Goal: Task Accomplishment & Management: Complete application form

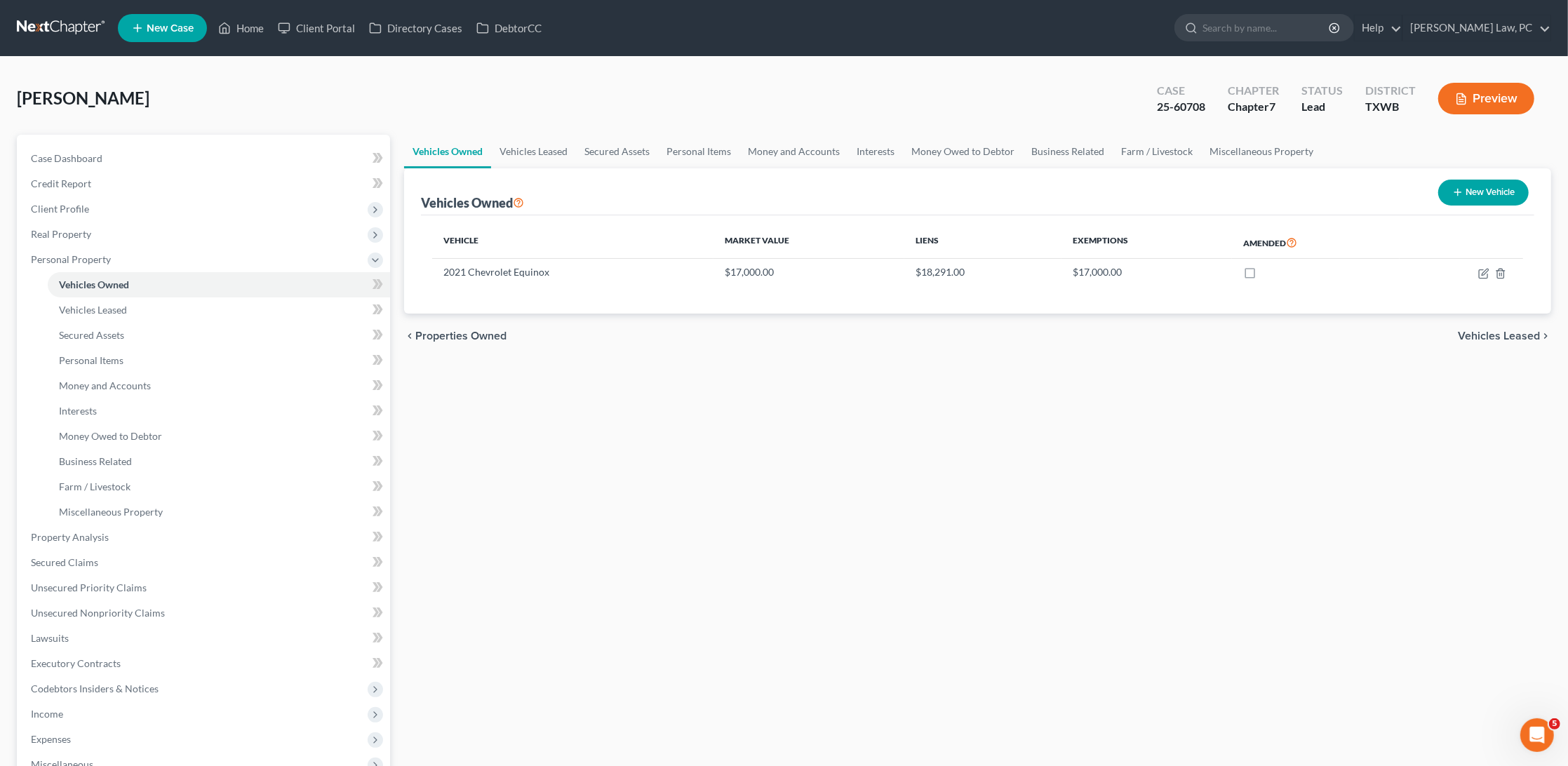
click at [32, 26] on link at bounding box center [62, 28] width 90 height 25
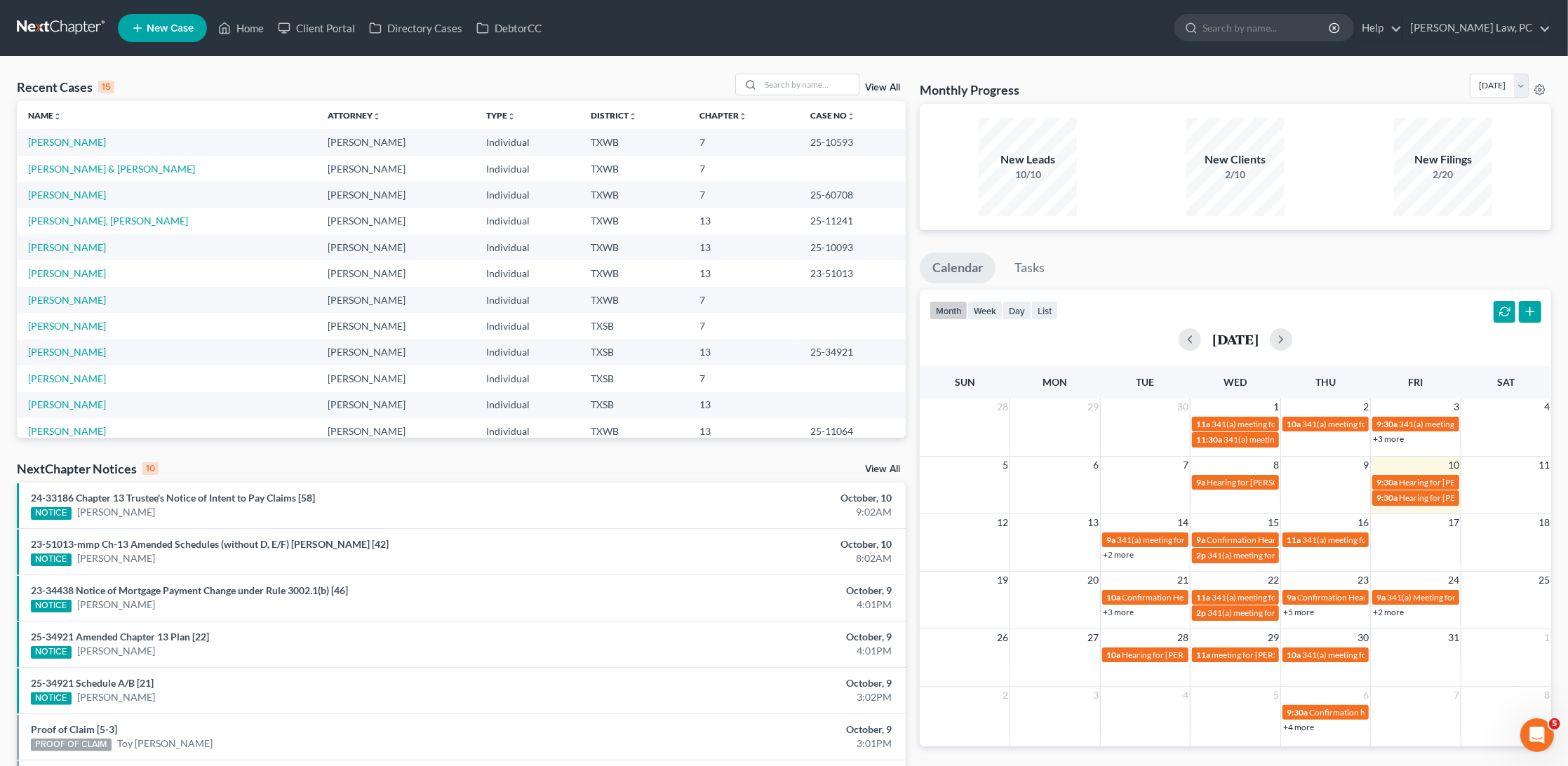
click at [62, 300] on td "Garcia, Jose" at bounding box center [167, 299] width 300 height 26
click at [62, 296] on link "Garcia, Jose" at bounding box center [67, 300] width 78 height 12
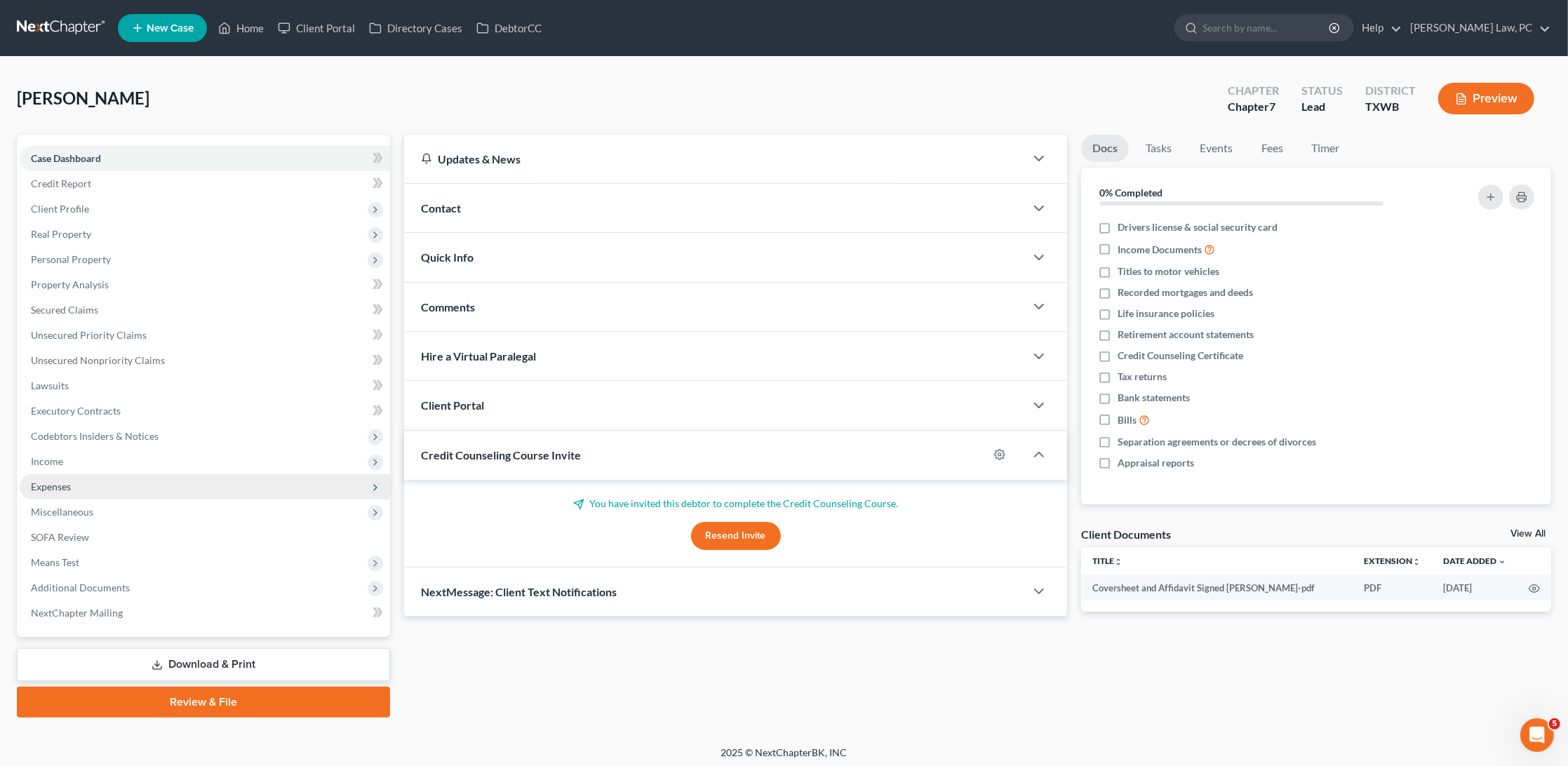
click at [85, 474] on span "Expenses" at bounding box center [205, 486] width 371 height 25
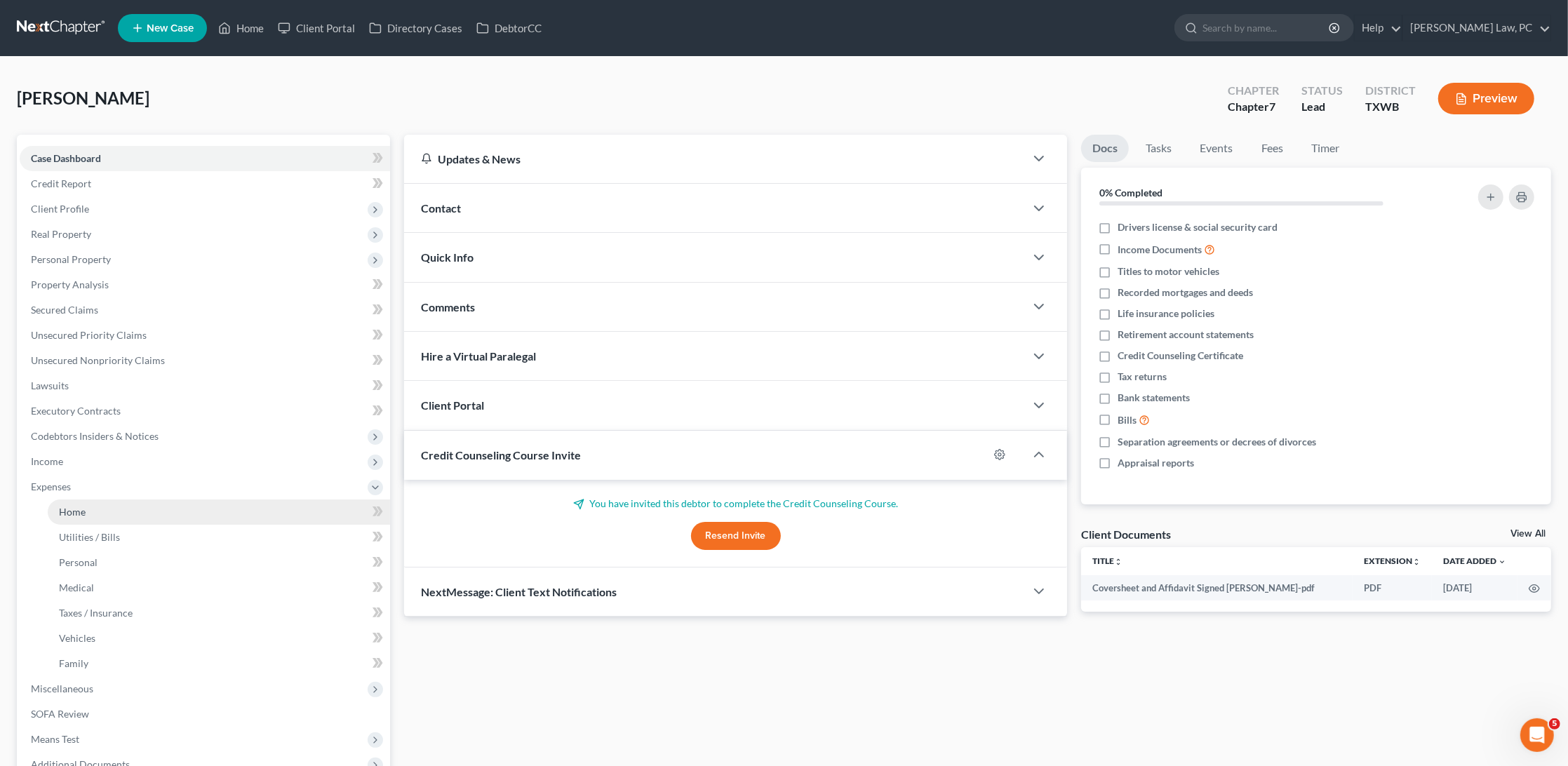
click at [85, 500] on link "Home" at bounding box center [219, 512] width 342 height 25
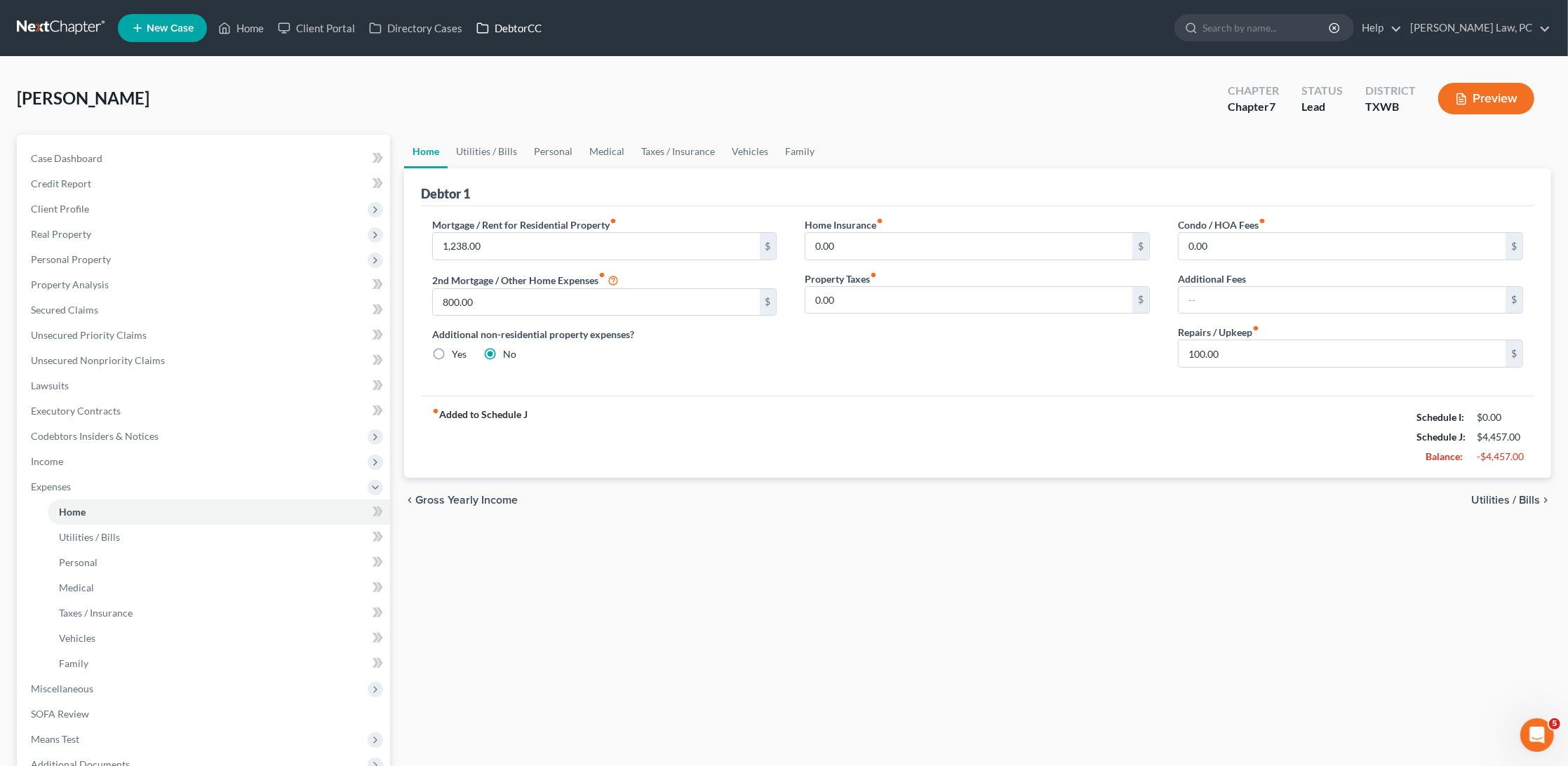
click at [541, 34] on link "DebtorCC" at bounding box center [509, 28] width 79 height 25
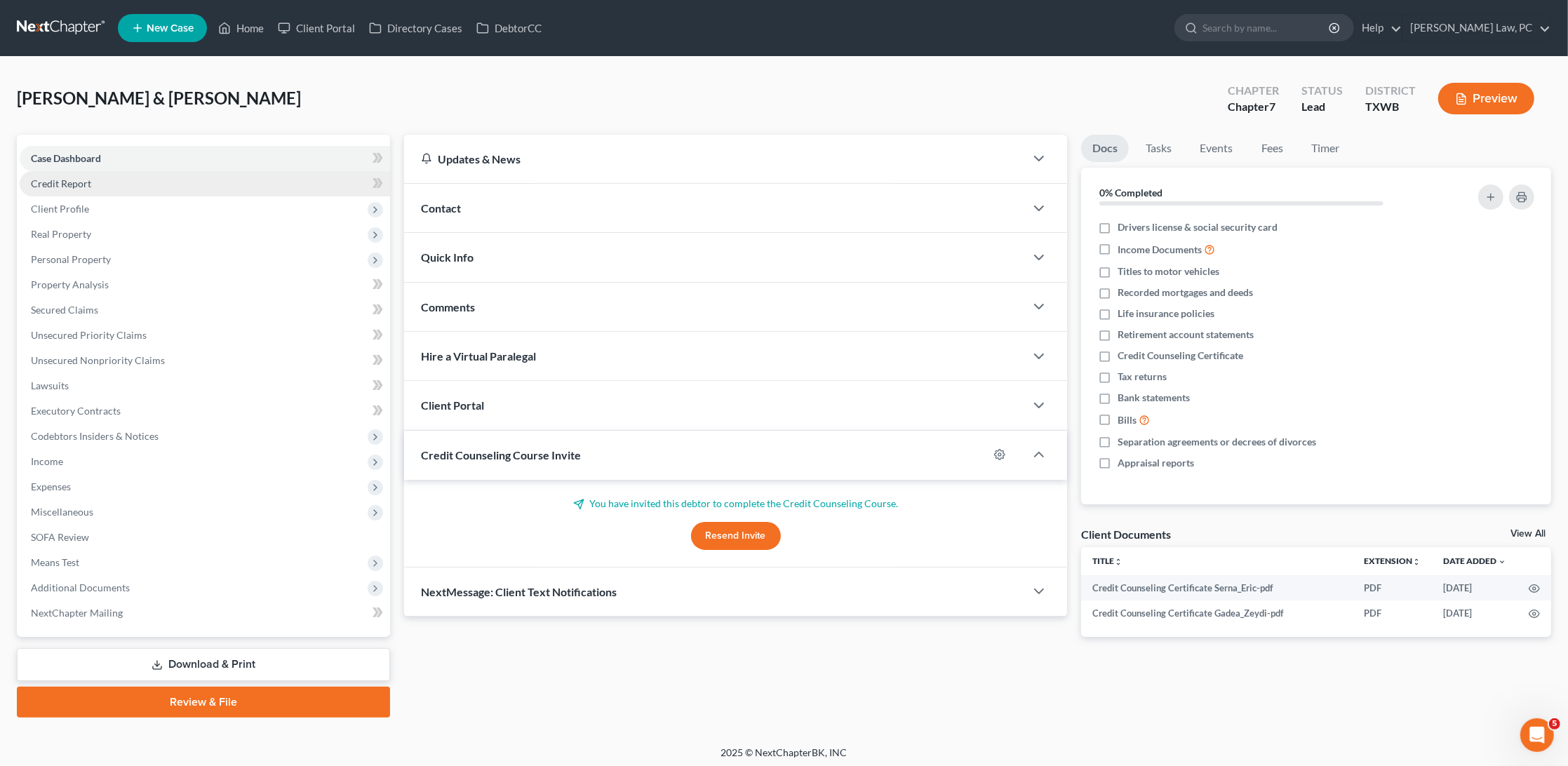
click at [204, 189] on link "Credit Report" at bounding box center [205, 183] width 371 height 25
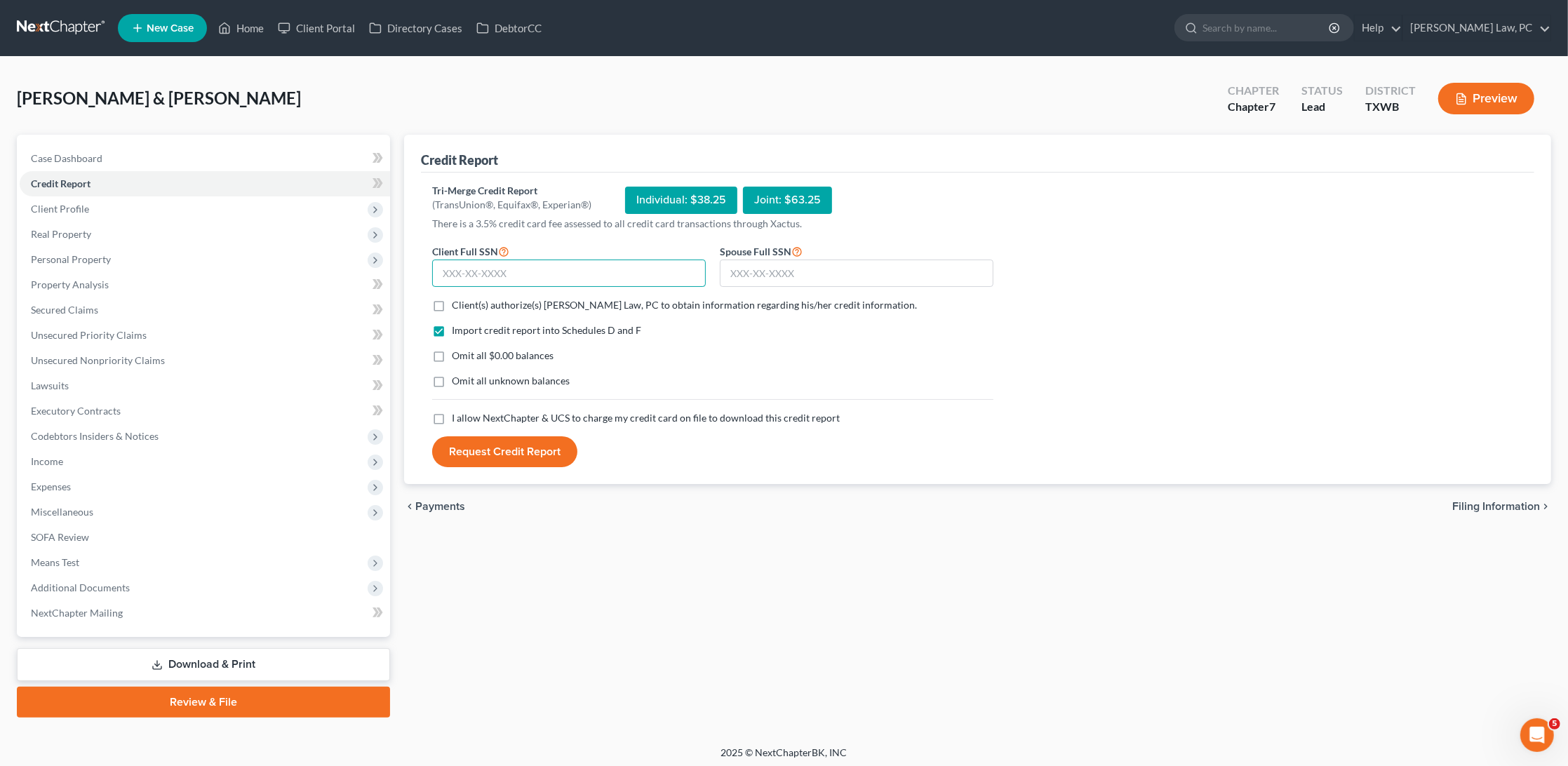
click at [525, 267] on input "text" at bounding box center [569, 274] width 274 height 28
click at [452, 301] on label "Client(s) authorize(s) Hooman Khoshnood Law, PC to obtain information regarding…" at bounding box center [685, 304] width 465 height 14
click at [457, 301] on input "Client(s) authorize(s) Hooman Khoshnood Law, PC to obtain information regarding…" at bounding box center [462, 302] width 9 height 9
checkbox input "true"
click at [452, 412] on label "I allow NextChapter & UCS to charge my credit card on file to download this cre…" at bounding box center [646, 417] width 388 height 14
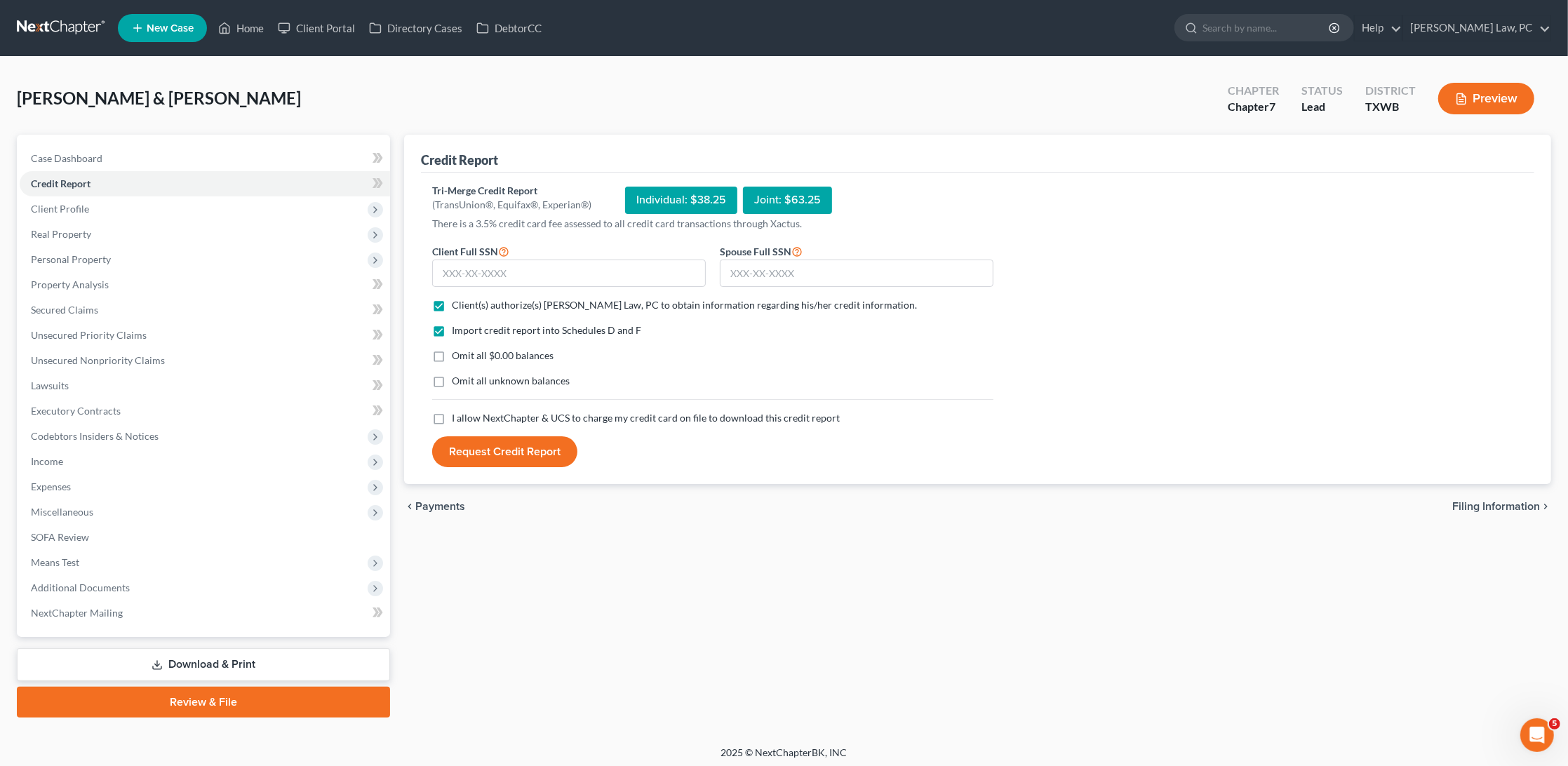
click at [457, 412] on input "I allow NextChapter & UCS to charge my credit card on file to download this cre…" at bounding box center [462, 415] width 9 height 9
checkbox input "true"
click at [485, 268] on input "text" at bounding box center [569, 274] width 274 height 28
type input "552-67-2487"
click at [829, 266] on input "text" at bounding box center [857, 274] width 274 height 28
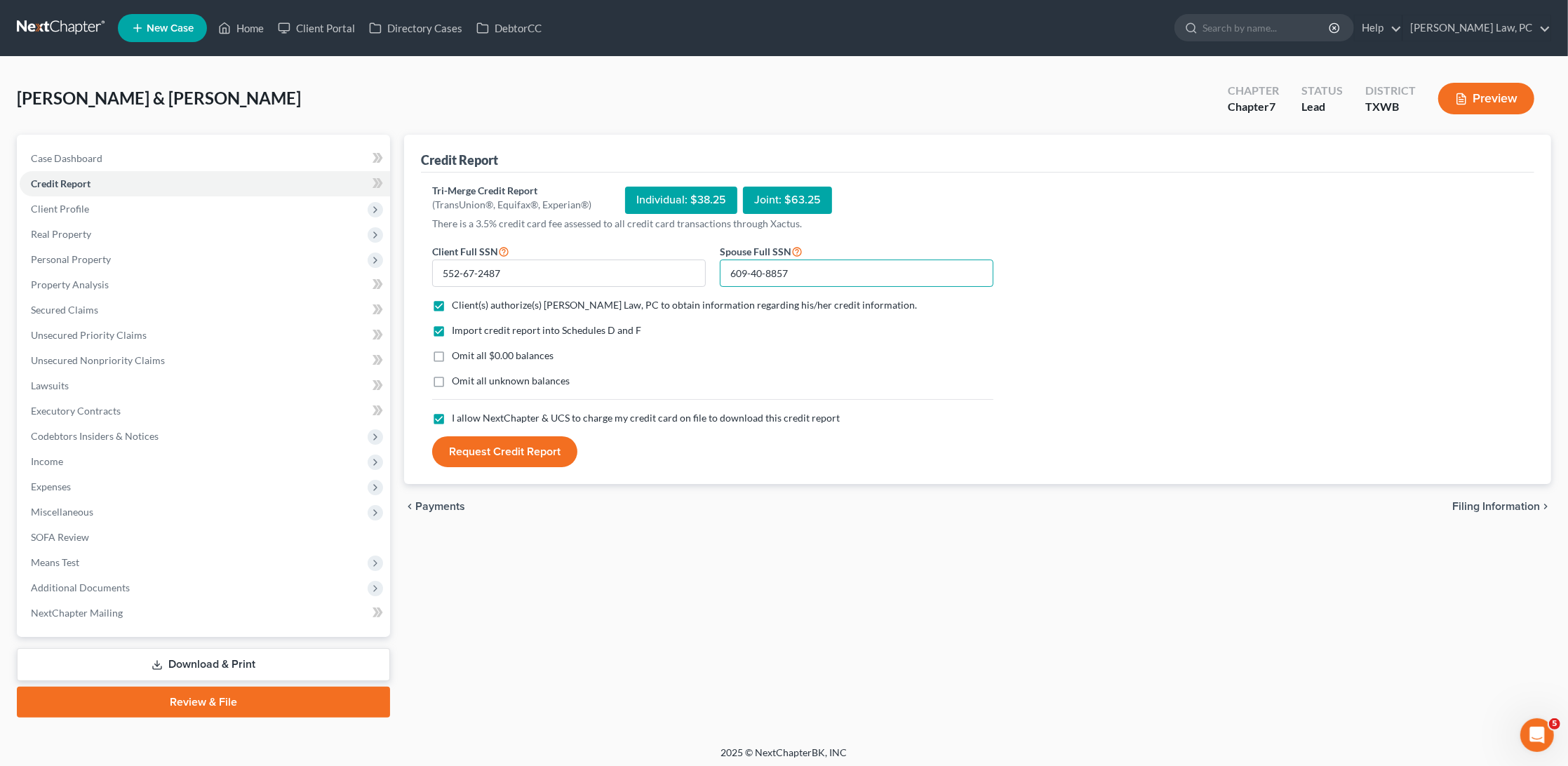
type input "609-40-8857"
click at [536, 448] on button "Request Credit Report" at bounding box center [505, 452] width 145 height 31
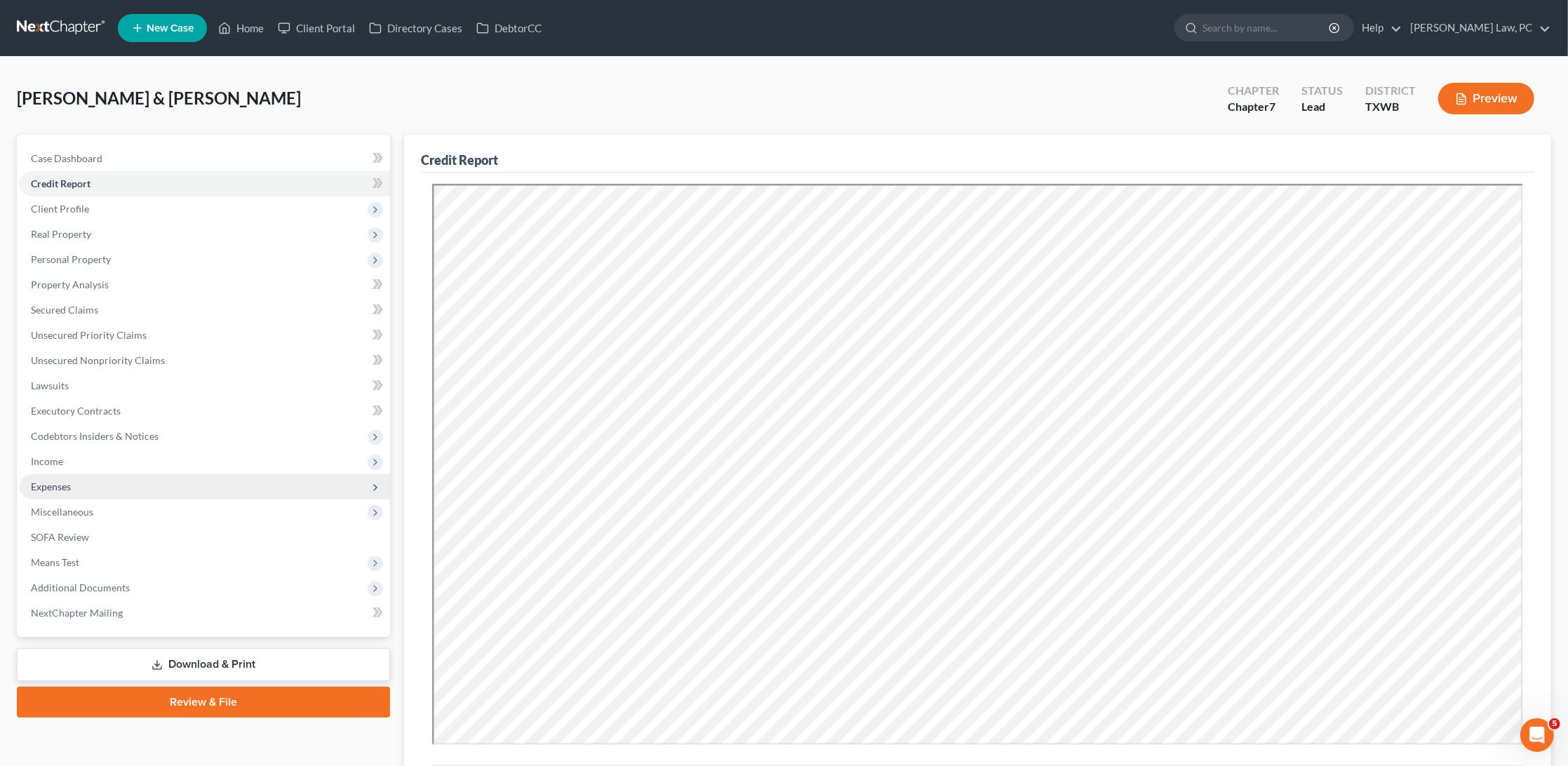
click at [63, 481] on span "Expenses" at bounding box center [51, 486] width 40 height 12
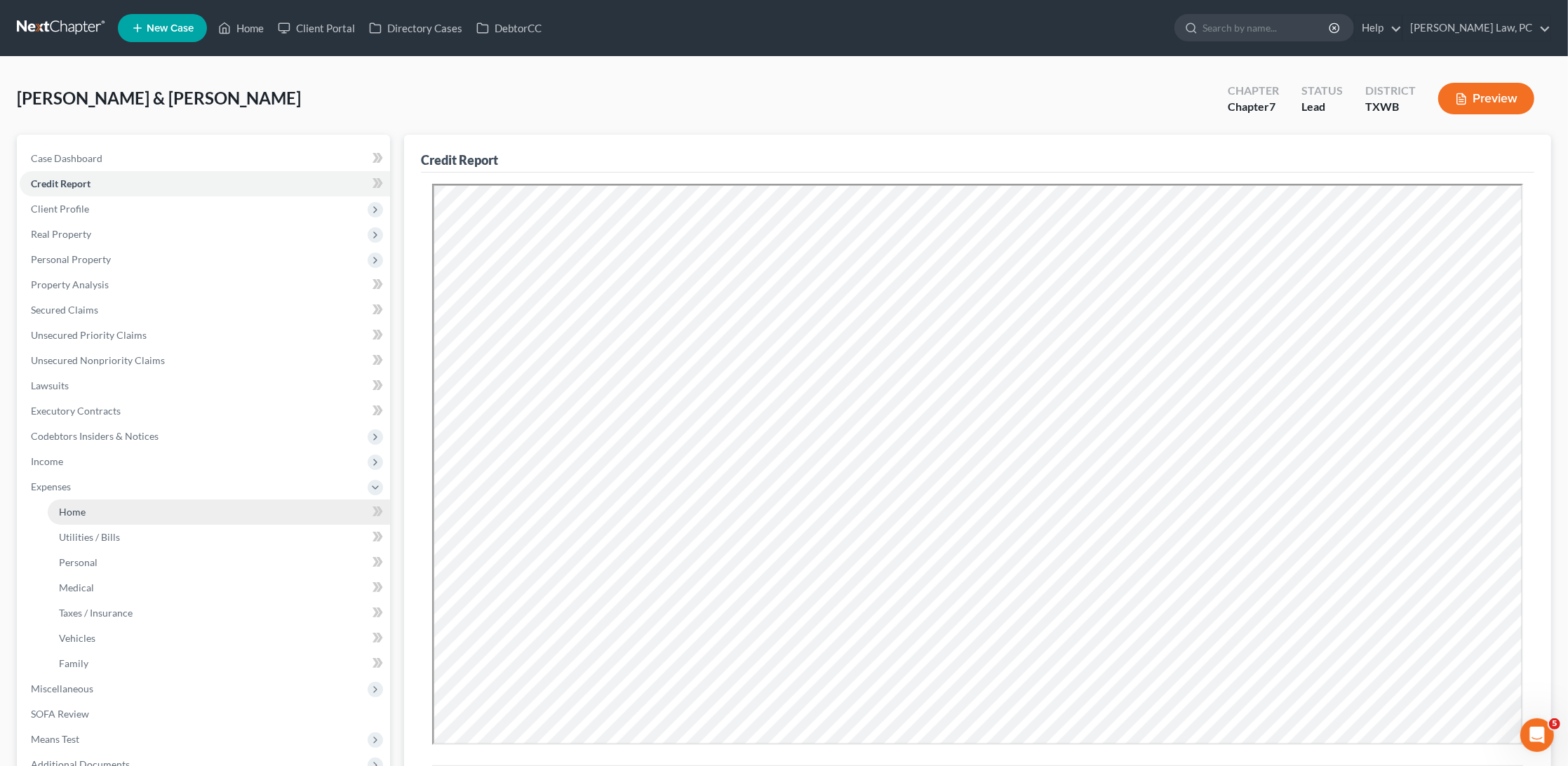
click at [109, 500] on link "Home" at bounding box center [219, 512] width 342 height 25
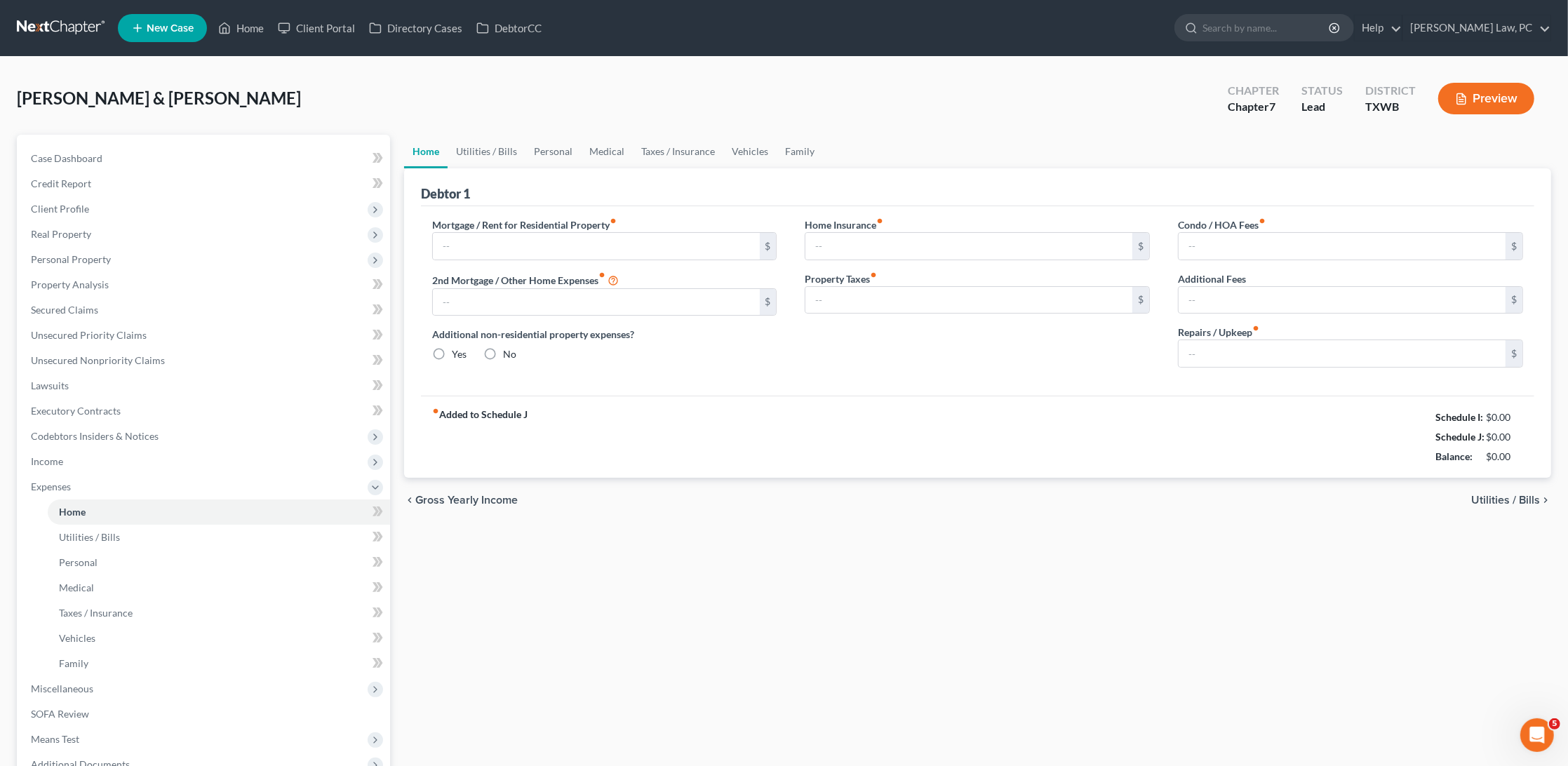
type input "0.00"
radio input "true"
type input "0.00"
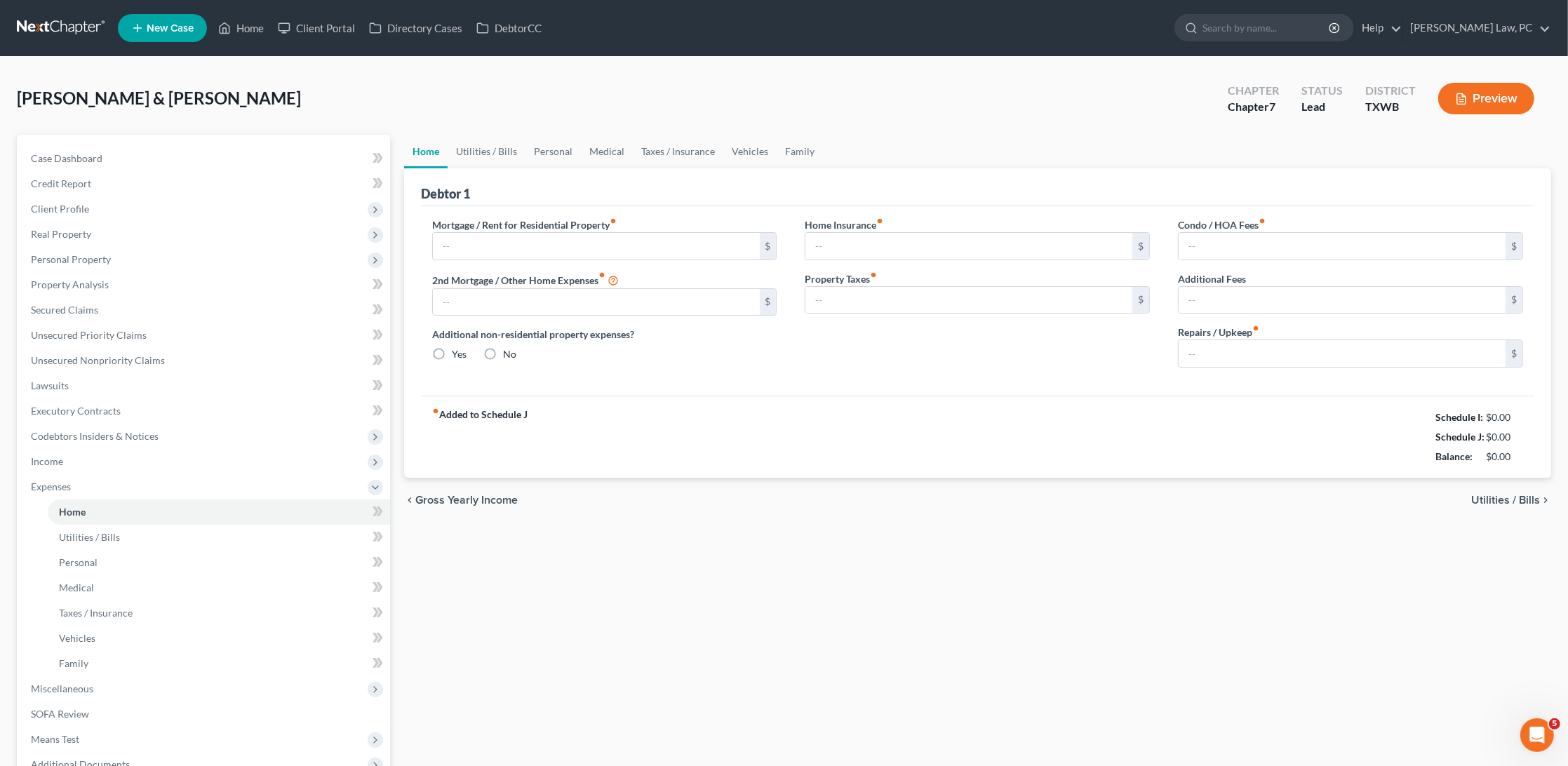
type input "0.00"
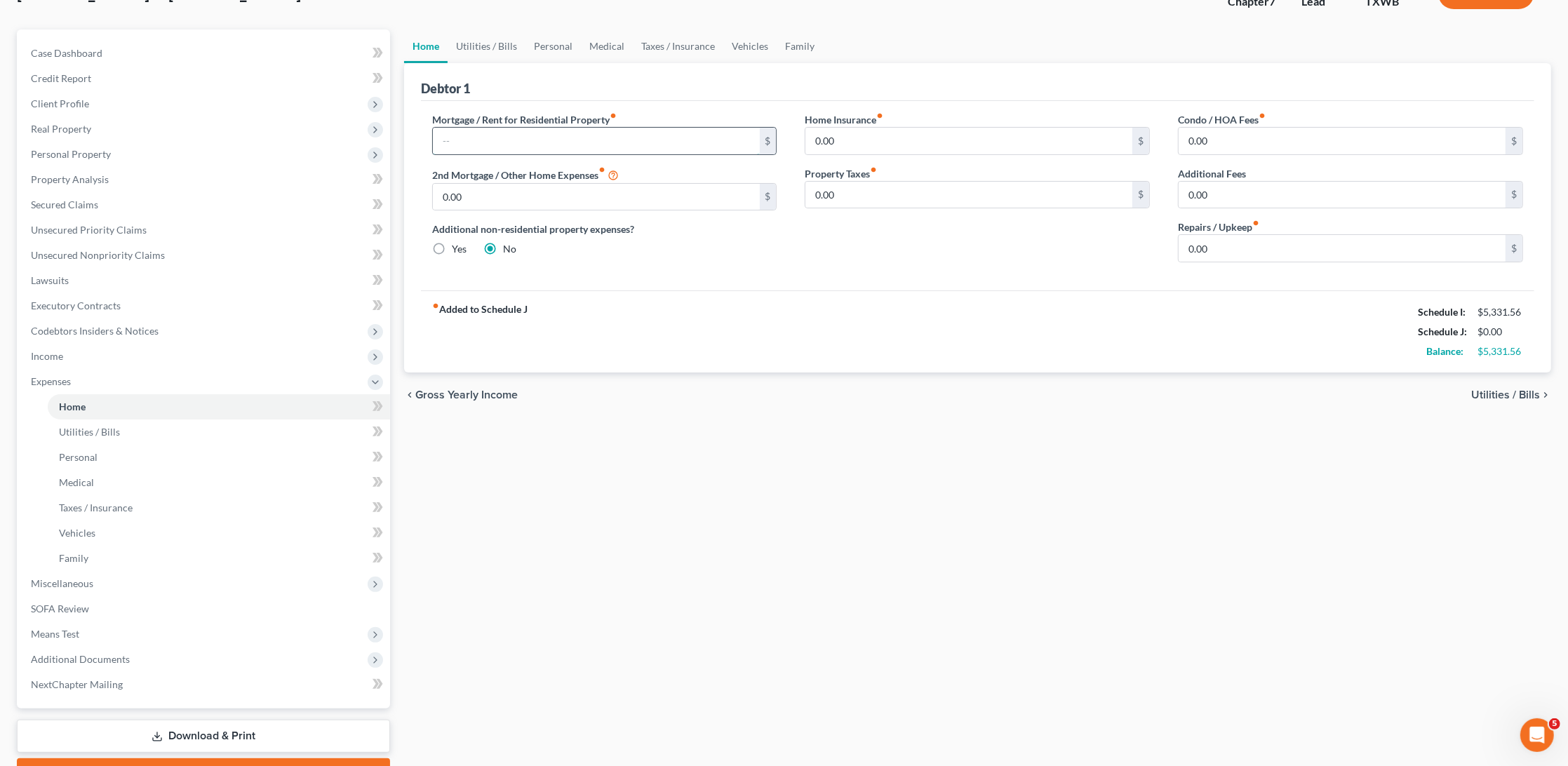
click at [500, 149] on input "text" at bounding box center [596, 141] width 327 height 26
type input "1,770"
drag, startPoint x: 1218, startPoint y: 245, endPoint x: 1150, endPoint y: 245, distance: 68.0
click at [1150, 245] on div "Mortgage / Rent for Residential Property fiber_manual_record 1,770 $ 2nd Mortga…" at bounding box center [978, 193] width 1119 height 161
type input "100"
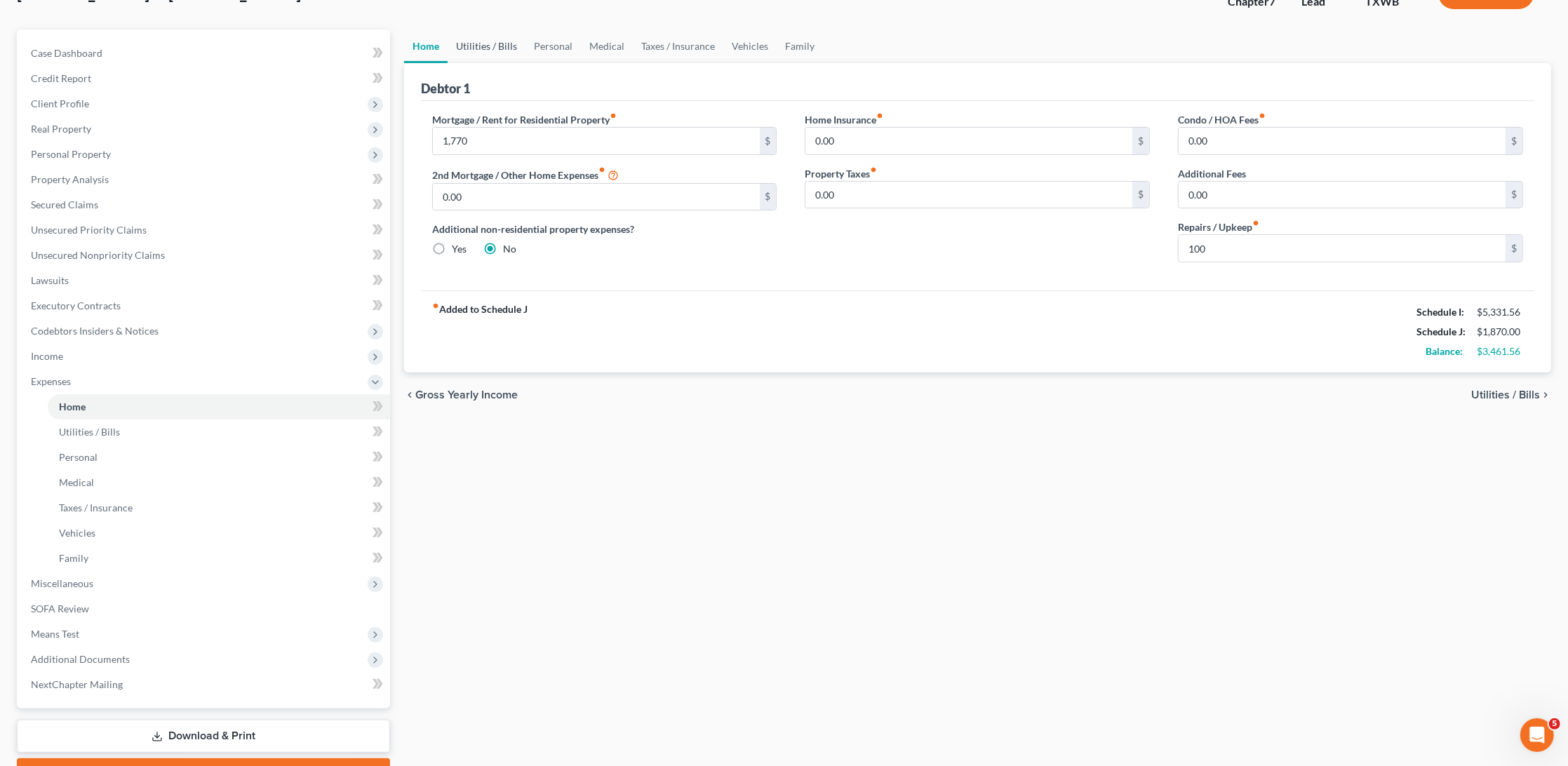
click at [487, 55] on link "Utilities / Bills" at bounding box center [487, 46] width 78 height 34
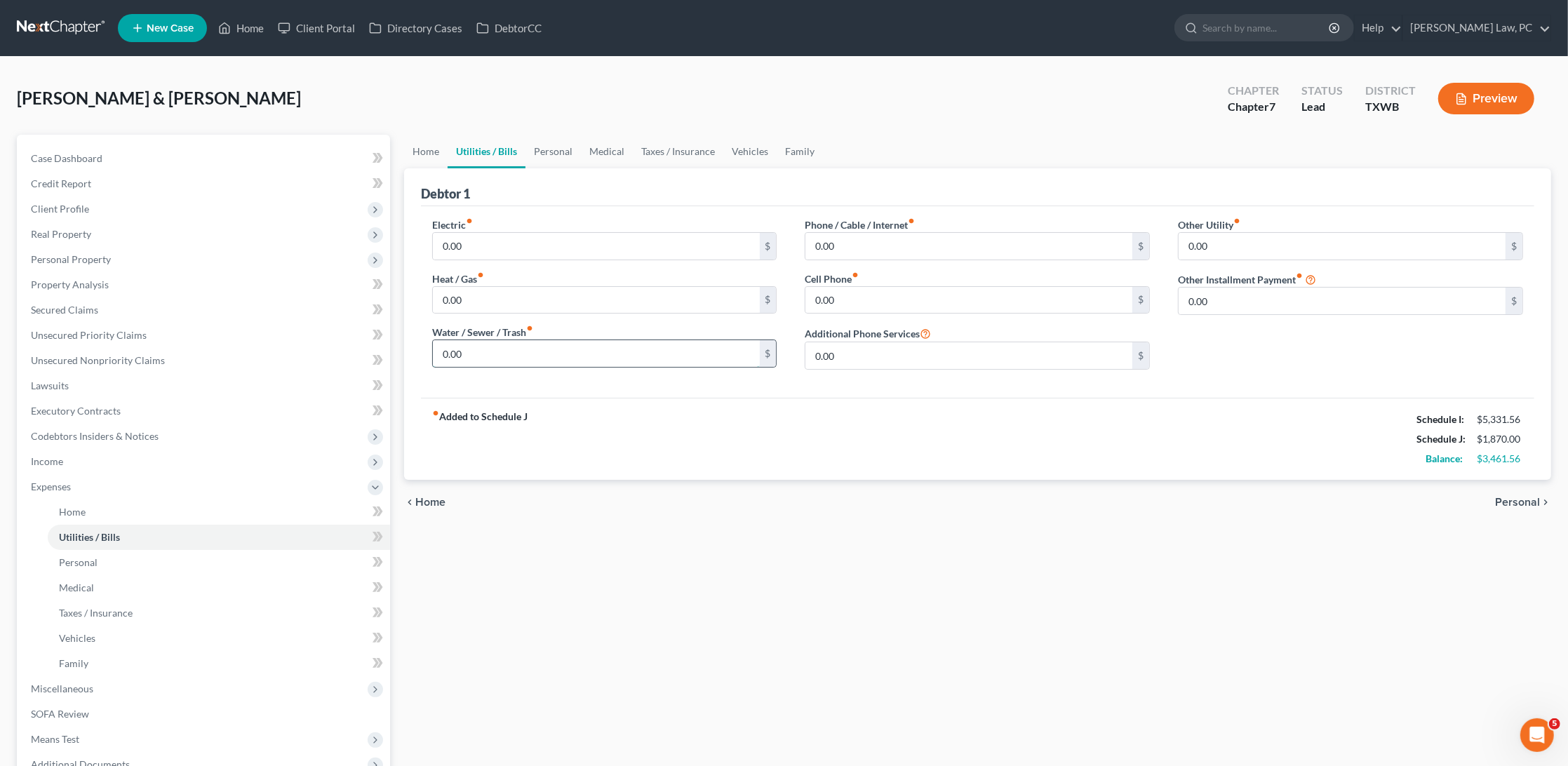
type input "3"
drag, startPoint x: 482, startPoint y: 244, endPoint x: 404, endPoint y: 244, distance: 78.0
click at [404, 244] on div "Debtor 1 Electric fiber_manual_record 0.00 $ Heat / Gas fiber_manual_record 0.0…" at bounding box center [978, 324] width 1147 height 311
type input "350"
click at [755, 406] on div "fiber_manual_record Added to Schedule J Schedule I: $5,331.56 Schedule J: $2,22…" at bounding box center [978, 439] width 1114 height 82
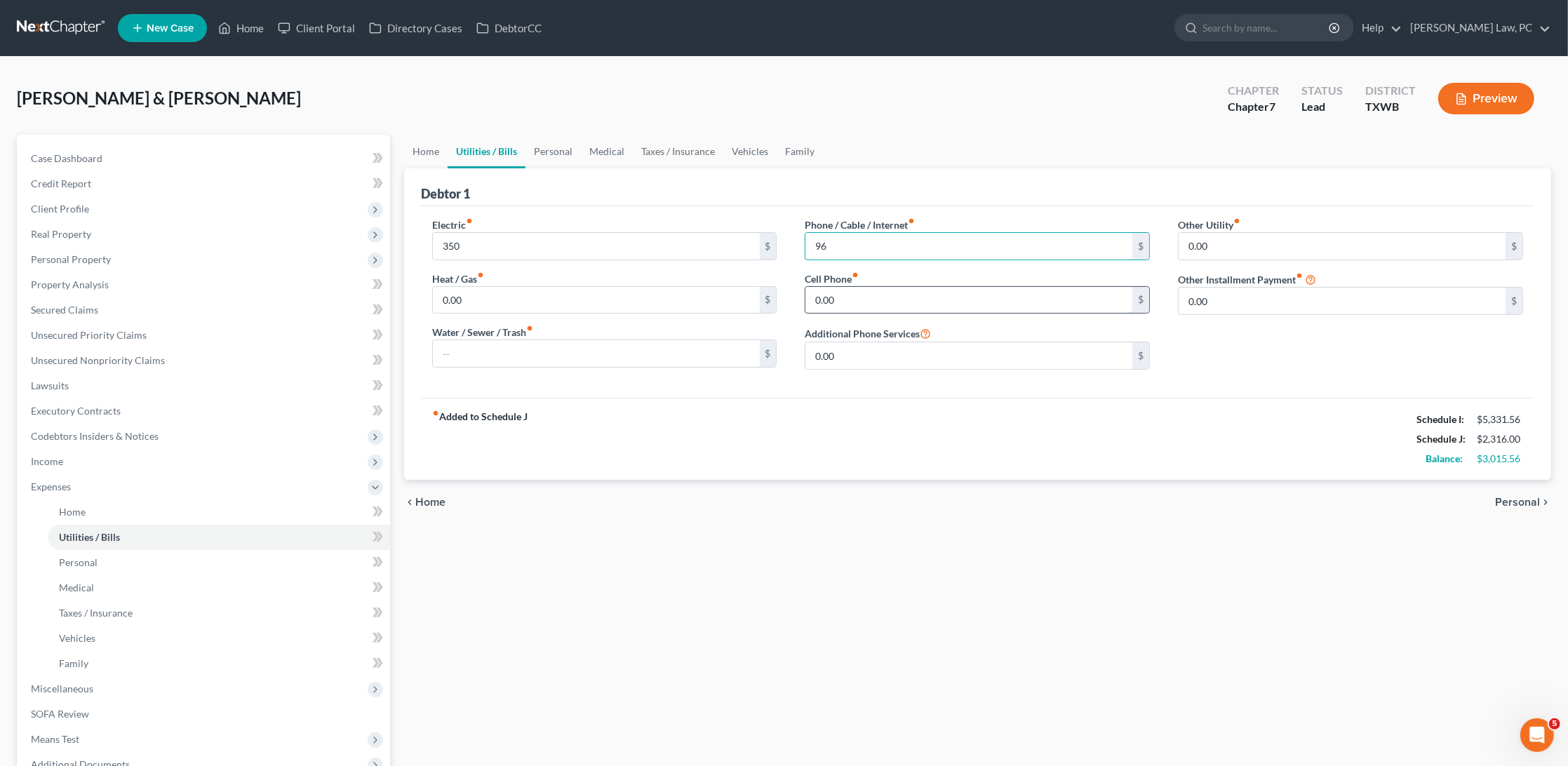
type input "96"
drag, startPoint x: 841, startPoint y: 298, endPoint x: 807, endPoint y: 298, distance: 34.0
type input "280"
click at [1223, 347] on div "Other Utility fiber_manual_record 0.00 $ Other Installment Payment fiber_manual…" at bounding box center [1351, 299] width 374 height 164
drag, startPoint x: 1217, startPoint y: 300, endPoint x: 1155, endPoint y: 300, distance: 62.0
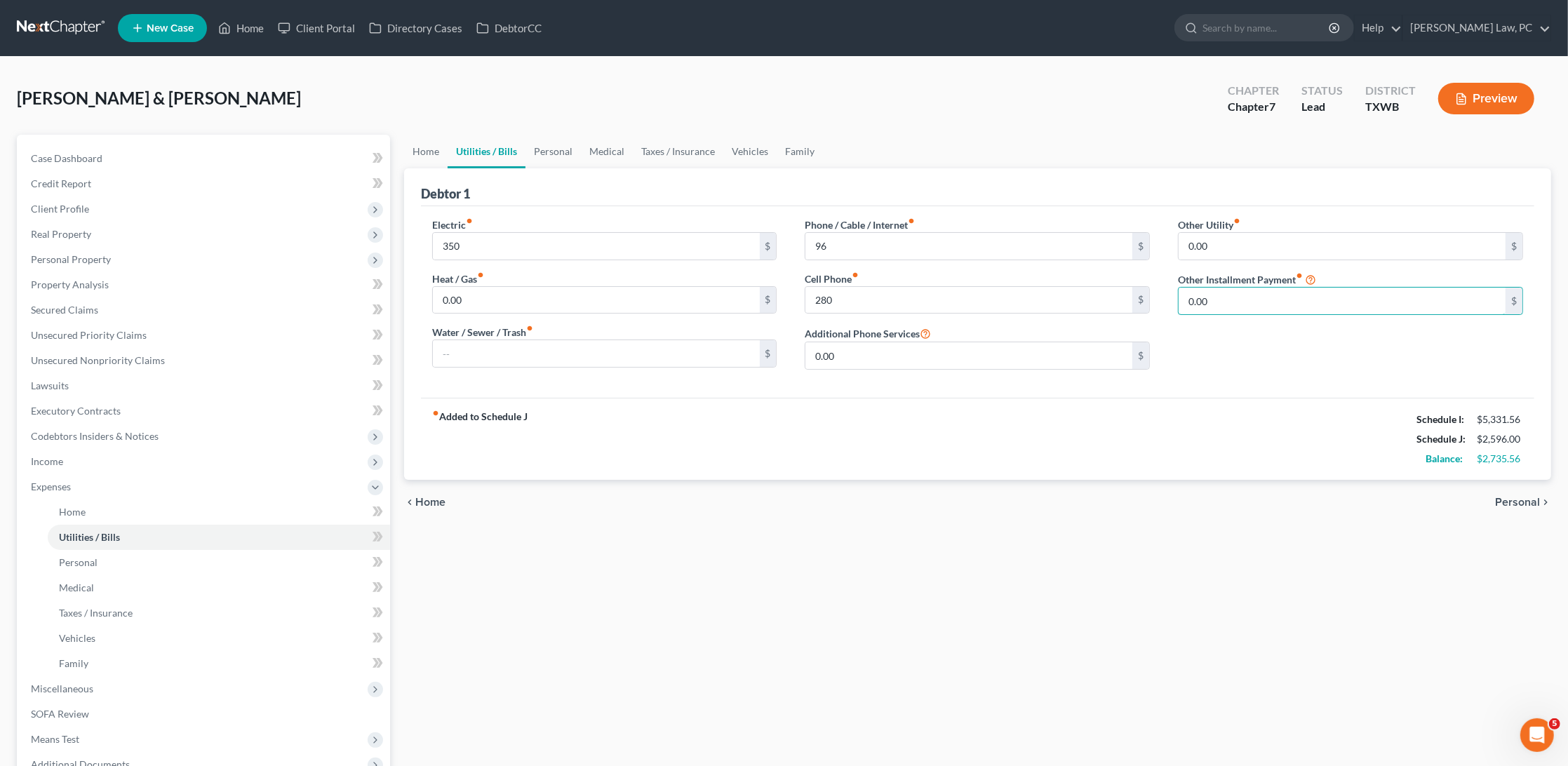
click at [1154, 300] on div "Electric fiber_manual_record 350 $ Heat / Gas fiber_manual_record 0.00 $ Water …" at bounding box center [978, 299] width 1119 height 164
type input "13"
click at [1226, 335] on input "text" at bounding box center [1351, 340] width 344 height 26
type input "Subscriptions"
click at [1289, 299] on input "13" at bounding box center [1342, 301] width 327 height 26
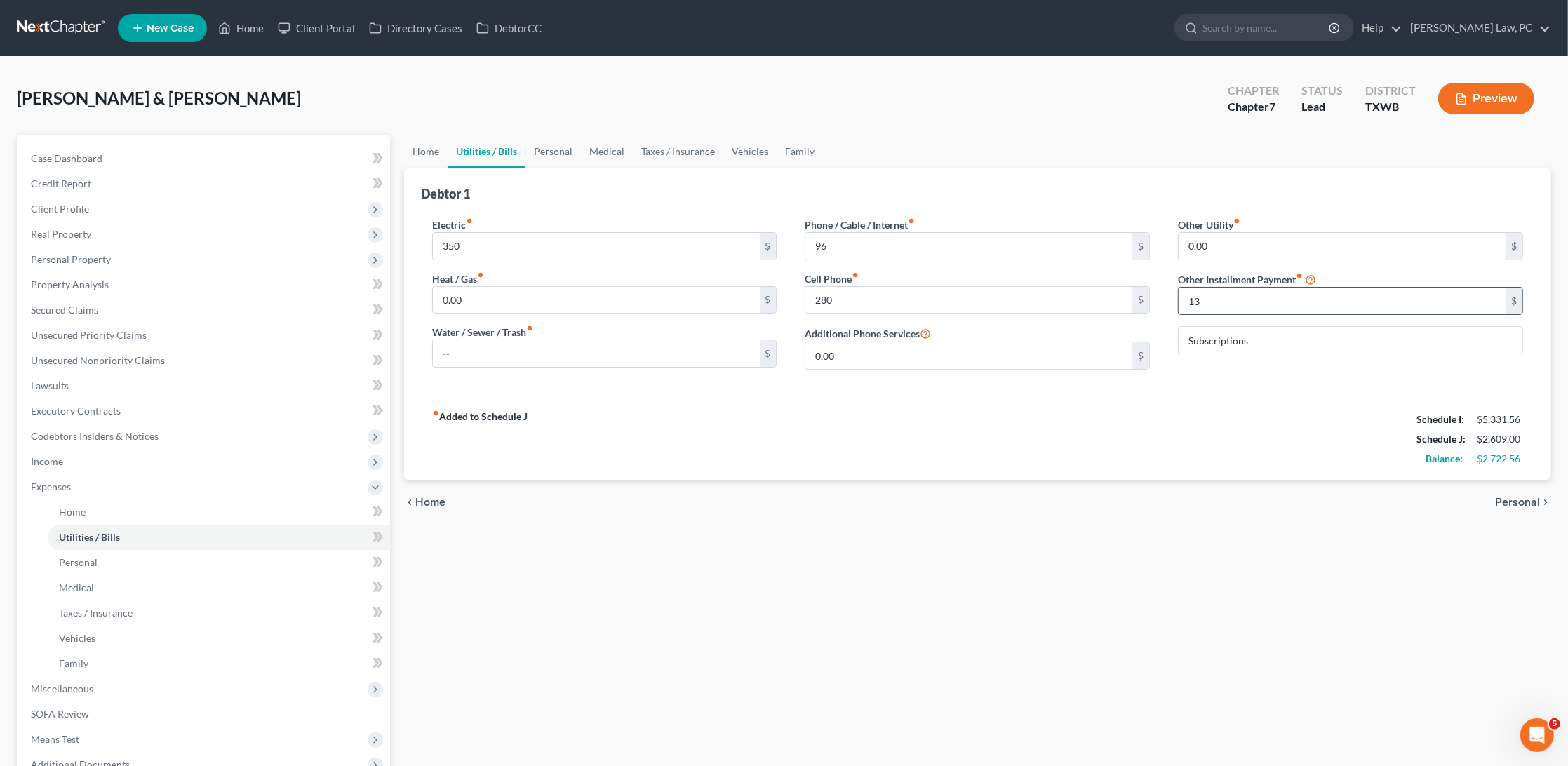
click at [1289, 299] on input "13" at bounding box center [1342, 301] width 327 height 26
type input "27"
click at [557, 155] on link "Personal" at bounding box center [553, 152] width 56 height 34
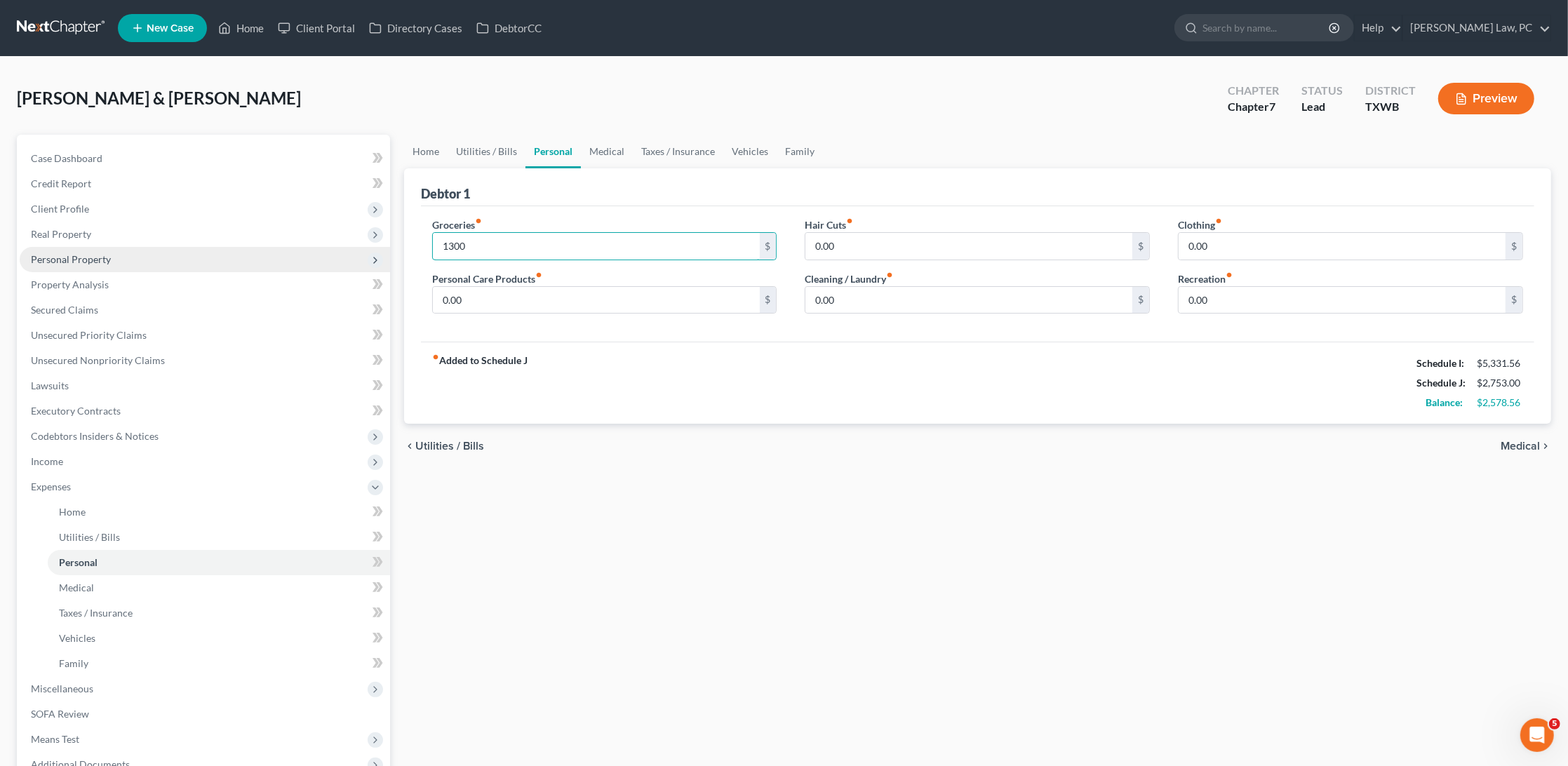
type input "1,300"
drag, startPoint x: 501, startPoint y: 294, endPoint x: 391, endPoint y: 295, distance: 110.0
click at [390, 295] on div "Petition Navigation Case Dashboard Payments Invoices Payments Payments Credit R…" at bounding box center [784, 514] width 1549 height 759
type input "80"
drag, startPoint x: 851, startPoint y: 244, endPoint x: 763, endPoint y: 244, distance: 88.0
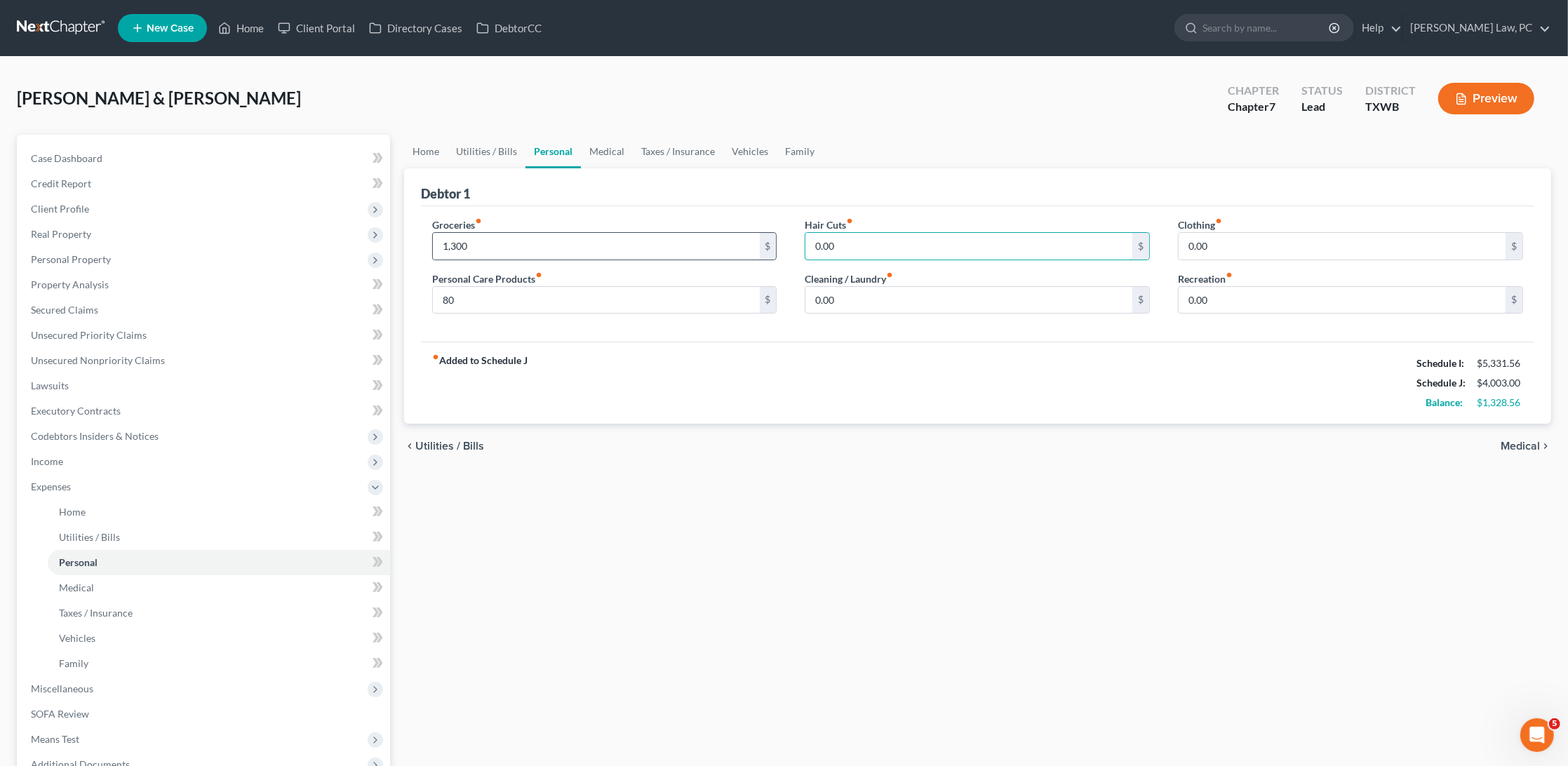
click at [763, 244] on div "Groceries fiber_manual_record 1,300 $ Personal Care Products fiber_manual_recor…" at bounding box center [978, 271] width 1119 height 108
drag, startPoint x: 835, startPoint y: 249, endPoint x: 796, endPoint y: 249, distance: 39.0
click at [796, 249] on div "Hair Cuts fiber_manual_record 80 $ Cleaning / Laundry fiber_manual_record 0.00 $" at bounding box center [977, 271] width 374 height 108
type input "80"
click at [846, 292] on input "0.00" at bounding box center [968, 300] width 327 height 26
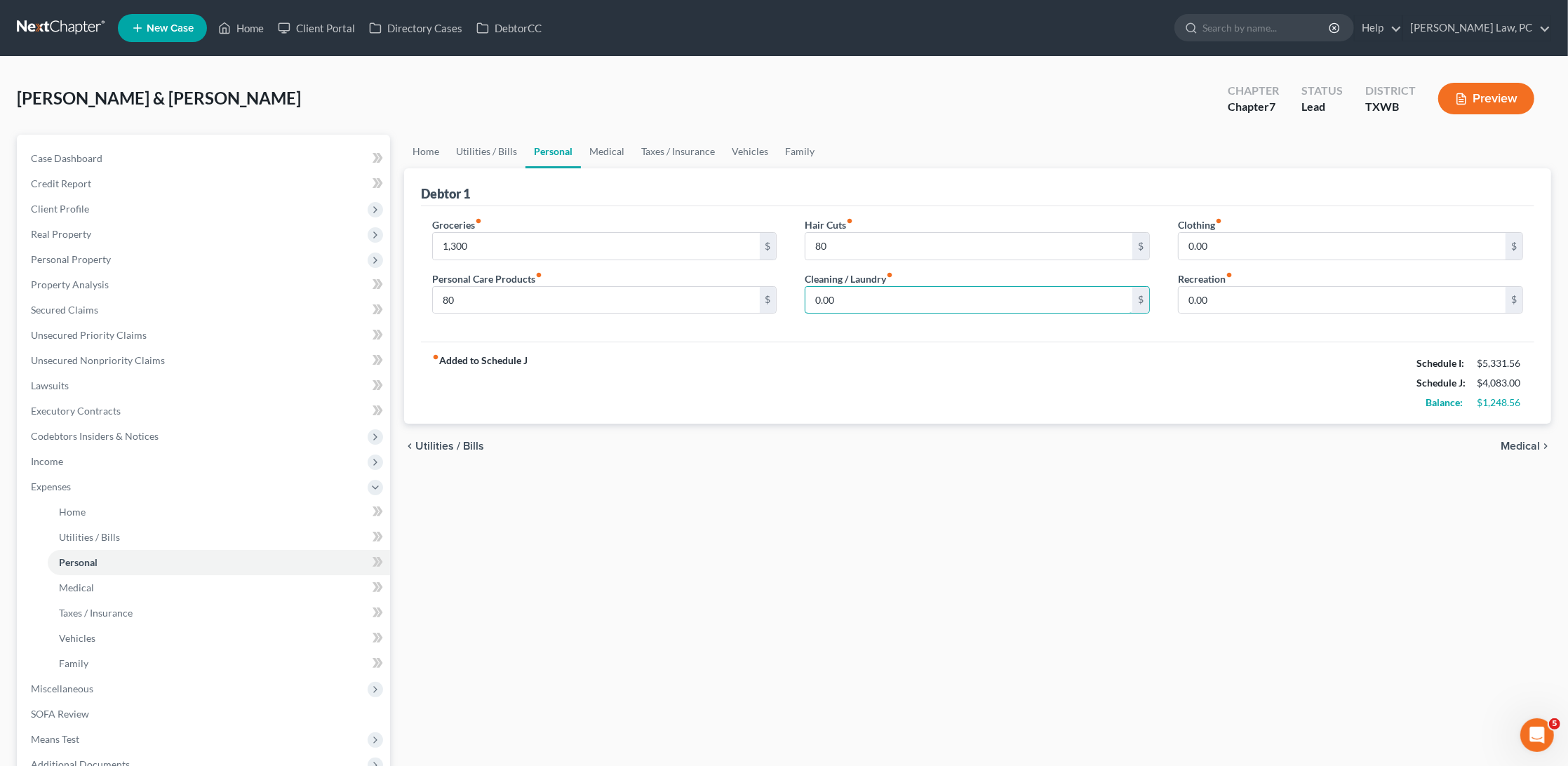
drag, startPoint x: 844, startPoint y: 295, endPoint x: 788, endPoint y: 294, distance: 56.0
click at [788, 294] on div "Groceries fiber_manual_record 1,300 $ Personal Care Products fiber_manual_recor…" at bounding box center [978, 271] width 1119 height 108
type input "70"
drag, startPoint x: 1228, startPoint y: 247, endPoint x: 1172, endPoint y: 247, distance: 56.0
click at [1171, 247] on div "Clothing fiber_manual_record 0.00 $ Recreation fiber_manual_record 0.00 $" at bounding box center [1351, 271] width 374 height 108
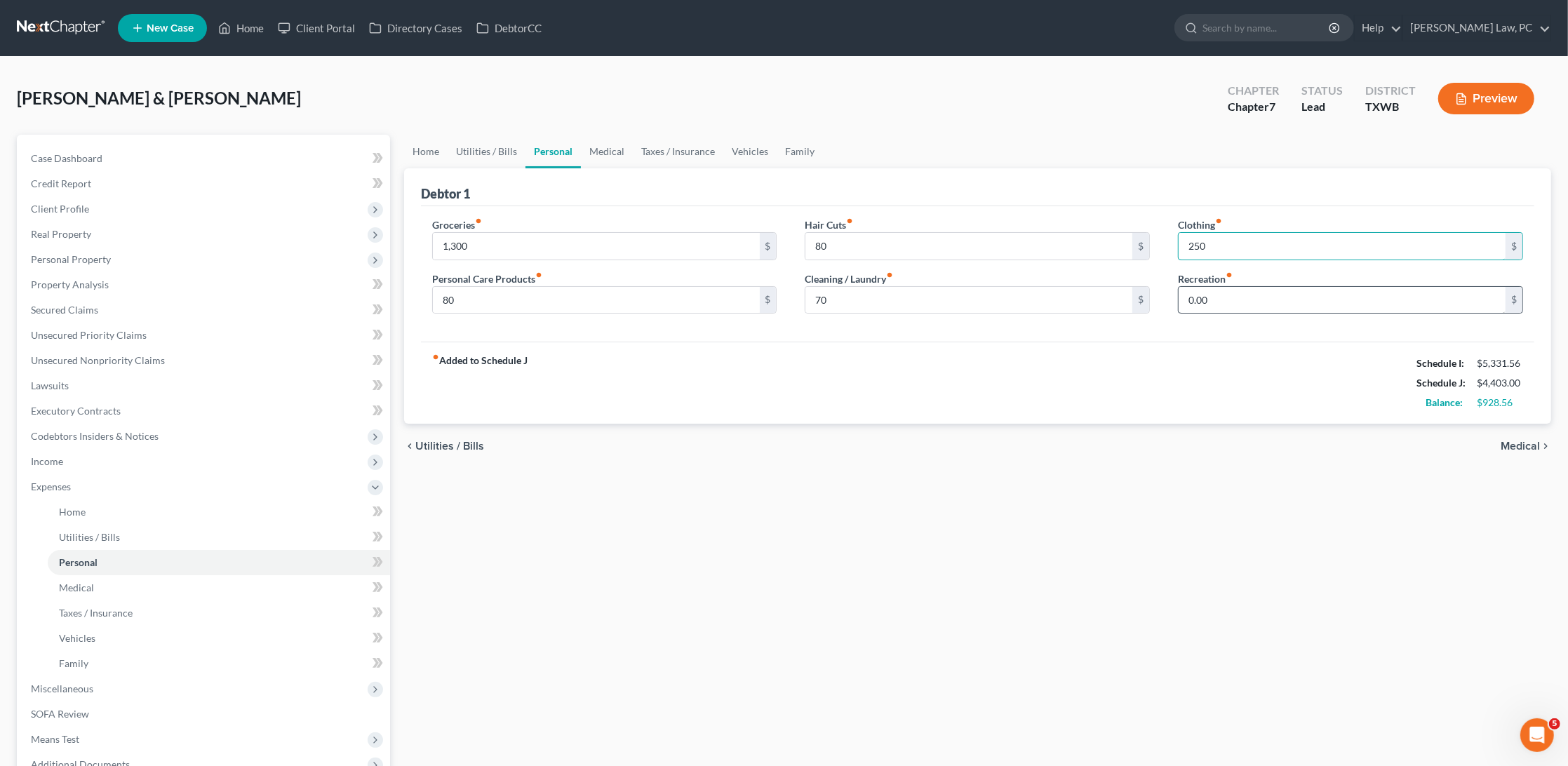
type input "250"
drag, startPoint x: 1215, startPoint y: 304, endPoint x: 1183, endPoint y: 306, distance: 32.1
click at [1183, 306] on input "0.00" at bounding box center [1342, 300] width 327 height 26
drag, startPoint x: 1228, startPoint y: 303, endPoint x: 1154, endPoint y: 302, distance: 74.0
click at [1154, 302] on div "Groceries fiber_manual_record 1,300 $ Personal Care Products fiber_manual_recor…" at bounding box center [978, 271] width 1119 height 108
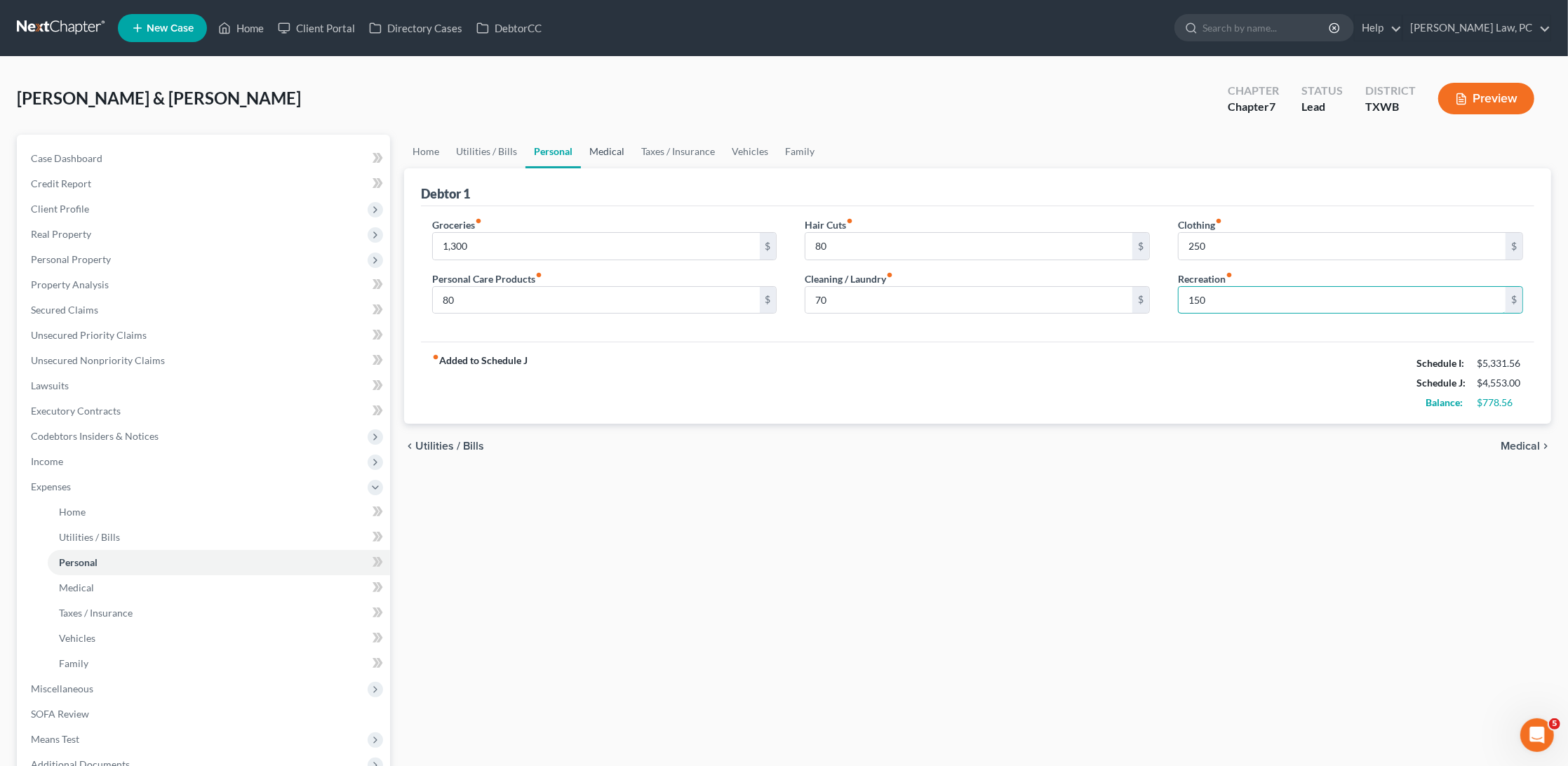
type input "150"
click at [611, 146] on link "Medical" at bounding box center [606, 152] width 52 height 34
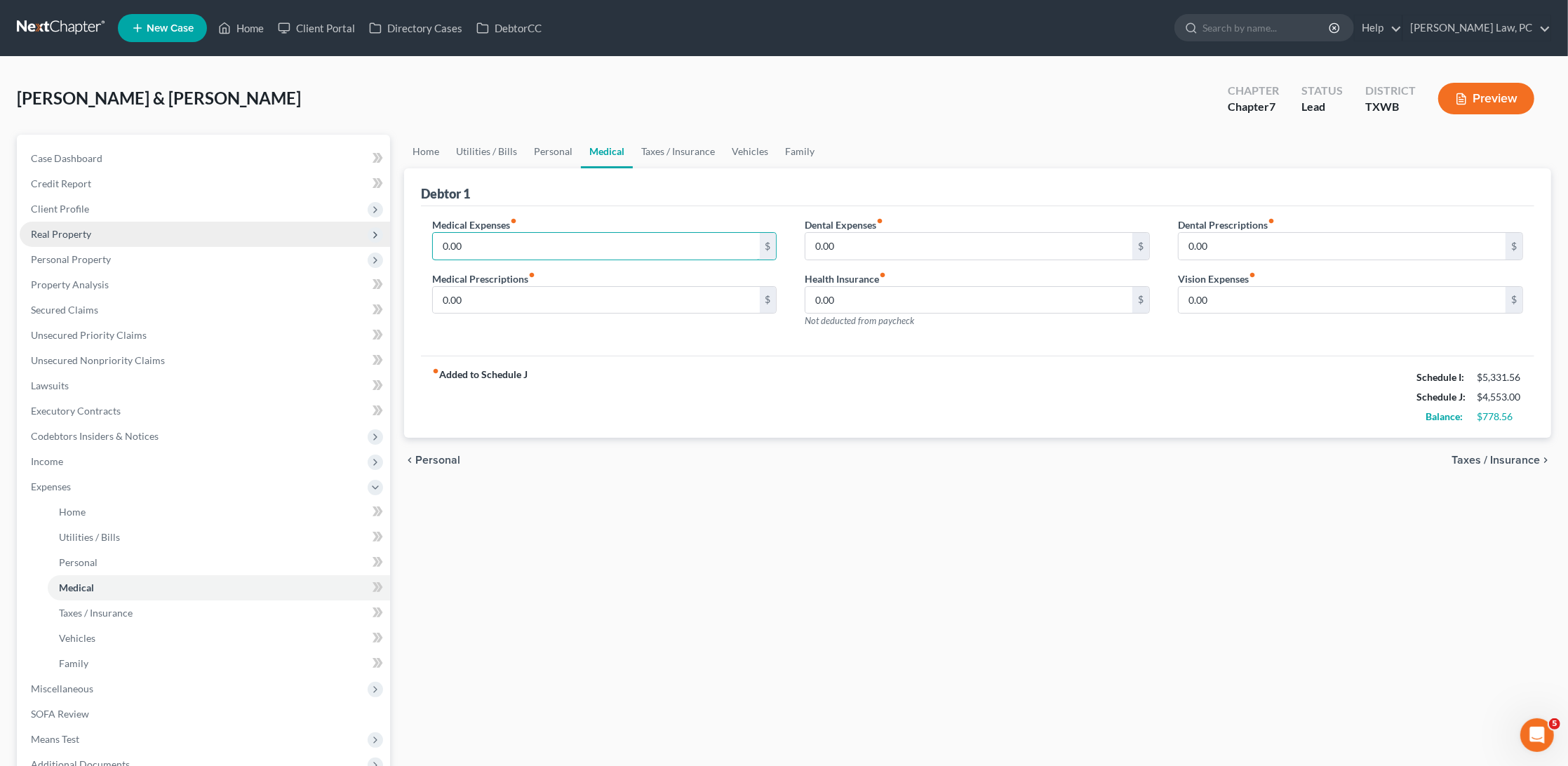
drag, startPoint x: 481, startPoint y: 240, endPoint x: 385, endPoint y: 237, distance: 96.0
click at [382, 237] on div "Petition Navigation Case Dashboard Payments Invoices Payments Payments Credit R…" at bounding box center [784, 514] width 1549 height 759
type input "200"
click at [661, 149] on link "Taxes / Insurance" at bounding box center [678, 152] width 90 height 34
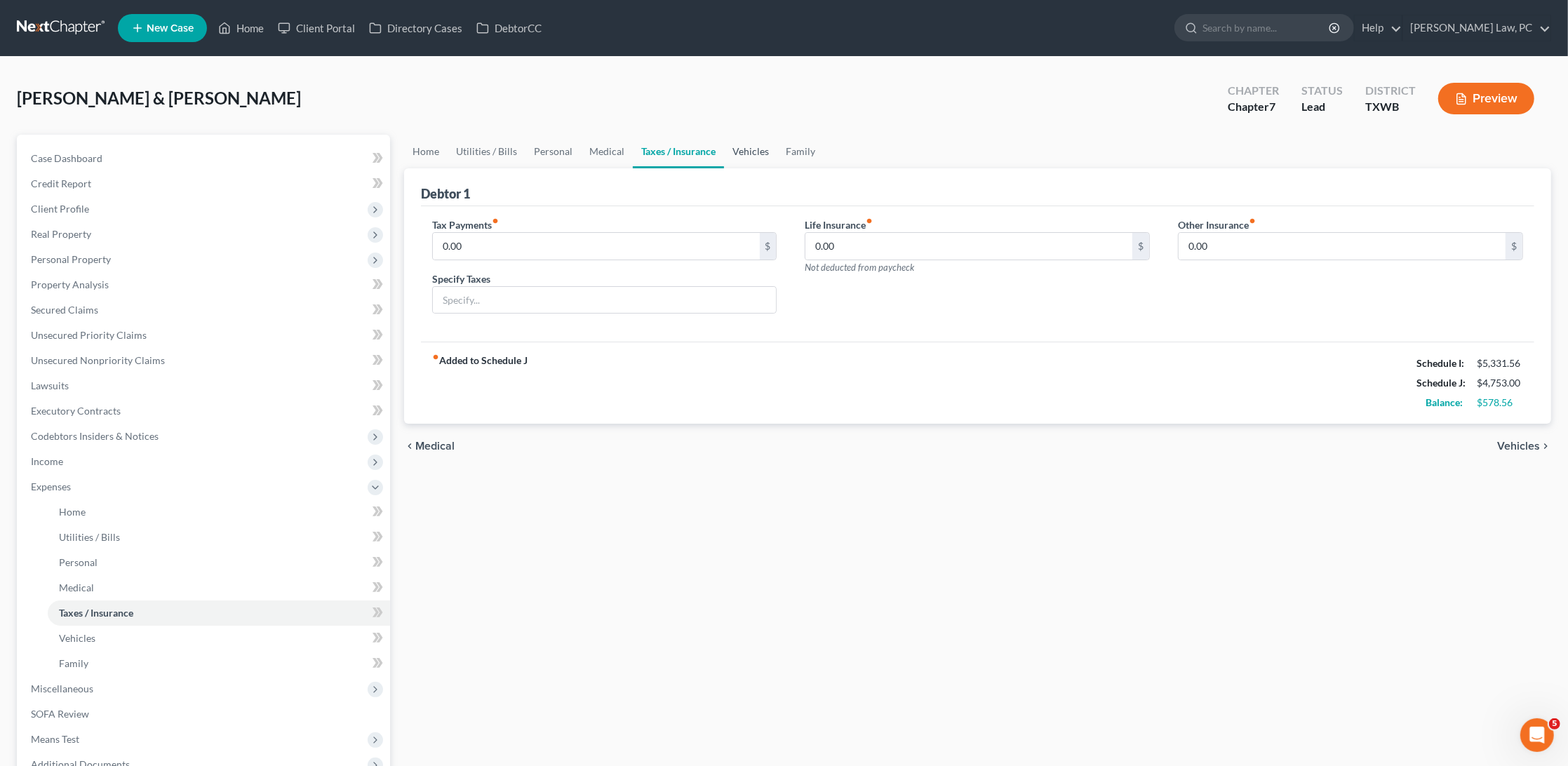
click at [738, 155] on link "Vehicles" at bounding box center [751, 152] width 54 height 34
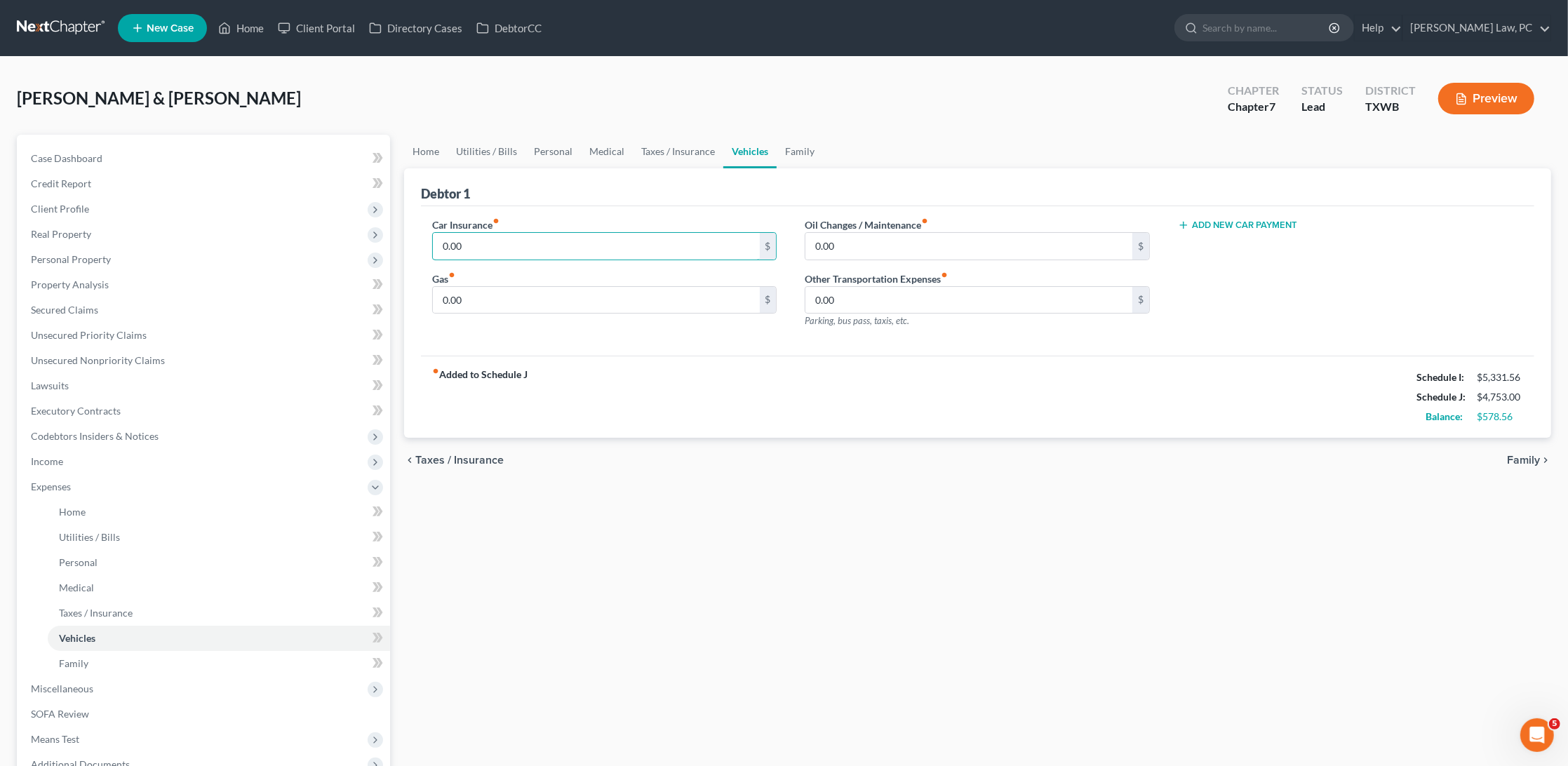
drag, startPoint x: 474, startPoint y: 238, endPoint x: 428, endPoint y: 238, distance: 46.0
click at [428, 238] on div "Car Insurance fiber_manual_record 0.00 $ Gas fiber_manual_record 0.00 $" at bounding box center [605, 278] width 374 height 122
type input "650"
drag, startPoint x: 841, startPoint y: 240, endPoint x: 772, endPoint y: 254, distance: 70.4
click at [772, 254] on div "Car Insurance fiber_manual_record 650 $ Gas fiber_manual_record 0.00 $ Oil Chan…" at bounding box center [978, 278] width 1119 height 122
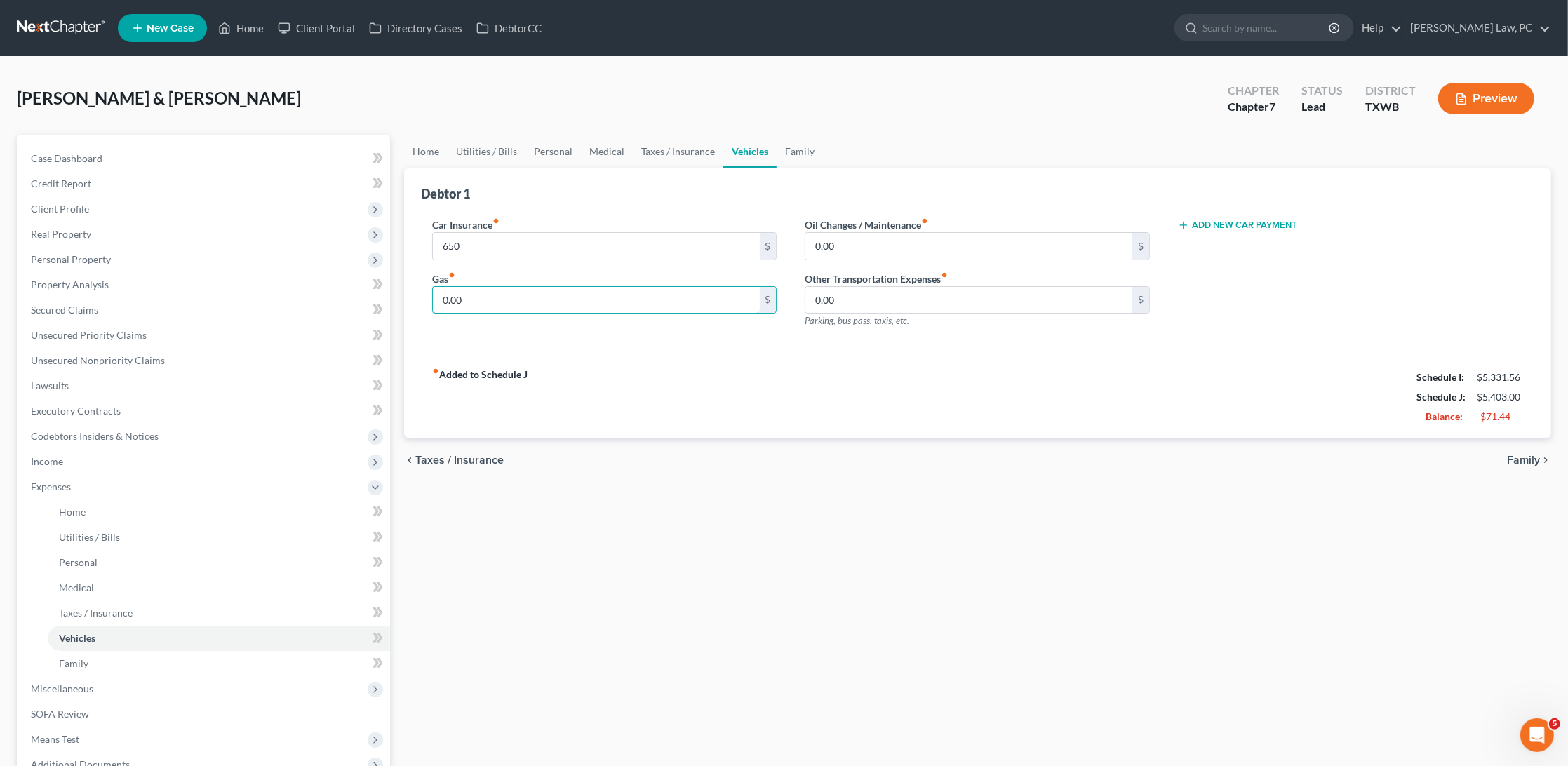
drag, startPoint x: 488, startPoint y: 297, endPoint x: 417, endPoint y: 297, distance: 71.0
click at [415, 297] on div "Debtor 1 Car Insurance fiber_manual_record 650 $ Gas fiber_manual_record 0.00 $…" at bounding box center [978, 303] width 1147 height 270
type input "300"
click at [793, 148] on link "Family" at bounding box center [799, 152] width 46 height 34
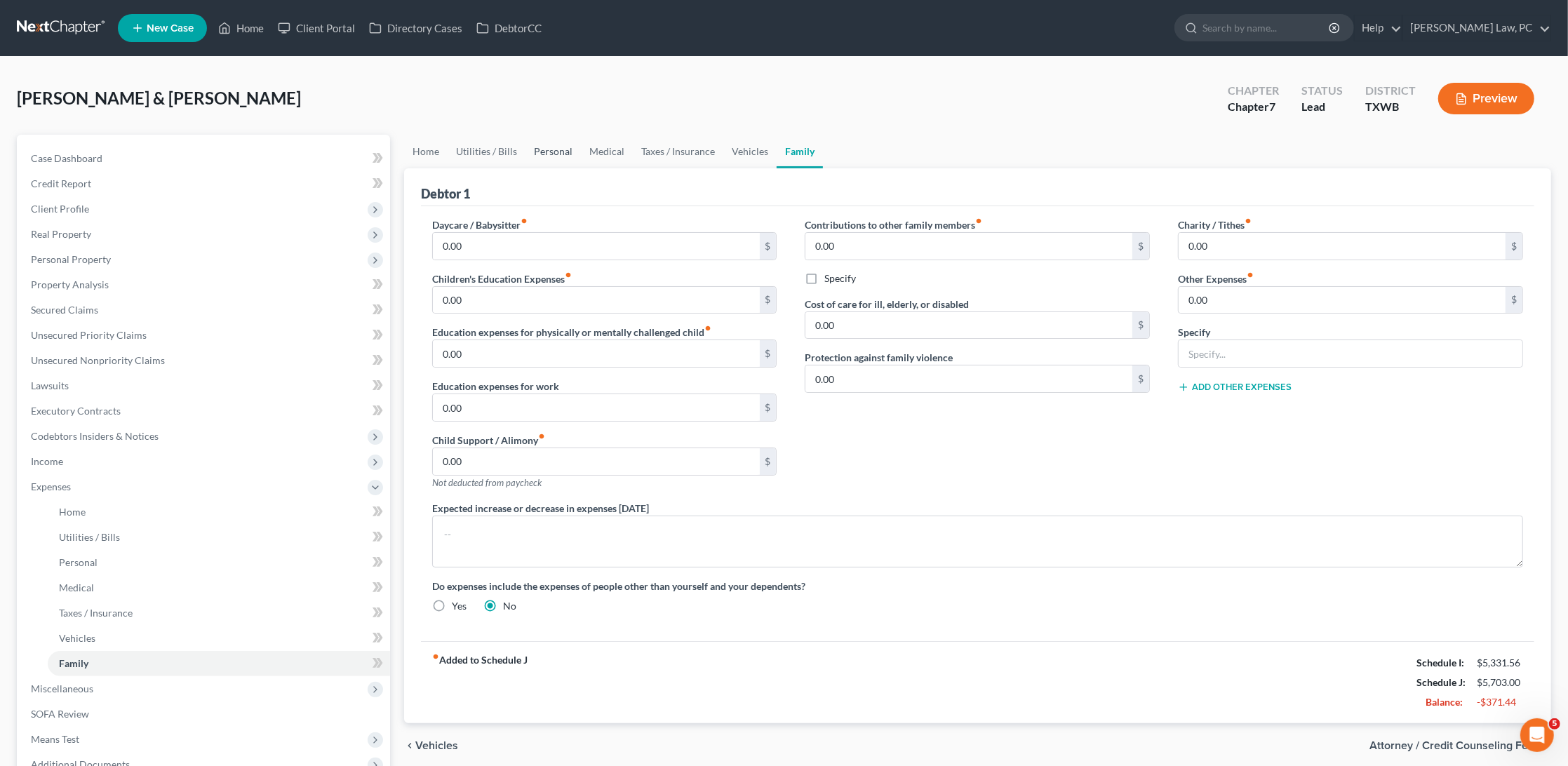
click at [546, 150] on link "Personal" at bounding box center [553, 152] width 56 height 34
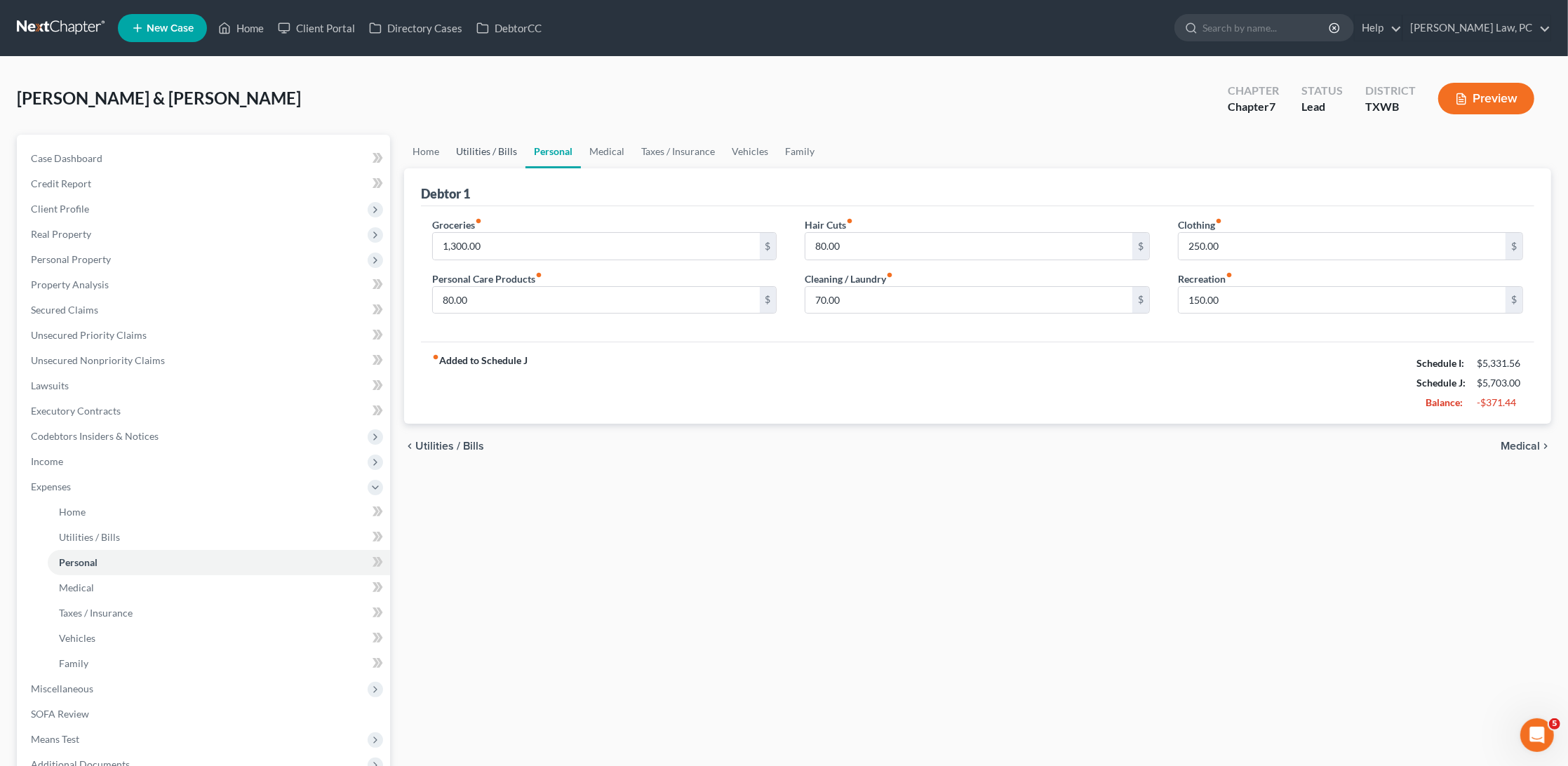
click at [487, 153] on link "Utilities / Bills" at bounding box center [487, 152] width 78 height 34
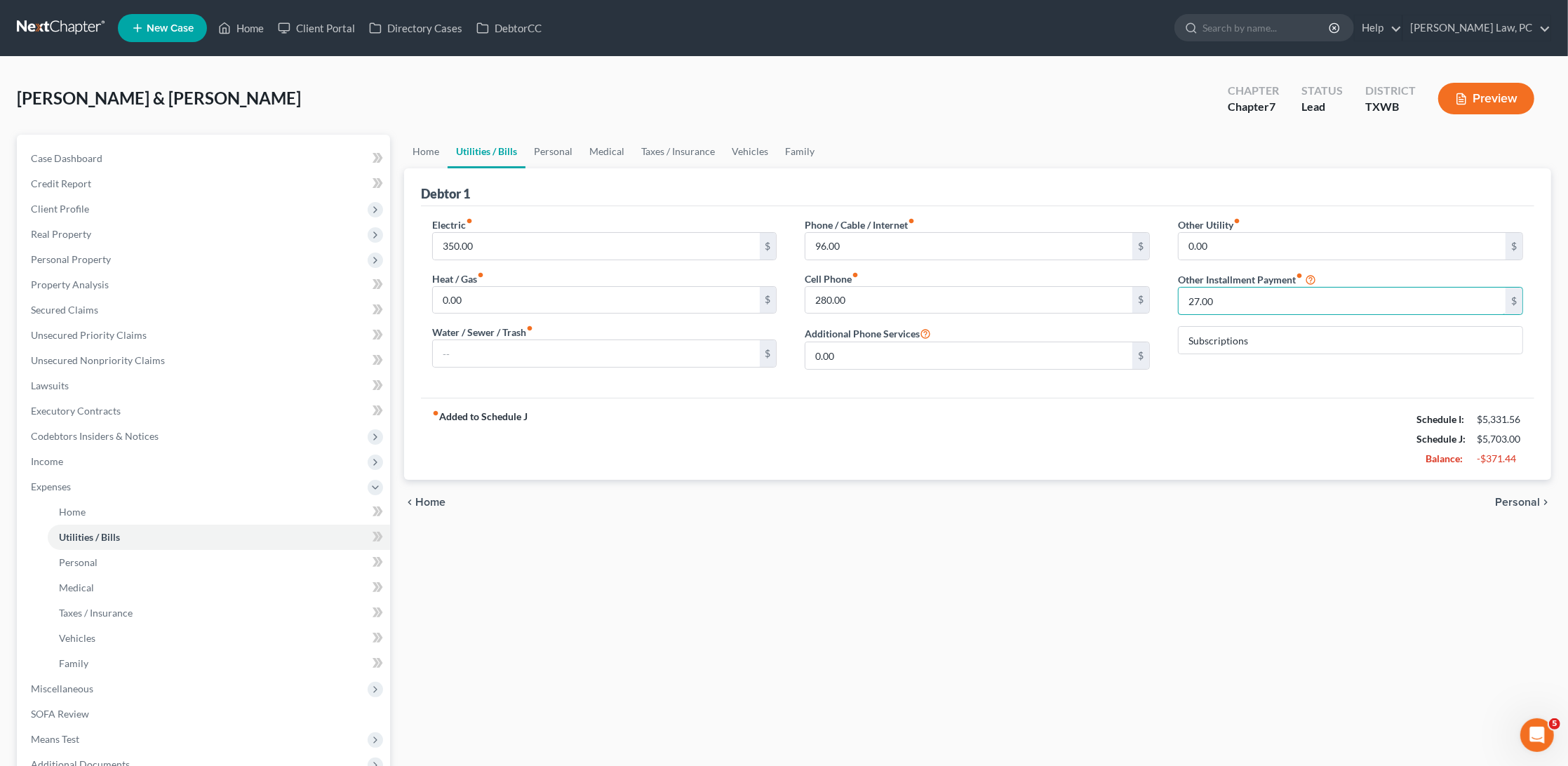
drag, startPoint x: 1224, startPoint y: 298, endPoint x: 1168, endPoint y: 295, distance: 56.1
click at [1168, 295] on div "Other Utility fiber_manual_record 0.00 $ Other Installment Payment fiber_manual…" at bounding box center [1351, 299] width 374 height 164
type input "120"
click at [1251, 390] on div "Electric fiber_manual_record 350.00 $ Heat / Gas fiber_manual_record 0.00 $ Wat…" at bounding box center [978, 302] width 1114 height 192
click at [553, 139] on link "Personal" at bounding box center [553, 152] width 56 height 34
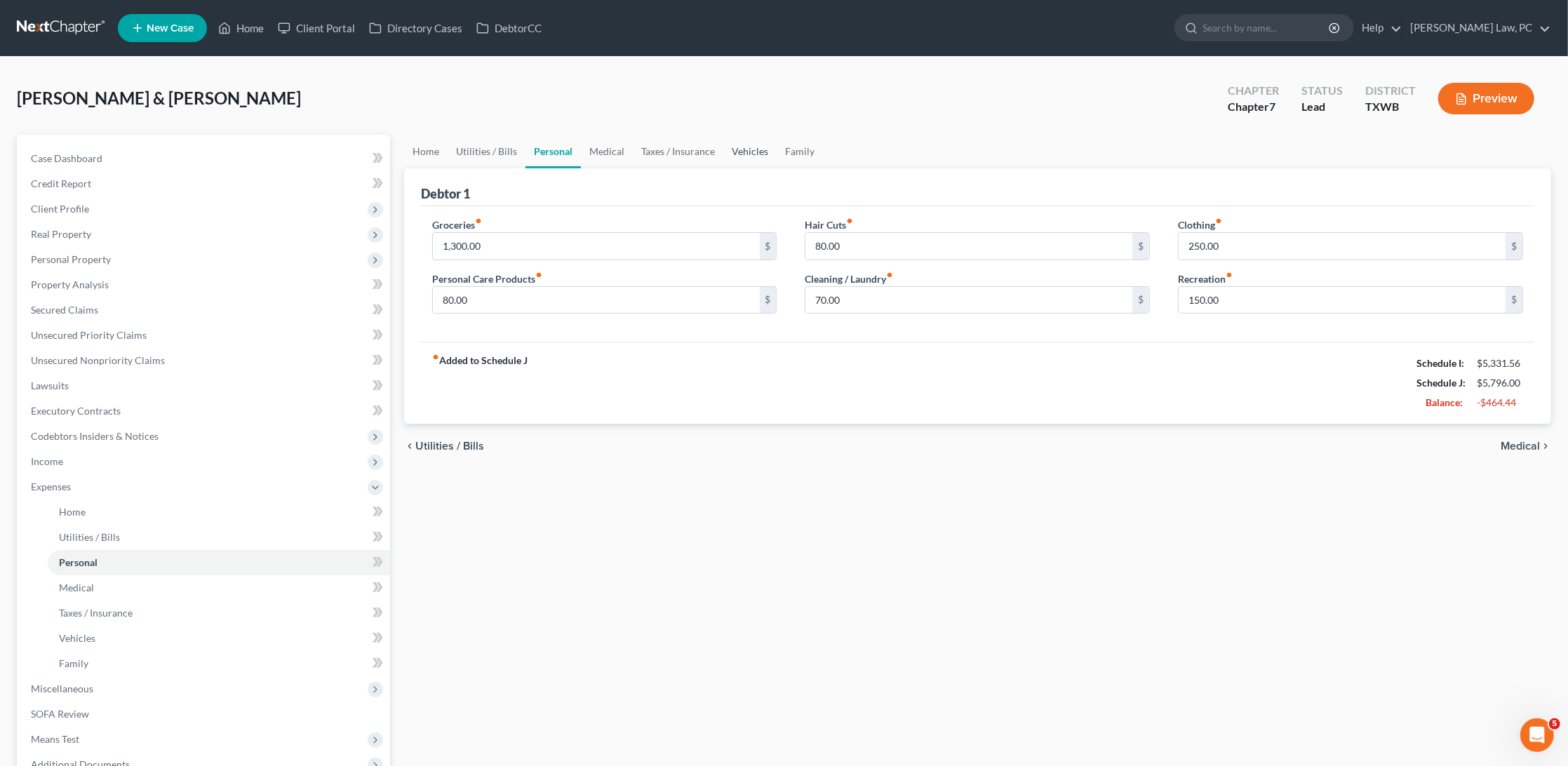
click at [755, 149] on link "Vehicles" at bounding box center [750, 152] width 54 height 34
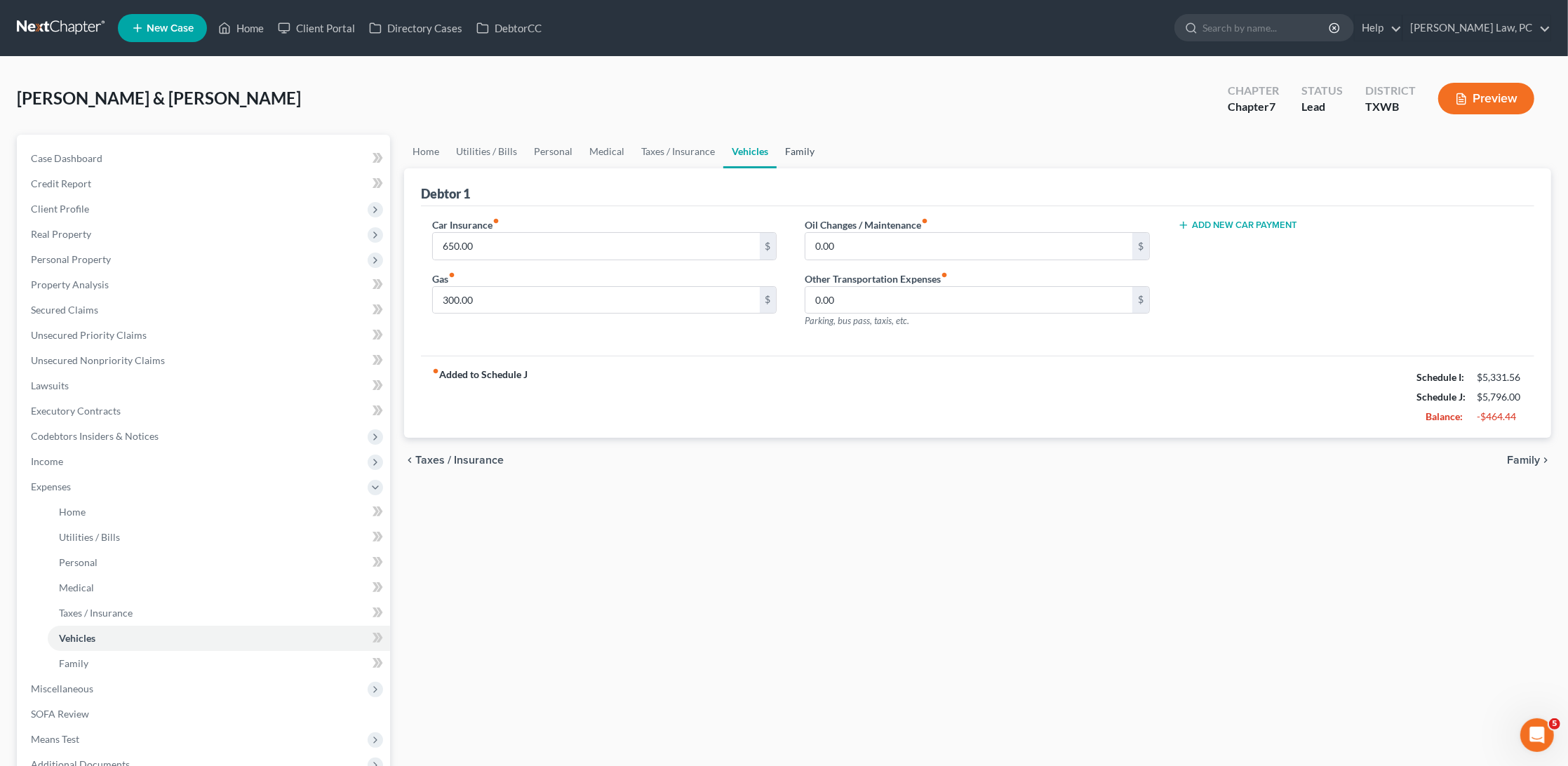
click at [792, 150] on link "Family" at bounding box center [799, 152] width 46 height 34
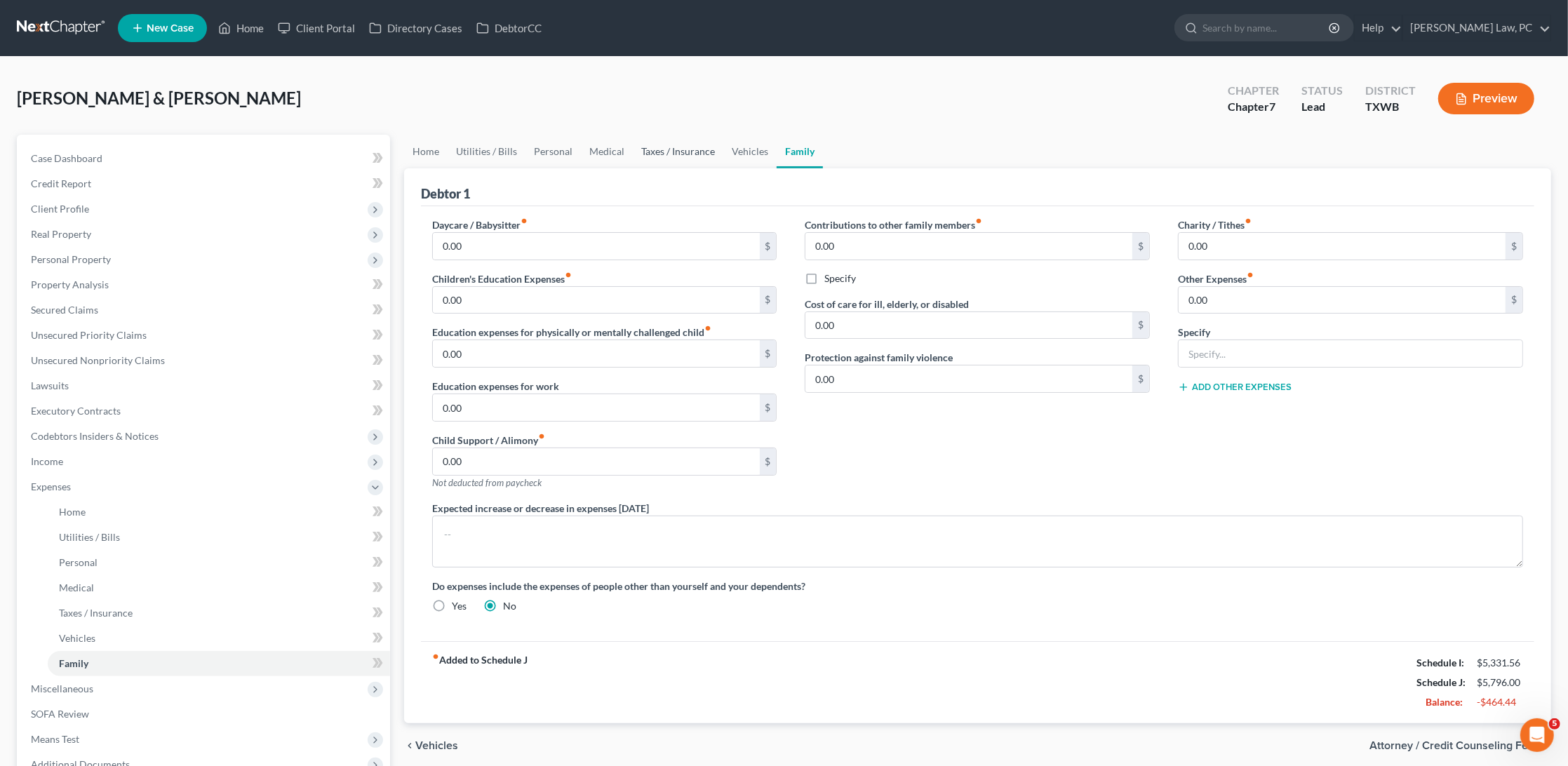
click at [693, 157] on link "Taxes / Insurance" at bounding box center [678, 152] width 90 height 34
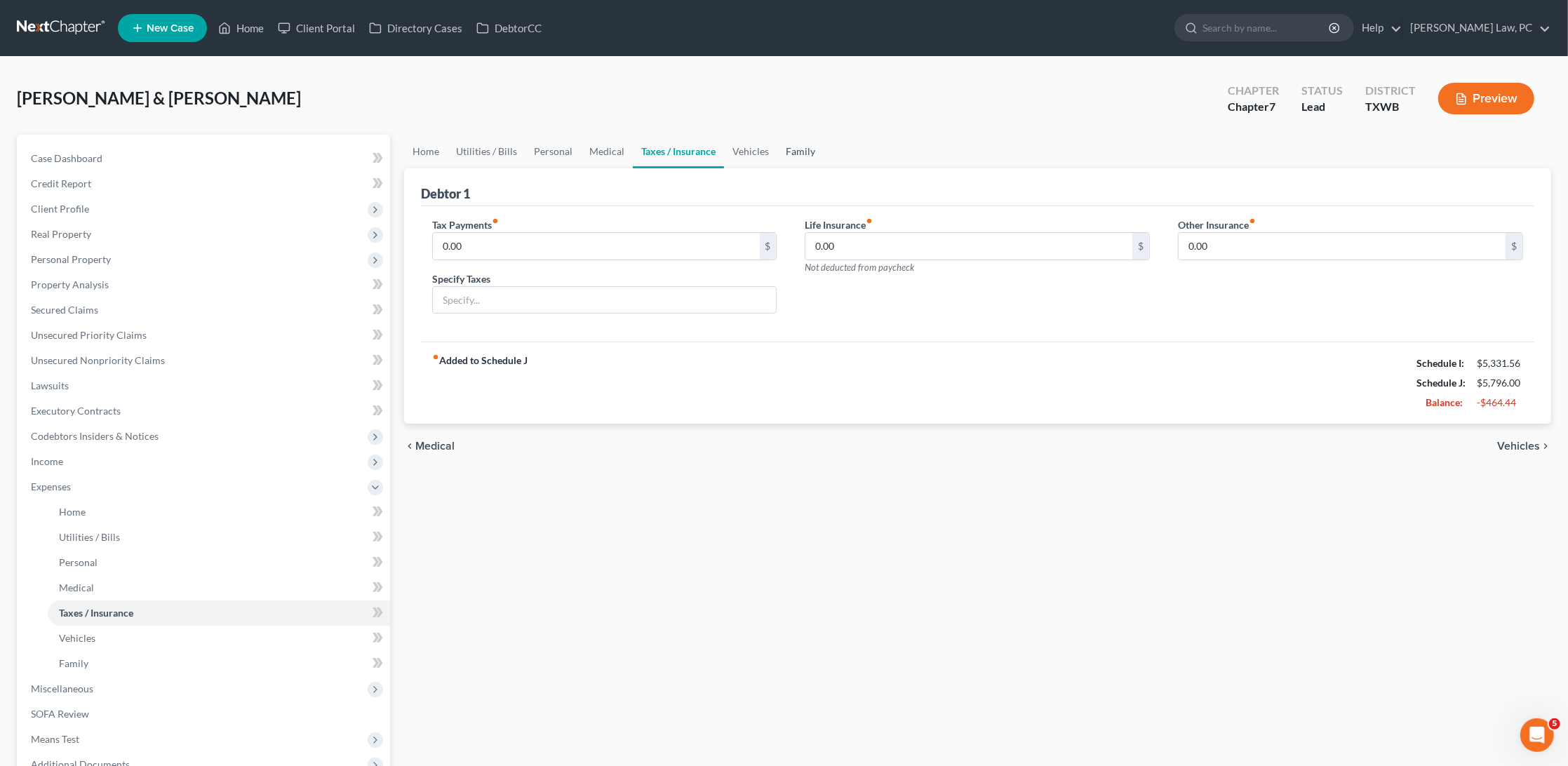
click at [805, 144] on link "Family" at bounding box center [800, 152] width 46 height 34
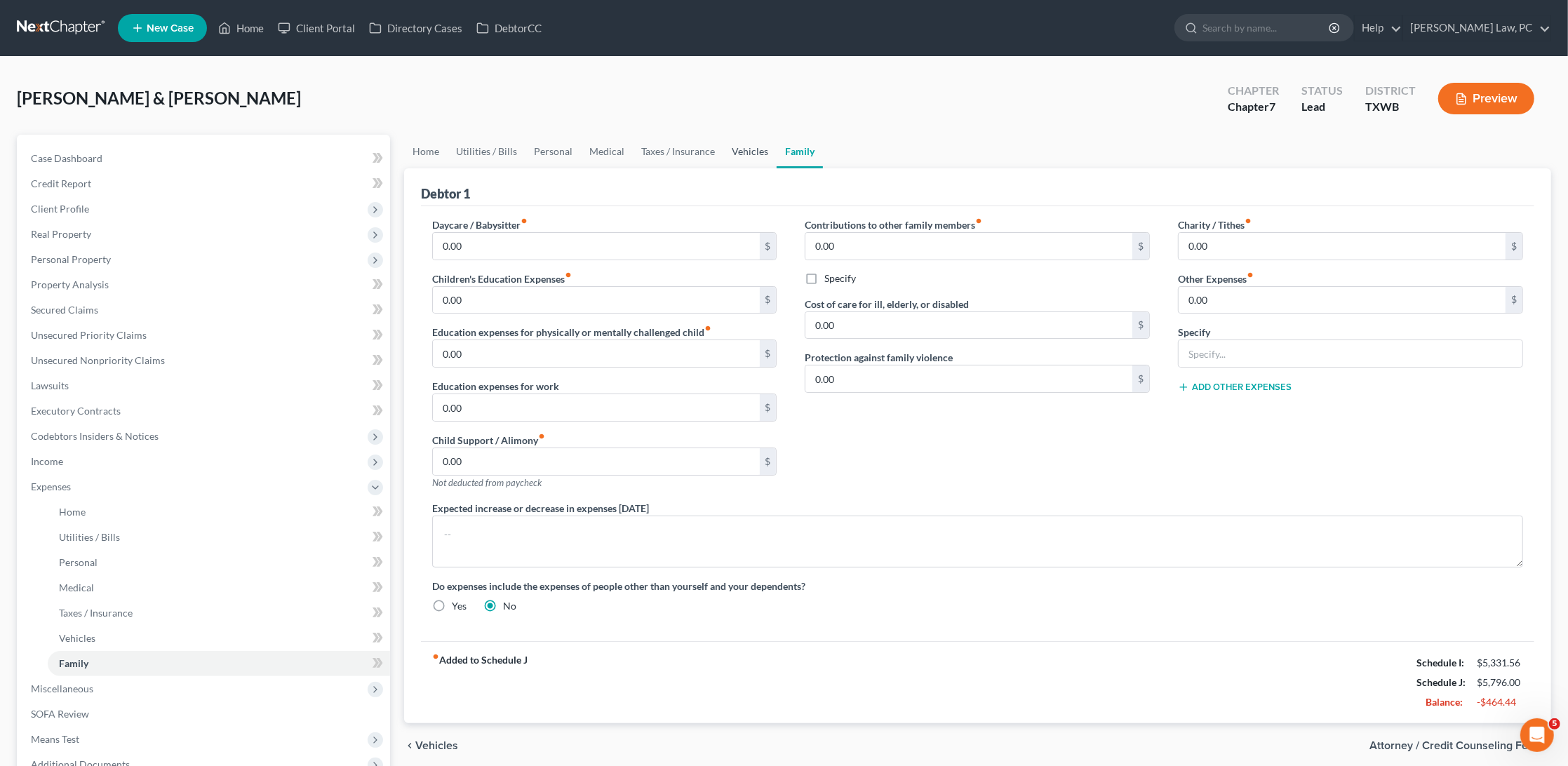
click at [757, 147] on link "Vehicles" at bounding box center [750, 152] width 54 height 34
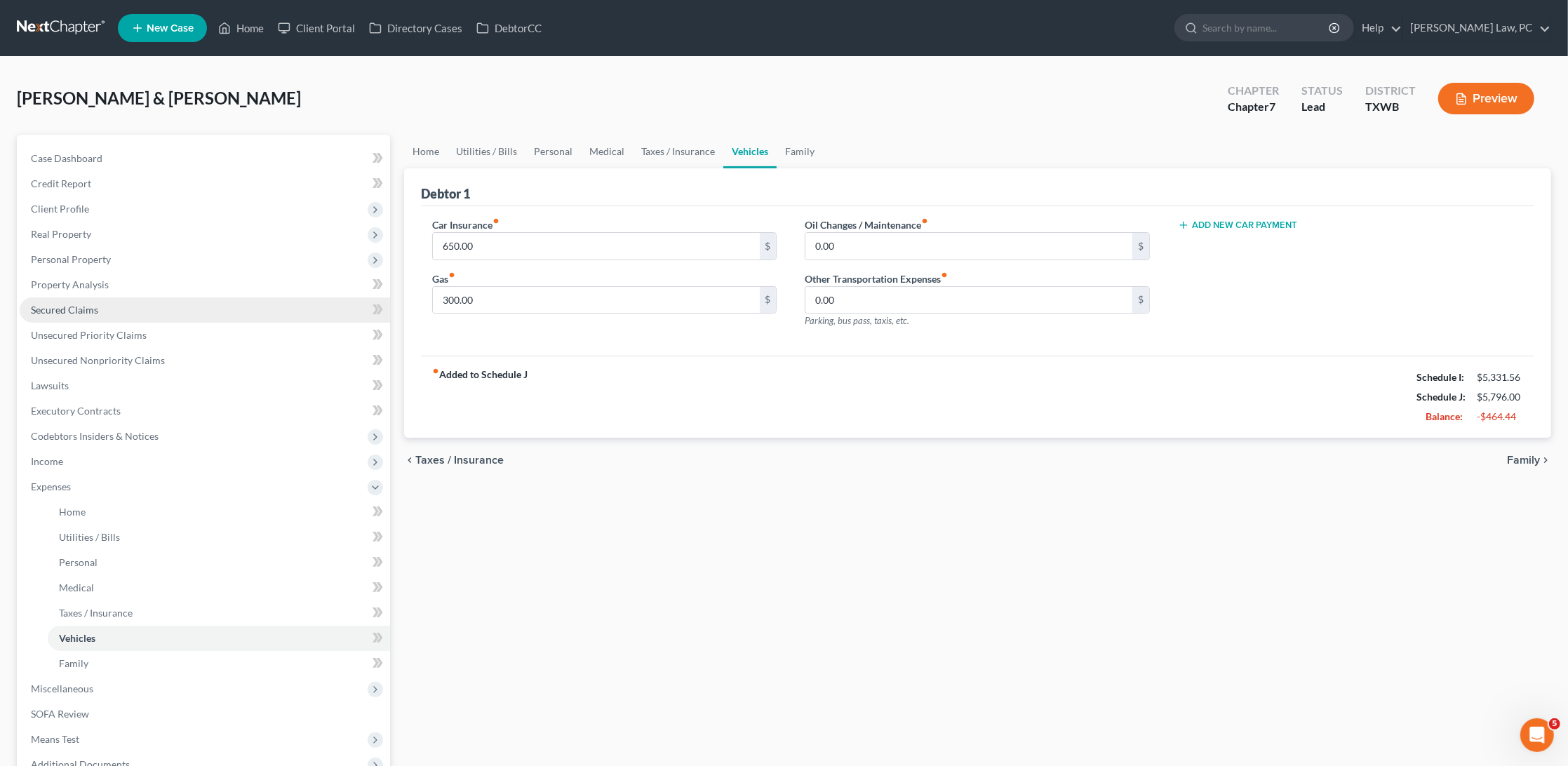
click at [86, 304] on span "Secured Claims" at bounding box center [65, 310] width 68 height 12
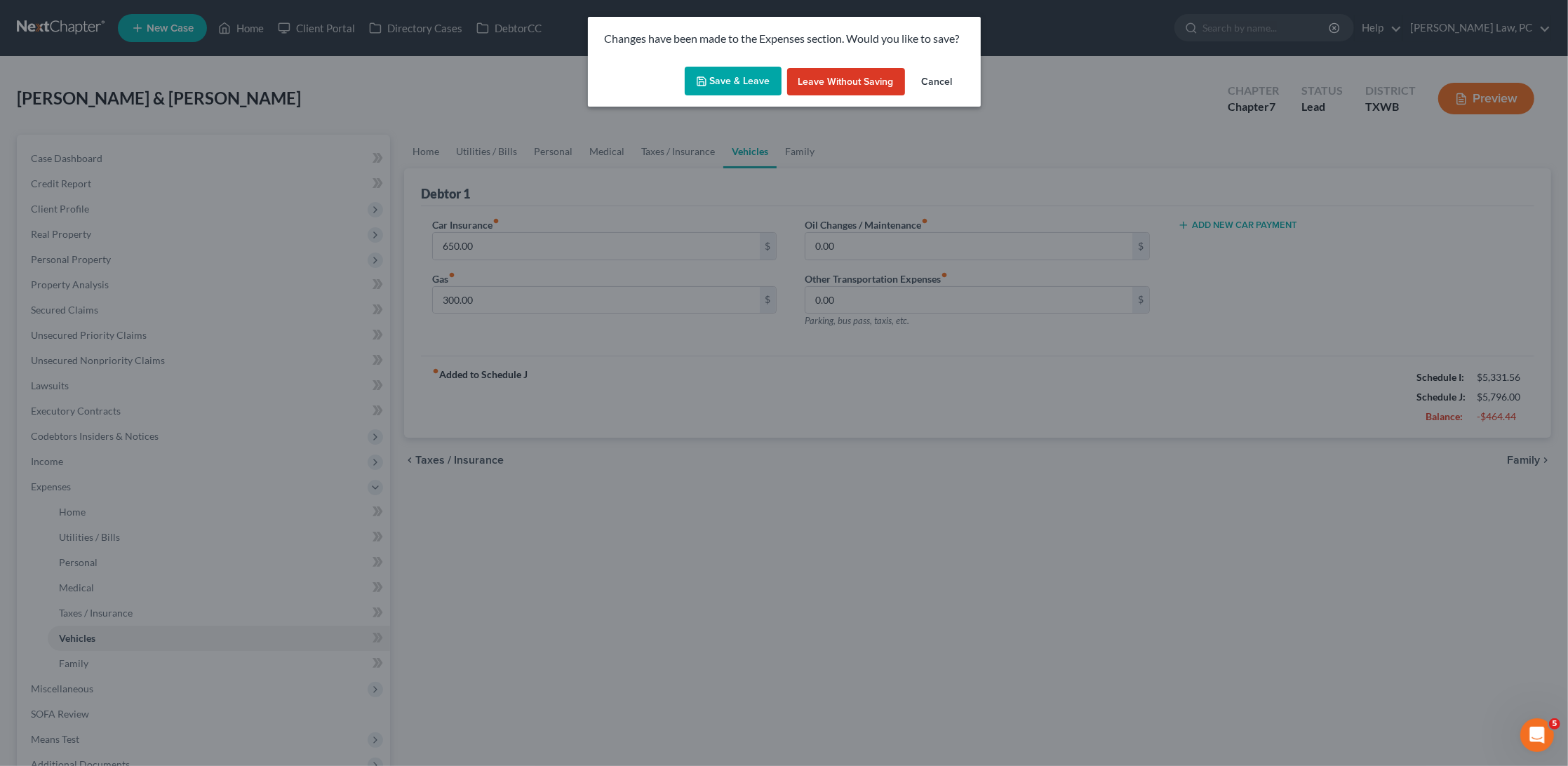
click at [747, 85] on button "Save & Leave" at bounding box center [733, 81] width 97 height 29
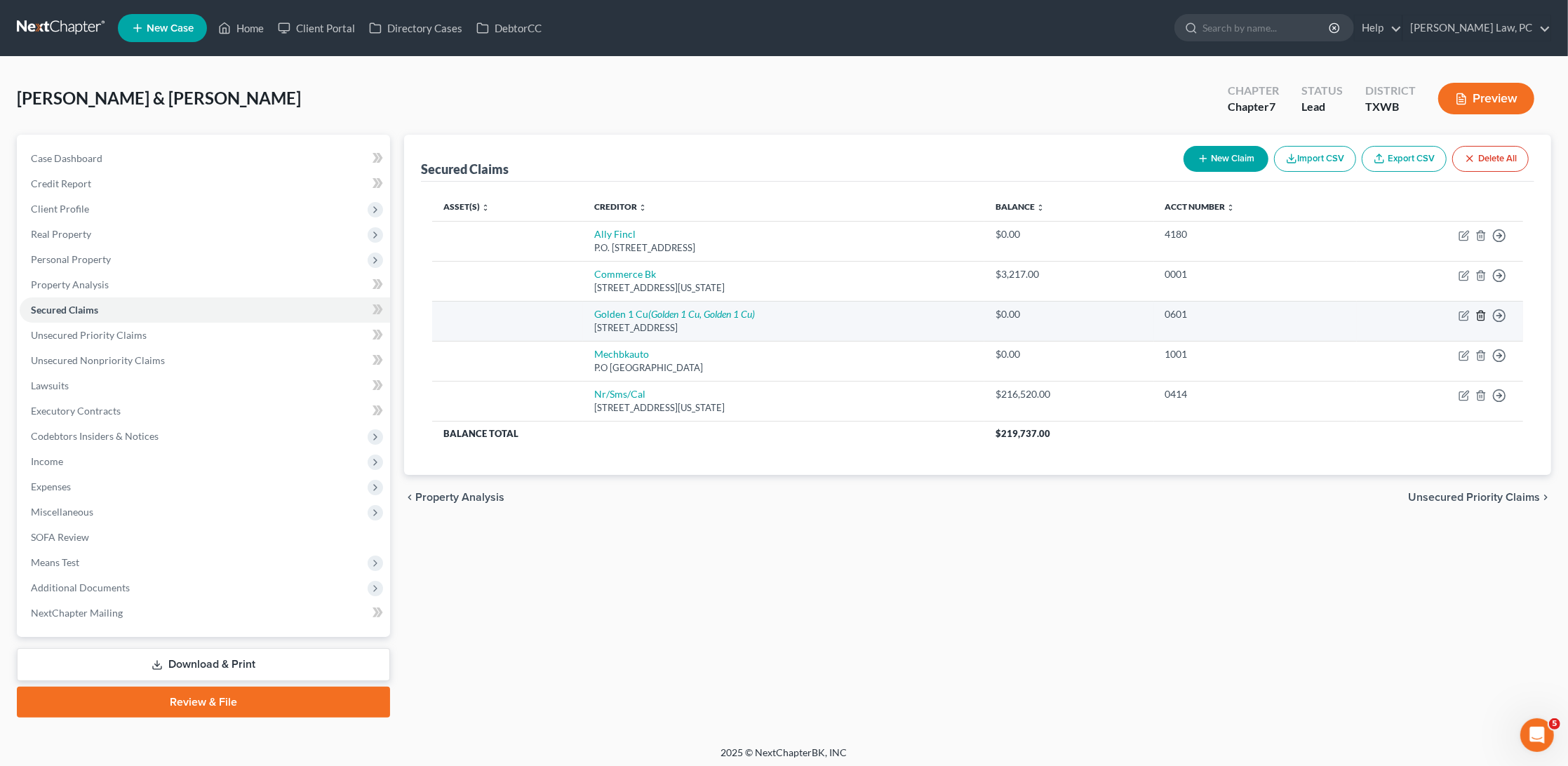
click at [1479, 310] on icon "button" at bounding box center [1481, 315] width 11 height 11
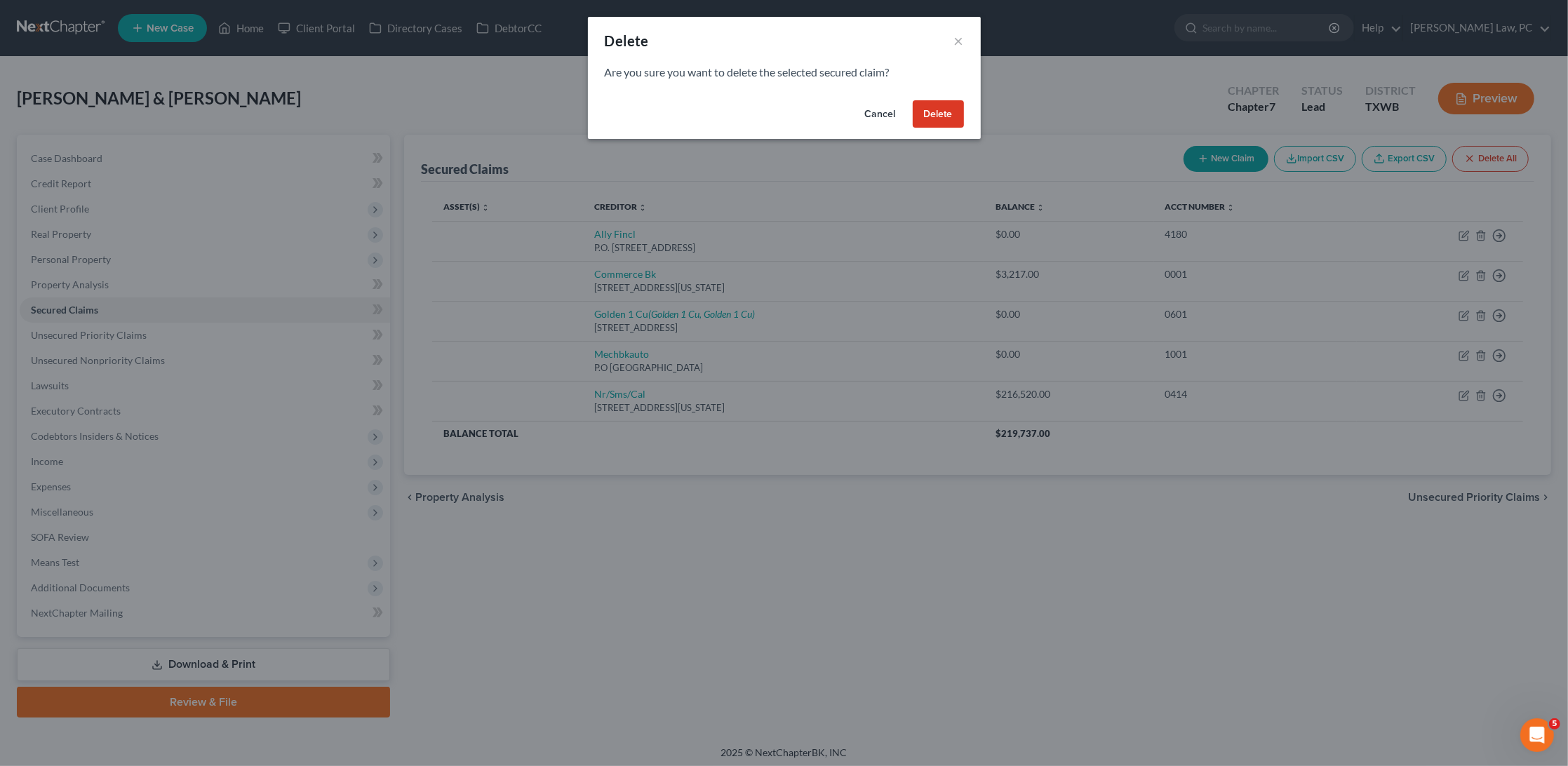
click at [946, 110] on button "Delete" at bounding box center [939, 114] width 51 height 28
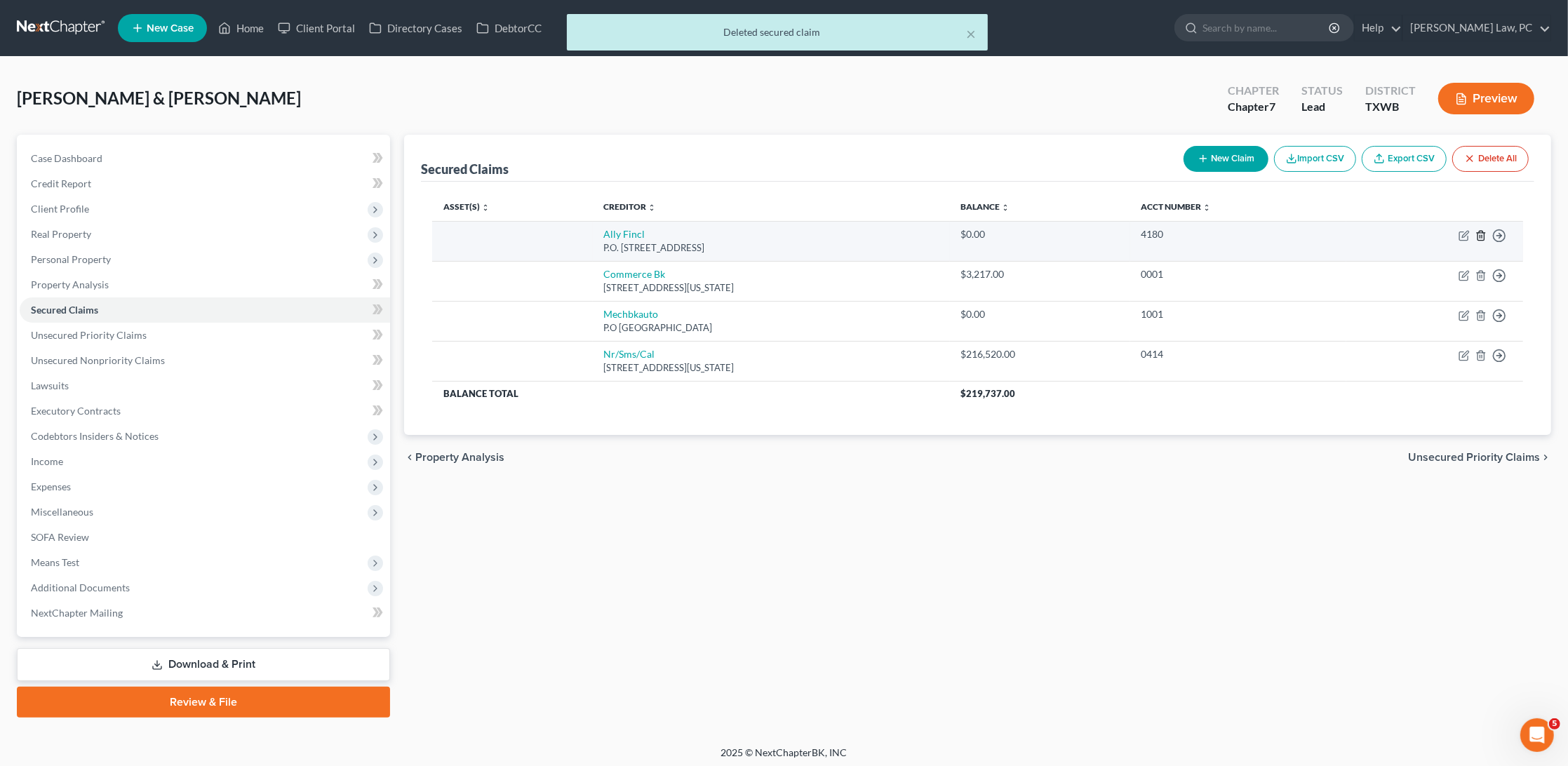
click at [1482, 236] on icon "button" at bounding box center [1481, 236] width 11 height 11
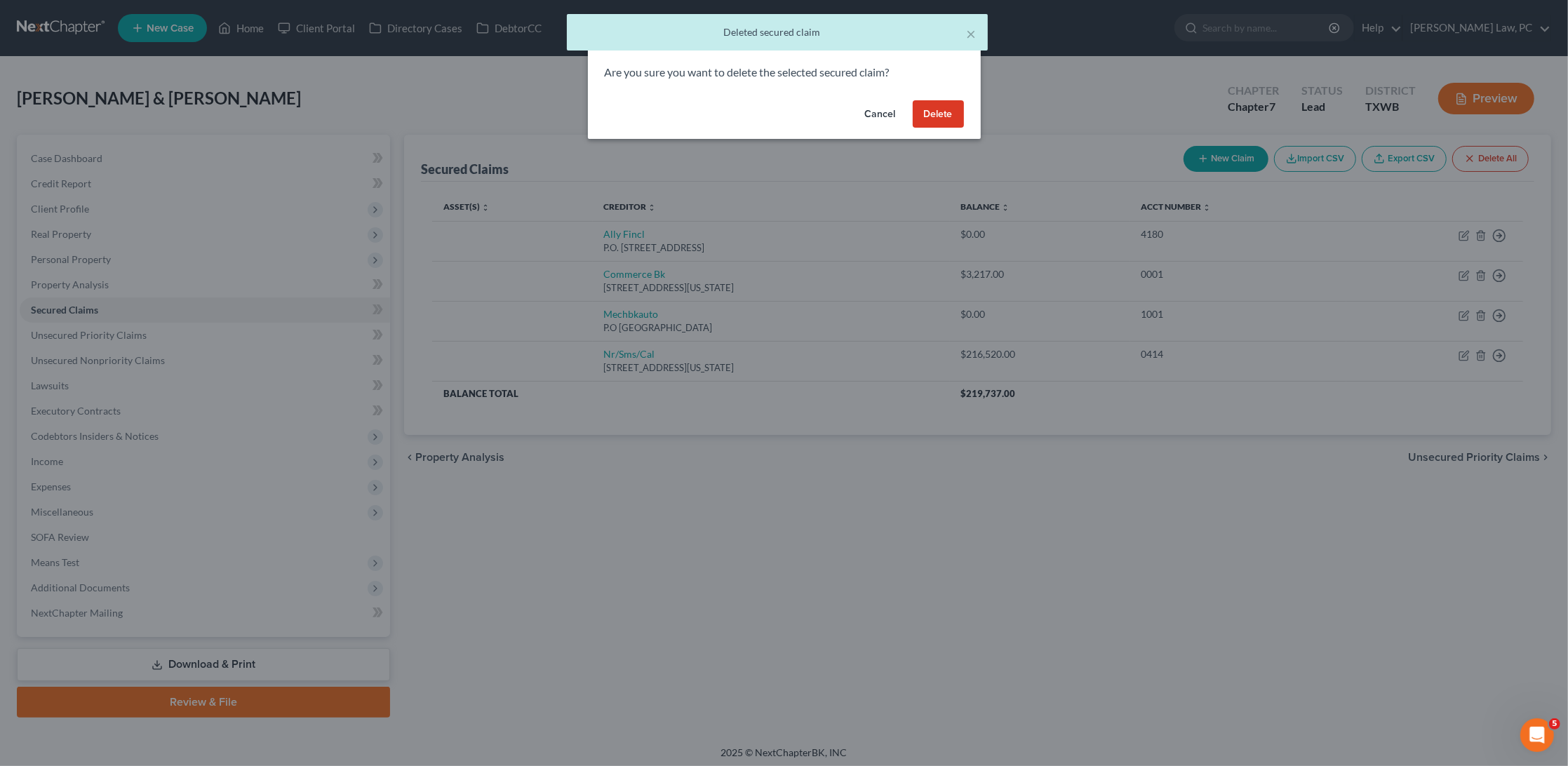
click at [951, 116] on button "Delete" at bounding box center [939, 114] width 51 height 28
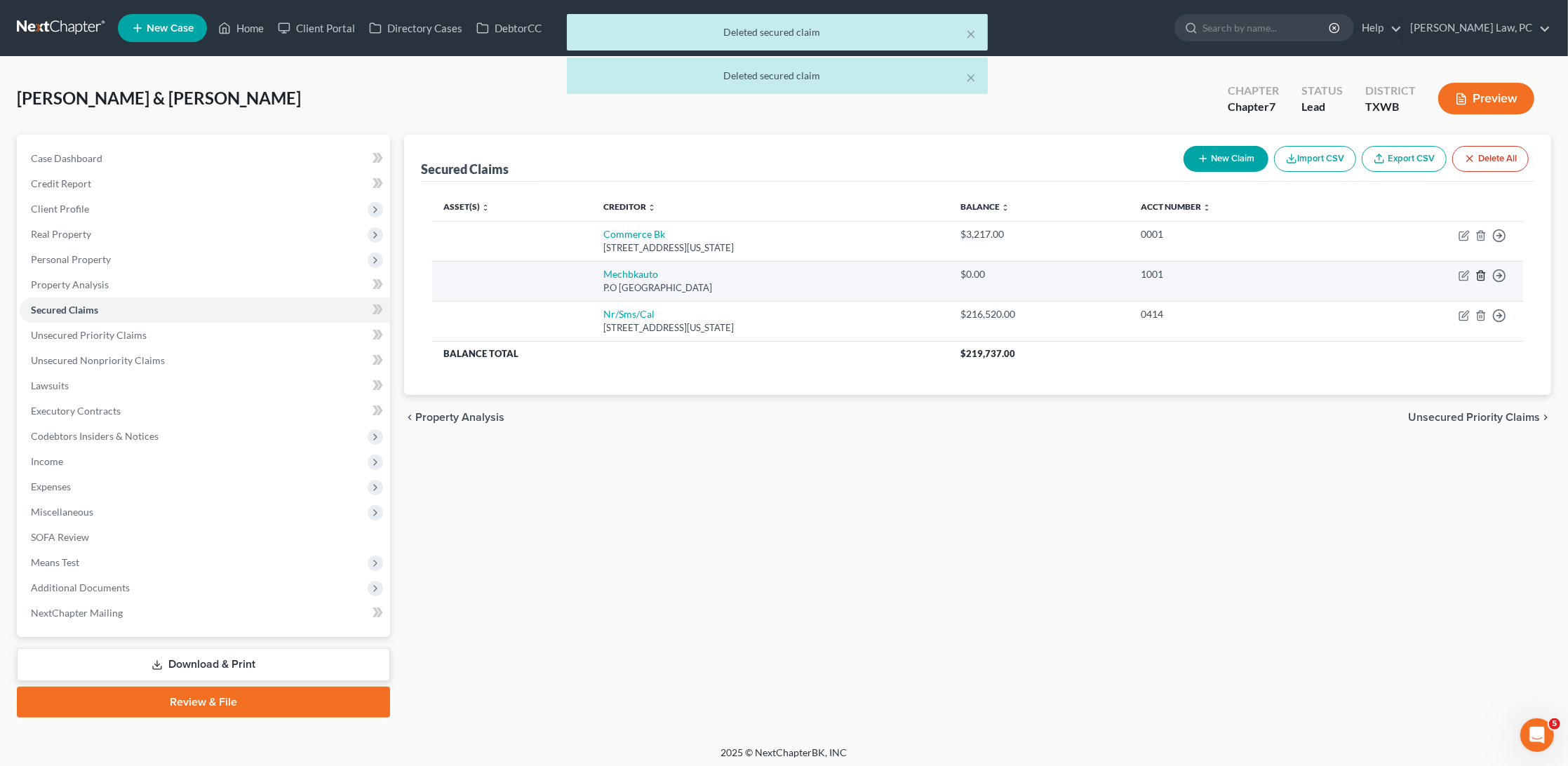
click at [1481, 277] on icon "button" at bounding box center [1481, 275] width 11 height 11
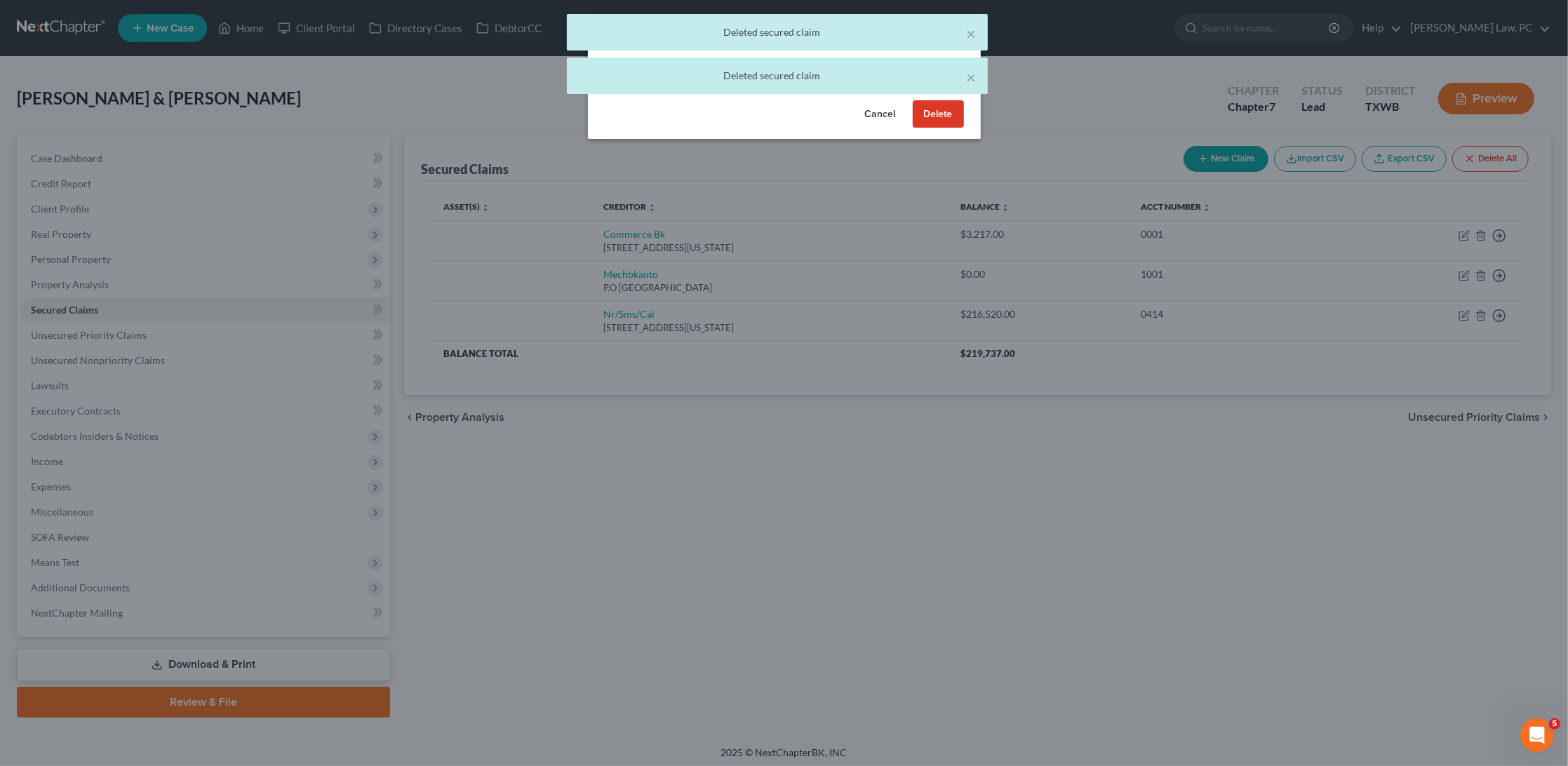
click at [929, 118] on button "Delete" at bounding box center [939, 114] width 51 height 28
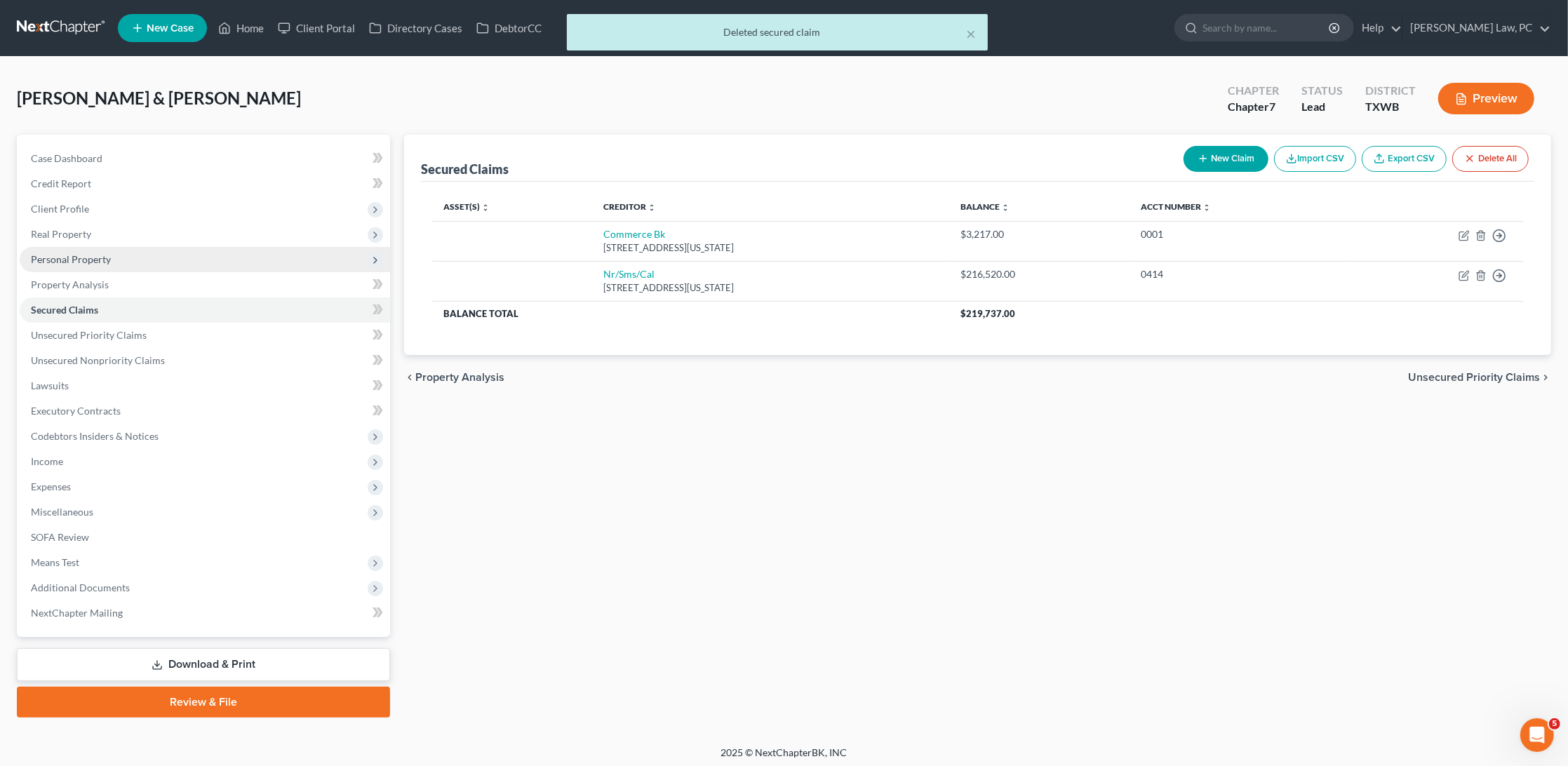
click at [89, 260] on span "Personal Property" at bounding box center [70, 259] width 80 height 12
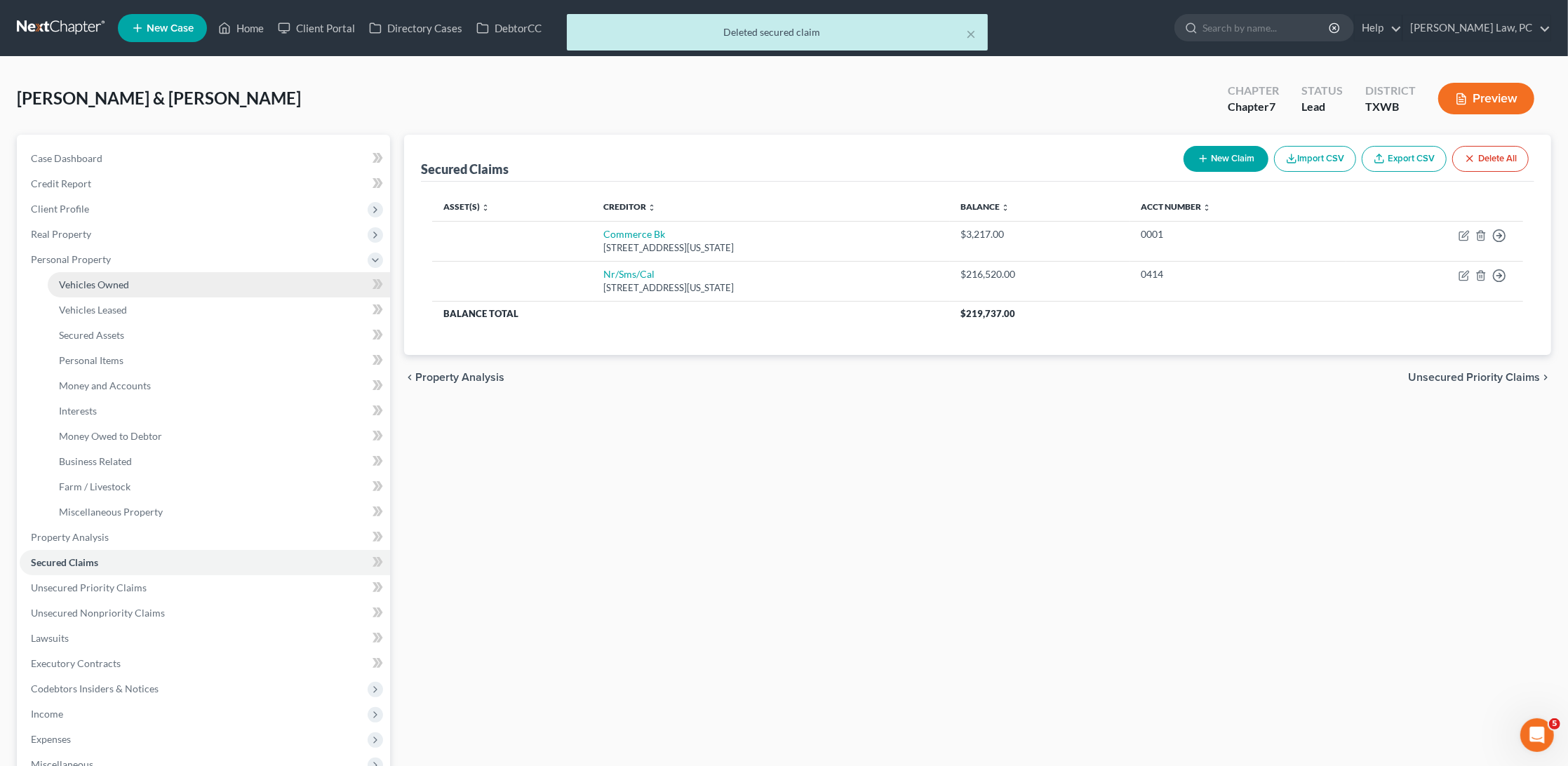
click at [105, 288] on link "Vehicles Owned" at bounding box center [219, 285] width 342 height 25
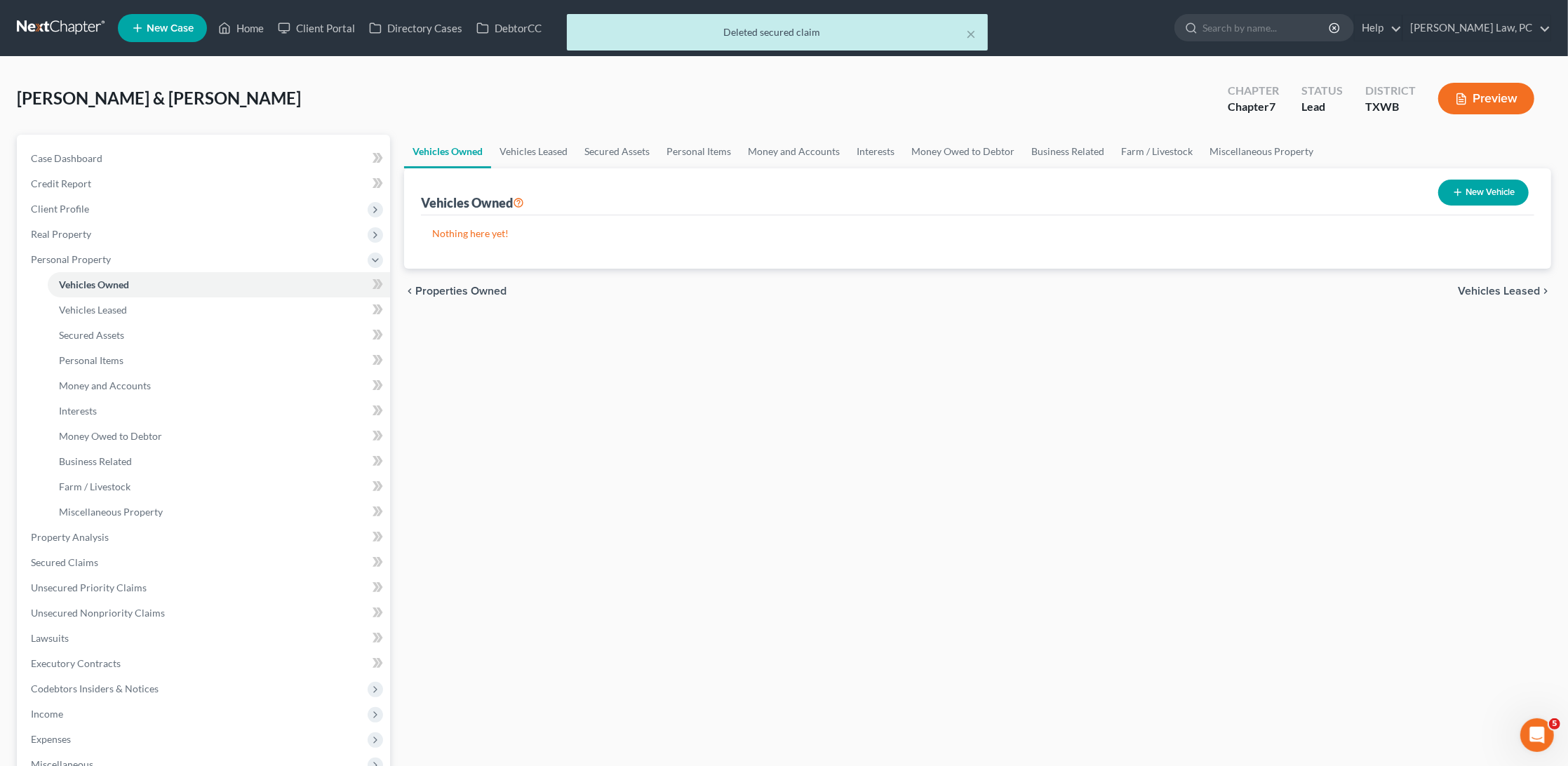
click at [1447, 191] on button "New Vehicle" at bounding box center [1484, 192] width 90 height 26
select select "0"
select select "2"
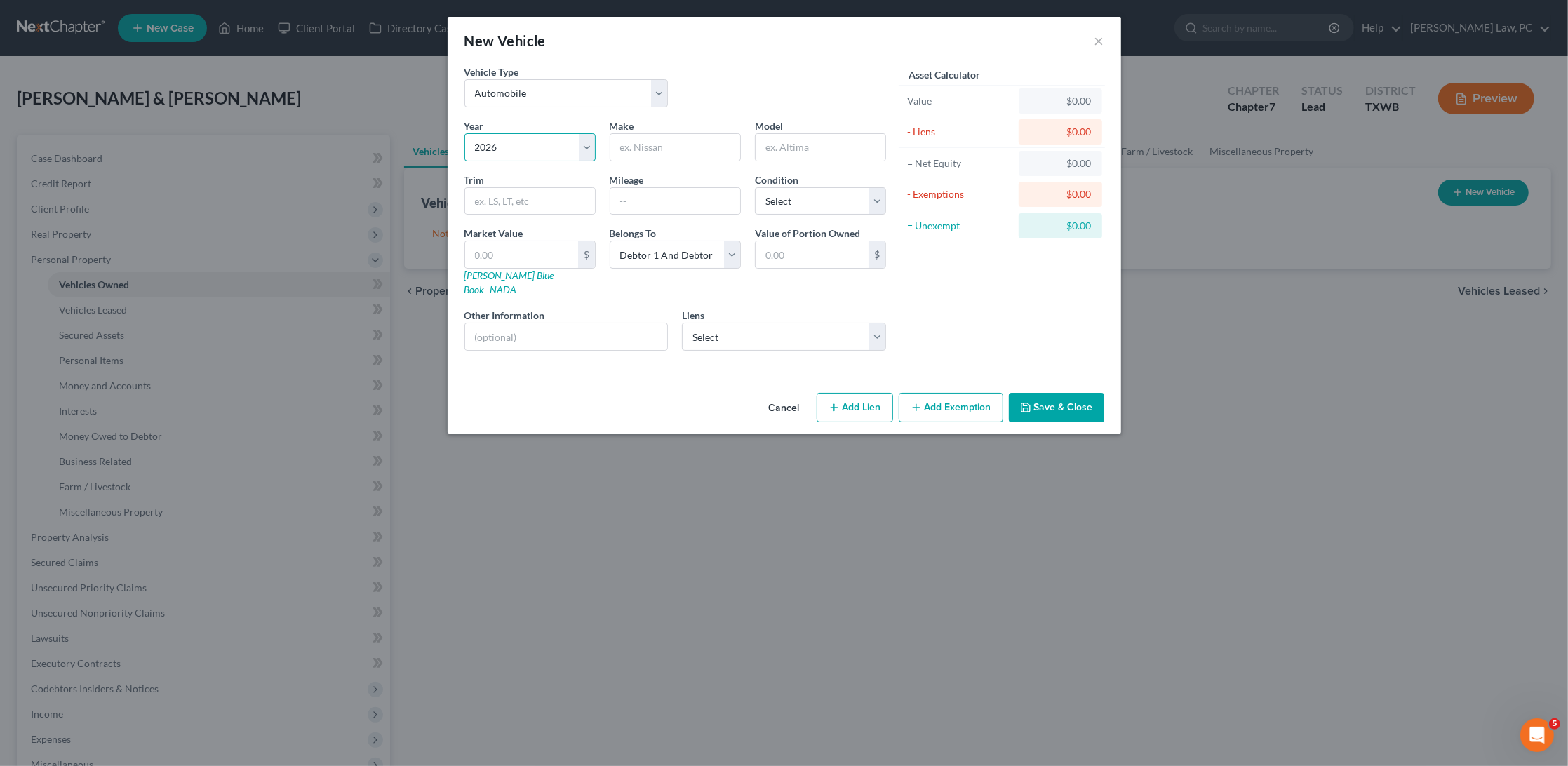
select select "2"
click at [651, 149] on input "text" at bounding box center [675, 147] width 130 height 26
type input "Car 1"
select select "1"
select select
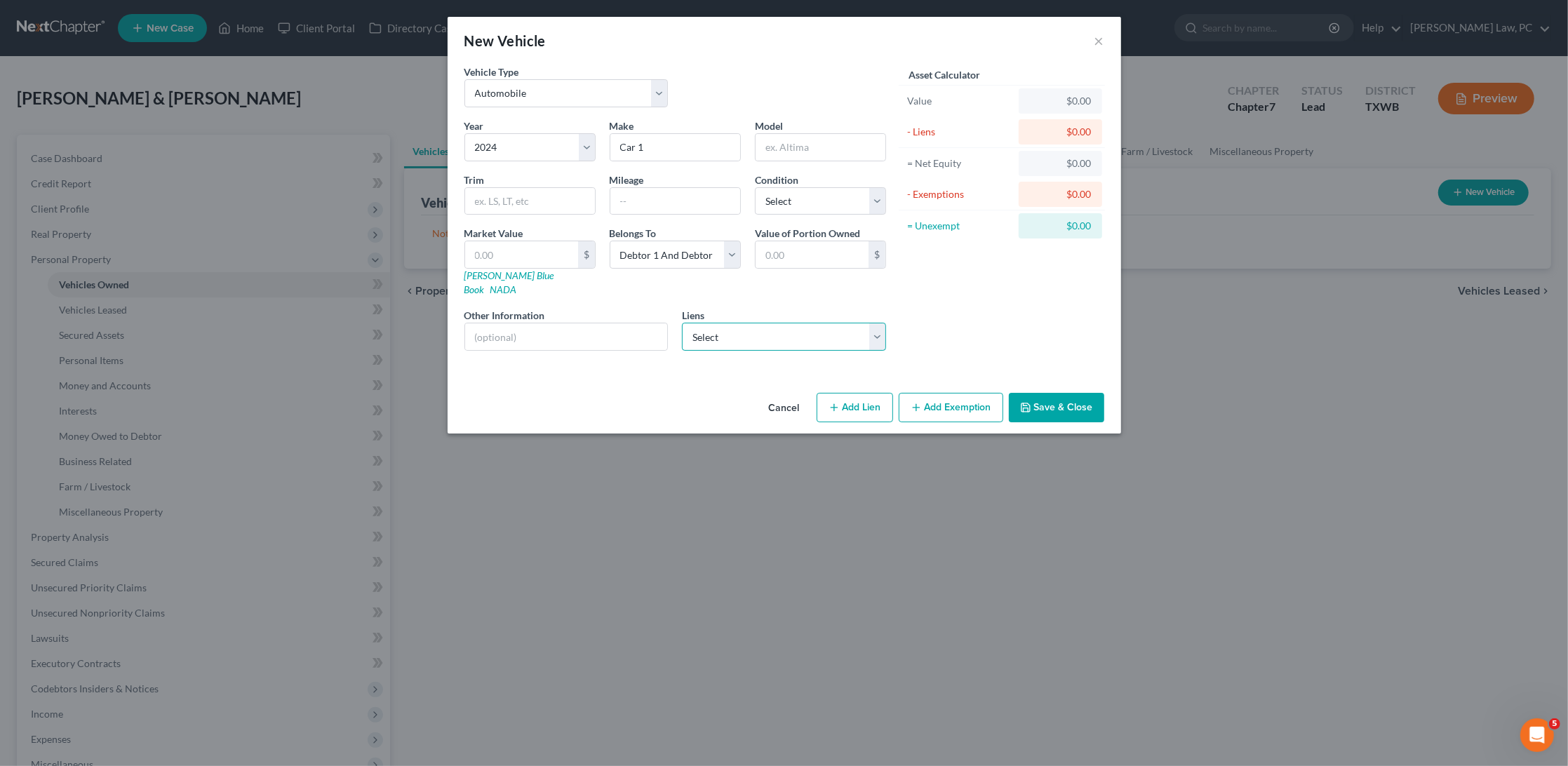
select select "26"
select select "0"
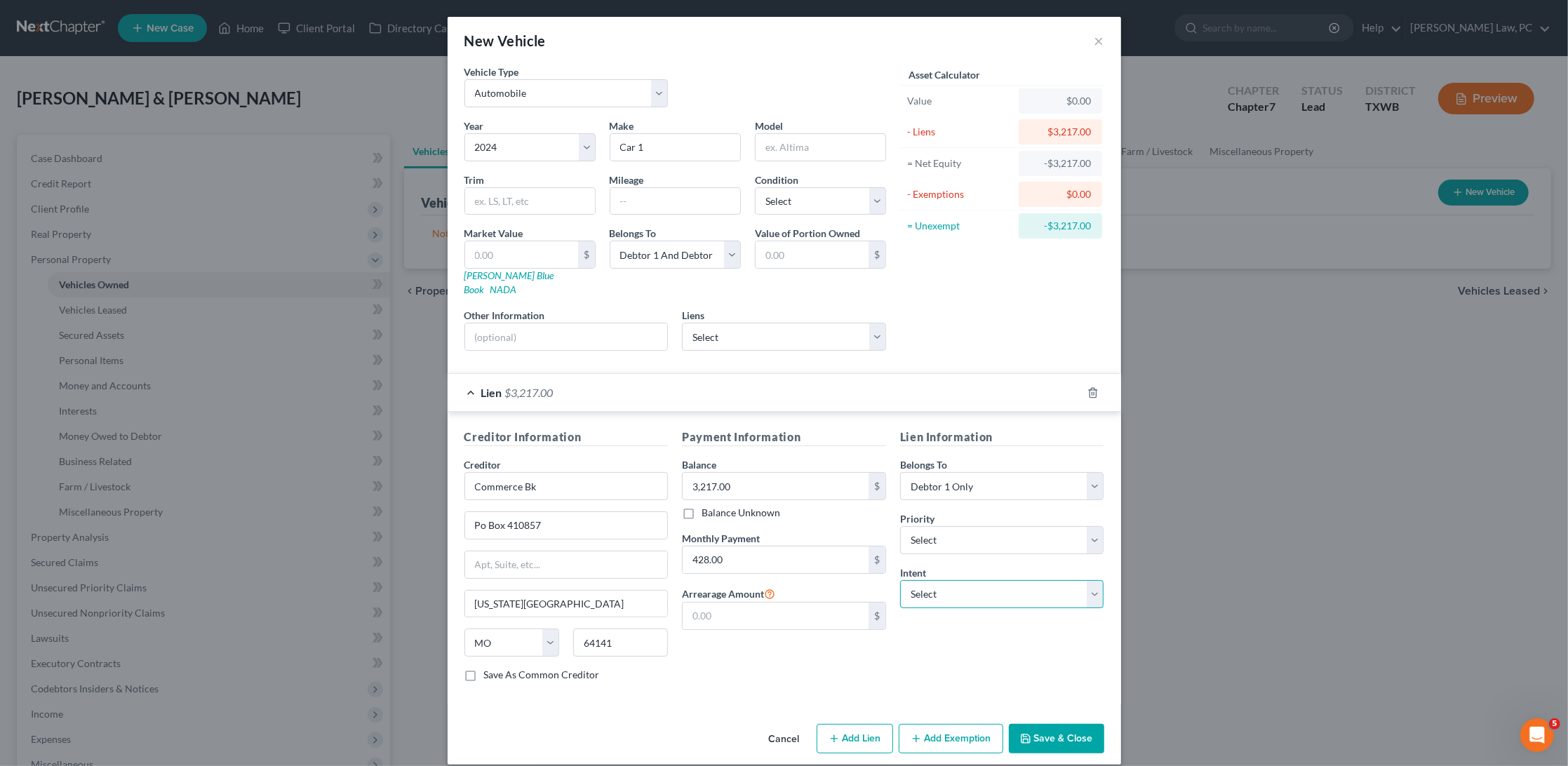
select select "2"
click at [1059, 724] on button "Save & Close" at bounding box center [1057, 739] width 95 height 29
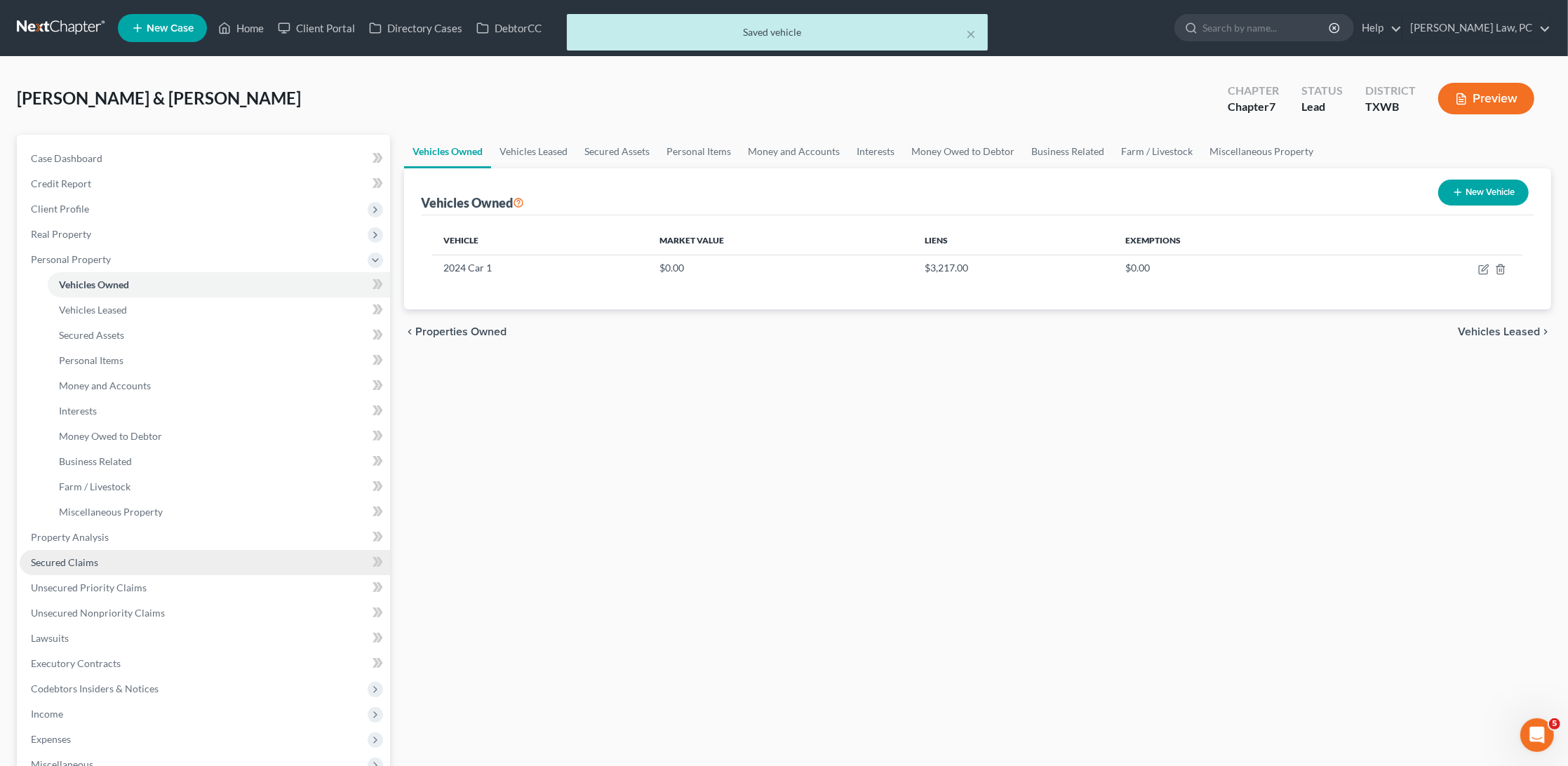
scroll to position [116, 0]
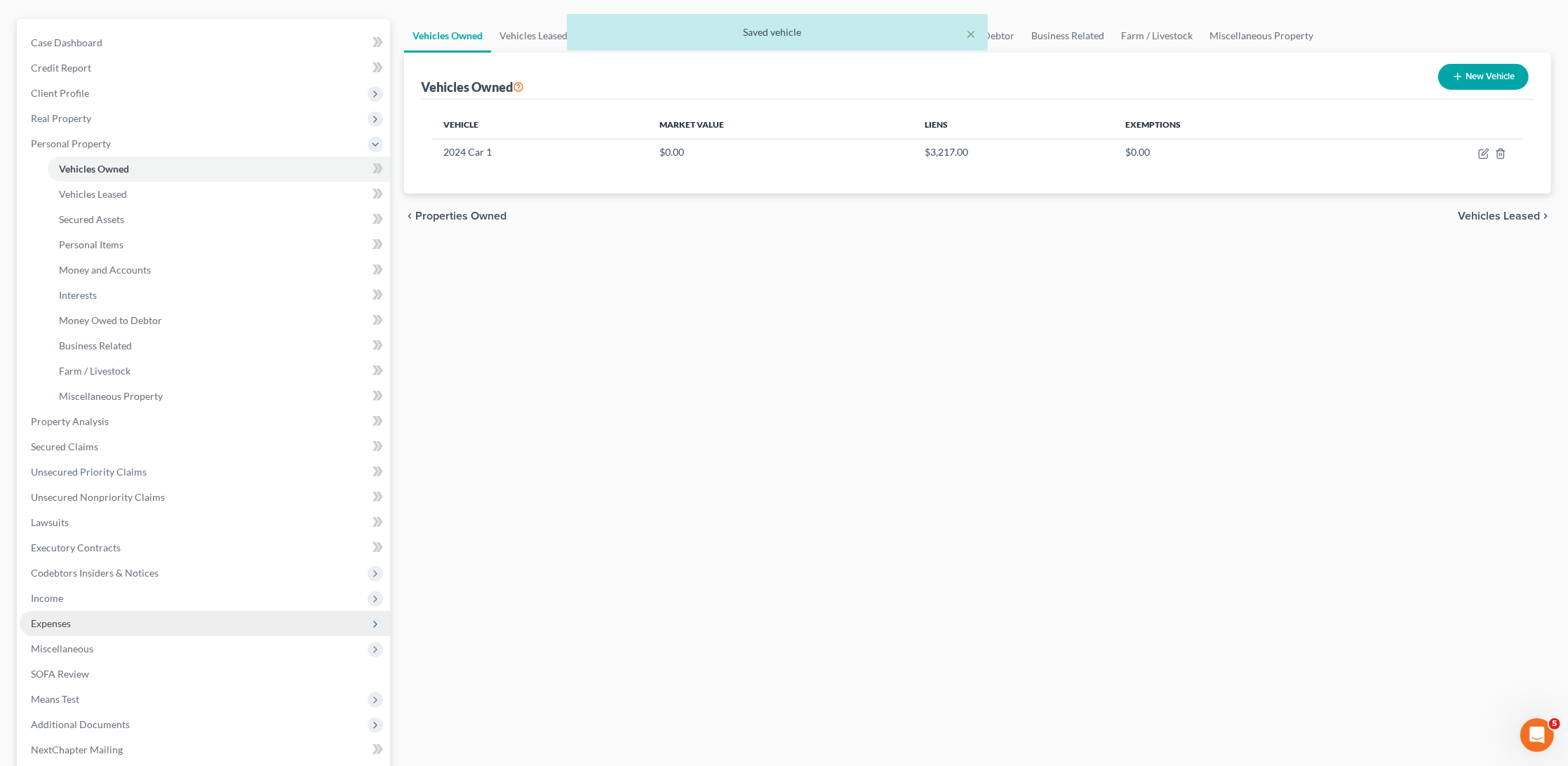
click at [49, 617] on span "Expenses" at bounding box center [51, 623] width 40 height 12
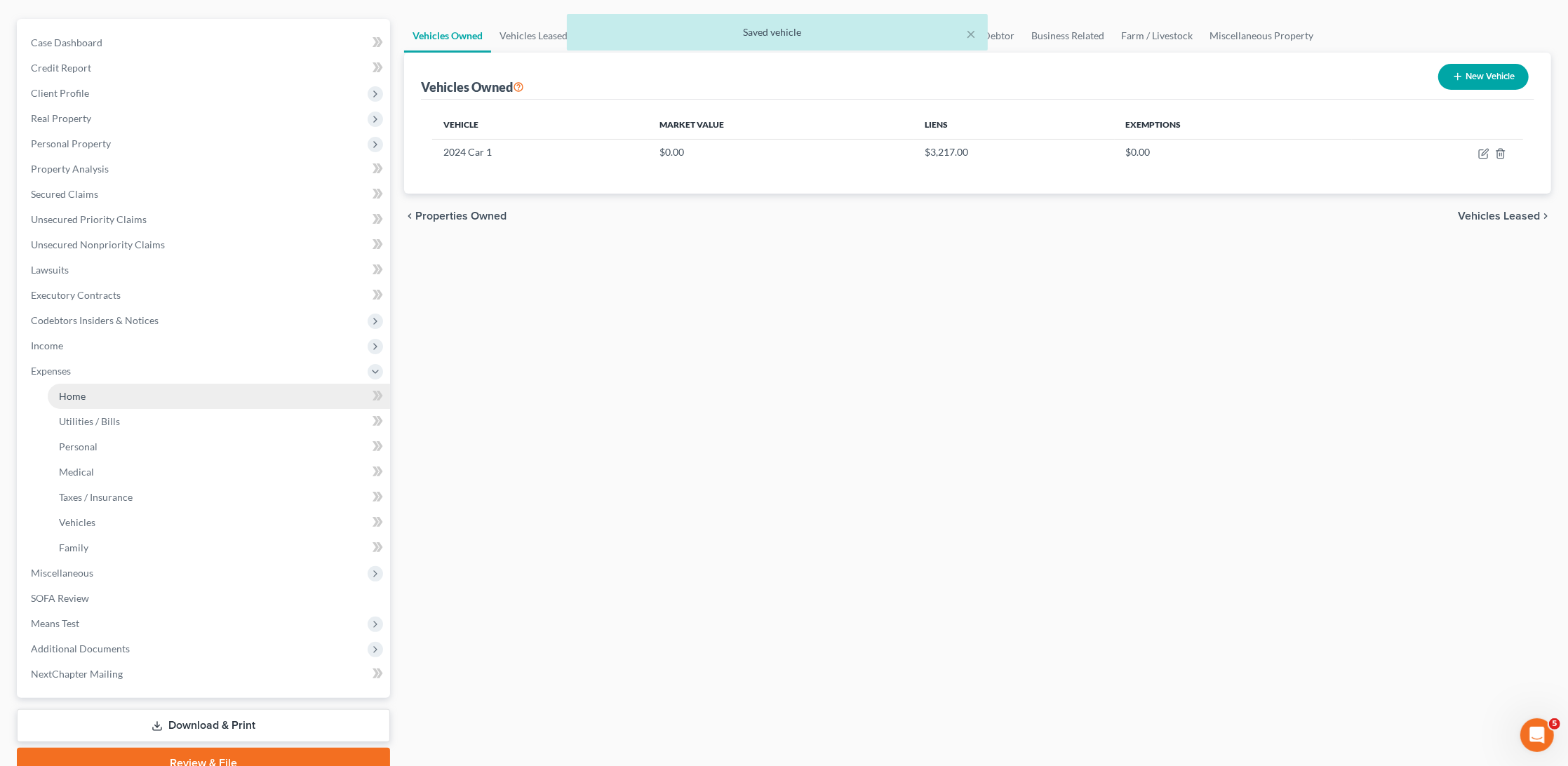
click at [68, 390] on span "Home" at bounding box center [72, 395] width 26 height 12
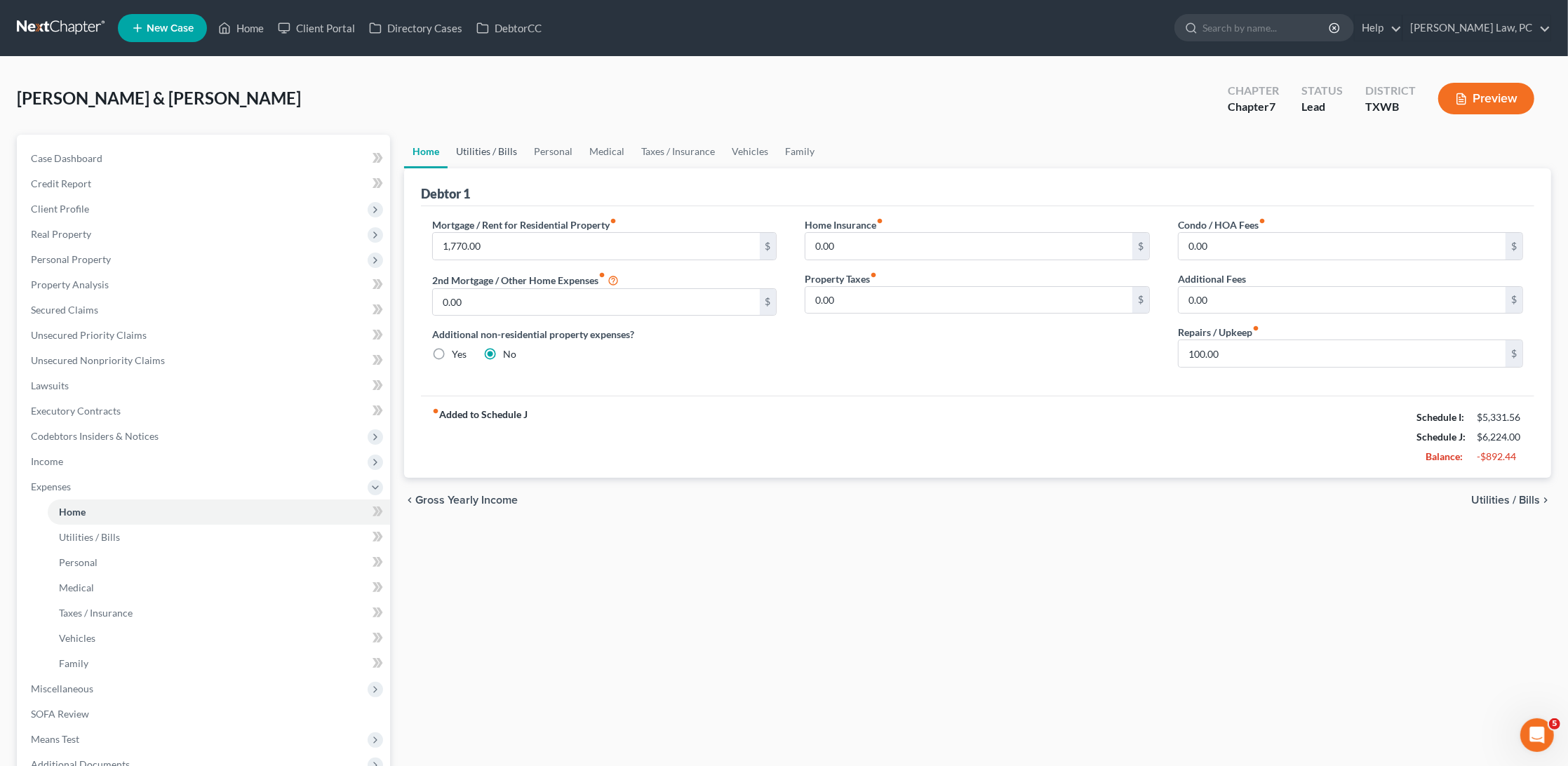
click at [498, 153] on link "Utilities / Bills" at bounding box center [487, 152] width 78 height 34
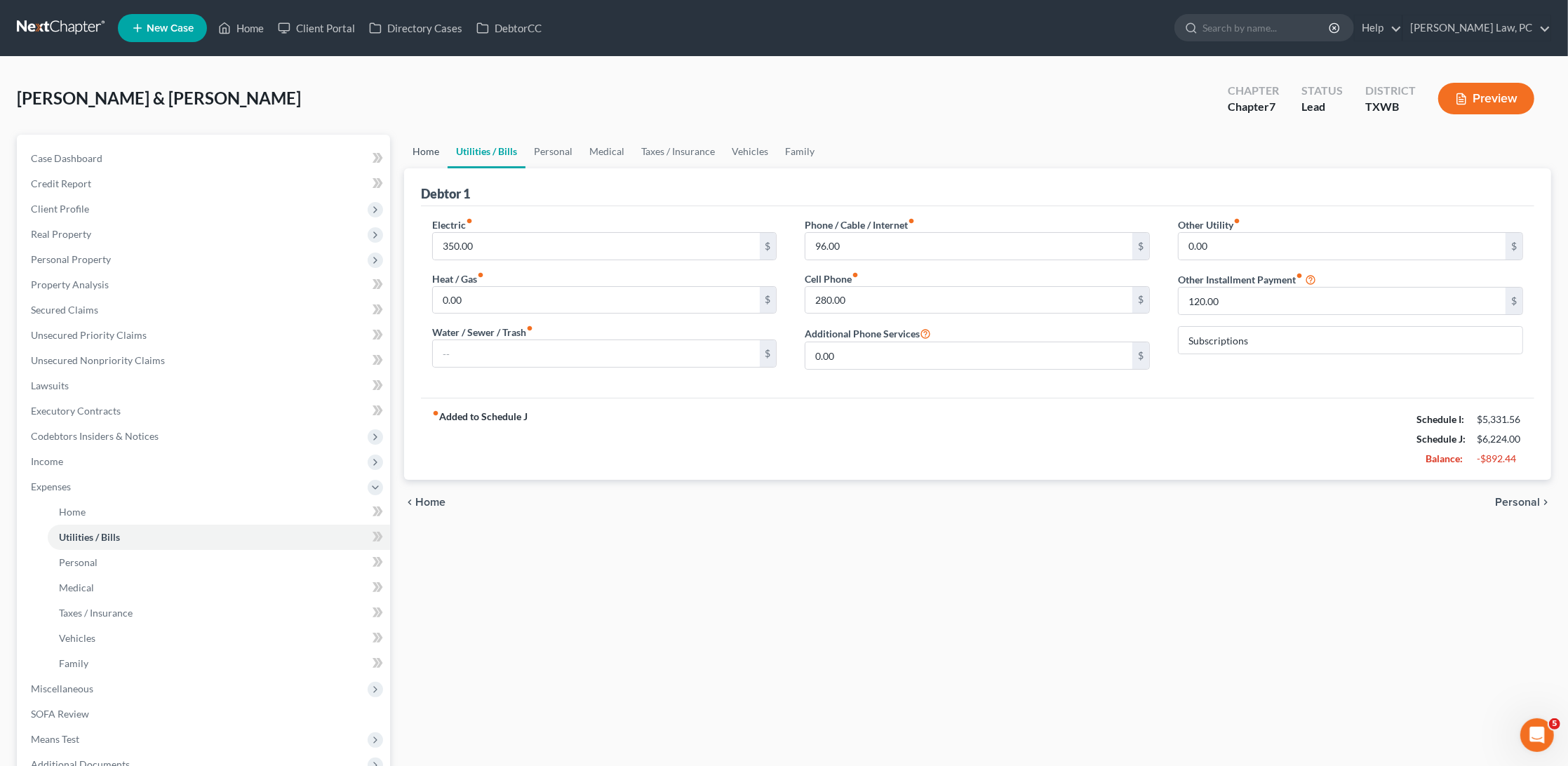
click at [443, 147] on link "Home" at bounding box center [426, 152] width 43 height 34
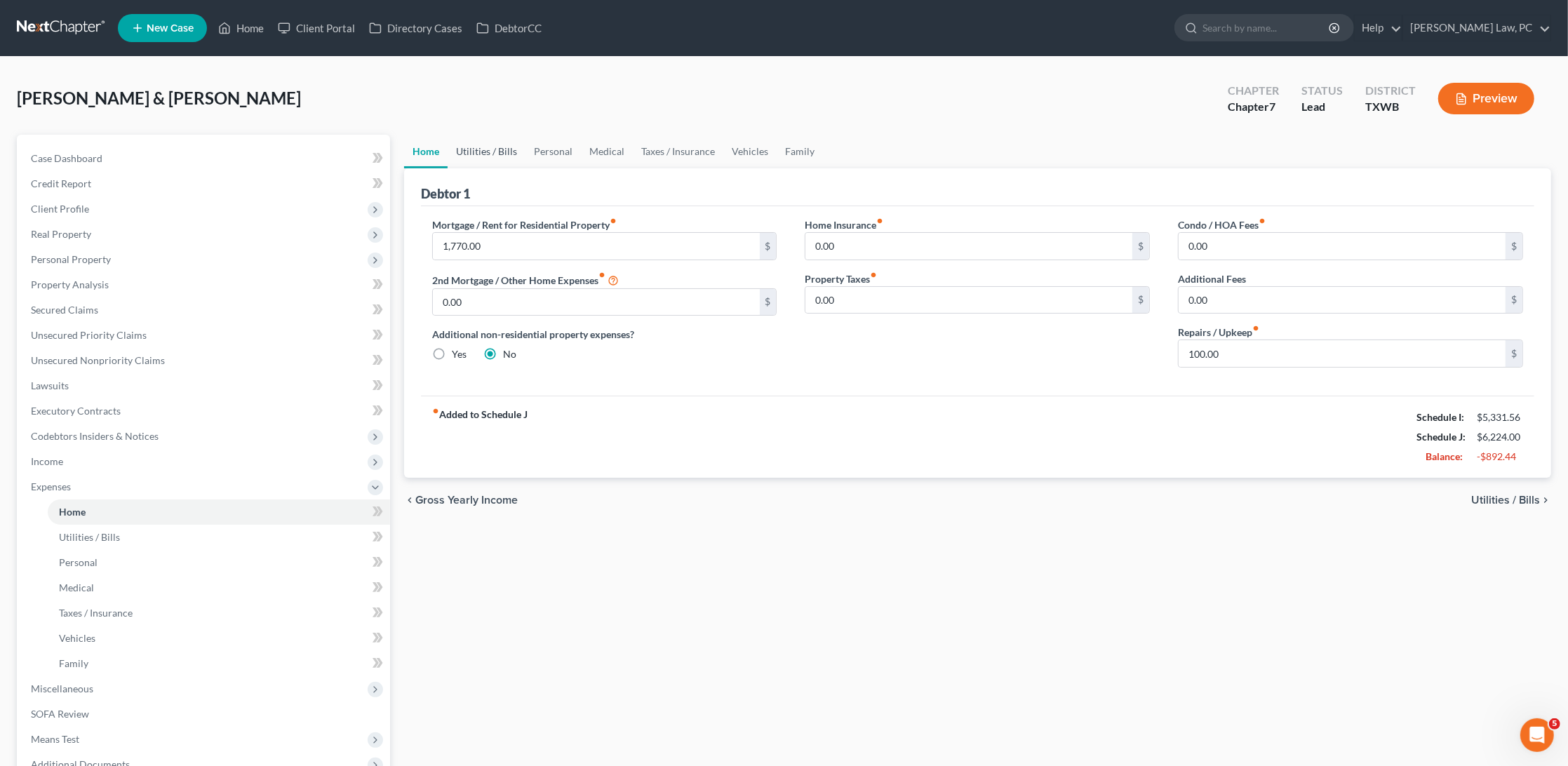
click at [493, 151] on link "Utilities / Bills" at bounding box center [487, 152] width 78 height 34
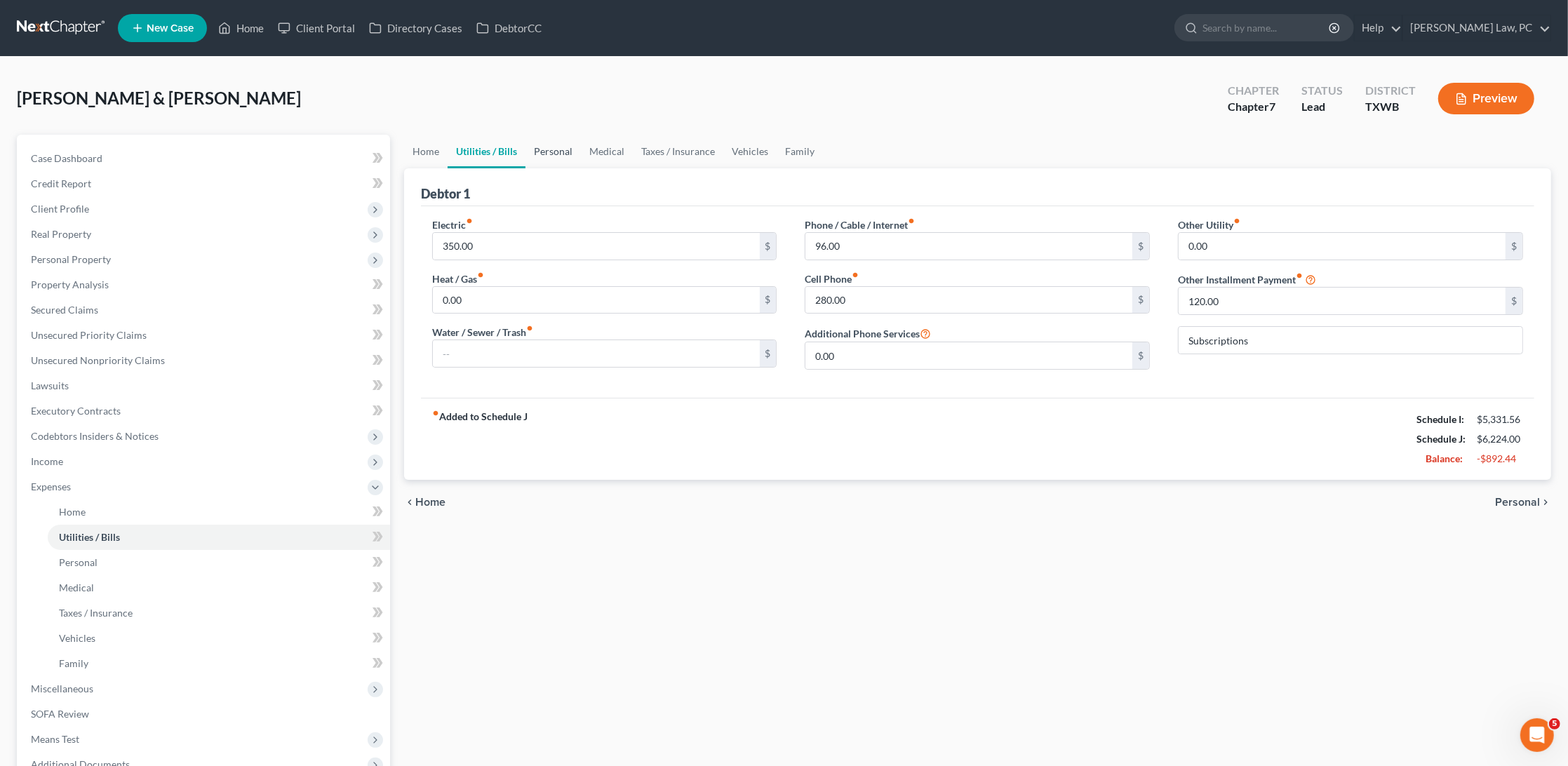
click at [554, 148] on link "Personal" at bounding box center [553, 152] width 56 height 34
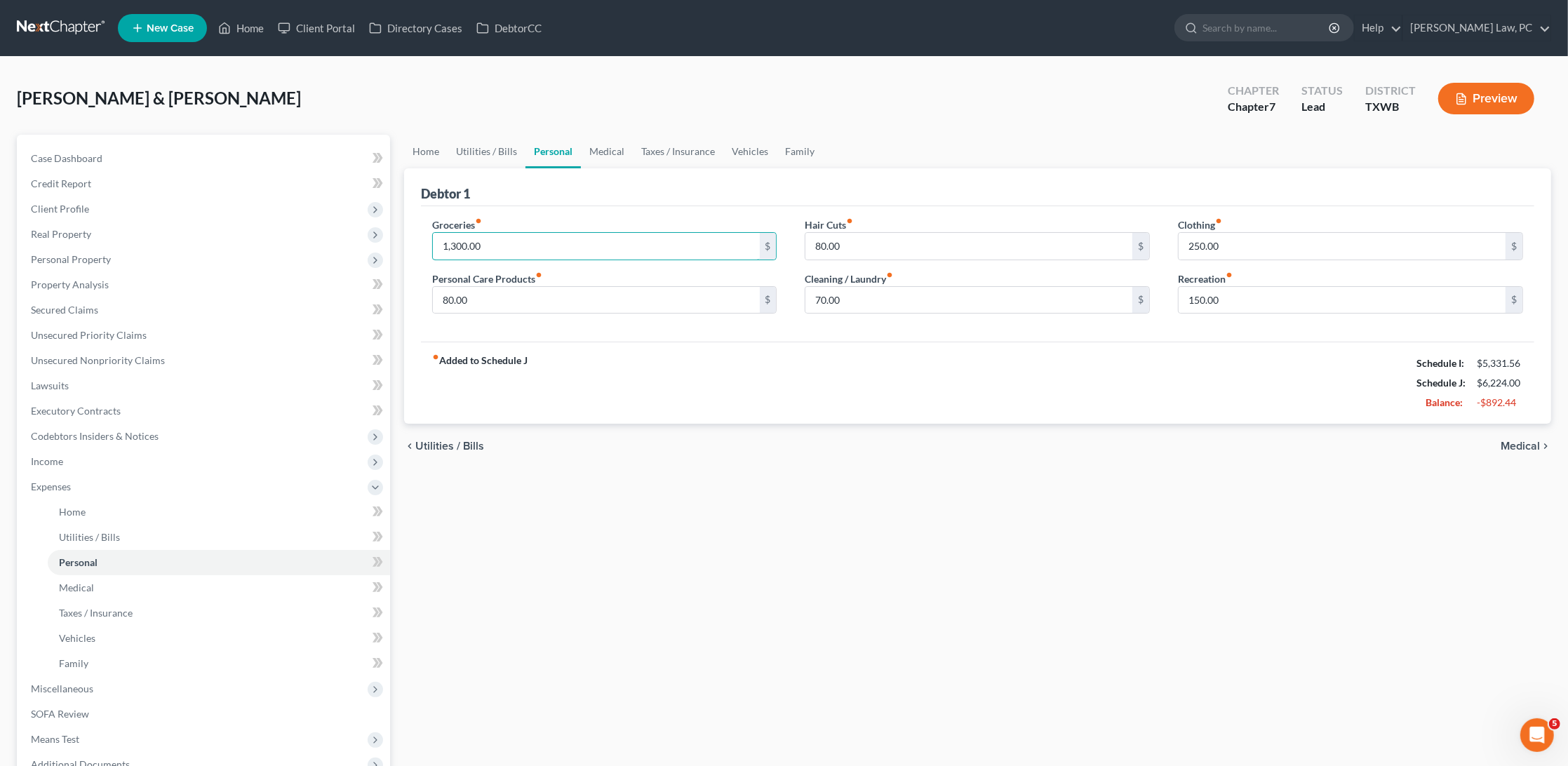
drag, startPoint x: 523, startPoint y: 247, endPoint x: 393, endPoint y: 248, distance: 130.0
click at [393, 248] on div "Petition Navigation Case Dashboard Payments Invoices Payments Payments Credit R…" at bounding box center [784, 514] width 1549 height 759
type input "1,000"
click at [726, 390] on div "fiber_manual_record Added to Schedule J Schedule I: $5,331.56 Schedule J: $5,92…" at bounding box center [978, 383] width 1114 height 82
click at [587, 151] on link "Medical" at bounding box center [606, 152] width 52 height 34
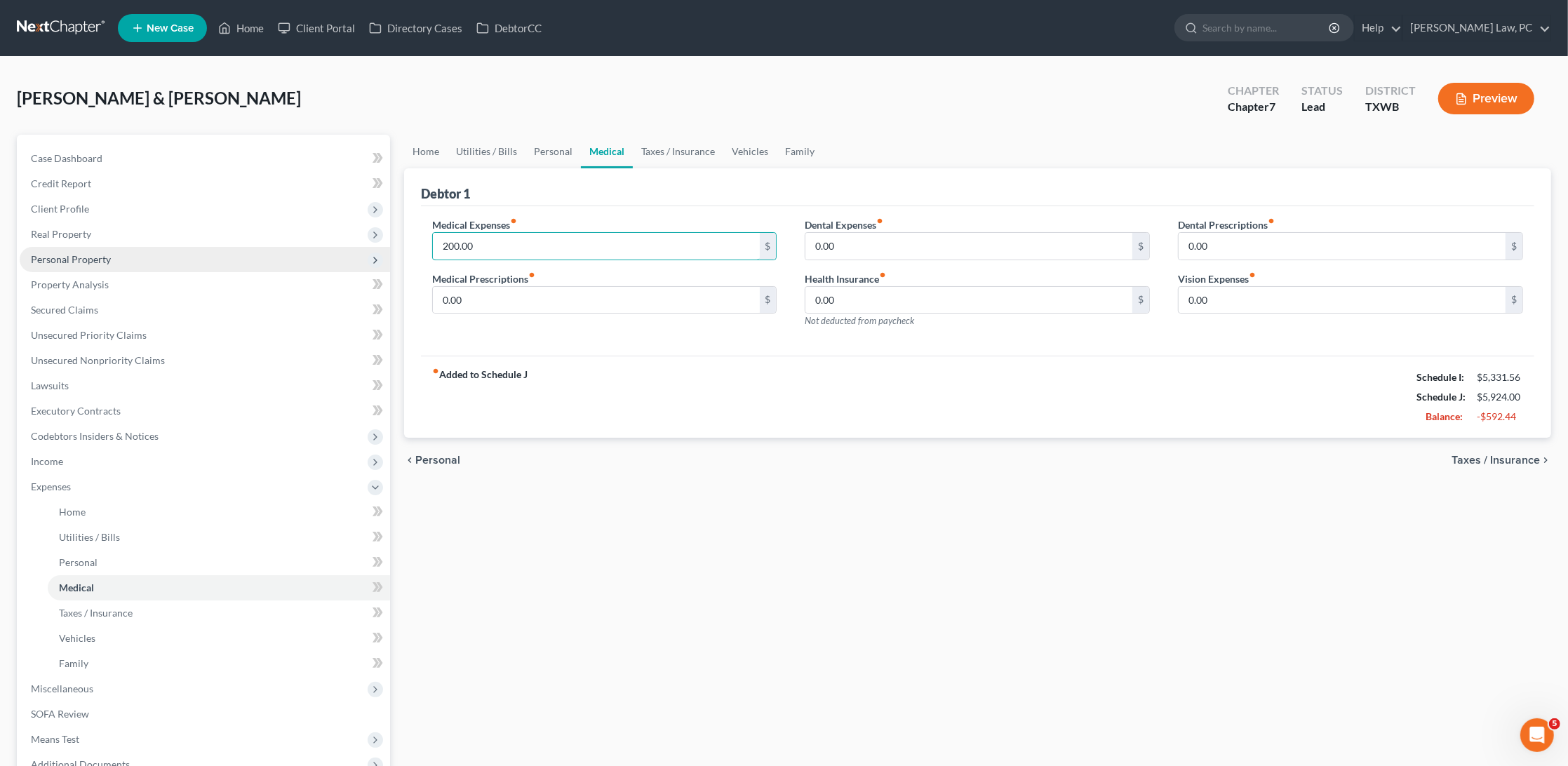
drag, startPoint x: 480, startPoint y: 240, endPoint x: 370, endPoint y: 249, distance: 110.4
click at [370, 249] on div "Petition Navigation Case Dashboard Payments Invoices Payments Payments Credit R…" at bounding box center [784, 514] width 1549 height 759
type input "150"
click at [545, 159] on link "Personal" at bounding box center [553, 152] width 56 height 34
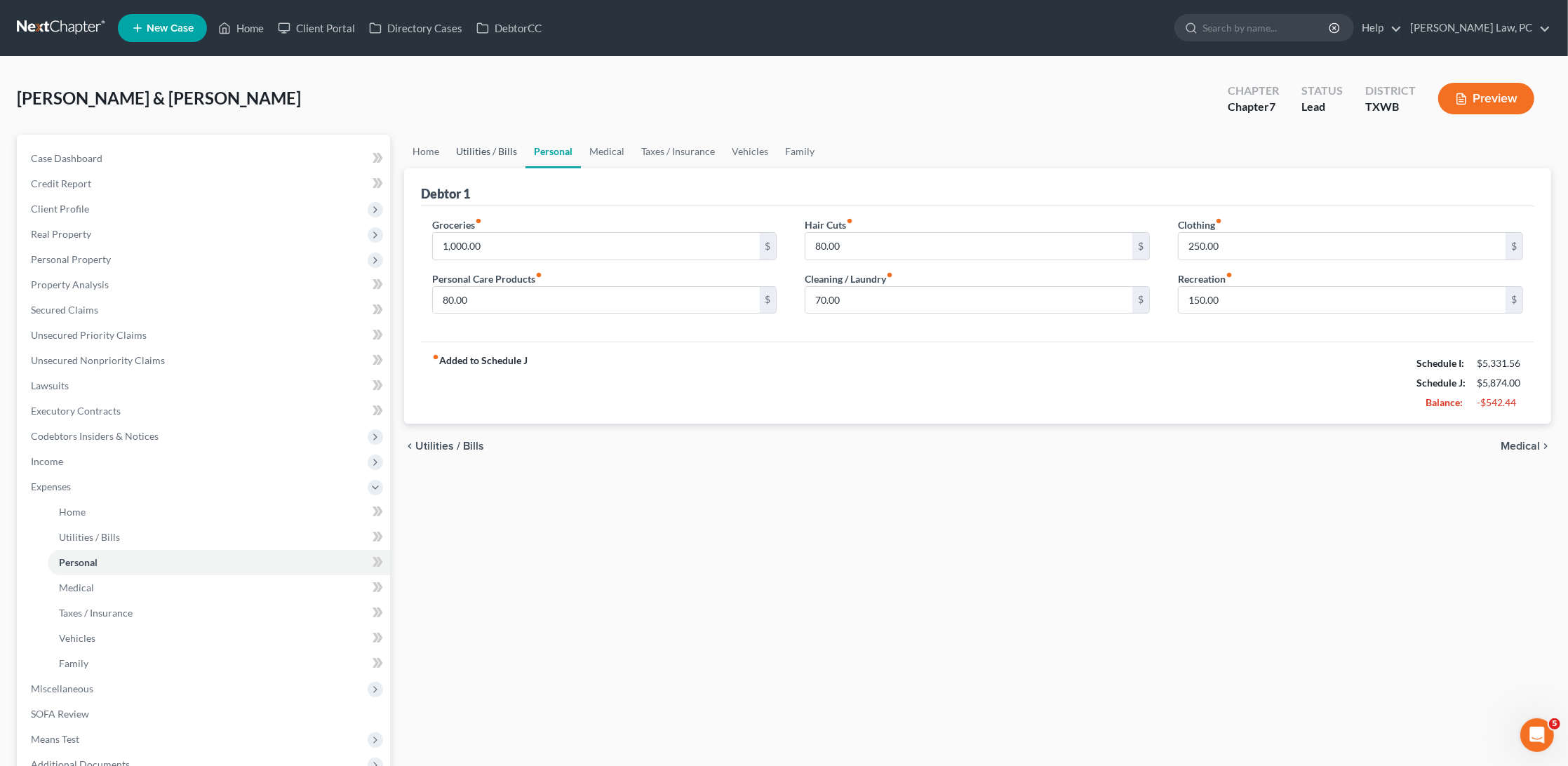
click at [487, 156] on link "Utilities / Bills" at bounding box center [487, 152] width 78 height 34
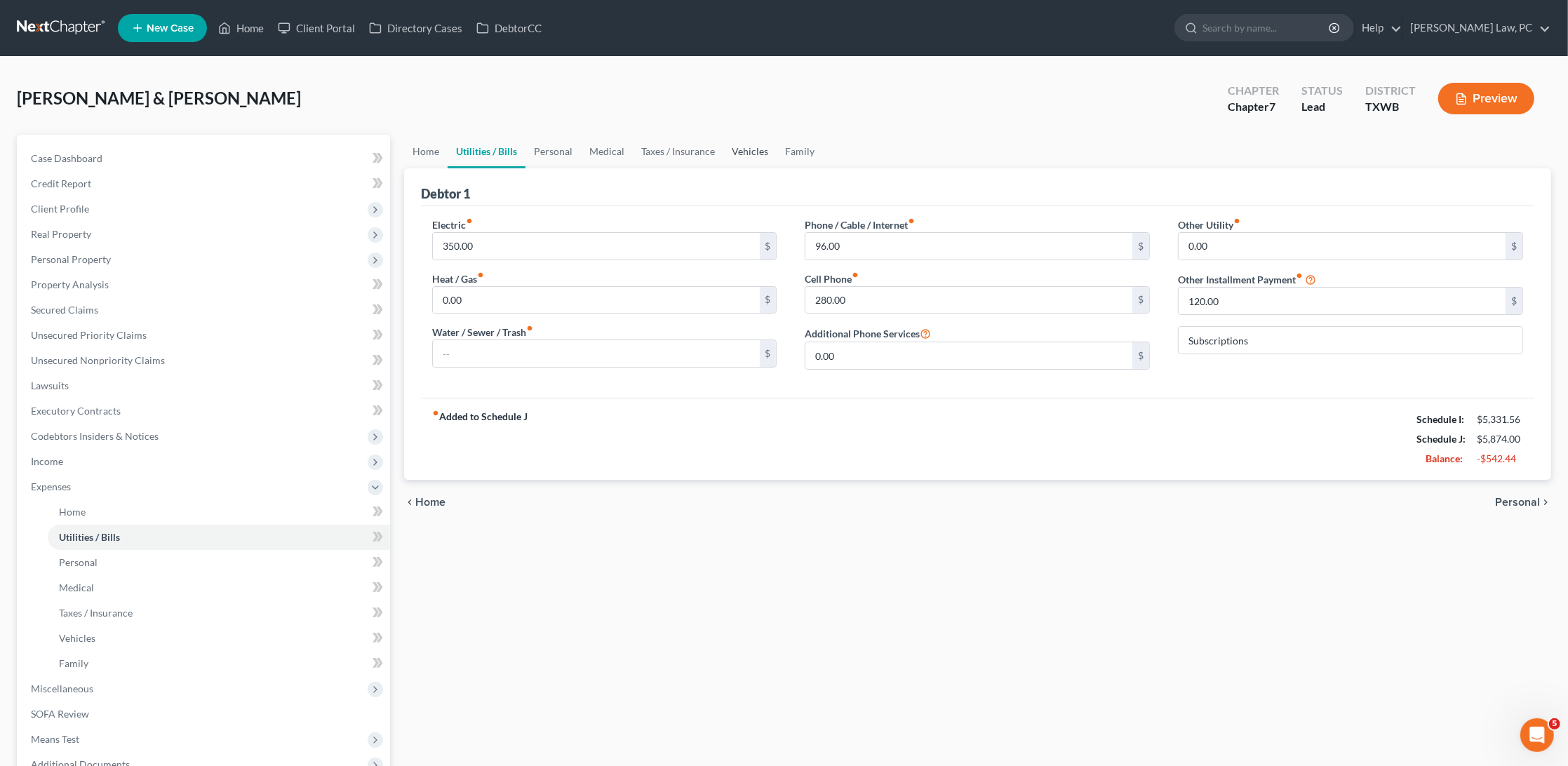
click at [728, 147] on link "Vehicles" at bounding box center [750, 152] width 54 height 34
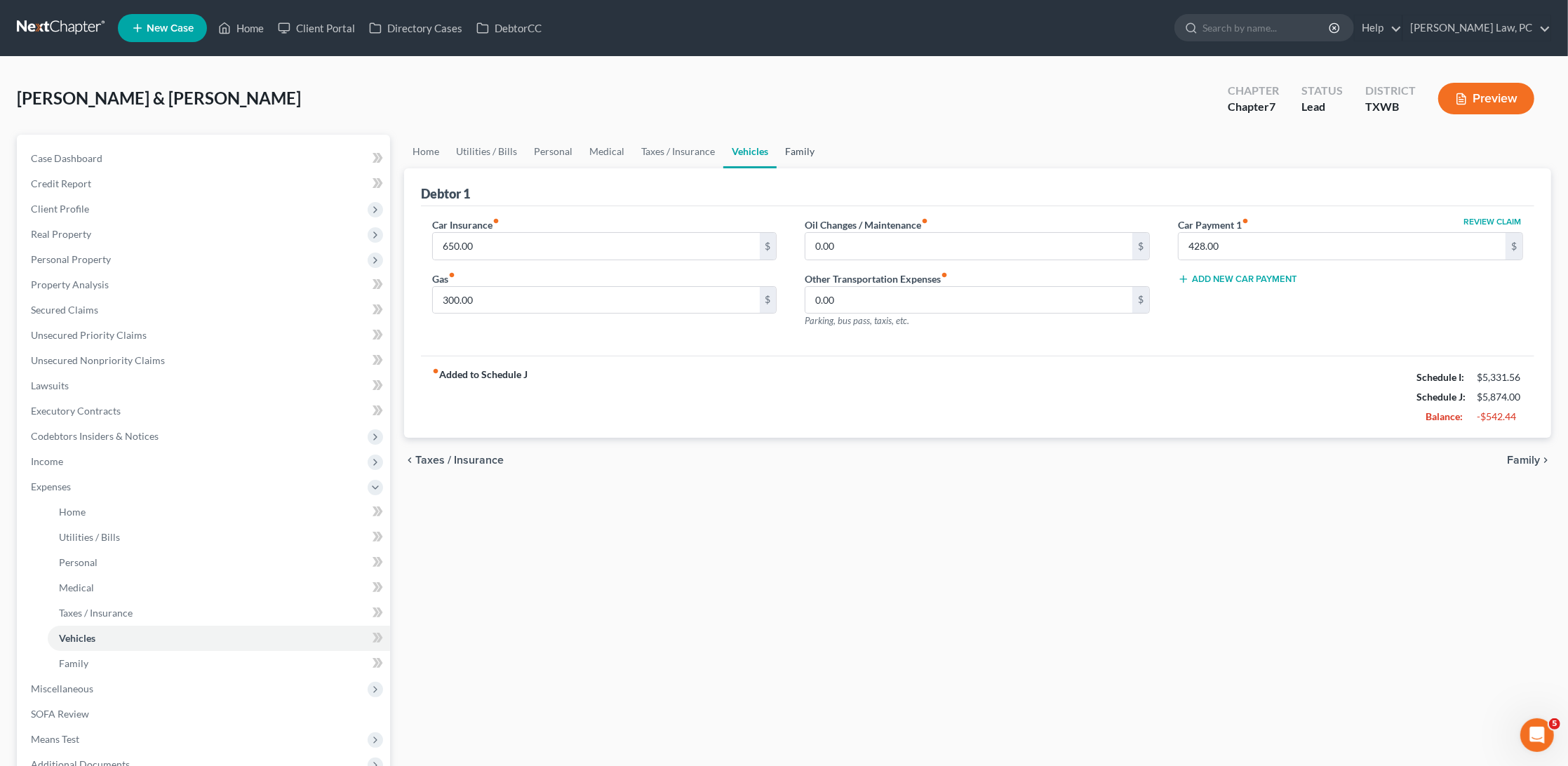
click at [805, 150] on link "Family" at bounding box center [799, 152] width 46 height 34
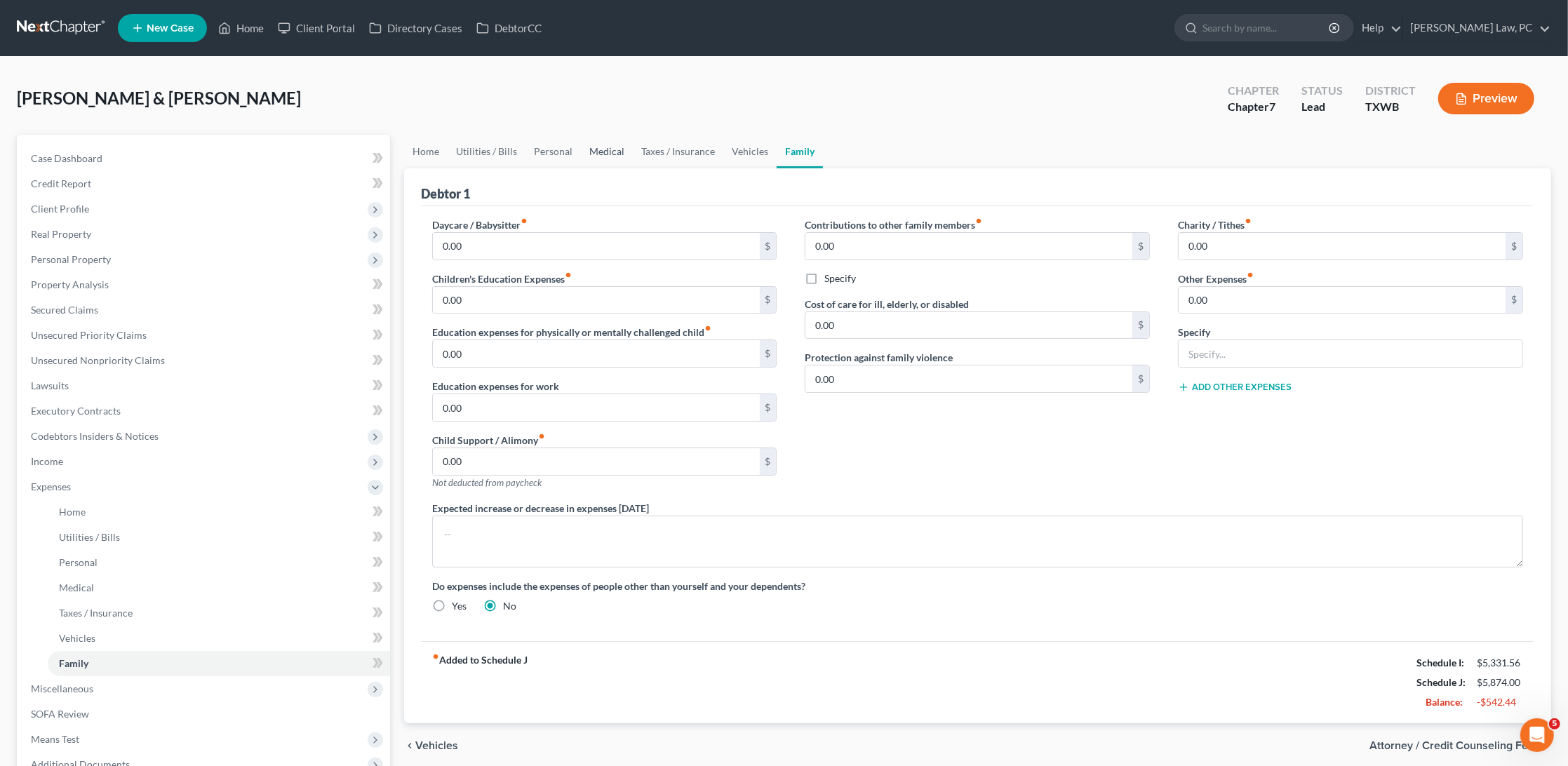
click at [597, 149] on link "Medical" at bounding box center [606, 152] width 52 height 34
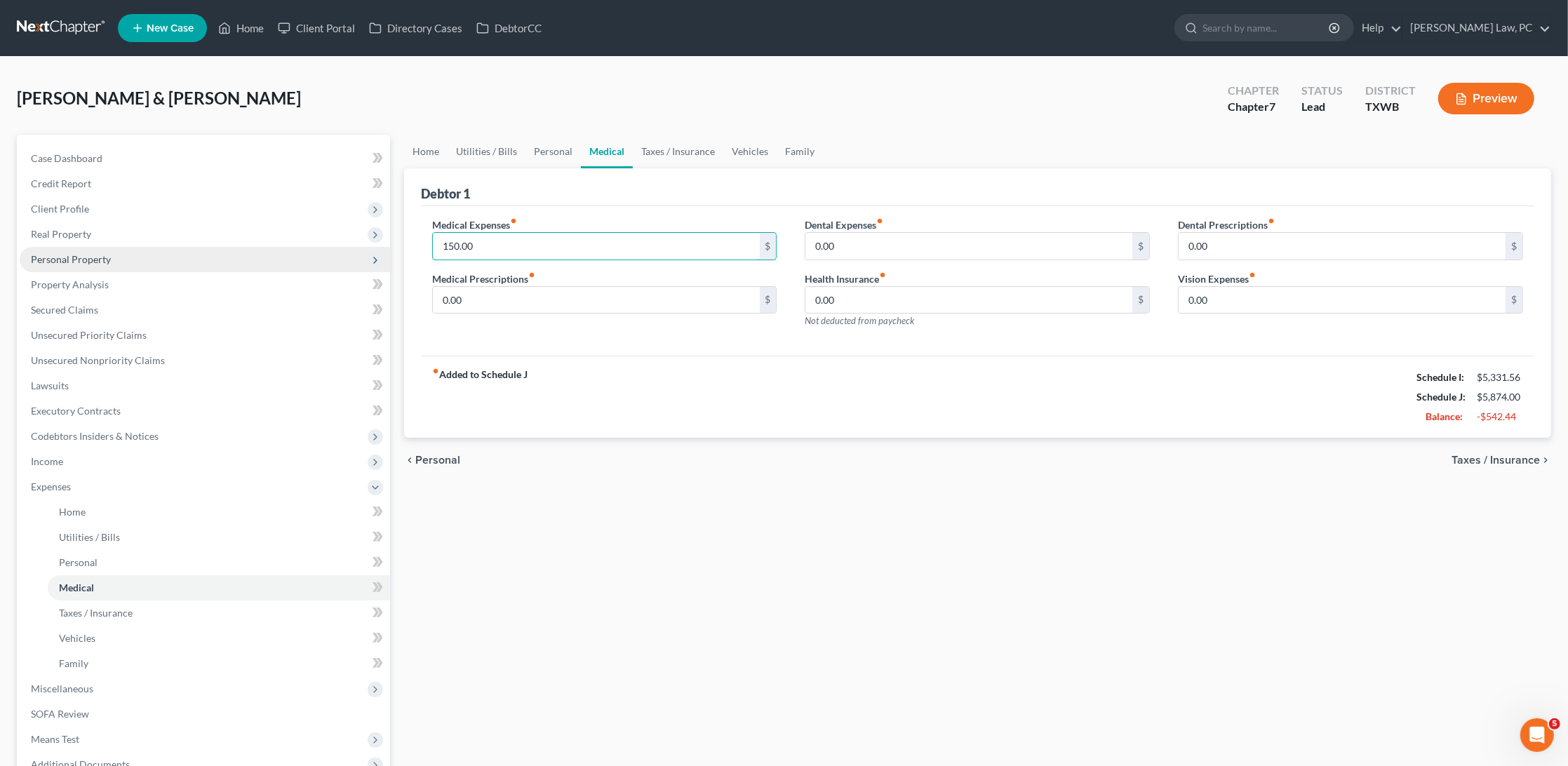
drag, startPoint x: 490, startPoint y: 247, endPoint x: 382, endPoint y: 244, distance: 108.0
click at [381, 244] on div "Petition Navigation Case Dashboard Payments Invoices Payments Payments Credit R…" at bounding box center [784, 514] width 1549 height 759
type input "120"
click at [553, 156] on link "Personal" at bounding box center [553, 152] width 56 height 34
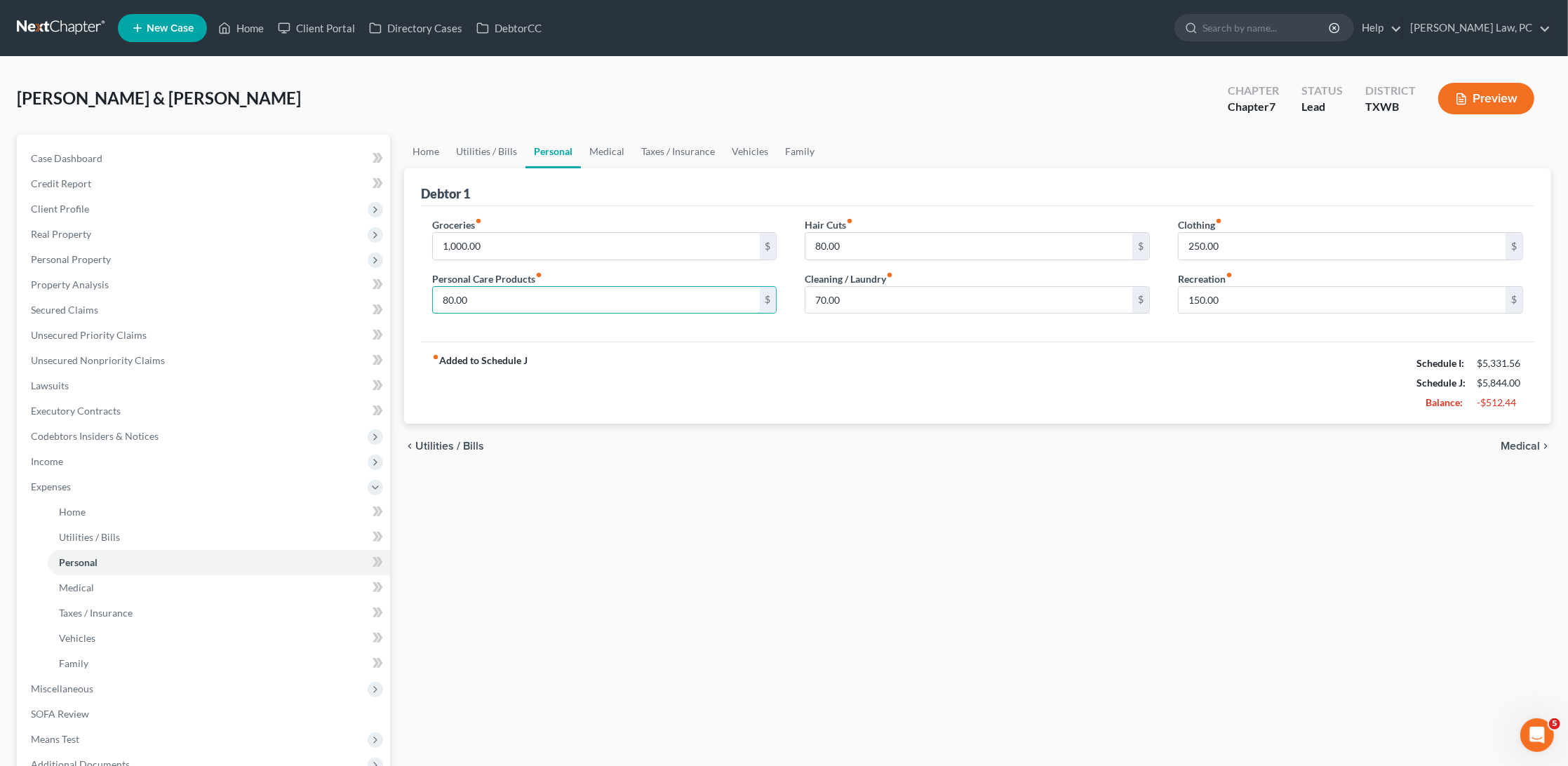
drag, startPoint x: 471, startPoint y: 297, endPoint x: 413, endPoint y: 297, distance: 58.0
click at [413, 297] on div "Debtor 1 Groceries fiber_manual_record 1,000.00 $ Personal Care Products fiber_…" at bounding box center [978, 296] width 1147 height 256
type input "60"
click at [832, 351] on div "fiber_manual_record Added to Schedule J Schedule I: $5,331.56 Schedule J: $5,82…" at bounding box center [978, 383] width 1114 height 82
drag, startPoint x: 525, startPoint y: 247, endPoint x: 407, endPoint y: 246, distance: 118.0
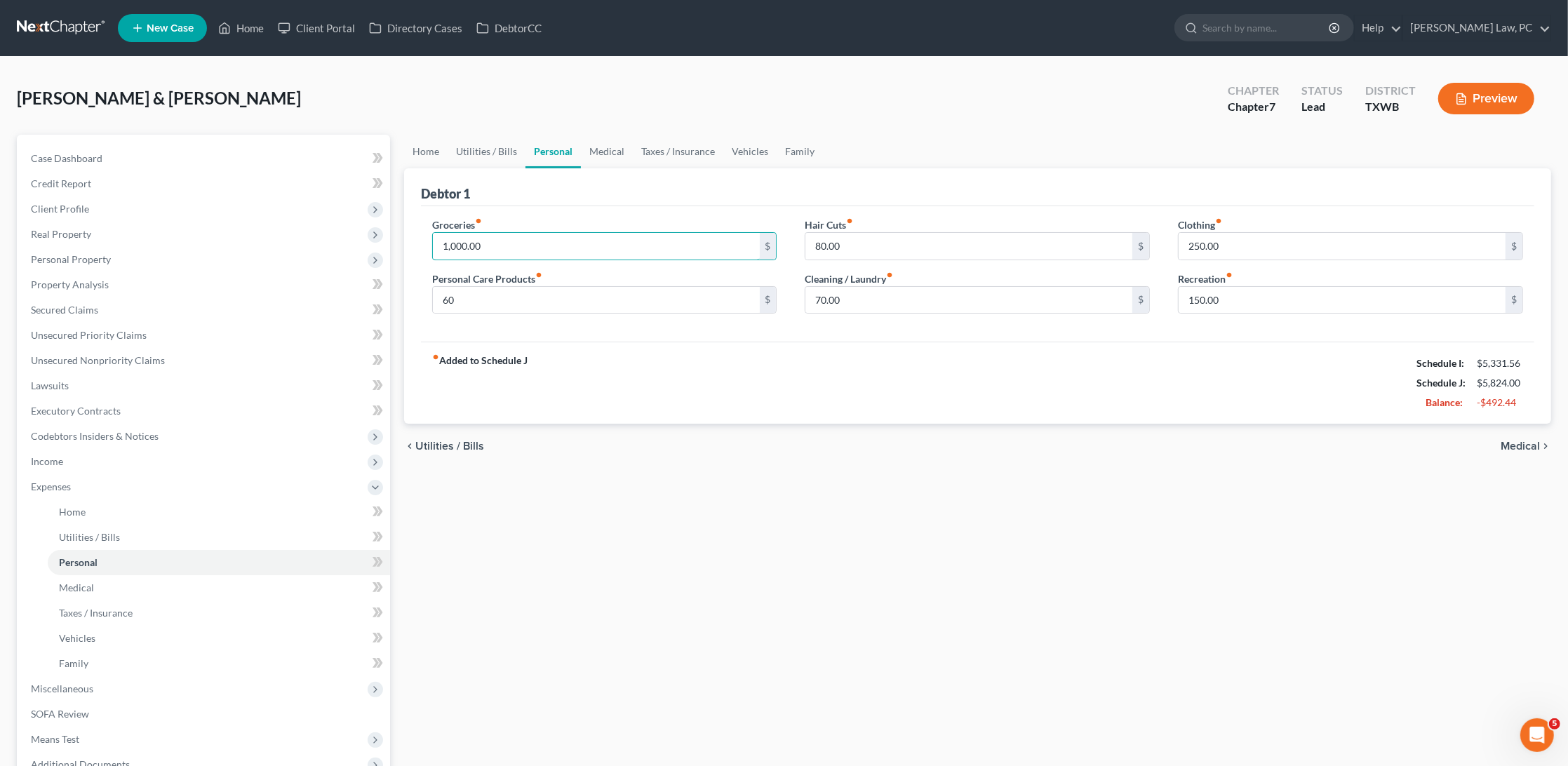
click at [407, 246] on div "Debtor 1 Groceries fiber_manual_record 1,000.00 $ Personal Care Products fiber_…" at bounding box center [978, 296] width 1147 height 256
drag, startPoint x: 468, startPoint y: 249, endPoint x: 424, endPoint y: 249, distance: 44.0
click at [424, 249] on div "Groceries fiber_manual_record 800 $ Personal Care Products fiber_manual_record …" at bounding box center [605, 271] width 374 height 108
type input "7"
type input "600"
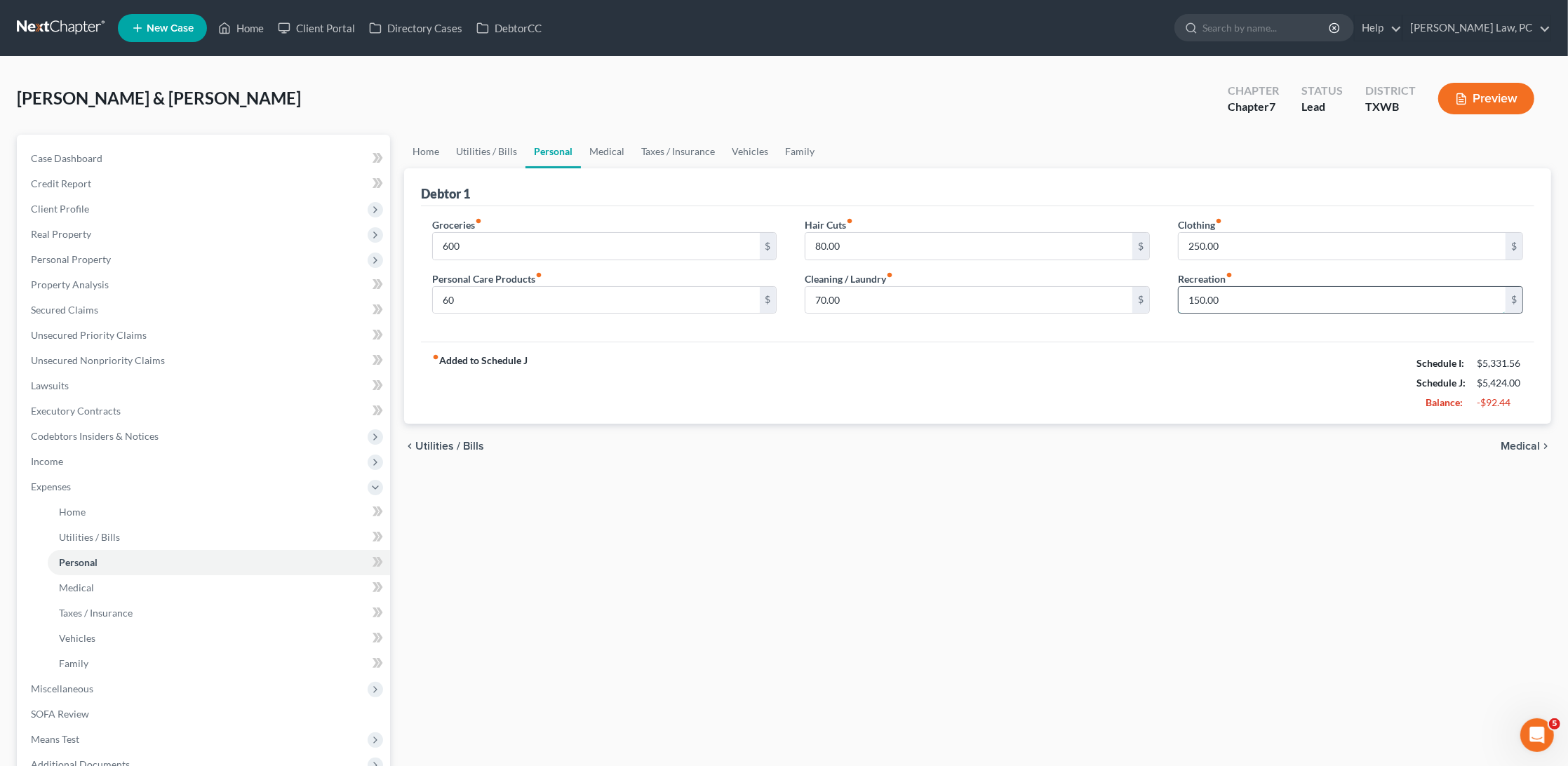
drag, startPoint x: 1229, startPoint y: 296, endPoint x: 1177, endPoint y: 296, distance: 52.0
click at [1178, 296] on div "150.00 $" at bounding box center [1351, 300] width 345 height 28
type input "120"
drag, startPoint x: 1236, startPoint y: 248, endPoint x: 1126, endPoint y: 248, distance: 110.0
click at [1126, 248] on div "Groceries fiber_manual_record 600 $ Personal Care Products fiber_manual_record …" at bounding box center [978, 271] width 1119 height 108
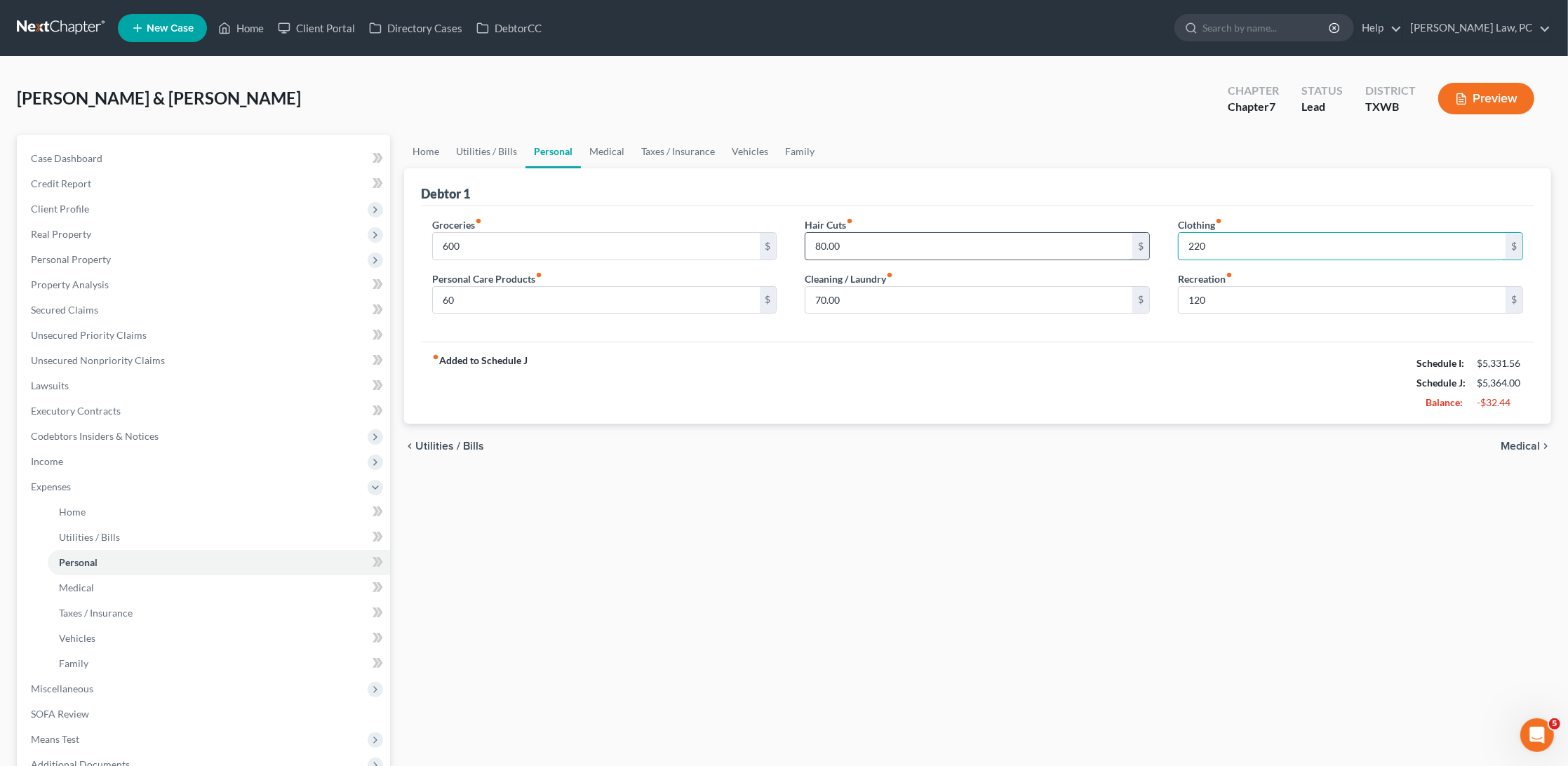
type input "220"
drag, startPoint x: 852, startPoint y: 249, endPoint x: 805, endPoint y: 246, distance: 47.1
click at [805, 246] on div "80.00 $" at bounding box center [977, 246] width 345 height 28
type input "60"
click at [613, 150] on link "Medical" at bounding box center [606, 152] width 52 height 34
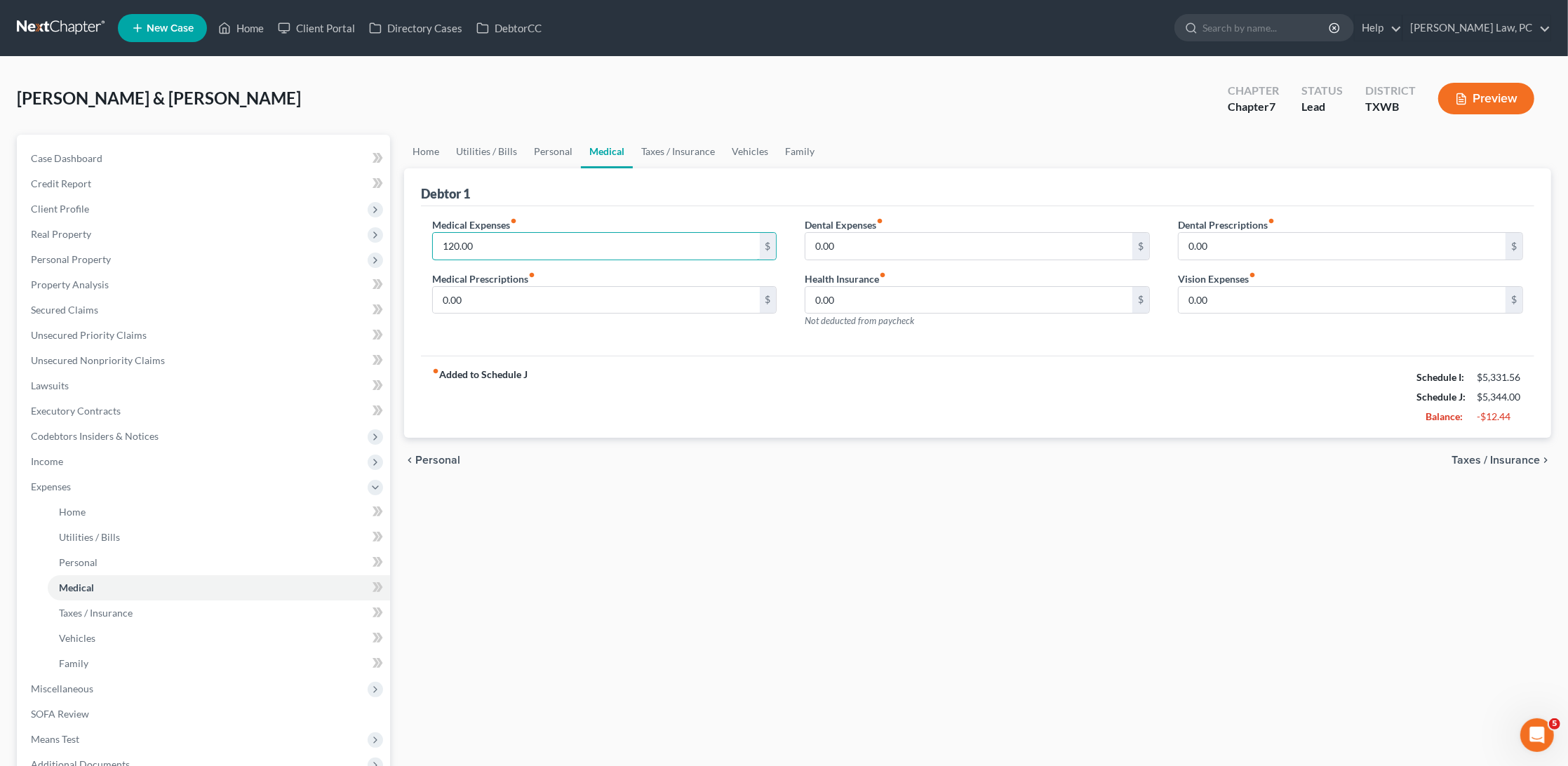
drag, startPoint x: 495, startPoint y: 244, endPoint x: 413, endPoint y: 239, distance: 82.2
click at [413, 239] on div "Debtor 1 Medical Expenses fiber_manual_record 120.00 $ Medical Prescriptions fi…" at bounding box center [978, 303] width 1147 height 270
type input "100"
click at [642, 150] on link "Taxes / Insurance" at bounding box center [678, 152] width 90 height 34
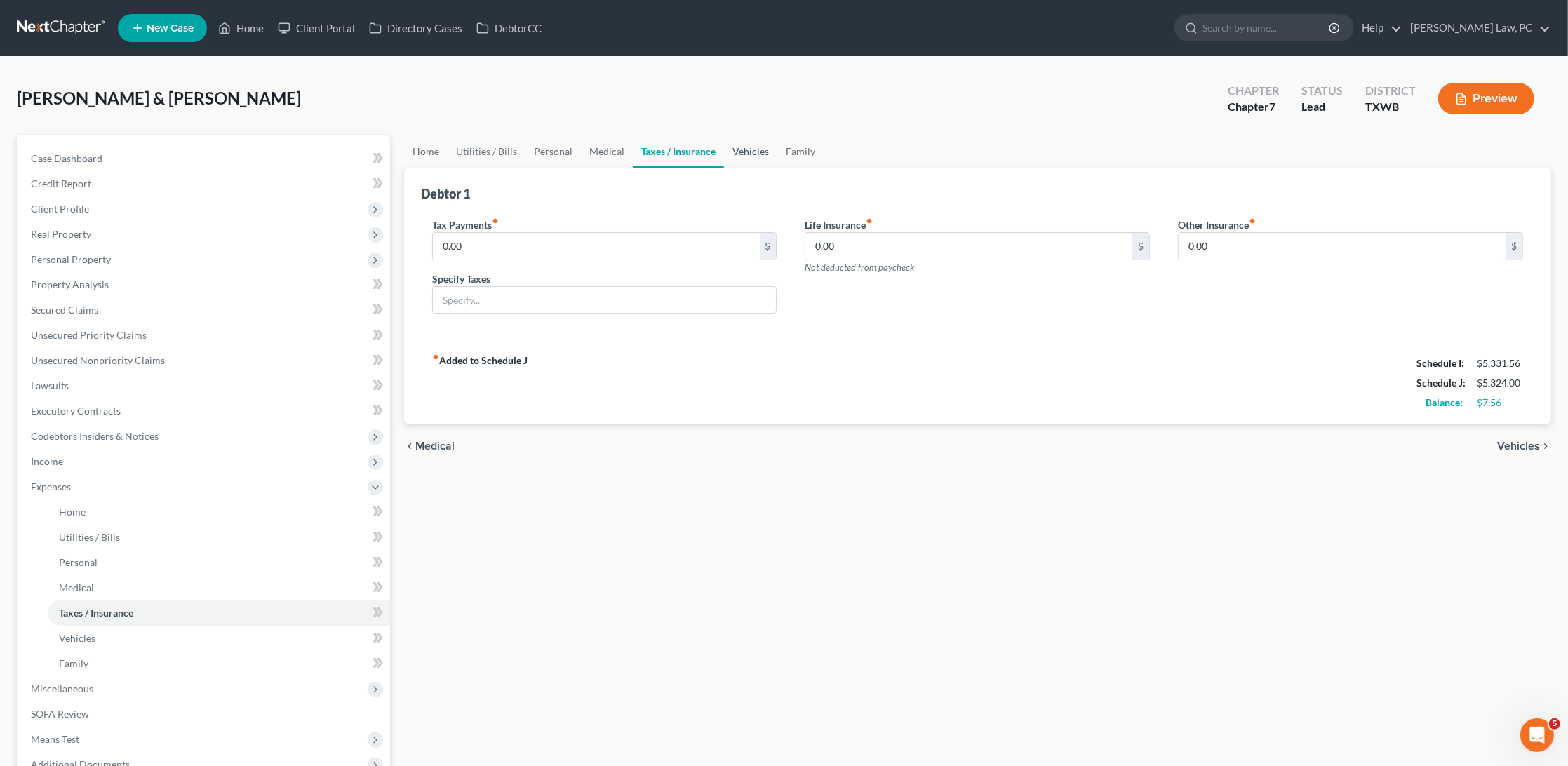
click at [746, 147] on link "Vehicles" at bounding box center [751, 152] width 54 height 34
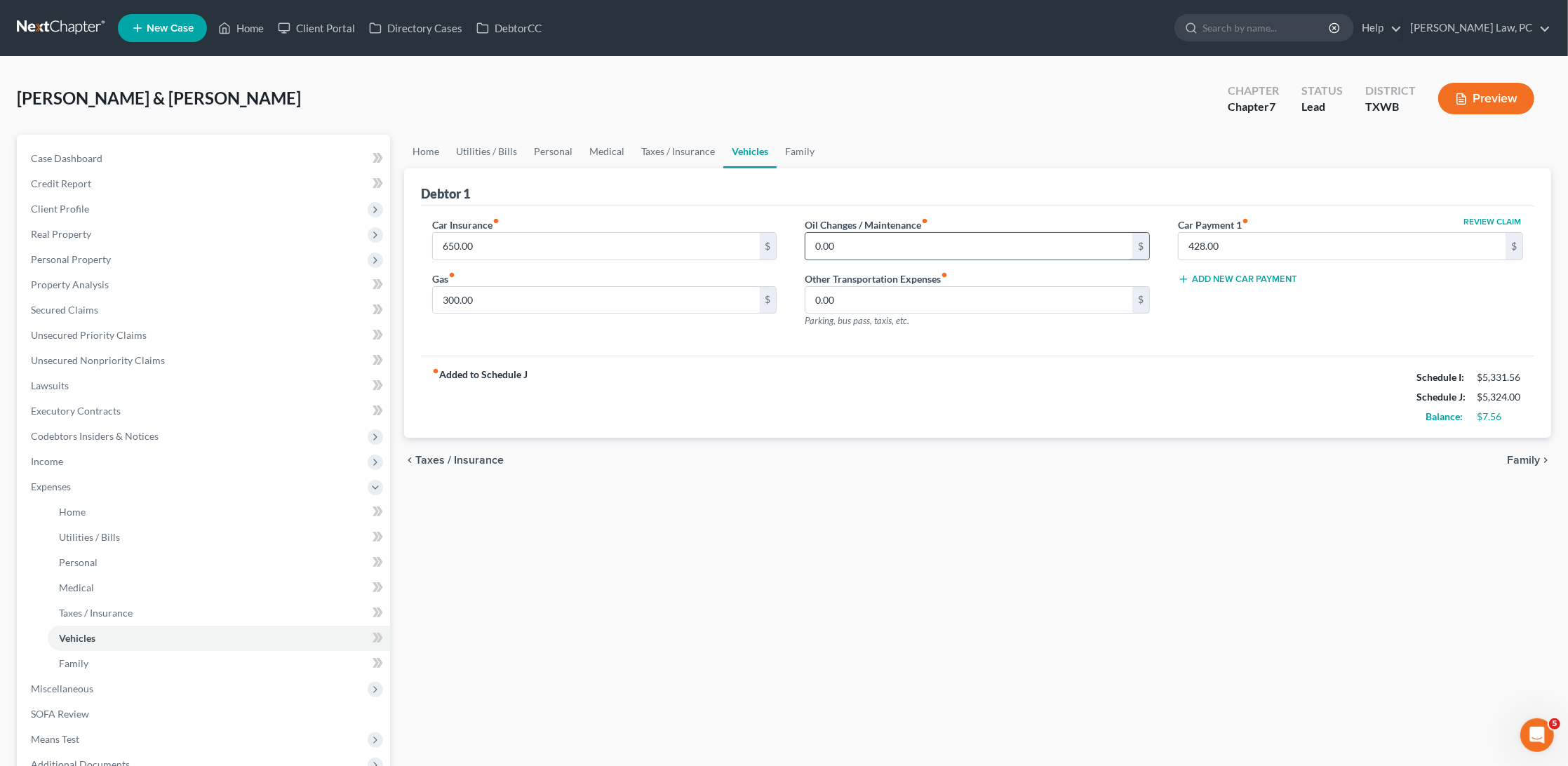
drag, startPoint x: 846, startPoint y: 240, endPoint x: 813, endPoint y: 240, distance: 33.0
click at [813, 240] on input "0.00" at bounding box center [968, 246] width 327 height 26
type input "70"
click at [689, 150] on link "Taxes / Insurance" at bounding box center [678, 152] width 90 height 34
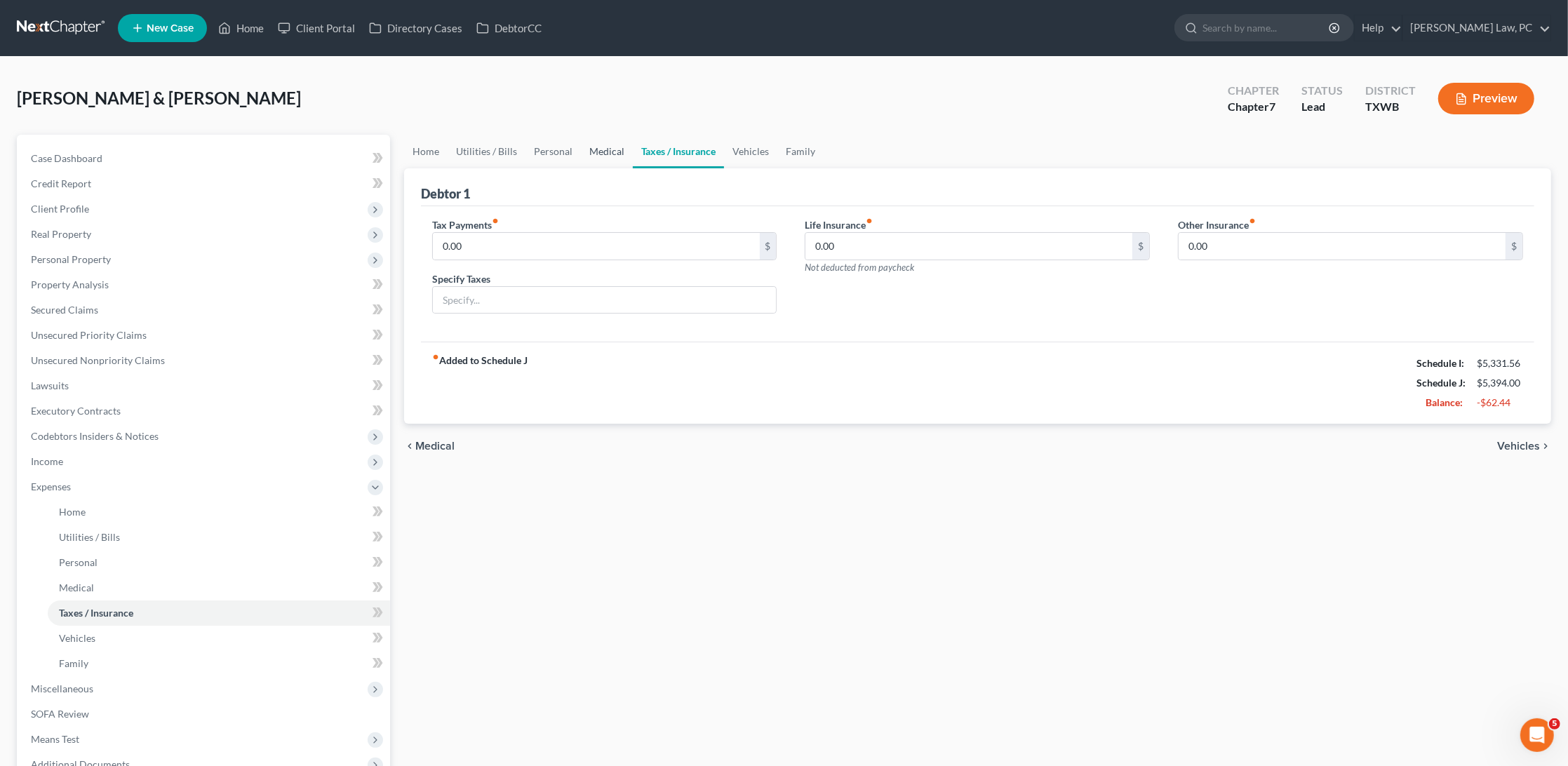
click at [610, 156] on link "Medical" at bounding box center [606, 152] width 52 height 34
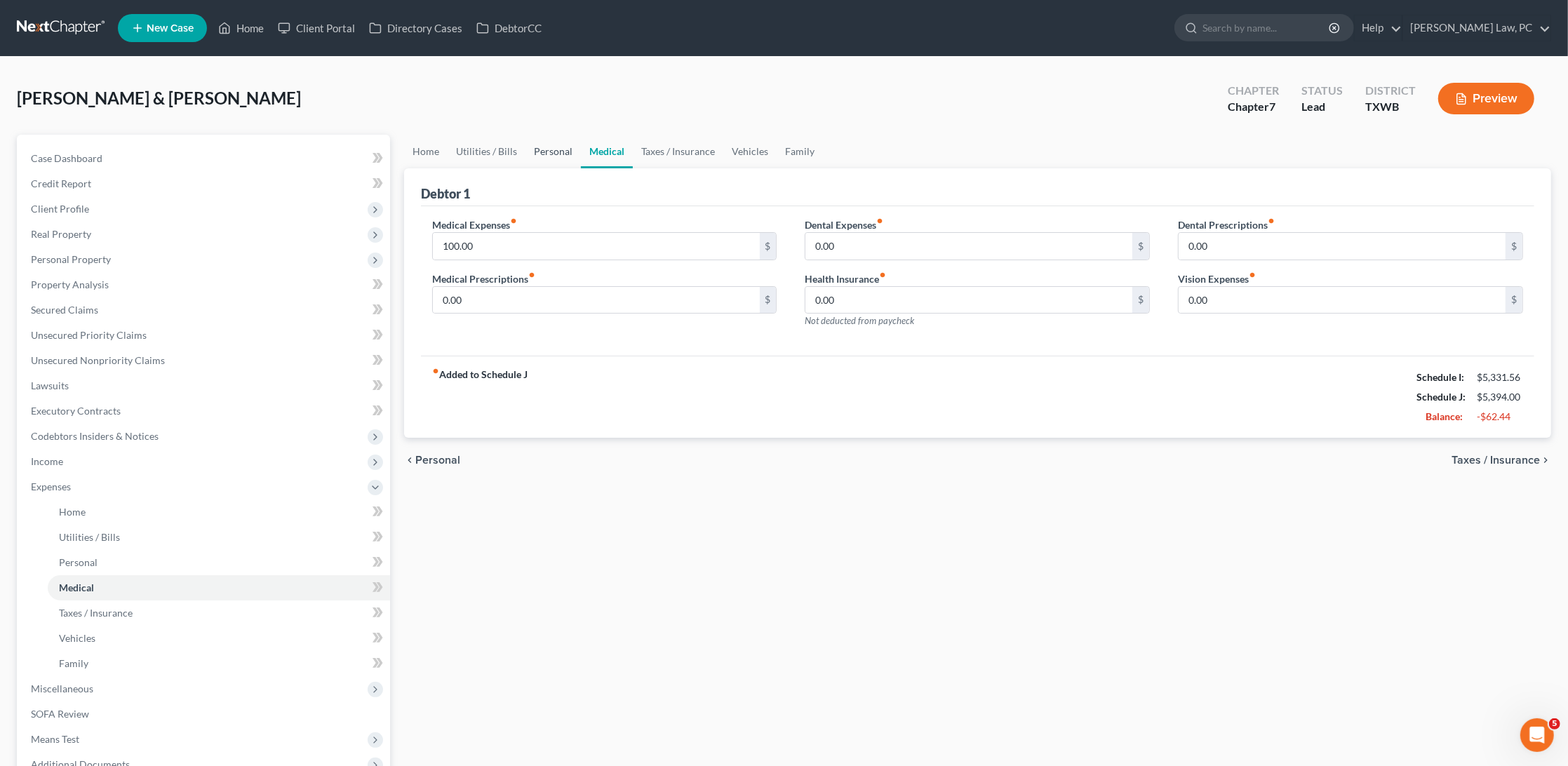
click at [547, 144] on link "Personal" at bounding box center [553, 152] width 56 height 34
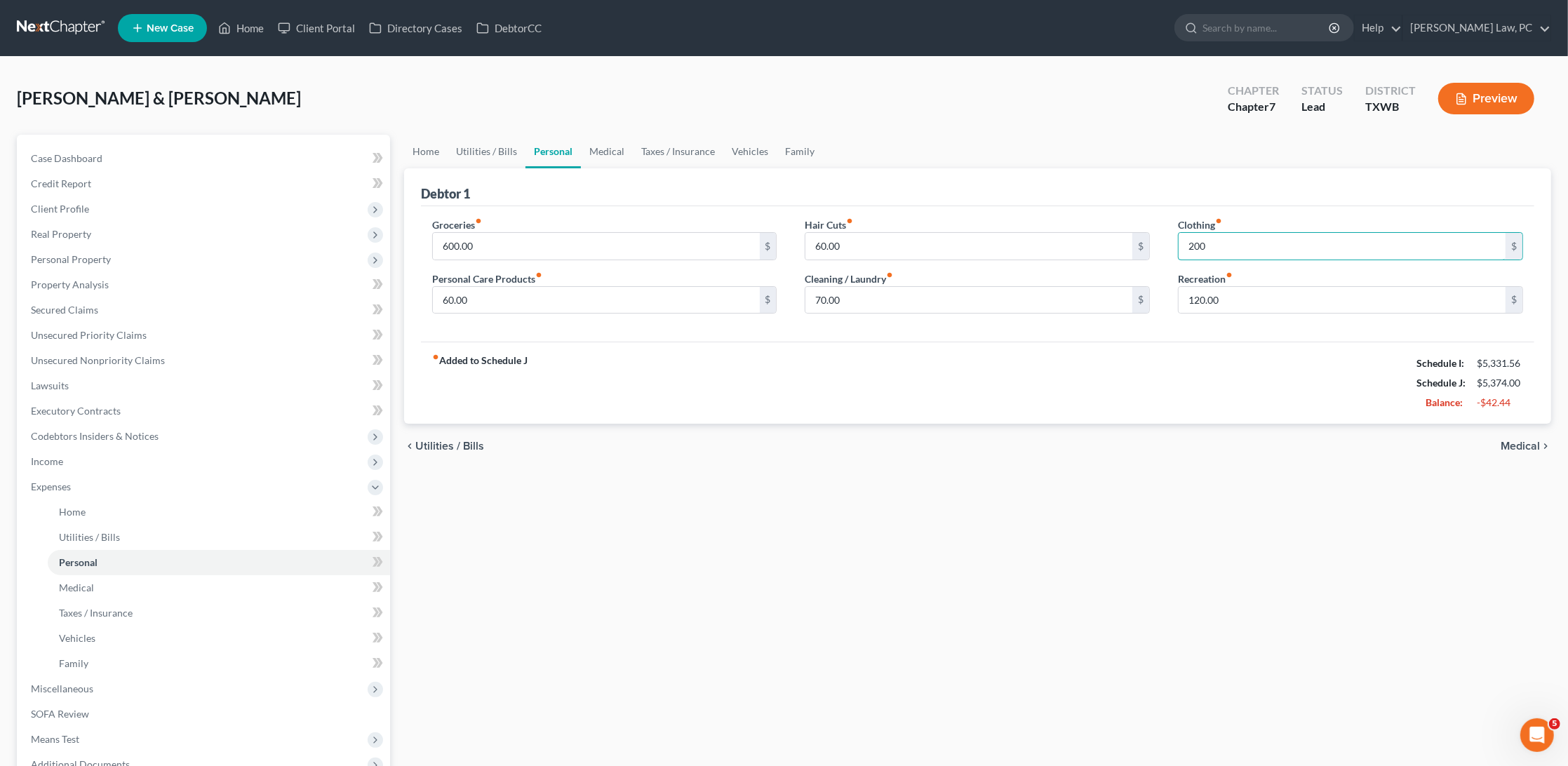
type input "200"
click at [1219, 335] on div "Groceries fiber_manual_record 600.00 $ Personal Care Products fiber_manual_reco…" at bounding box center [978, 274] width 1114 height 136
drag, startPoint x: 1228, startPoint y: 300, endPoint x: 1177, endPoint y: 300, distance: 51.0
click at [1177, 300] on div "Clothing fiber_manual_record 200 $ Recreation fiber_manual_record 120.00 $" at bounding box center [1351, 271] width 374 height 108
type input "110"
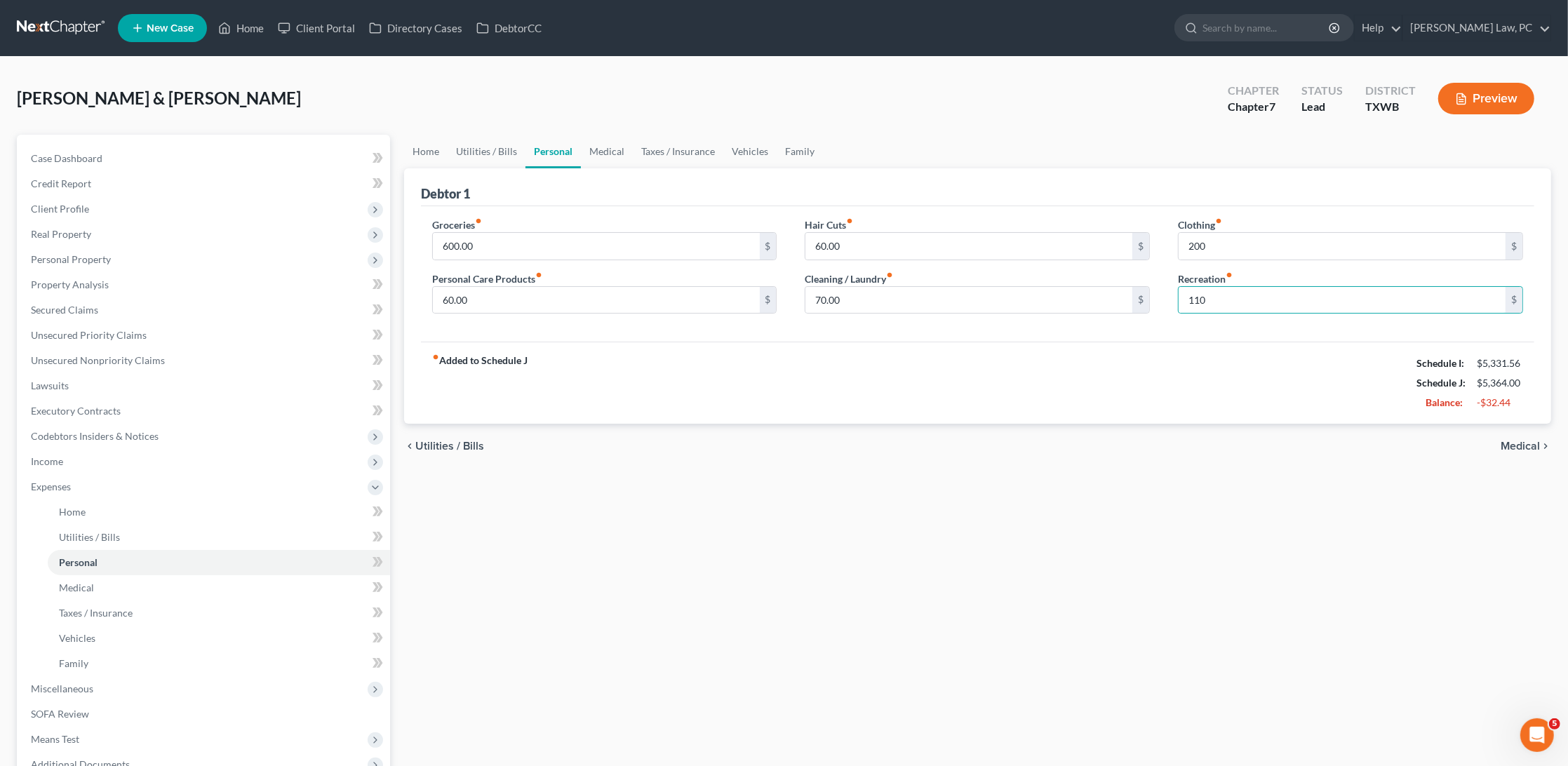
click at [1094, 347] on div "fiber_manual_record Added to Schedule J Schedule I: $5,331.56 Schedule J: $5,36…" at bounding box center [978, 383] width 1114 height 82
click at [58, 455] on span "Income" at bounding box center [47, 461] width 32 height 12
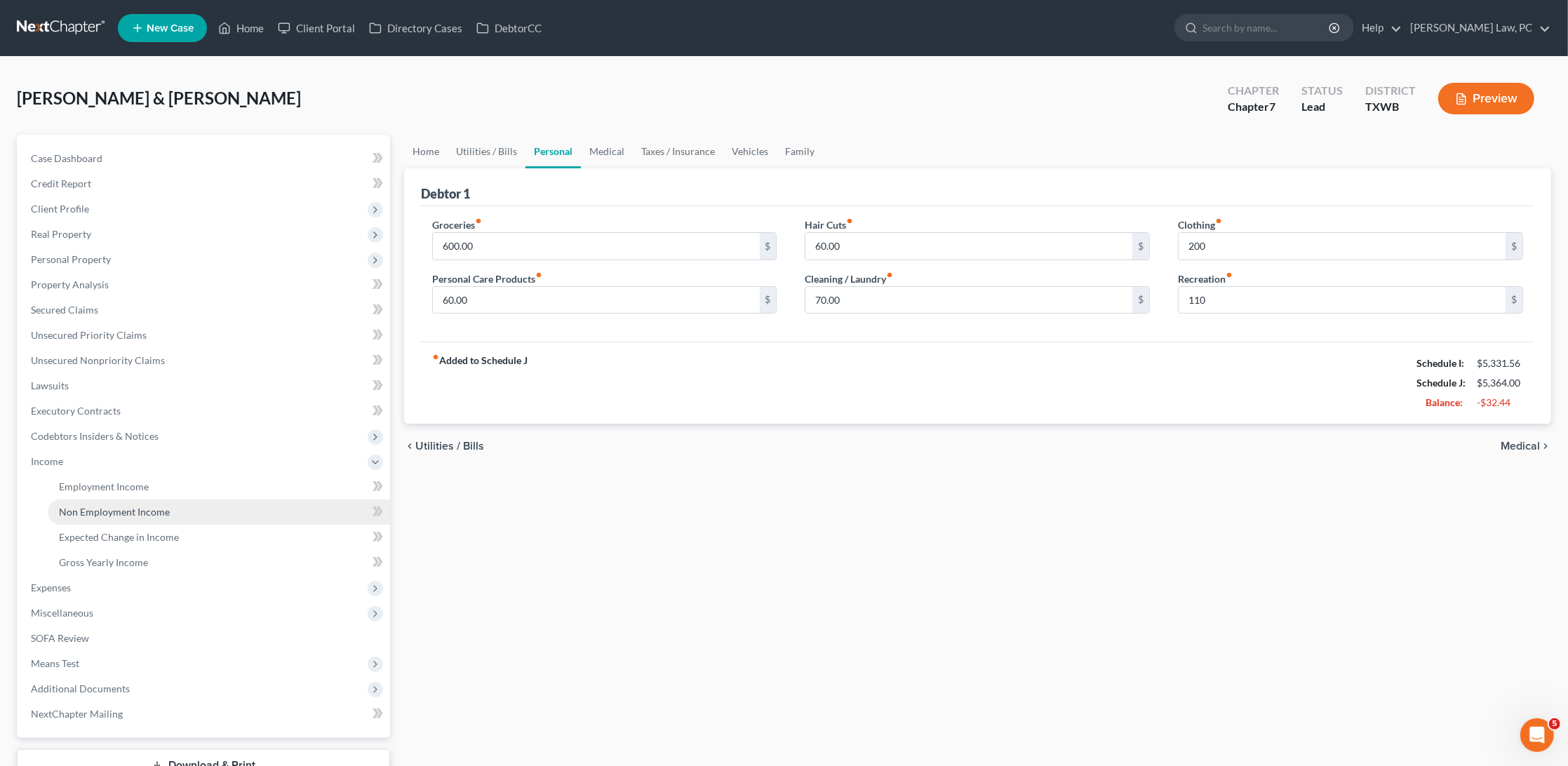
click at [115, 506] on span "Non Employment Income" at bounding box center [114, 511] width 111 height 12
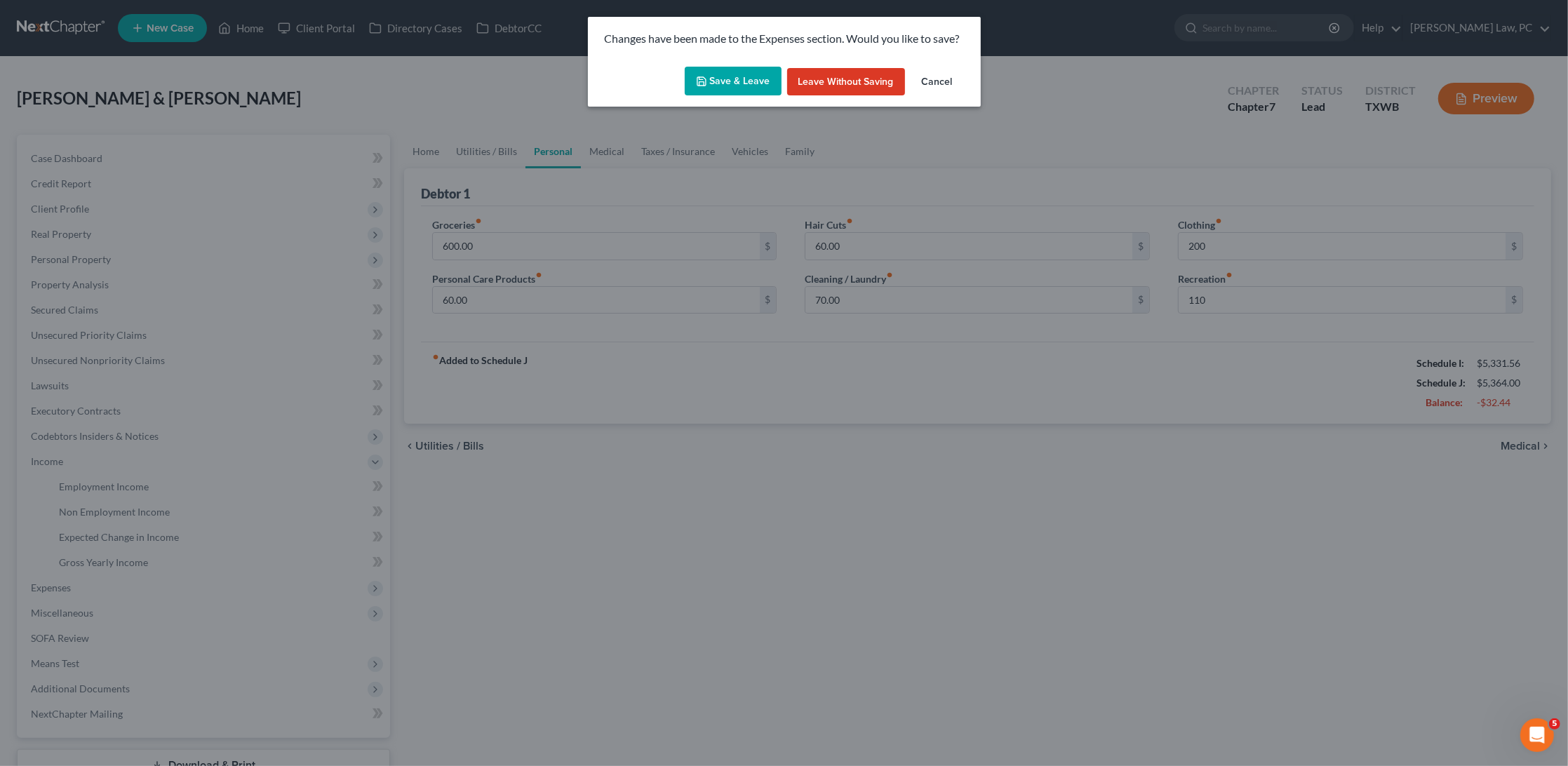
click at [743, 79] on button "Save & Leave" at bounding box center [733, 81] width 97 height 29
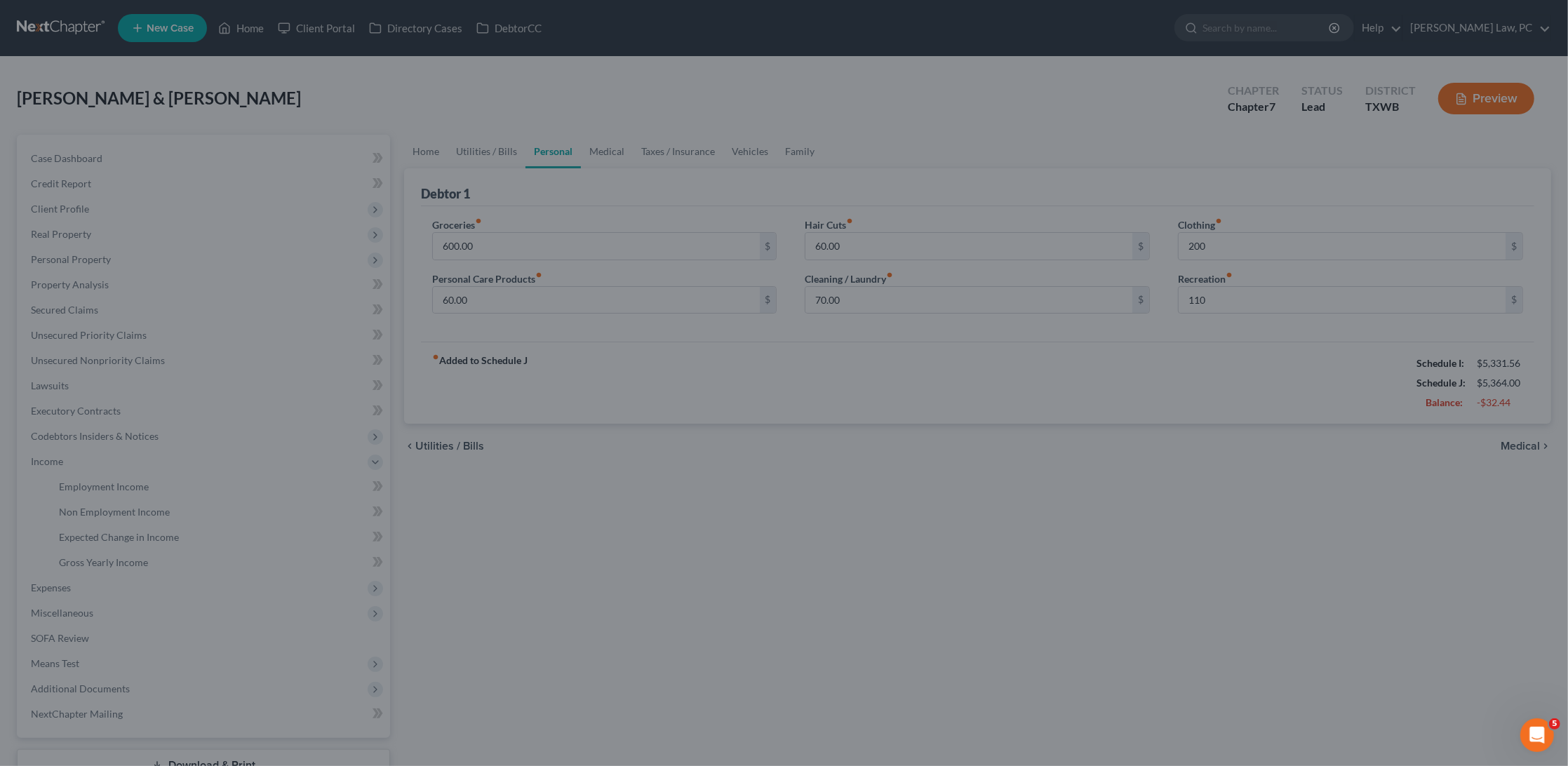
type input "200.00"
type input "110.00"
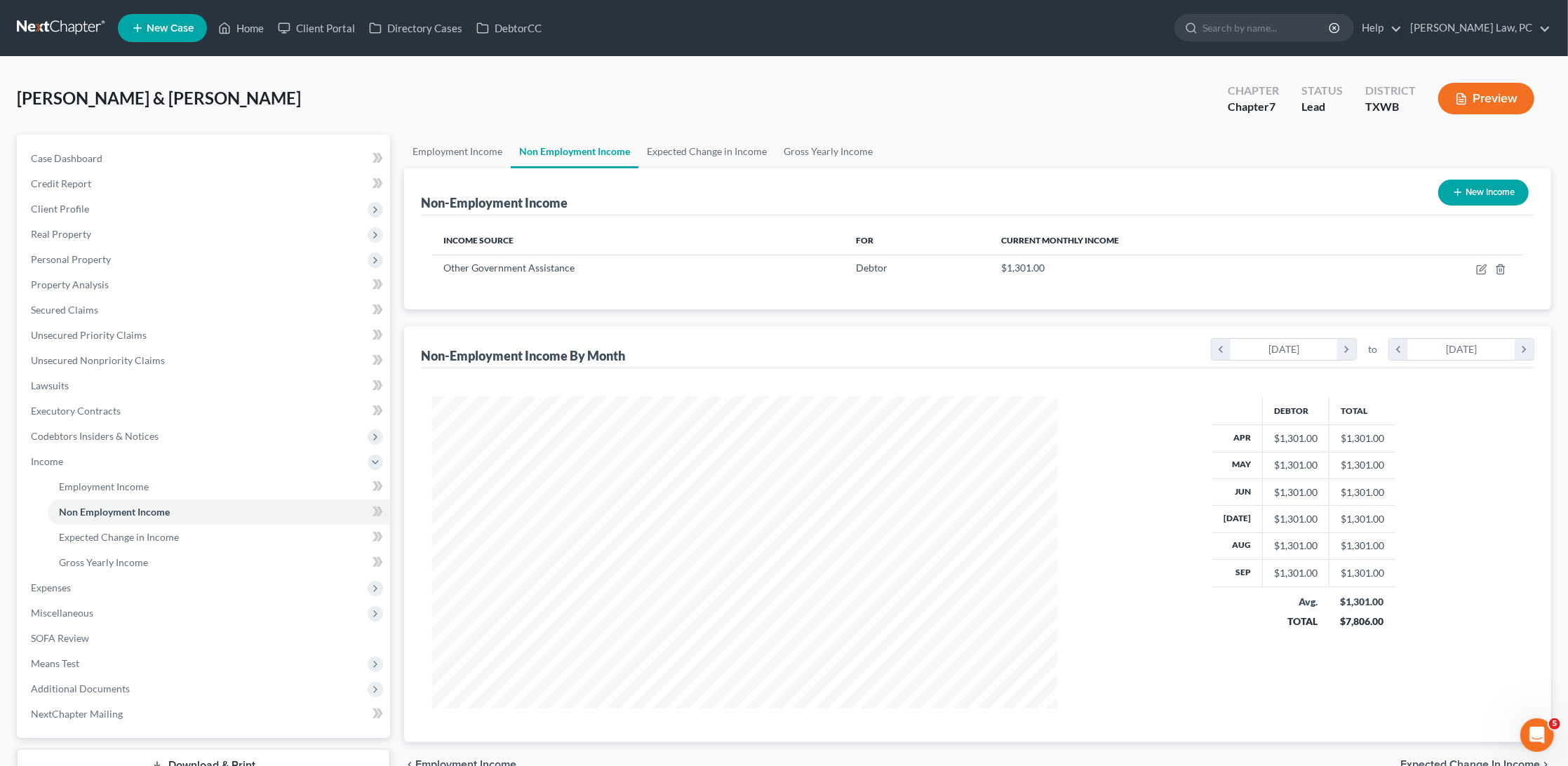
scroll to position [312, 653]
click at [1467, 193] on button "New Income" at bounding box center [1484, 192] width 90 height 26
select select "0"
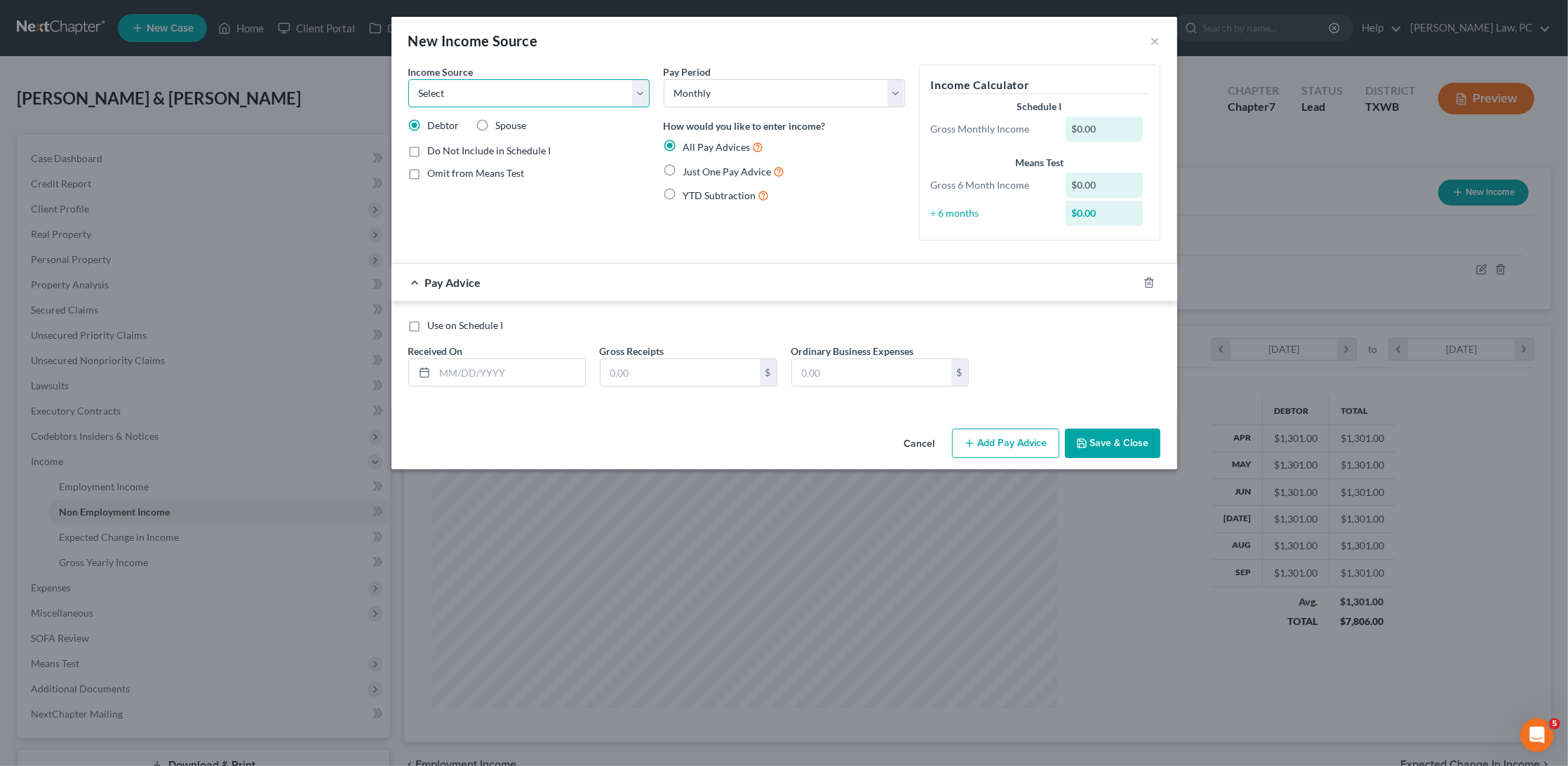
select select "8"
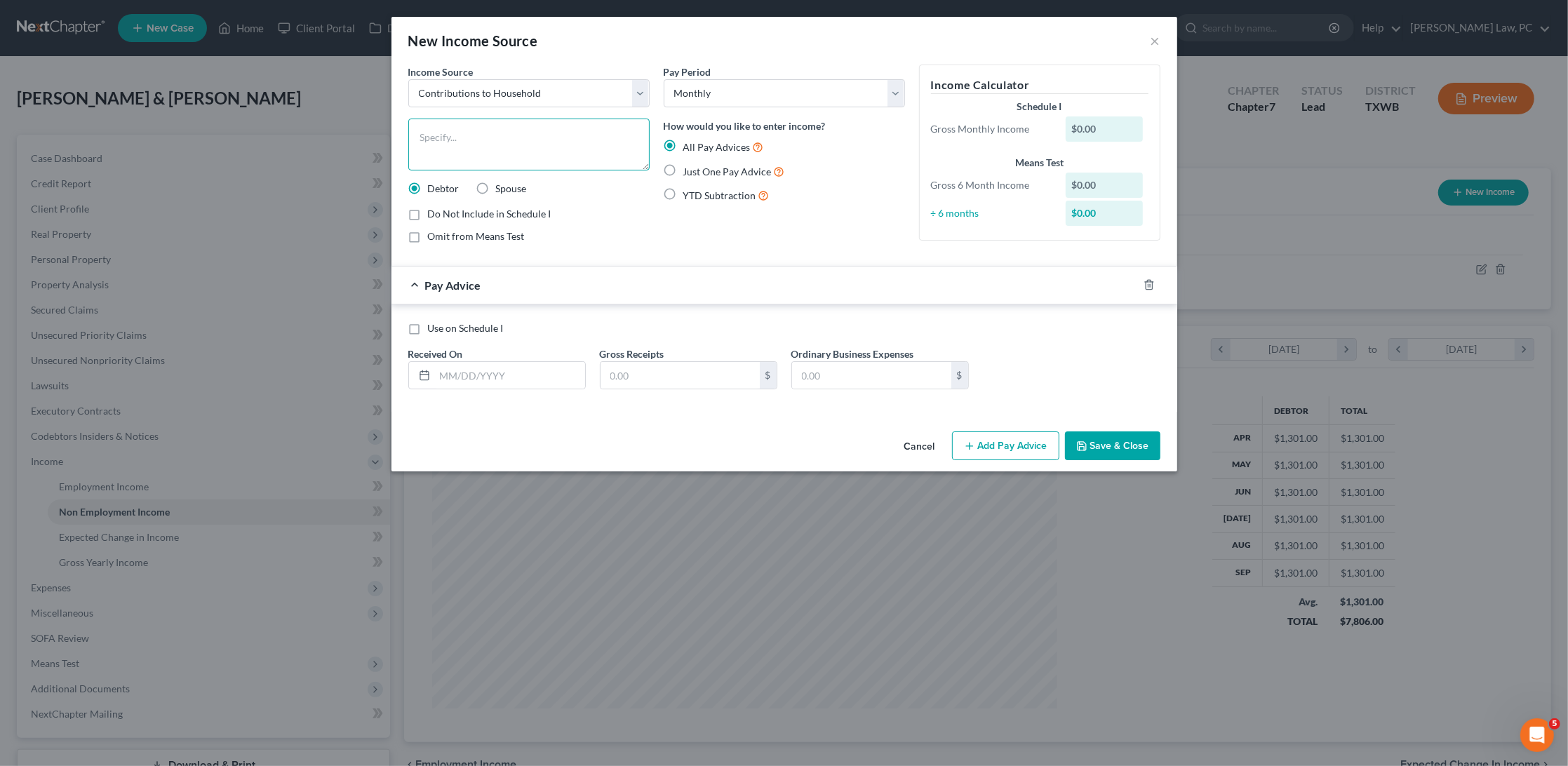
click at [531, 136] on textarea at bounding box center [529, 145] width 242 height 52
type textarea "Contribution from Son"
click at [726, 171] on span "Just One Pay Advice" at bounding box center [727, 172] width 88 height 12
click at [698, 171] on input "Just One Pay Advice" at bounding box center [694, 168] width 9 height 9
radio input "true"
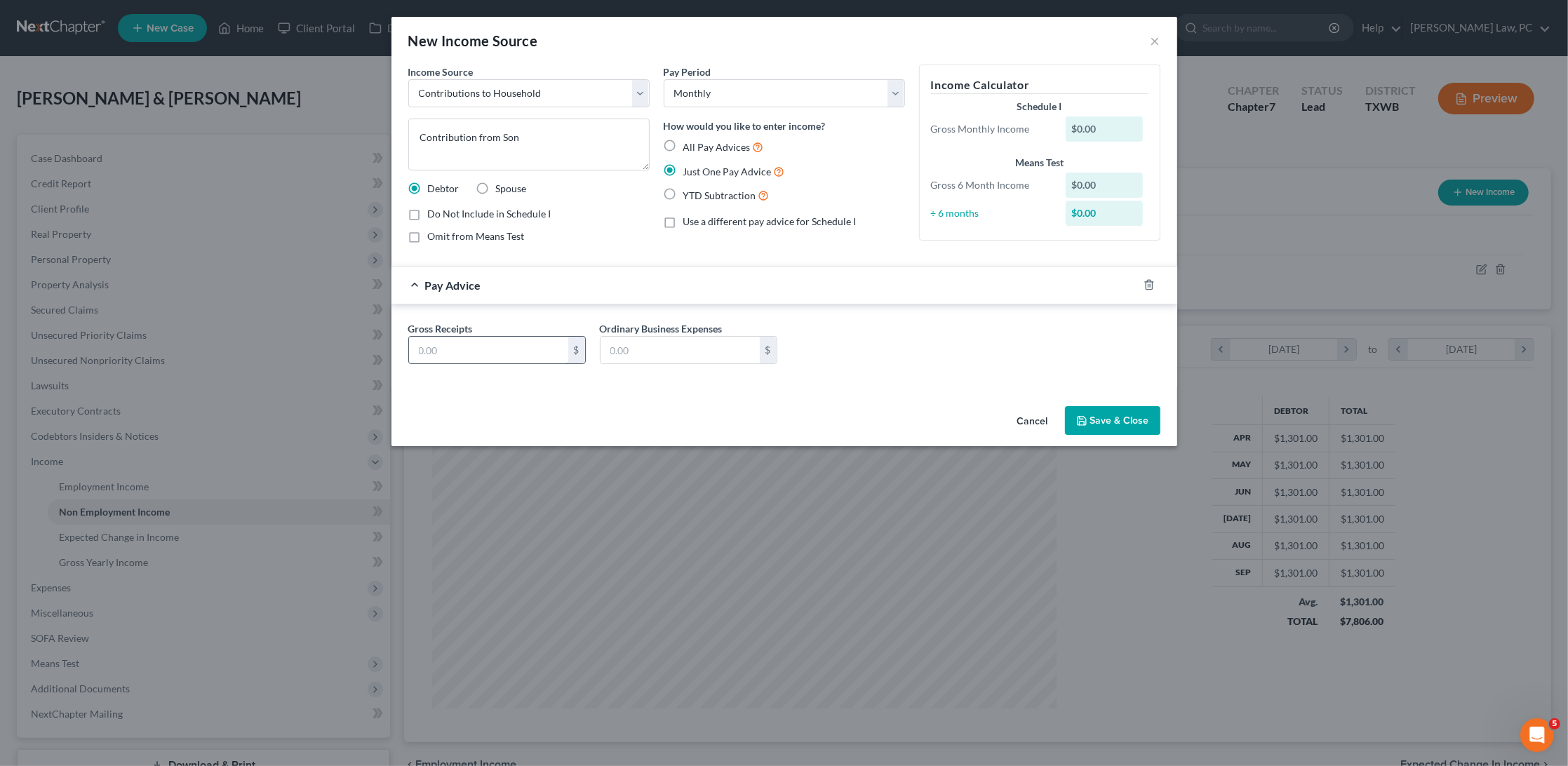
click at [487, 346] on input "text" at bounding box center [488, 350] width 159 height 26
type input "150"
click at [1119, 415] on button "Save & Close" at bounding box center [1113, 420] width 95 height 29
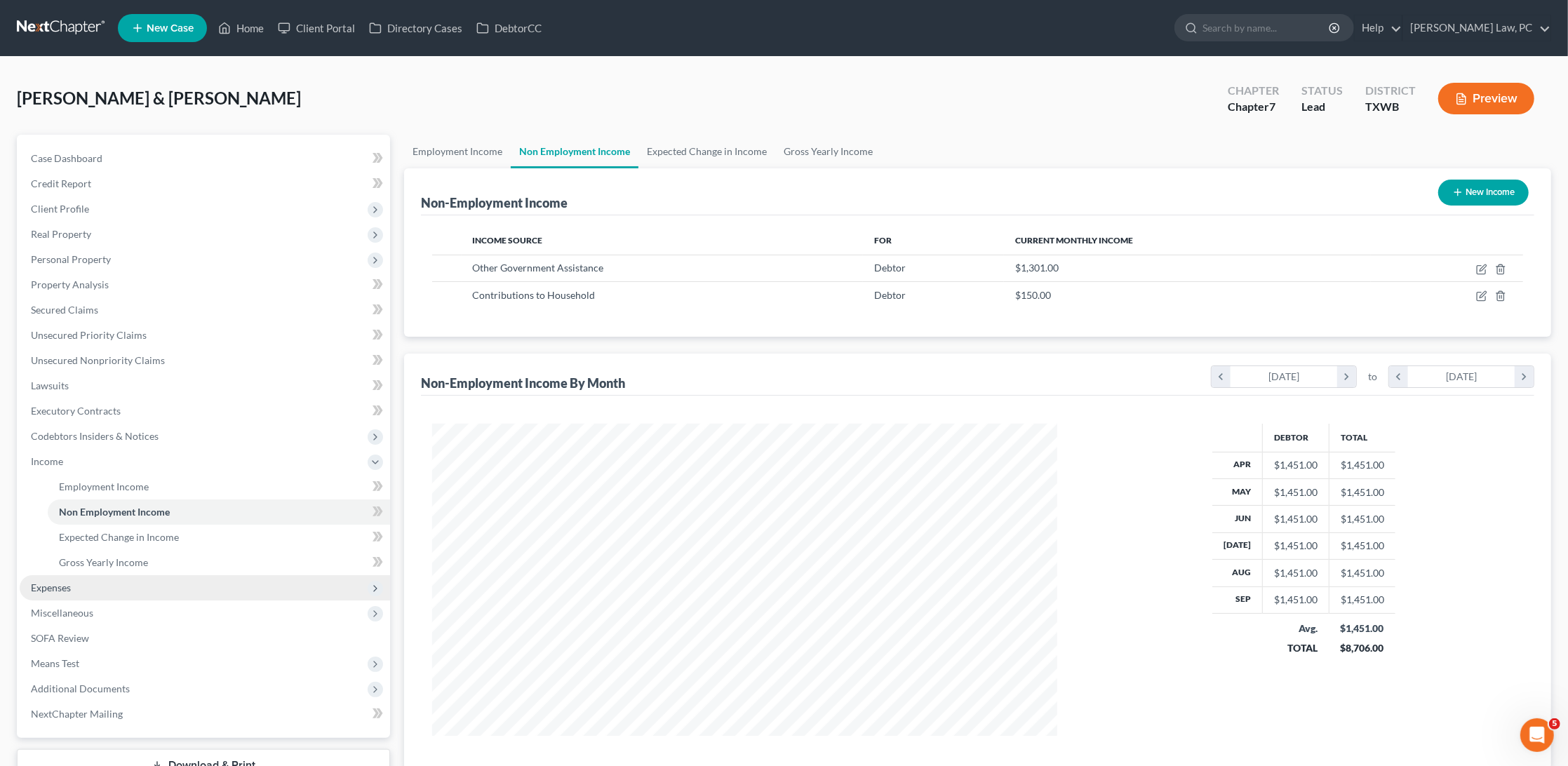
click at [65, 581] on span "Expenses" at bounding box center [51, 587] width 40 height 12
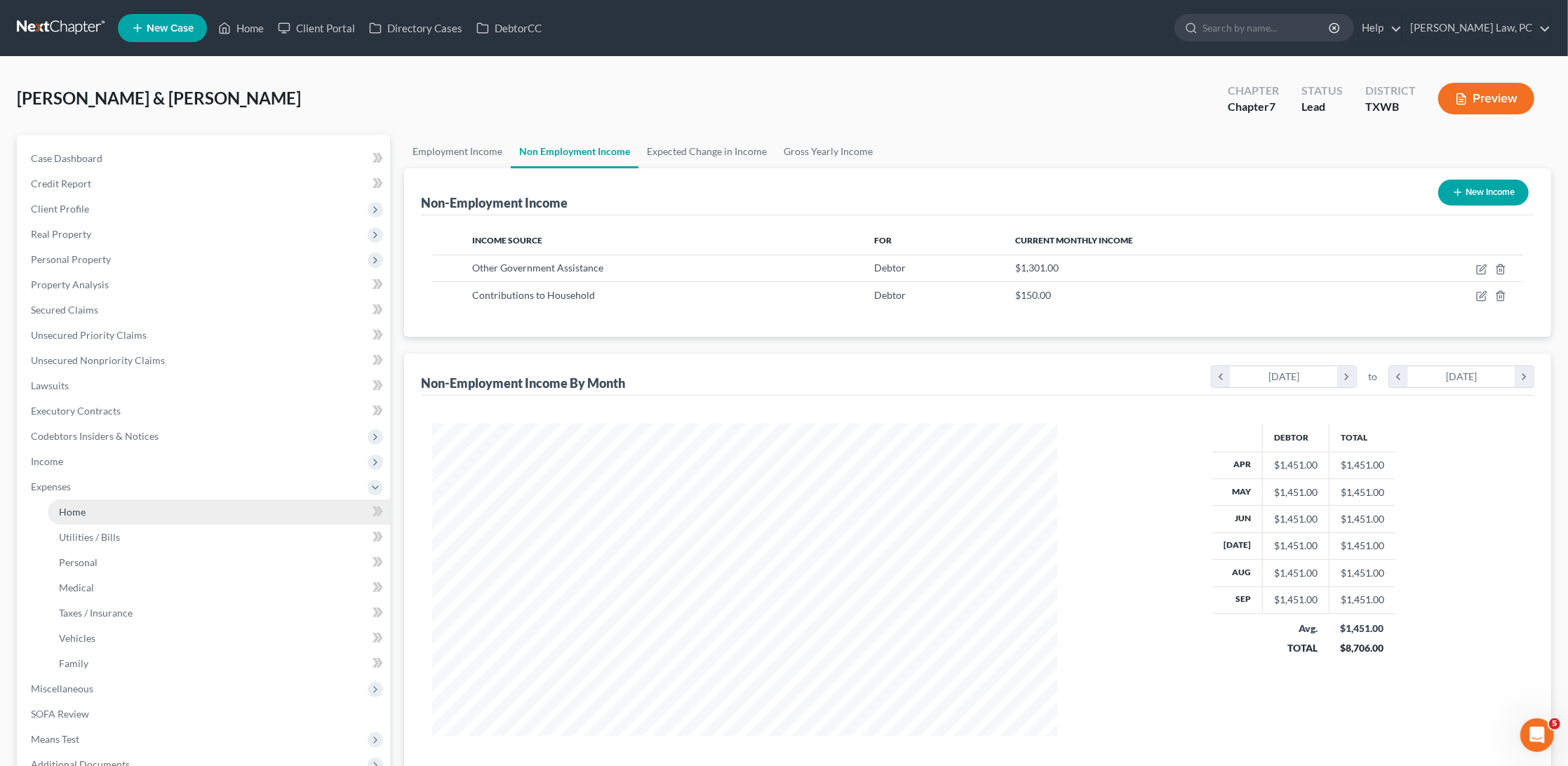
click at [83, 506] on span "Home" at bounding box center [72, 511] width 26 height 12
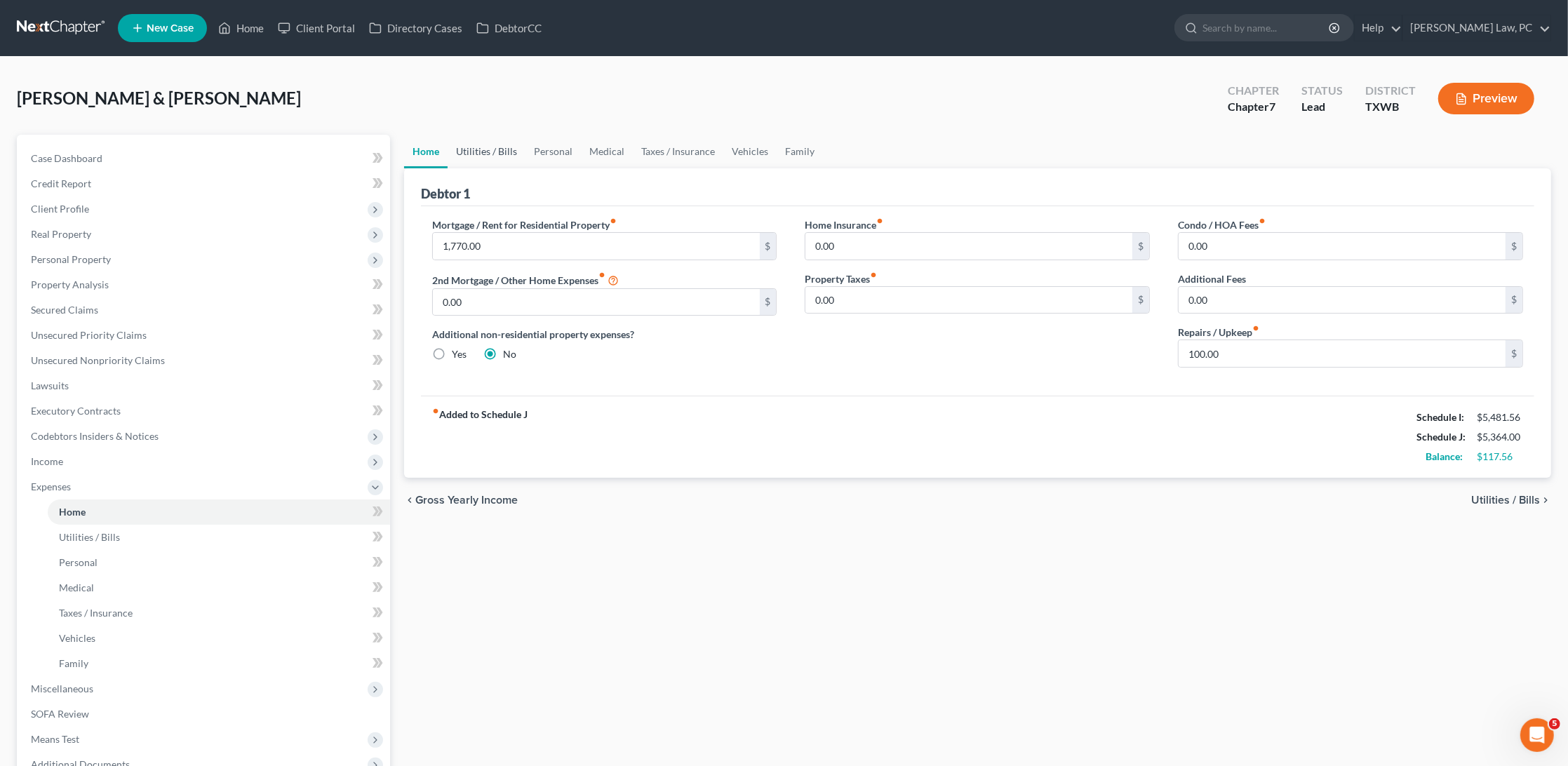
click at [493, 151] on link "Utilities / Bills" at bounding box center [487, 152] width 78 height 34
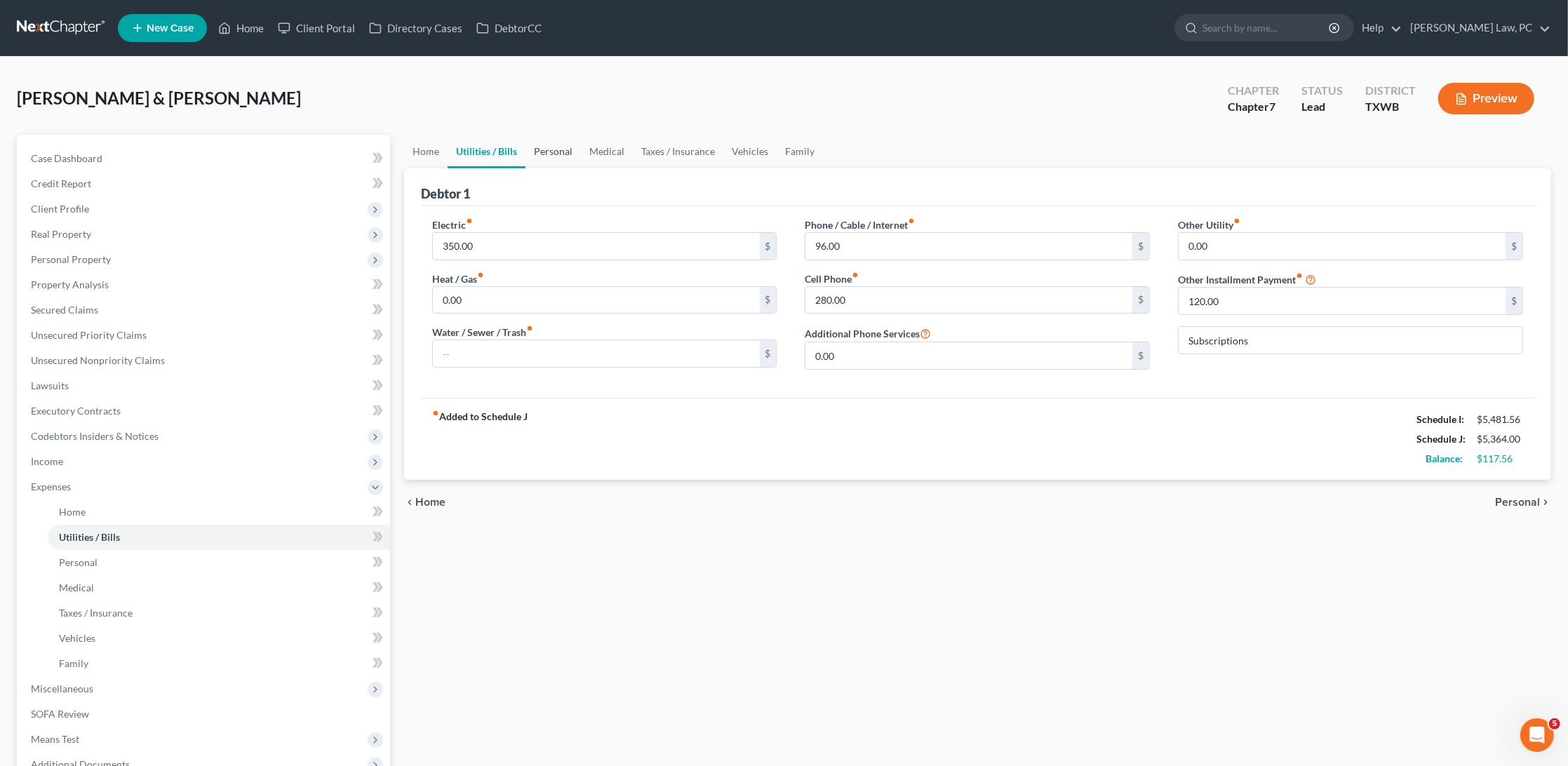
click at [564, 155] on link "Personal" at bounding box center [553, 152] width 56 height 34
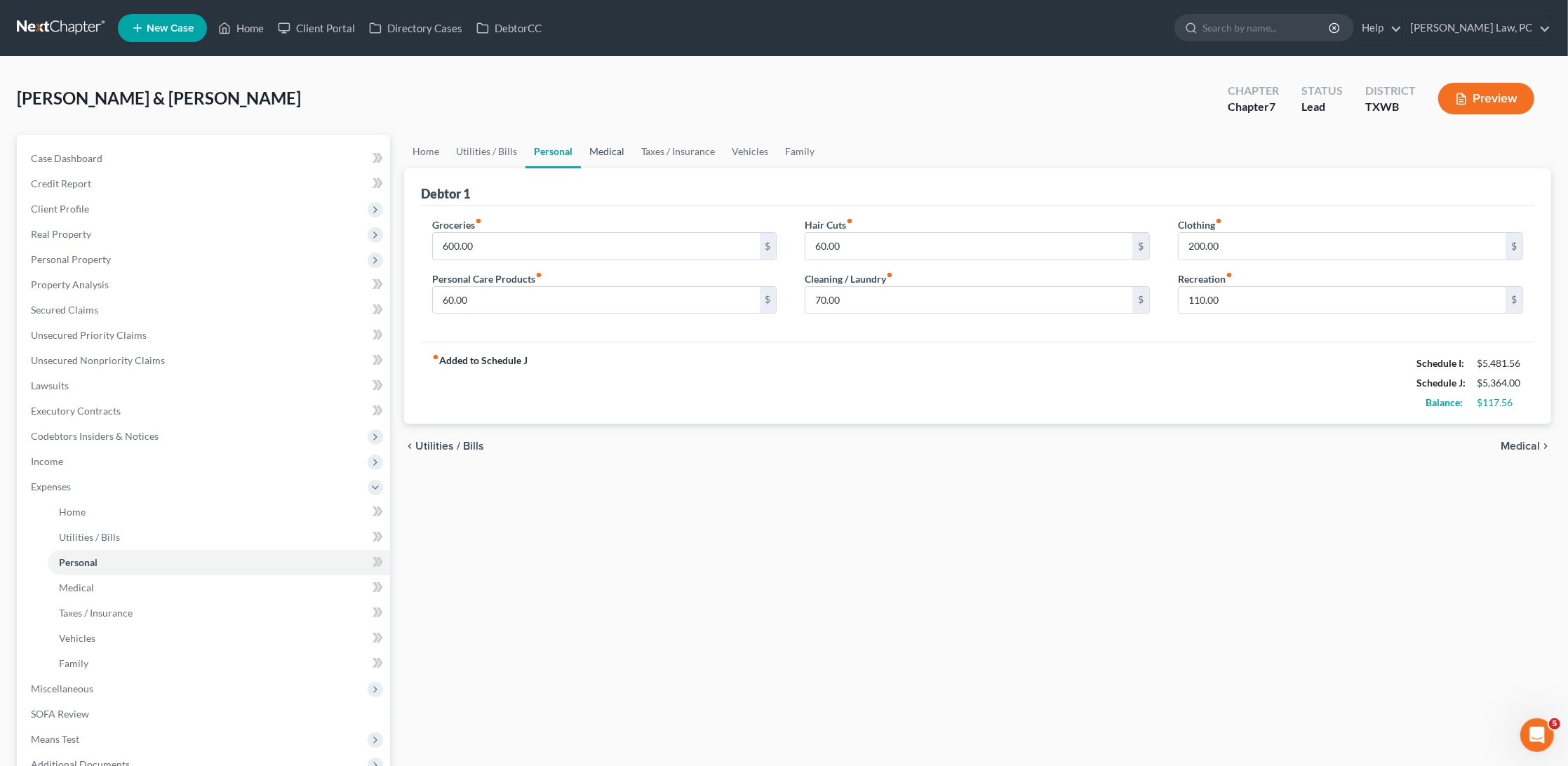
click at [614, 151] on link "Medical" at bounding box center [606, 152] width 52 height 34
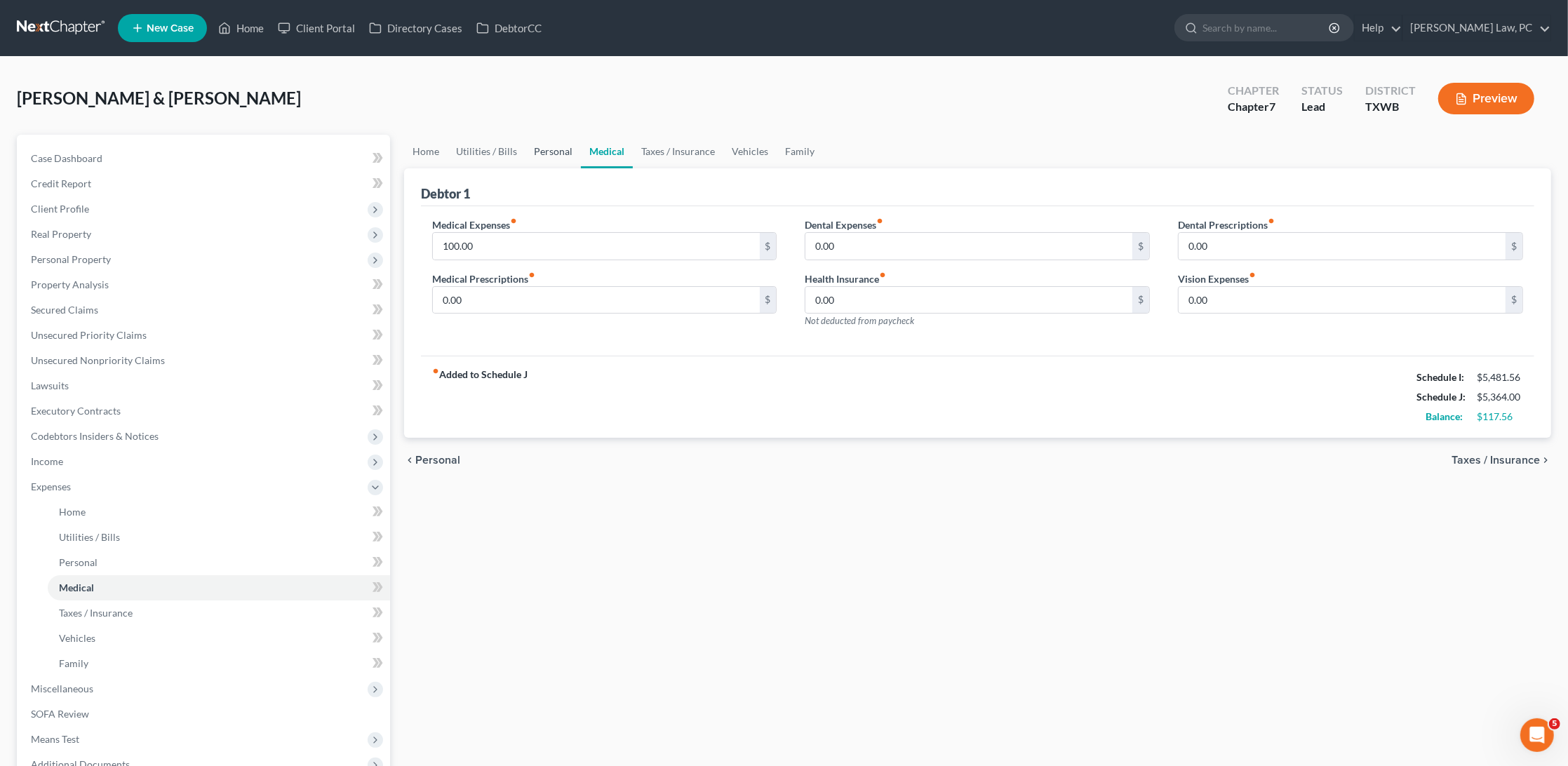
click at [569, 153] on link "Personal" at bounding box center [553, 152] width 56 height 34
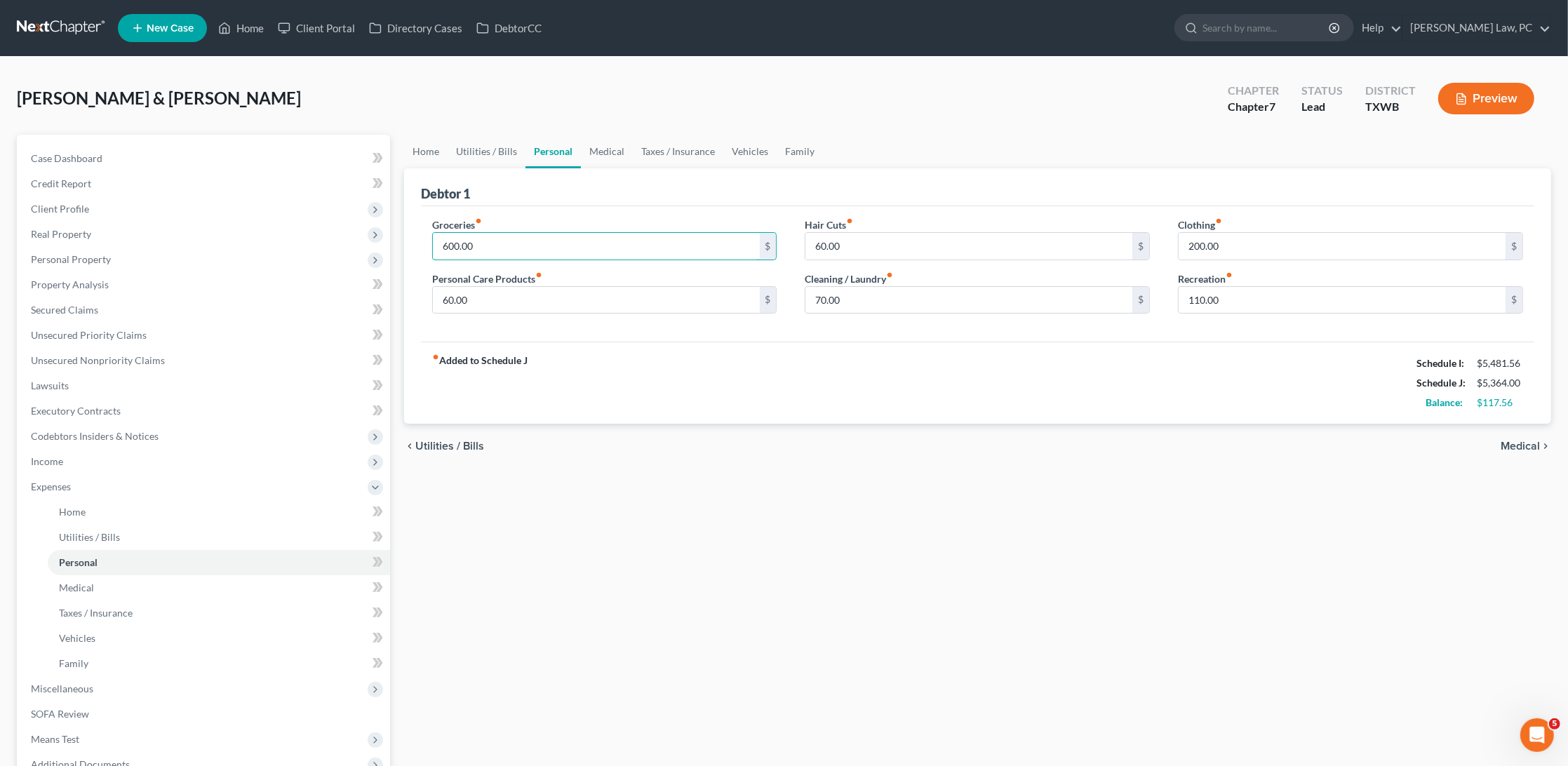
drag, startPoint x: 485, startPoint y: 240, endPoint x: 423, endPoint y: 240, distance: 62.0
click at [423, 240] on div "Groceries fiber_manual_record 600.00 $ Personal Care Products fiber_manual_reco…" at bounding box center [605, 271] width 374 height 108
type input "700"
click at [645, 358] on div "fiber_manual_record Added to Schedule J Schedule I: $5,481.56 Schedule J: $5,46…" at bounding box center [978, 383] width 1114 height 82
click at [756, 153] on link "Vehicles" at bounding box center [750, 152] width 54 height 34
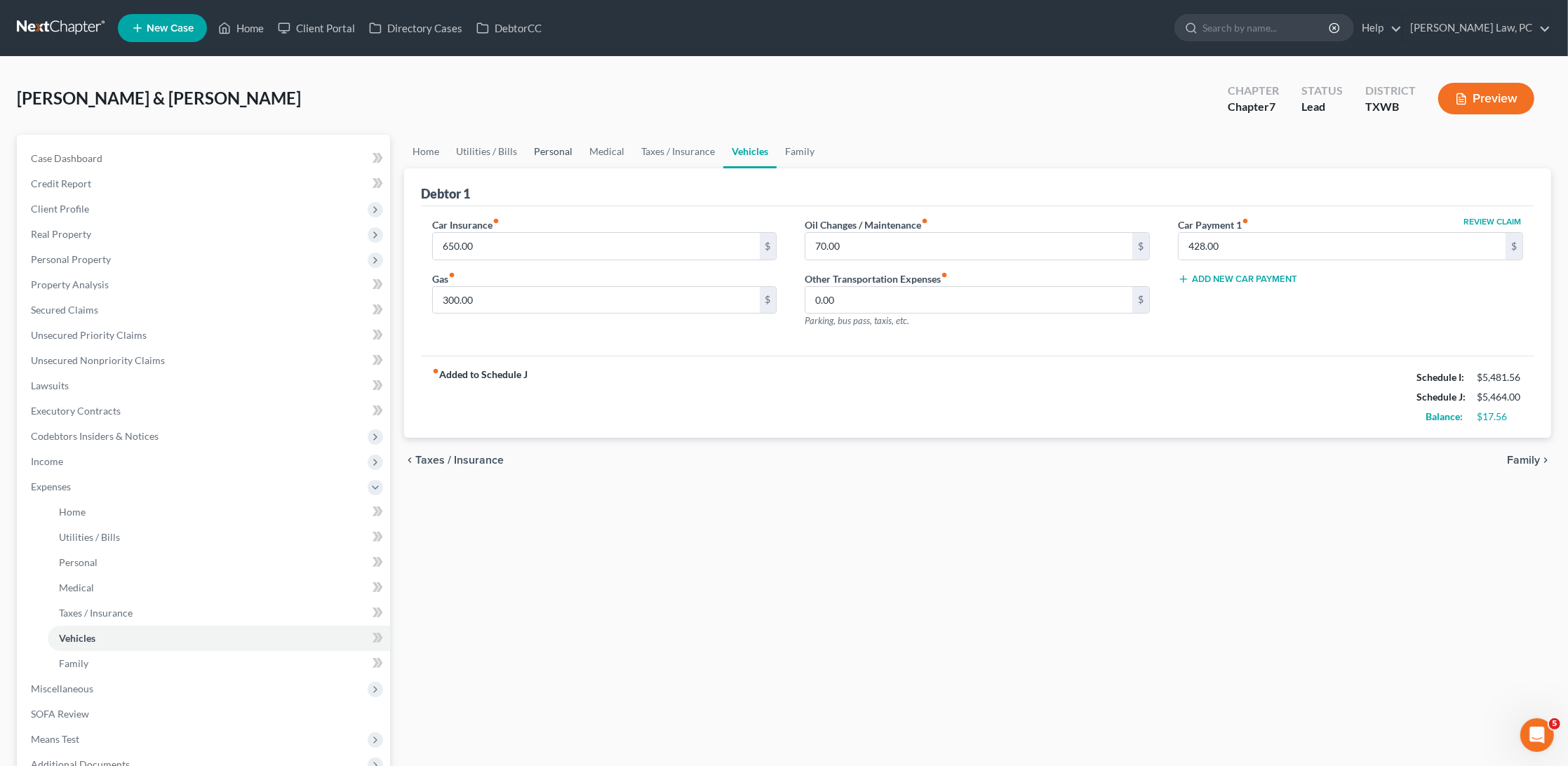
click at [549, 151] on link "Personal" at bounding box center [553, 152] width 56 height 34
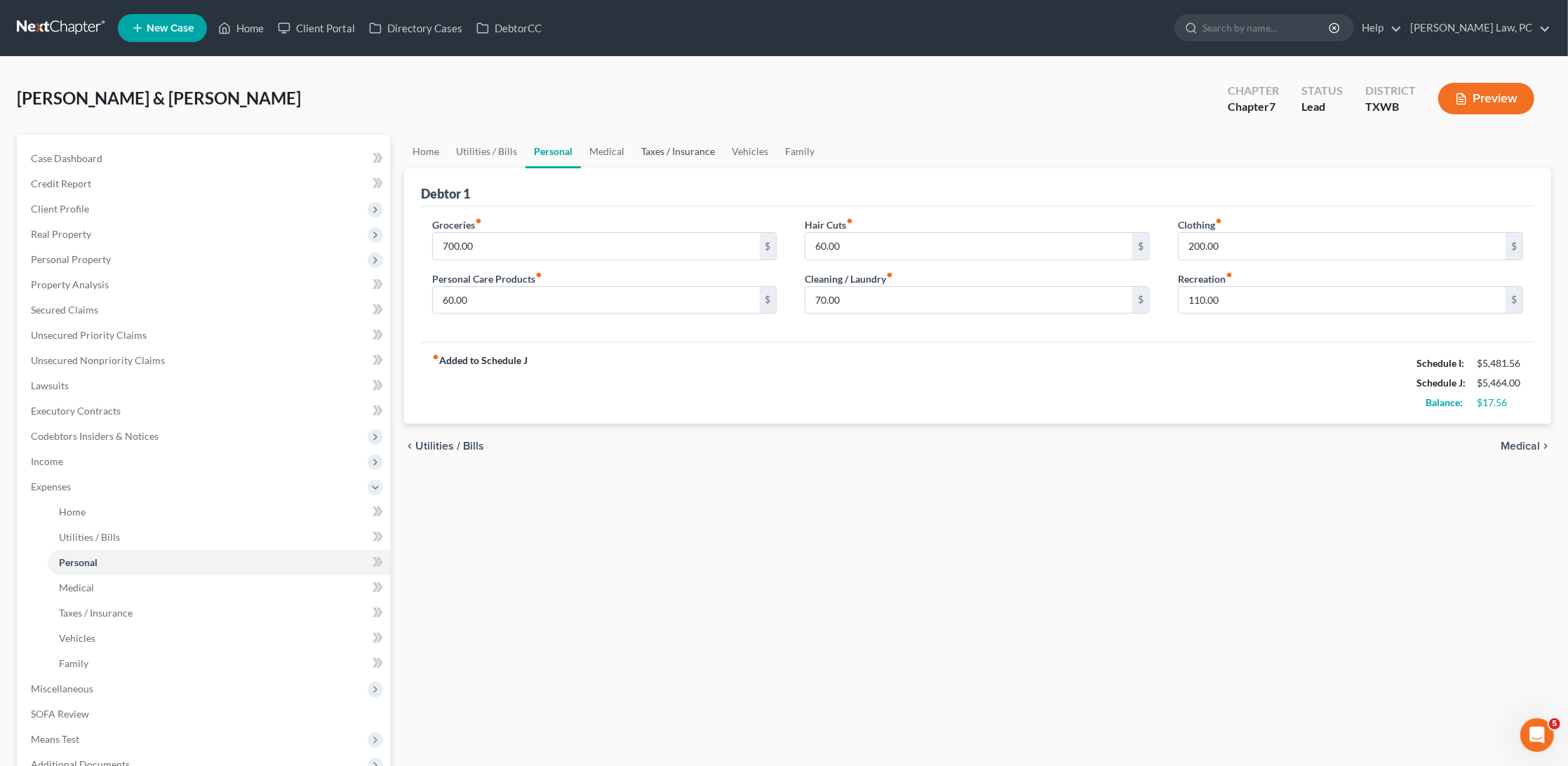
click at [695, 149] on link "Taxes / Insurance" at bounding box center [678, 152] width 90 height 34
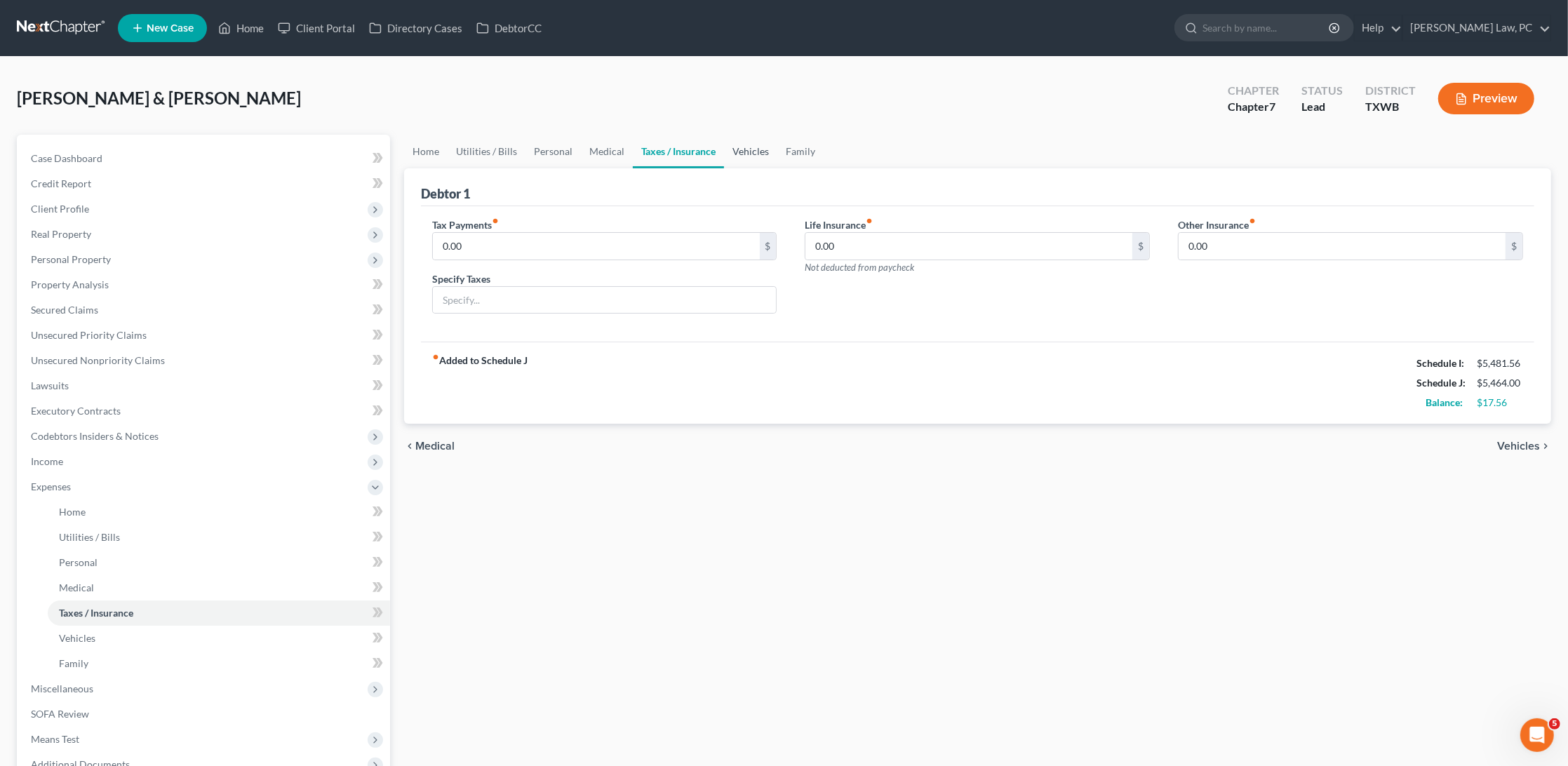
click at [765, 156] on link "Vehicles" at bounding box center [751, 152] width 54 height 34
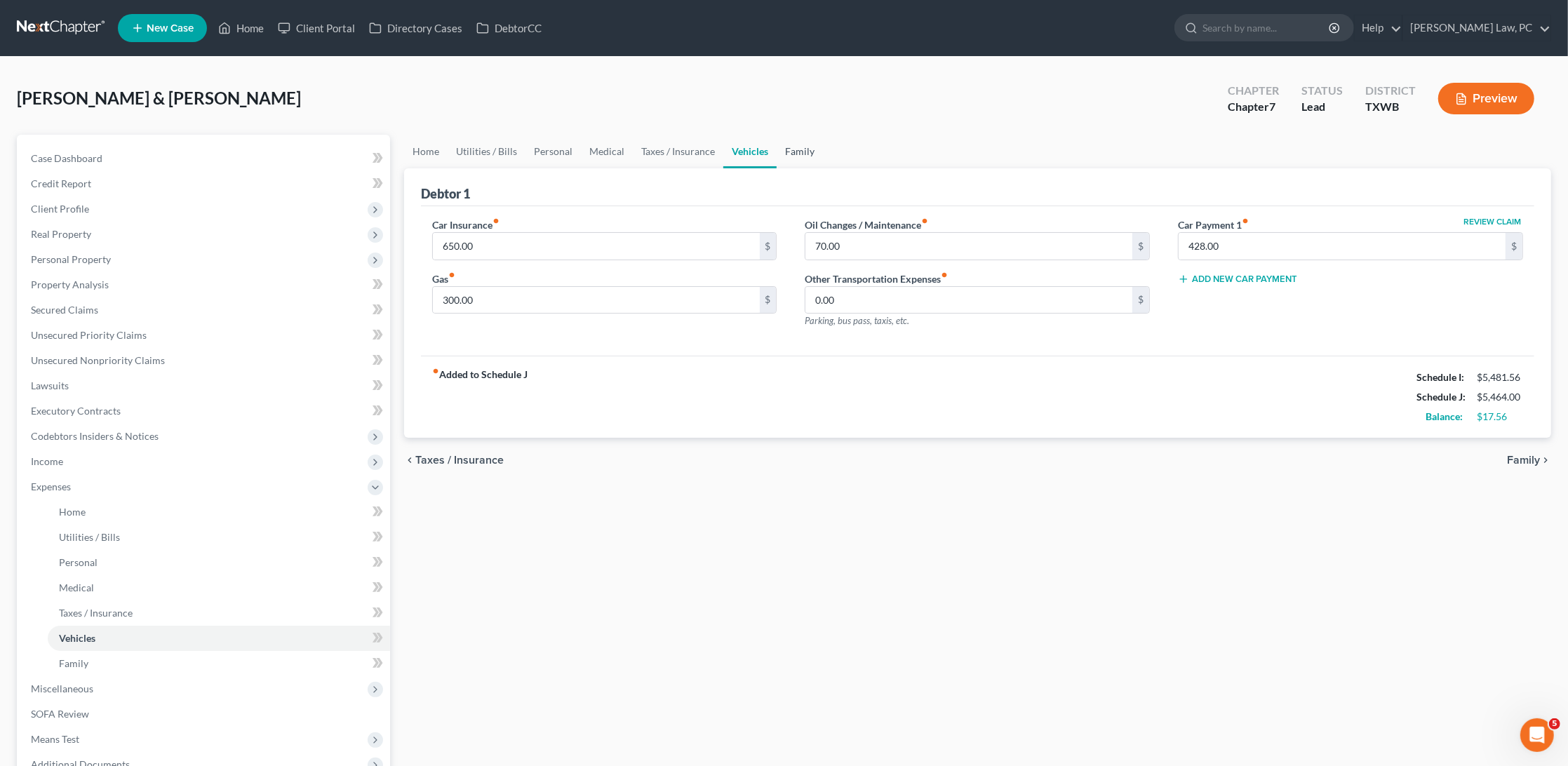
click at [796, 153] on link "Family" at bounding box center [799, 152] width 46 height 34
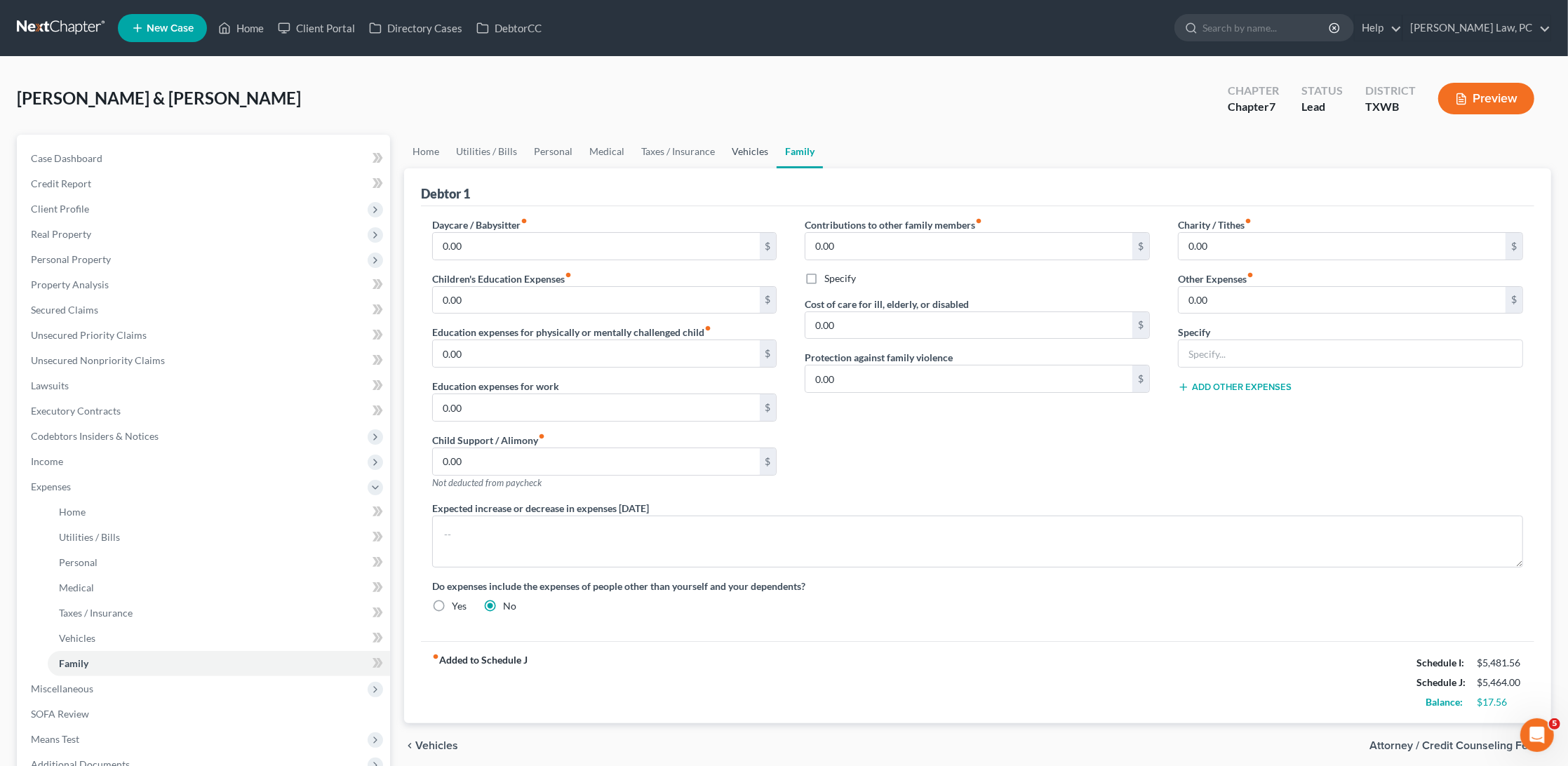
click at [738, 152] on link "Vehicles" at bounding box center [750, 152] width 54 height 34
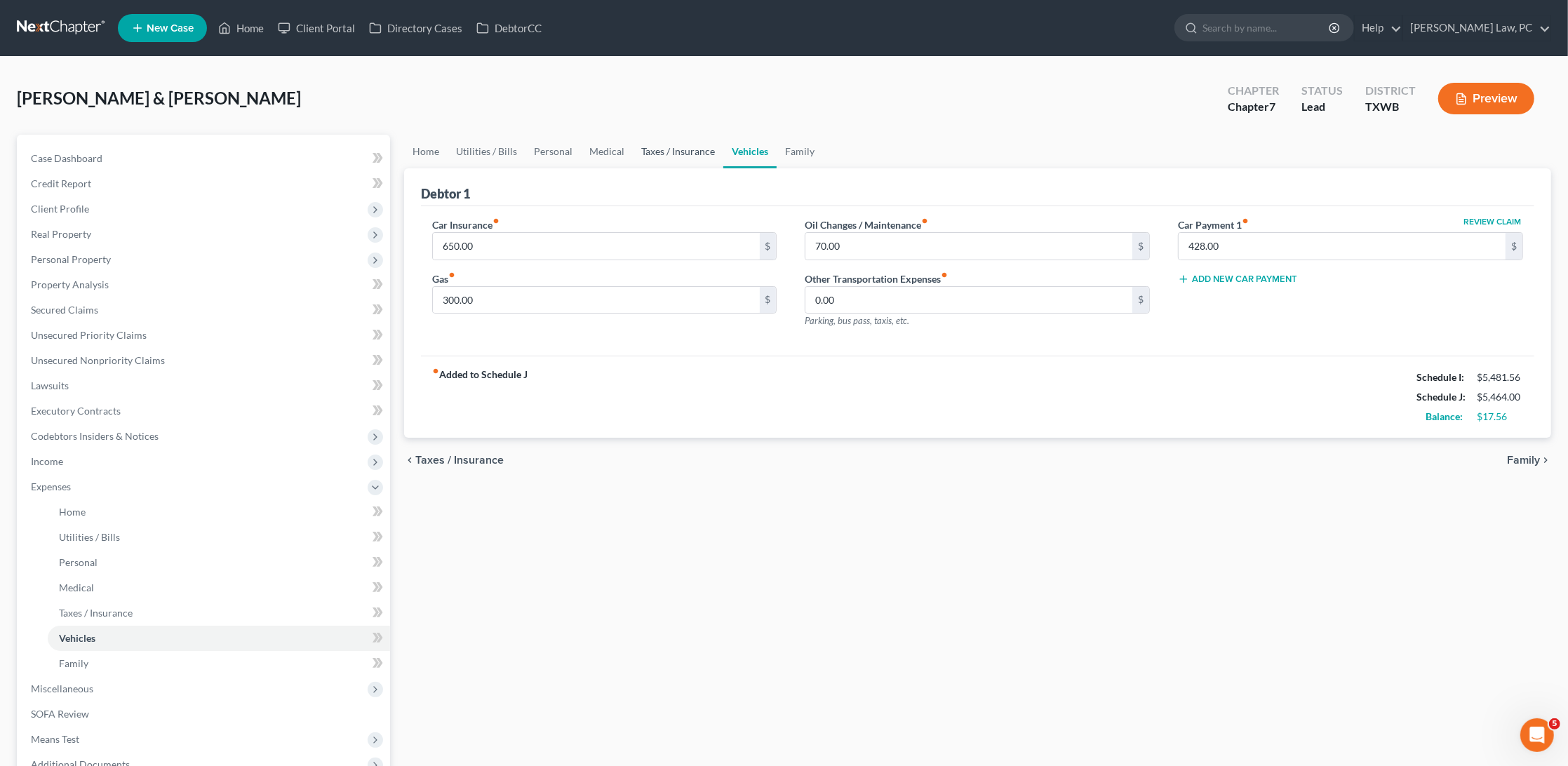
click at [685, 150] on link "Taxes / Insurance" at bounding box center [678, 152] width 90 height 34
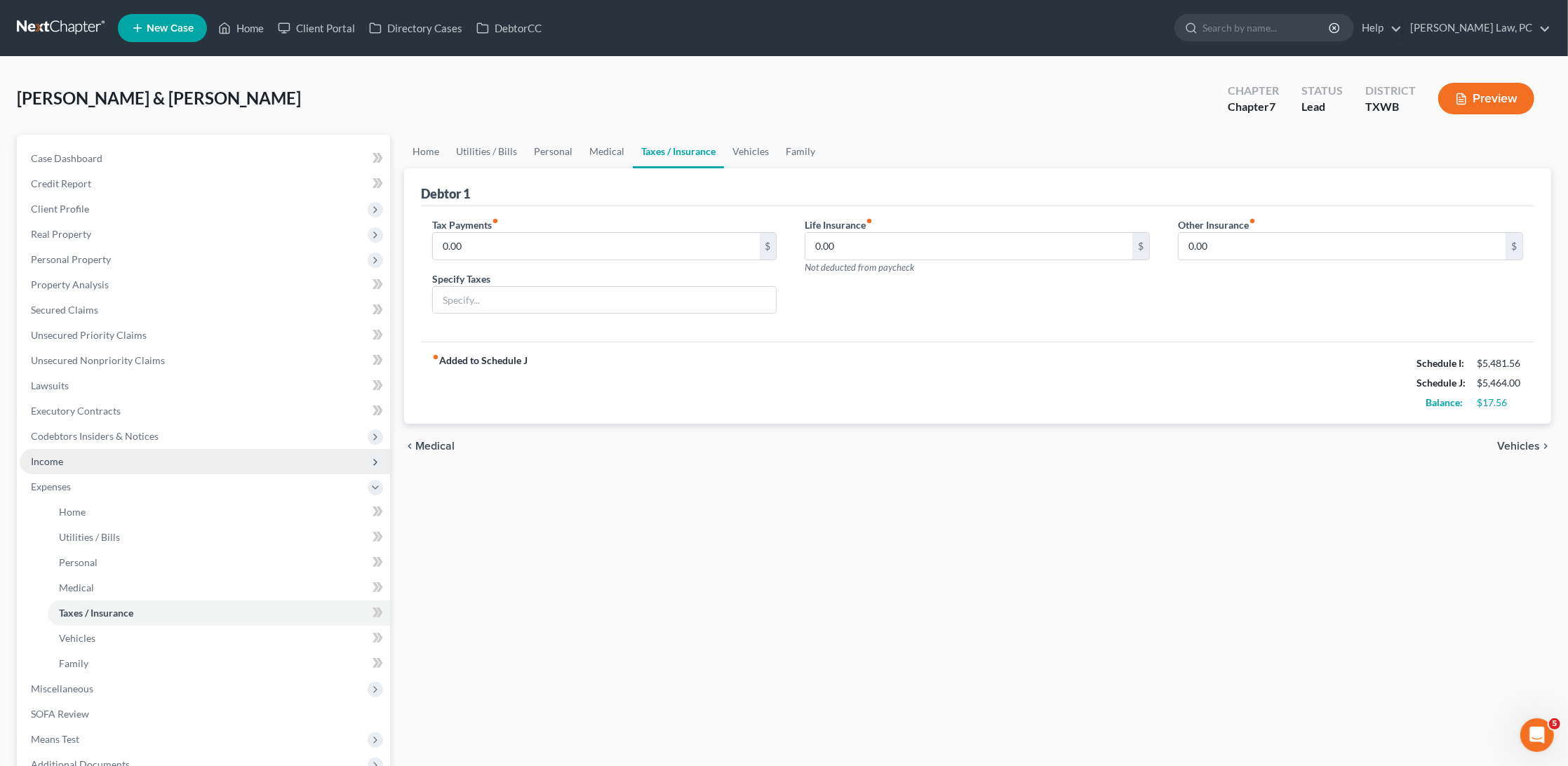
click at [48, 455] on span "Income" at bounding box center [47, 461] width 32 height 12
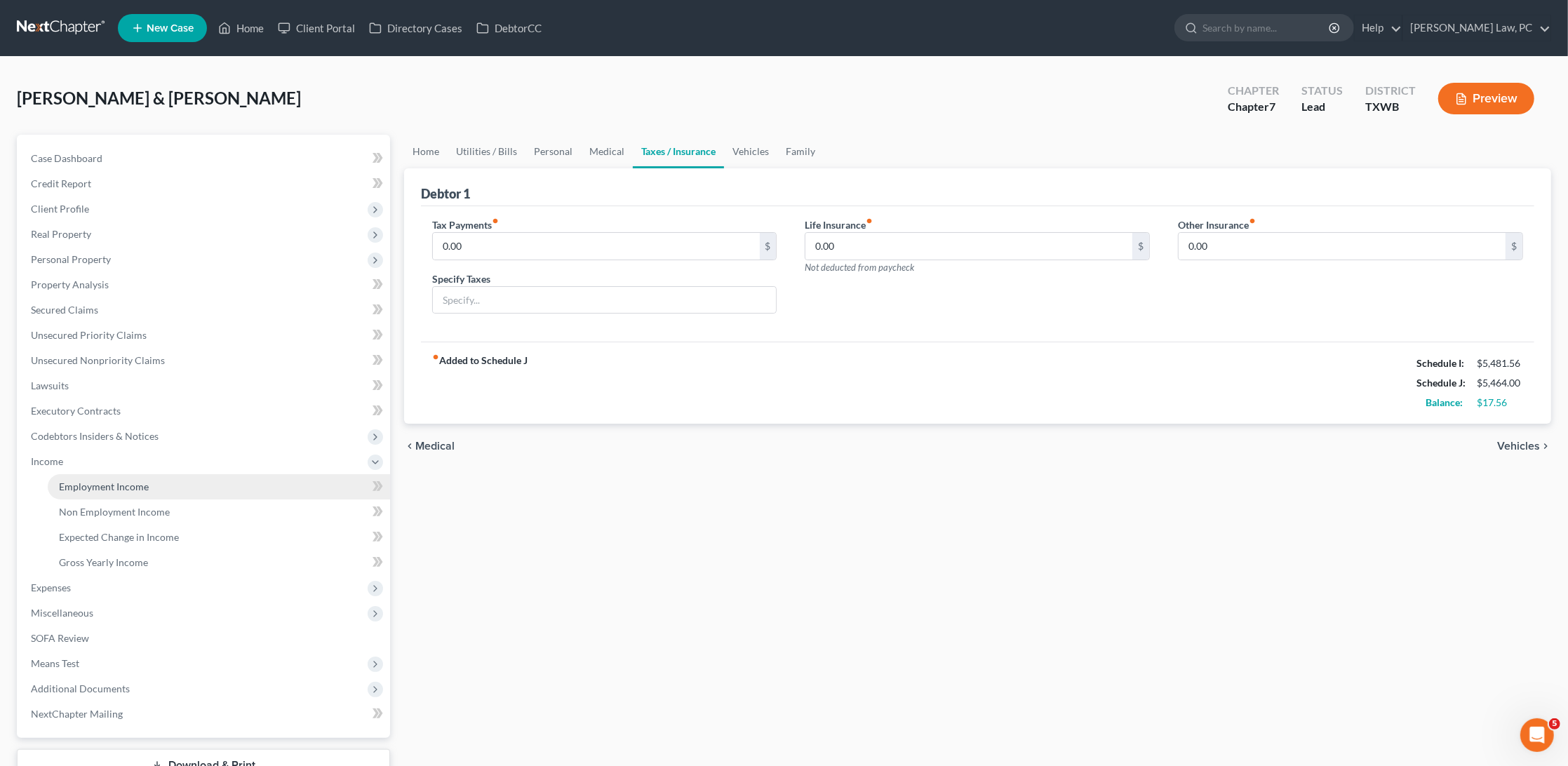
click at [91, 482] on link "Employment Income" at bounding box center [219, 486] width 342 height 25
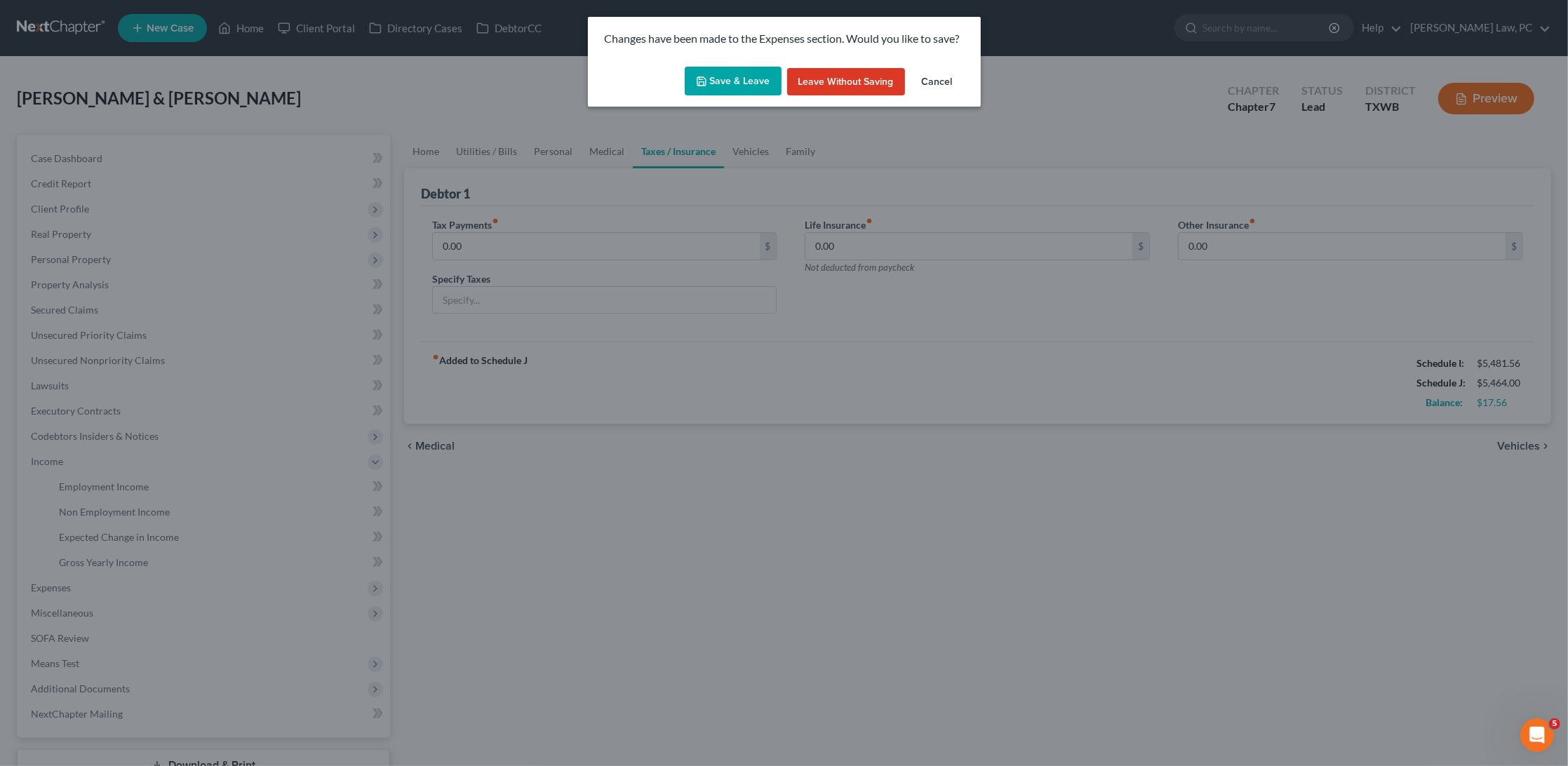
click at [738, 77] on button "Save & Leave" at bounding box center [733, 81] width 97 height 29
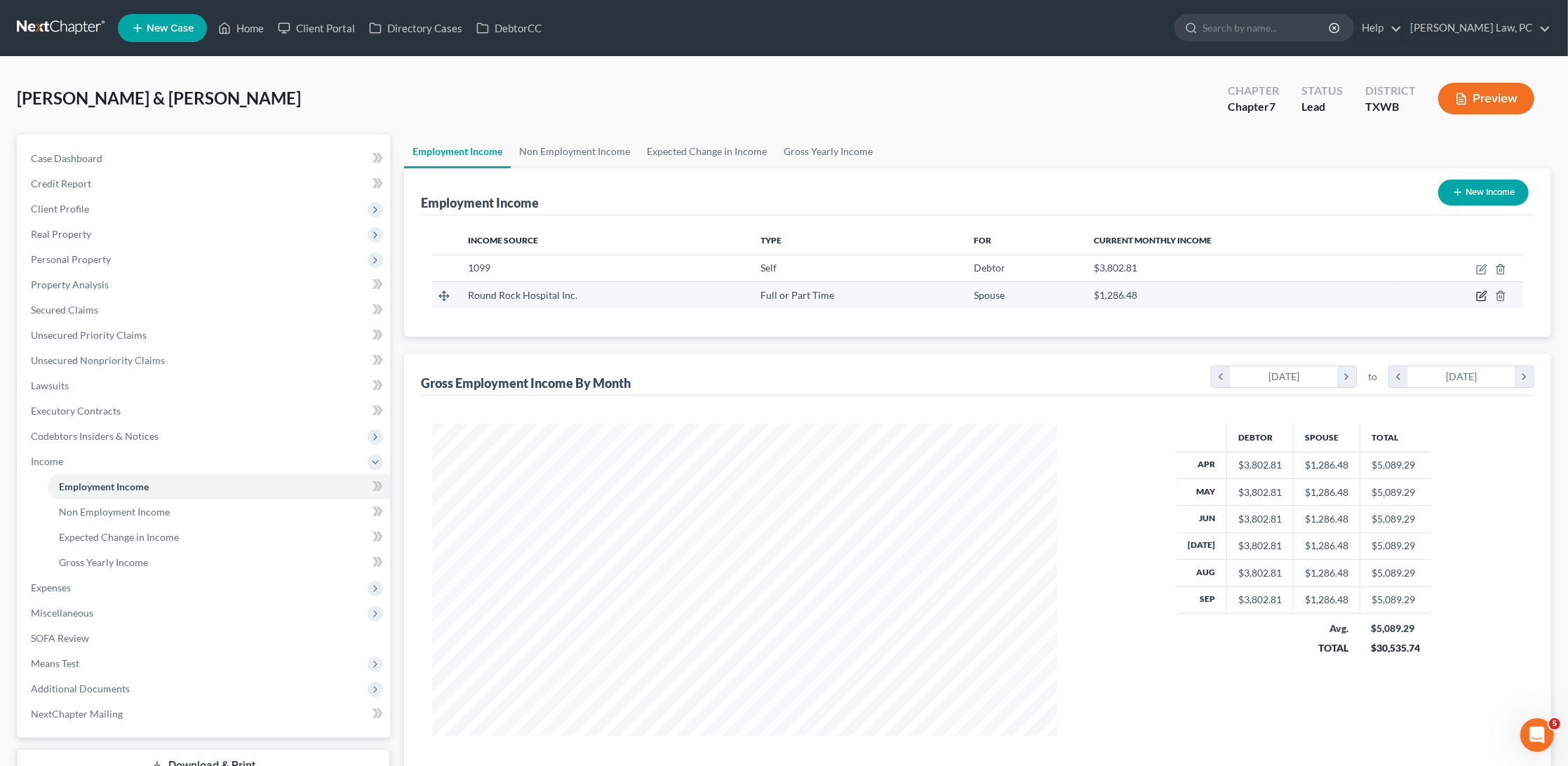
click at [1486, 293] on icon "button" at bounding box center [1481, 296] width 11 height 11
select select "0"
select select "45"
select select "2"
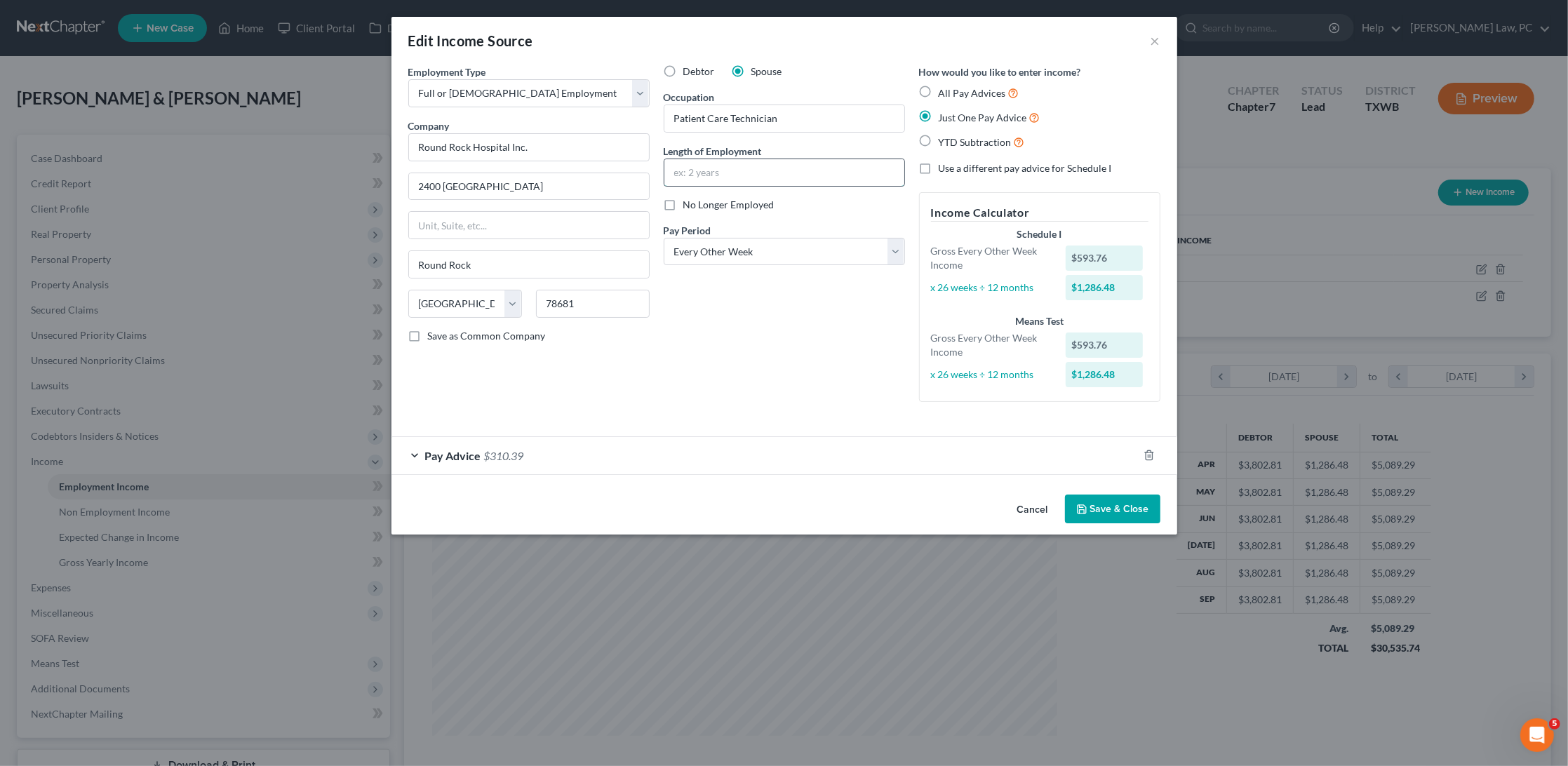
click at [694, 160] on input "text" at bounding box center [784, 172] width 240 height 26
type input "2 years"
click at [1133, 495] on button "Save & Close" at bounding box center [1113, 509] width 95 height 29
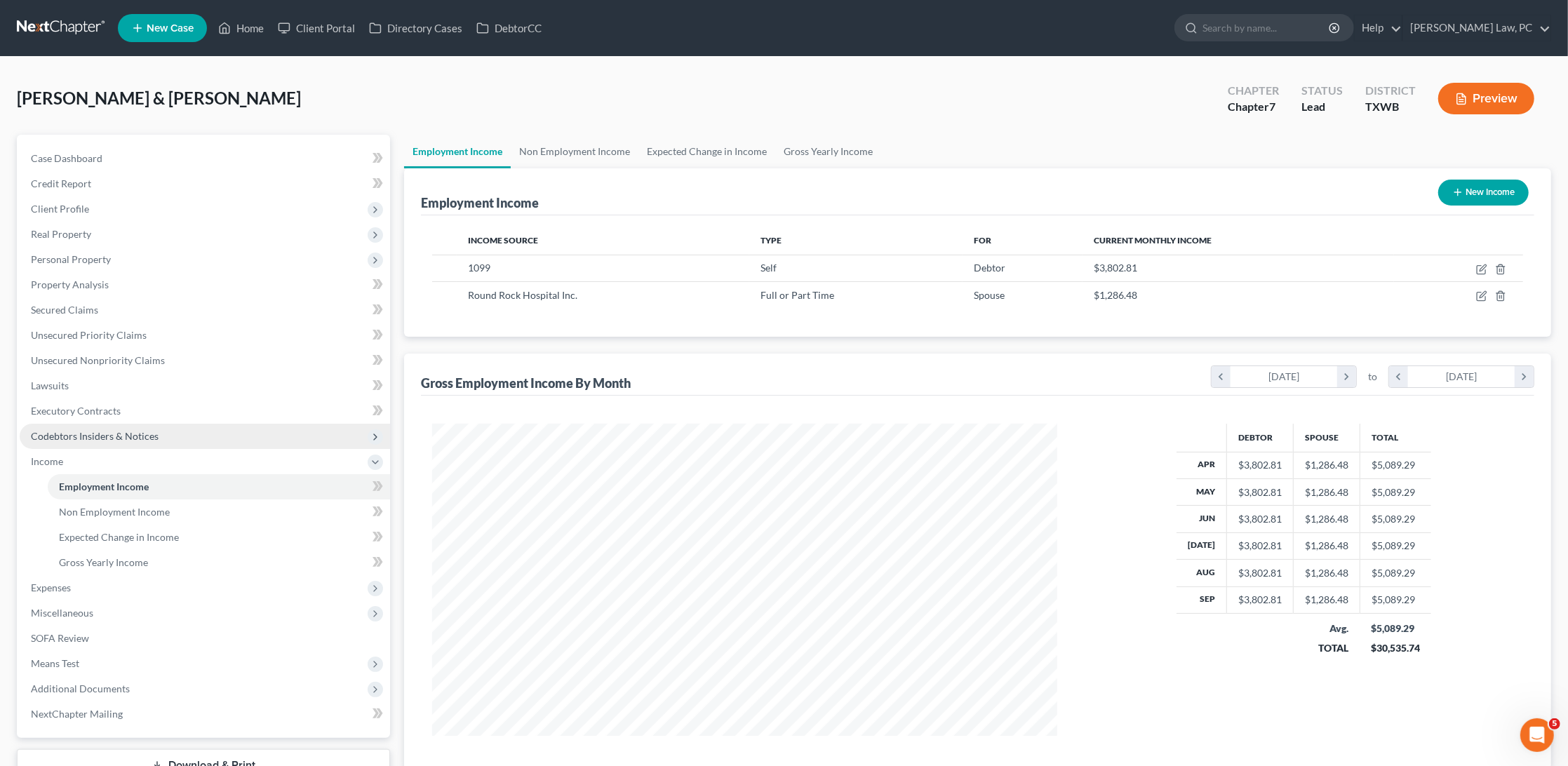
click at [63, 430] on span "Codebtors Insiders & Notices" at bounding box center [95, 436] width 128 height 12
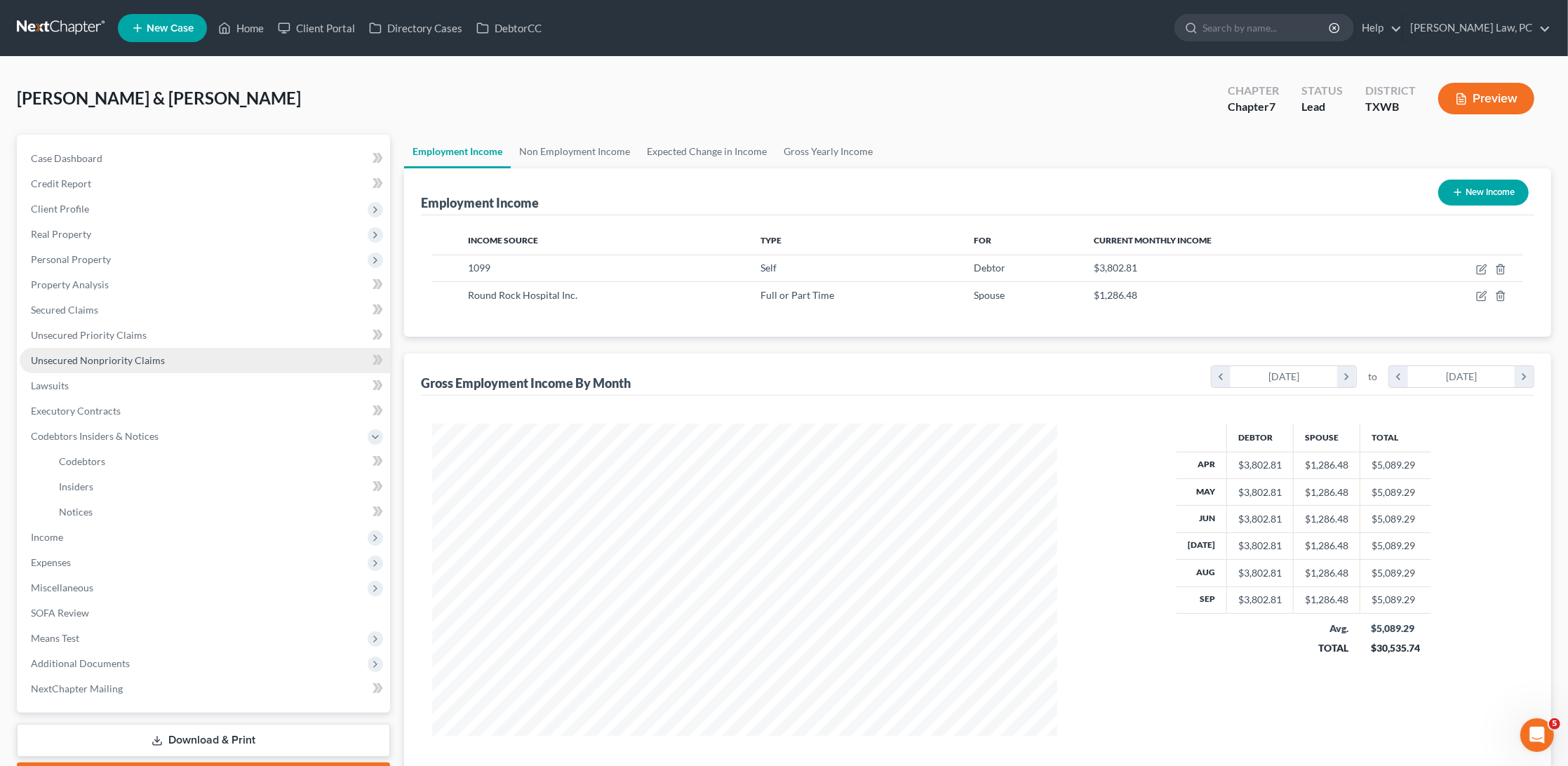
click at [70, 354] on span "Unsecured Nonpriority Claims" at bounding box center [98, 360] width 134 height 12
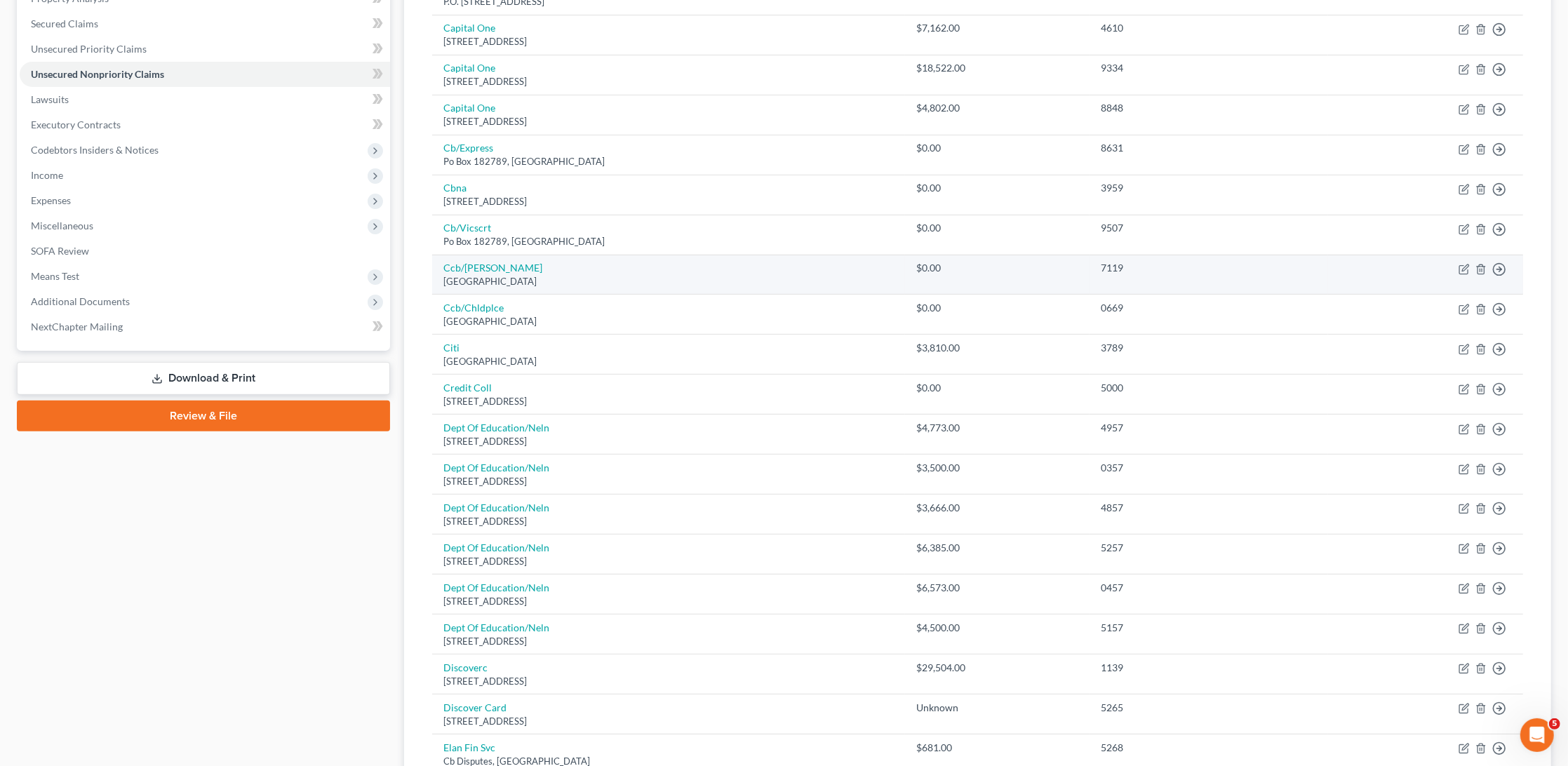
scroll to position [286, 0]
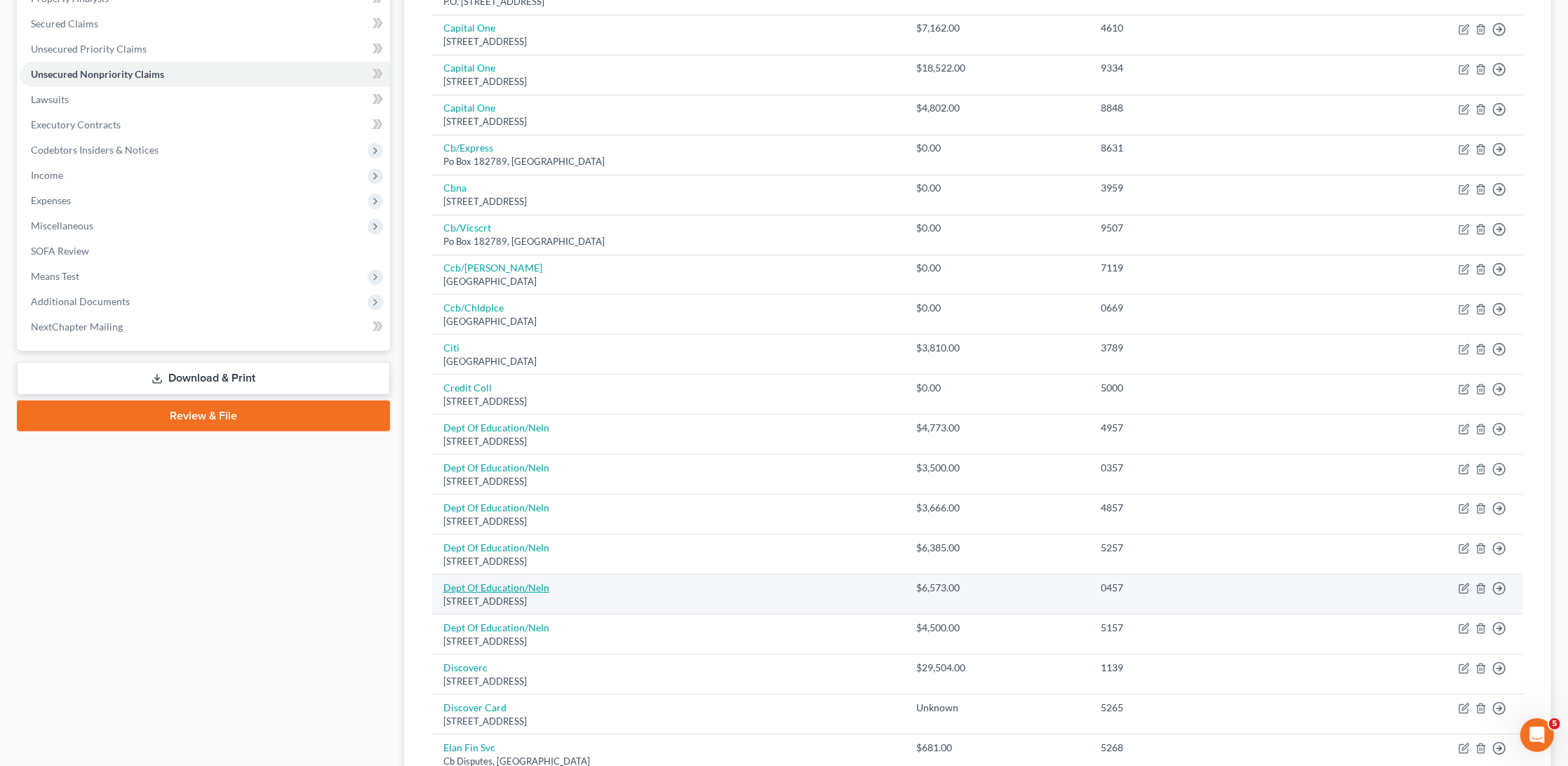
click at [520, 581] on link "Dept Of Education/Neln" at bounding box center [496, 587] width 106 height 12
select select "30"
select select "17"
select select "1"
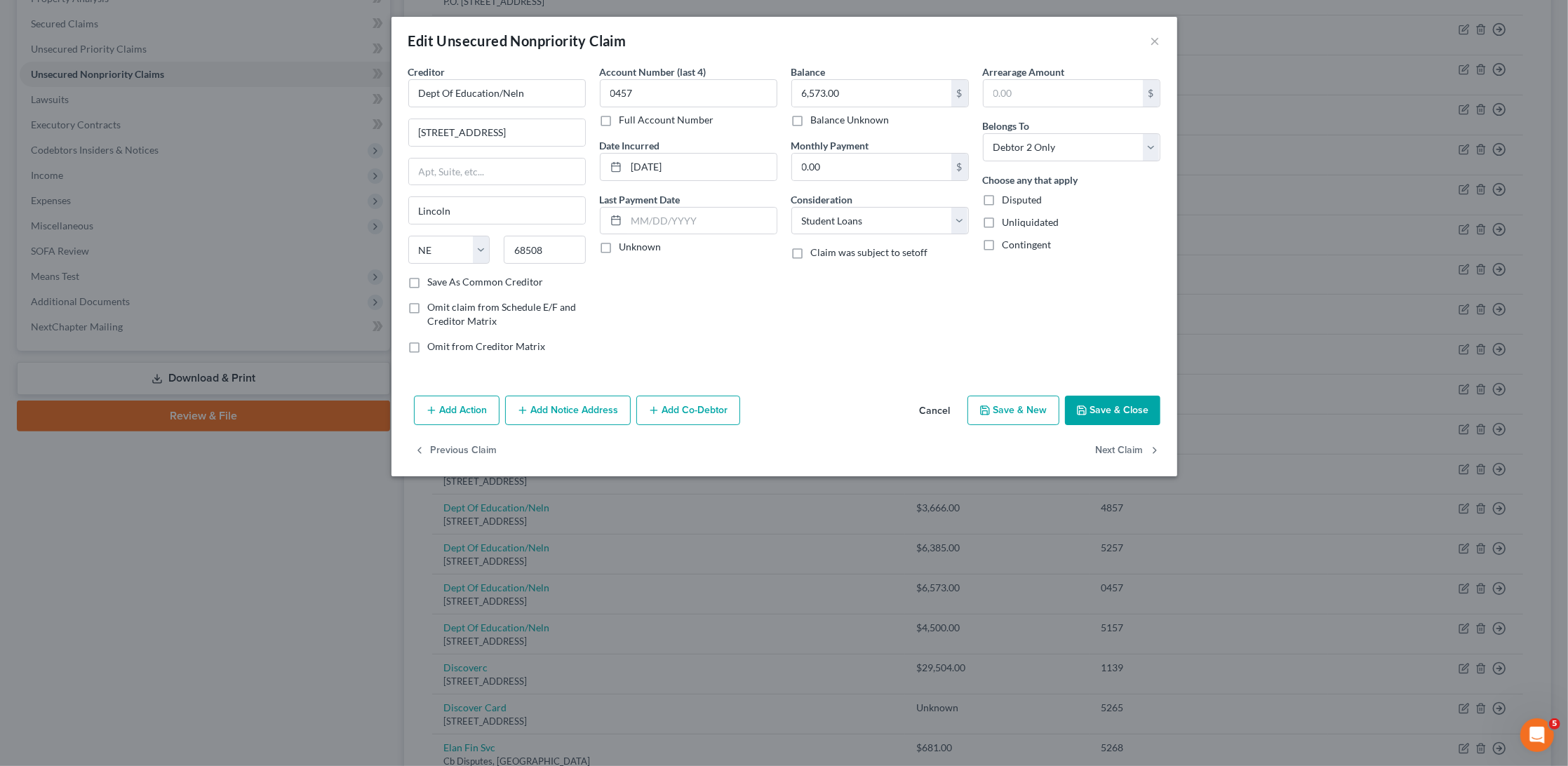
click at [1122, 405] on button "Save & Close" at bounding box center [1113, 410] width 95 height 29
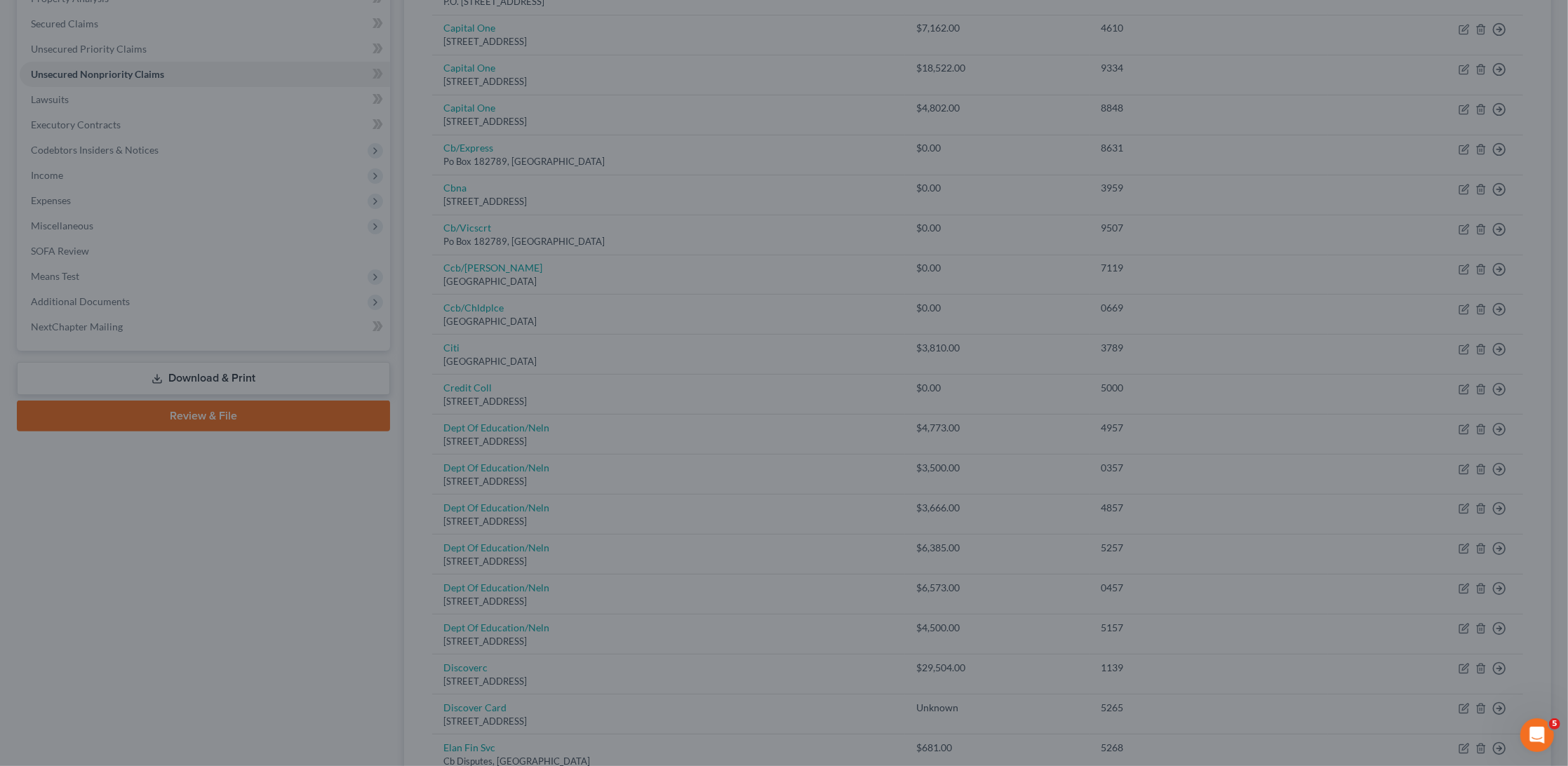
type input "0"
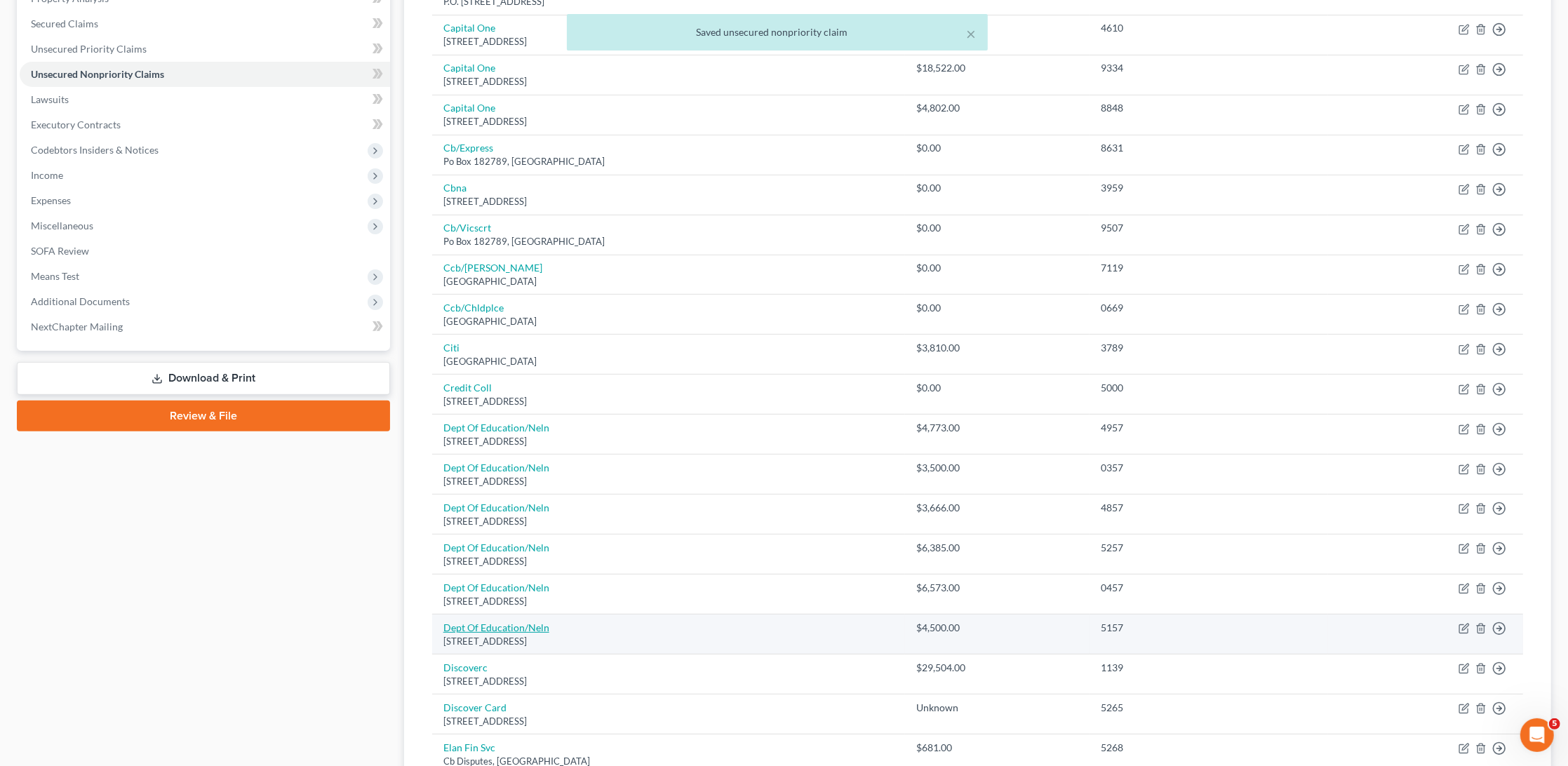
click at [512, 621] on link "Dept Of Education/Neln" at bounding box center [496, 627] width 106 height 12
select select "30"
select select "17"
select select "1"
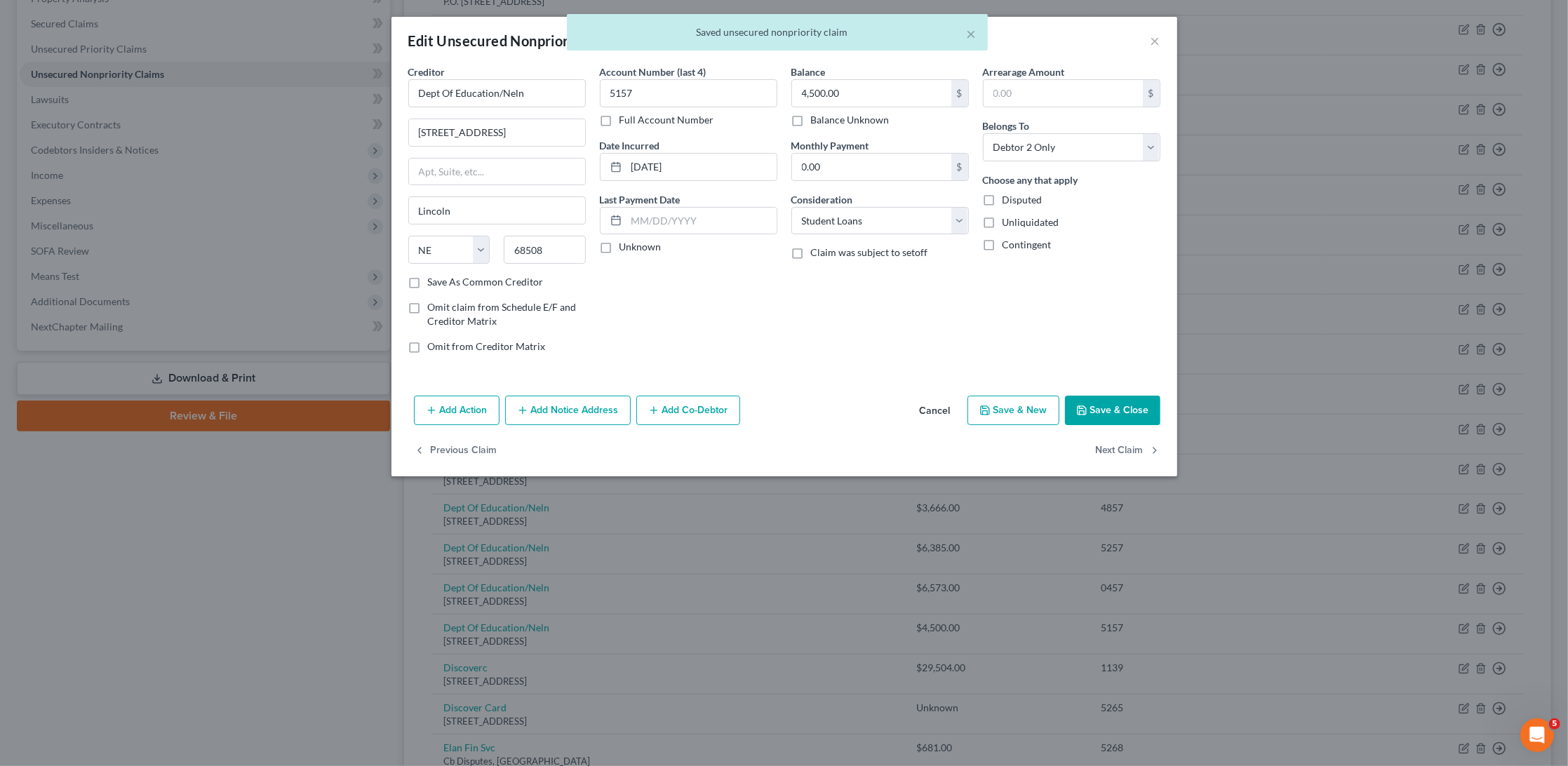
click at [1119, 409] on button "Save & Close" at bounding box center [1113, 410] width 95 height 29
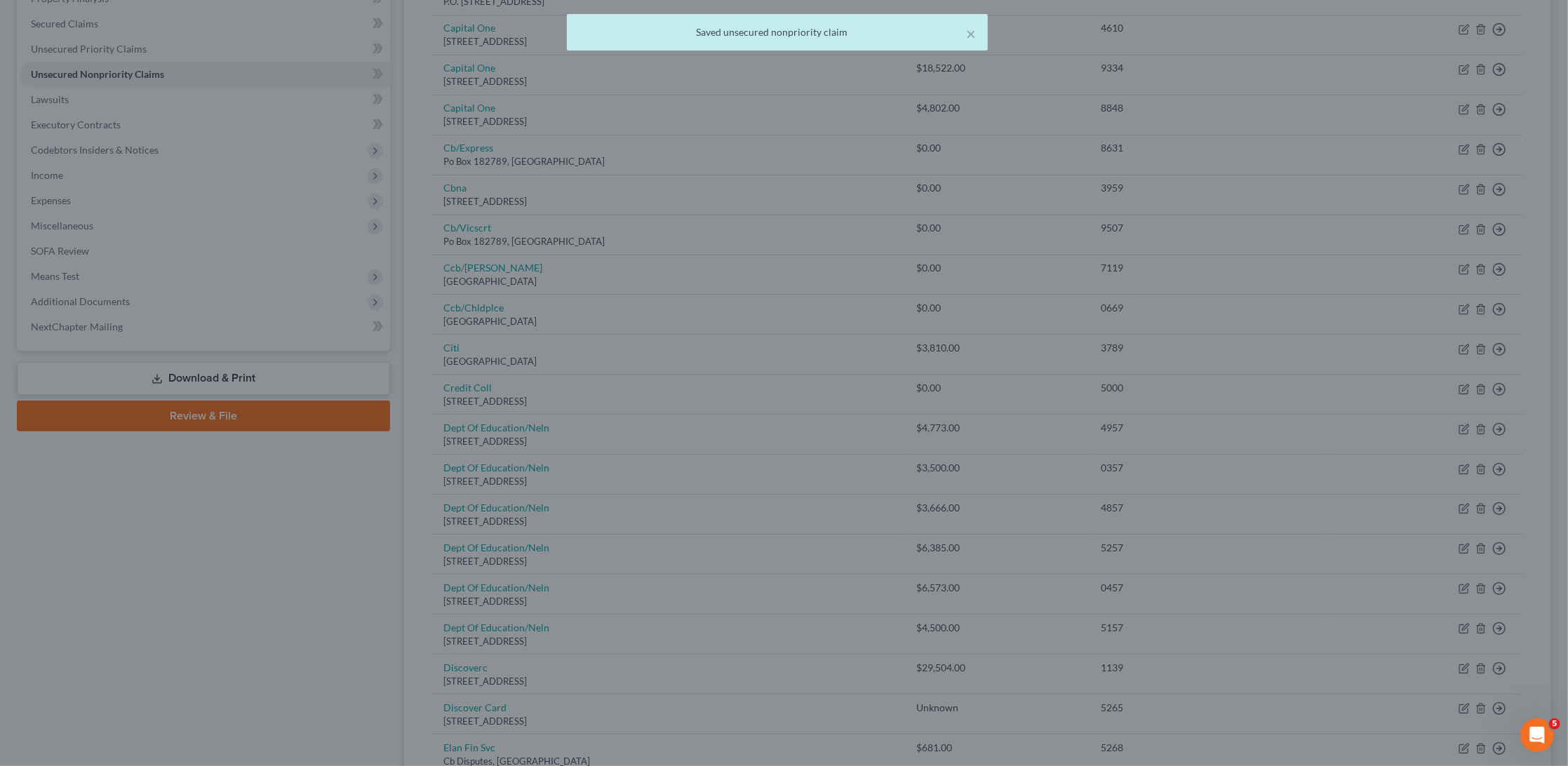
type input "0"
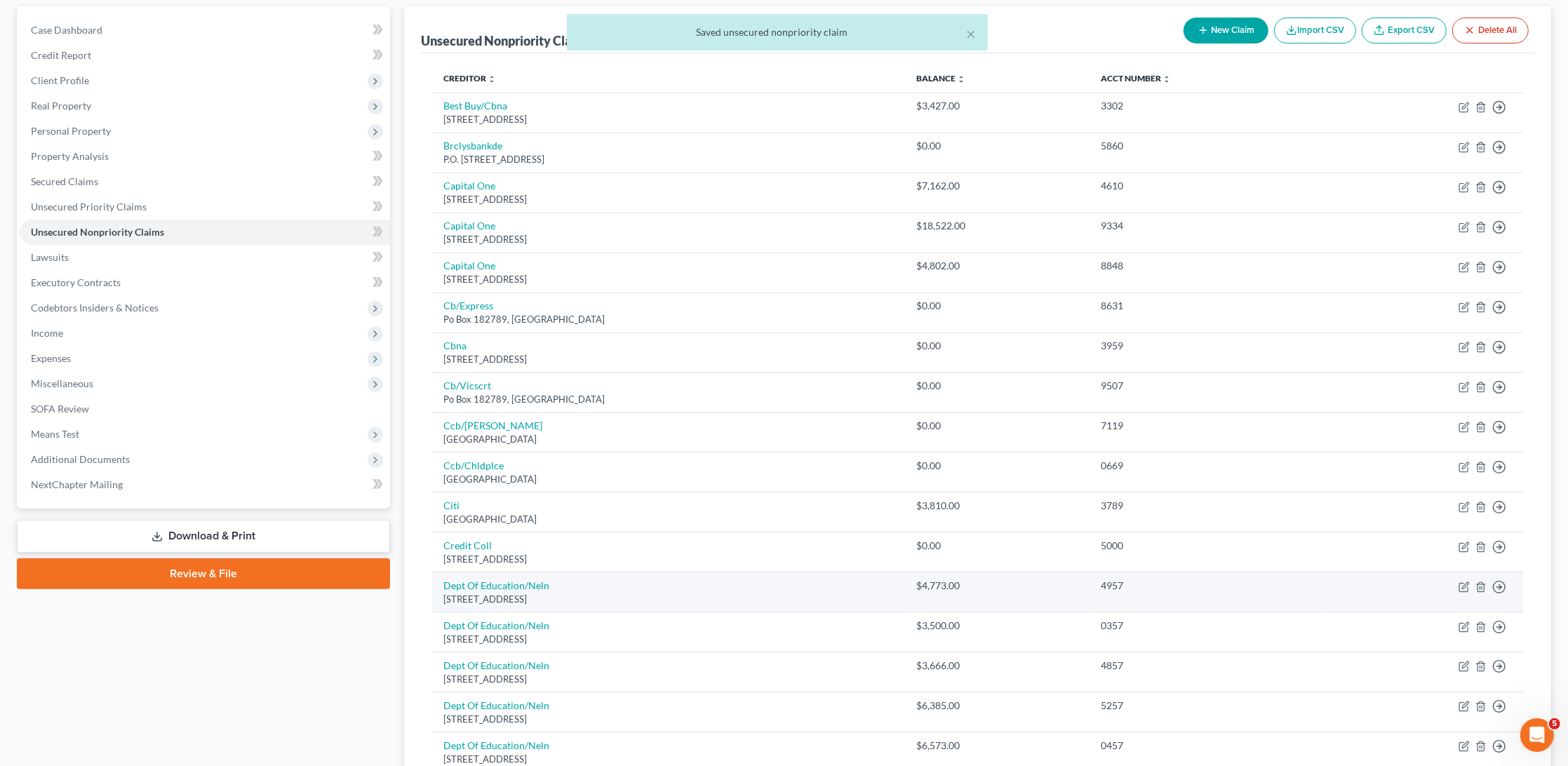
scroll to position [113, 0]
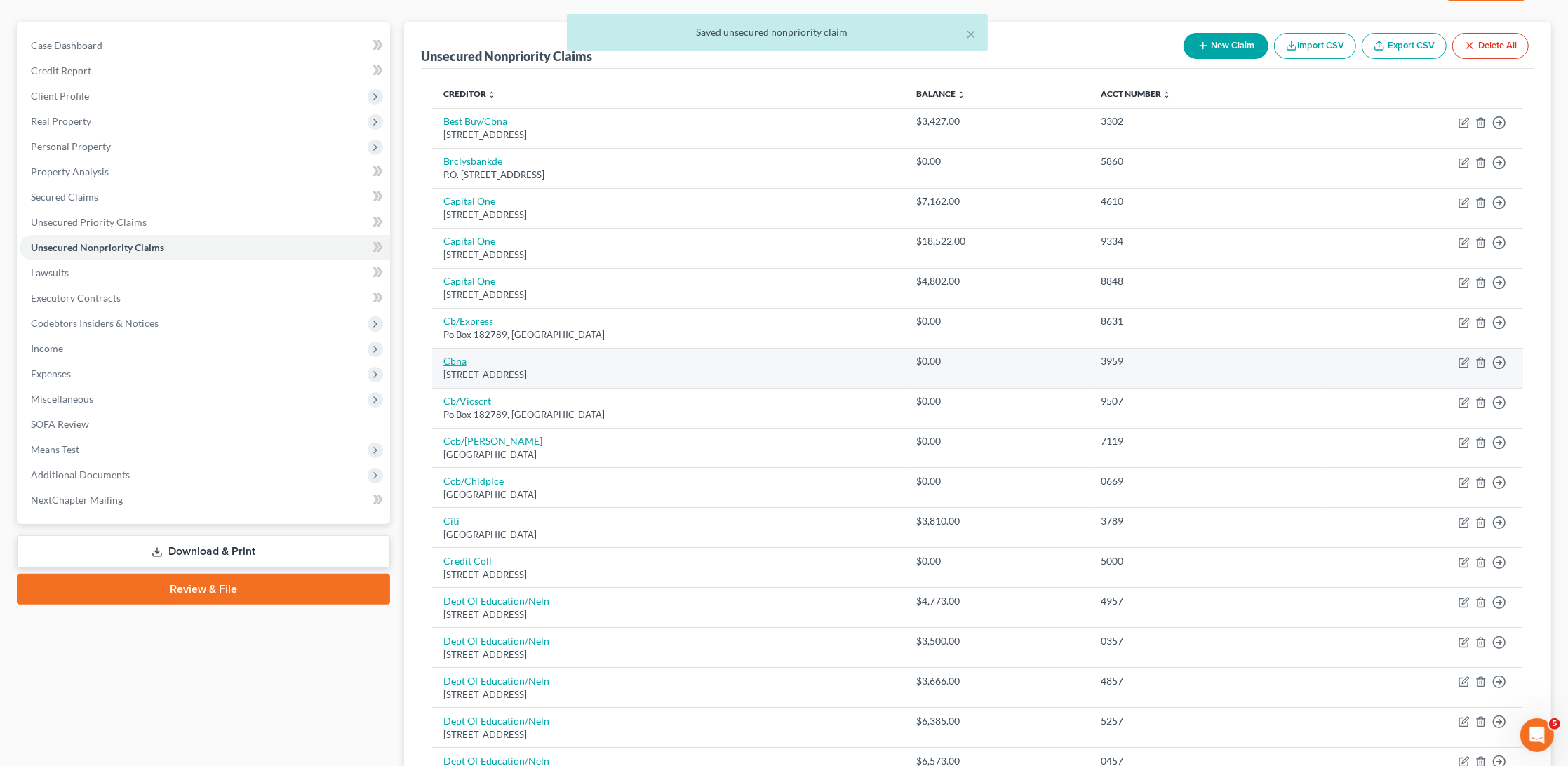
click at [451, 358] on link "Cbna" at bounding box center [455, 361] width 23 height 12
select select "43"
select select "2"
select select "1"
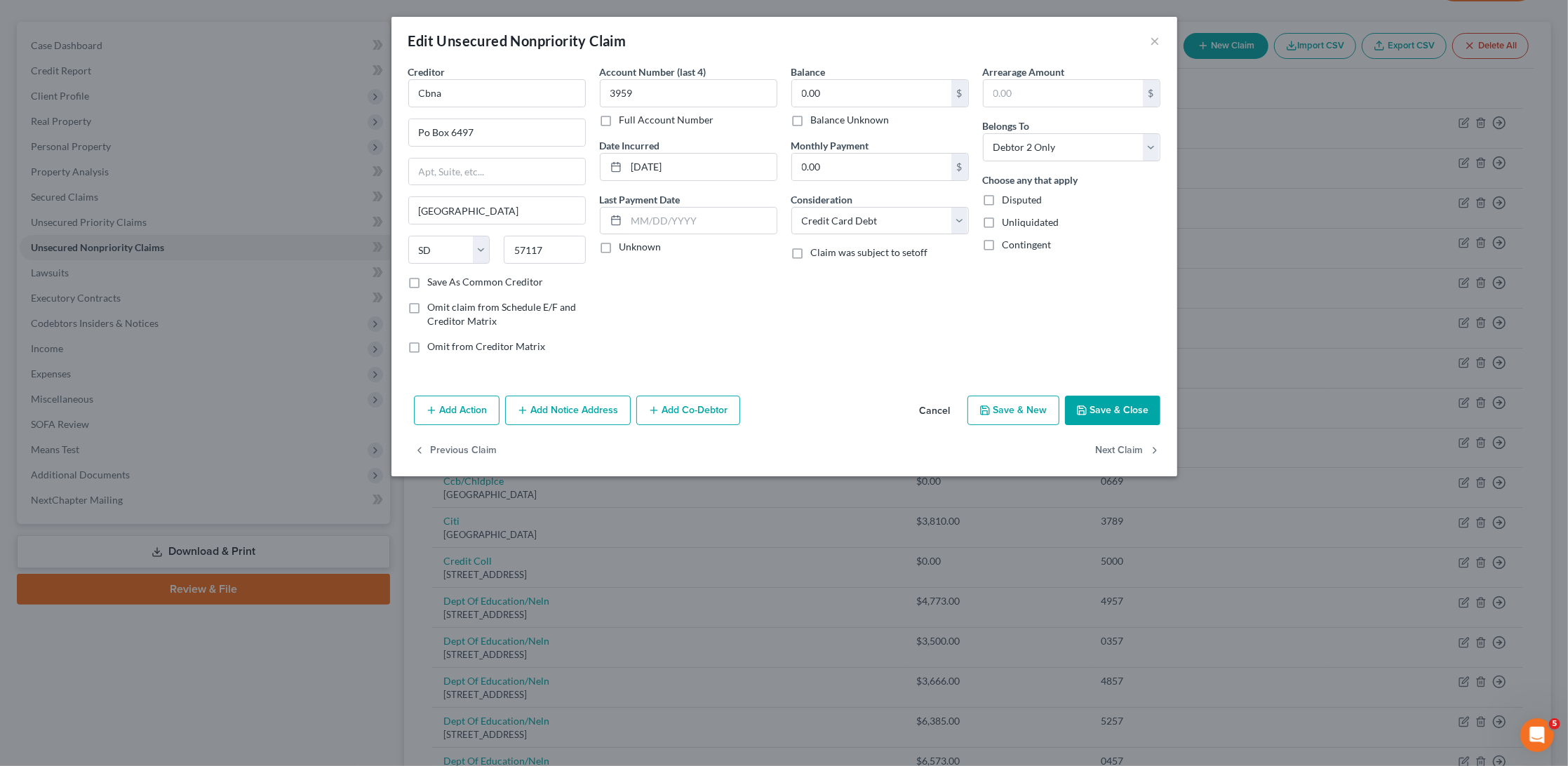
click at [1124, 407] on button "Save & Close" at bounding box center [1113, 410] width 95 height 29
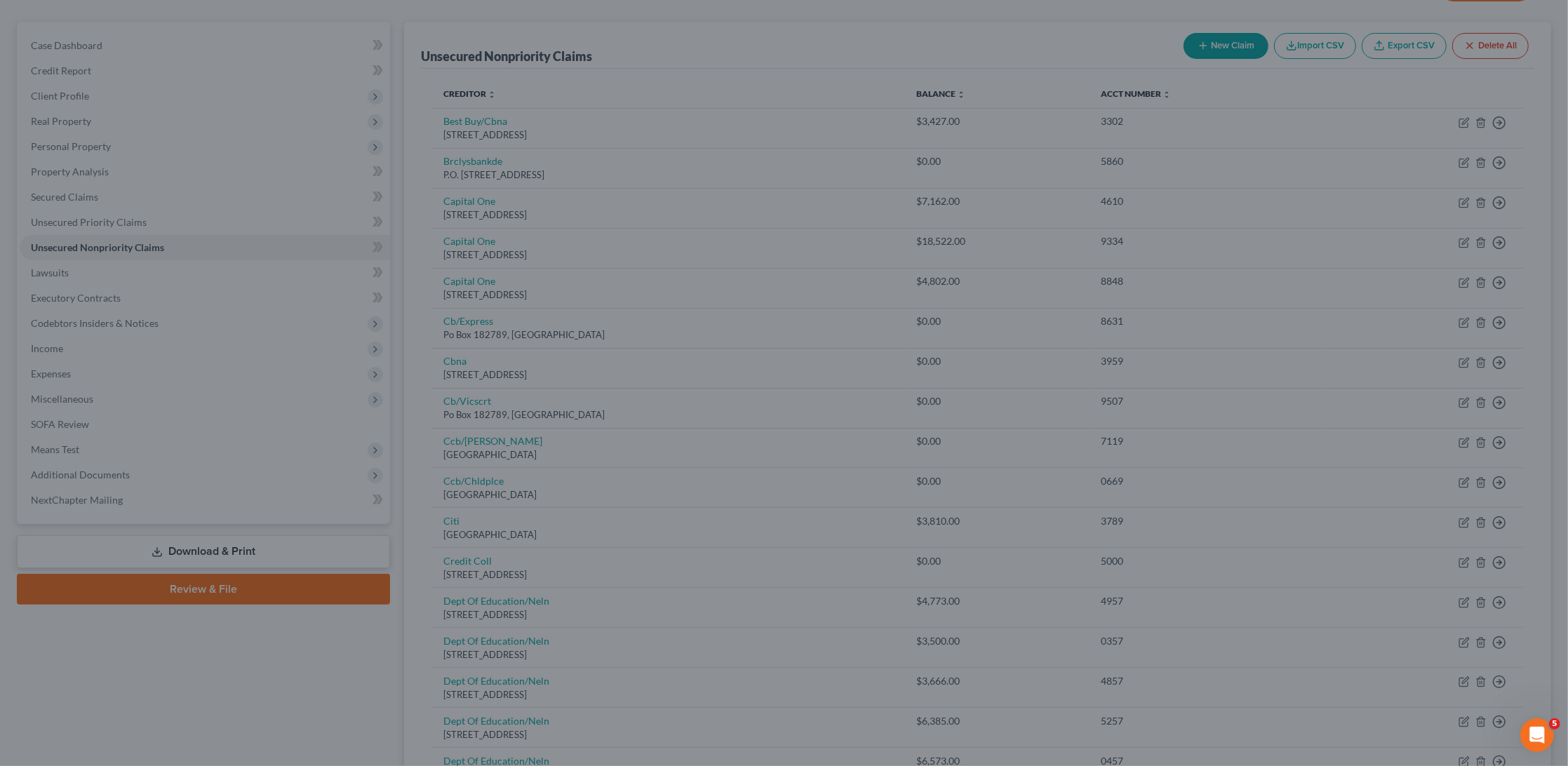
type input "0"
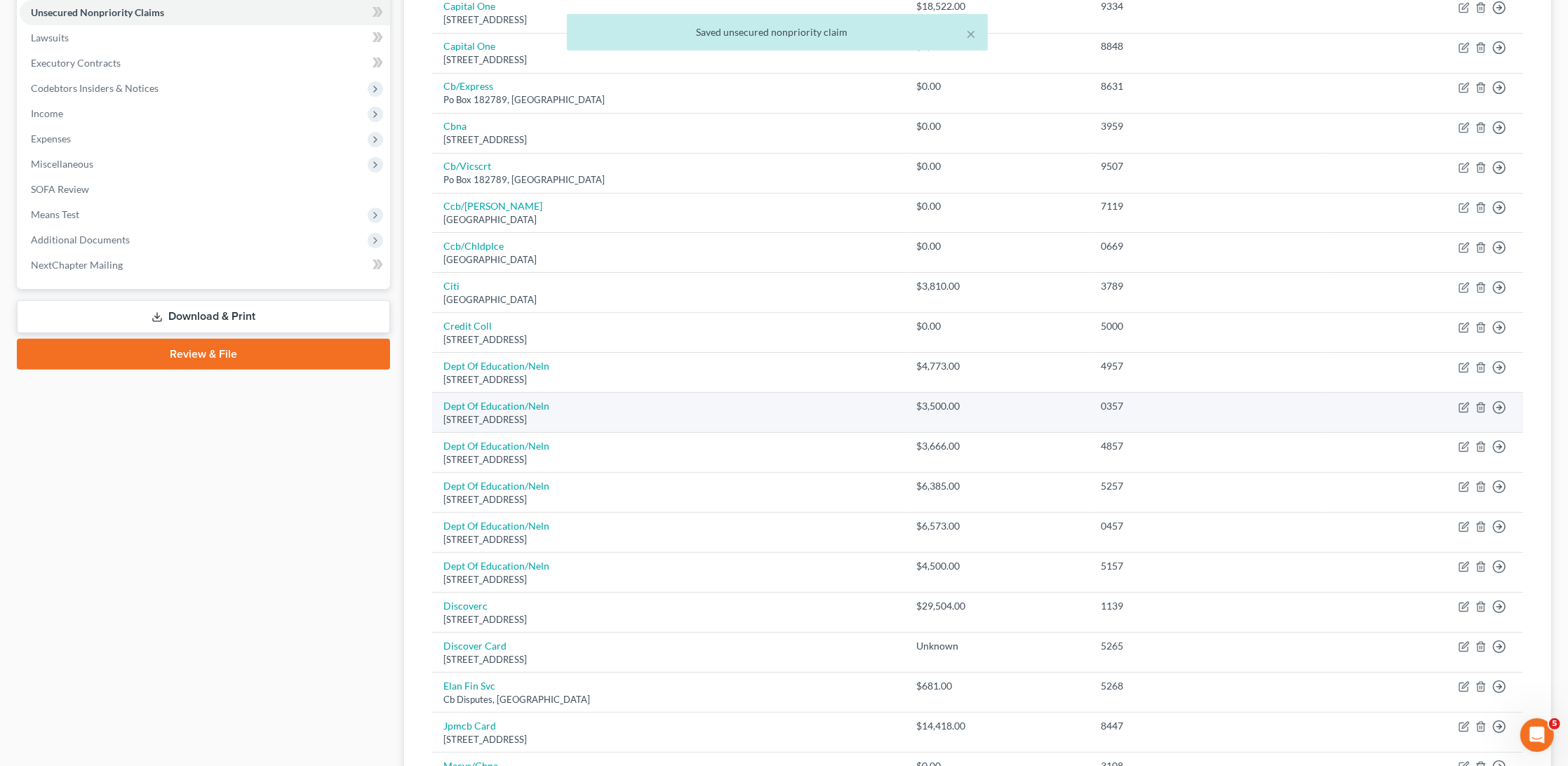
scroll to position [506, 0]
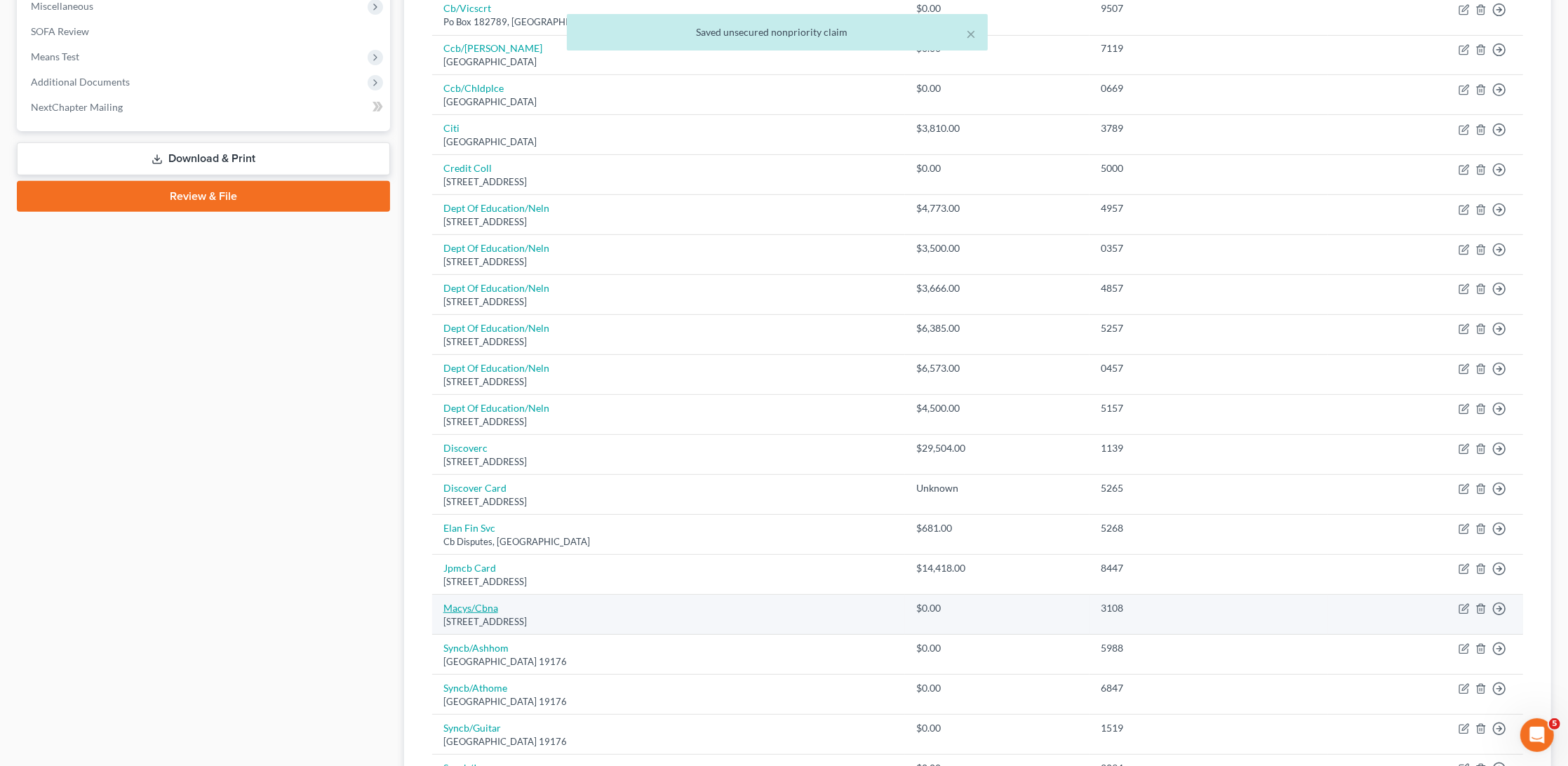
click at [457, 602] on link "Macys/Cbna" at bounding box center [471, 608] width 55 height 12
select select "43"
select select "2"
select select "1"
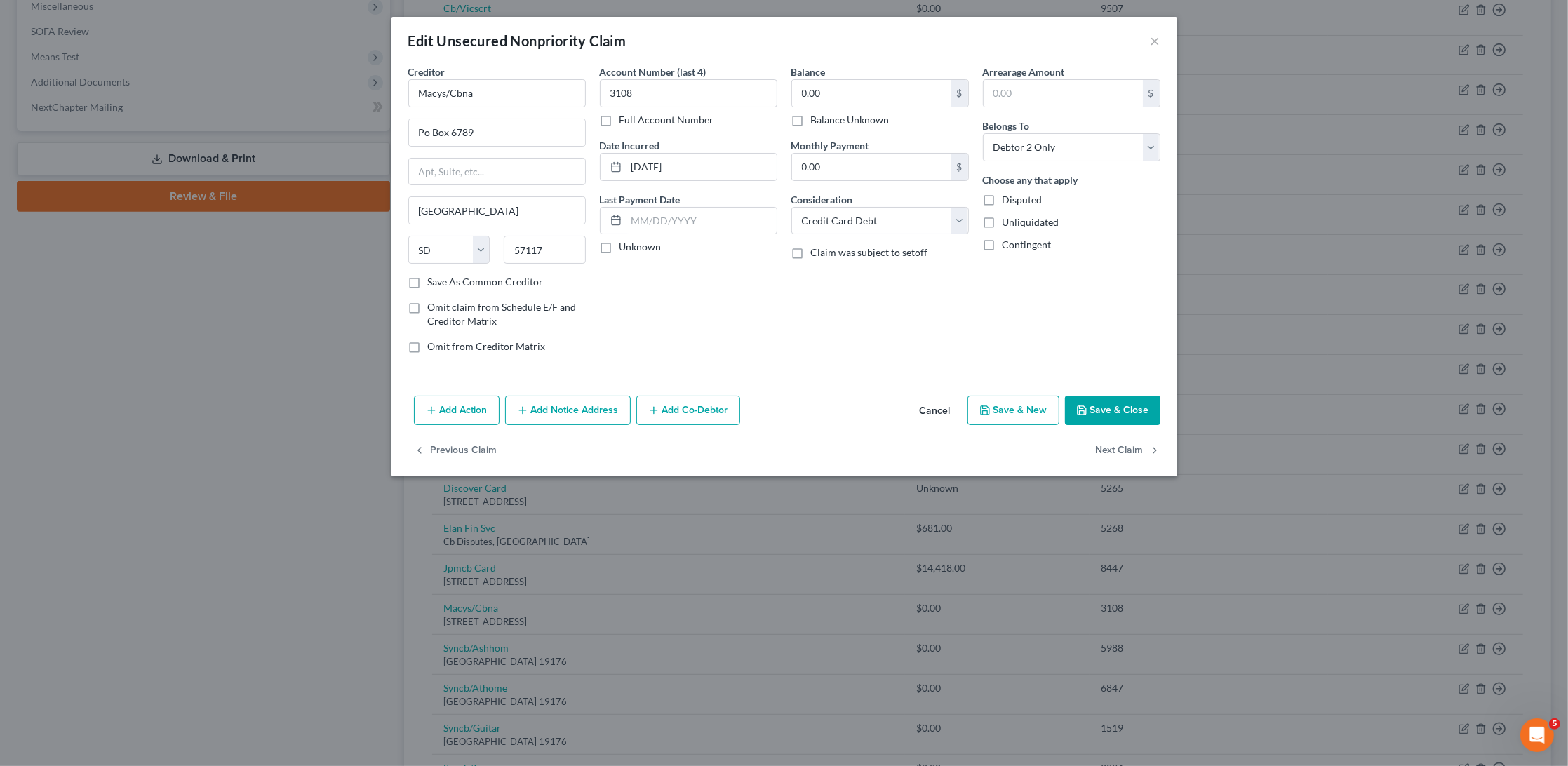
click at [1122, 395] on button "Save & Close" at bounding box center [1113, 410] width 95 height 29
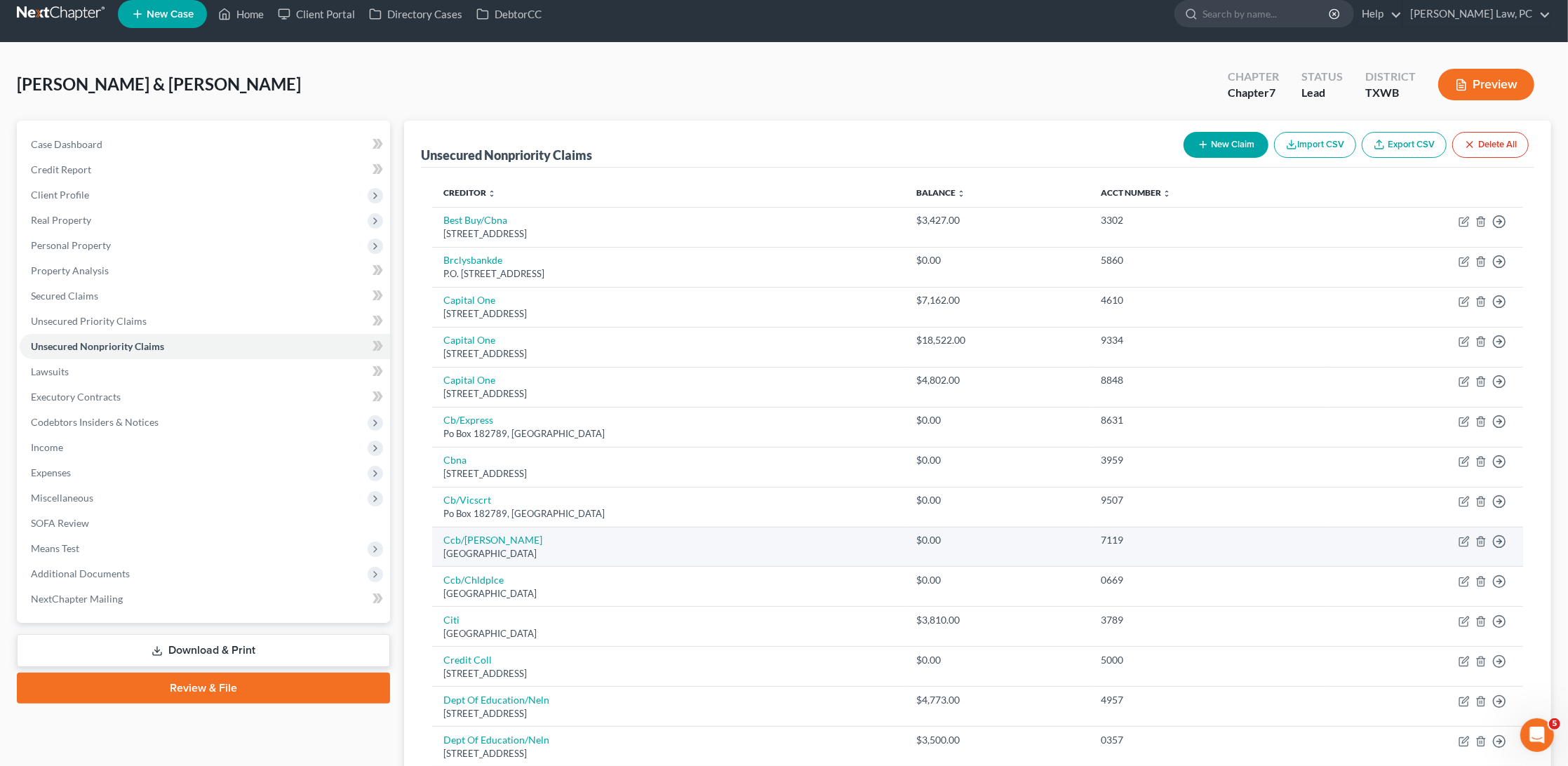
scroll to position [11, 0]
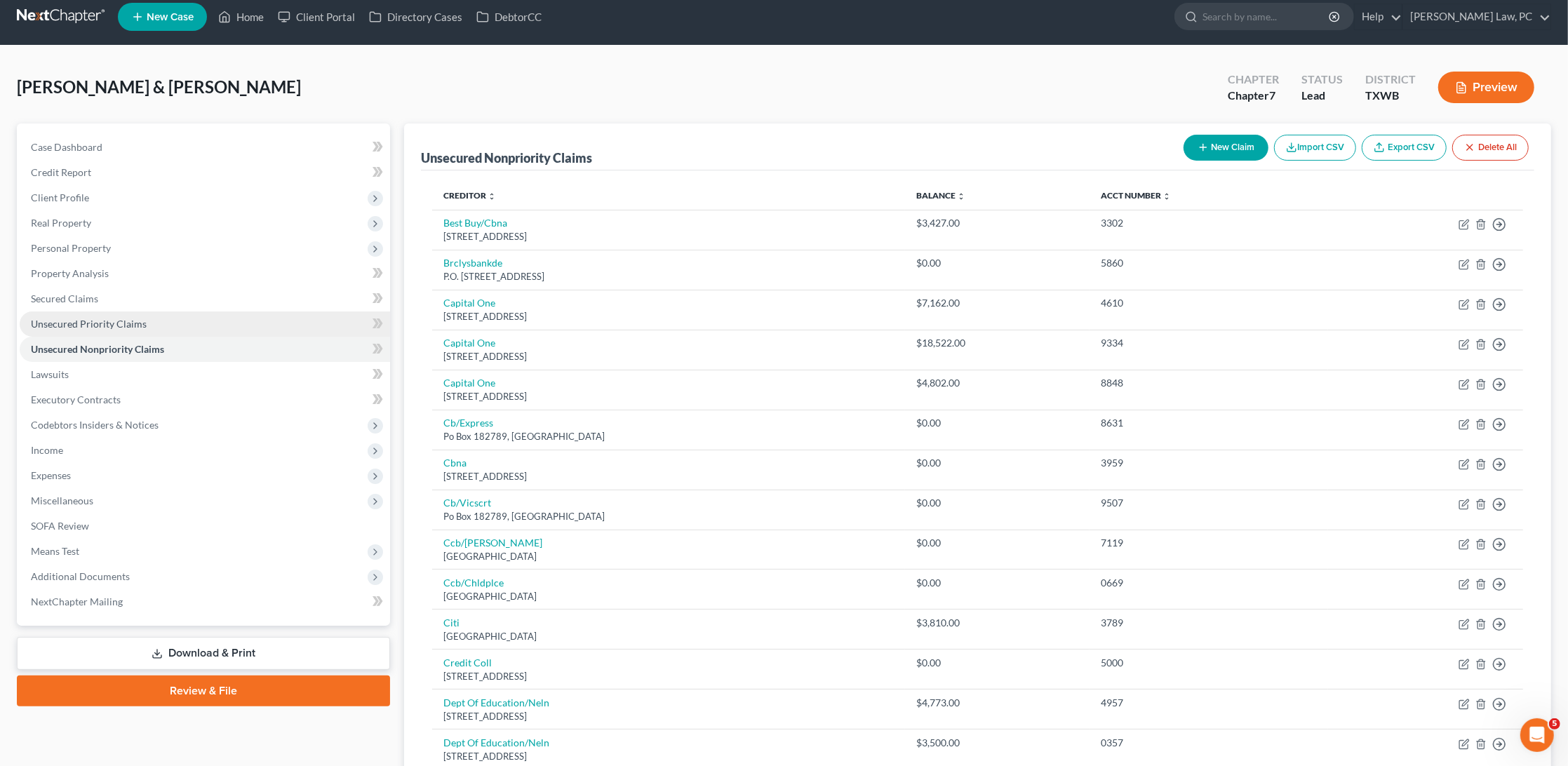
click at [136, 318] on span "Unsecured Priority Claims" at bounding box center [89, 324] width 116 height 12
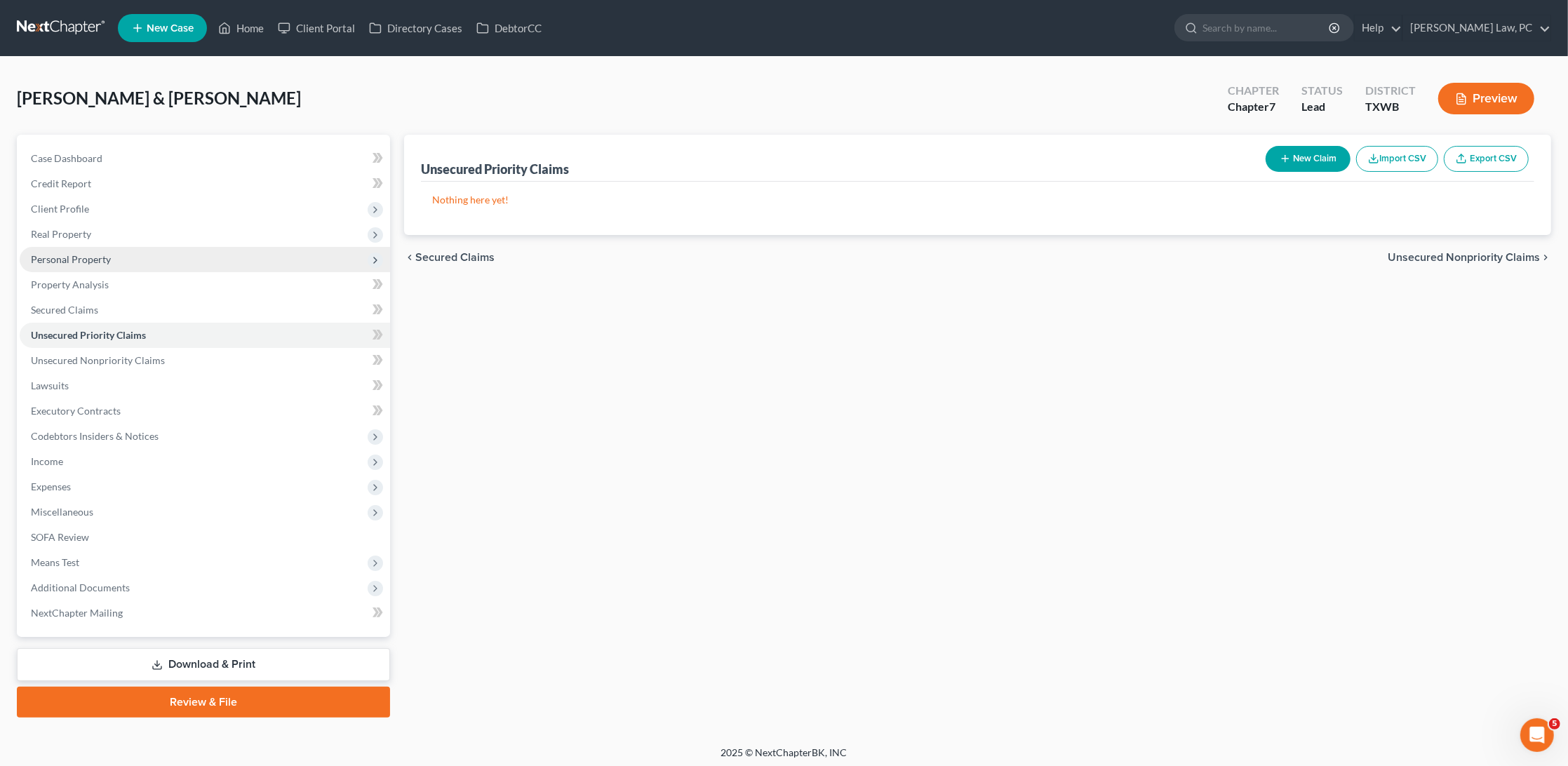
click at [73, 254] on span "Personal Property" at bounding box center [70, 259] width 80 height 12
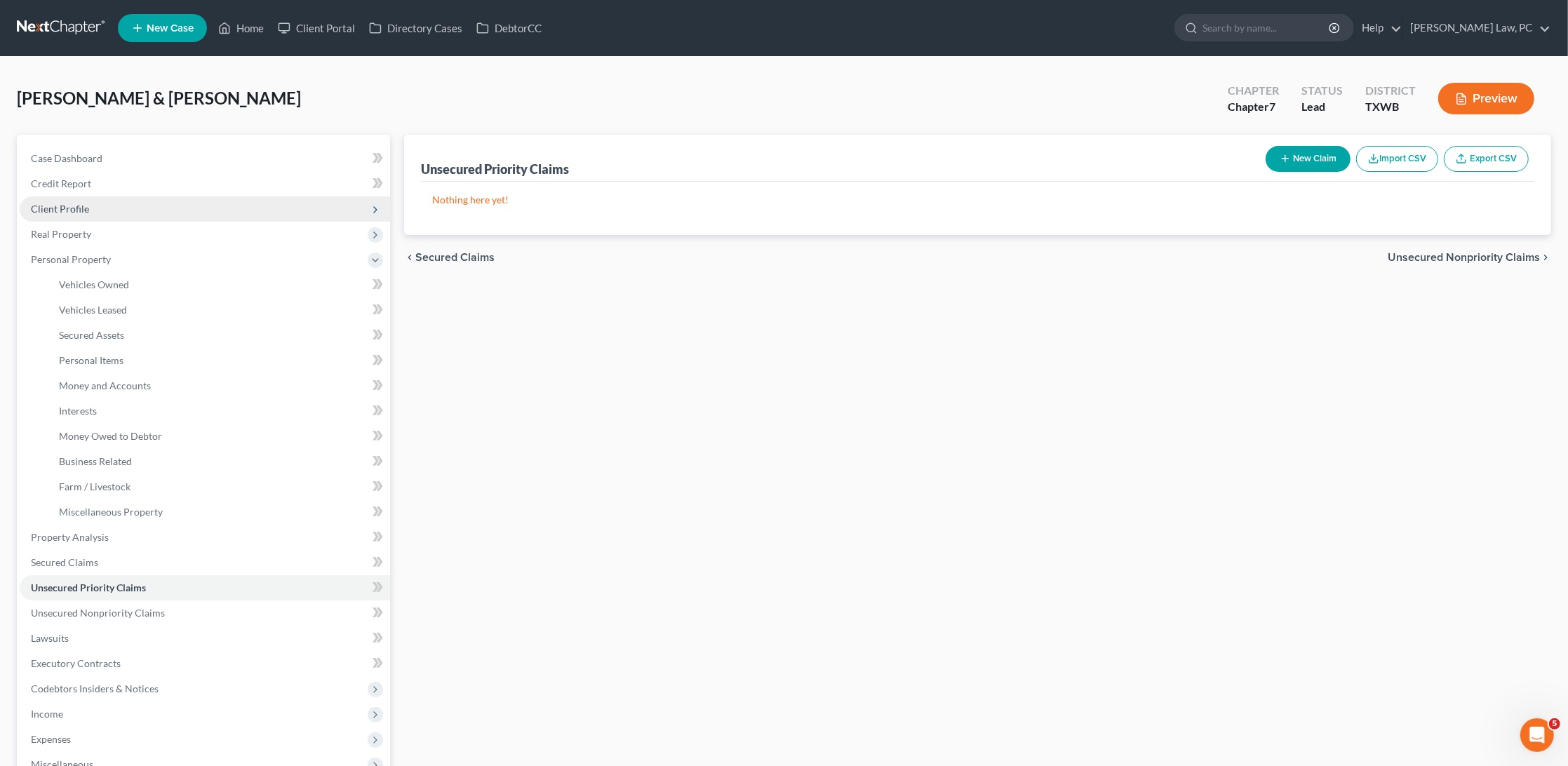
click at [59, 203] on span "Client Profile" at bounding box center [59, 208] width 58 height 12
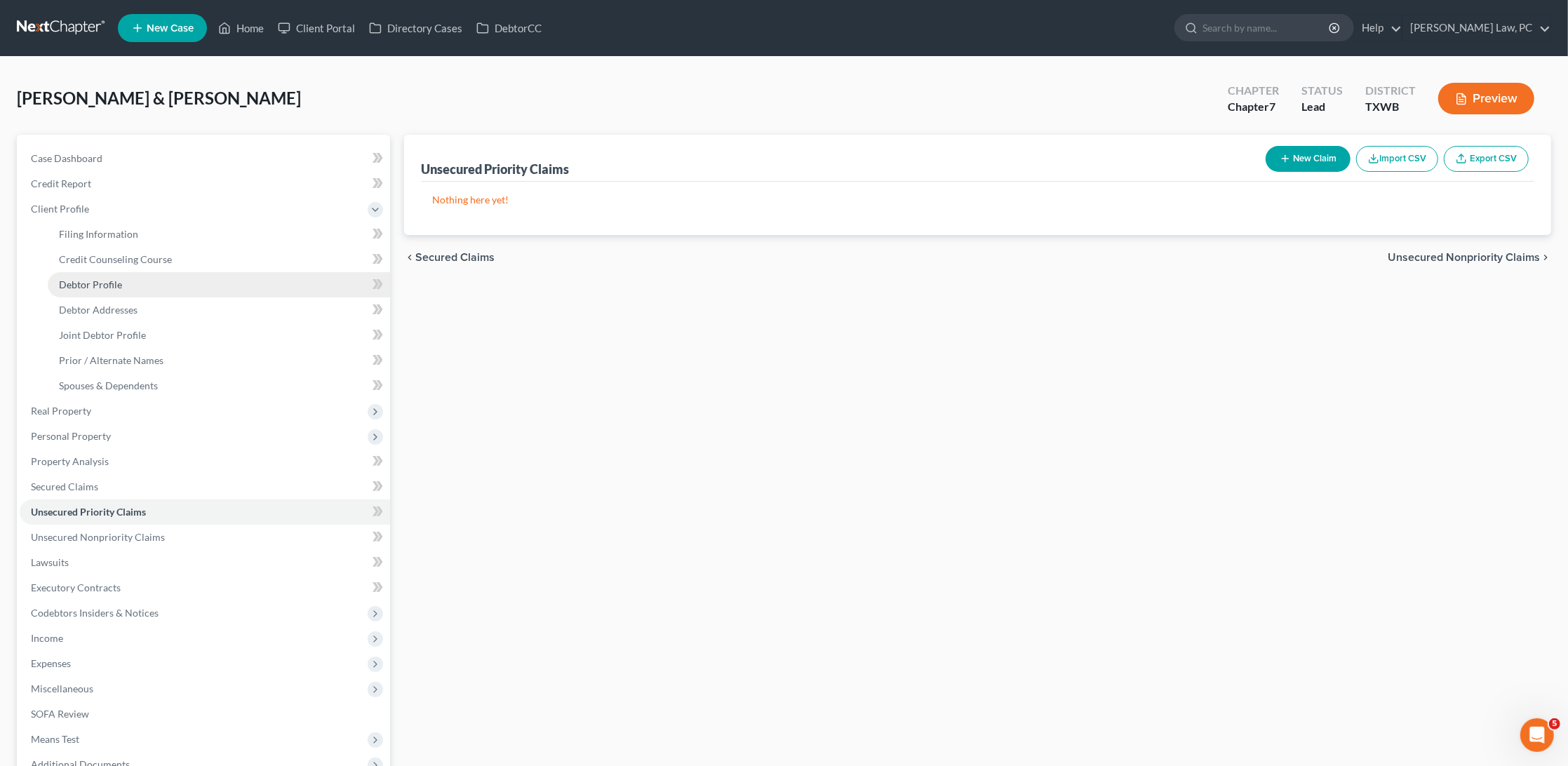
click at [90, 283] on span "Debtor Profile" at bounding box center [90, 284] width 63 height 12
select select "1"
select select "6"
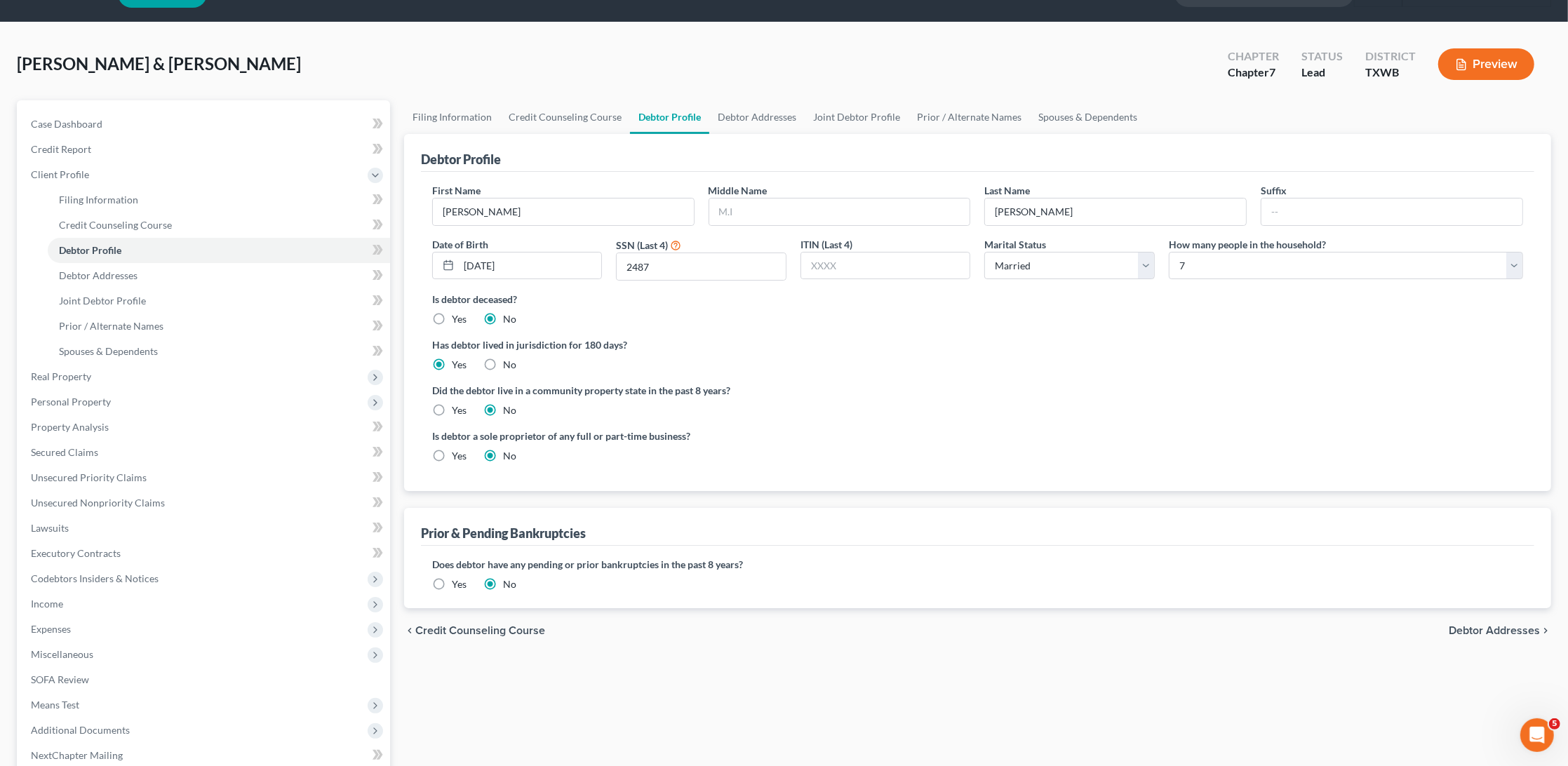
scroll to position [36, 0]
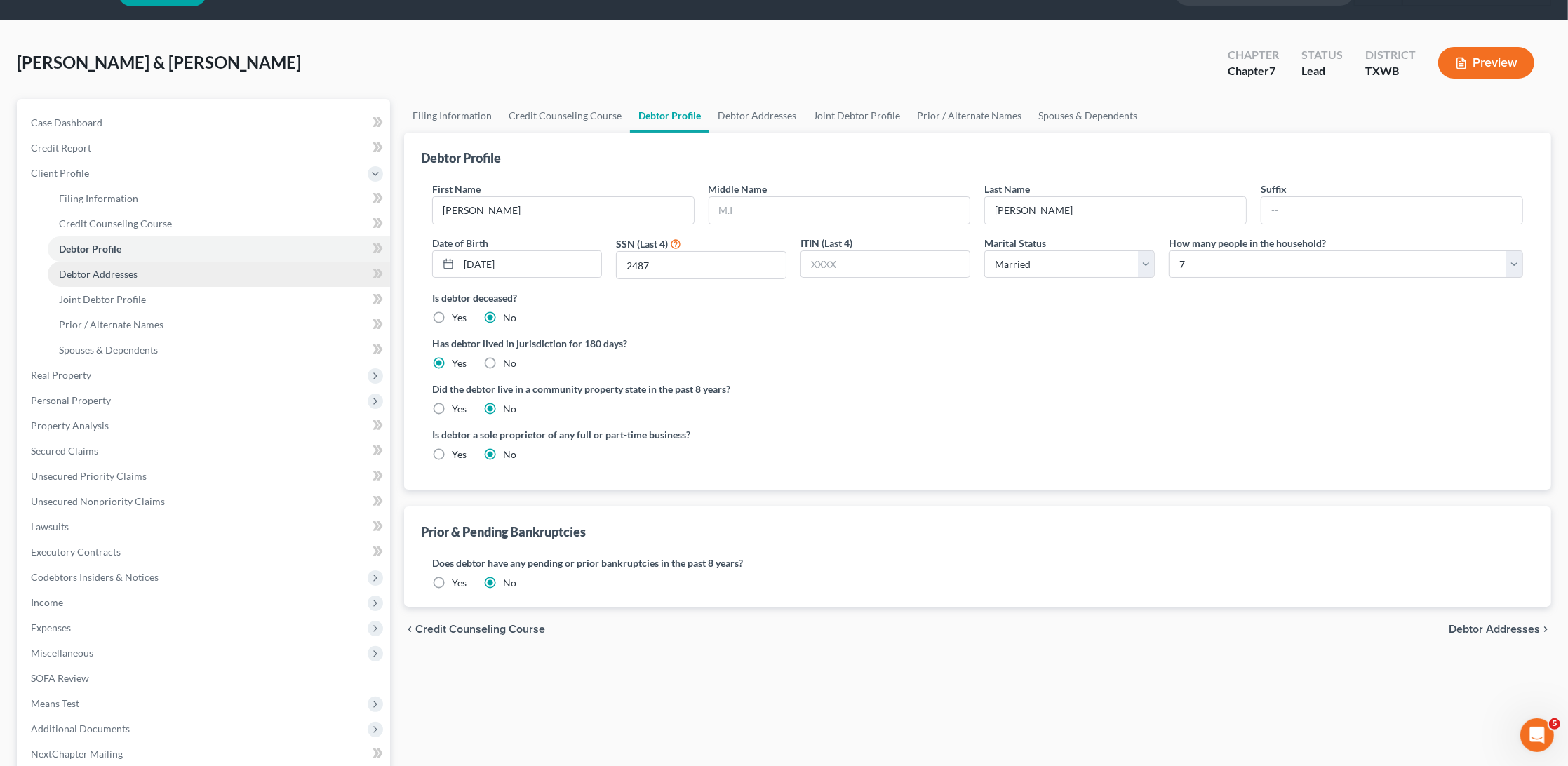
click at [90, 268] on span "Debtor Addresses" at bounding box center [98, 274] width 79 height 12
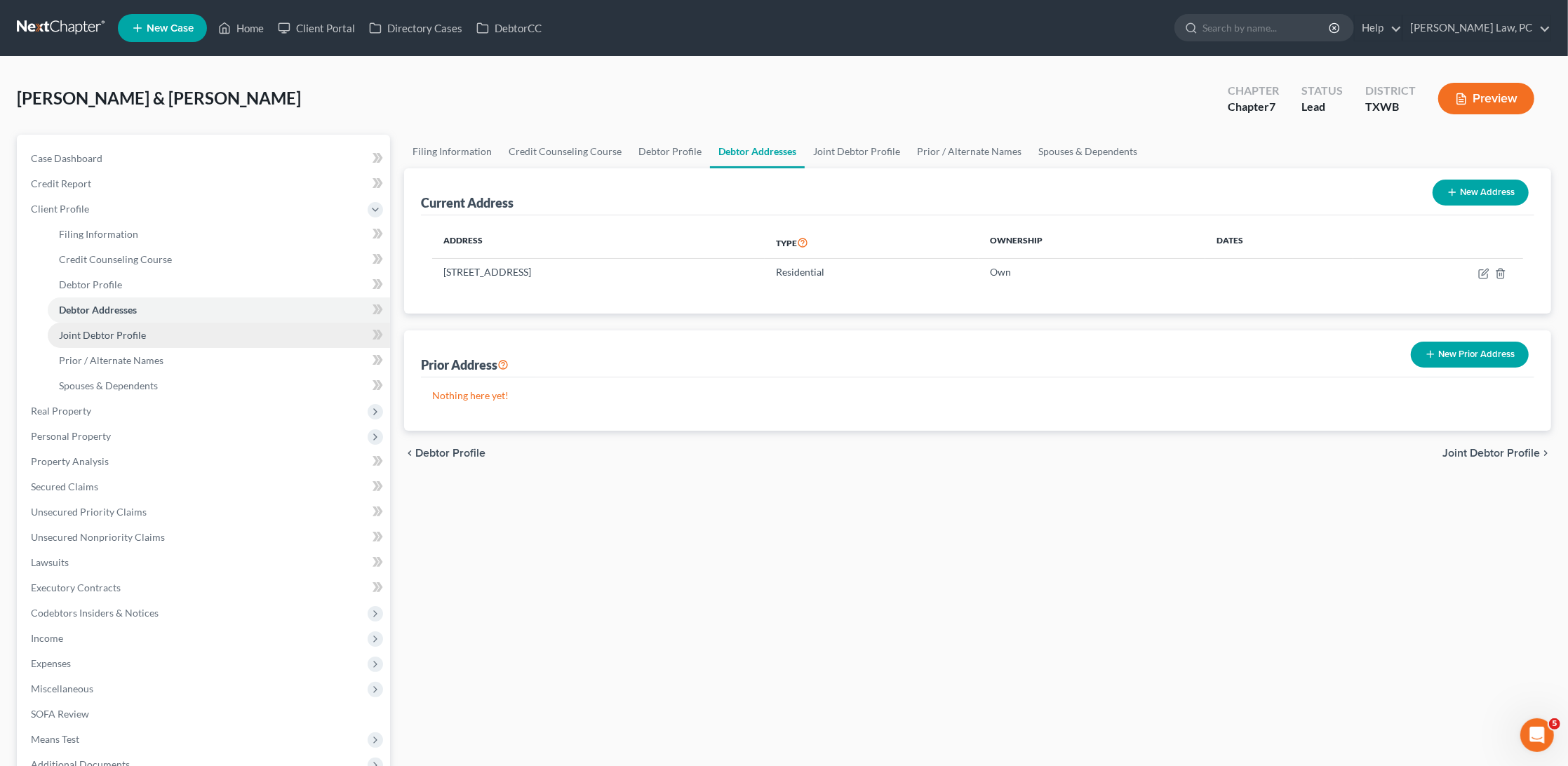
click at [106, 329] on span "Joint Debtor Profile" at bounding box center [102, 335] width 87 height 12
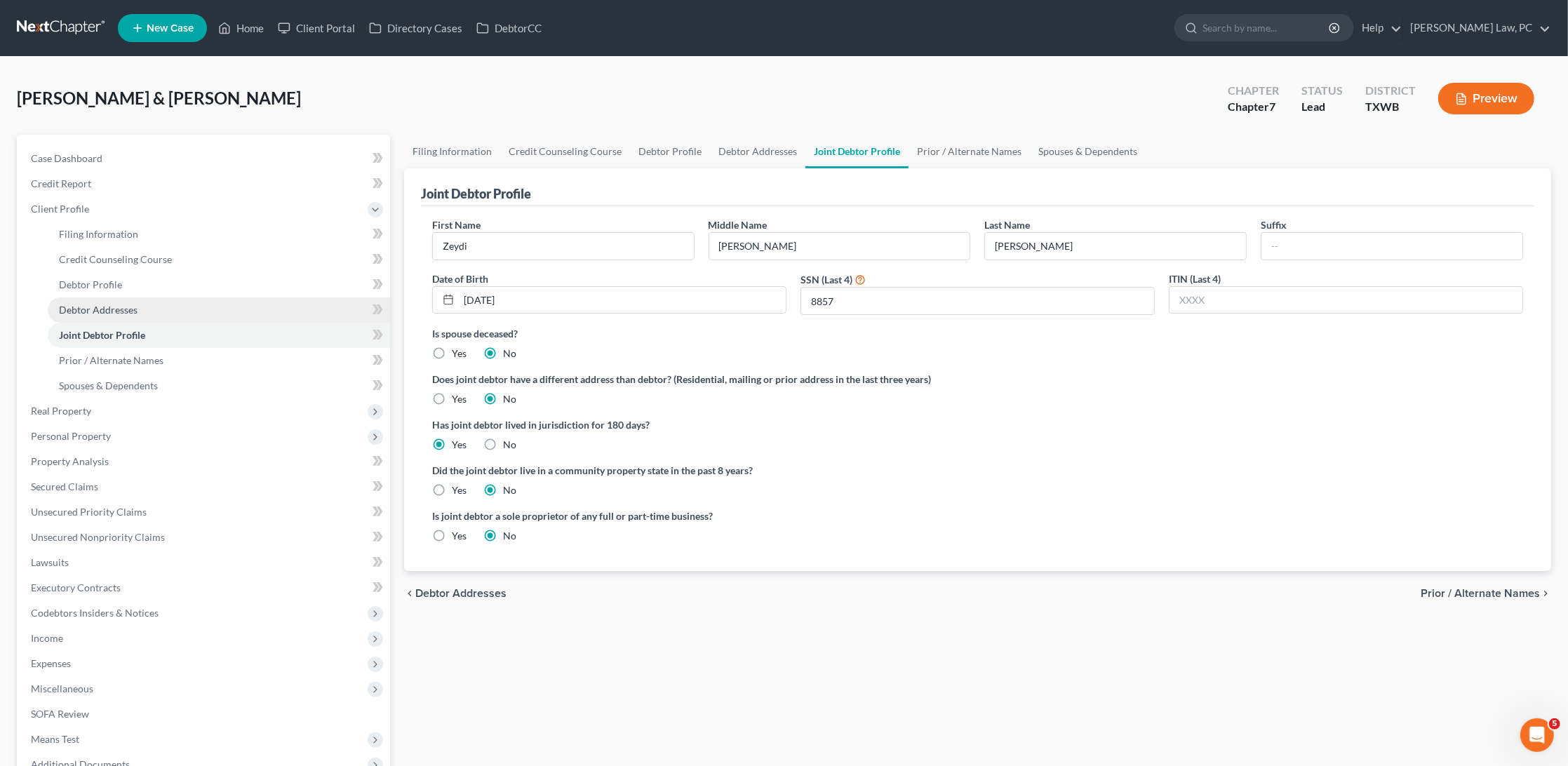
click at [83, 307] on span "Debtor Addresses" at bounding box center [98, 310] width 79 height 12
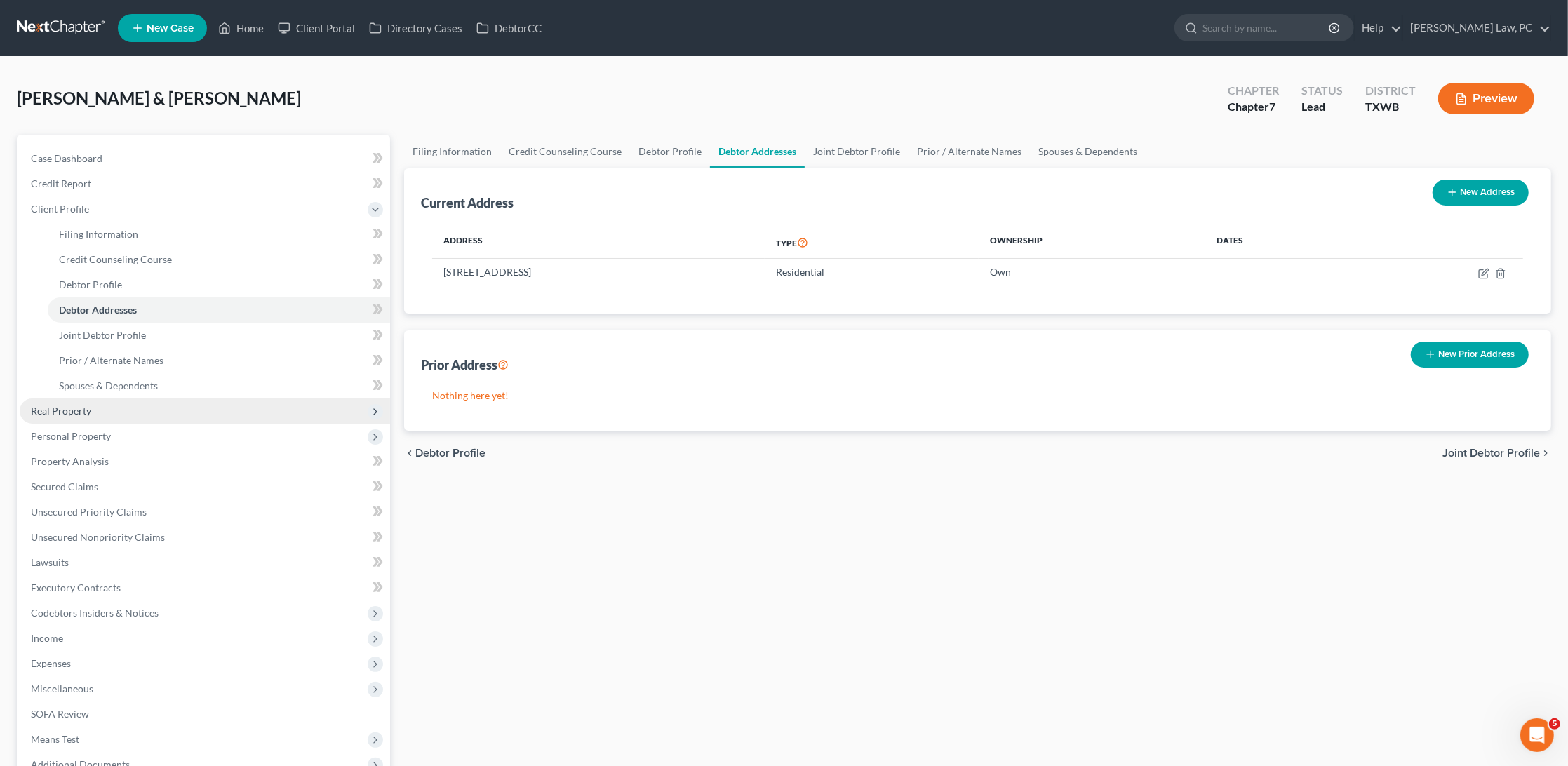
click at [48, 405] on span "Real Property" at bounding box center [61, 411] width 60 height 12
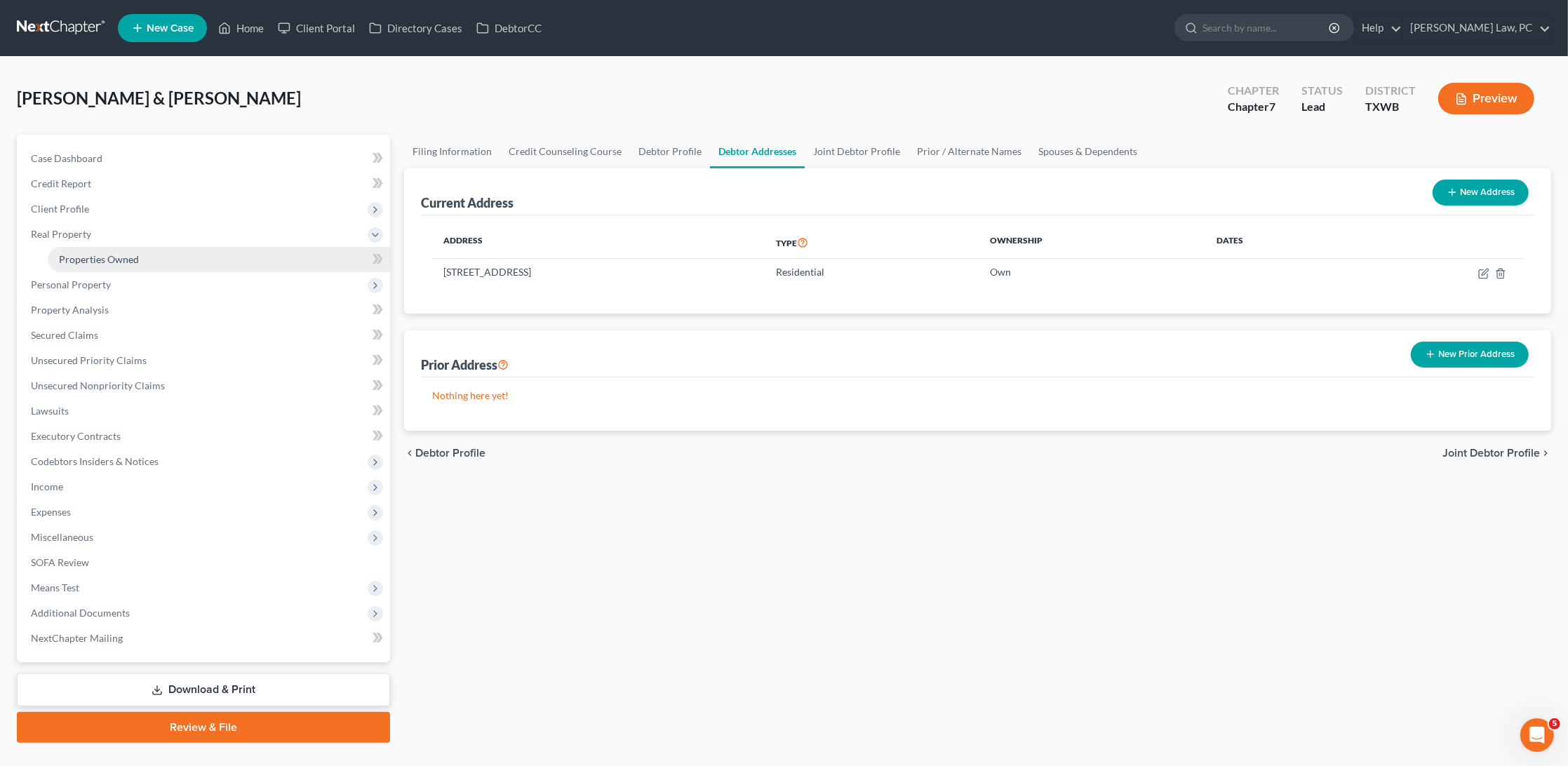
click at [106, 255] on span "Properties Owned" at bounding box center [98, 259] width 80 height 12
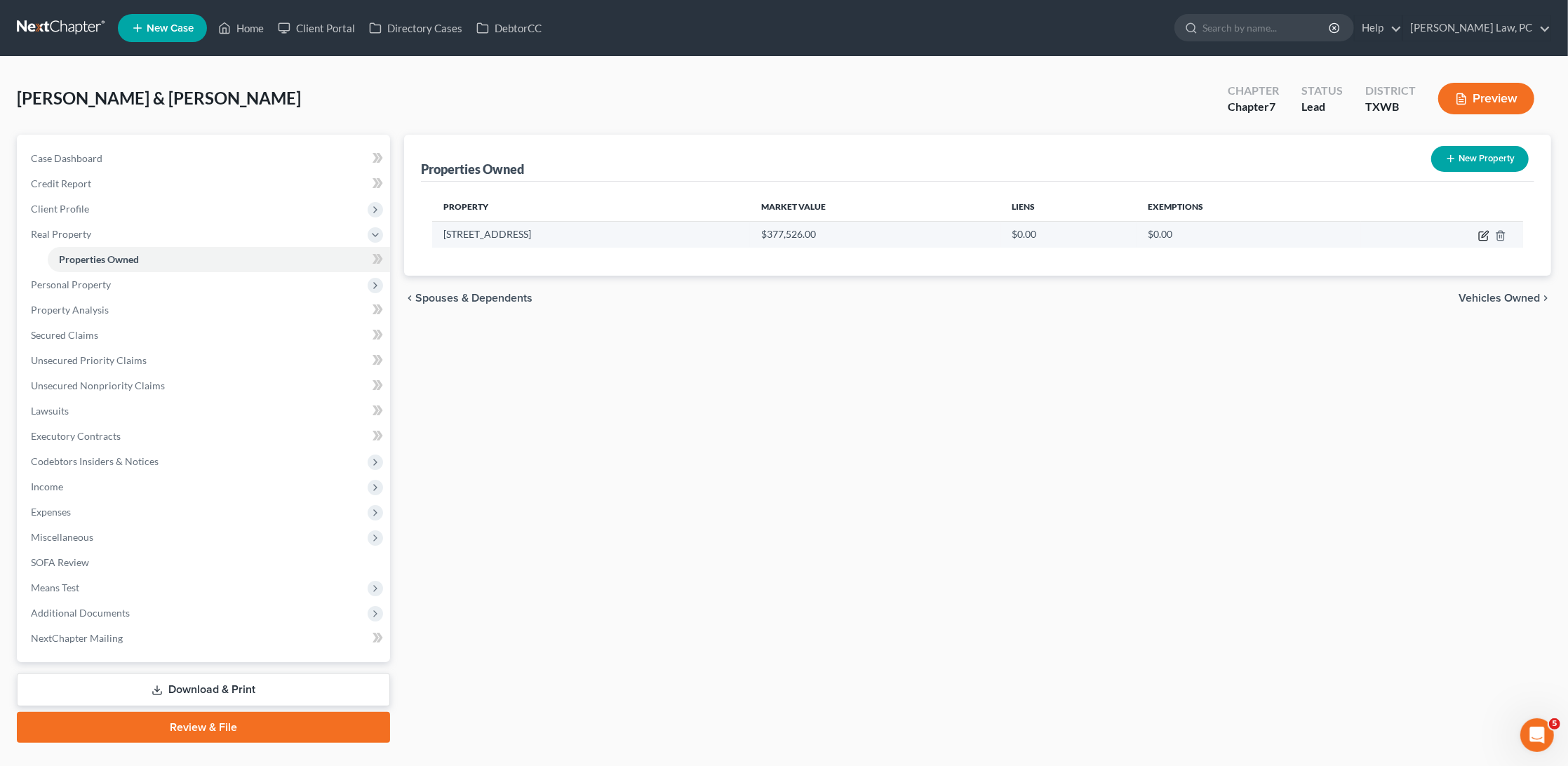
click at [1482, 236] on icon "button" at bounding box center [1485, 233] width 7 height 7
select select "45"
select select "245"
select select "1"
select select "0"
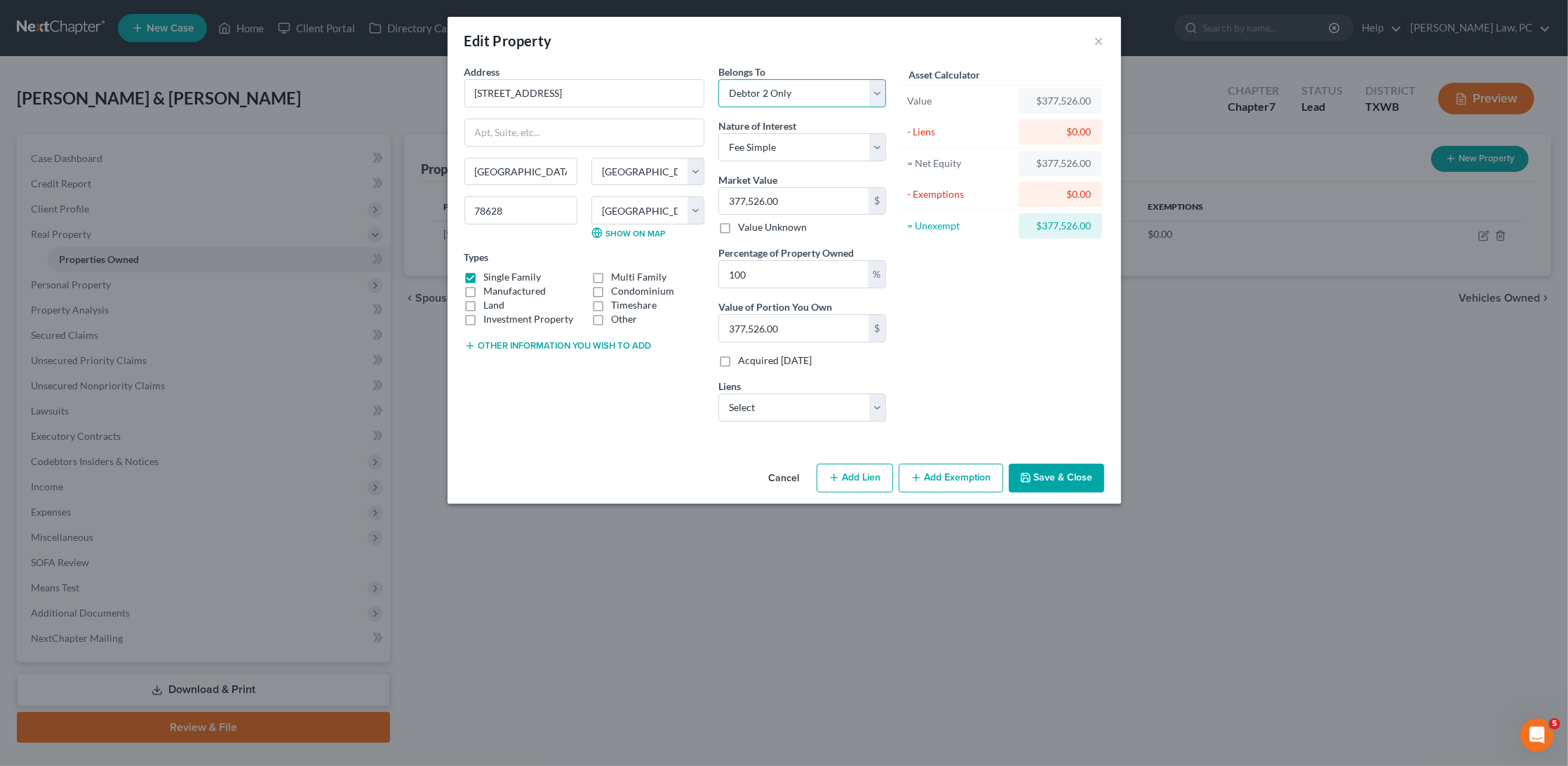
select select "4"
select select "39"
select select "1"
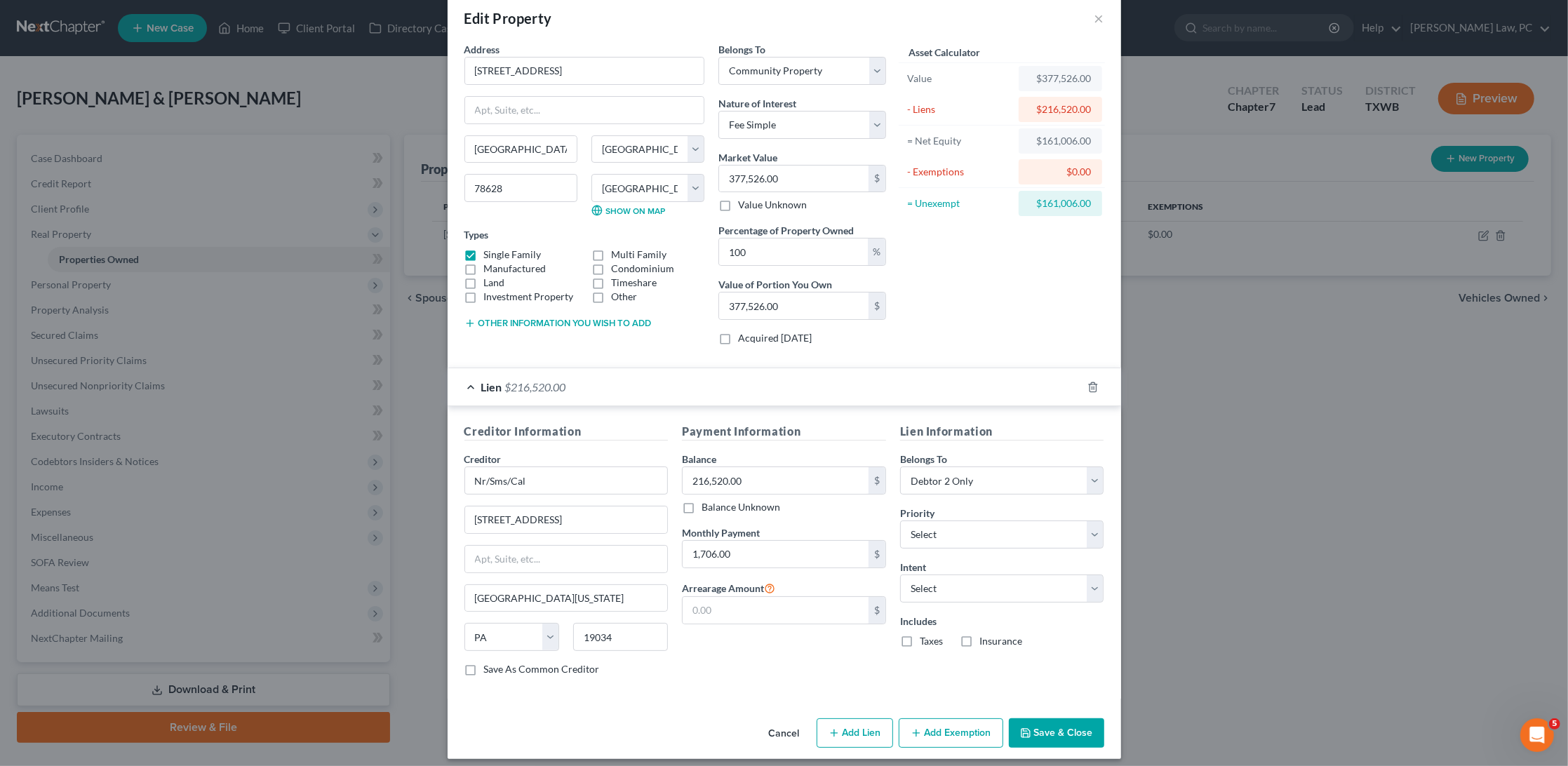
scroll to position [22, 0]
click at [925, 635] on label "Taxes" at bounding box center [932, 641] width 23 height 14
click at [926, 635] on input "Taxes" at bounding box center [930, 639] width 9 height 9
checkbox input "true"
click at [981, 635] on label "Insurance" at bounding box center [1001, 641] width 43 height 14
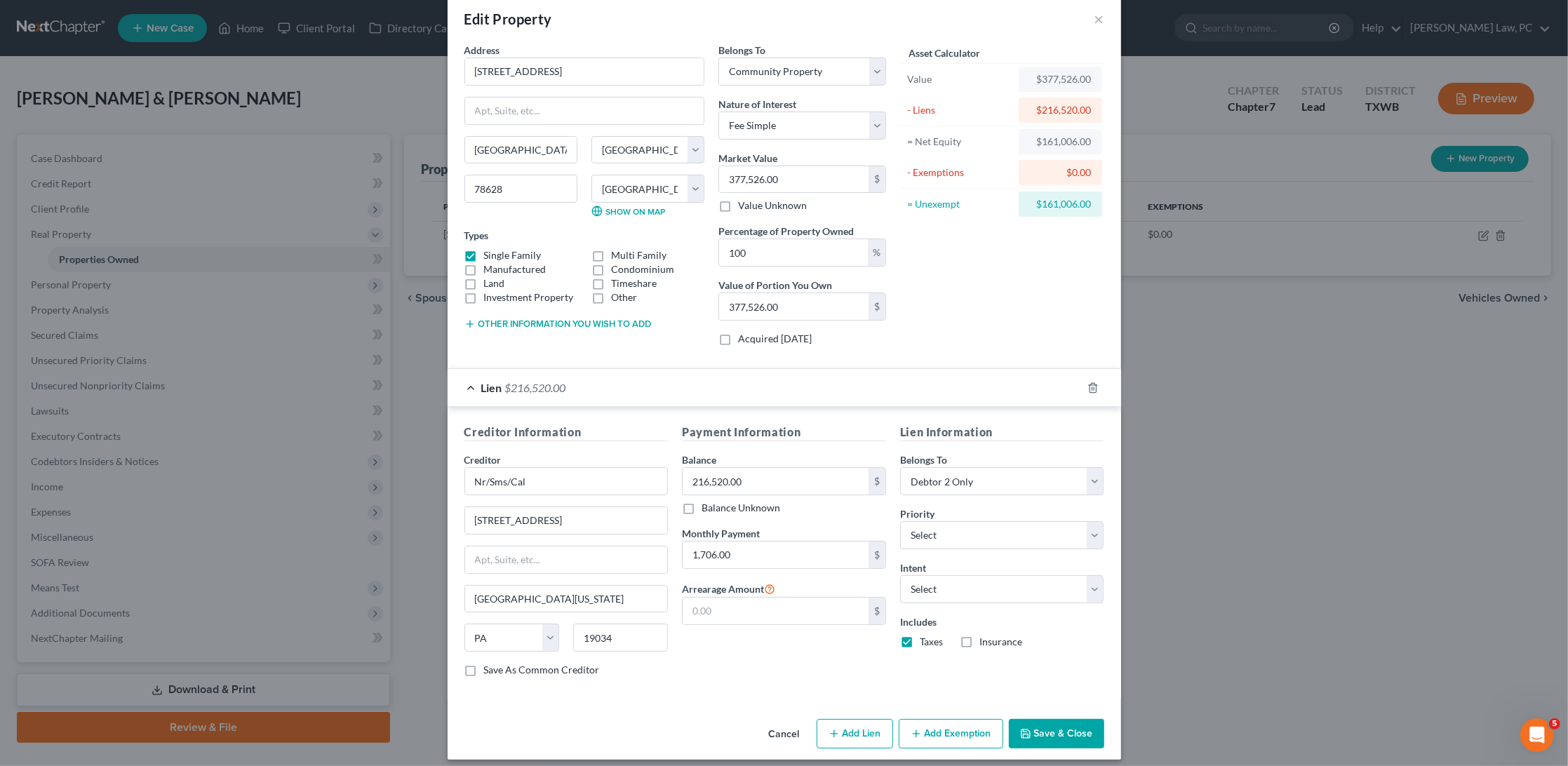
click at [985, 635] on input "Insurance" at bounding box center [990, 639] width 9 height 9
checkbox input "true"
select select "2"
click at [947, 725] on button "Add Exemption" at bounding box center [951, 734] width 104 height 29
select select "2"
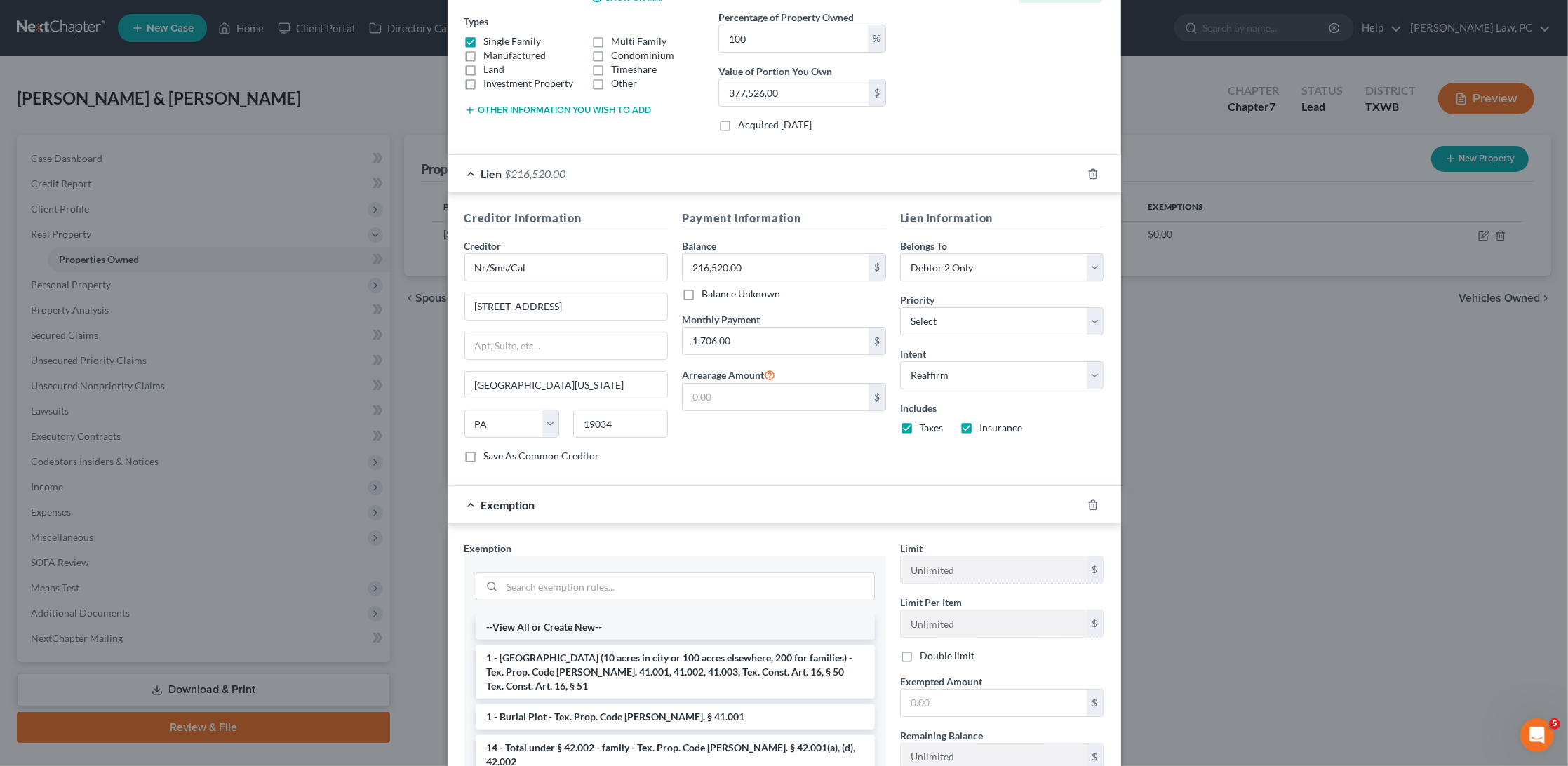
scroll to position [242, 0]
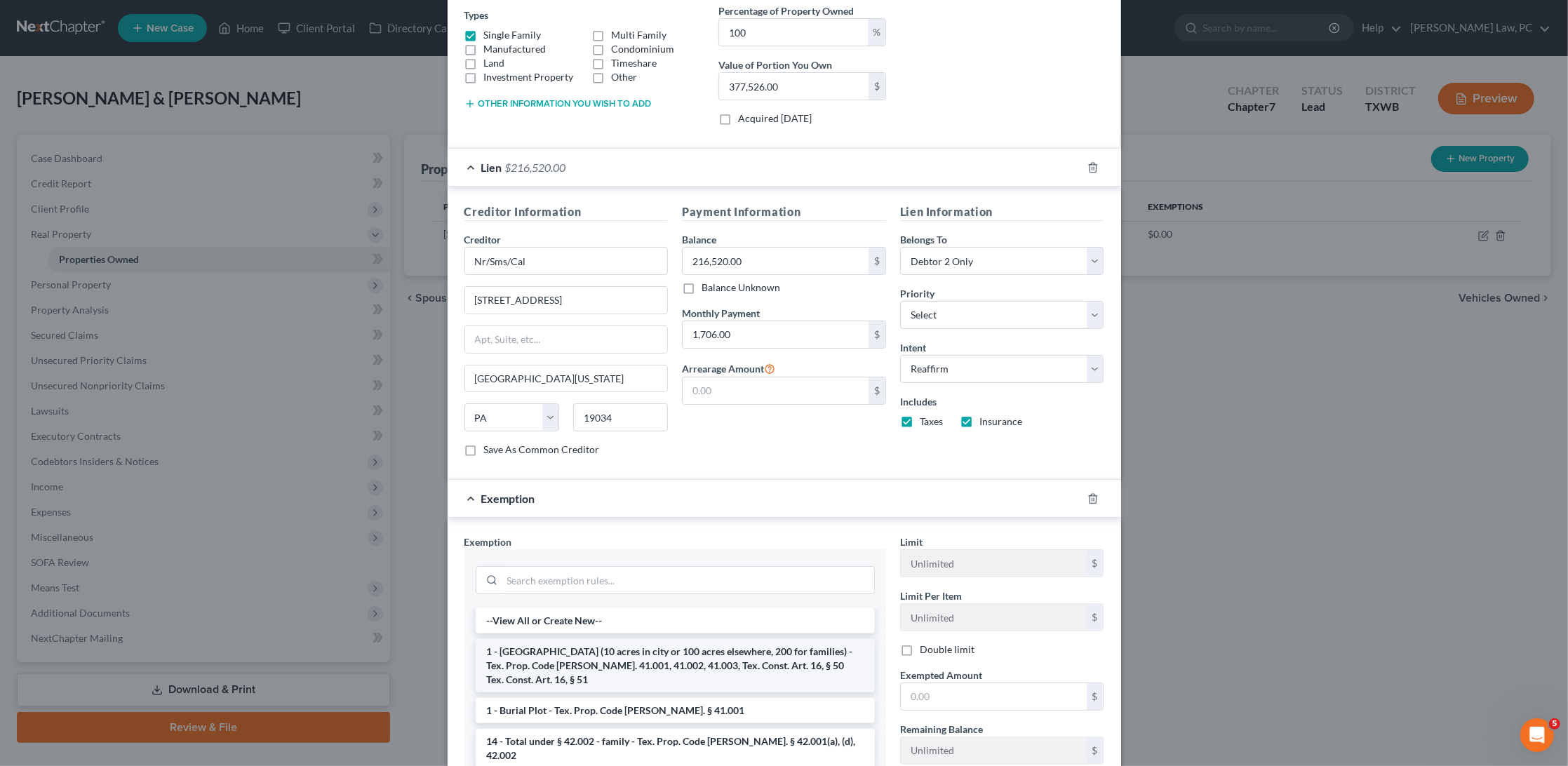
click at [597, 644] on li "1 - Homestead (10 acres in city or 100 acres elsewhere, 200 for families) - Tex…" at bounding box center [675, 665] width 399 height 54
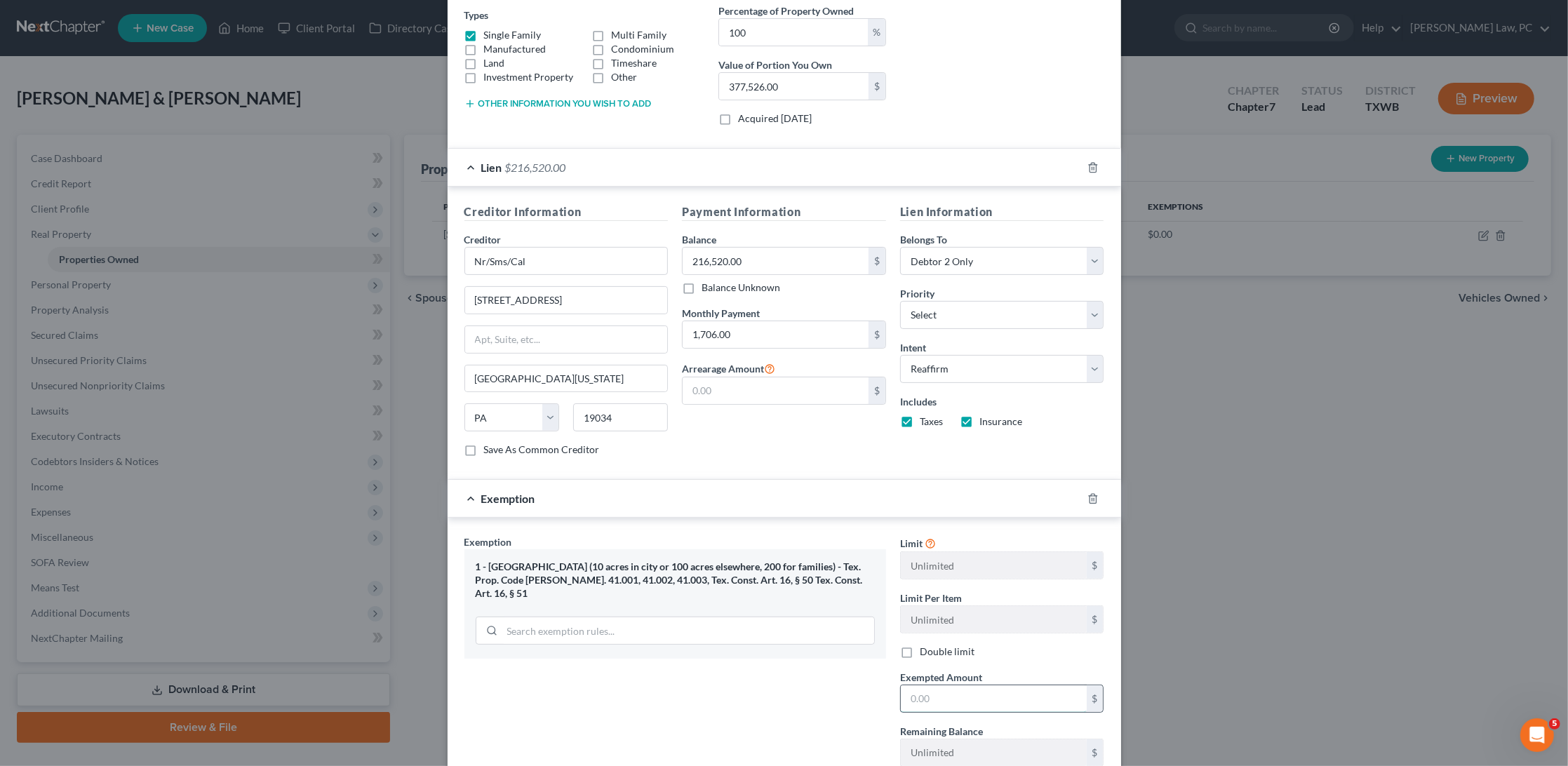
click at [952, 685] on input "text" at bounding box center [993, 698] width 186 height 26
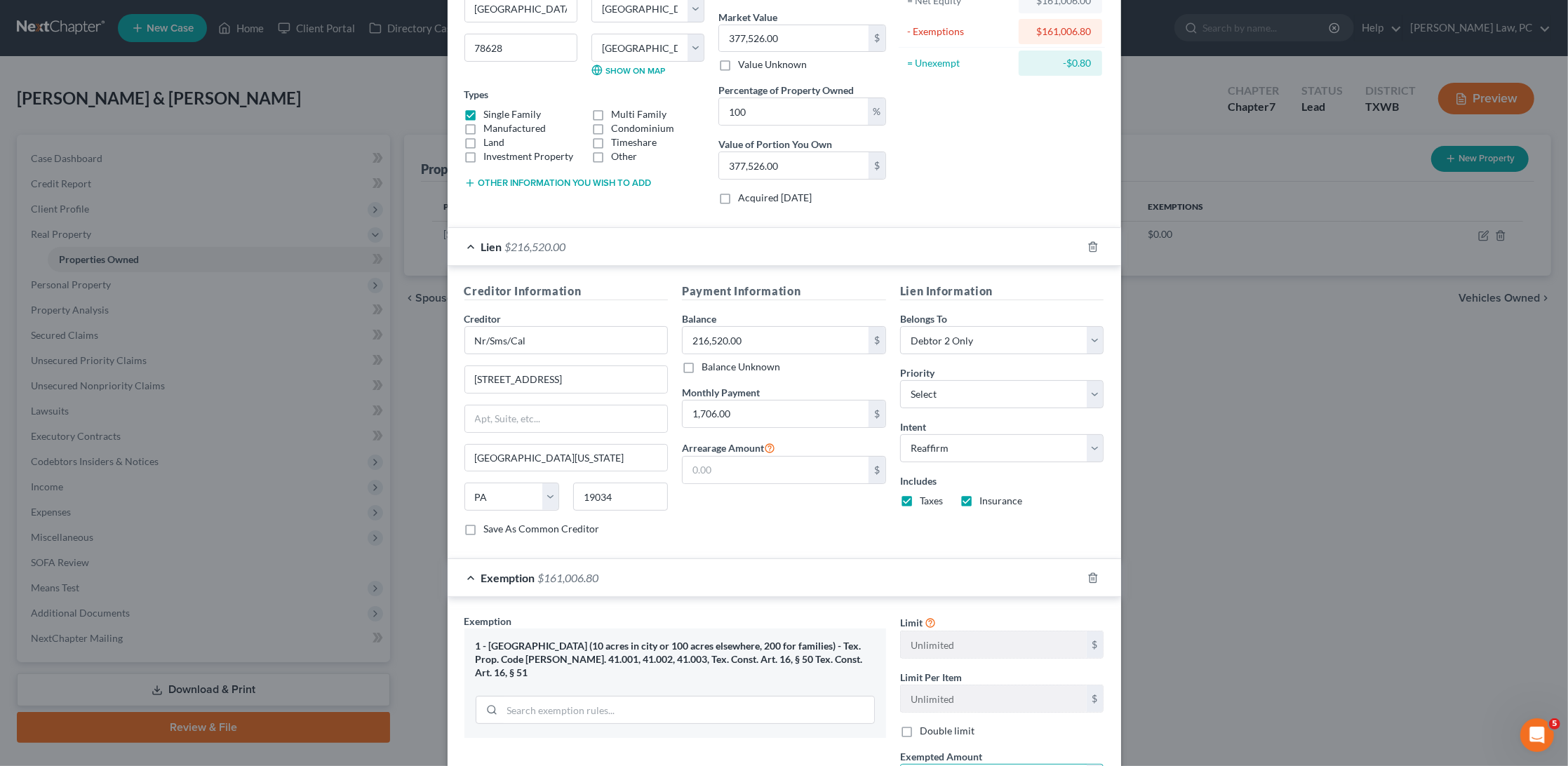
scroll to position [220, 0]
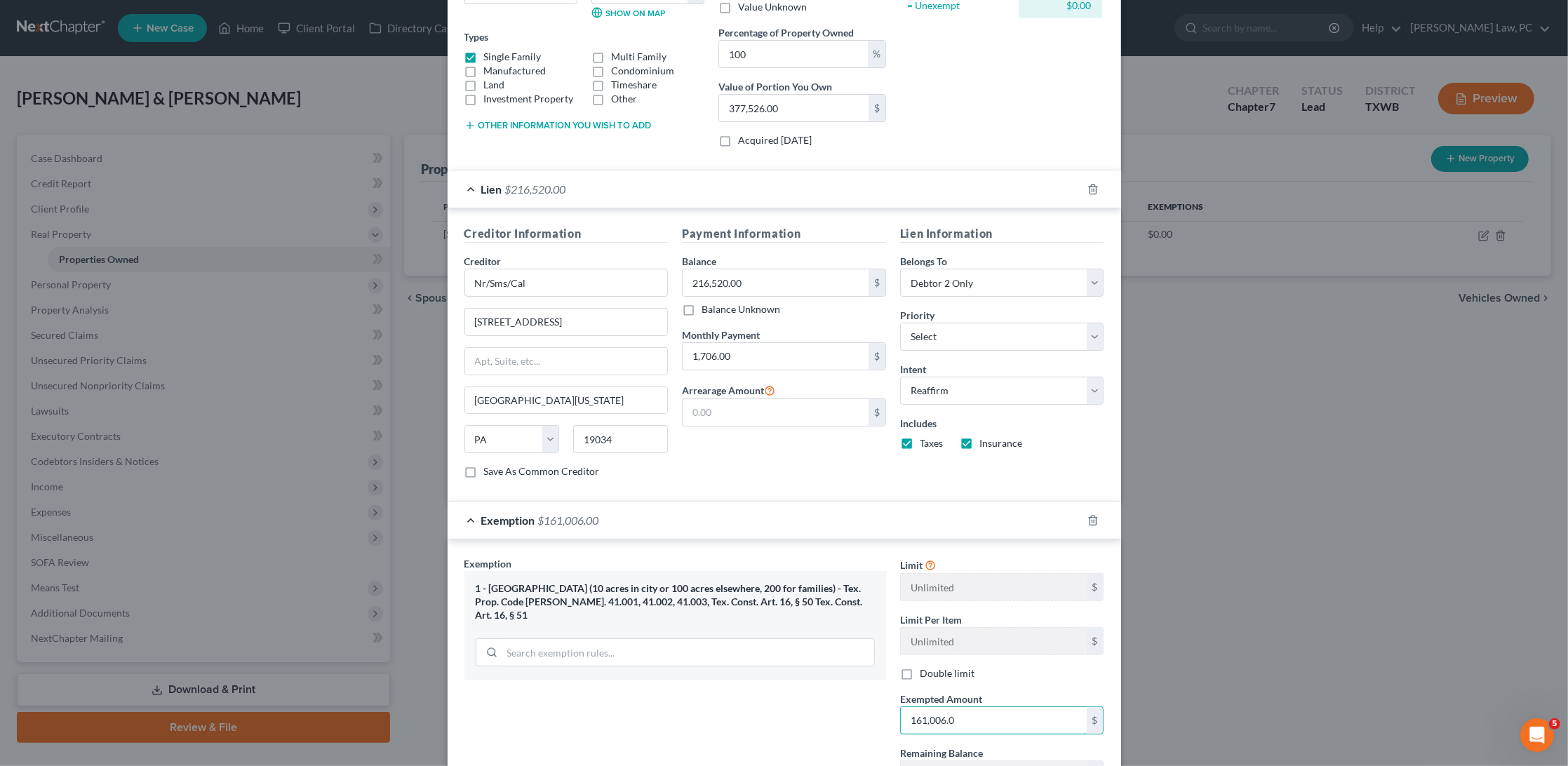
type input "161,006.08"
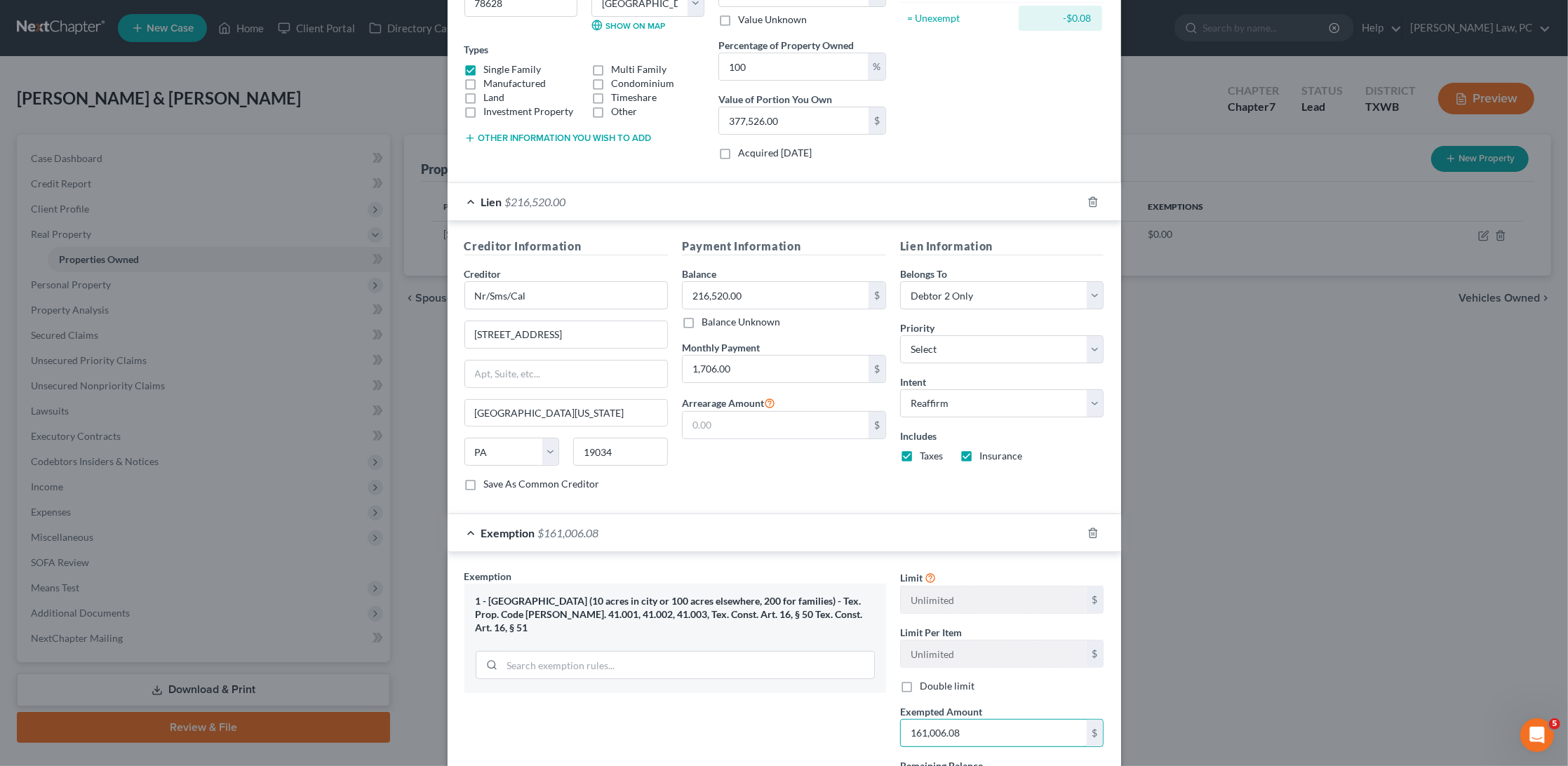
scroll to position [382, 0]
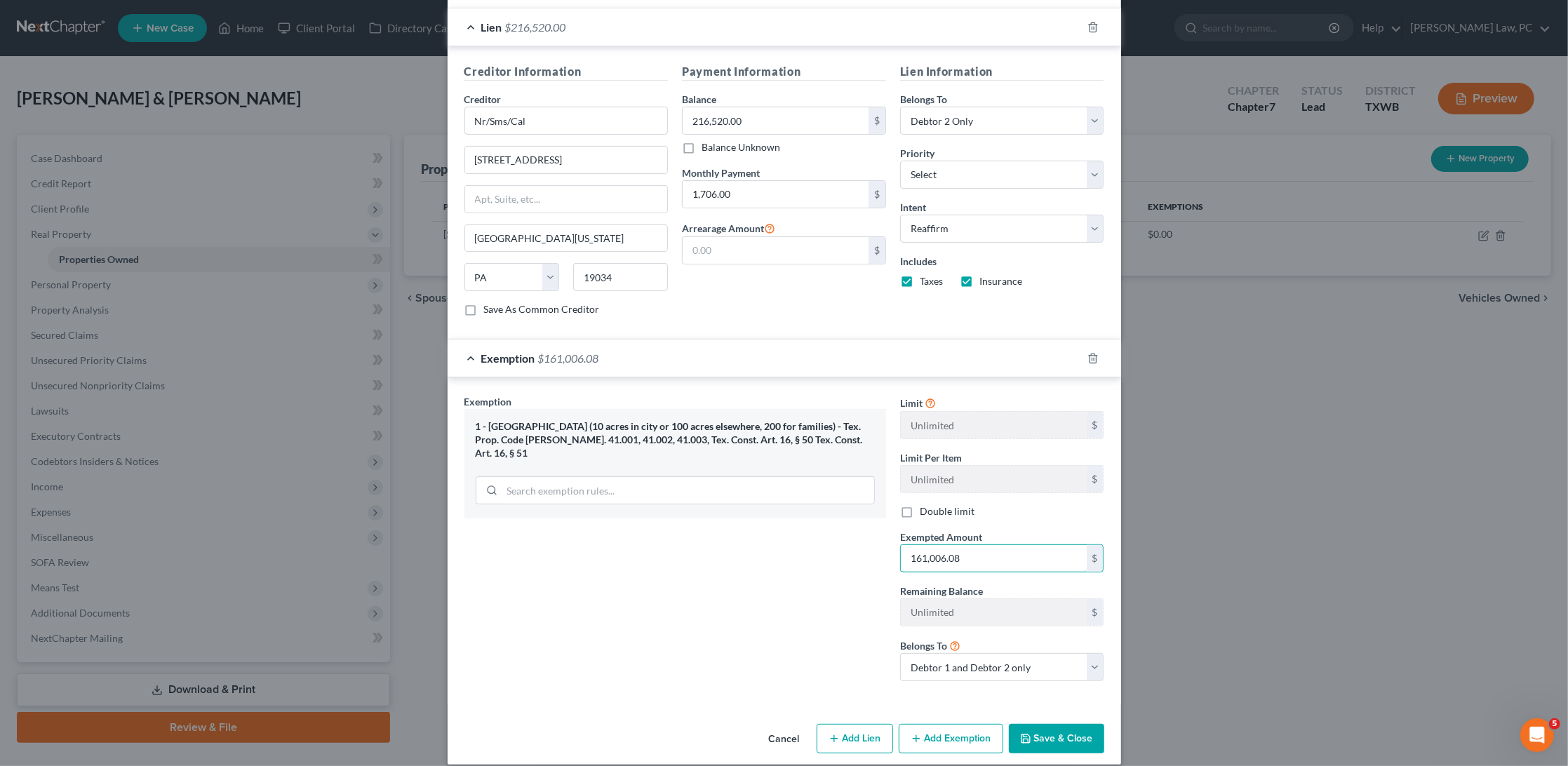
drag, startPoint x: 891, startPoint y: 540, endPoint x: 835, endPoint y: 539, distance: 56.0
click at [835, 539] on div "Exemption Set must be selected for CA. Exemption * 1 - Homestead (10 acres in c…" at bounding box center [784, 543] width 654 height 299
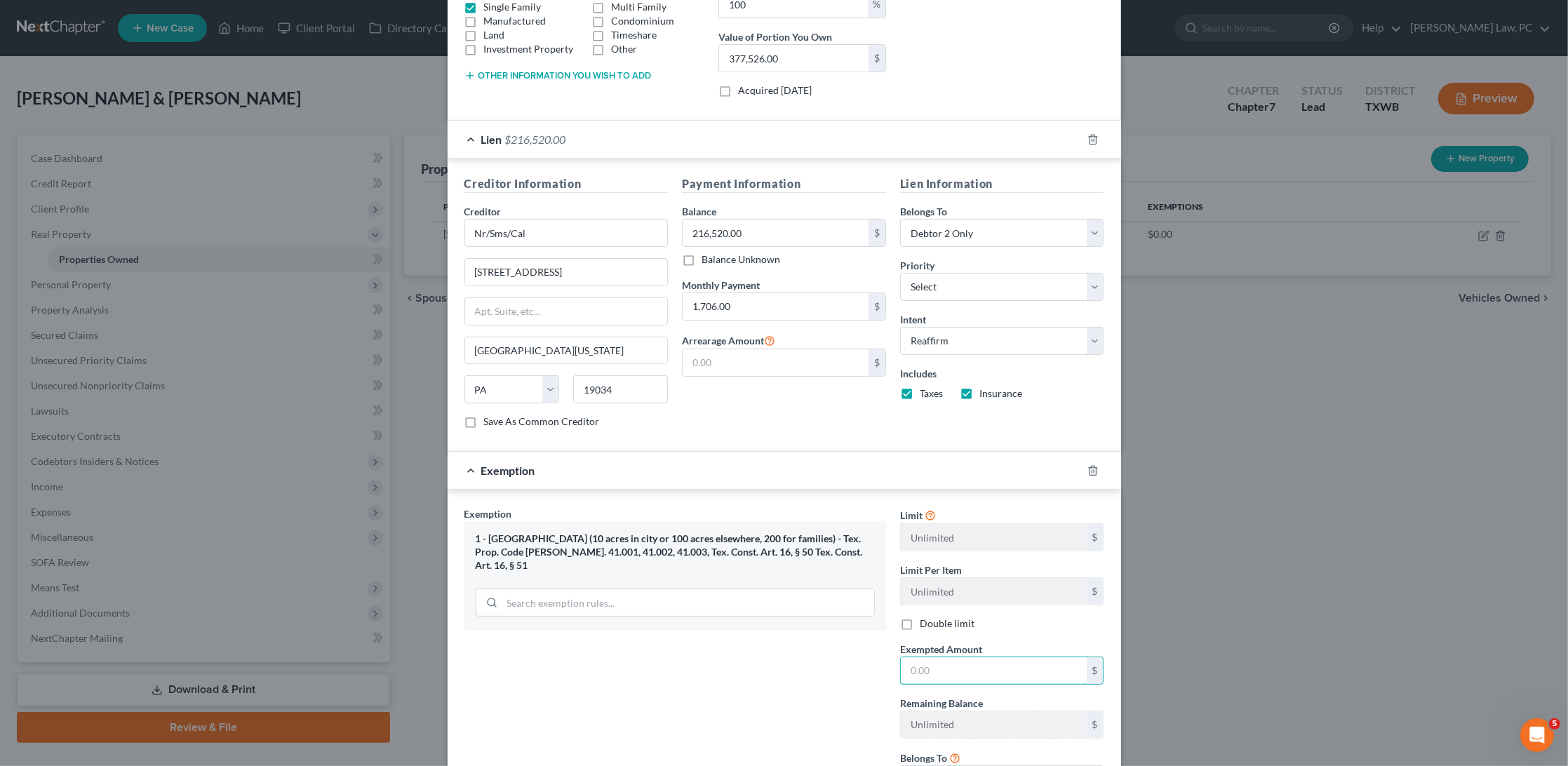
scroll to position [269, 0]
type input "161,006"
click at [830, 660] on div "Exemption Set must be selected for CA. Exemption * 1 - Homestead (10 acres in c…" at bounding box center [675, 656] width 436 height 298
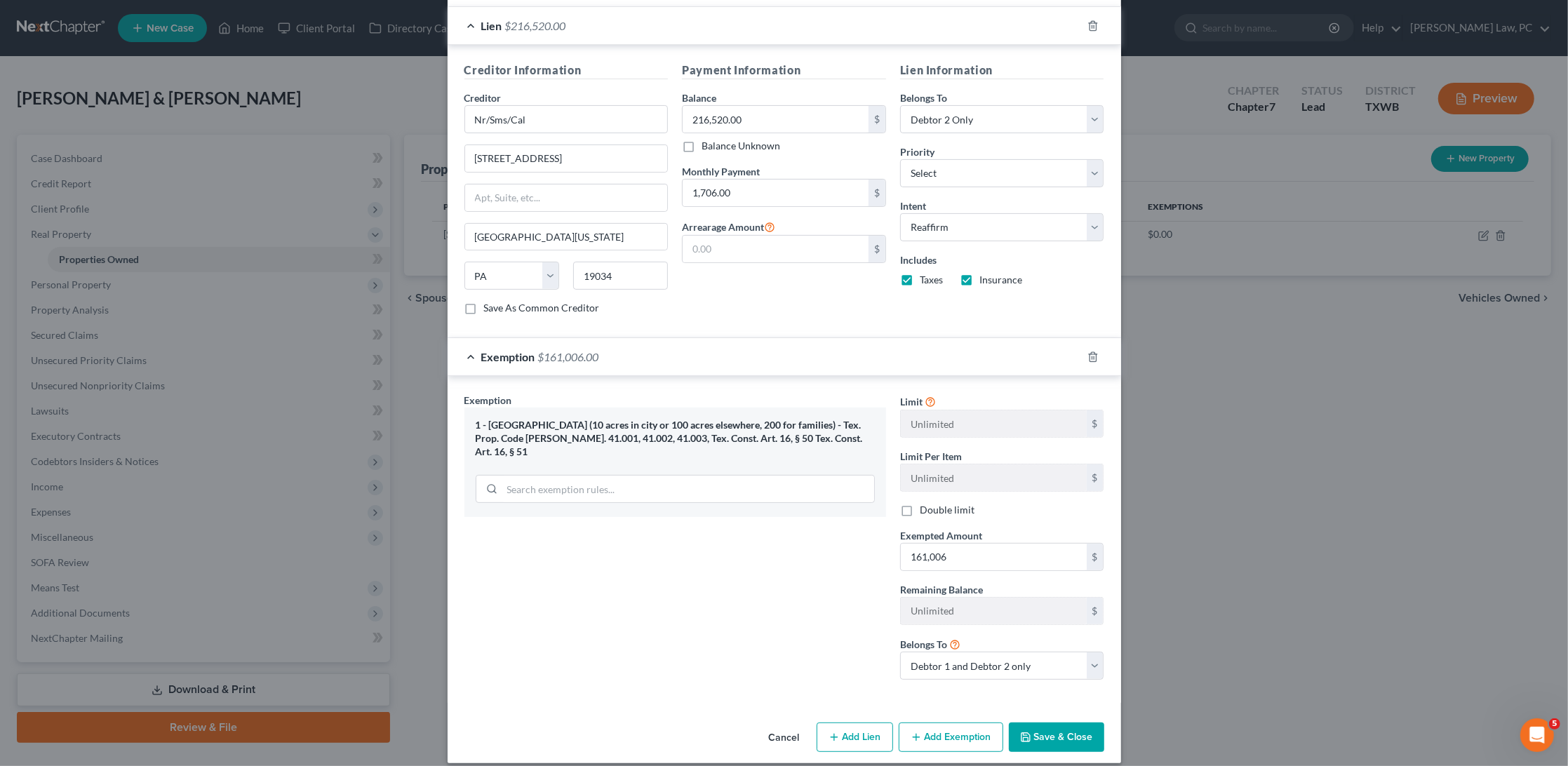
scroll to position [382, 0]
click at [1063, 724] on button "Save & Close" at bounding box center [1057, 739] width 95 height 29
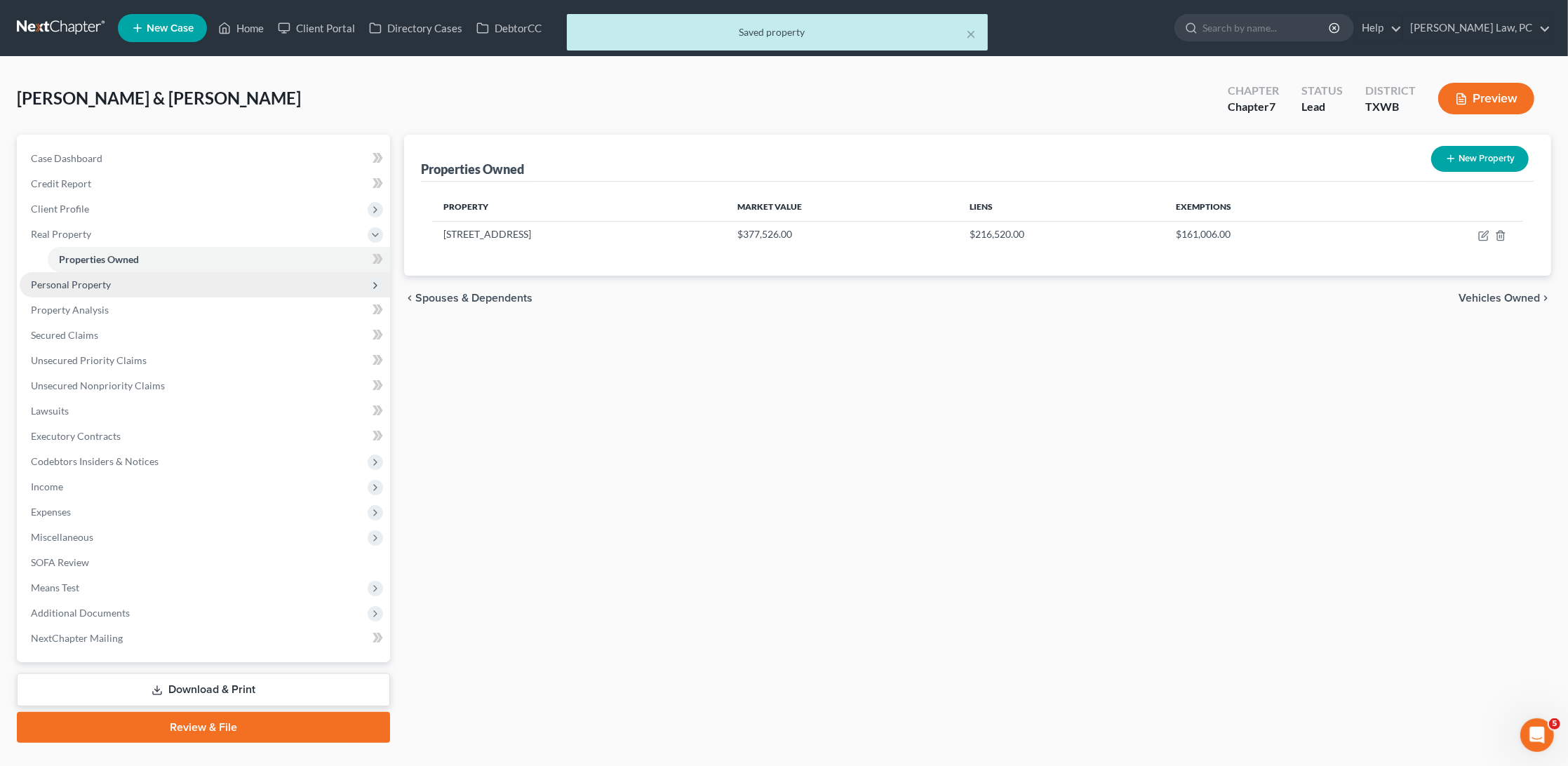
click at [132, 275] on span "Personal Property" at bounding box center [205, 285] width 371 height 25
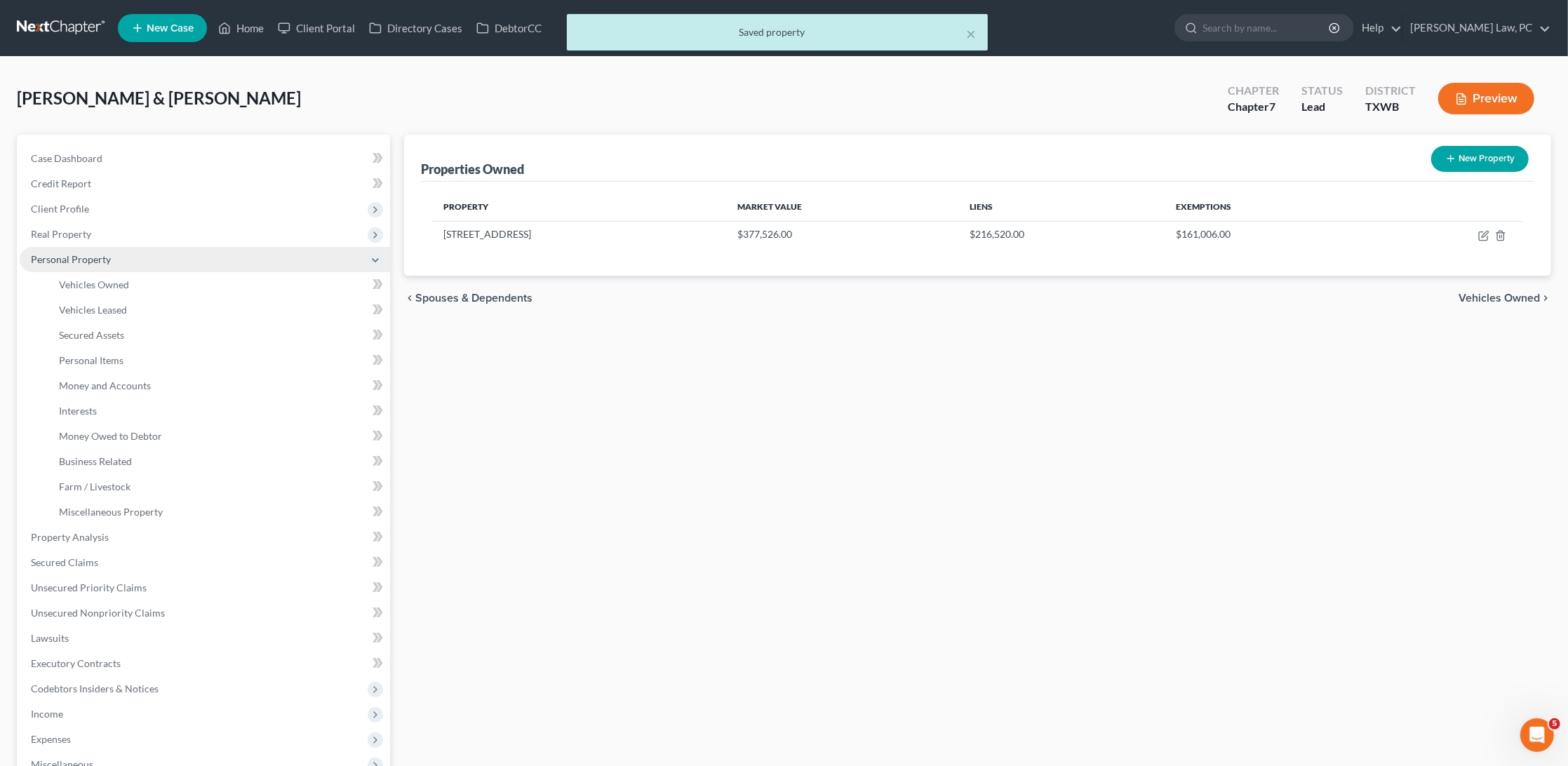
click at [132, 275] on link "Vehicles Owned" at bounding box center [219, 285] width 342 height 25
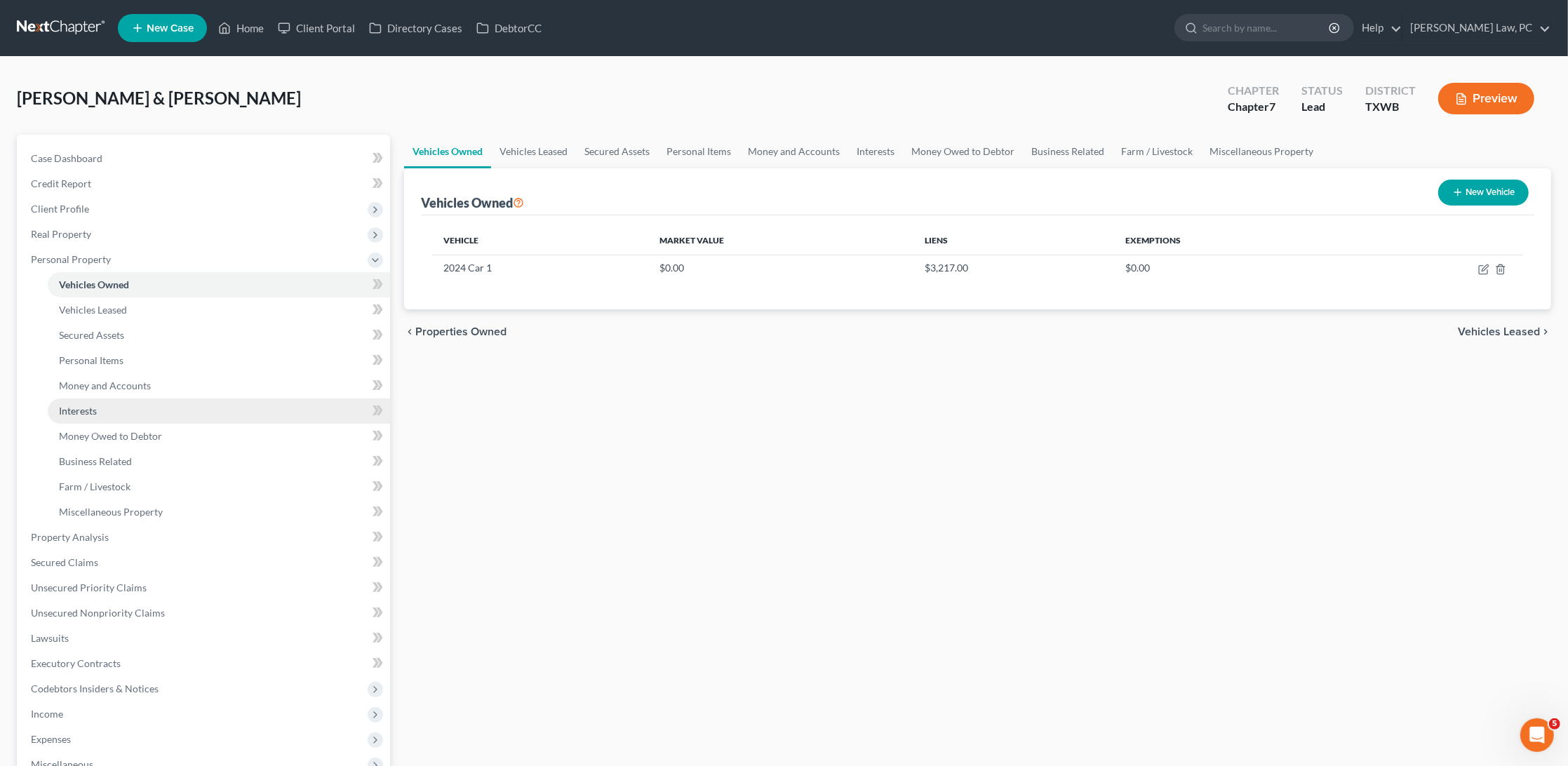
click at [89, 405] on span "Interests" at bounding box center [78, 411] width 38 height 12
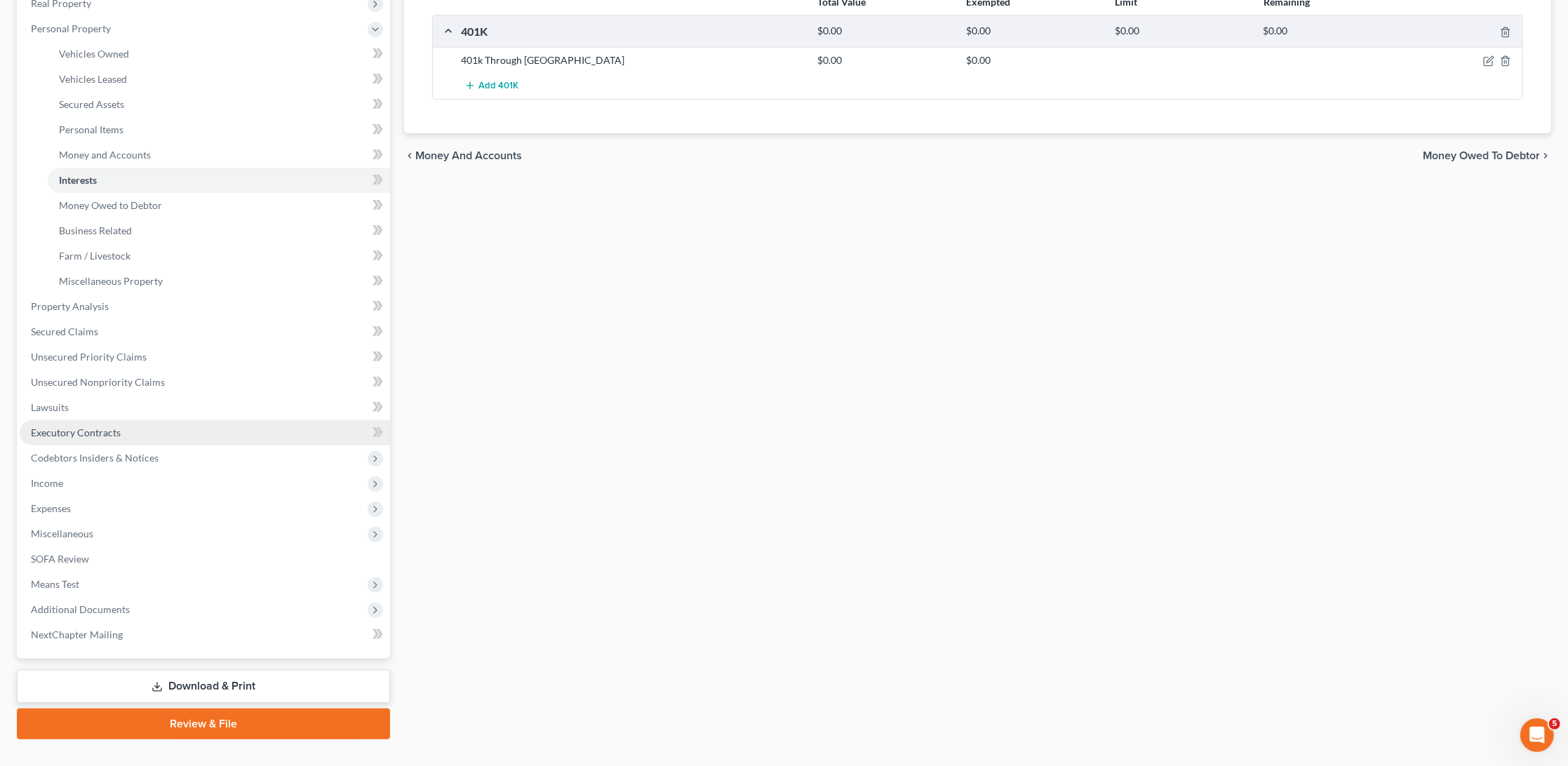
scroll to position [230, 0]
click at [105, 427] on span "Executory Contracts" at bounding box center [76, 433] width 90 height 12
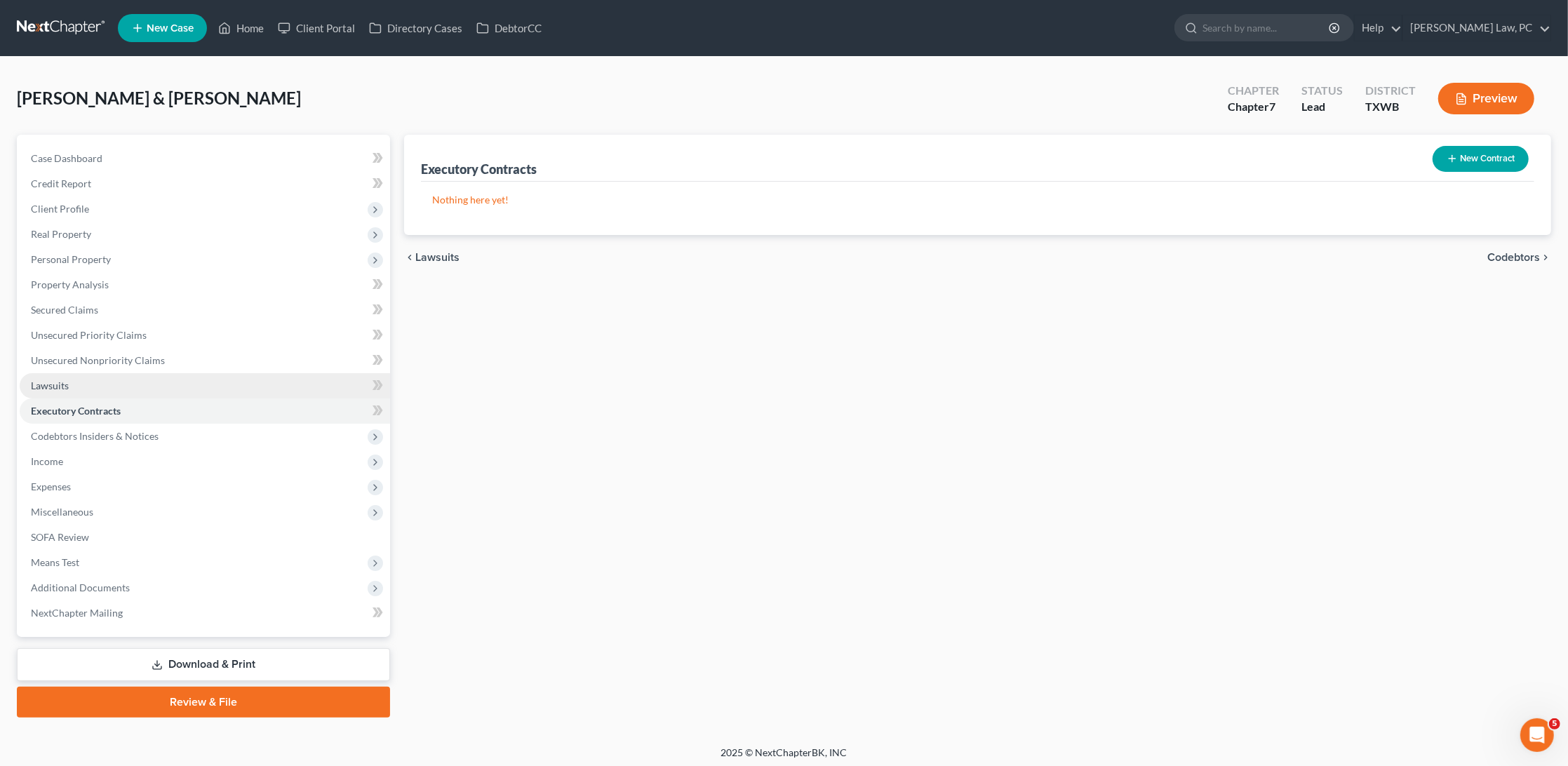
click at [59, 379] on span "Lawsuits" at bounding box center [50, 385] width 38 height 12
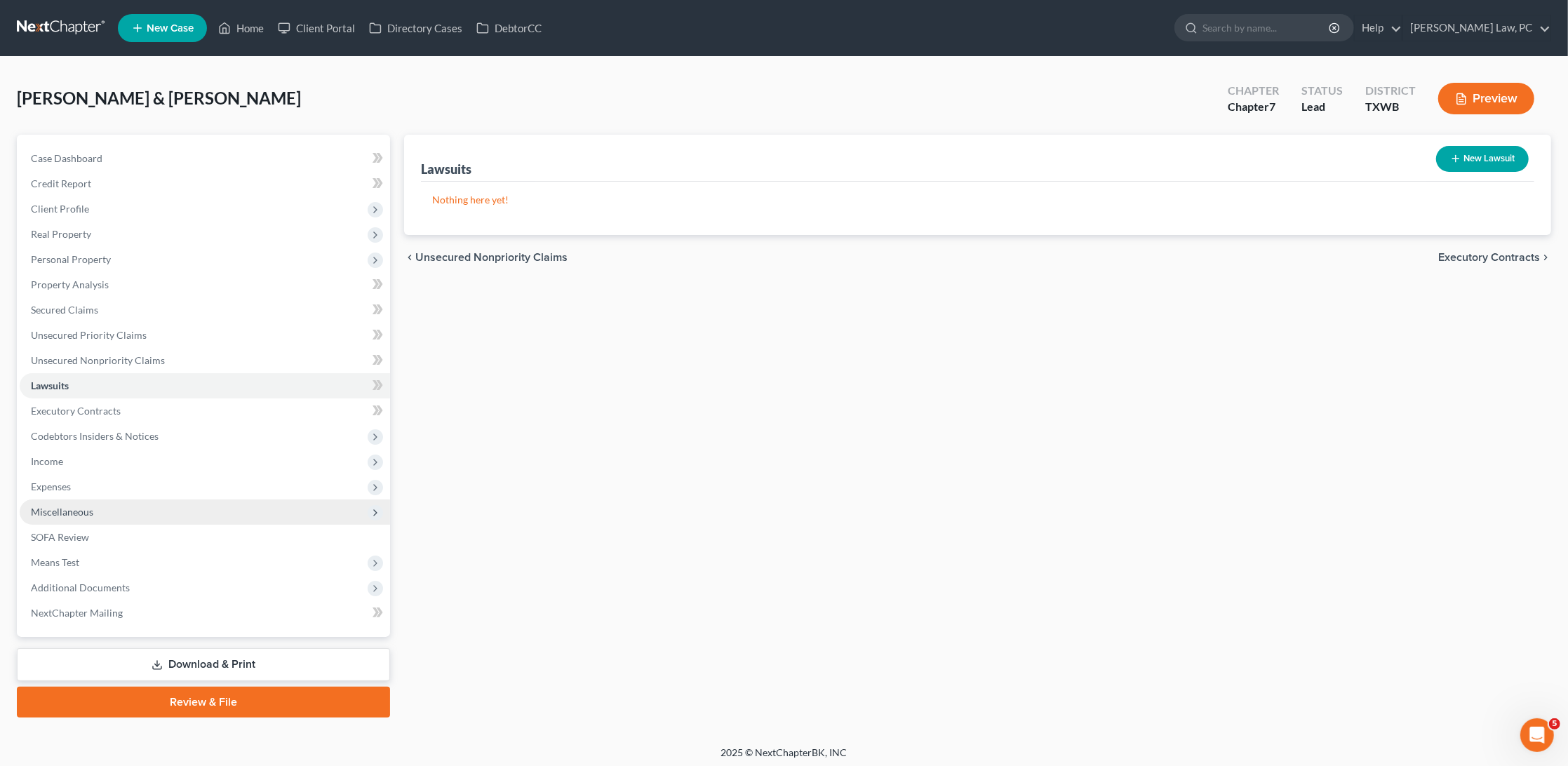
click at [65, 506] on span "Miscellaneous" at bounding box center [62, 511] width 62 height 12
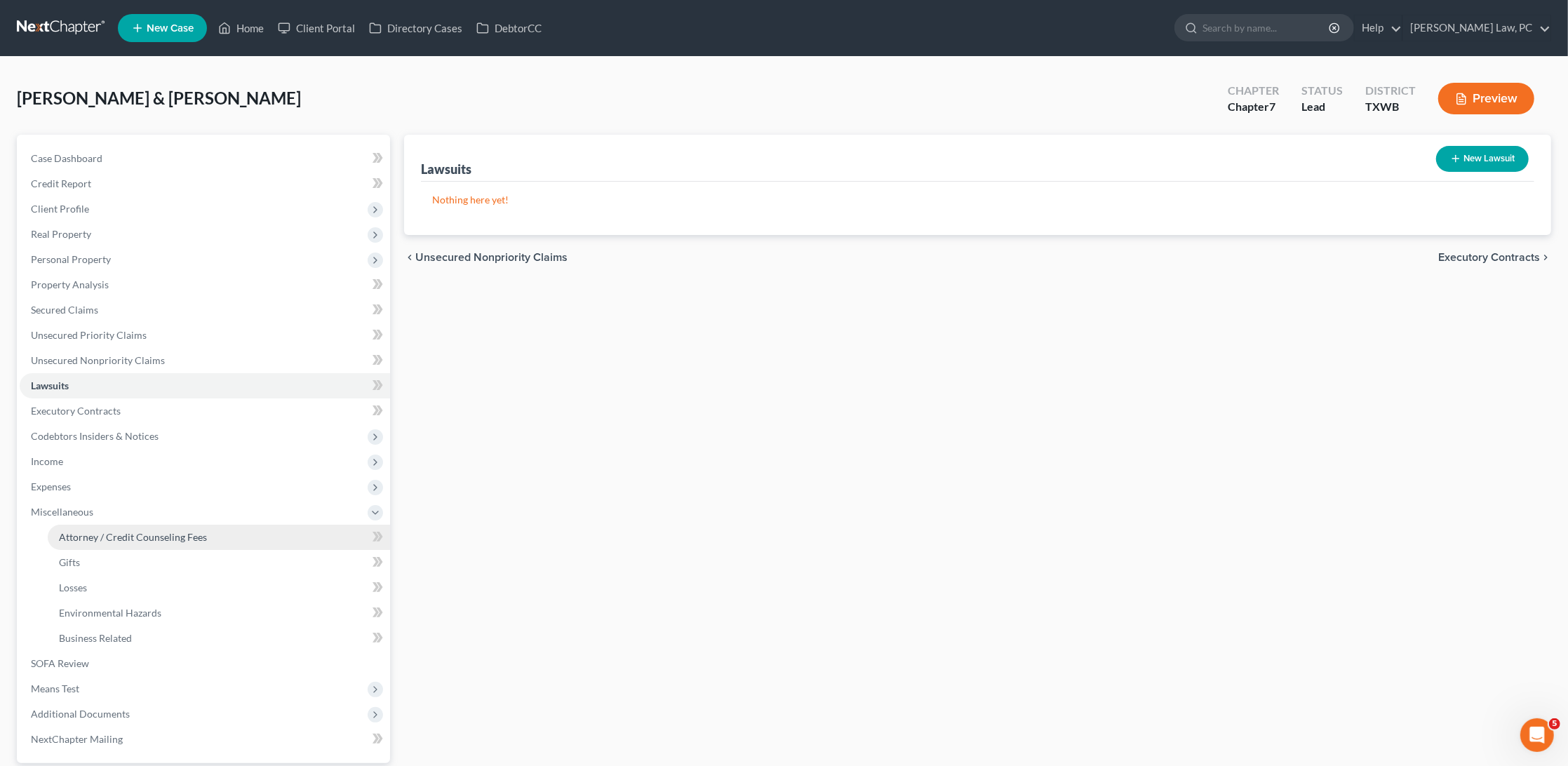
click at [96, 531] on span "Attorney / Credit Counseling Fees" at bounding box center [133, 537] width 148 height 12
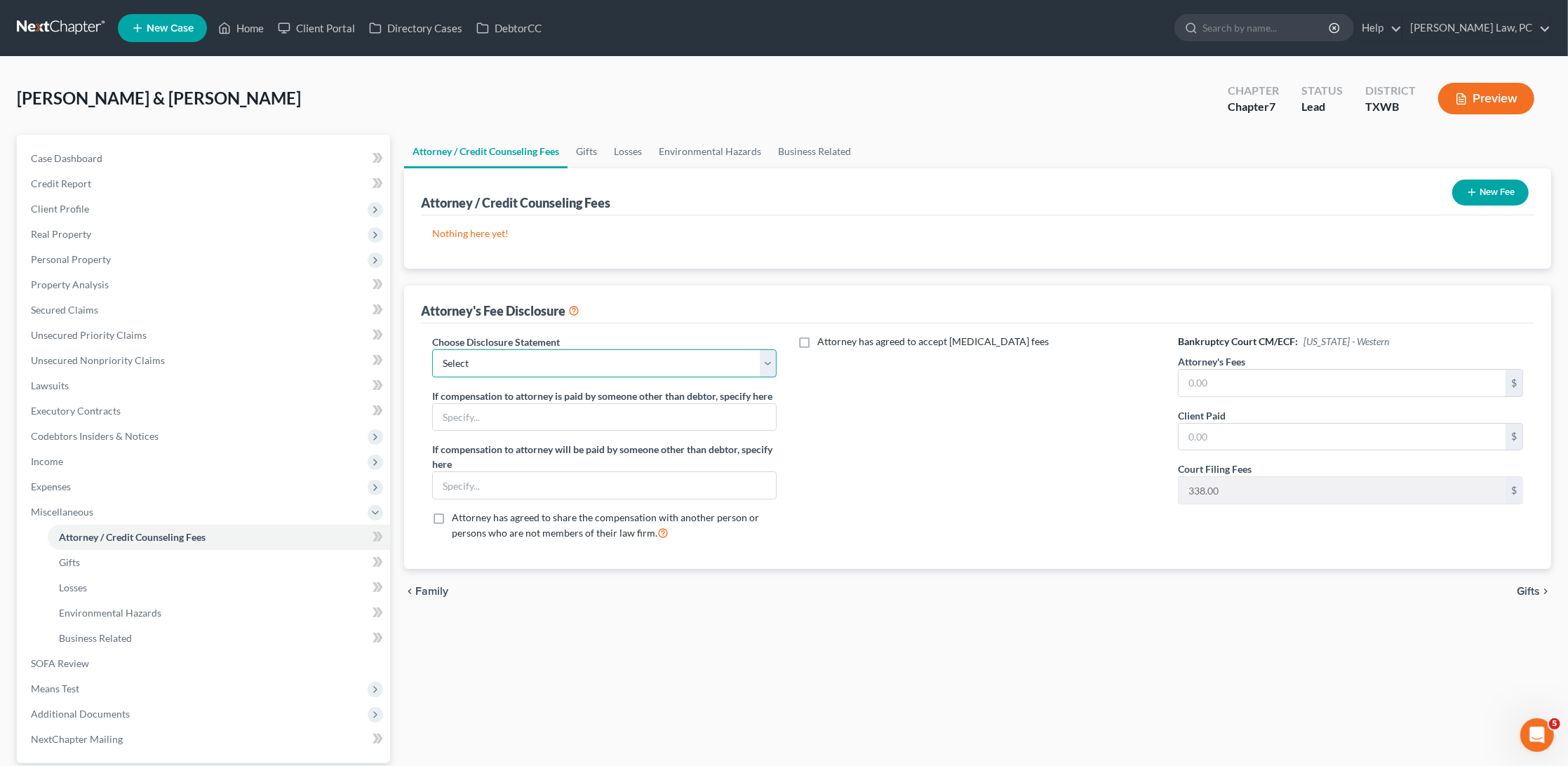
select select "4"
click at [1299, 377] on input "text" at bounding box center [1342, 383] width 327 height 26
type input "2,500"
click at [1311, 431] on input "text" at bounding box center [1342, 437] width 327 height 26
type input "2,500"
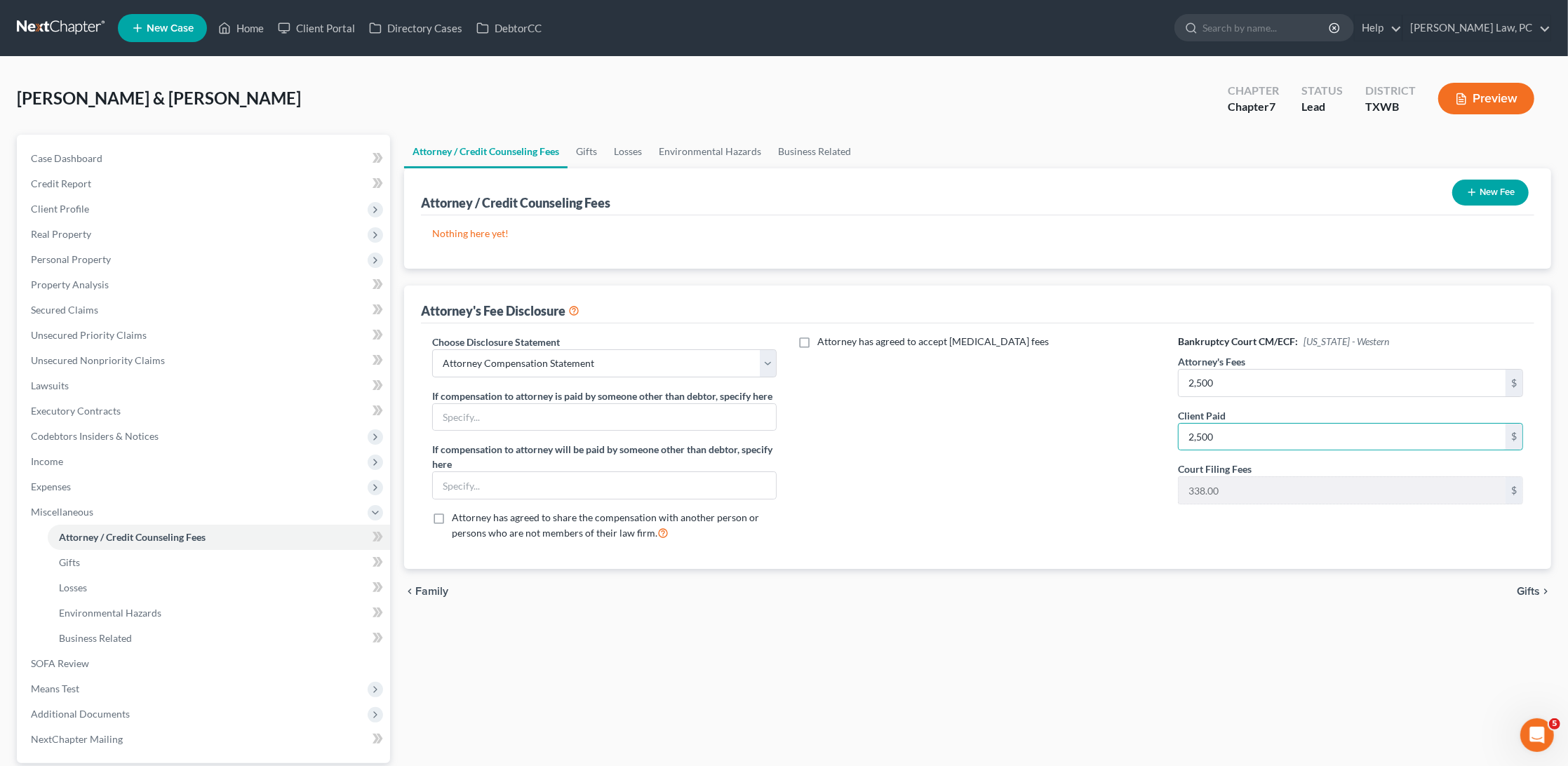
click at [1470, 198] on button "New Fee" at bounding box center [1491, 192] width 76 height 26
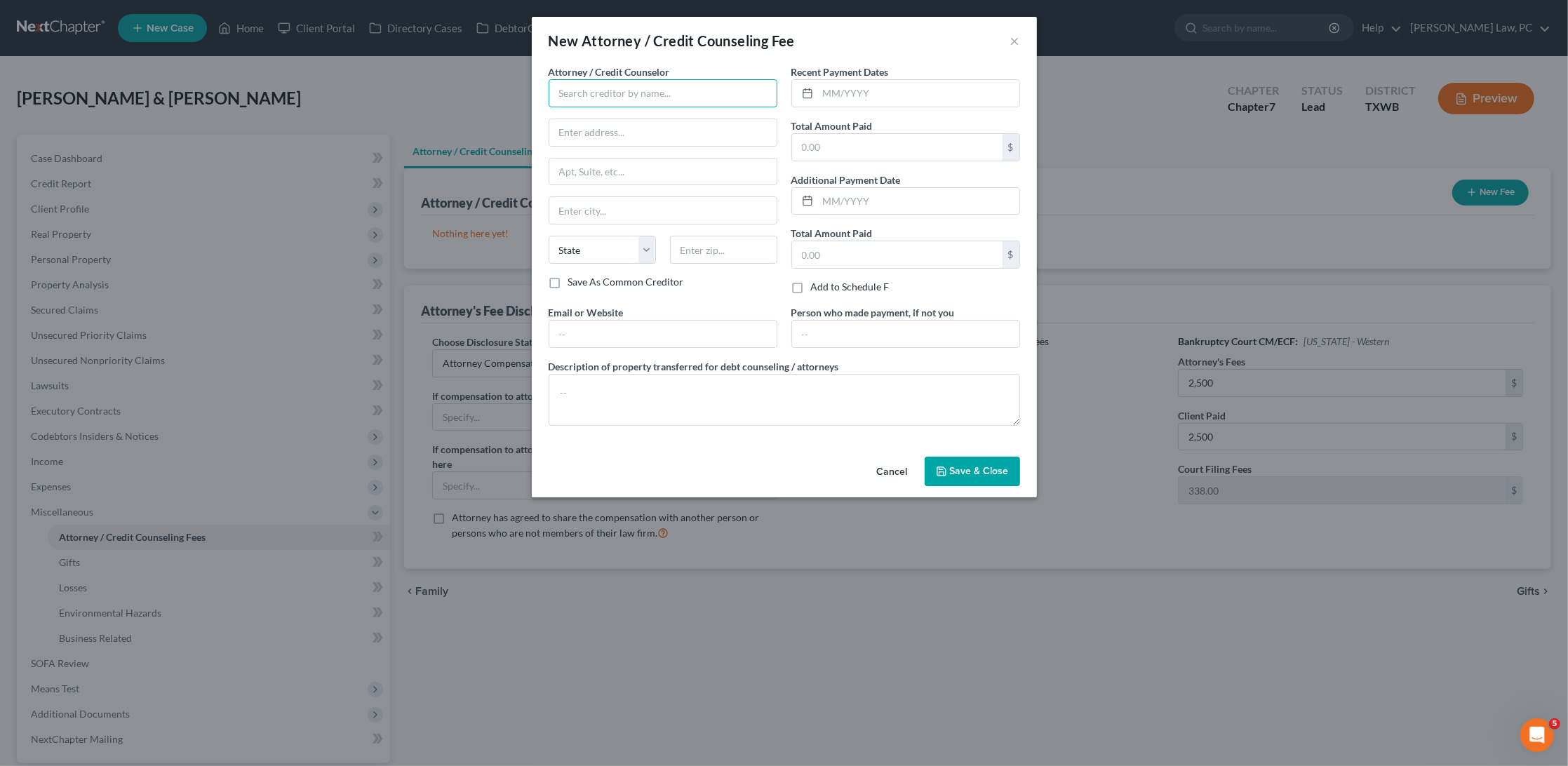
click at [620, 81] on input "text" at bounding box center [664, 93] width 229 height 28
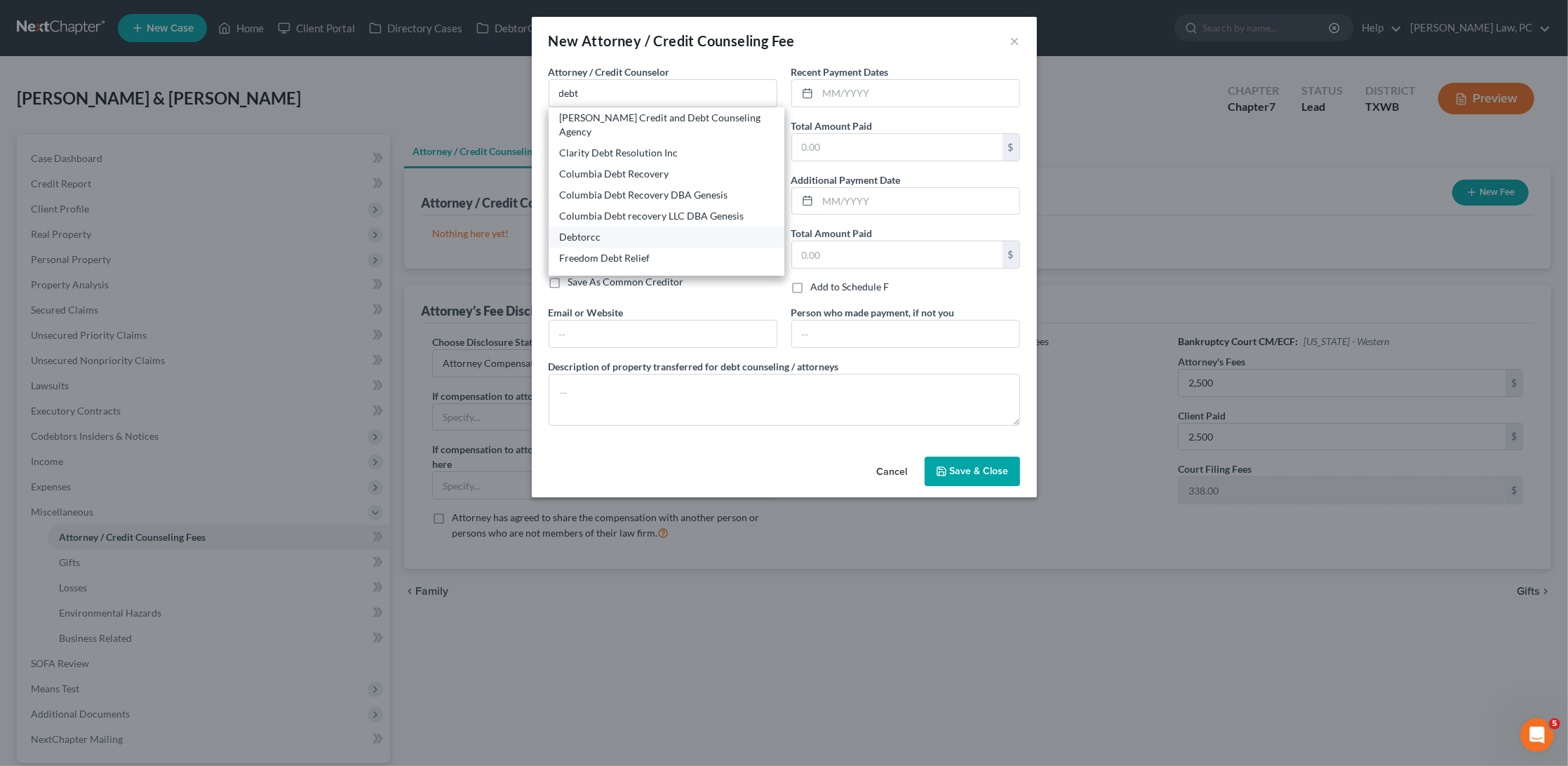
click at [631, 230] on div "Debtorcc" at bounding box center [667, 237] width 214 height 14
type input "Debtorcc"
type input "378 Summit Ave"
type input "Jersey City"
select select "33"
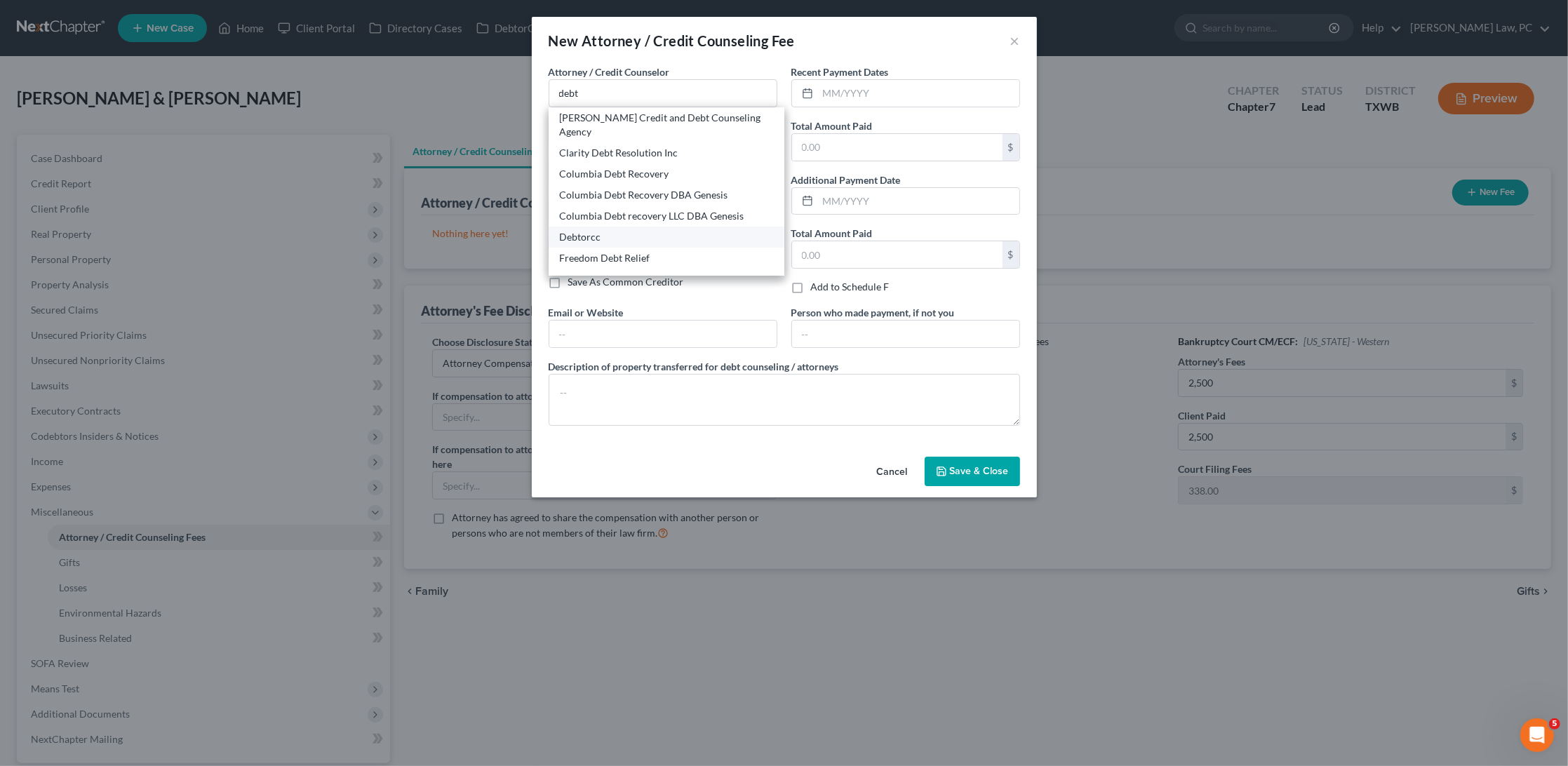
type input "07306"
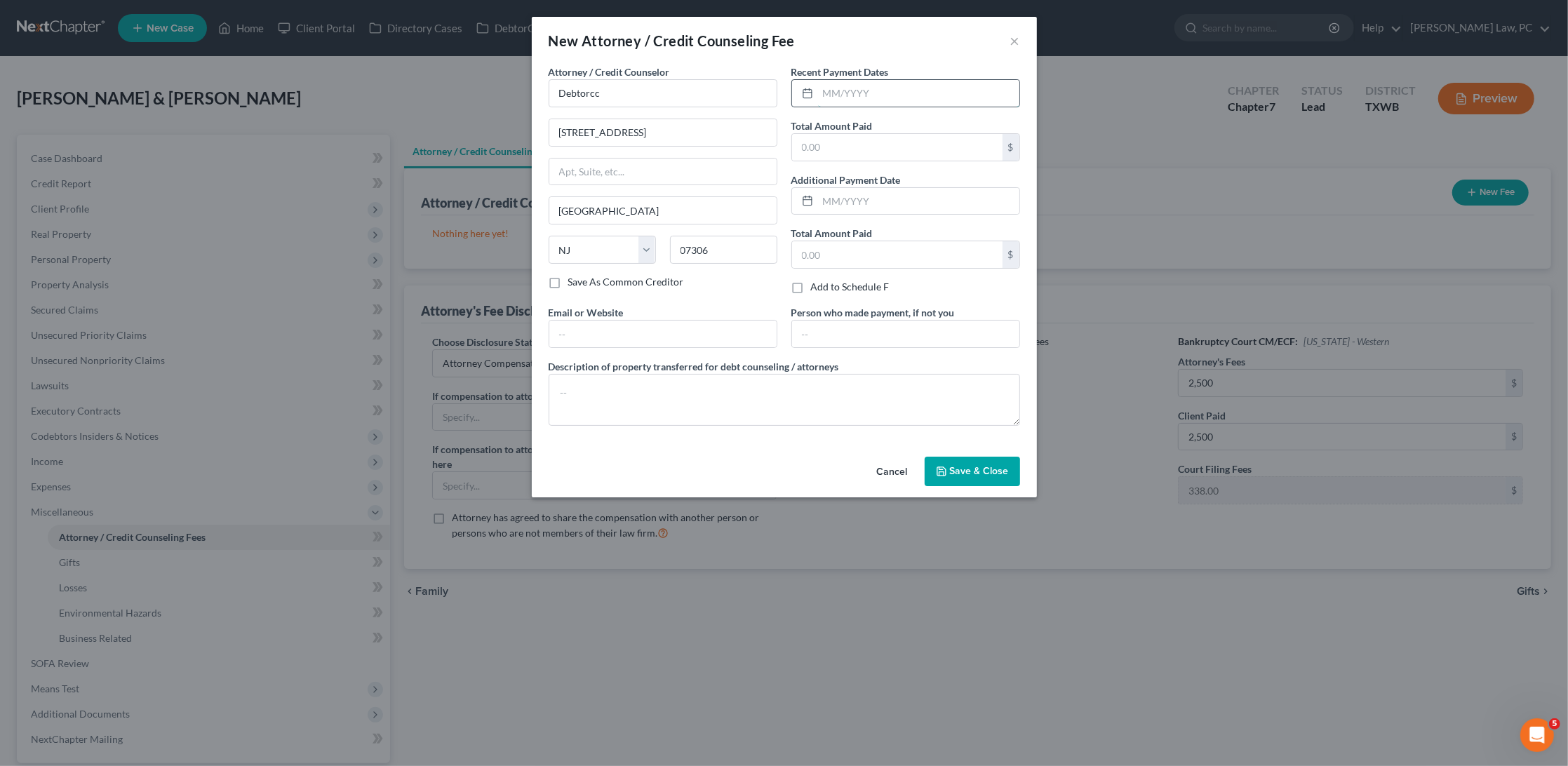
click at [895, 101] on input "text" at bounding box center [919, 93] width 201 height 26
type input "10/2025"
click at [907, 145] on input "text" at bounding box center [897, 147] width 211 height 26
type input "29.90"
click at [679, 391] on textarea at bounding box center [785, 400] width 471 height 52
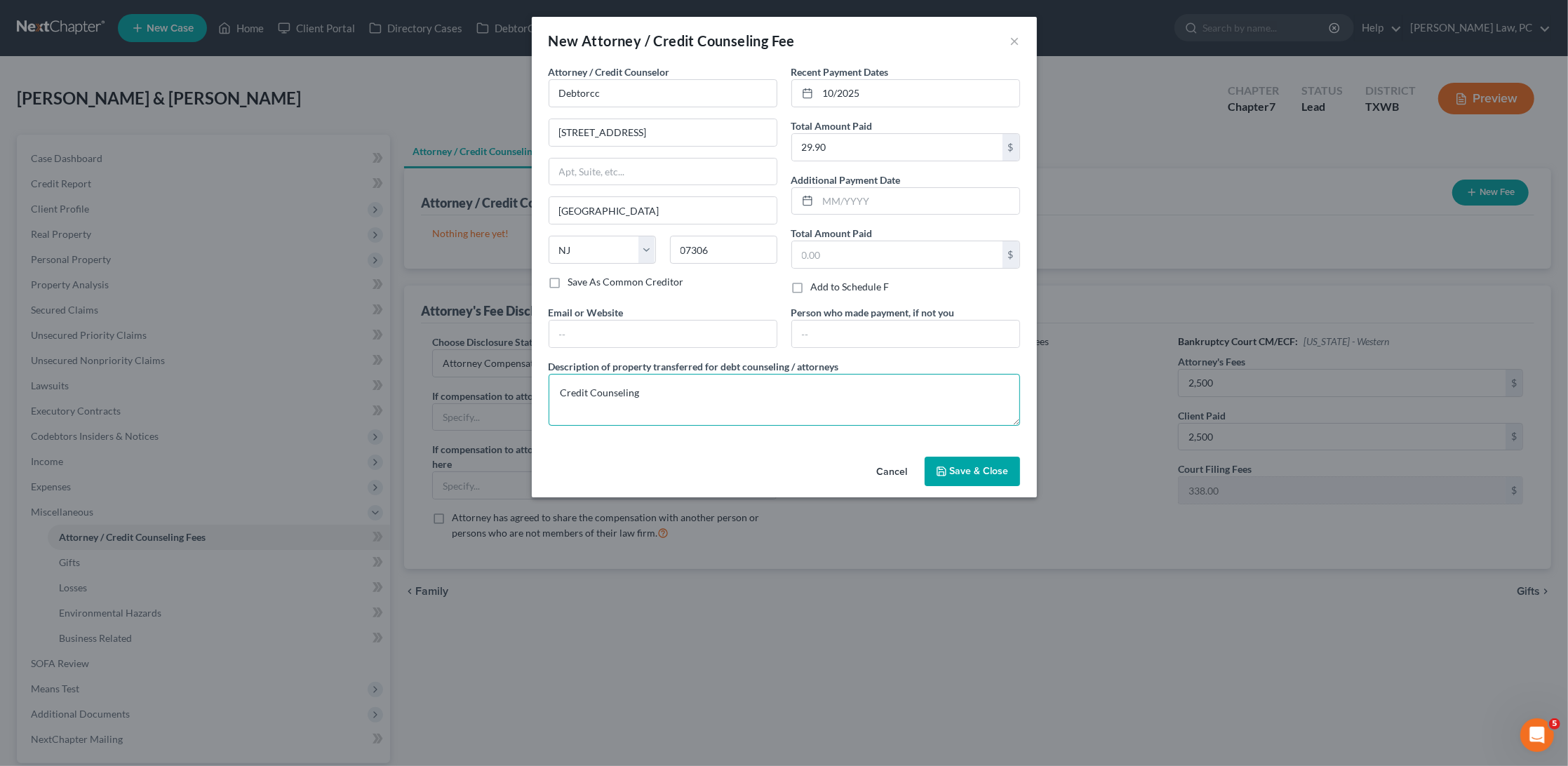
type textarea "Credit Counseling"
click at [956, 465] on span "Save & Close" at bounding box center [979, 471] width 59 height 12
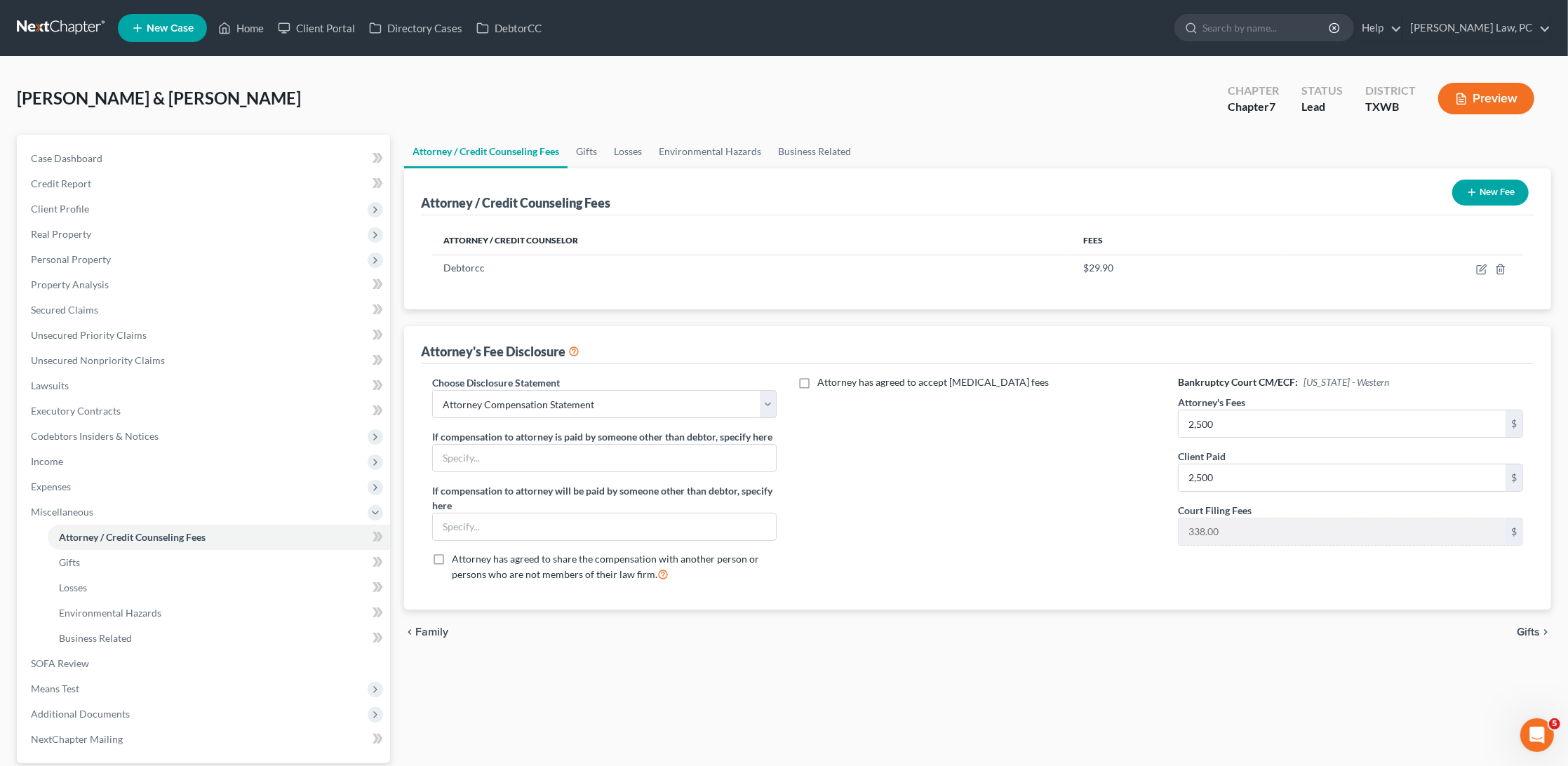
click at [1484, 189] on button "New Fee" at bounding box center [1491, 192] width 76 height 26
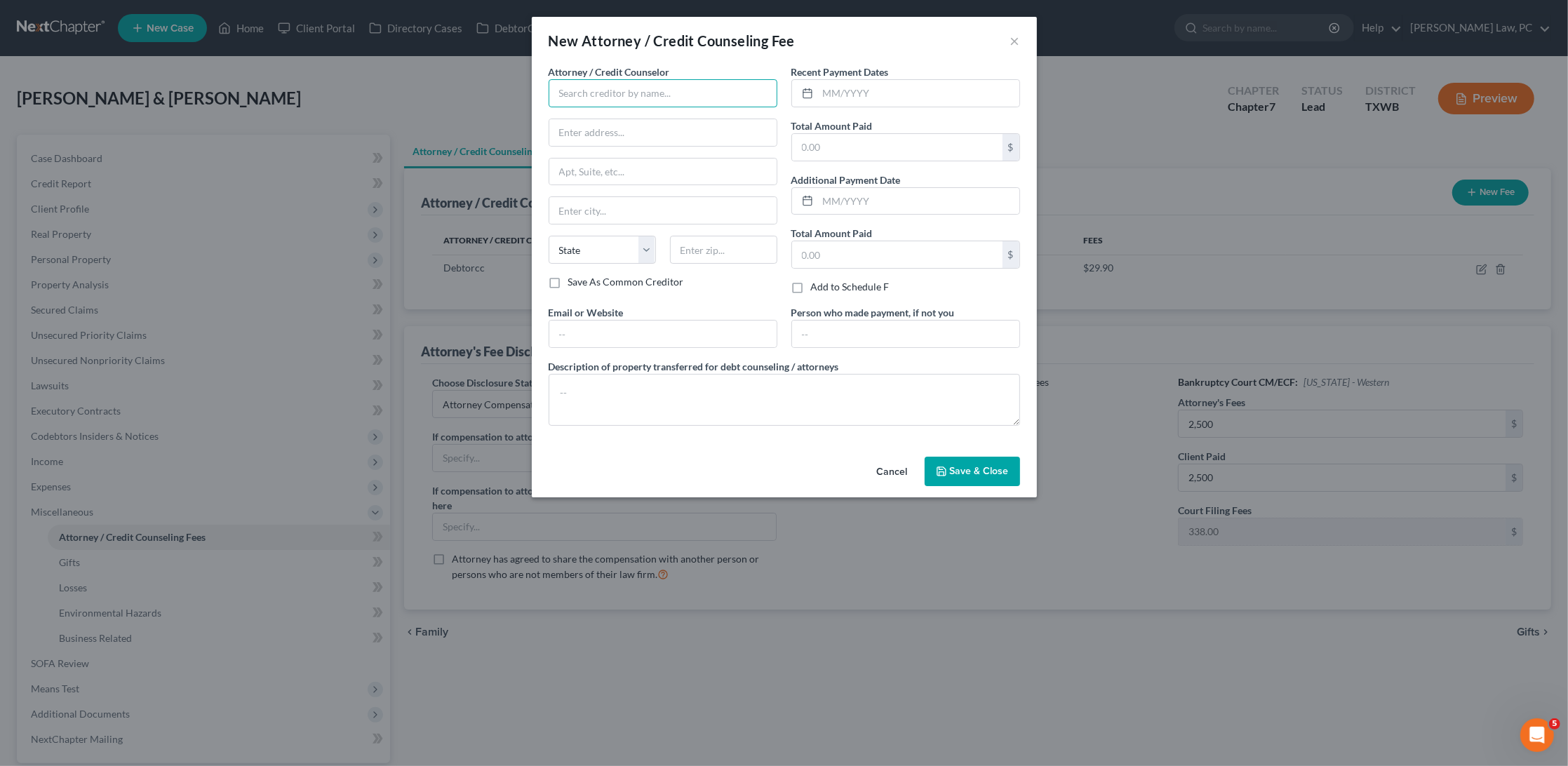
click at [609, 85] on input "text" at bounding box center [664, 93] width 229 height 28
click at [624, 117] on div "Xactus" at bounding box center [633, 117] width 146 height 14
type input "Xactus"
type input "370 Reed Road"
type input "Suite 100"
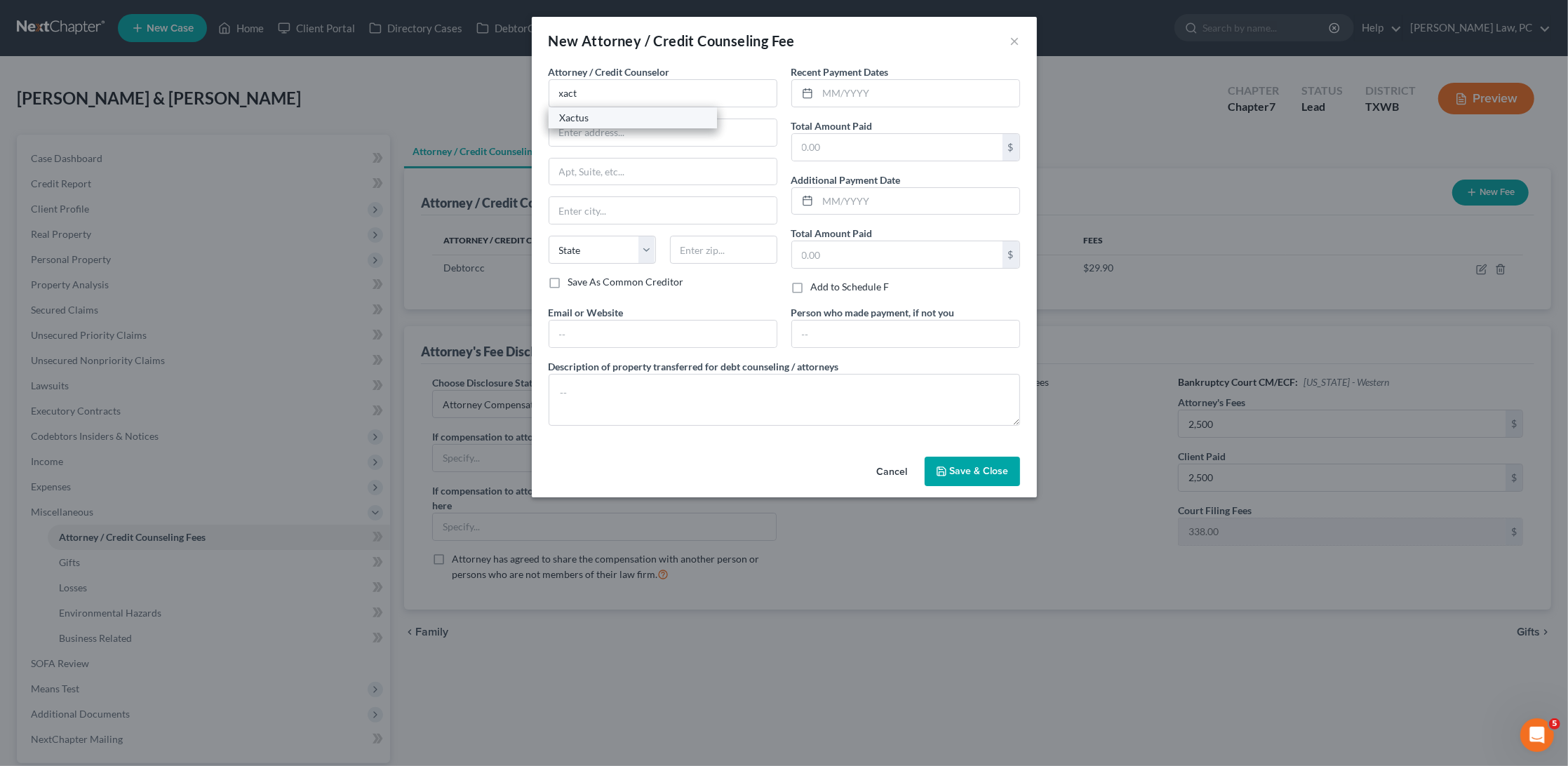
type input "Broomall"
select select "39"
type input "19008"
click at [857, 86] on input "text" at bounding box center [919, 93] width 201 height 26
type input "10/2025"
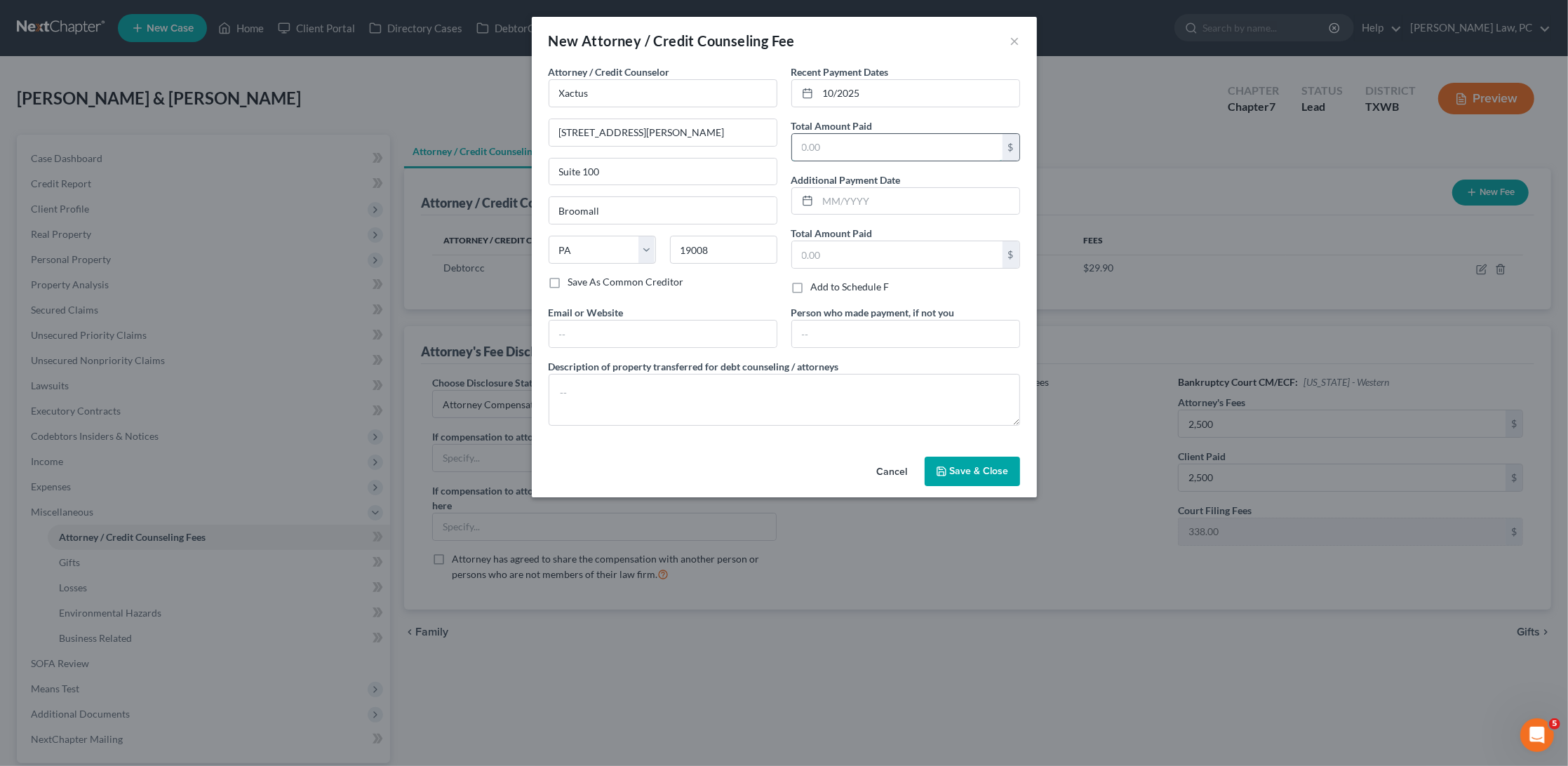
click at [867, 143] on input "text" at bounding box center [897, 147] width 211 height 26
type input "64"
click at [620, 379] on textarea at bounding box center [785, 400] width 471 height 52
type textarea "Credit Report"
click at [943, 466] on icon "button" at bounding box center [941, 471] width 11 height 11
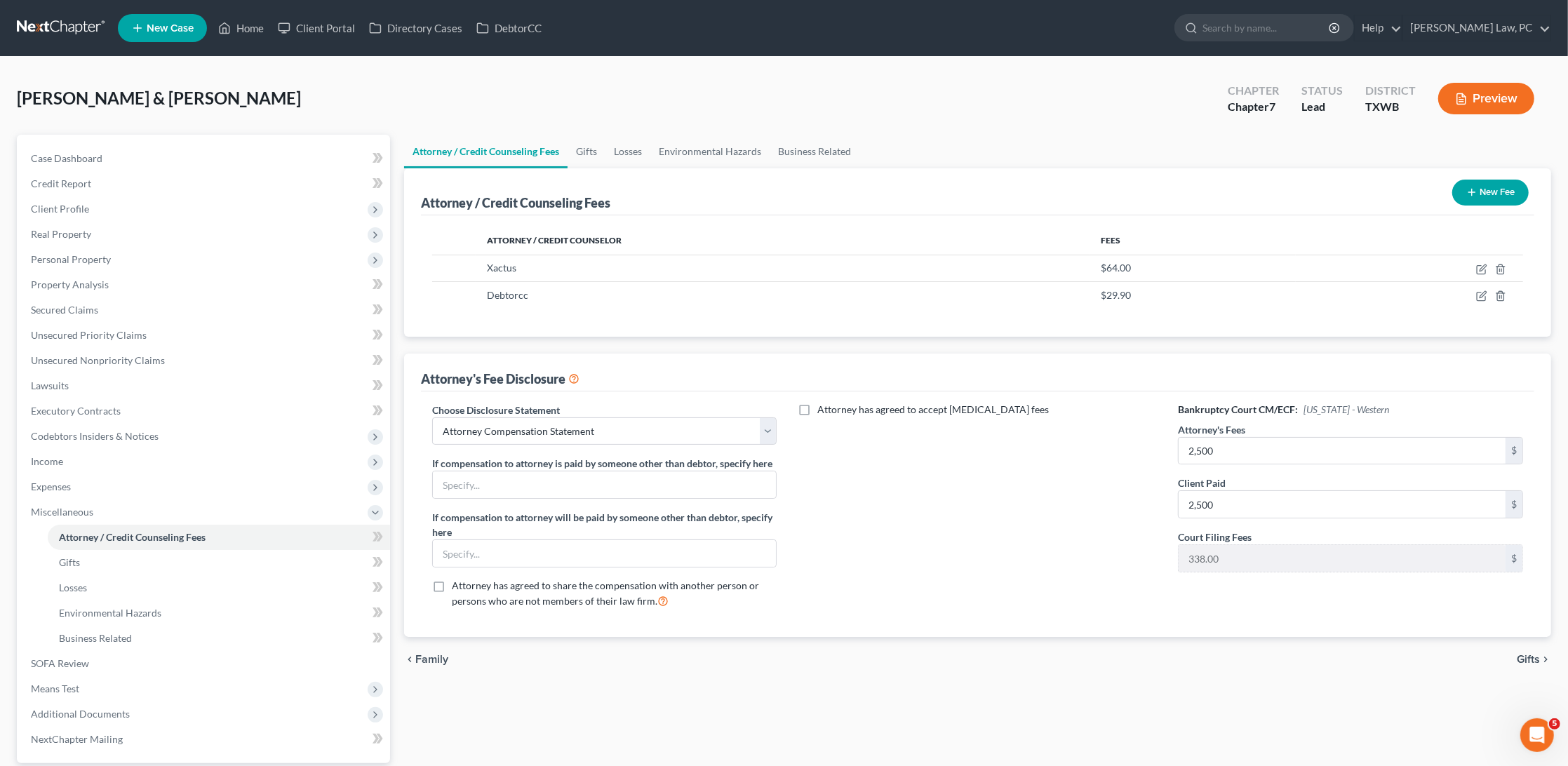
click at [1471, 196] on icon "button" at bounding box center [1472, 192] width 11 height 11
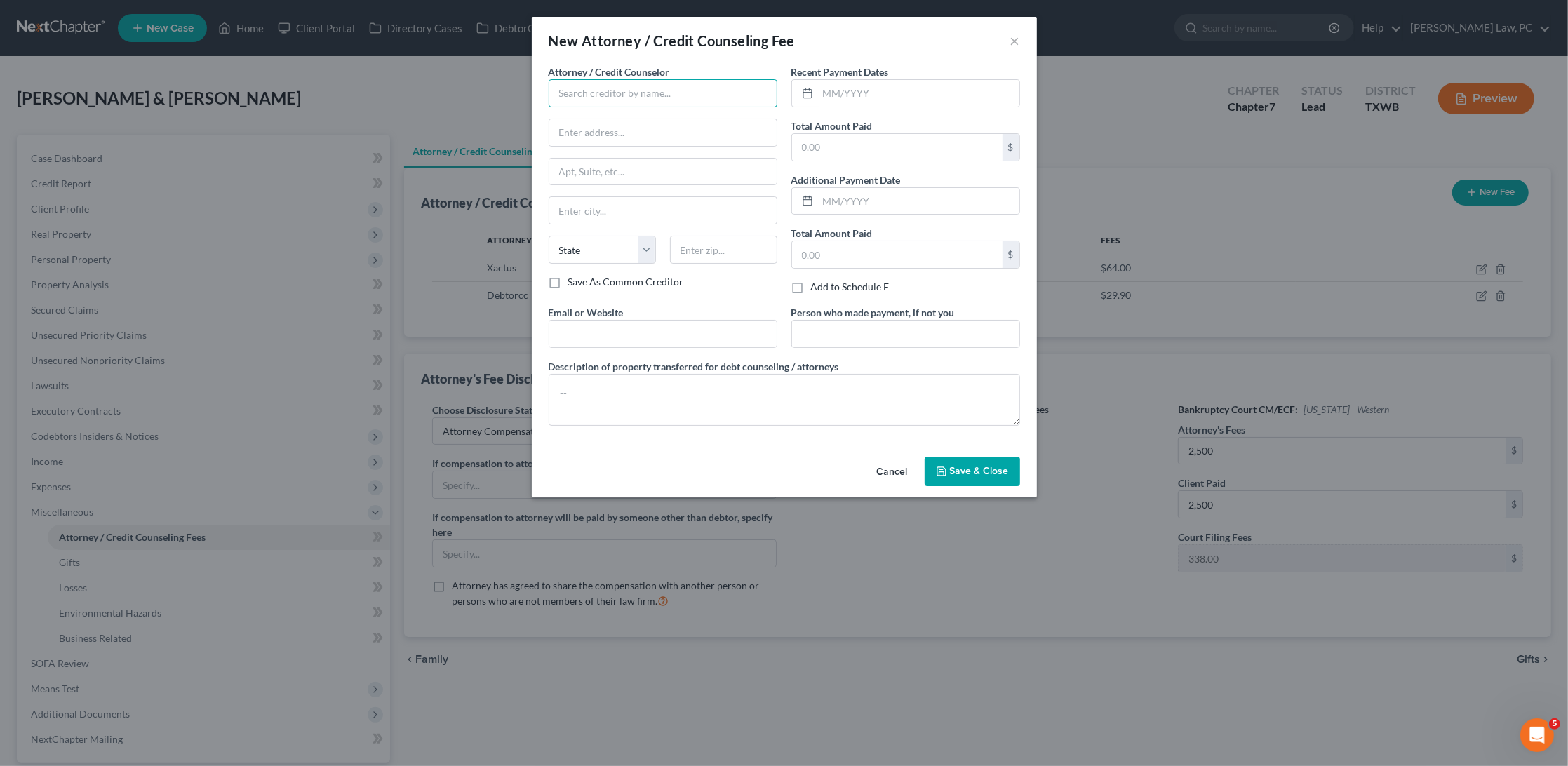
click at [657, 92] on input "text" at bounding box center [664, 93] width 229 height 28
click at [659, 137] on div "Hooman Khoshnood Law PC" at bounding box center [633, 139] width 146 height 14
type input "Hooman Khoshnood Law PC"
type input "505 Huntland Dr"
type input "295"
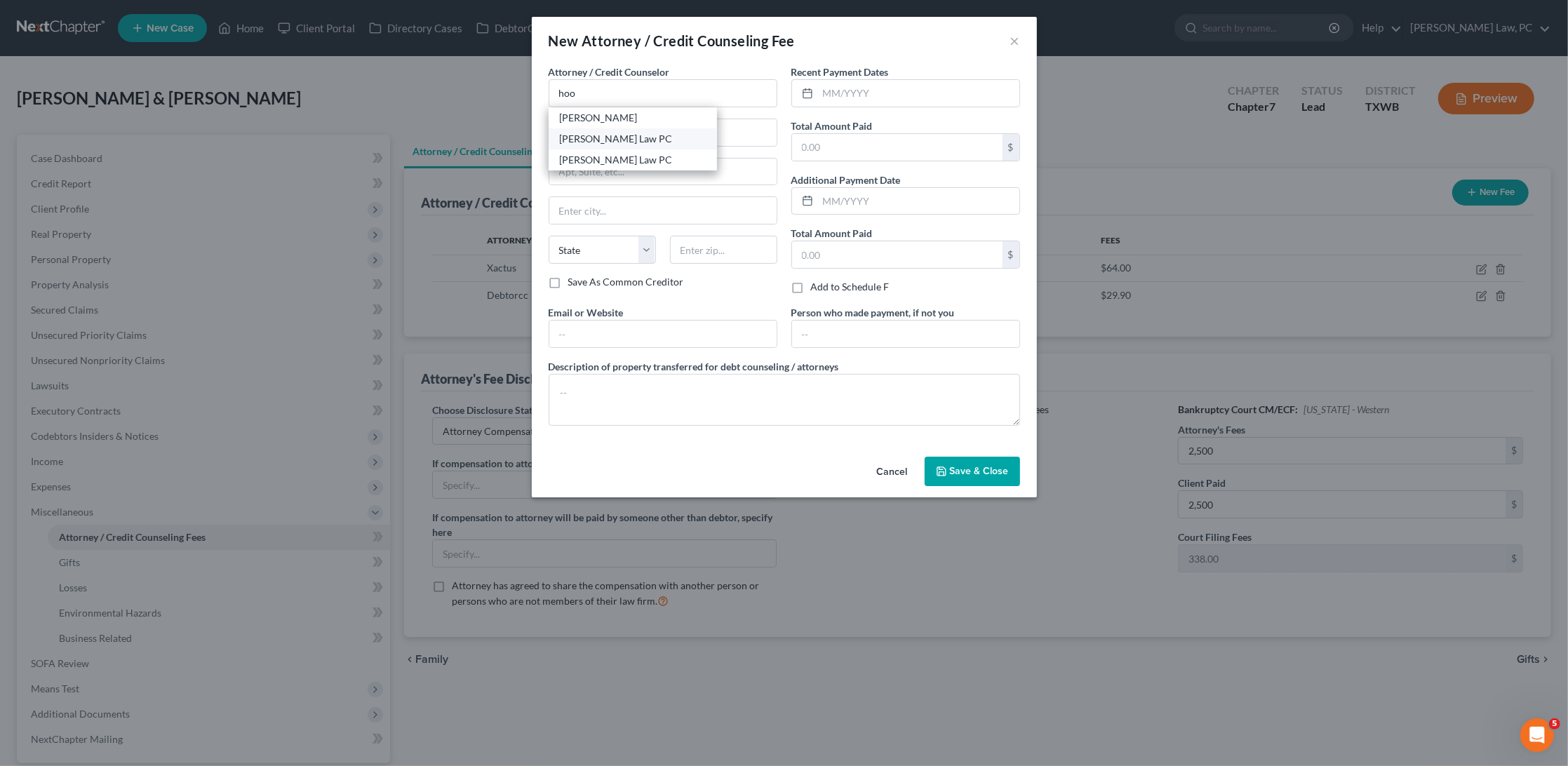
type input "Austin"
select select "45"
type input "78752"
click at [854, 87] on input "text" at bounding box center [919, 93] width 201 height 26
type input "10/2025"
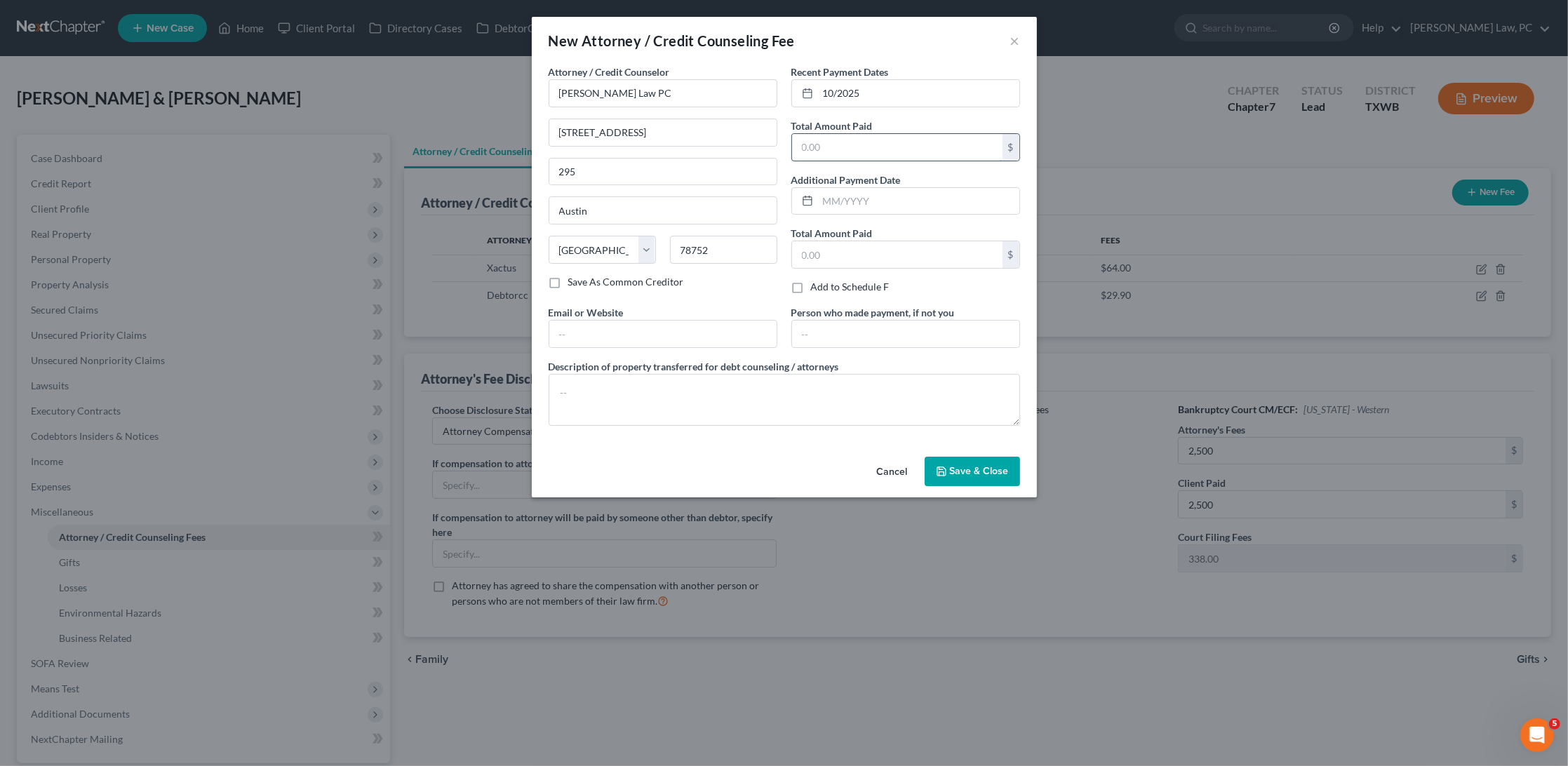
click at [854, 135] on input "text" at bounding box center [897, 147] width 211 height 26
type input "2,500"
click at [687, 374] on textarea at bounding box center [785, 400] width 471 height 52
type textarea "Attorneys Fees"
click at [954, 465] on span "Save & Close" at bounding box center [979, 471] width 59 height 12
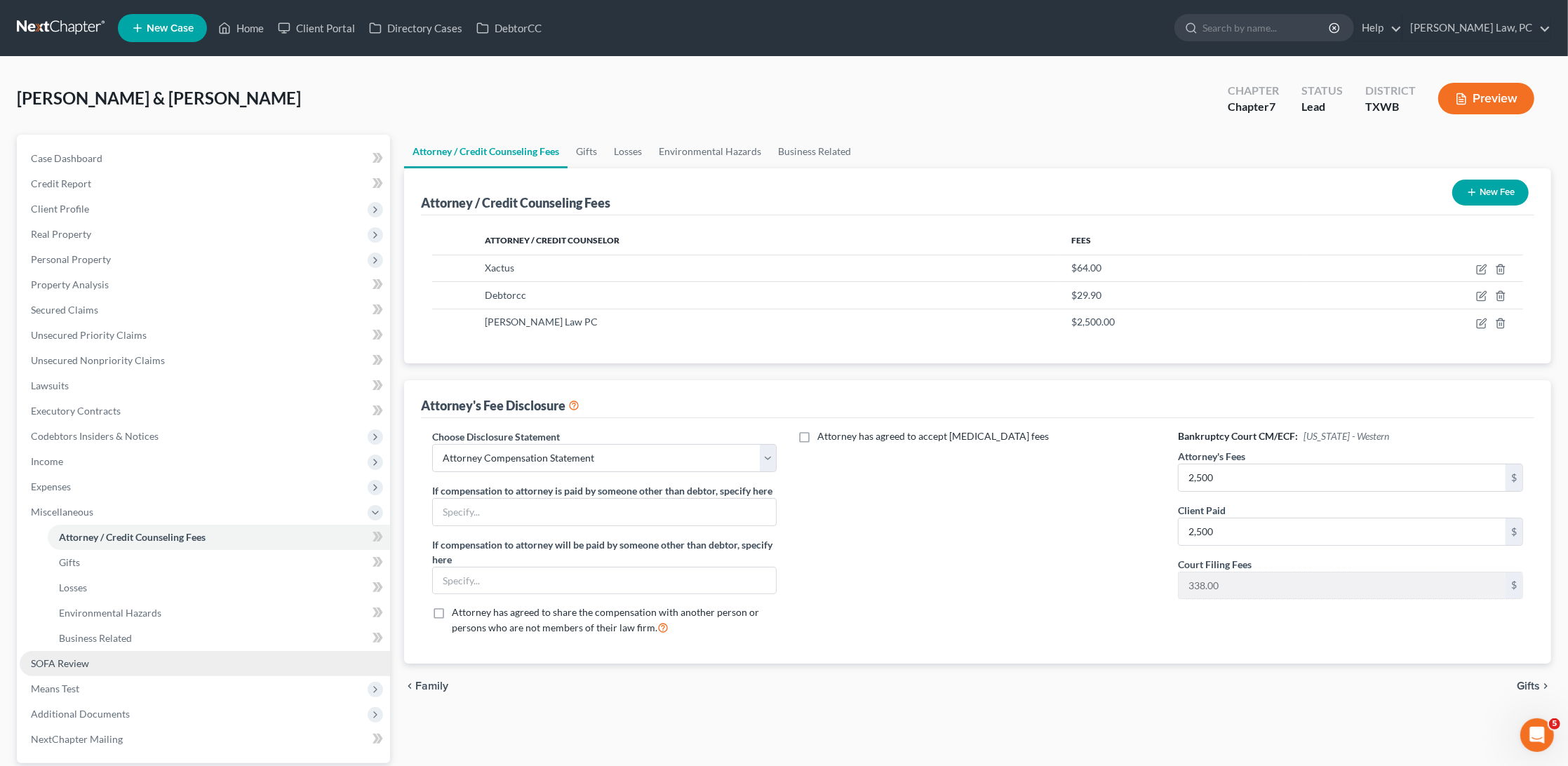
click at [75, 657] on span "SOFA Review" at bounding box center [59, 663] width 58 height 12
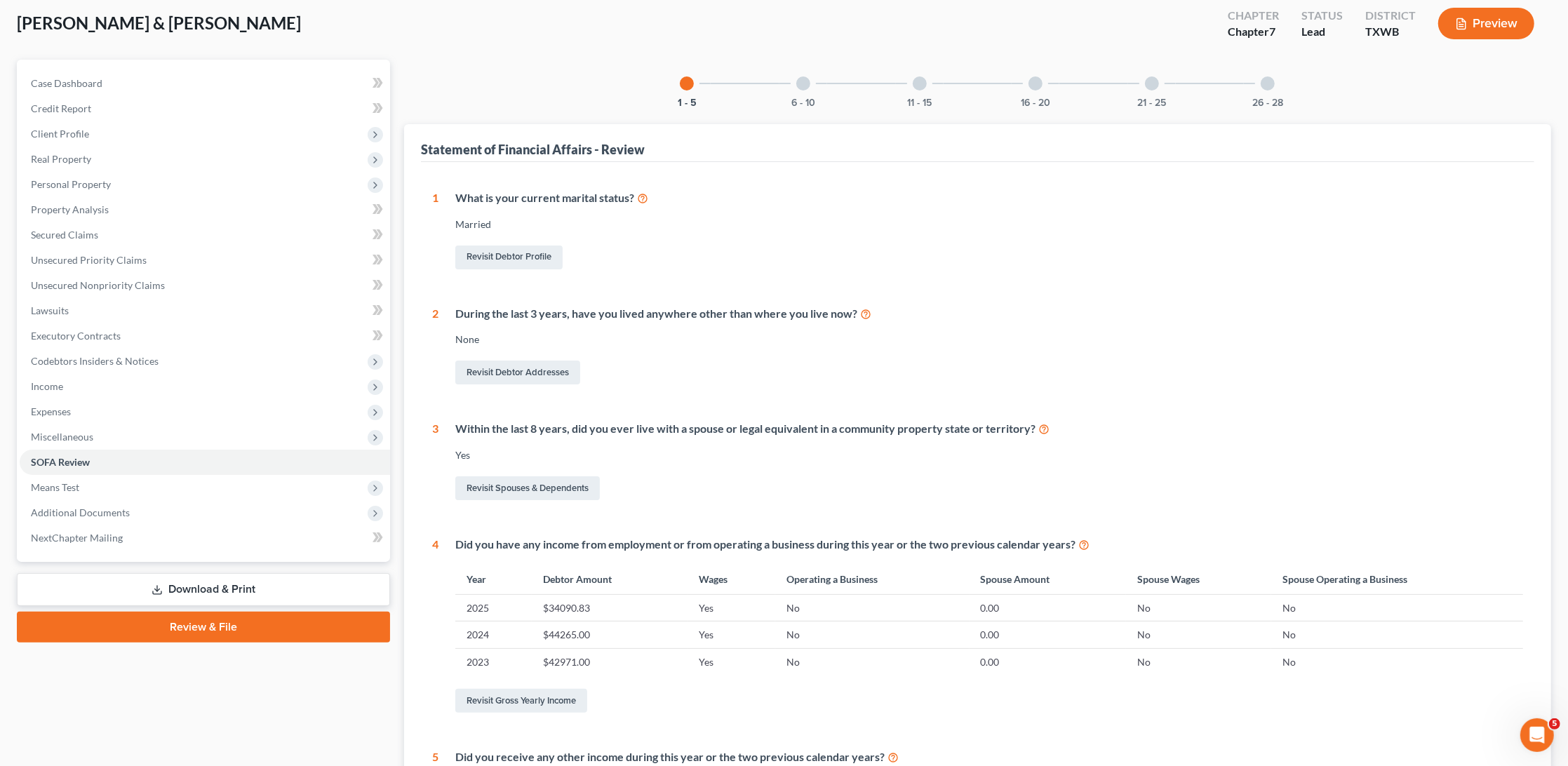
scroll to position [57, 0]
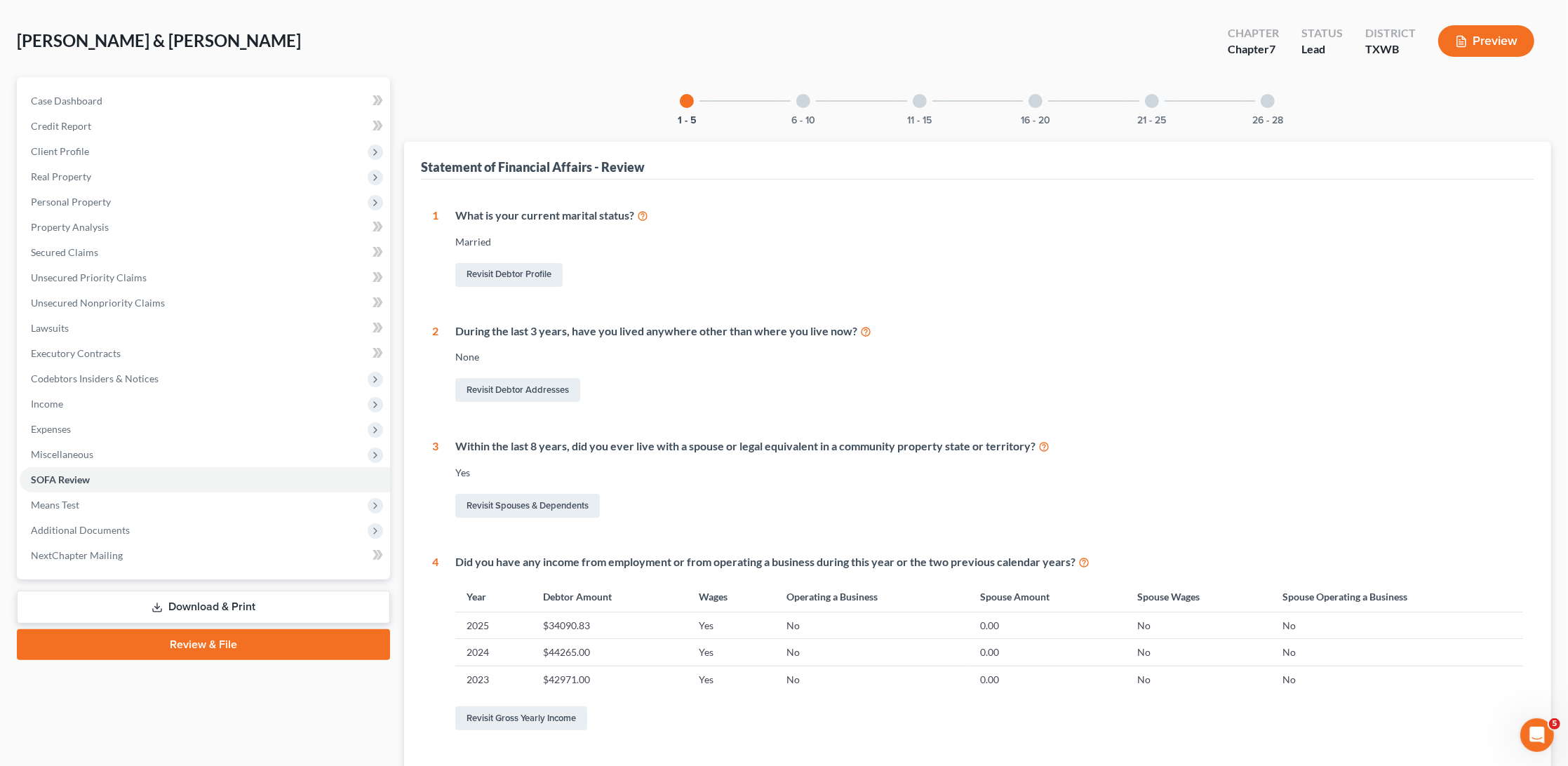
click at [806, 98] on div at bounding box center [803, 101] width 14 height 14
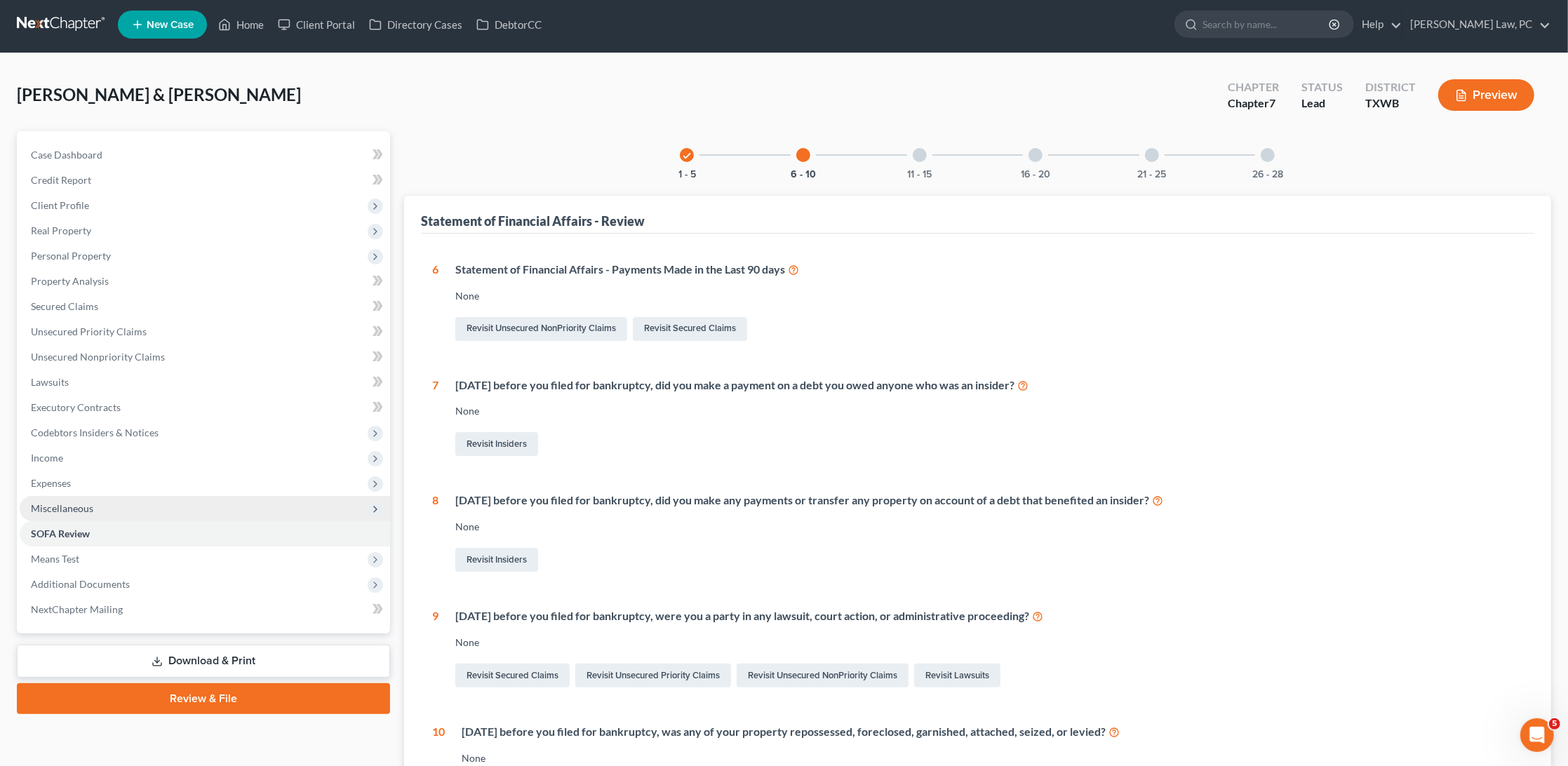
scroll to position [76, 0]
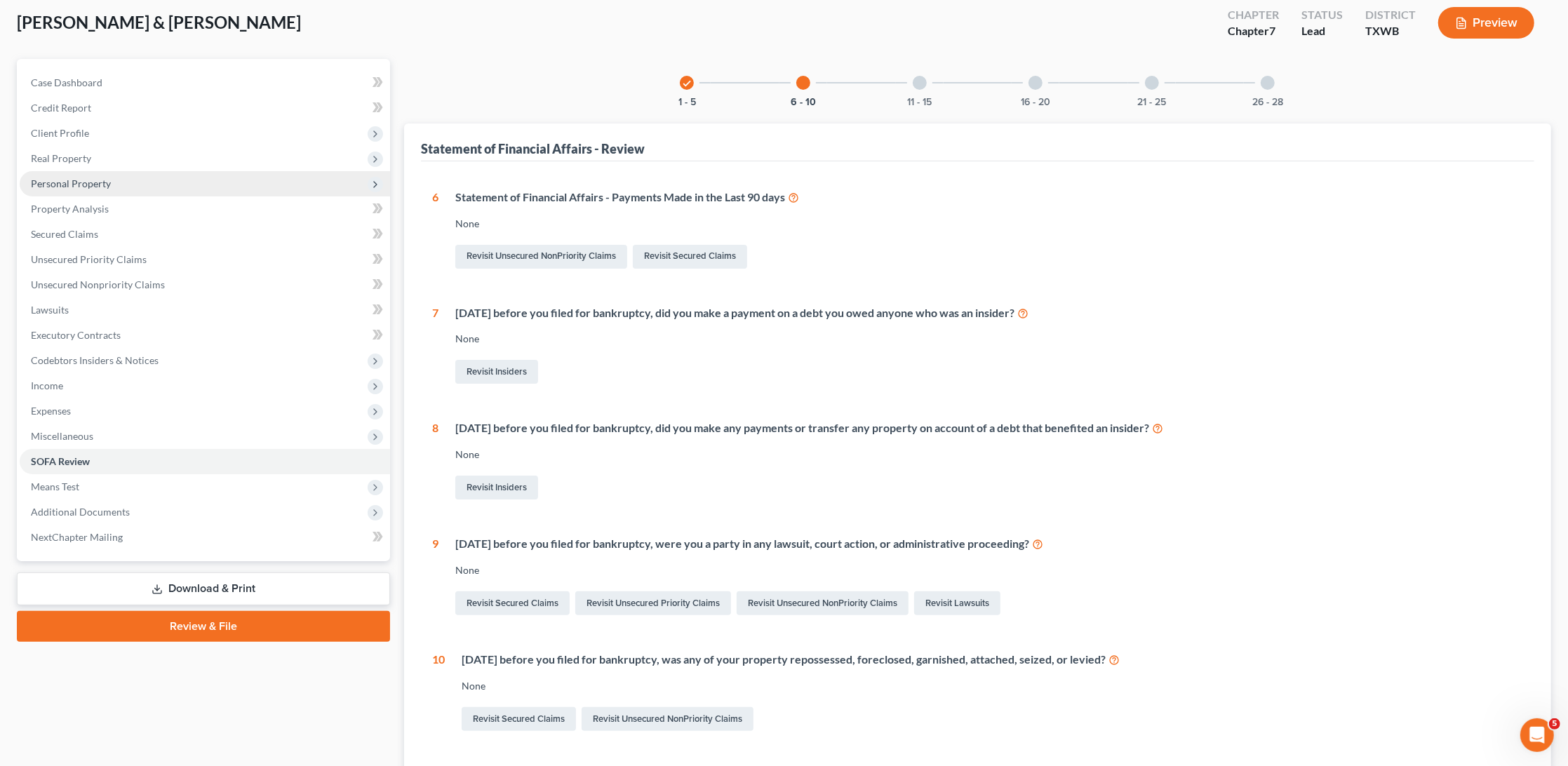
click at [76, 181] on span "Personal Property" at bounding box center [70, 183] width 80 height 12
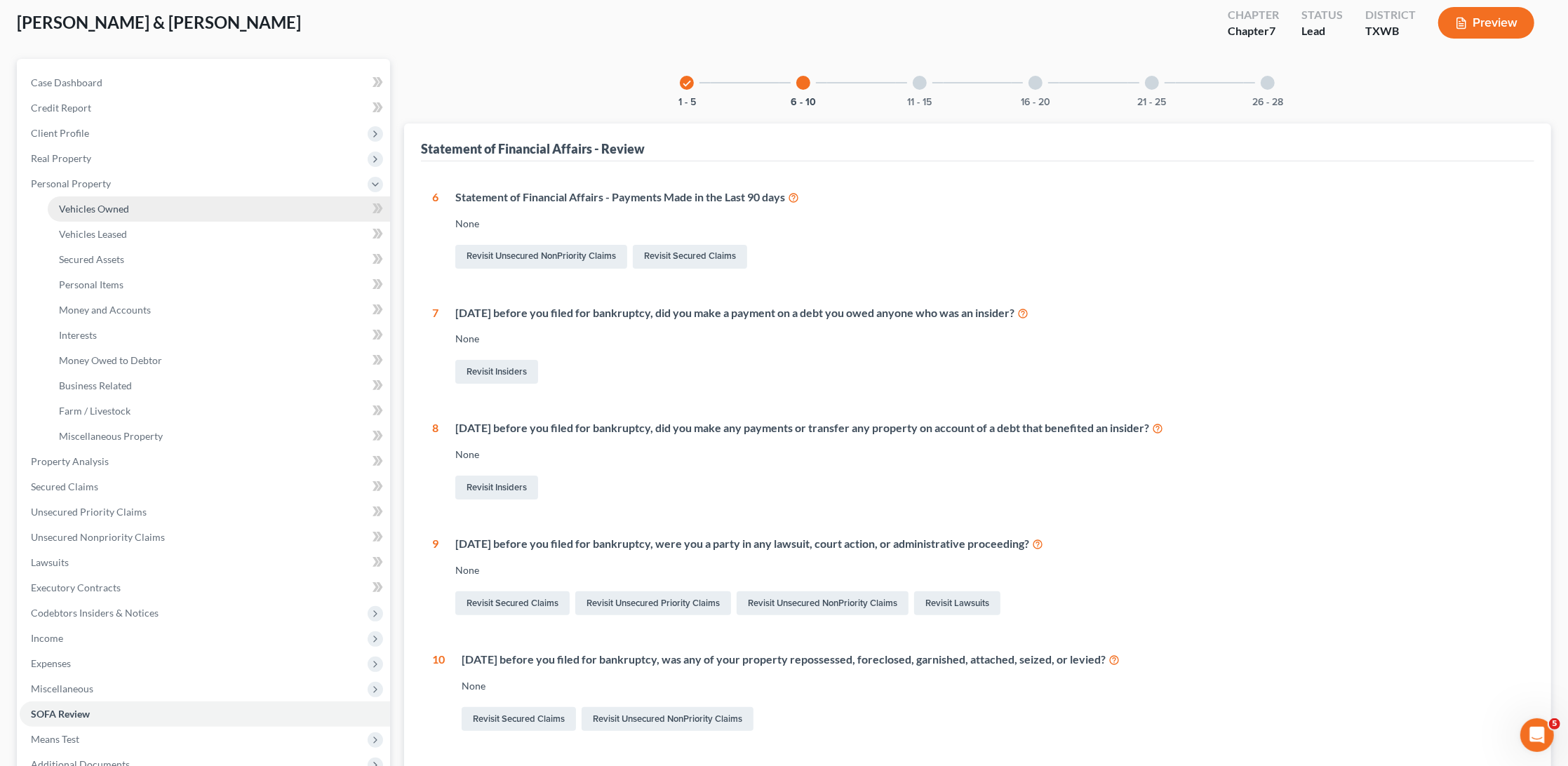
click at [104, 208] on span "Vehicles Owned" at bounding box center [94, 208] width 70 height 12
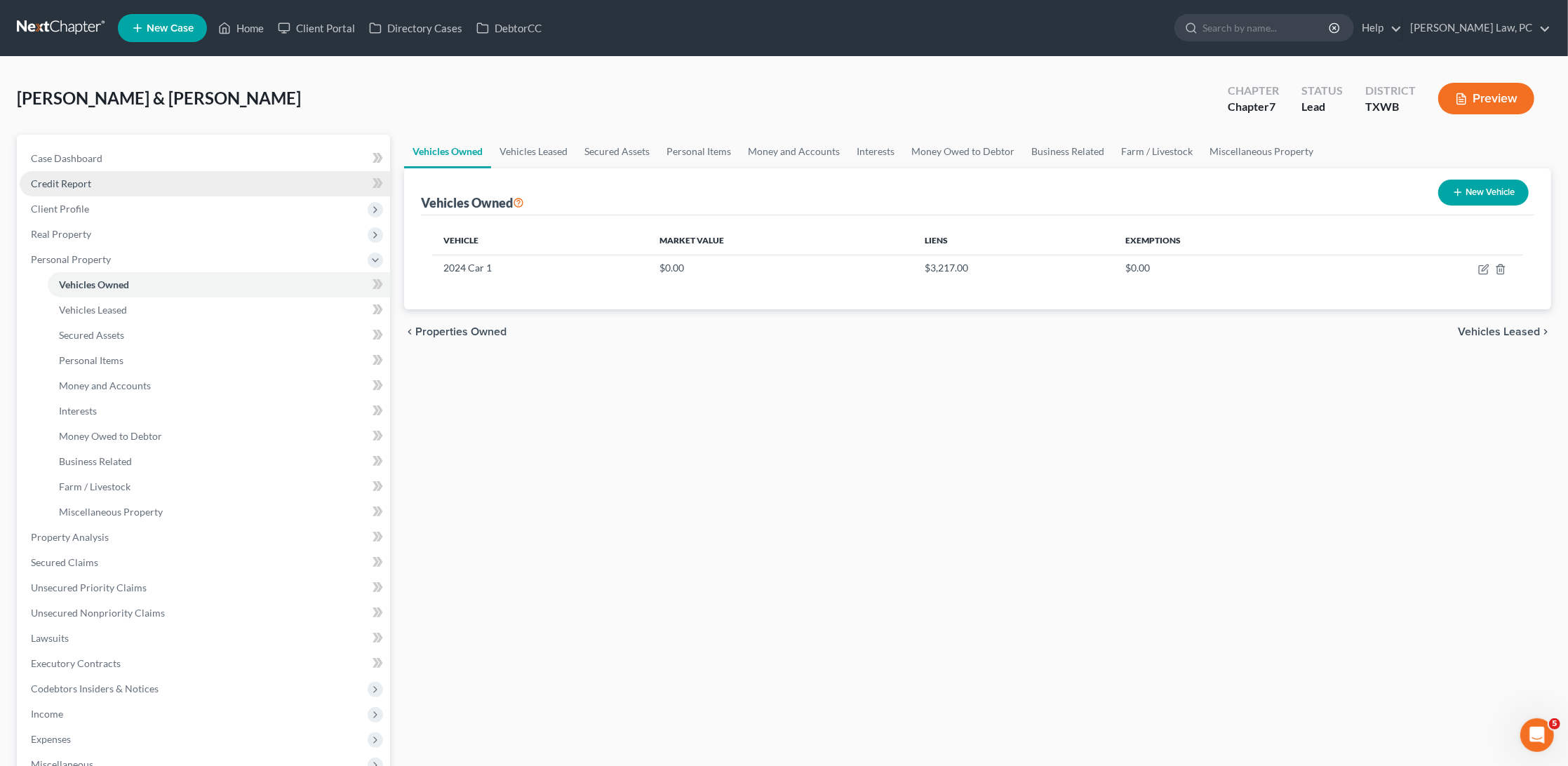
click at [83, 179] on span "Credit Report" at bounding box center [61, 183] width 60 height 12
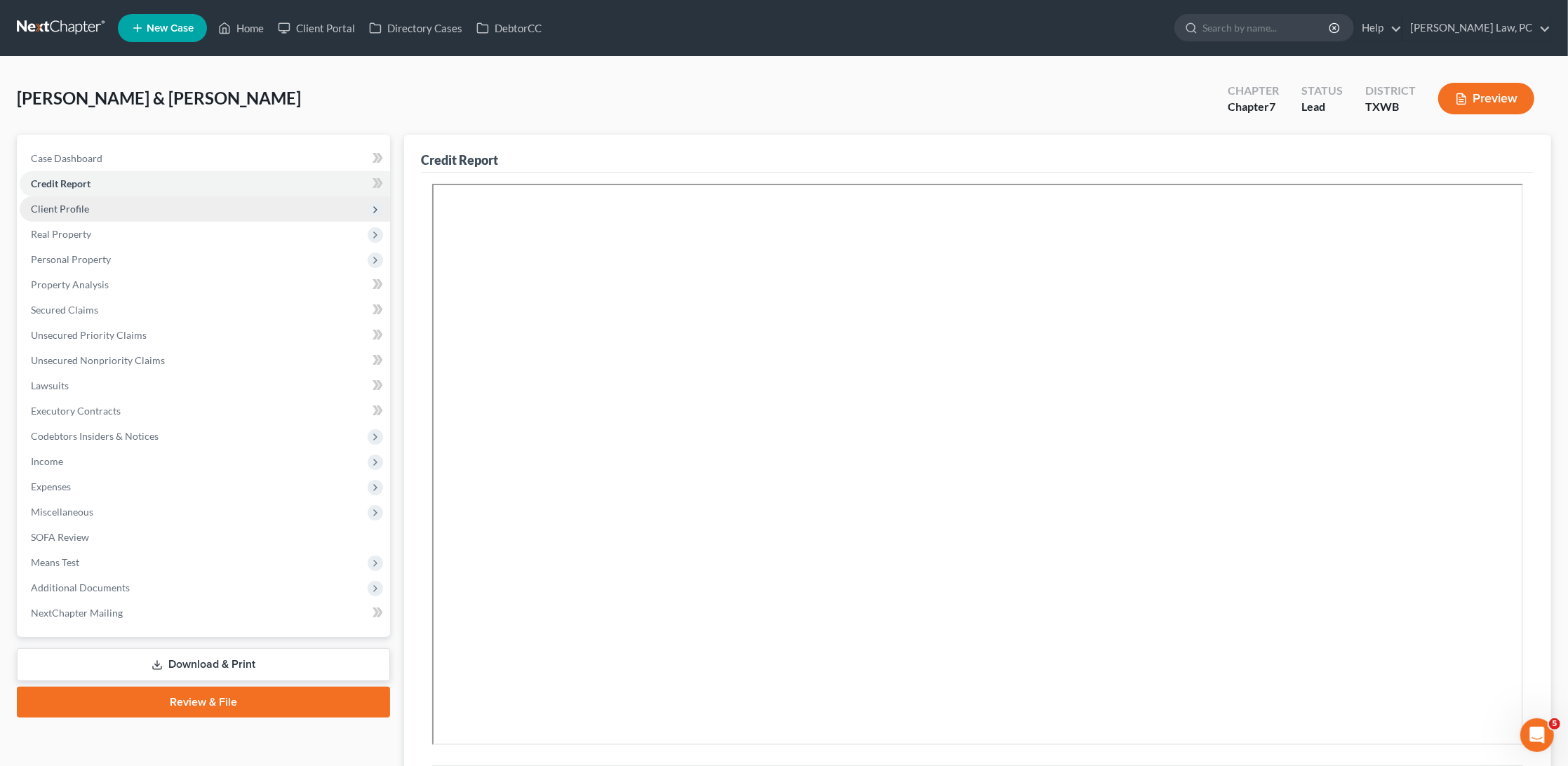
click at [100, 203] on span "Client Profile" at bounding box center [205, 209] width 371 height 25
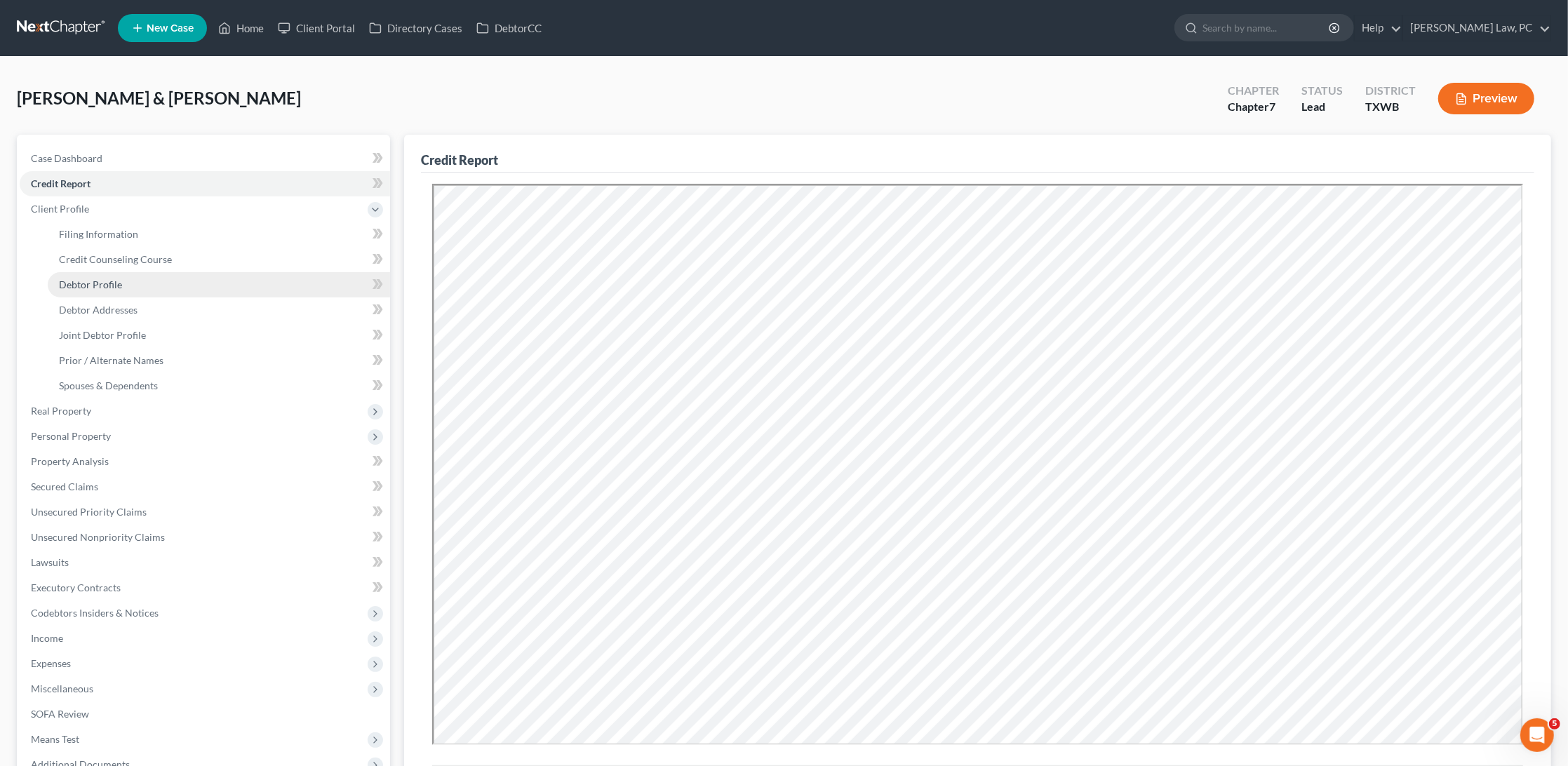
click at [104, 278] on span "Debtor Profile" at bounding box center [90, 284] width 63 height 12
select select "1"
select select "6"
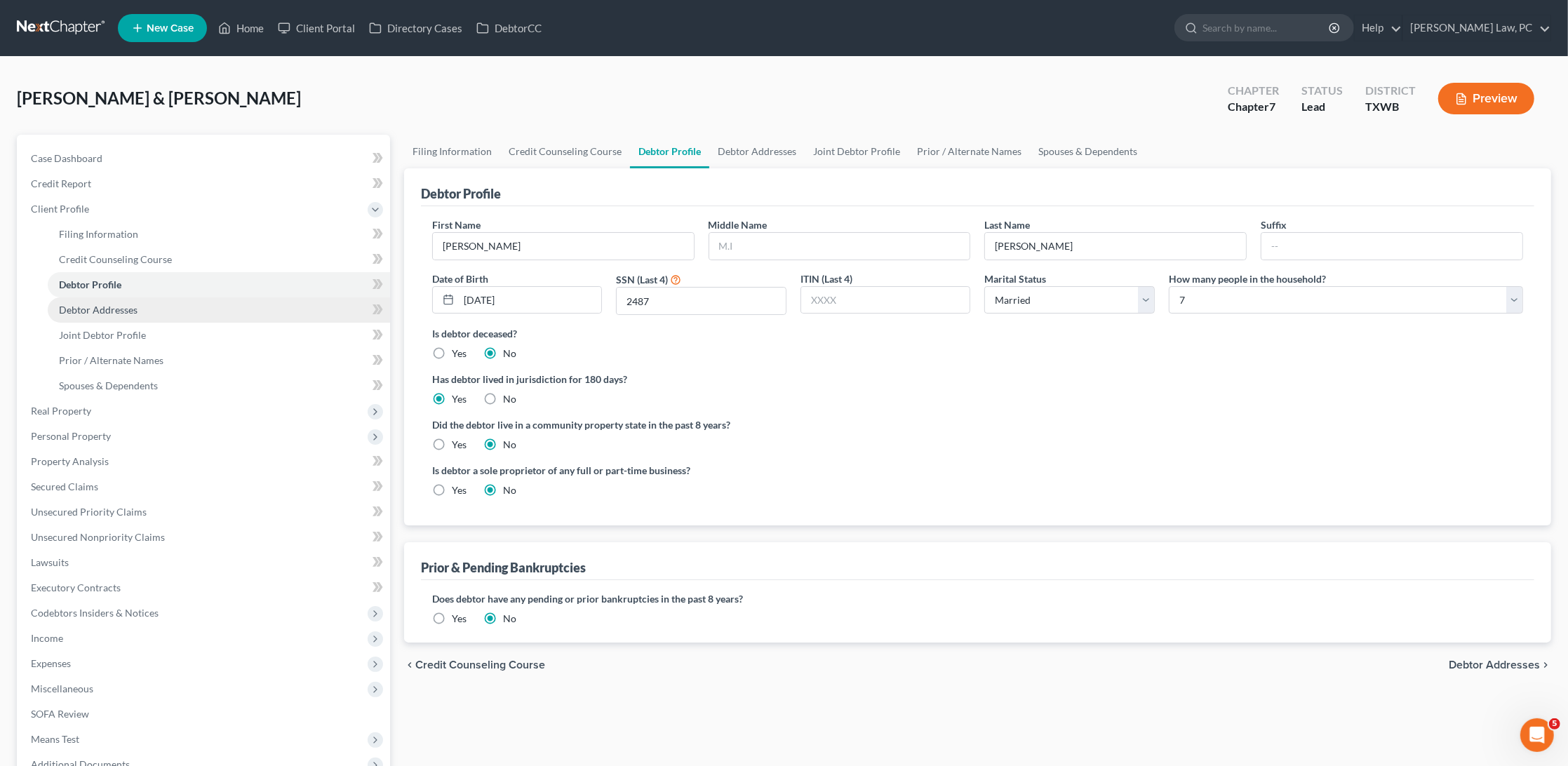
click at [152, 302] on link "Debtor Addresses" at bounding box center [219, 310] width 342 height 25
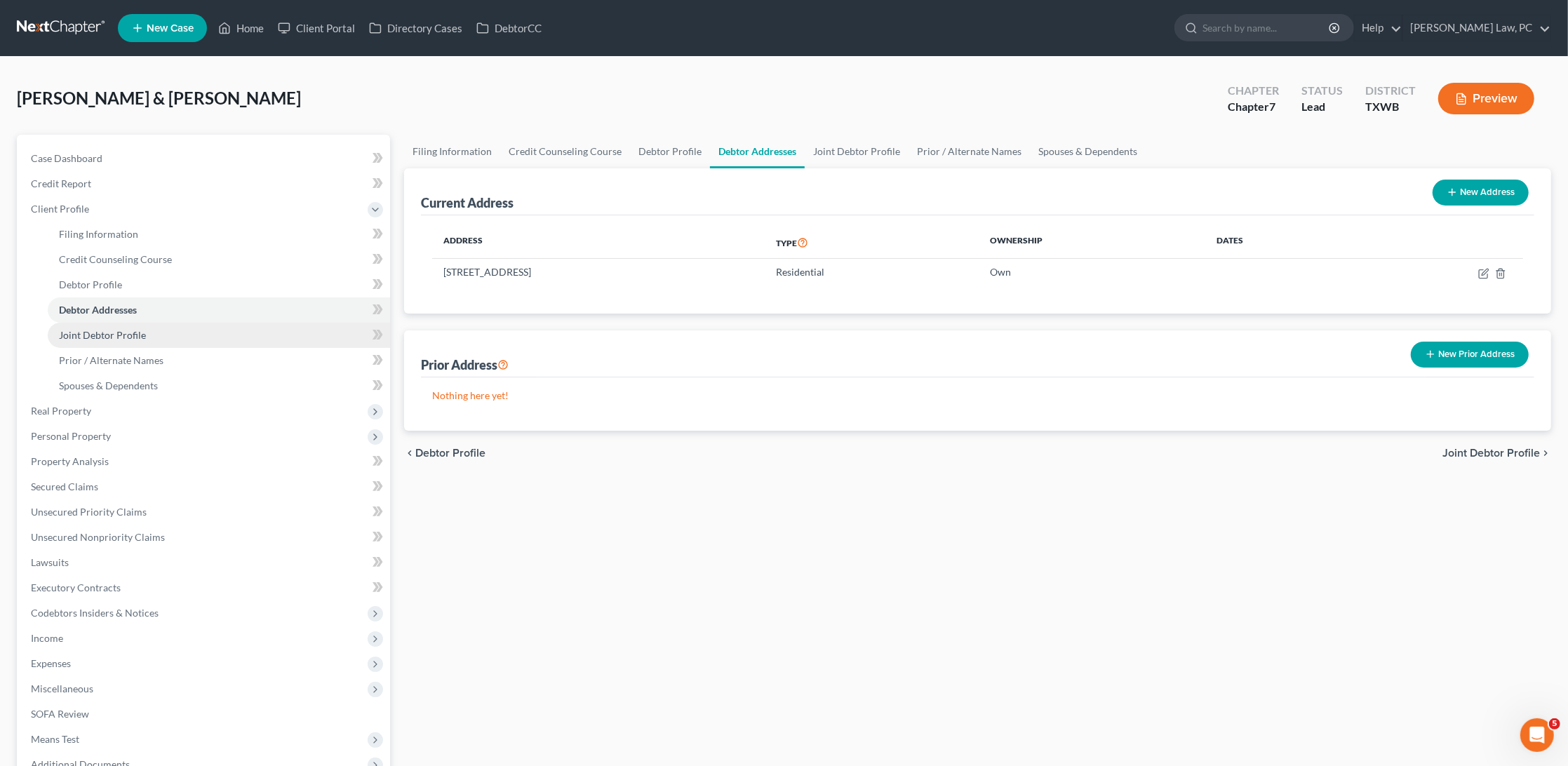
click at [183, 324] on link "Joint Debtor Profile" at bounding box center [219, 335] width 342 height 25
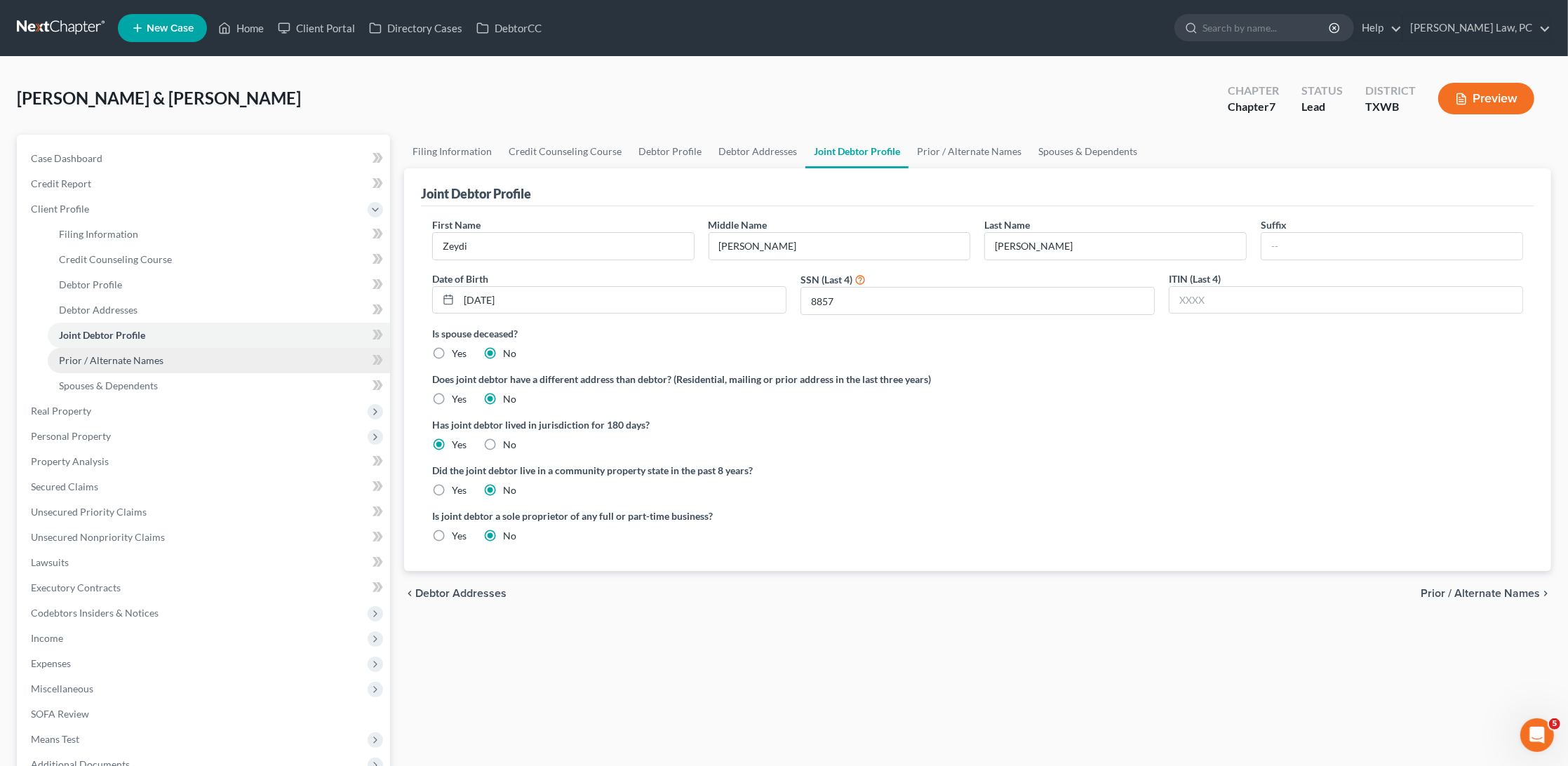
click at [139, 354] on span "Prior / Alternate Names" at bounding box center [111, 360] width 104 height 12
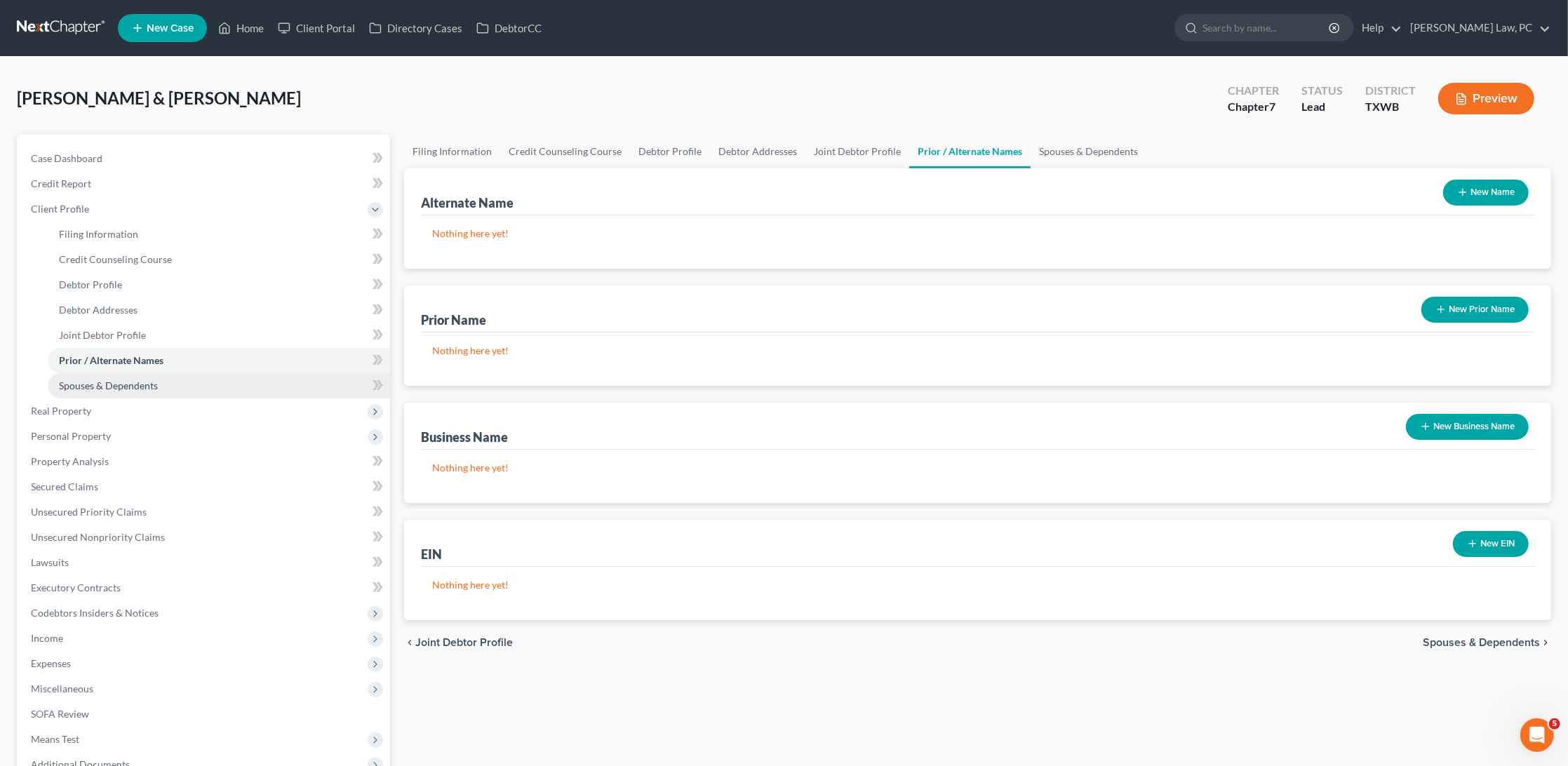
click at [142, 373] on link "Spouses & Dependents" at bounding box center [219, 386] width 342 height 25
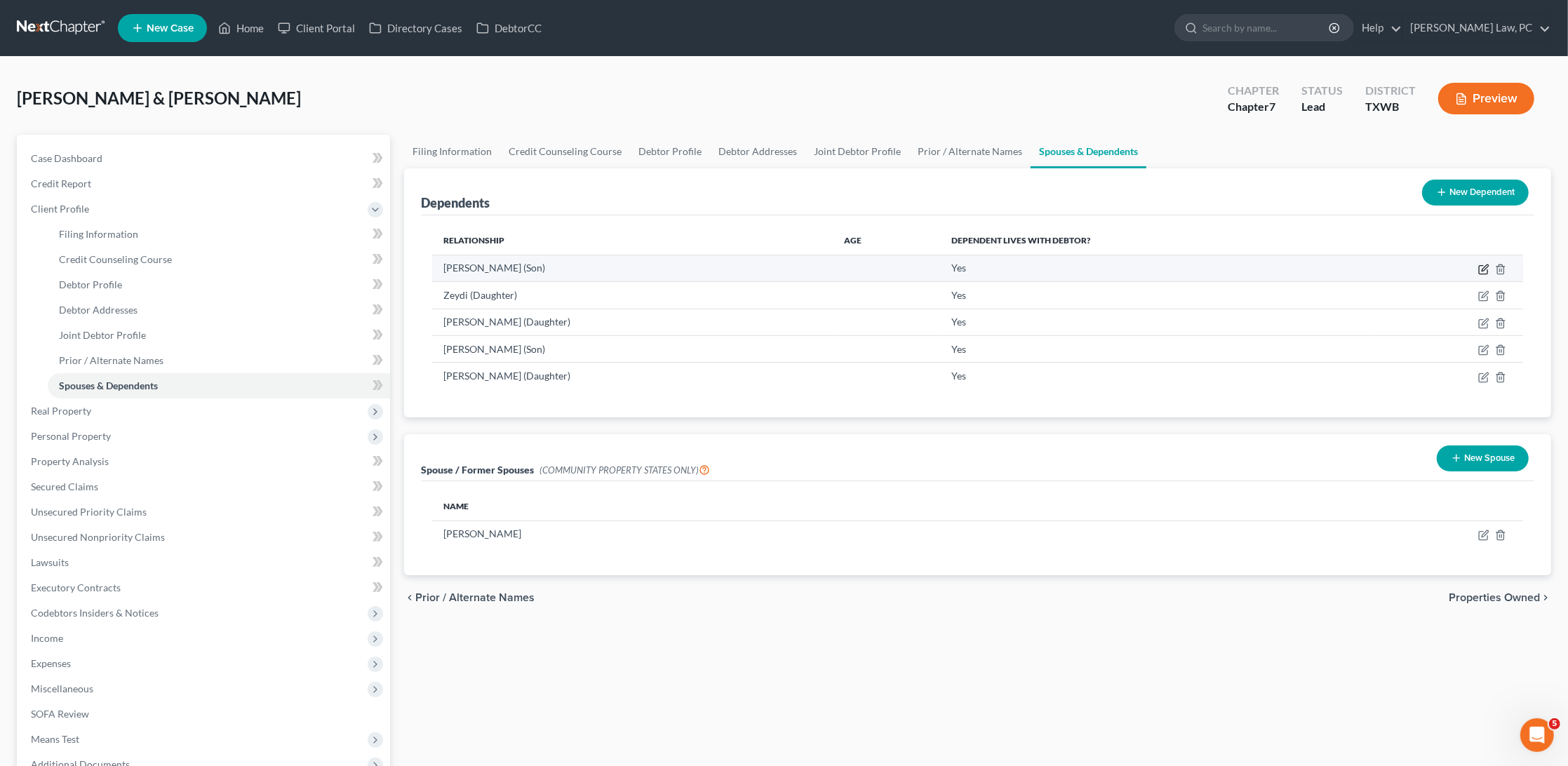
click at [1481, 268] on icon "button" at bounding box center [1484, 269] width 11 height 11
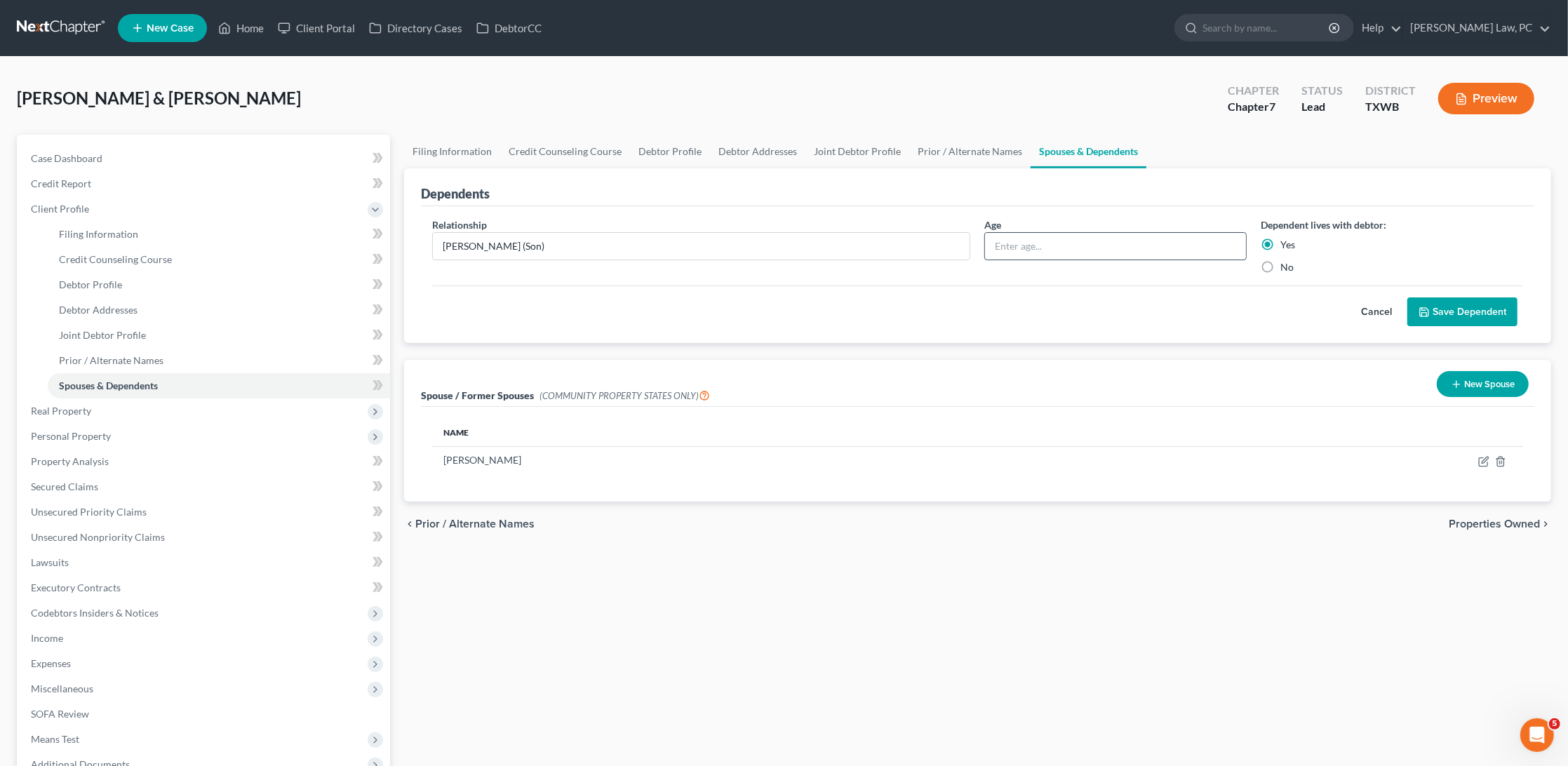
click at [1050, 247] on input "text" at bounding box center [1116, 246] width 261 height 26
type input "17"
click at [1492, 313] on button "Save Dependent" at bounding box center [1463, 312] width 110 height 29
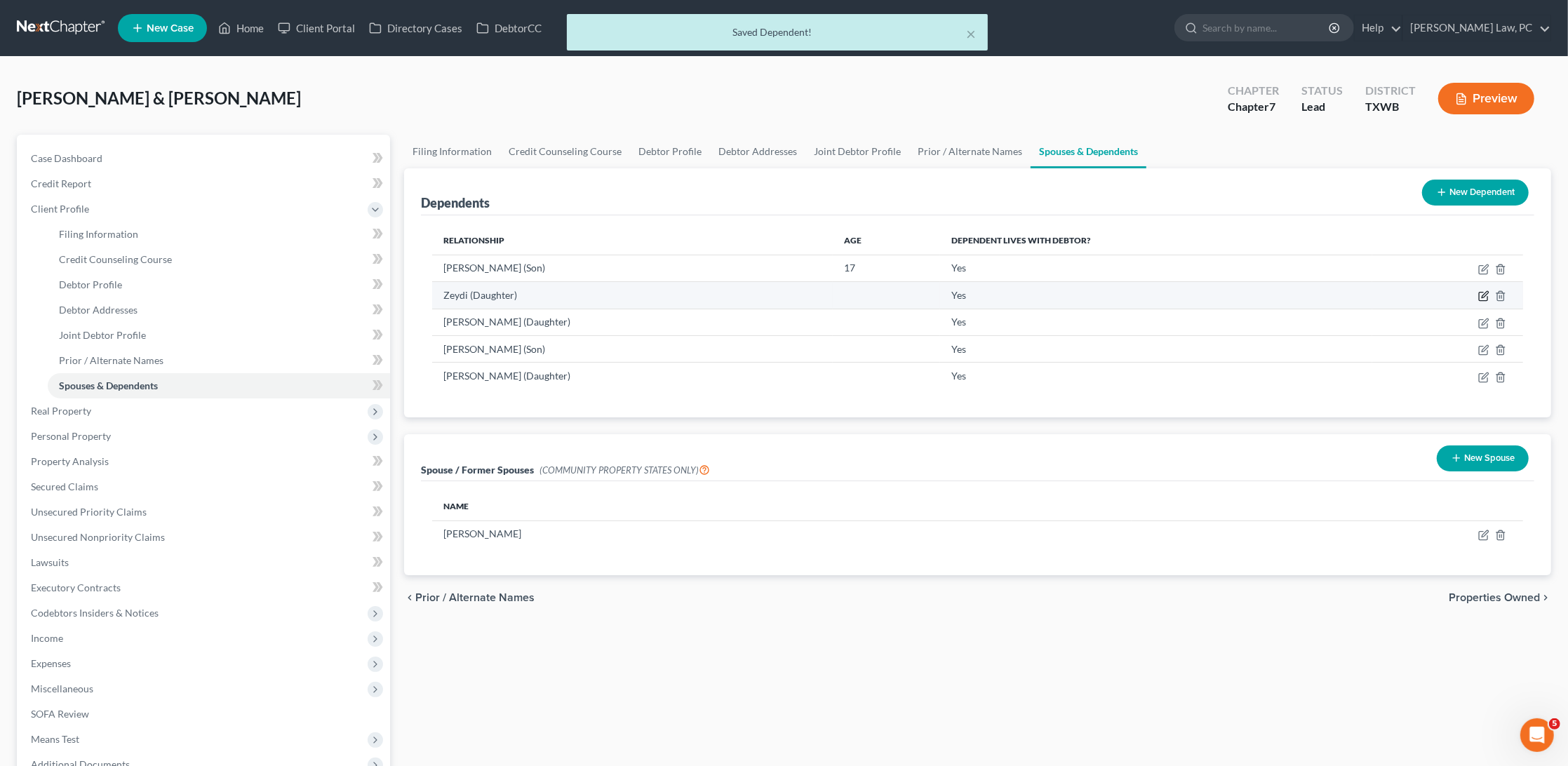
click at [1484, 296] on icon "button" at bounding box center [1484, 296] width 11 height 11
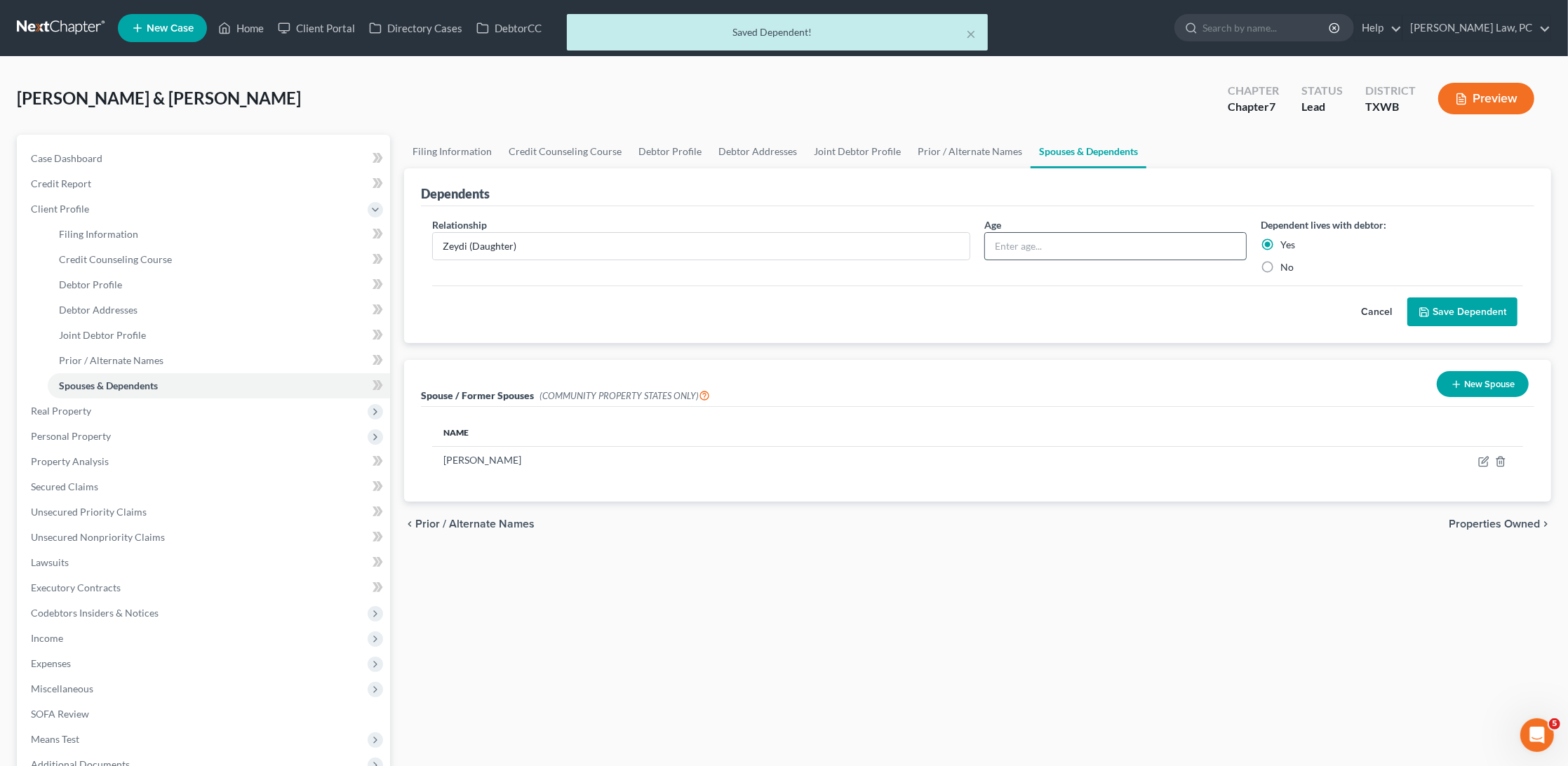
click at [1117, 244] on input "text" at bounding box center [1116, 246] width 261 height 26
type input "14"
click at [1435, 316] on button "Save Dependent" at bounding box center [1463, 312] width 110 height 29
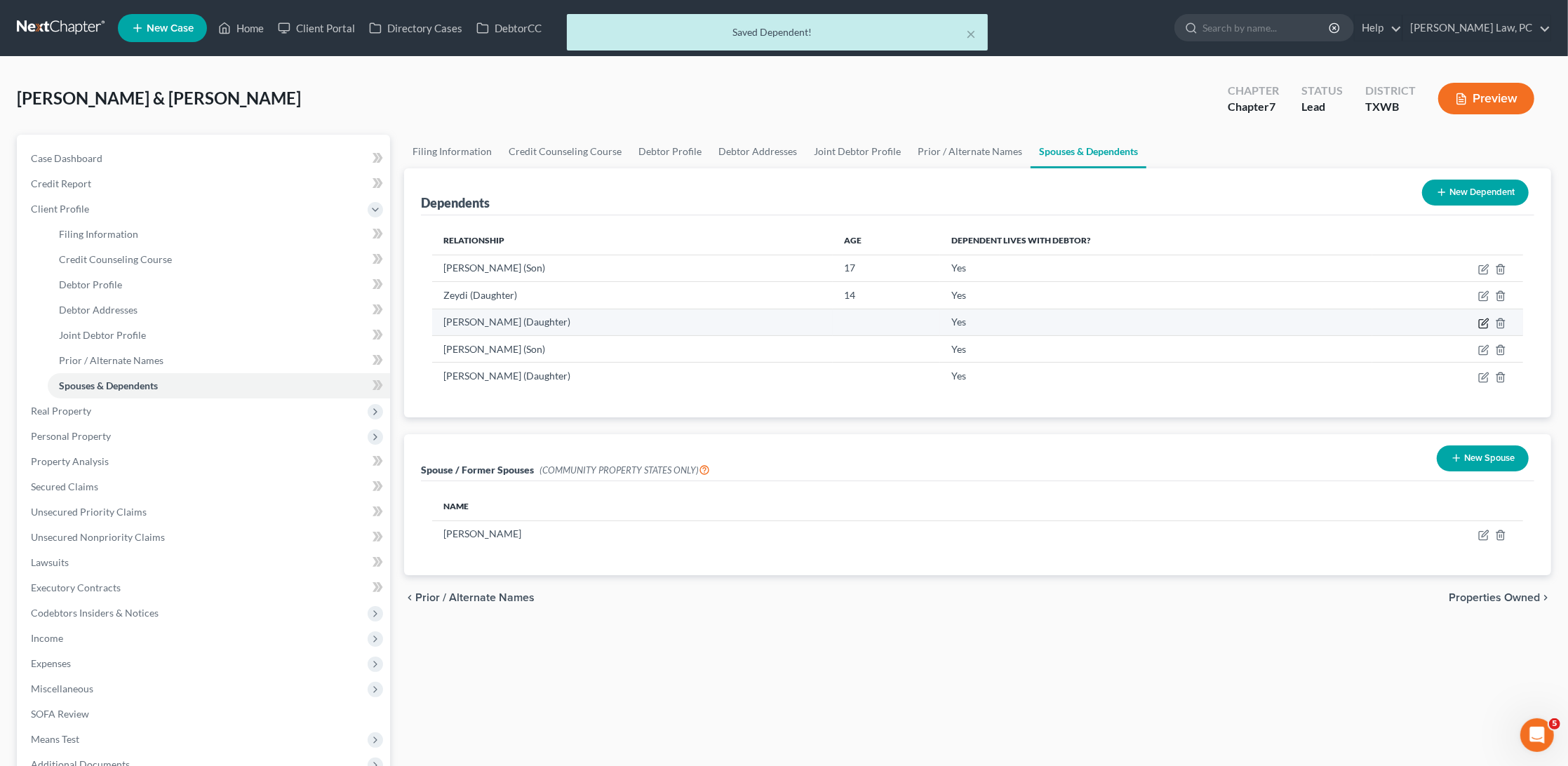
click at [1481, 324] on icon "button" at bounding box center [1484, 323] width 11 height 11
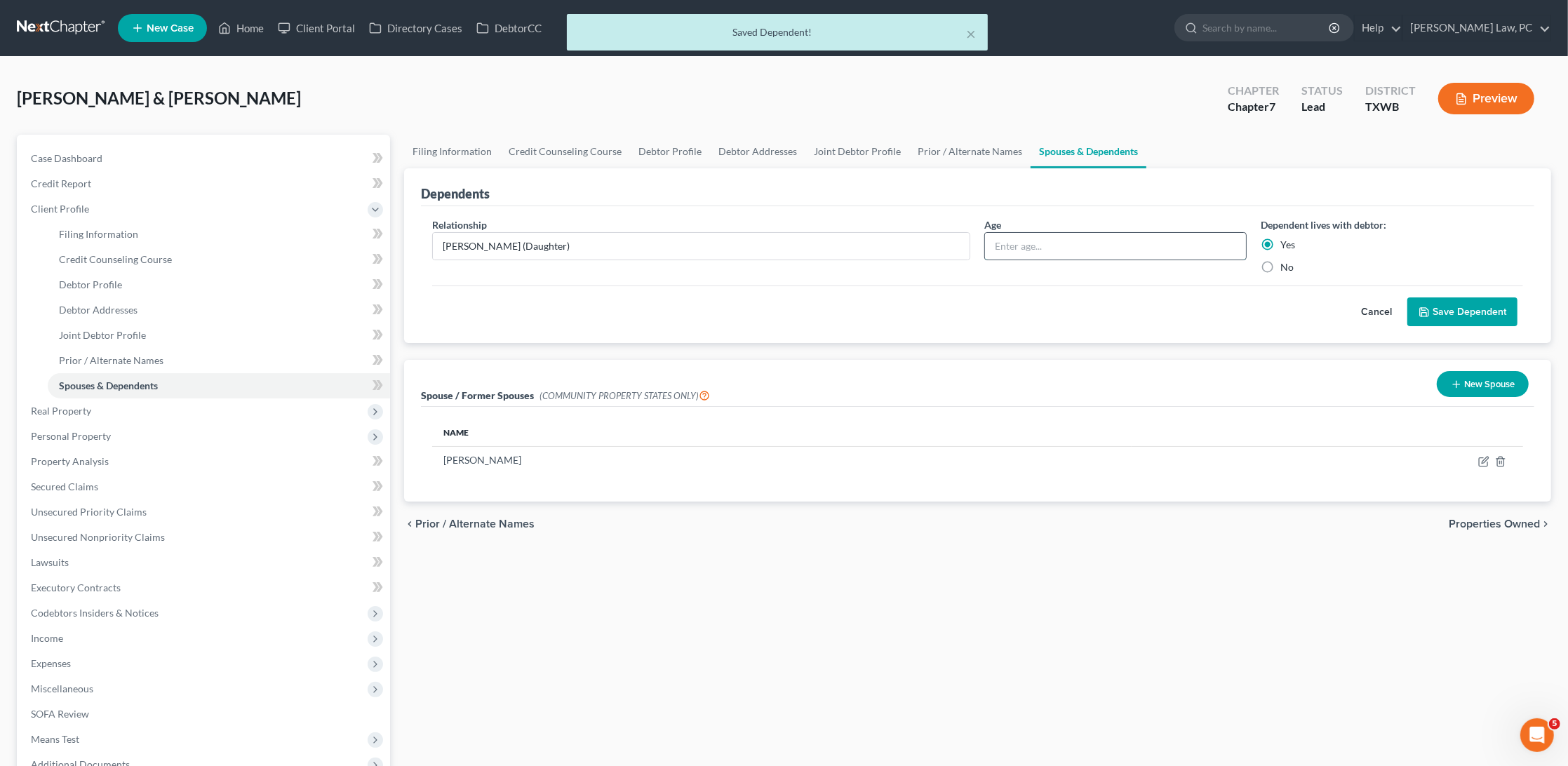
click at [1042, 249] on input "text" at bounding box center [1116, 246] width 261 height 26
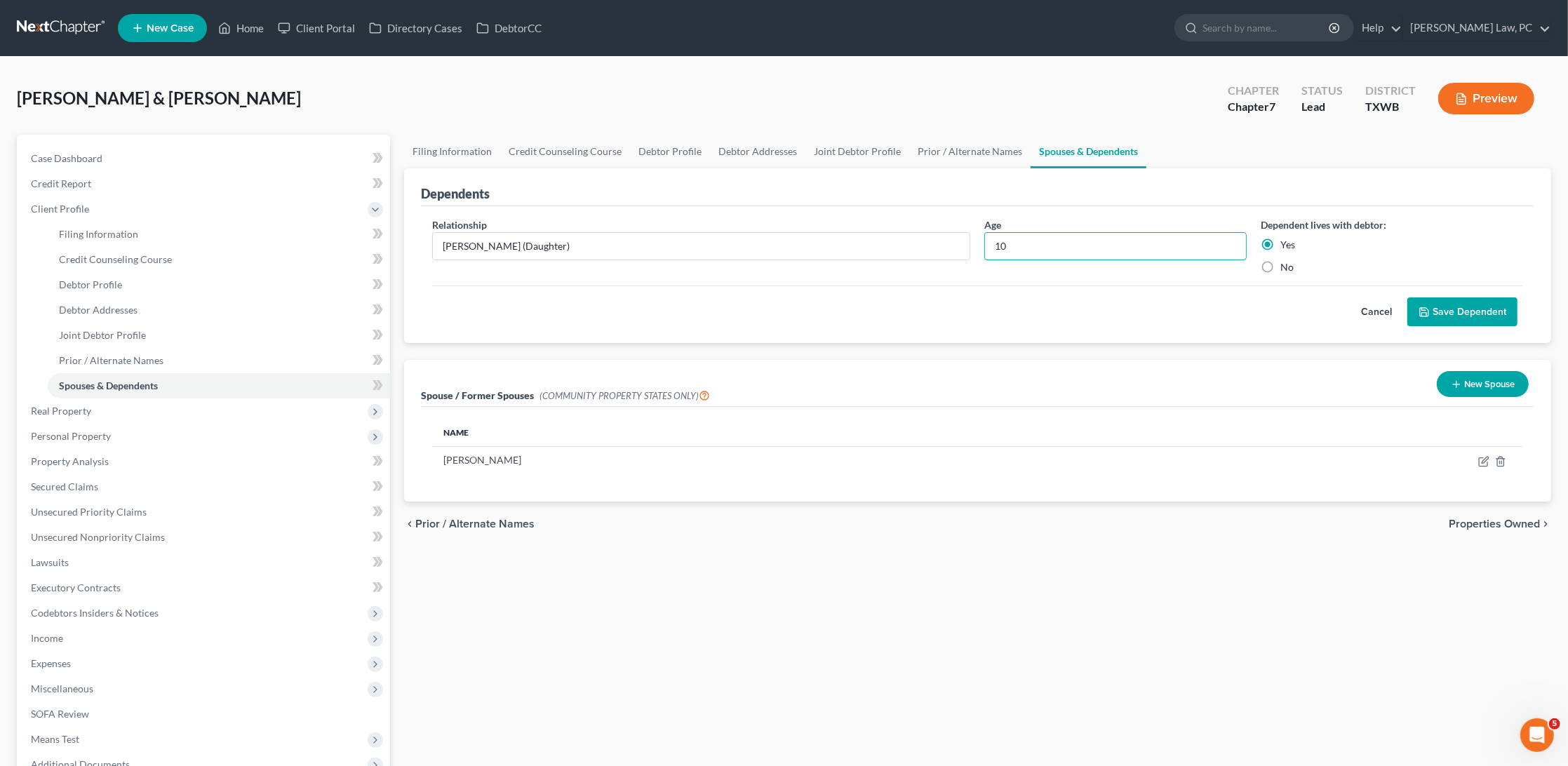
type input "10"
click at [1448, 315] on button "Save Dependent" at bounding box center [1463, 312] width 110 height 29
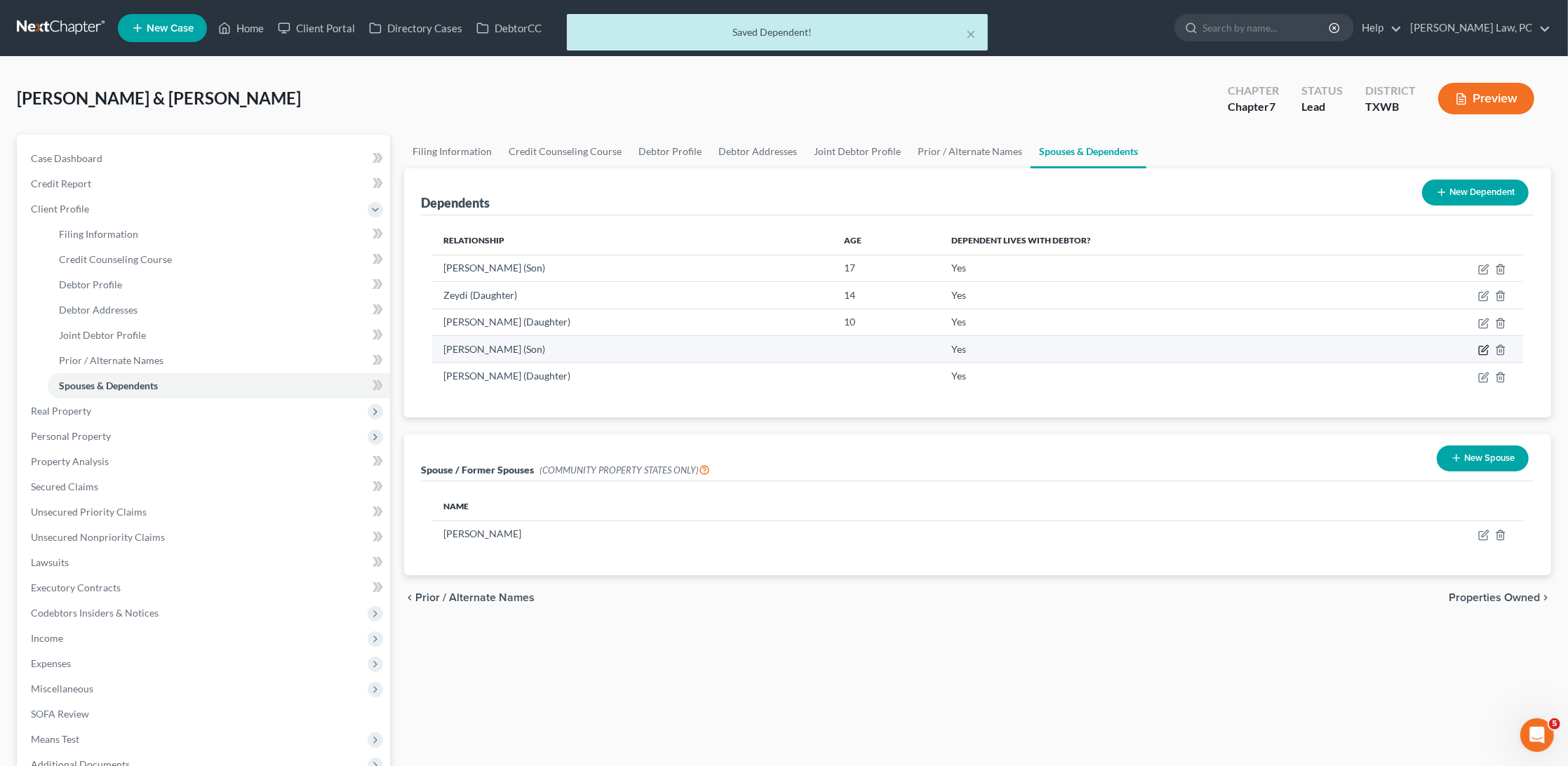
click at [1488, 347] on icon "button" at bounding box center [1484, 349] width 11 height 11
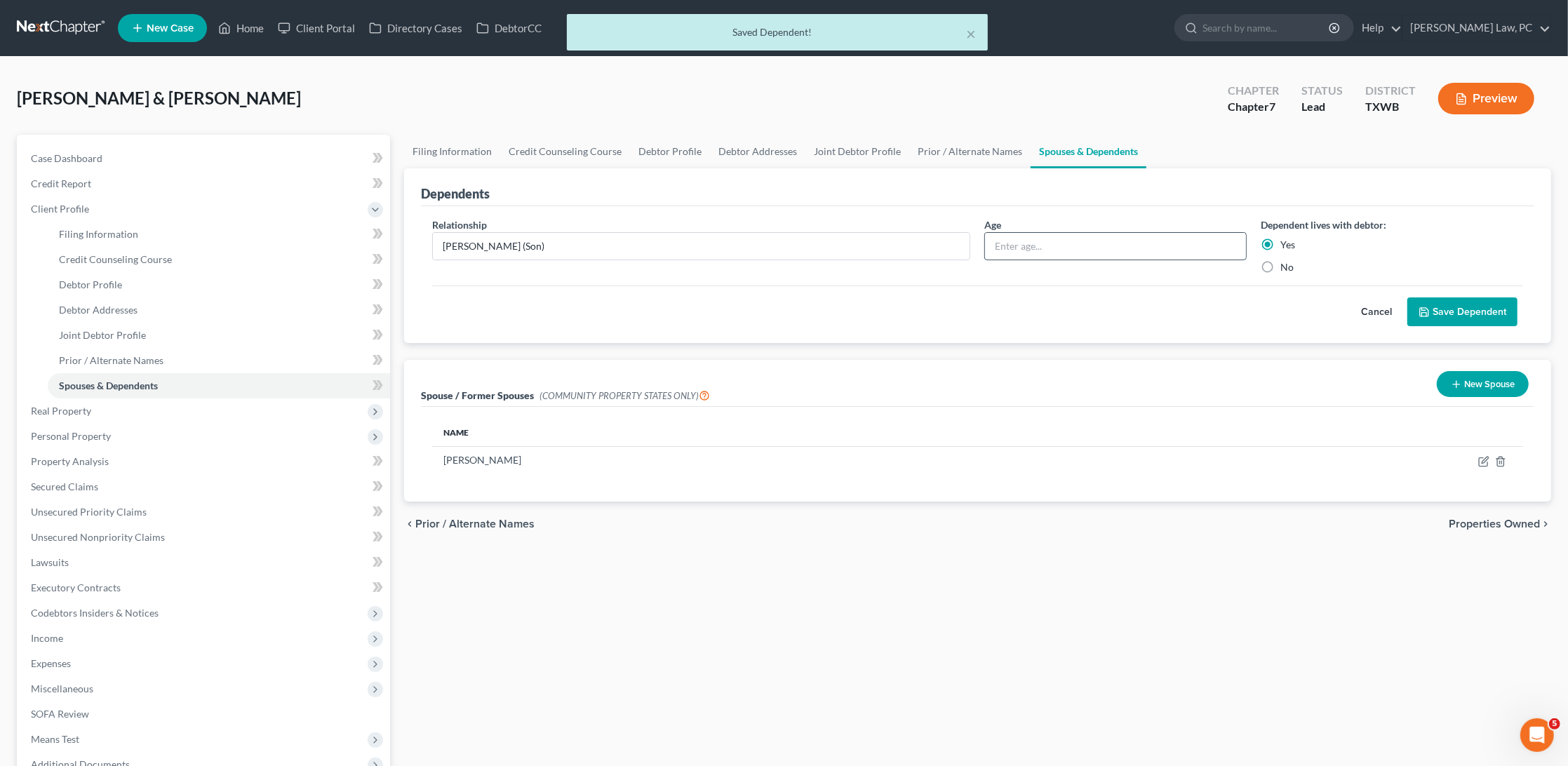
click at [1192, 248] on input "text" at bounding box center [1116, 246] width 261 height 26
type input "5"
click at [1484, 311] on button "Save Dependent" at bounding box center [1463, 312] width 110 height 29
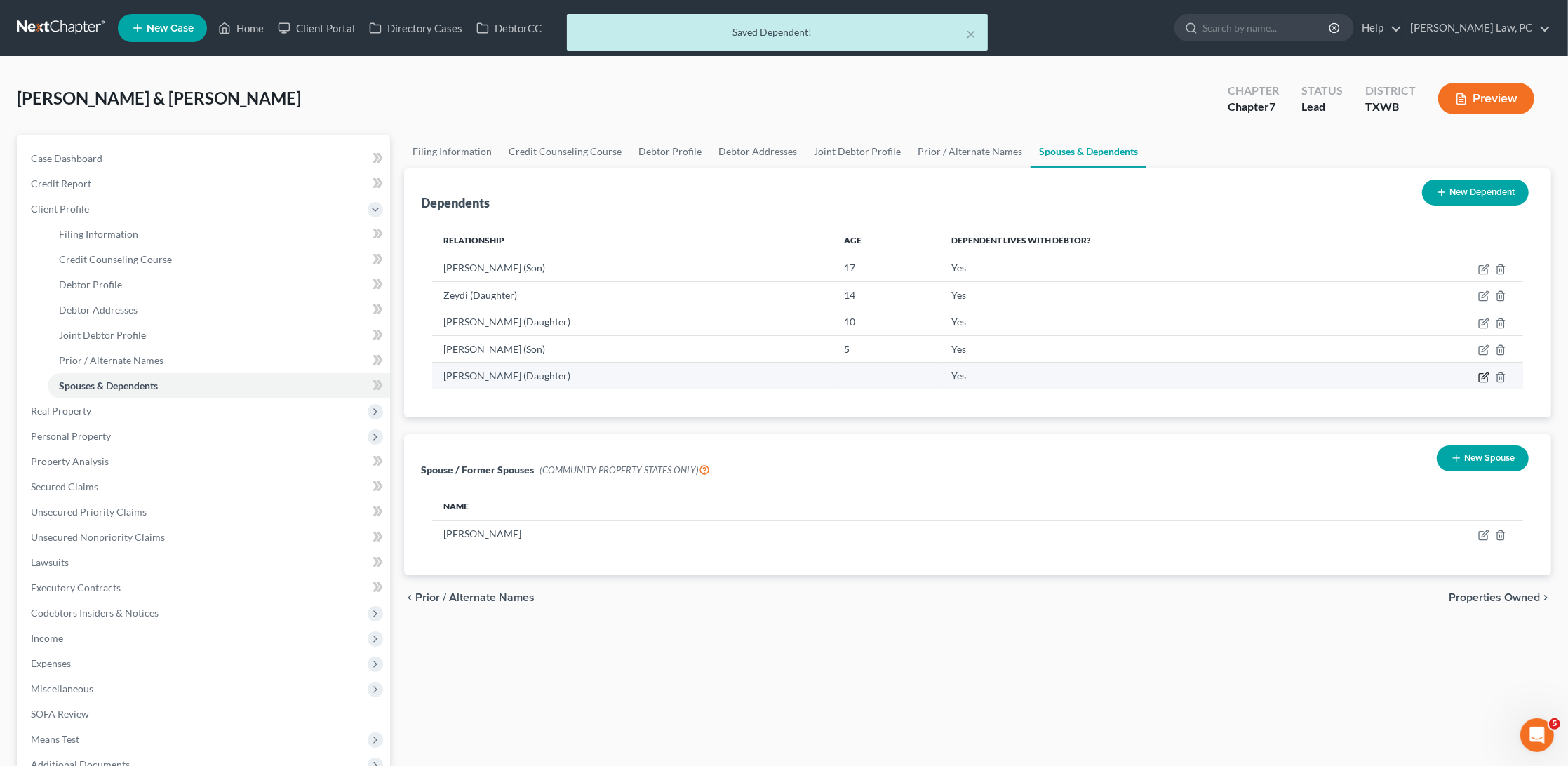
click at [1480, 373] on icon "button" at bounding box center [1484, 377] width 11 height 11
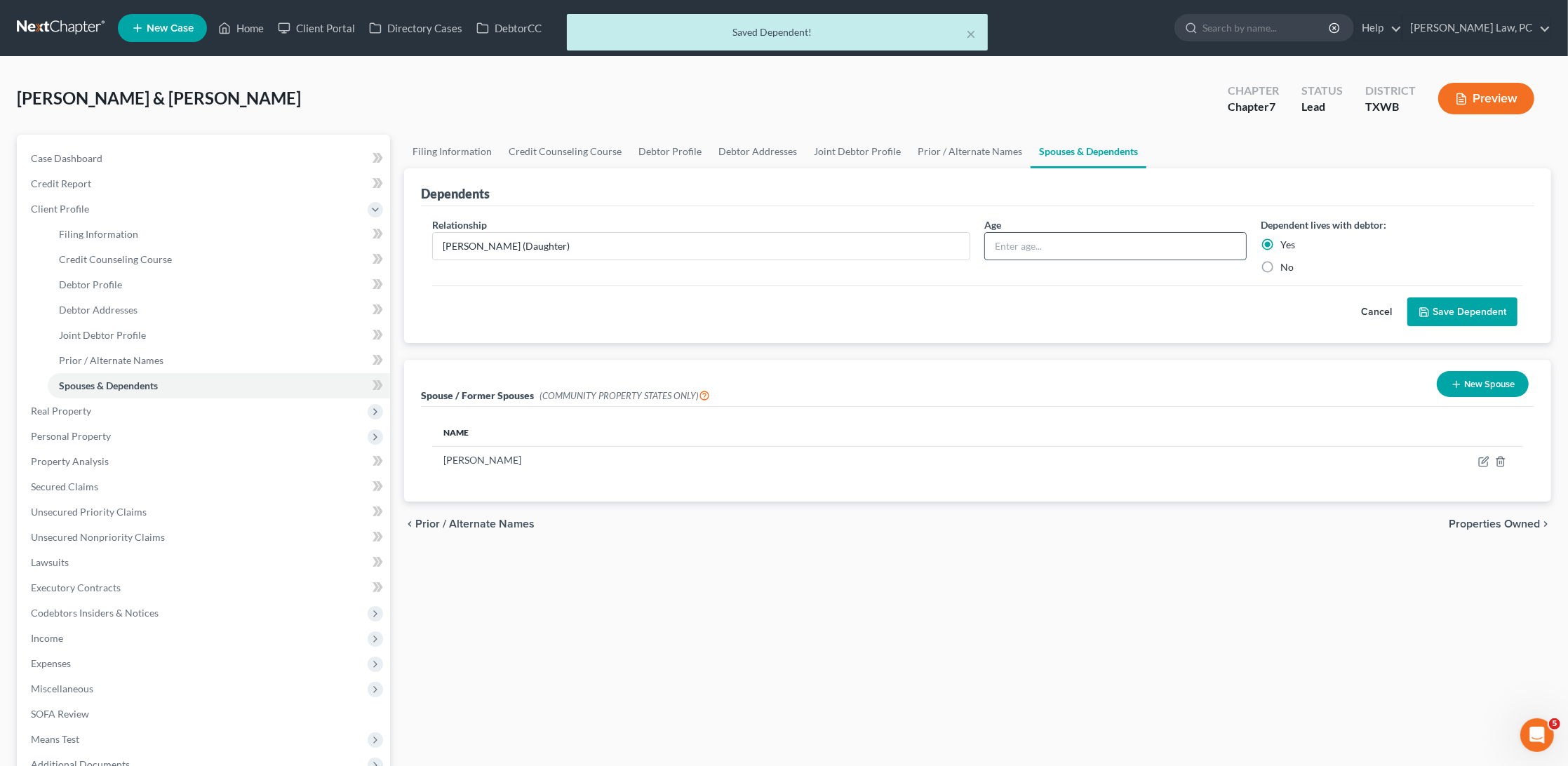
click at [1100, 247] on input "text" at bounding box center [1116, 246] width 261 height 26
type input "3"
click at [1458, 310] on button "Save Dependent" at bounding box center [1463, 312] width 110 height 29
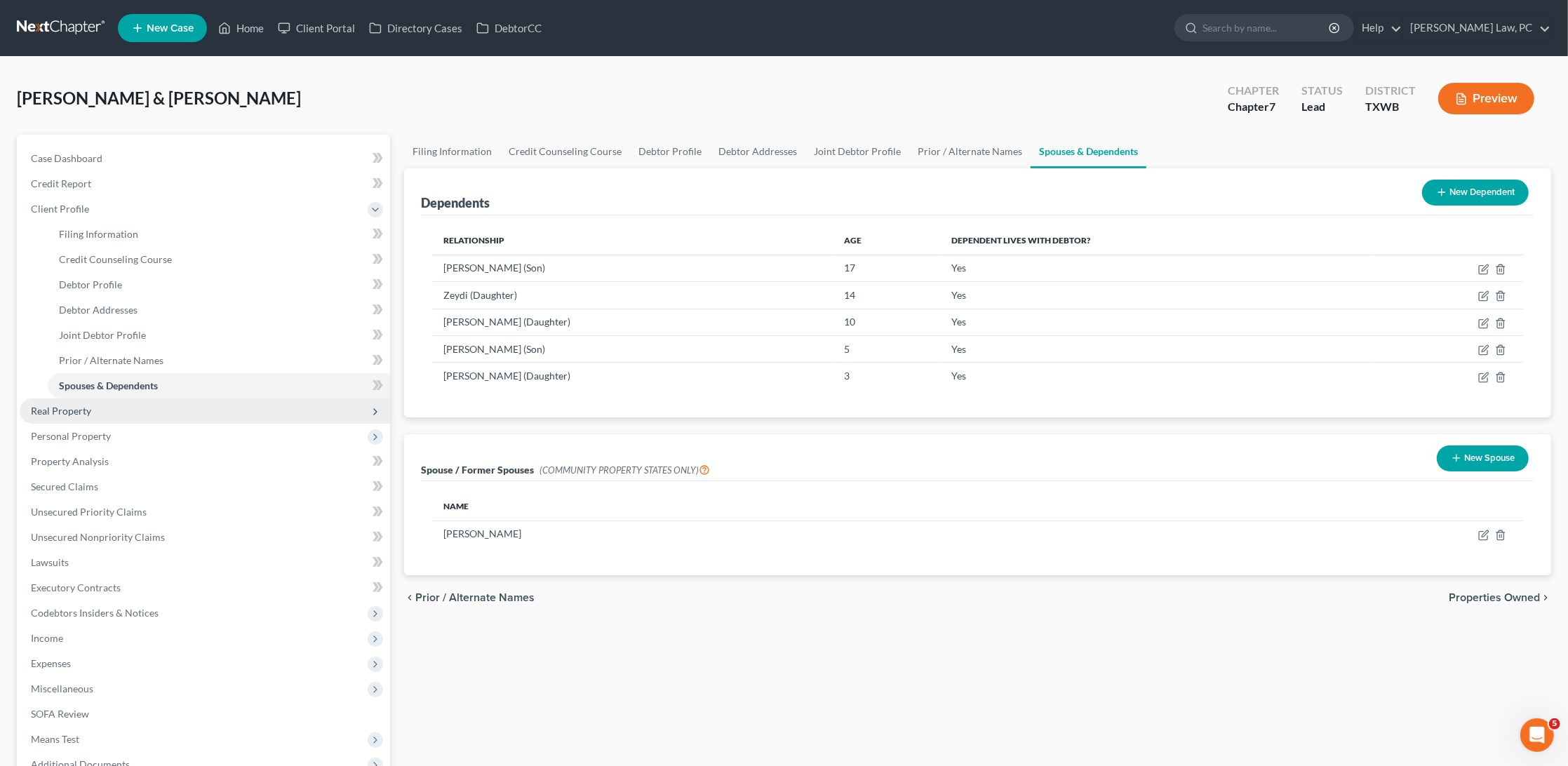
click at [102, 398] on span "Real Property" at bounding box center [205, 411] width 371 height 25
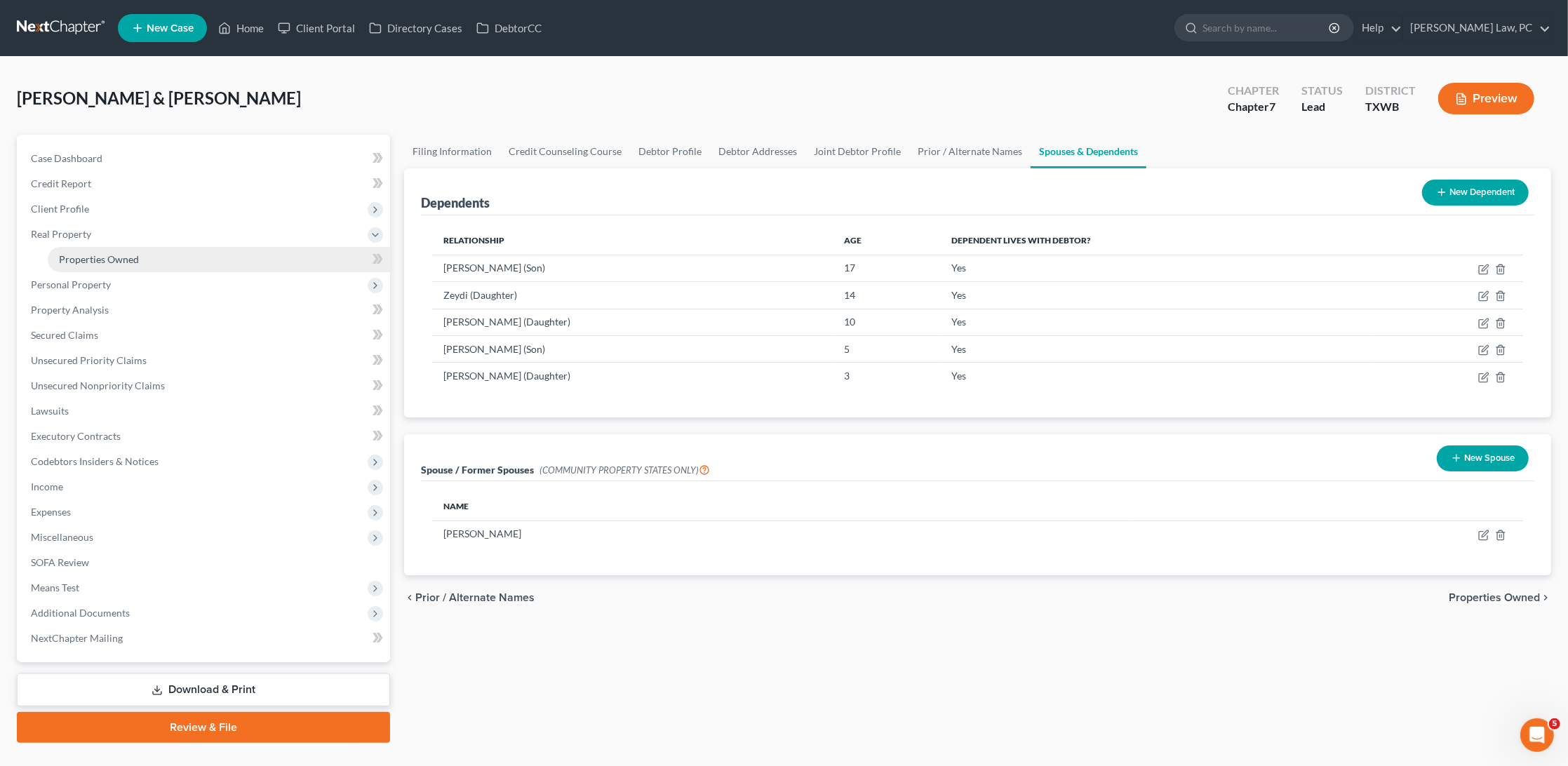
click at [120, 258] on span "Properties Owned" at bounding box center [98, 259] width 80 height 12
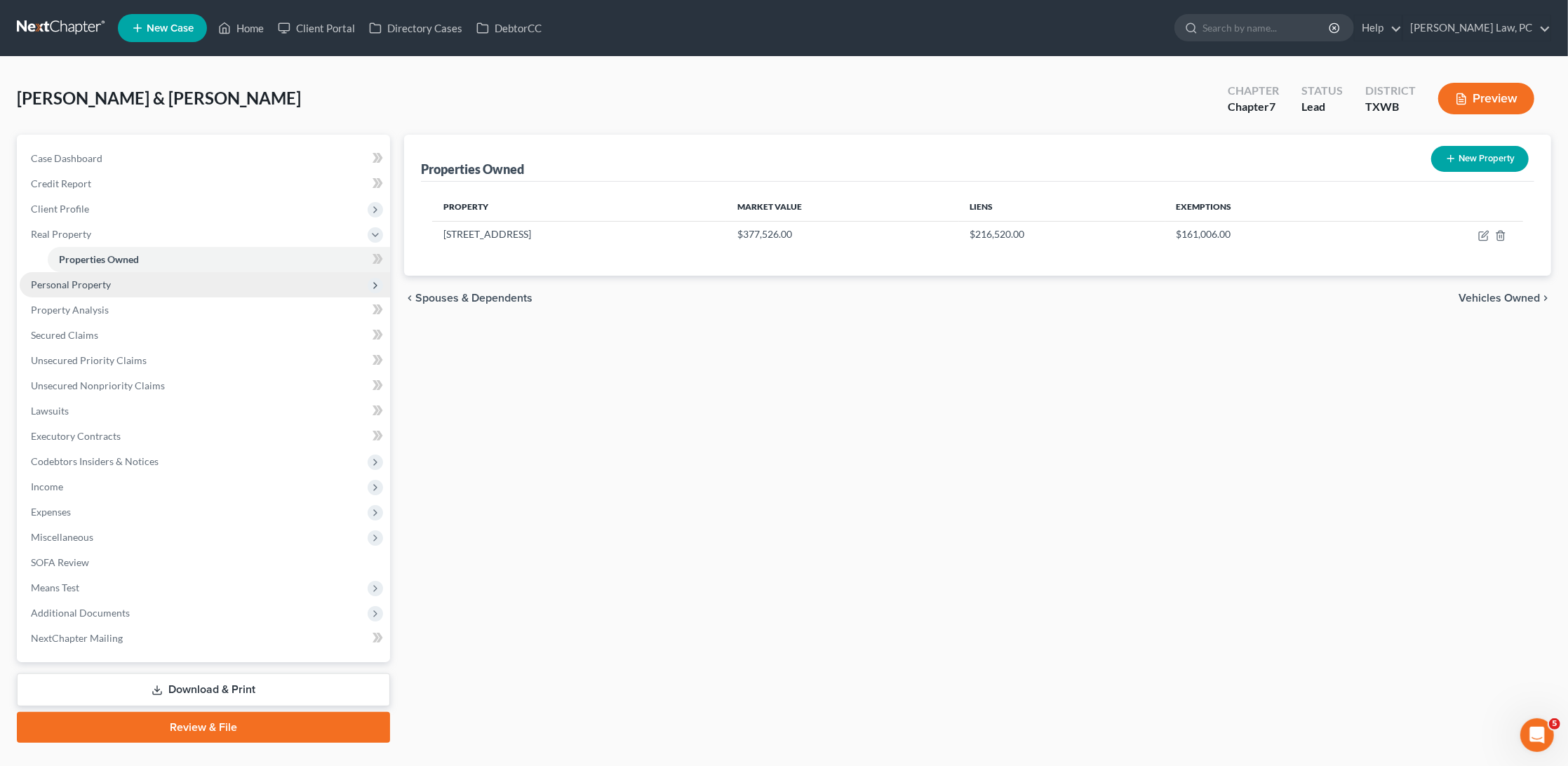
click at [81, 278] on span "Personal Property" at bounding box center [70, 284] width 80 height 12
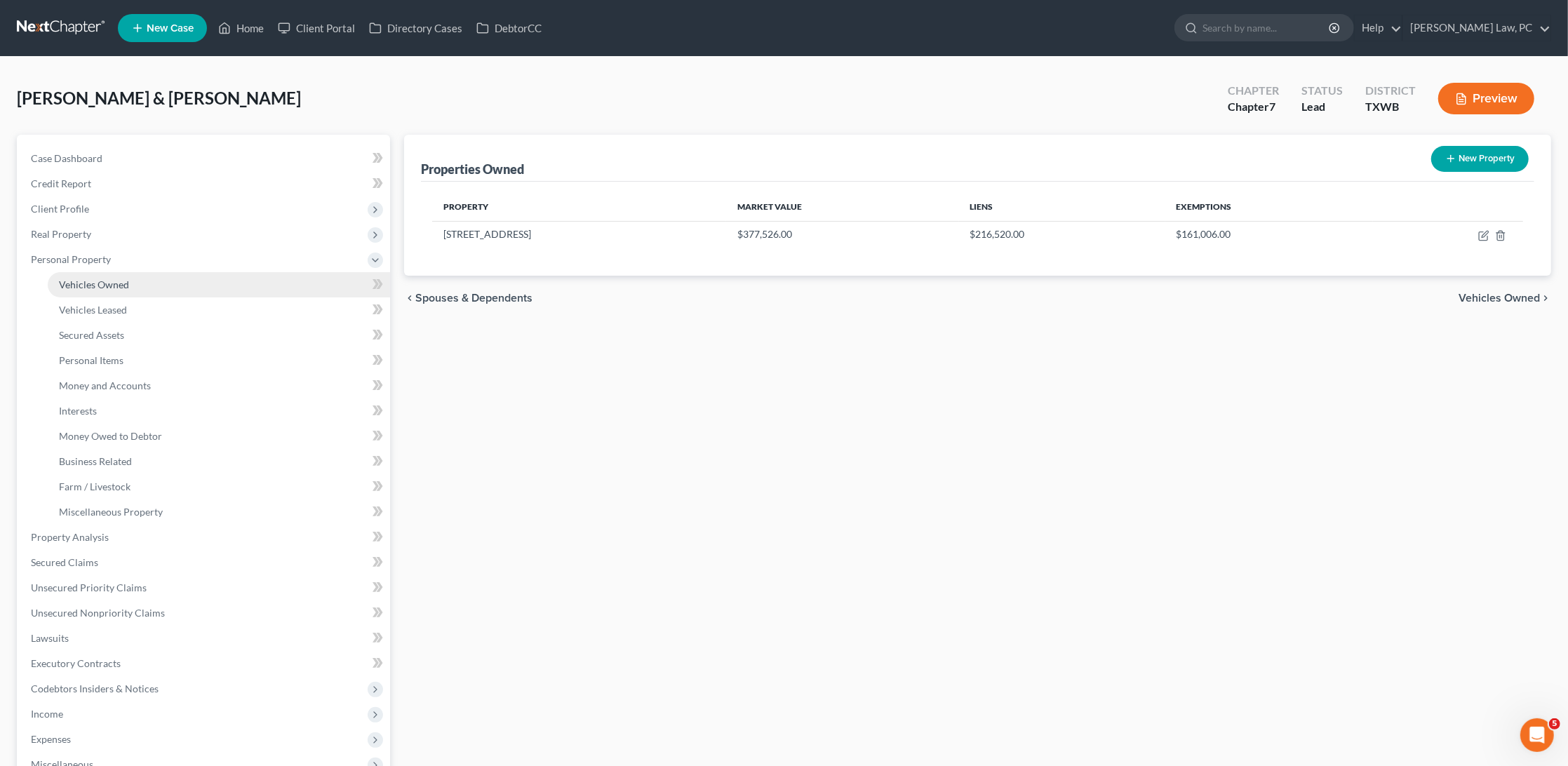
click at [87, 278] on span "Vehicles Owned" at bounding box center [94, 284] width 70 height 12
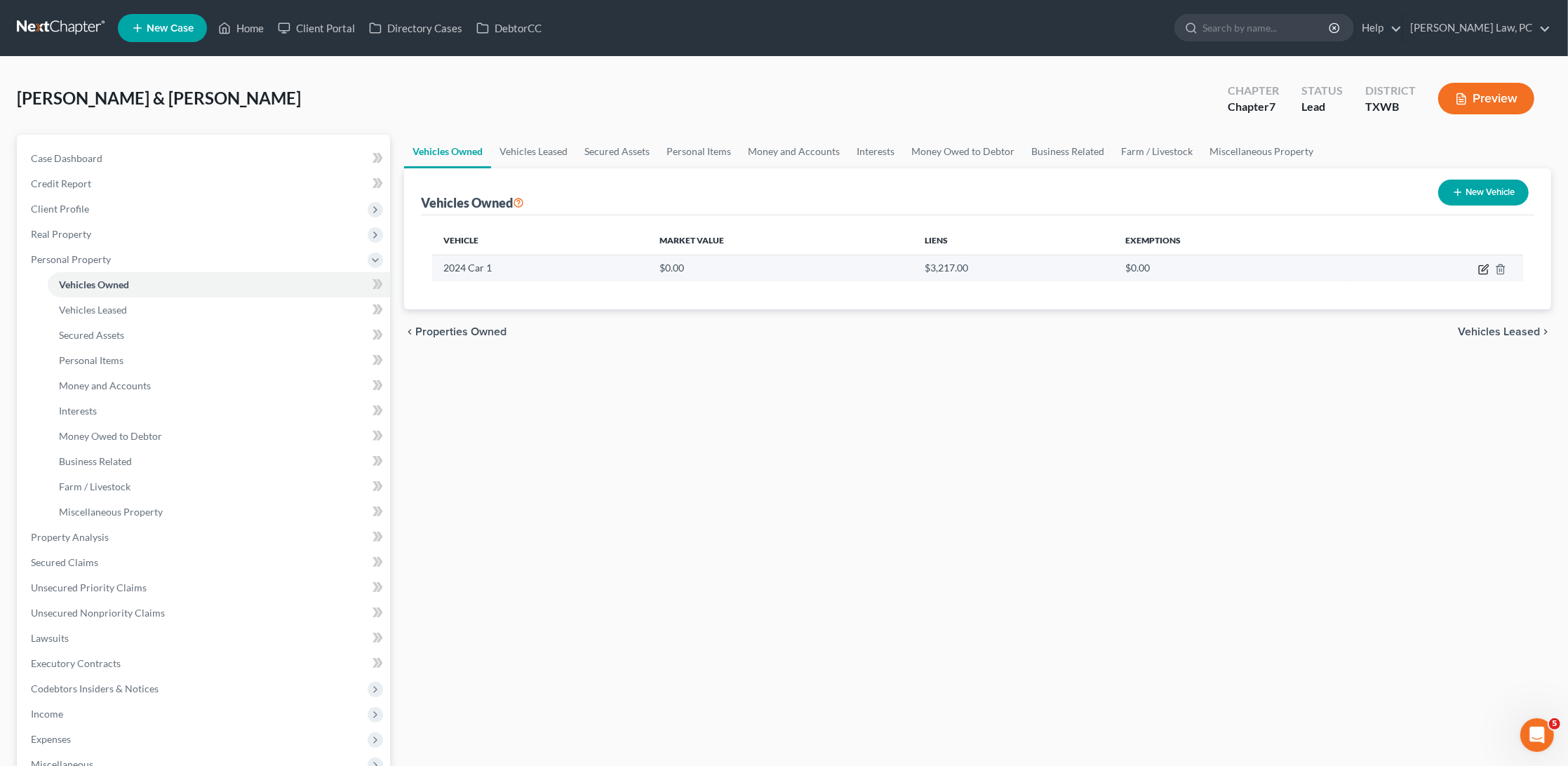
click at [1481, 269] on icon "button" at bounding box center [1484, 269] width 11 height 11
select select "0"
select select "2"
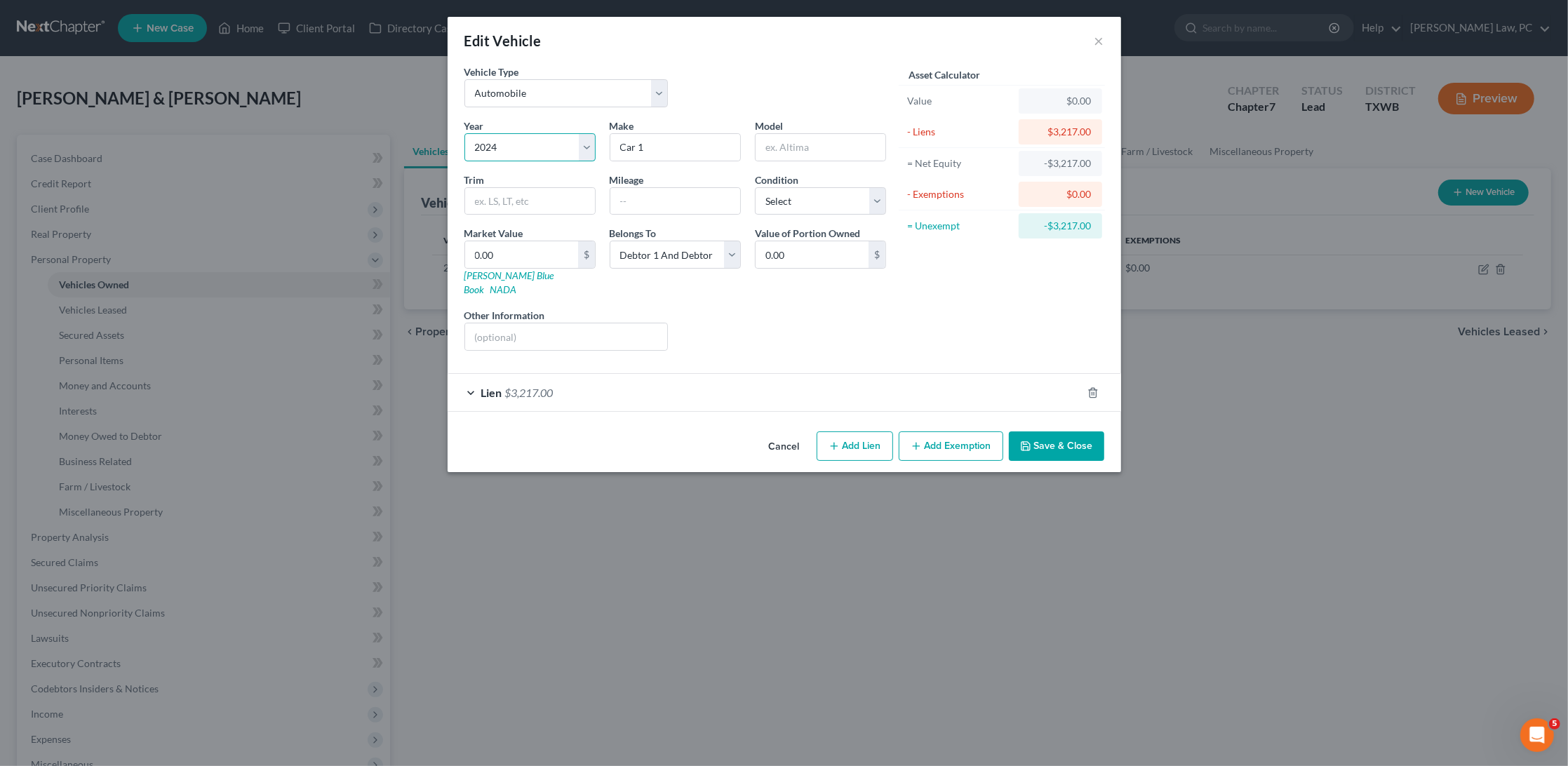
select select "11"
click at [689, 144] on input "Car 1" at bounding box center [675, 147] width 130 height 26
type input "Dodge"
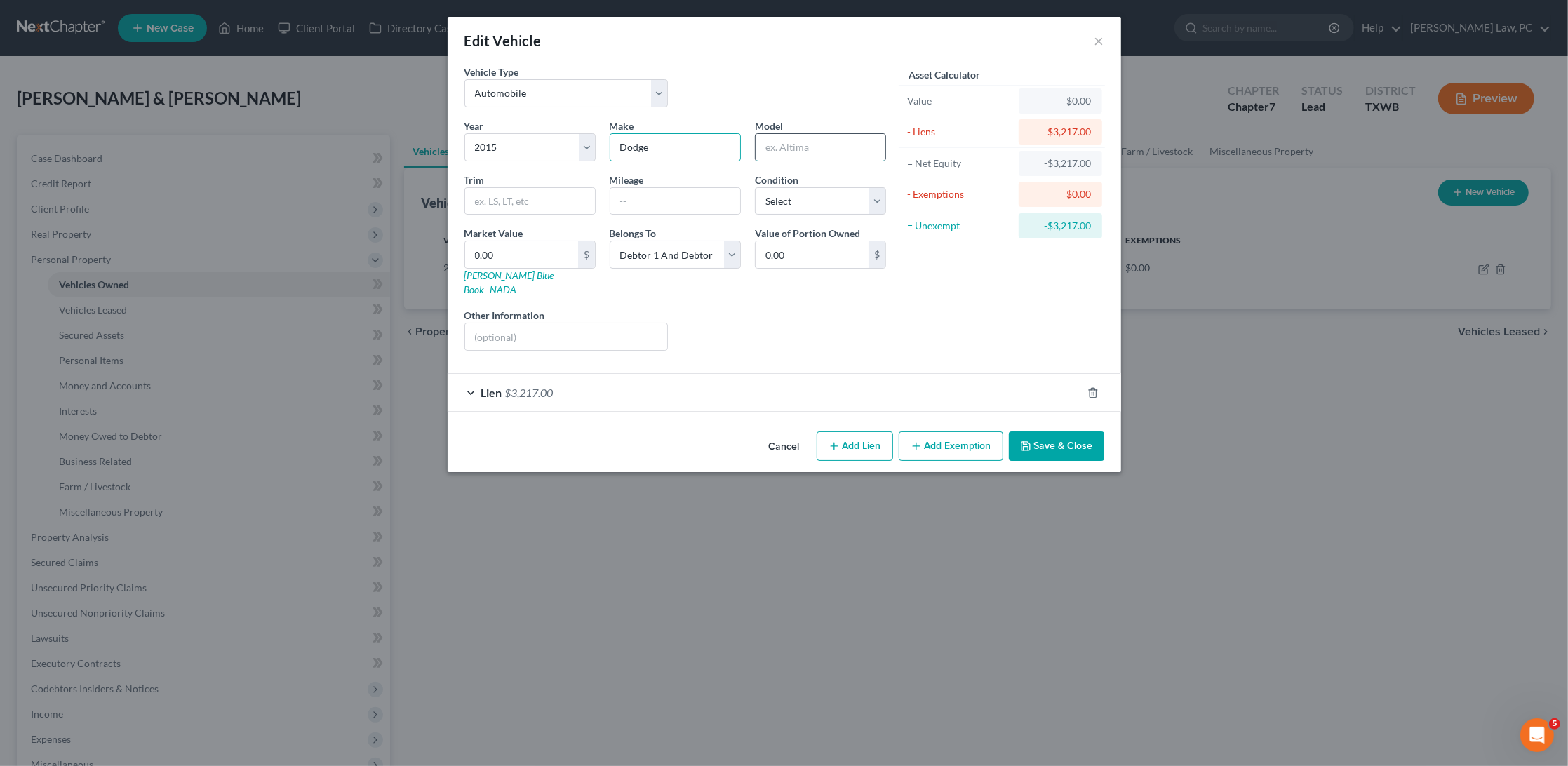
click at [857, 156] on input "text" at bounding box center [821, 147] width 130 height 26
type input "Ram 1500"
click at [487, 386] on span "Lien" at bounding box center [492, 393] width 21 height 13
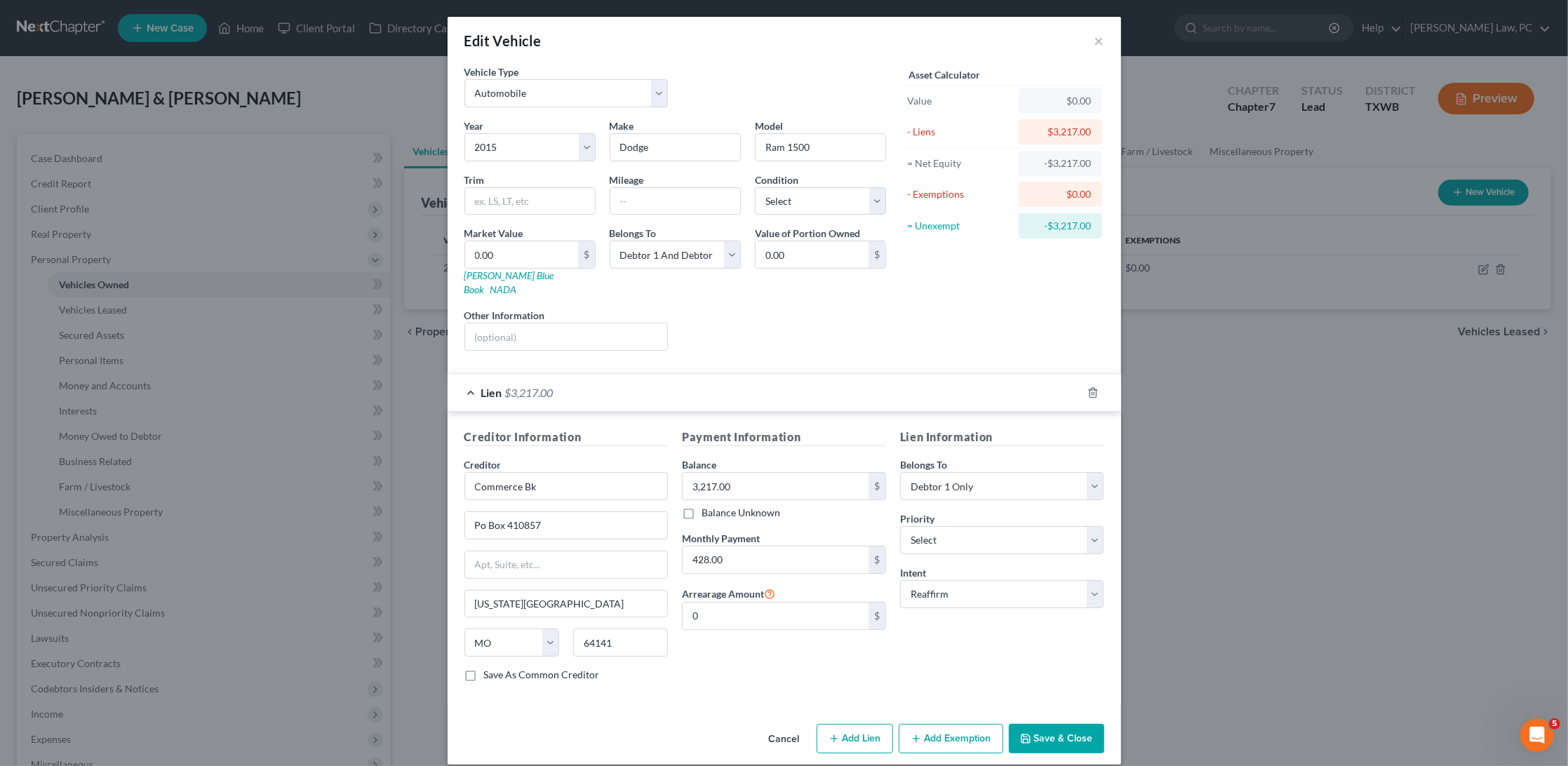
click at [485, 386] on span "Lien" at bounding box center [492, 393] width 21 height 13
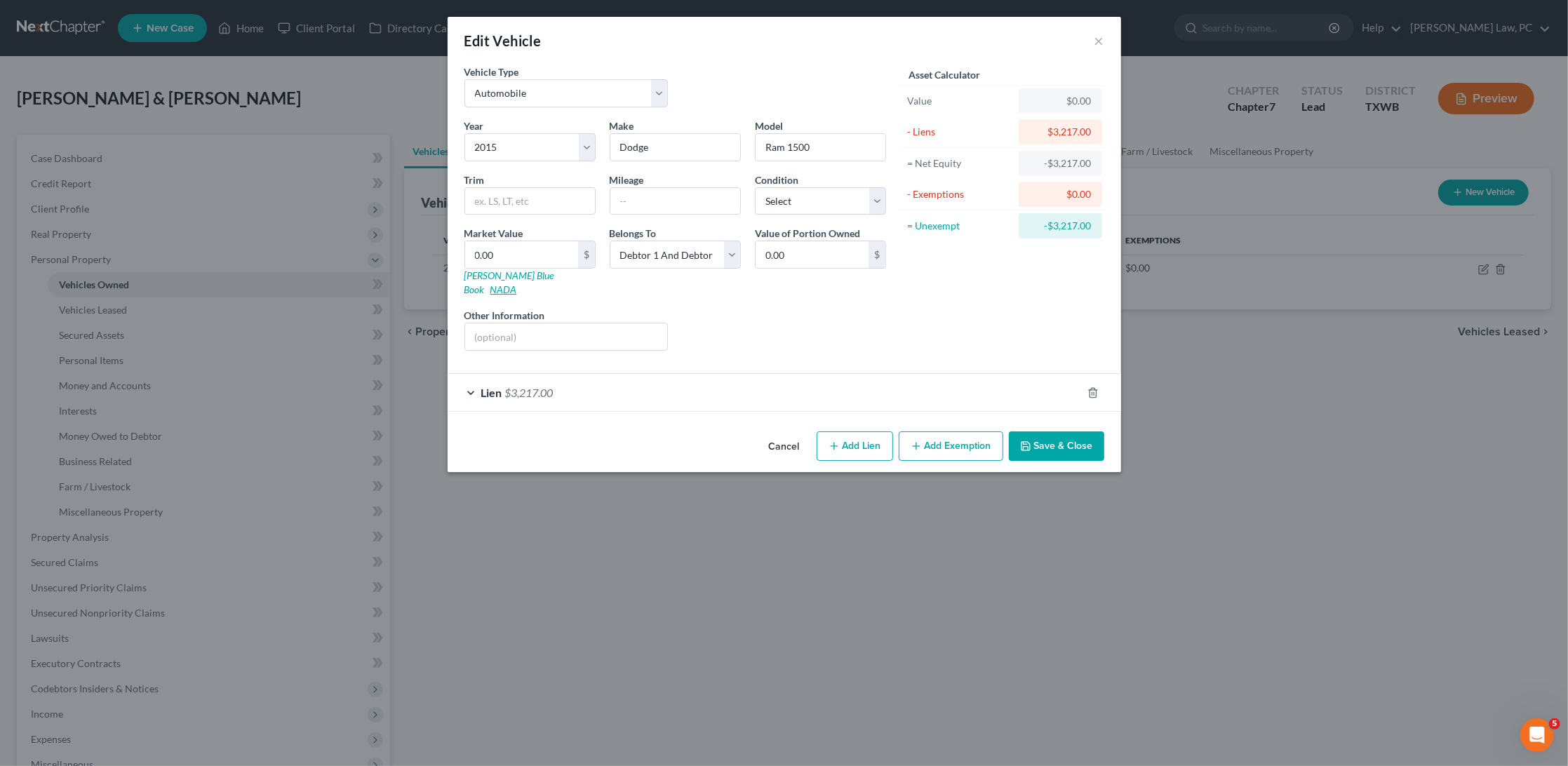
click at [518, 283] on link "NADA" at bounding box center [504, 289] width 26 height 12
select select "2"
click at [546, 199] on input "text" at bounding box center [530, 201] width 130 height 26
type input "P"
type input "Crew Cab SLT 2WD"
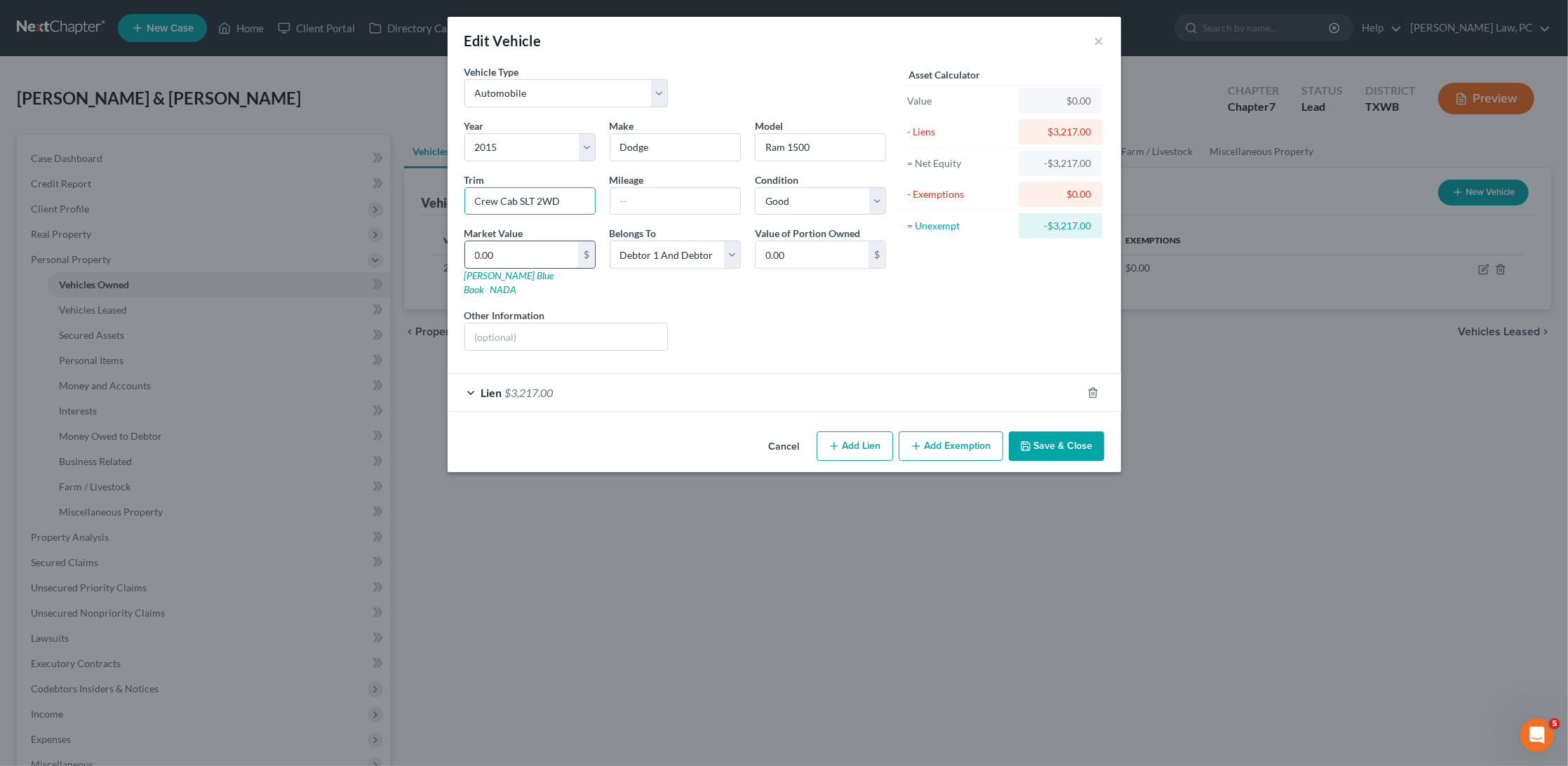
click at [555, 247] on input "0.00" at bounding box center [522, 255] width 113 height 26
paste input "11,750"
click at [514, 249] on input "0.00" at bounding box center [522, 255] width 113 height 26
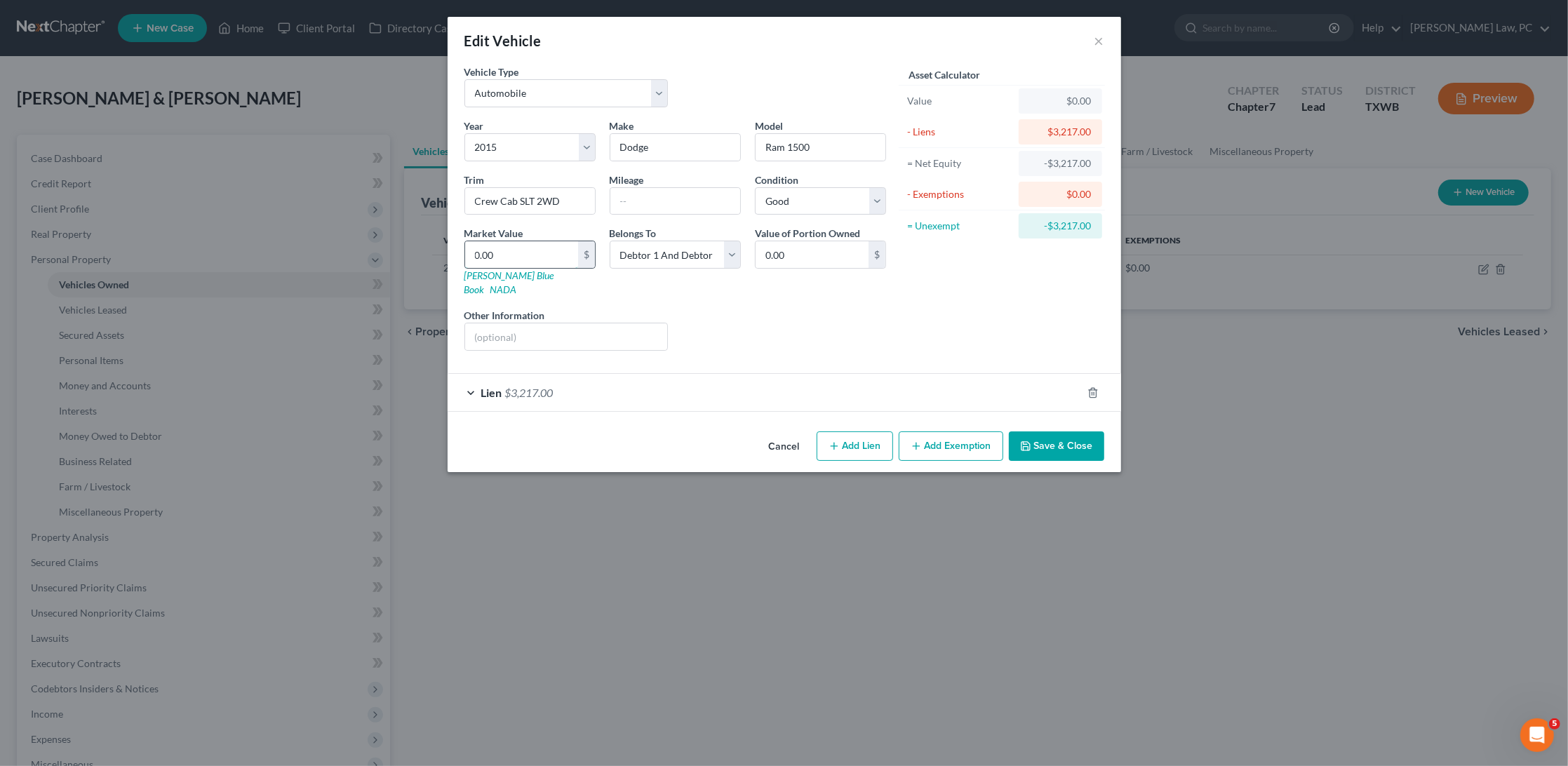
paste input "11,75"
type input "11,750"
type input "11,750.00"
type input "11,750"
click at [1062, 433] on button "Save & Close" at bounding box center [1057, 446] width 95 height 29
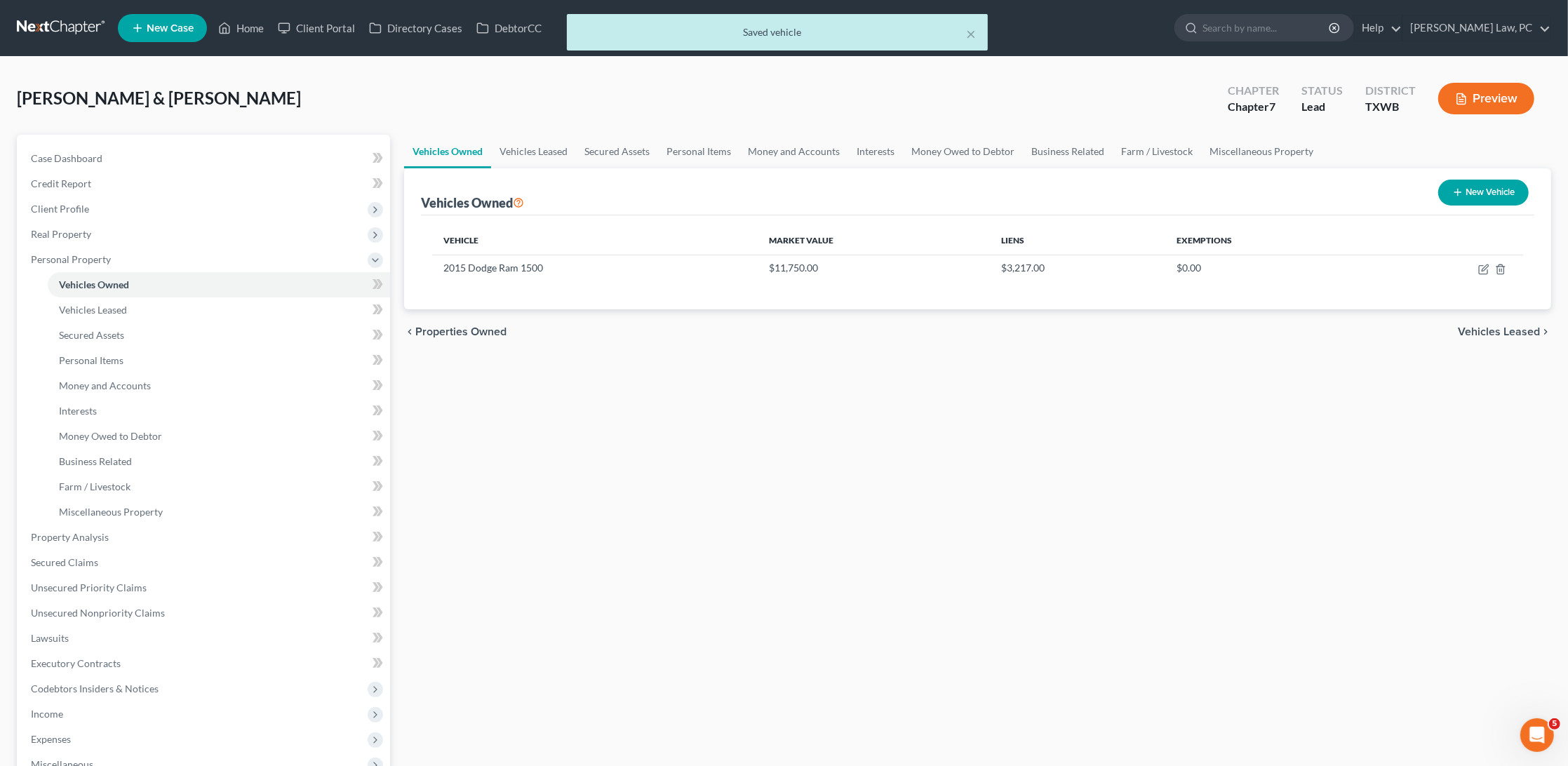
click at [1490, 188] on button "New Vehicle" at bounding box center [1484, 192] width 90 height 26
select select "0"
select select "2"
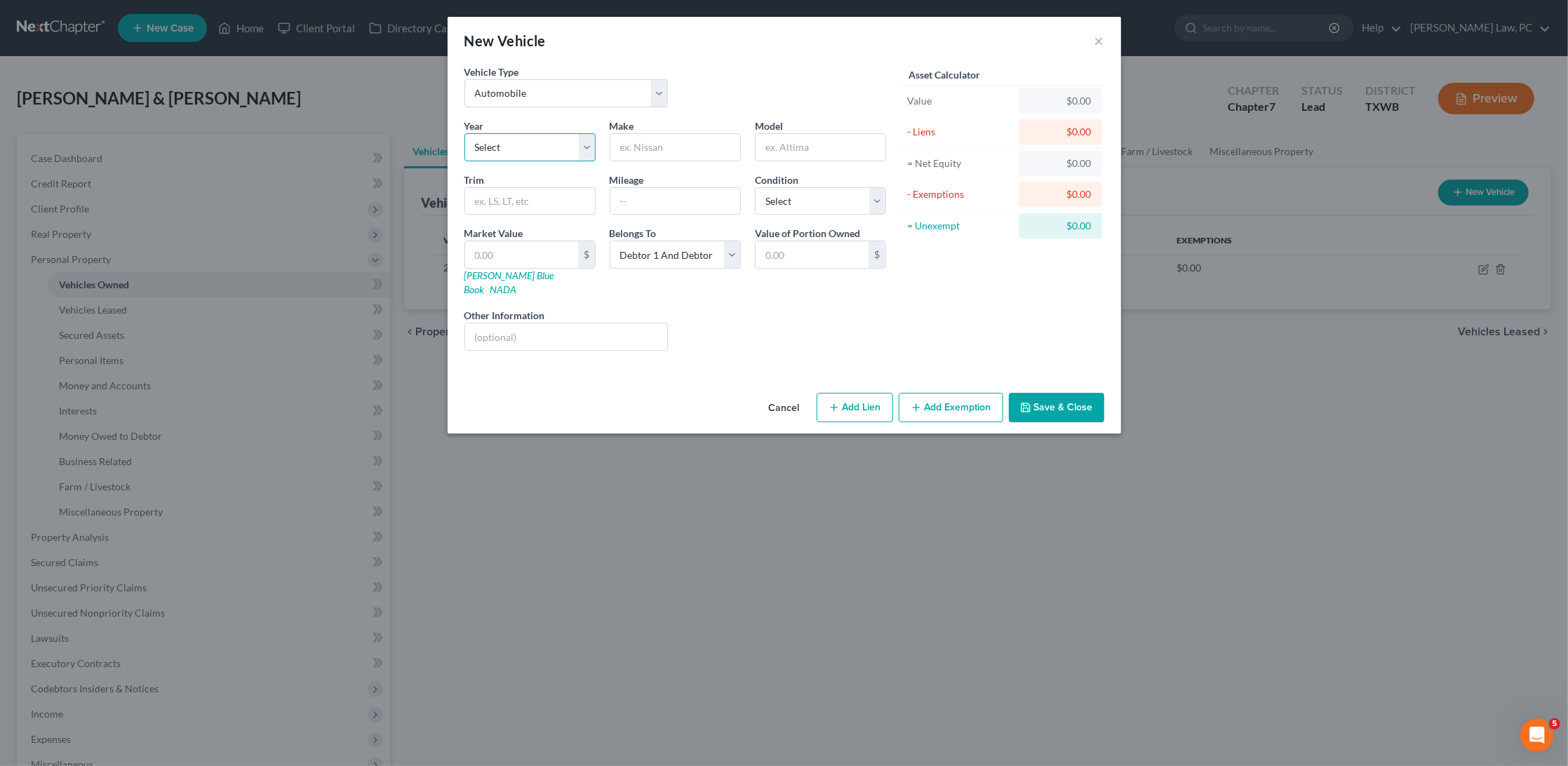
select select "12"
click at [675, 144] on input "text" at bounding box center [675, 147] width 130 height 26
type input "Dodge"
click at [783, 141] on input "text" at bounding box center [821, 147] width 130 height 26
type input "Durango"
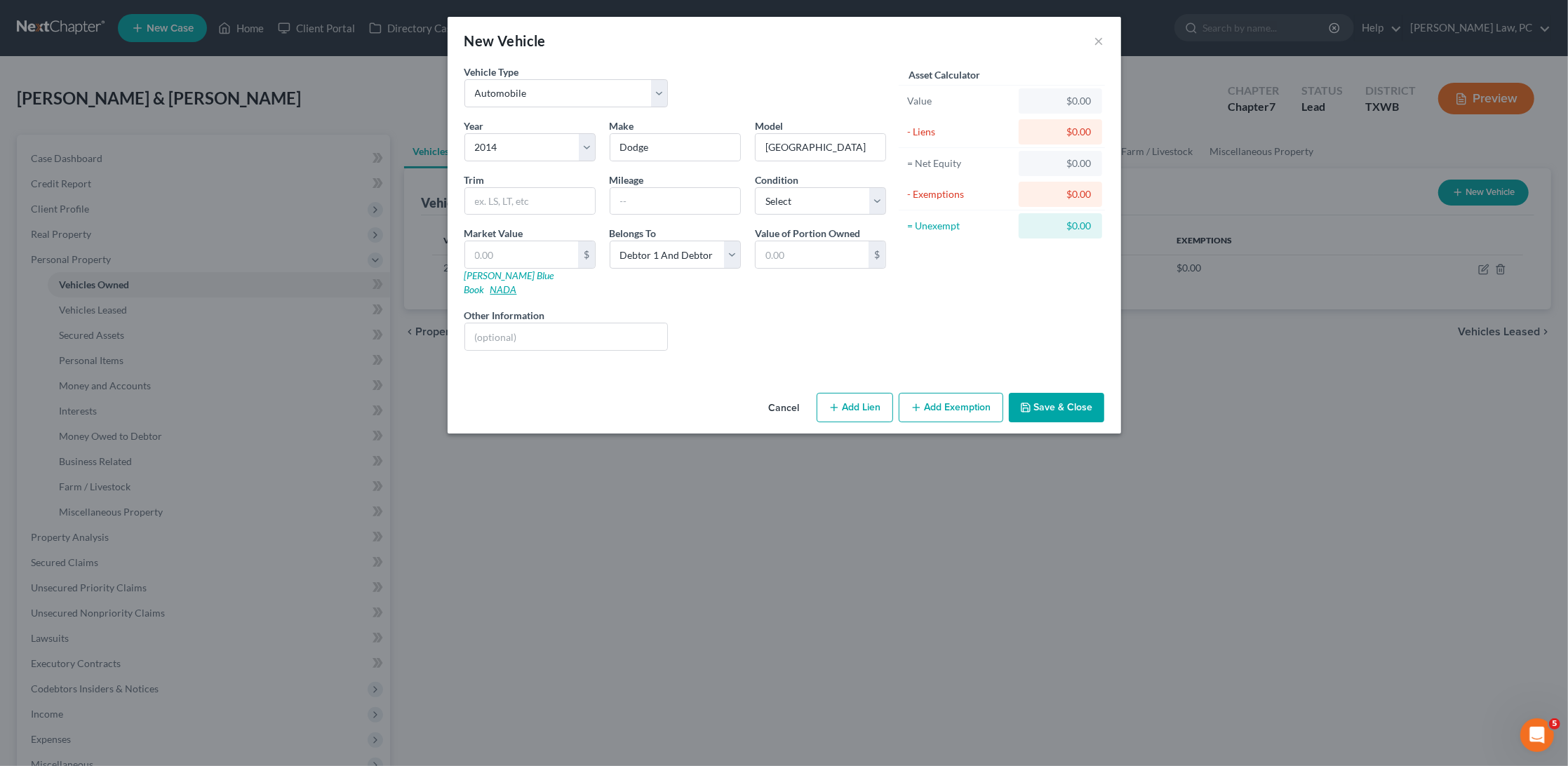
click at [518, 283] on link "NADA" at bounding box center [504, 289] width 26 height 12
click at [541, 249] on input "text" at bounding box center [522, 255] width 113 height 26
paste input "2,500"
type input "2,500"
type input "2,500.00"
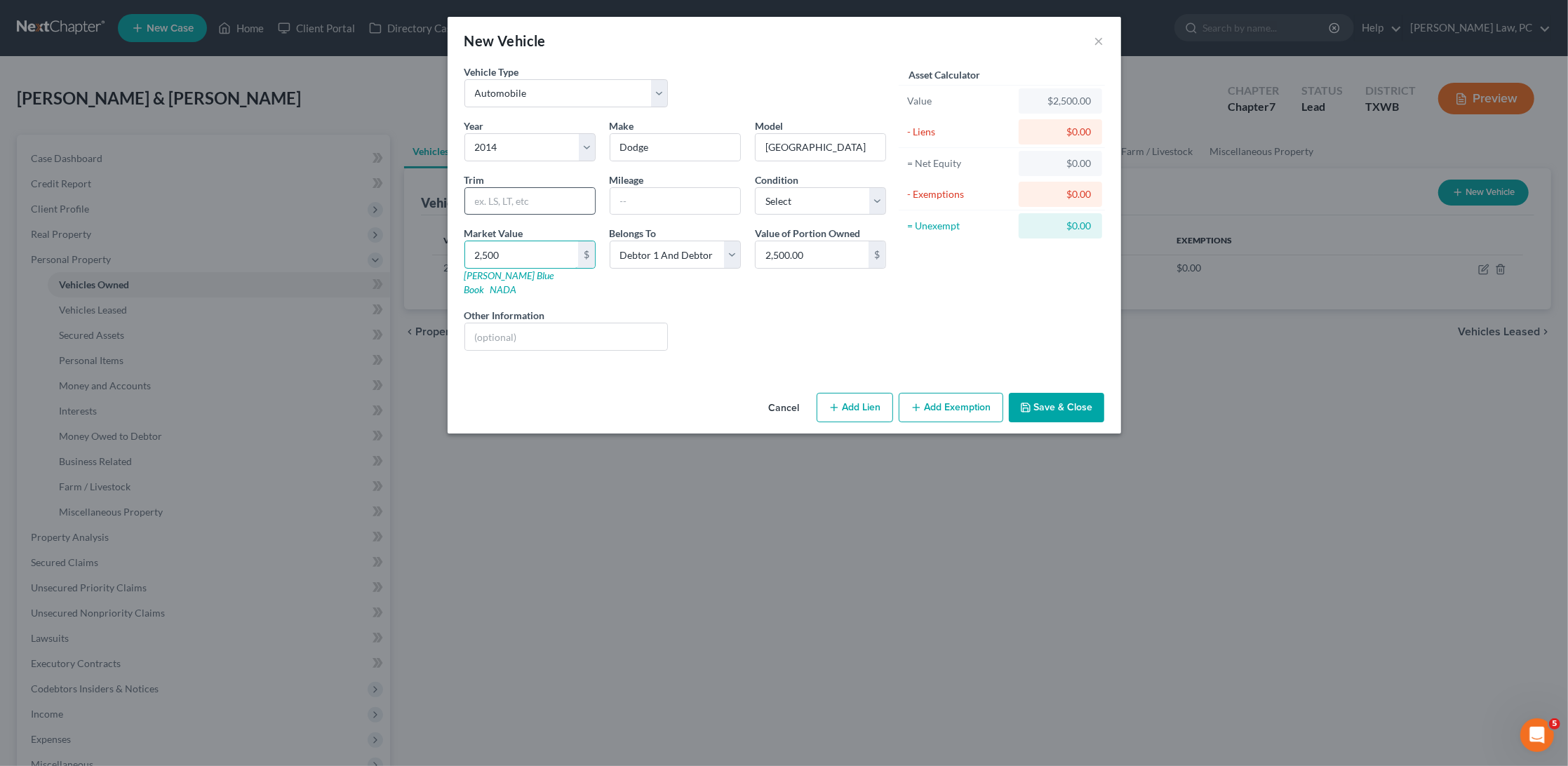
type input "2,500"
click at [500, 194] on input "text" at bounding box center [530, 201] width 130 height 26
select select "4"
click at [551, 196] on input "text" at bounding box center [530, 201] width 130 height 26
type input "Utility 4D SXT V6"
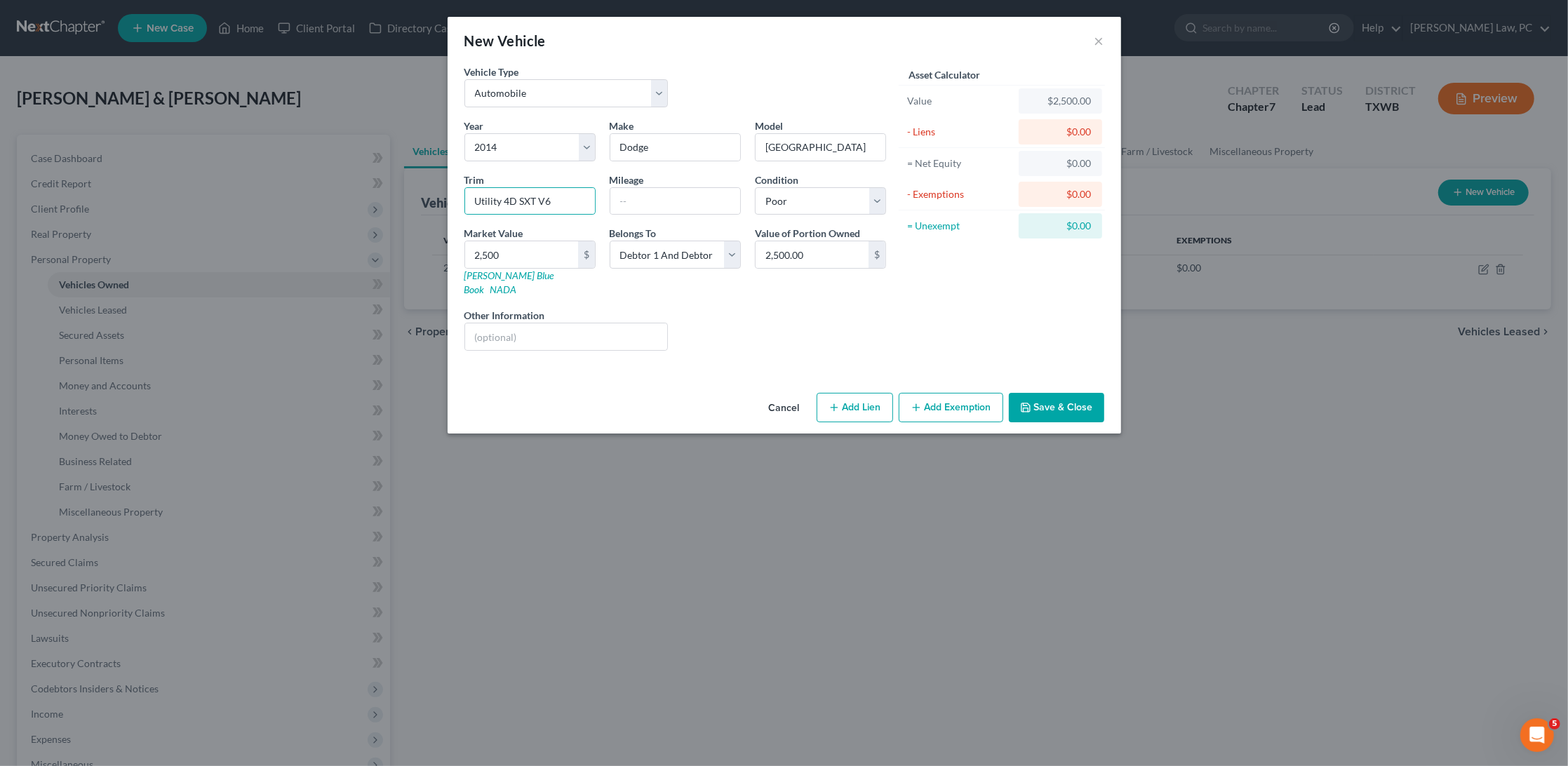
click at [1060, 393] on button "Save & Close" at bounding box center [1057, 407] width 95 height 29
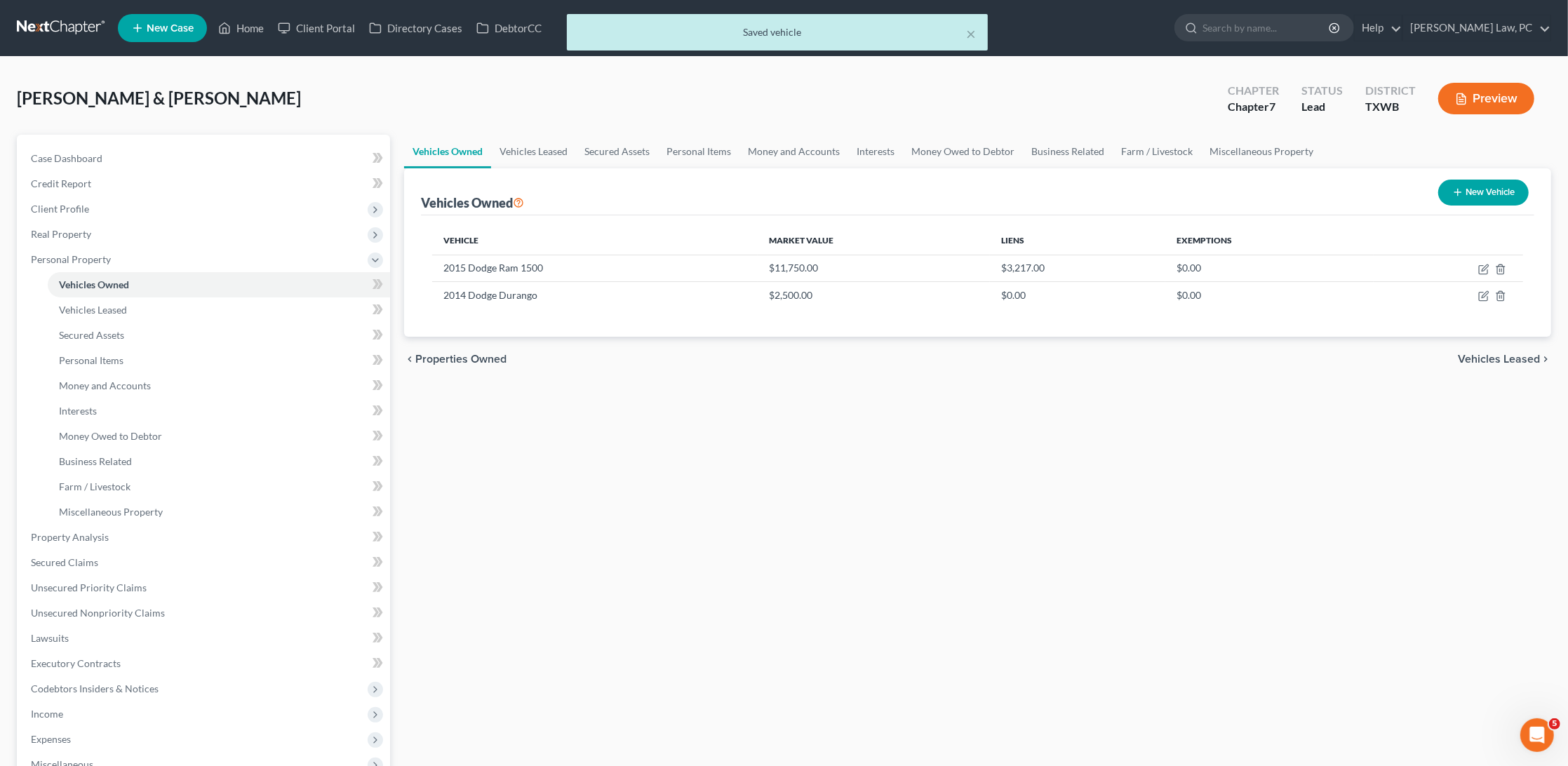
click at [1474, 198] on button "New Vehicle" at bounding box center [1484, 192] width 90 height 26
select select "0"
select select "2"
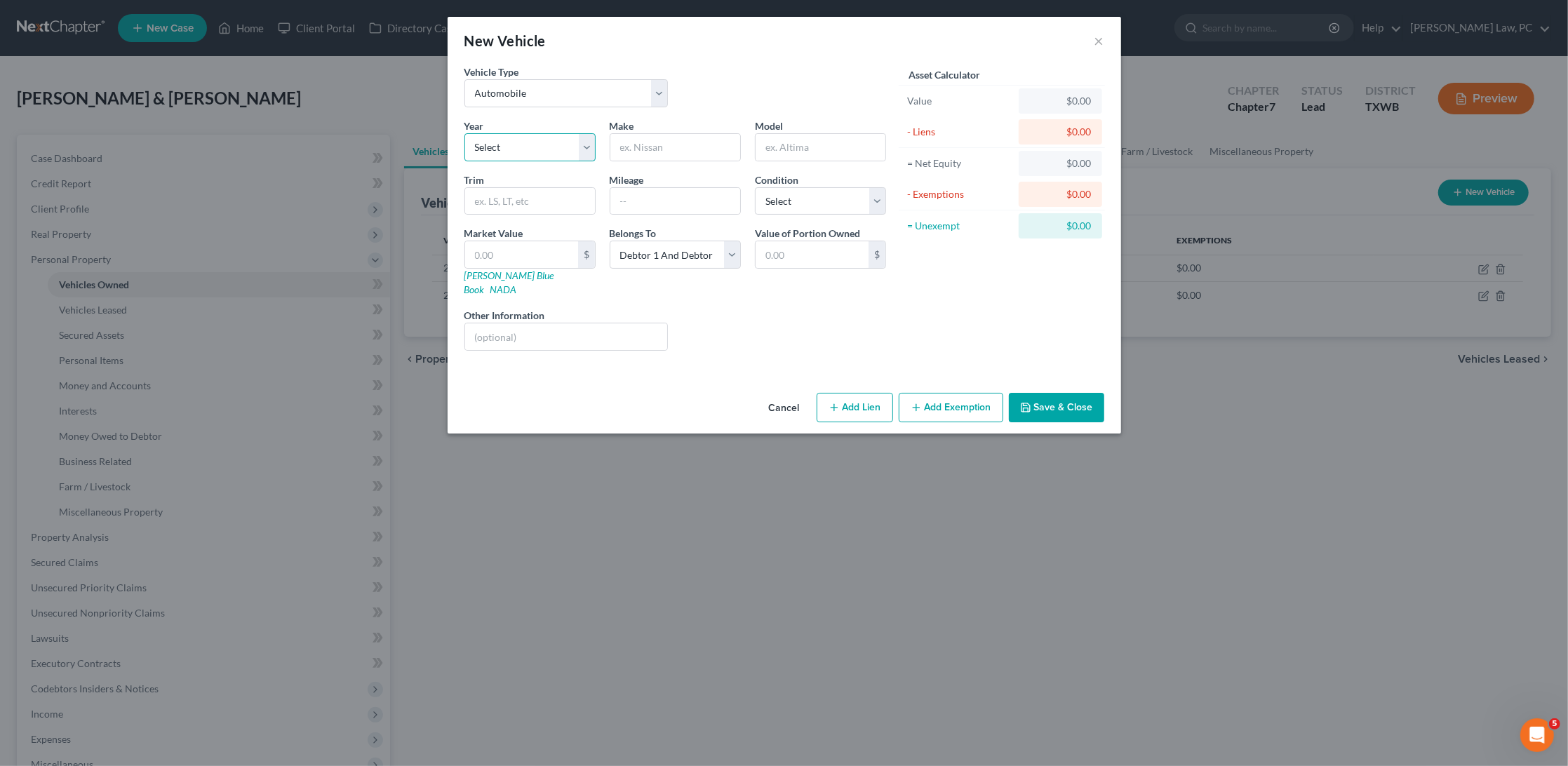
select select "21"
click at [704, 149] on input "text" at bounding box center [675, 147] width 130 height 26
type input "Chevrolet"
click at [808, 152] on input "text" at bounding box center [821, 147] width 130 height 26
type input "Tahoe"
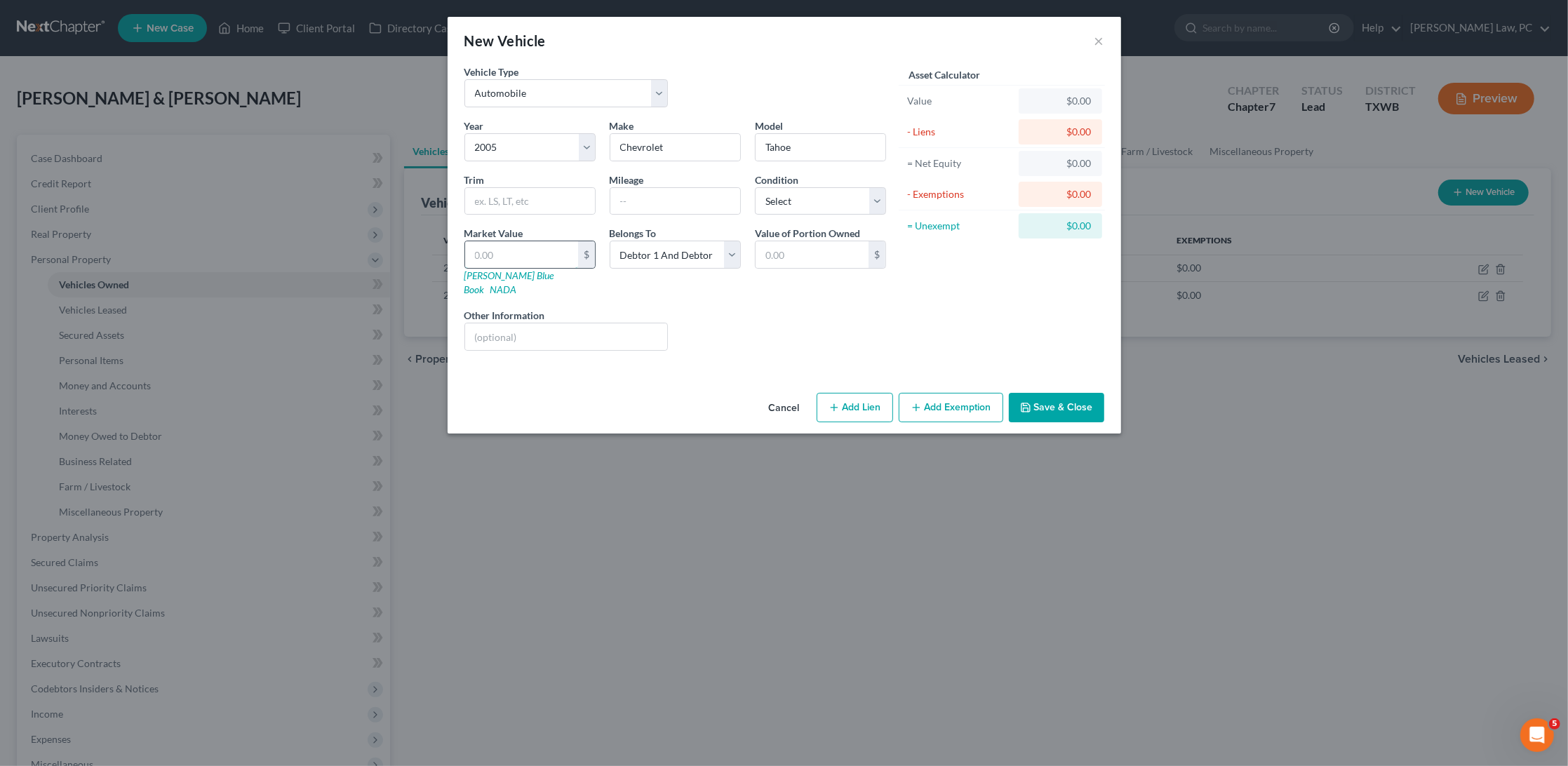
click at [548, 263] on input "text" at bounding box center [522, 255] width 113 height 26
click at [518, 283] on link "NADA" at bounding box center [504, 289] width 26 height 12
select select "2"
click at [522, 197] on input "text" at bounding box center [530, 201] width 130 height 26
type input "LT 2WD V8"
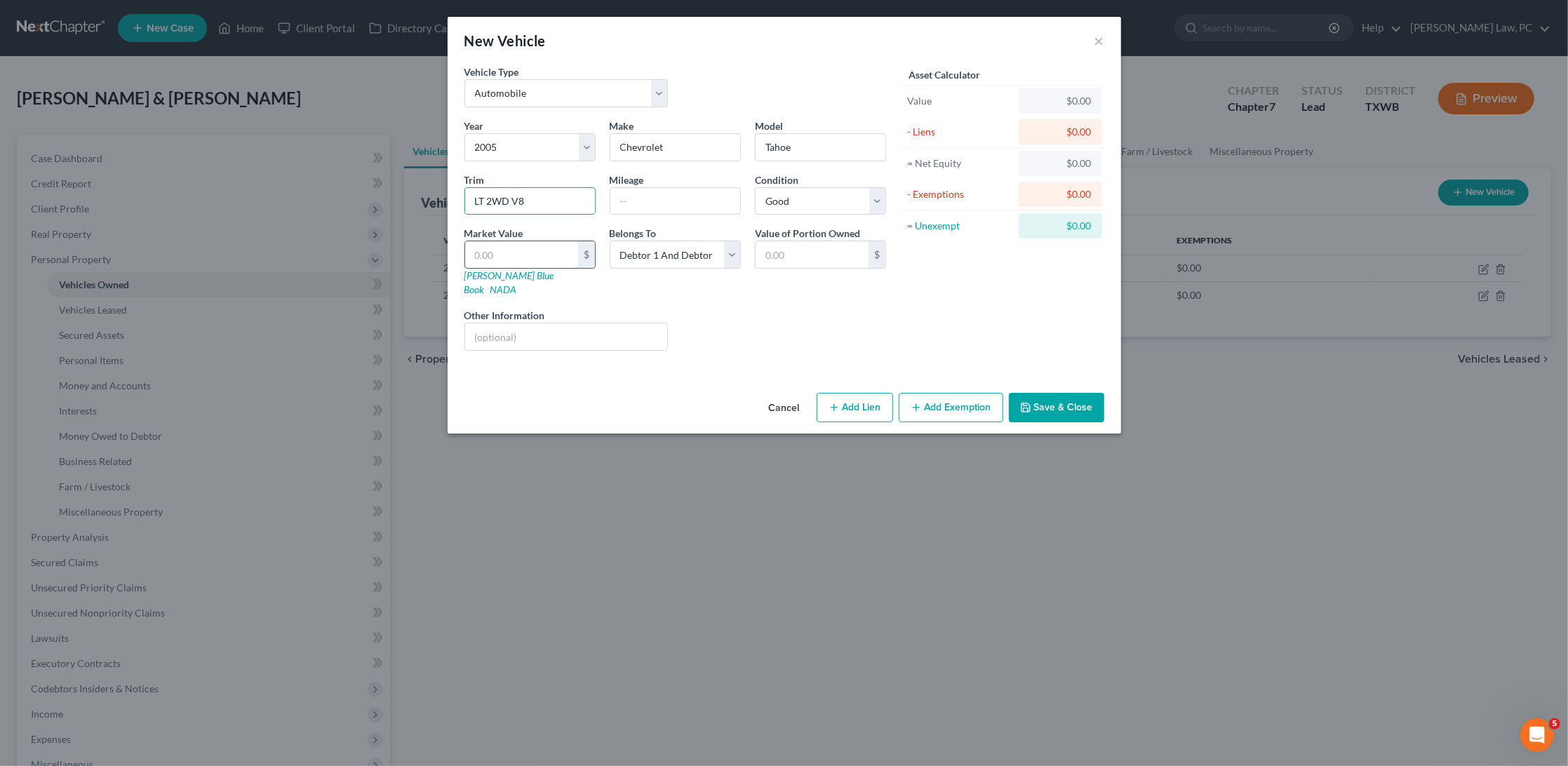
click at [500, 253] on input "text" at bounding box center [522, 255] width 113 height 26
paste input "5,625"
type input "5,625"
type input "5,625.00"
type input "5,625"
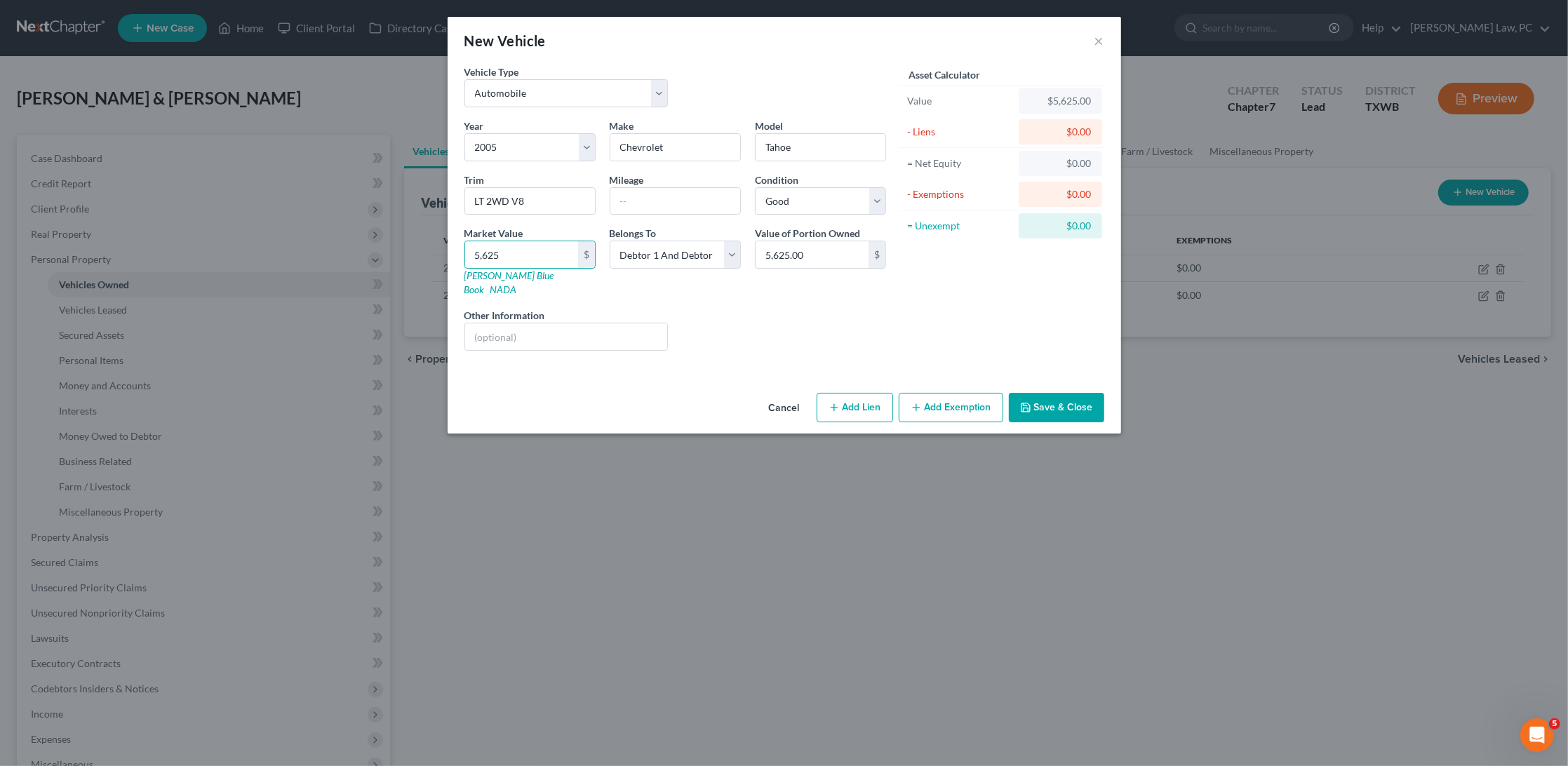
click at [1062, 393] on button "Save & Close" at bounding box center [1057, 407] width 95 height 29
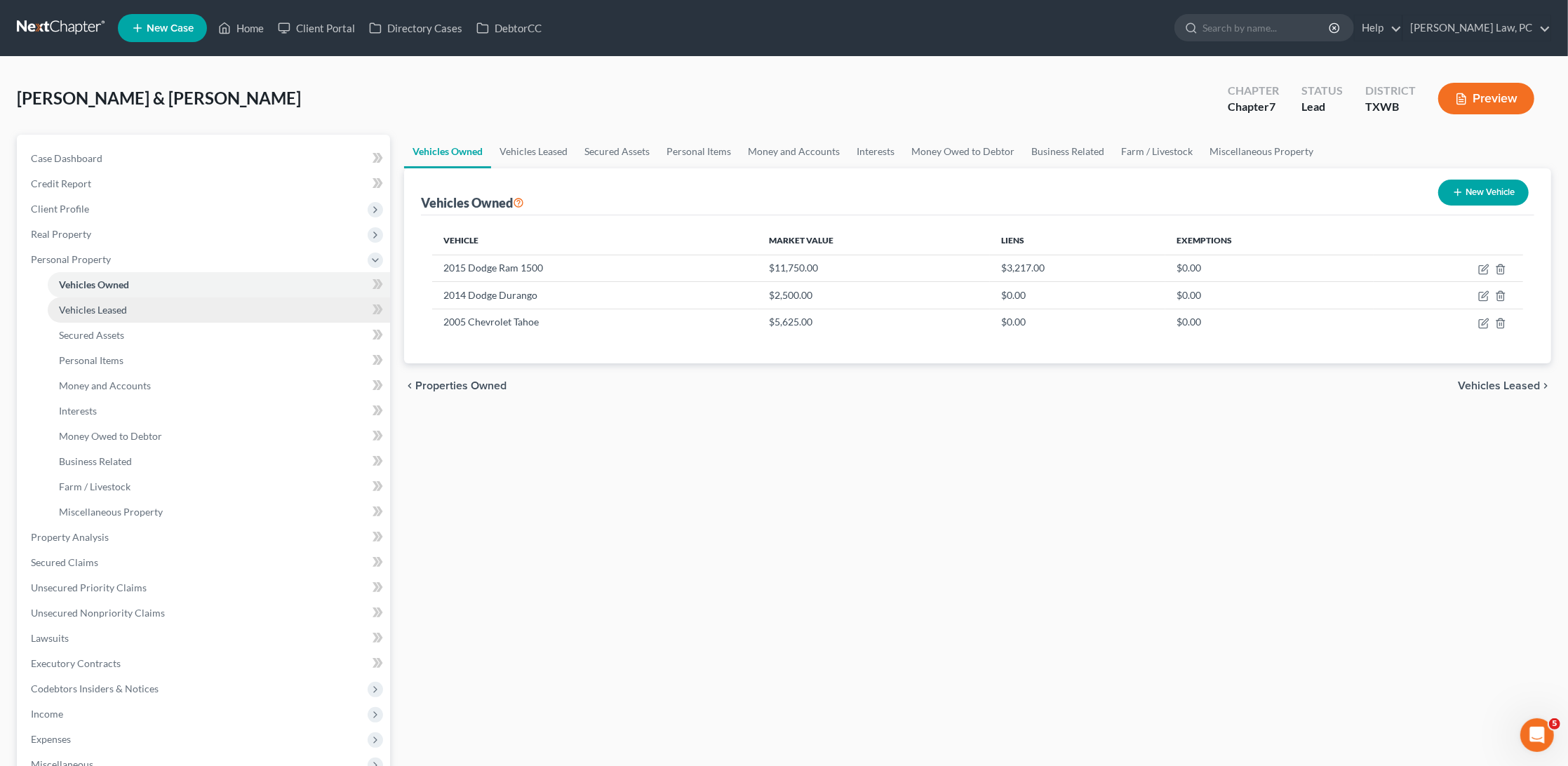
click at [129, 297] on link "Vehicles Leased" at bounding box center [219, 310] width 342 height 25
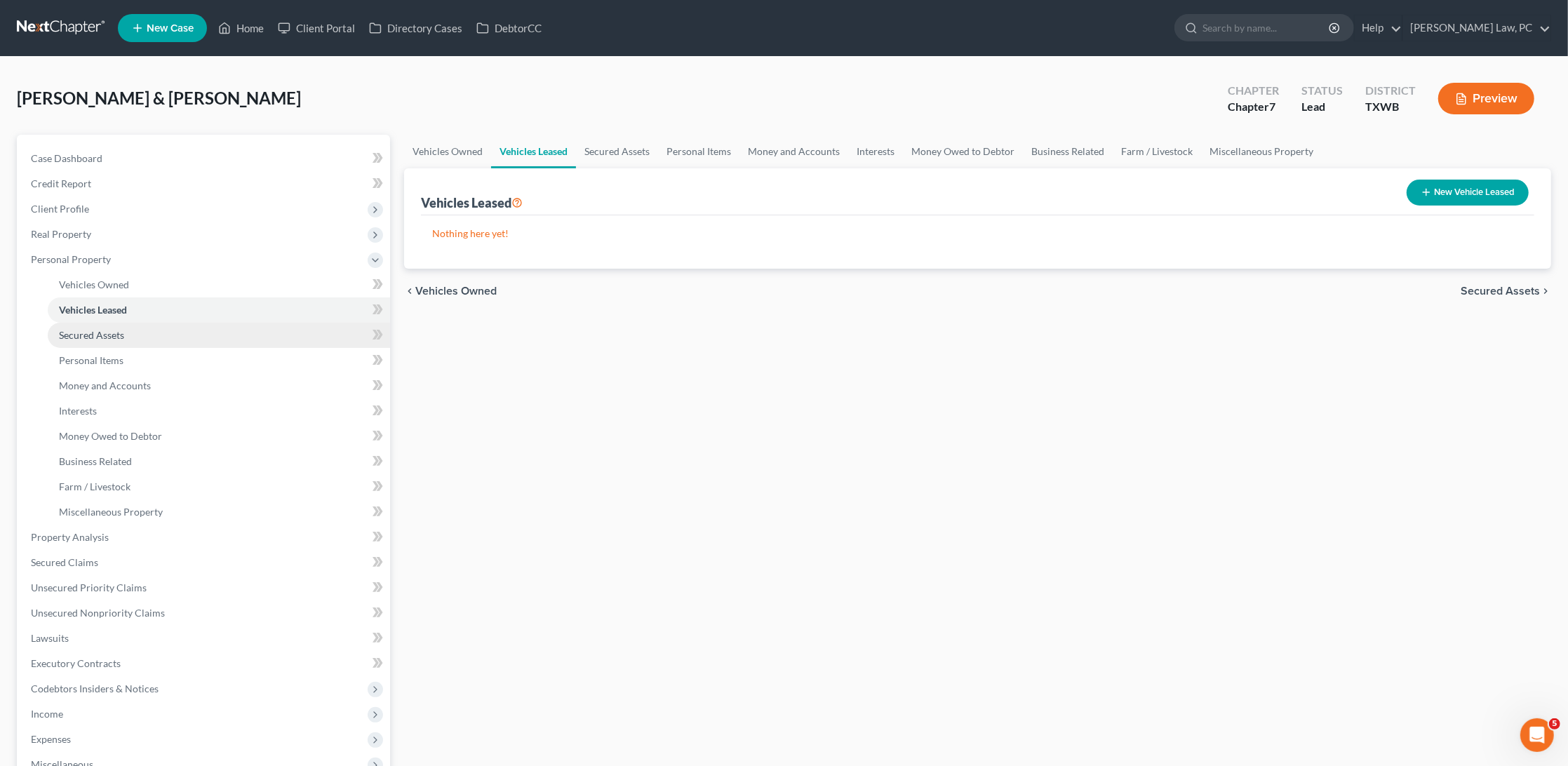
click at [104, 336] on link "Secured Assets" at bounding box center [219, 335] width 342 height 25
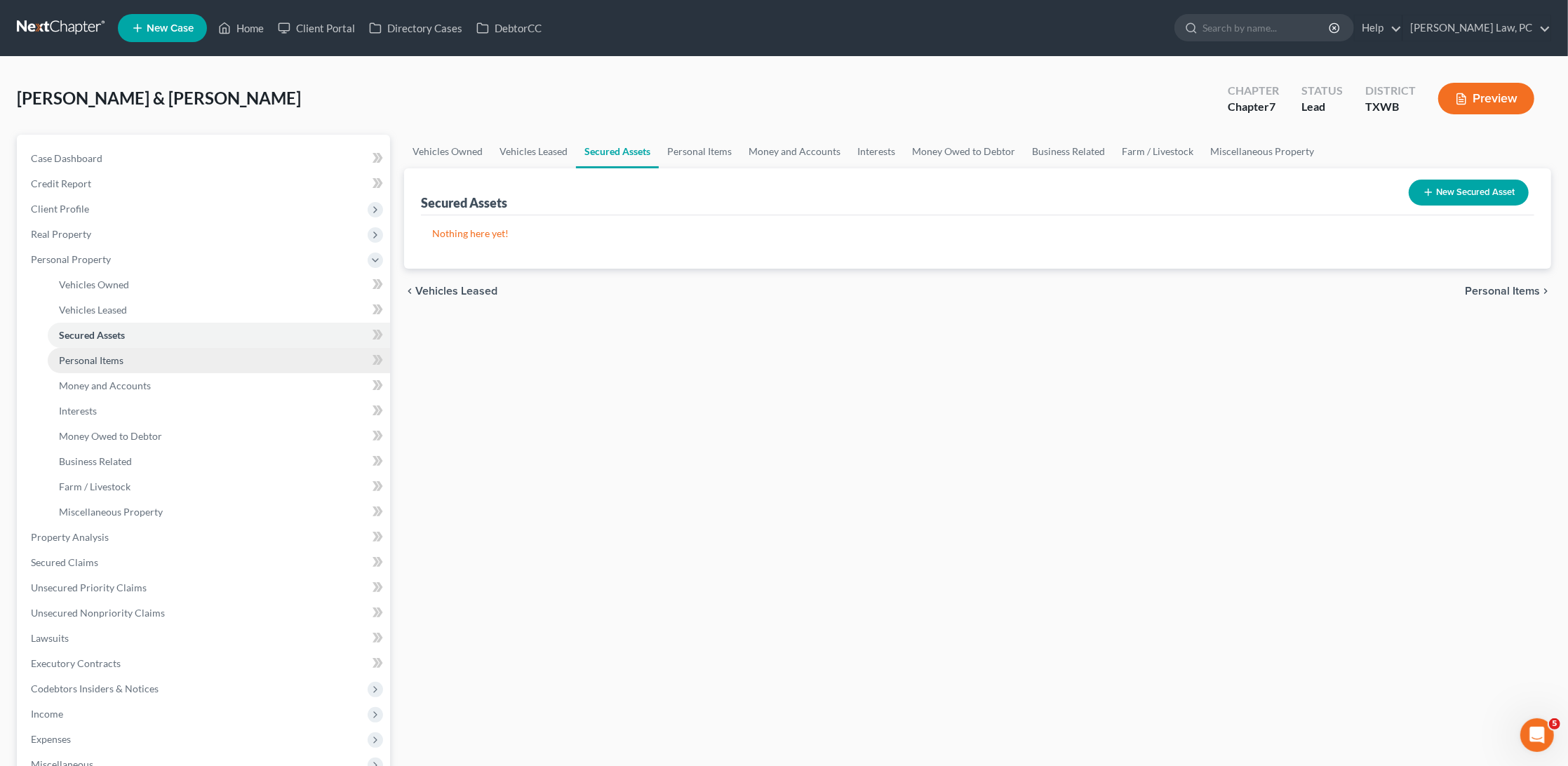
click at [112, 358] on span "Personal Items" at bounding box center [91, 360] width 65 height 12
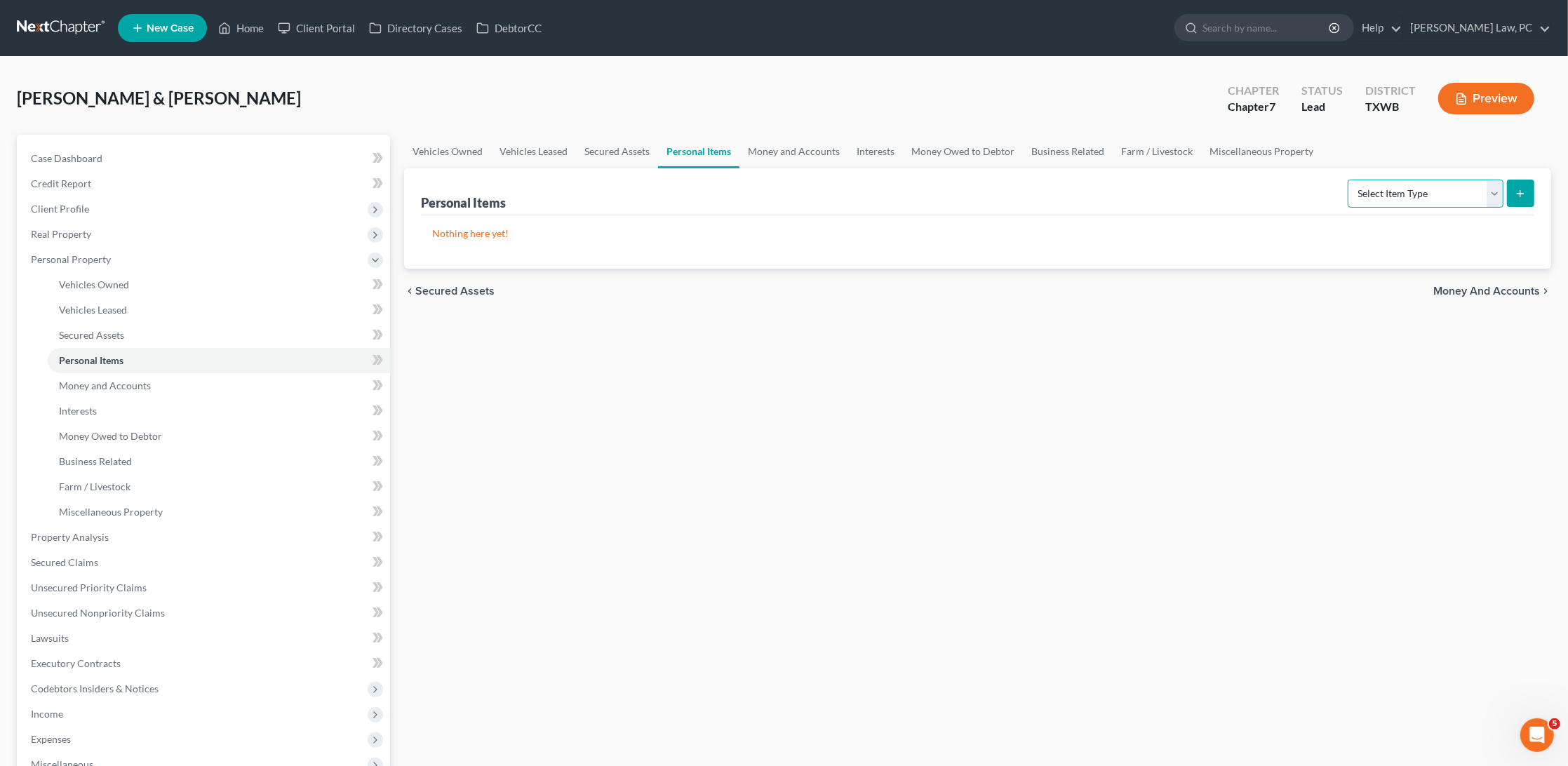
select select "clothing"
click at [1521, 196] on icon "submit" at bounding box center [1520, 193] width 11 height 11
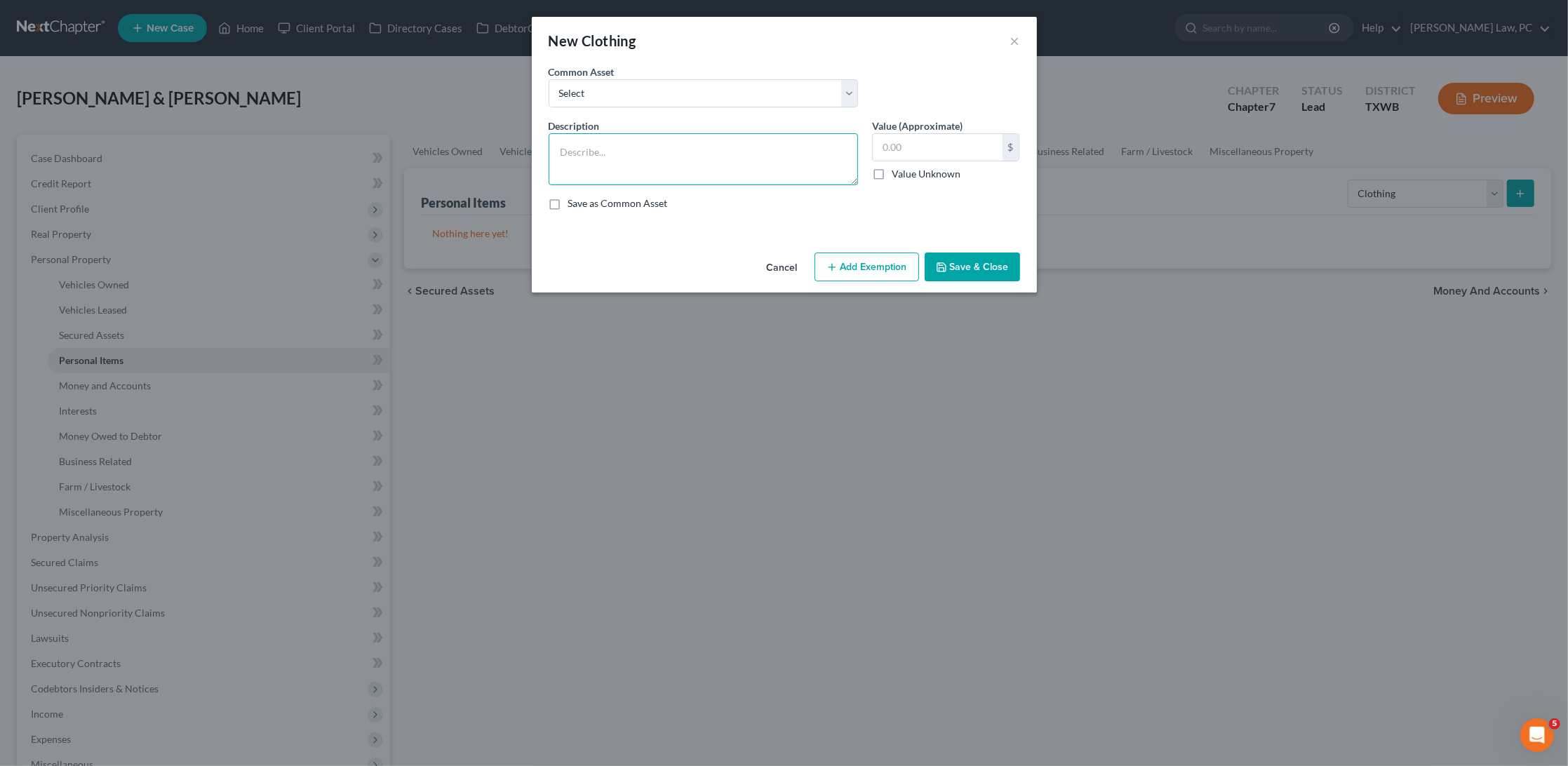
click at [738, 165] on textarea at bounding box center [704, 159] width 310 height 52
type textarea "General Clothing"
click at [947, 134] on input "text" at bounding box center [937, 147] width 130 height 26
type input "4"
type input "500"
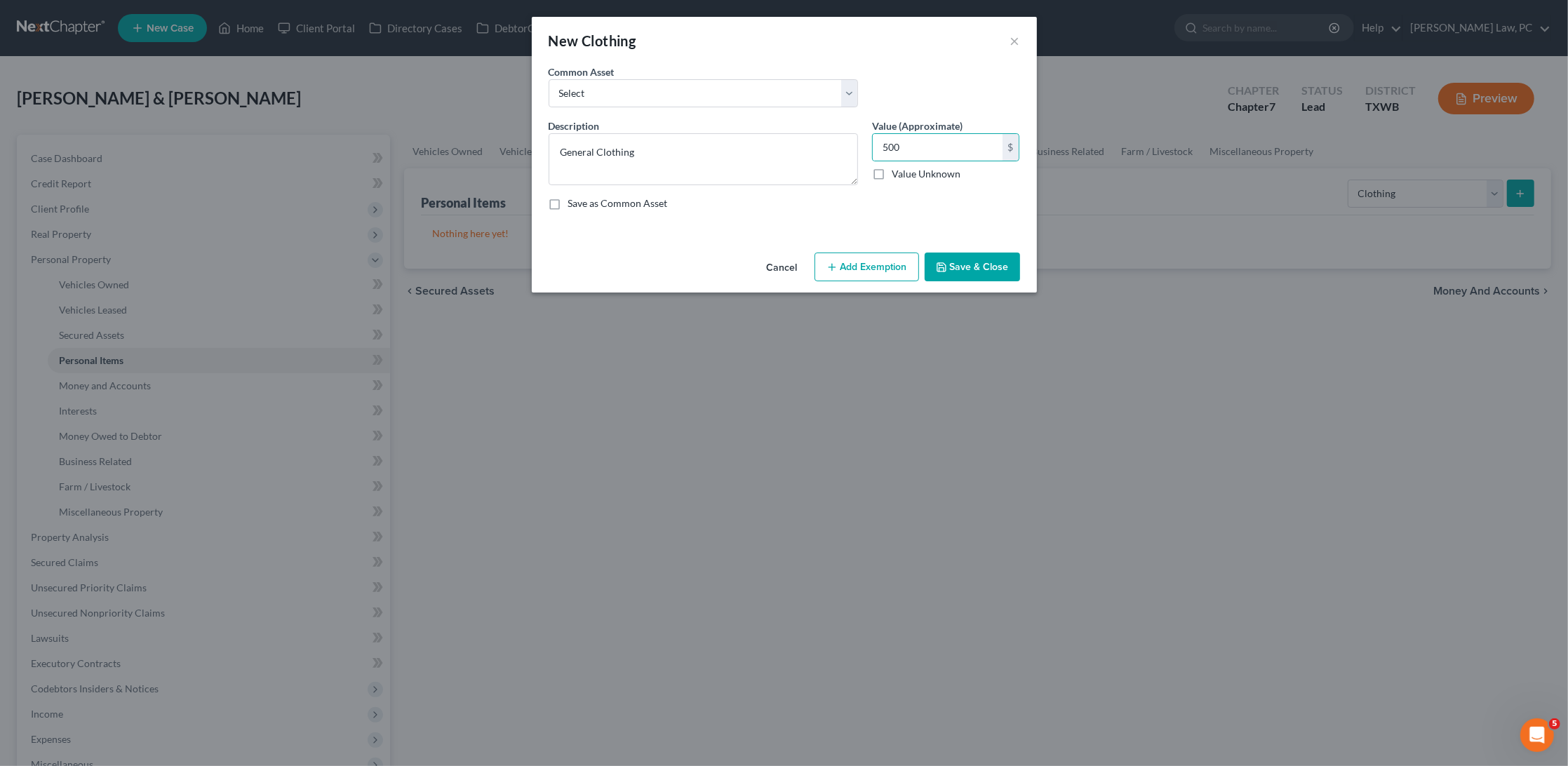
click at [995, 267] on button "Save & Close" at bounding box center [973, 267] width 95 height 29
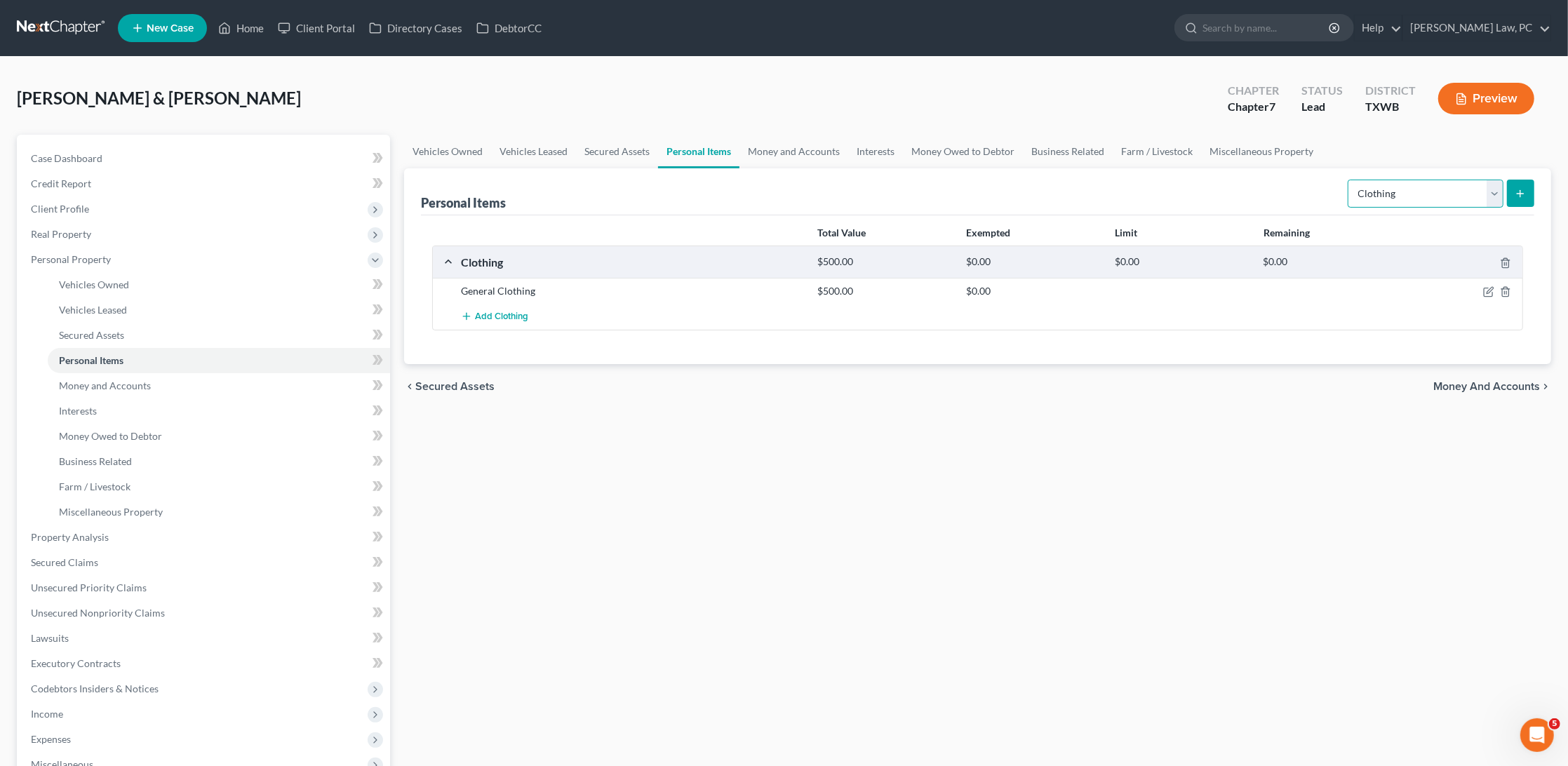
select select "electronics"
click at [1522, 189] on icon "submit" at bounding box center [1520, 193] width 11 height 11
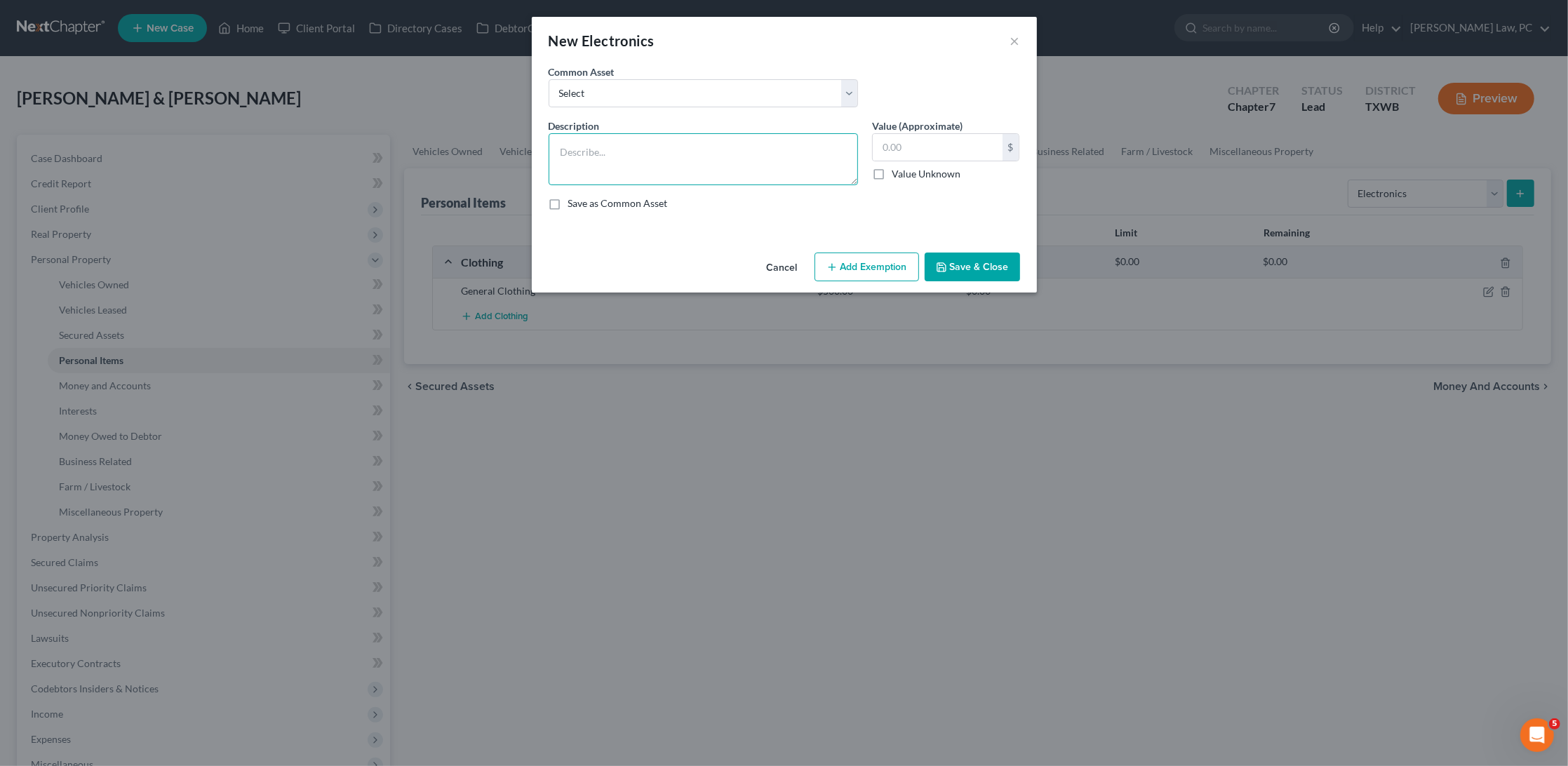
click at [633, 153] on textarea at bounding box center [704, 159] width 310 height 52
click at [780, 152] on textarea "4 cellphones $800, 1 tablet $500, 1 MacBook 200, 1 FitBit" at bounding box center [704, 159] width 310 height 52
click at [830, 156] on textarea "4 cellphones $800, 1 tablet $500, 1 MacBook 200, 2 FitBit" at bounding box center [704, 159] width 310 height 52
click at [835, 148] on textarea "4 cellphones $800, 1 tablet $500, 1 MacBook 200, 2 FitBit $60, 1 headphones" at bounding box center [704, 159] width 310 height 52
click at [745, 170] on textarea "4 cellphones $800, 1 tablet $500, 1 MacBook 200, 2 FitBit $60, 2 headphones" at bounding box center [704, 159] width 310 height 52
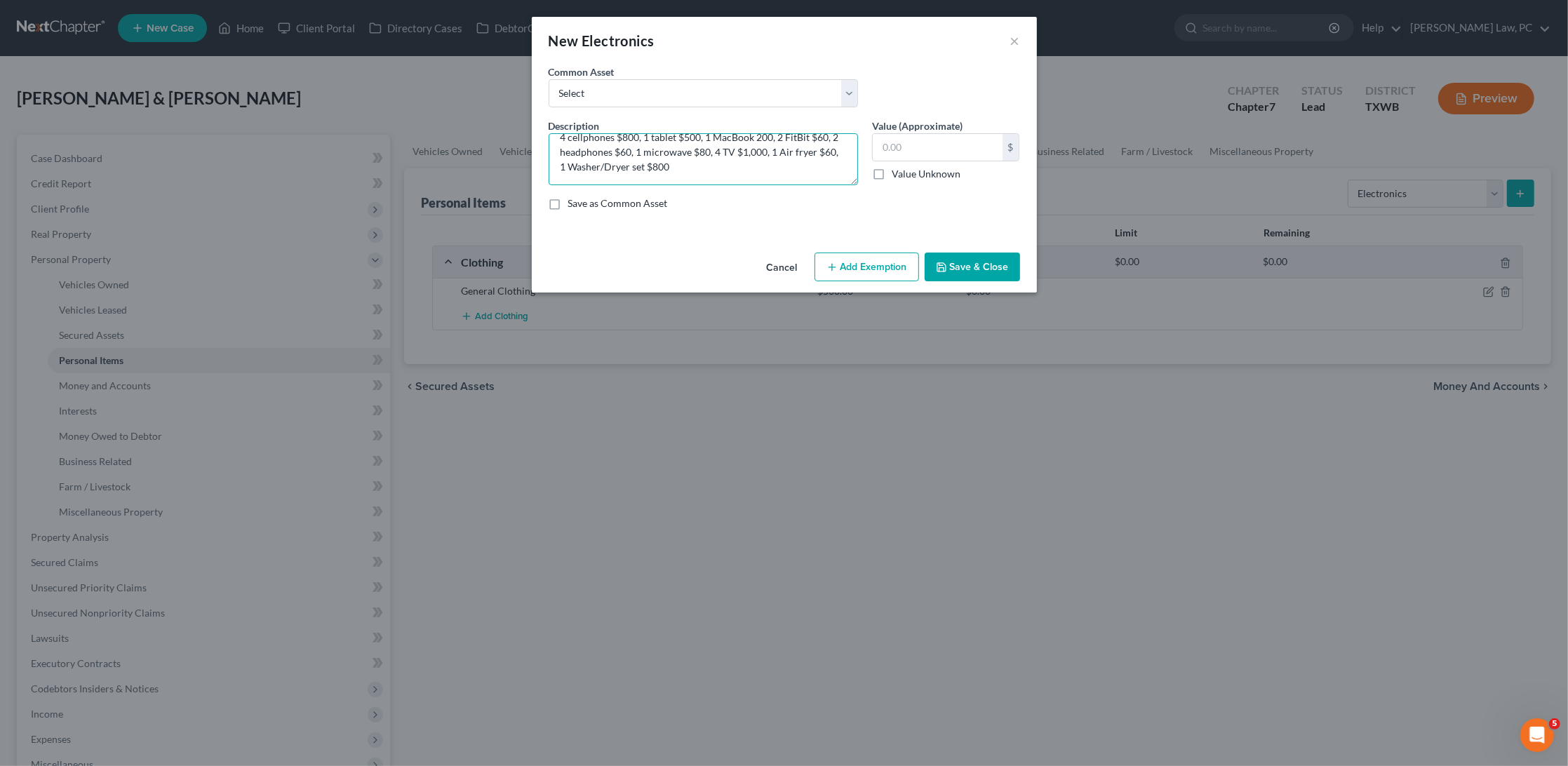
scroll to position [14, 0]
type textarea "4 cellphones $800, 1 tablet $500, 1 MacBook 200, 2 FitBit $60, 2 headphones $60…"
click at [997, 258] on button "Save & Close" at bounding box center [973, 267] width 95 height 29
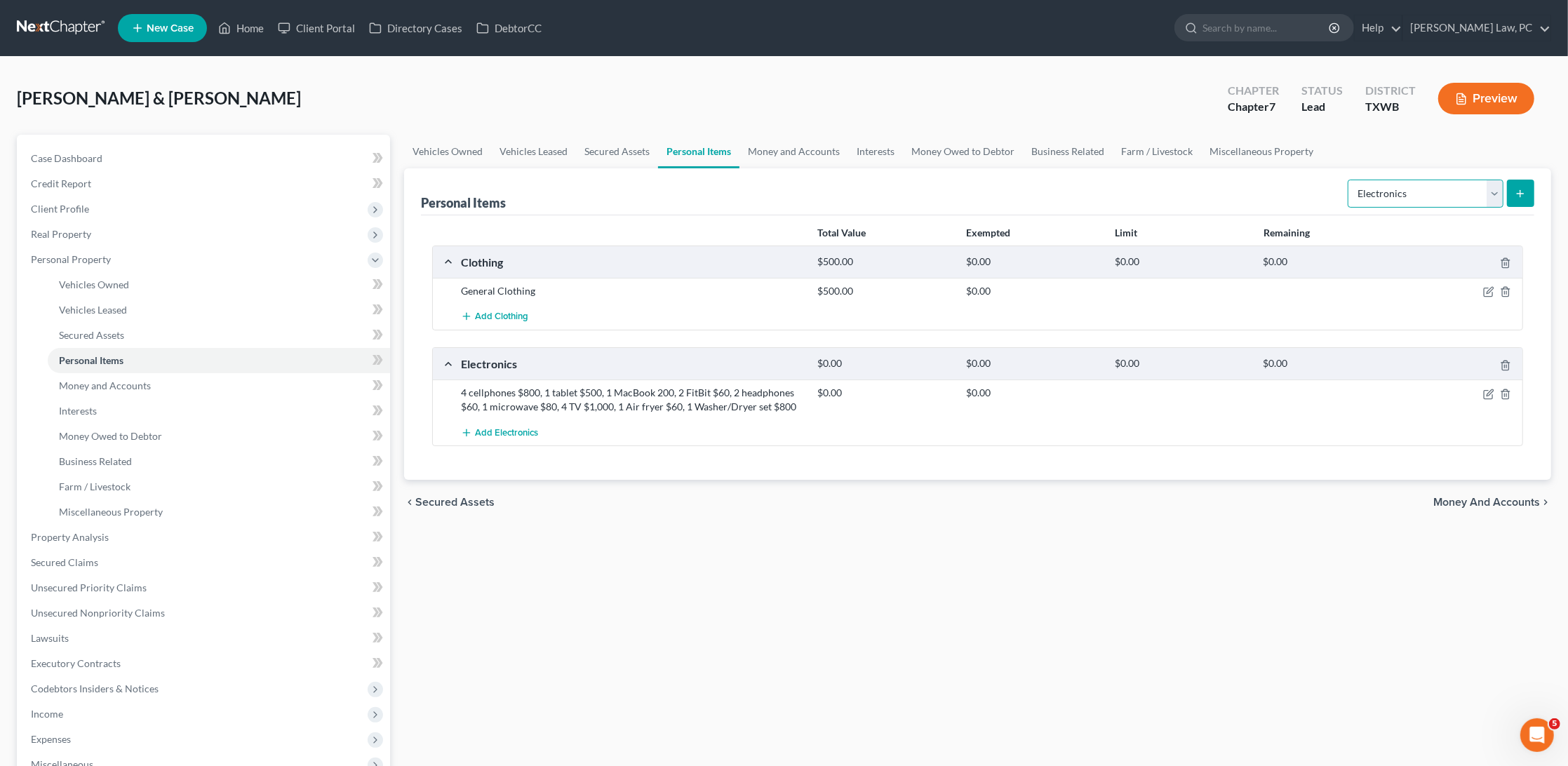
select select "firearms"
click at [1519, 191] on icon "submit" at bounding box center [1520, 193] width 11 height 11
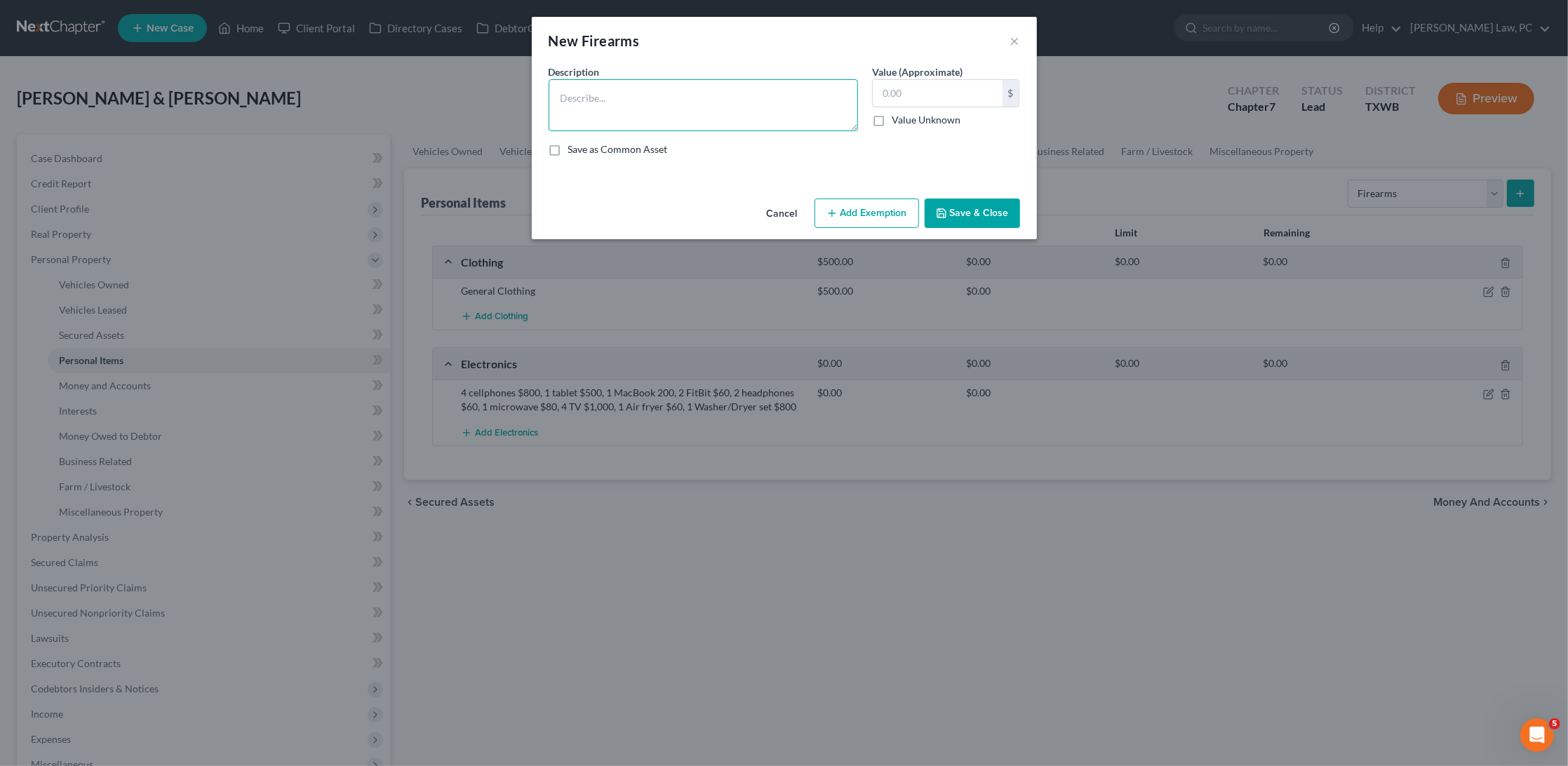
click at [647, 99] on textarea at bounding box center [704, 105] width 310 height 52
type textarea "R"
drag, startPoint x: 666, startPoint y: 95, endPoint x: 609, endPoint y: 95, distance: 57.0
click at [609, 95] on textarea "1 Revolver 38 special" at bounding box center [704, 105] width 310 height 52
type textarea "1 Revolver $150, 1 box of ammo $20"
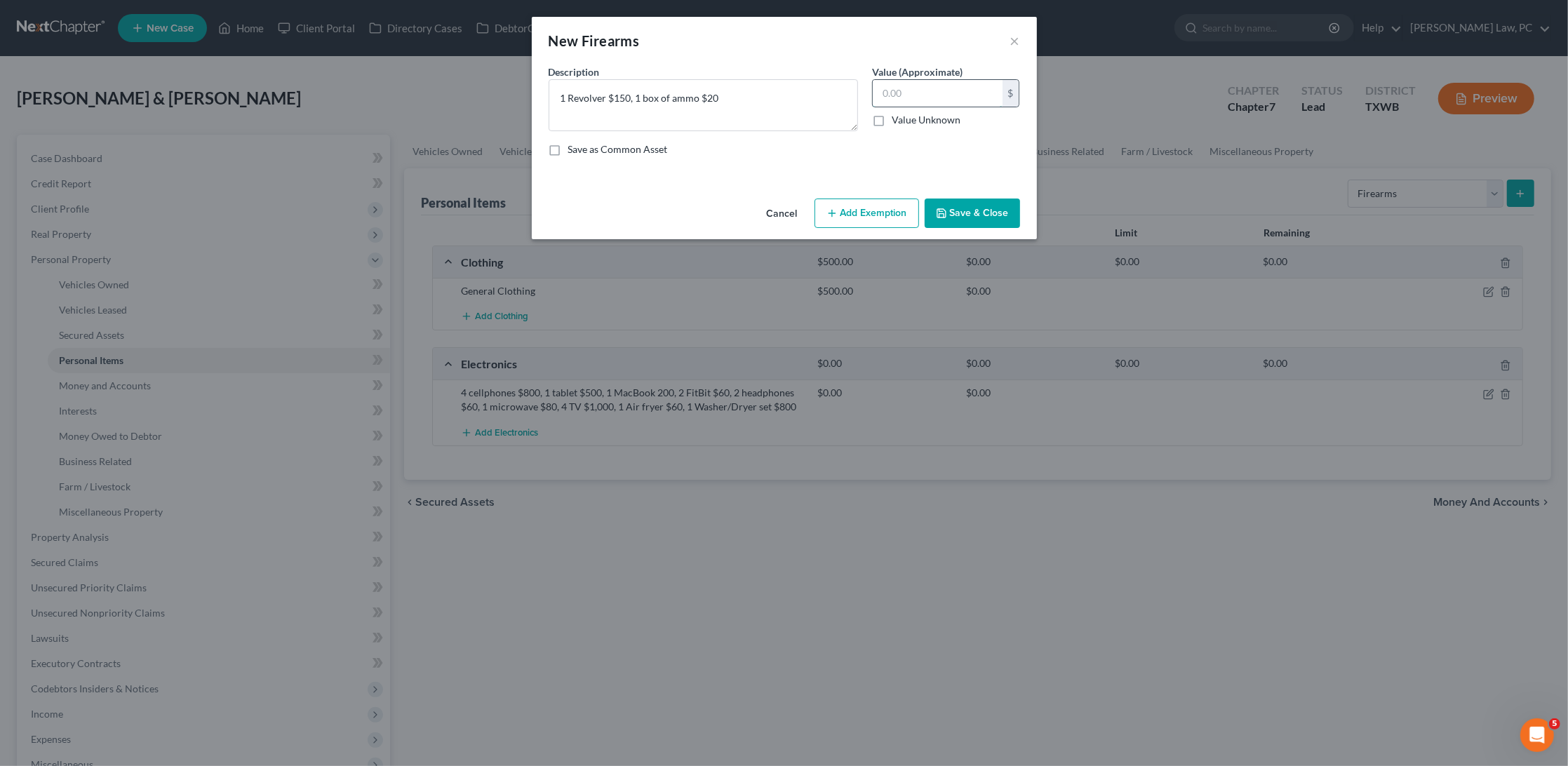
click at [947, 96] on input "text" at bounding box center [937, 93] width 130 height 26
type input "170"
click at [979, 216] on button "Save & Close" at bounding box center [973, 214] width 95 height 29
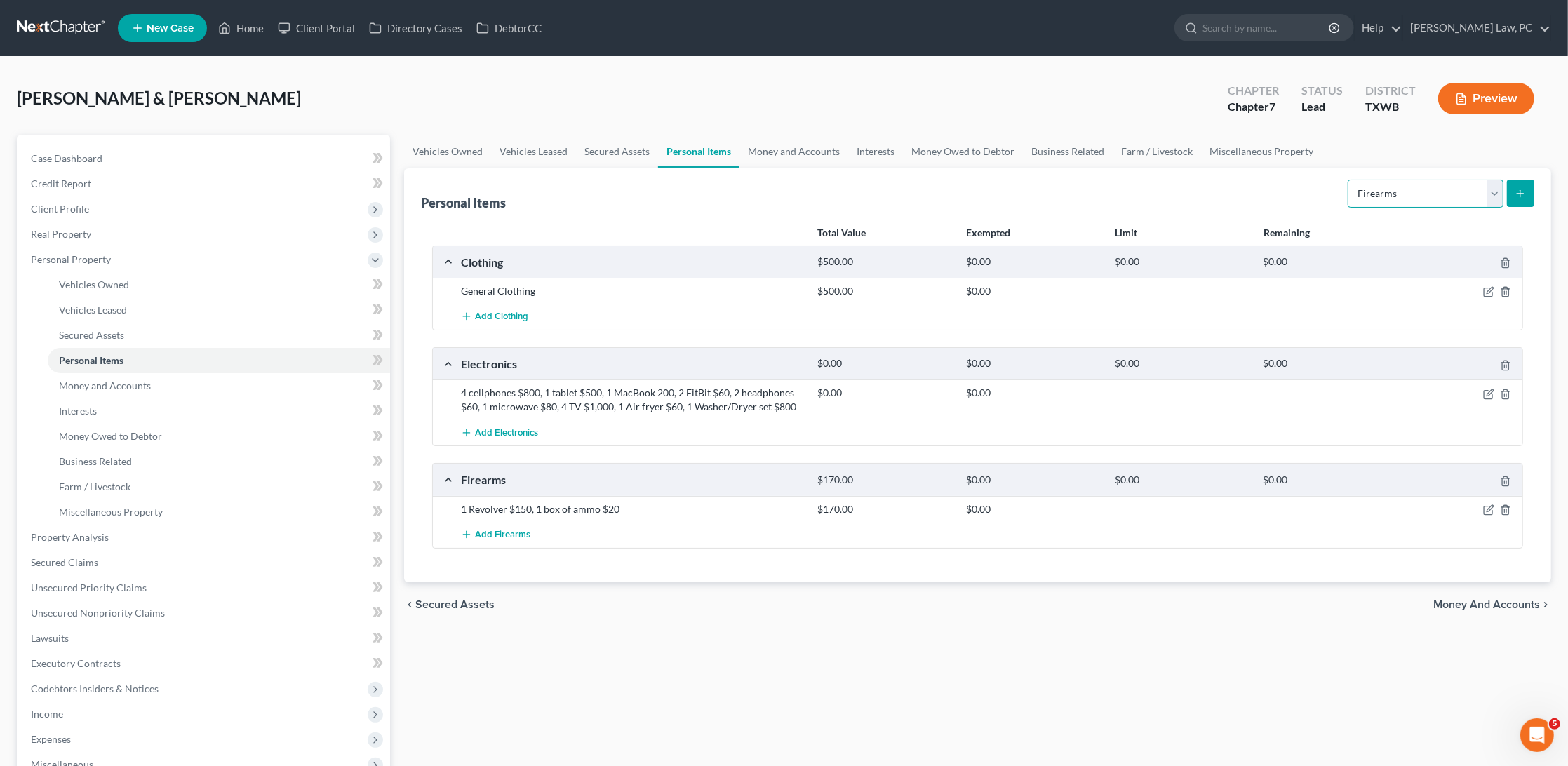
select select "household_goods"
click at [1524, 194] on icon "submit" at bounding box center [1520, 193] width 11 height 11
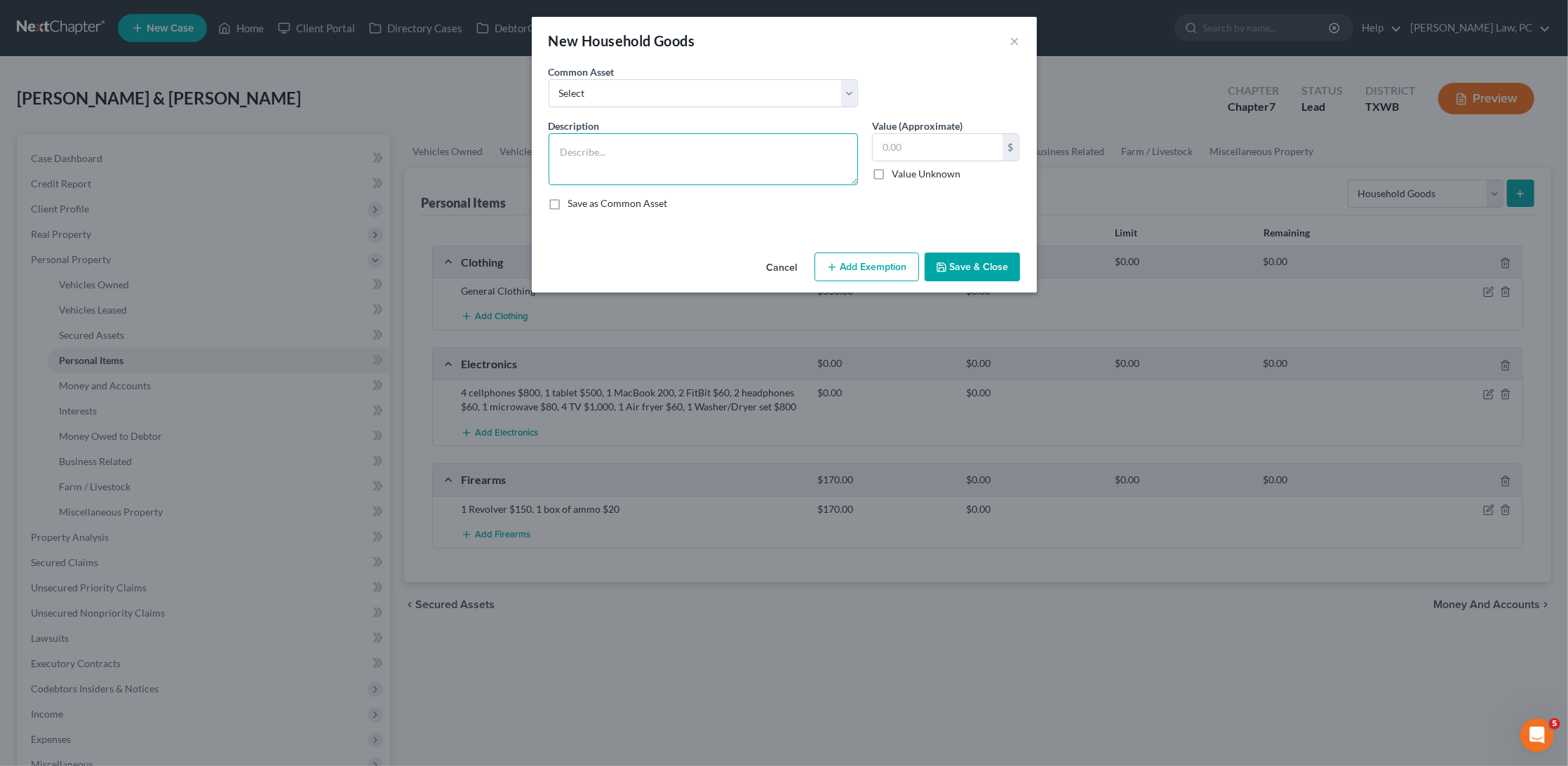
click at [656, 156] on textarea at bounding box center [704, 159] width 310 height 52
type textarea "General Household Goods"
click at [929, 143] on input "text" at bounding box center [937, 147] width 130 height 26
type input "2,000"
click at [969, 264] on button "Save & Close" at bounding box center [973, 267] width 95 height 29
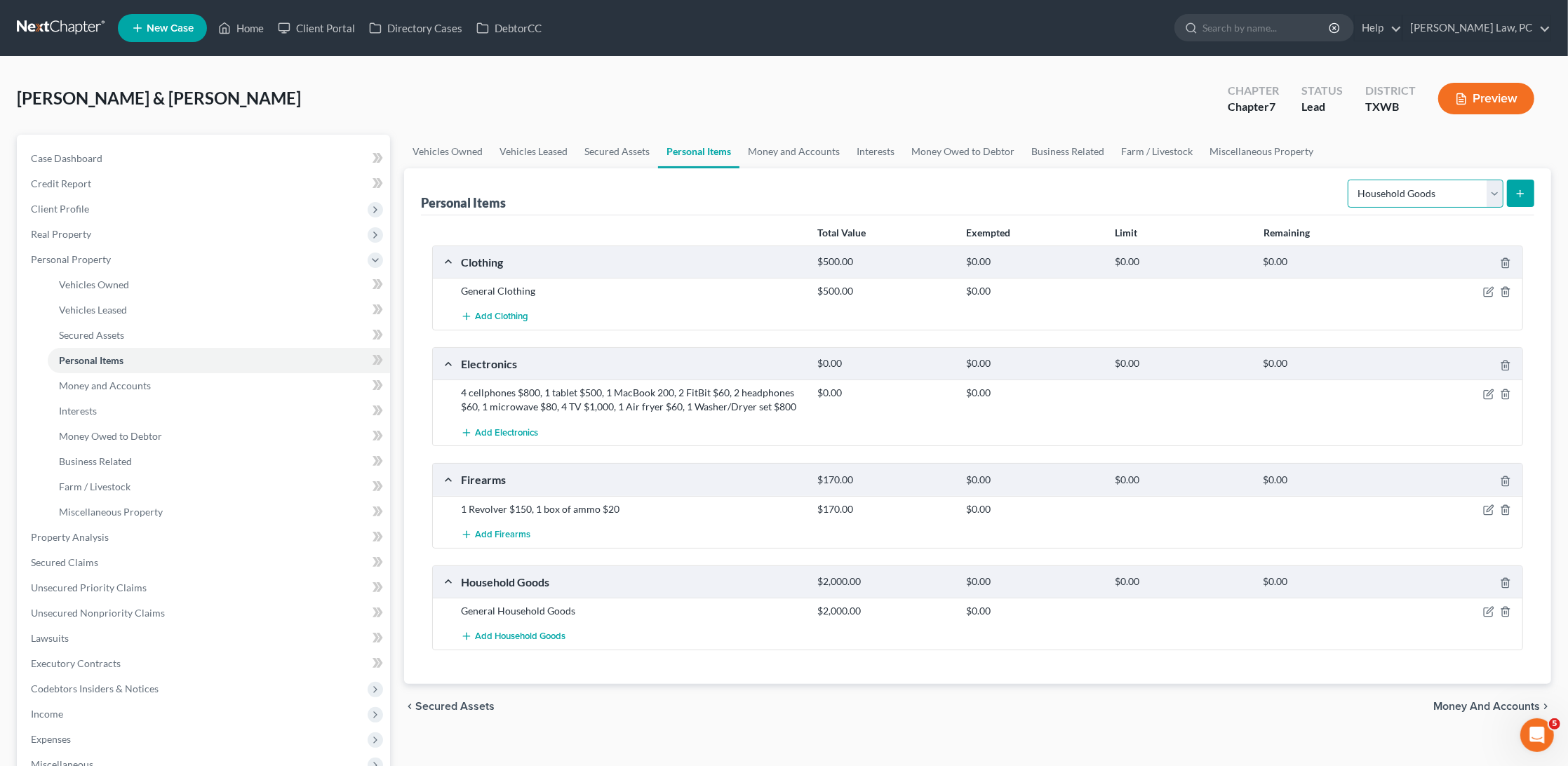
select select "jewelry"
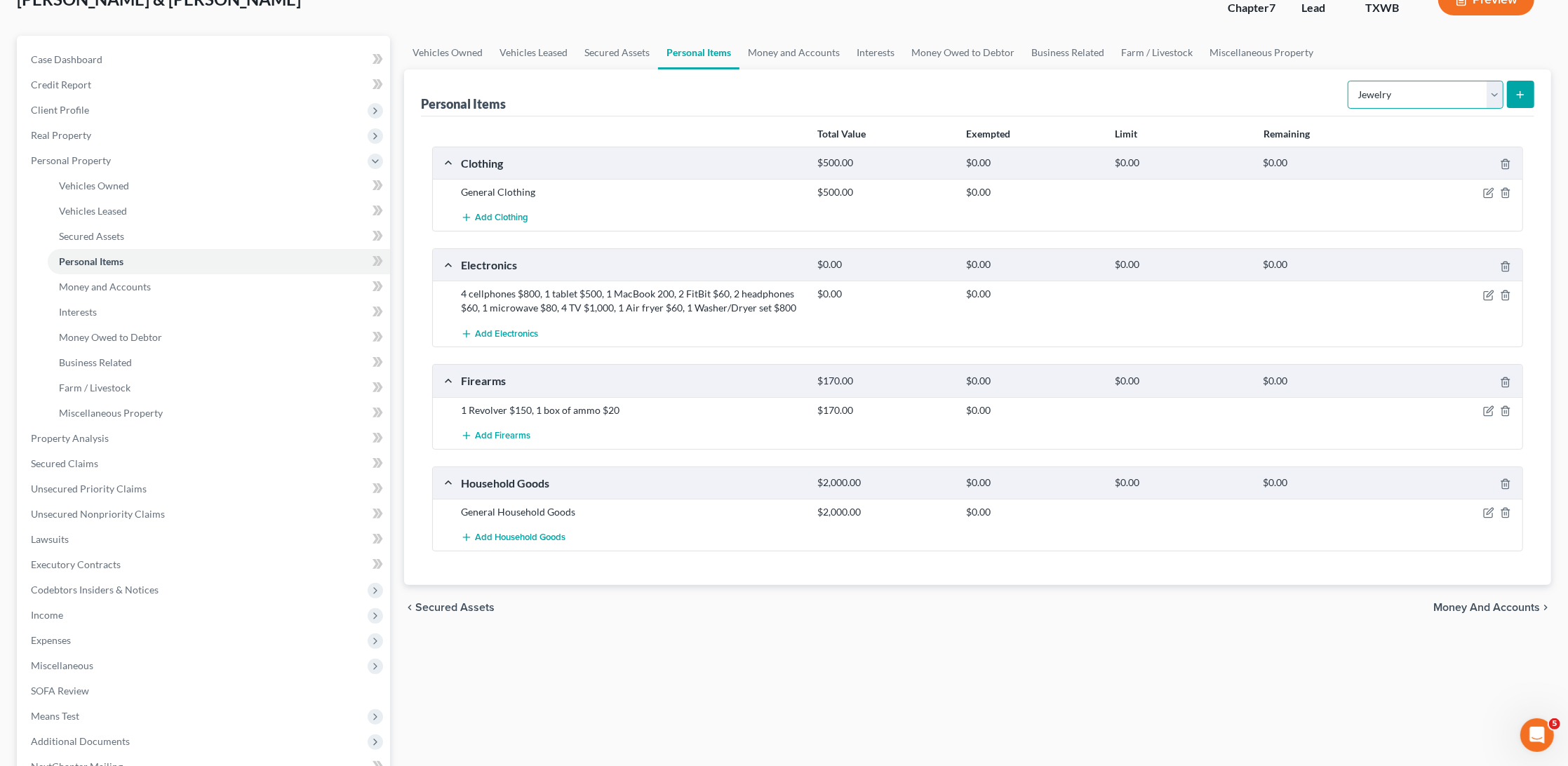
scroll to position [104, 0]
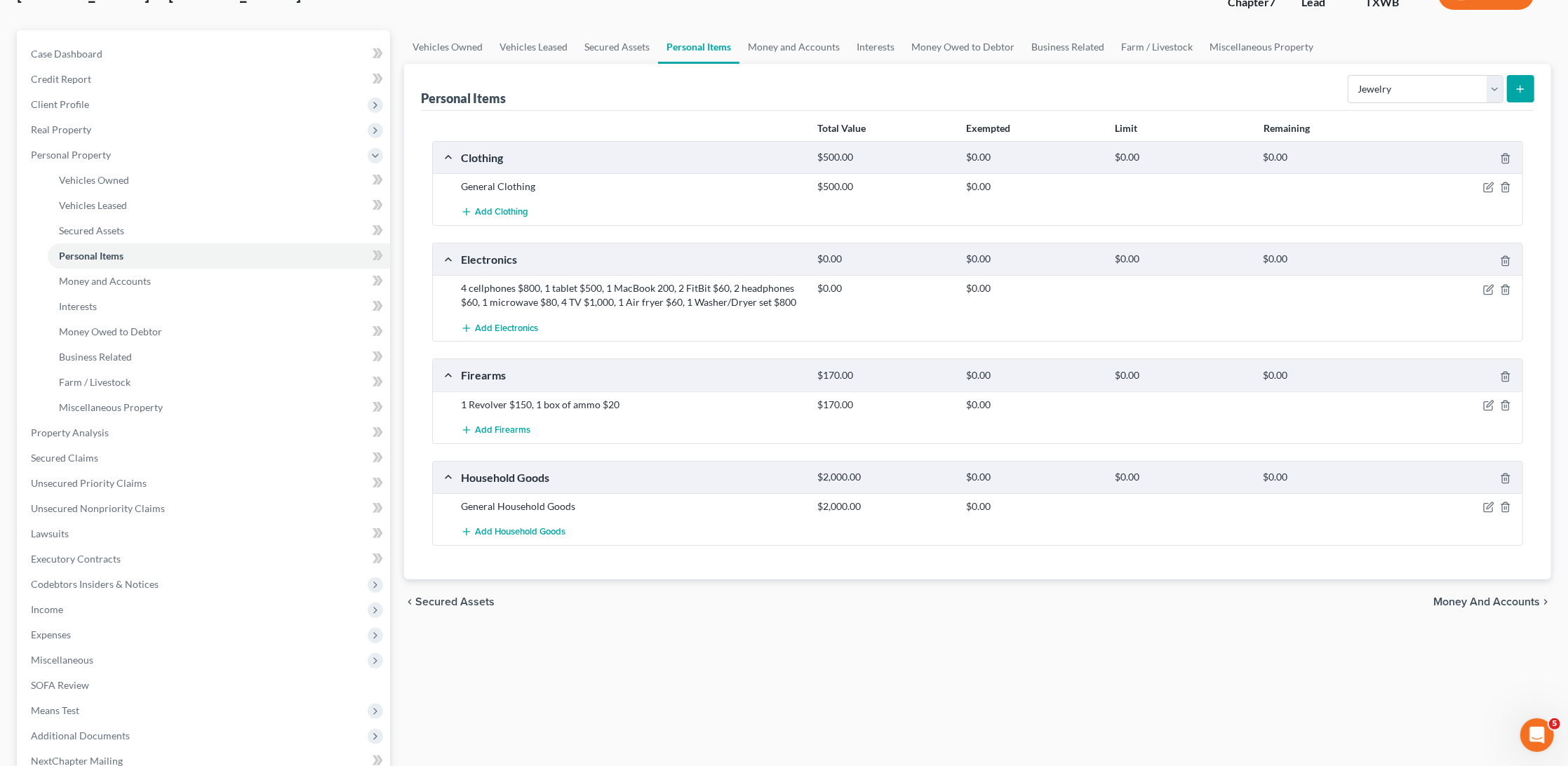
click at [1522, 91] on icon "submit" at bounding box center [1520, 89] width 11 height 11
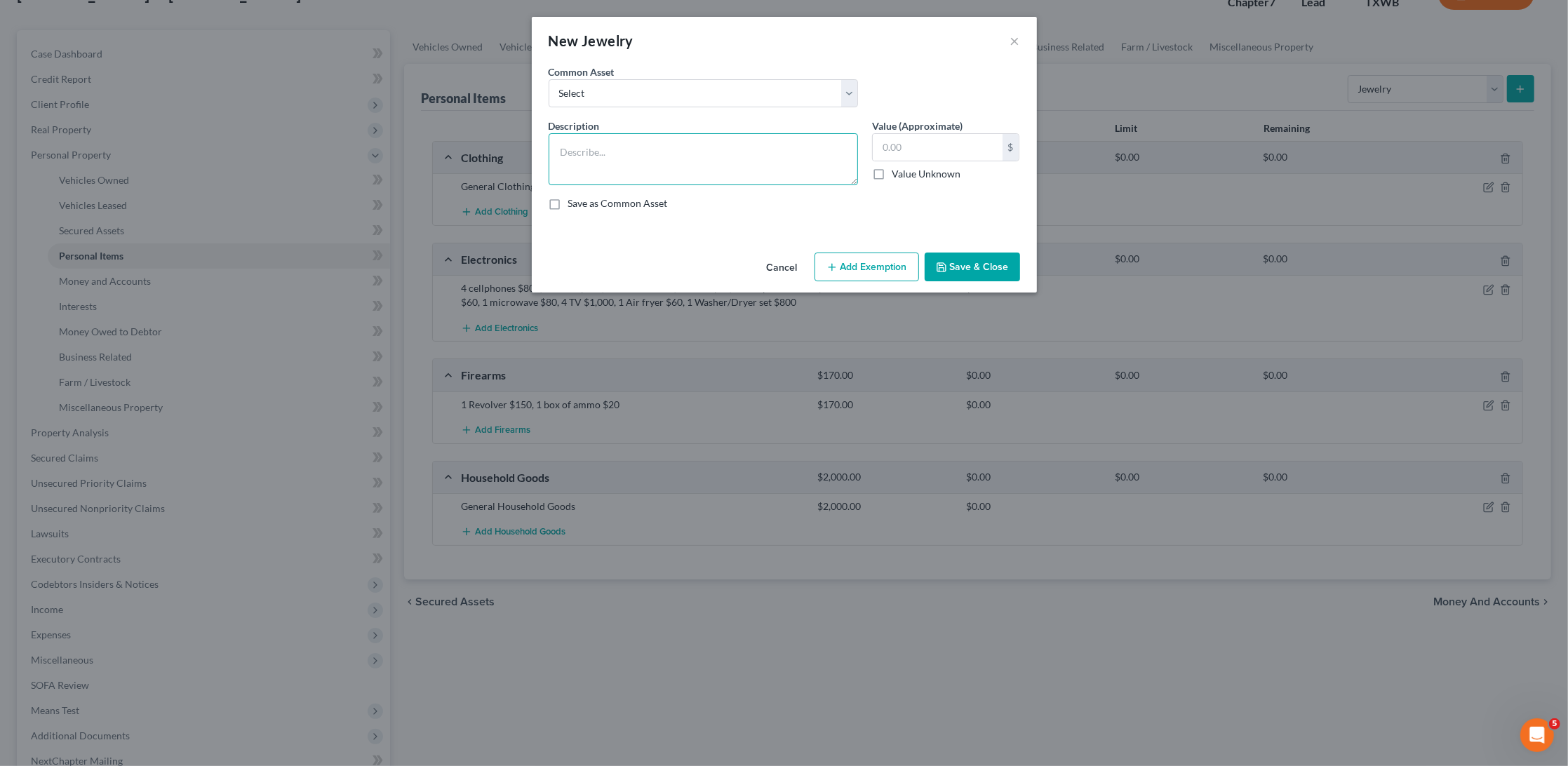
click at [607, 159] on textarea at bounding box center [704, 159] width 310 height 52
click at [565, 151] on textarea "2 Gold Wedding Rings" at bounding box center [704, 159] width 310 height 52
click at [658, 153] on textarea "3 Gold Wedding Rings" at bounding box center [704, 159] width 310 height 52
drag, startPoint x: 742, startPoint y: 149, endPoint x: 705, endPoint y: 152, distance: 37.1
click at [705, 152] on textarea "3 Gold Wedding Rings and band $4,000" at bounding box center [704, 159] width 310 height 52
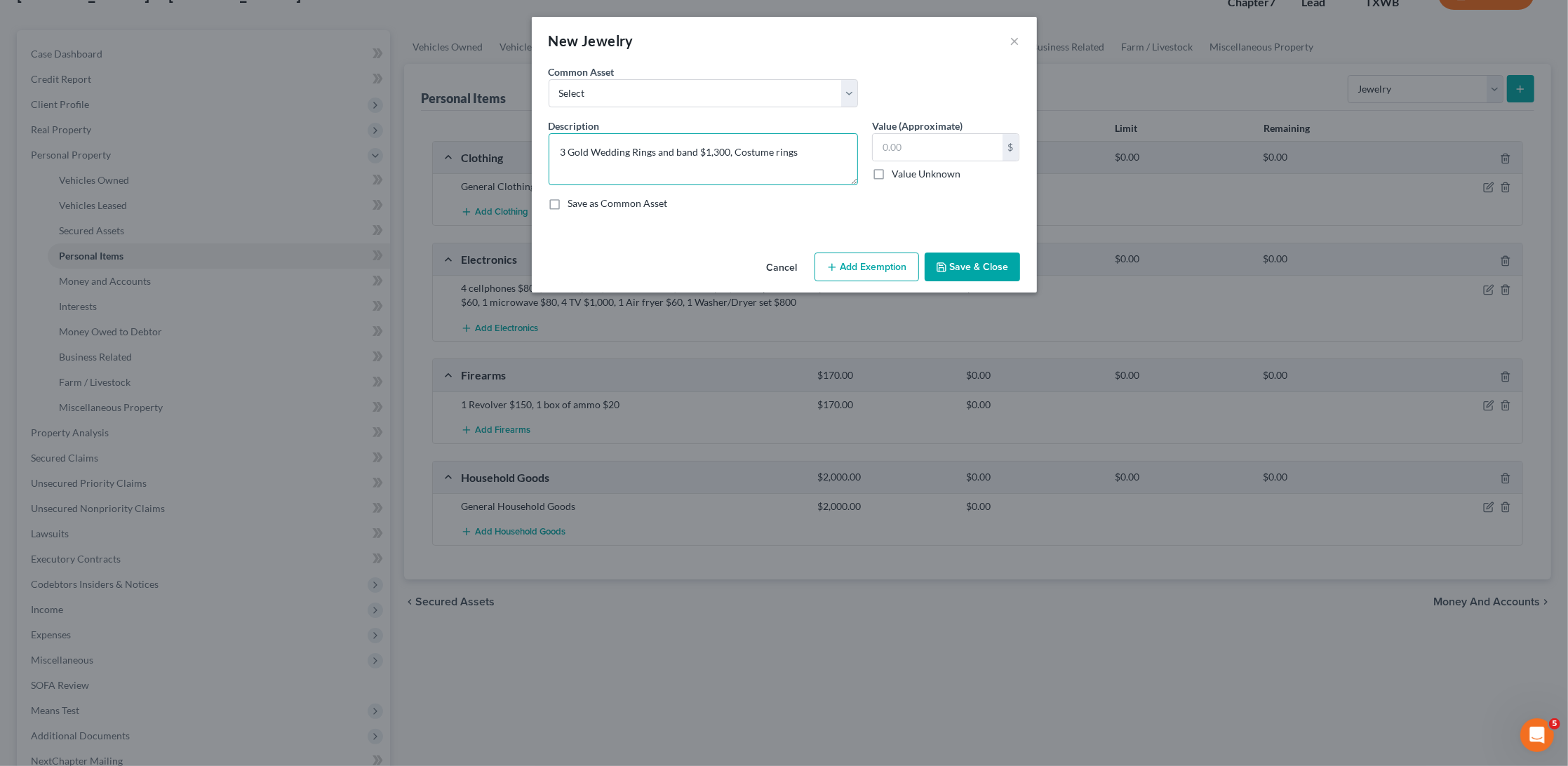
click at [735, 148] on textarea "3 Gold Wedding Rings and band $1,300, Costume rings" at bounding box center [704, 159] width 310 height 52
click at [822, 151] on textarea "3 Gold Wedding Rings and band $1,300, 10 Costume rings" at bounding box center [704, 159] width 310 height 52
click at [559, 165] on textarea "3 Gold Wedding Rings and band $1,300, 10 Costume rings $10, Costume necklace" at bounding box center [704, 159] width 310 height 52
click at [670, 157] on textarea "3 Gold Wedding Rings and band $1,300, 10 Costume rings $10, 4 Costume necklace" at bounding box center [704, 159] width 310 height 52
click at [670, 163] on textarea "3 Gold Wedding Rings and band $1,300, 10 Costume rings $10, 4 Costume necklace …" at bounding box center [704, 159] width 310 height 52
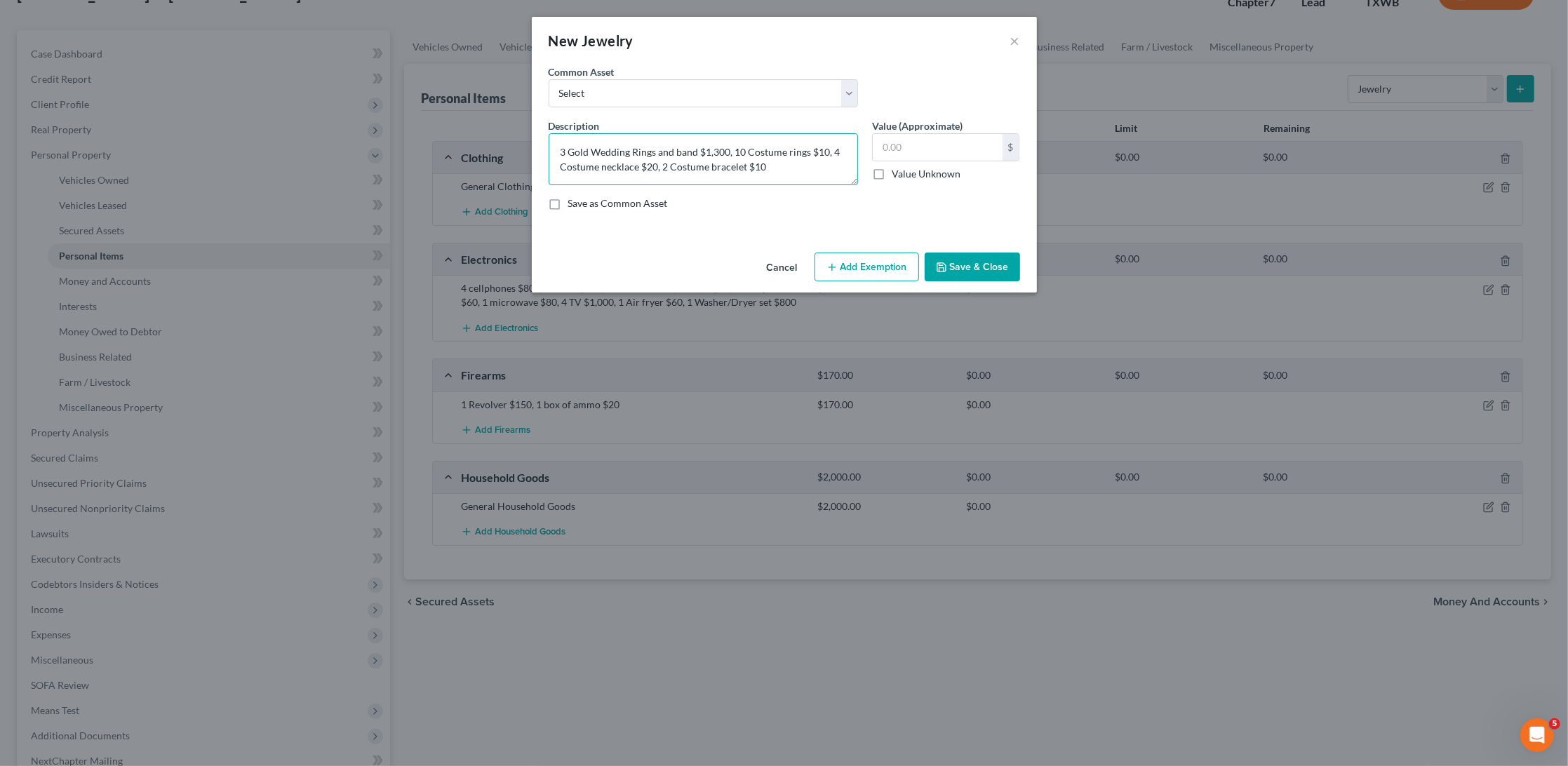
click at [783, 166] on textarea "3 Gold Wedding Rings and band $1,300, 10 Costume rings $10, 4 Costume necklace …" at bounding box center [704, 159] width 310 height 52
type textarea "3 Gold Wedding Rings and band $1,300, 10 Costume rings $10, 4 Costume necklace …"
click at [968, 272] on button "Save & Close" at bounding box center [973, 267] width 95 height 29
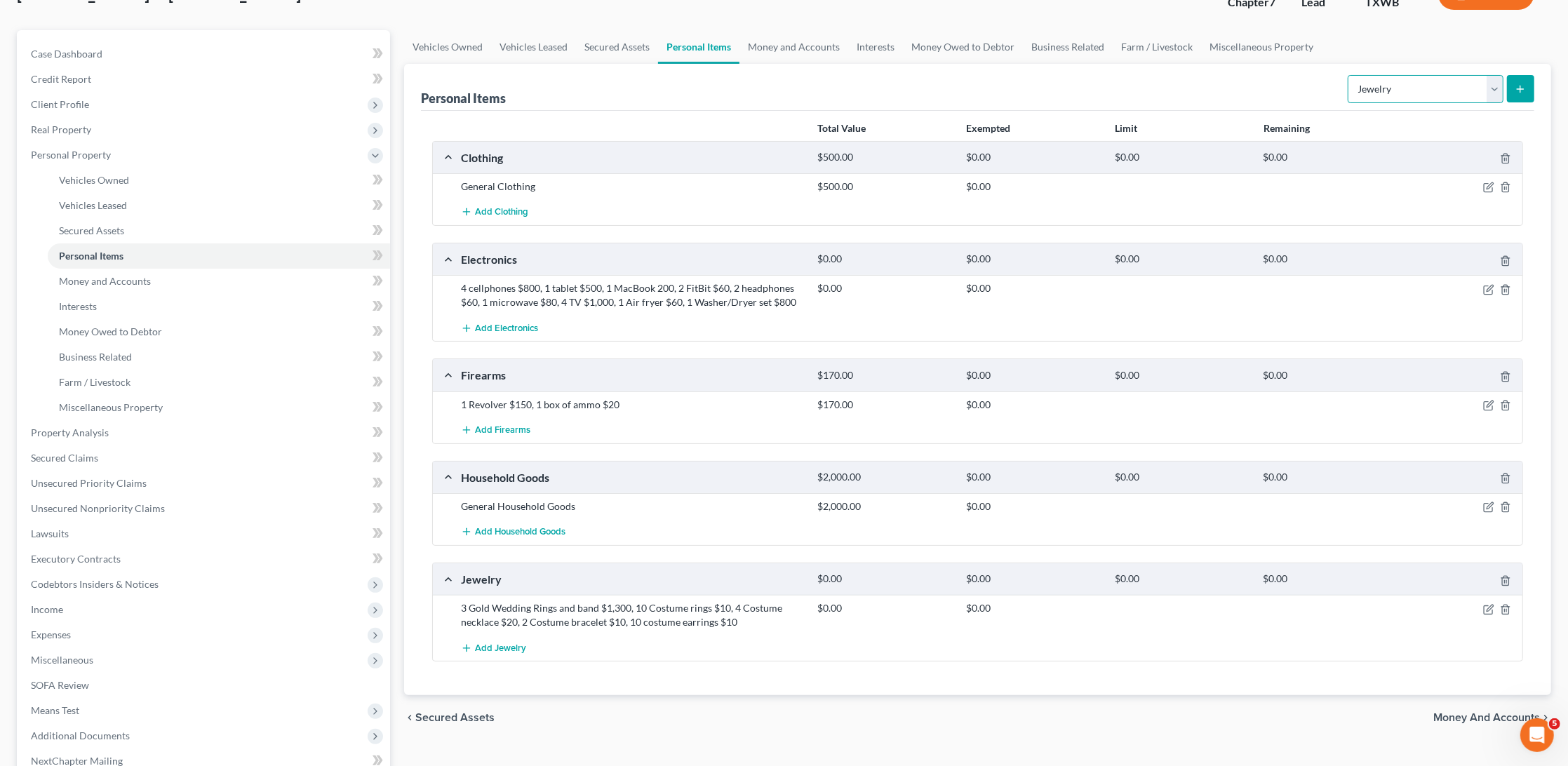
select select "pets"
click at [1521, 86] on icon "submit" at bounding box center [1520, 89] width 11 height 11
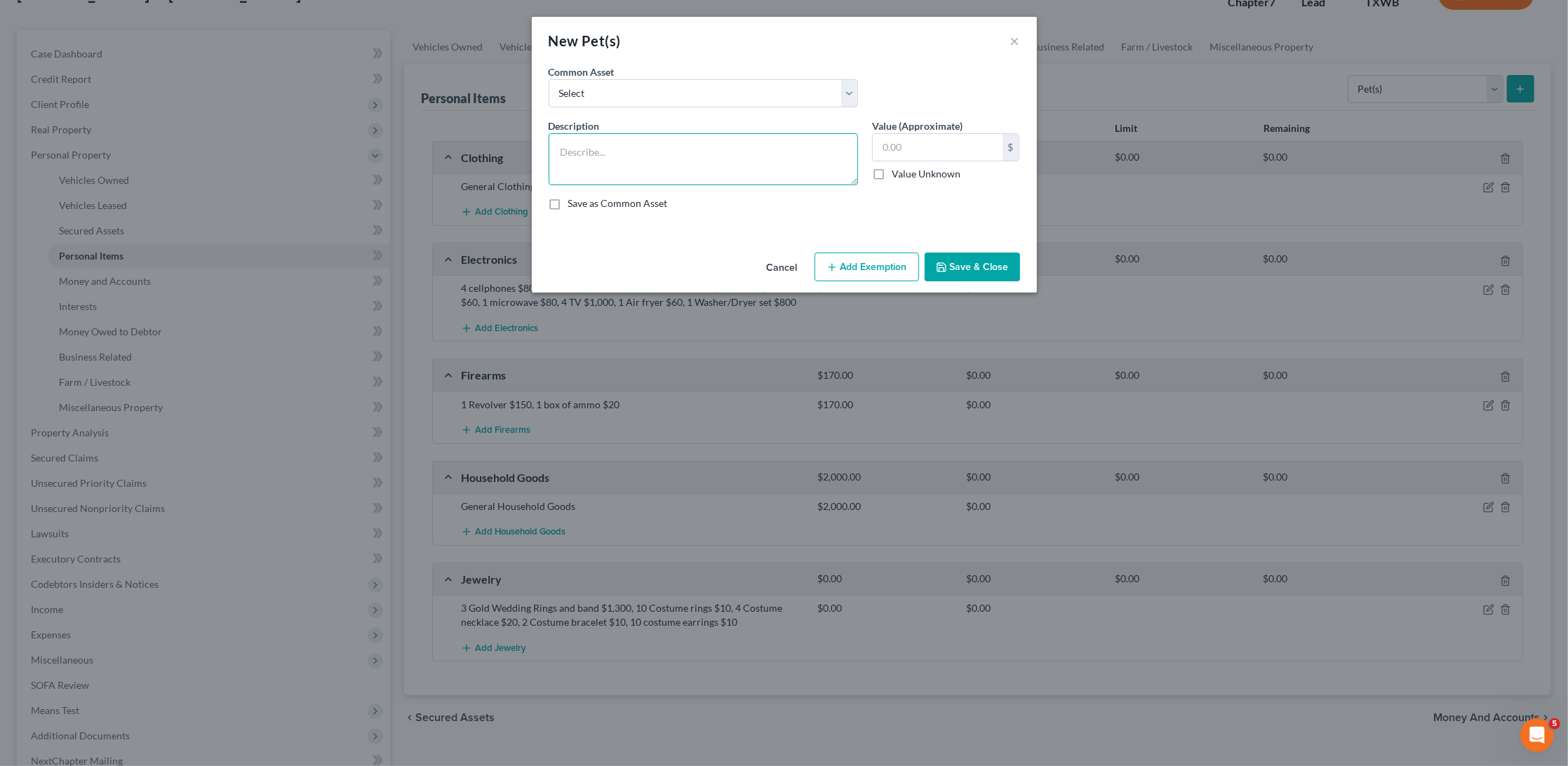
click at [789, 146] on textarea at bounding box center [704, 159] width 310 height 52
type textarea "1 Dog (No economical value)"
click at [961, 260] on button "Save & Close" at bounding box center [973, 267] width 95 height 29
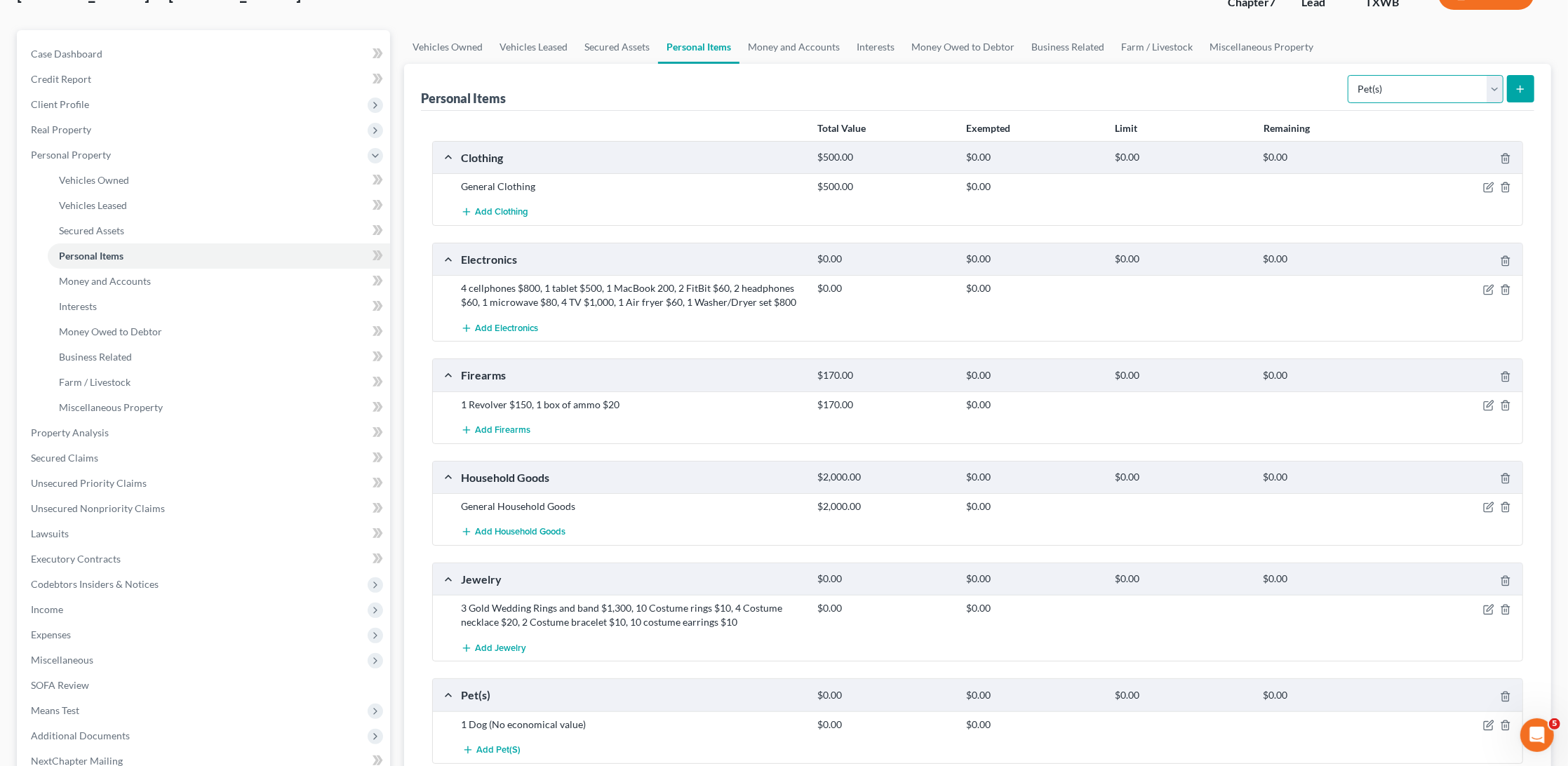
select select "sports_and_hobby_equipment"
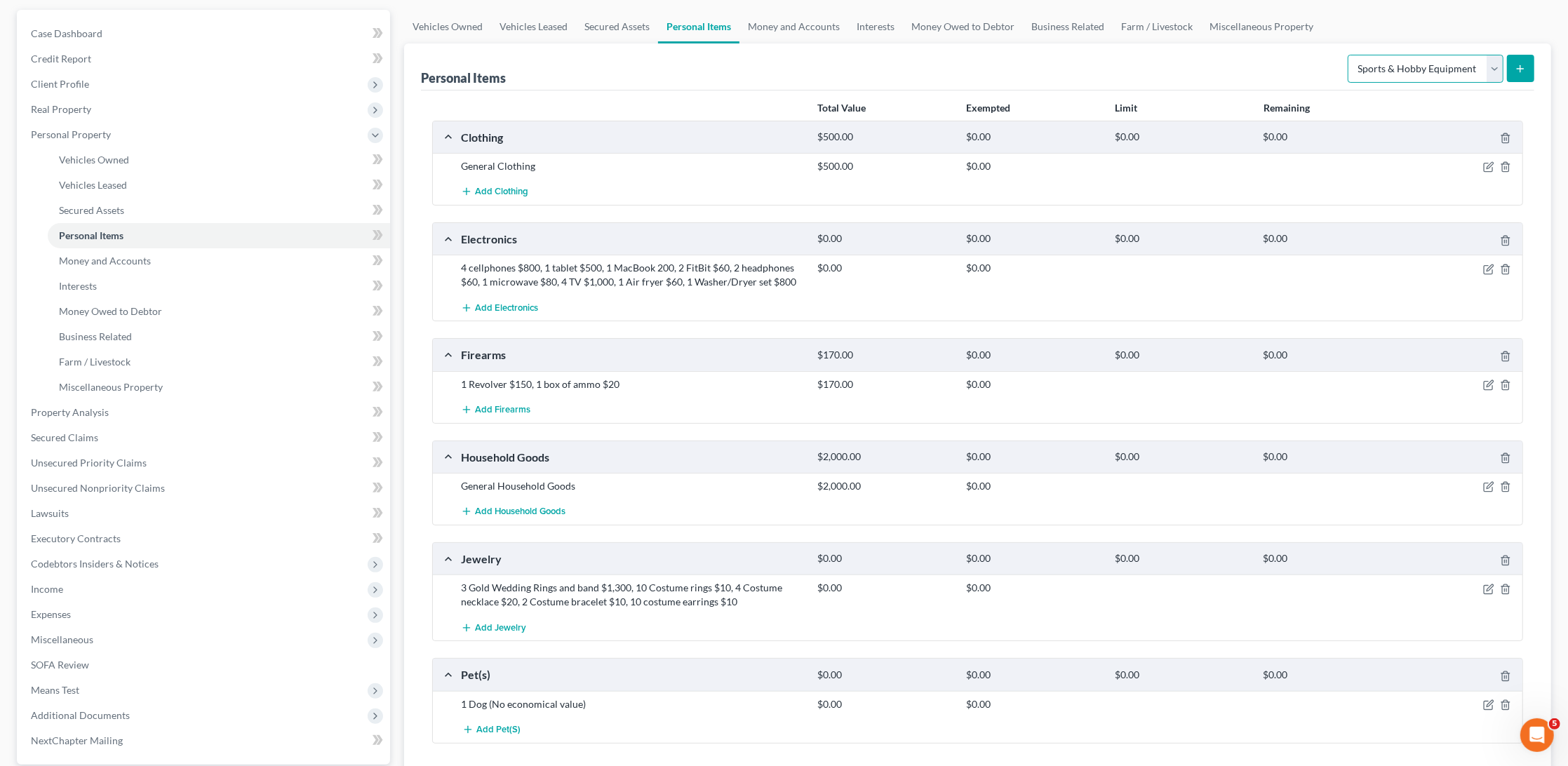
scroll to position [24, 0]
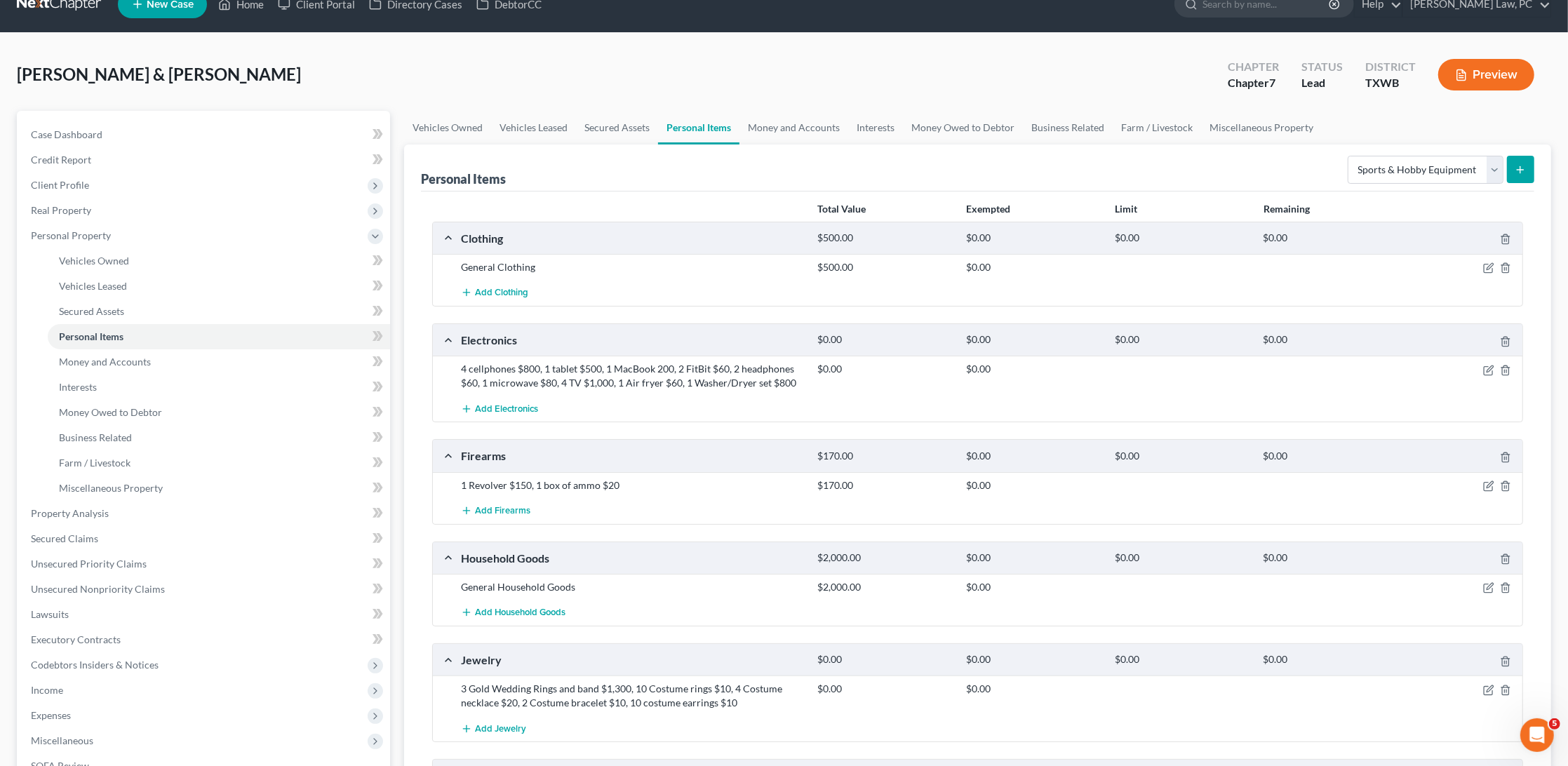
click at [1520, 173] on icon "submit" at bounding box center [1520, 169] width 11 height 11
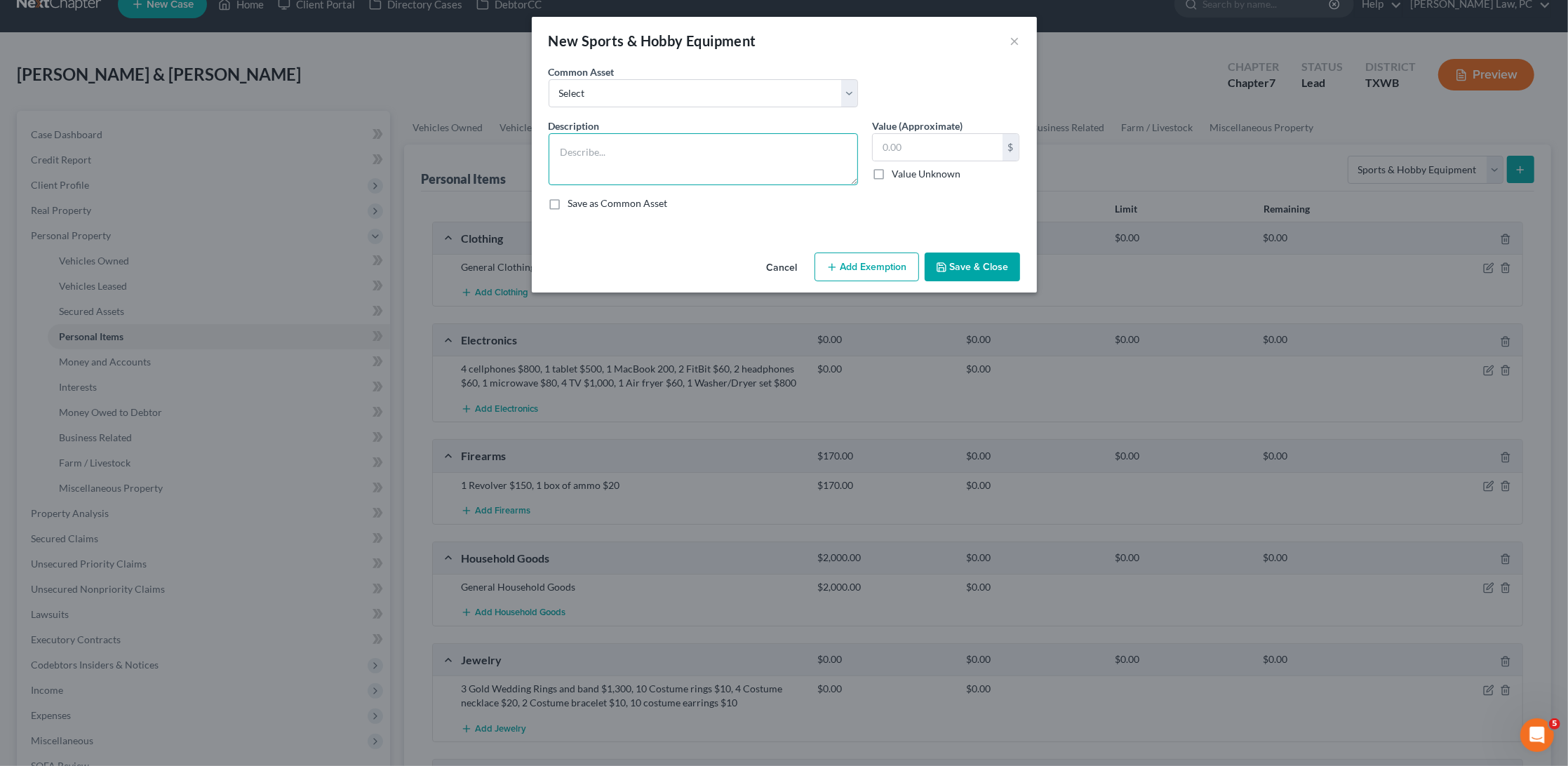
click at [759, 163] on textarea at bounding box center [704, 159] width 310 height 52
type textarea "Bo flex"
click at [952, 139] on input "text" at bounding box center [937, 147] width 130 height 26
type input "200"
click at [752, 152] on textarea "Bo flex" at bounding box center [704, 159] width 310 height 52
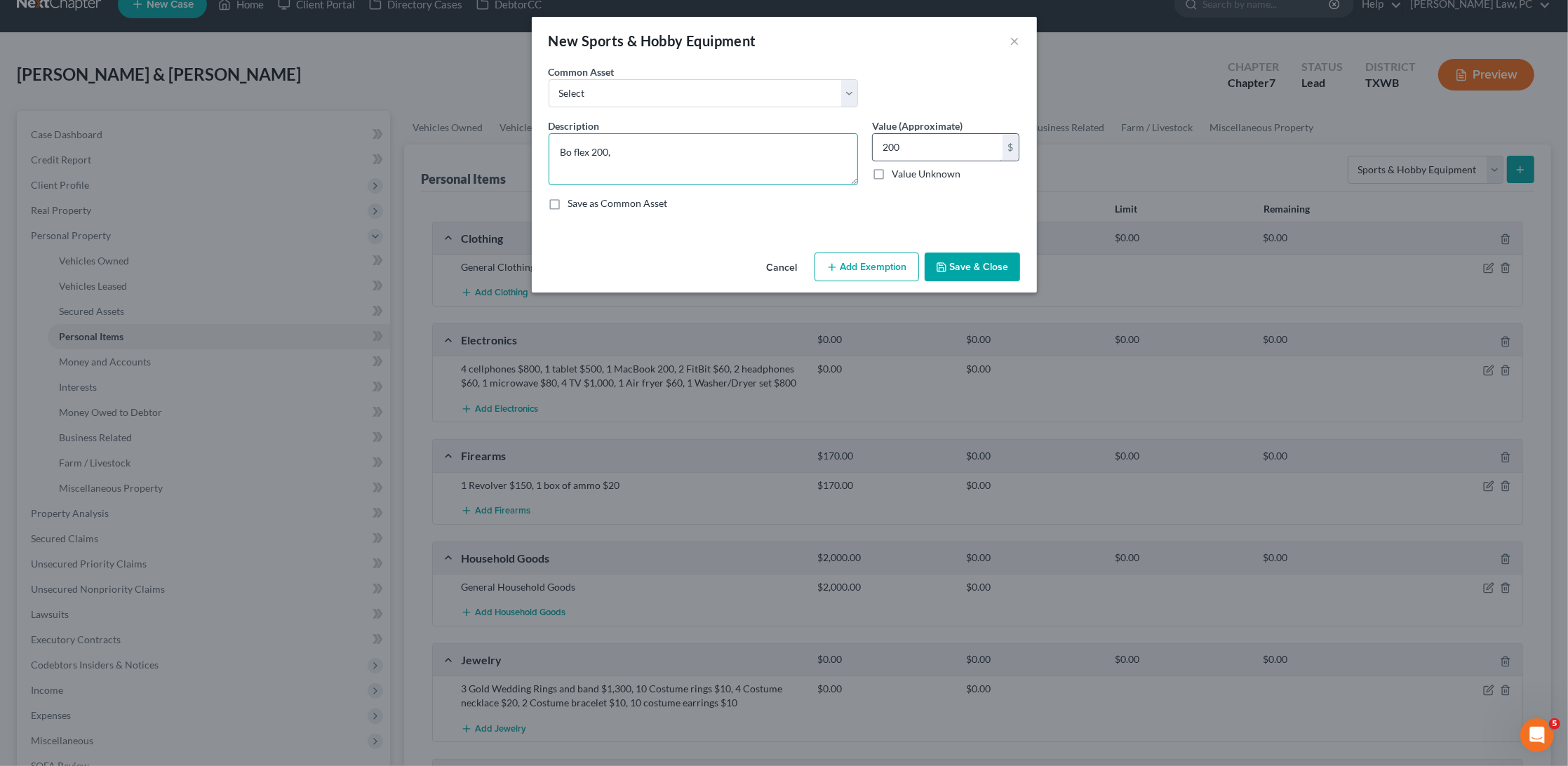
type textarea "Bo flex 200,"
drag, startPoint x: 914, startPoint y: 143, endPoint x: 838, endPoint y: 143, distance: 76.0
click at [838, 143] on div "Description * Bo flex 200, Value (Approximate) 200.00 $ Value Unknown Balance U…" at bounding box center [784, 170] width 485 height 103
click at [727, 153] on textarea "Bo flex 200," at bounding box center [704, 159] width 310 height 52
click at [661, 148] on textarea "Bo flex 200, 1 volleyball , 1 basketball basket $40" at bounding box center [704, 159] width 310 height 52
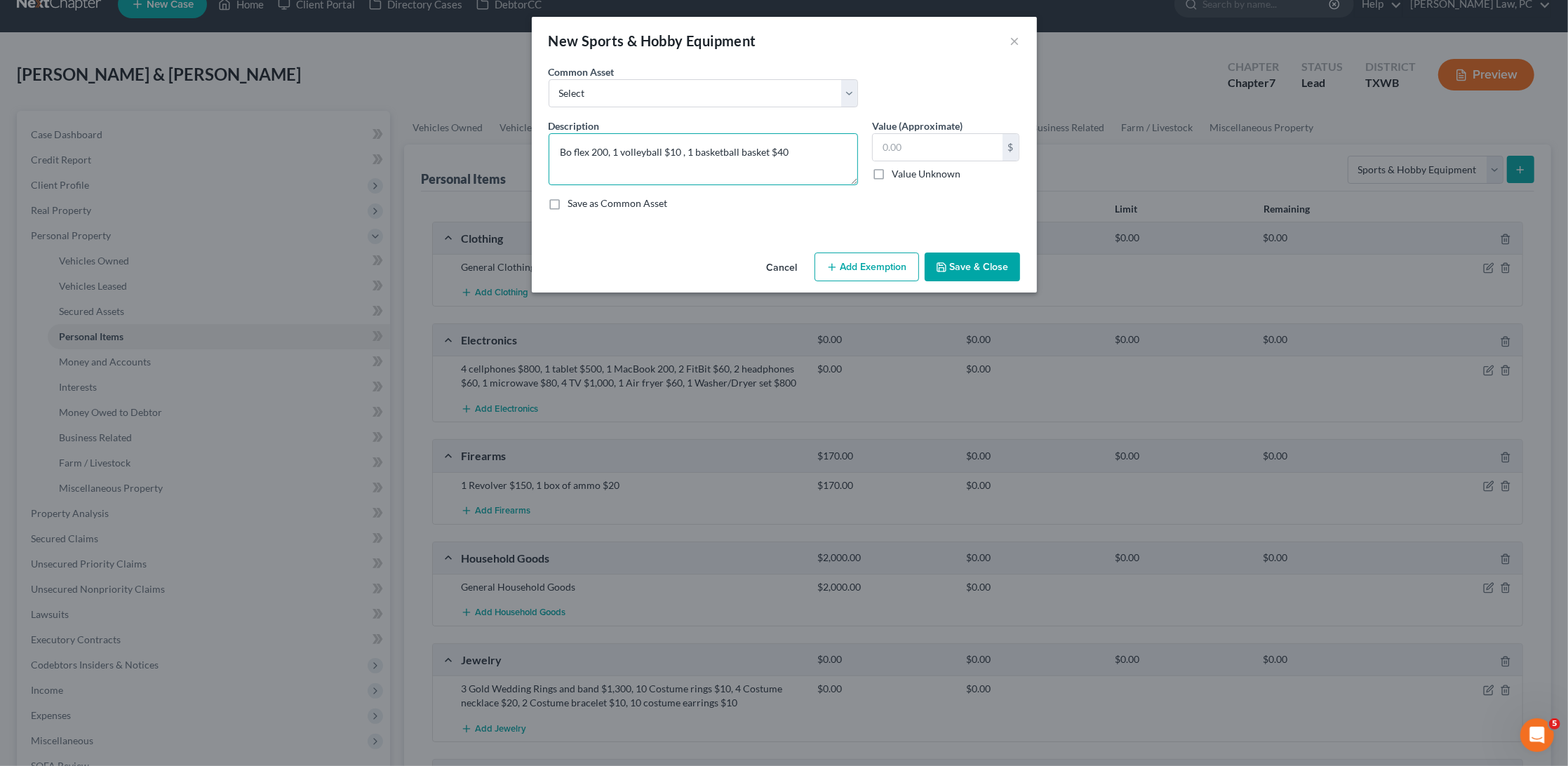
click at [559, 148] on textarea "Bo flex 200, 1 volleyball $10 , 1 basketball basket $40" at bounding box center [704, 159] width 310 height 52
type textarea "1 Bo flex 200, 1 volleyball $10 , 1 basketball basket $40"
click at [971, 142] on input "text" at bounding box center [937, 147] width 130 height 26
type input "250"
click at [984, 263] on button "Save & Close" at bounding box center [973, 267] width 95 height 29
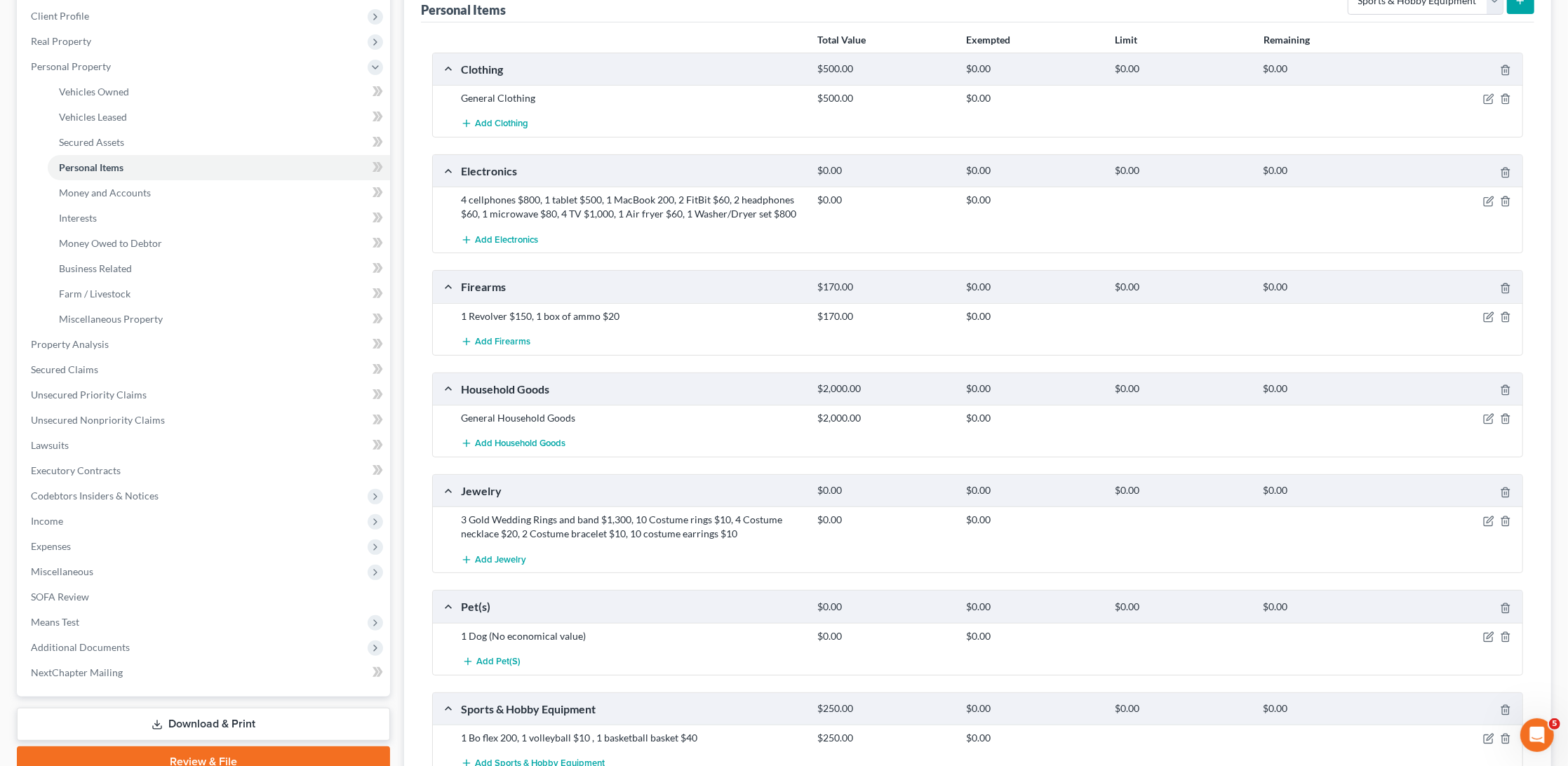
scroll to position [215, 0]
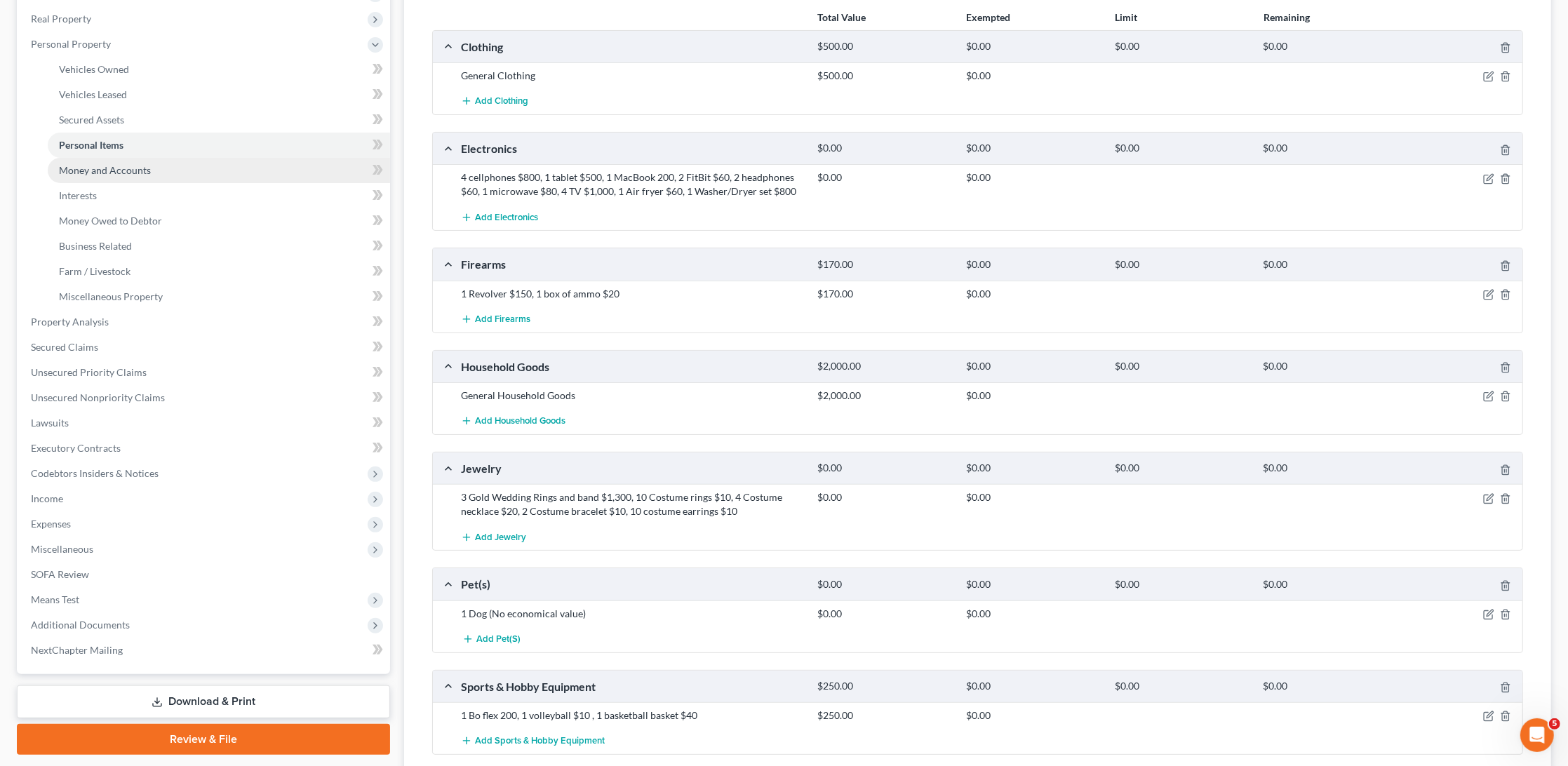
click at [120, 167] on span "Money and Accounts" at bounding box center [104, 170] width 92 height 12
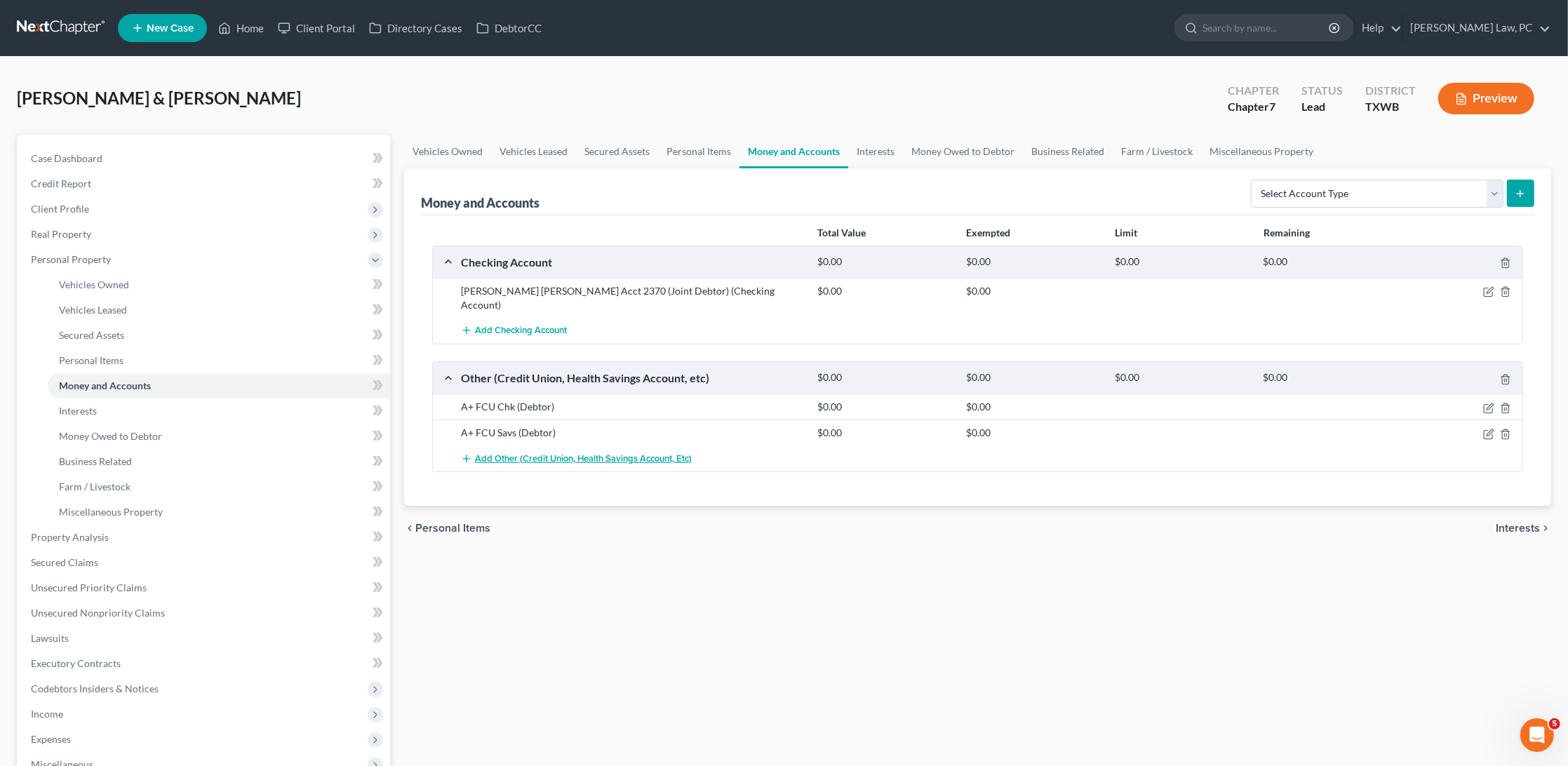
click at [512, 453] on span "Add Other (Credit Union, Health Savings Account, etc)" at bounding box center [583, 459] width 217 height 11
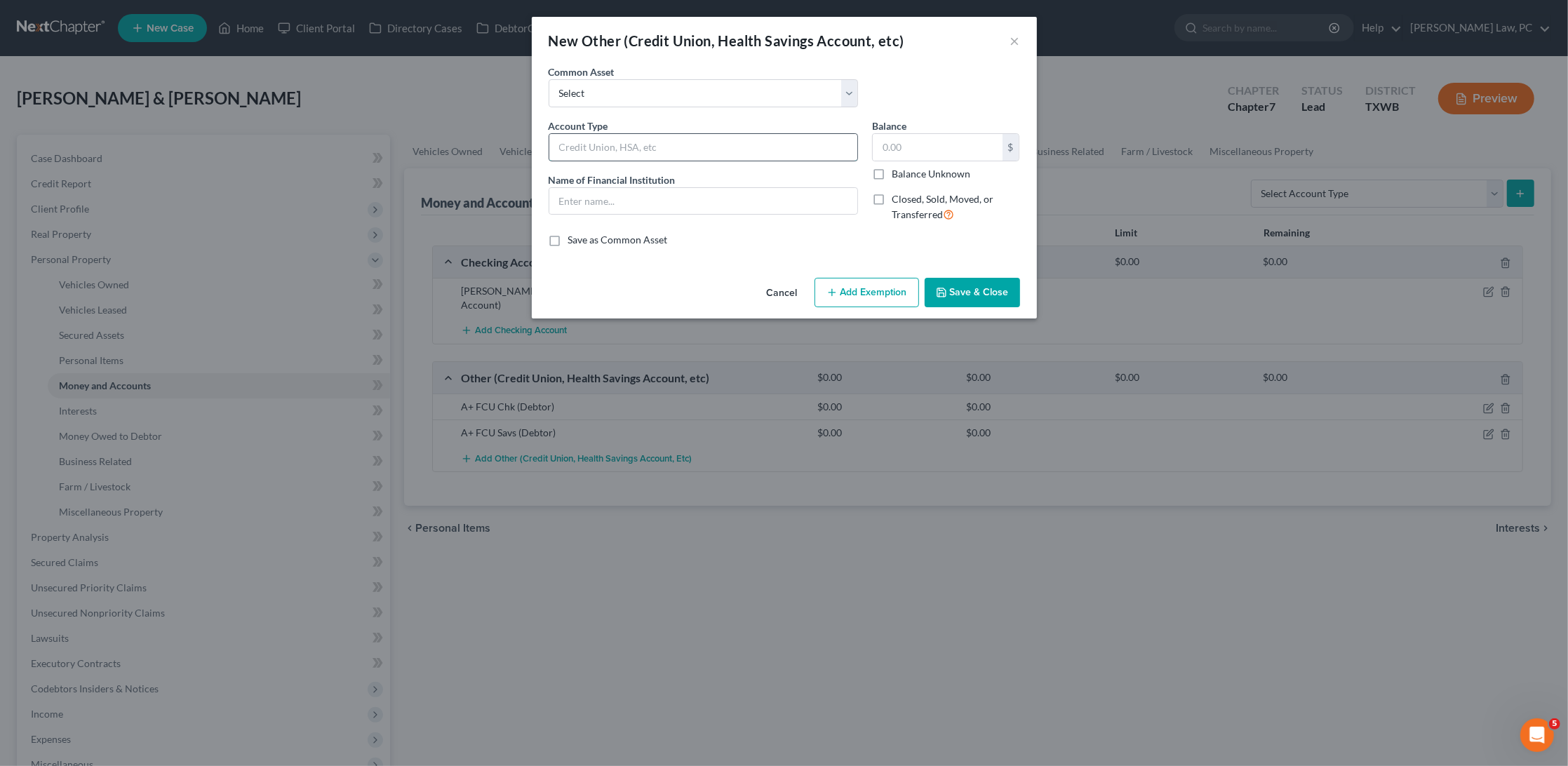
click at [595, 145] on input "text" at bounding box center [703, 147] width 308 height 26
click at [672, 148] on input "A+ FCU Chk (Joint with Son)" at bounding box center [703, 147] width 308 height 26
type input "A+ FCU Chk (Joint with Son)"
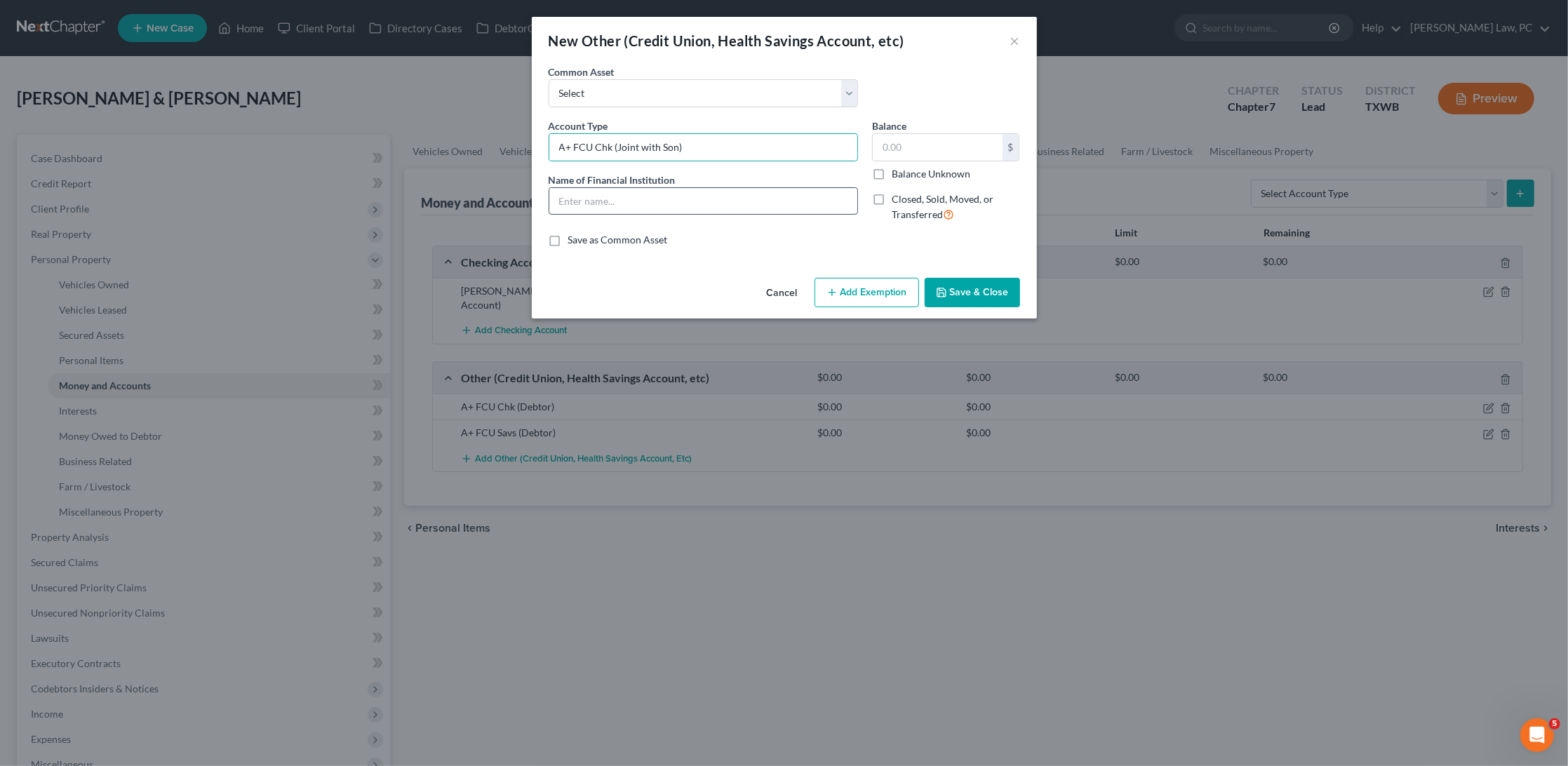
click at [670, 203] on input "text" at bounding box center [703, 201] width 308 height 26
paste input "A+ FCU Chk (Joint with Son)"
type input "A+ FCU Chk (Joint with Son)"
click at [970, 285] on button "Save & Close" at bounding box center [973, 293] width 95 height 29
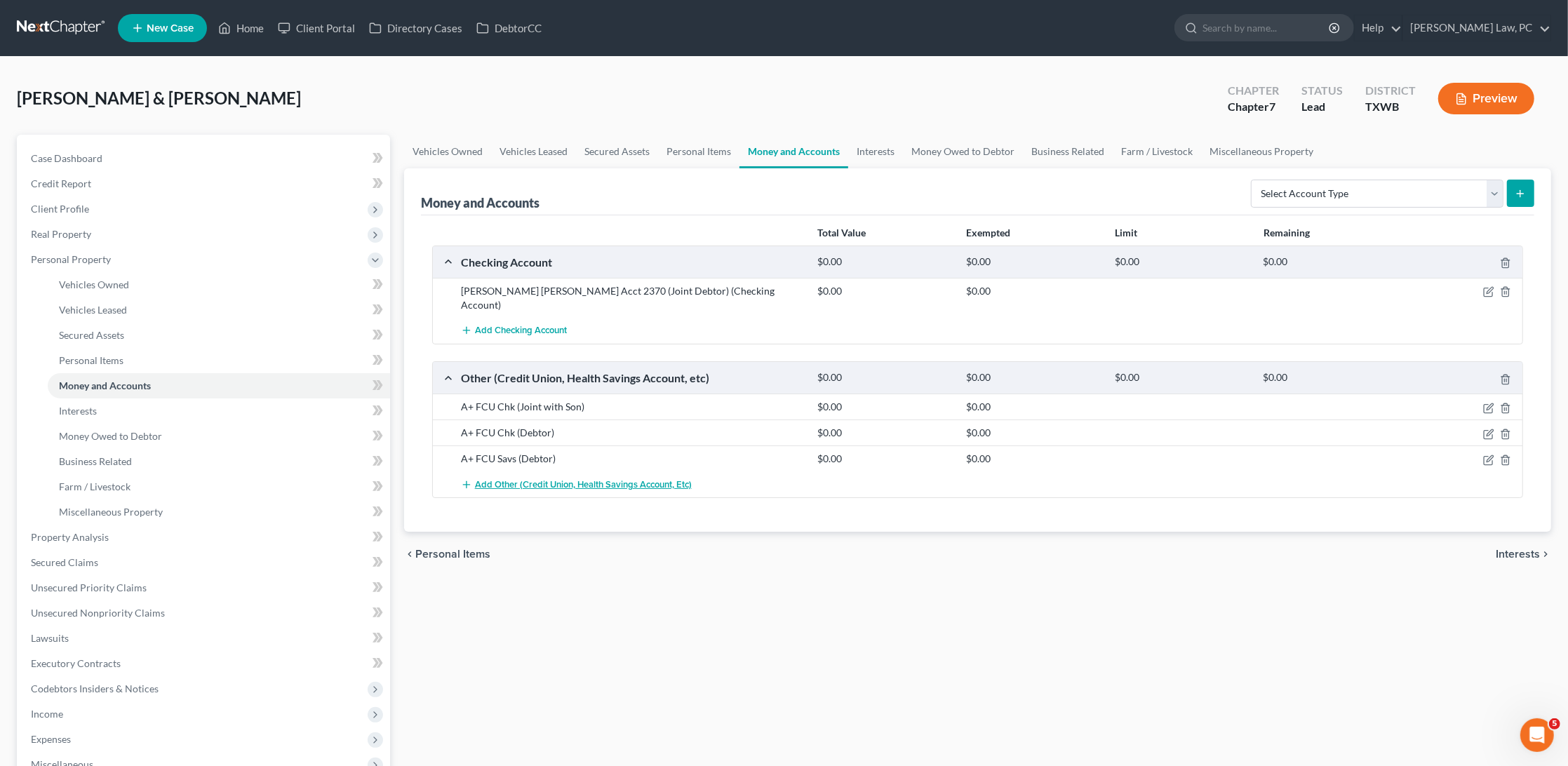
click at [525, 479] on span "Add Other (Credit Union, Health Savings Account, etc)" at bounding box center [583, 484] width 217 height 11
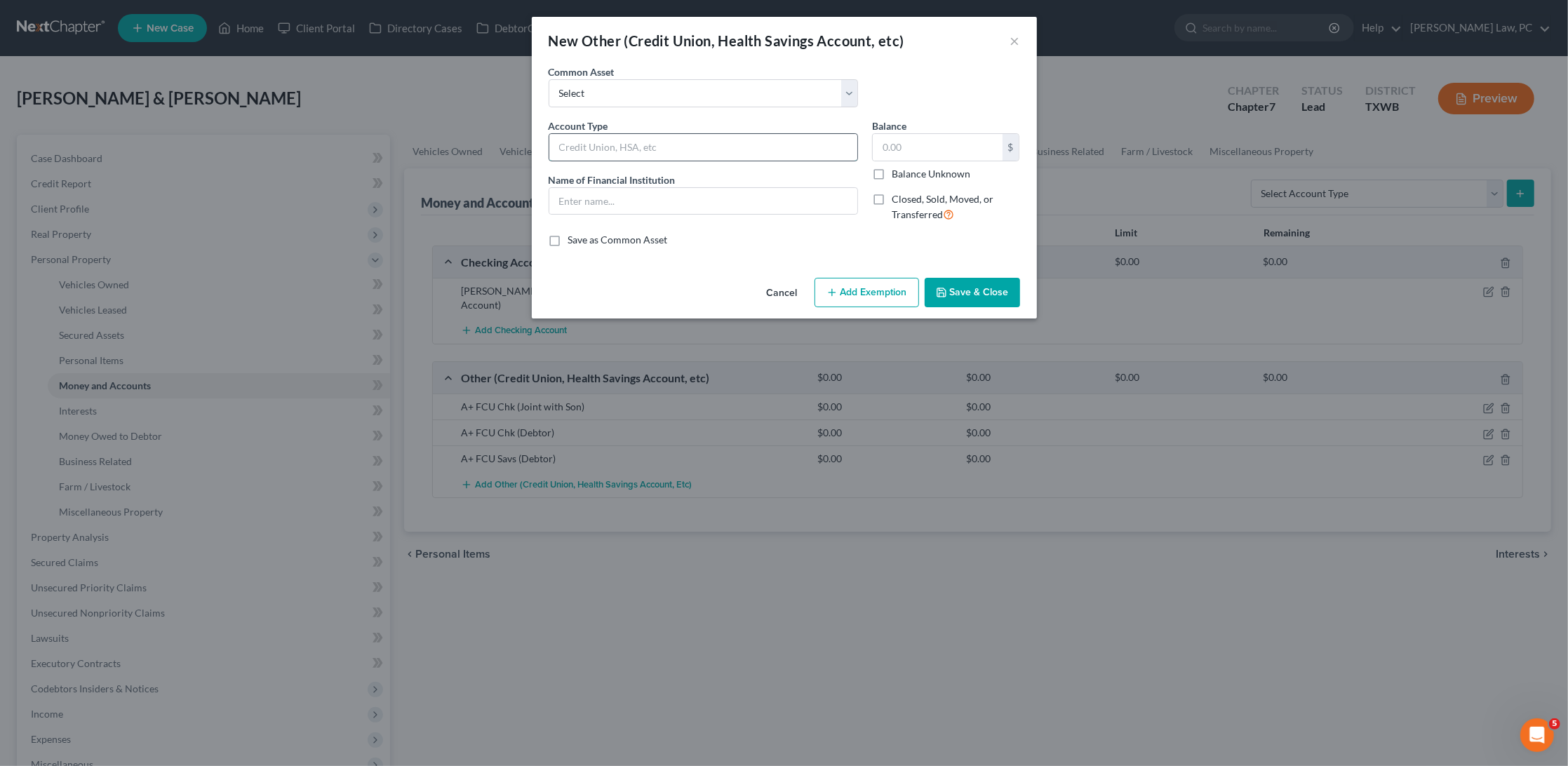
click at [661, 147] on input "text" at bounding box center [703, 147] width 308 height 26
paste input "A+ FCU Chk (Joint with Son)"
click at [605, 144] on input "A+ FCU Chk (Joint with Son)" at bounding box center [703, 147] width 308 height 26
type input "A+ FCU Savs (Joint with Son)"
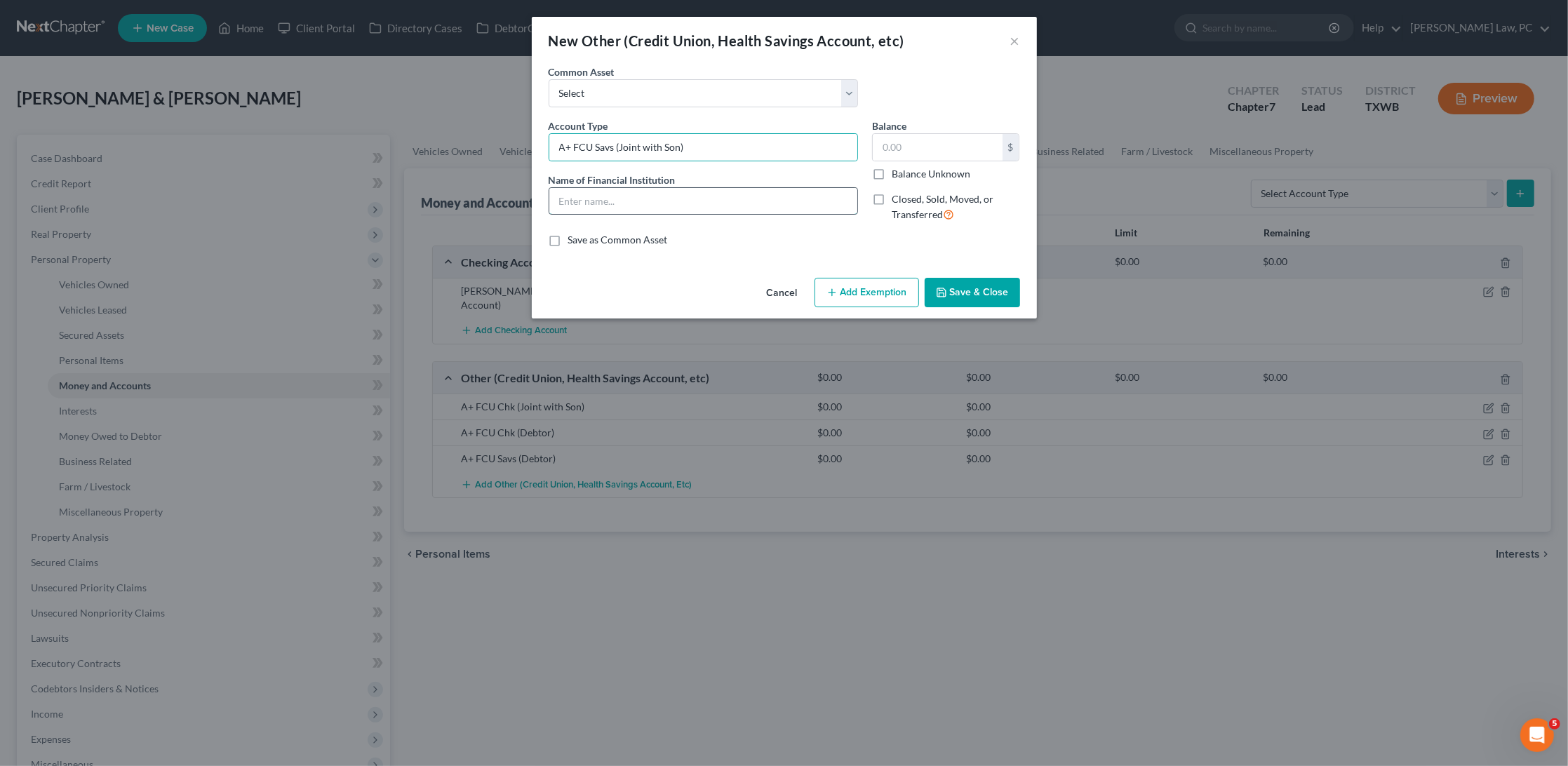
click at [615, 203] on input "text" at bounding box center [703, 201] width 308 height 26
paste input "A+ FCU Chk (Joint with Son)"
click at [603, 199] on input "A+ FCU Chk (Joint with Son)" at bounding box center [703, 201] width 308 height 26
type input "A+ FCU Savs (Joint with Son)"
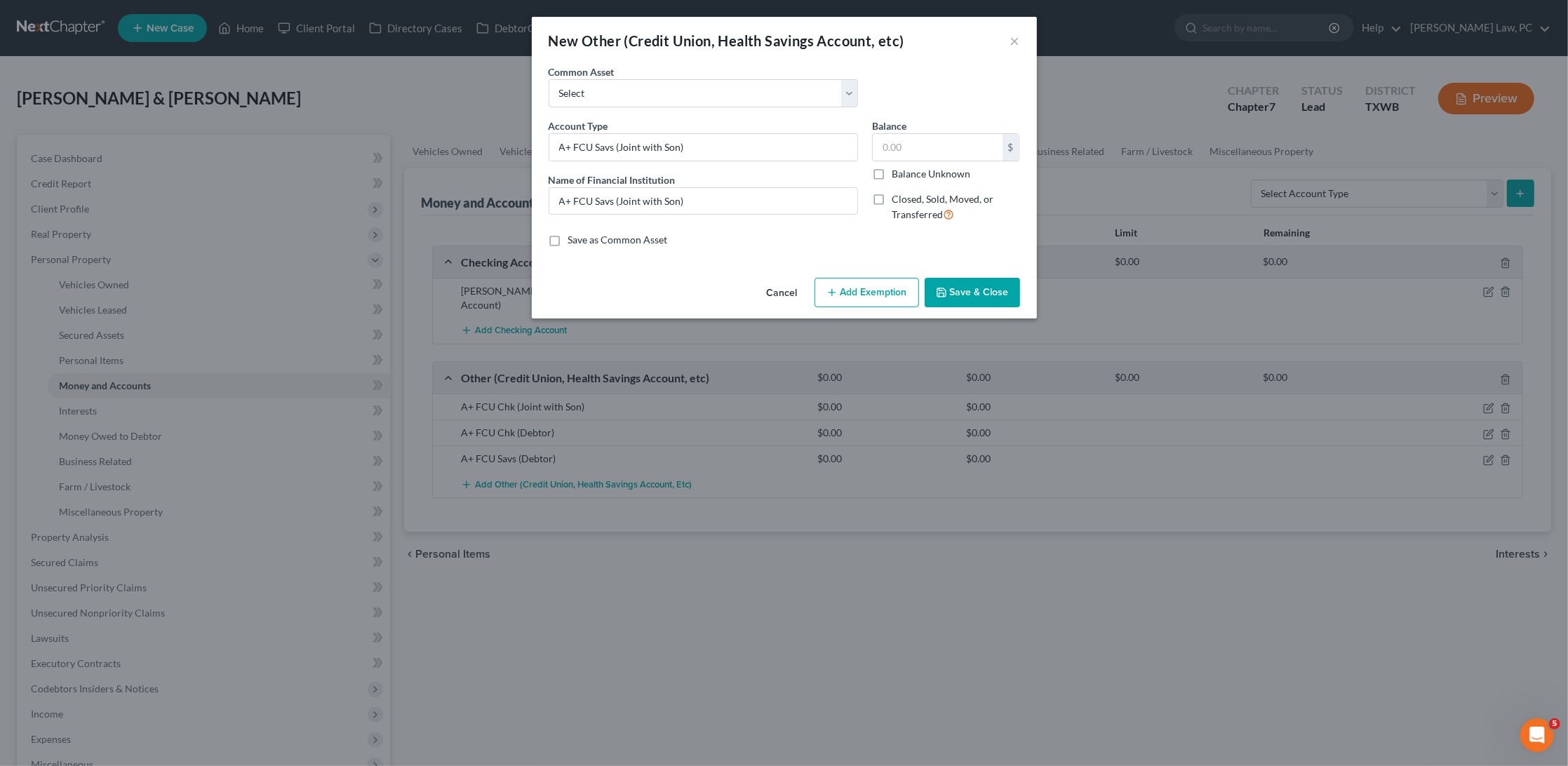
click at [954, 293] on button "Save & Close" at bounding box center [973, 293] width 95 height 29
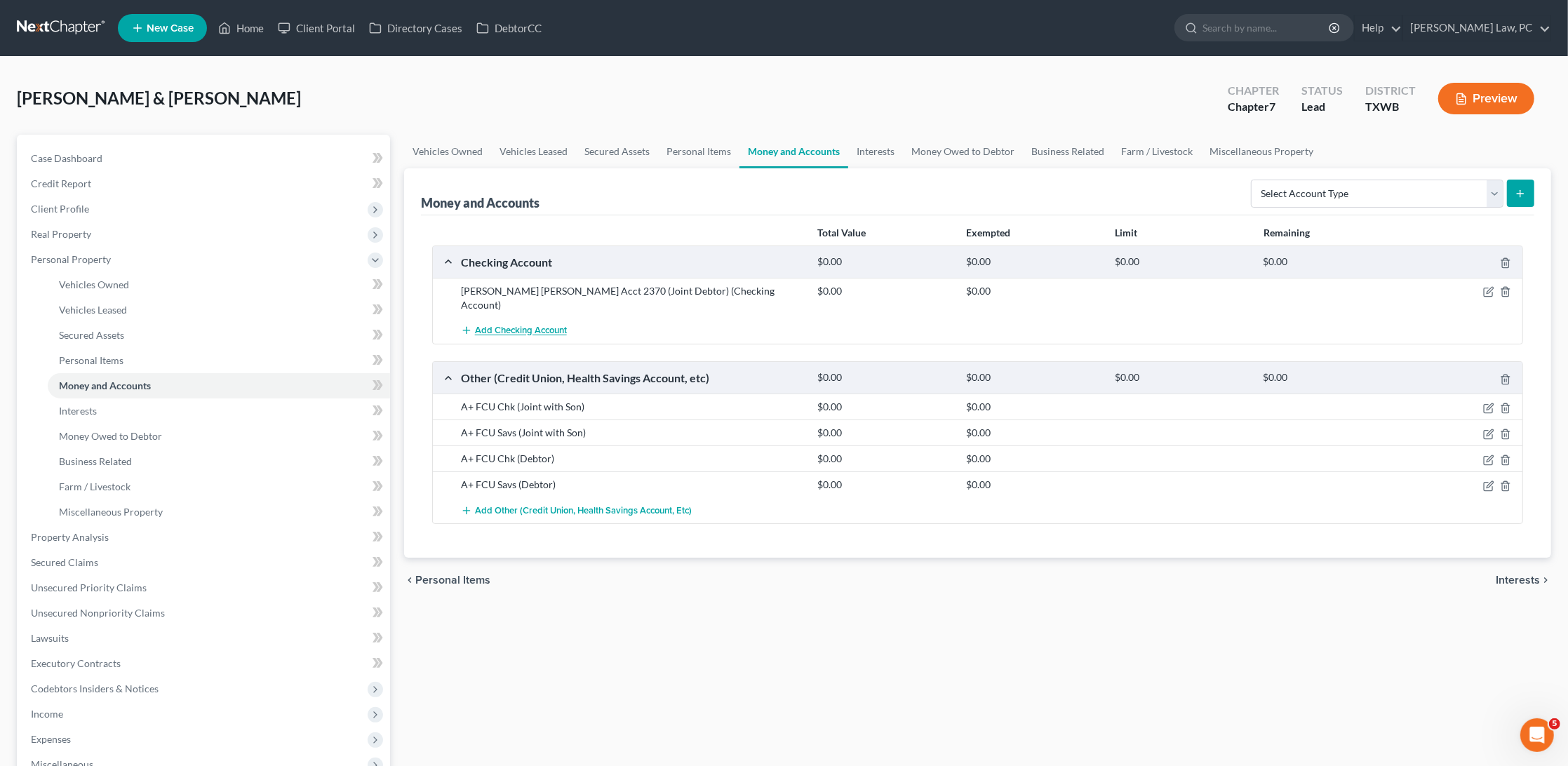
click at [534, 326] on span "Add Checking Account" at bounding box center [520, 331] width 92 height 11
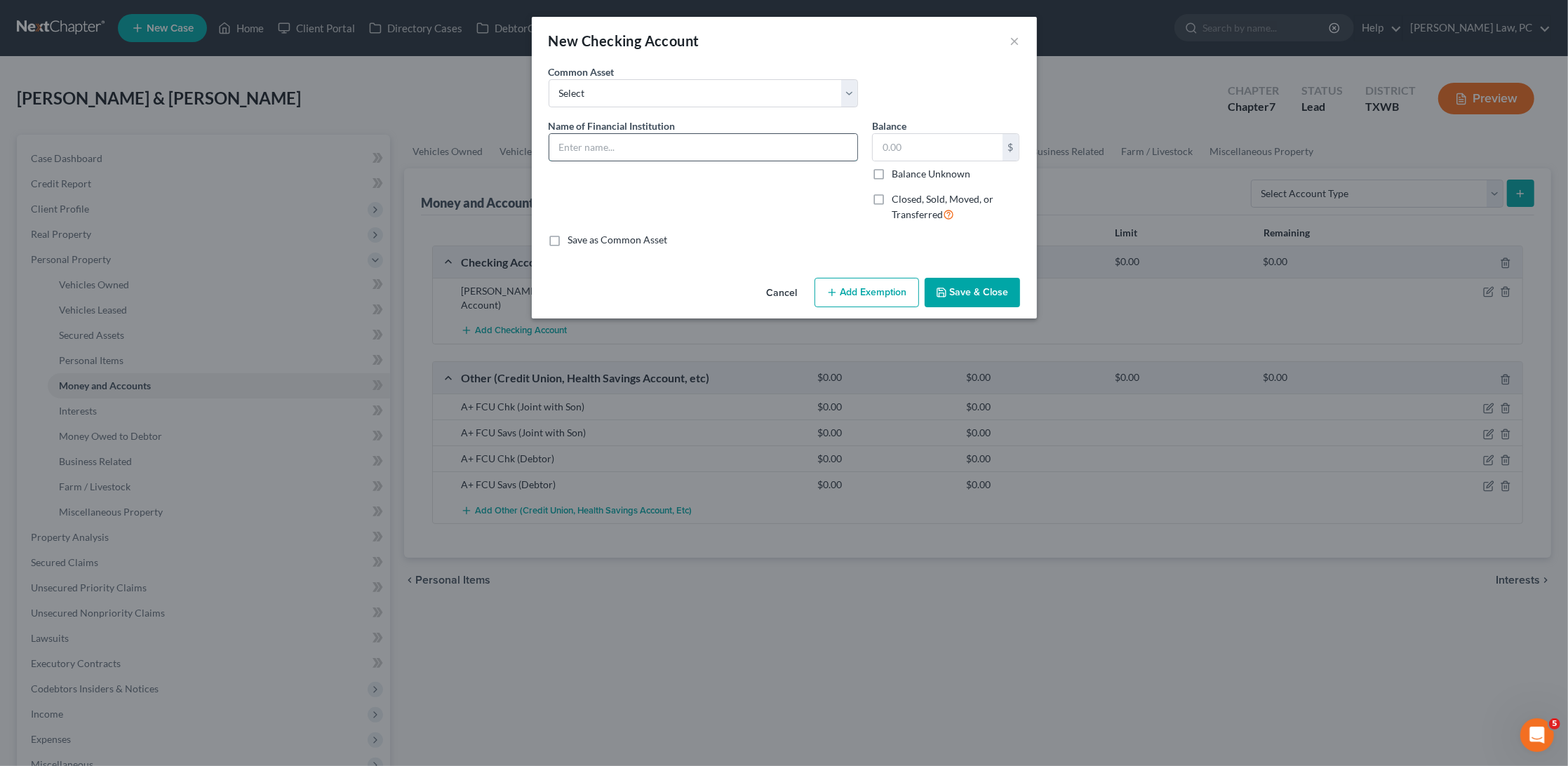
click at [629, 141] on input "text" at bounding box center [703, 147] width 308 height 26
type input "Venmo (Debtor)"
click at [974, 292] on button "Save & Close" at bounding box center [973, 293] width 95 height 29
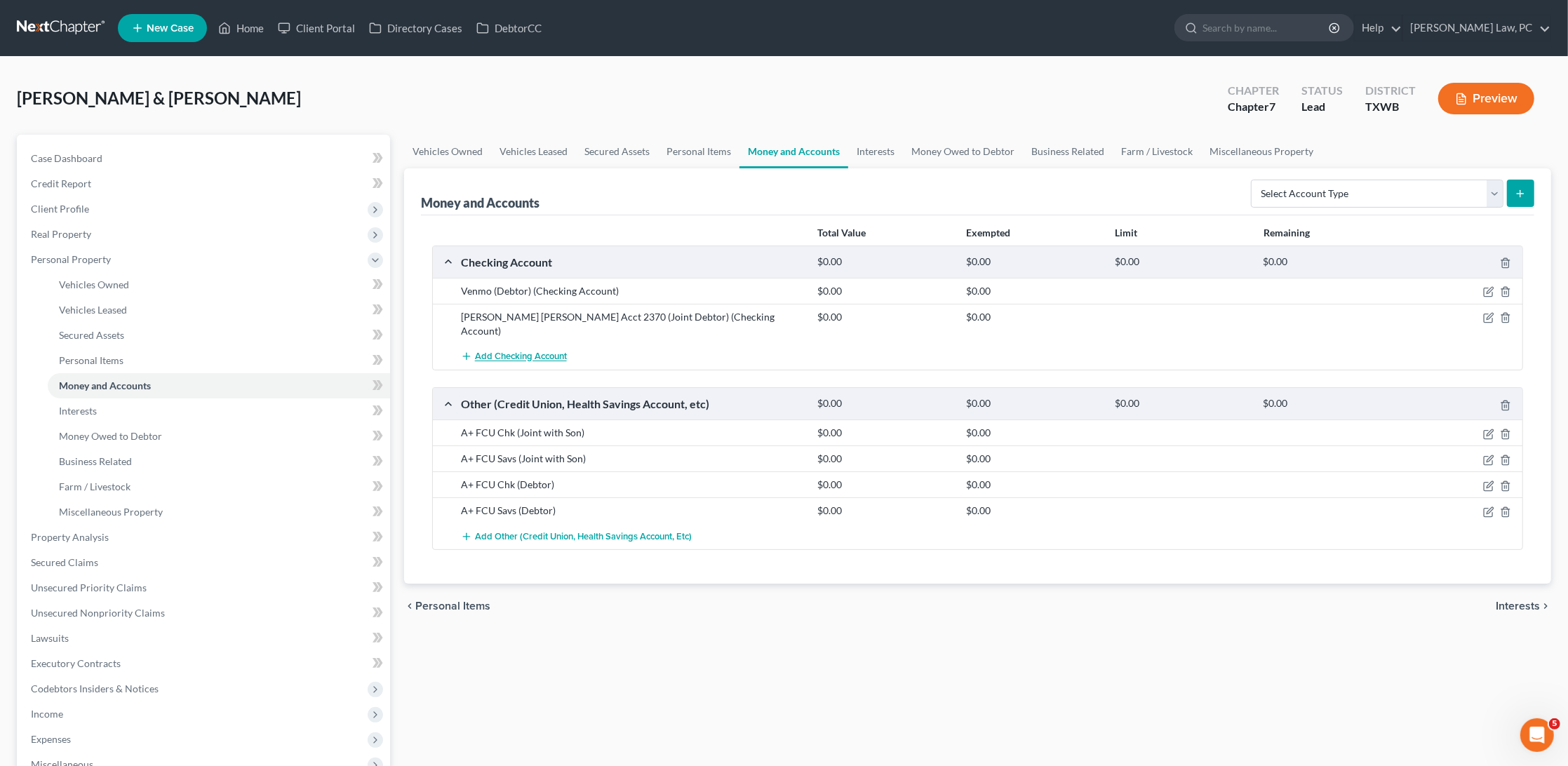
click at [518, 351] on span "Add Checking Account" at bounding box center [520, 357] width 92 height 11
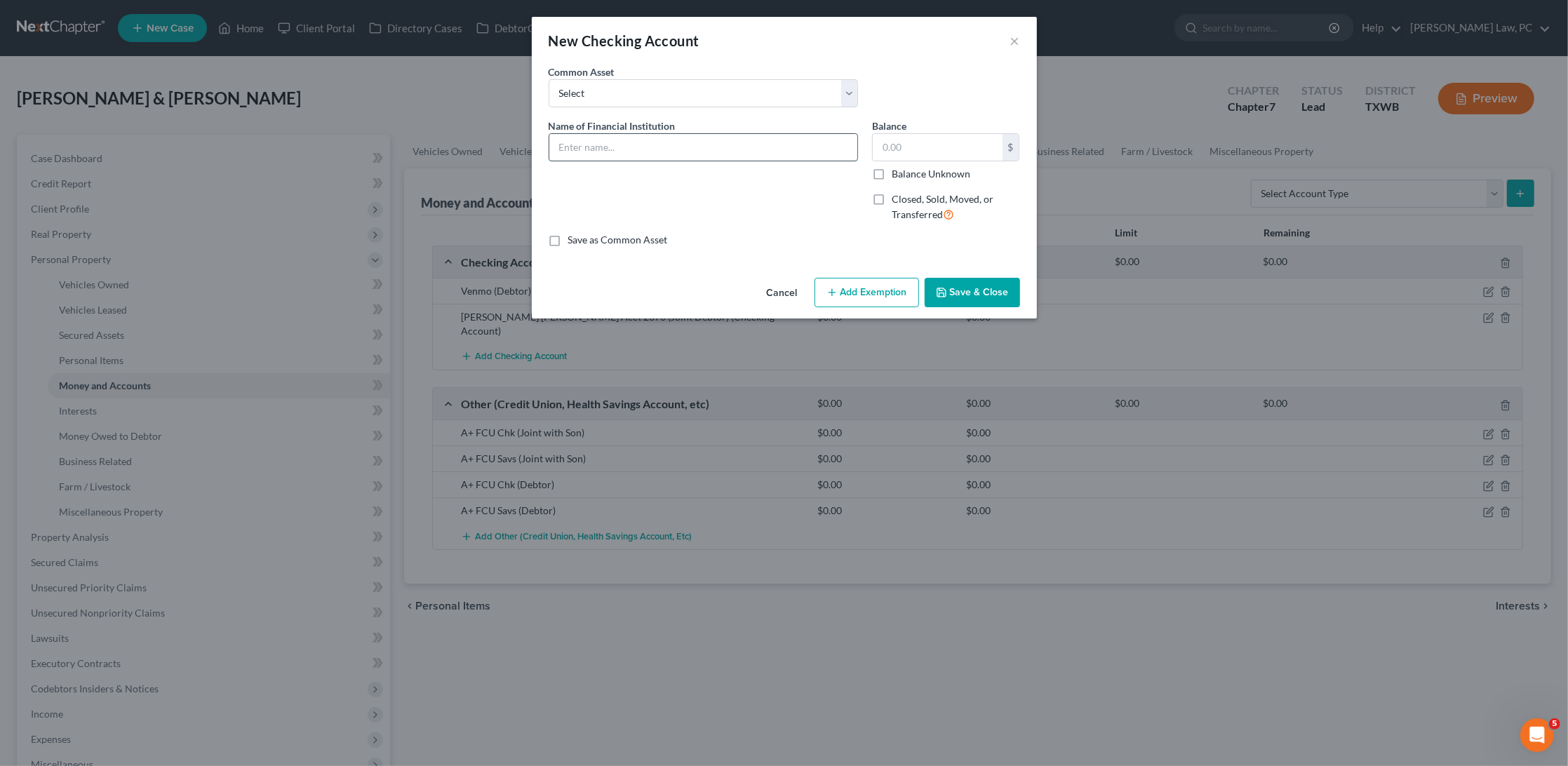
click at [668, 134] on input "text" at bounding box center [703, 147] width 308 height 26
type input "Venmo (Joint Debtor)"
click at [963, 286] on button "Save & Close" at bounding box center [973, 293] width 95 height 29
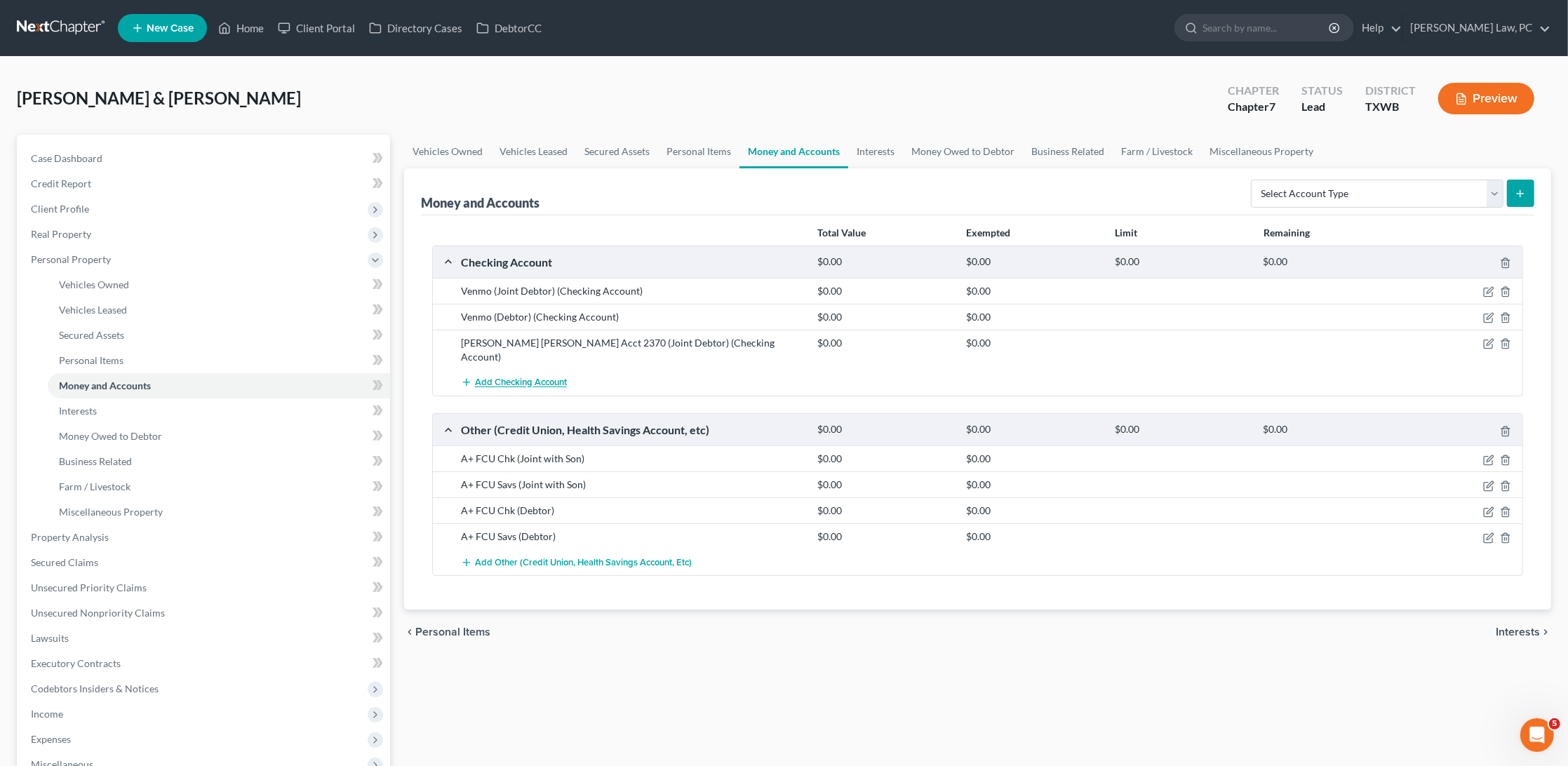
click at [543, 377] on span "Add Checking Account" at bounding box center [520, 382] width 92 height 11
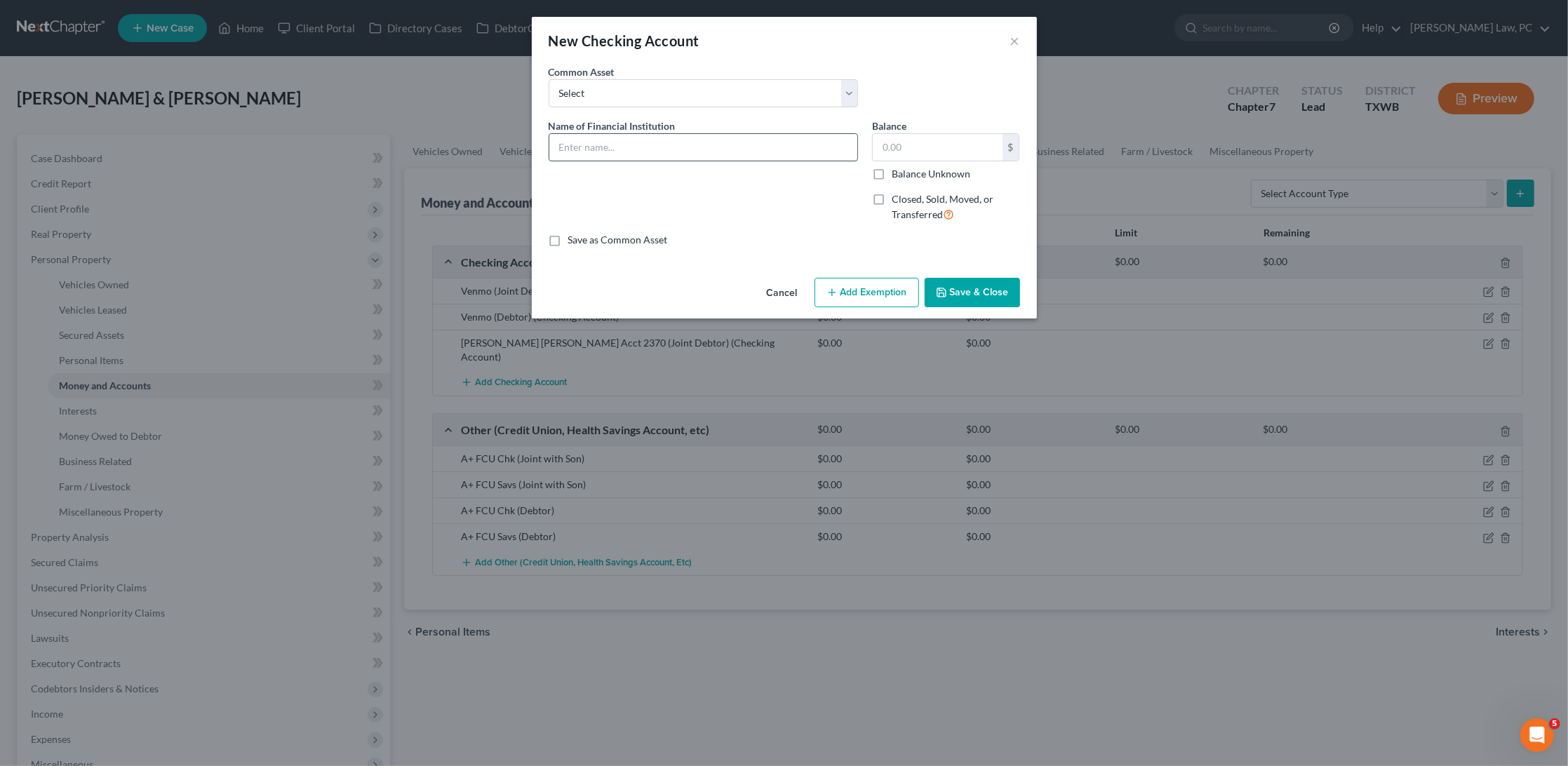
click at [738, 136] on input "text" at bounding box center [703, 147] width 308 height 26
type input "Cash App (Debtor)"
click at [962, 296] on button "Save & Close" at bounding box center [973, 293] width 95 height 29
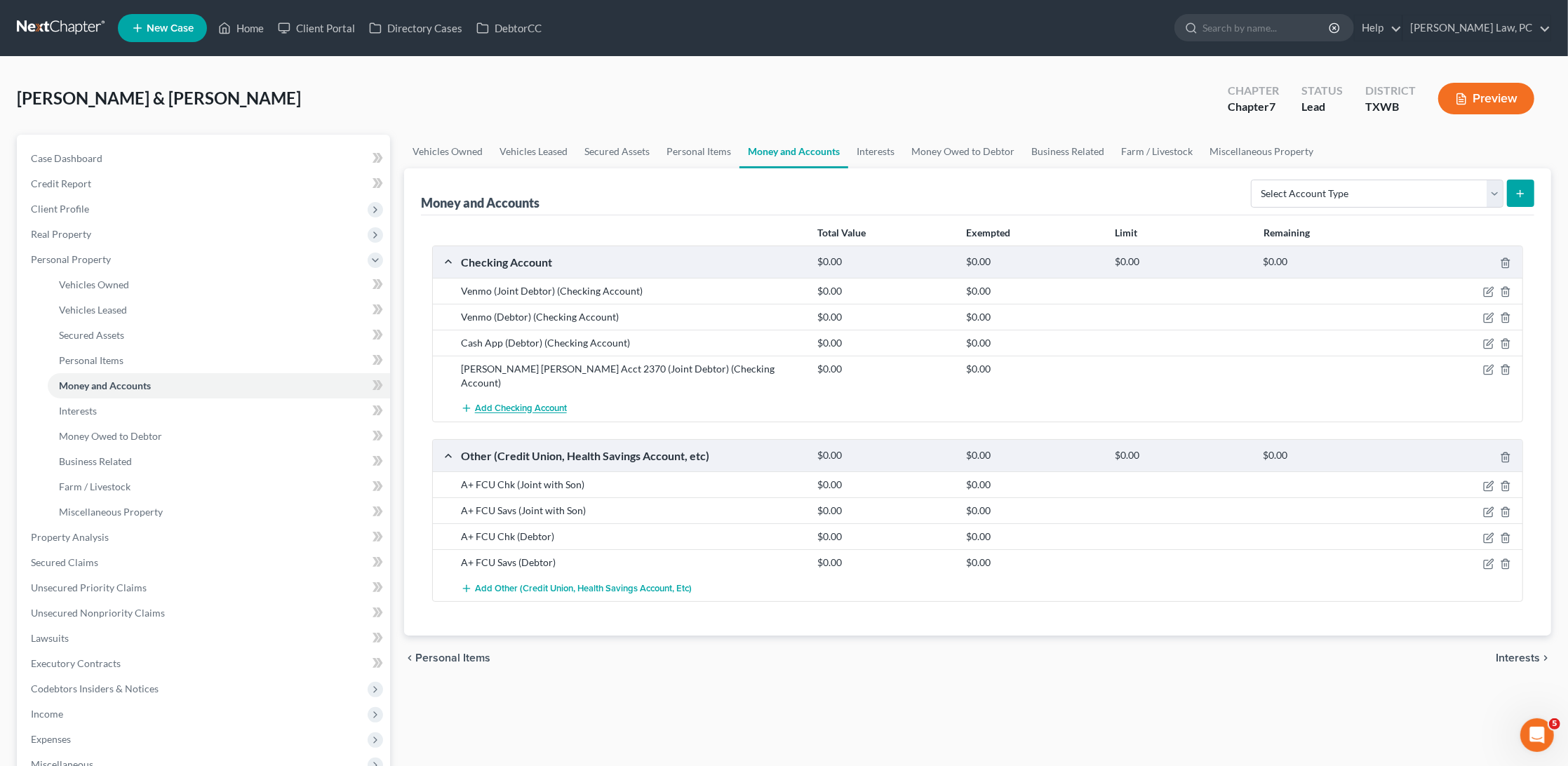
click at [499, 404] on span "Add Checking Account" at bounding box center [520, 409] width 92 height 11
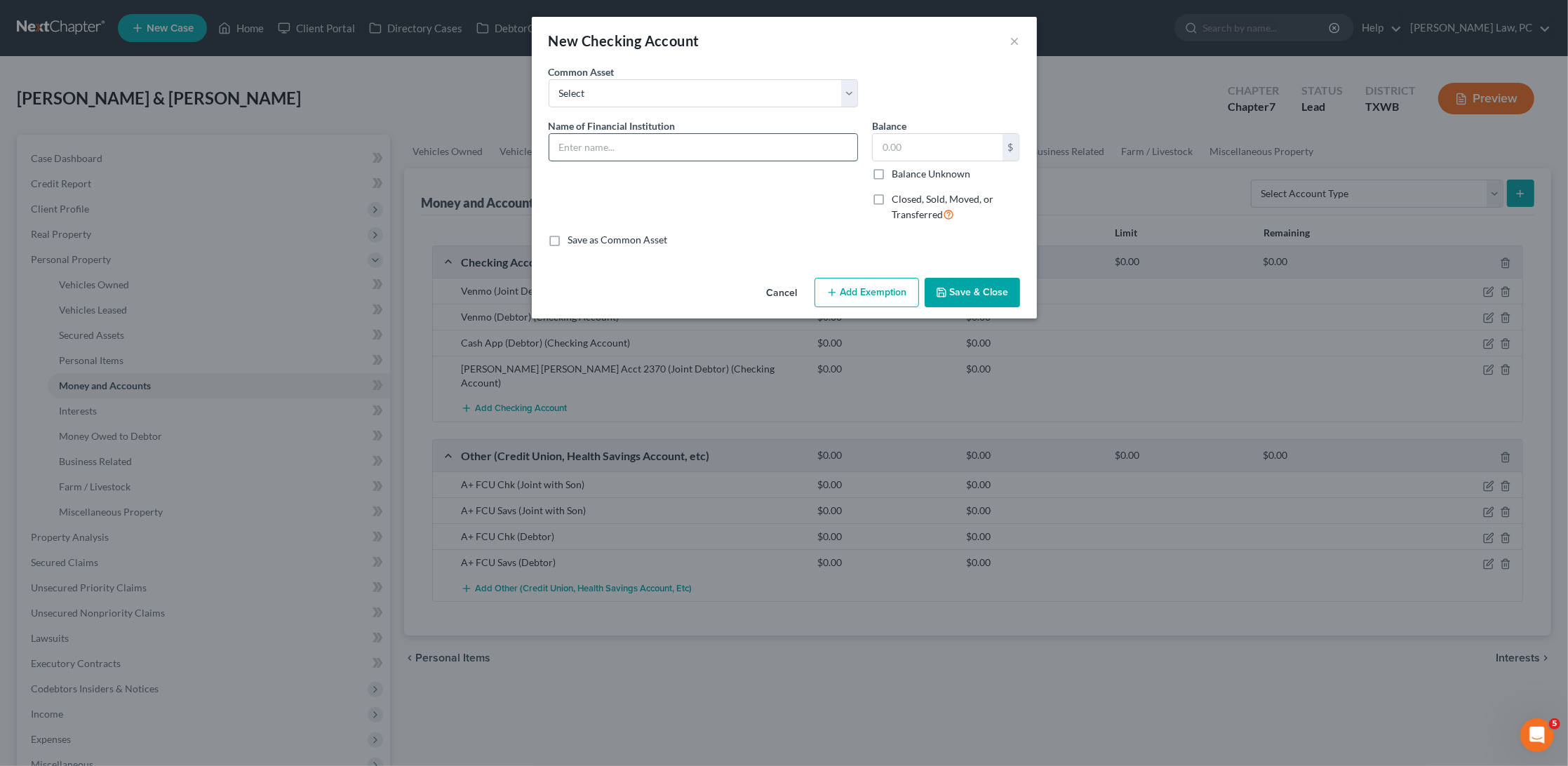
click at [634, 141] on input "text" at bounding box center [703, 147] width 308 height 26
drag, startPoint x: 620, startPoint y: 143, endPoint x: 549, endPoint y: 143, distance: 71.0
click at [549, 143] on input "Cash App" at bounding box center [703, 147] width 308 height 26
click at [597, 144] on input "PayPal (debtor)" at bounding box center [703, 147] width 308 height 26
type input "PayPal (Debtor)"
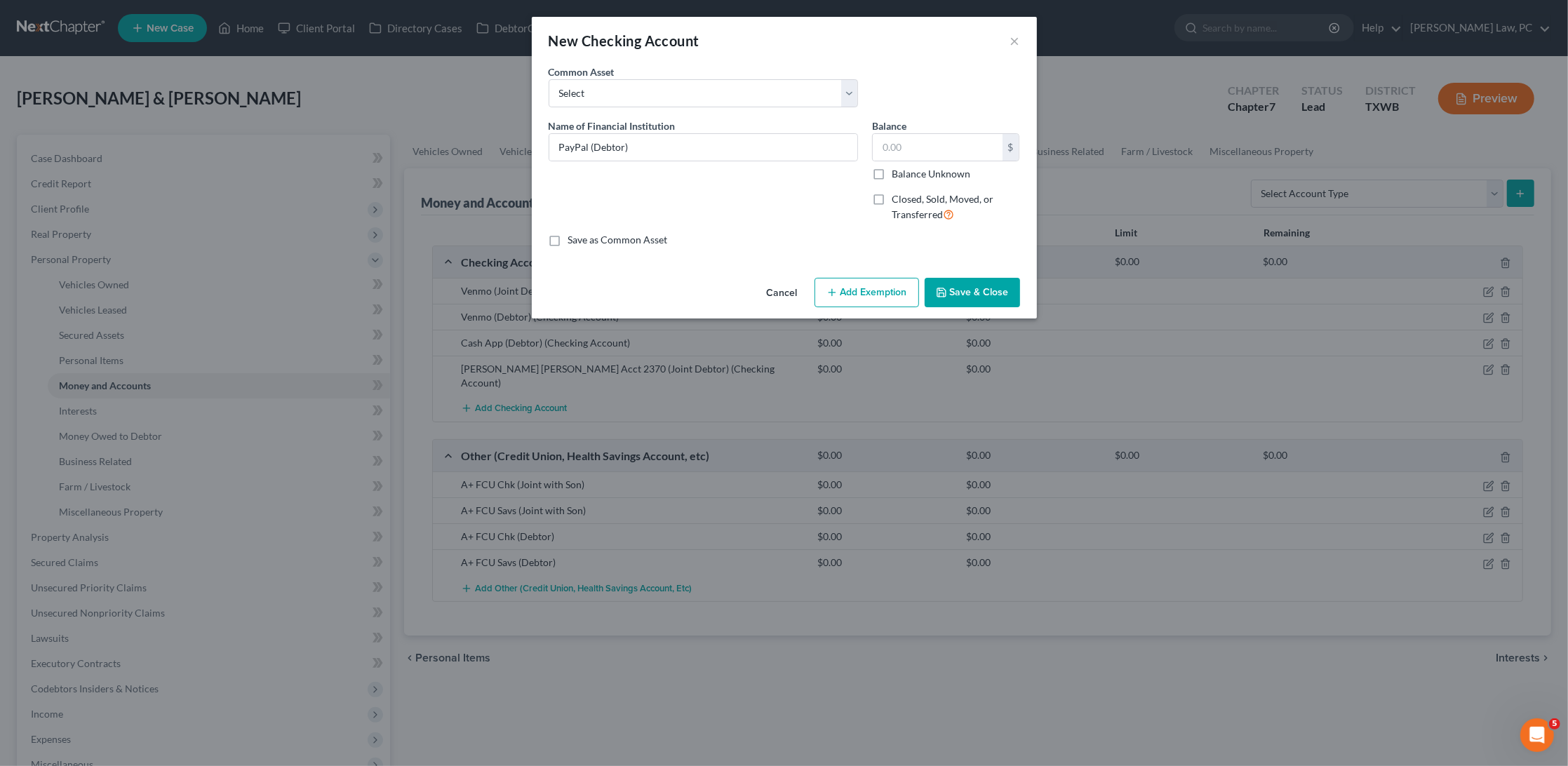
click at [979, 297] on button "Save & Close" at bounding box center [973, 293] width 95 height 29
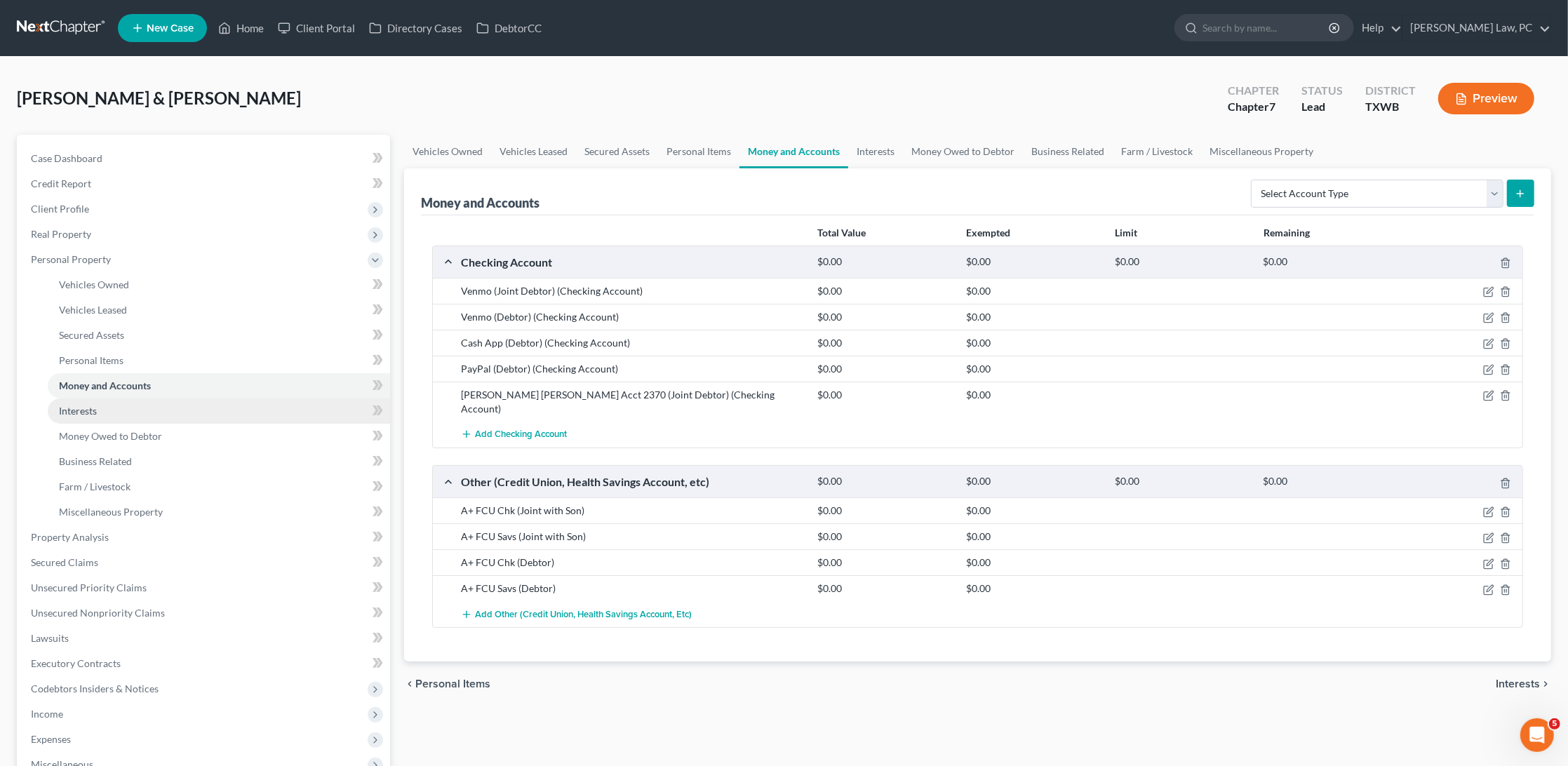
click at [137, 405] on link "Interests" at bounding box center [219, 411] width 342 height 25
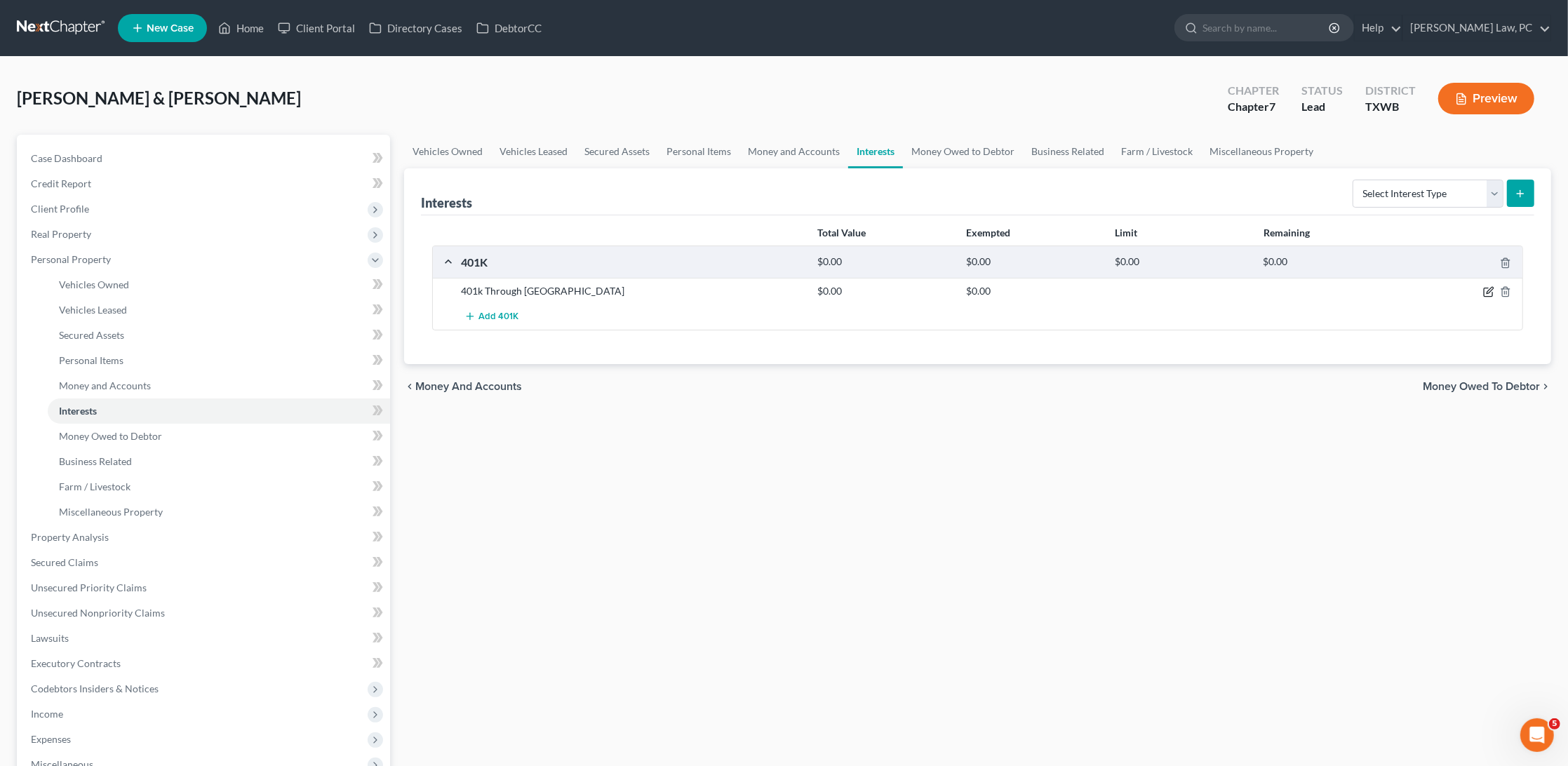
click at [1490, 291] on icon "button" at bounding box center [1489, 291] width 11 height 11
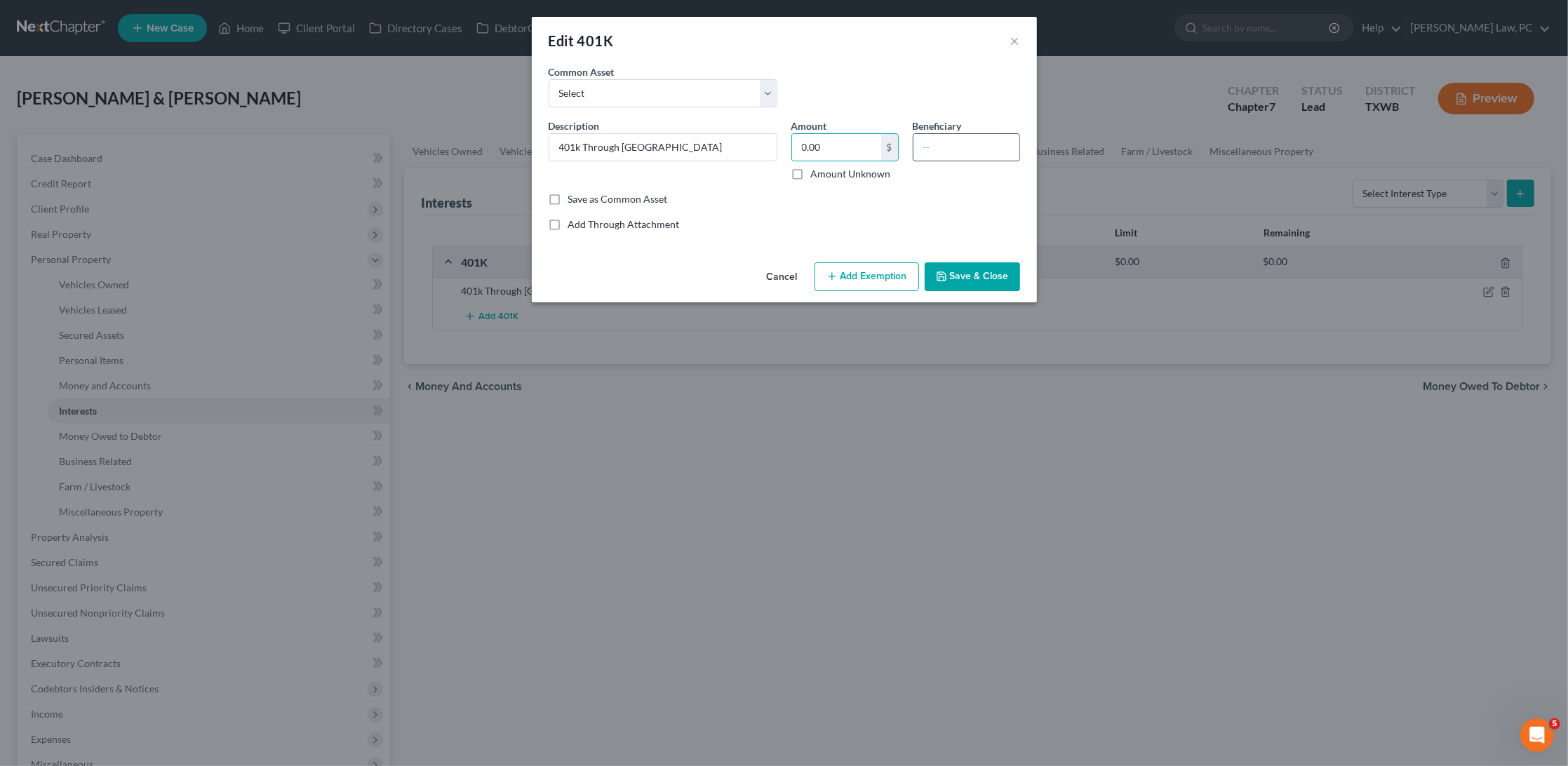
click at [953, 152] on input "text" at bounding box center [967, 147] width 106 height 26
click at [966, 277] on button "Save & Close" at bounding box center [973, 277] width 95 height 29
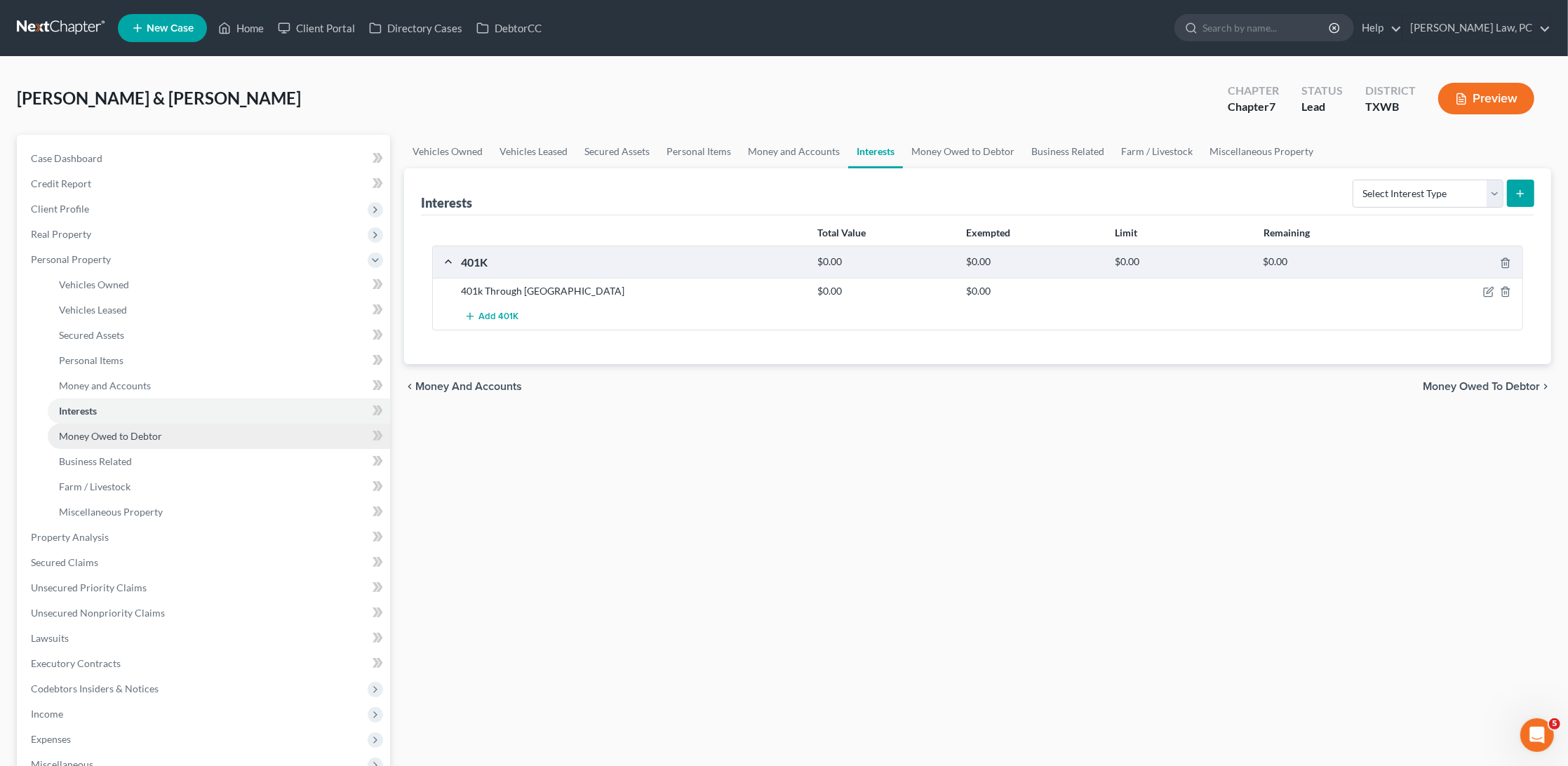
click at [273, 426] on link "Money Owed to Debtor" at bounding box center [219, 436] width 342 height 25
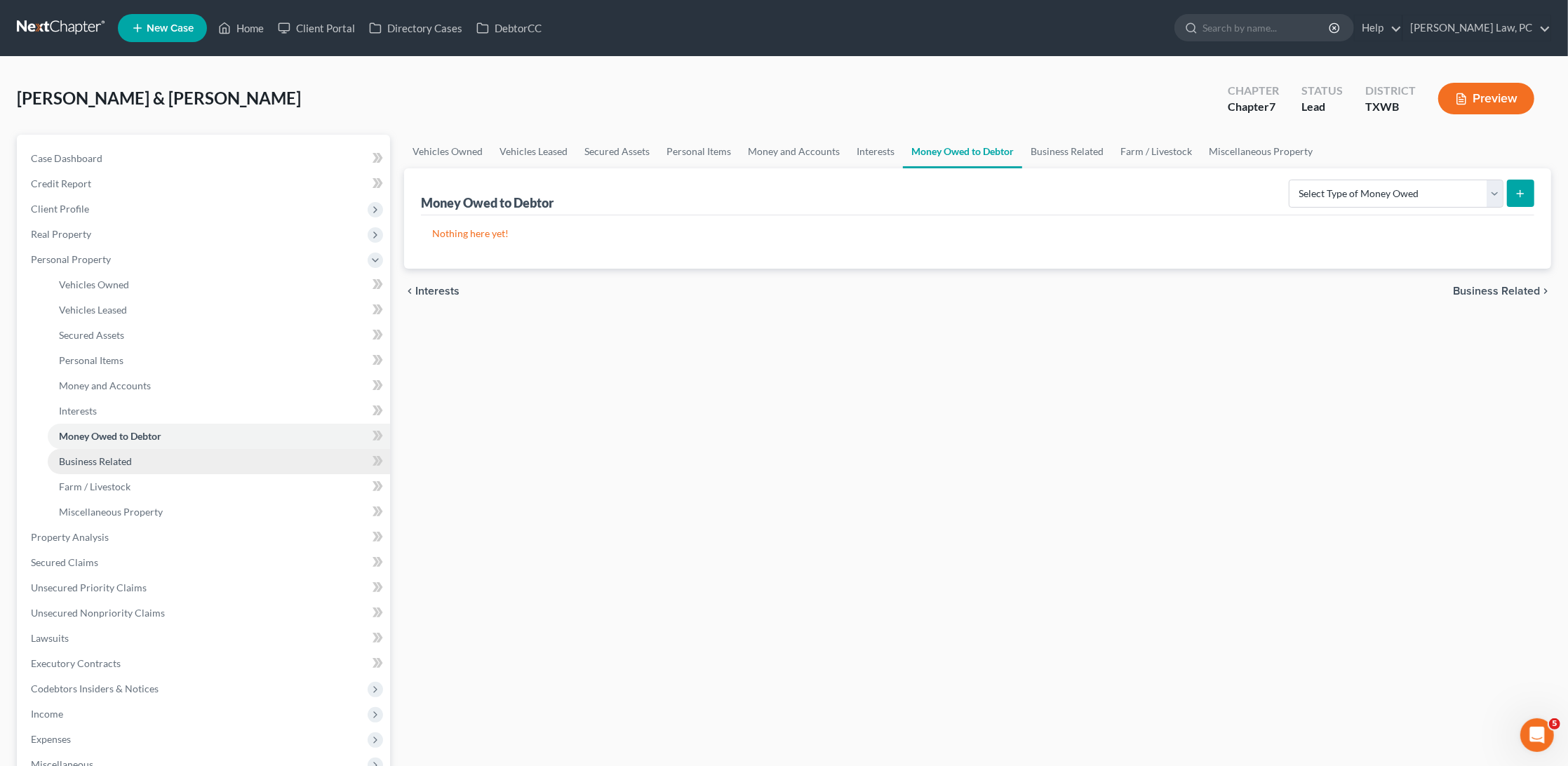
click at [163, 449] on link "Business Related" at bounding box center [219, 462] width 342 height 25
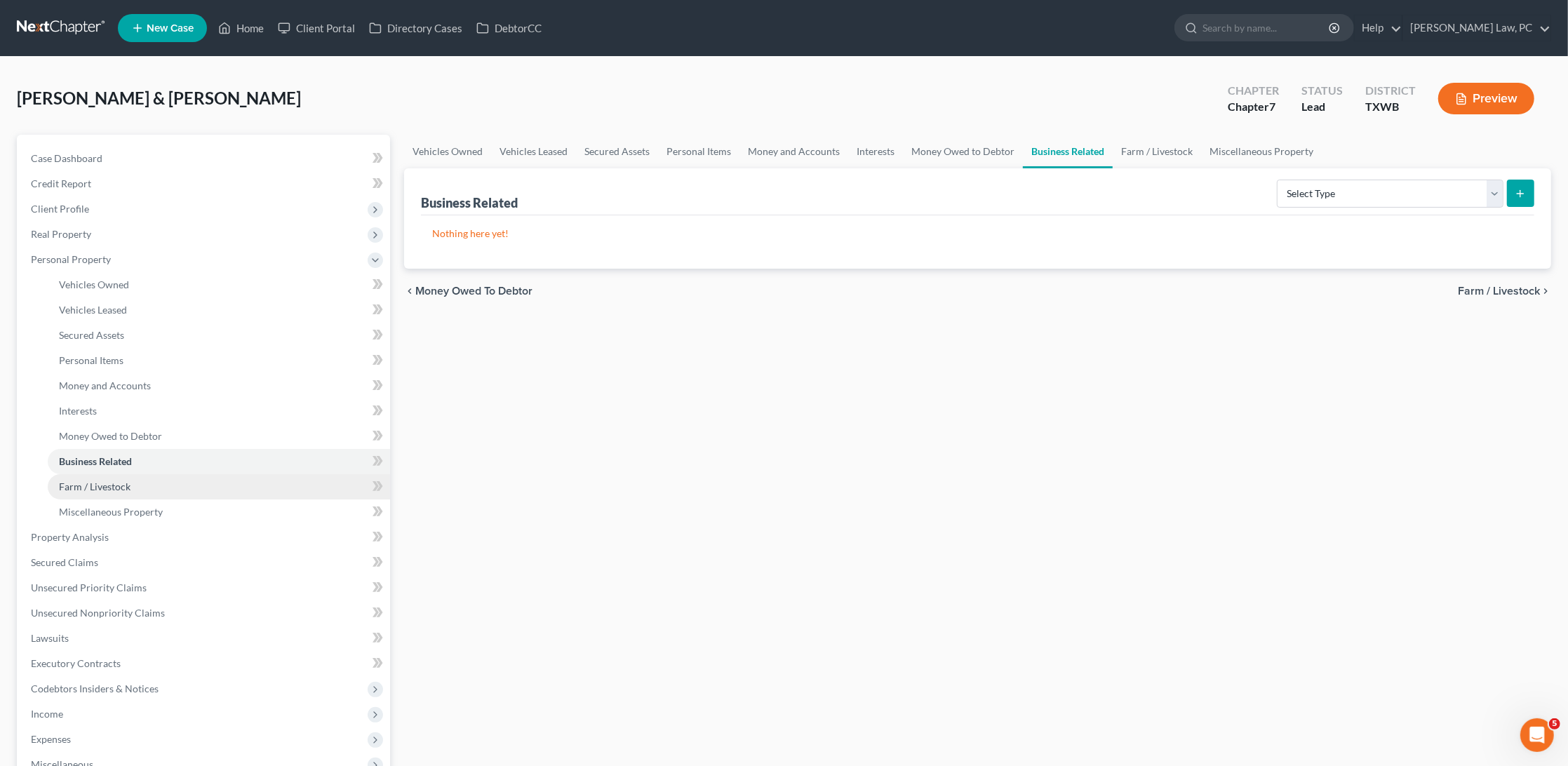
click at [148, 474] on link "Farm / Livestock" at bounding box center [219, 486] width 342 height 25
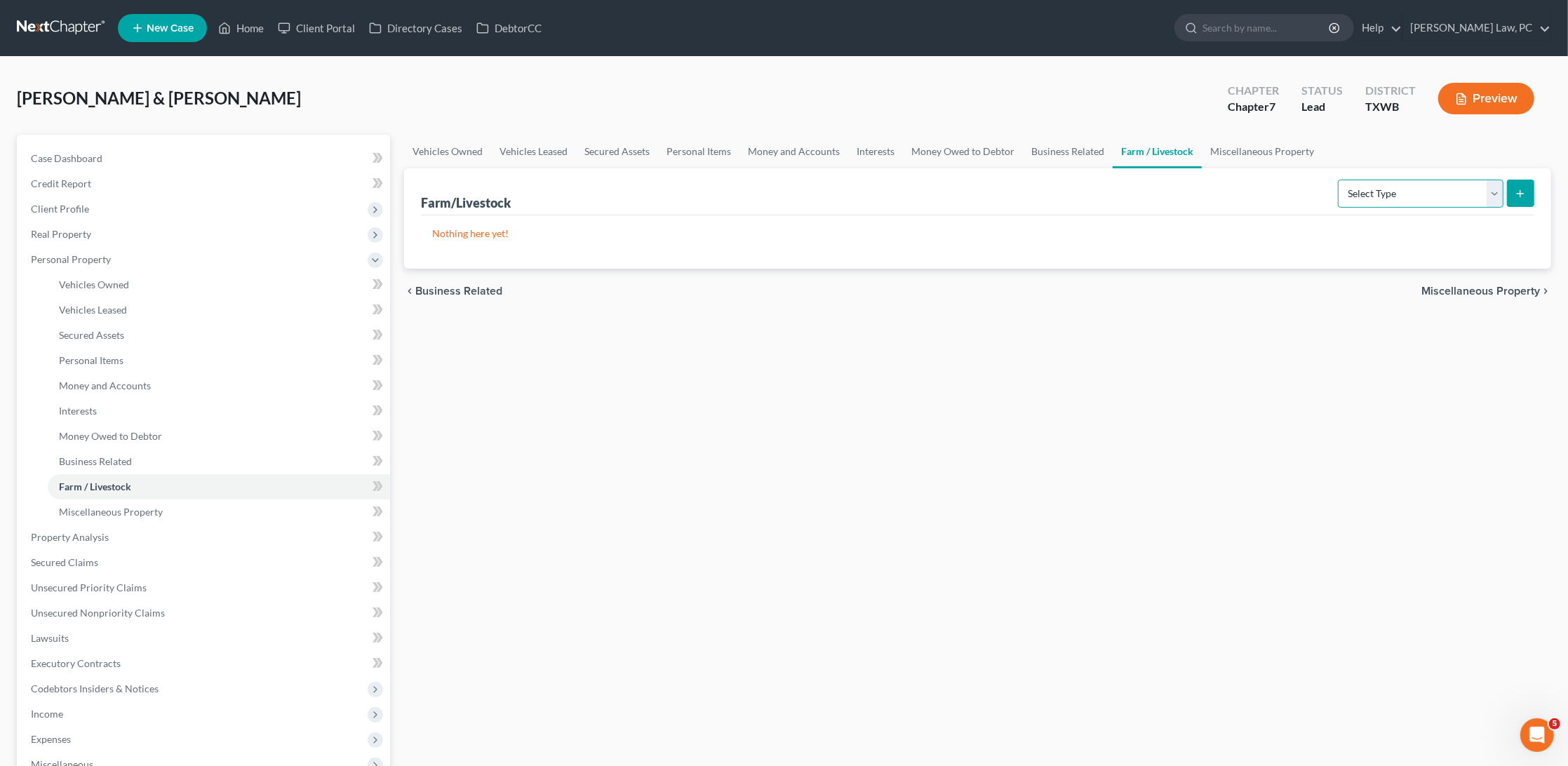
select select "animals"
click at [1519, 190] on icon "submit" at bounding box center [1520, 193] width 11 height 11
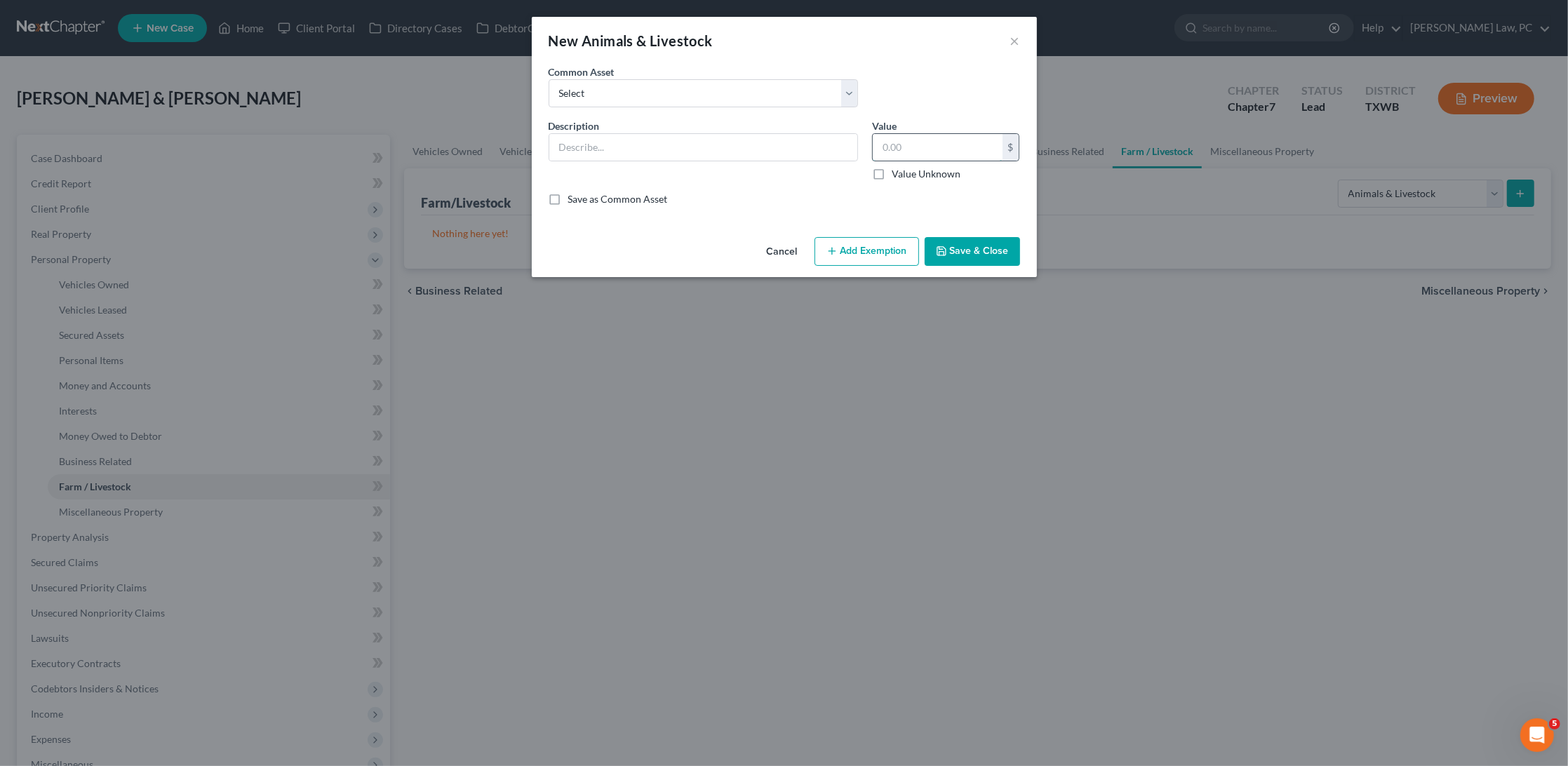
click at [918, 144] on input "text" at bounding box center [937, 147] width 130 height 26
click at [808, 135] on input "text" at bounding box center [703, 147] width 308 height 26
type input "5 Chickens and 1 Rooster"
click at [897, 142] on input "text" at bounding box center [937, 147] width 130 height 26
type input "80"
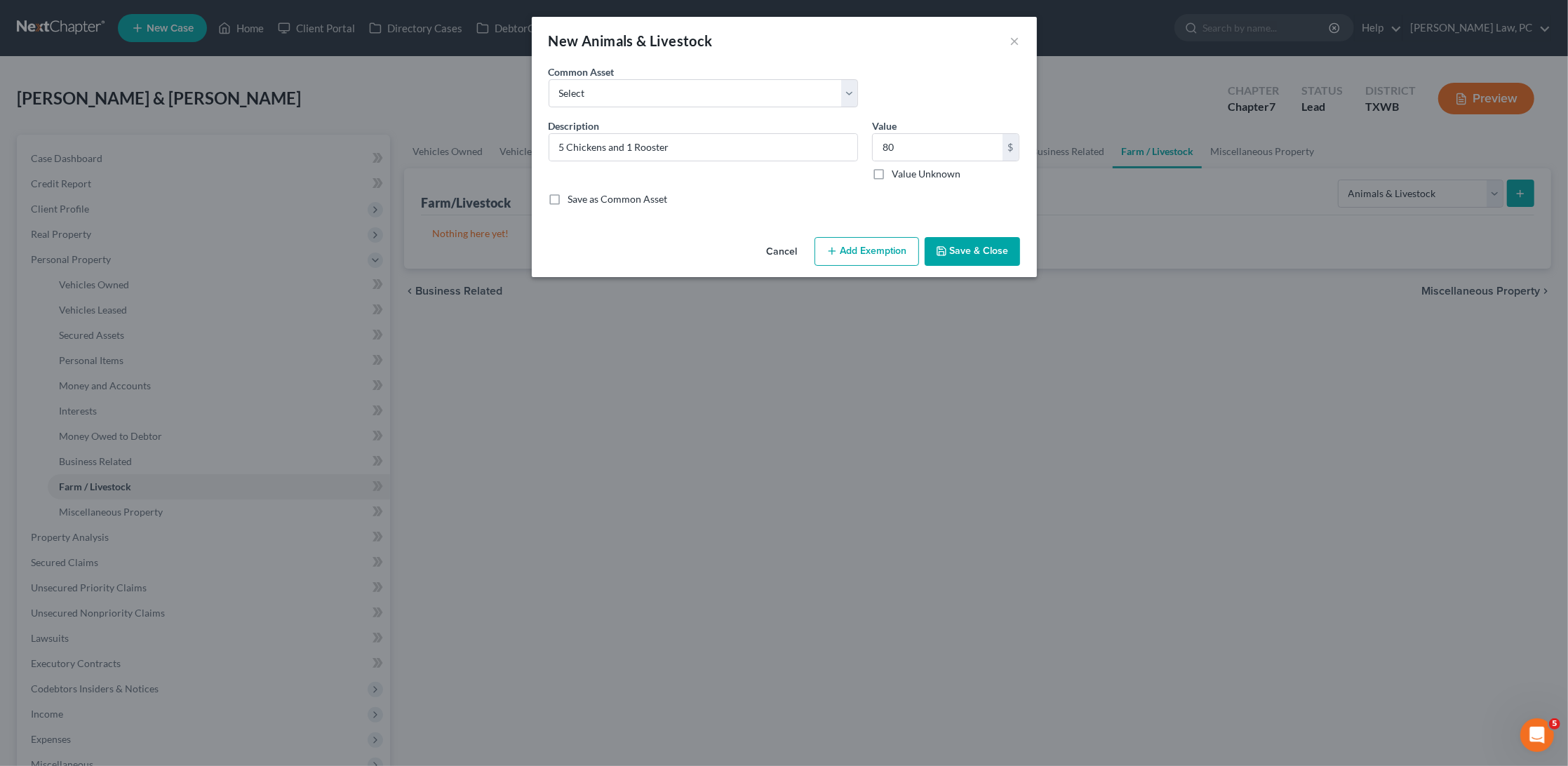
click at [955, 247] on button "Save & Close" at bounding box center [973, 252] width 95 height 29
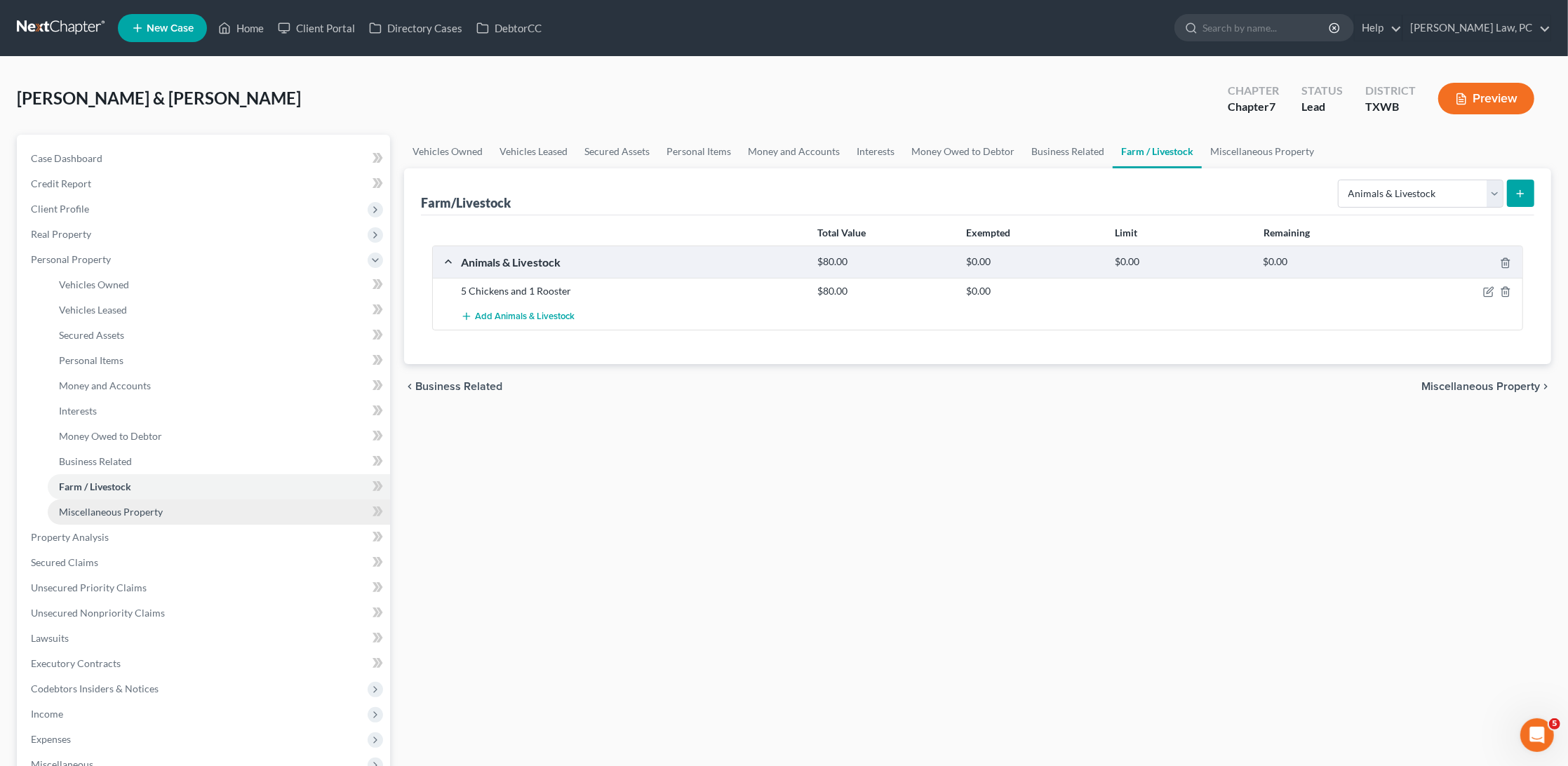
click at [115, 506] on span "Miscellaneous Property" at bounding box center [110, 511] width 104 height 12
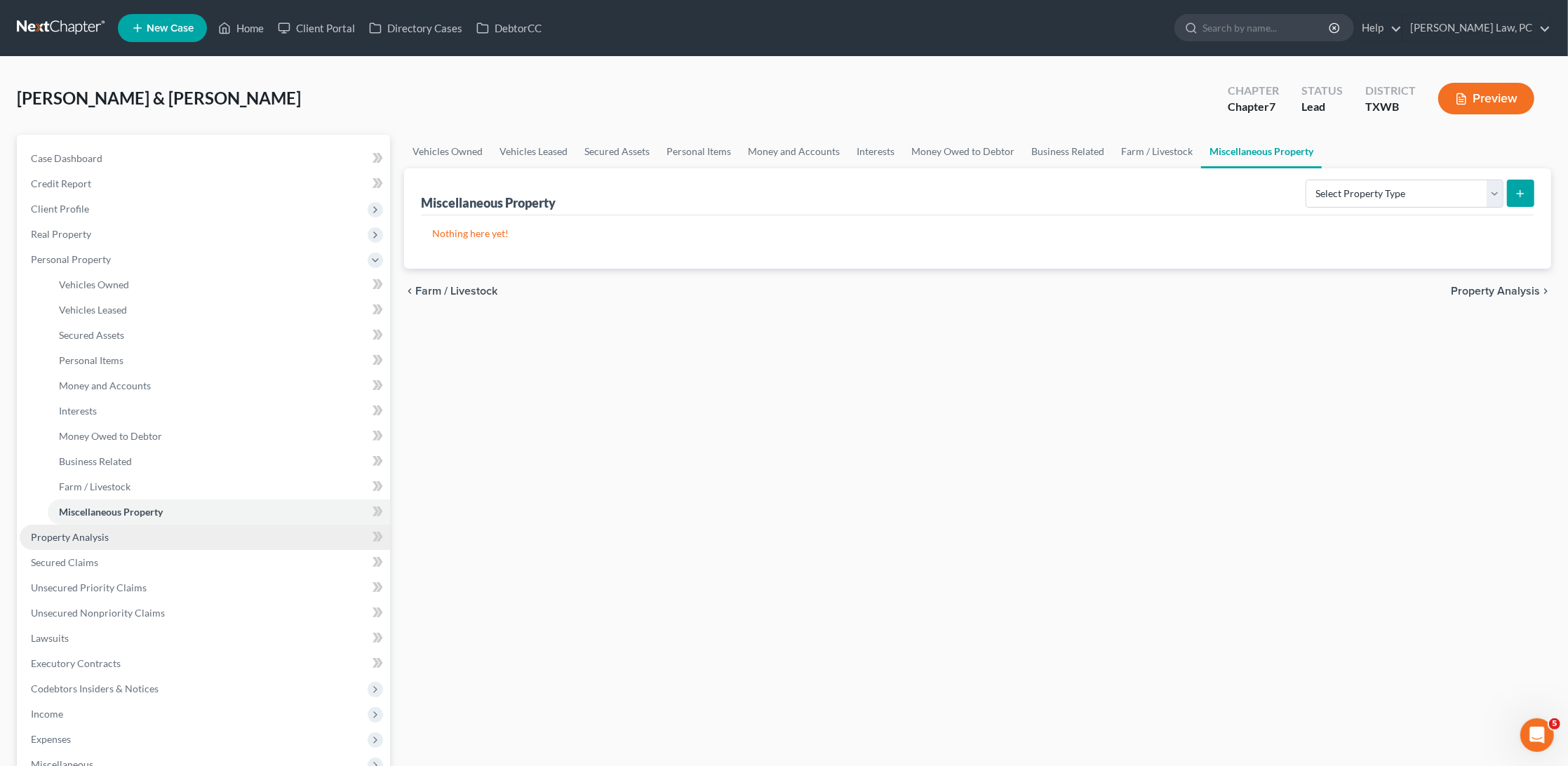
click at [100, 525] on link "Property Analysis" at bounding box center [205, 537] width 371 height 25
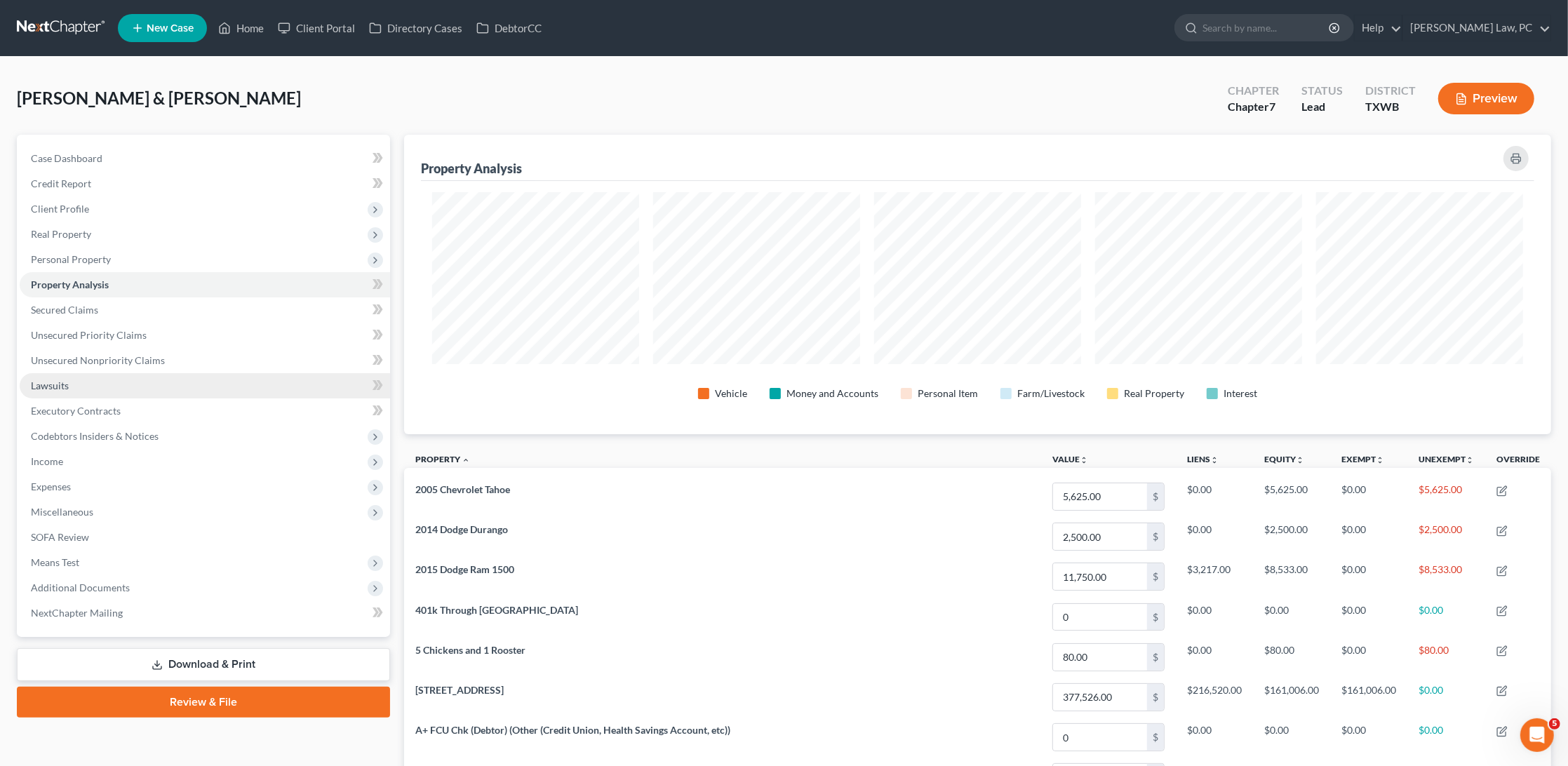
scroll to position [298, 1147]
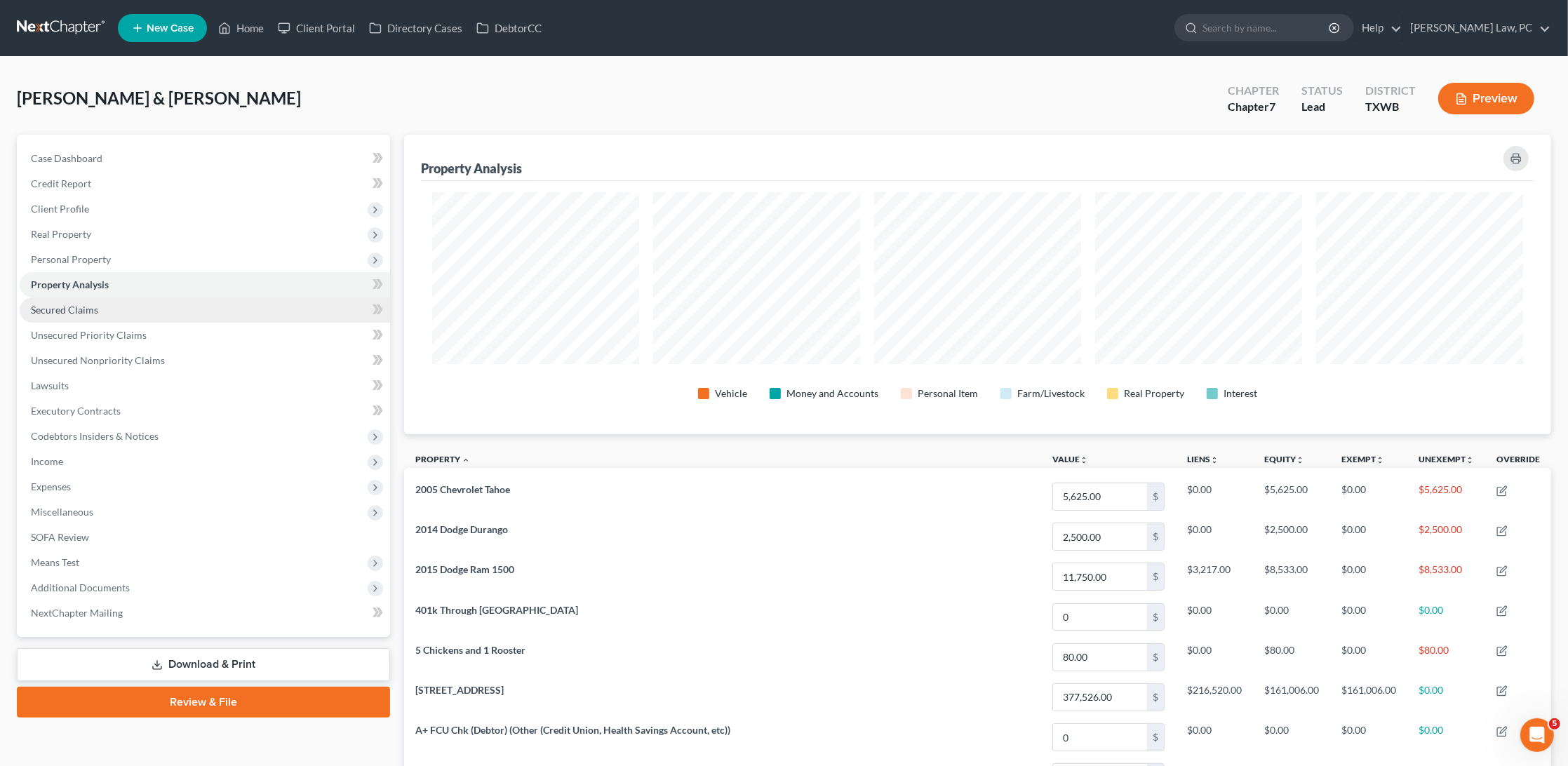
click at [139, 304] on link "Secured Claims" at bounding box center [205, 310] width 371 height 25
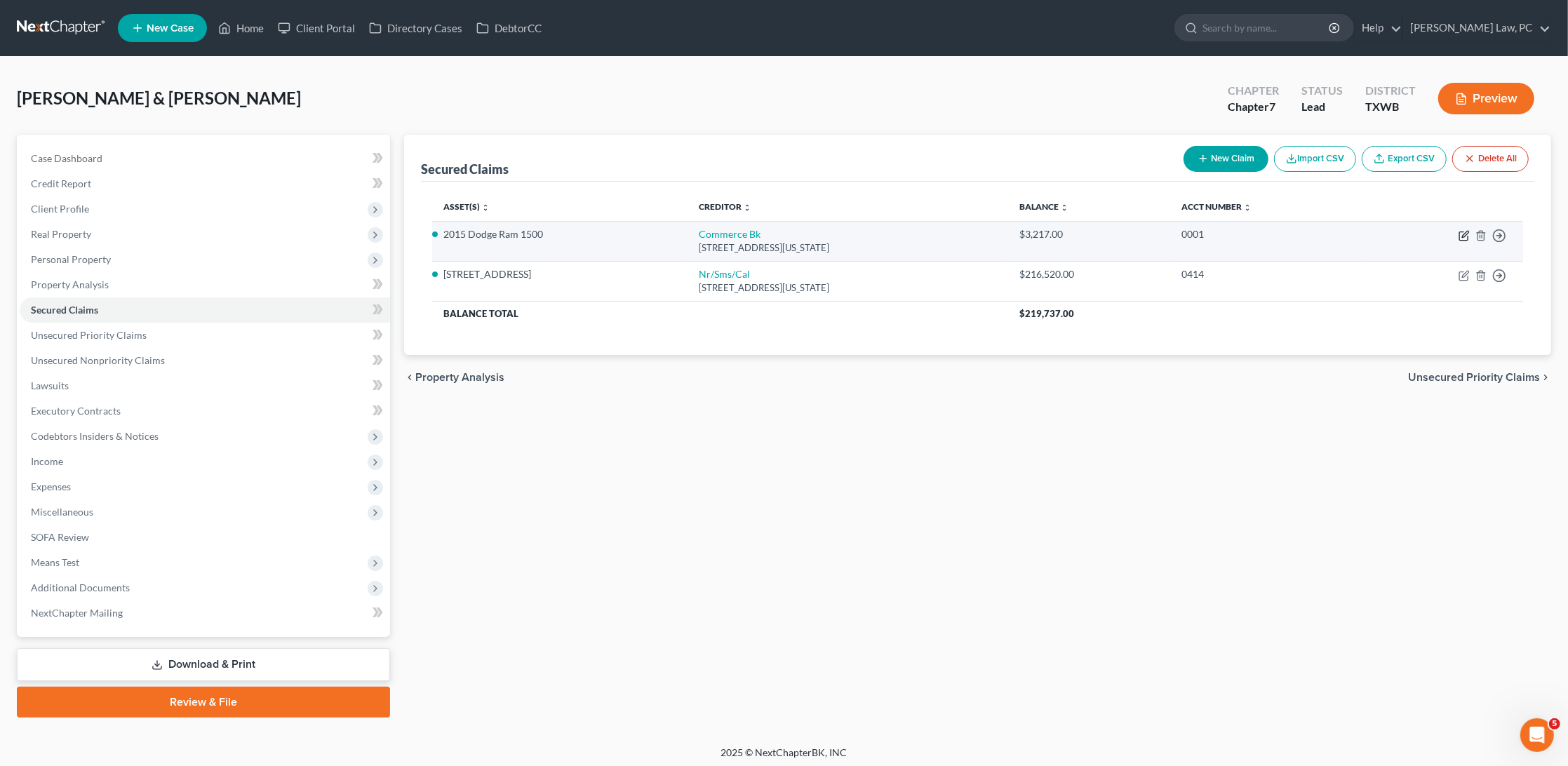
click at [1463, 234] on icon "button" at bounding box center [1465, 233] width 7 height 7
select select "26"
select select "2"
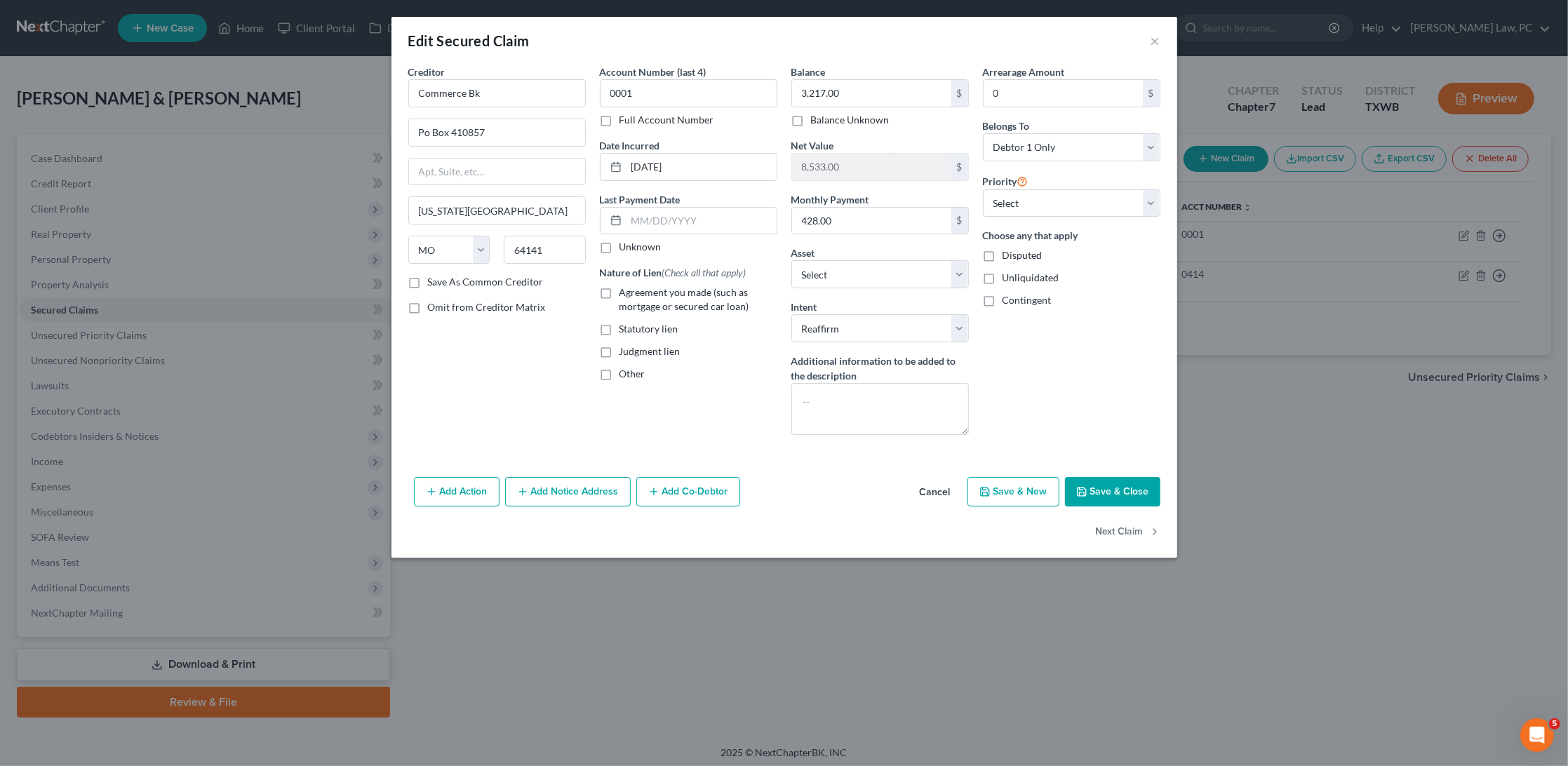
click at [620, 288] on label "Agreement you made (such as mortgage or secured car loan)" at bounding box center [698, 299] width 158 height 28
click at [625, 288] on input "Agreement you made (such as mortgage or secured car loan)" at bounding box center [630, 290] width 9 height 9
click at [710, 230] on input "09/" at bounding box center [702, 221] width 150 height 26
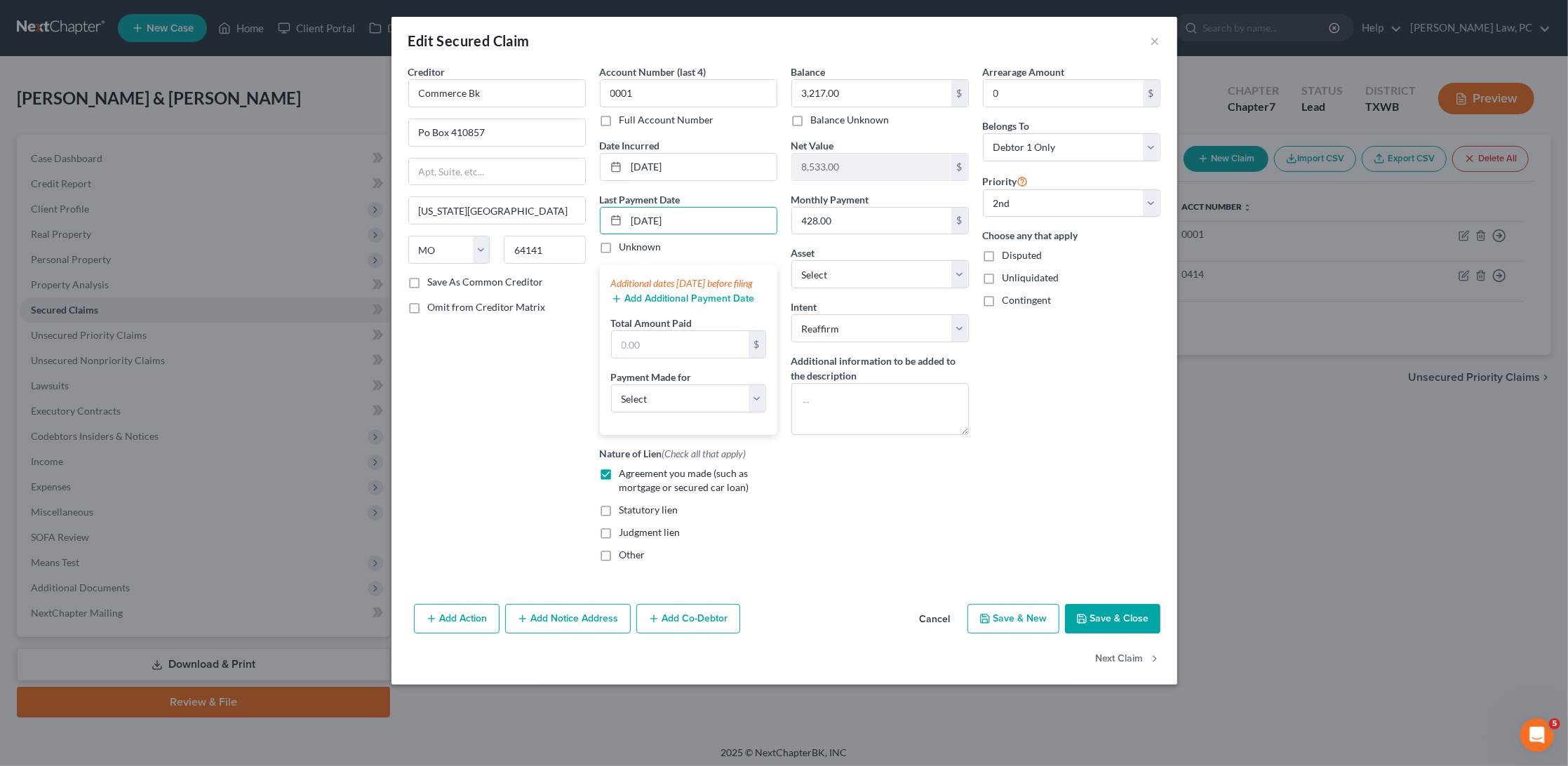
click at [661, 304] on button "Add Additional Payment Date" at bounding box center [683, 299] width 144 height 11
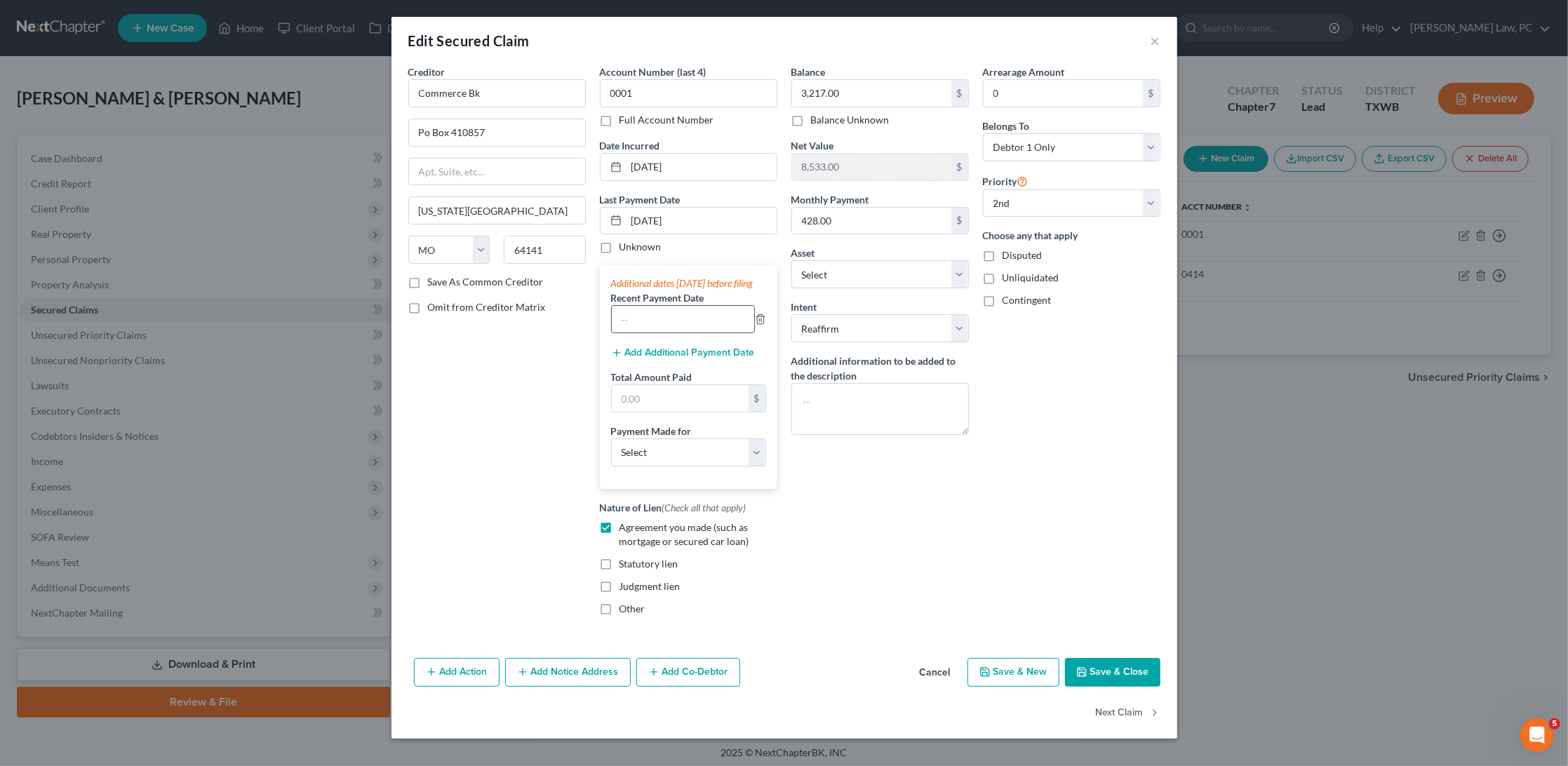
click at [652, 330] on input "text" at bounding box center [683, 319] width 142 height 26
click at [673, 364] on div "Additional dates within 90 days before filing Recent Payment Date 08/18/2025 Ad…" at bounding box center [689, 376] width 178 height 223
click at [671, 358] on button "Add Additional Payment Date" at bounding box center [683, 352] width 144 height 11
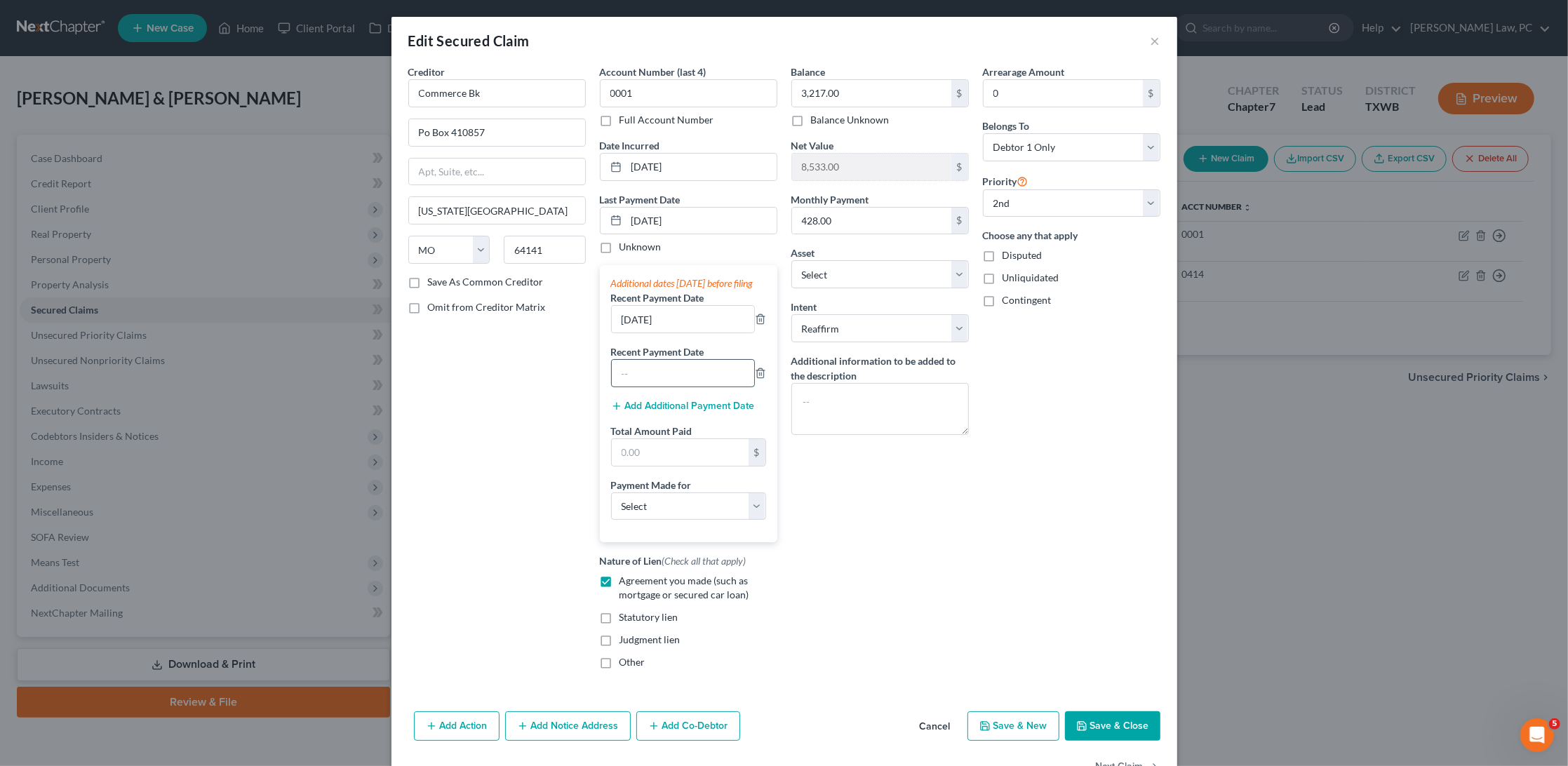
click at [647, 387] on input "text" at bounding box center [683, 373] width 142 height 26
click at [1109, 732] on button "Save & Close" at bounding box center [1113, 726] width 95 height 29
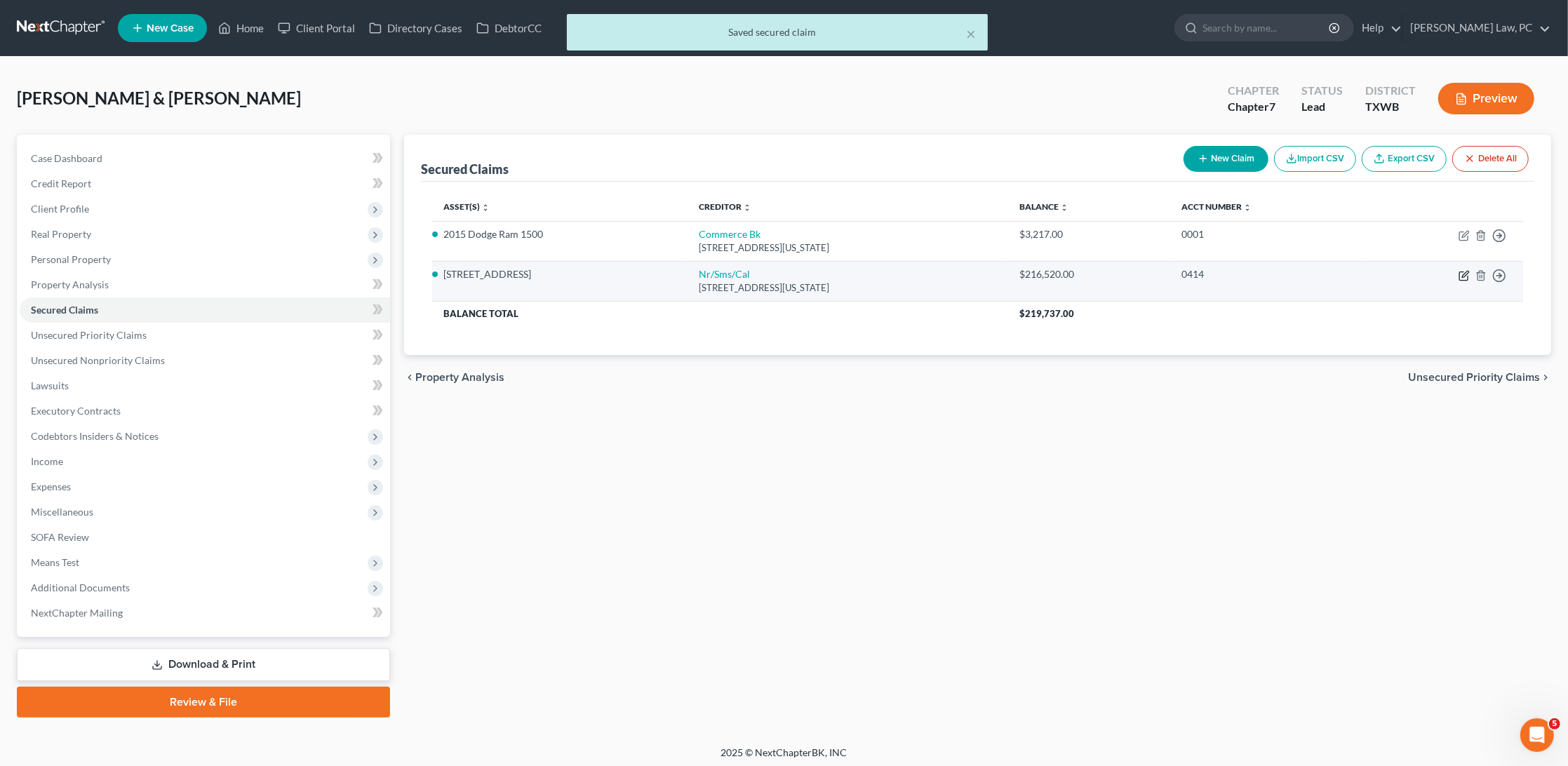
click at [1461, 272] on icon "button" at bounding box center [1464, 275] width 11 height 11
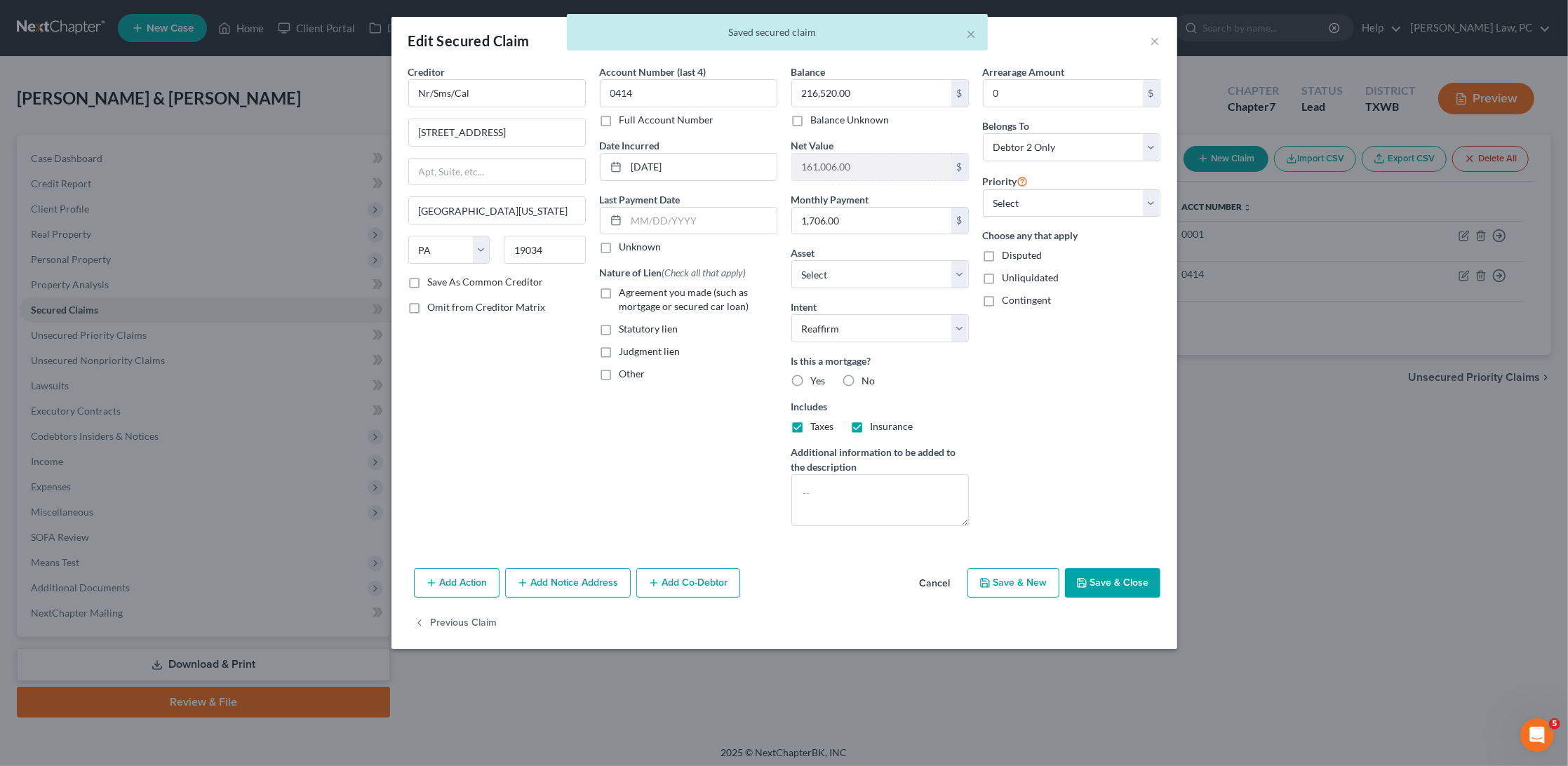
click at [620, 288] on label "Agreement you made (such as mortgage or secured car loan)" at bounding box center [698, 299] width 158 height 28
click at [625, 288] on input "Agreement you made (such as mortgage or secured car loan)" at bounding box center [630, 290] width 9 height 9
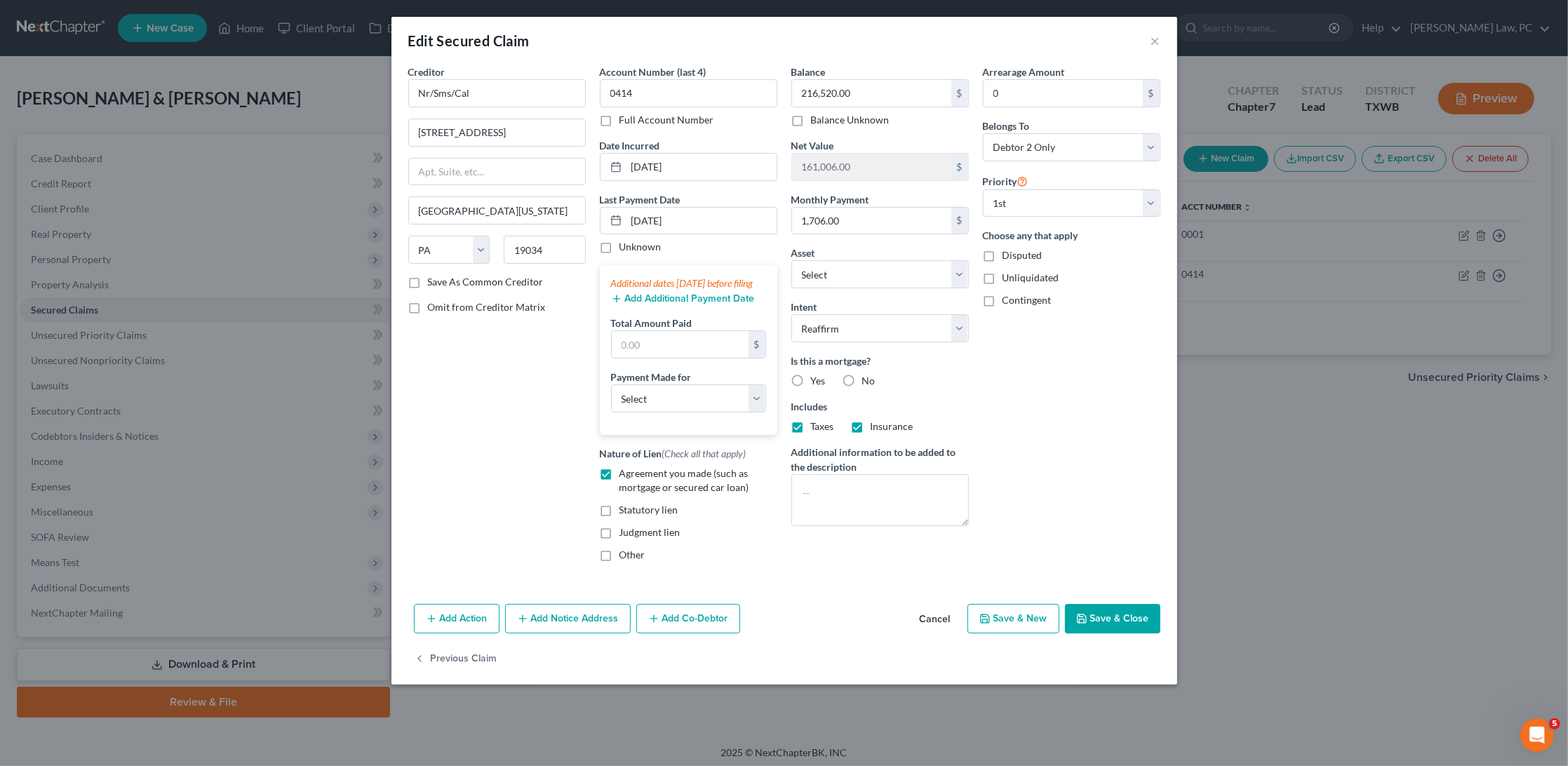
click at [661, 304] on button "Add Additional Payment Date" at bounding box center [683, 299] width 144 height 11
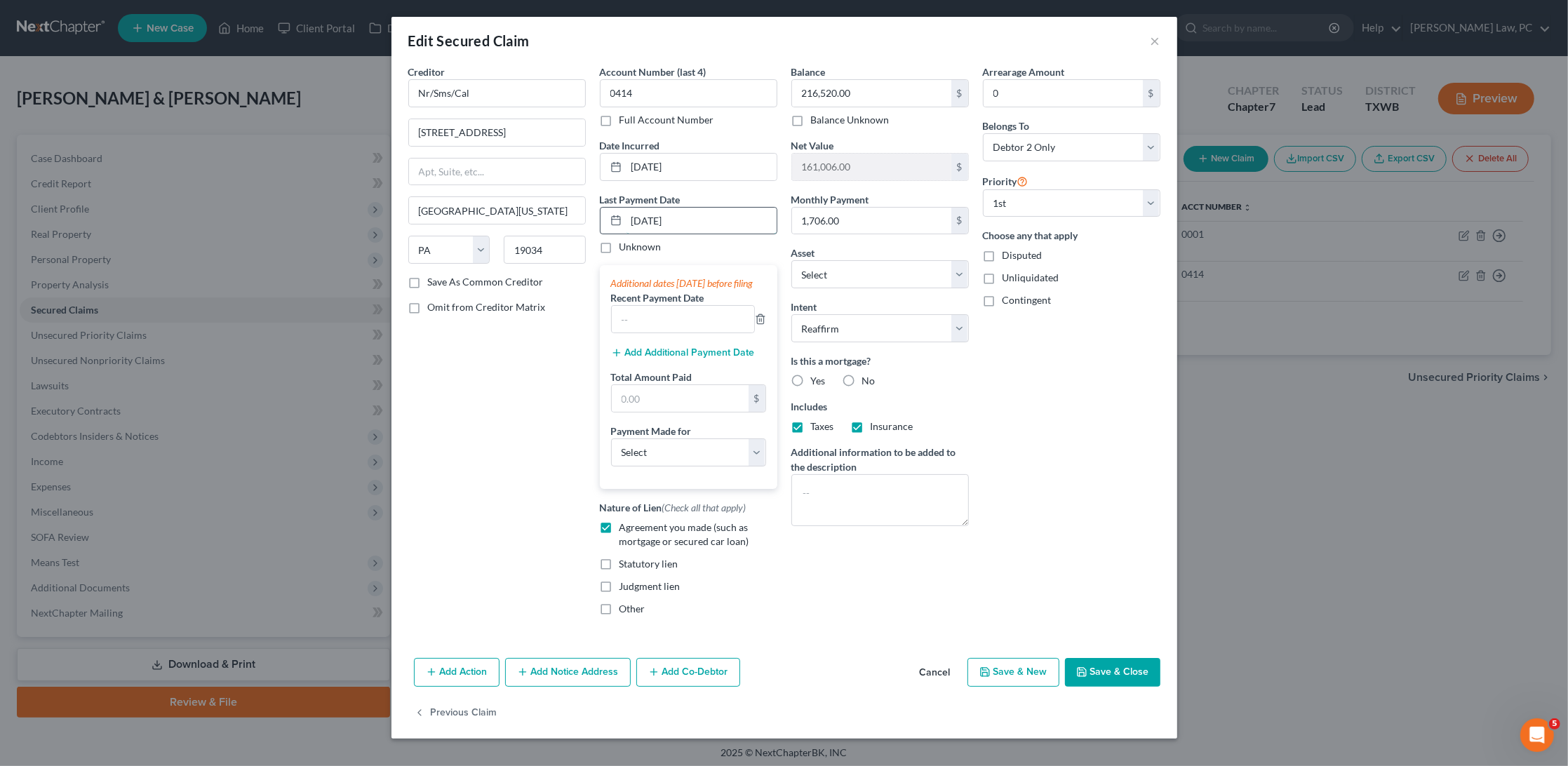
click at [644, 217] on input "09/29/2025" at bounding box center [702, 221] width 150 height 26
click at [657, 331] on input "text" at bounding box center [683, 319] width 142 height 26
click at [676, 358] on button "Add Additional Payment Date" at bounding box center [683, 352] width 144 height 11
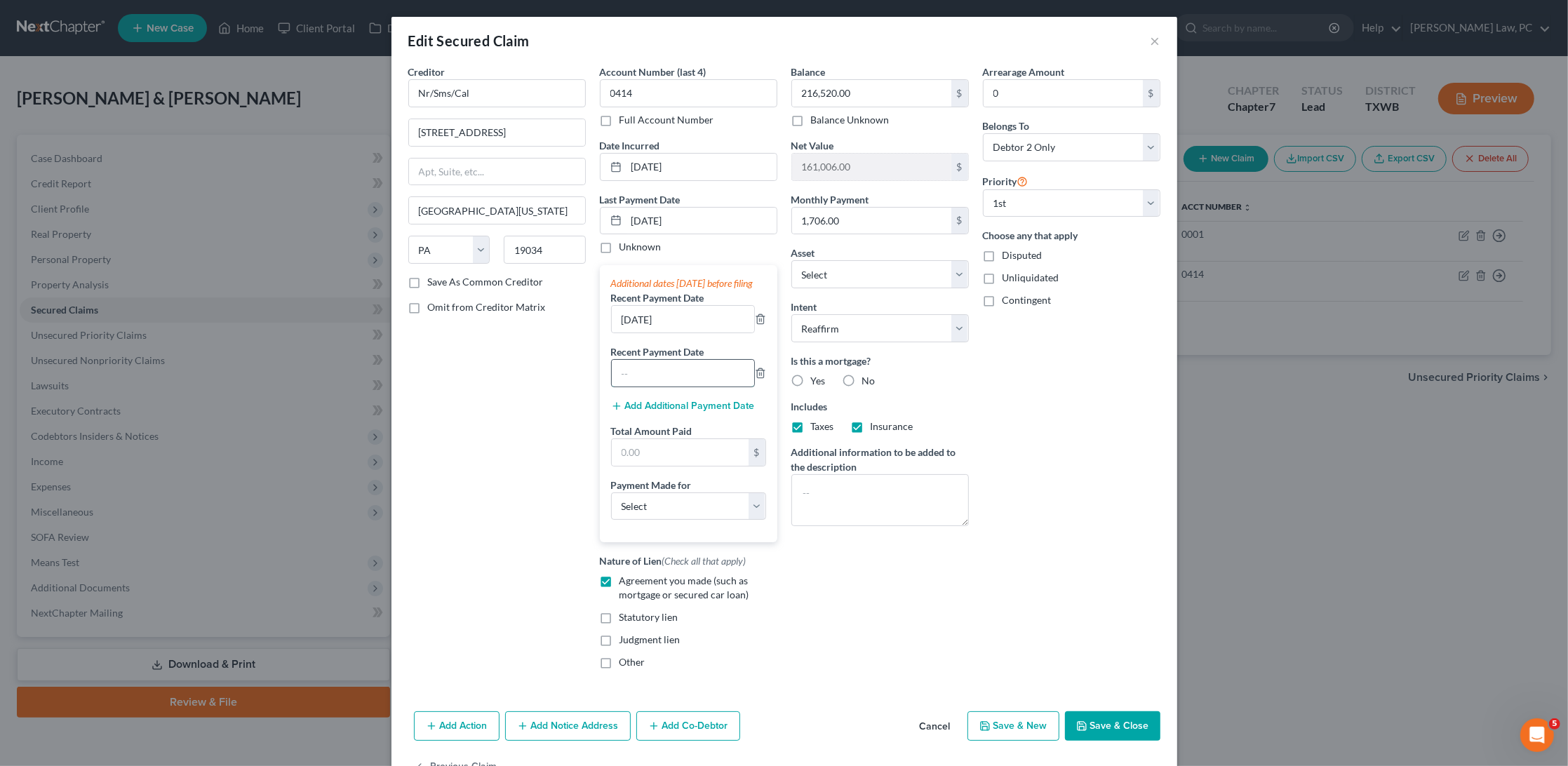
click at [675, 387] on input "text" at bounding box center [683, 373] width 142 height 26
drag, startPoint x: 682, startPoint y: 327, endPoint x: 616, endPoint y: 326, distance: 66.0
click at [616, 326] on input "08/27/2025" at bounding box center [683, 319] width 142 height 26
click at [683, 217] on input "08/29/2025" at bounding box center [702, 221] width 150 height 26
drag, startPoint x: 693, startPoint y: 216, endPoint x: 631, endPoint y: 214, distance: 62.0
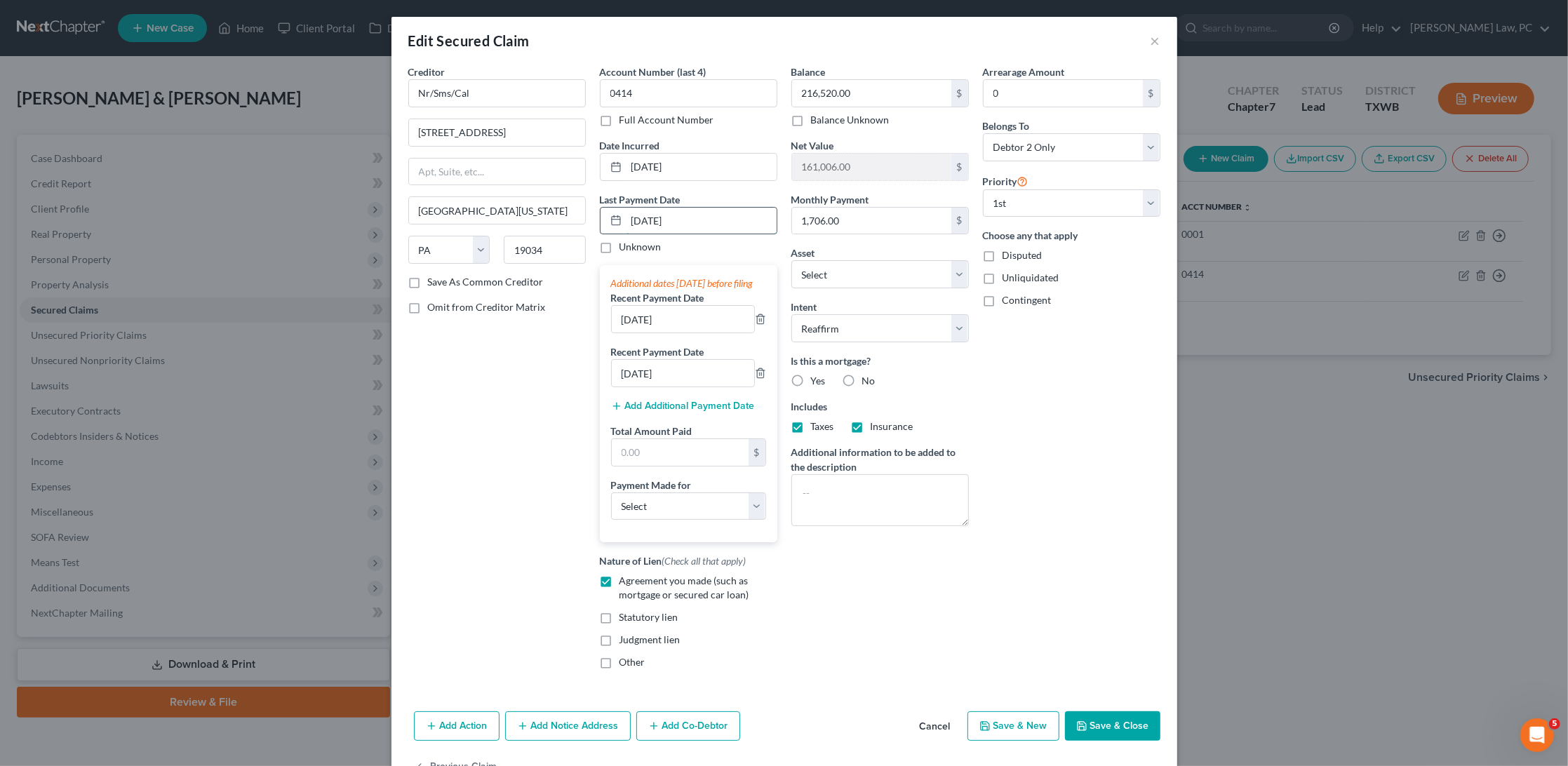
click at [631, 214] on input "08/29/2025" at bounding box center [702, 221] width 150 height 26
click at [504, 419] on div "Creditor * Nr/Sms/Cal 601 Office Center Dr Fort Washington State AL AK AR AZ CA…" at bounding box center [497, 372] width 192 height 616
click at [1124, 730] on button "Save & Close" at bounding box center [1113, 726] width 95 height 29
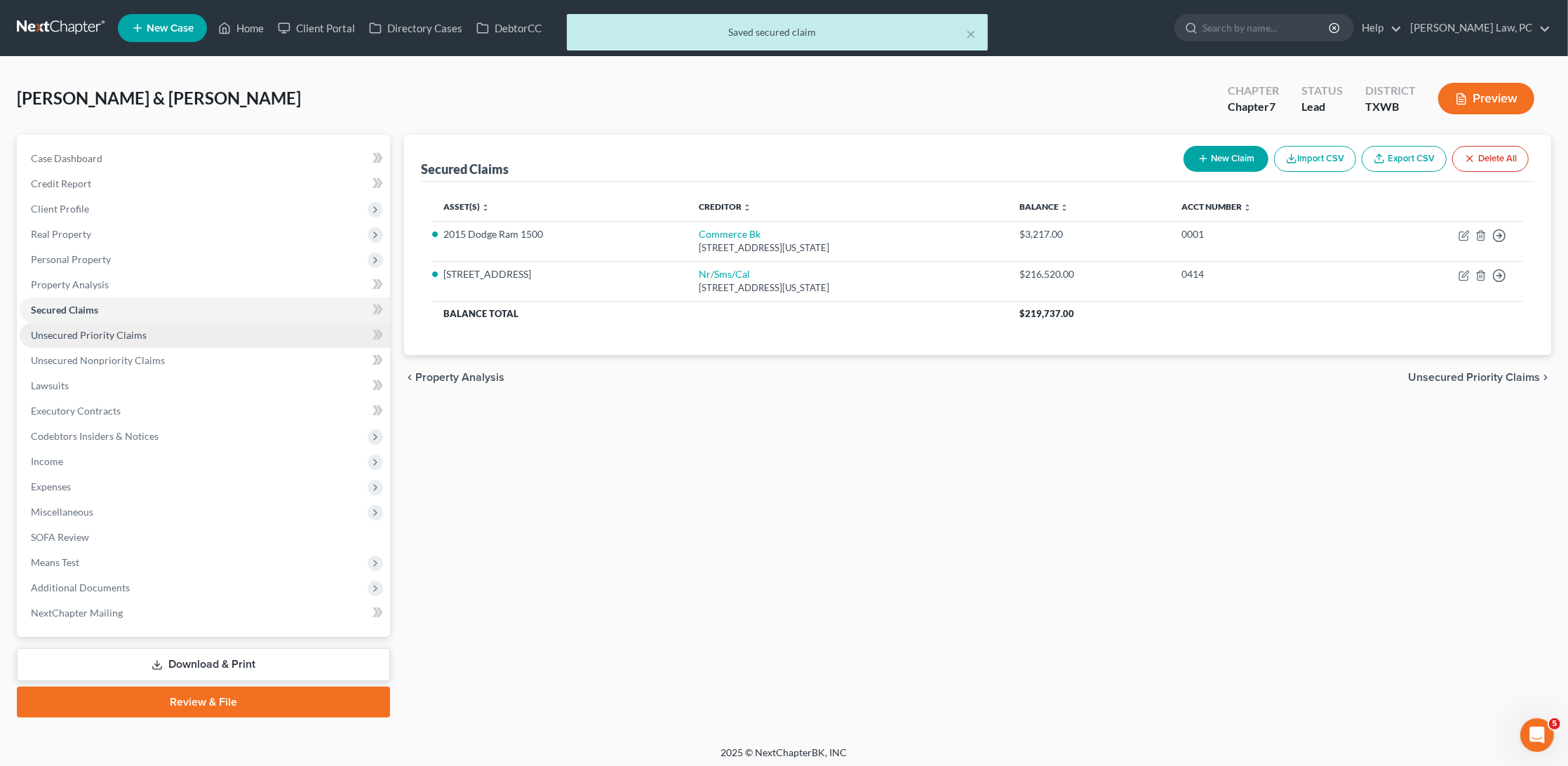
click at [195, 323] on link "Unsecured Priority Claims" at bounding box center [205, 335] width 371 height 25
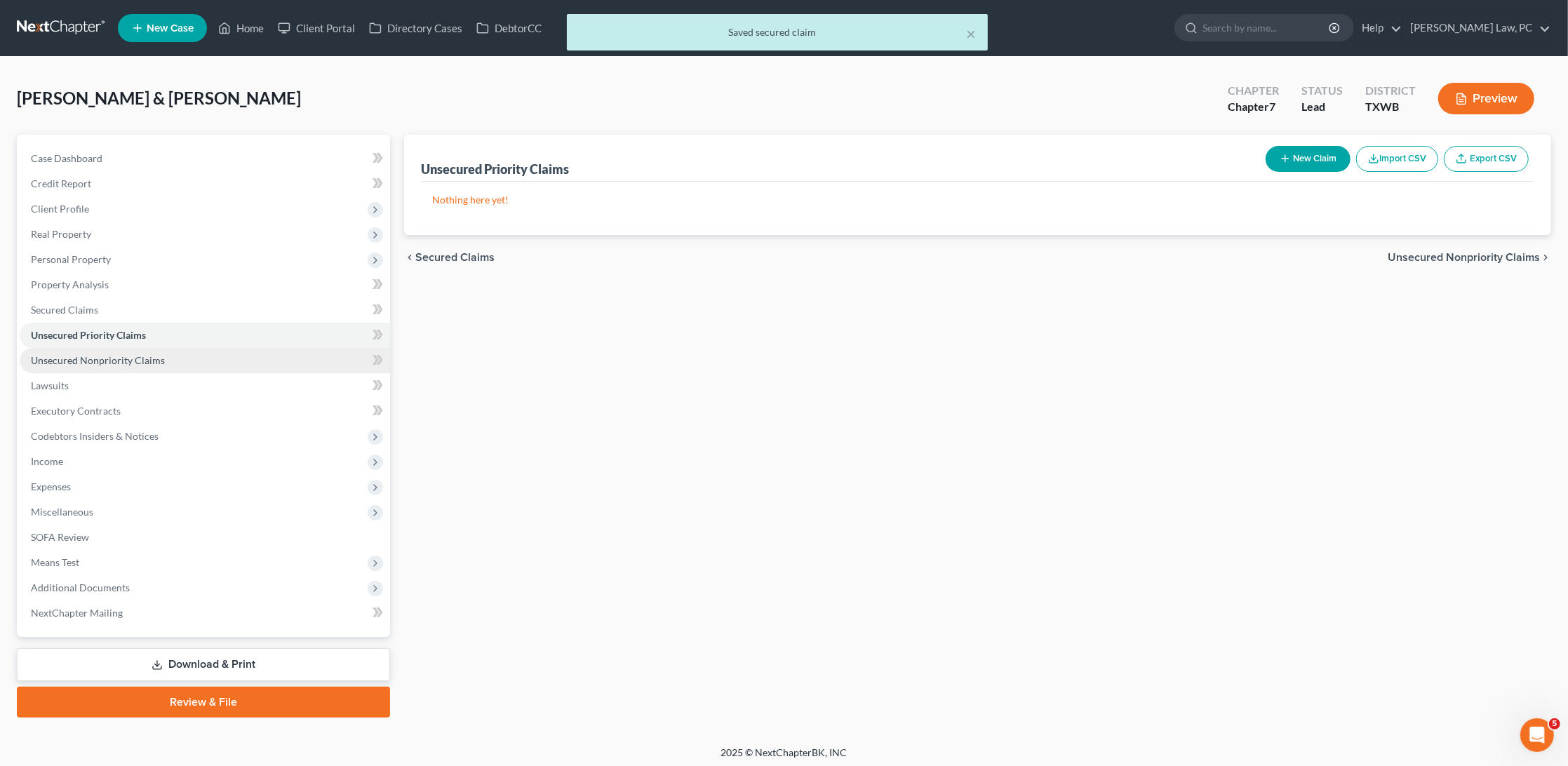
click at [246, 348] on link "Unsecured Nonpriority Claims" at bounding box center [205, 360] width 371 height 25
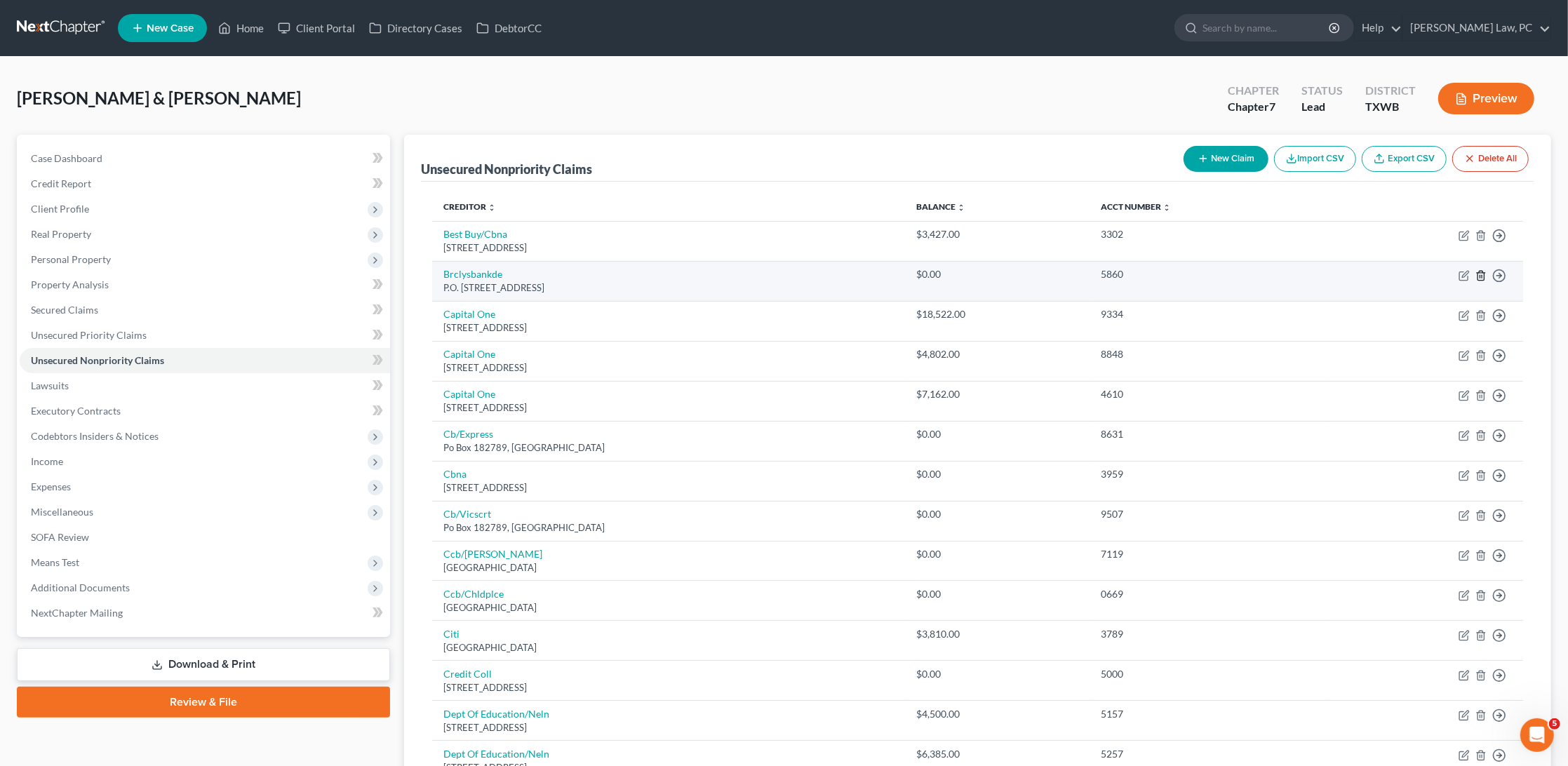
click at [1479, 274] on icon "button" at bounding box center [1481, 275] width 11 height 11
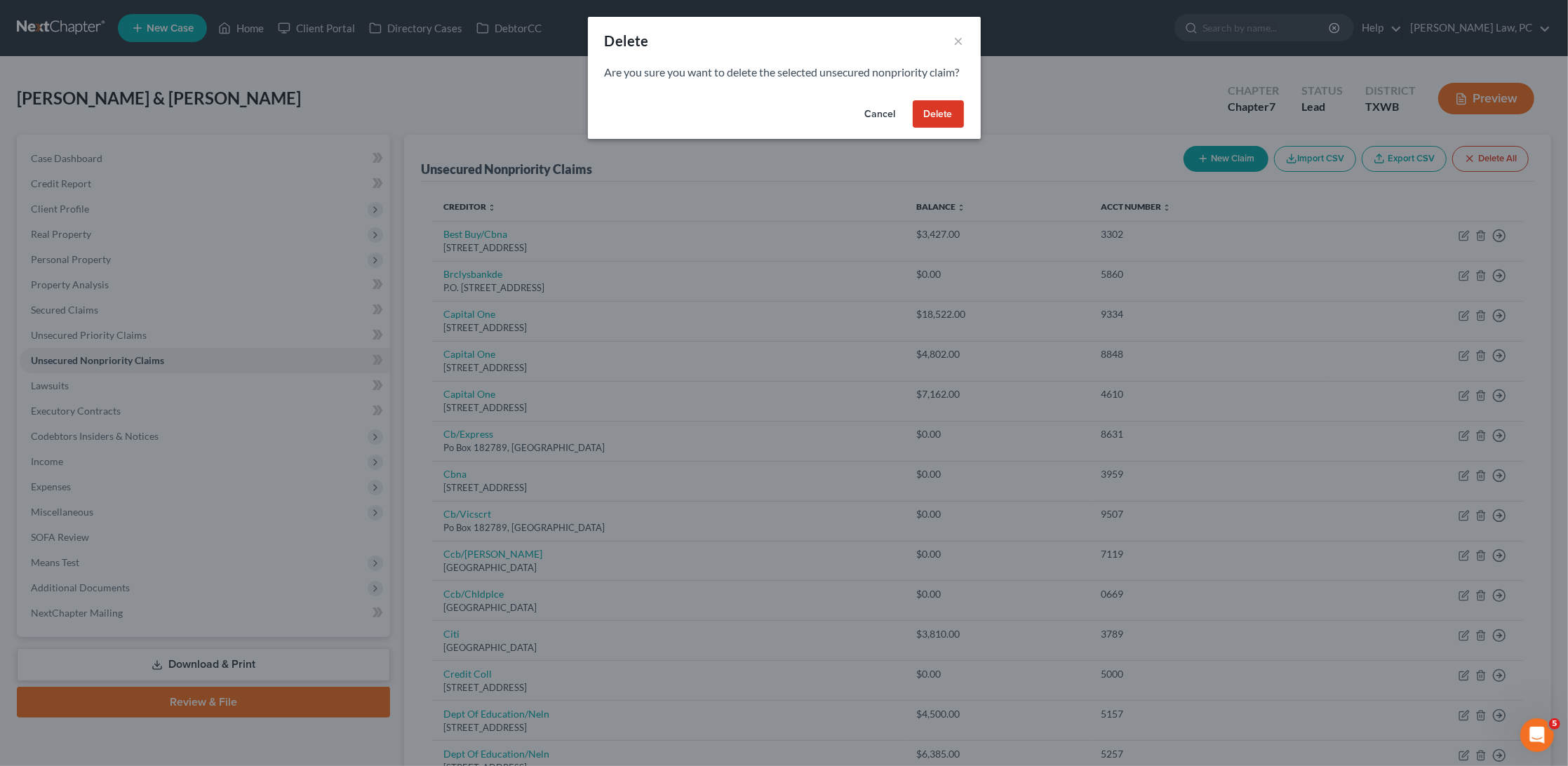
click at [944, 128] on button "Delete" at bounding box center [939, 114] width 51 height 28
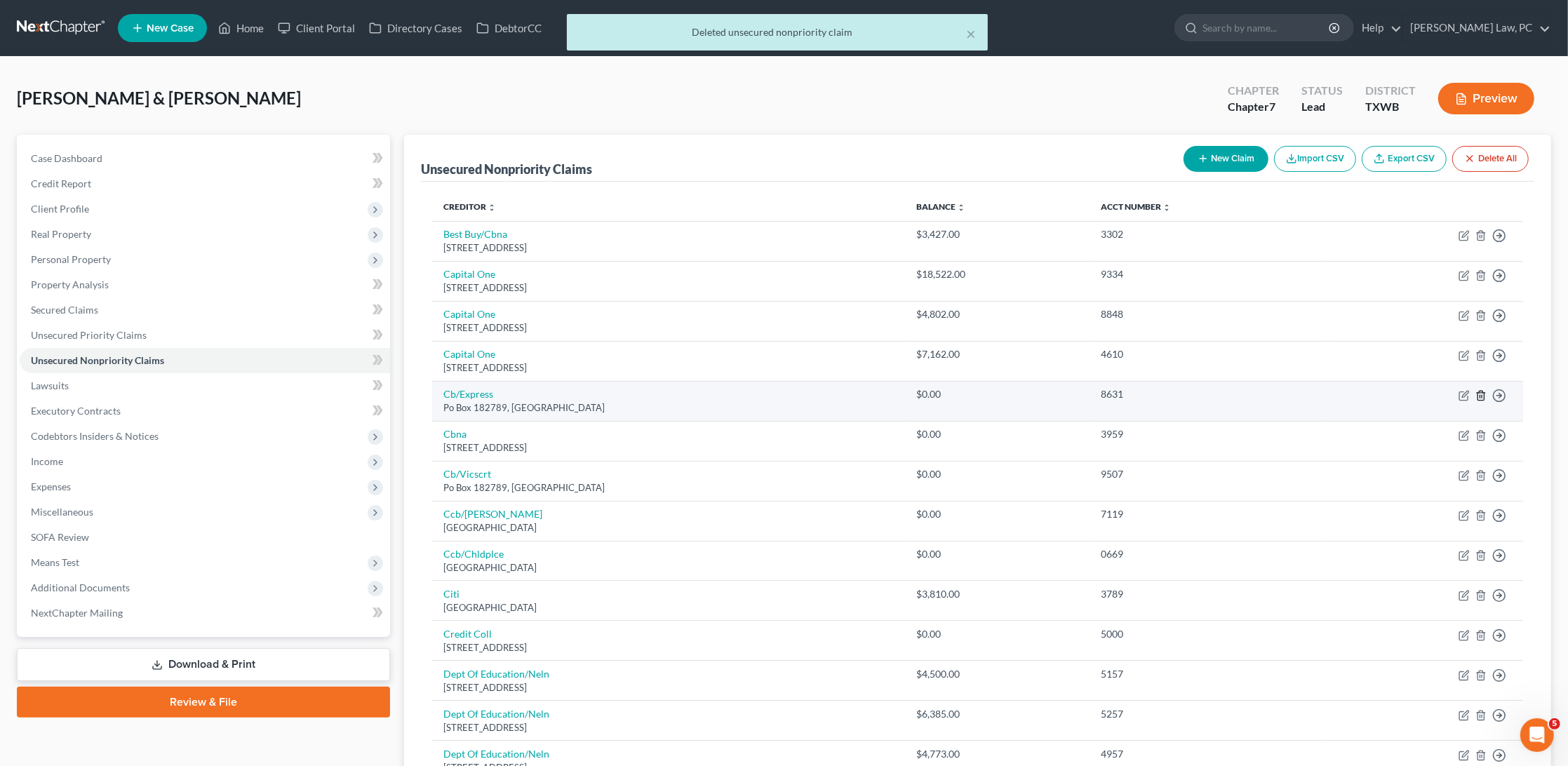
click at [1480, 390] on icon "button" at bounding box center [1481, 395] width 11 height 11
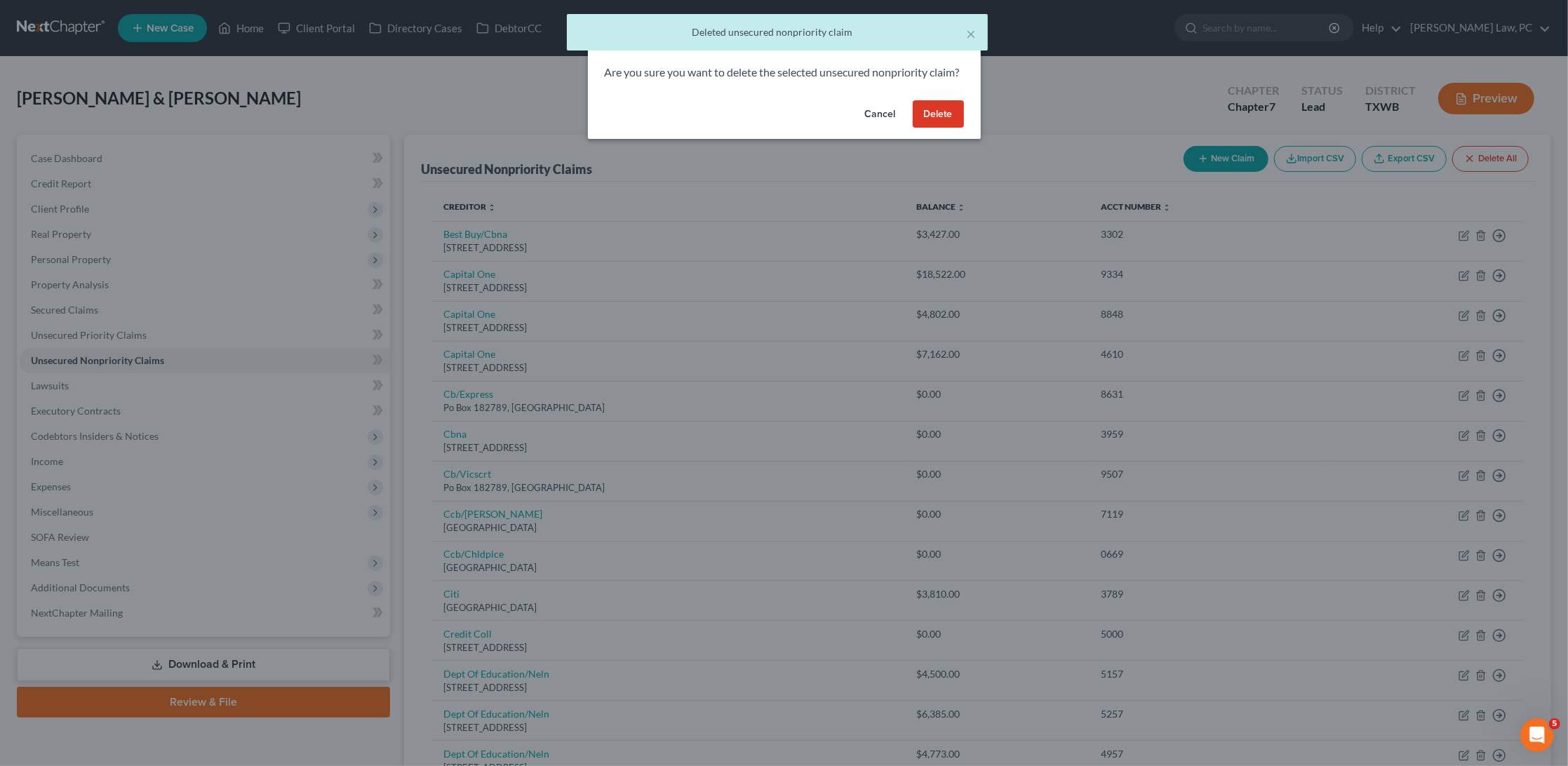
click at [942, 127] on button "Delete" at bounding box center [939, 114] width 51 height 28
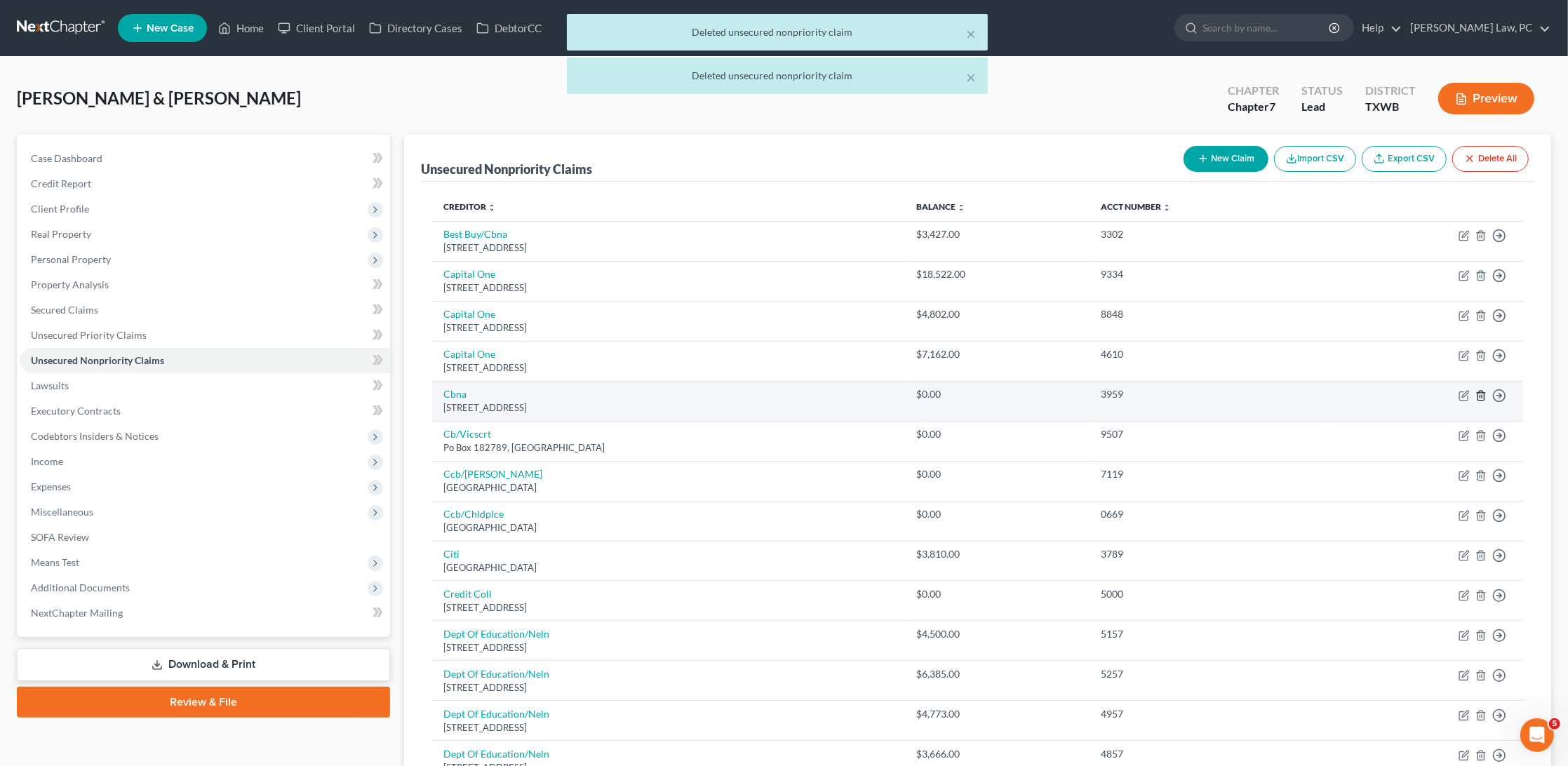
click at [1481, 390] on icon "button" at bounding box center [1481, 395] width 11 height 11
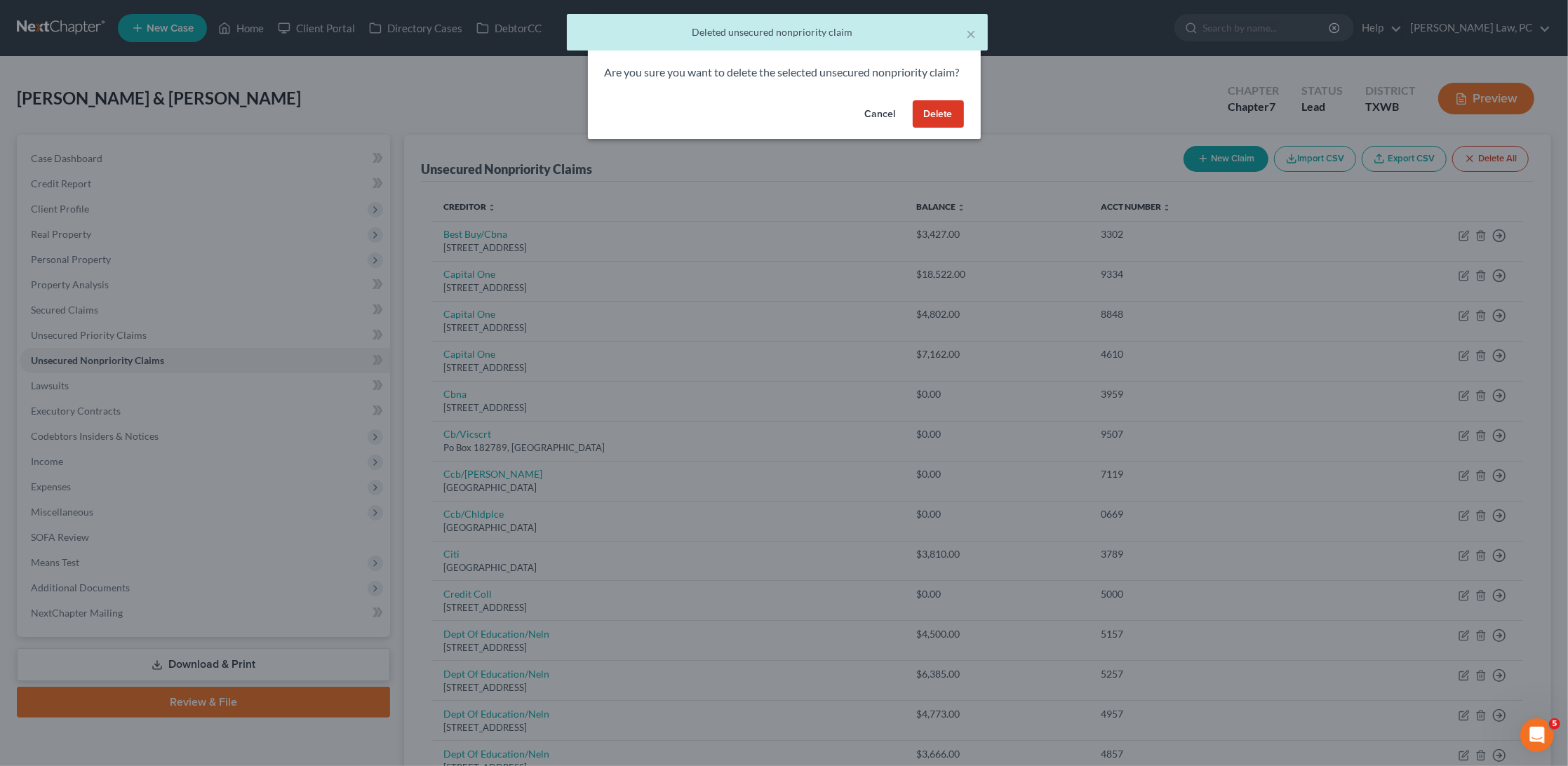
click at [937, 128] on button "Delete" at bounding box center [939, 114] width 51 height 28
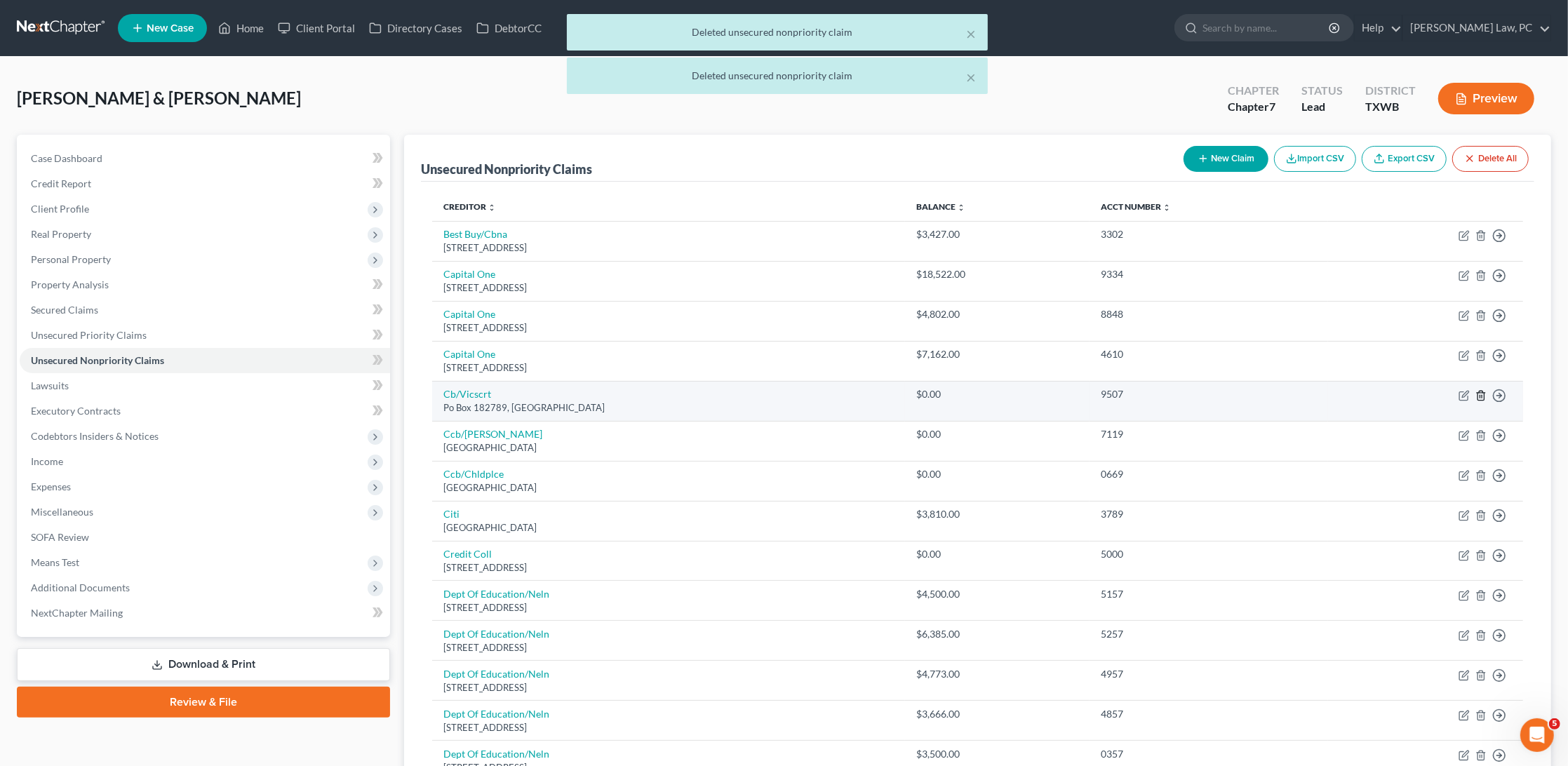
click at [1479, 390] on icon "button" at bounding box center [1481, 395] width 11 height 11
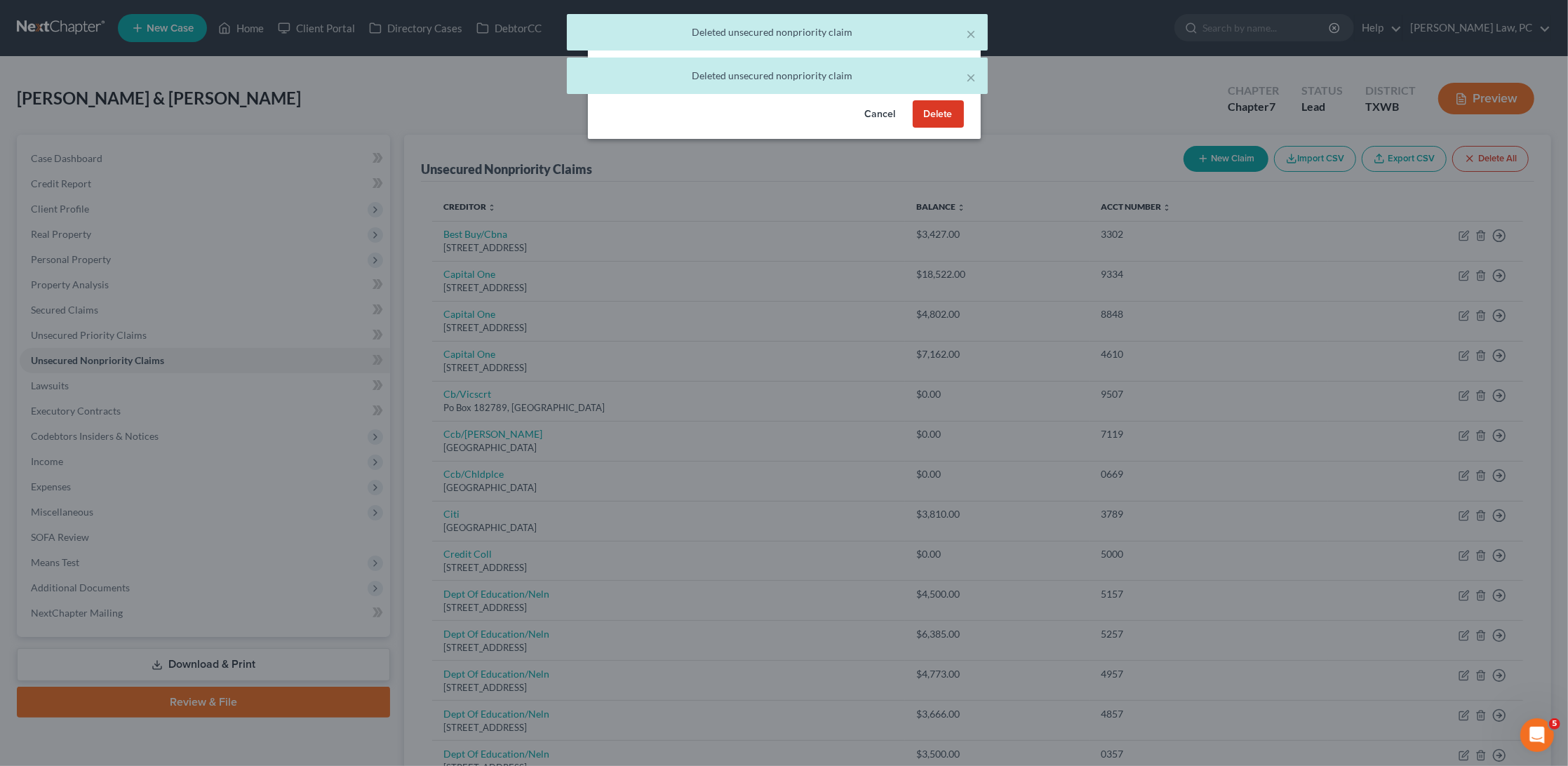
click at [929, 122] on button "Delete" at bounding box center [939, 114] width 51 height 28
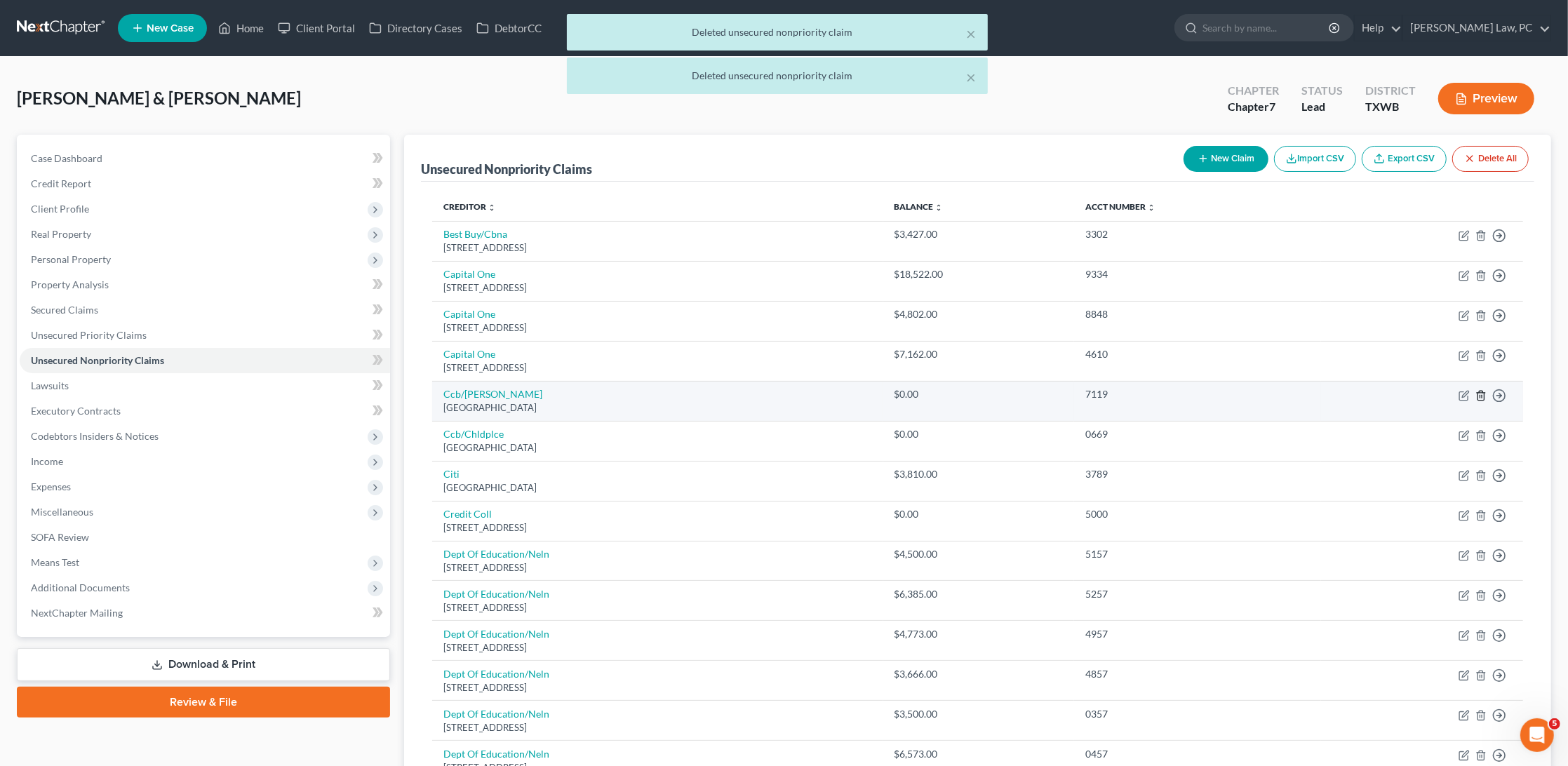
click at [1480, 390] on icon "button" at bounding box center [1481, 395] width 11 height 11
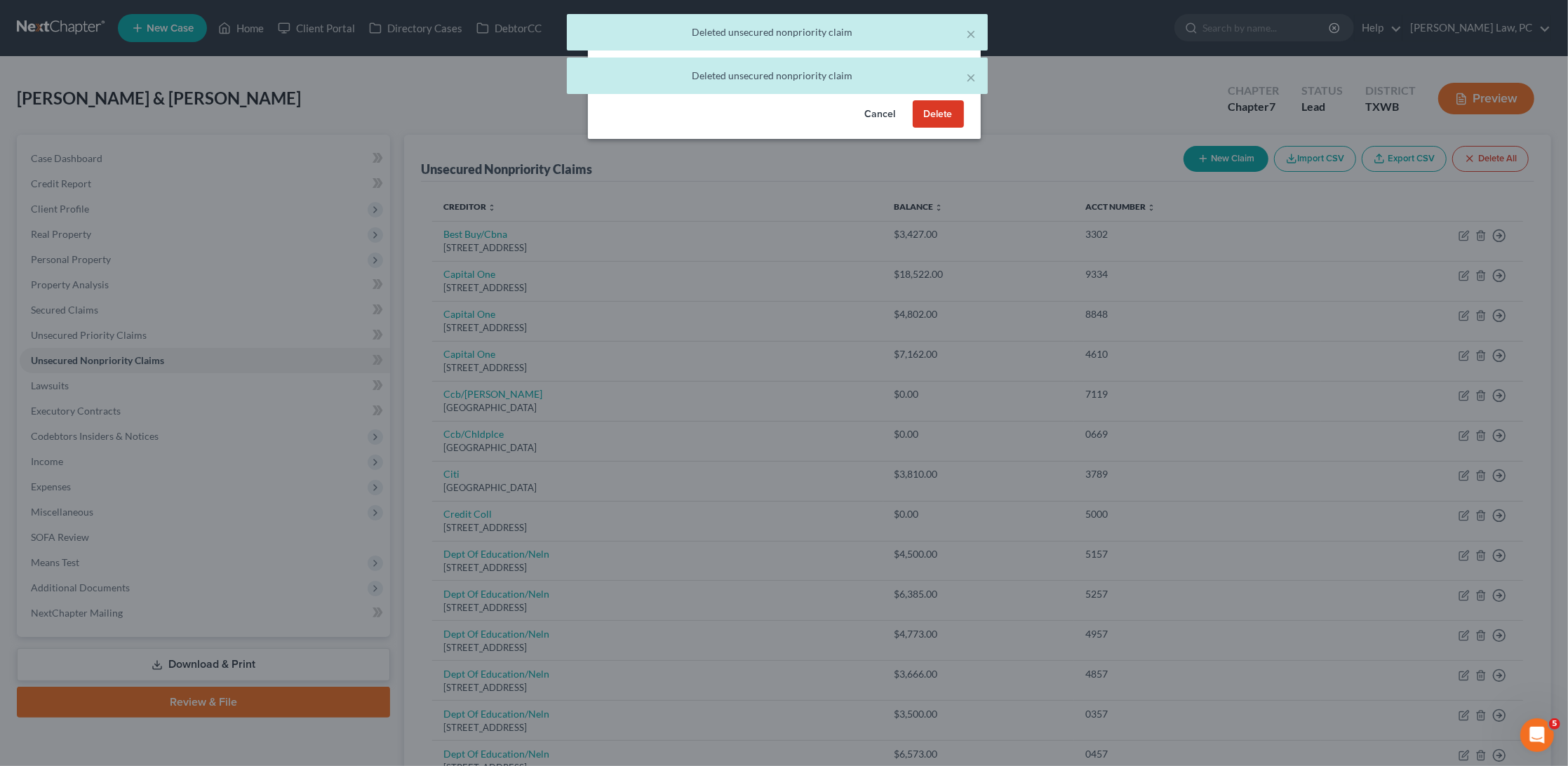
click at [944, 128] on button "Delete" at bounding box center [939, 114] width 51 height 28
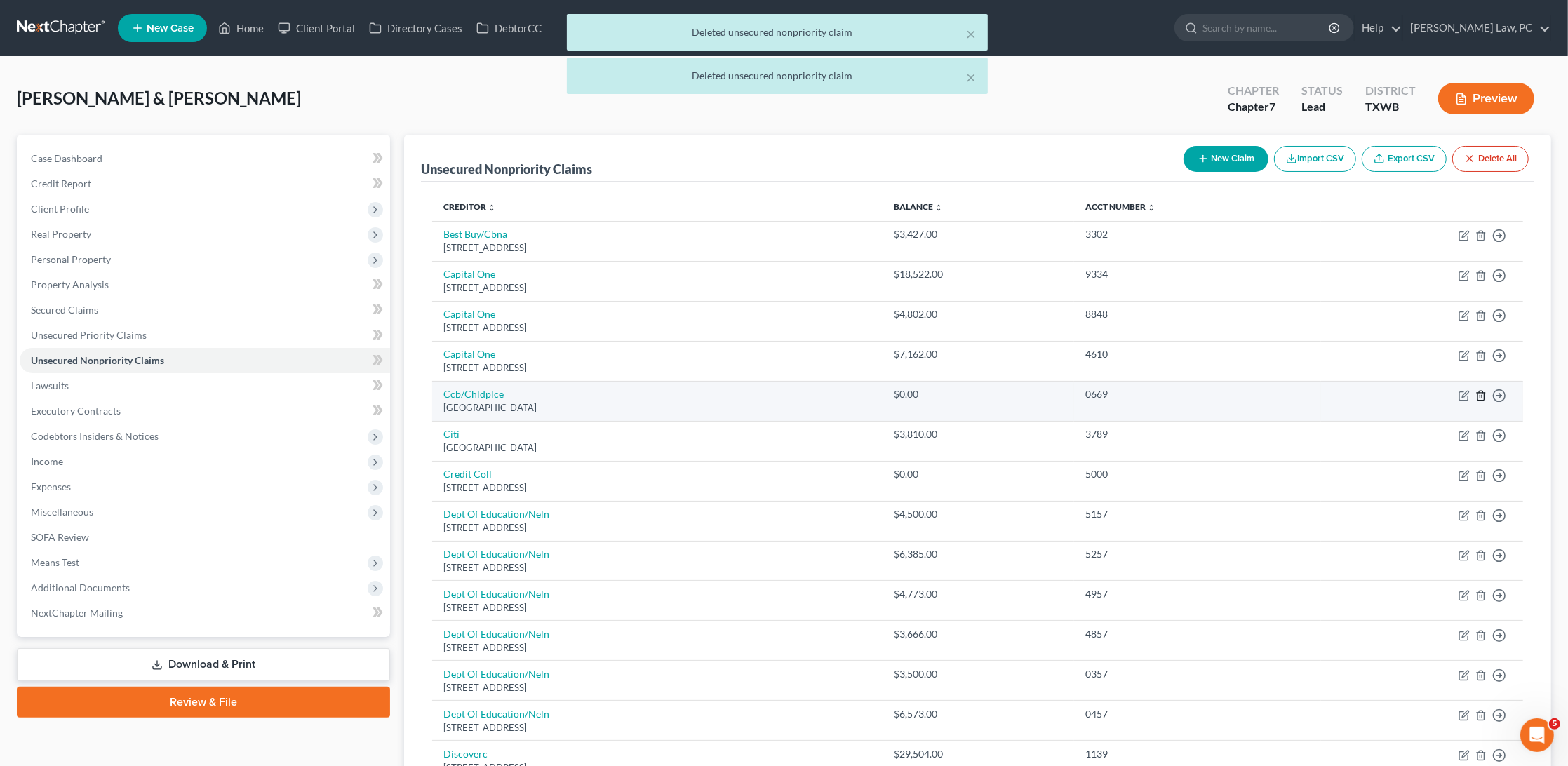
click at [1480, 390] on icon "button" at bounding box center [1481, 395] width 11 height 11
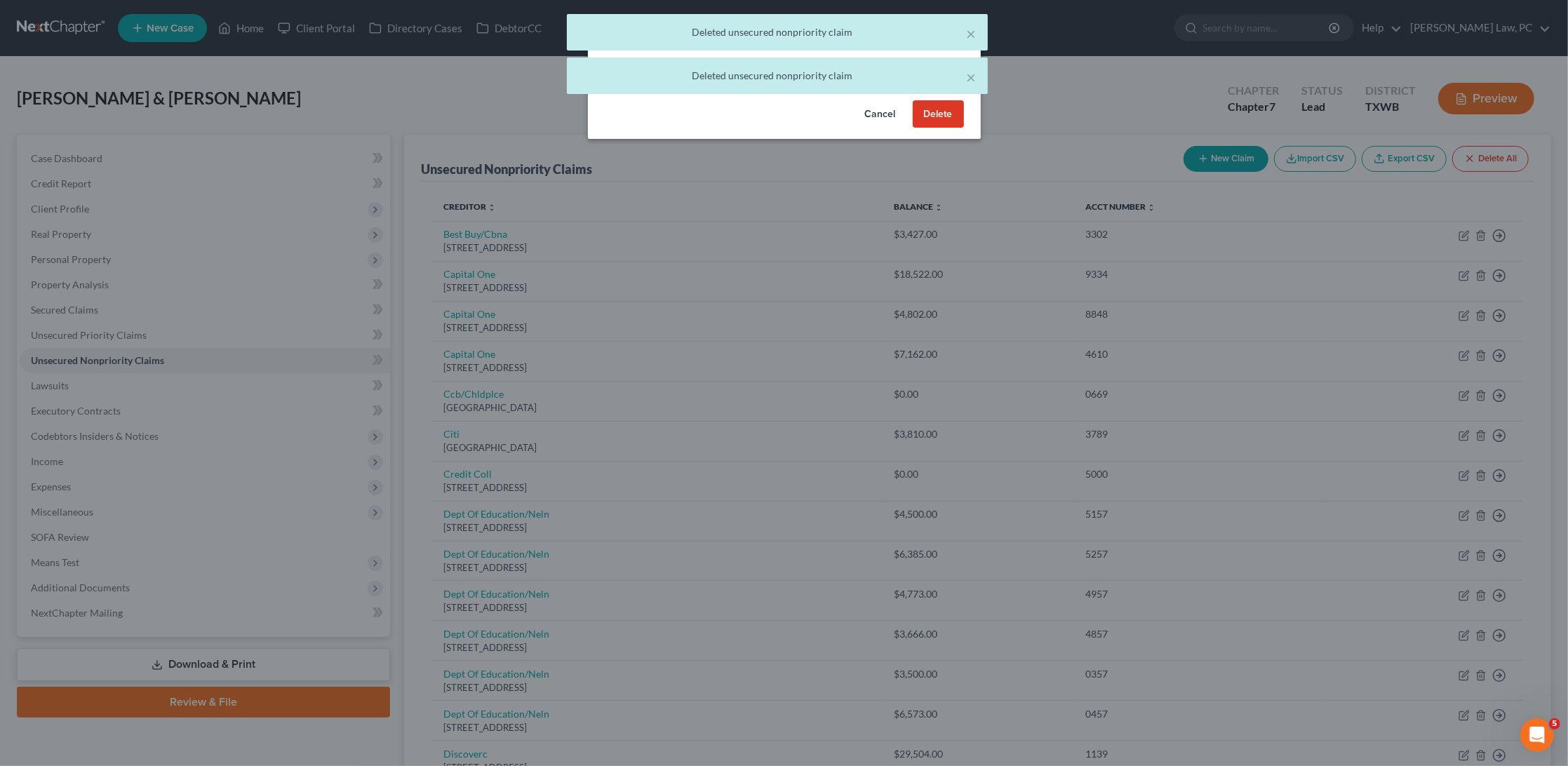
click at [933, 128] on button "Delete" at bounding box center [939, 114] width 51 height 28
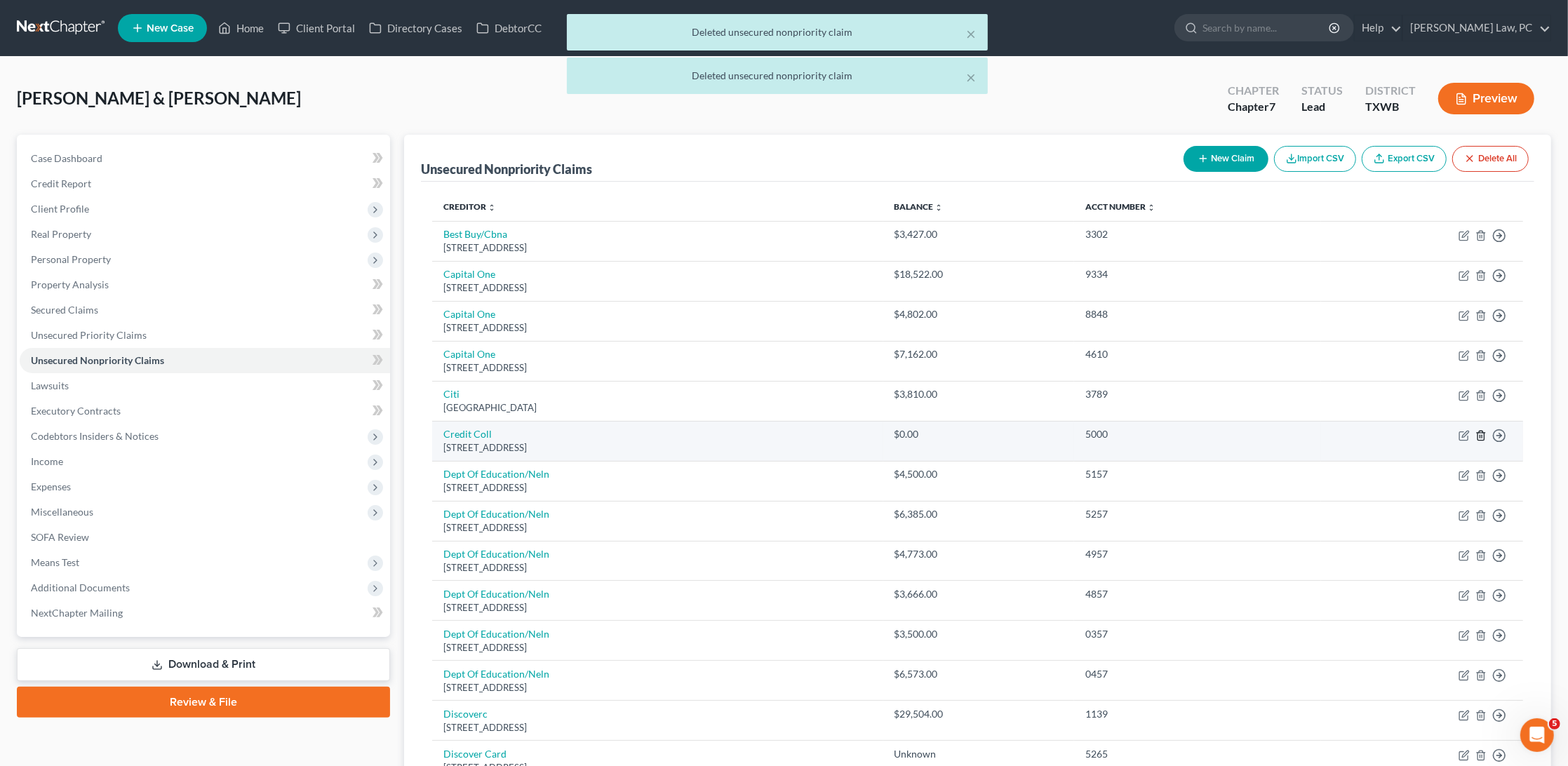
click at [1484, 432] on icon "button" at bounding box center [1481, 435] width 11 height 11
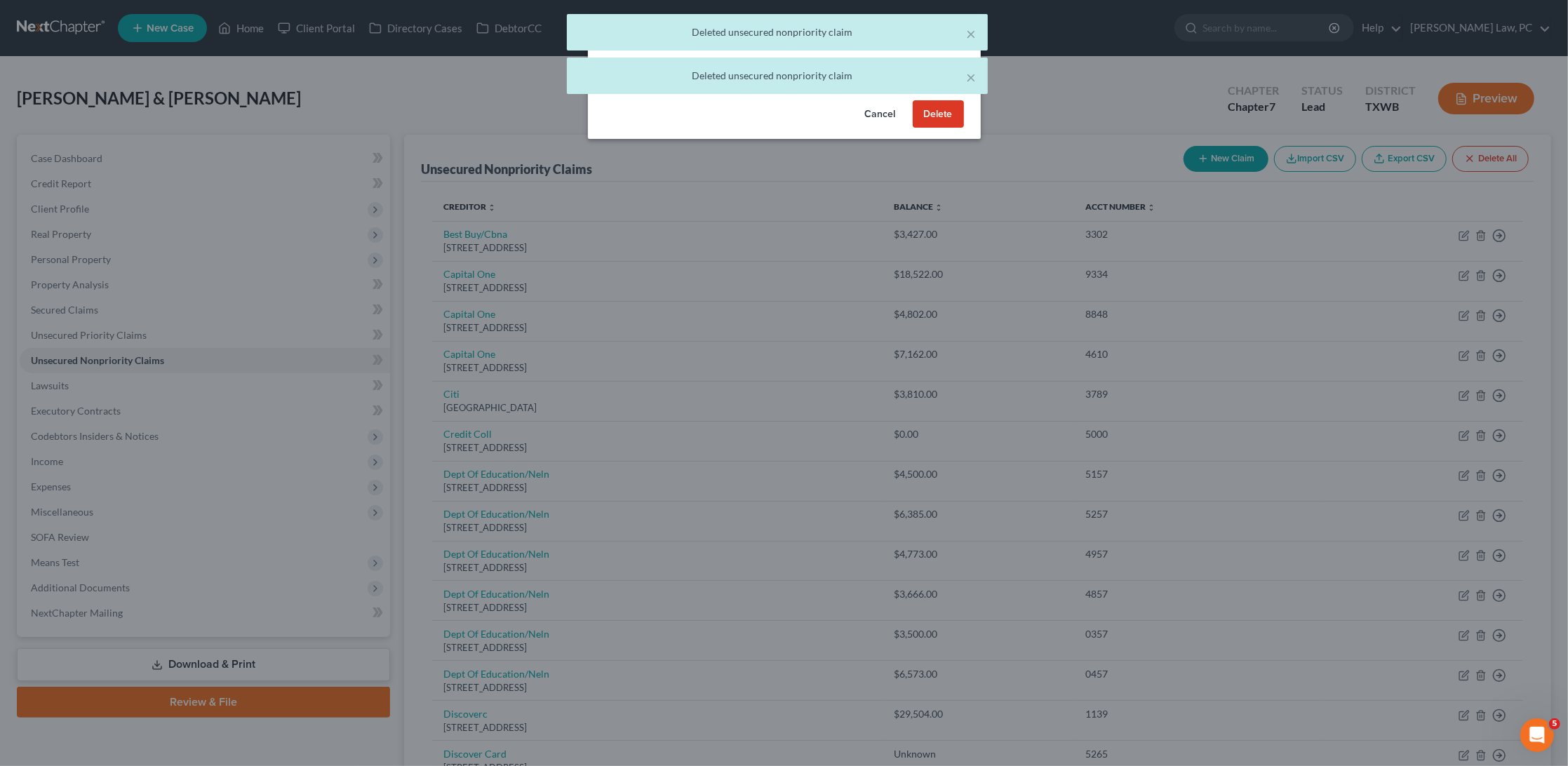
click at [944, 125] on button "Delete" at bounding box center [939, 114] width 51 height 28
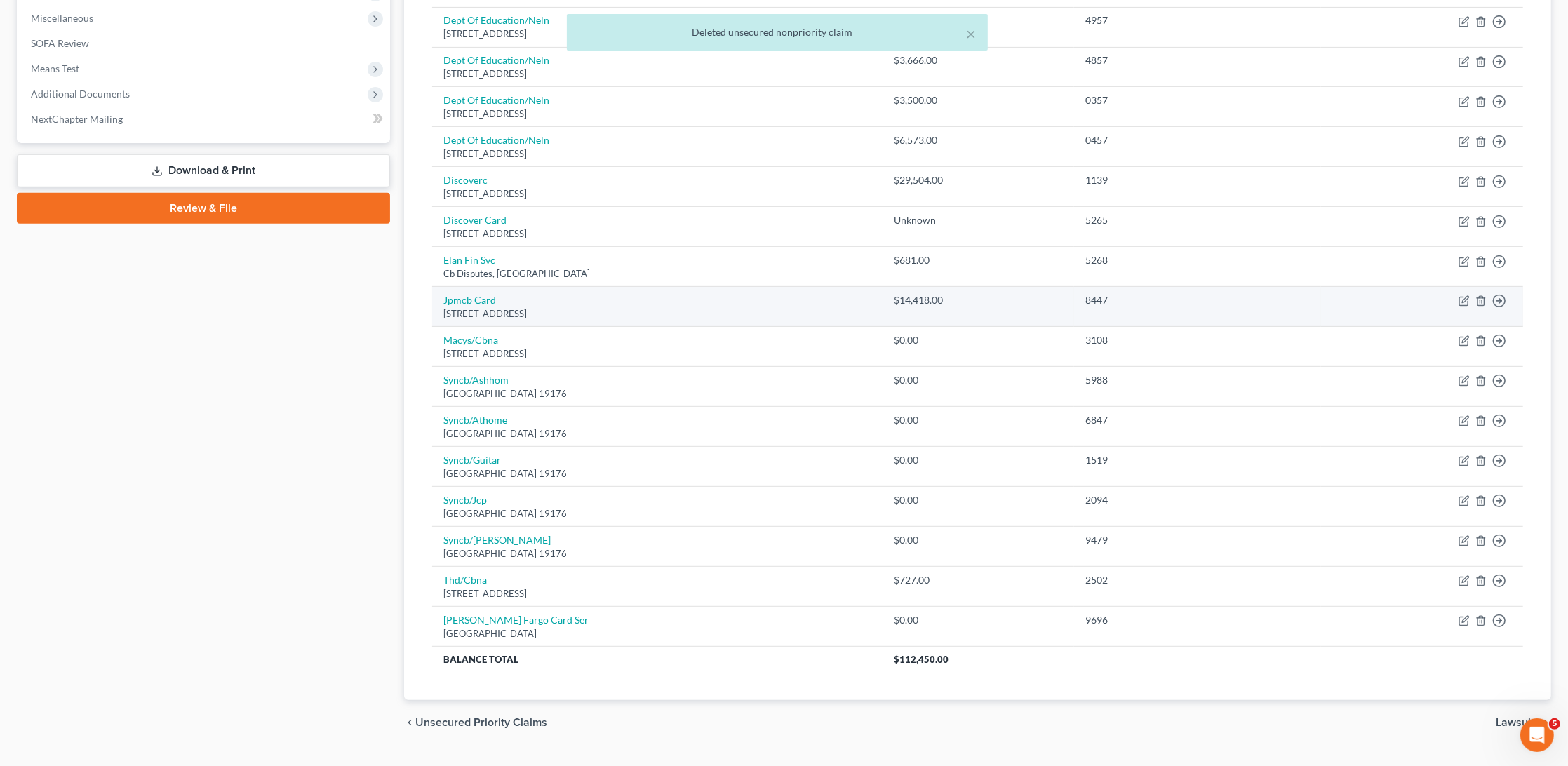
scroll to position [493, 0]
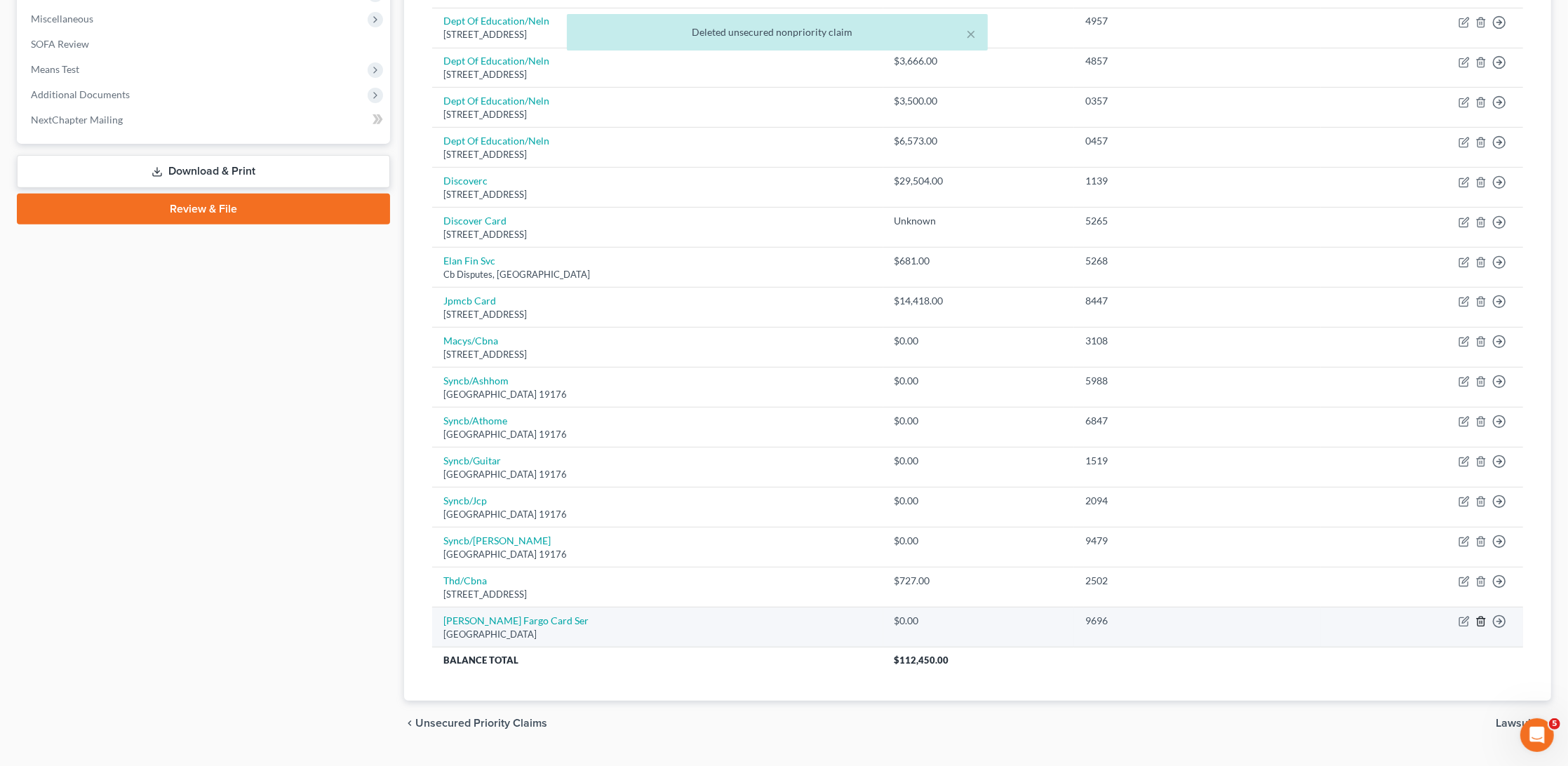
click at [1481, 621] on line "button" at bounding box center [1481, 623] width 0 height 3
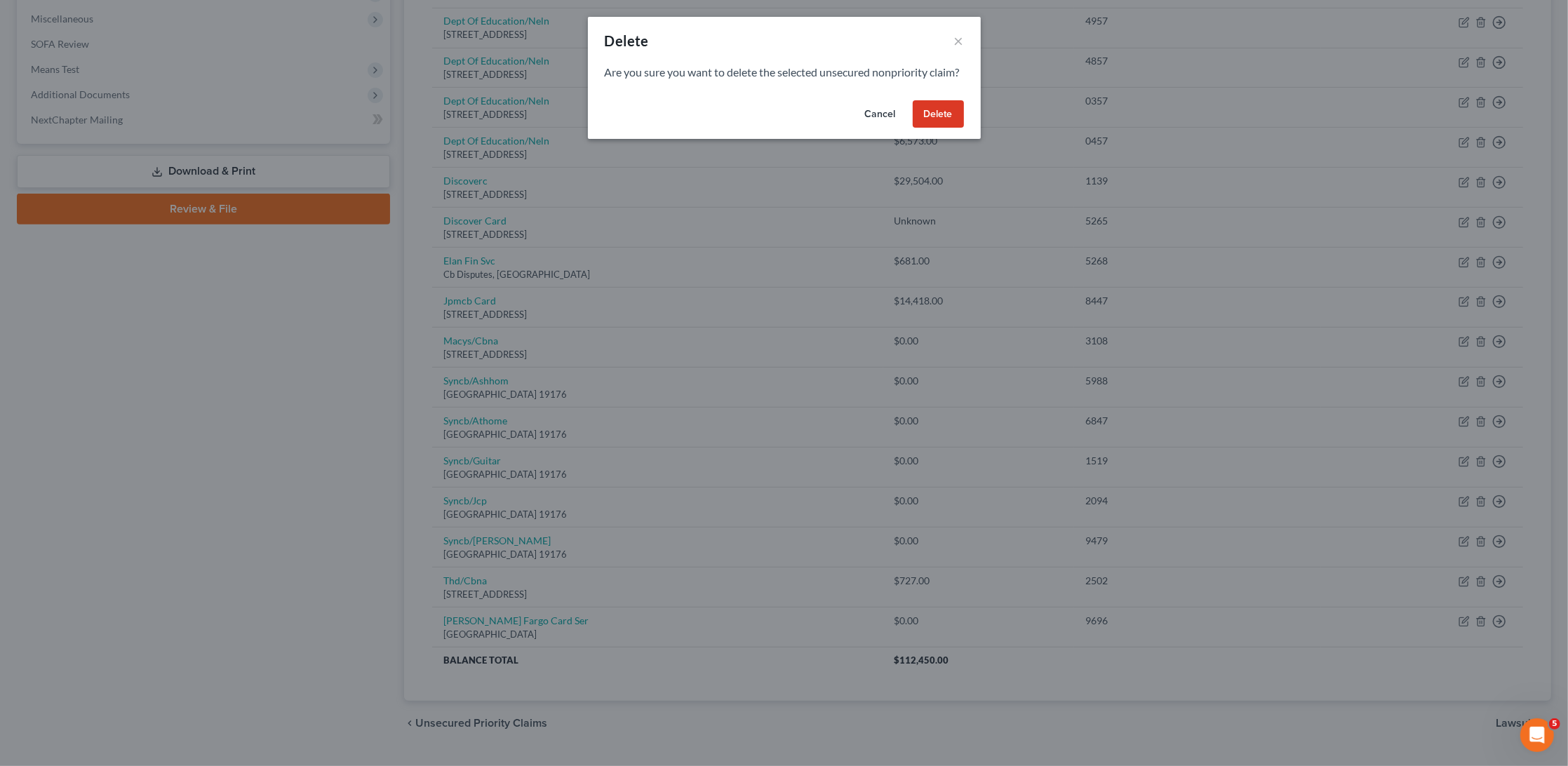
click at [937, 124] on button "Delete" at bounding box center [939, 114] width 51 height 28
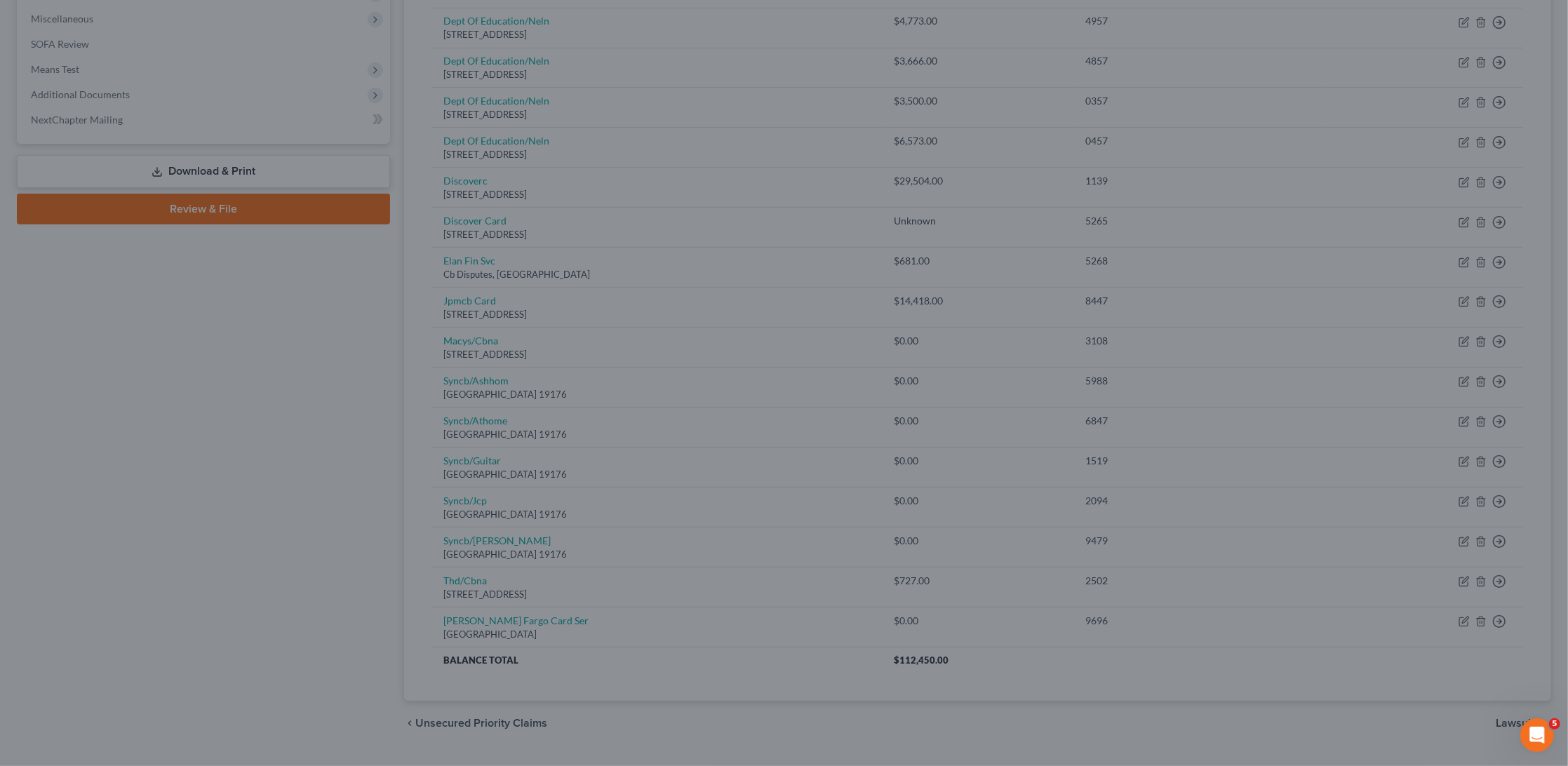
scroll to position [454, 0]
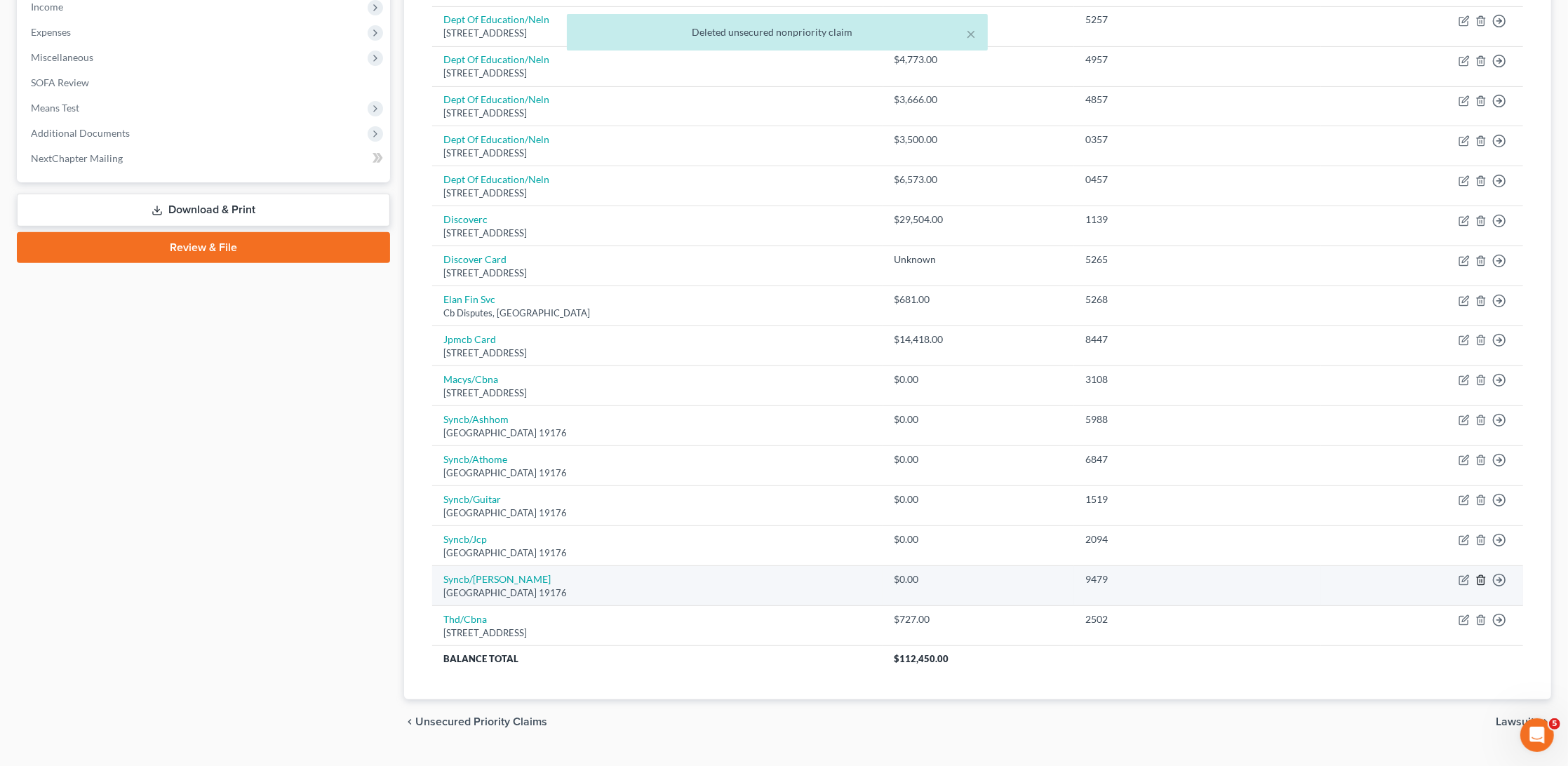
click at [1481, 580] on line "button" at bounding box center [1481, 582] width 0 height 3
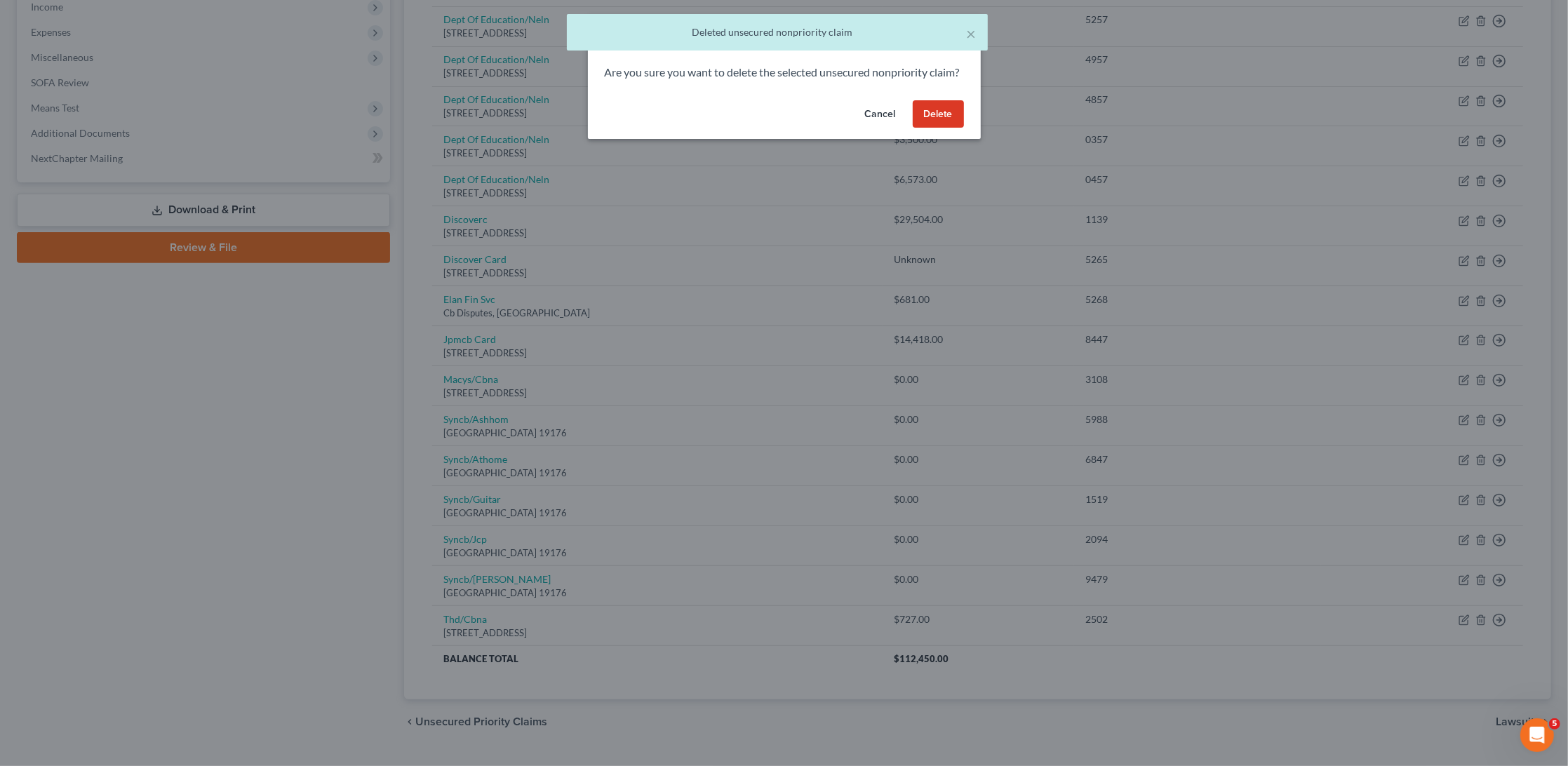
click at [945, 128] on button "Delete" at bounding box center [939, 114] width 51 height 28
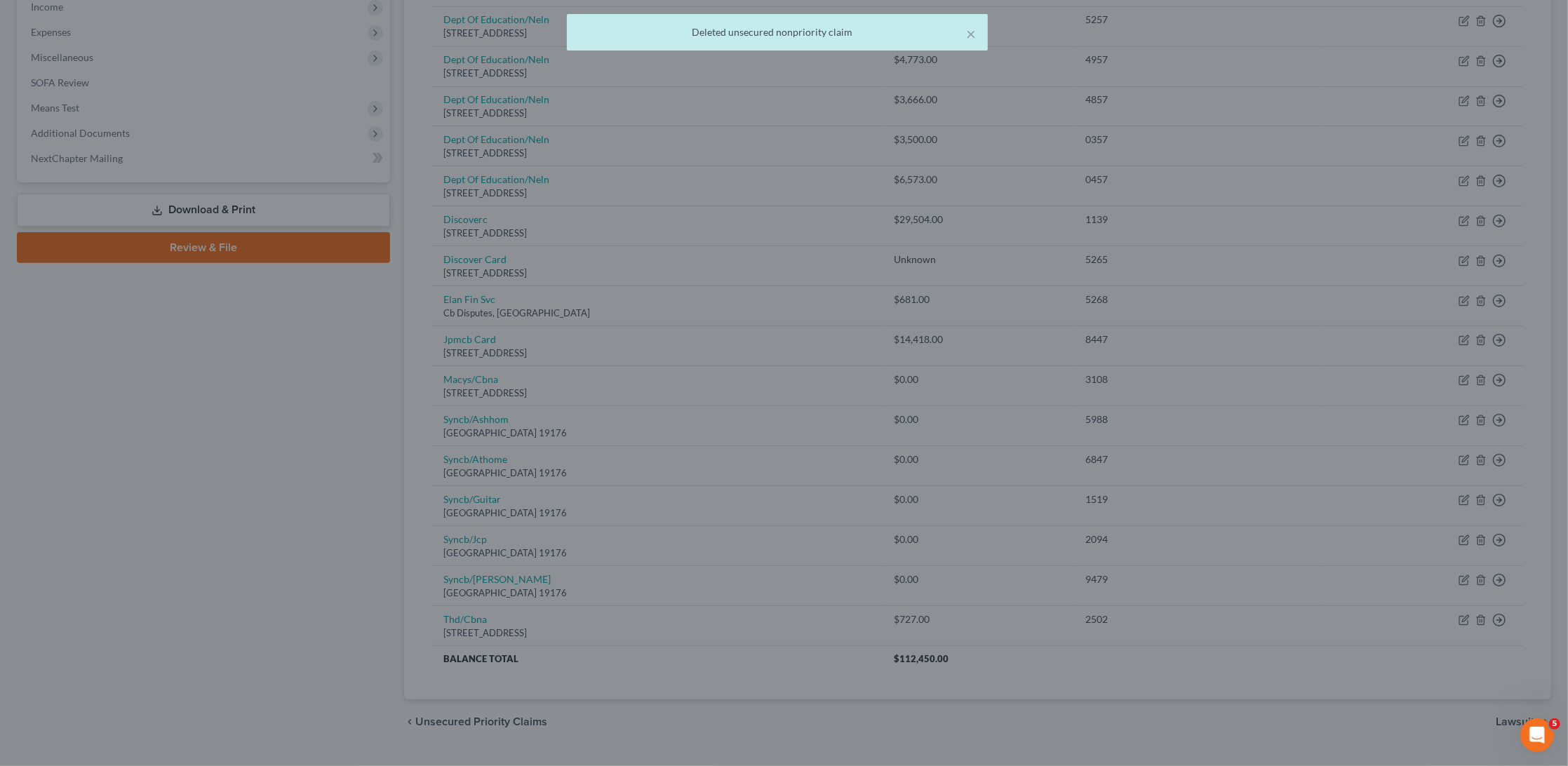
scroll to position [415, 0]
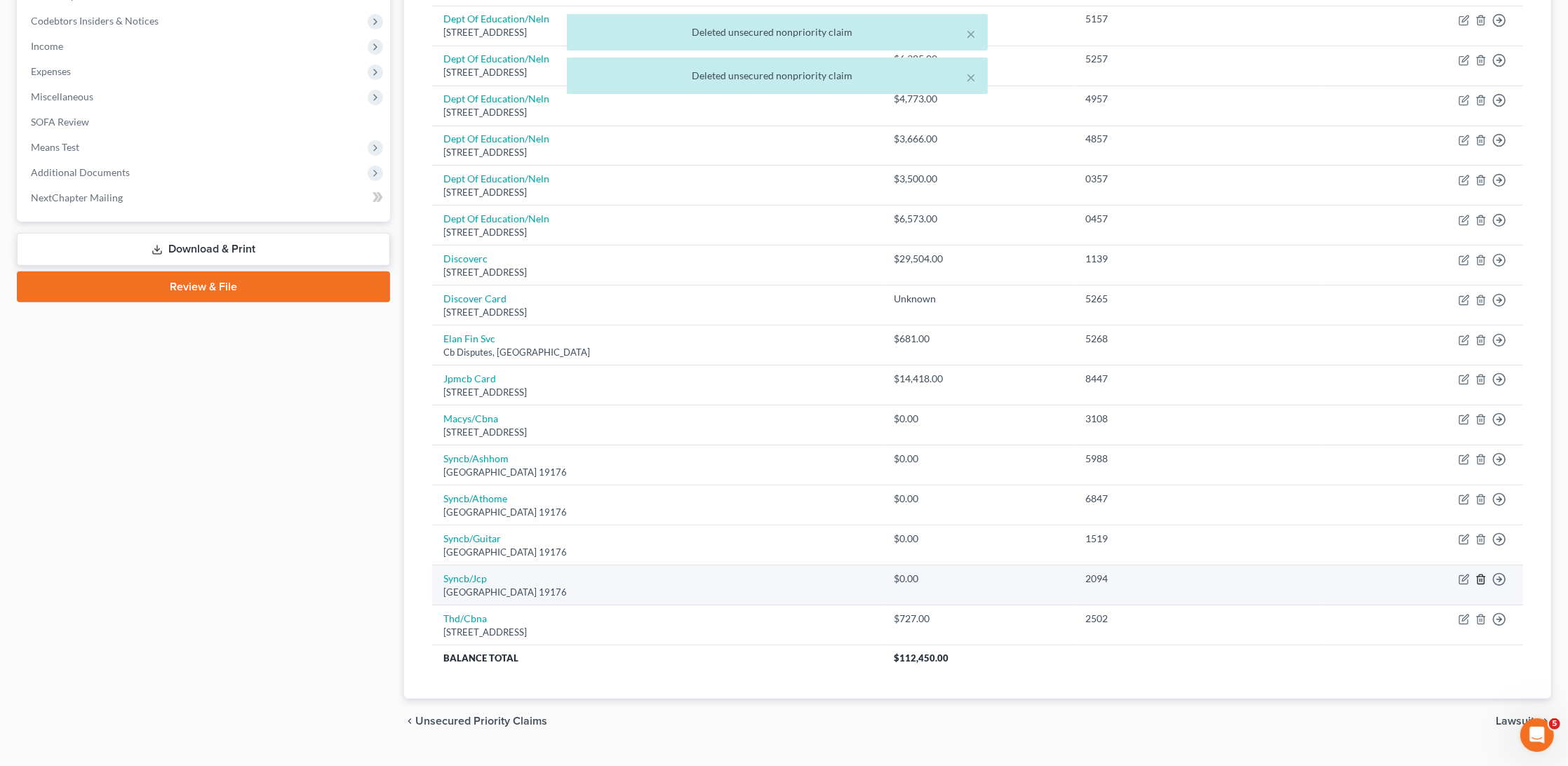
click at [1482, 574] on icon "button" at bounding box center [1481, 579] width 11 height 11
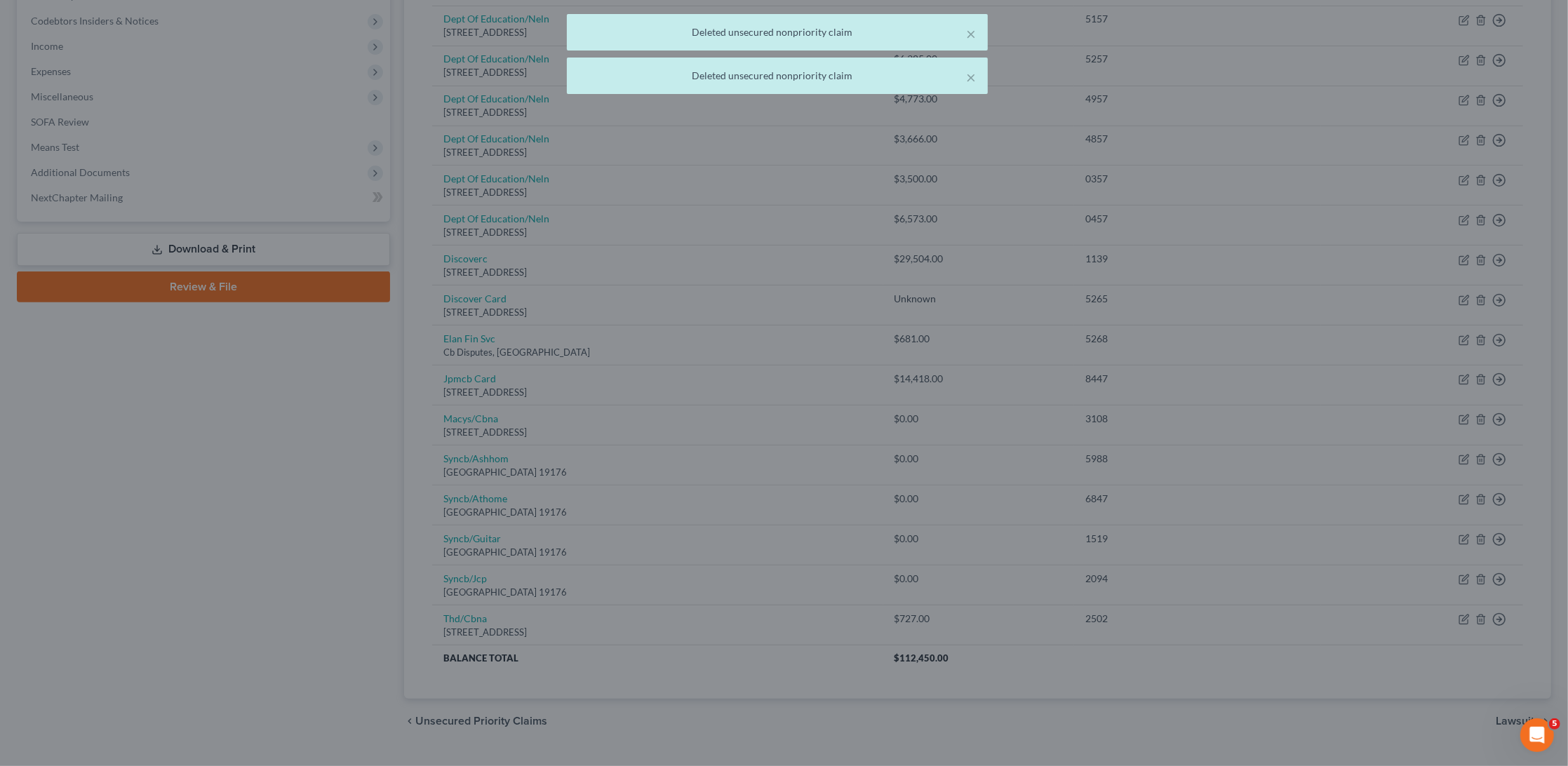
click at [1089, 305] on div "Delete × Are you sure you want to delete the selected unsecured nonpriority cla…" at bounding box center [784, 383] width 1568 height 766
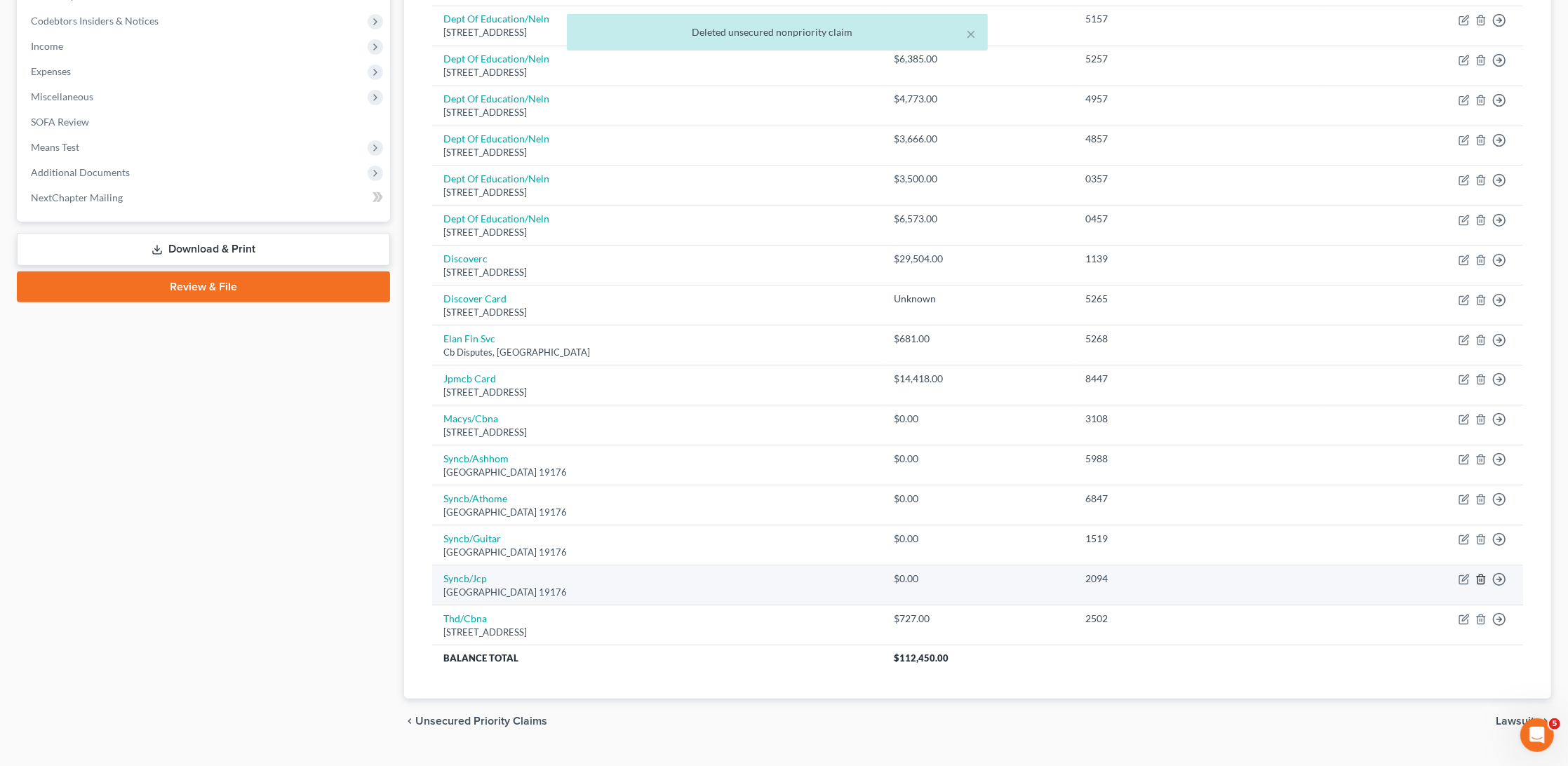
click at [1482, 580] on line "button" at bounding box center [1482, 581] width 0 height 3
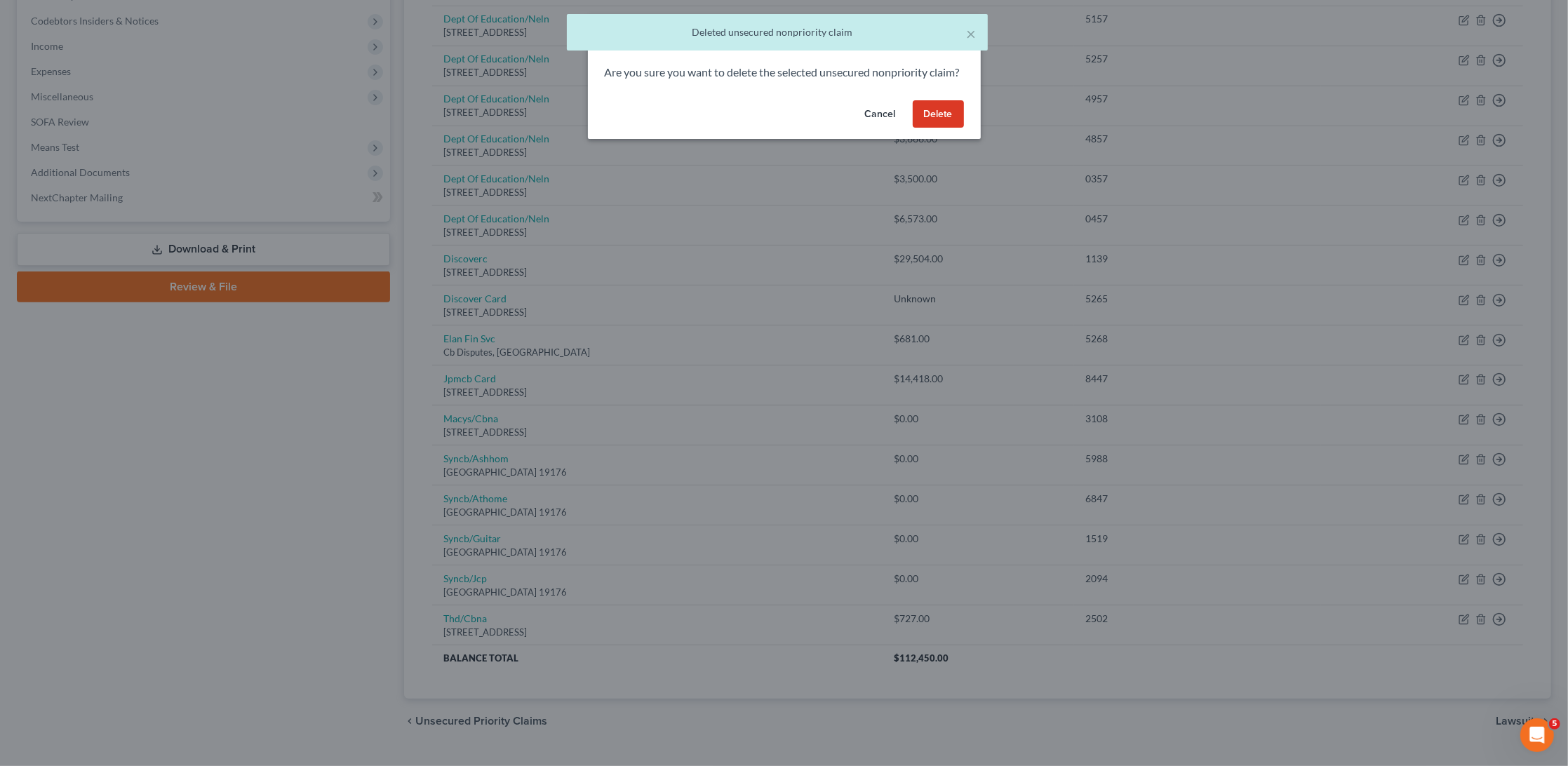
click at [932, 120] on button "Delete" at bounding box center [939, 114] width 51 height 28
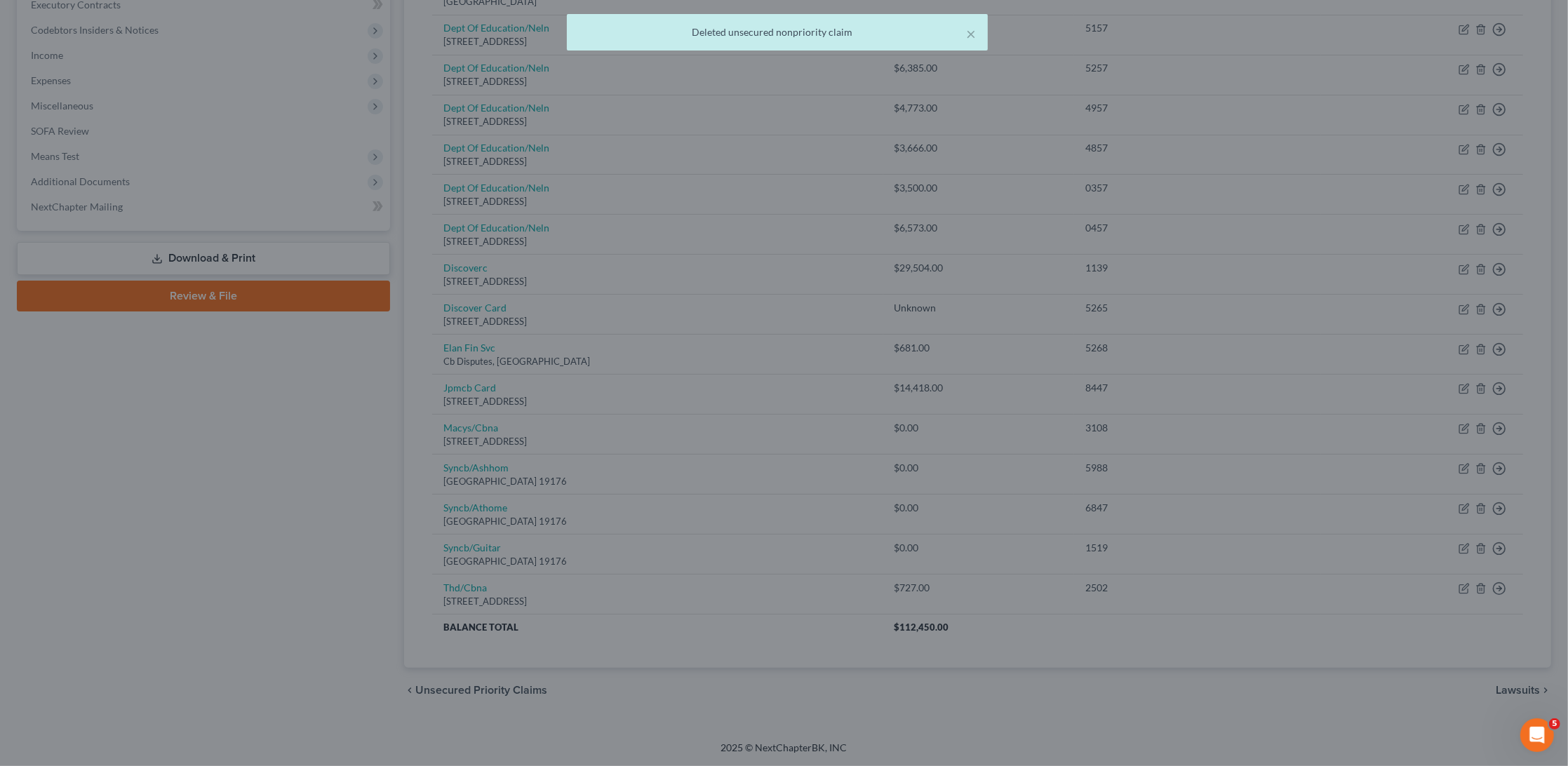
scroll to position [376, 0]
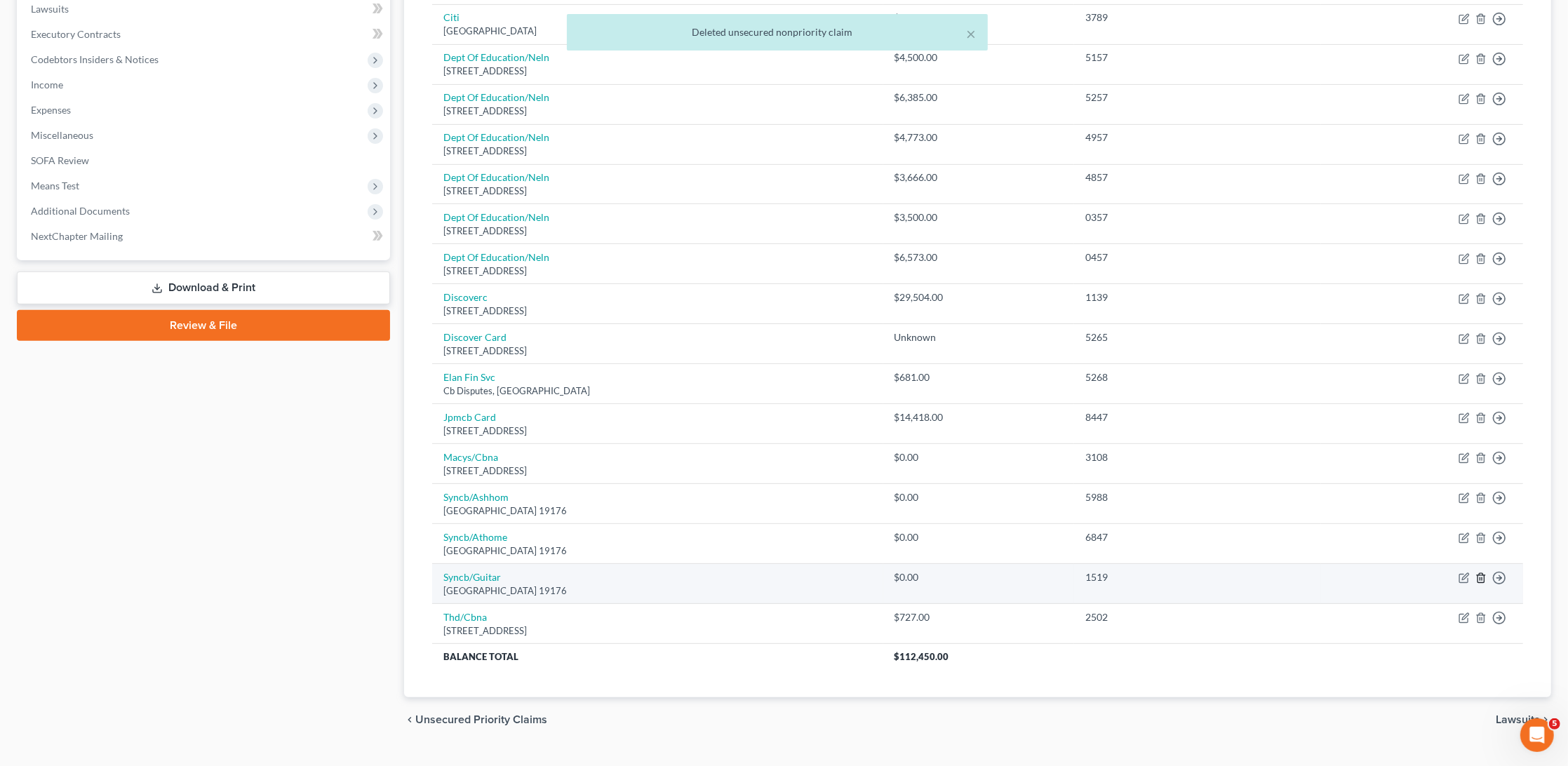
click at [1484, 574] on icon "button" at bounding box center [1481, 578] width 7 height 9
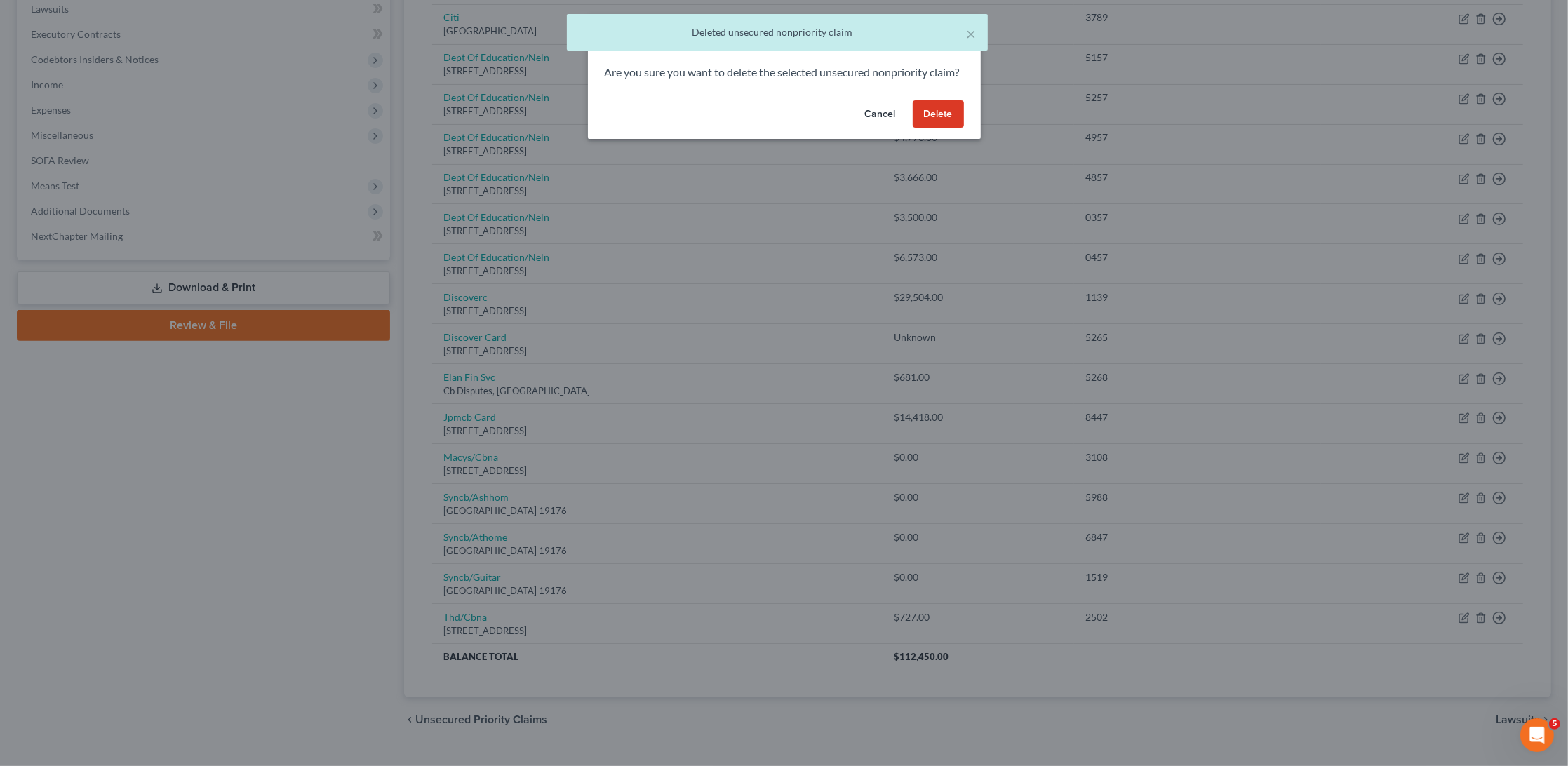
click at [942, 127] on button "Delete" at bounding box center [939, 114] width 51 height 28
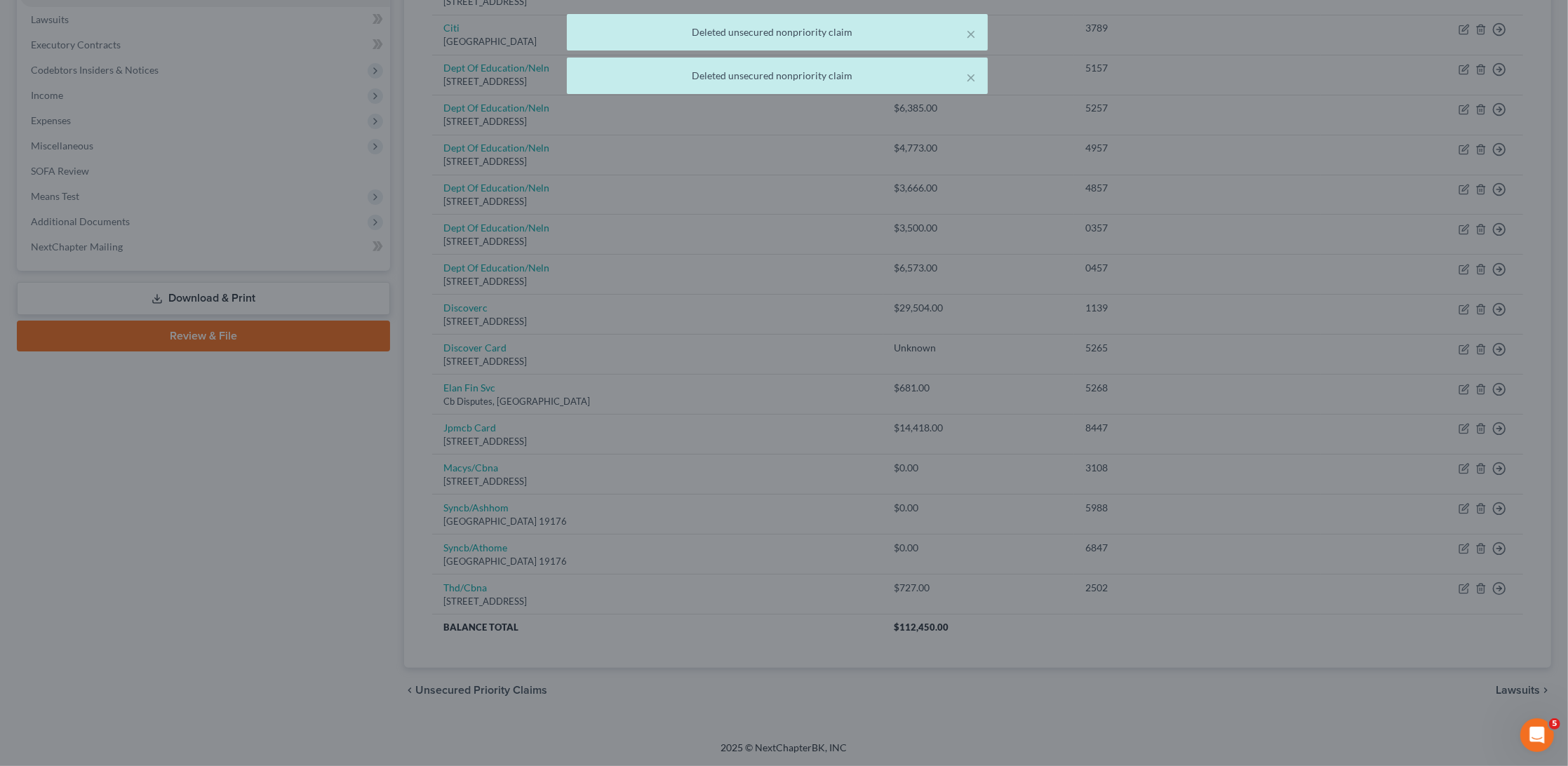
scroll to position [338, 0]
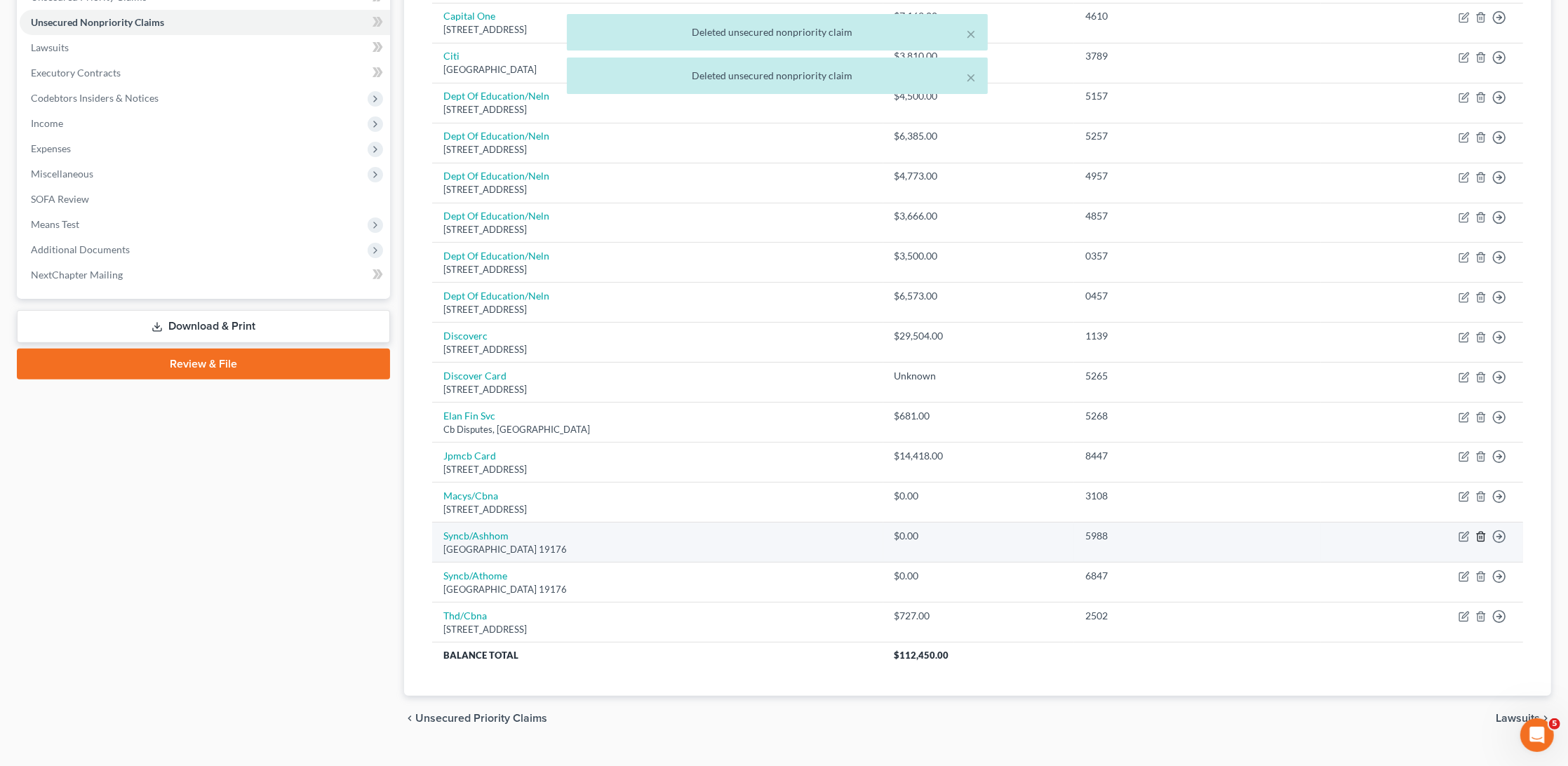
click at [1482, 531] on icon "button" at bounding box center [1481, 536] width 11 height 11
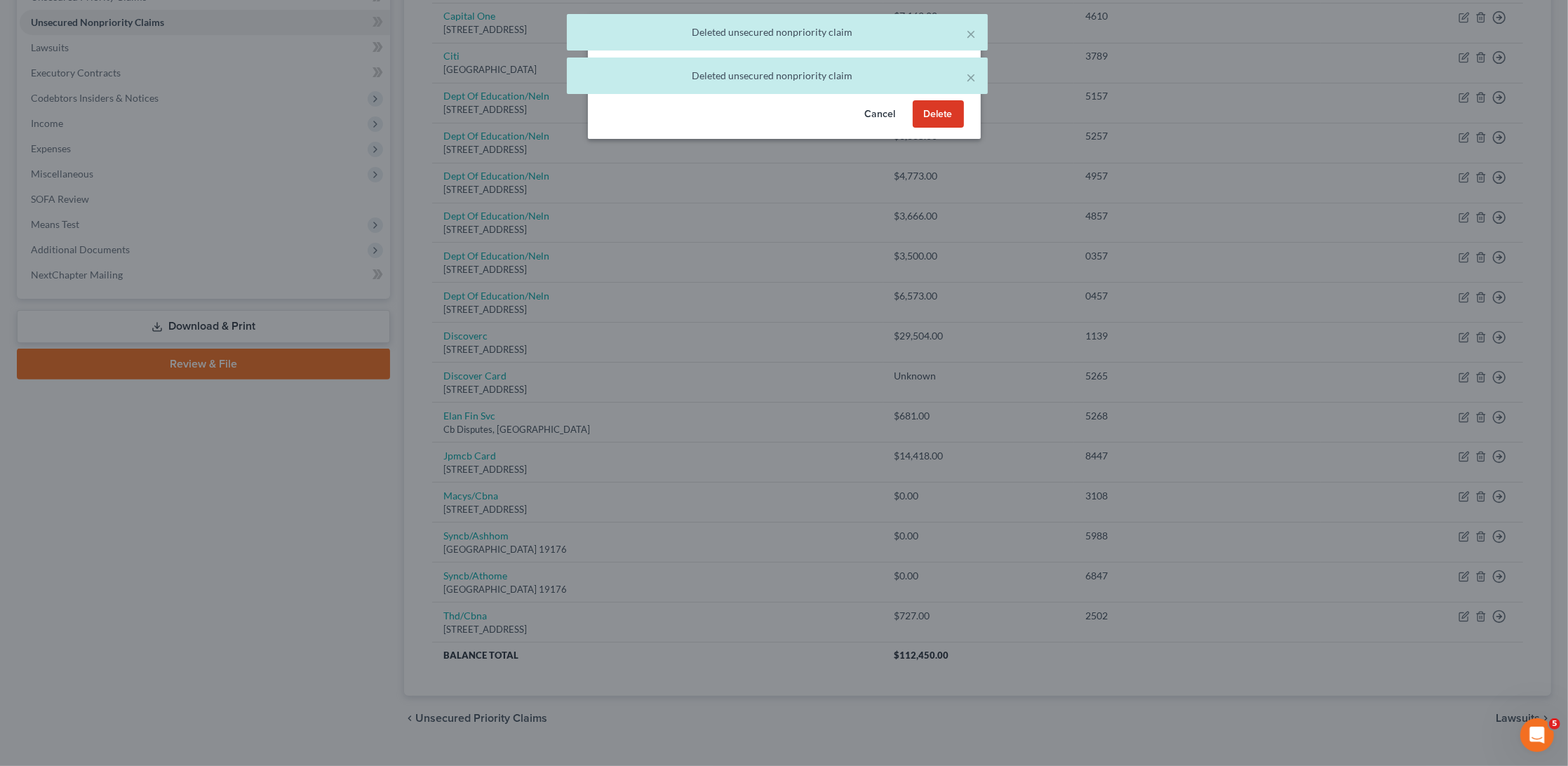
click at [934, 128] on button "Delete" at bounding box center [939, 114] width 51 height 28
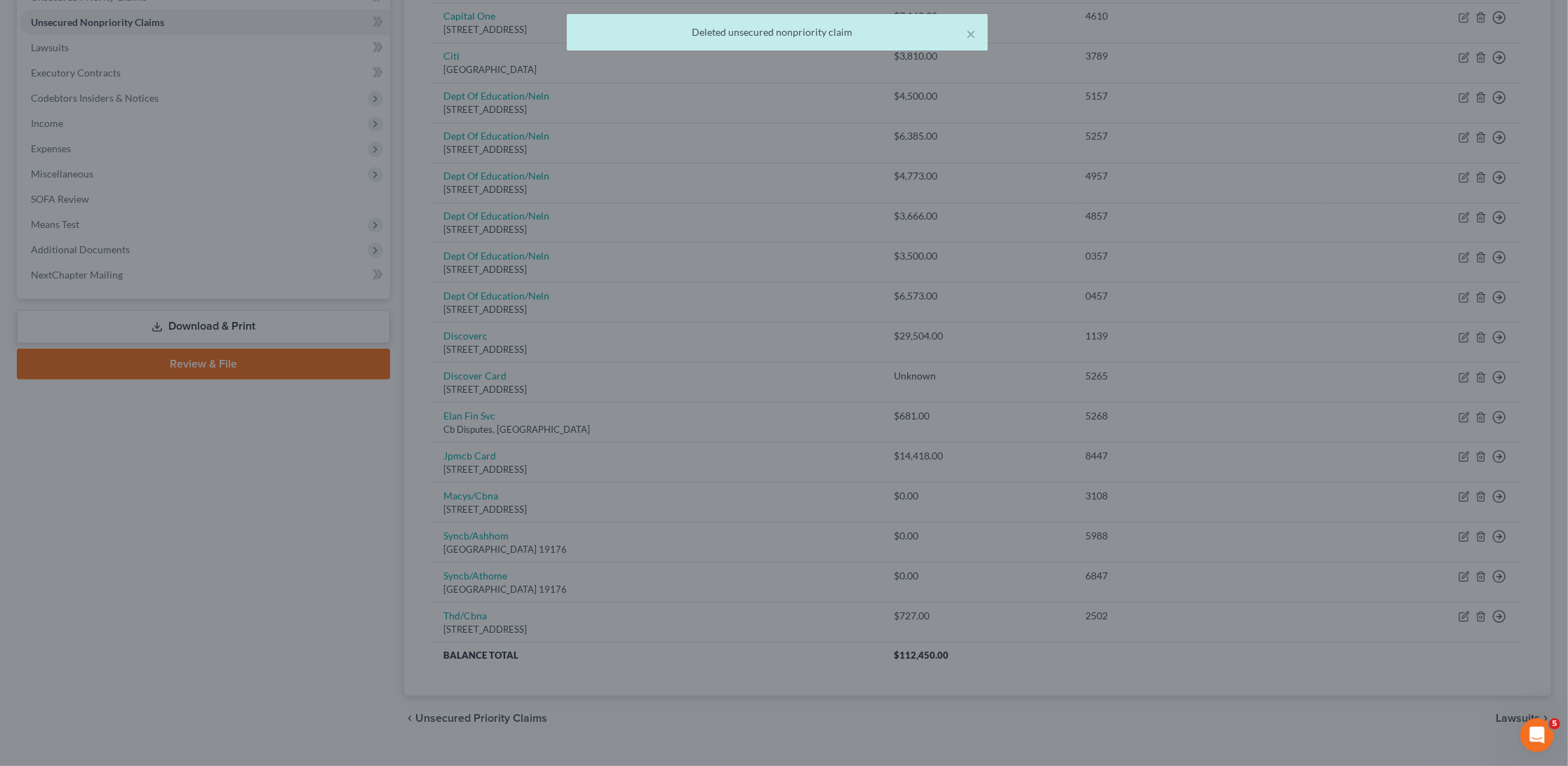
scroll to position [300, 0]
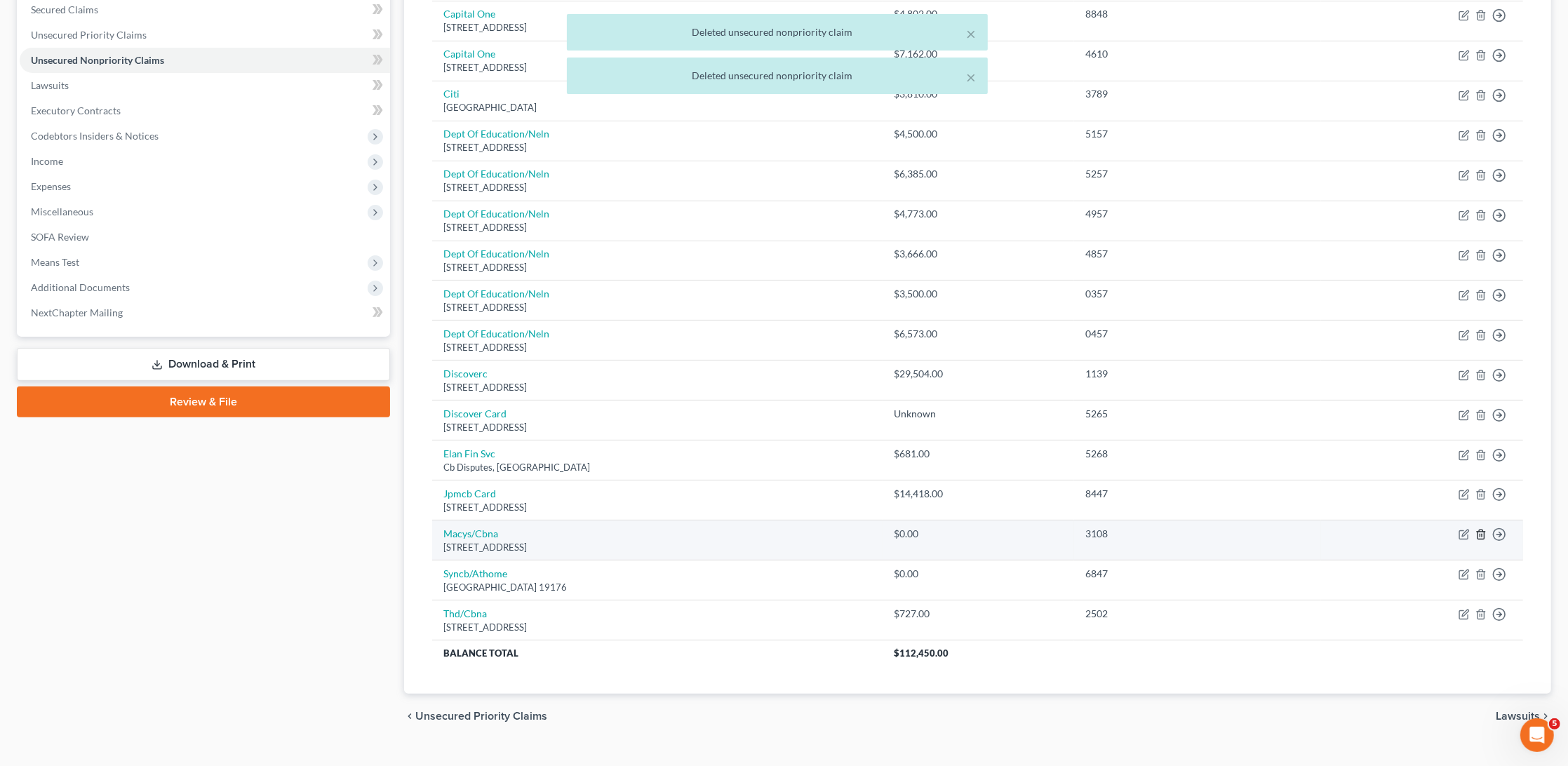
click at [1480, 529] on icon "button" at bounding box center [1481, 534] width 11 height 11
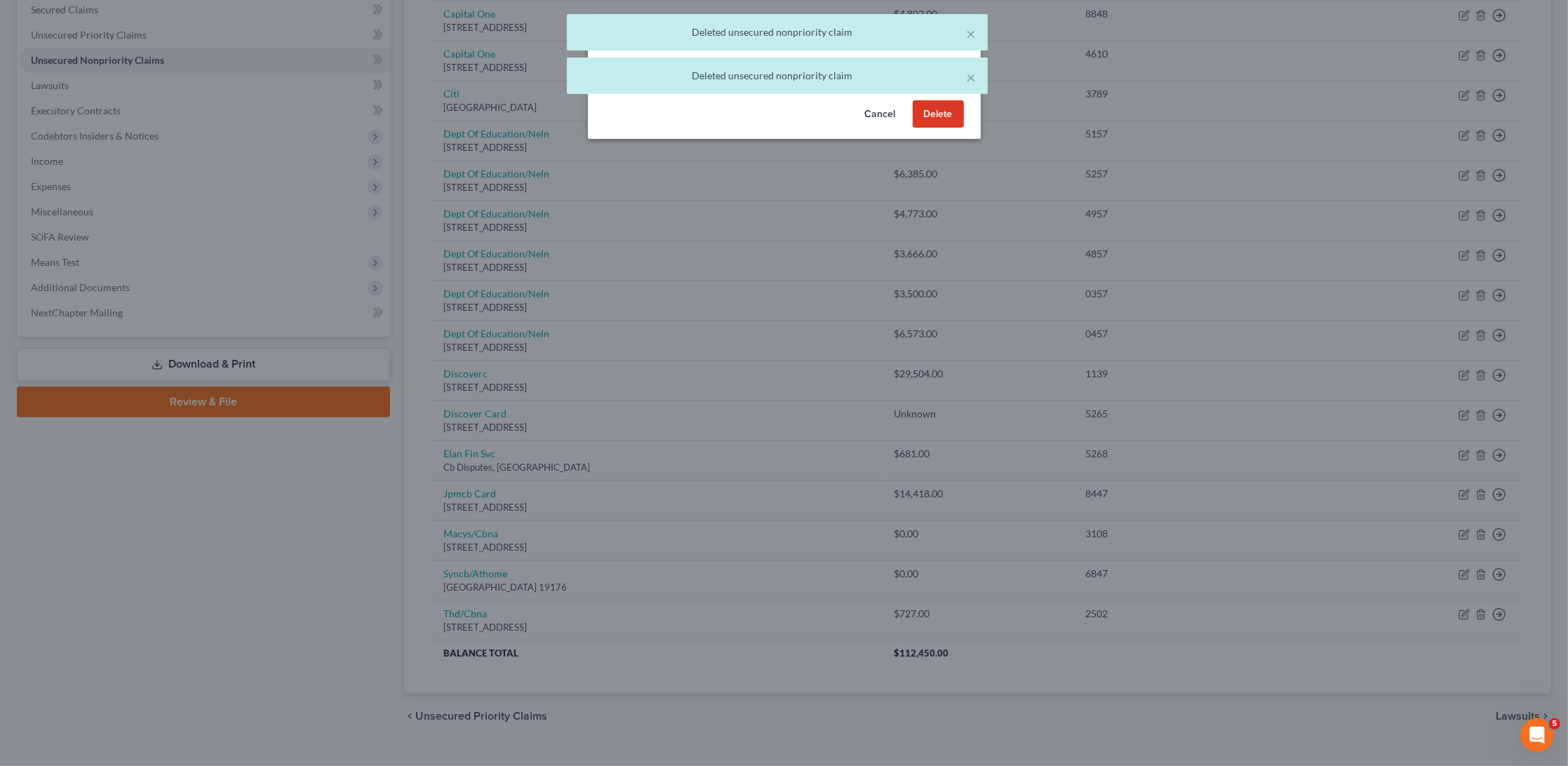
click at [937, 128] on button "Delete" at bounding box center [939, 114] width 51 height 28
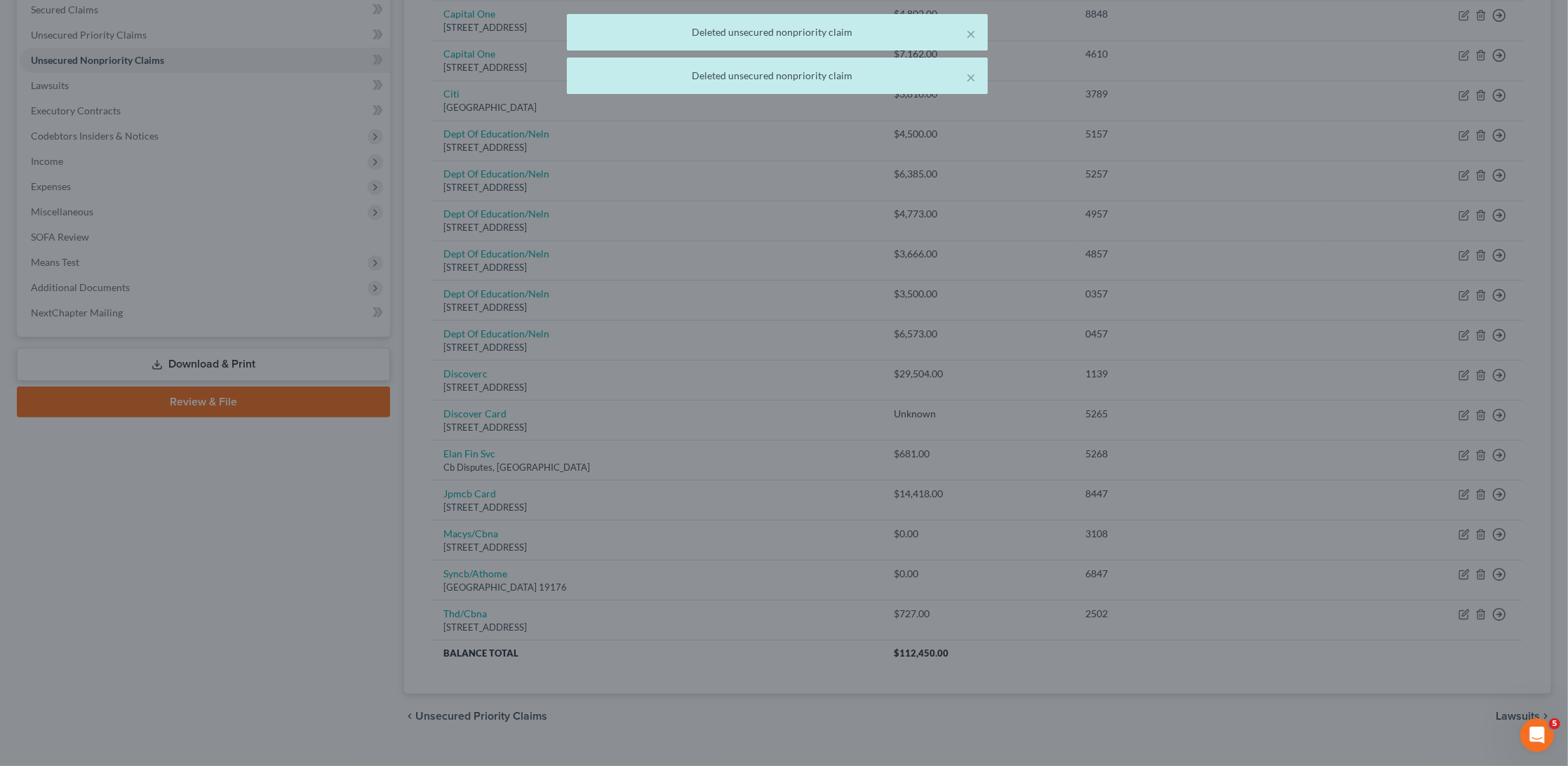
scroll to position [261, 0]
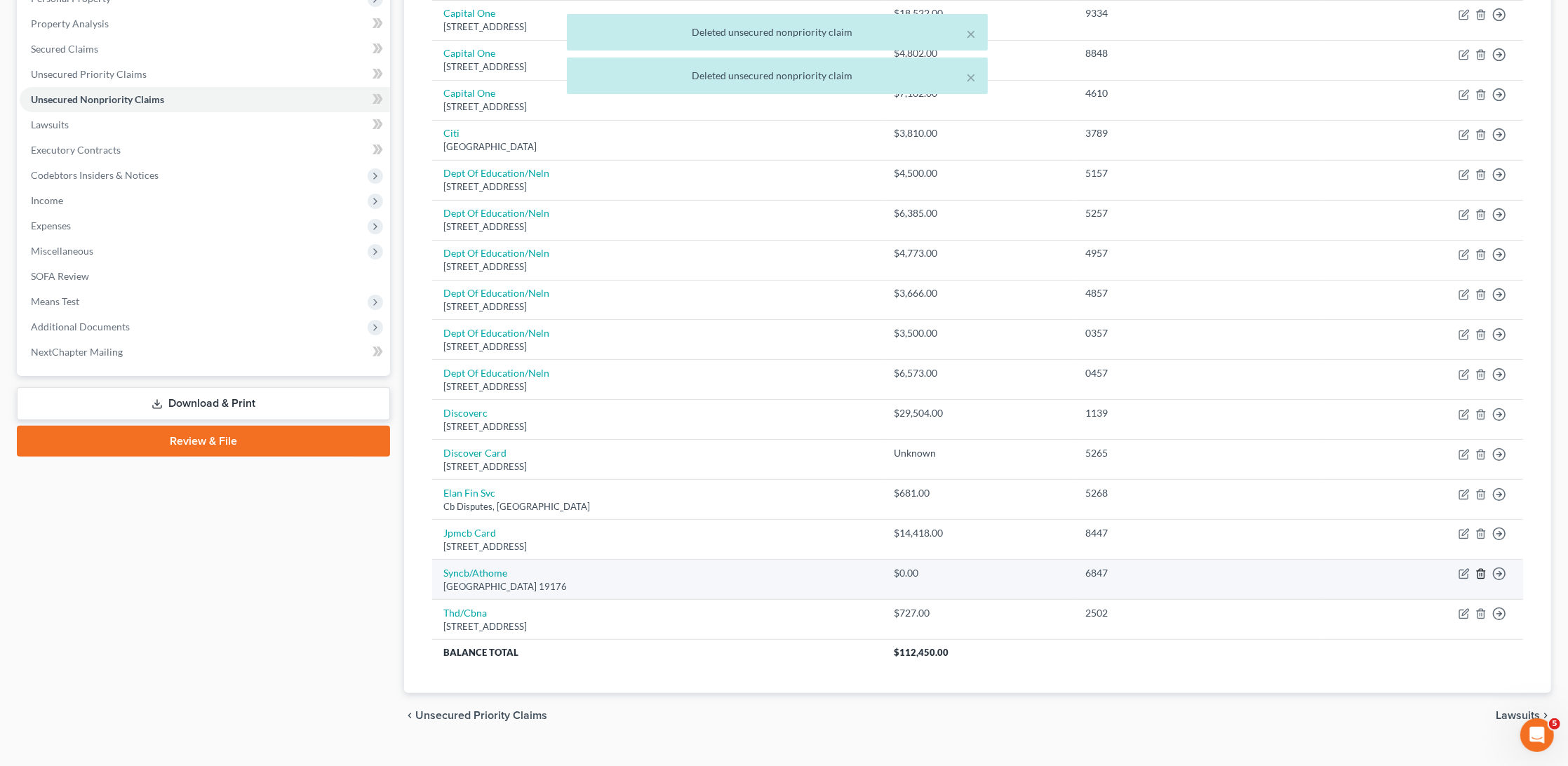
click at [1482, 571] on polyline "button" at bounding box center [1481, 571] width 8 height 0
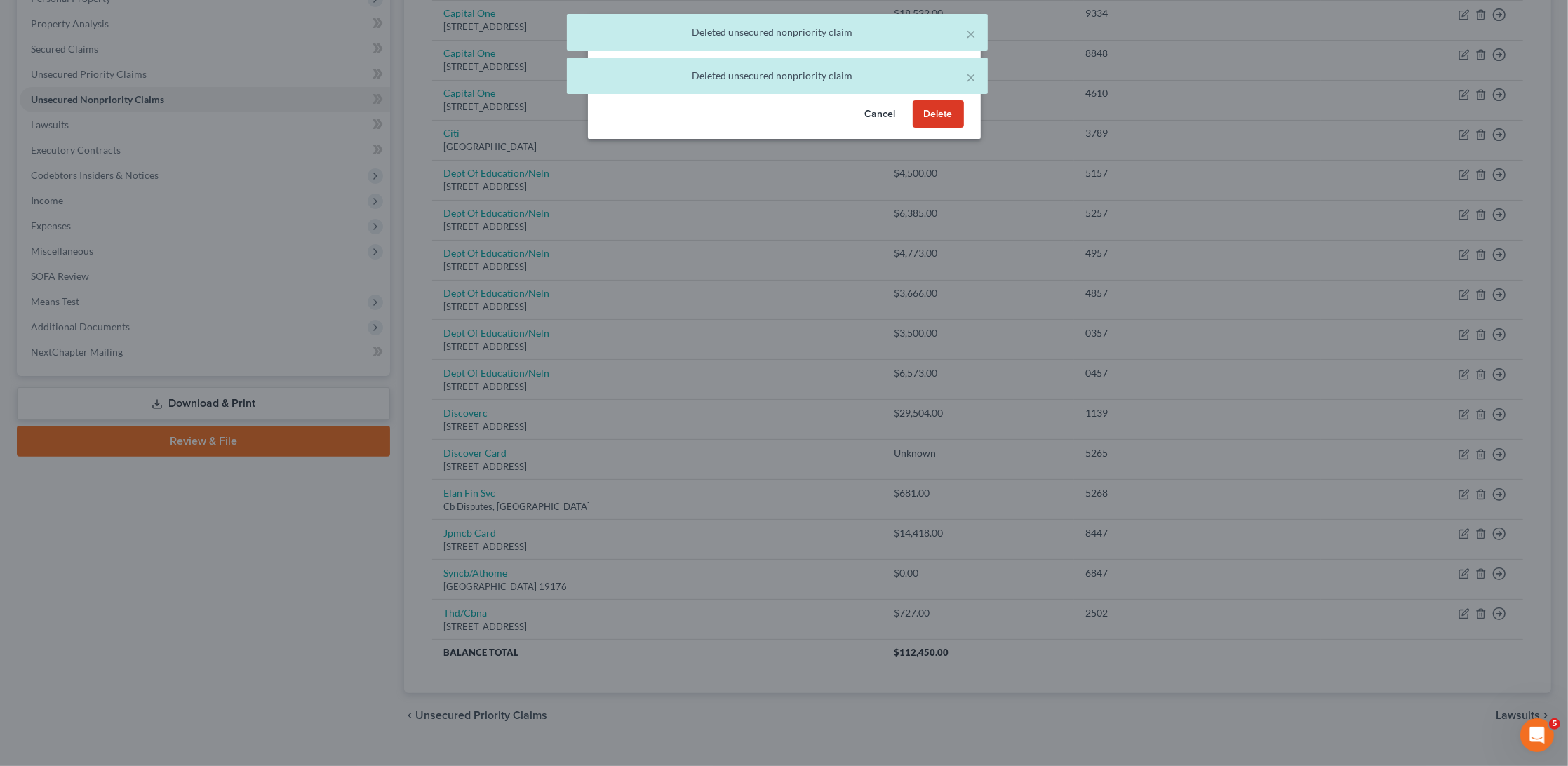
click at [943, 128] on button "Delete" at bounding box center [939, 114] width 51 height 28
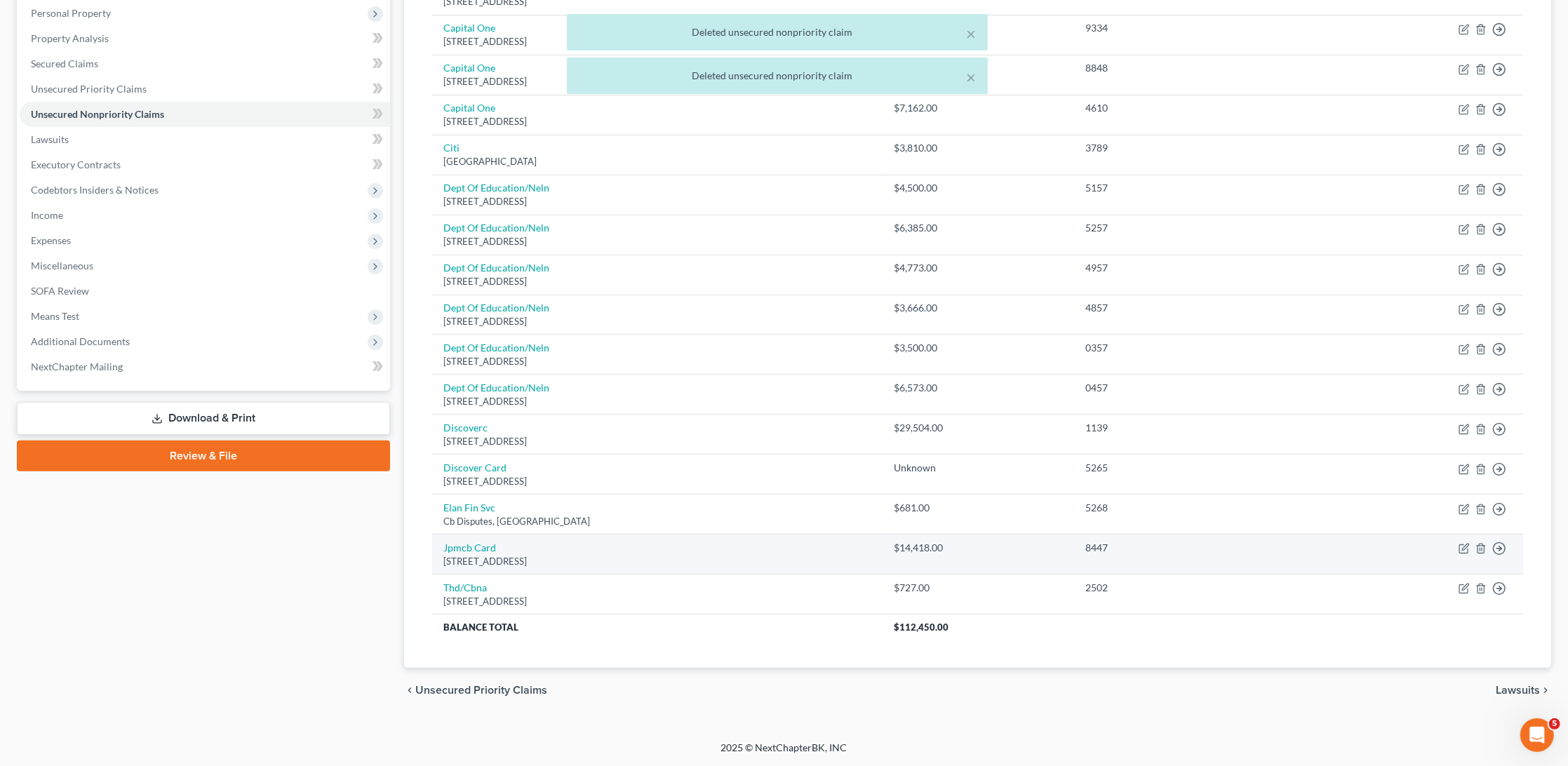
scroll to position [222, 0]
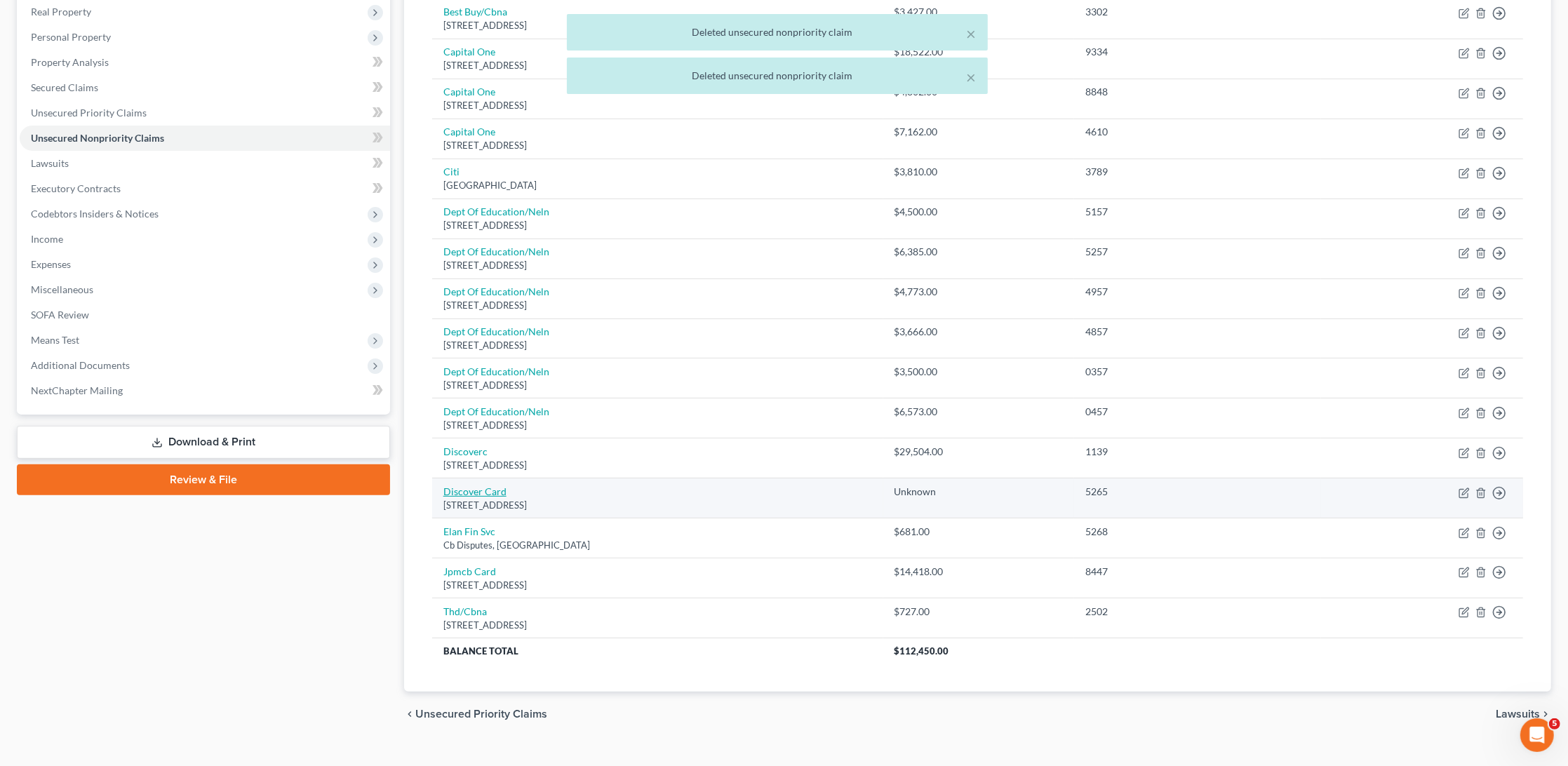
click at [460, 485] on link "Discover Card" at bounding box center [475, 491] width 63 height 12
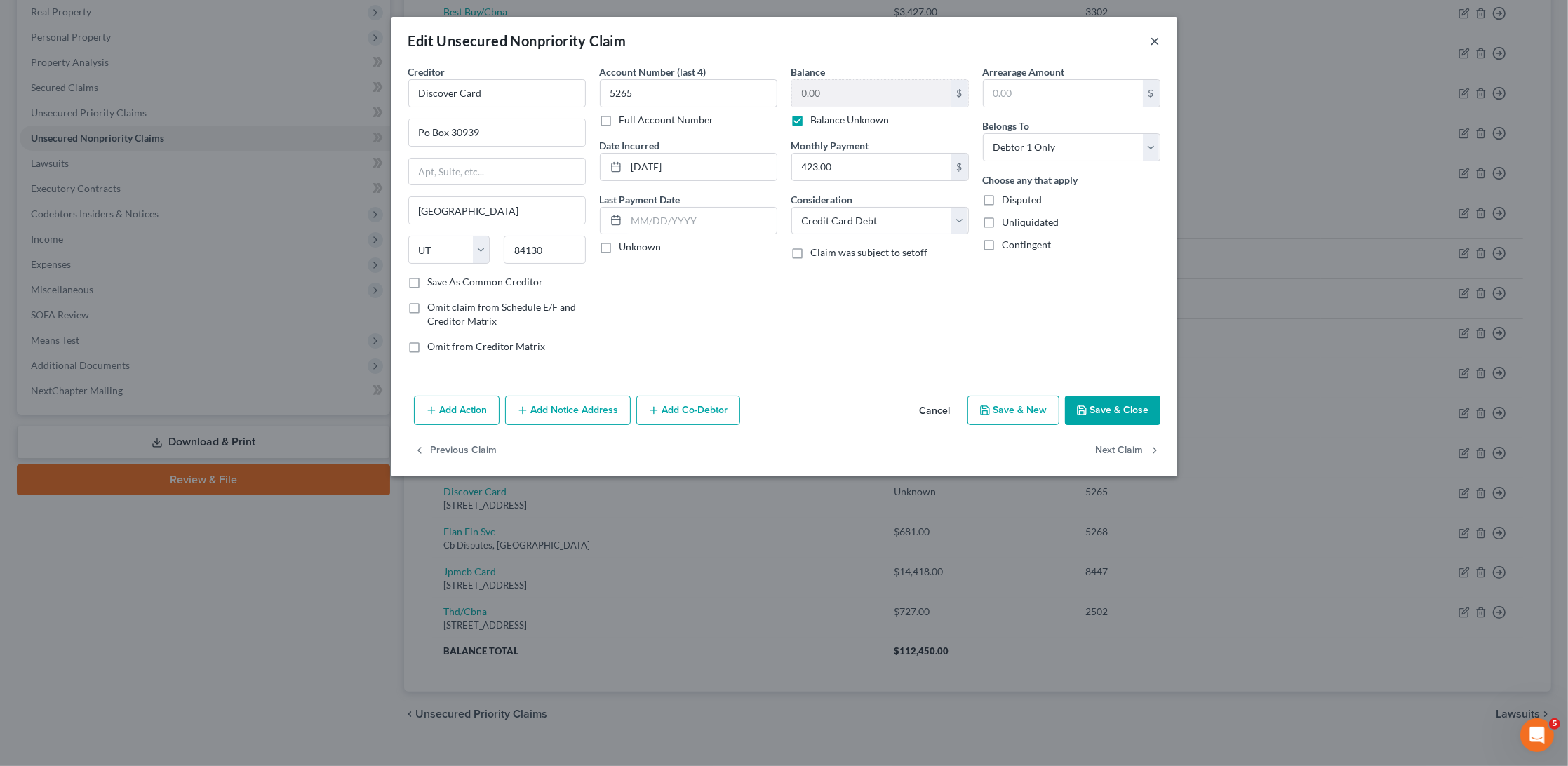
click at [1151, 40] on button "×" at bounding box center [1155, 40] width 10 height 17
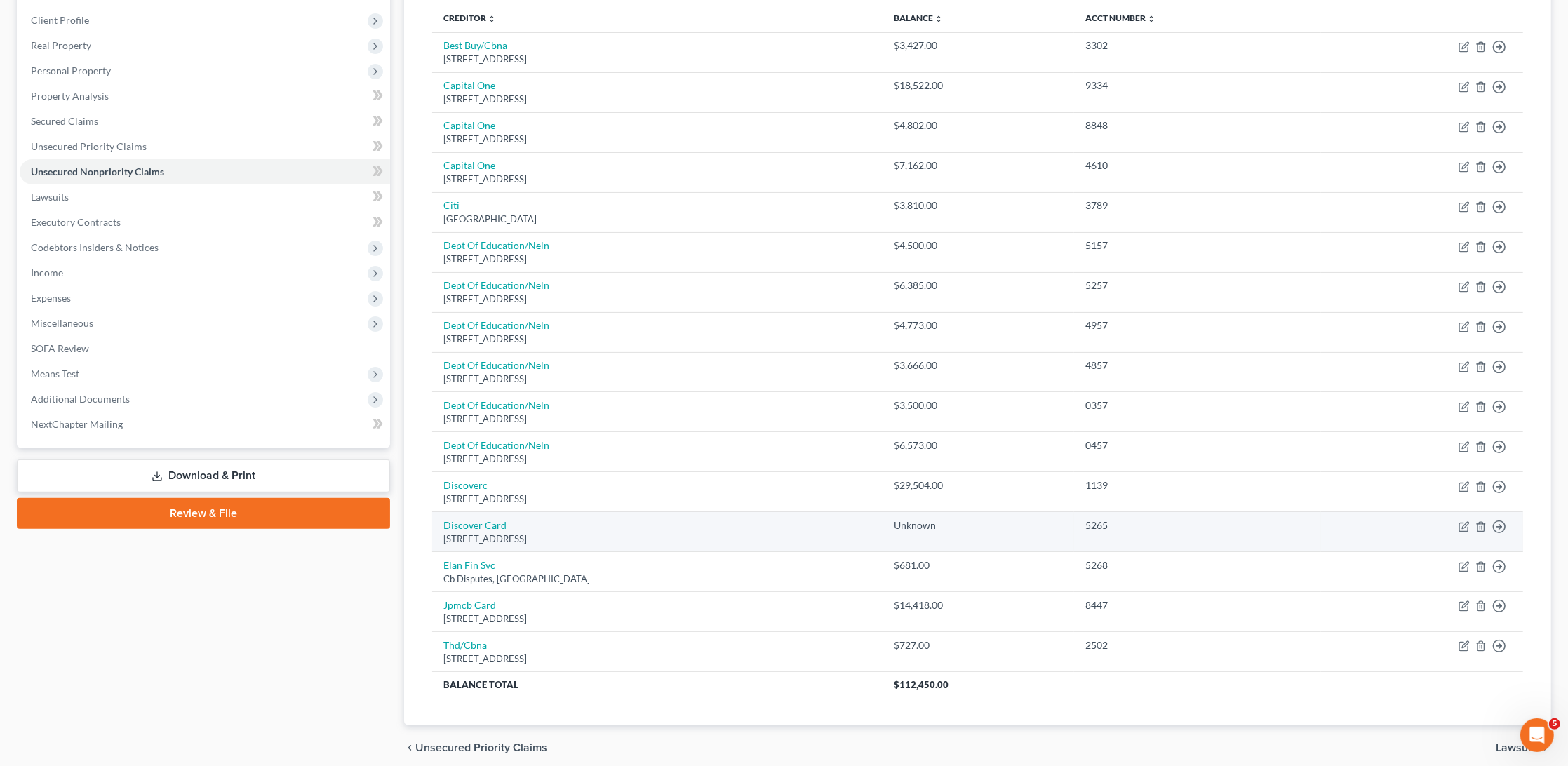
scroll to position [189, 0]
click at [493, 519] on link "Discover Card" at bounding box center [475, 525] width 63 height 12
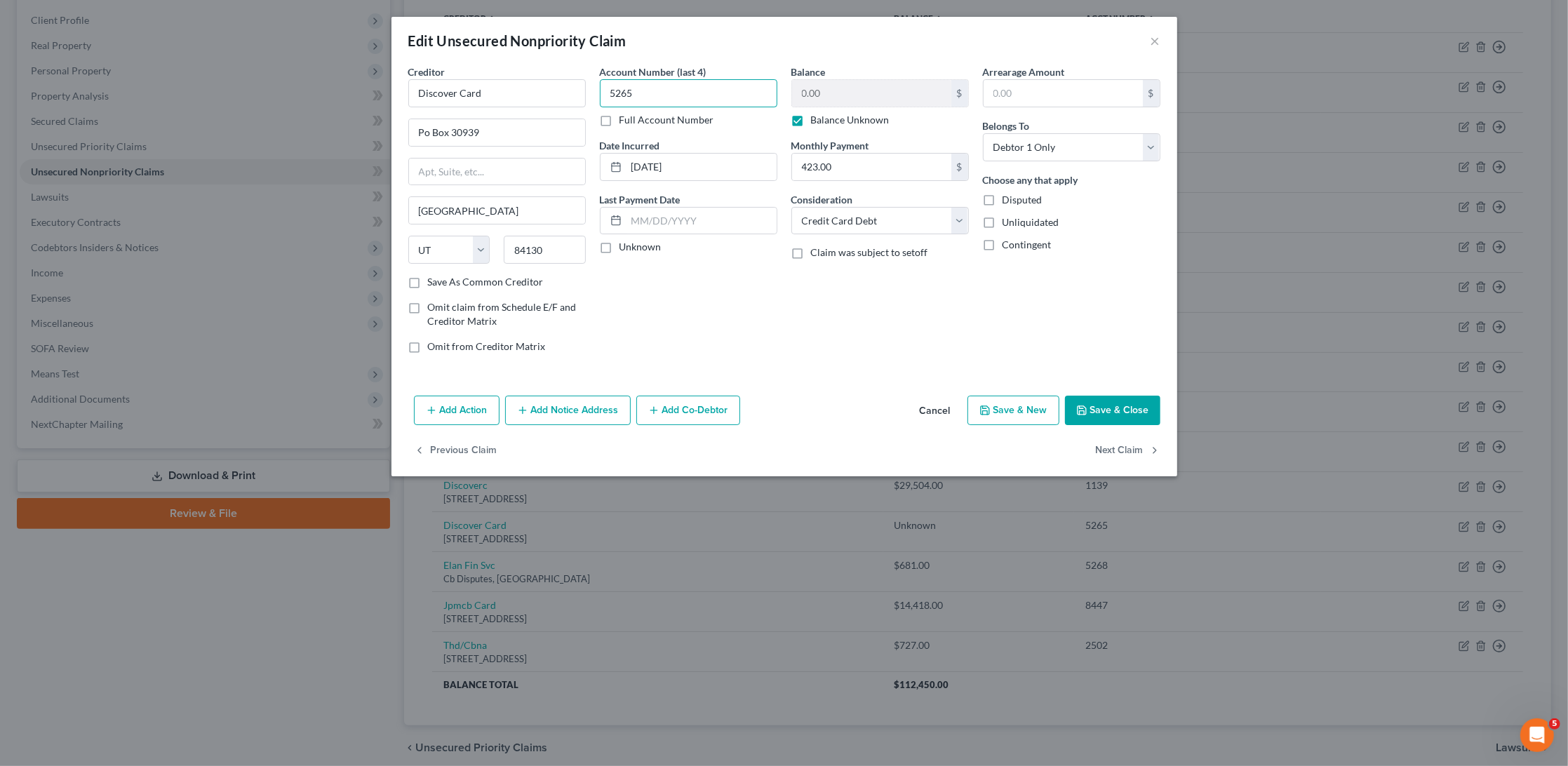
drag, startPoint x: 642, startPoint y: 91, endPoint x: 607, endPoint y: 90, distance: 35.0
click at [852, 47] on div "Edit Unsecured Nonpriority Claim ×" at bounding box center [784, 40] width 786 height 48
click at [1003, 294] on div "Arrearage Amount $ Belongs To * Select Debtor 1 Only Debtor 2 Only Debtor 1 And…" at bounding box center [1072, 214] width 192 height 300
click at [1158, 39] on button "×" at bounding box center [1155, 40] width 10 height 17
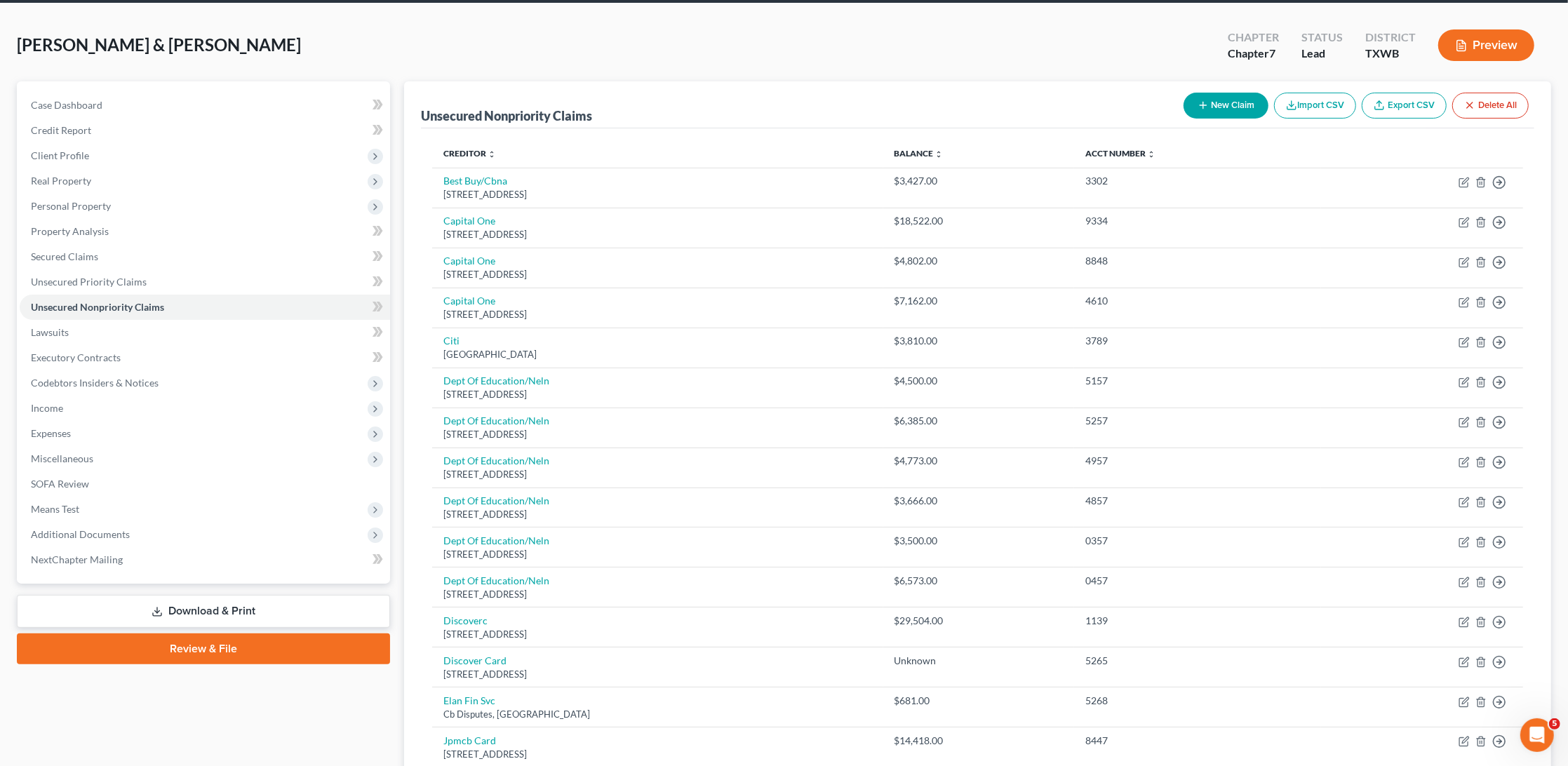
scroll to position [40, 0]
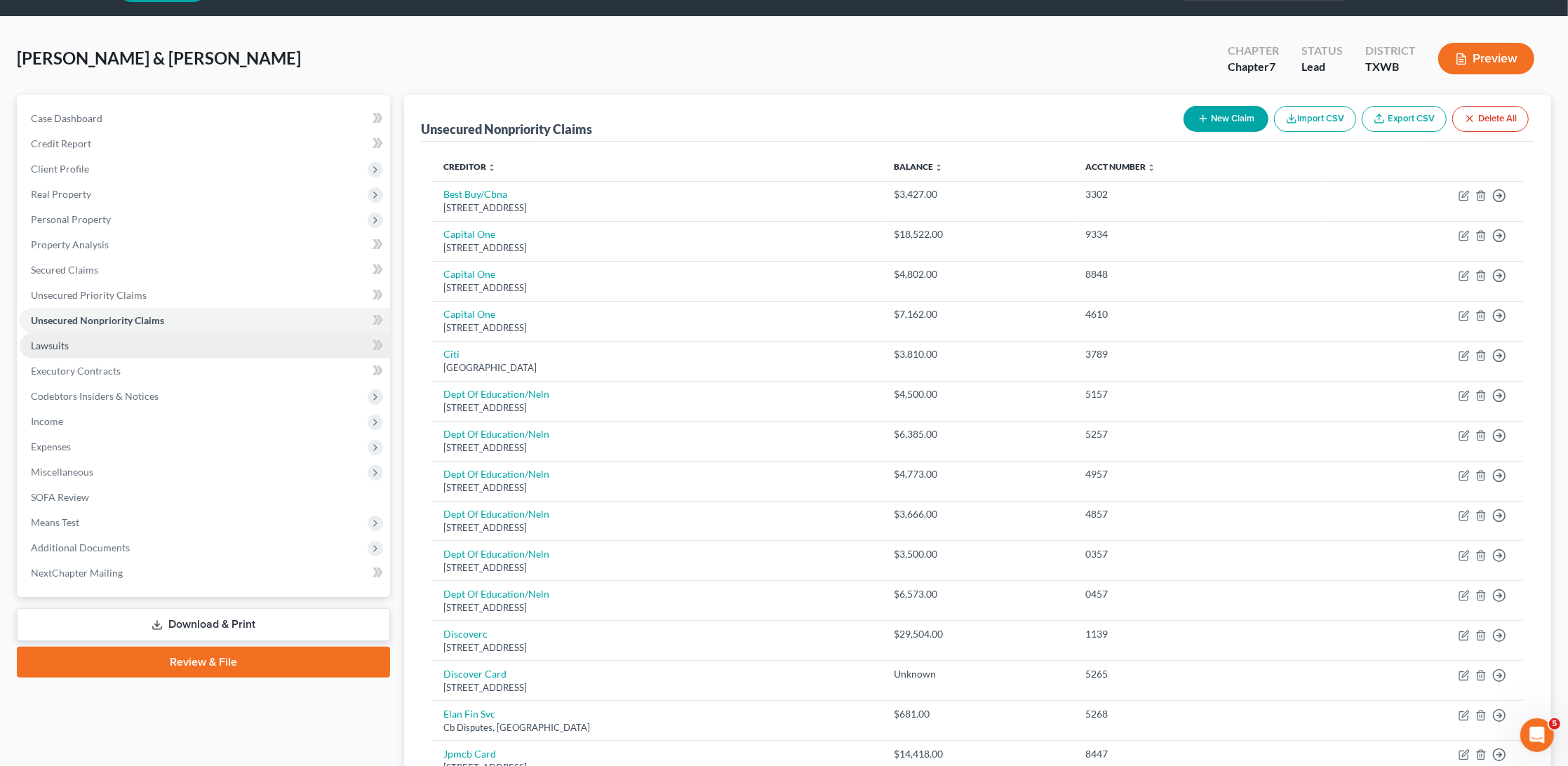
click at [128, 338] on link "Lawsuits" at bounding box center [205, 346] width 371 height 25
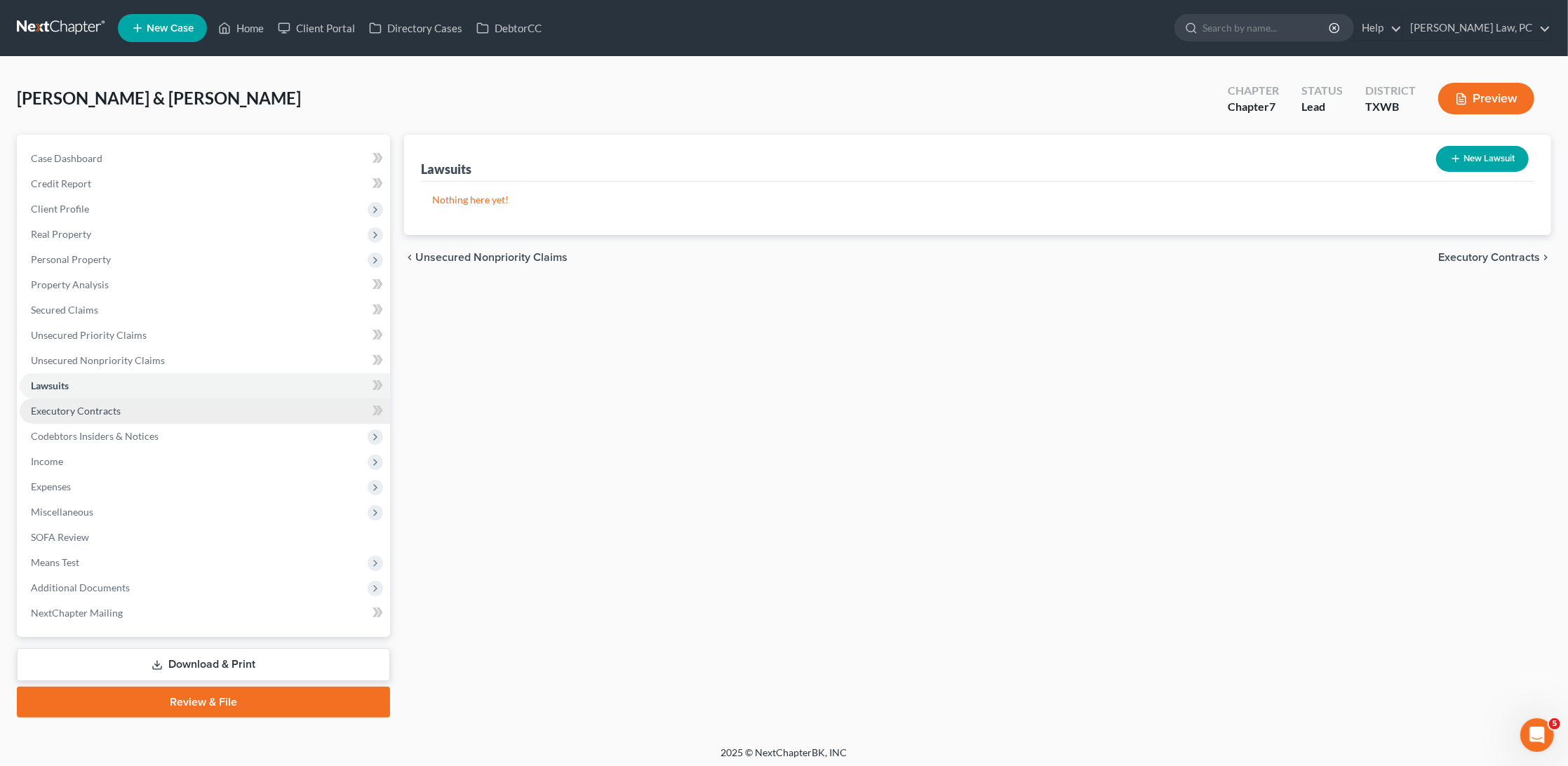
click at [89, 405] on span "Executory Contracts" at bounding box center [76, 411] width 90 height 12
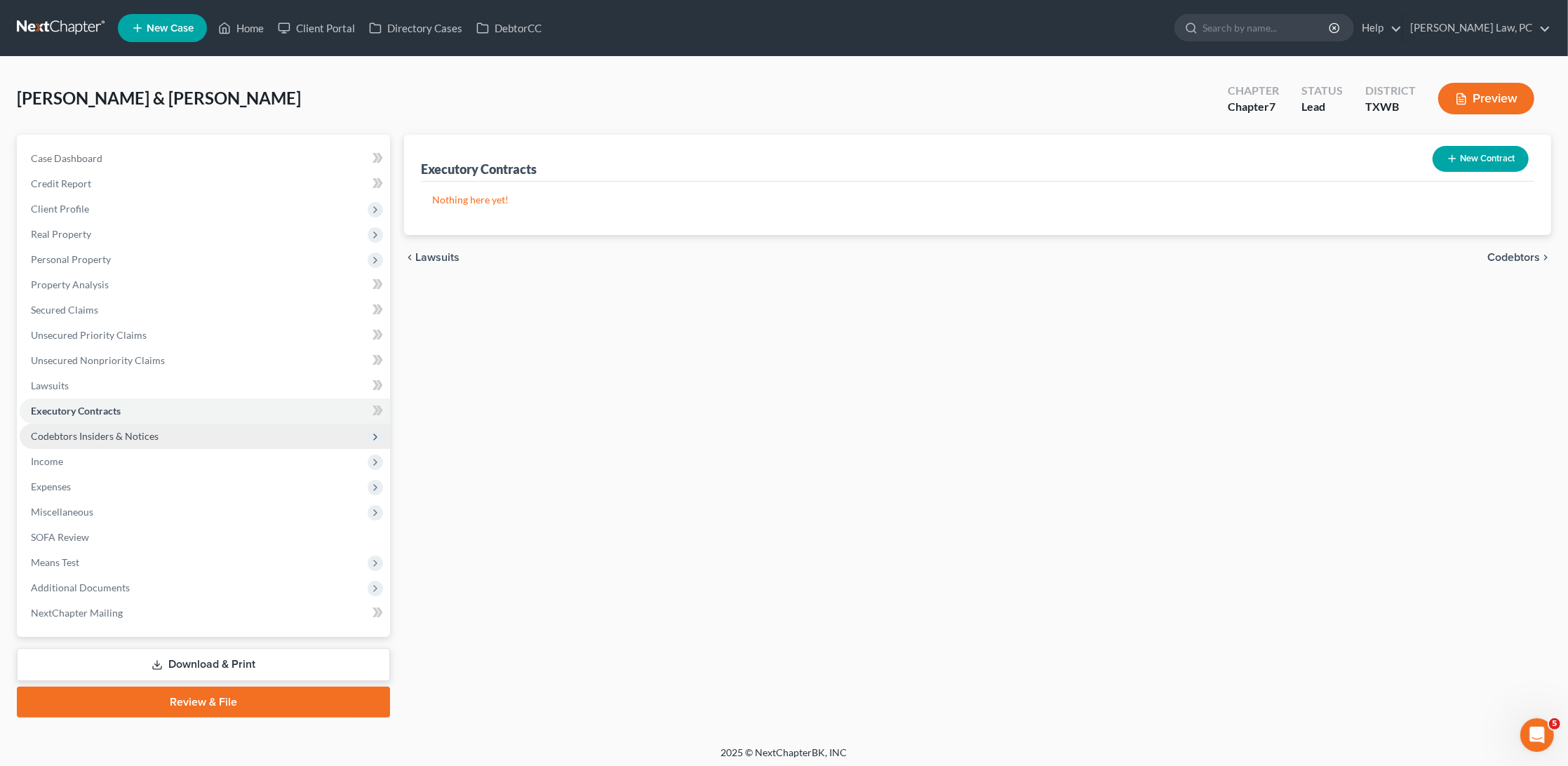
click at [68, 431] on span "Codebtors Insiders & Notices" at bounding box center [95, 436] width 128 height 12
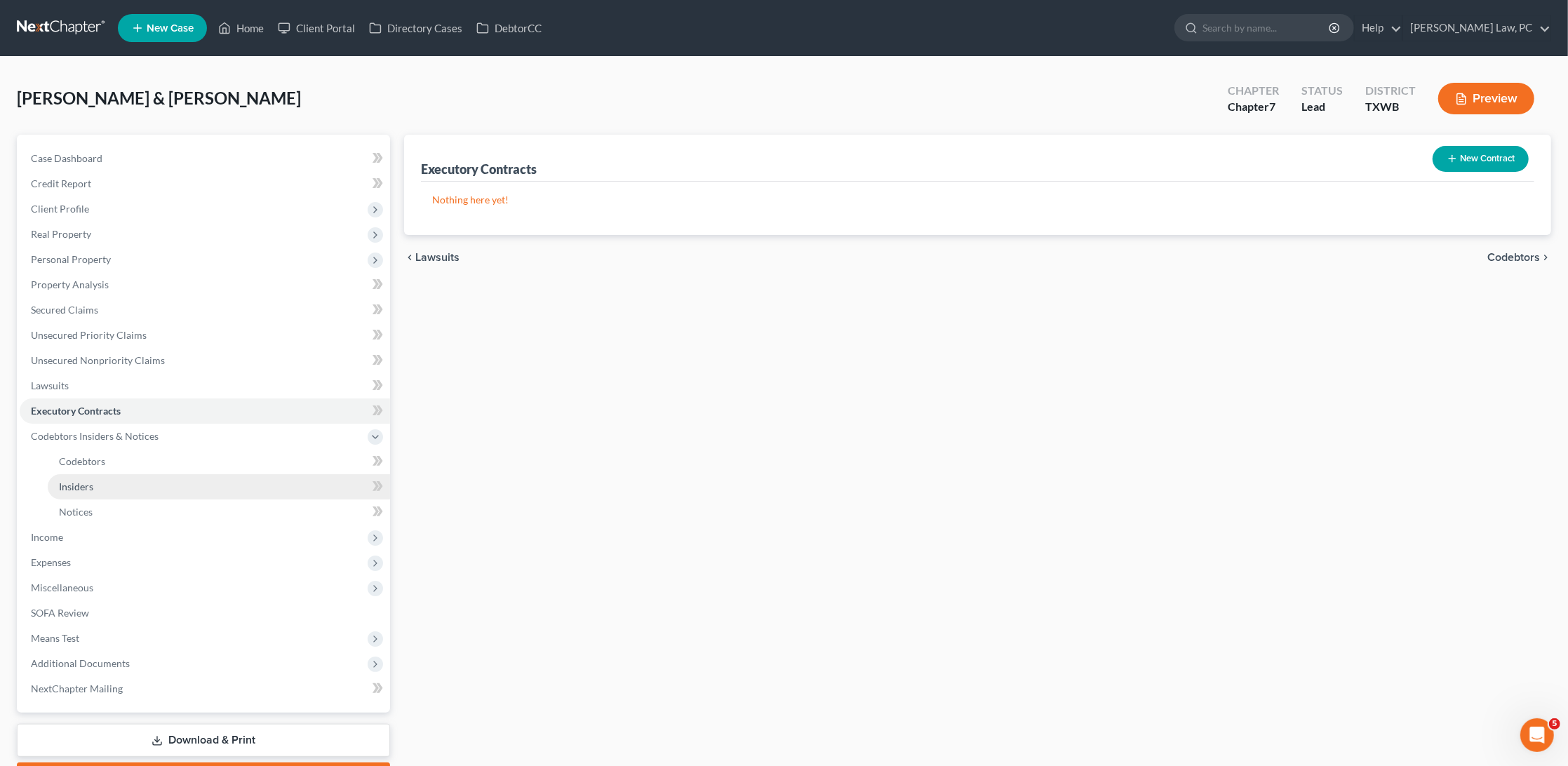
click at [87, 481] on span "Insiders" at bounding box center [76, 486] width 35 height 12
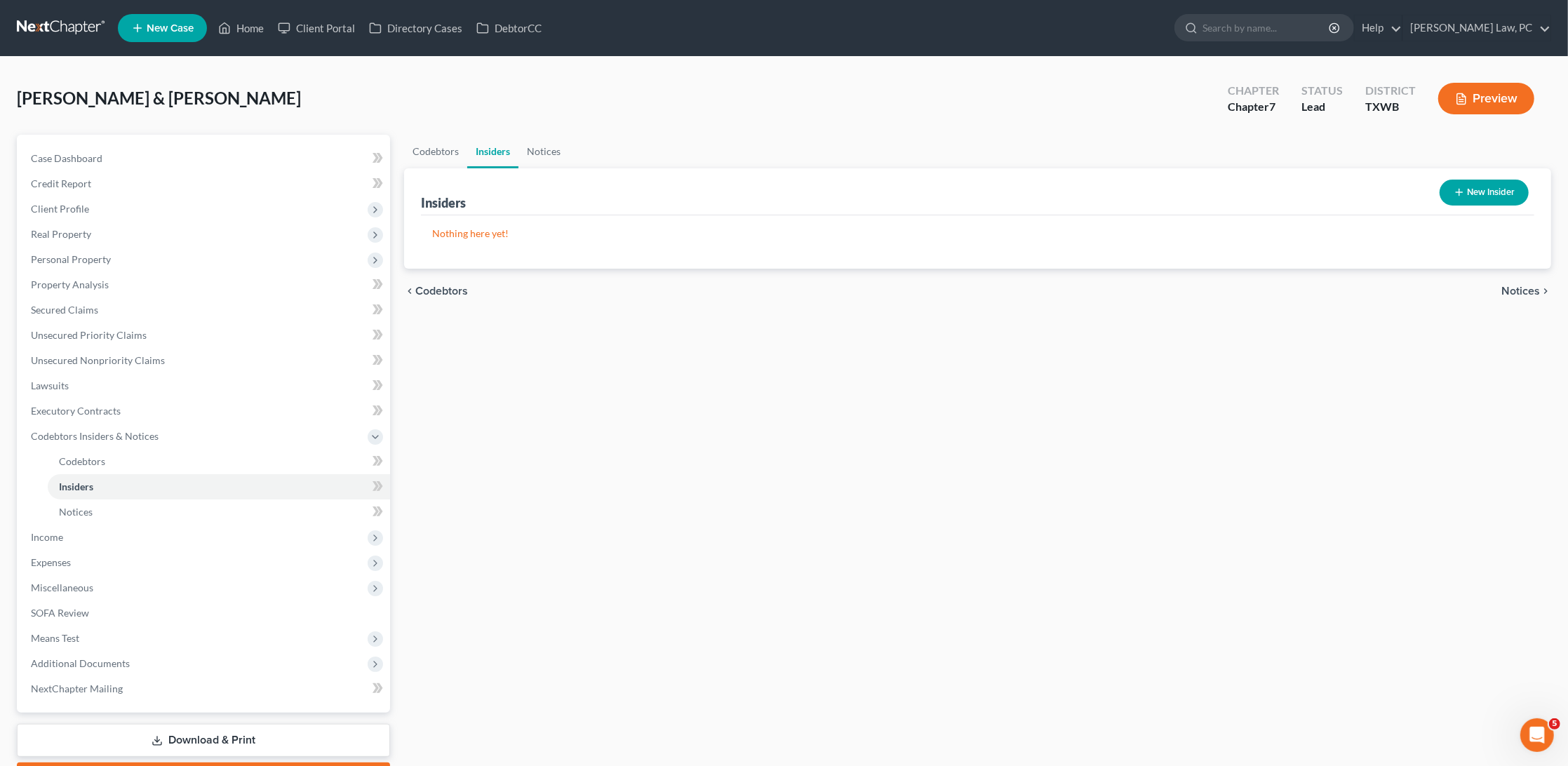
click at [1487, 192] on button "New Insider" at bounding box center [1484, 192] width 89 height 26
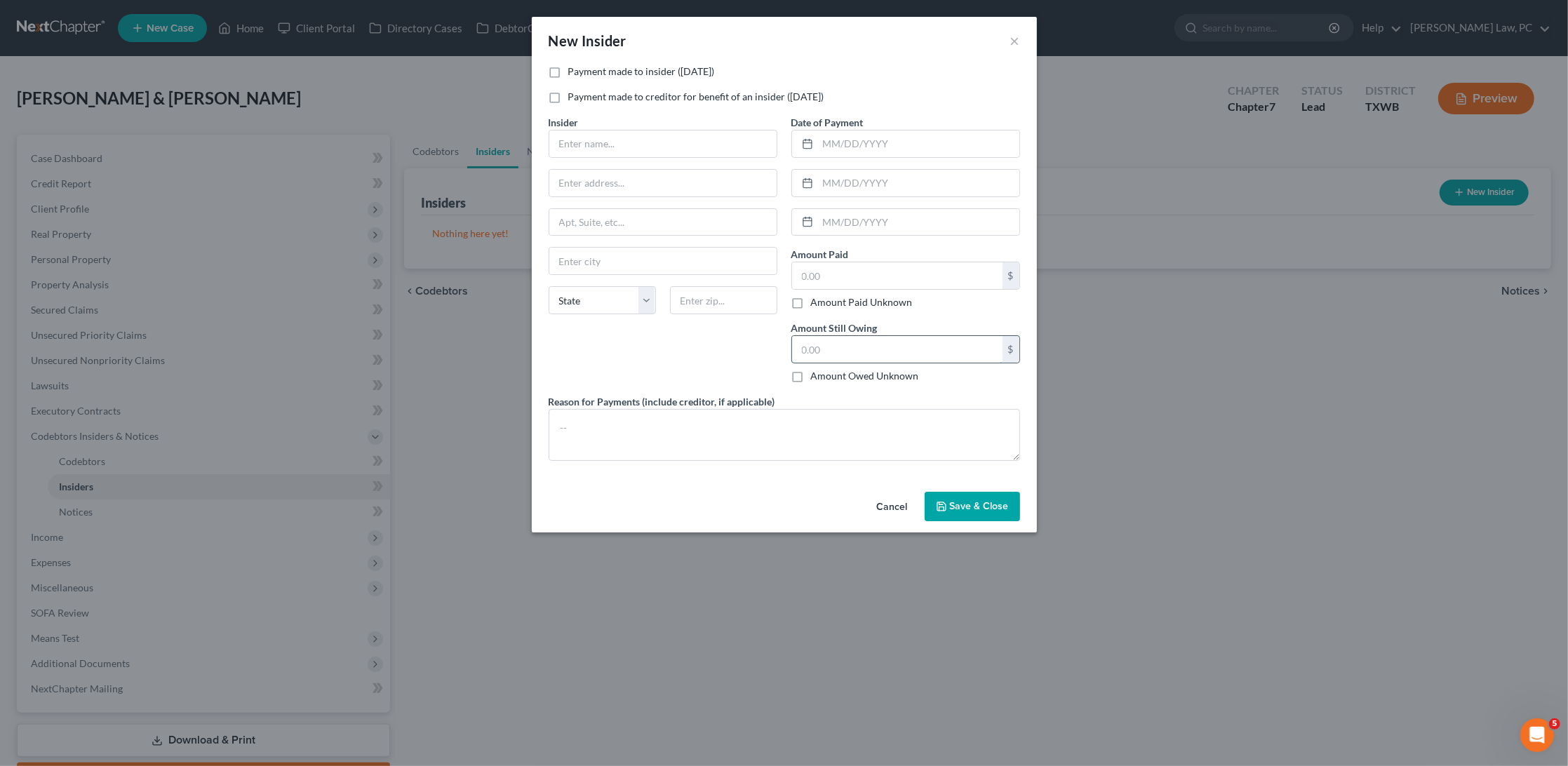
click at [827, 343] on input "text" at bounding box center [897, 349] width 211 height 26
click at [699, 240] on div "Insider * Yolanda Serna 908 Iris Dr State AL AK AR AZ CA CO CT DE DC FL GA GU H…" at bounding box center [663, 255] width 243 height 279
click at [963, 506] on button "Save & Close" at bounding box center [973, 506] width 95 height 29
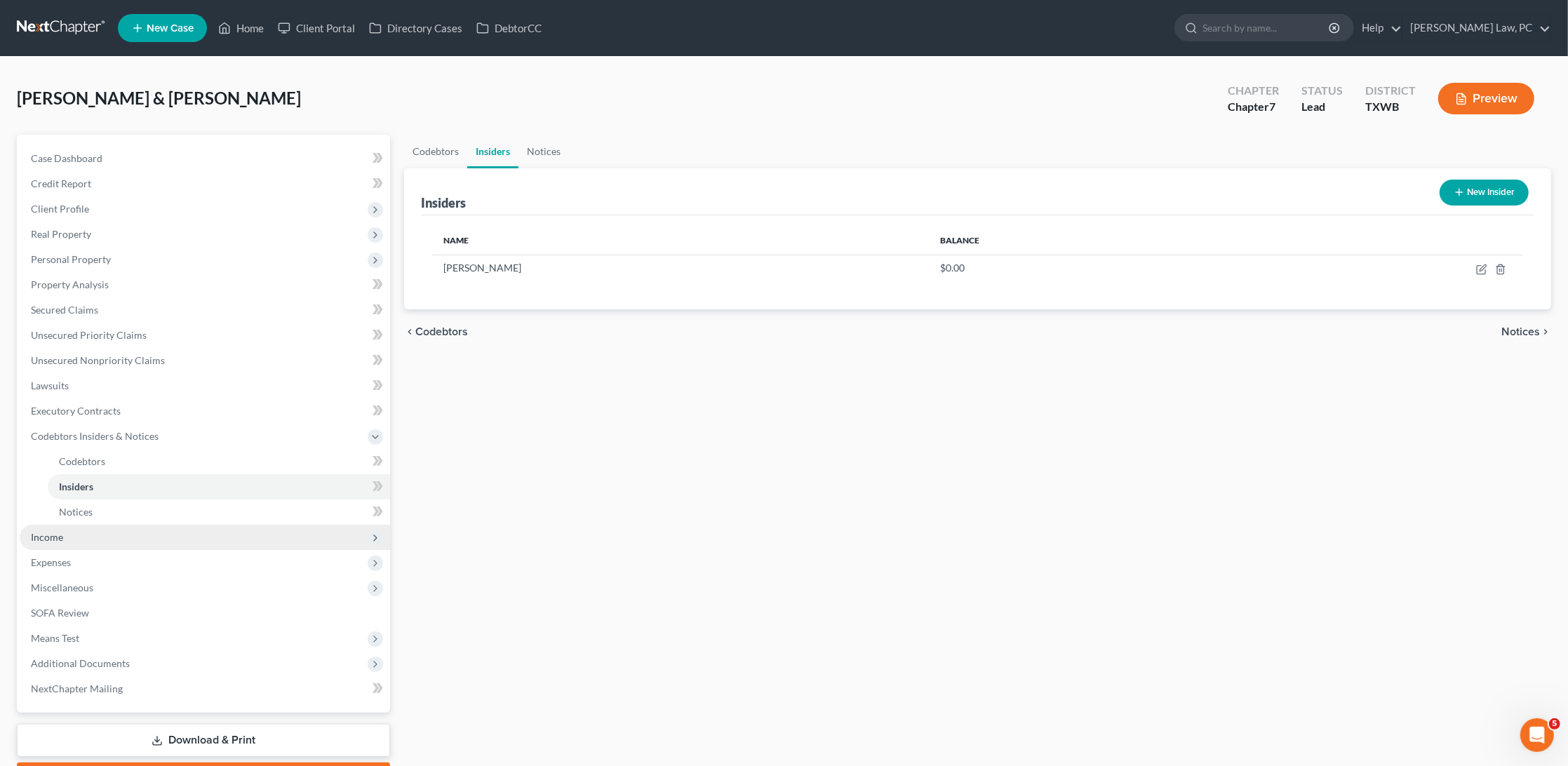
click at [44, 531] on span "Income" at bounding box center [47, 537] width 32 height 12
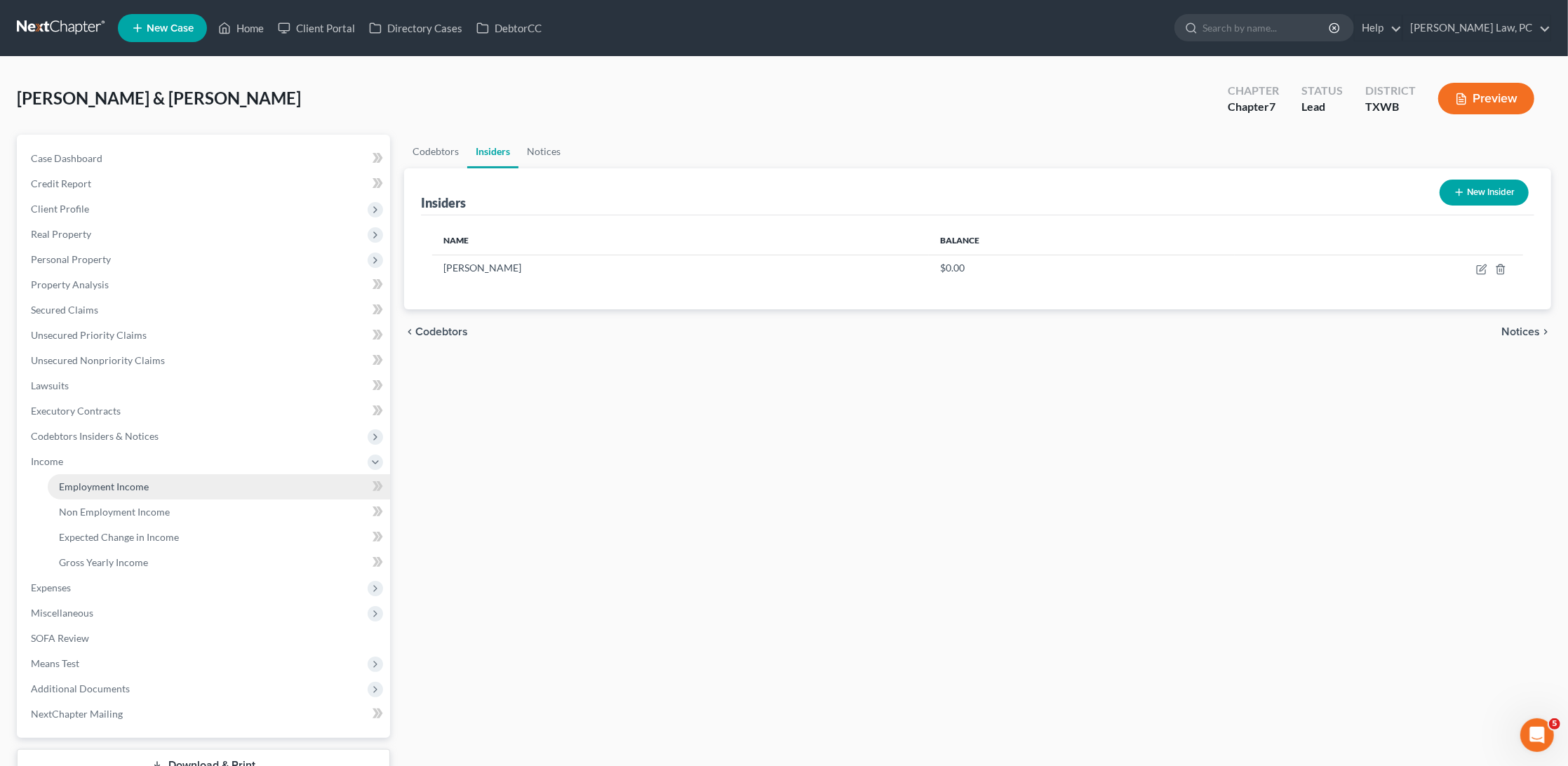
click at [102, 482] on link "Employment Income" at bounding box center [219, 486] width 342 height 25
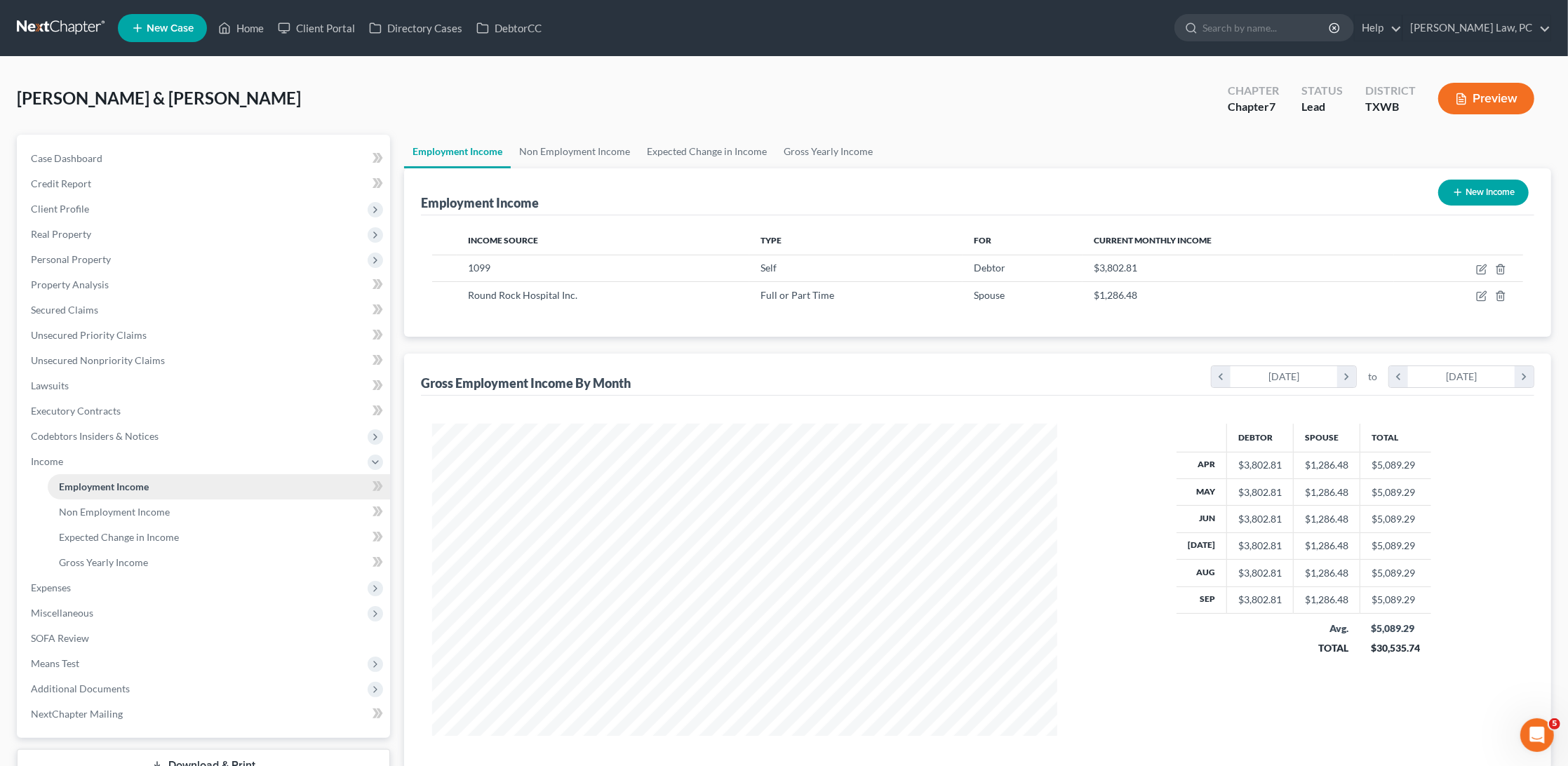
scroll to position [312, 653]
click at [124, 506] on span "Non Employment Income" at bounding box center [114, 511] width 111 height 12
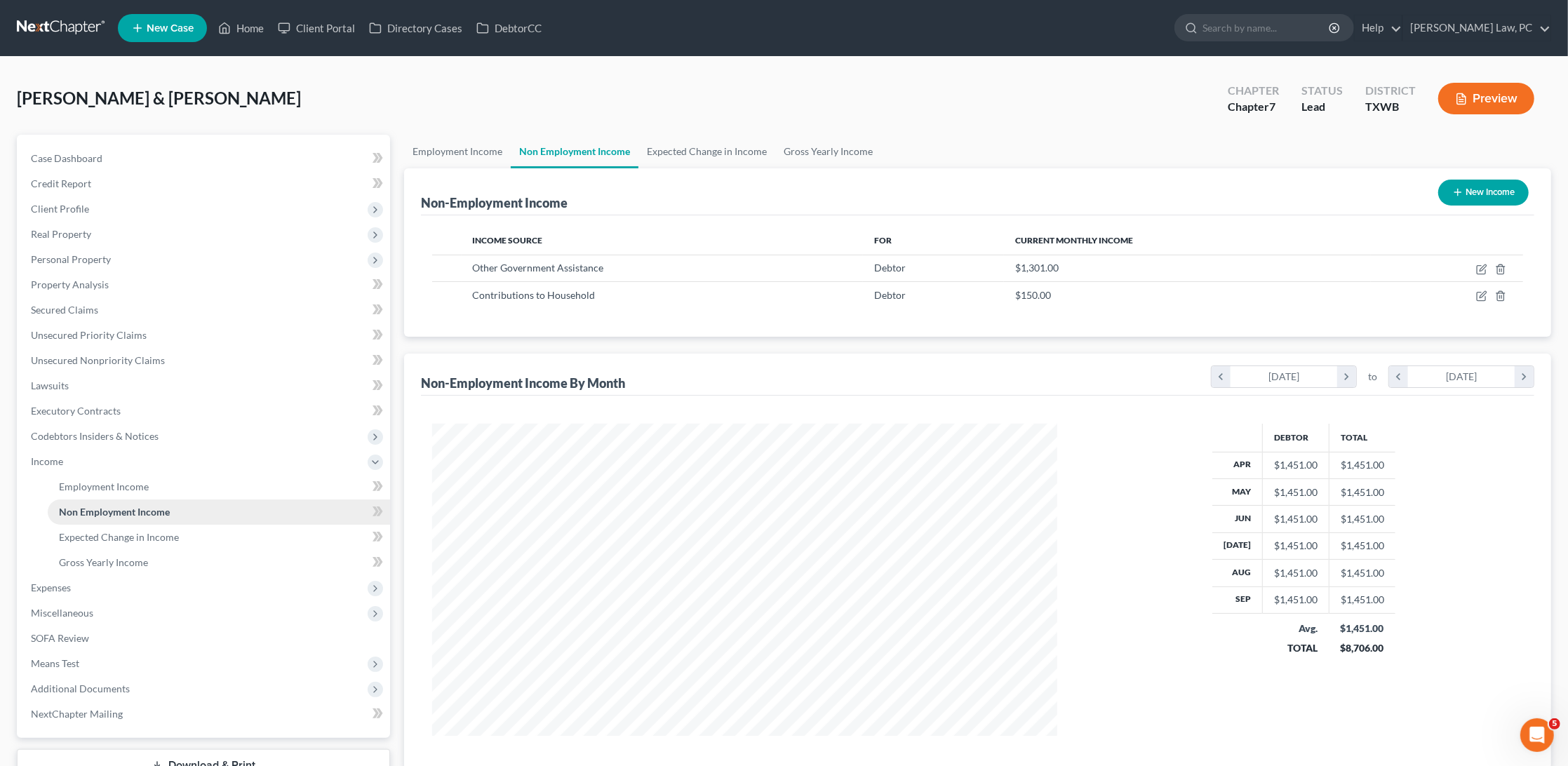
scroll to position [312, 653]
click at [128, 531] on span "Expected Change in Income" at bounding box center [118, 537] width 120 height 12
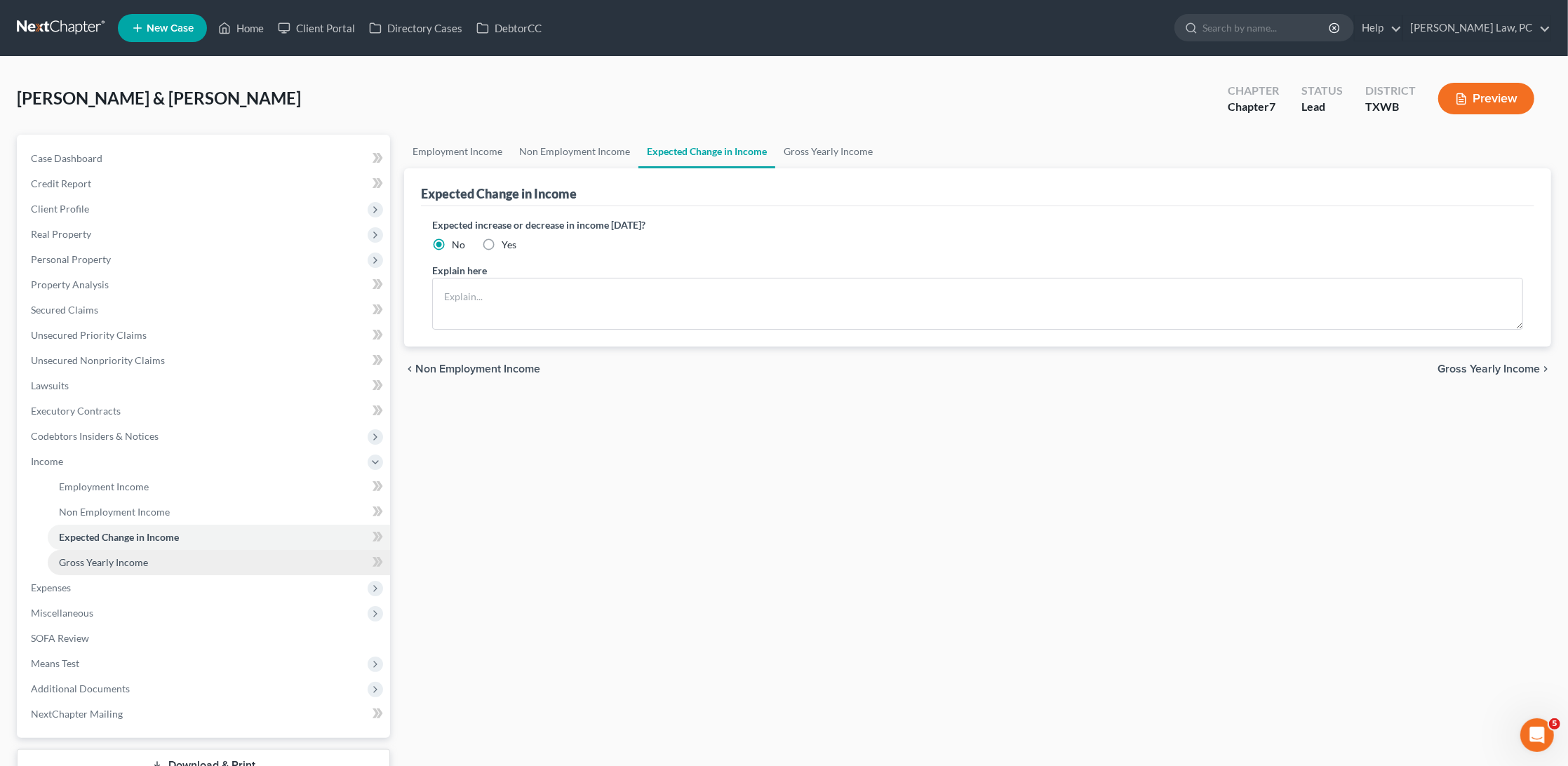
click at [110, 556] on span "Gross Yearly Income" at bounding box center [103, 562] width 89 height 12
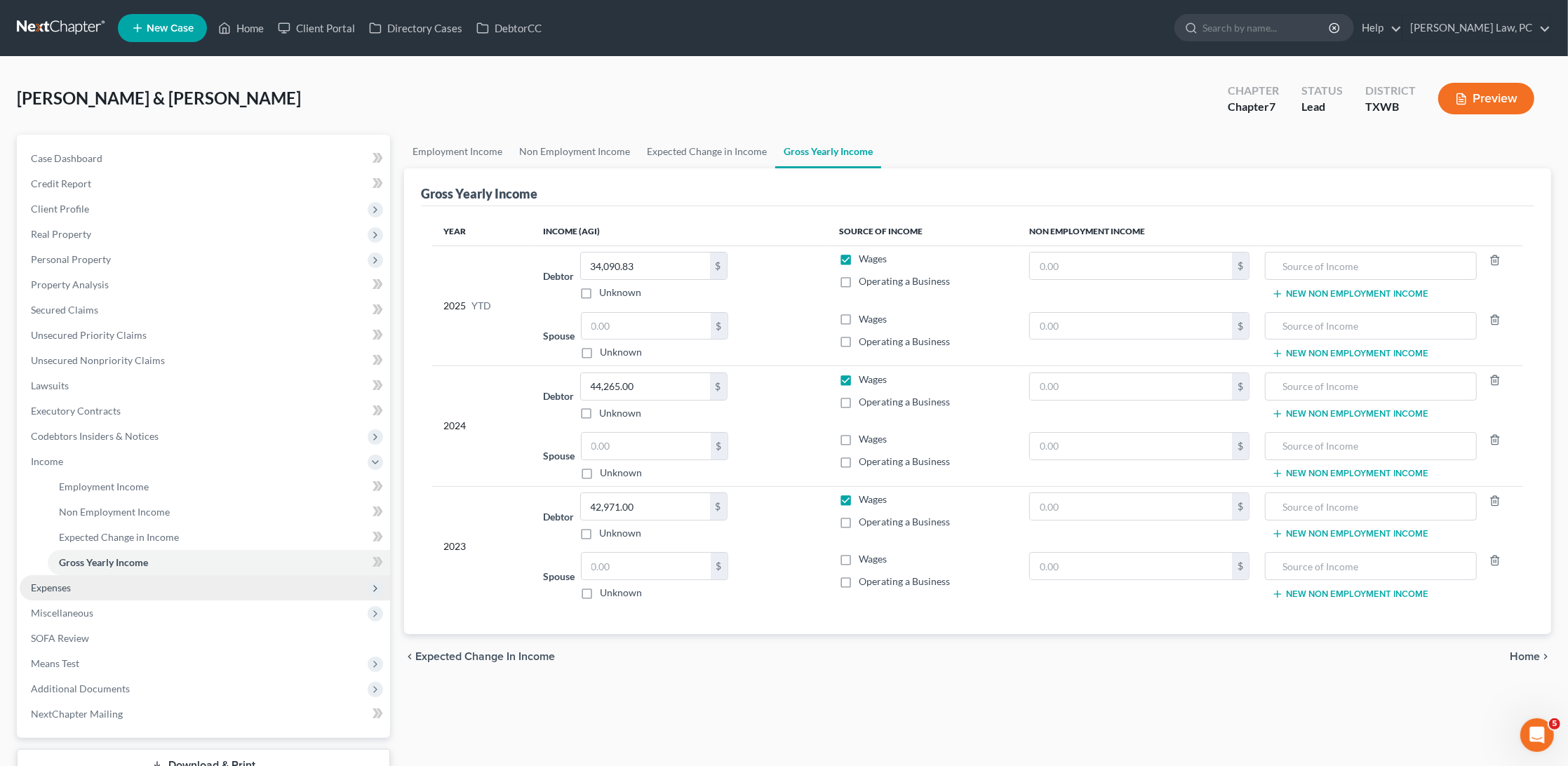
click at [86, 575] on span "Expenses" at bounding box center [205, 588] width 371 height 25
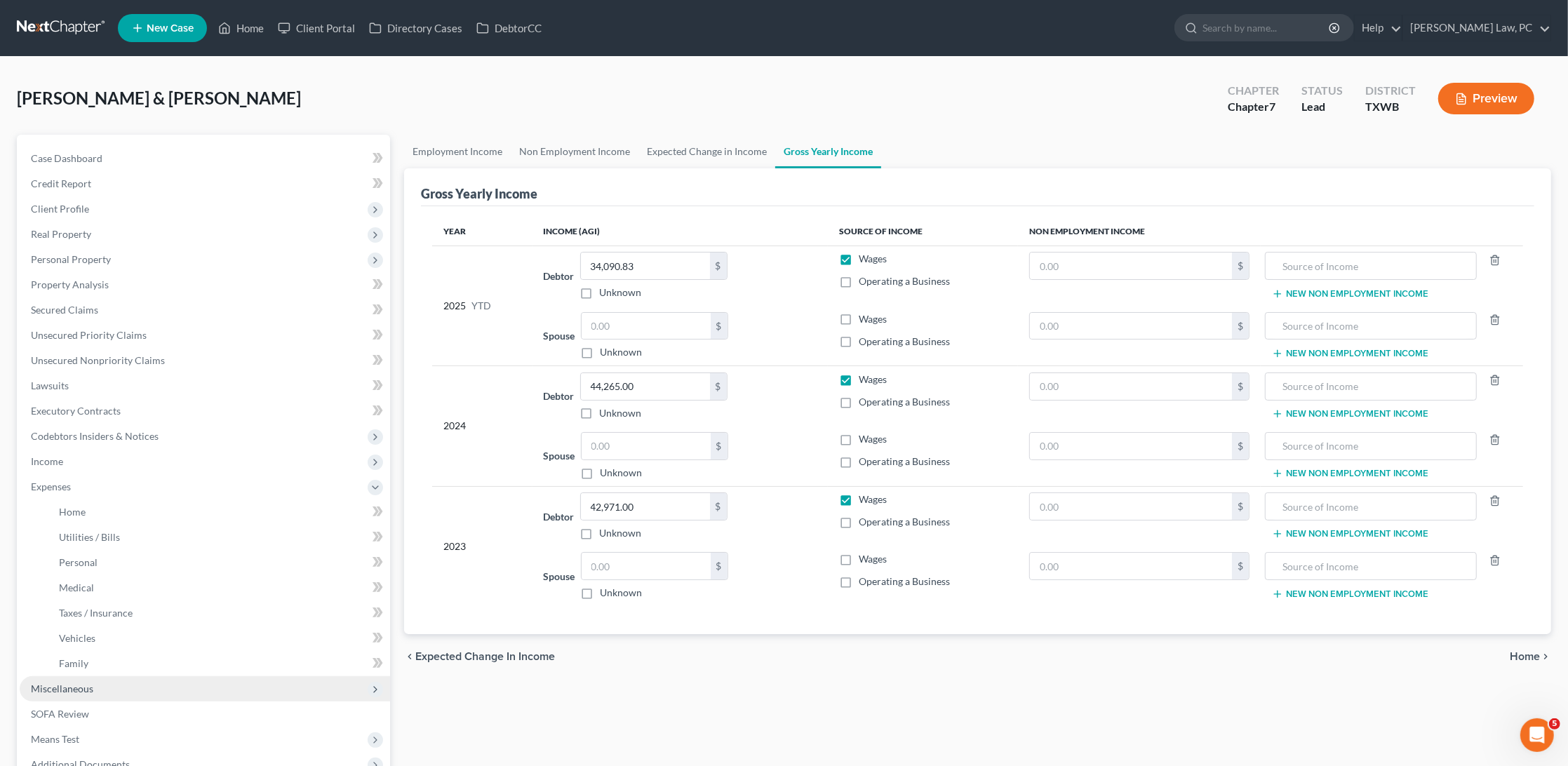
click at [68, 682] on span "Miscellaneous" at bounding box center [62, 688] width 62 height 12
click at [48, 657] on span "SOFA Review" at bounding box center [59, 663] width 58 height 12
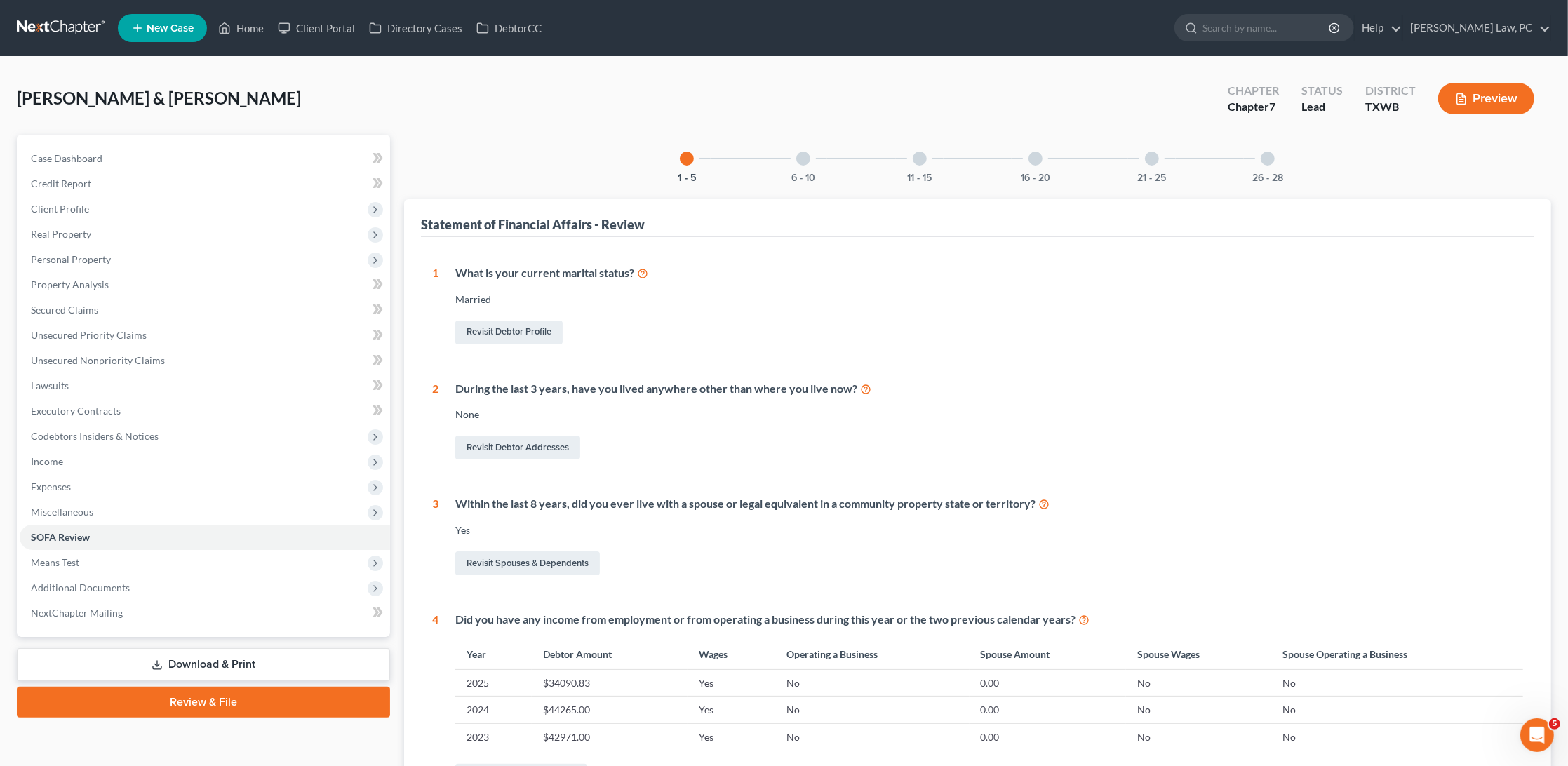
click at [805, 161] on div at bounding box center [803, 158] width 14 height 14
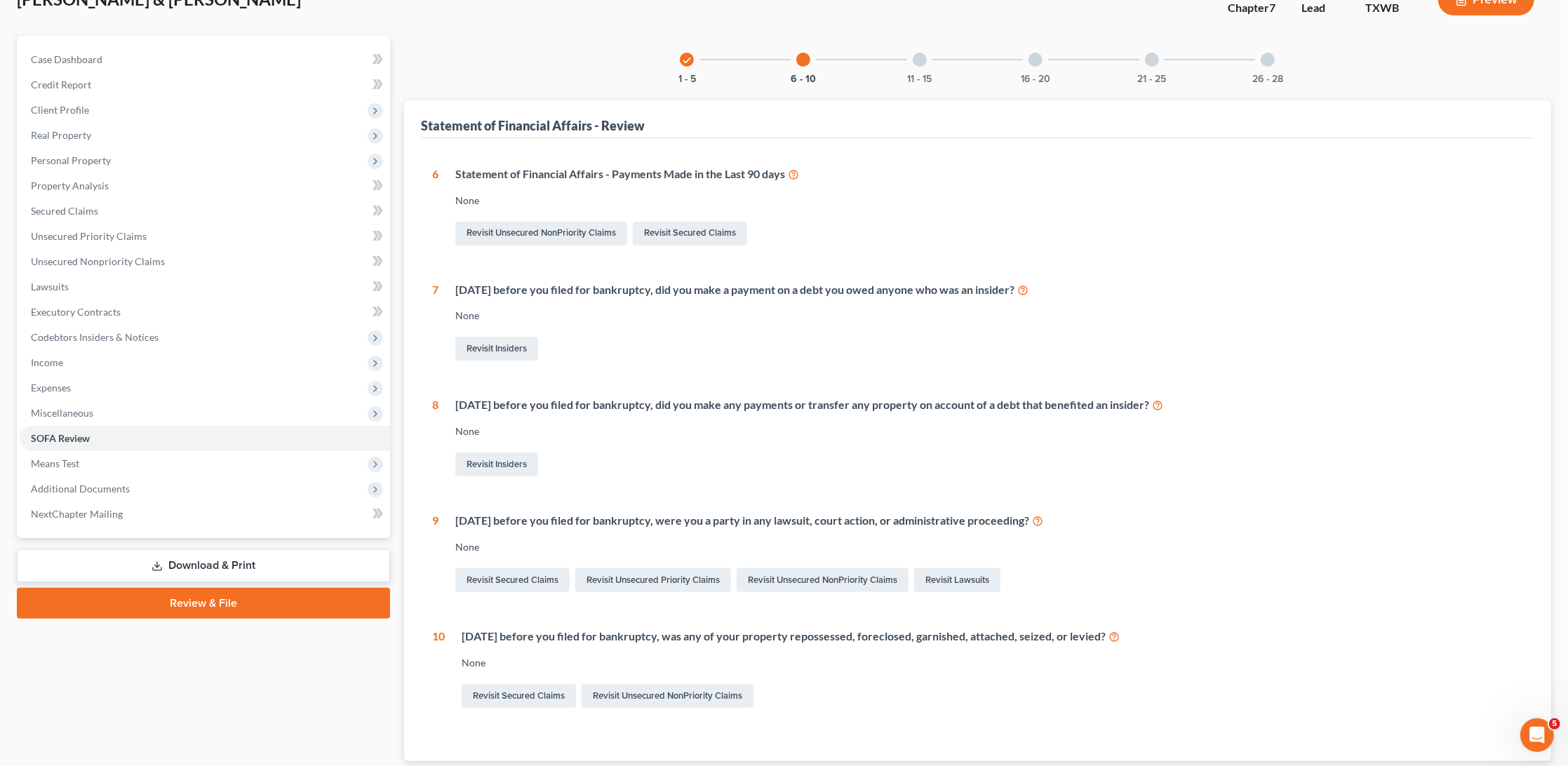
scroll to position [99, 0]
click at [919, 58] on div at bounding box center [920, 59] width 14 height 14
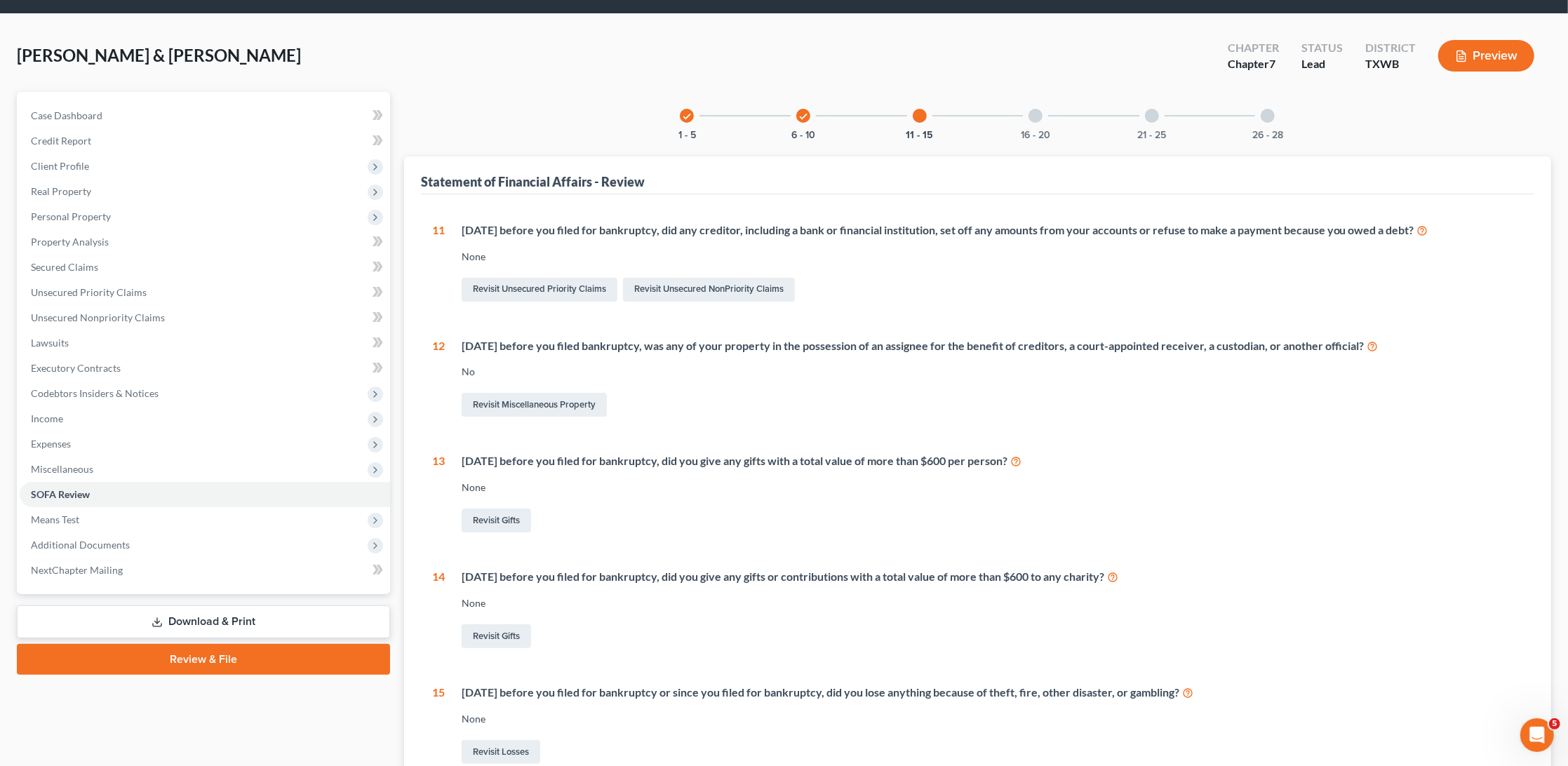
scroll to position [34, 0]
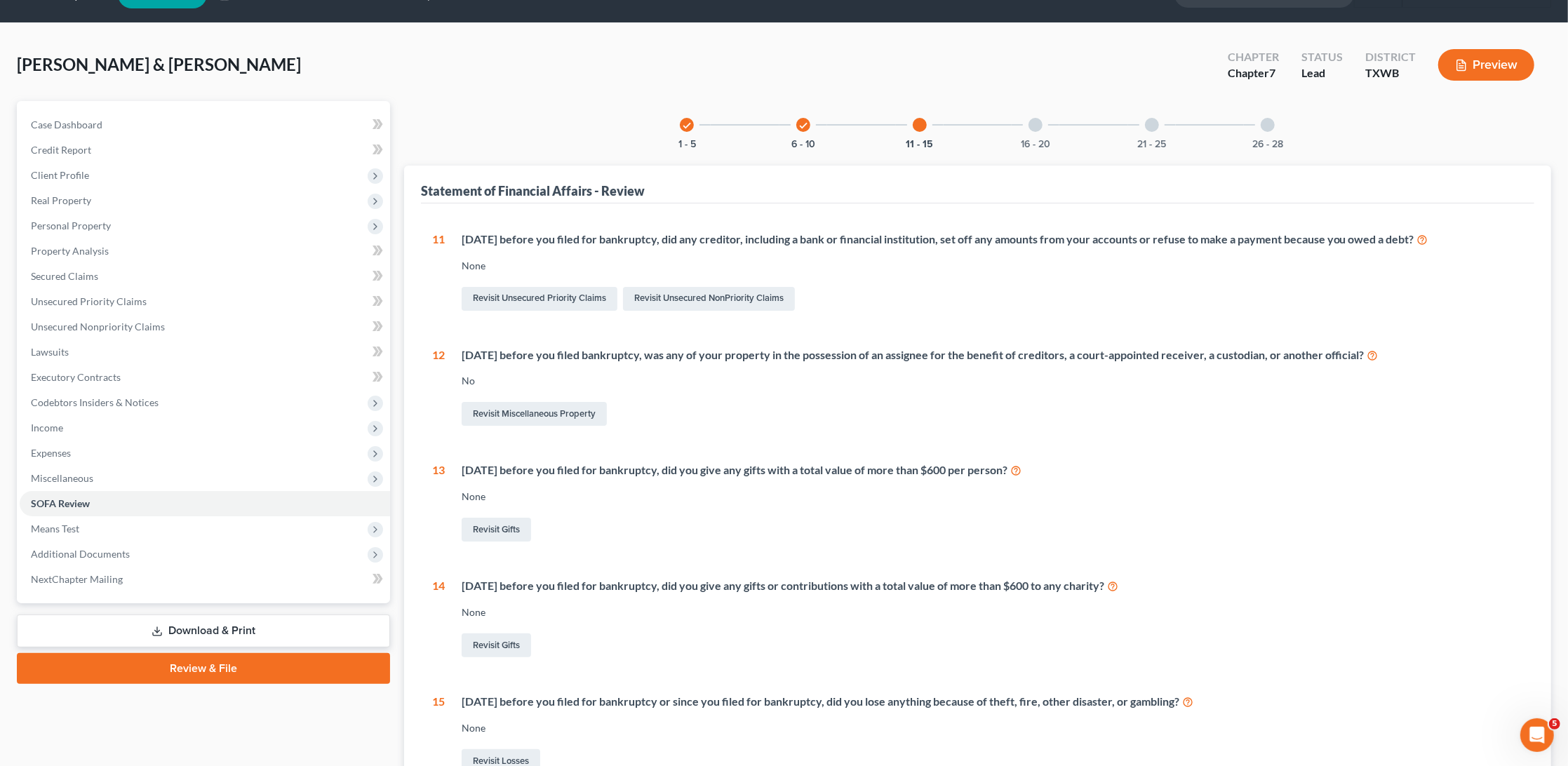
click at [1031, 128] on div at bounding box center [1035, 125] width 14 height 14
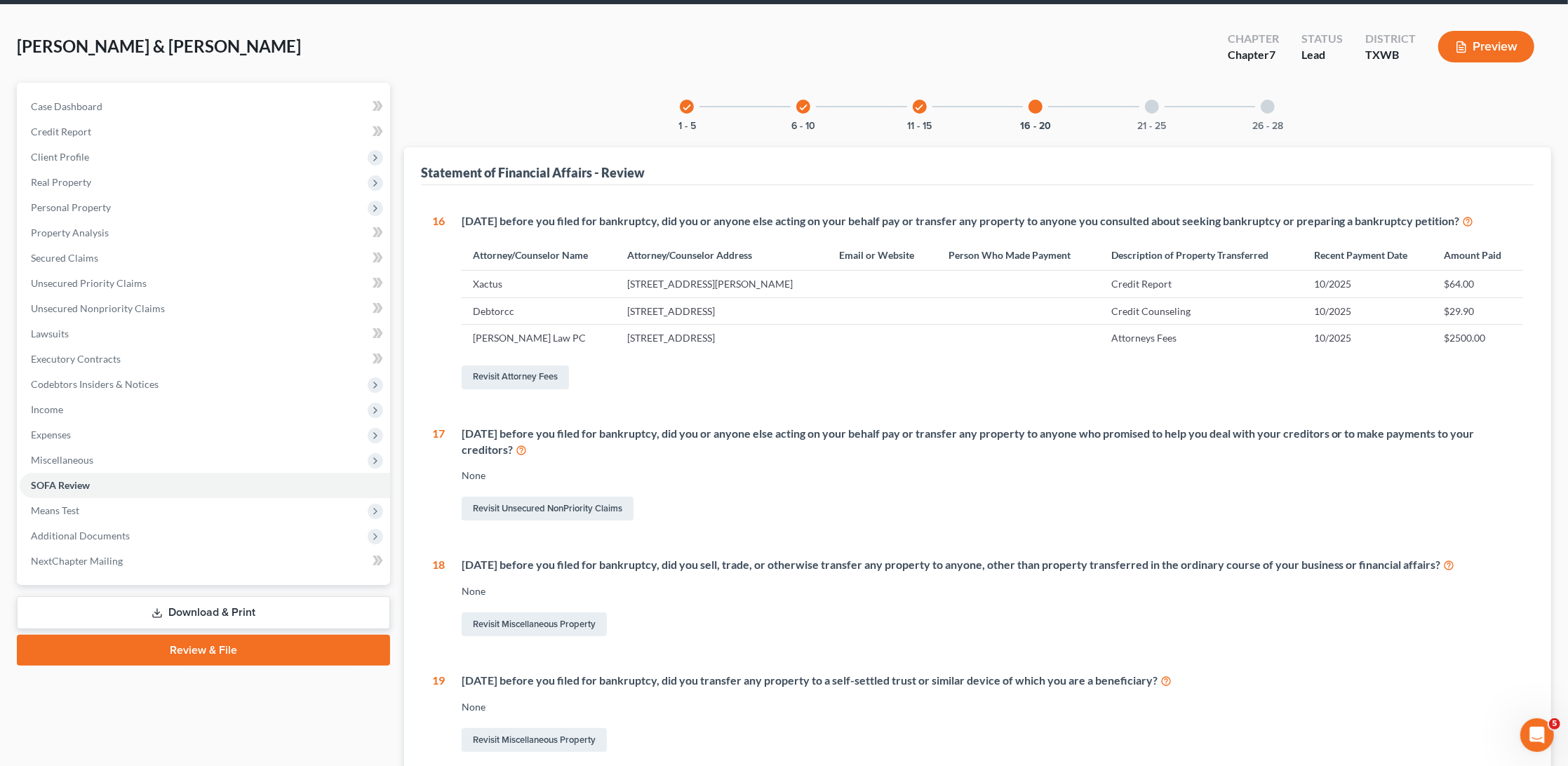
scroll to position [40, 0]
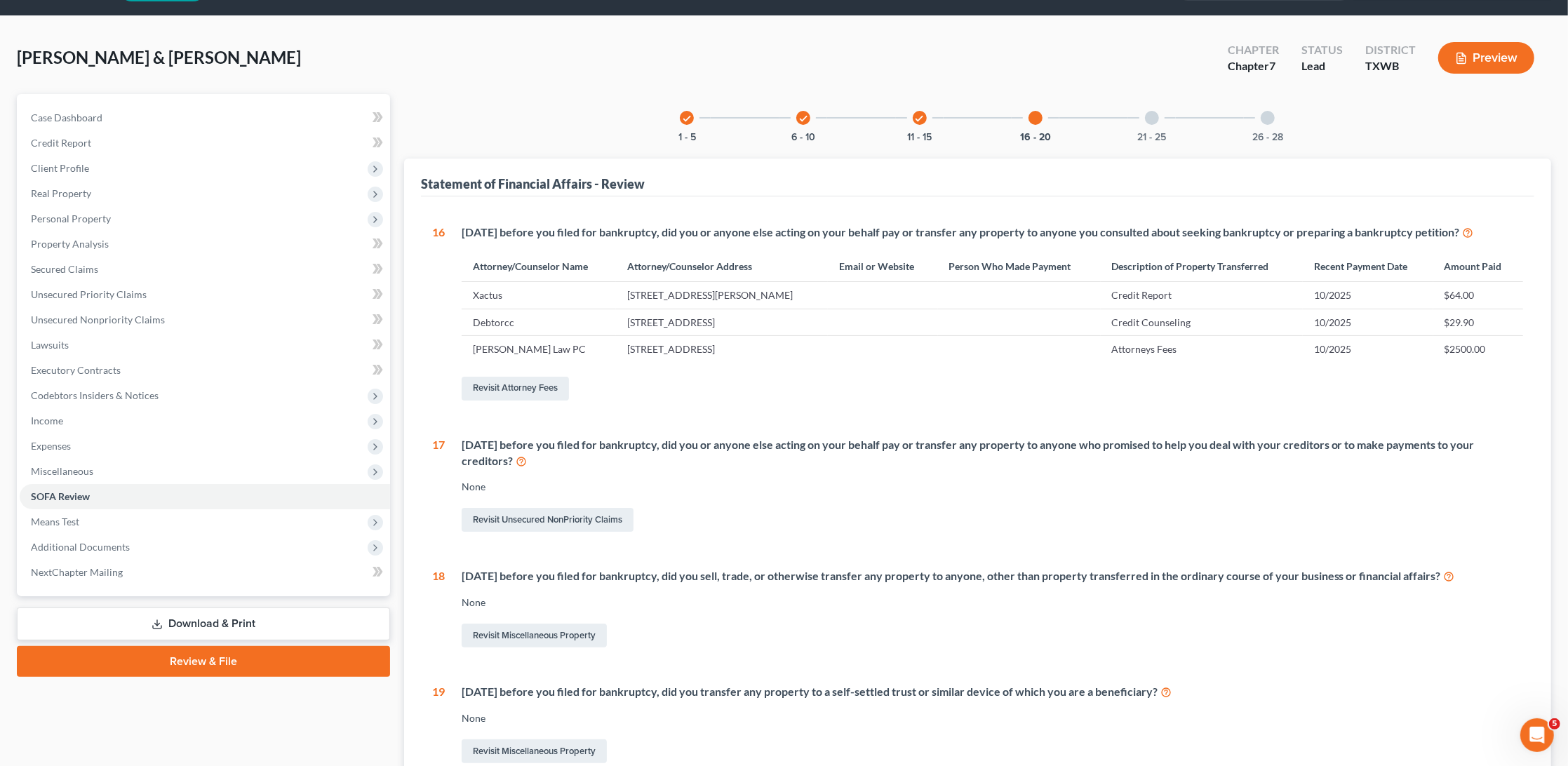
click at [1149, 117] on div at bounding box center [1152, 117] width 14 height 14
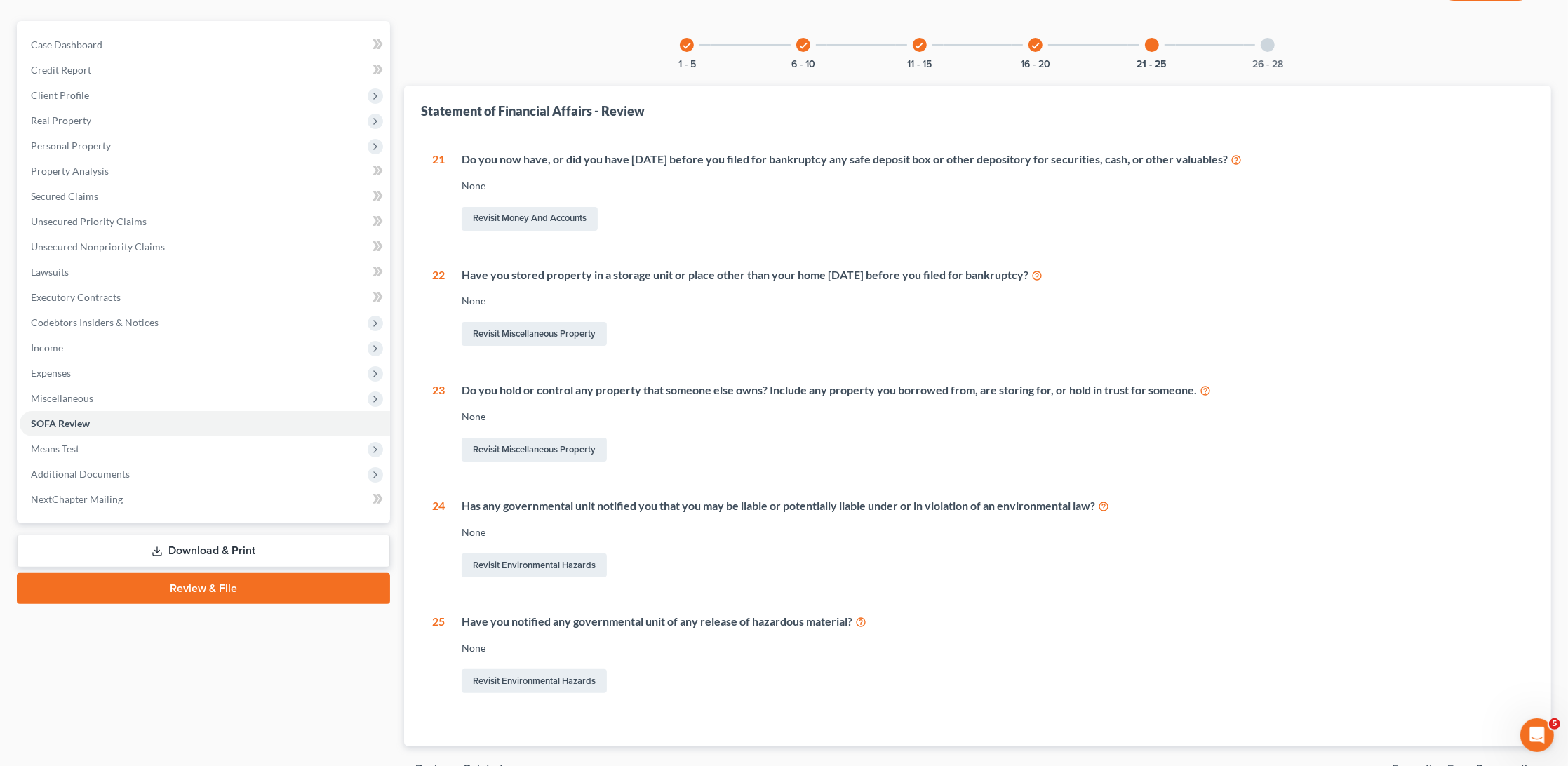
scroll to position [101, 0]
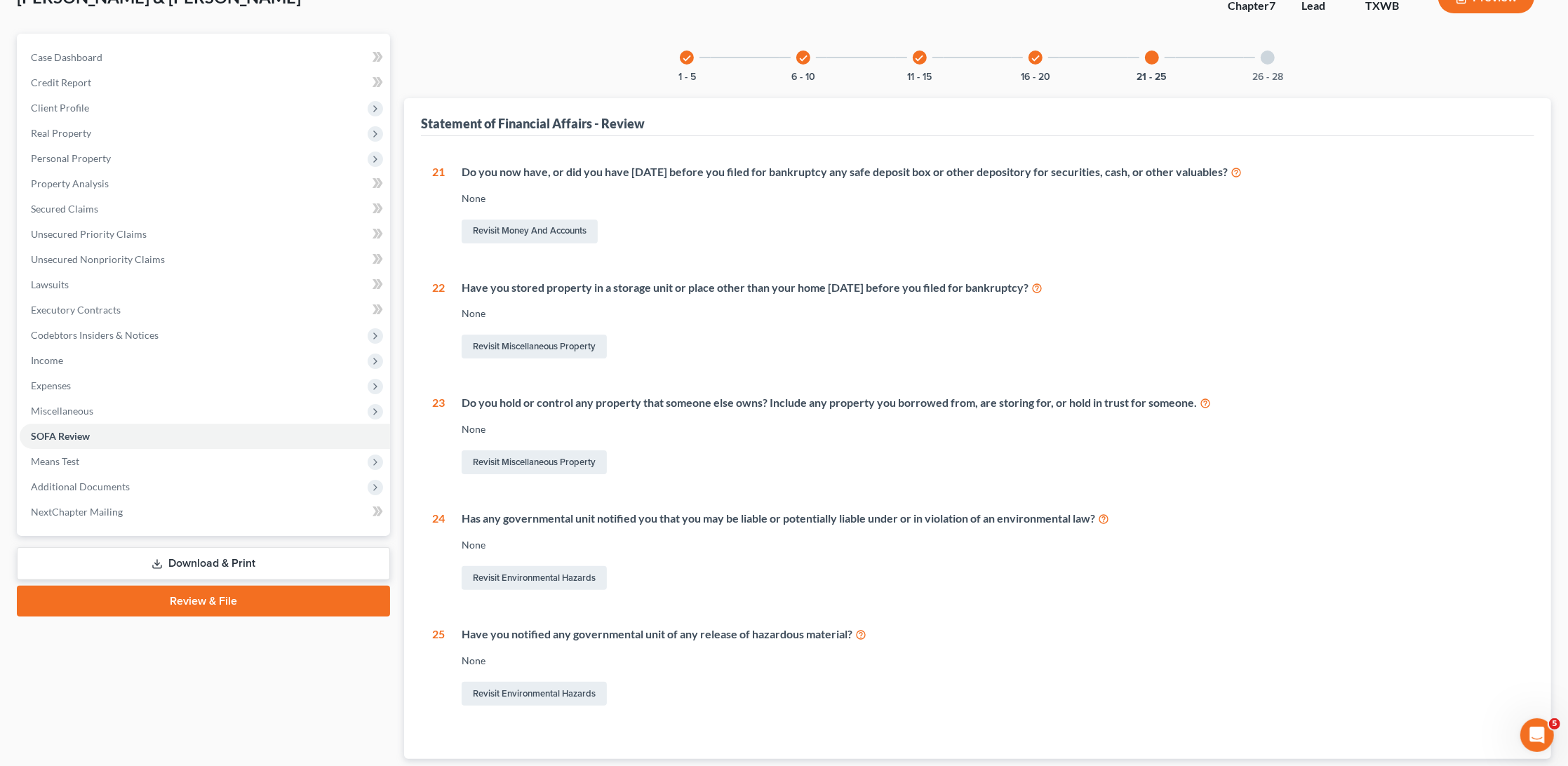
click at [1271, 48] on div "26 - 28" at bounding box center [1268, 57] width 48 height 48
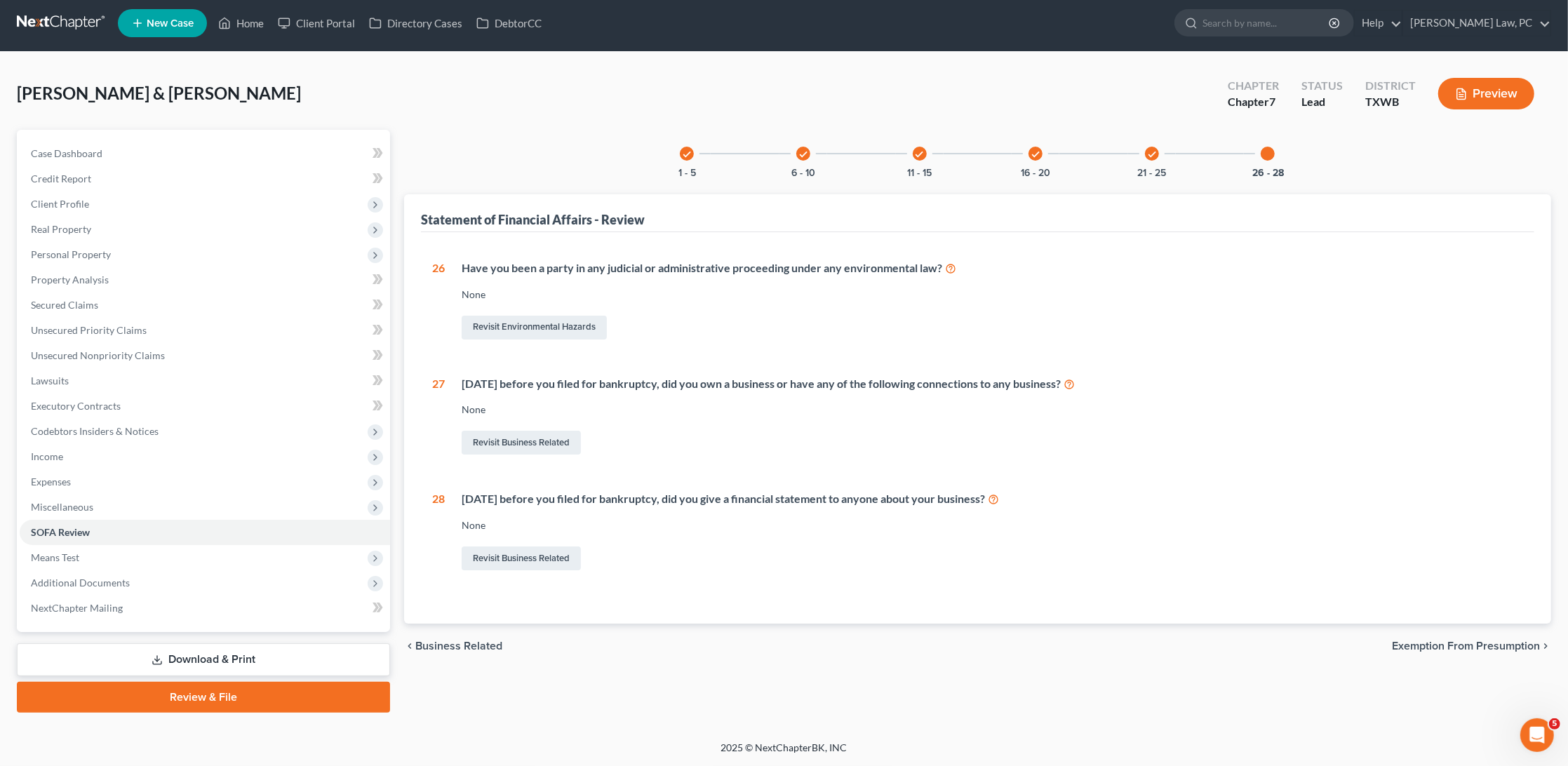
scroll to position [0, 0]
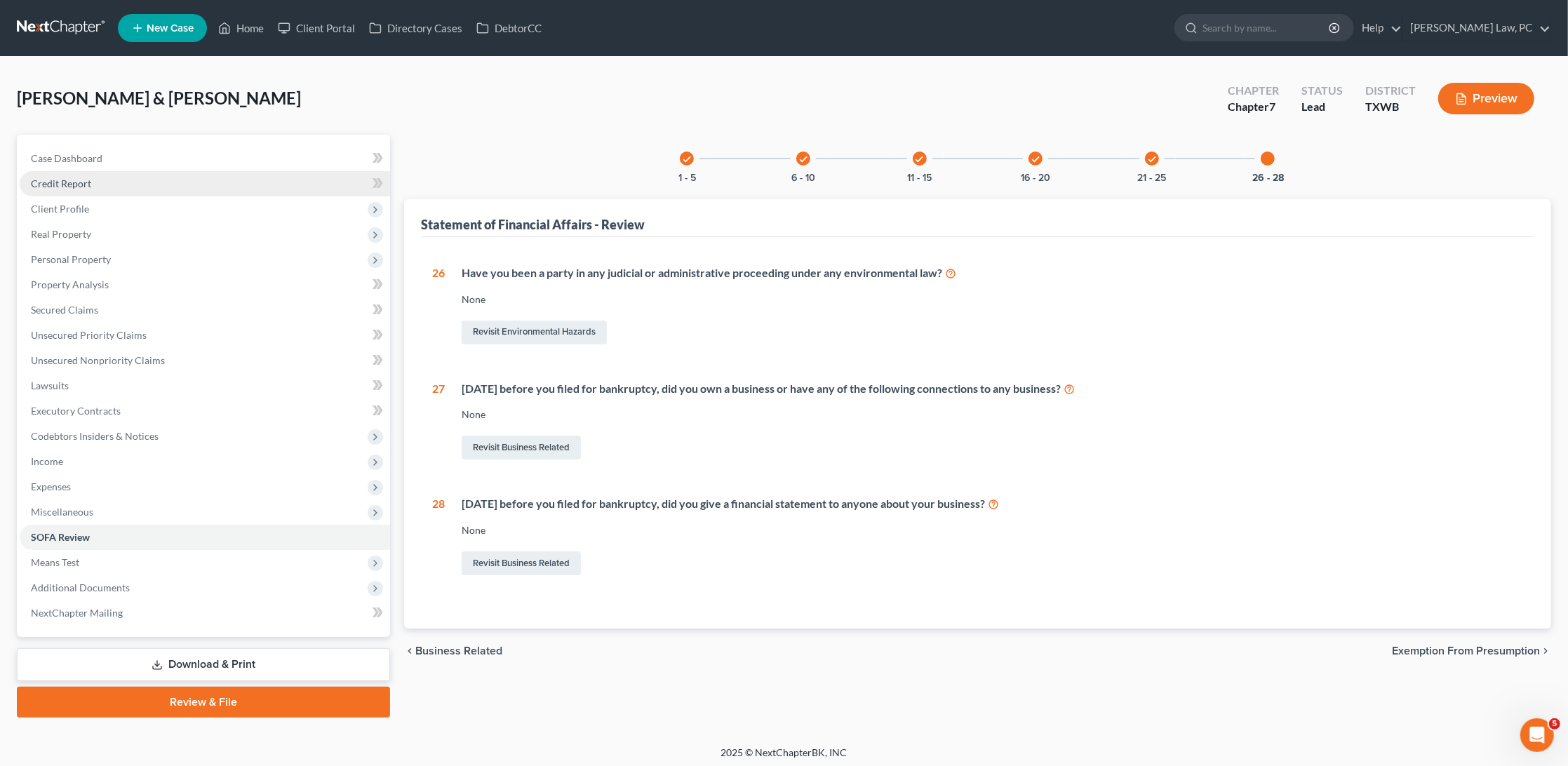
click at [179, 185] on link "Credit Report" at bounding box center [205, 183] width 371 height 25
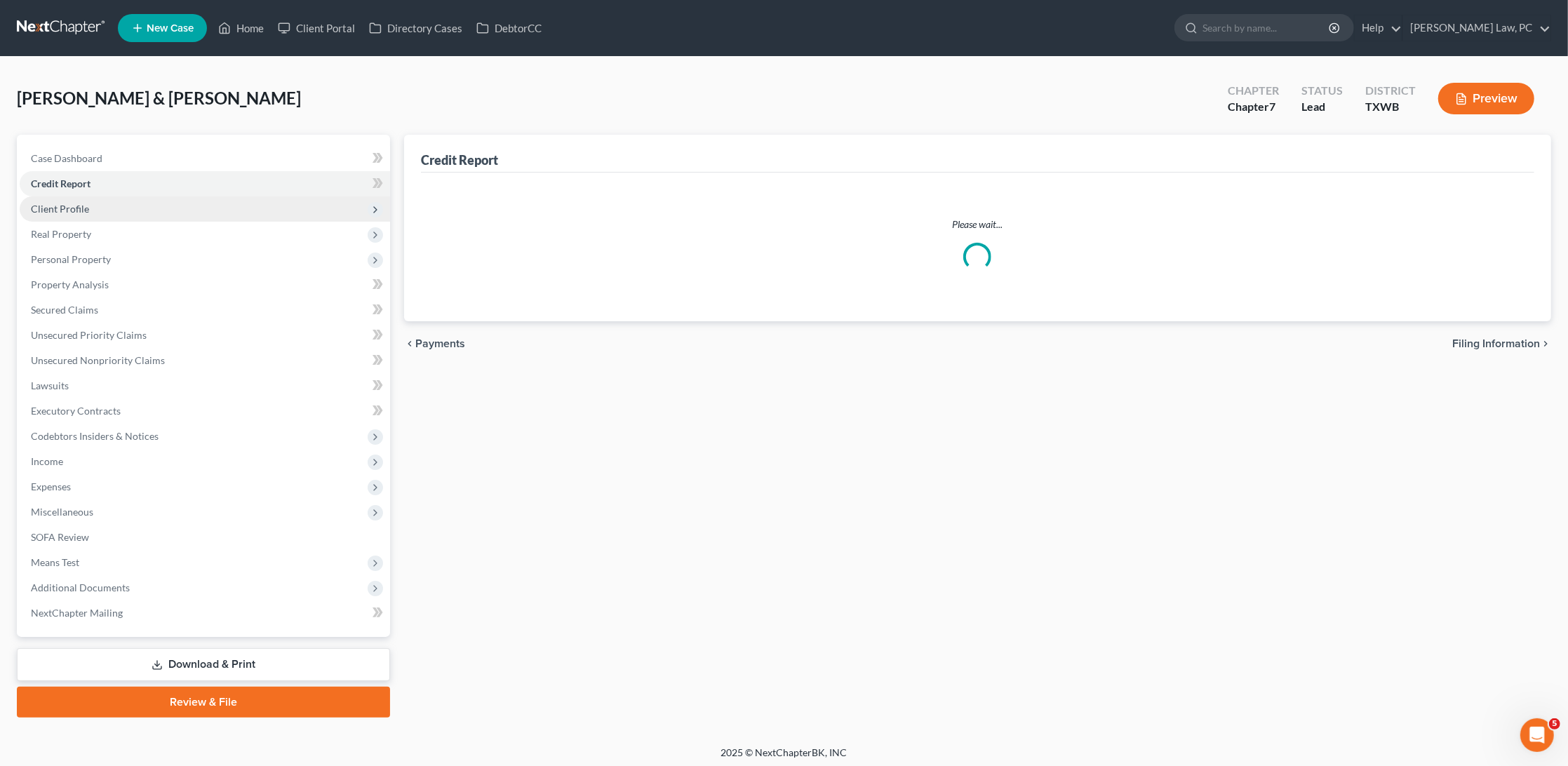
click at [144, 206] on span "Client Profile" at bounding box center [205, 209] width 371 height 25
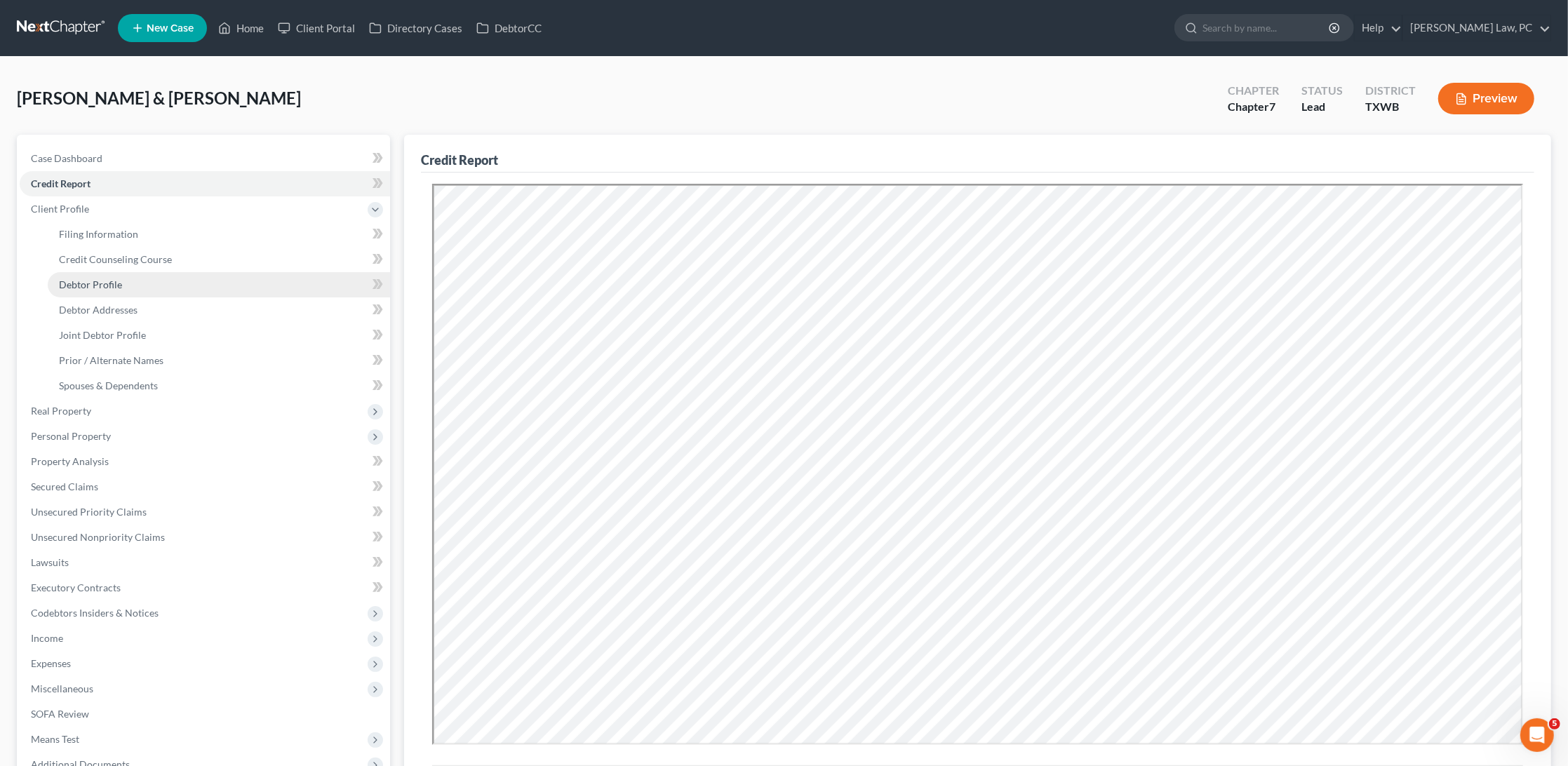
click at [92, 286] on link "Debtor Profile" at bounding box center [219, 285] width 342 height 25
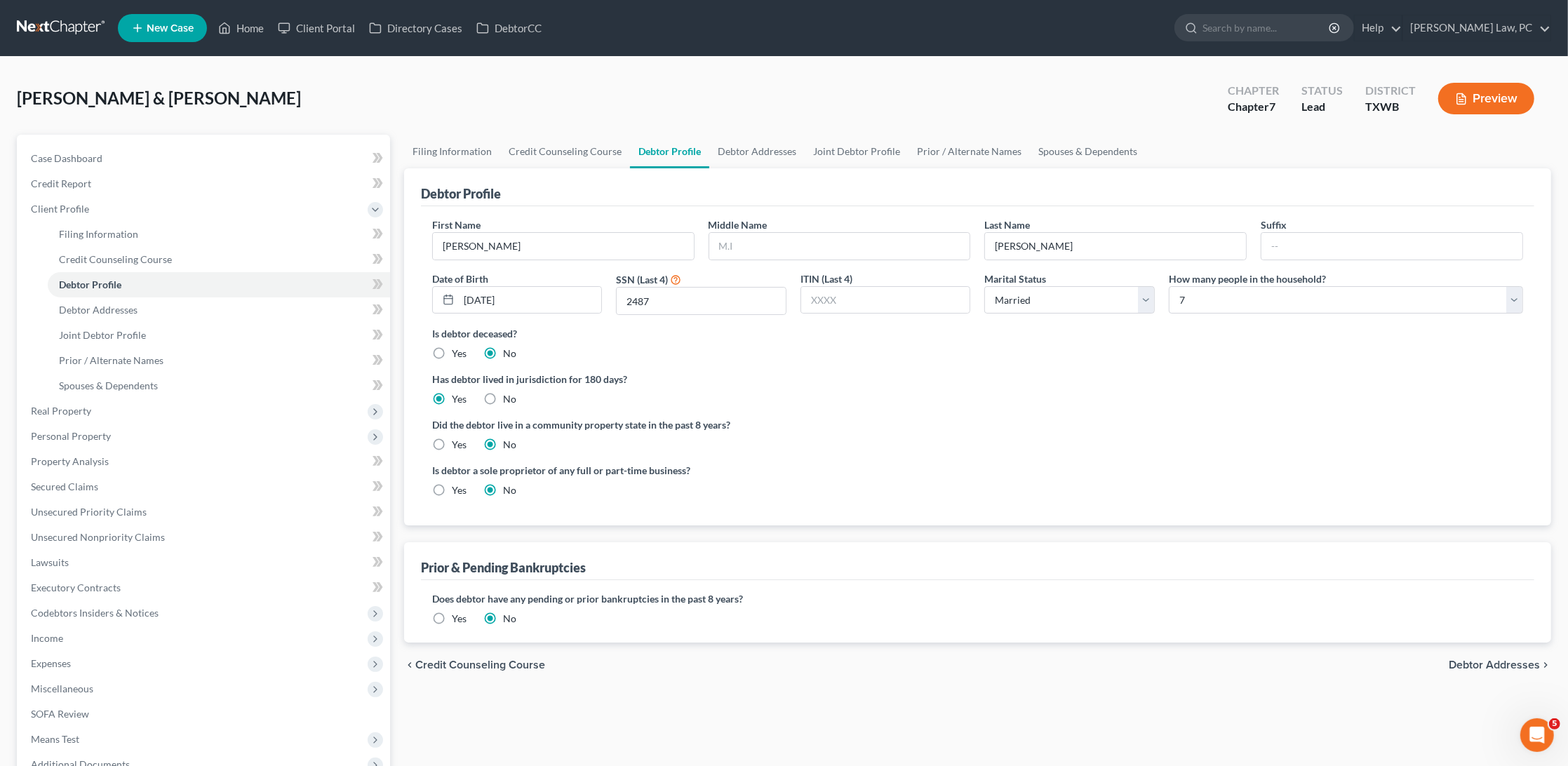
click at [452, 485] on label "Yes" at bounding box center [460, 490] width 15 height 14
click at [457, 485] on input "Yes" at bounding box center [462, 488] width 9 height 9
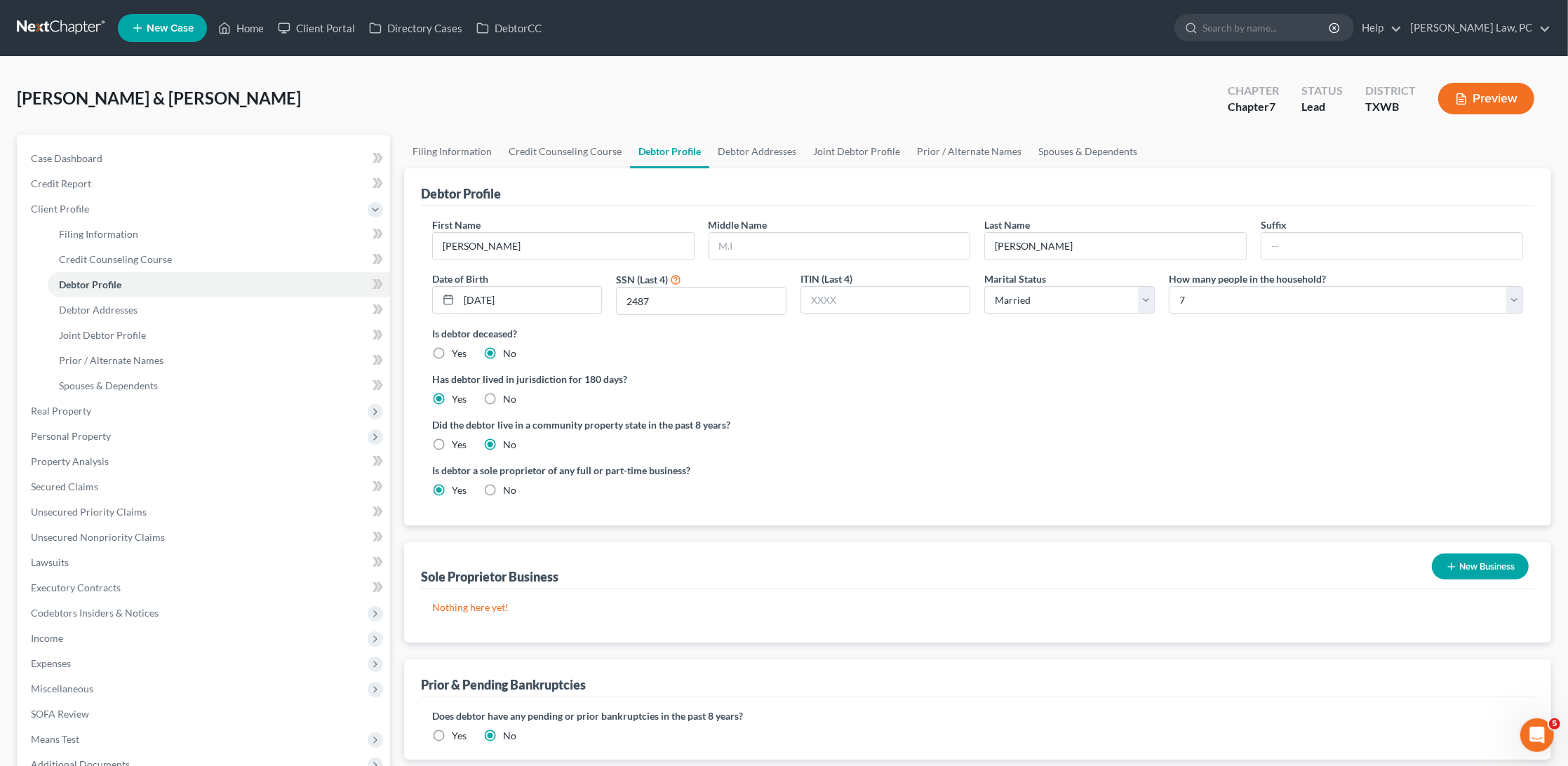
click at [1467, 562] on button "New Business" at bounding box center [1481, 566] width 97 height 26
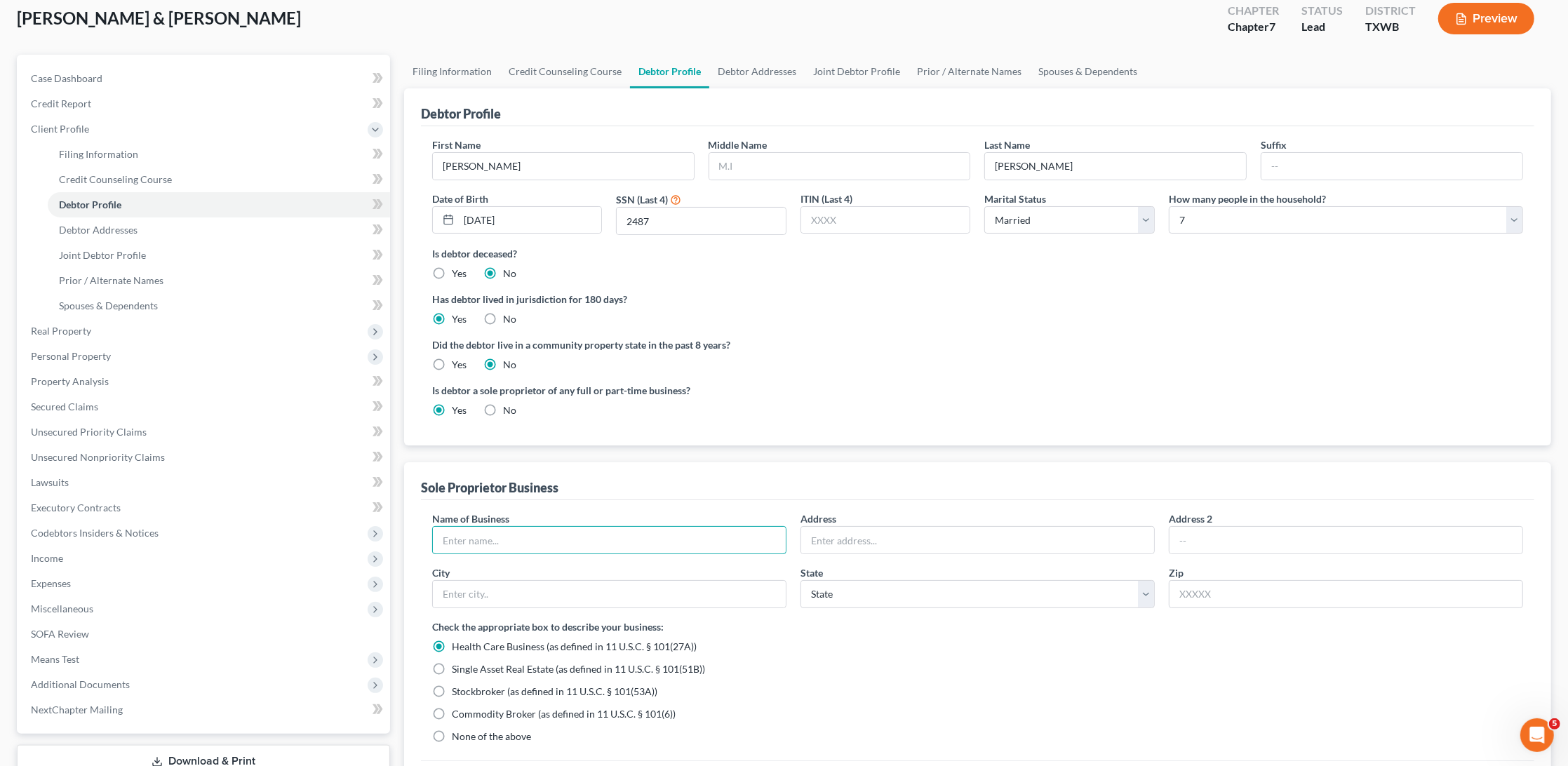
scroll to position [87, 0]
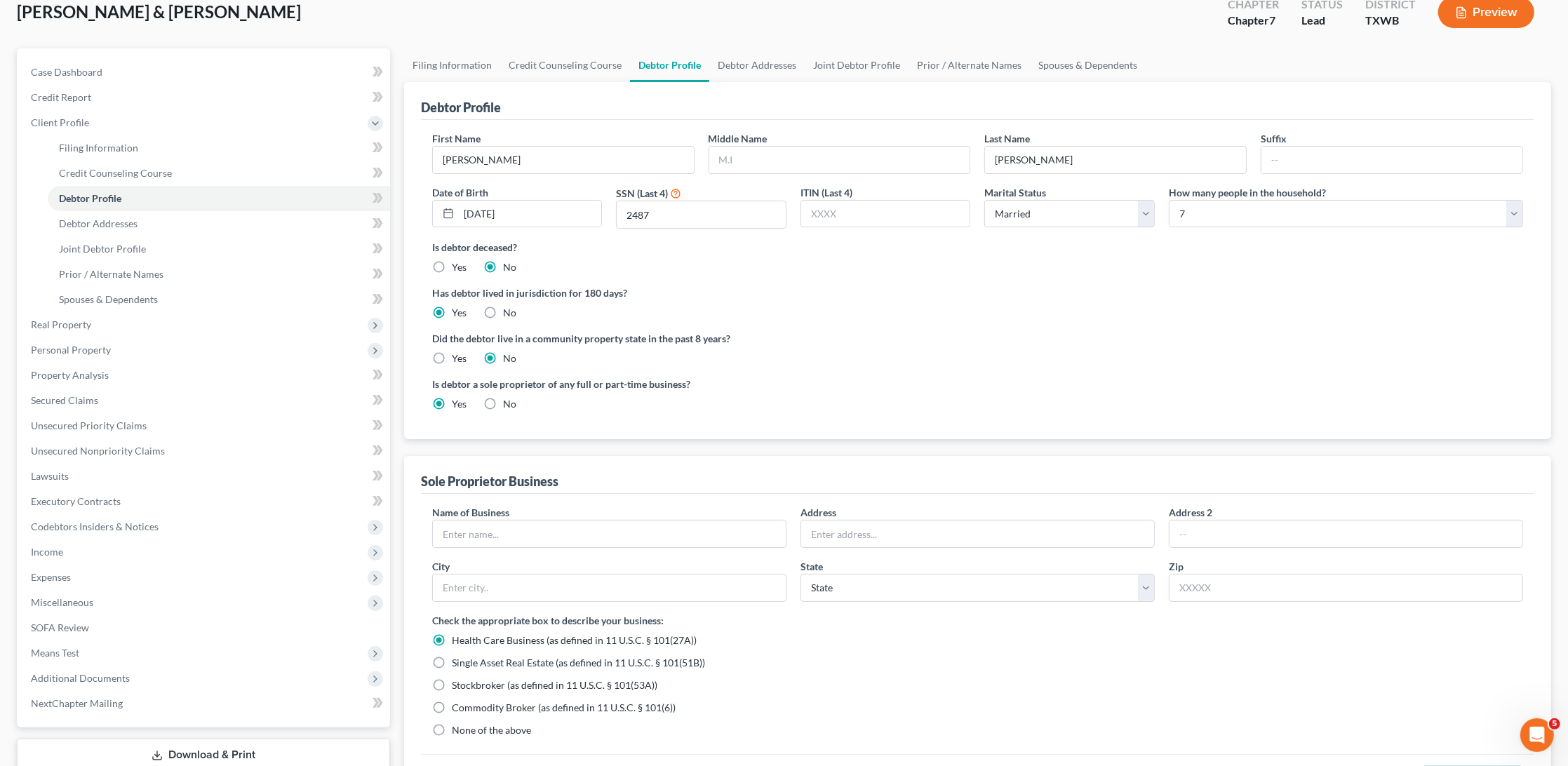
click at [452, 723] on label "None of the above" at bounding box center [492, 730] width 79 height 14
click at [457, 723] on input "None of the above" at bounding box center [462, 728] width 9 height 9
click at [499, 530] on input "text" at bounding box center [609, 533] width 353 height 26
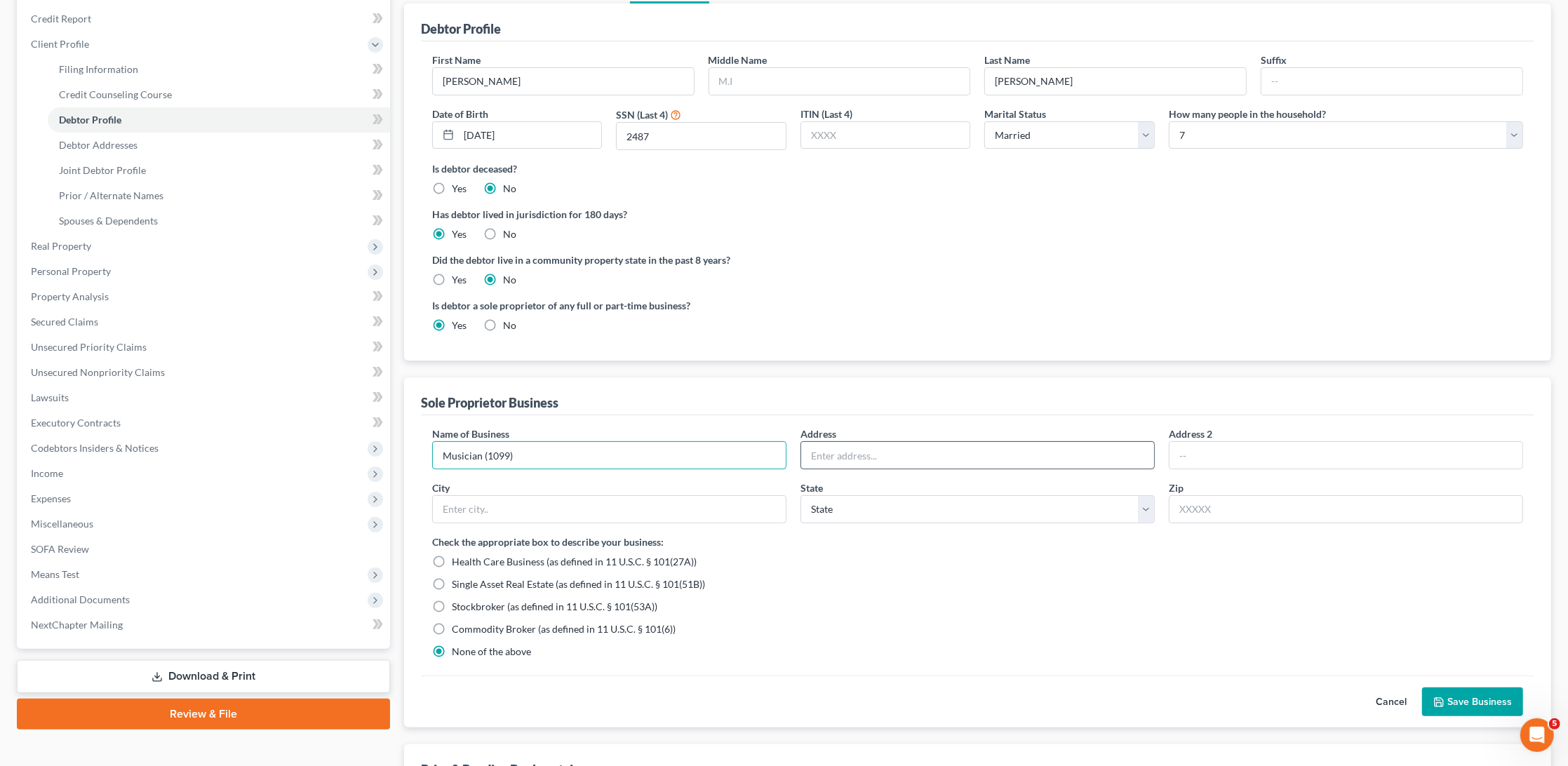
scroll to position [167, 0]
click at [1459, 686] on button "Save Business" at bounding box center [1473, 701] width 101 height 29
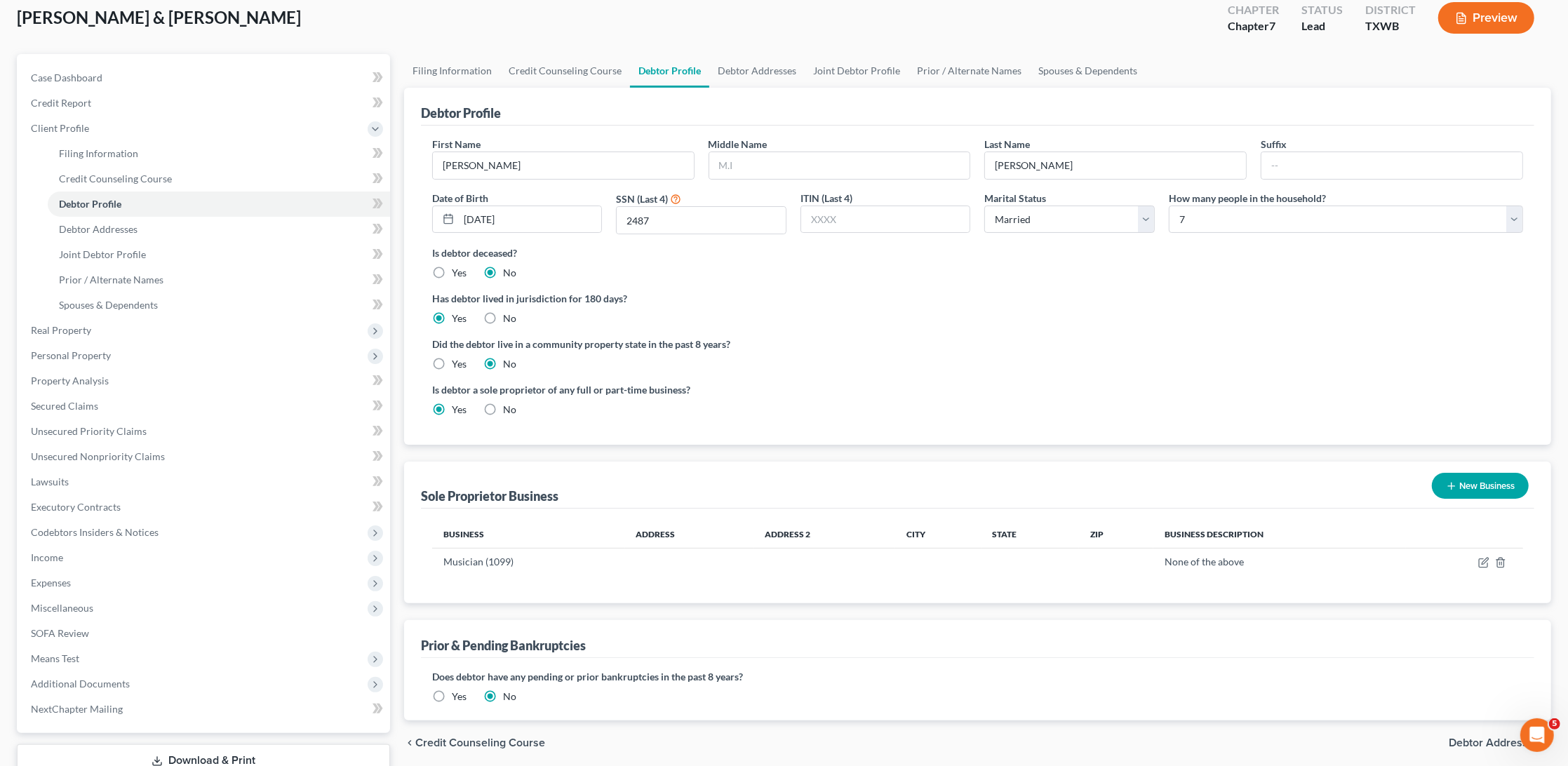
scroll to position [49, 0]
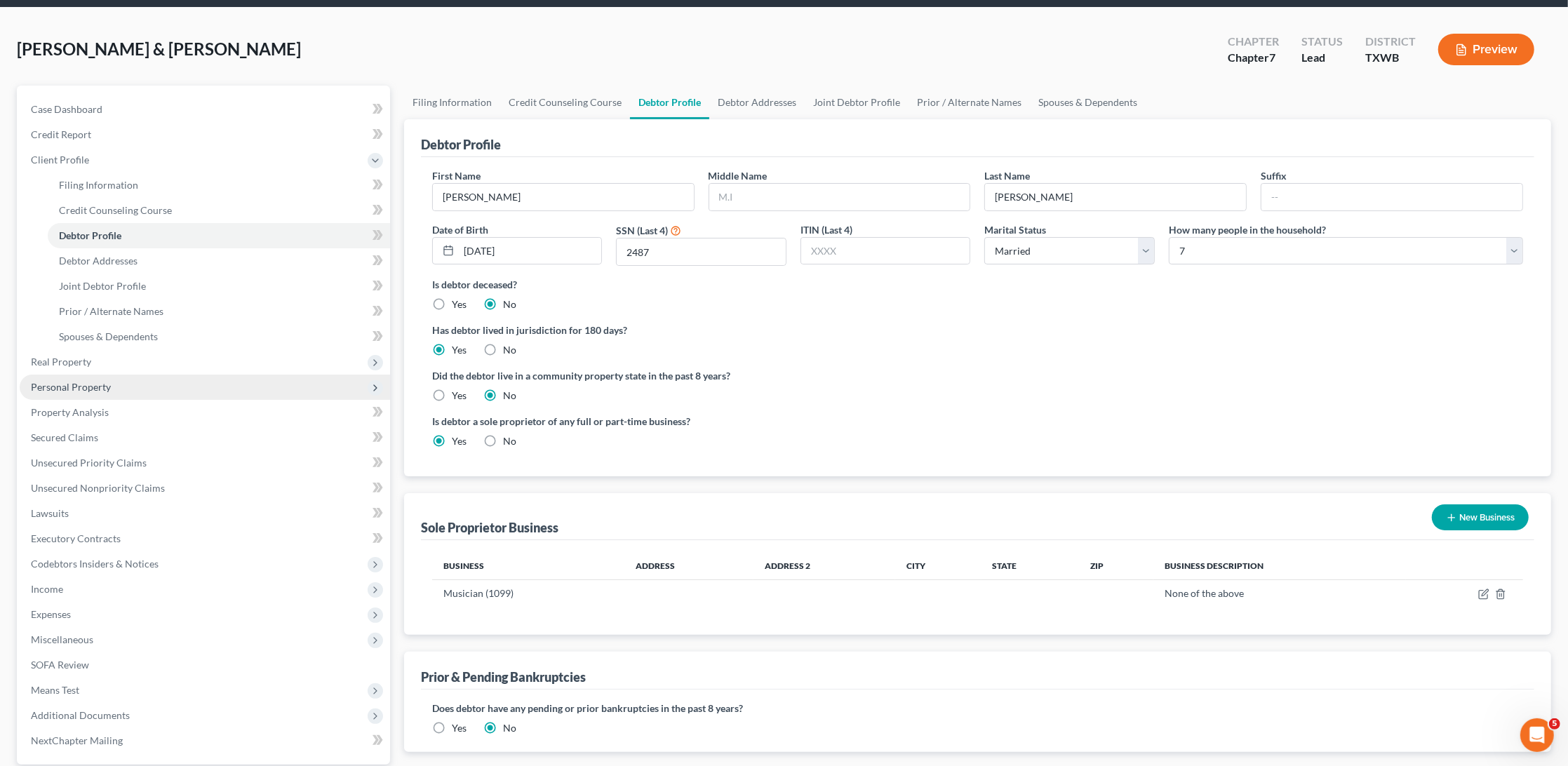
click at [92, 381] on span "Personal Property" at bounding box center [70, 387] width 80 height 12
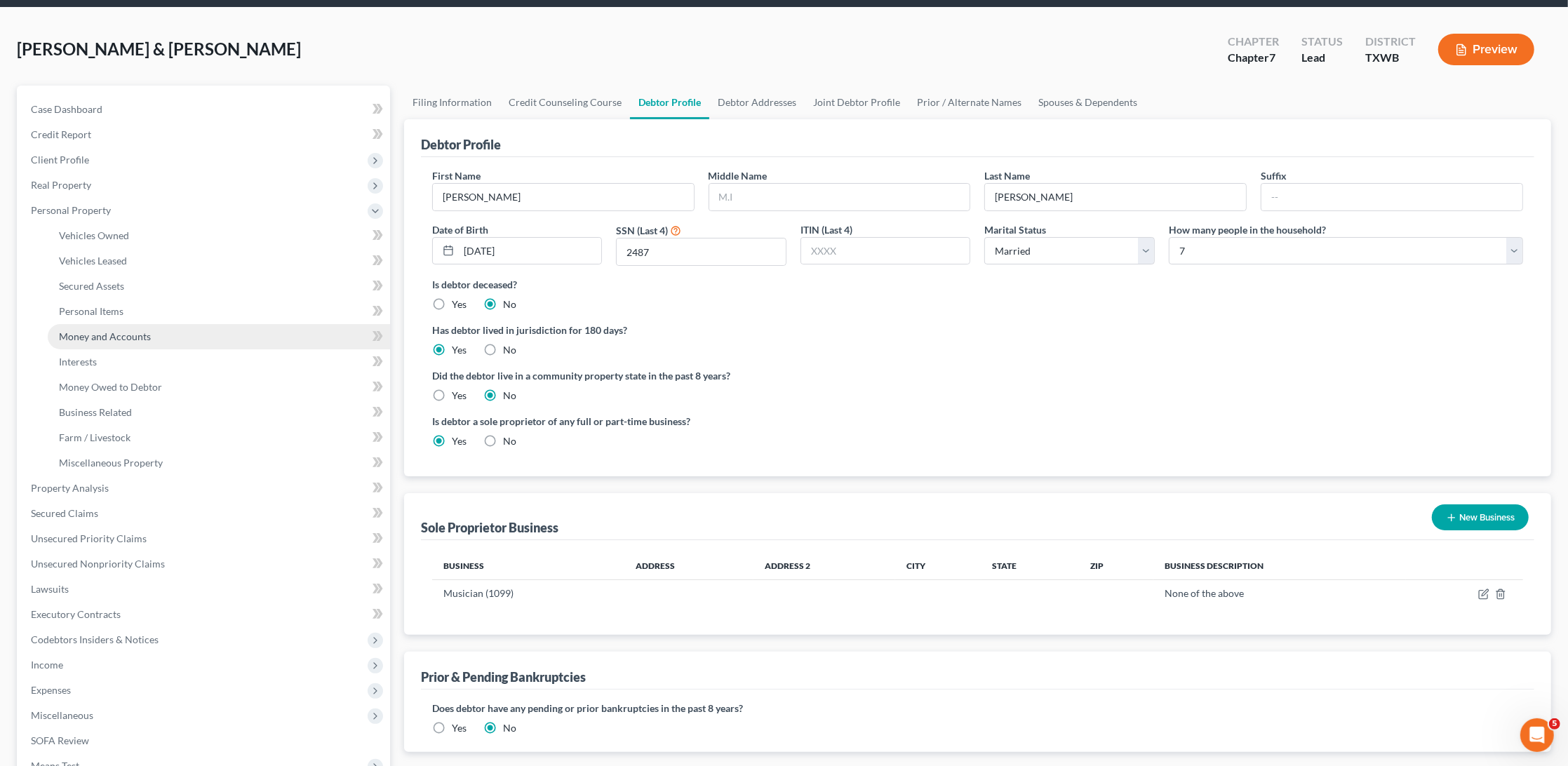
click at [128, 330] on span "Money and Accounts" at bounding box center [104, 336] width 92 height 12
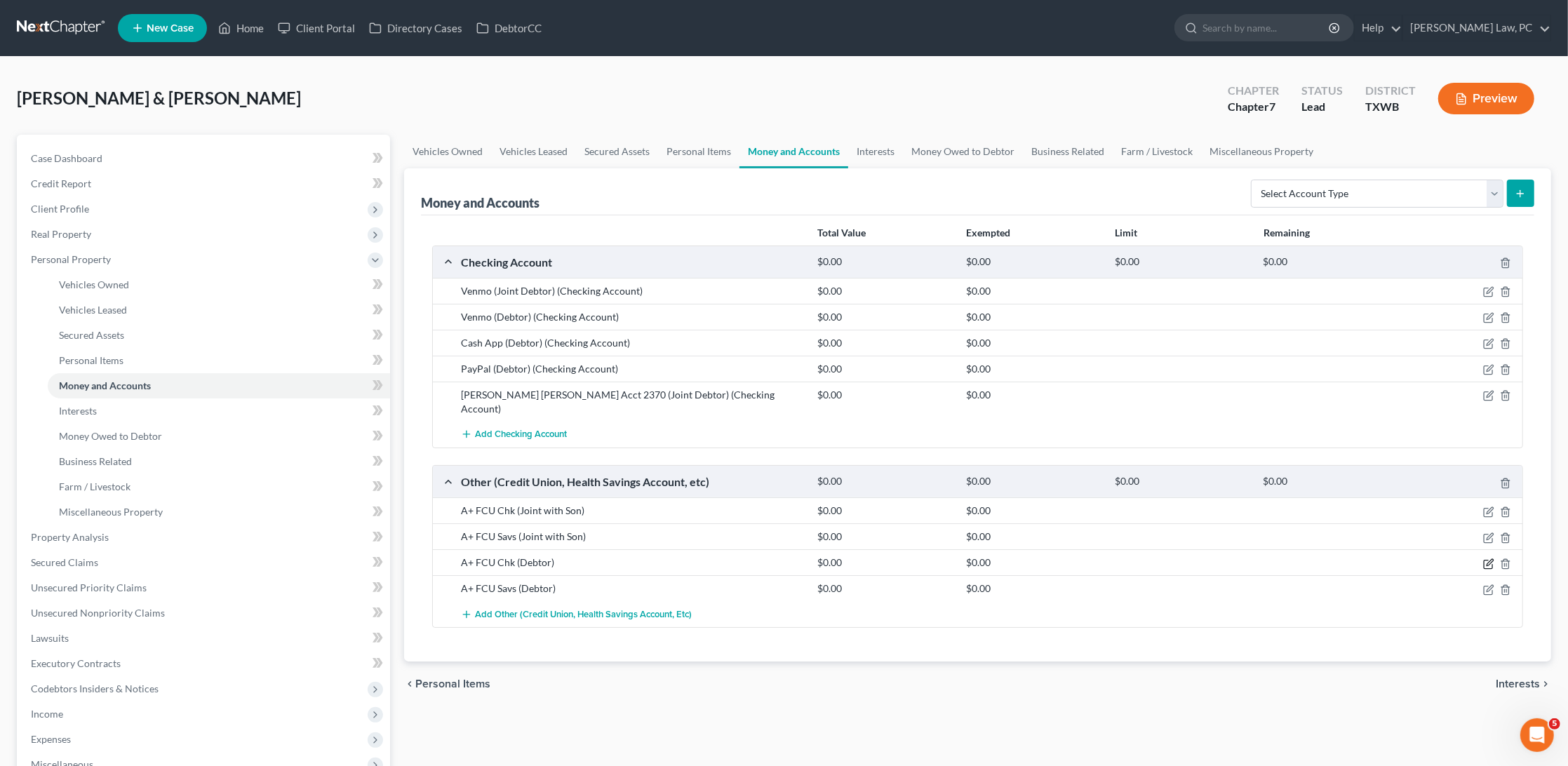
click at [1489, 559] on icon "button" at bounding box center [1490, 562] width 7 height 7
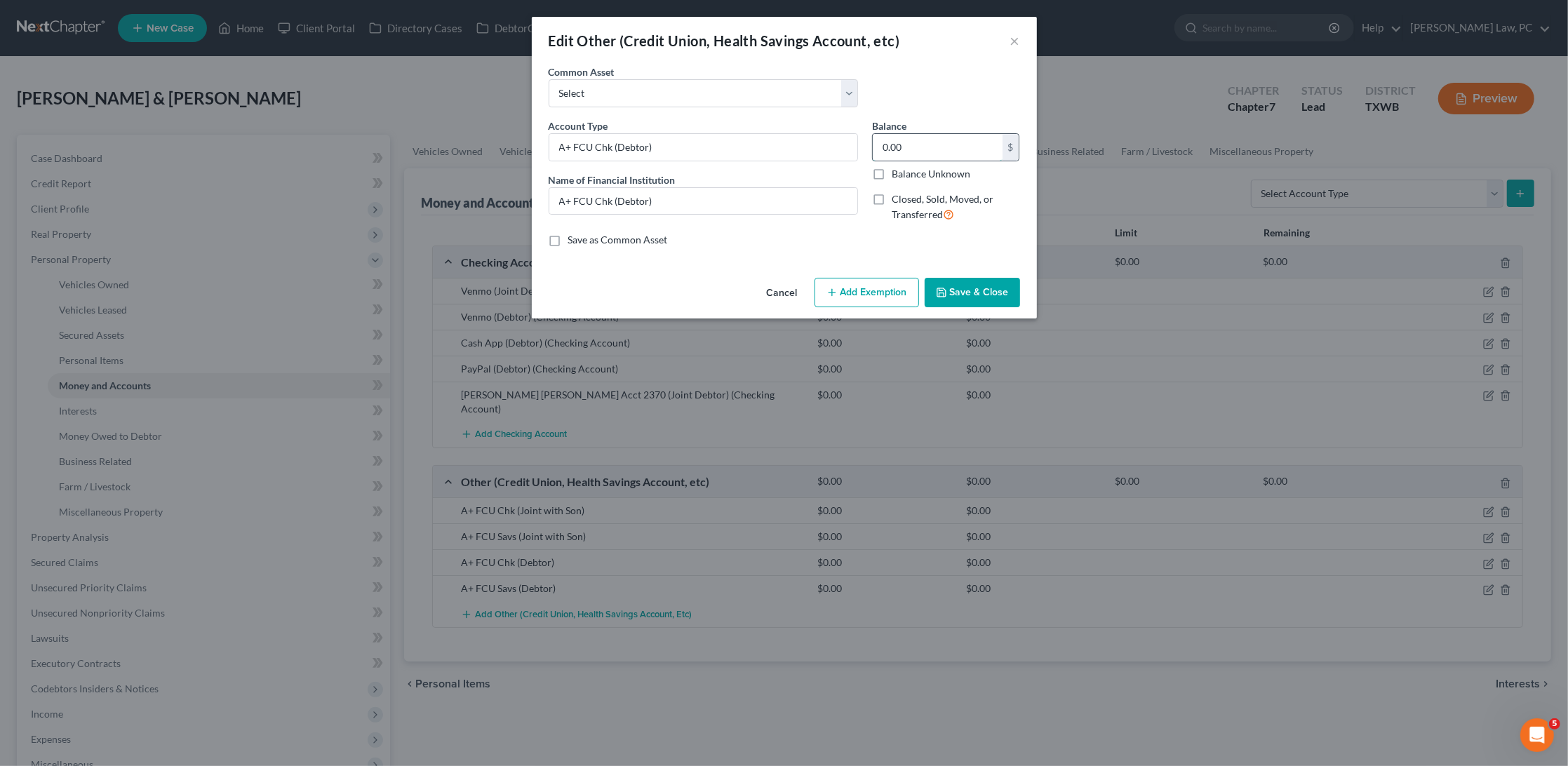
click at [927, 144] on input "0.00" at bounding box center [937, 147] width 130 height 26
click at [961, 281] on button "Save & Close" at bounding box center [973, 293] width 95 height 29
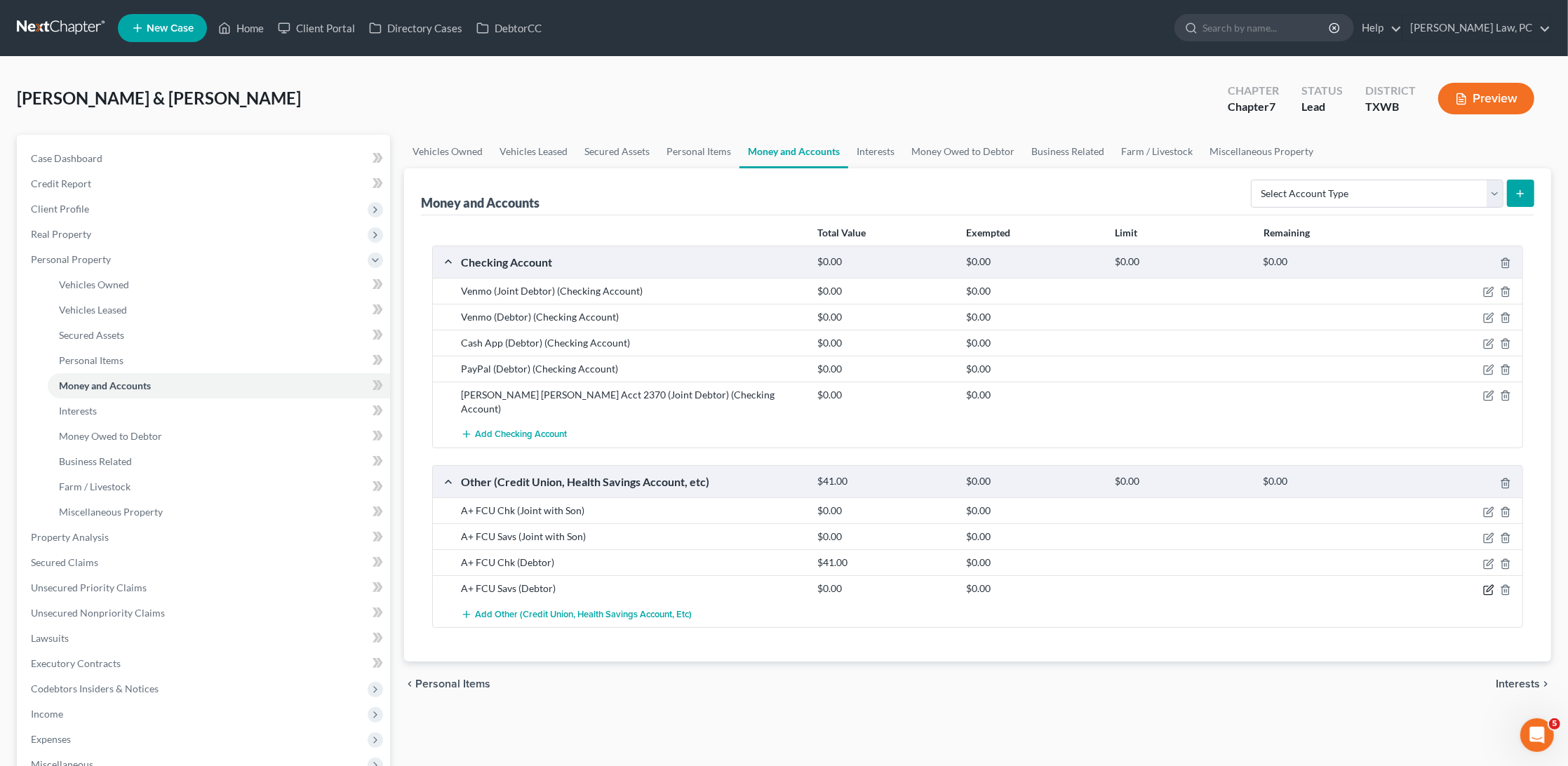
click at [1489, 584] on icon "button" at bounding box center [1489, 589] width 11 height 11
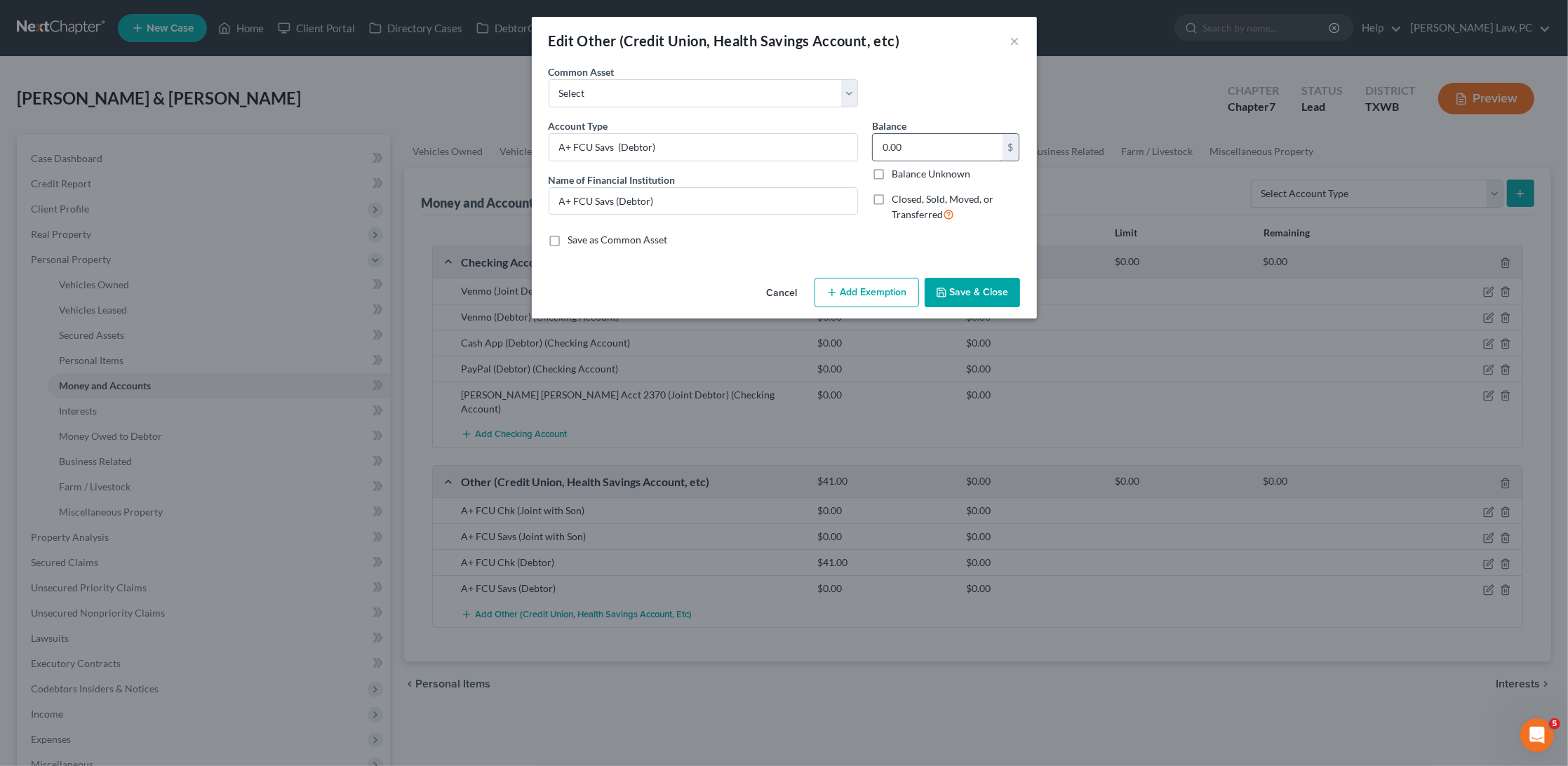
click at [962, 142] on input "0.00" at bounding box center [937, 147] width 130 height 26
click at [964, 291] on button "Save & Close" at bounding box center [973, 293] width 95 height 29
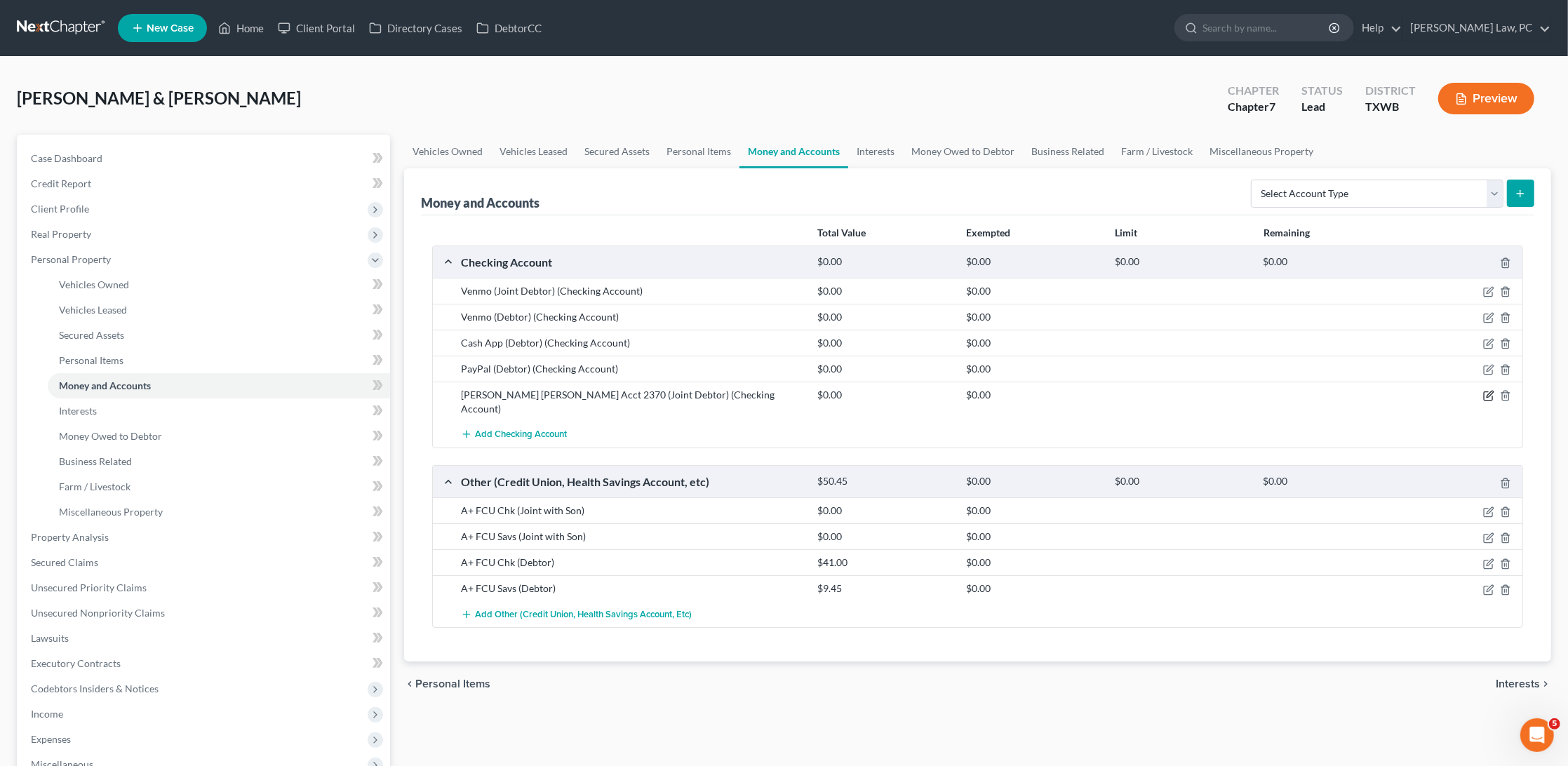
click at [1489, 391] on icon "button" at bounding box center [1490, 394] width 7 height 7
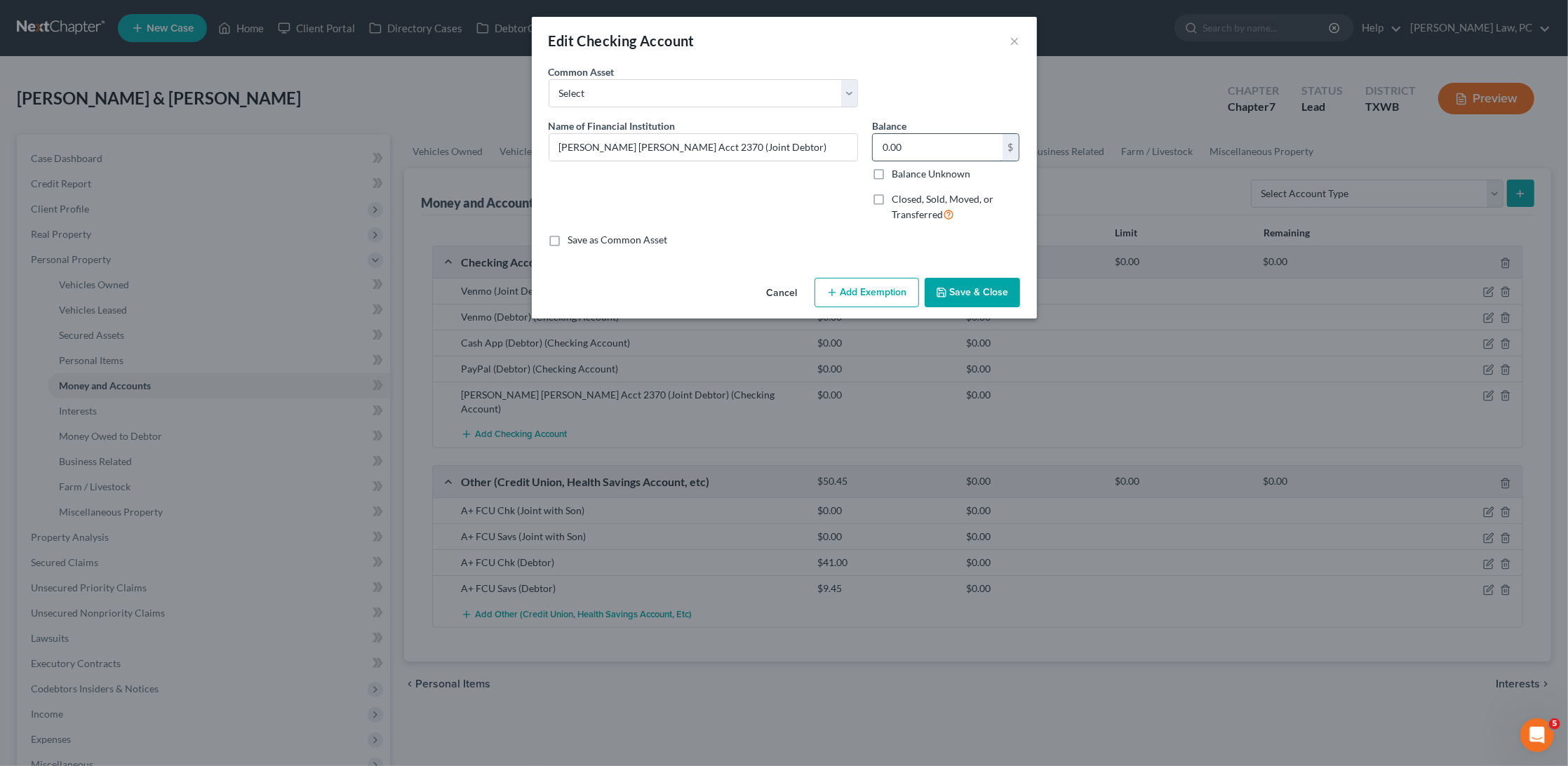
click at [923, 135] on input "0.00" at bounding box center [937, 147] width 130 height 26
click at [981, 295] on button "Save & Close" at bounding box center [973, 293] width 95 height 29
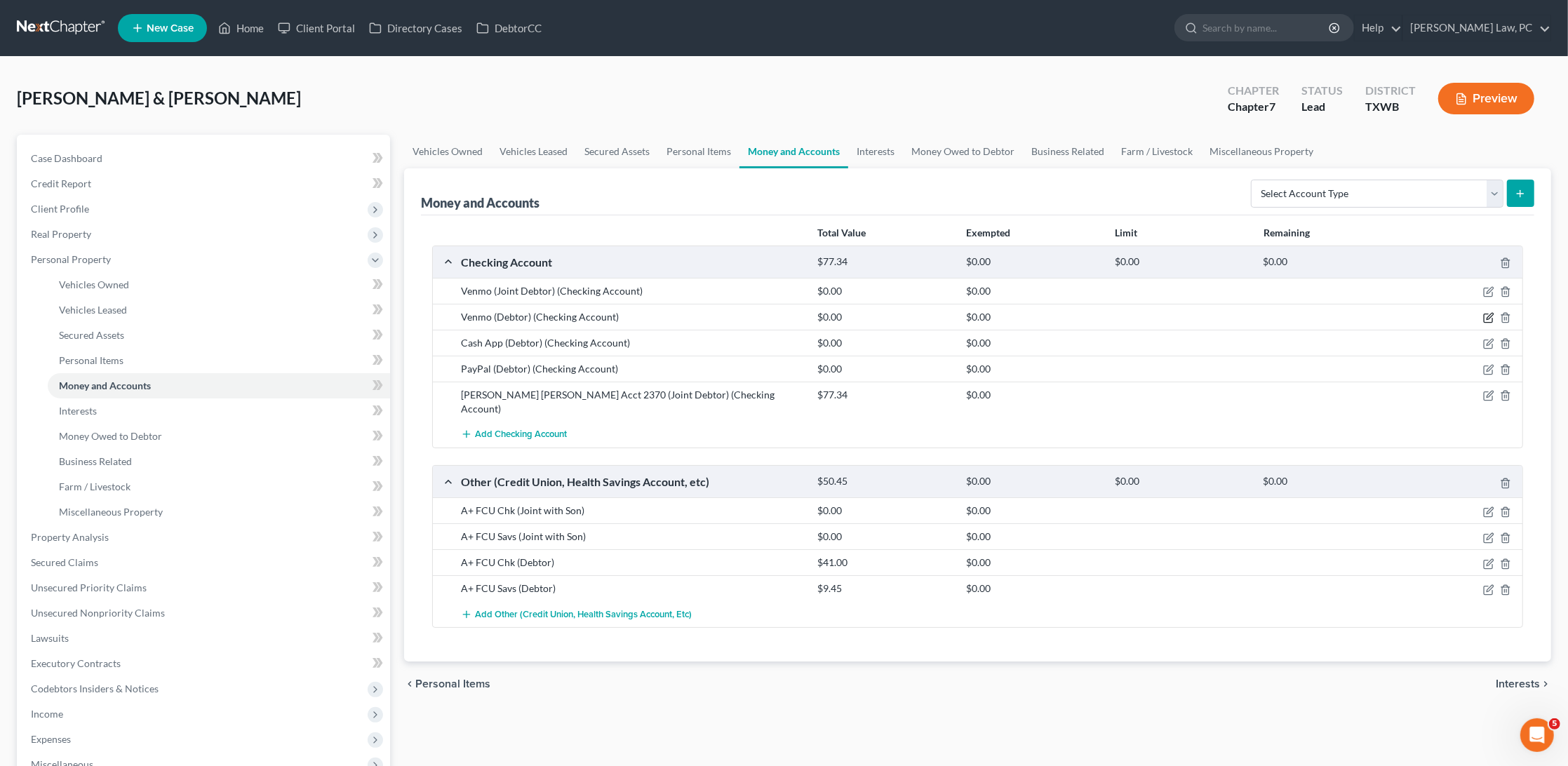
click at [1486, 312] on icon "button" at bounding box center [1489, 317] width 11 height 11
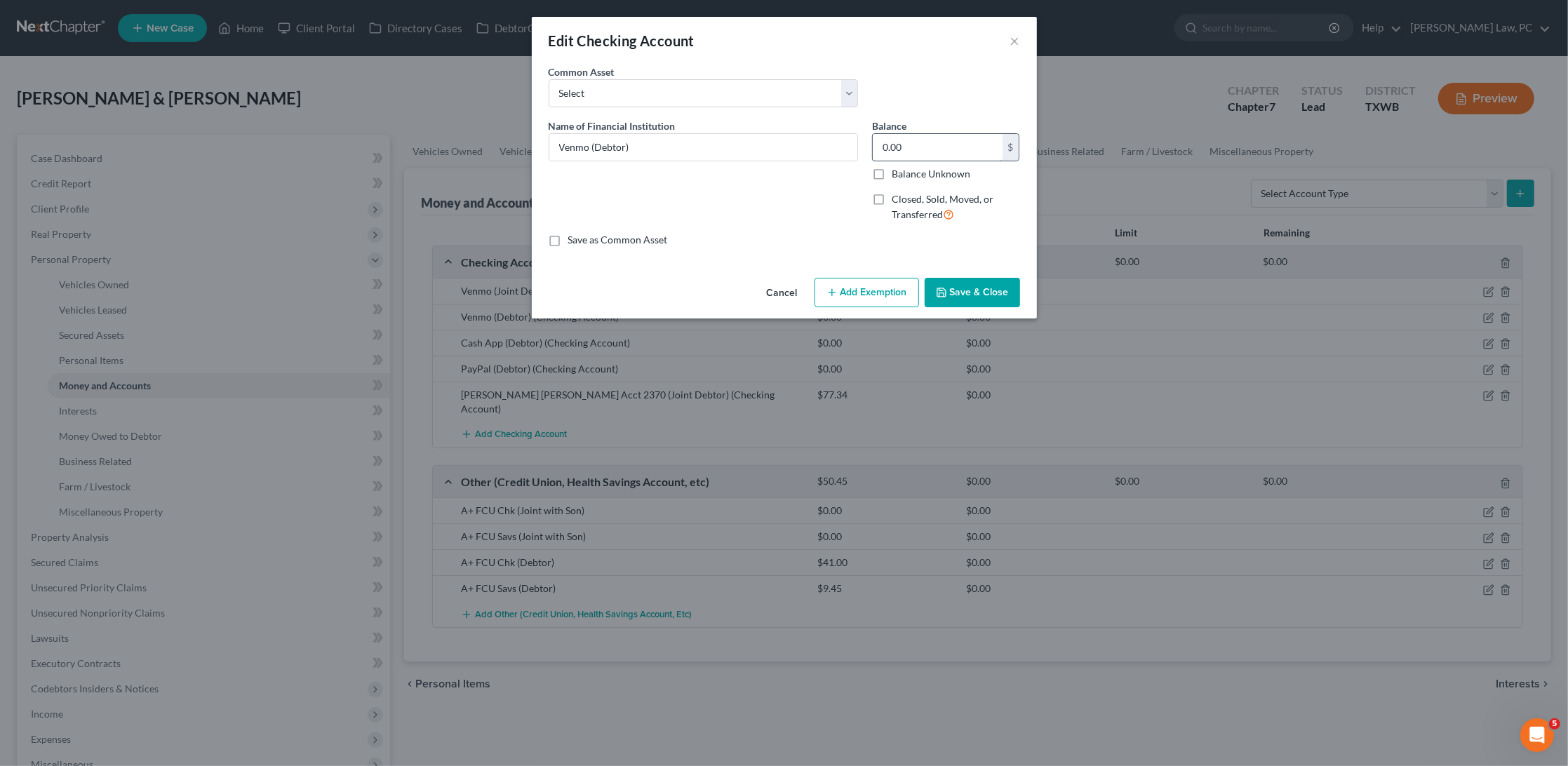
click at [947, 150] on input "0.00" at bounding box center [937, 147] width 130 height 26
click at [990, 289] on button "Save & Close" at bounding box center [973, 293] width 95 height 29
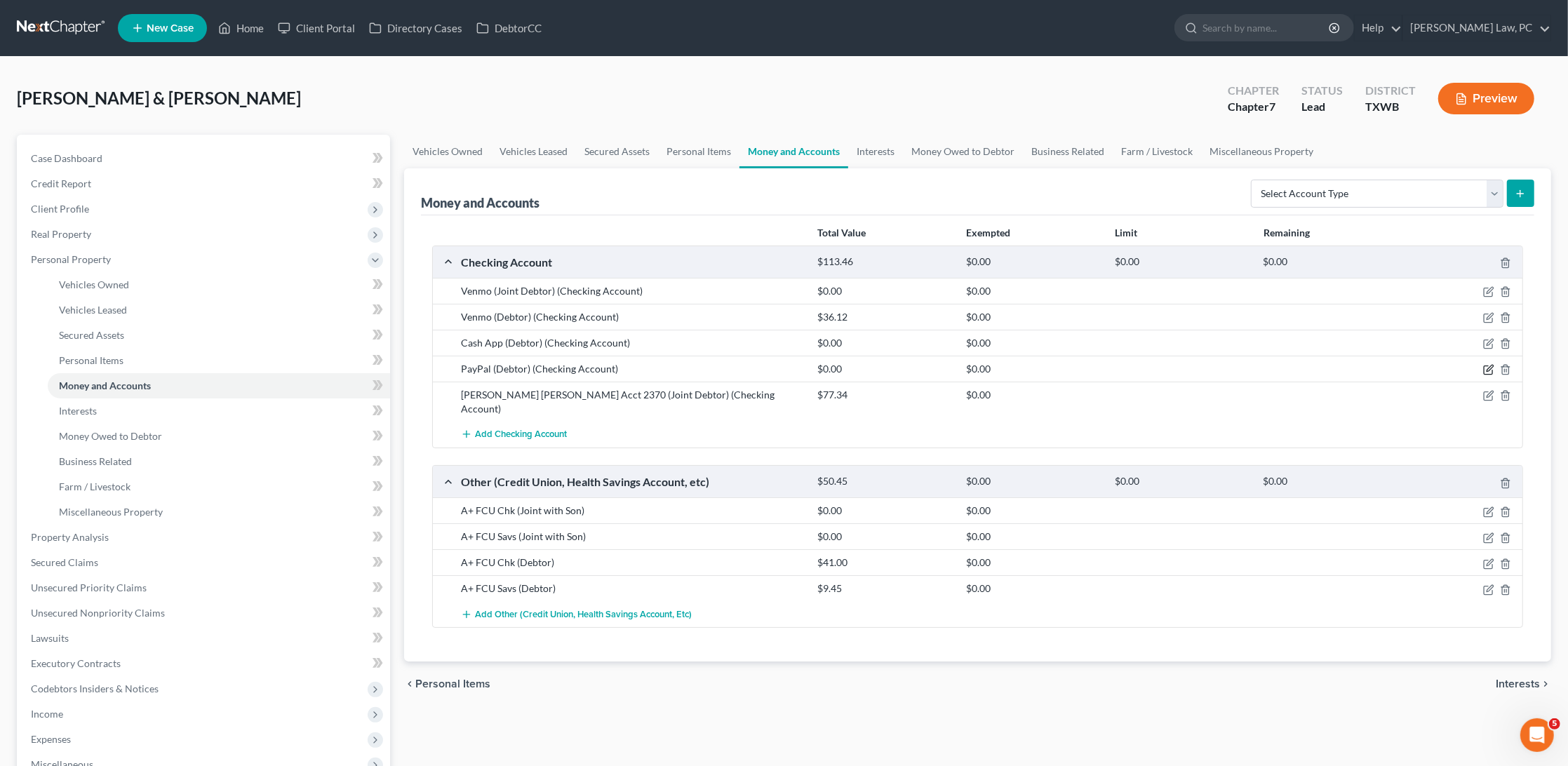
click at [1484, 366] on icon "button" at bounding box center [1488, 370] width 8 height 8
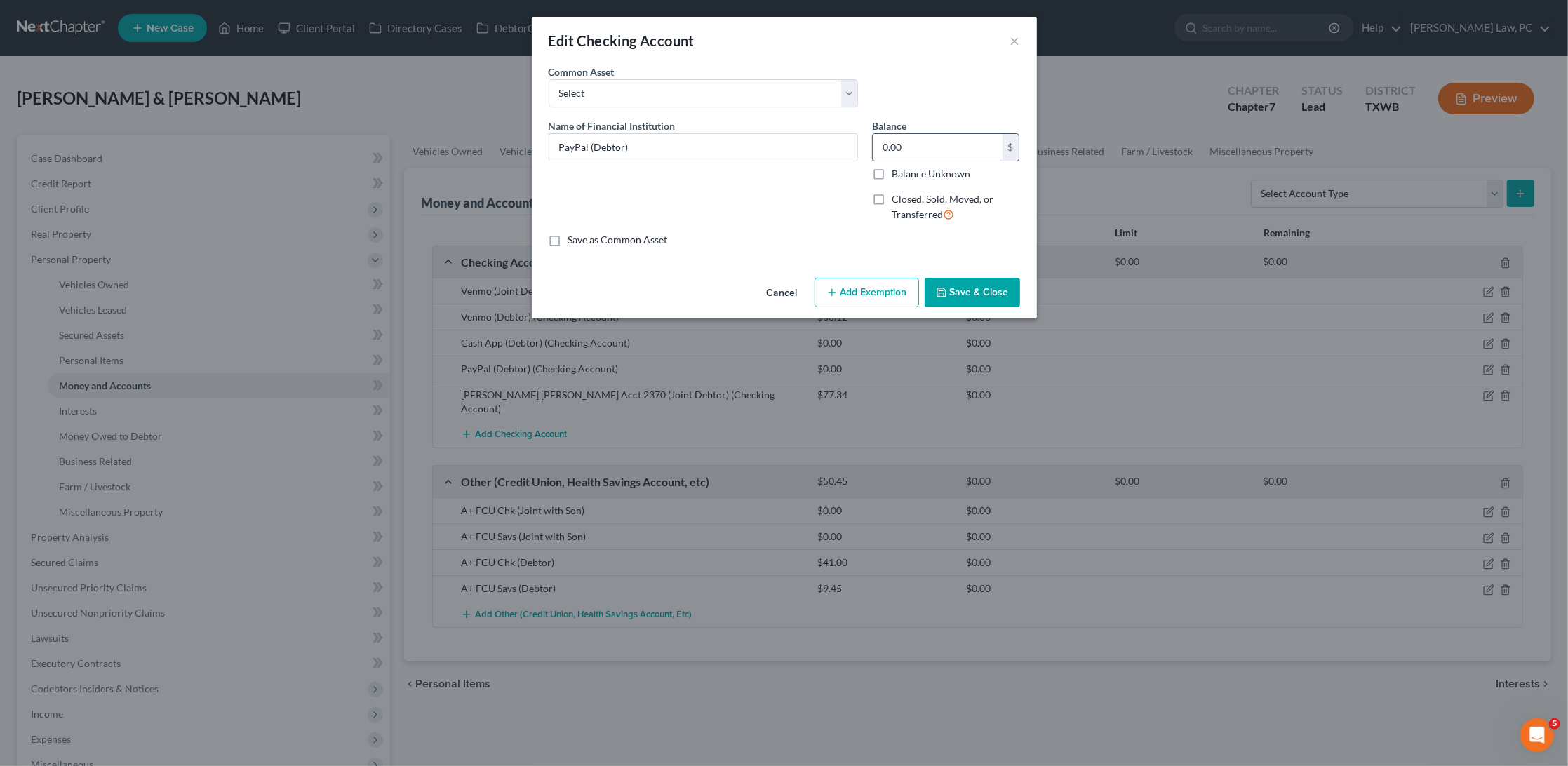
click at [923, 146] on input "0.00" at bounding box center [937, 147] width 130 height 26
click at [961, 288] on button "Save & Close" at bounding box center [973, 293] width 95 height 29
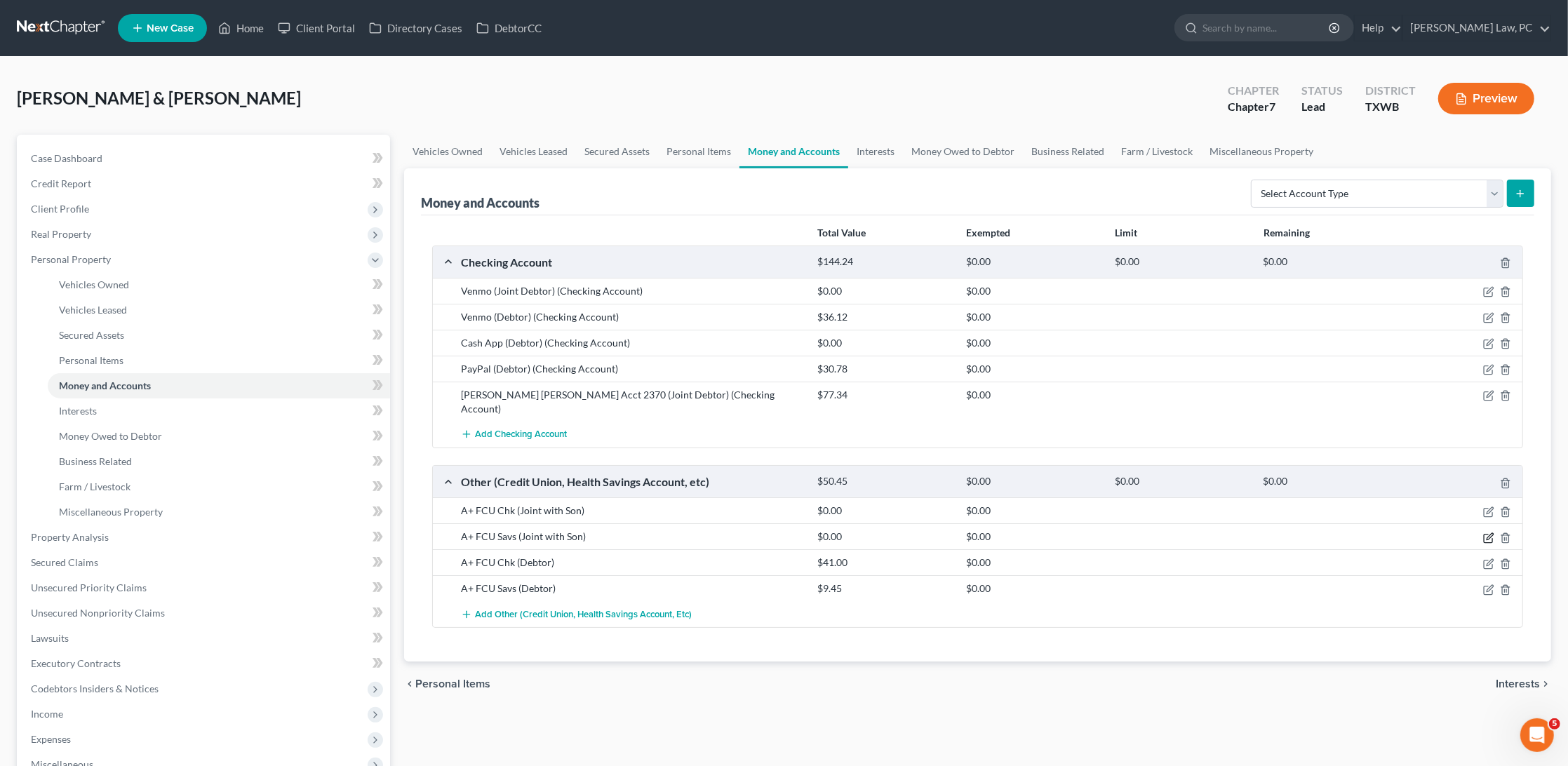
click at [1489, 533] on icon "button" at bounding box center [1489, 538] width 11 height 11
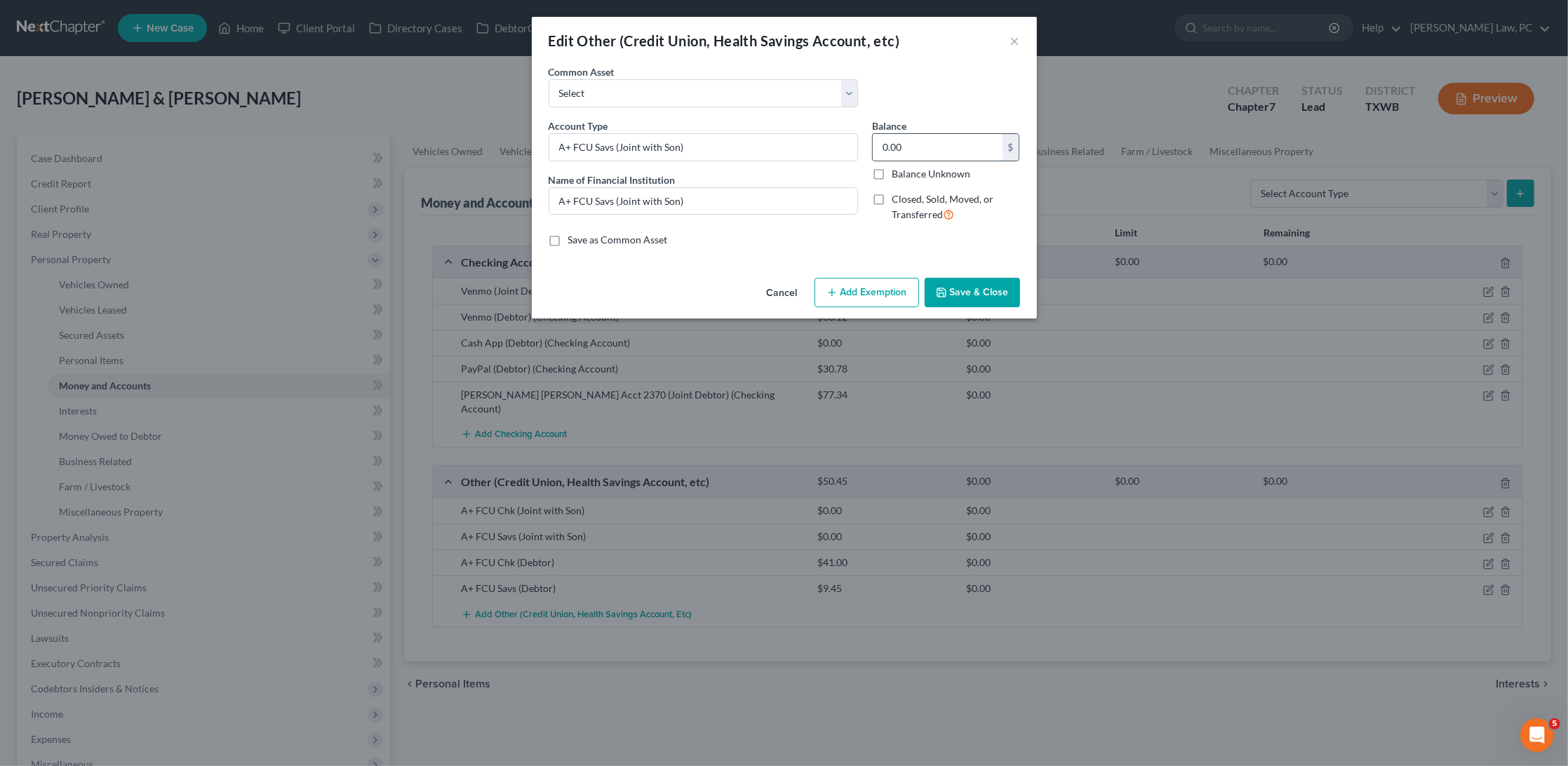
click at [929, 150] on input "0.00" at bounding box center [937, 147] width 130 height 26
click at [977, 285] on button "Save & Close" at bounding box center [973, 293] width 95 height 29
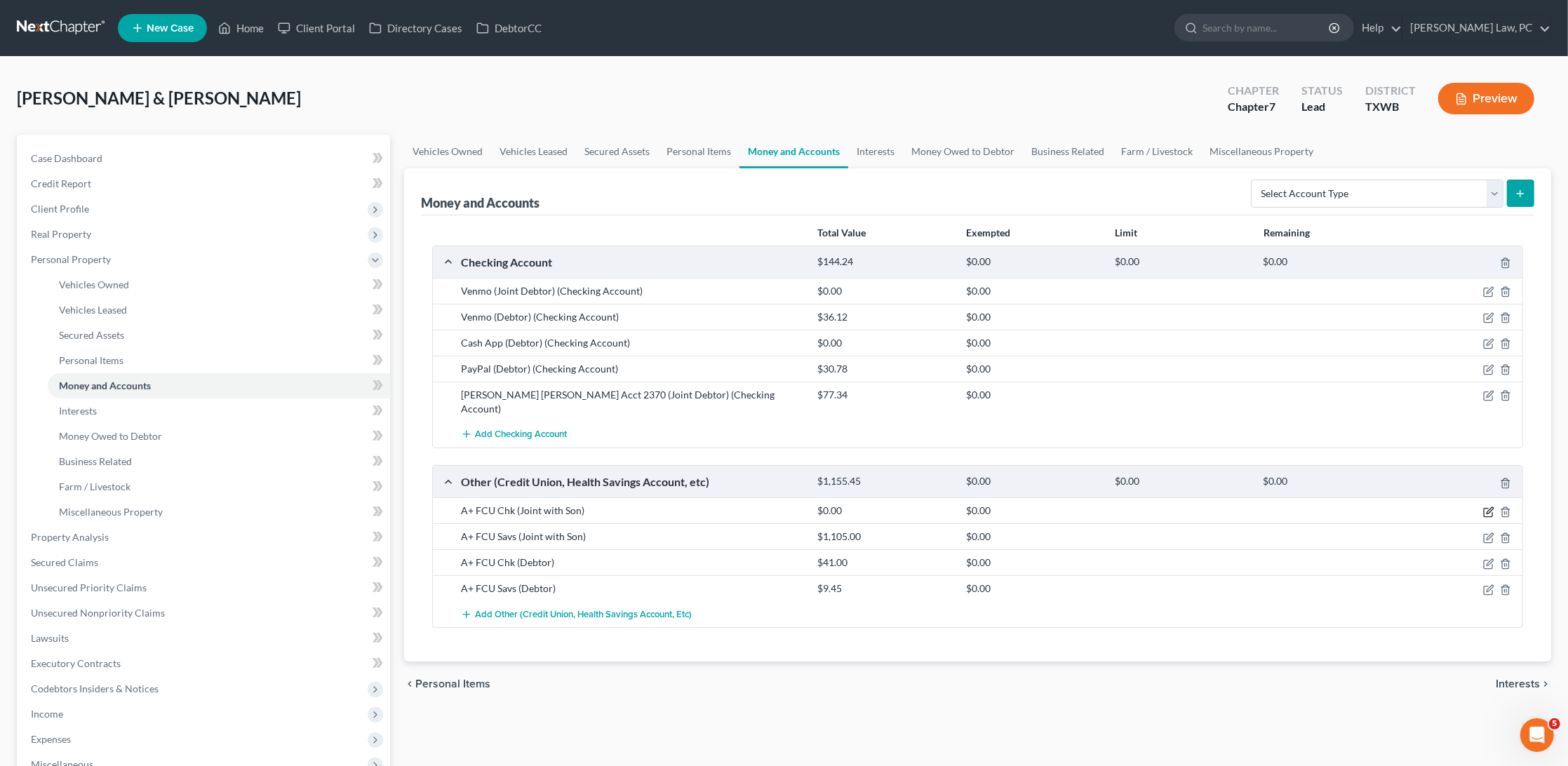
click at [1489, 507] on icon "button" at bounding box center [1490, 510] width 7 height 7
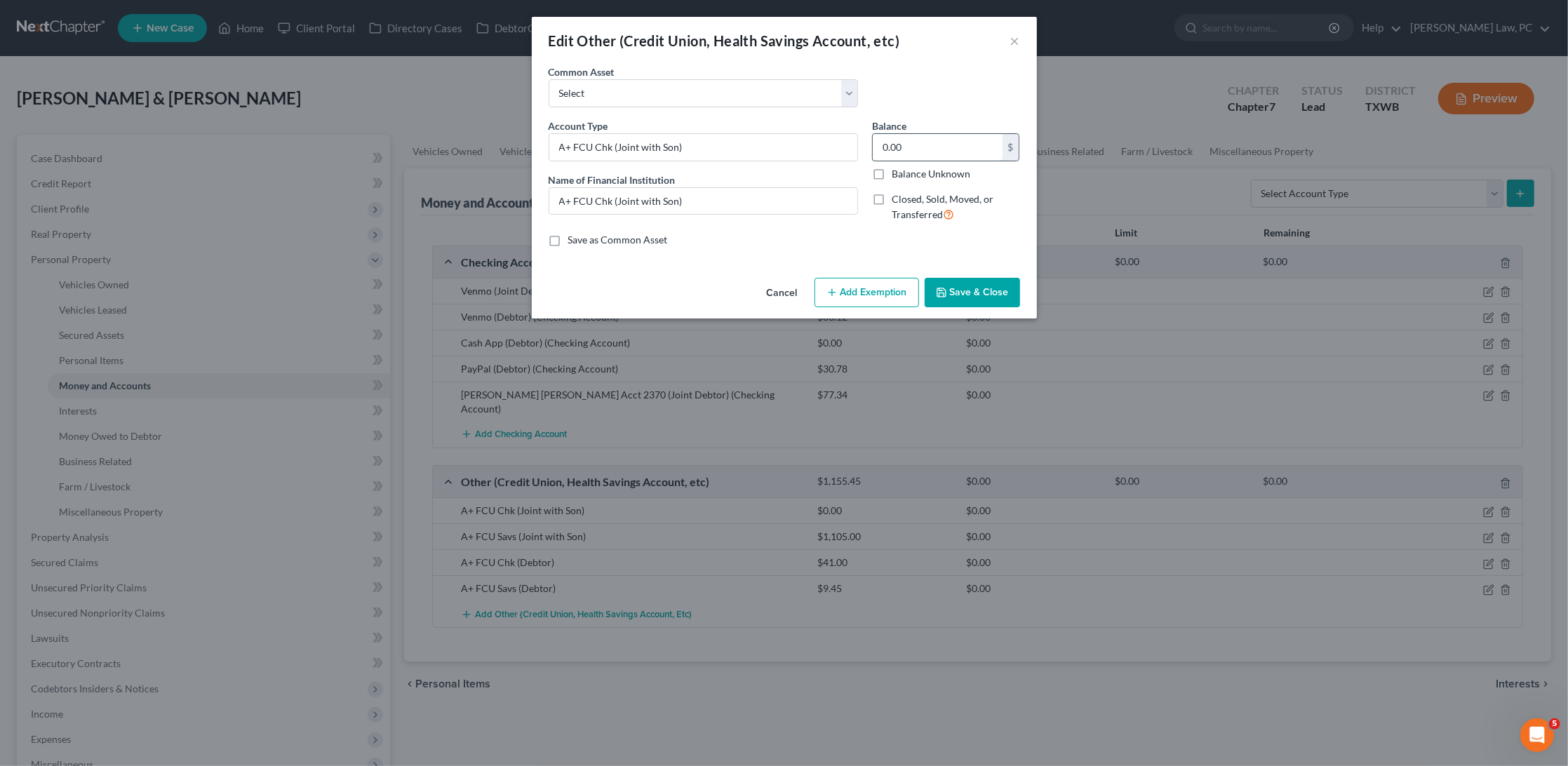
click at [947, 152] on input "0.00" at bounding box center [937, 147] width 130 height 26
click at [981, 294] on button "Save & Close" at bounding box center [973, 293] width 95 height 29
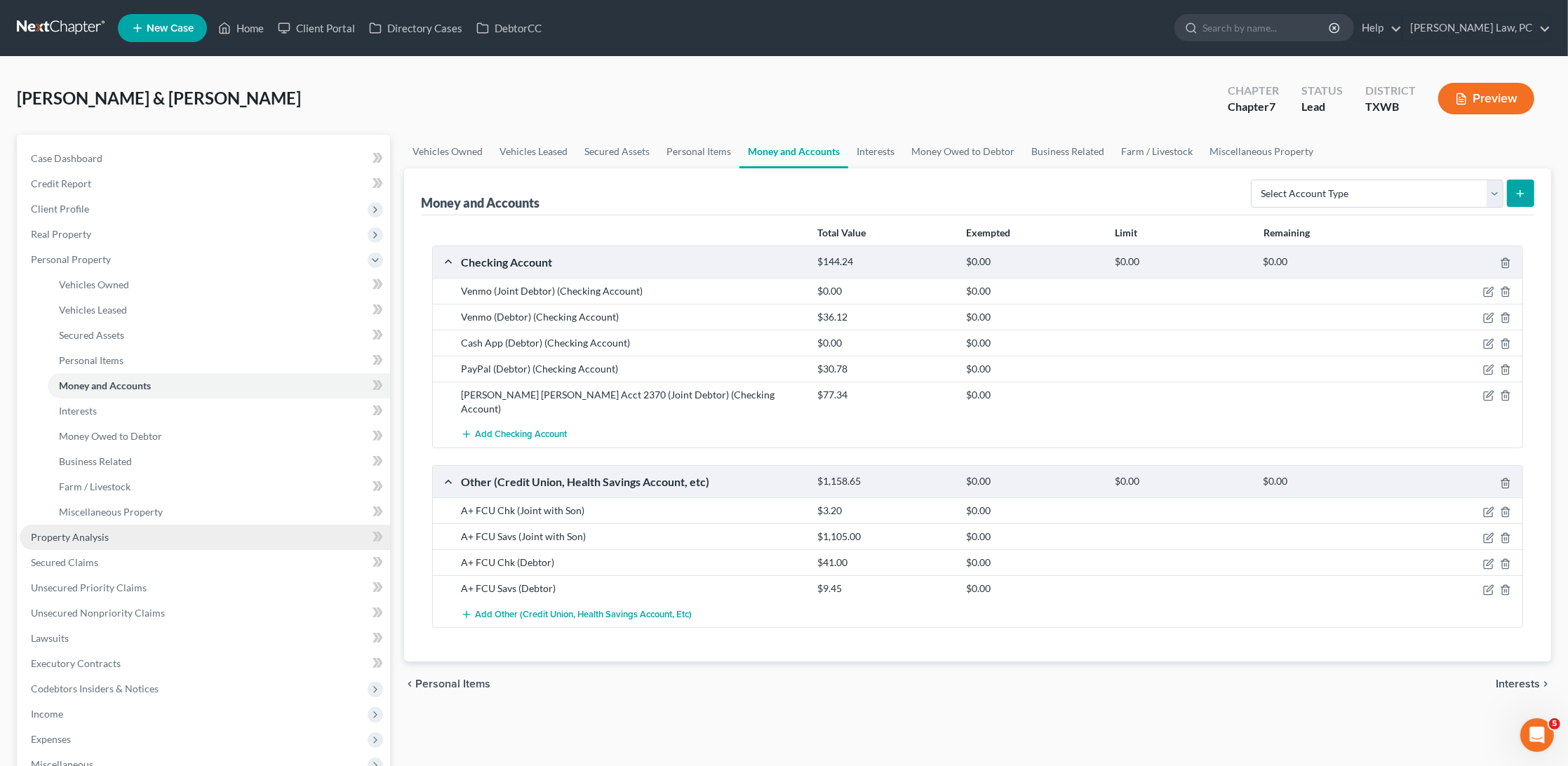
click at [108, 528] on link "Property Analysis" at bounding box center [205, 537] width 371 height 25
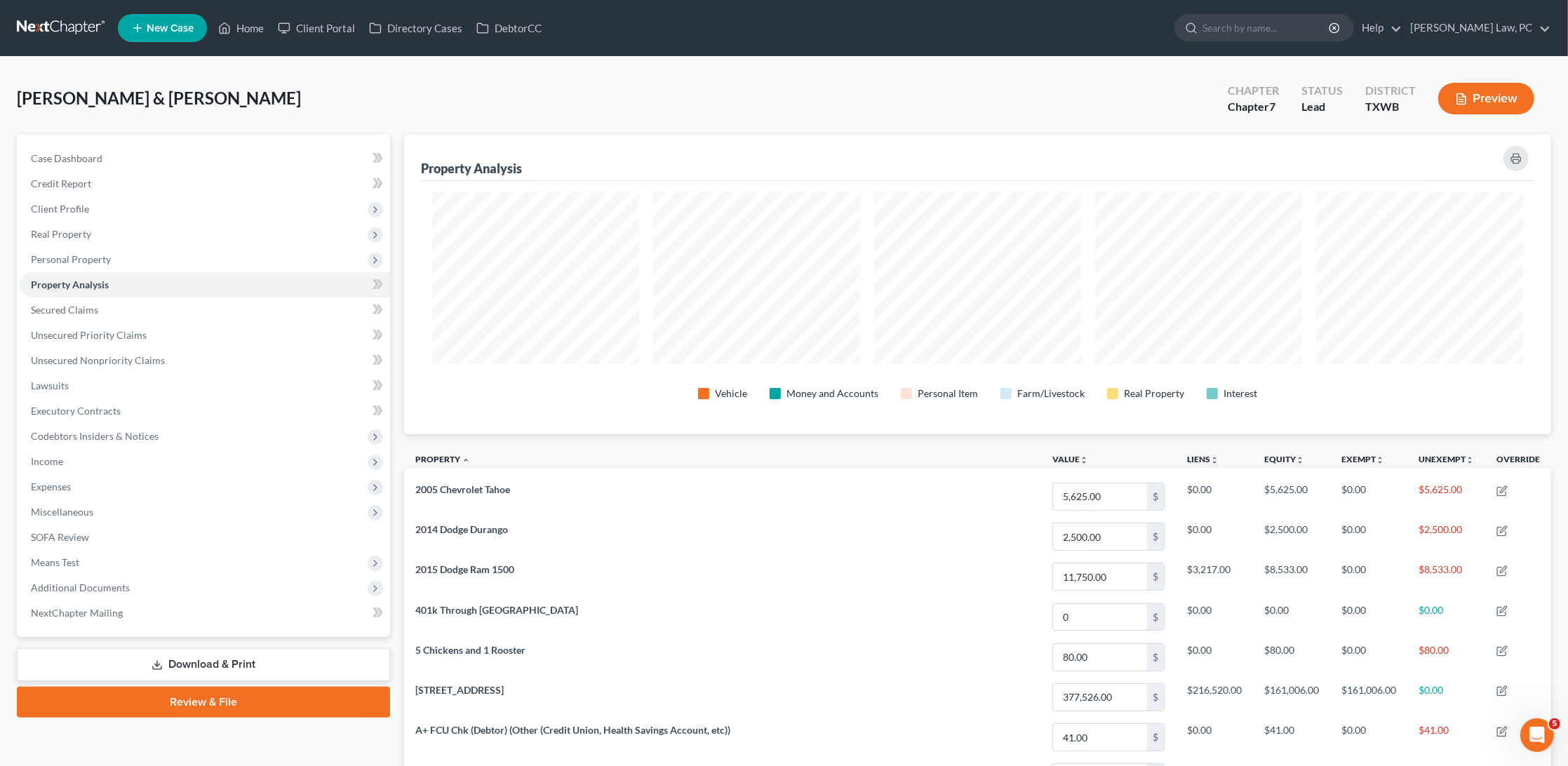
scroll to position [298, 1147]
click at [102, 253] on span "Personal Property" at bounding box center [70, 259] width 80 height 12
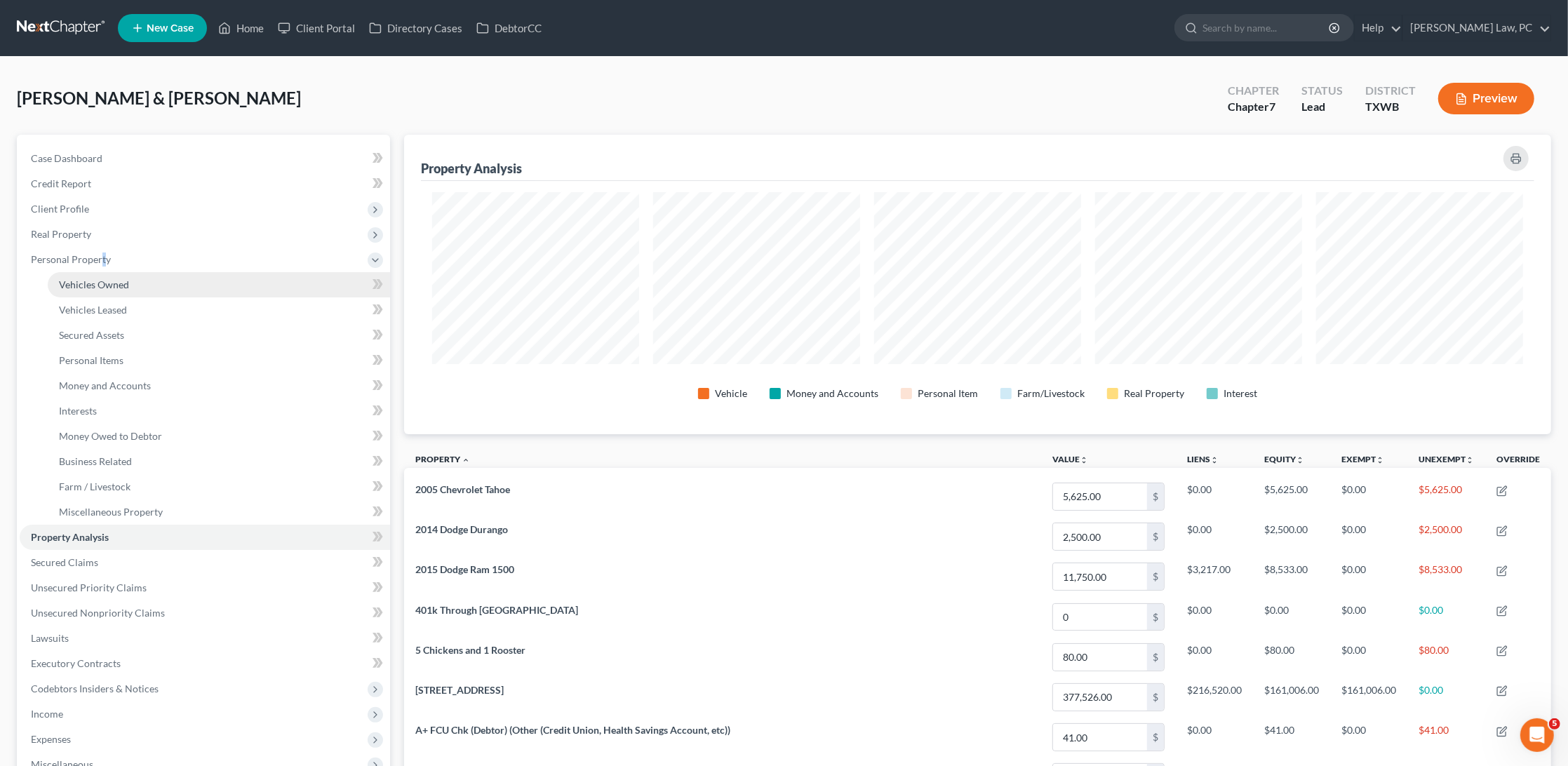
click at [115, 278] on span "Vehicles Owned" at bounding box center [94, 284] width 70 height 12
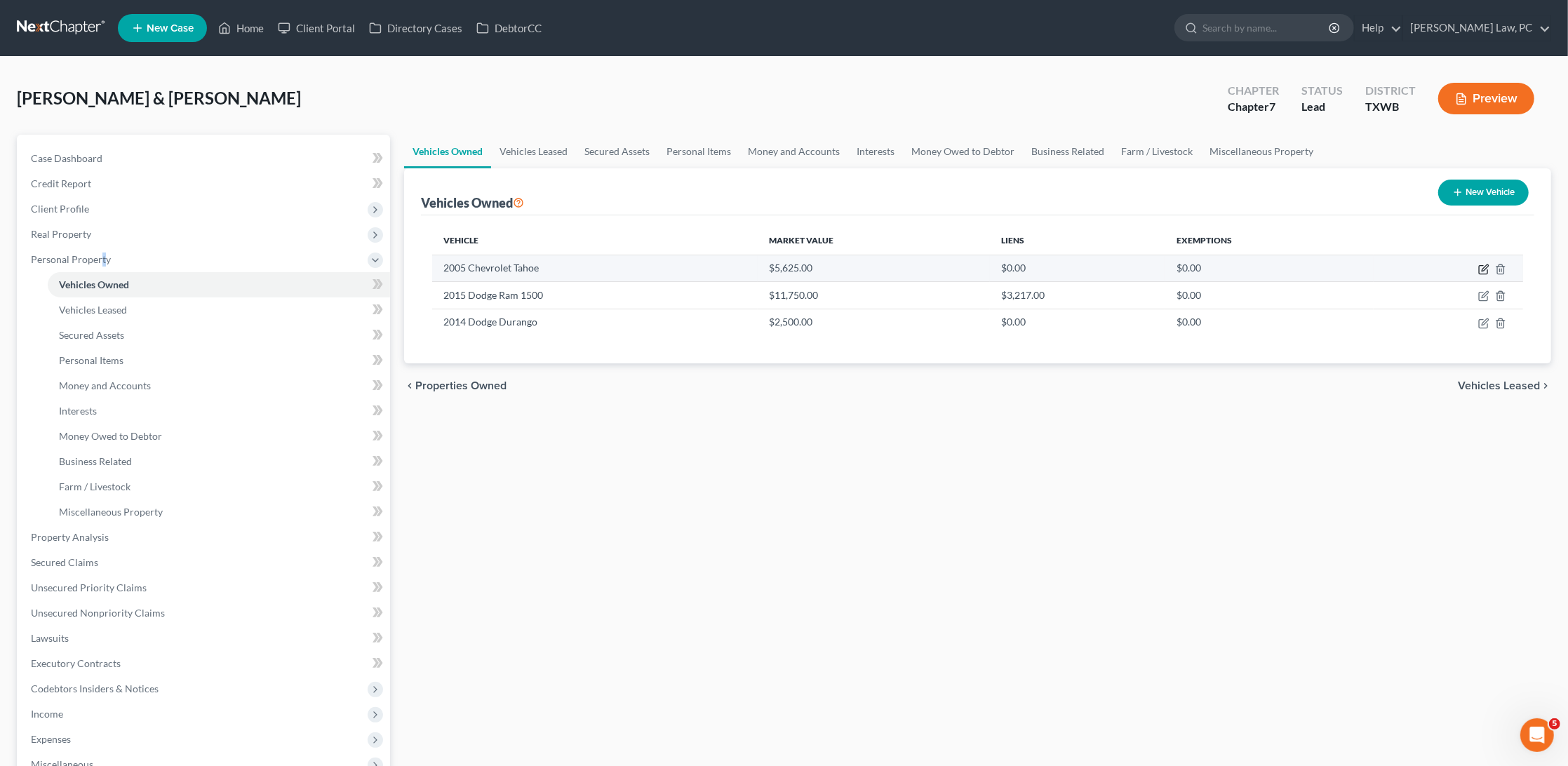
click at [1484, 273] on icon "button" at bounding box center [1483, 269] width 8 height 8
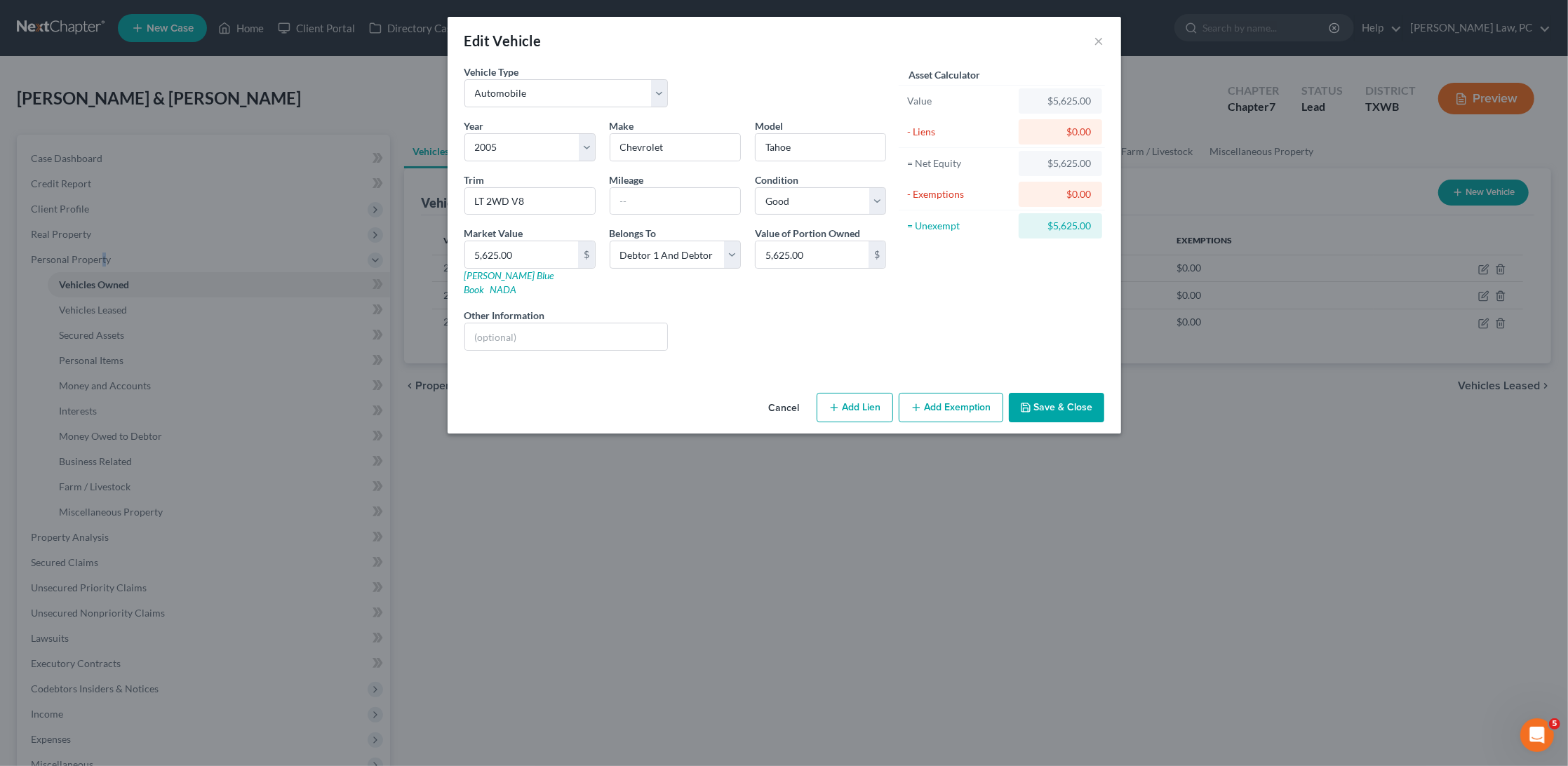
click at [957, 393] on button "Add Exemption" at bounding box center [951, 407] width 104 height 29
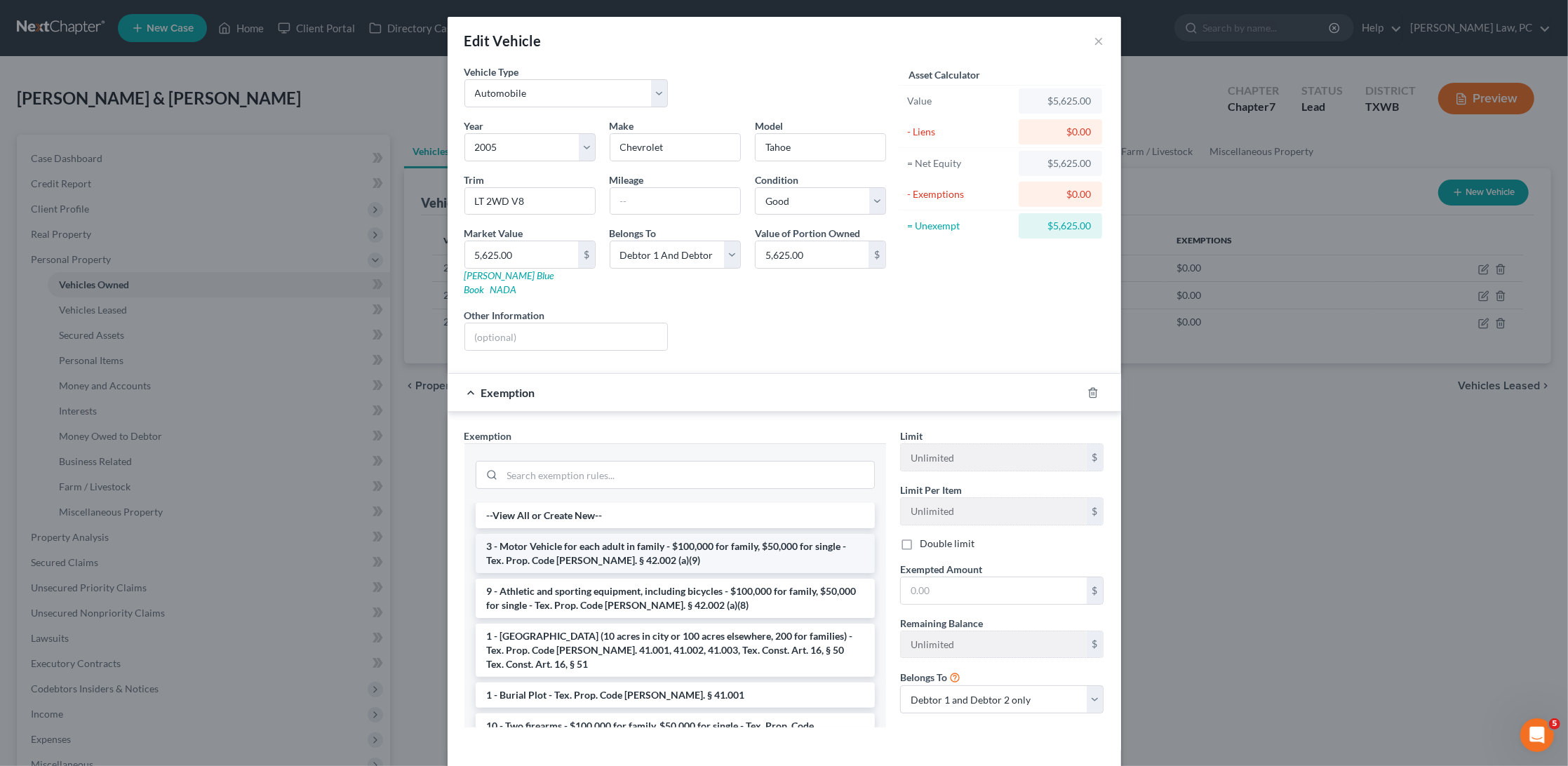
click at [615, 533] on li "3 - Motor Vehicle for each adult in family - $100,000 for family, $50,000 for s…" at bounding box center [675, 553] width 399 height 40
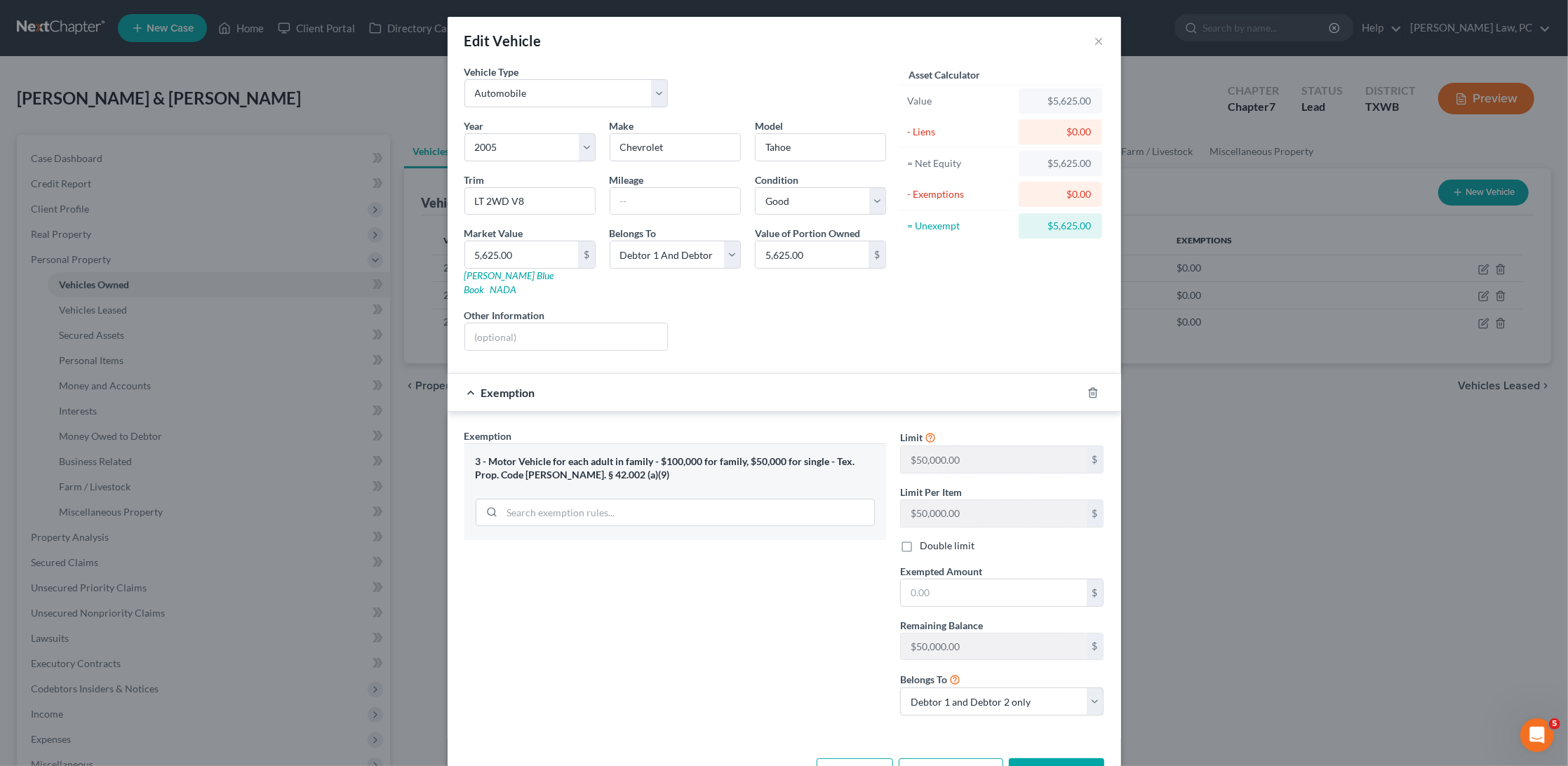
click at [1064, 219] on div "$5,625.00" at bounding box center [1060, 225] width 61 height 14
click at [1052, 222] on div "$5,625.00" at bounding box center [1060, 225] width 61 height 14
drag, startPoint x: 1052, startPoint y: 221, endPoint x: 1079, endPoint y: 219, distance: 27.1
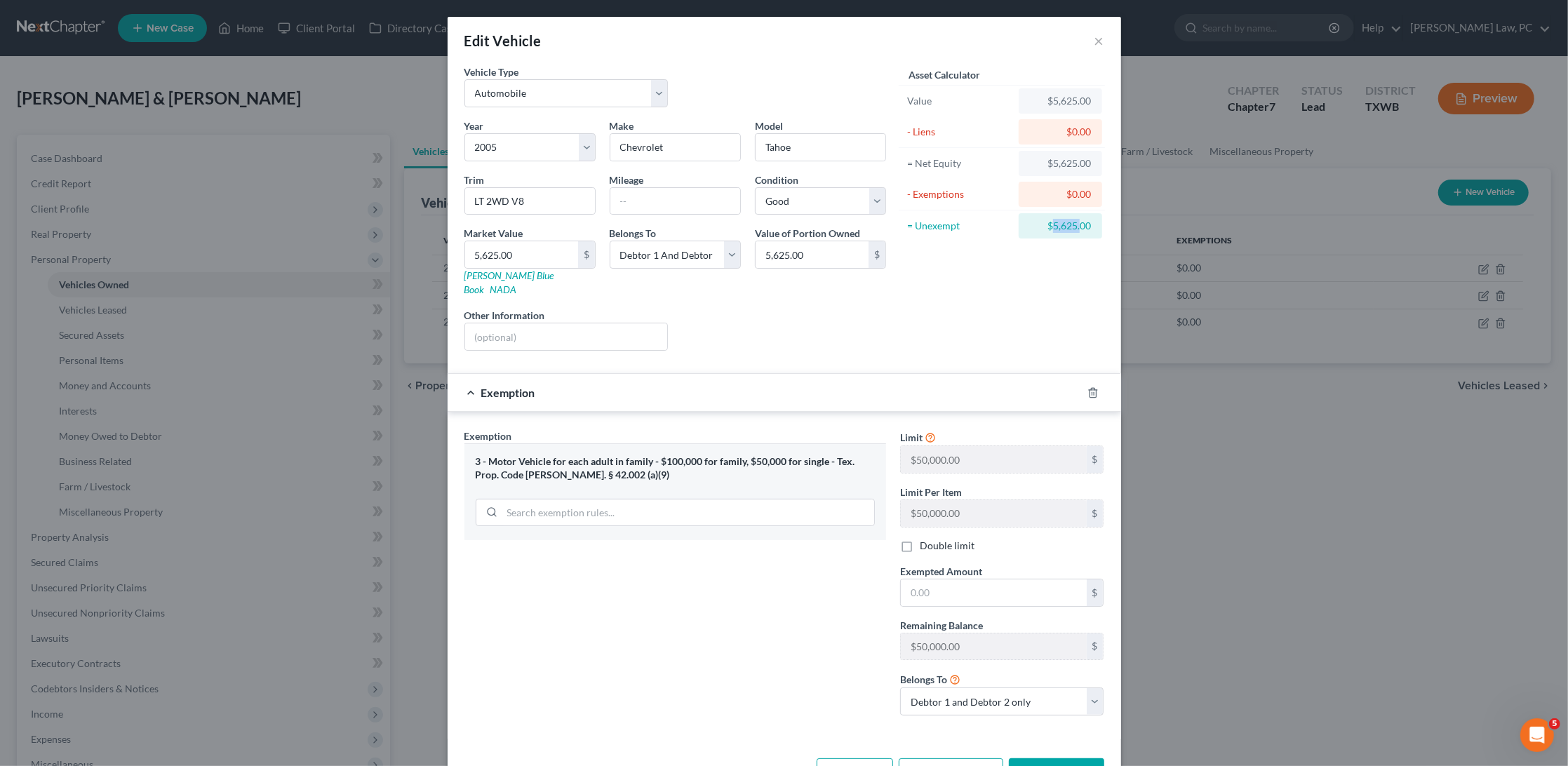
click at [1079, 219] on div "$5,625.00" at bounding box center [1060, 225] width 61 height 14
copy div "5,625."
click at [937, 580] on input "text" at bounding box center [993, 593] width 186 height 26
paste input "5,625."
click at [1060, 758] on button "Save & Close" at bounding box center [1057, 773] width 95 height 29
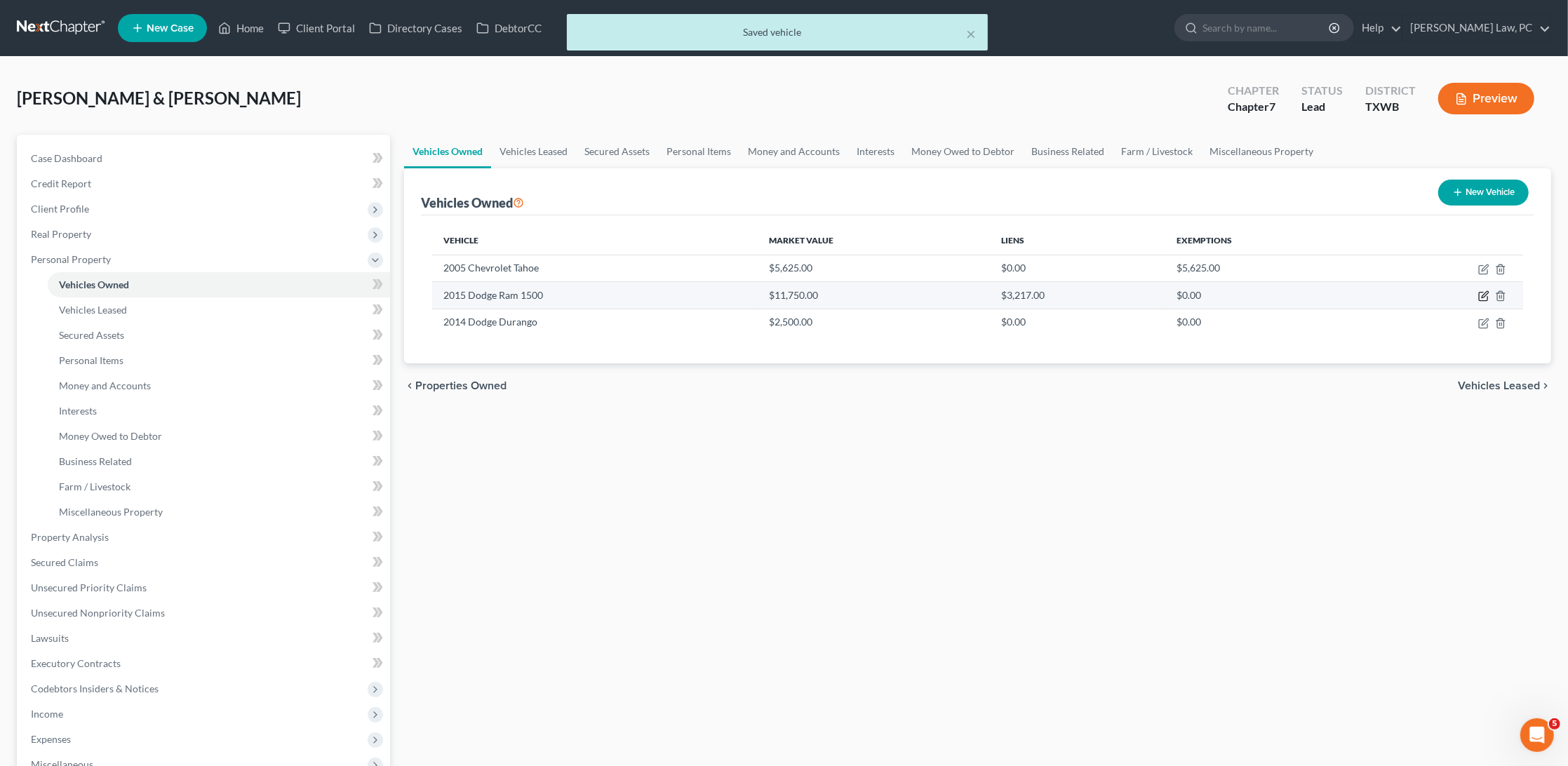
click at [1485, 293] on icon "button" at bounding box center [1484, 296] width 11 height 11
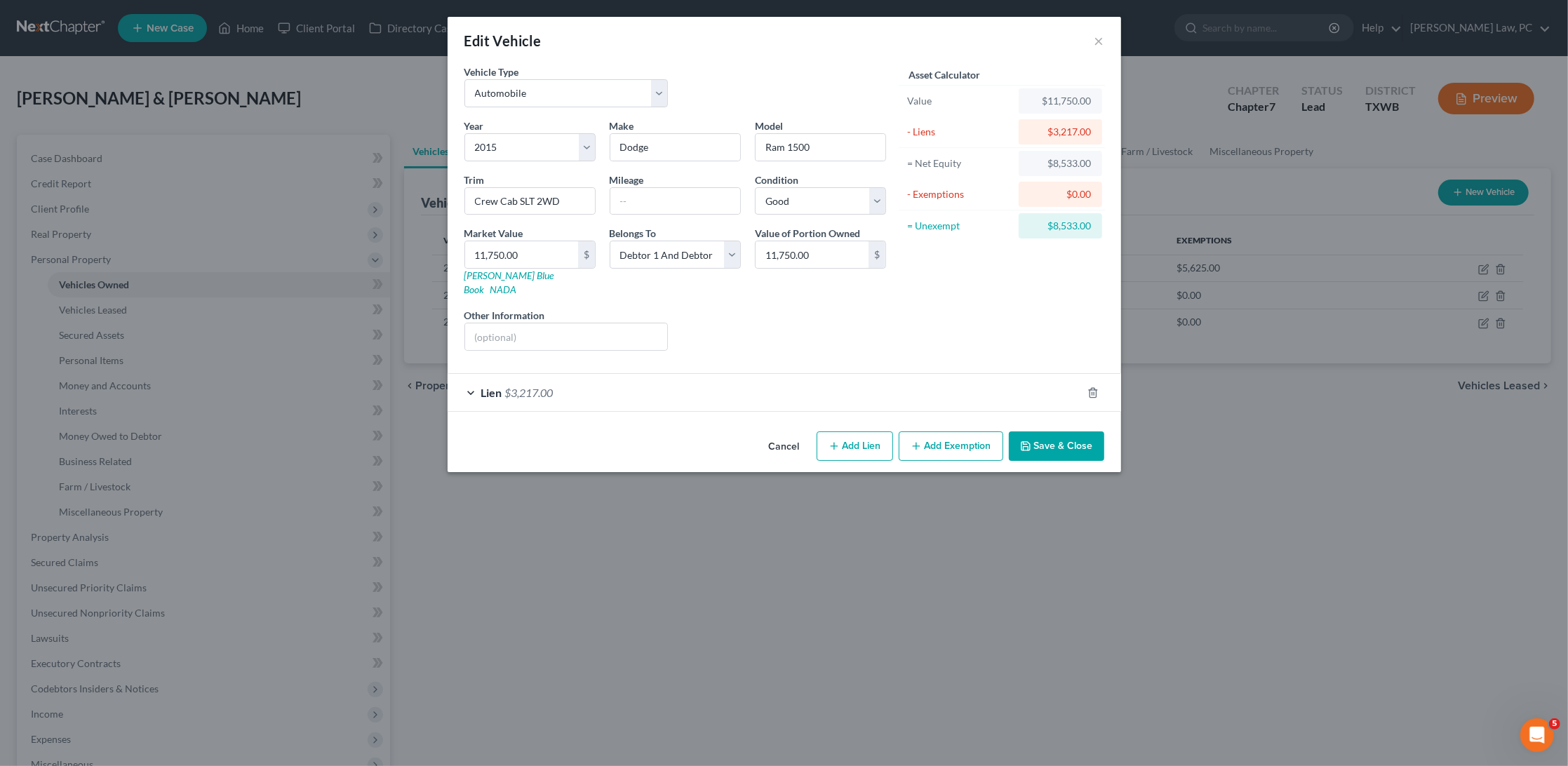
click at [951, 431] on button "Add Exemption" at bounding box center [951, 446] width 104 height 29
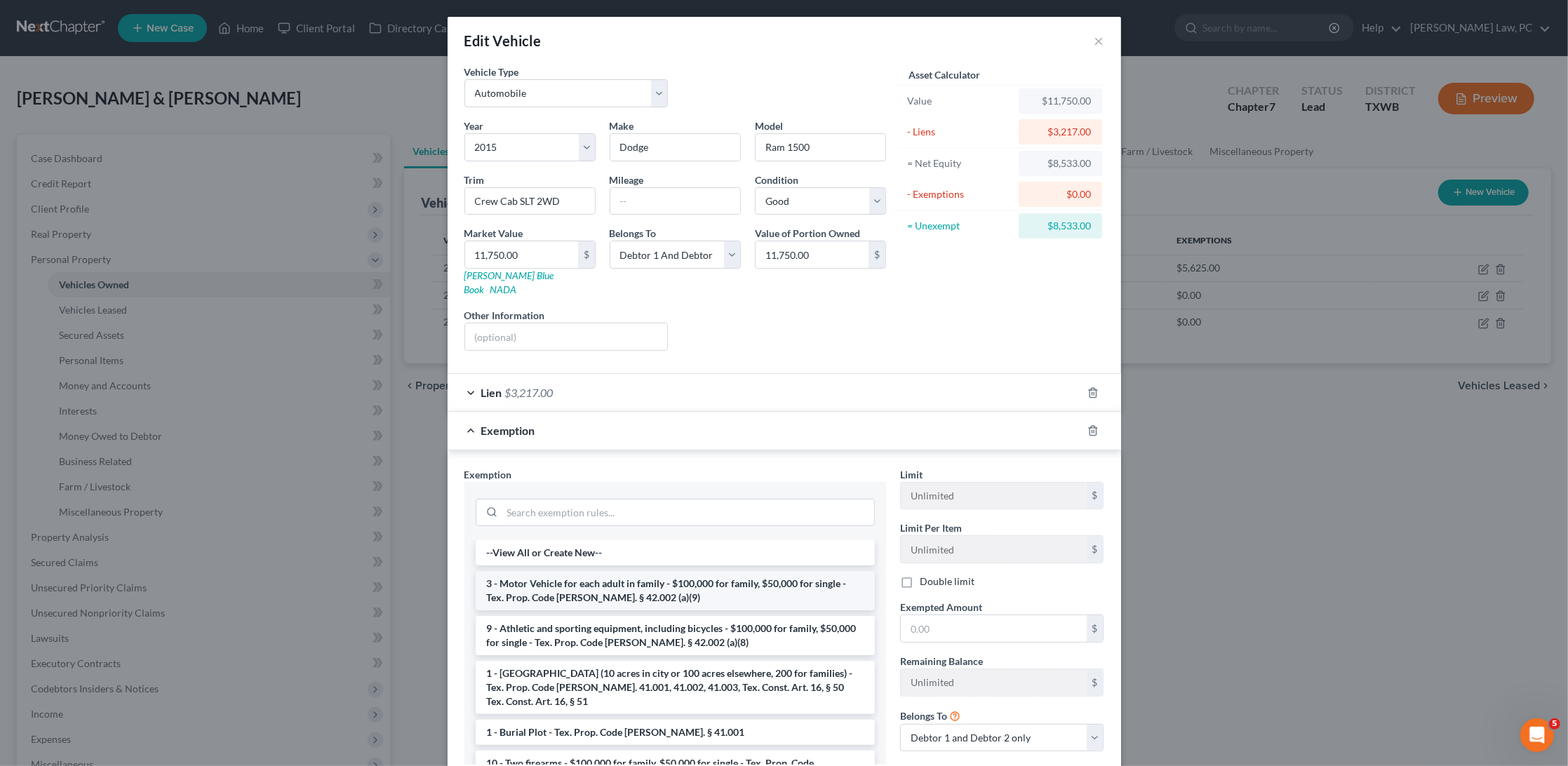
click at [636, 571] on li "3 - Motor Vehicle for each adult in family - $100,000 for family, $50,000 for s…" at bounding box center [675, 591] width 399 height 40
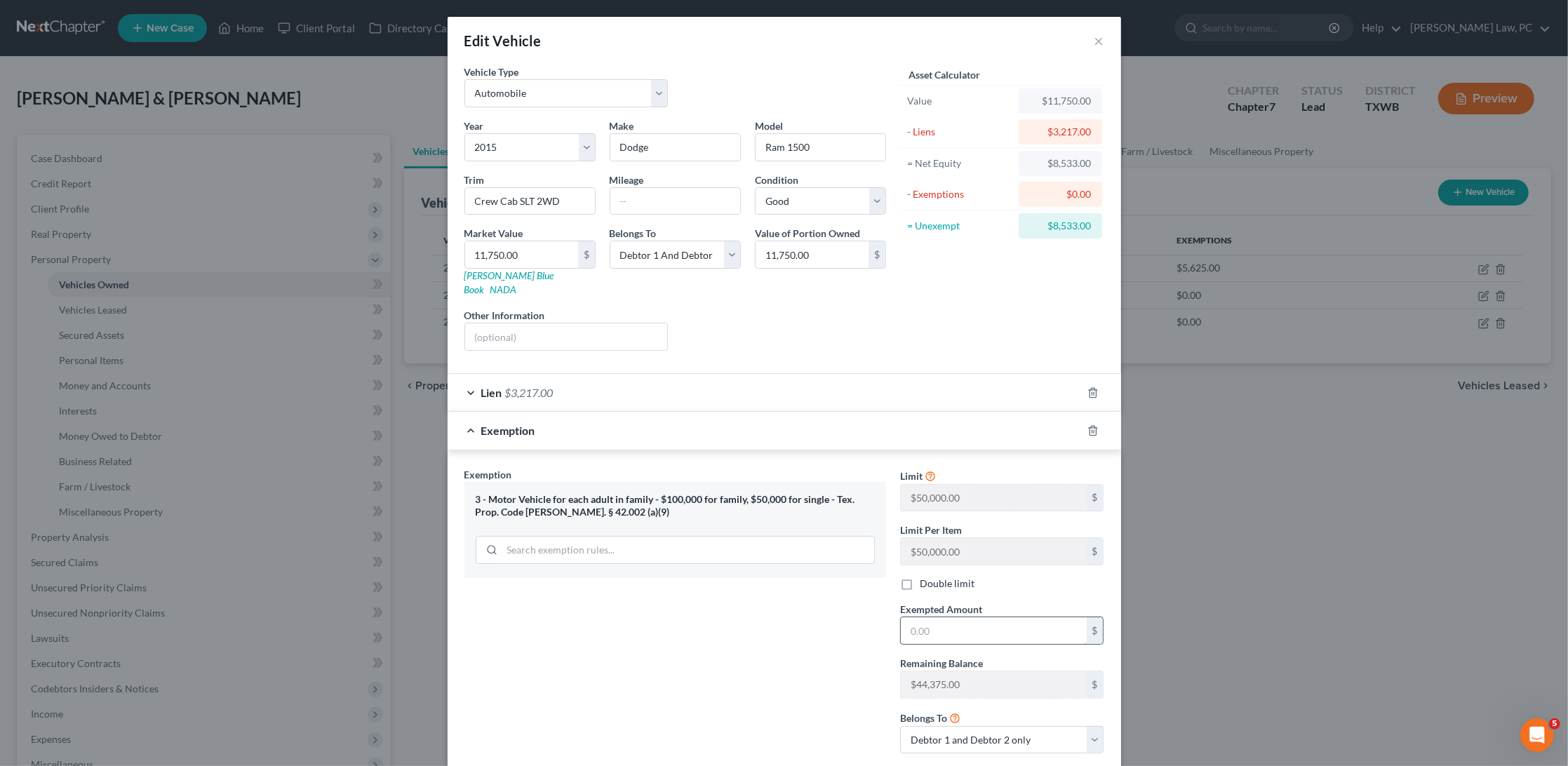
click at [946, 617] on input "text" at bounding box center [993, 630] width 186 height 26
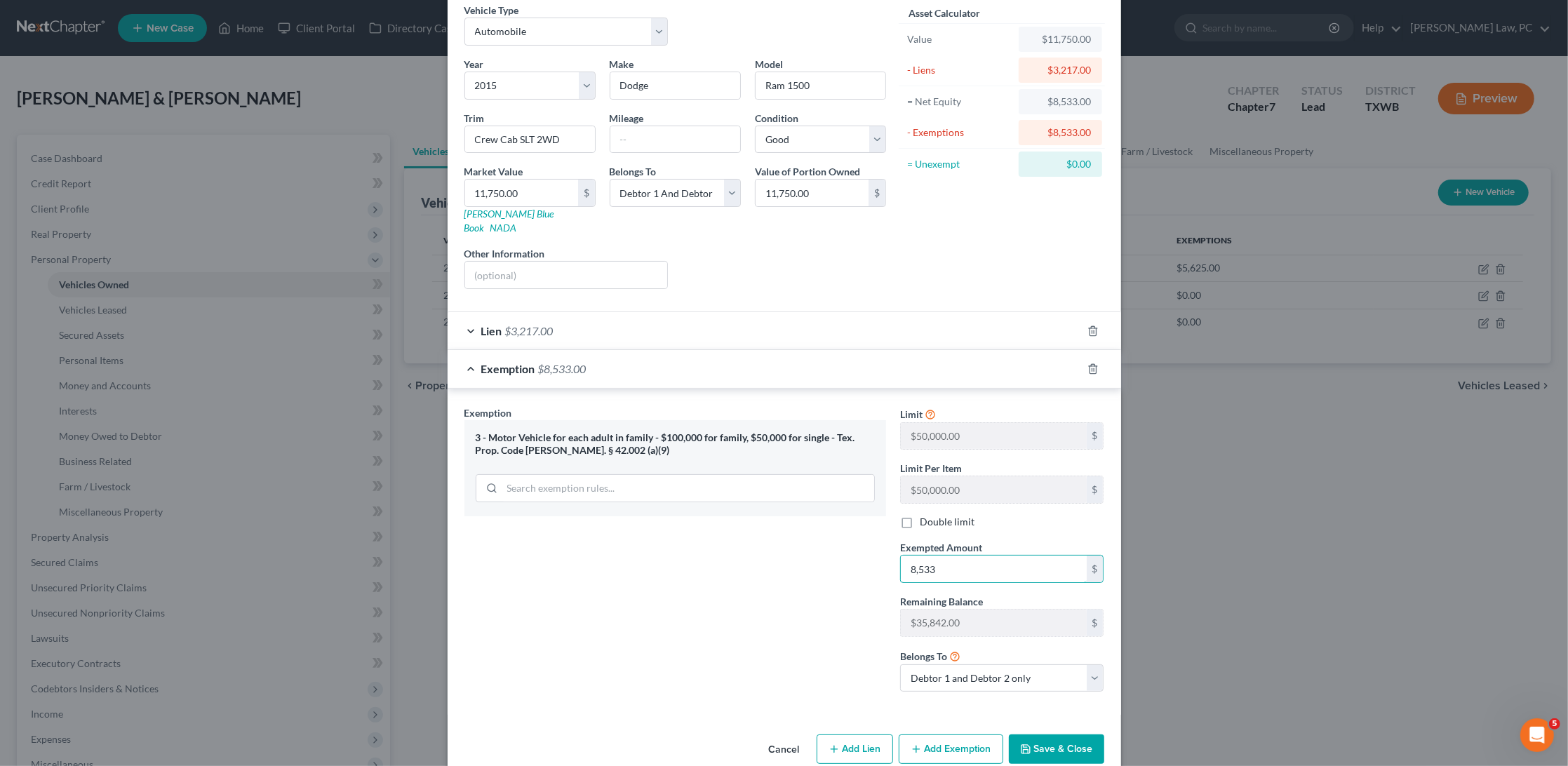
scroll to position [61, 0]
click at [1053, 735] on button "Save & Close" at bounding box center [1057, 750] width 95 height 29
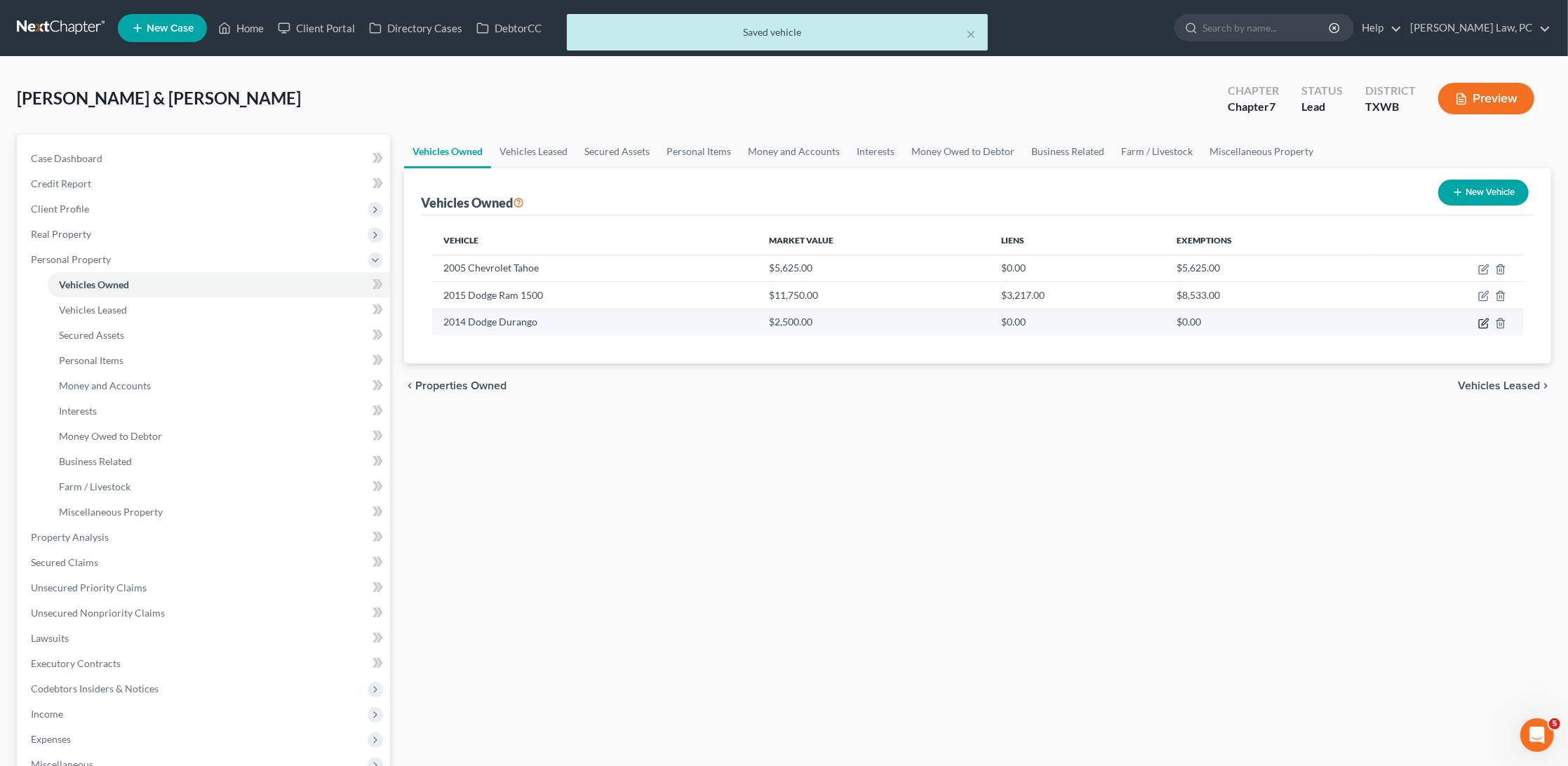
click at [1481, 320] on icon "button" at bounding box center [1484, 323] width 11 height 11
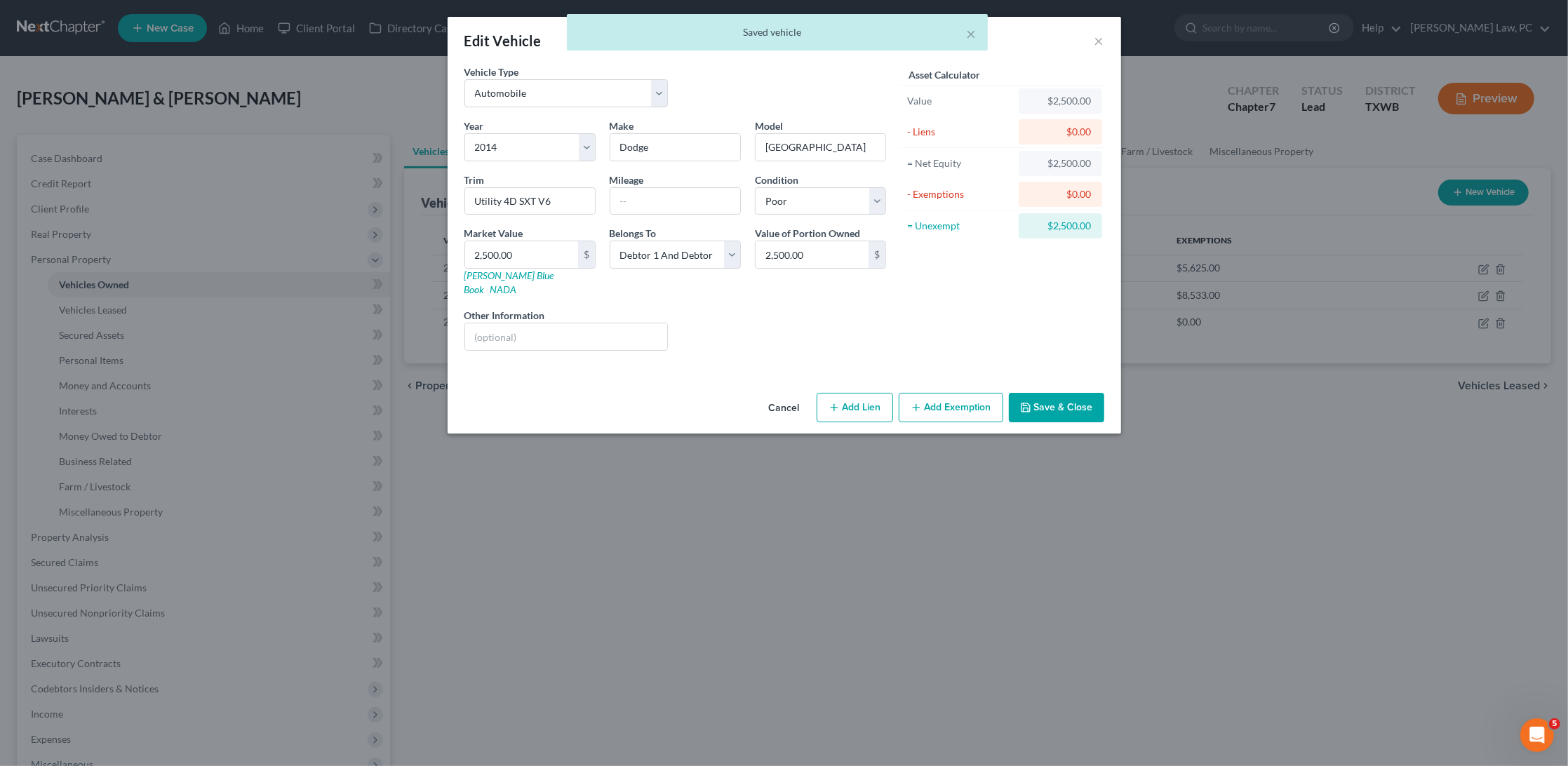
click at [980, 393] on button "Add Exemption" at bounding box center [951, 407] width 104 height 29
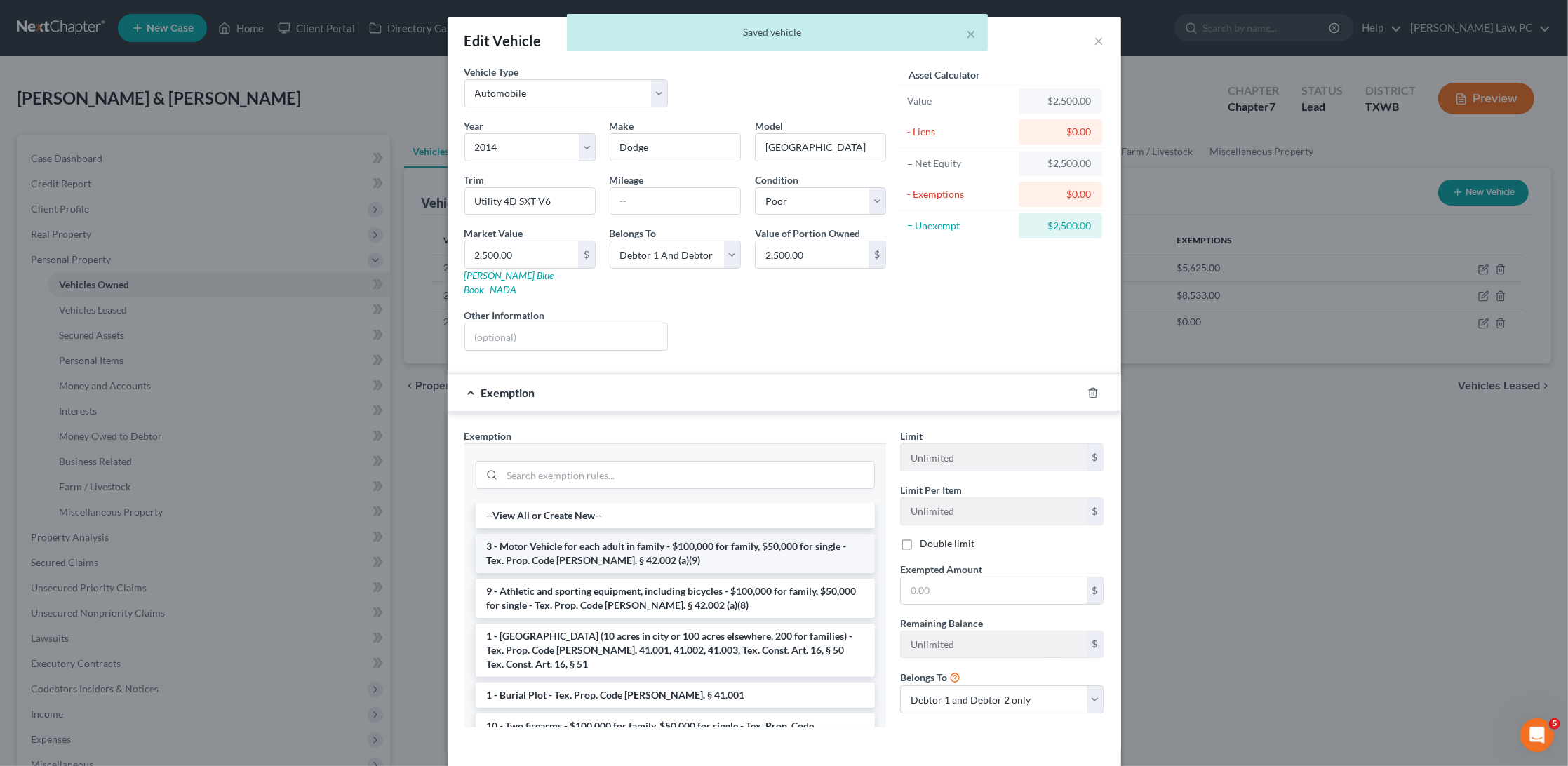
click at [661, 533] on li "3 - Motor Vehicle for each adult in family - $100,000 for family, $50,000 for s…" at bounding box center [675, 553] width 399 height 40
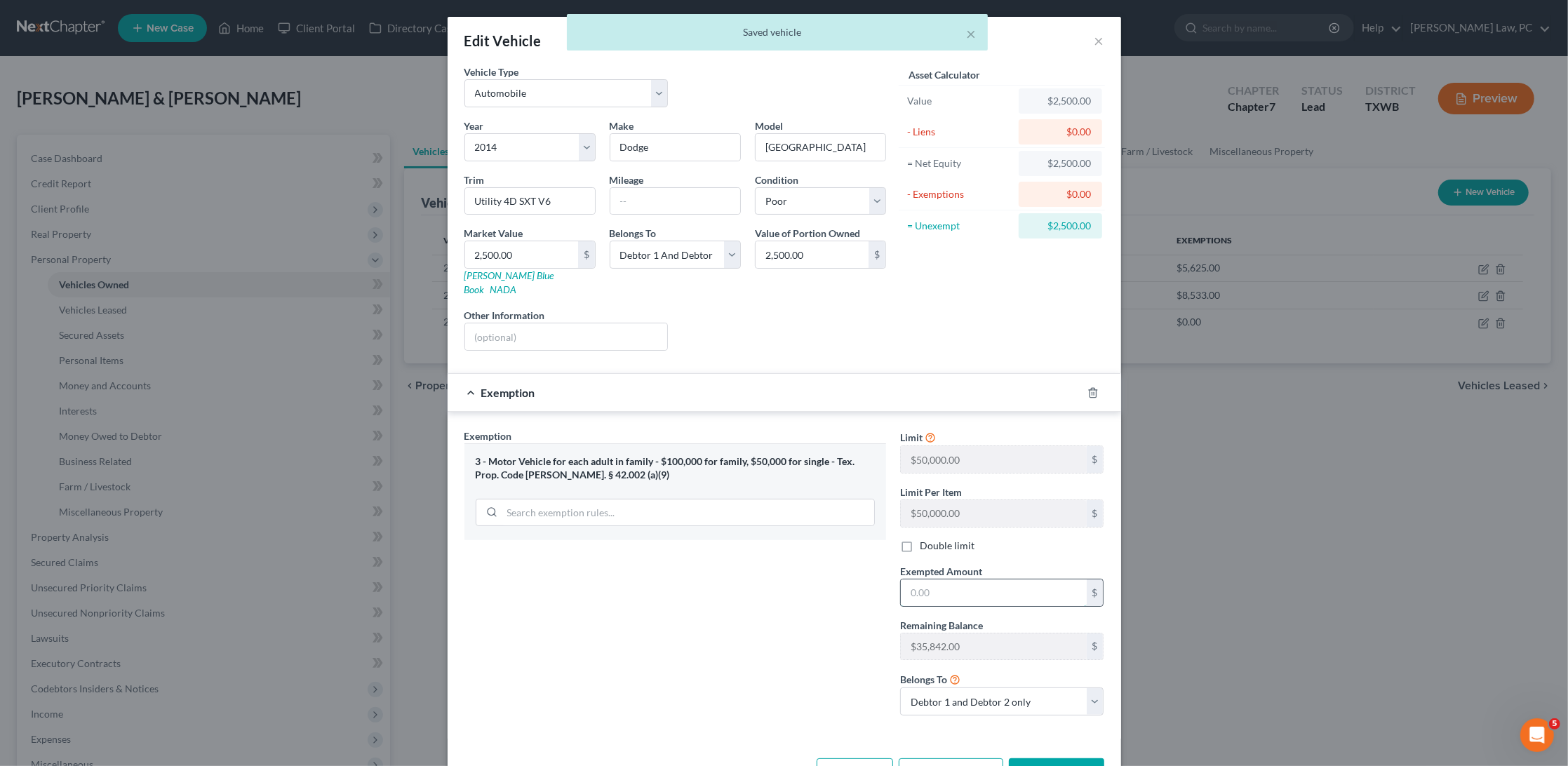
click at [948, 580] on input "text" at bounding box center [993, 593] width 186 height 26
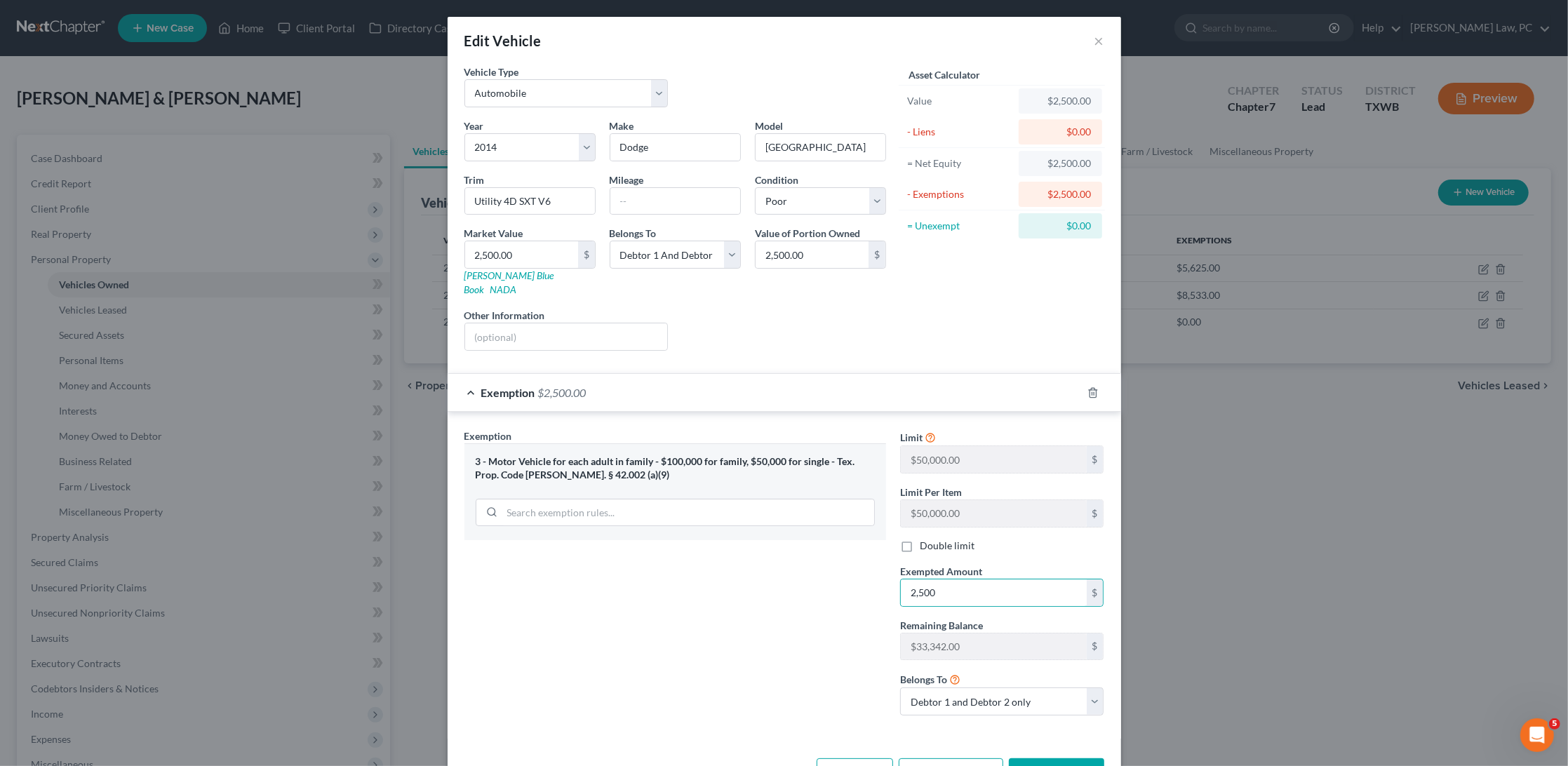
click at [1045, 758] on button "Save & Close" at bounding box center [1057, 773] width 95 height 29
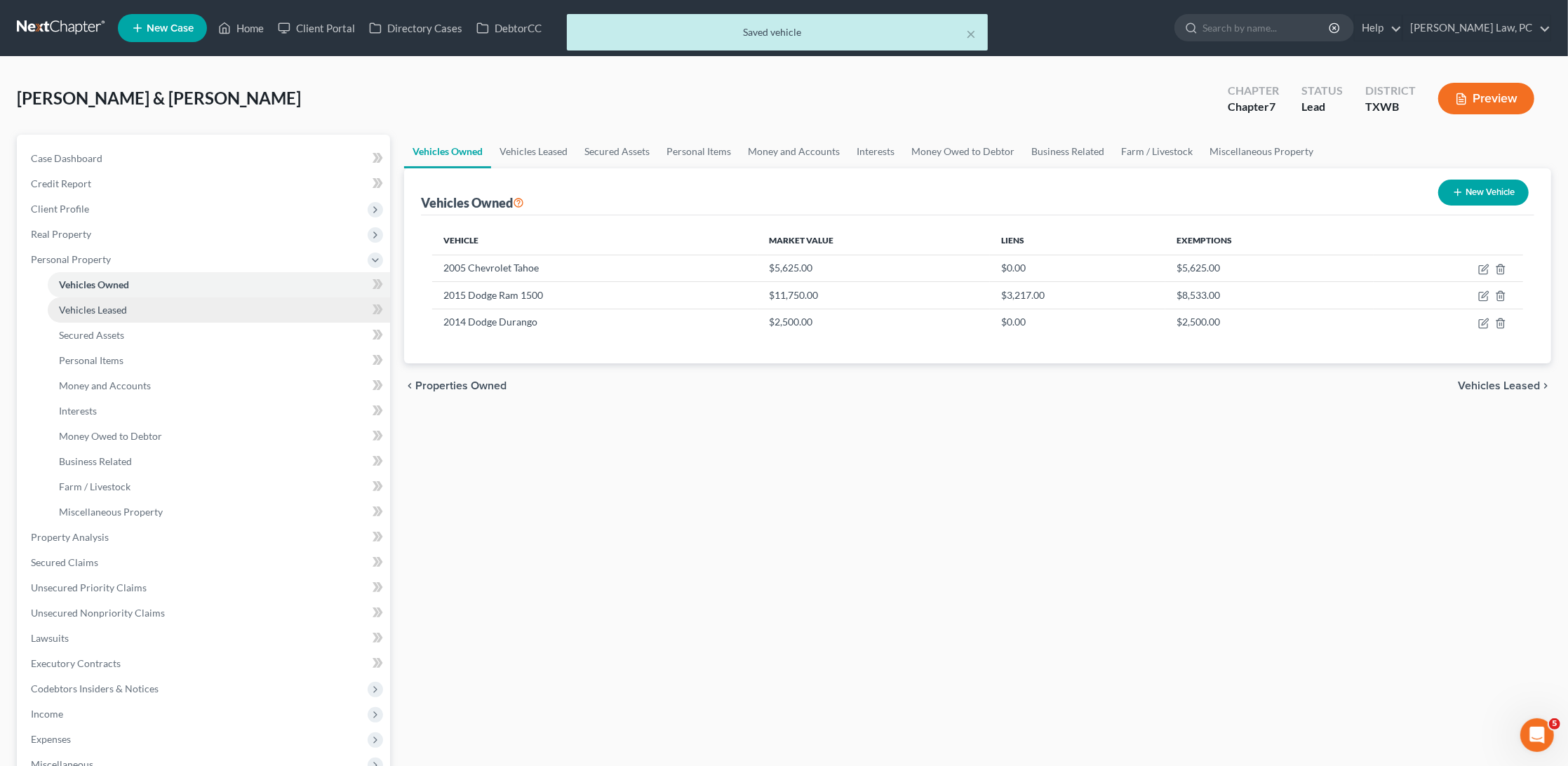
click at [288, 310] on link "Vehicles Leased" at bounding box center [219, 310] width 342 height 25
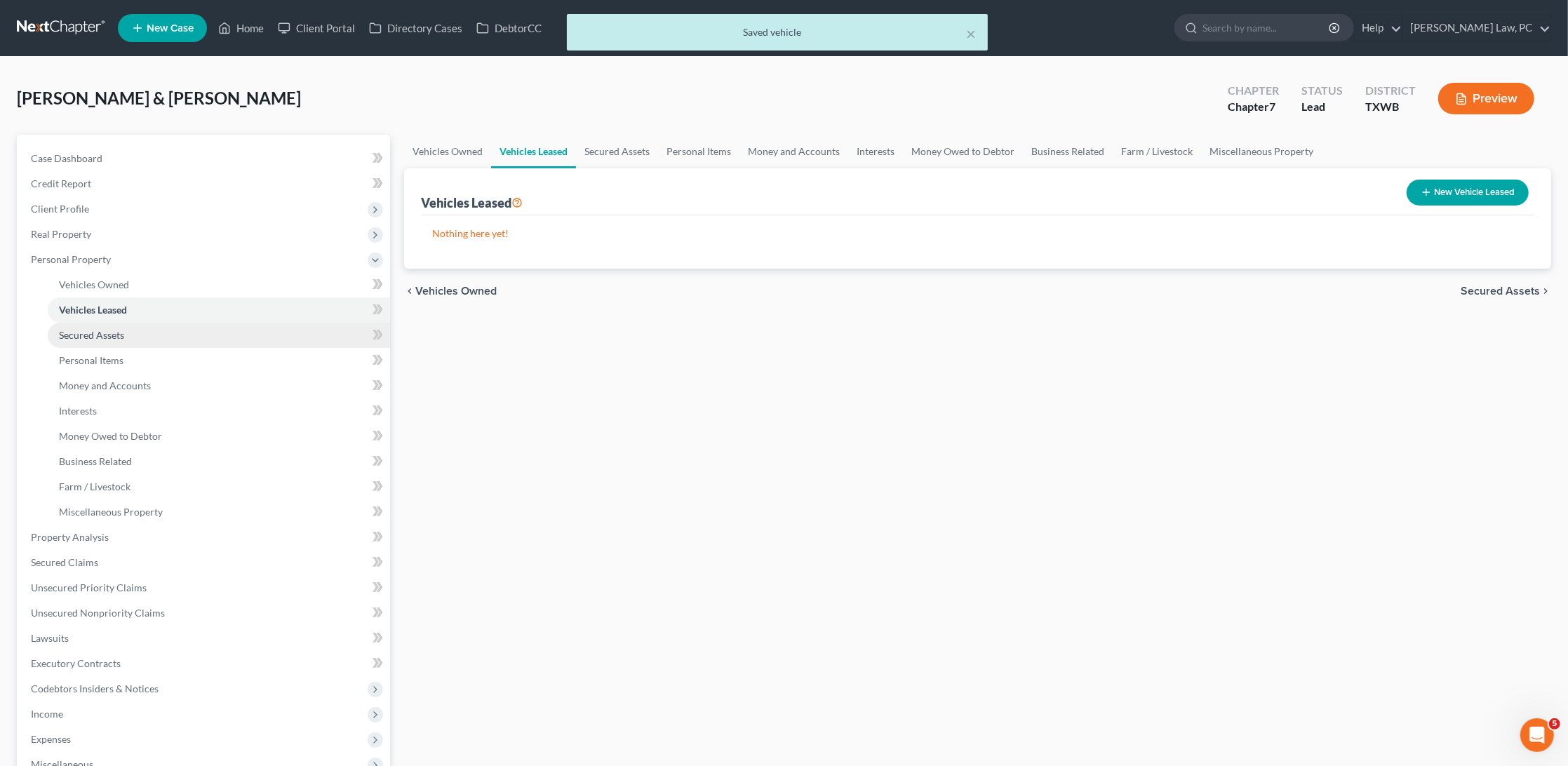
click at [278, 326] on link "Secured Assets" at bounding box center [219, 335] width 342 height 25
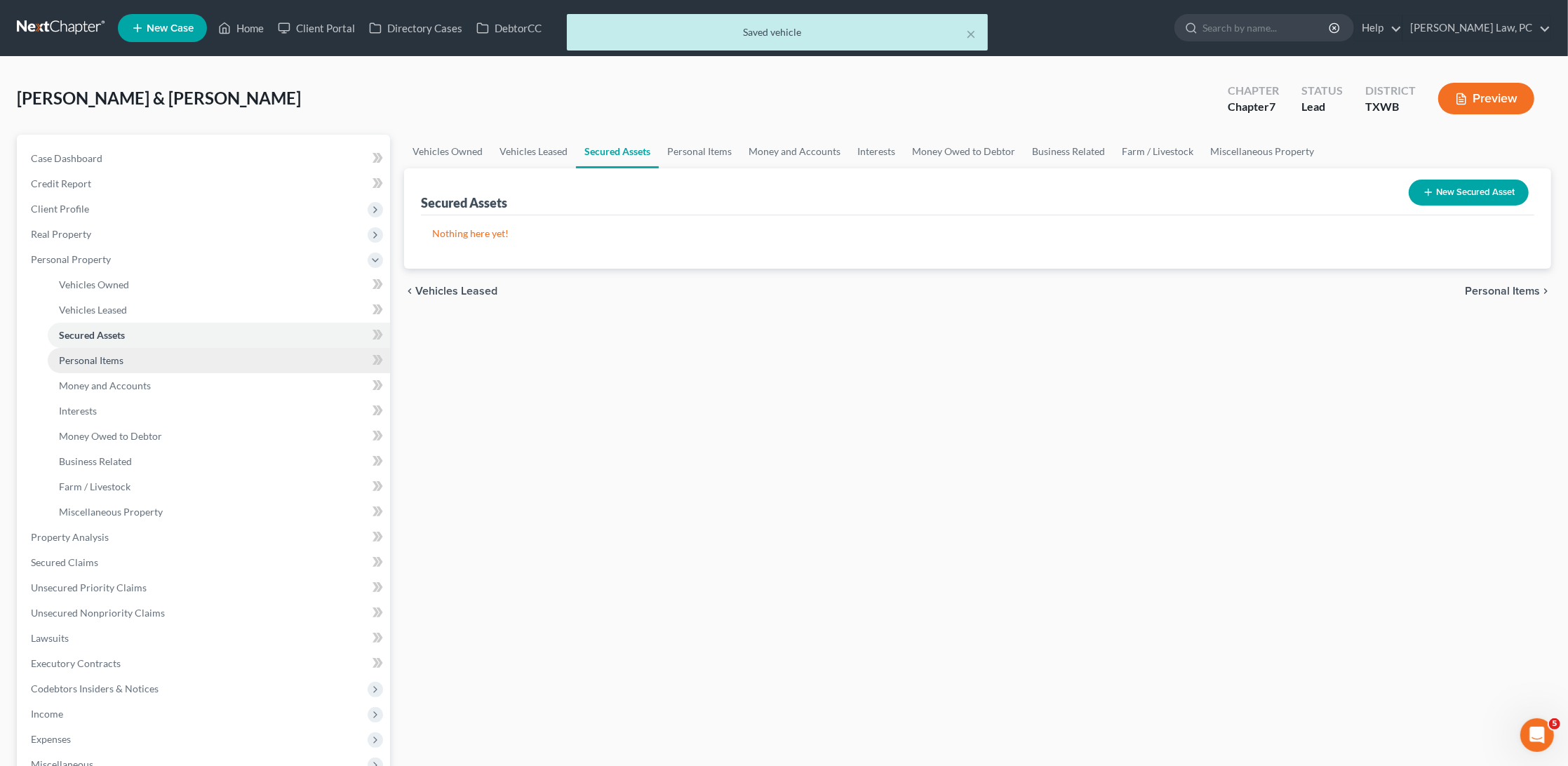
click at [259, 357] on link "Personal Items" at bounding box center [219, 360] width 342 height 25
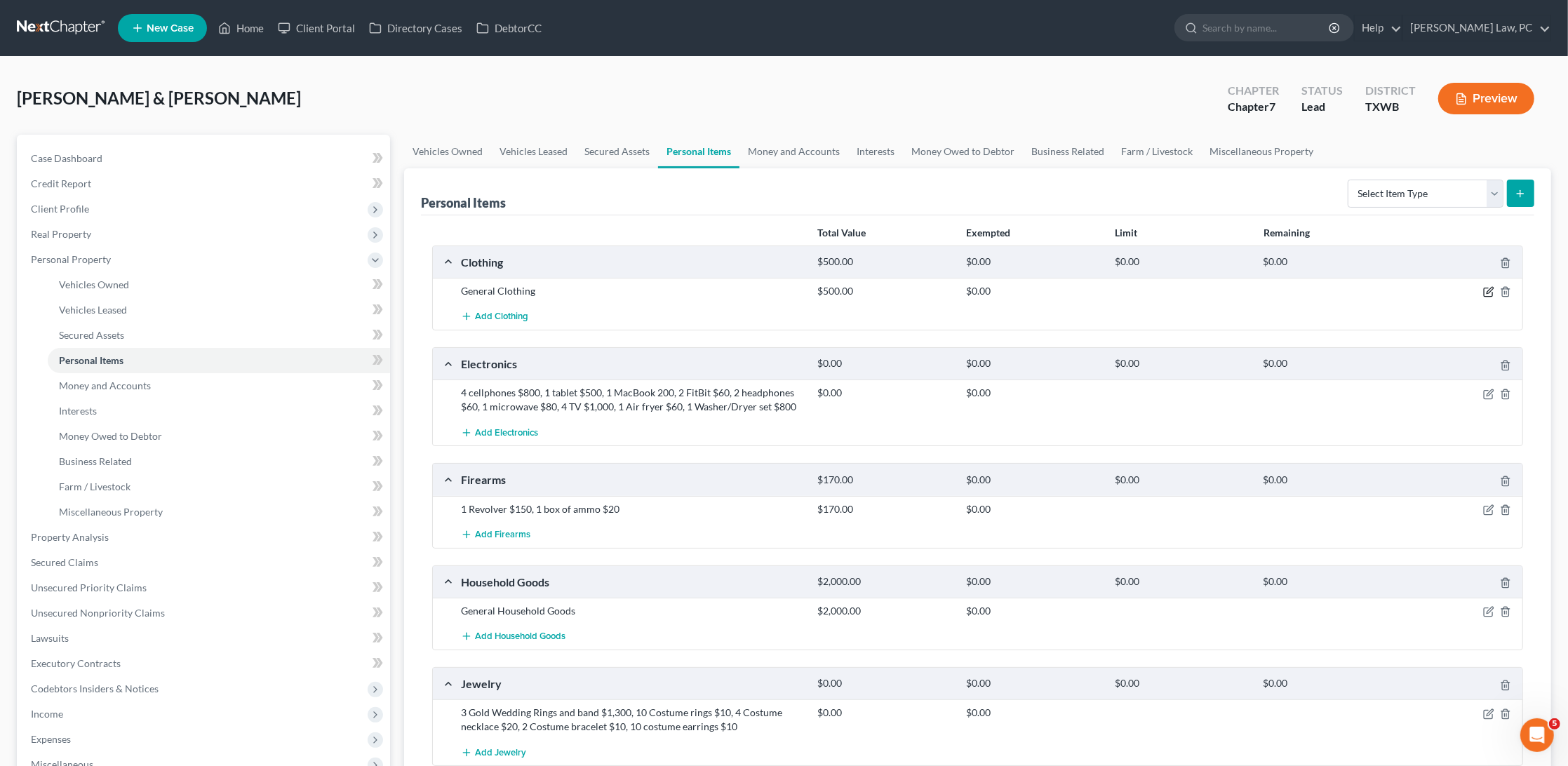
click at [1487, 291] on icon "button" at bounding box center [1490, 291] width 7 height 7
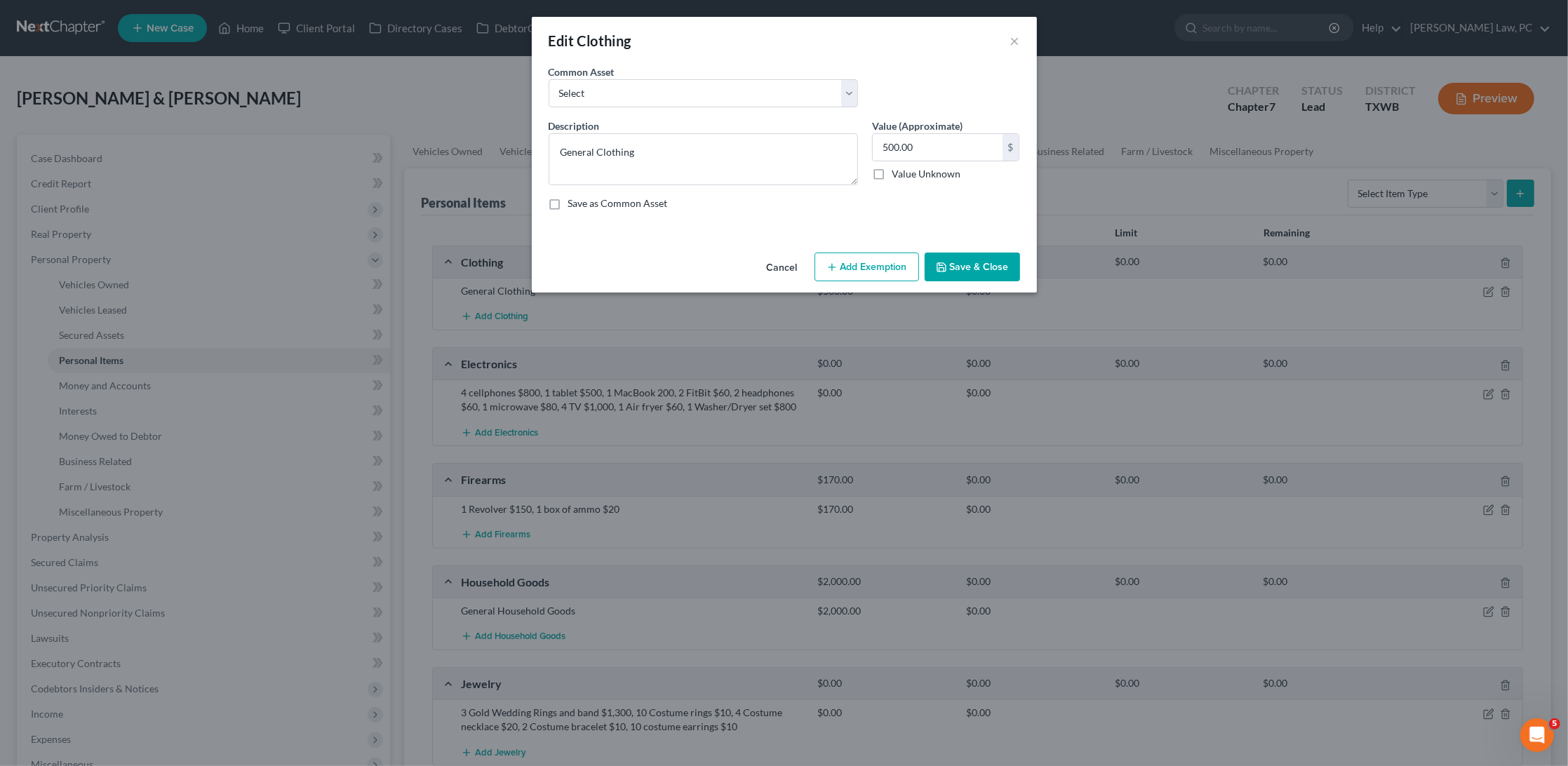
click at [882, 260] on button "Add Exemption" at bounding box center [867, 267] width 104 height 29
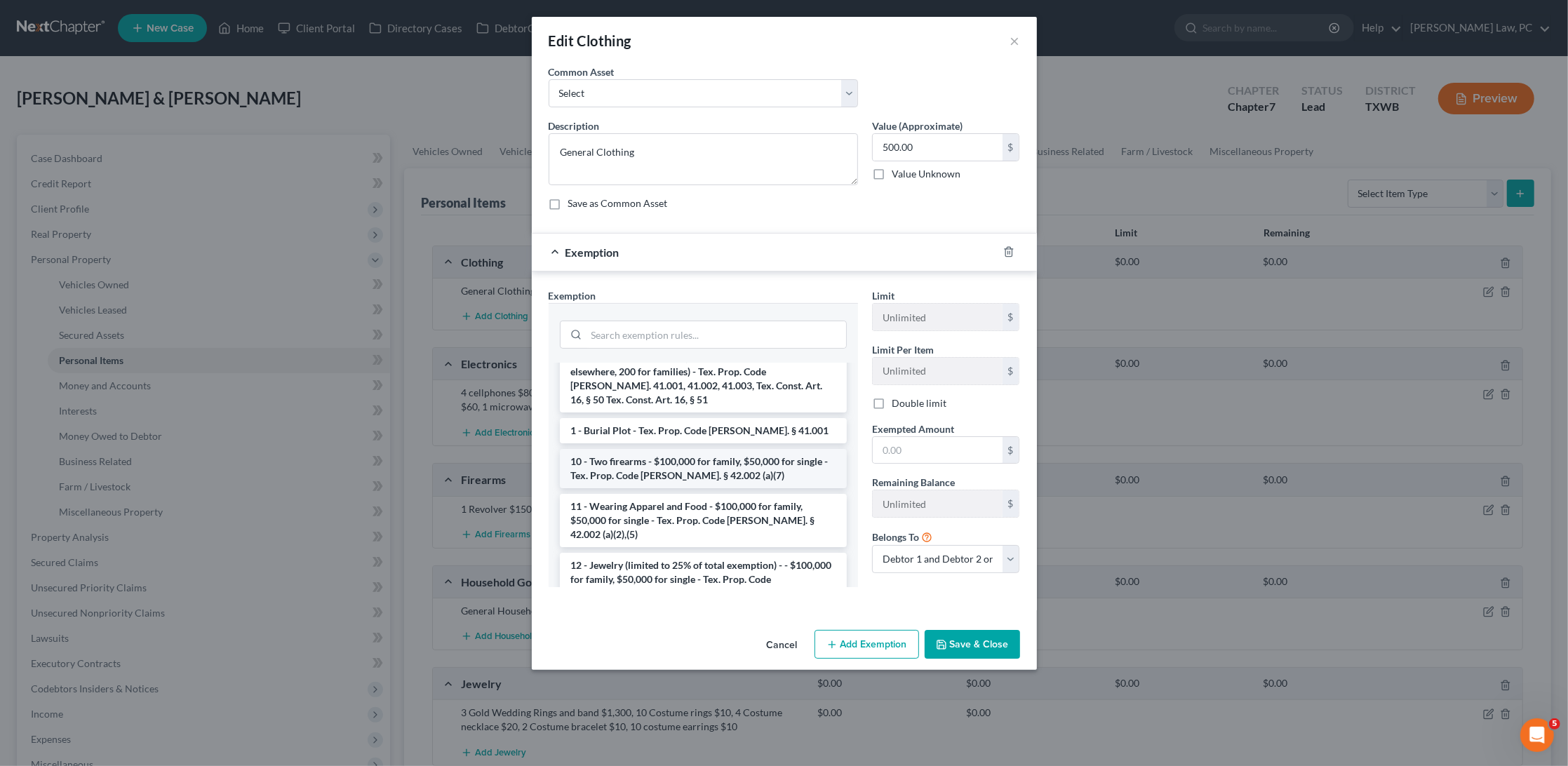
scroll to position [47, 0]
click at [713, 495] on li "11 - Wearing Apparel and Food - $100,000 for family, $50,000 for single - Tex. …" at bounding box center [703, 522] width 287 height 54
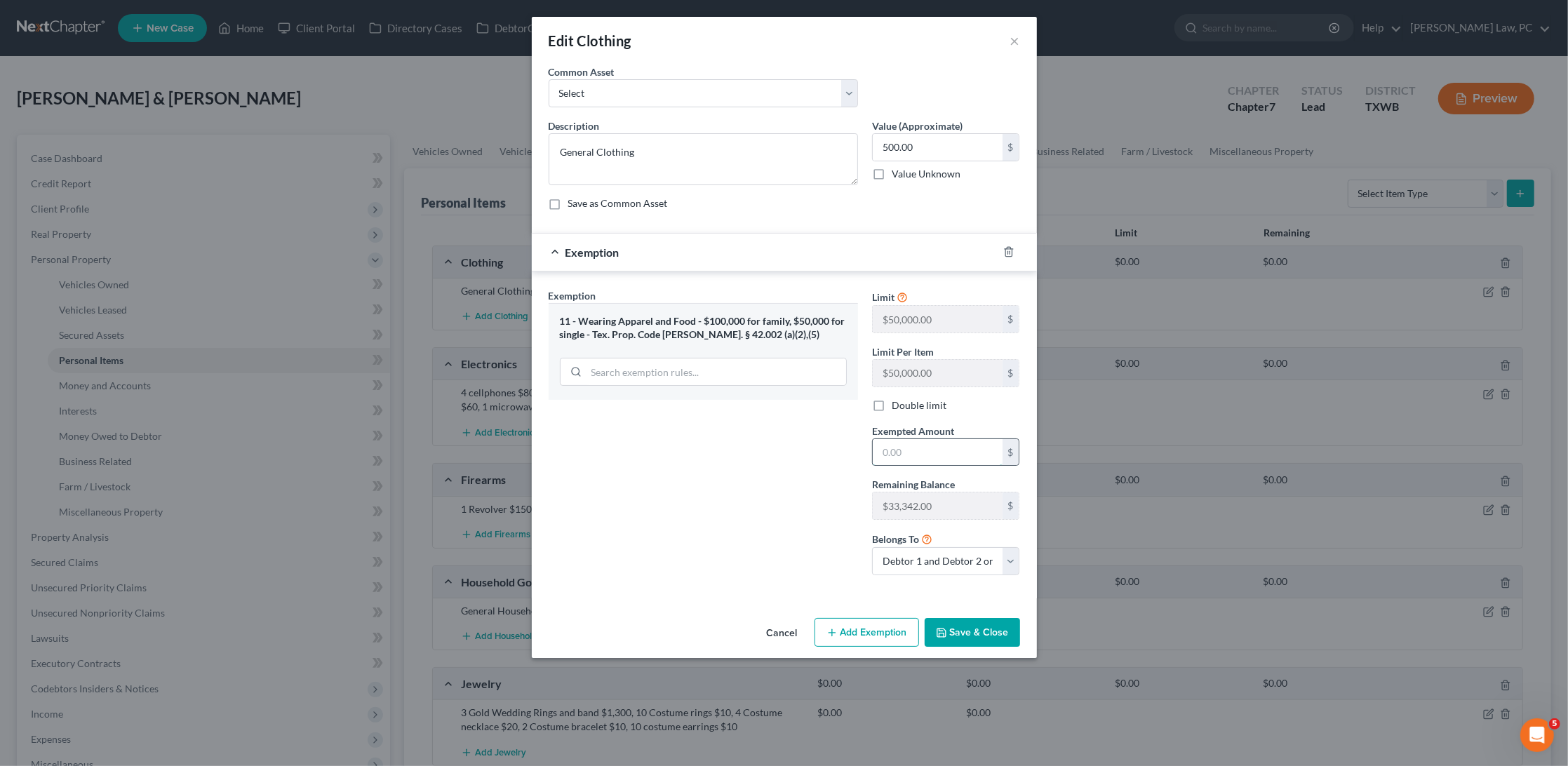
click at [924, 443] on input "text" at bounding box center [937, 452] width 130 height 26
click at [976, 627] on button "Save & Close" at bounding box center [973, 632] width 95 height 29
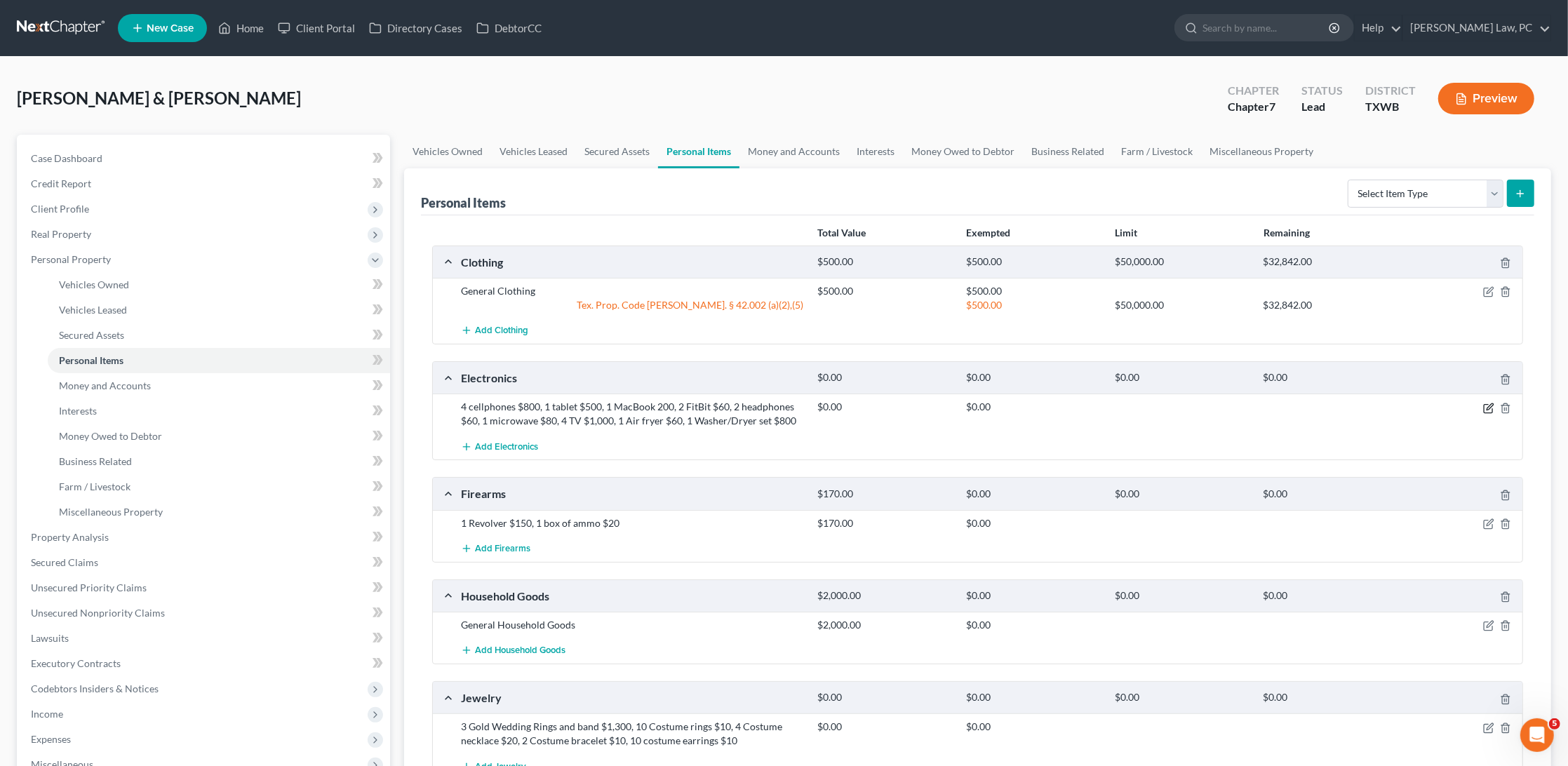
click at [1486, 406] on icon "button" at bounding box center [1489, 408] width 11 height 11
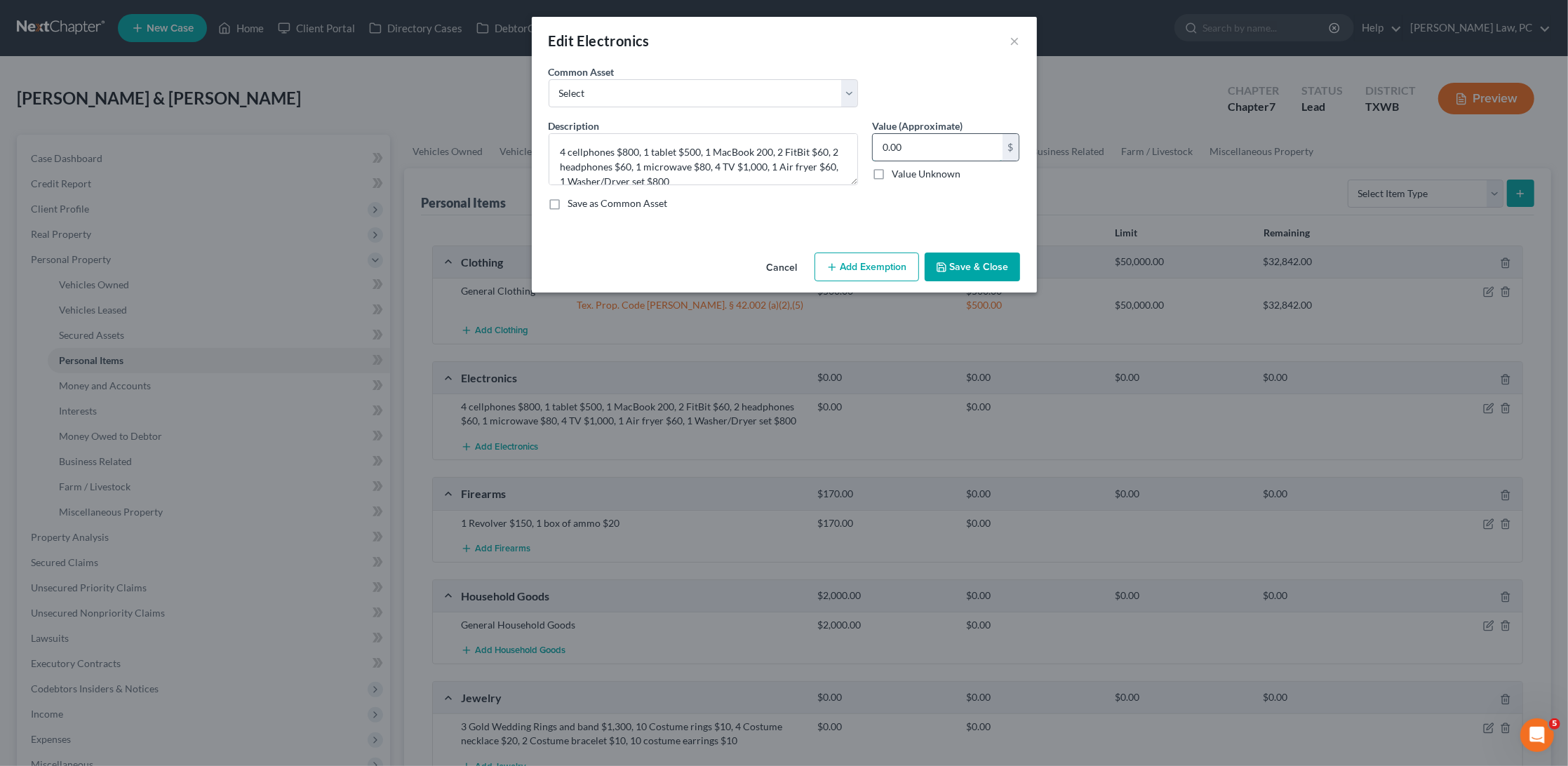
click at [919, 151] on input "0.00" at bounding box center [937, 147] width 130 height 26
click at [886, 274] on button "Add Exemption" at bounding box center [867, 267] width 104 height 29
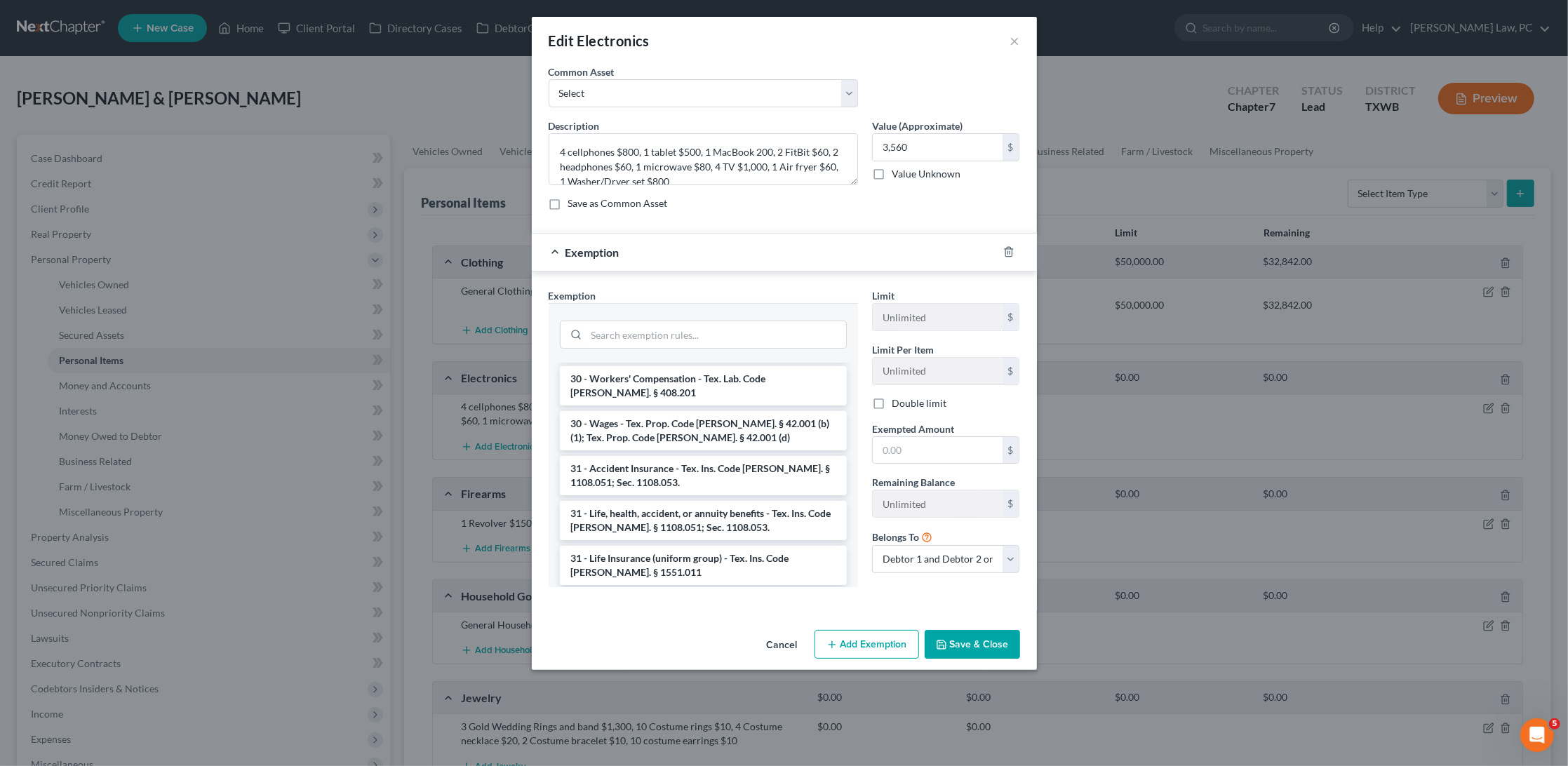
scroll to position [1522, 0]
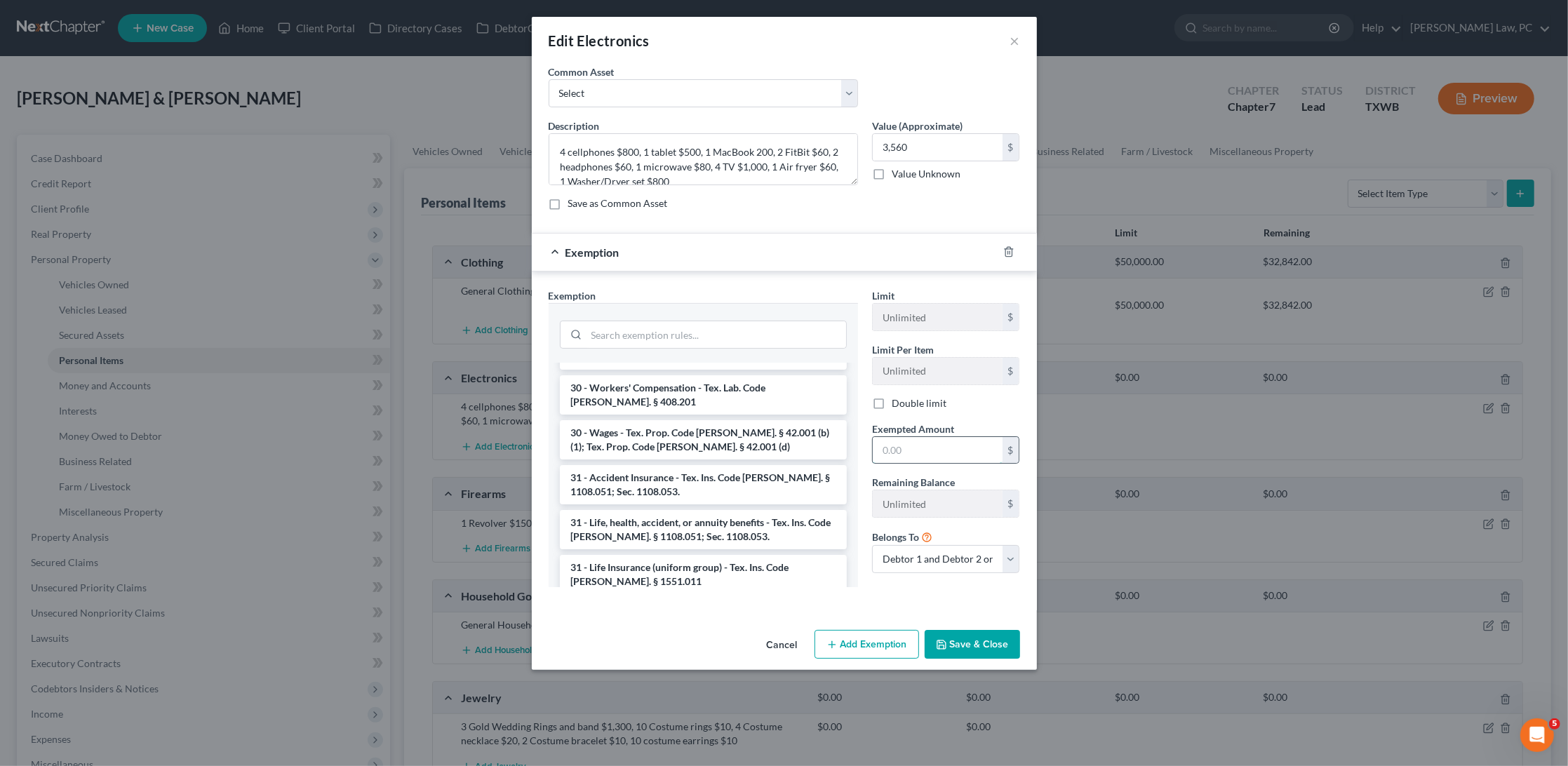
click at [926, 447] on input "text" at bounding box center [937, 451] width 130 height 26
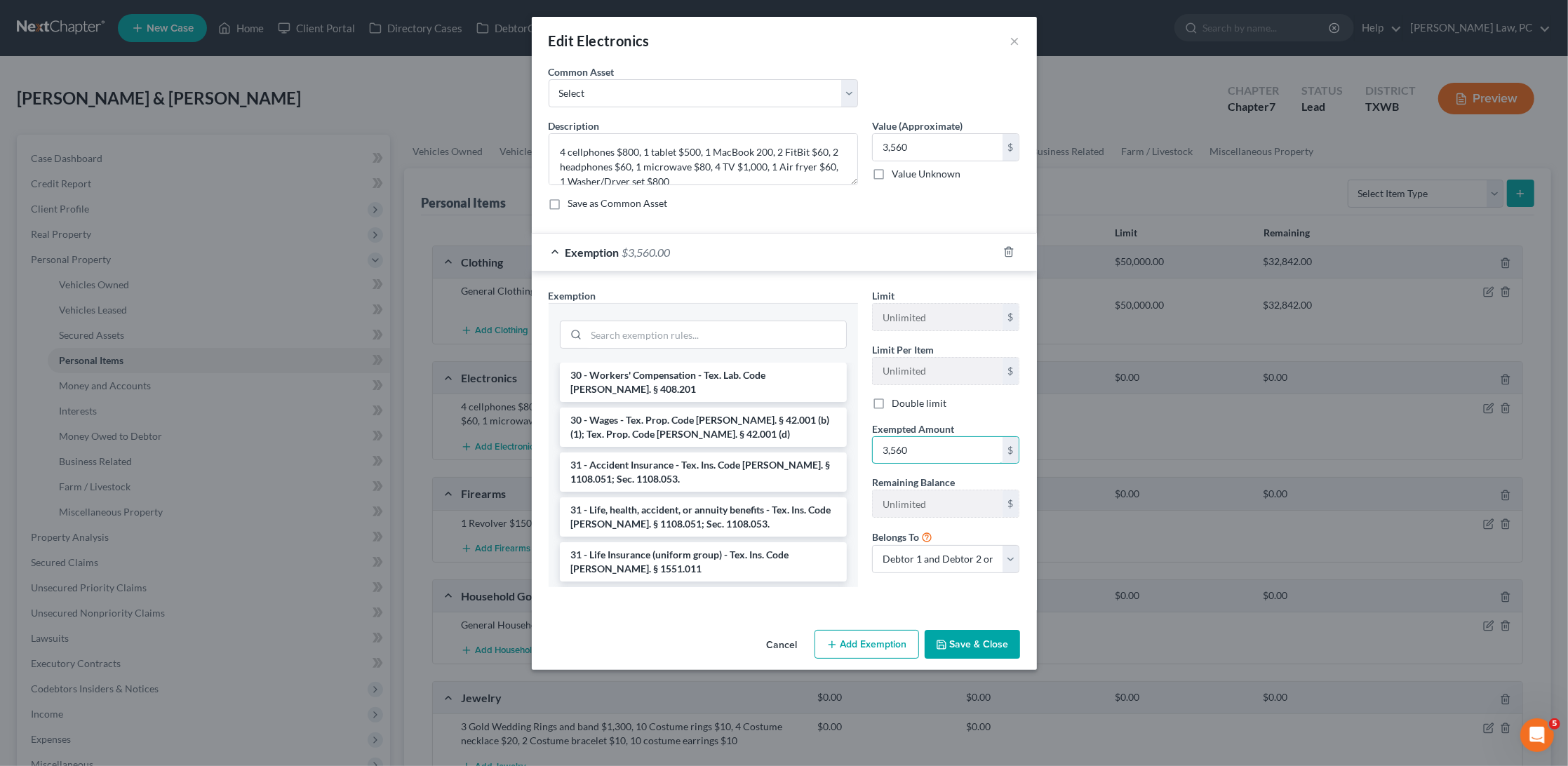
scroll to position [1535, 0]
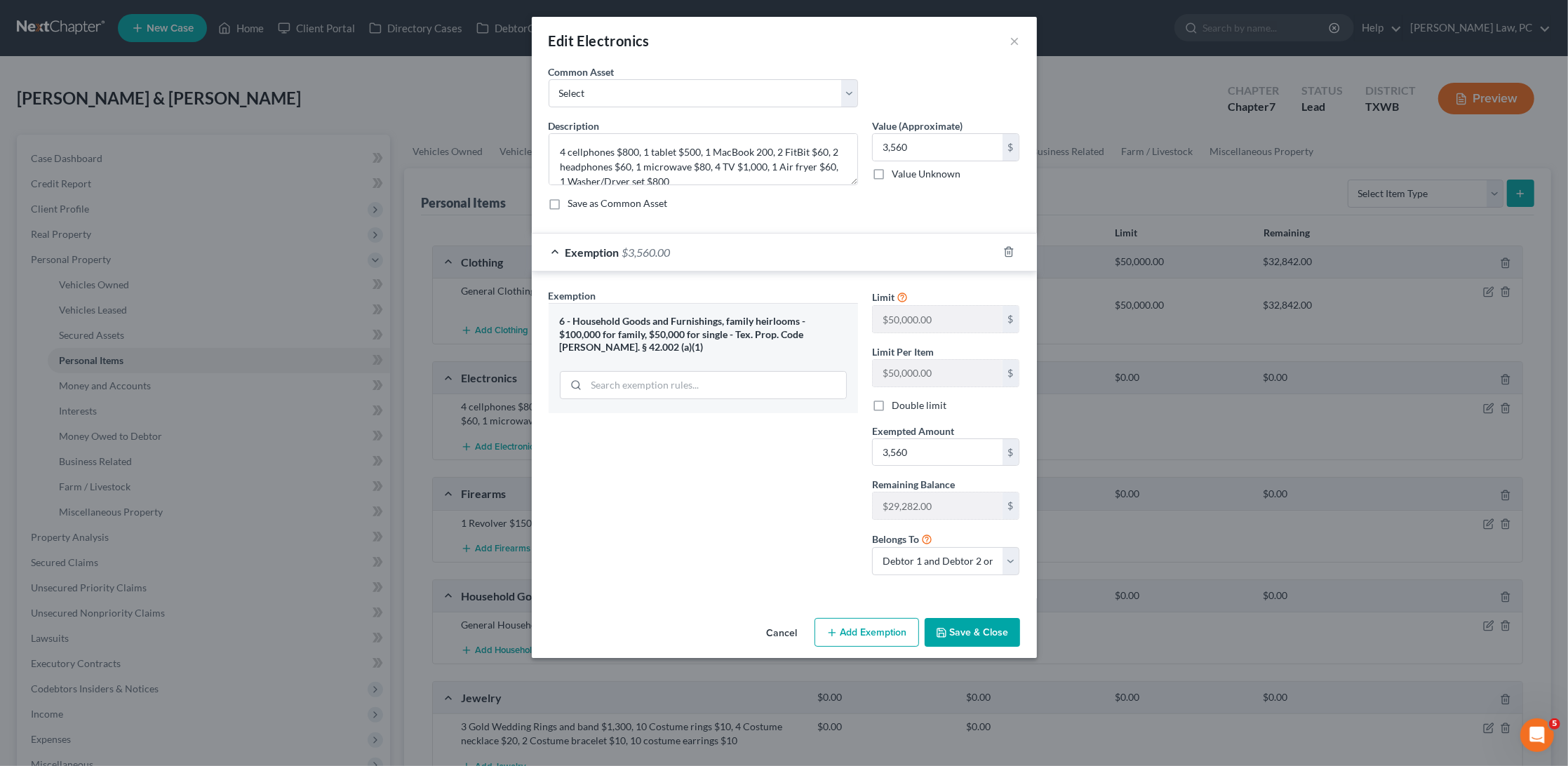
click at [973, 622] on button "Save & Close" at bounding box center [973, 632] width 95 height 29
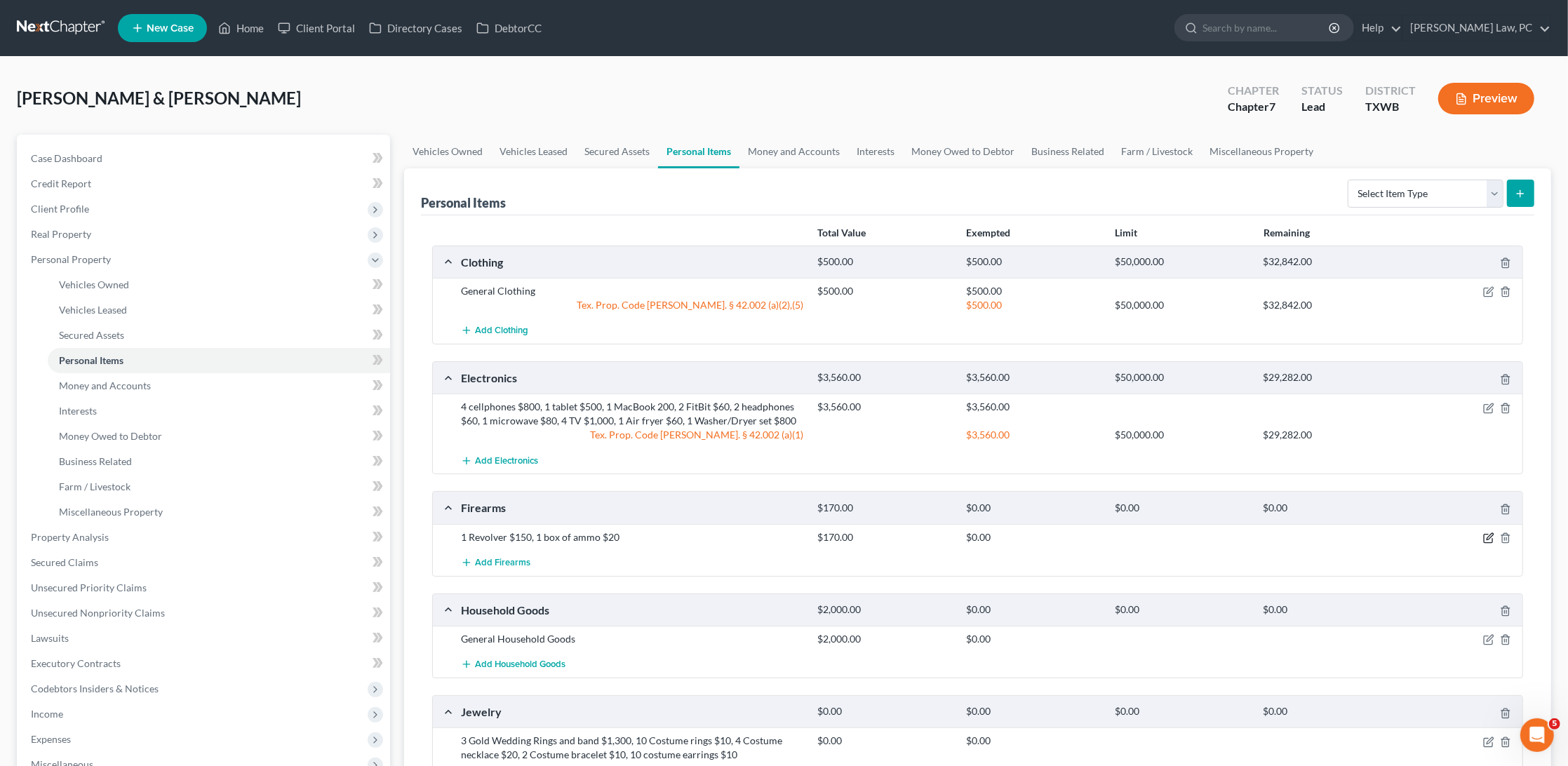
click at [1490, 533] on icon "button" at bounding box center [1489, 538] width 11 height 11
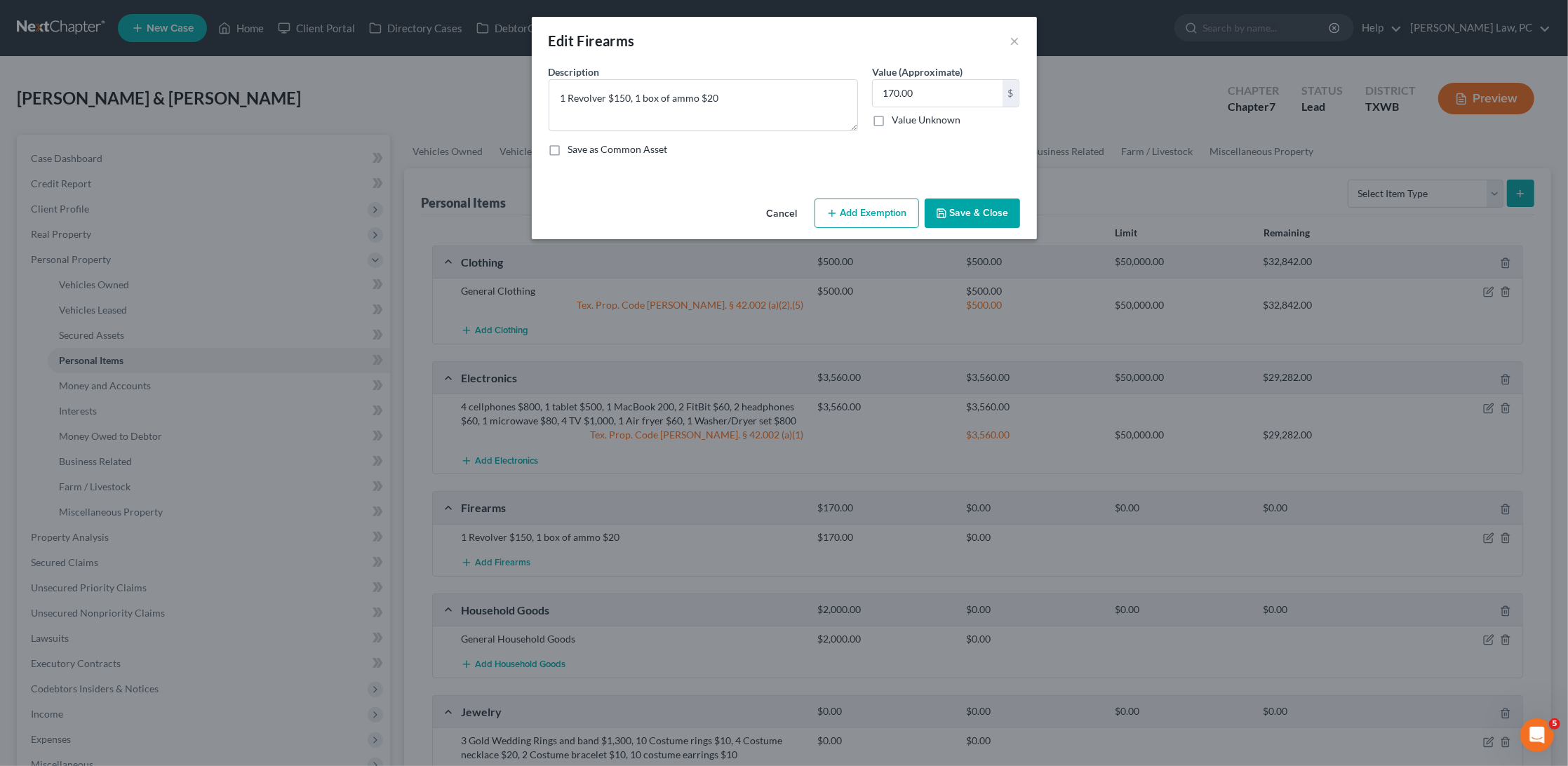
click at [872, 219] on button "Add Exemption" at bounding box center [867, 214] width 104 height 29
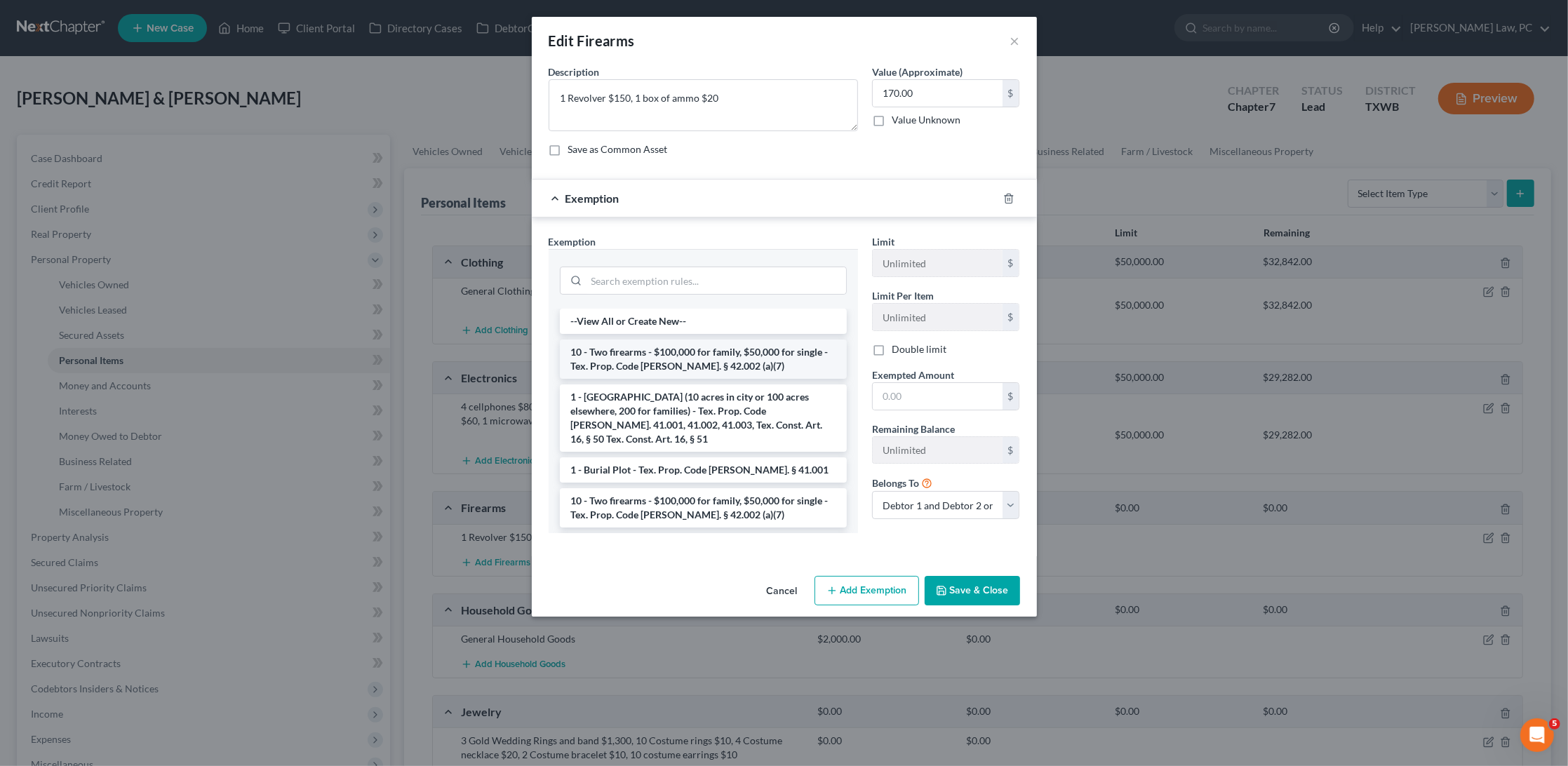
click at [736, 351] on li "10 - Two firearms - $100,000 for family, $50,000 for single - Tex. Prop. Code A…" at bounding box center [703, 360] width 287 height 40
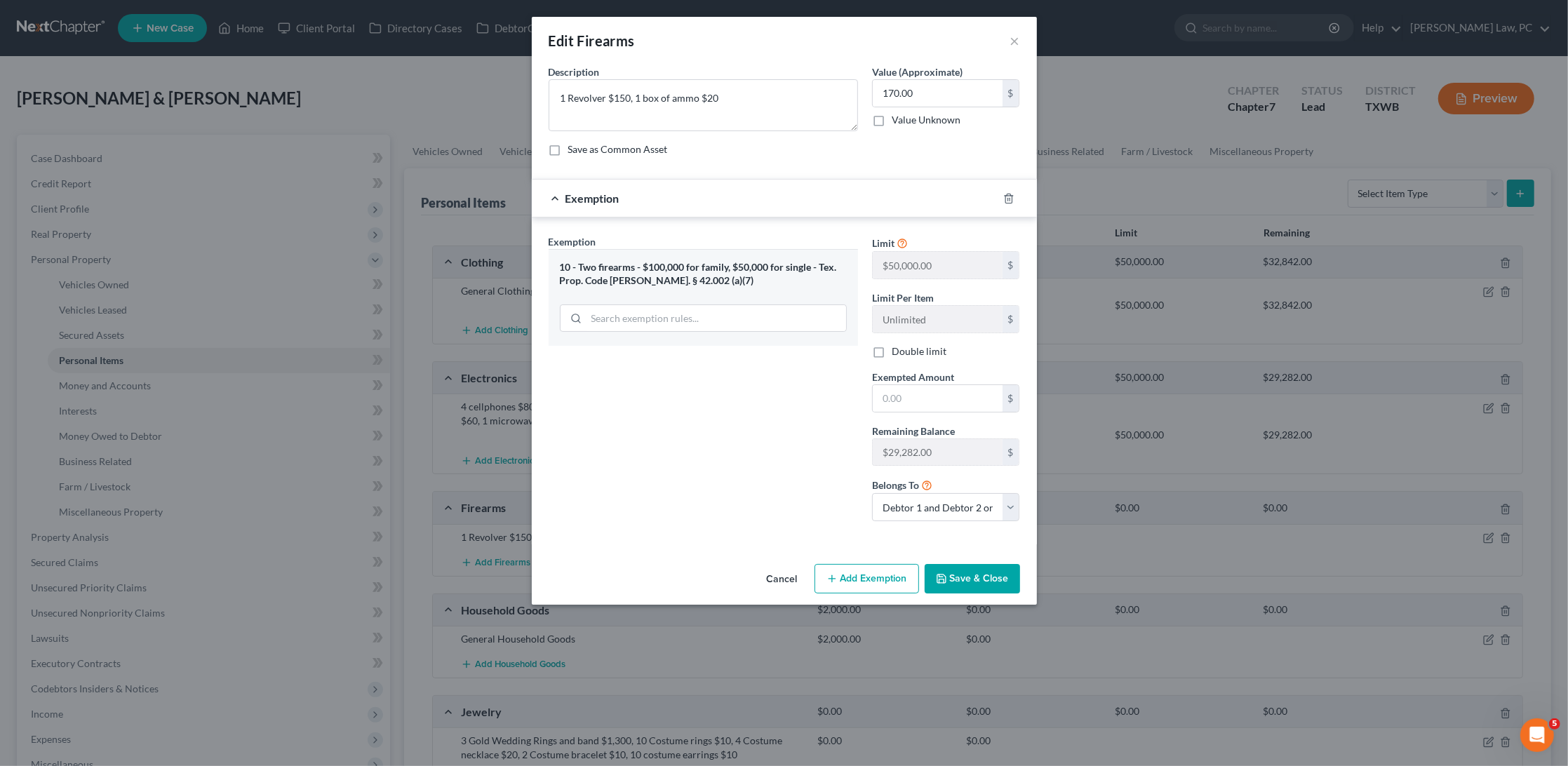
click at [905, 412] on div "Limit $50,000.00 $ Limit Per Item Unlimited $ Double limit Exempted Amount * $ …" at bounding box center [946, 383] width 162 height 298
click at [905, 395] on input "text" at bounding box center [937, 398] width 130 height 26
click at [976, 577] on button "Save & Close" at bounding box center [973, 579] width 95 height 29
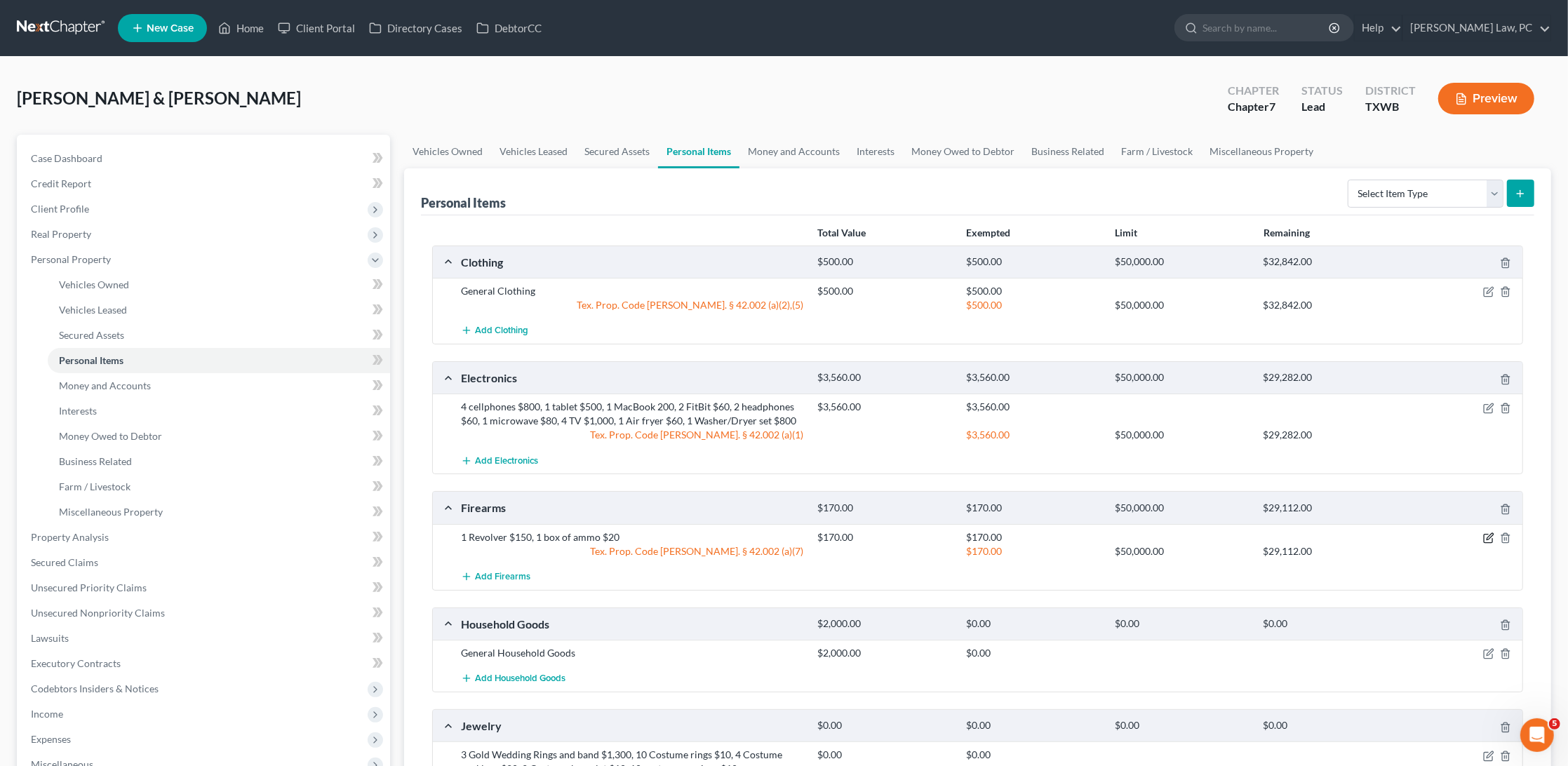
click at [1487, 533] on icon "button" at bounding box center [1489, 538] width 11 height 11
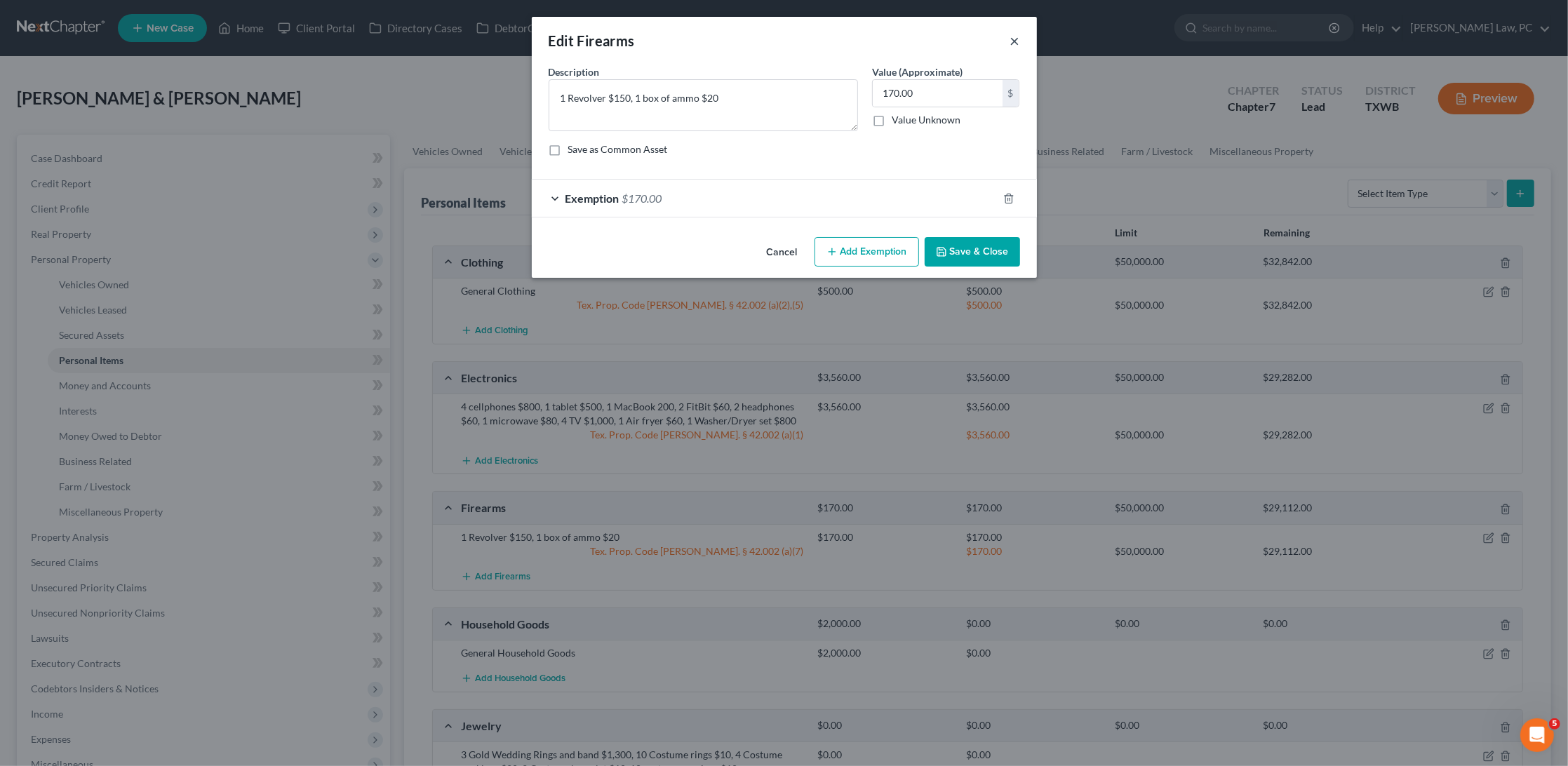
click at [1014, 34] on button "×" at bounding box center [1015, 40] width 10 height 17
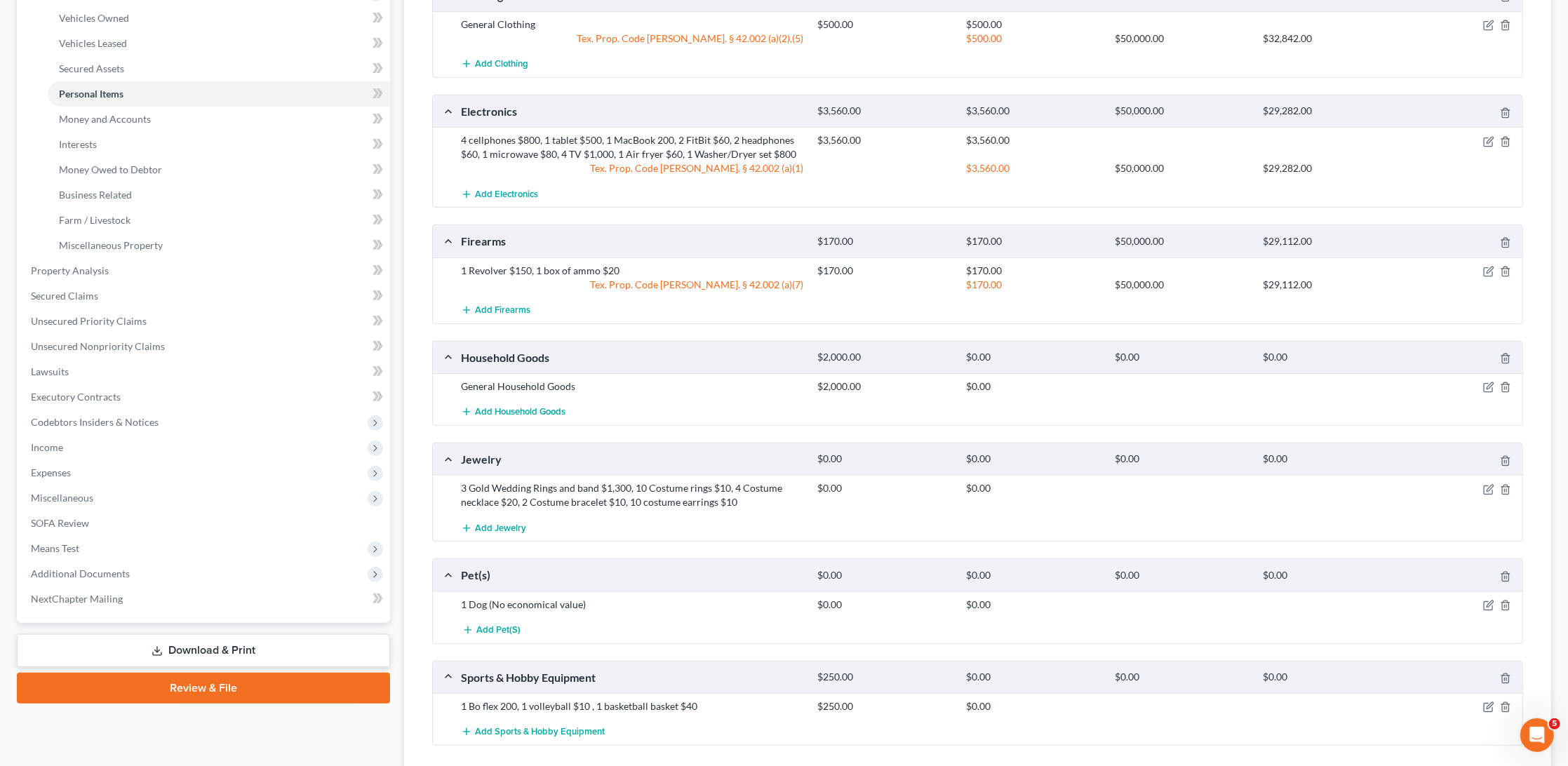
scroll to position [277, 0]
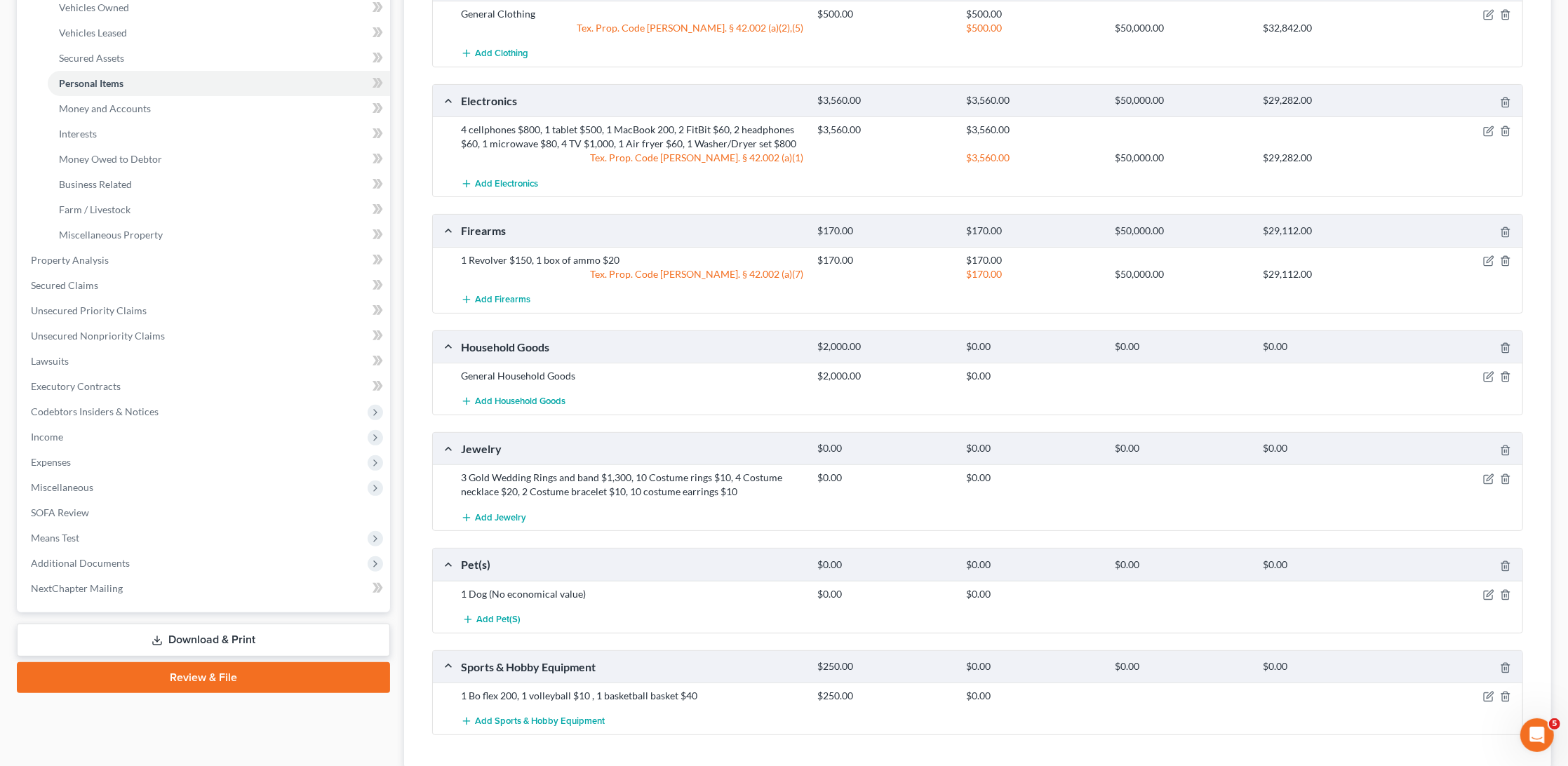
click at [1482, 373] on div at bounding box center [1465, 376] width 119 height 14
click at [1485, 373] on icon "button" at bounding box center [1489, 376] width 11 height 11
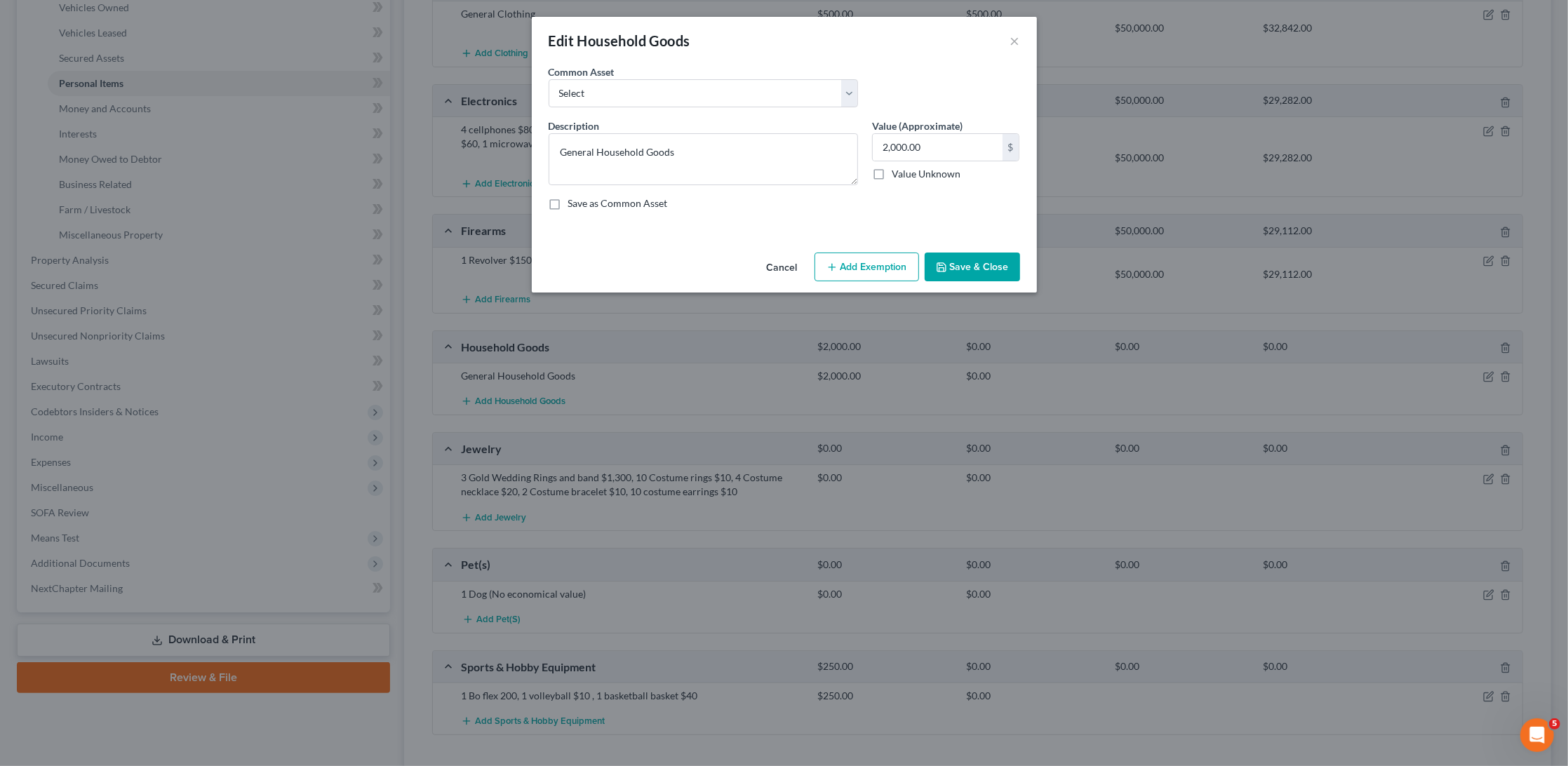
click at [893, 267] on button "Add Exemption" at bounding box center [867, 267] width 104 height 29
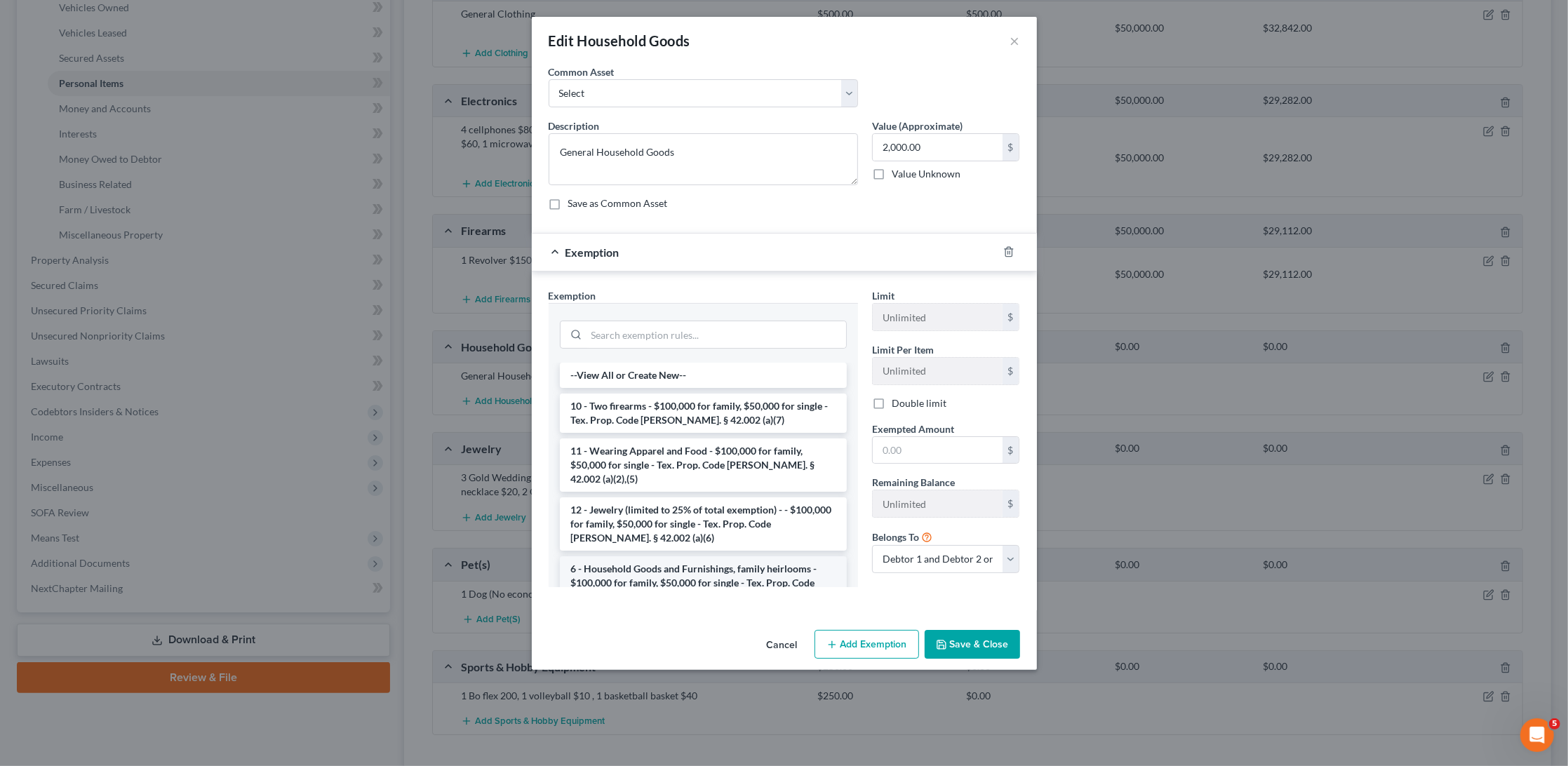
click at [712, 556] on li "6 - Household Goods and Furnishings, family heirlooms - $100,000 for family, $5…" at bounding box center [703, 583] width 287 height 54
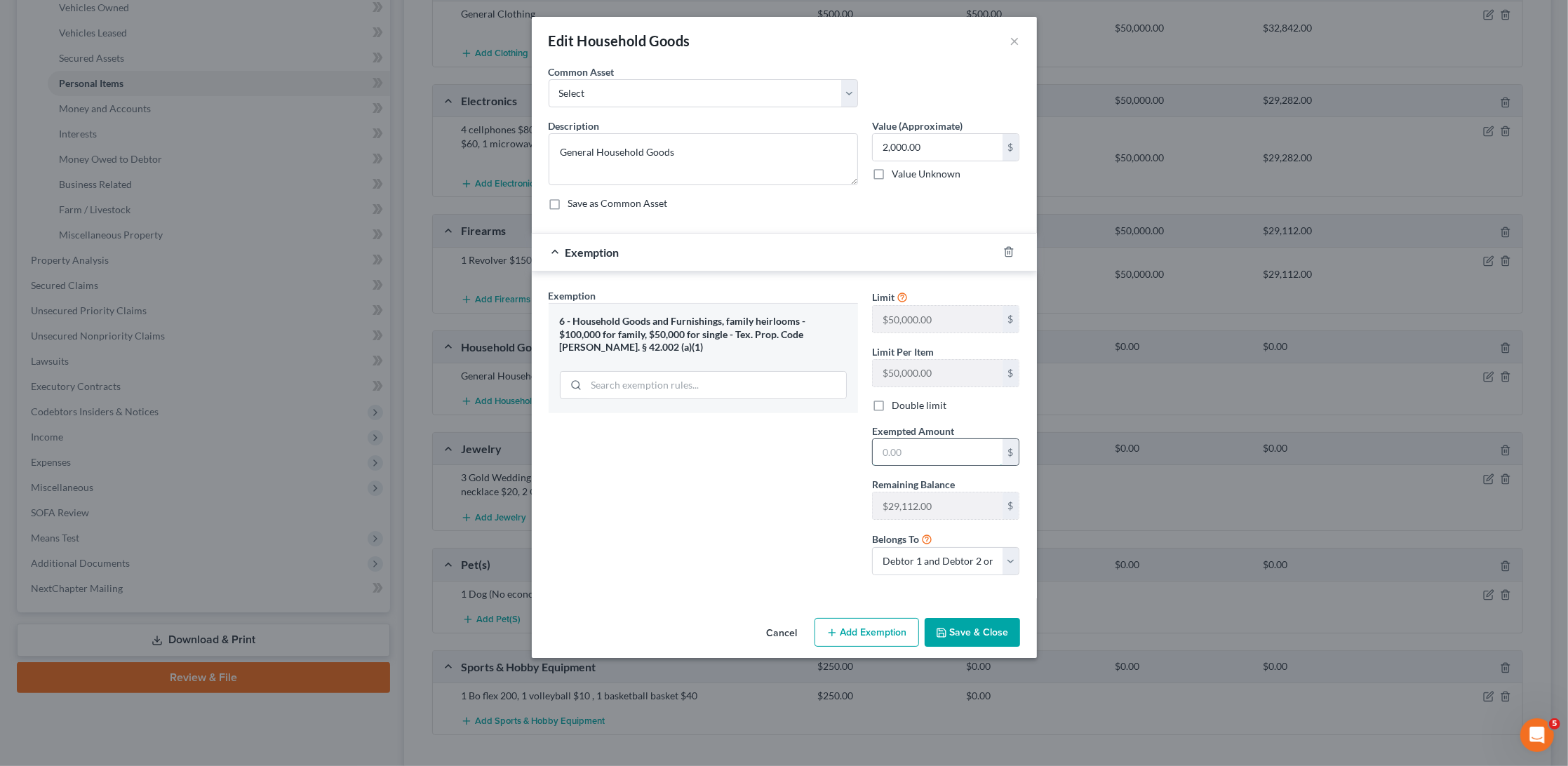
click at [917, 447] on input "text" at bounding box center [937, 452] width 130 height 26
click at [994, 618] on button "Save & Close" at bounding box center [973, 632] width 95 height 29
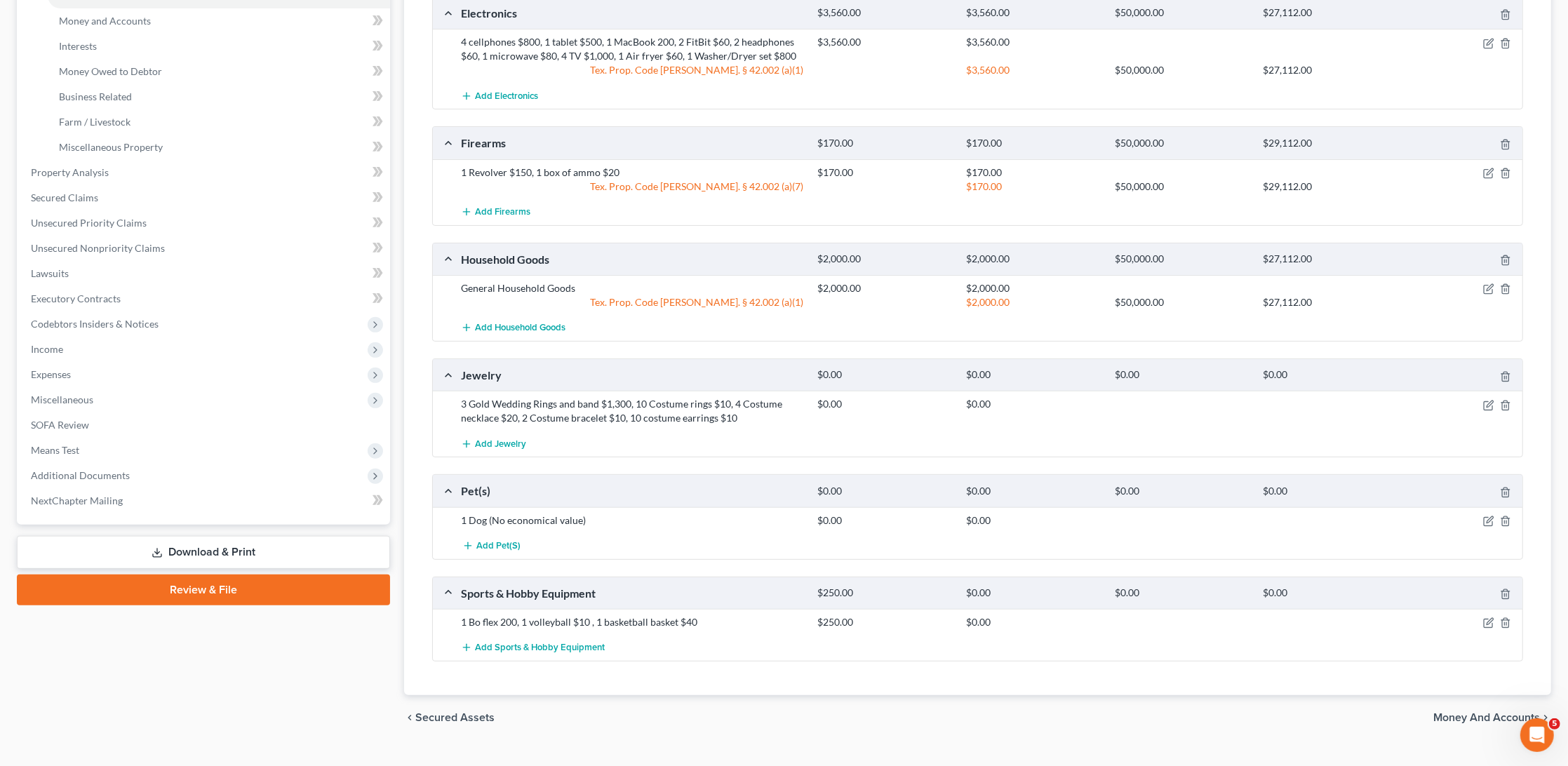
scroll to position [372, 0]
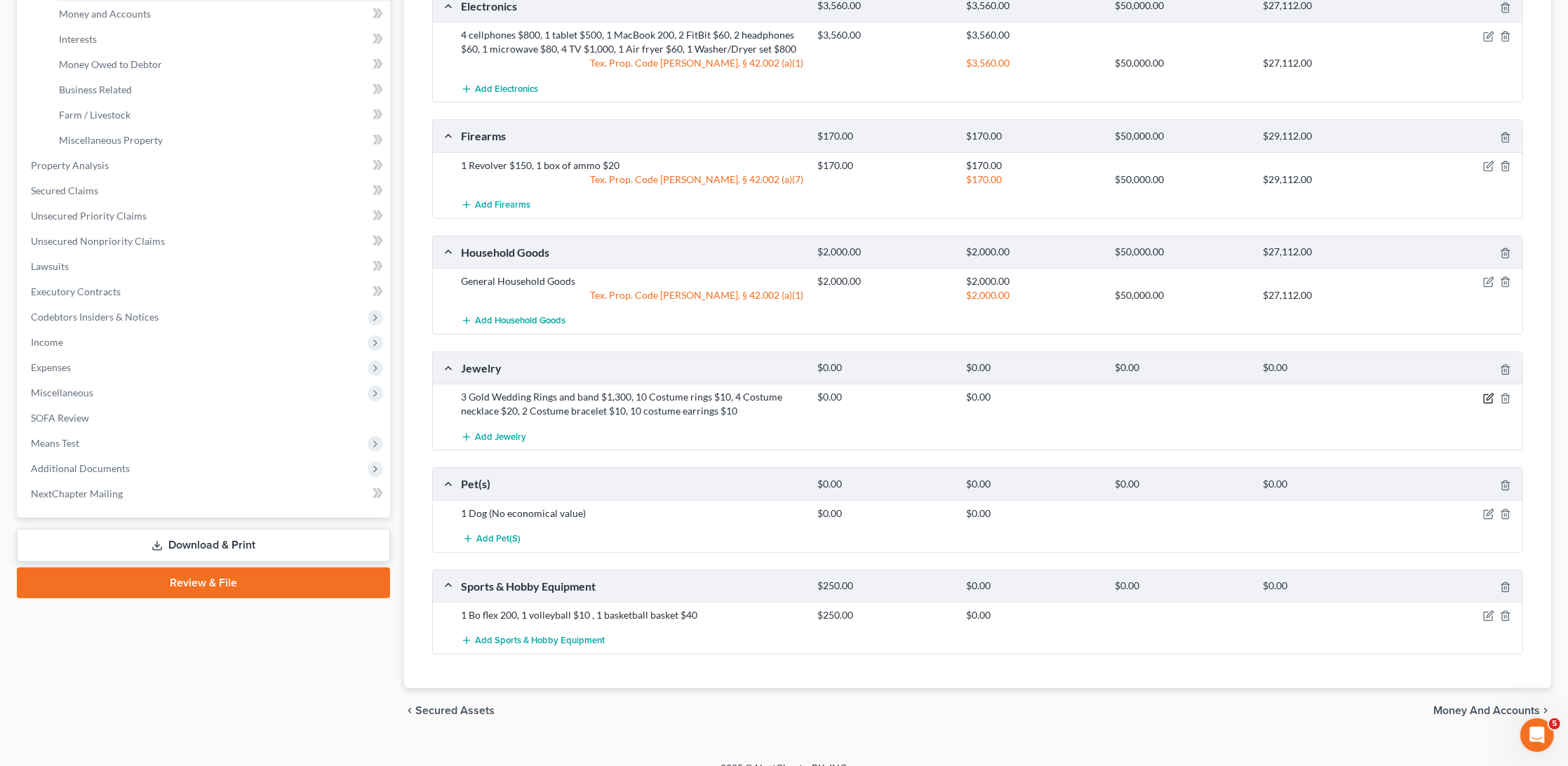
click at [1489, 393] on icon "button" at bounding box center [1489, 398] width 11 height 11
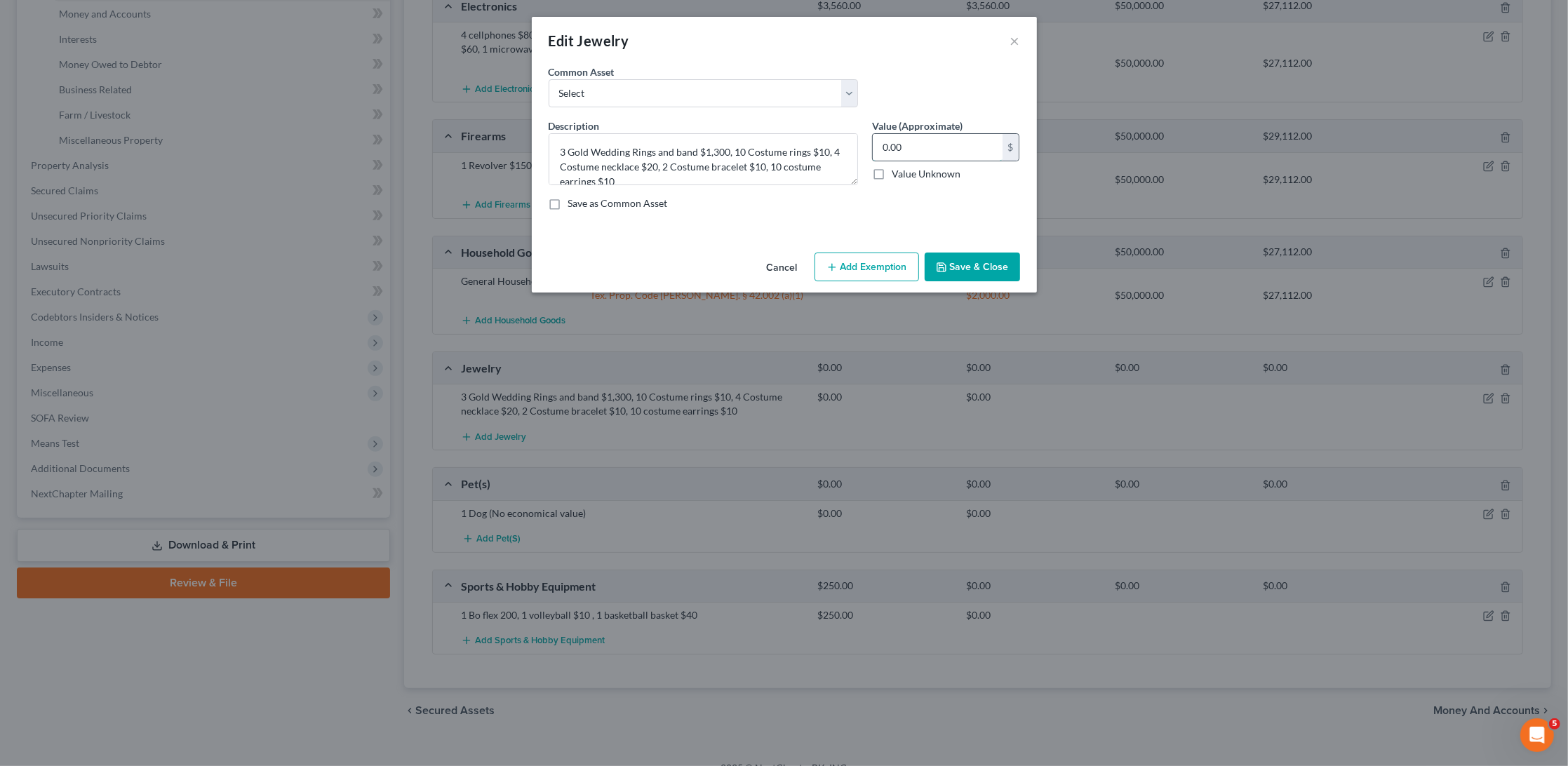
click at [932, 139] on input "0.00" at bounding box center [937, 147] width 130 height 26
click at [890, 261] on button "Add Exemption" at bounding box center [867, 267] width 104 height 29
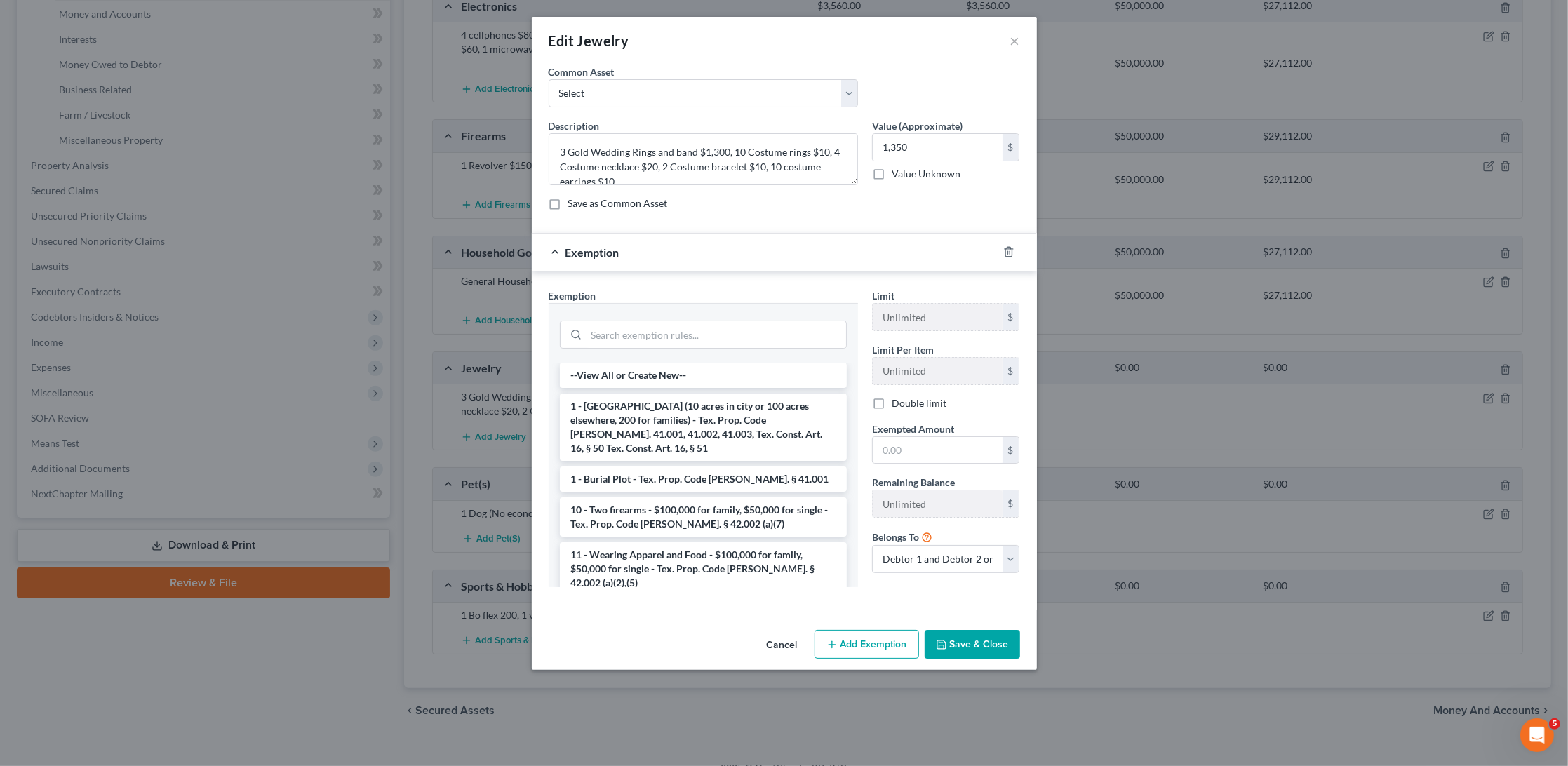
scroll to position [43, 0]
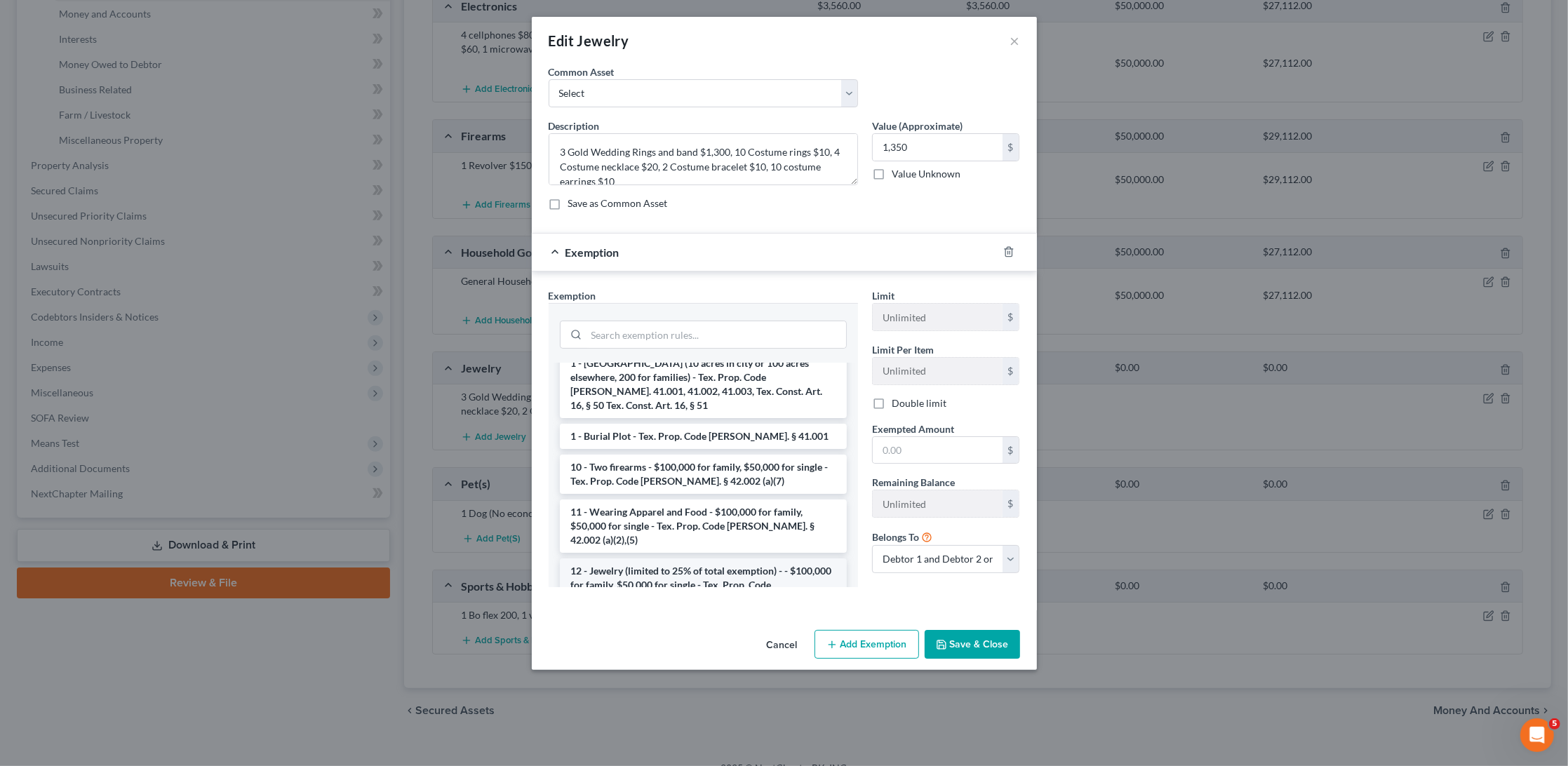
click at [709, 558] on li "12 - Jewelry (limited to 25% of total exemption) - - $100,000 for family, $50,0…" at bounding box center [703, 585] width 287 height 54
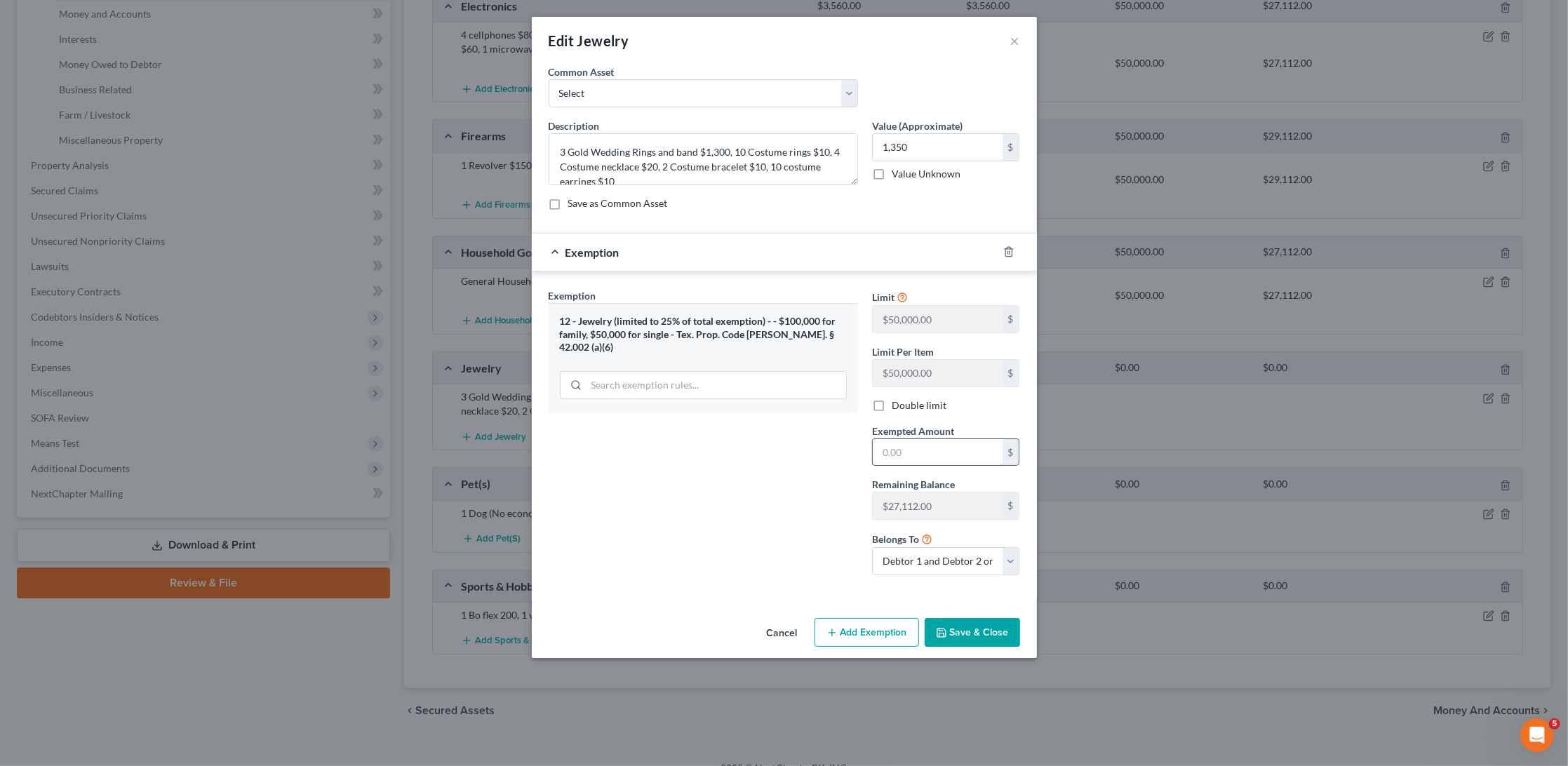
click at [918, 445] on input "text" at bounding box center [937, 452] width 130 height 26
click at [980, 633] on button "Save & Close" at bounding box center [973, 632] width 95 height 29
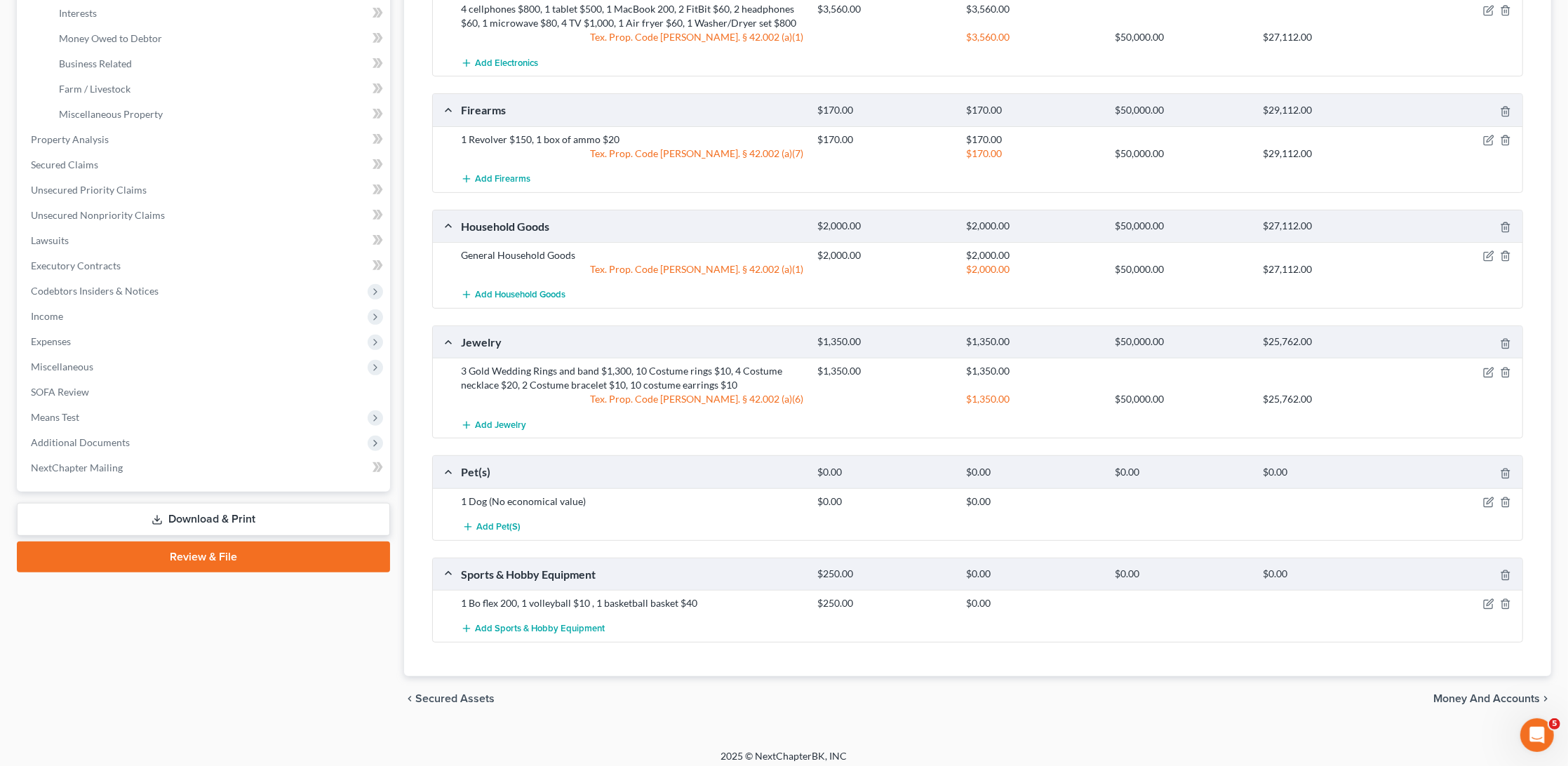
scroll to position [395, 0]
click at [1489, 600] on icon "button" at bounding box center [1489, 605] width 11 height 11
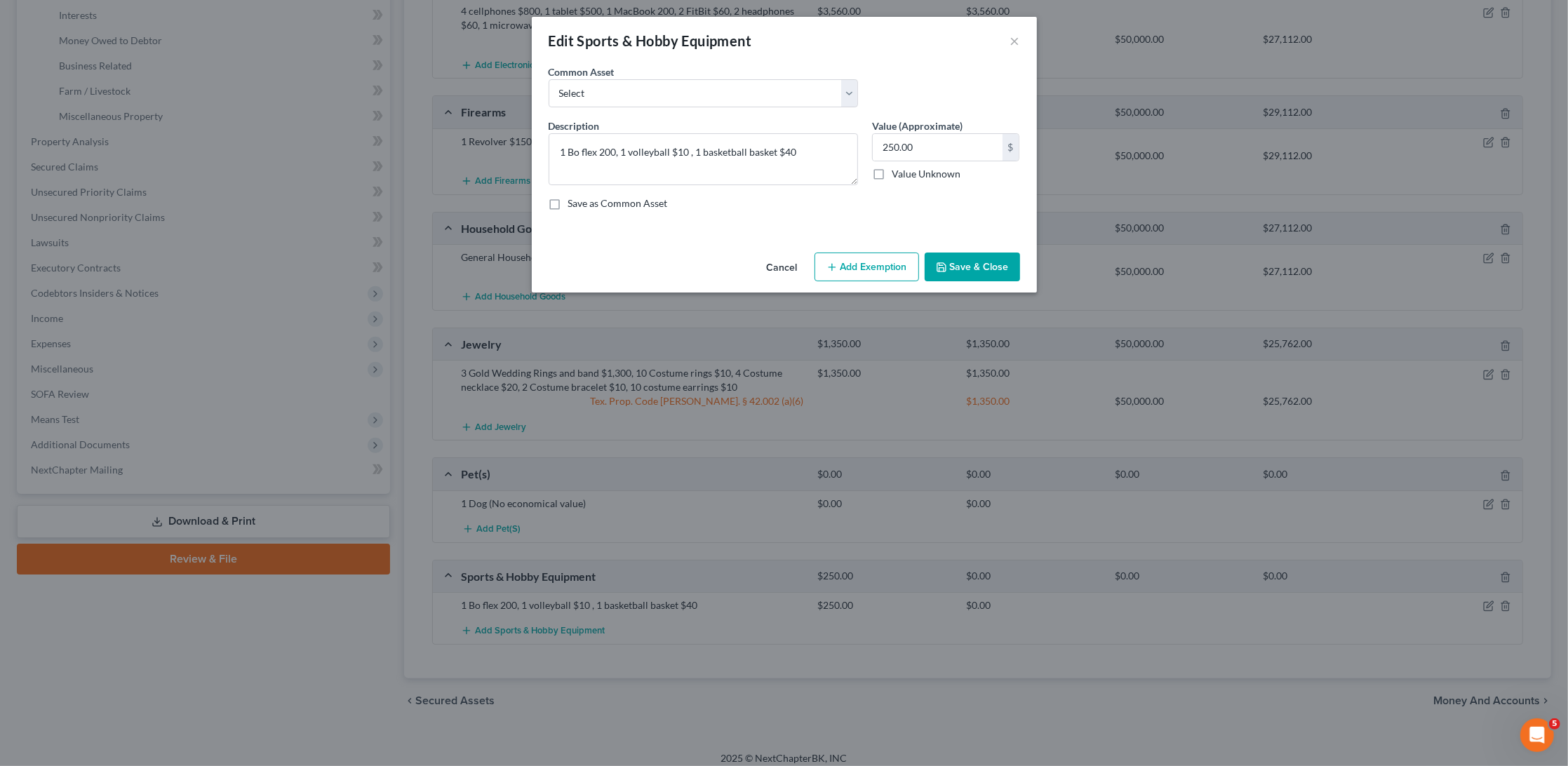
click at [868, 269] on button "Add Exemption" at bounding box center [867, 267] width 104 height 29
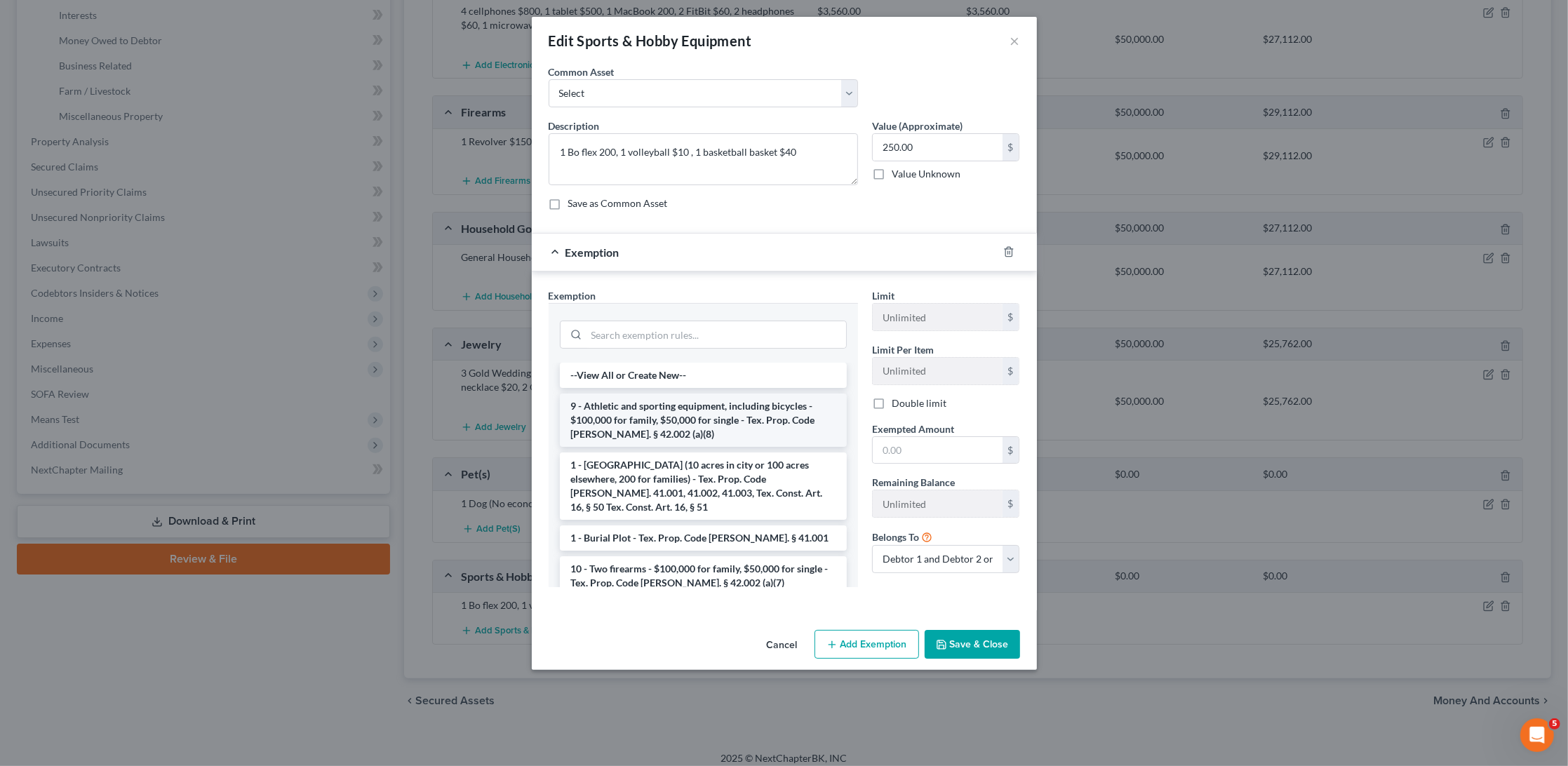
click at [765, 420] on li "9 - Athletic and sporting equipment, including bicycles - $100,000 for family, …" at bounding box center [703, 420] width 287 height 54
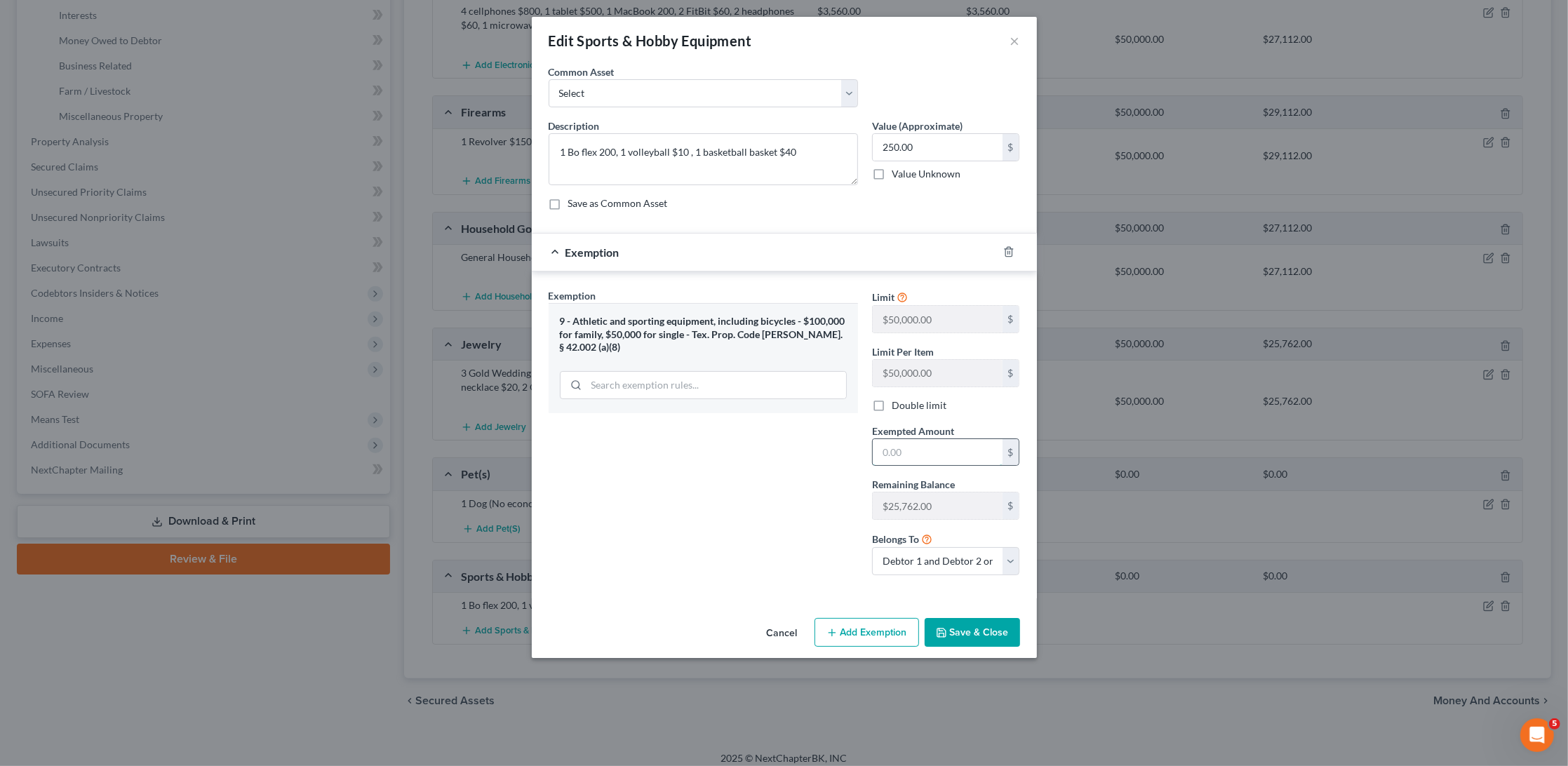
click at [931, 447] on input "text" at bounding box center [937, 452] width 130 height 26
click at [966, 623] on button "Save & Close" at bounding box center [973, 632] width 95 height 29
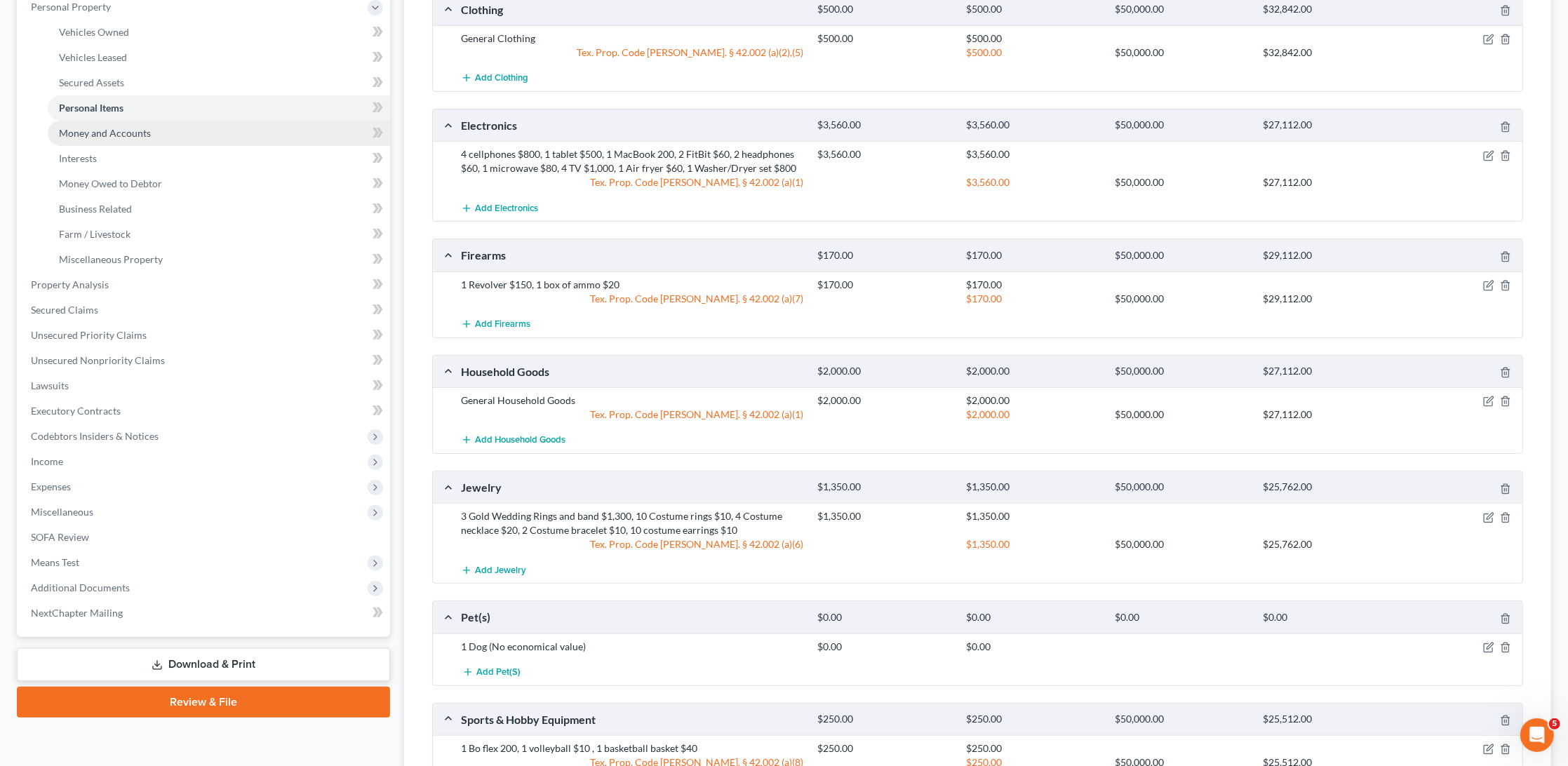
click at [253, 129] on link "Money and Accounts" at bounding box center [219, 133] width 342 height 25
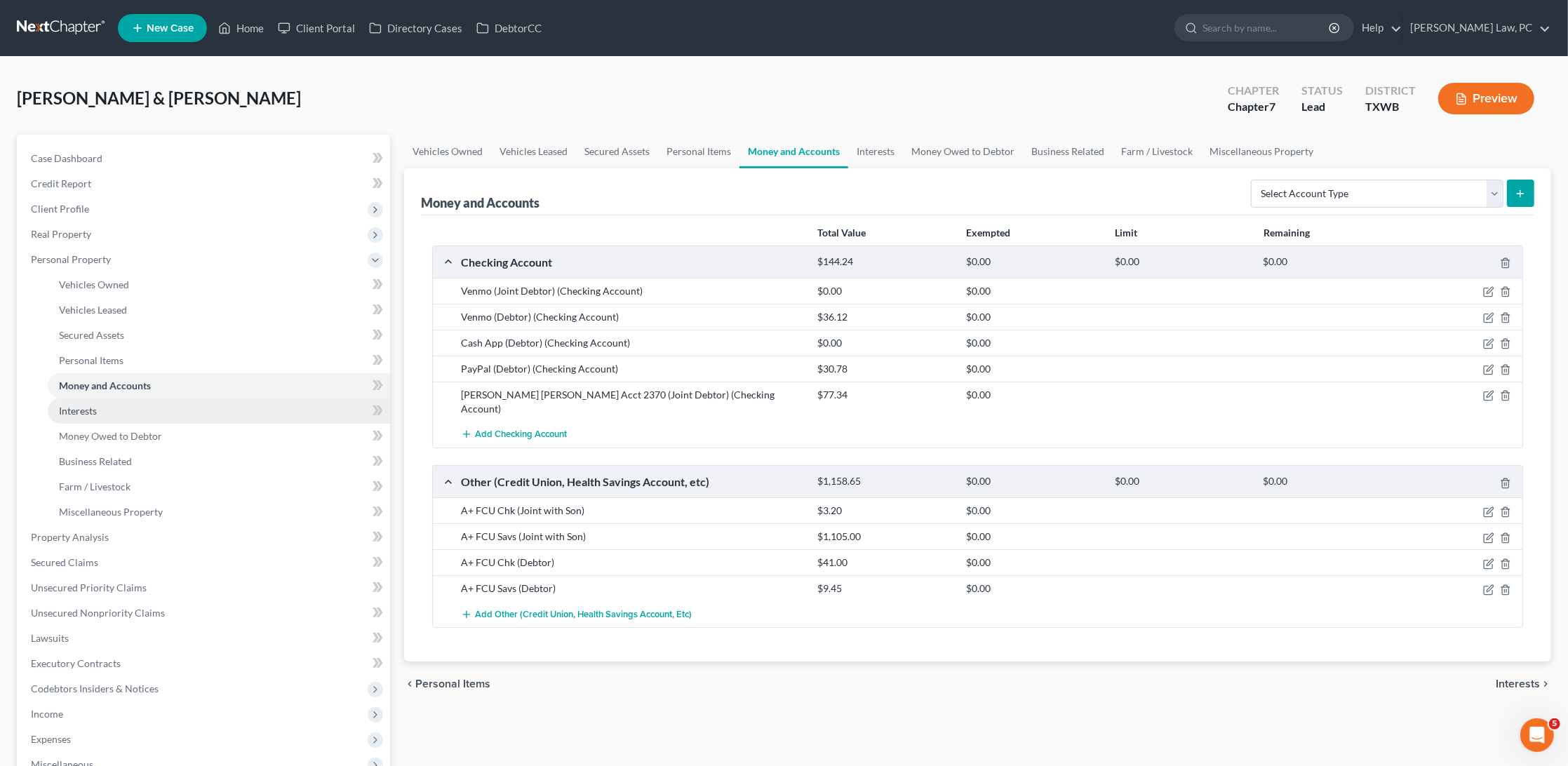
click at [156, 407] on link "Interests" at bounding box center [219, 411] width 342 height 25
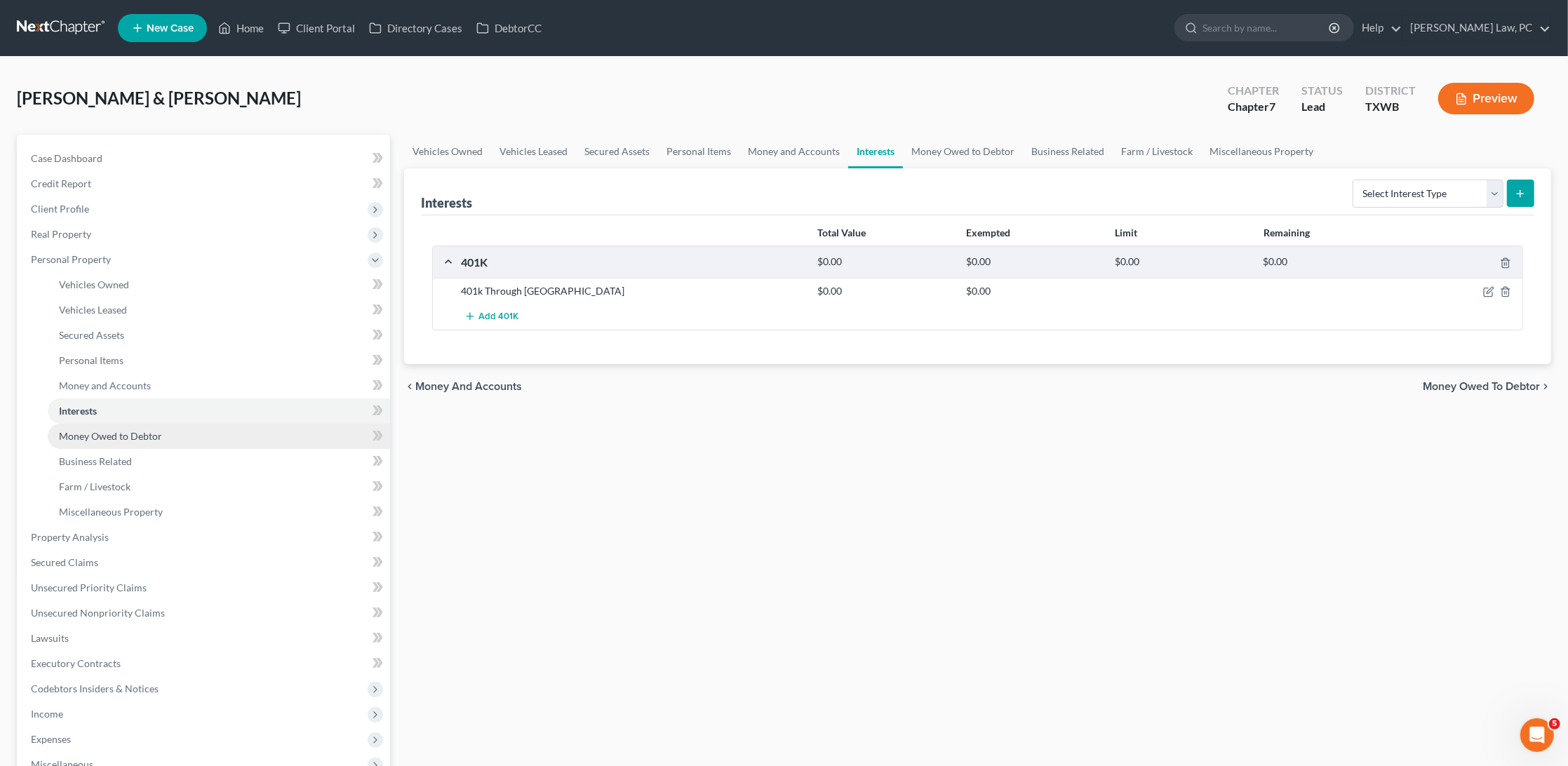
click at [143, 430] on span "Money Owed to Debtor" at bounding box center [110, 436] width 104 height 12
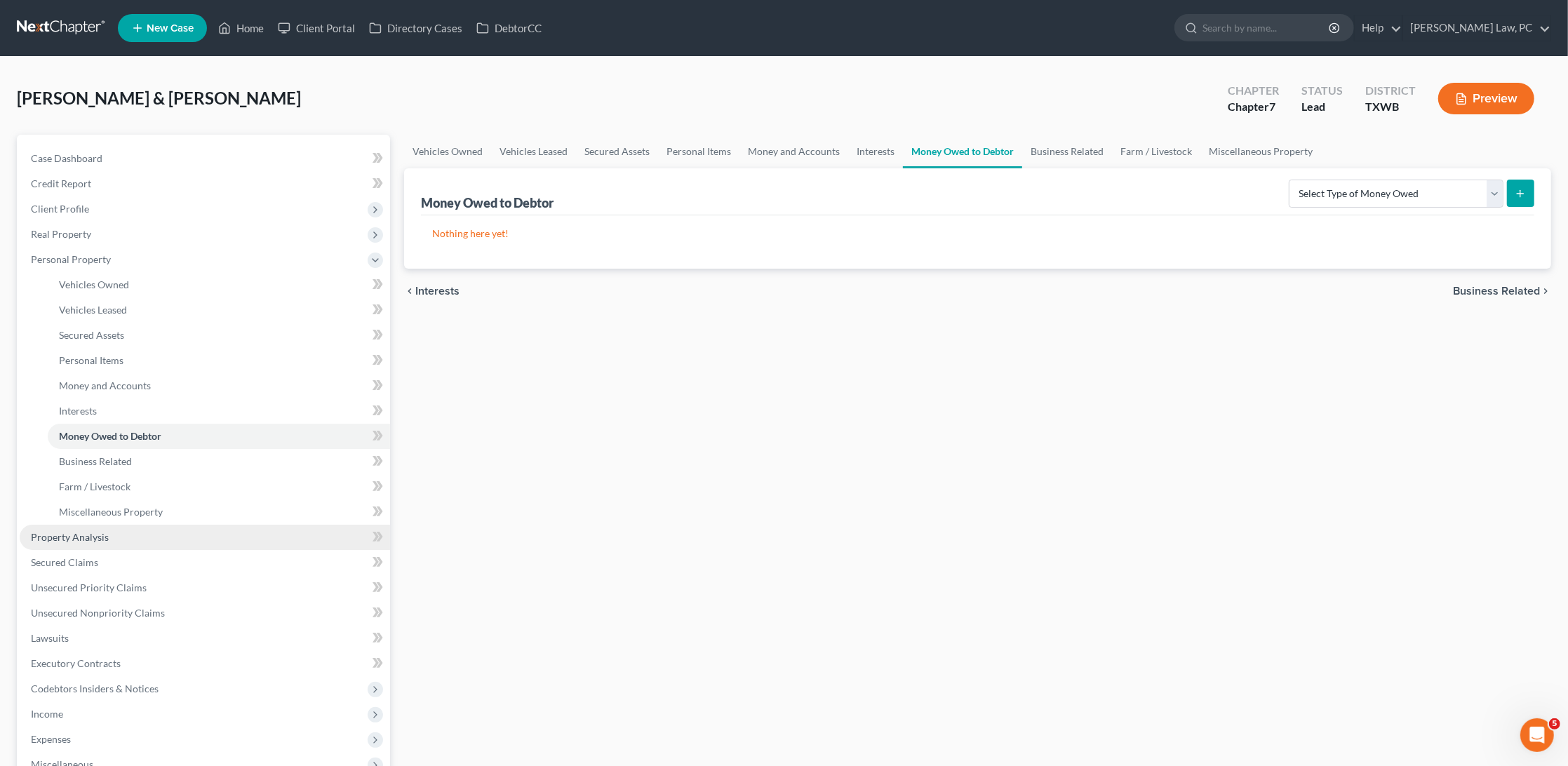
click at [89, 531] on span "Property Analysis" at bounding box center [70, 537] width 78 height 12
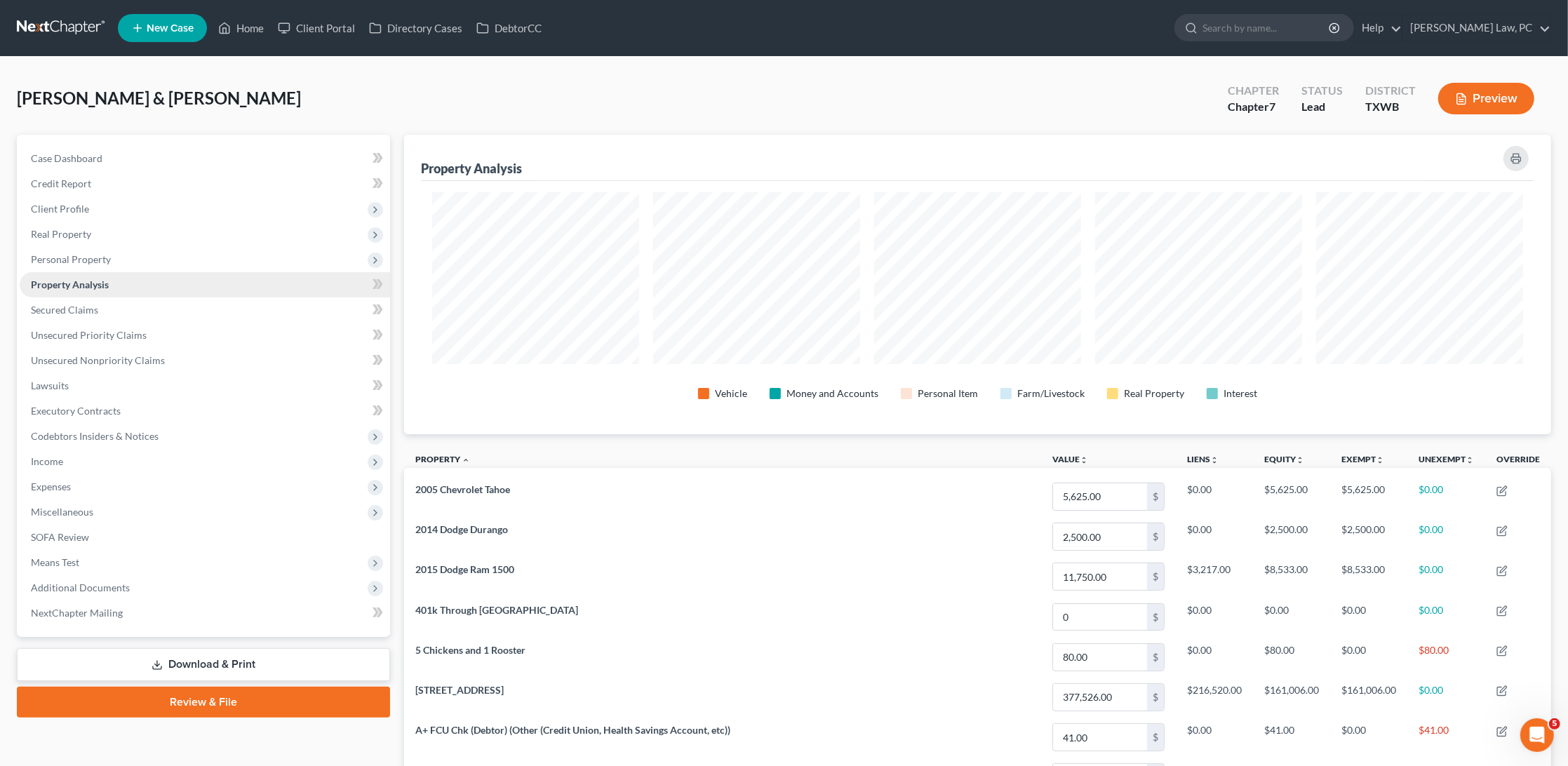
scroll to position [298, 1147]
click at [85, 260] on span "Personal Property" at bounding box center [70, 259] width 80 height 12
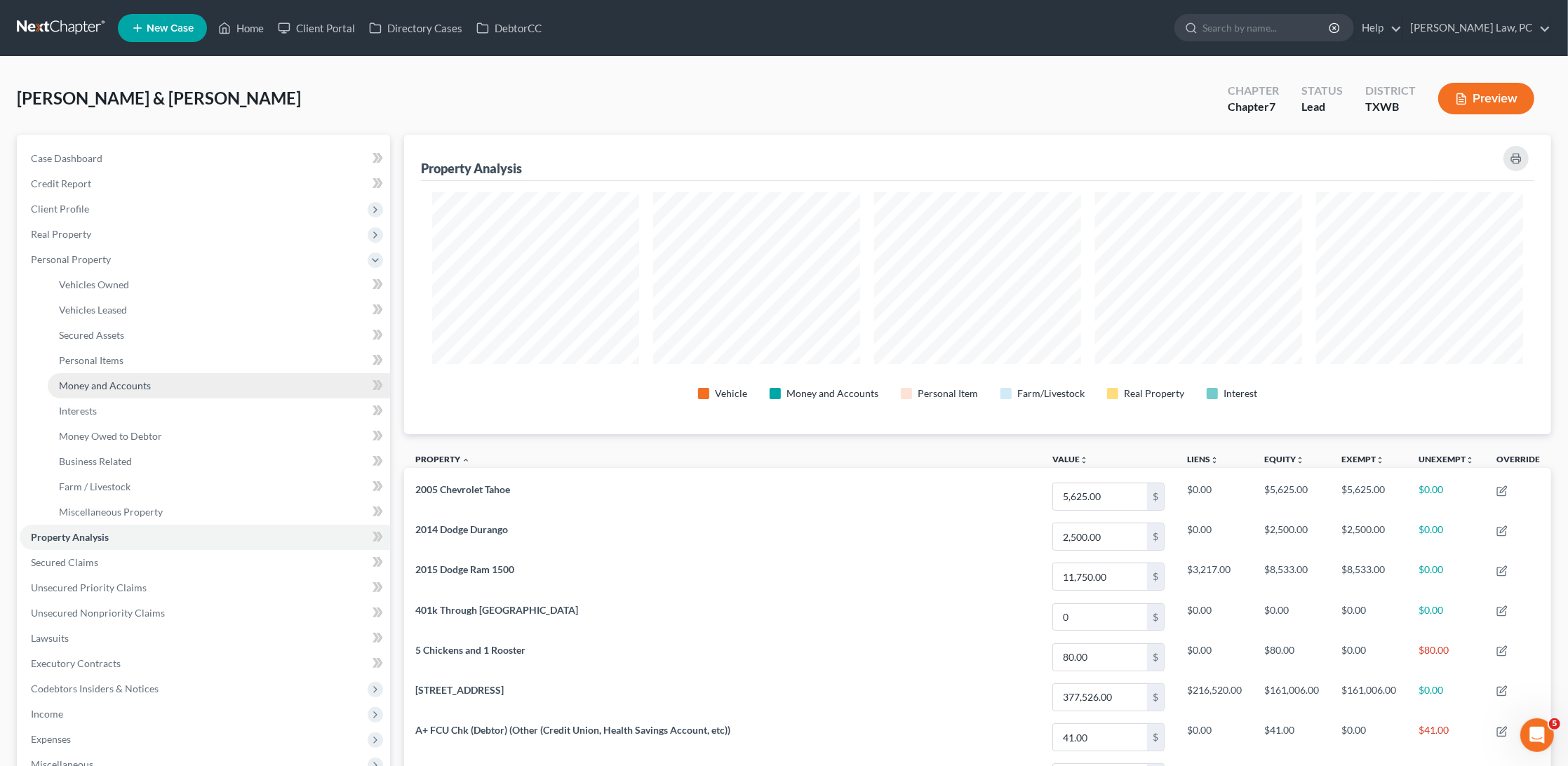
click at [116, 379] on span "Money and Accounts" at bounding box center [104, 385] width 92 height 12
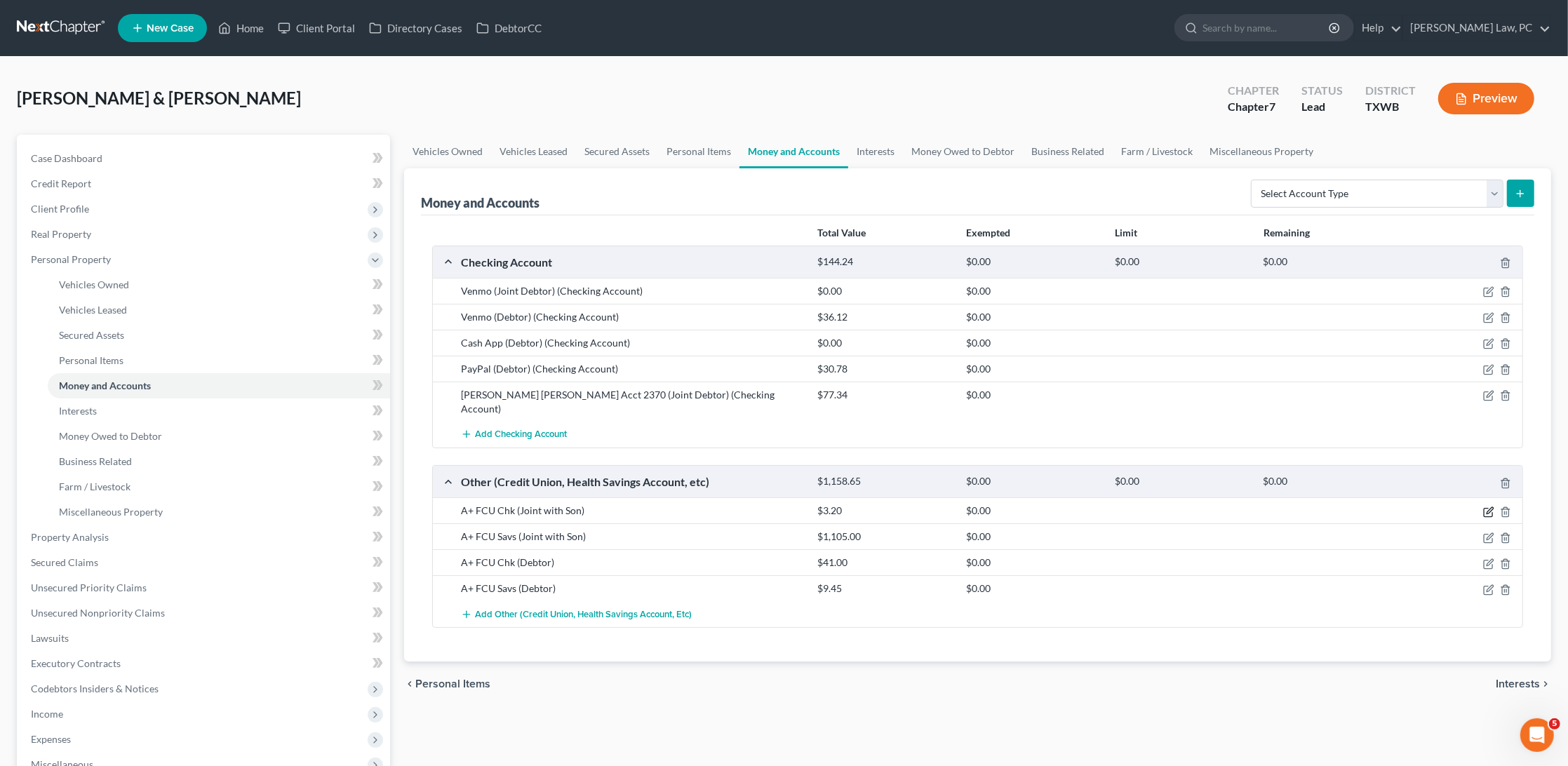
click at [1487, 507] on icon "button" at bounding box center [1490, 510] width 7 height 7
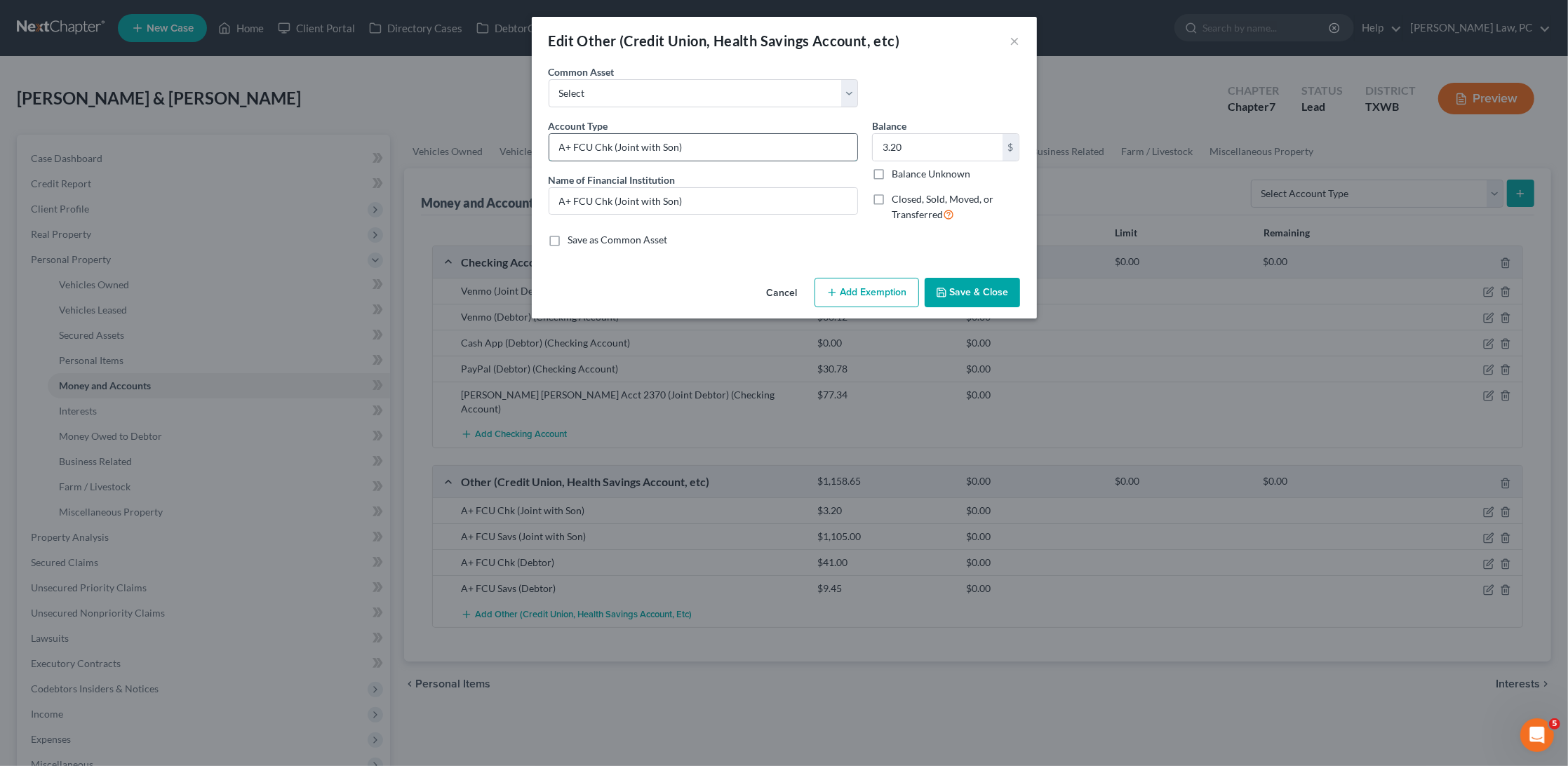
drag, startPoint x: 656, startPoint y: 146, endPoint x: 630, endPoint y: 147, distance: 26.0
click at [630, 147] on input "A+ FCU Chk (Joint with Son)" at bounding box center [703, 147] width 308 height 26
drag, startPoint x: 661, startPoint y: 146, endPoint x: 617, endPoint y: 147, distance: 44.0
click at [617, 147] on input "A+ FCU Chk (Joint with Son)" at bounding box center [703, 147] width 308 height 26
click at [693, 188] on input "A+ FCU Chk (Joint with Son)" at bounding box center [703, 201] width 308 height 26
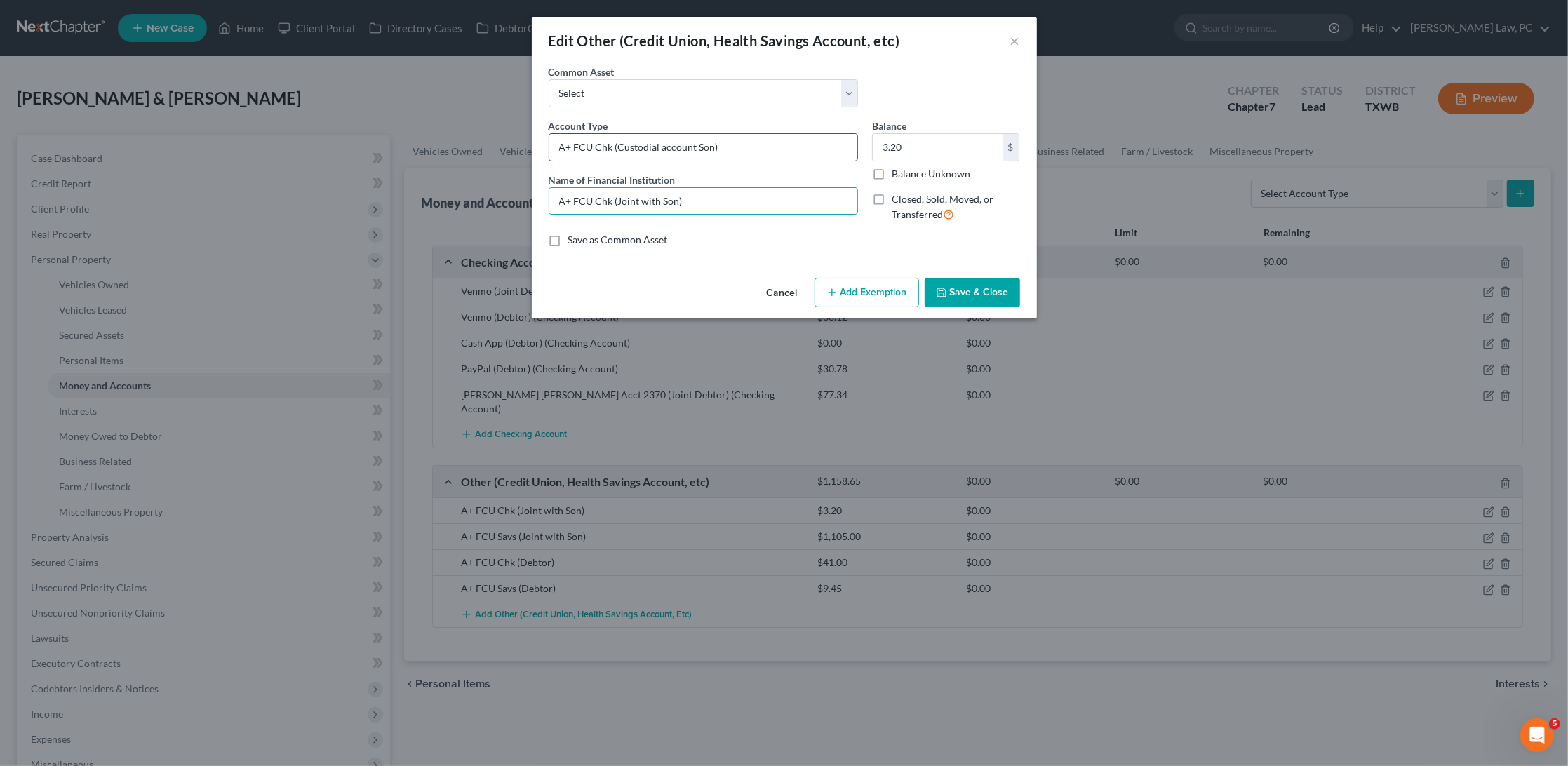
click at [673, 148] on input "A+ FCU Chk (Custodial account Son)" at bounding box center [703, 147] width 308 height 26
click at [694, 147] on input "A+ FCU Chk (Custodial account Son)" at bounding box center [703, 147] width 308 height 26
click at [713, 193] on input "A+ FCU Chk (Joint with Son)" at bounding box center [703, 201] width 308 height 26
drag, startPoint x: 637, startPoint y: 197, endPoint x: 615, endPoint y: 198, distance: 22.0
click at [615, 198] on input "A+ FCU Chk (Joint with Son)" at bounding box center [703, 201] width 308 height 26
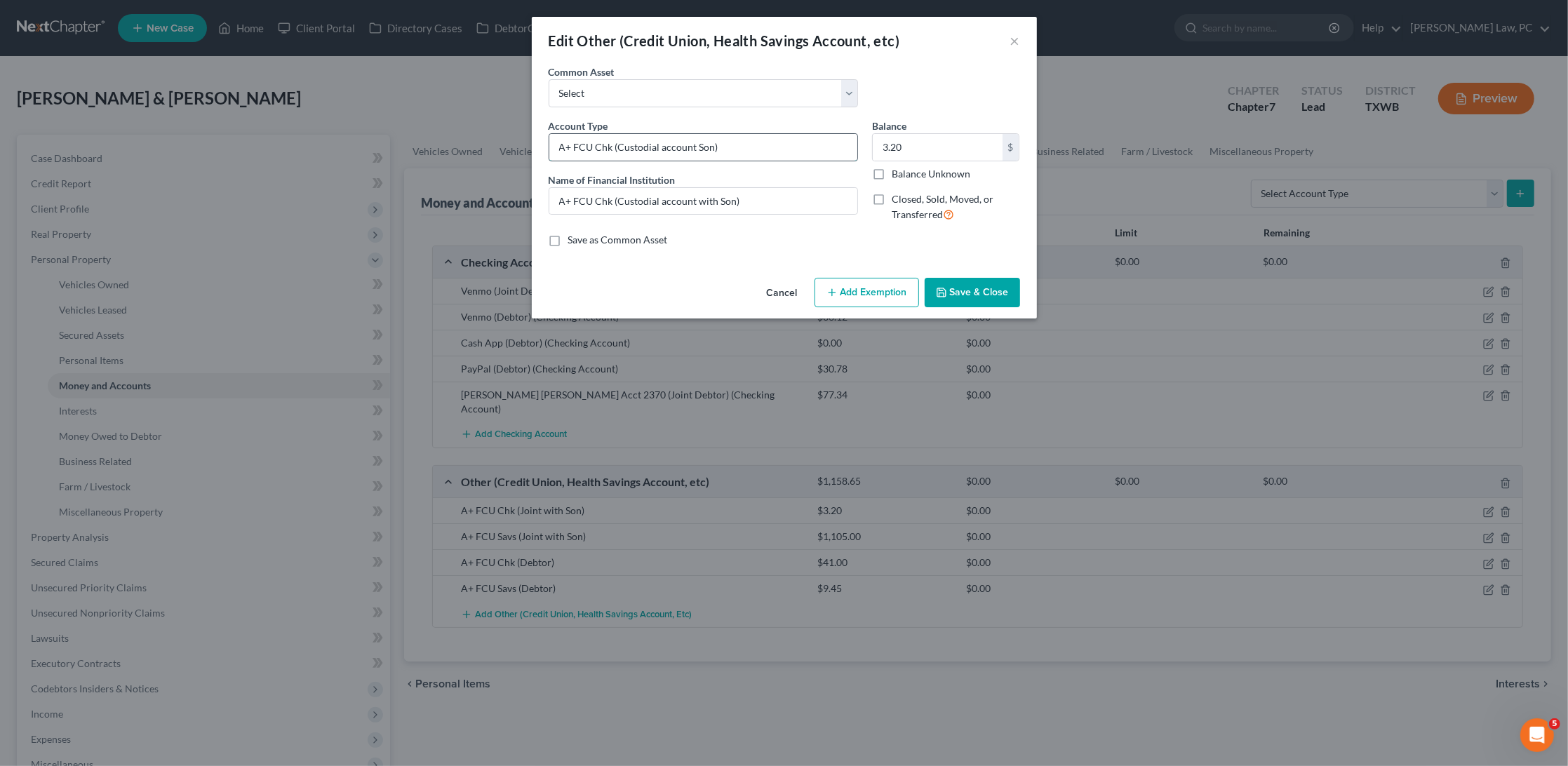
click at [697, 147] on input "A+ FCU Chk (Custodial account Son)" at bounding box center [703, 147] width 308 height 26
click at [993, 286] on button "Save & Close" at bounding box center [973, 293] width 95 height 29
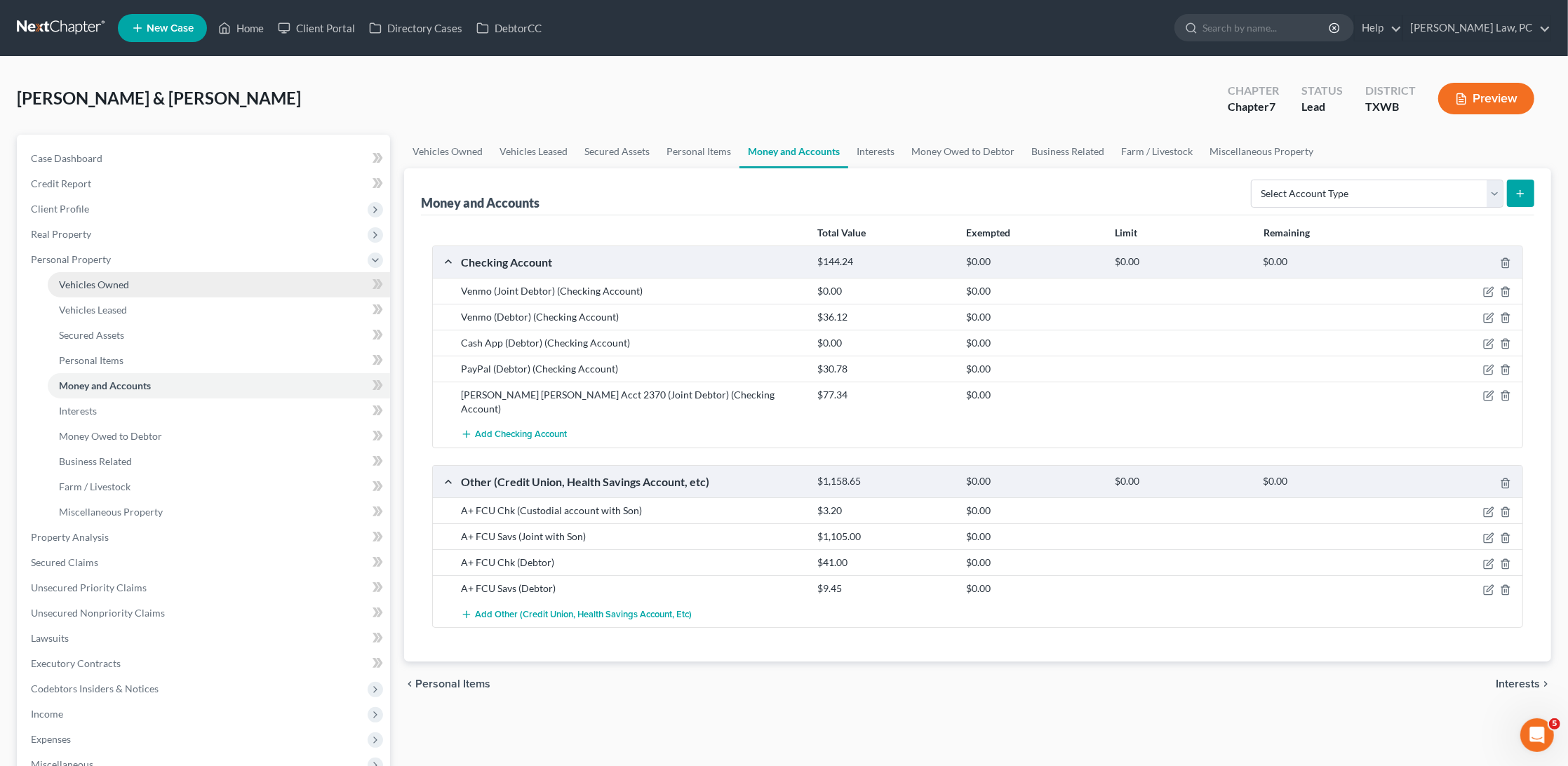
click at [98, 280] on span "Vehicles Owned" at bounding box center [94, 284] width 70 height 12
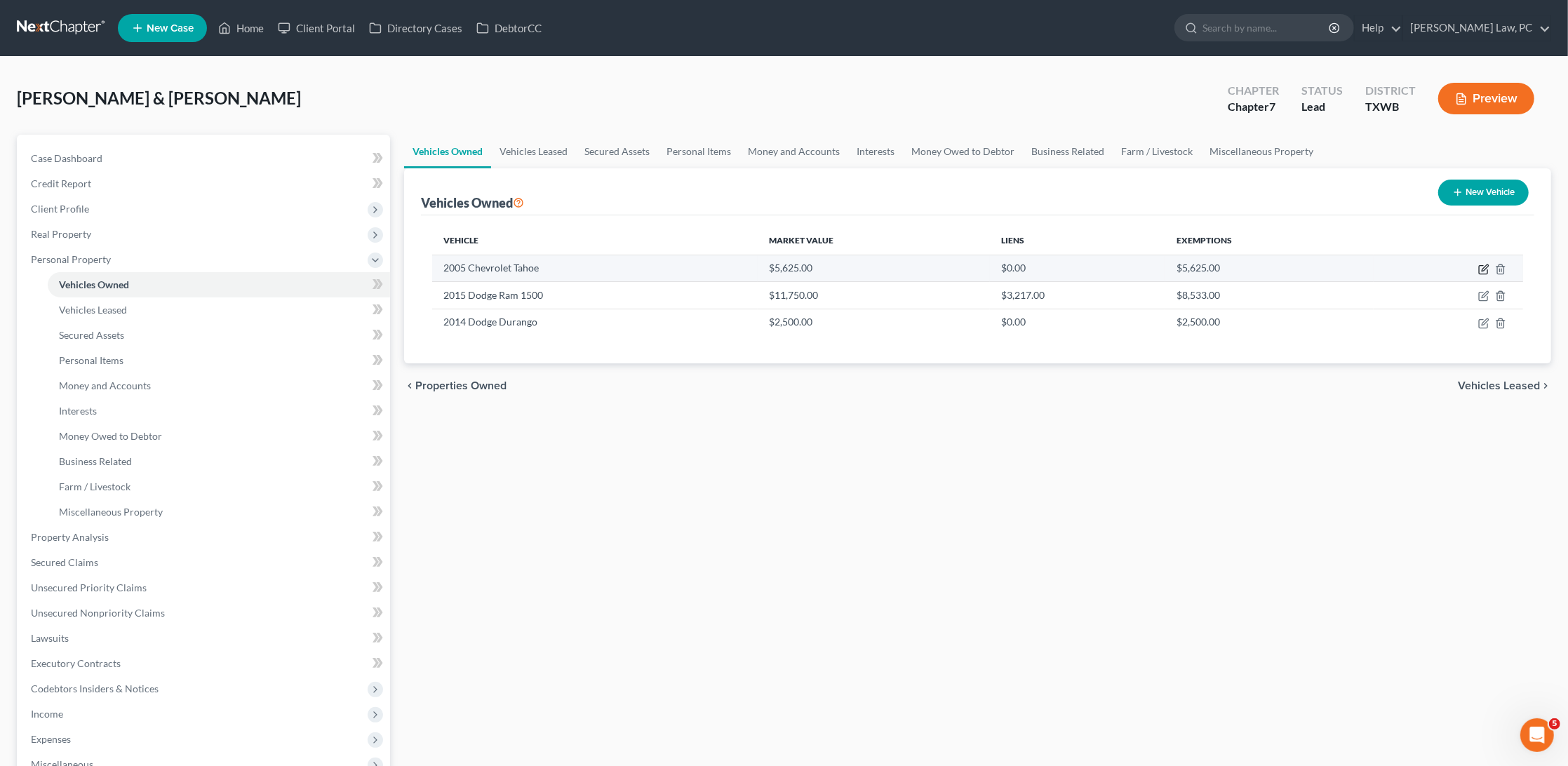
click at [1485, 269] on icon "button" at bounding box center [1485, 267] width 7 height 7
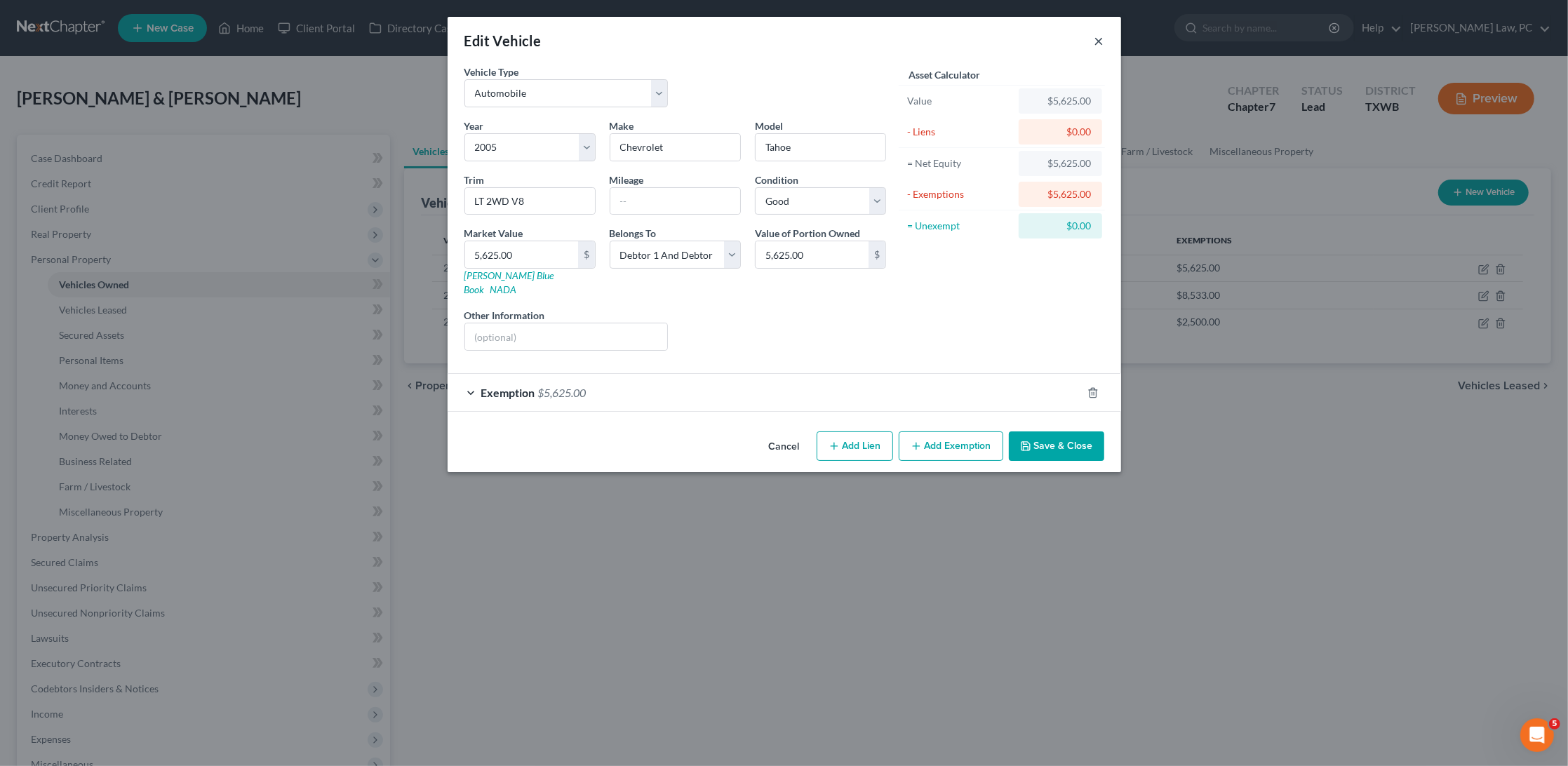
click at [1102, 41] on button "×" at bounding box center [1099, 40] width 10 height 17
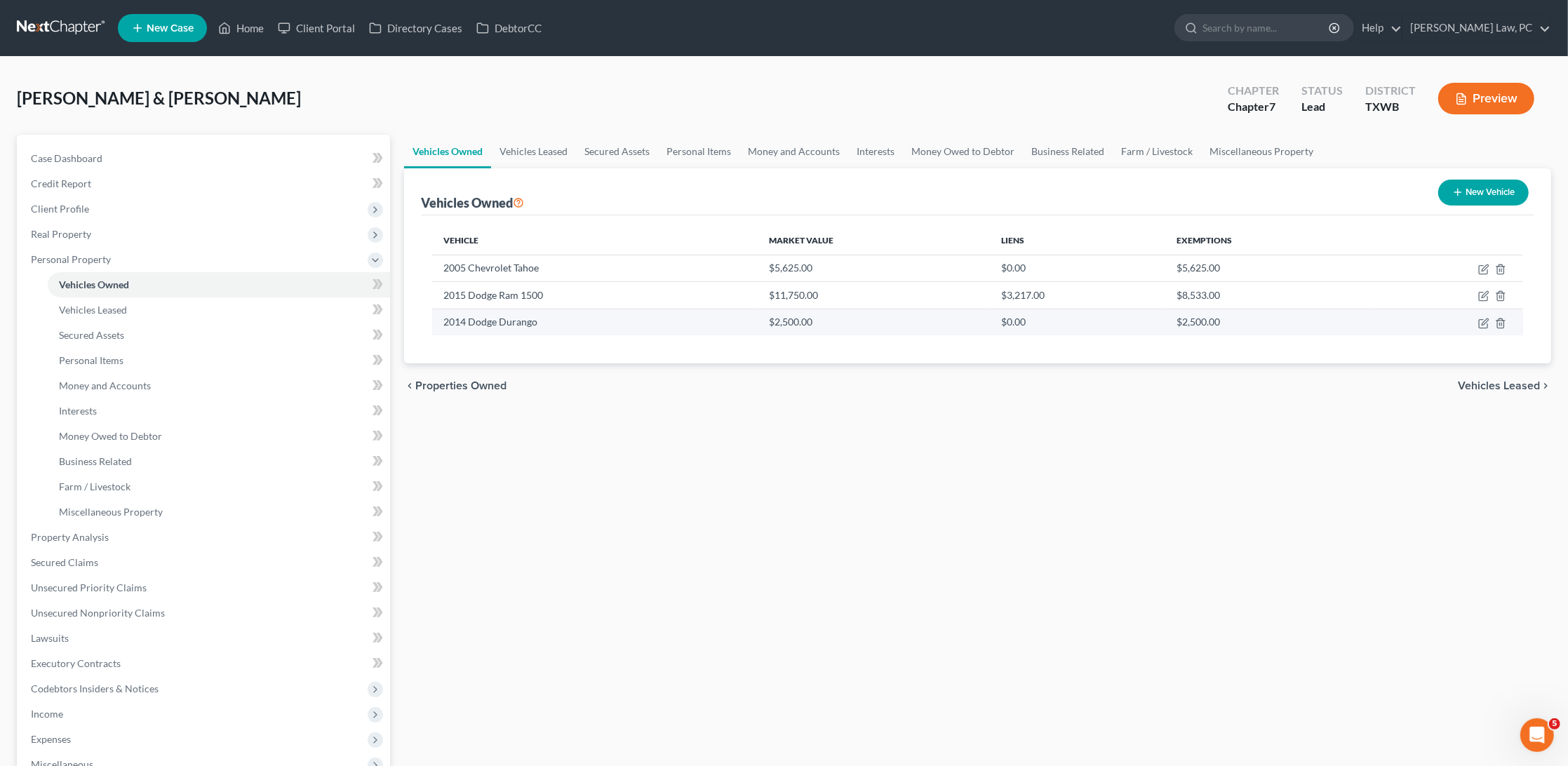
click at [1481, 328] on td at bounding box center [1449, 322] width 150 height 26
click at [1484, 318] on icon "button" at bounding box center [1484, 323] width 11 height 11
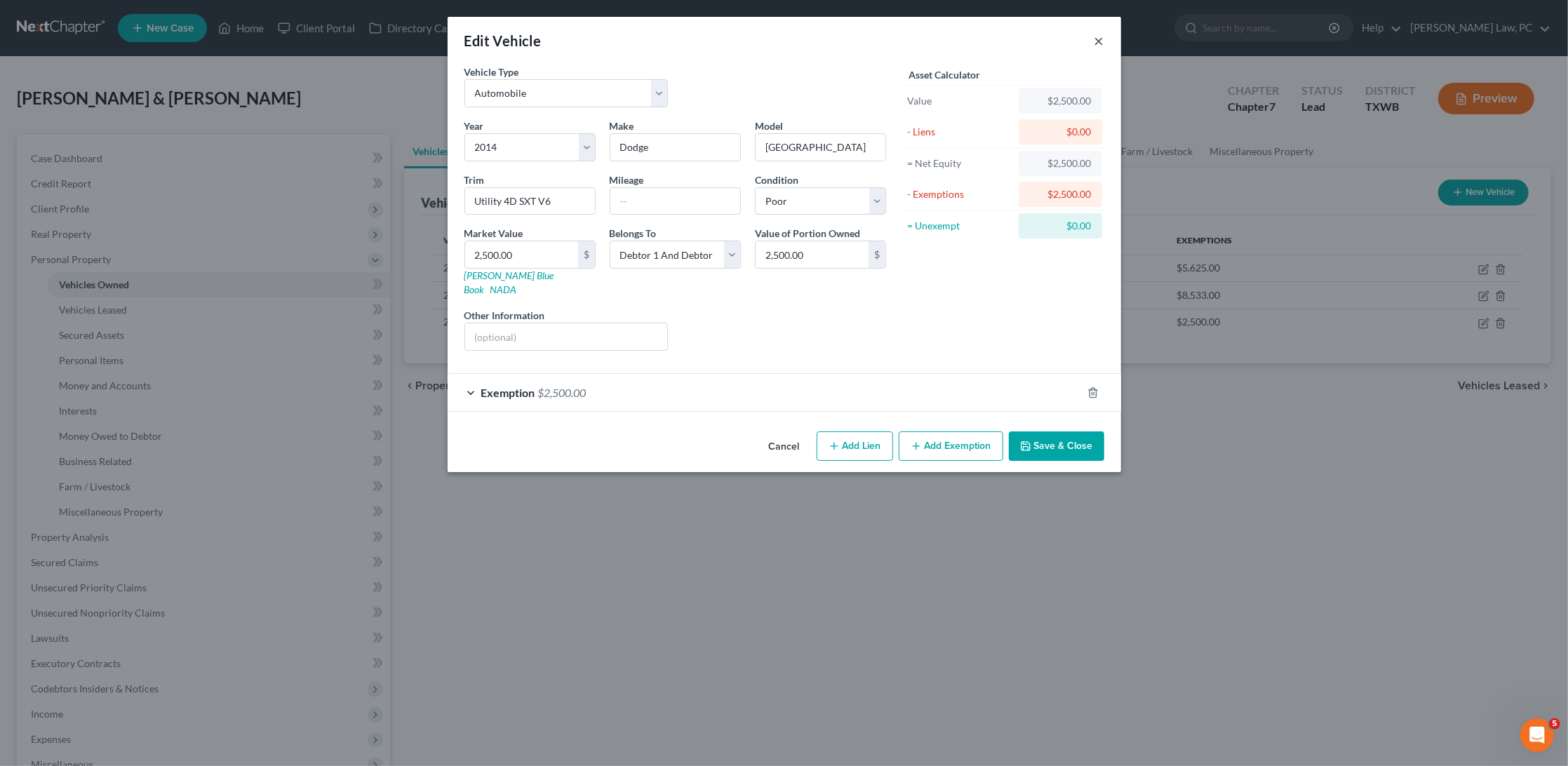
click at [1102, 41] on button "×" at bounding box center [1099, 40] width 10 height 17
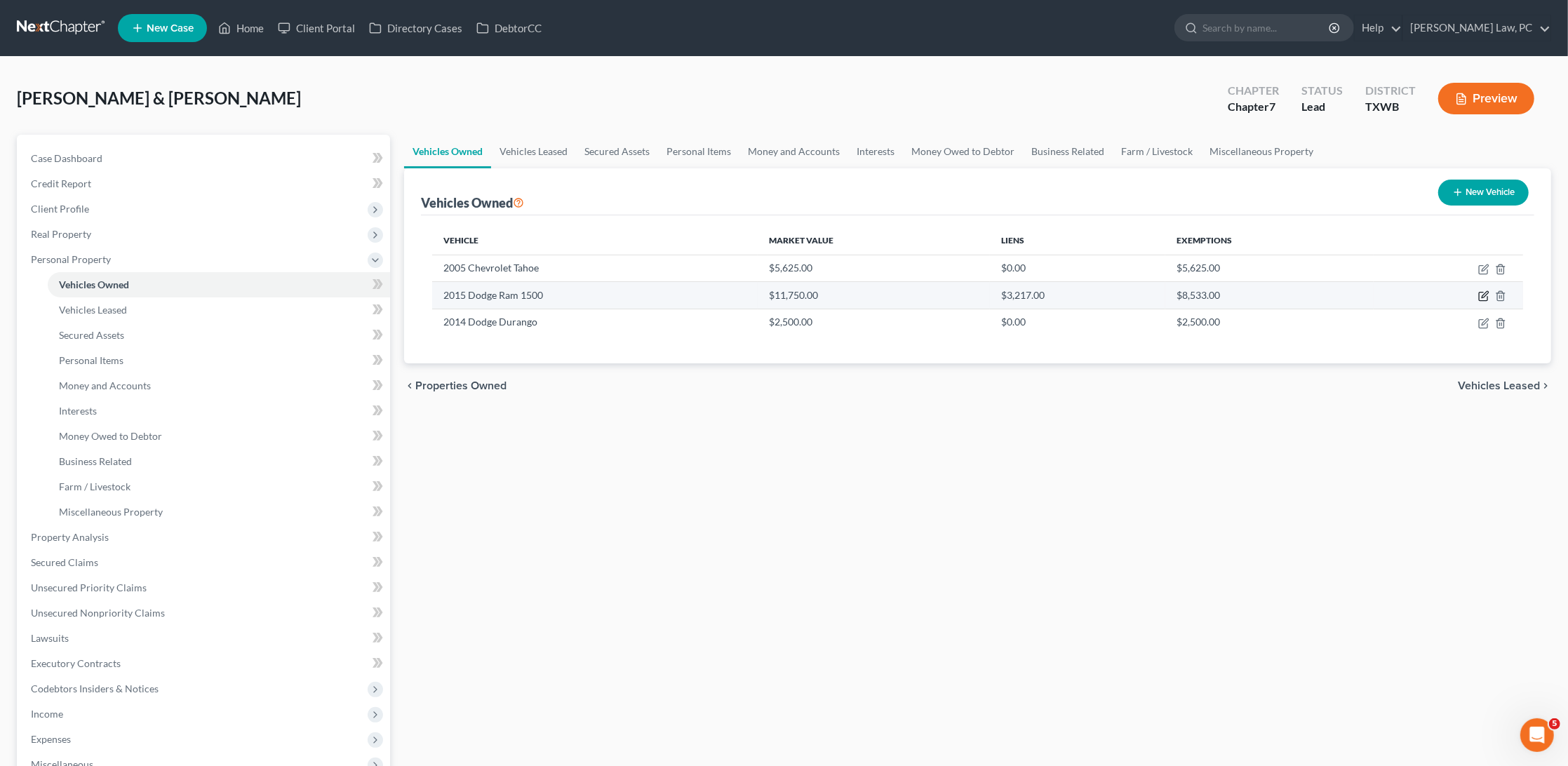
click at [1488, 296] on icon "button" at bounding box center [1483, 296] width 8 height 8
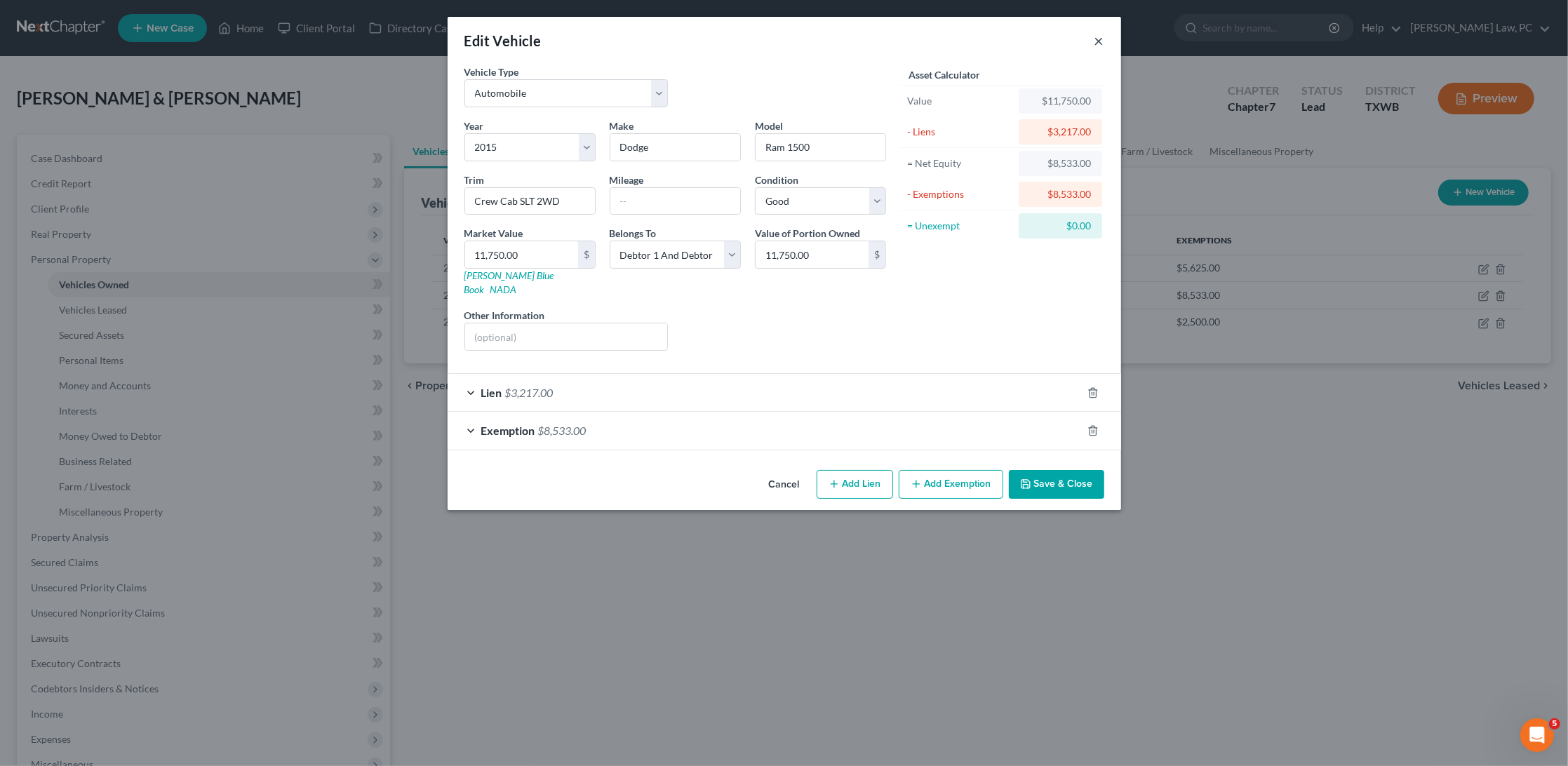
click at [1103, 37] on button "×" at bounding box center [1099, 40] width 10 height 17
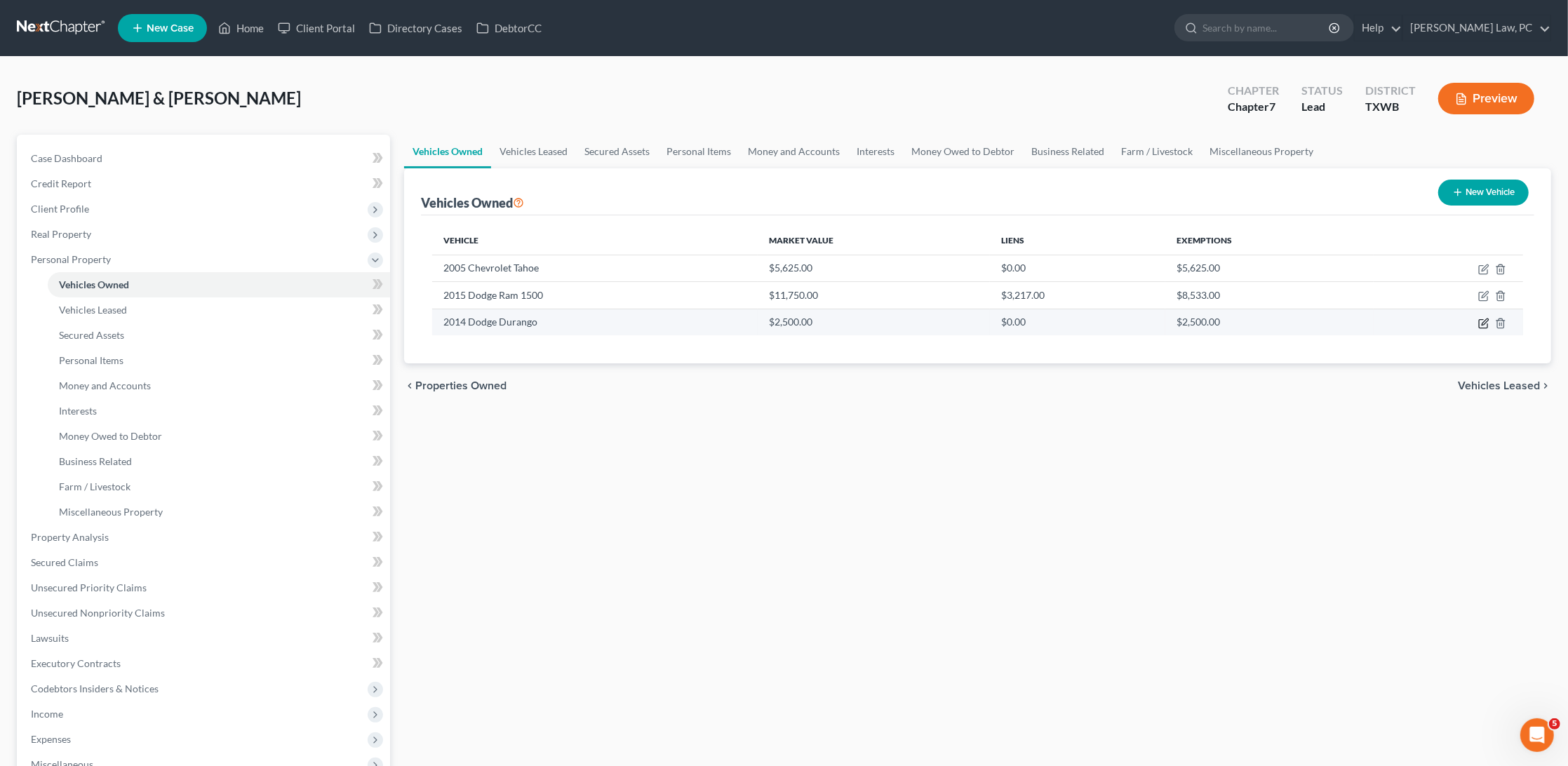
click at [1481, 324] on icon "button" at bounding box center [1484, 323] width 11 height 11
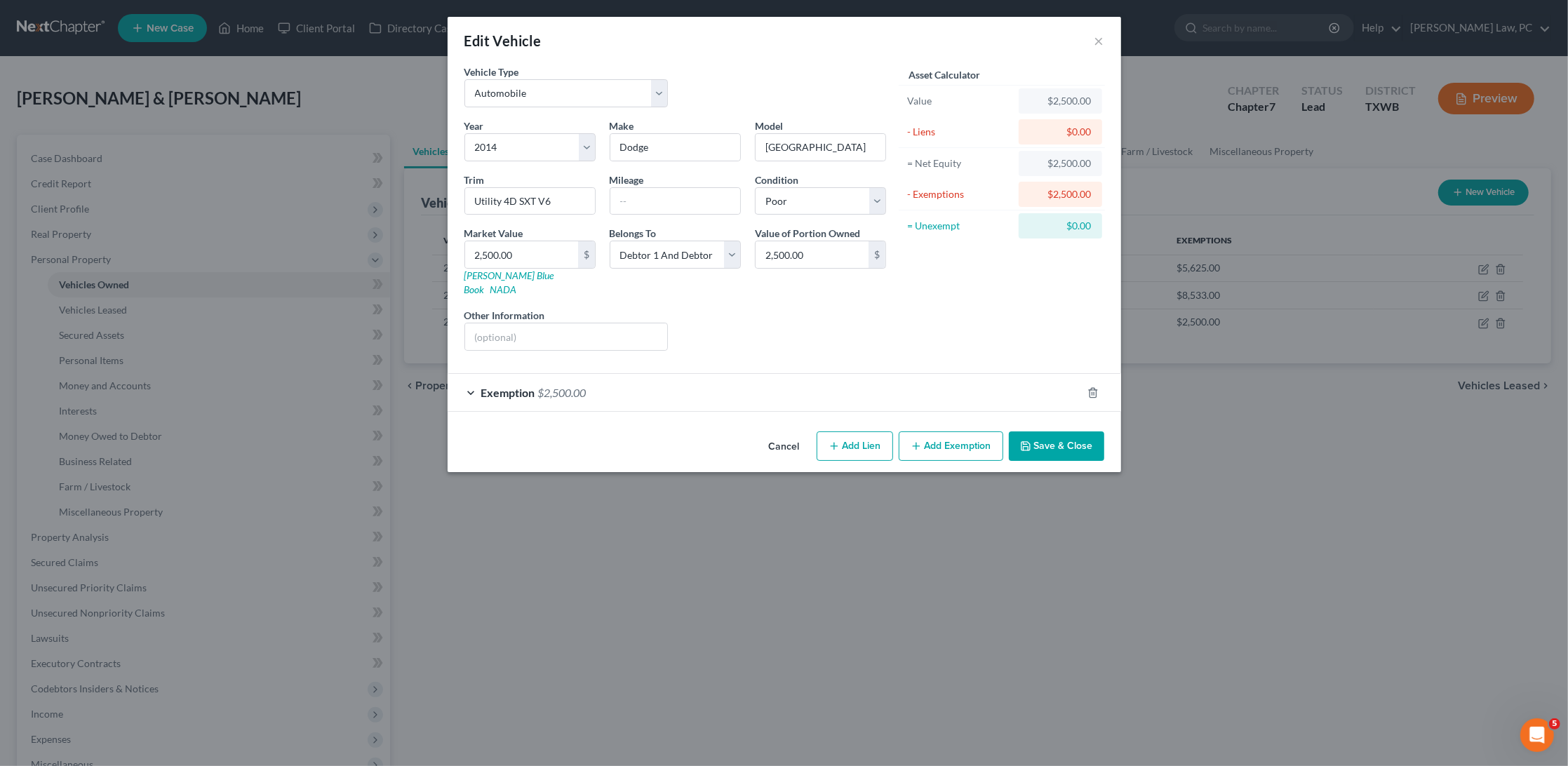
click at [1077, 431] on button "Save & Close" at bounding box center [1057, 446] width 95 height 29
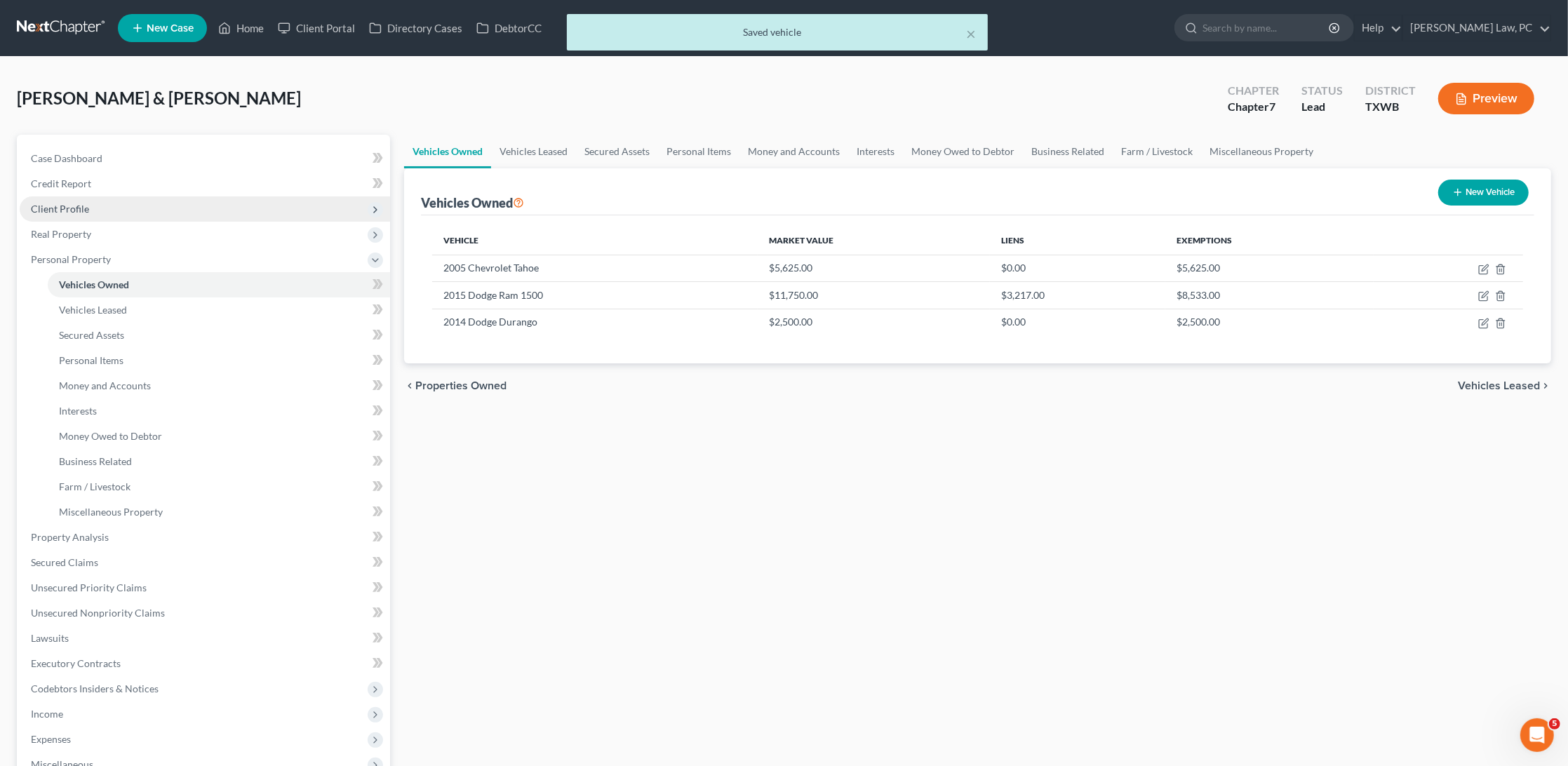
click at [62, 203] on span "Client Profile" at bounding box center [59, 208] width 58 height 12
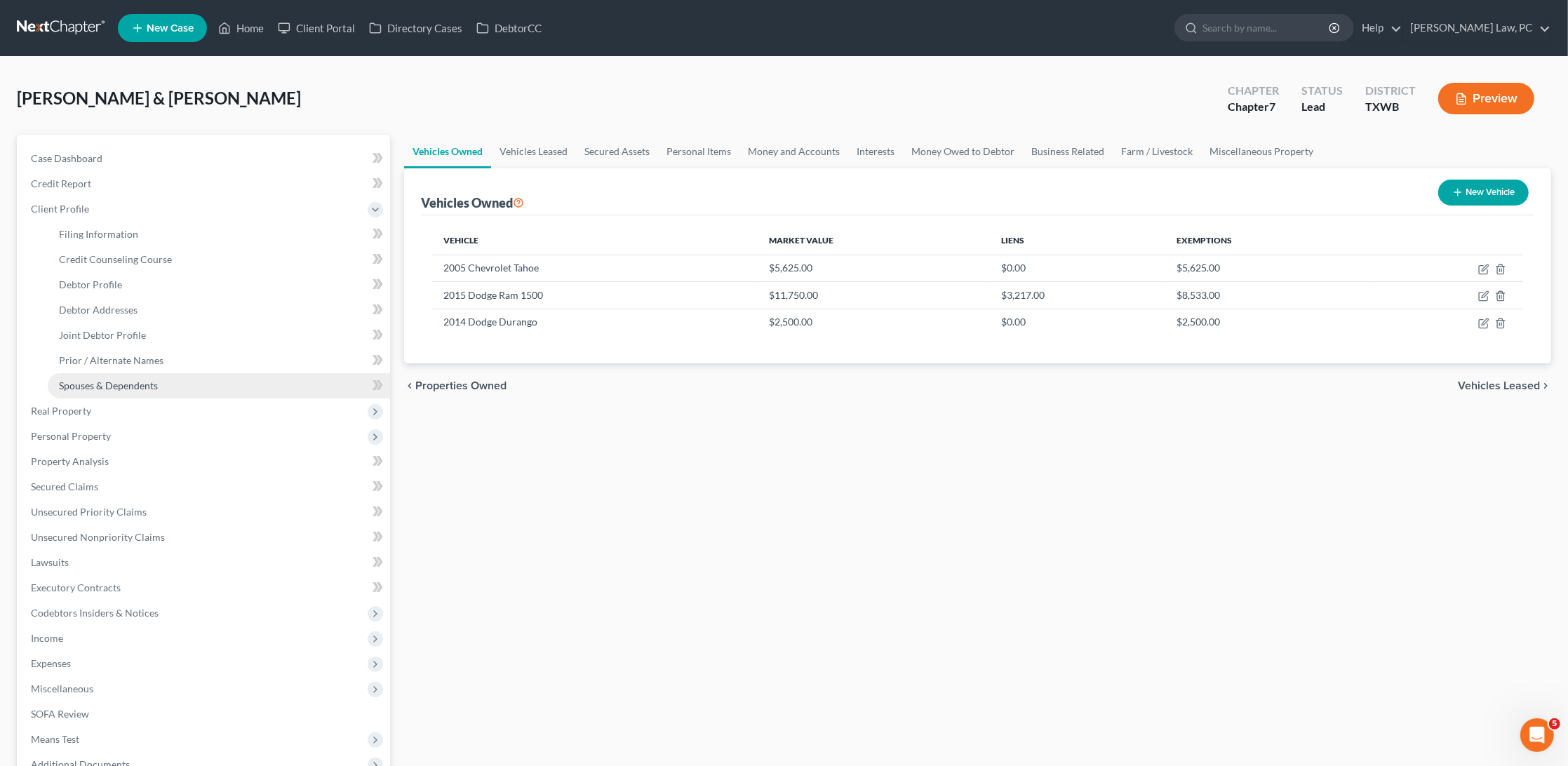
click at [125, 379] on span "Spouses & Dependents" at bounding box center [108, 385] width 99 height 12
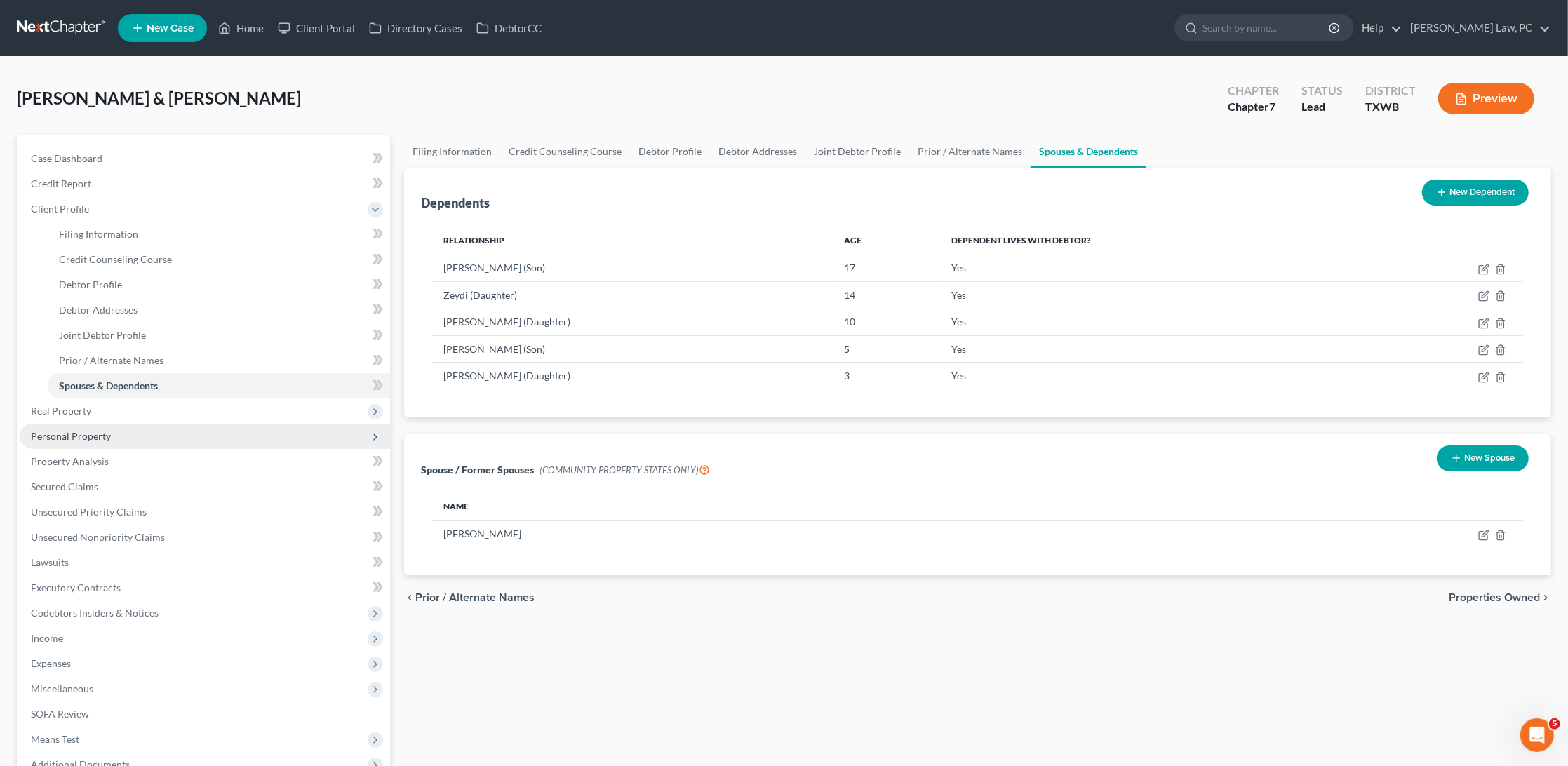
click at [87, 430] on span "Personal Property" at bounding box center [70, 436] width 80 height 12
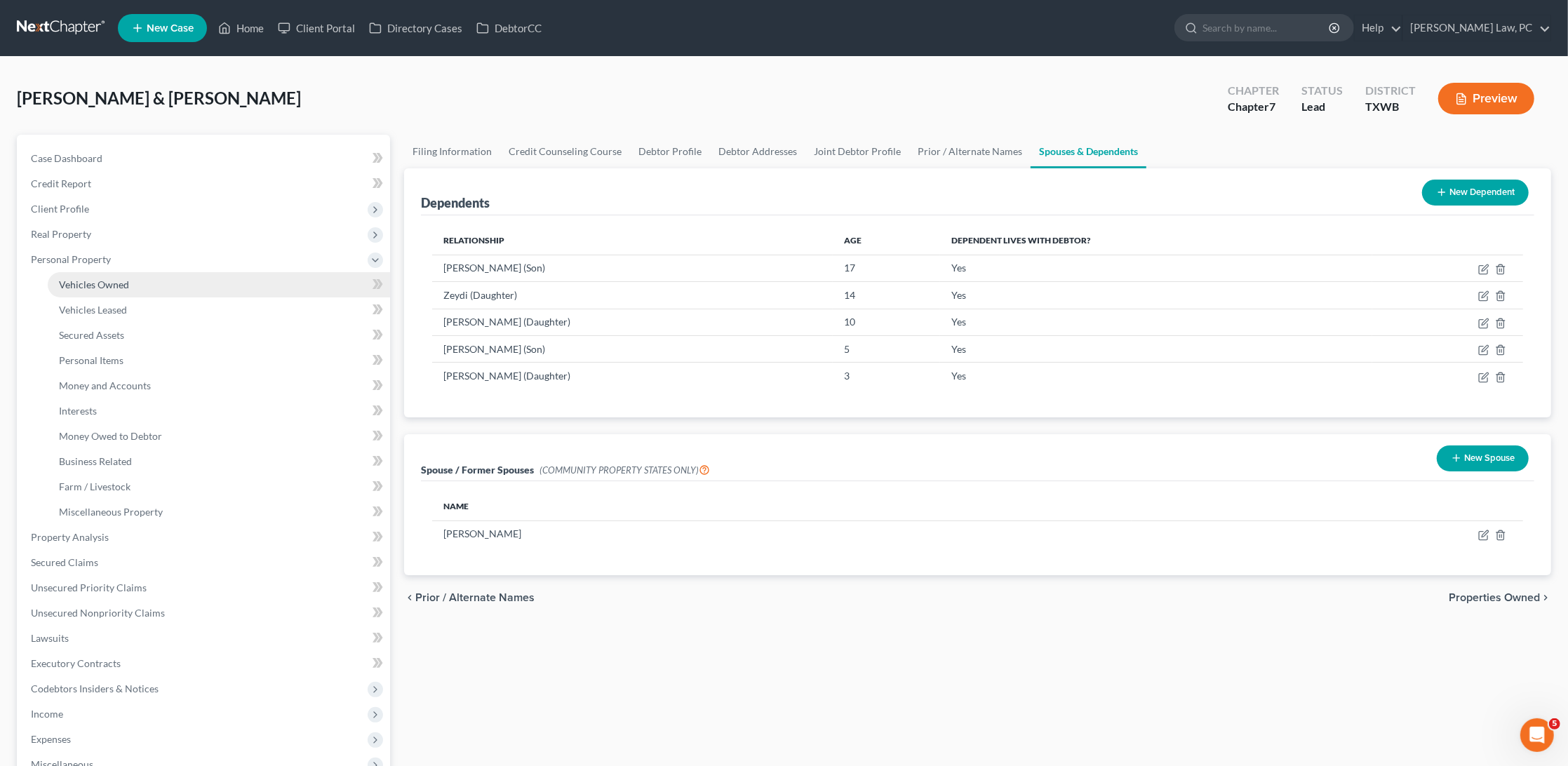
click at [120, 284] on span "Vehicles Owned" at bounding box center [94, 284] width 70 height 12
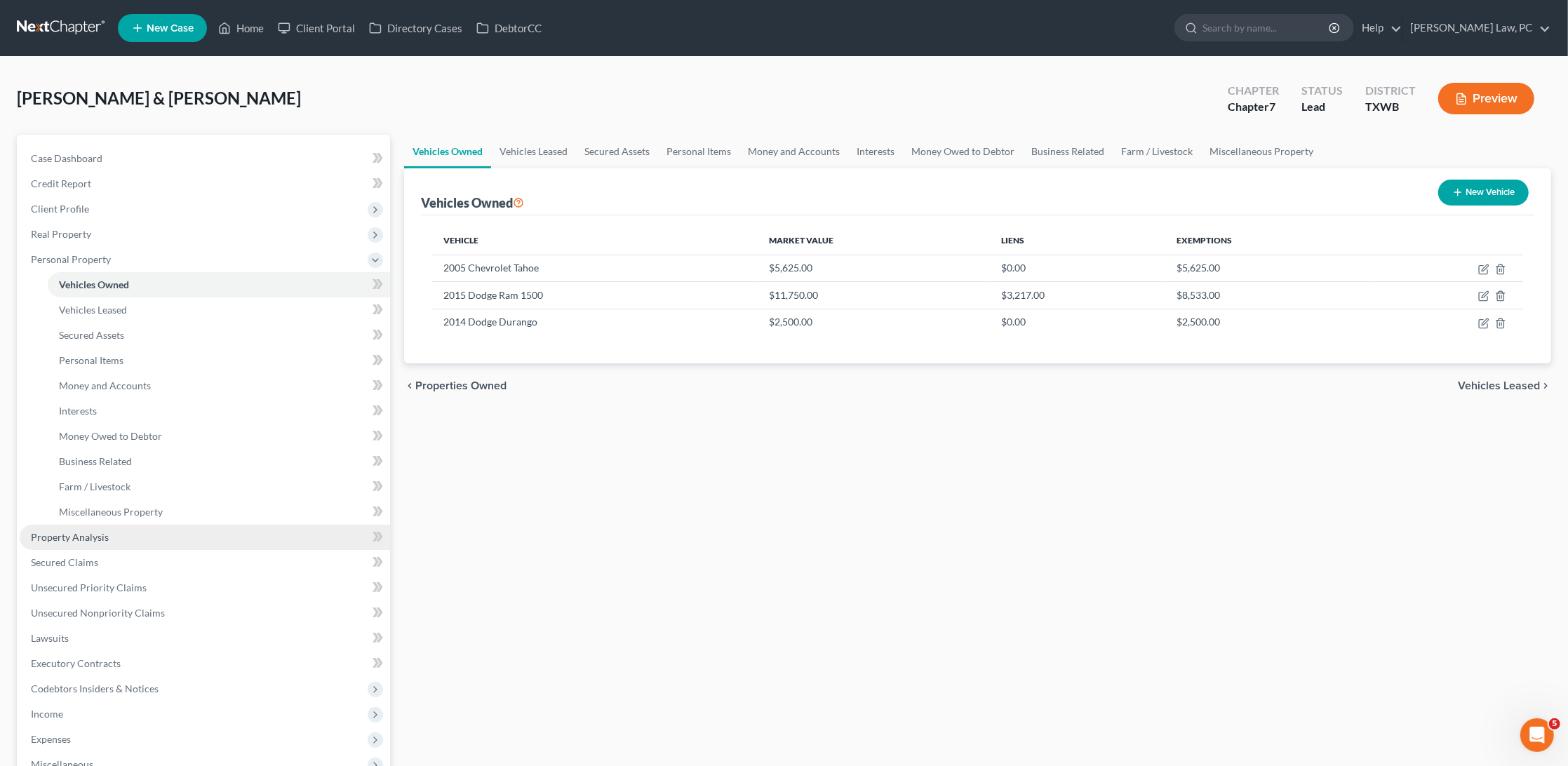
click at [83, 531] on span "Property Analysis" at bounding box center [70, 537] width 78 height 12
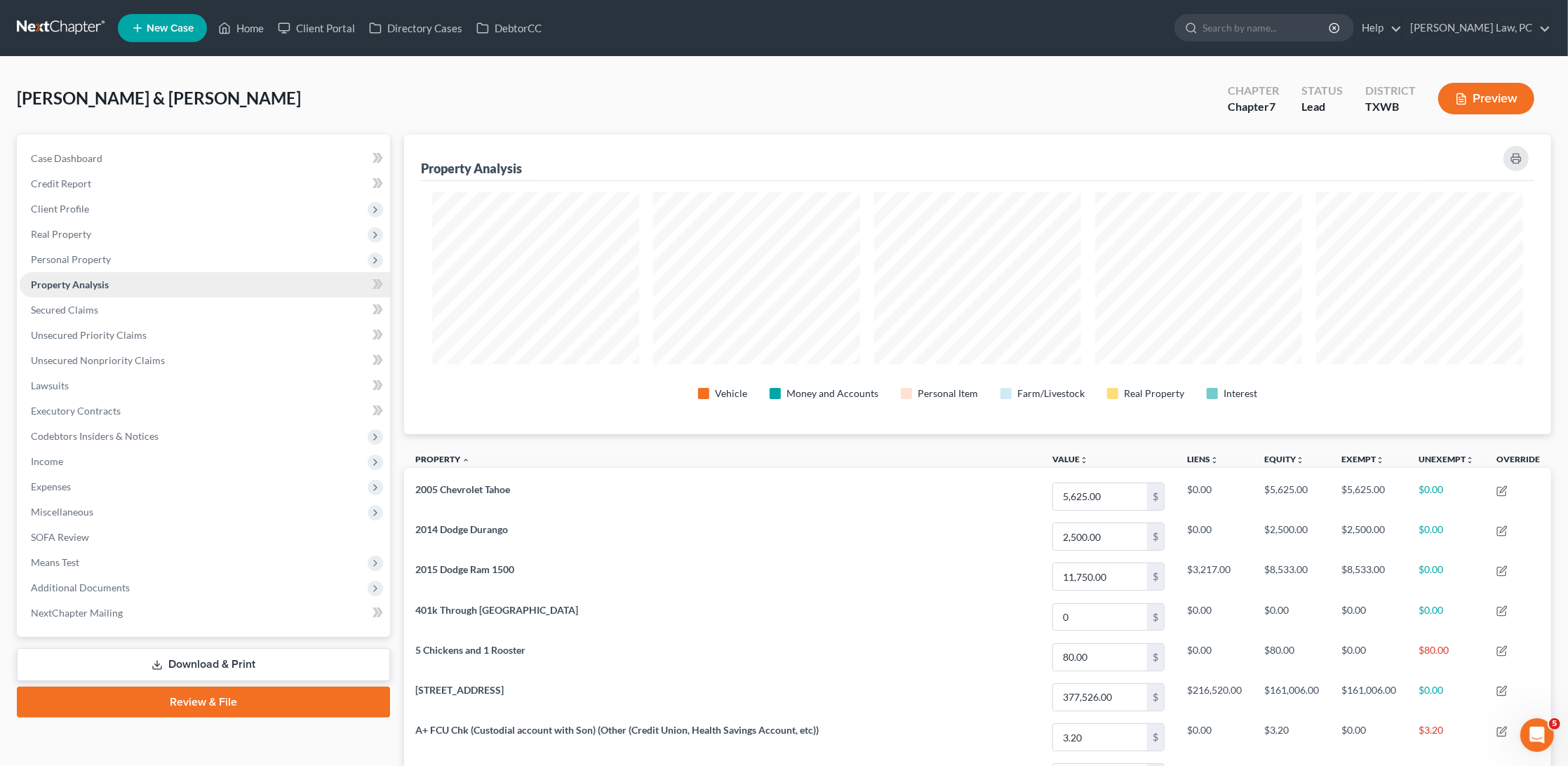
scroll to position [298, 1147]
click at [69, 451] on span "Income" at bounding box center [205, 462] width 371 height 25
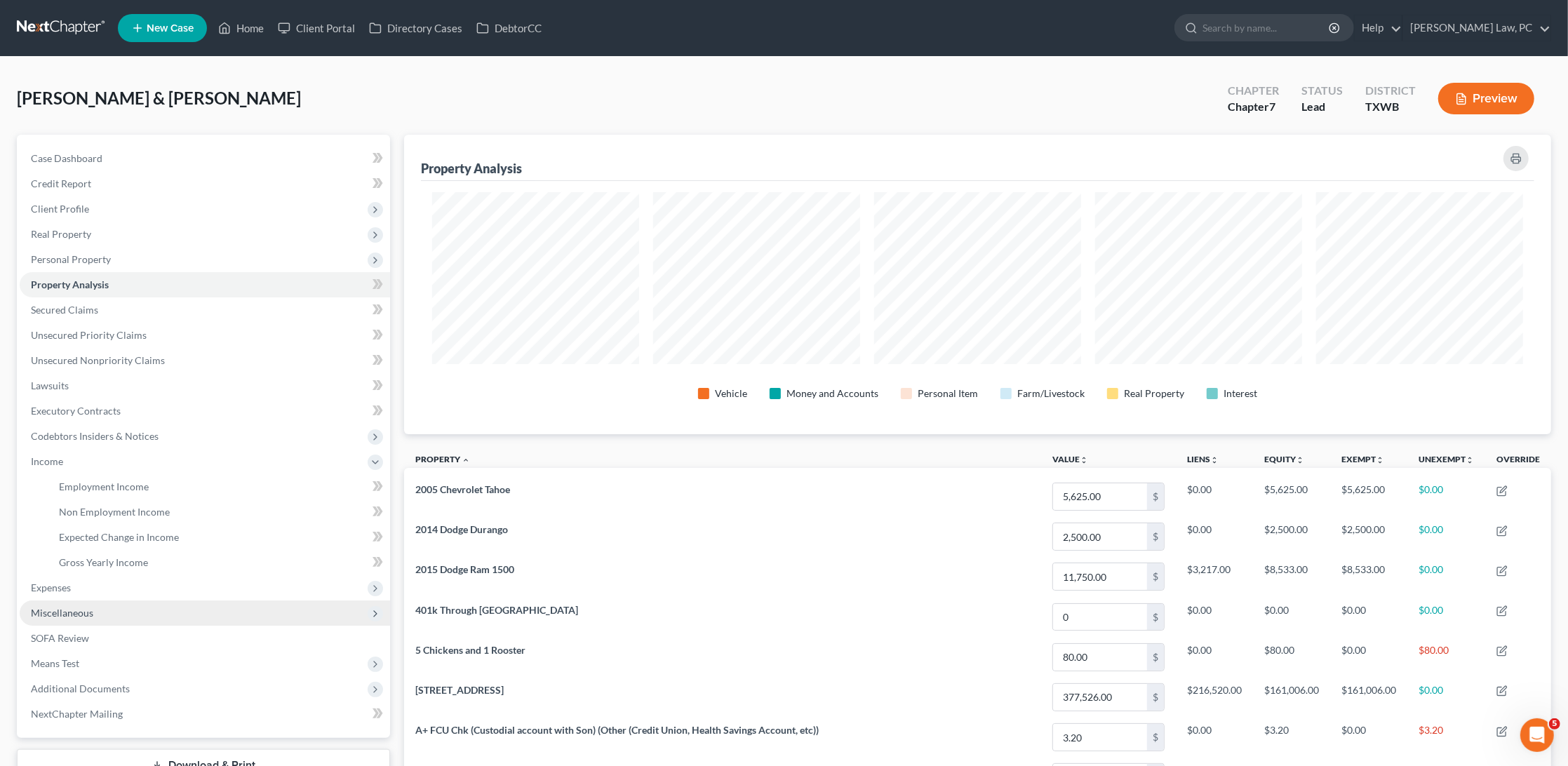
click at [55, 607] on span "Miscellaneous" at bounding box center [62, 613] width 62 height 12
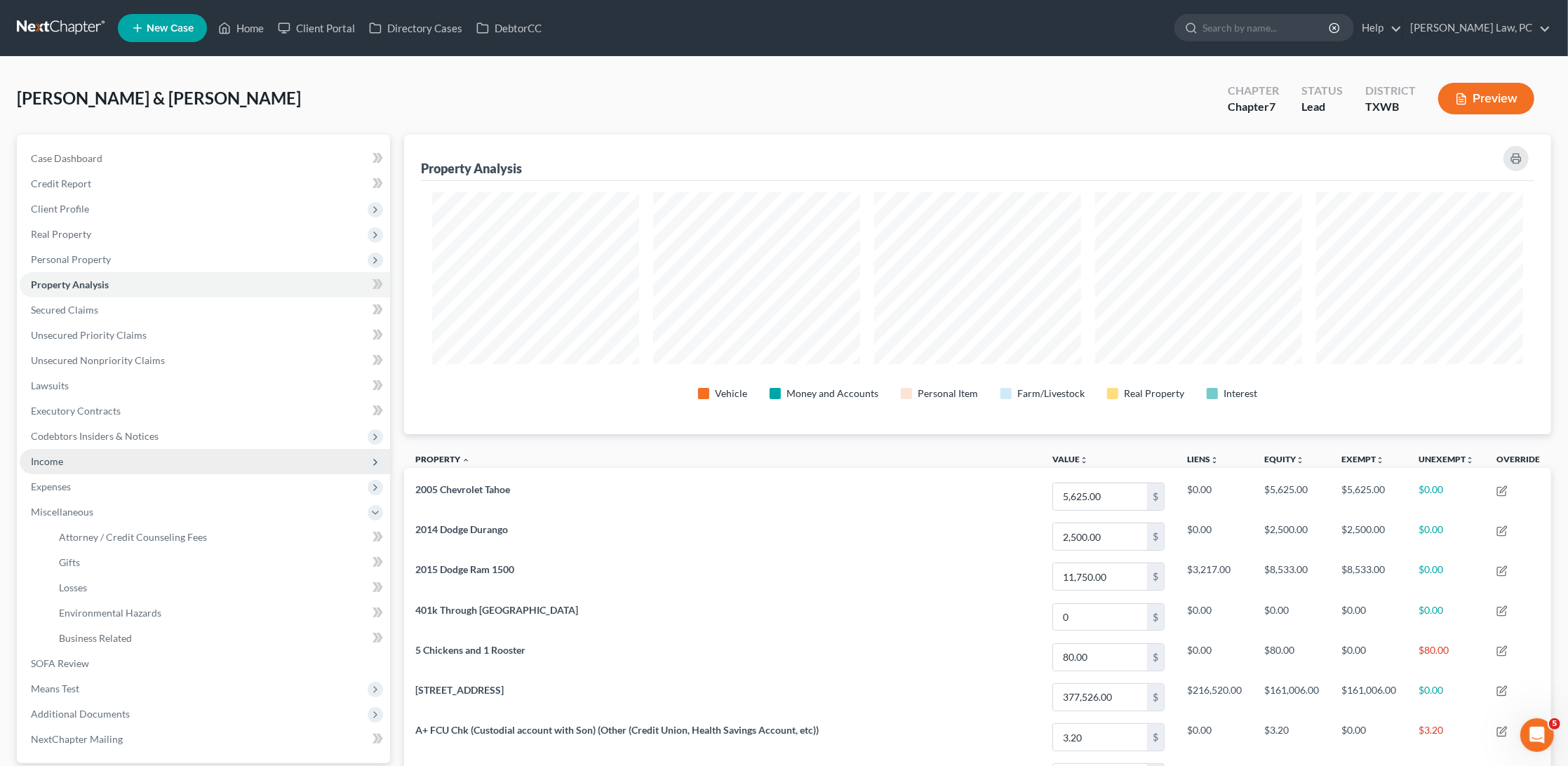
click at [61, 455] on span "Income" at bounding box center [47, 461] width 32 height 12
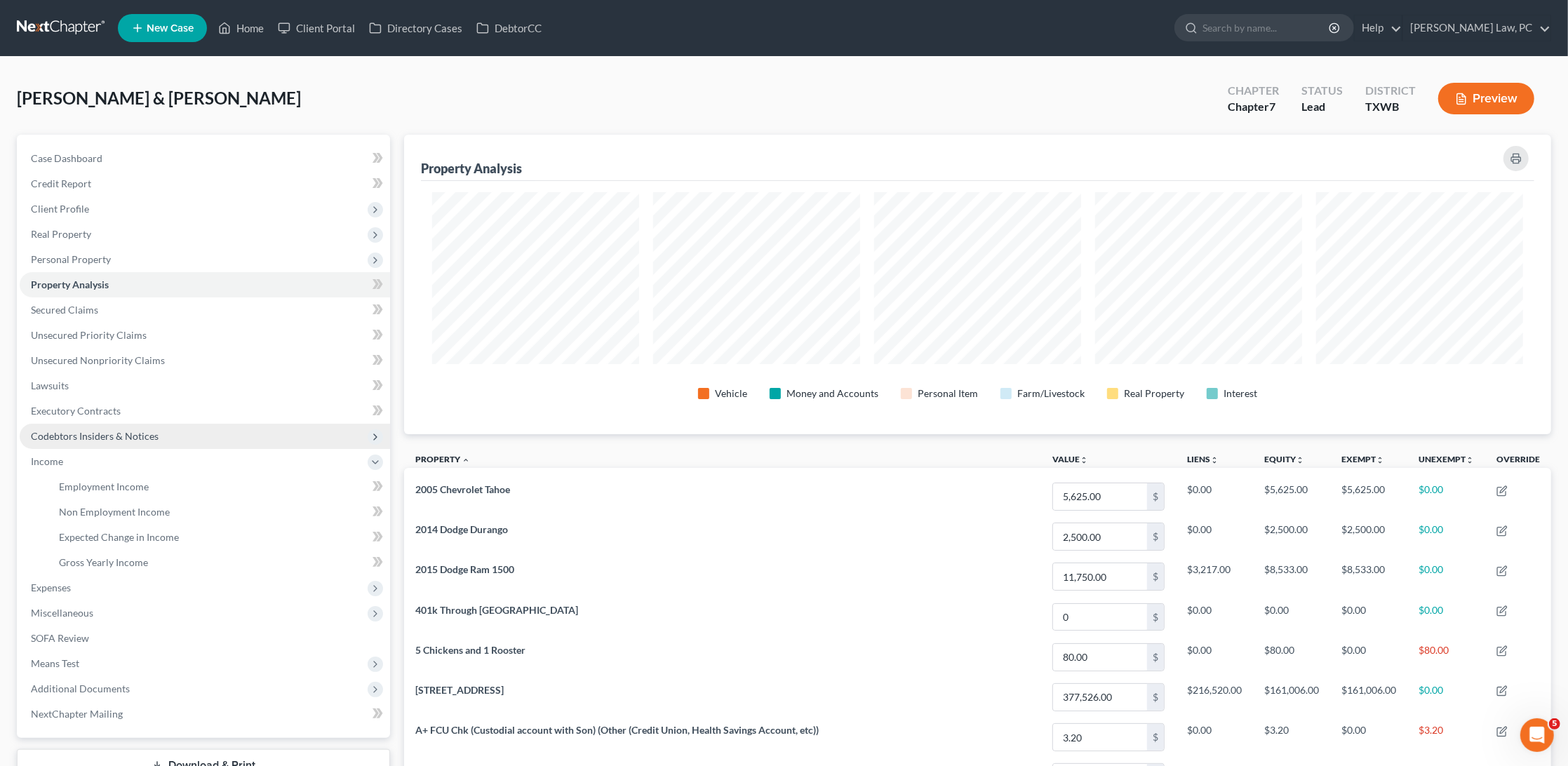
click at [73, 430] on span "Codebtors Insiders & Notices" at bounding box center [95, 436] width 128 height 12
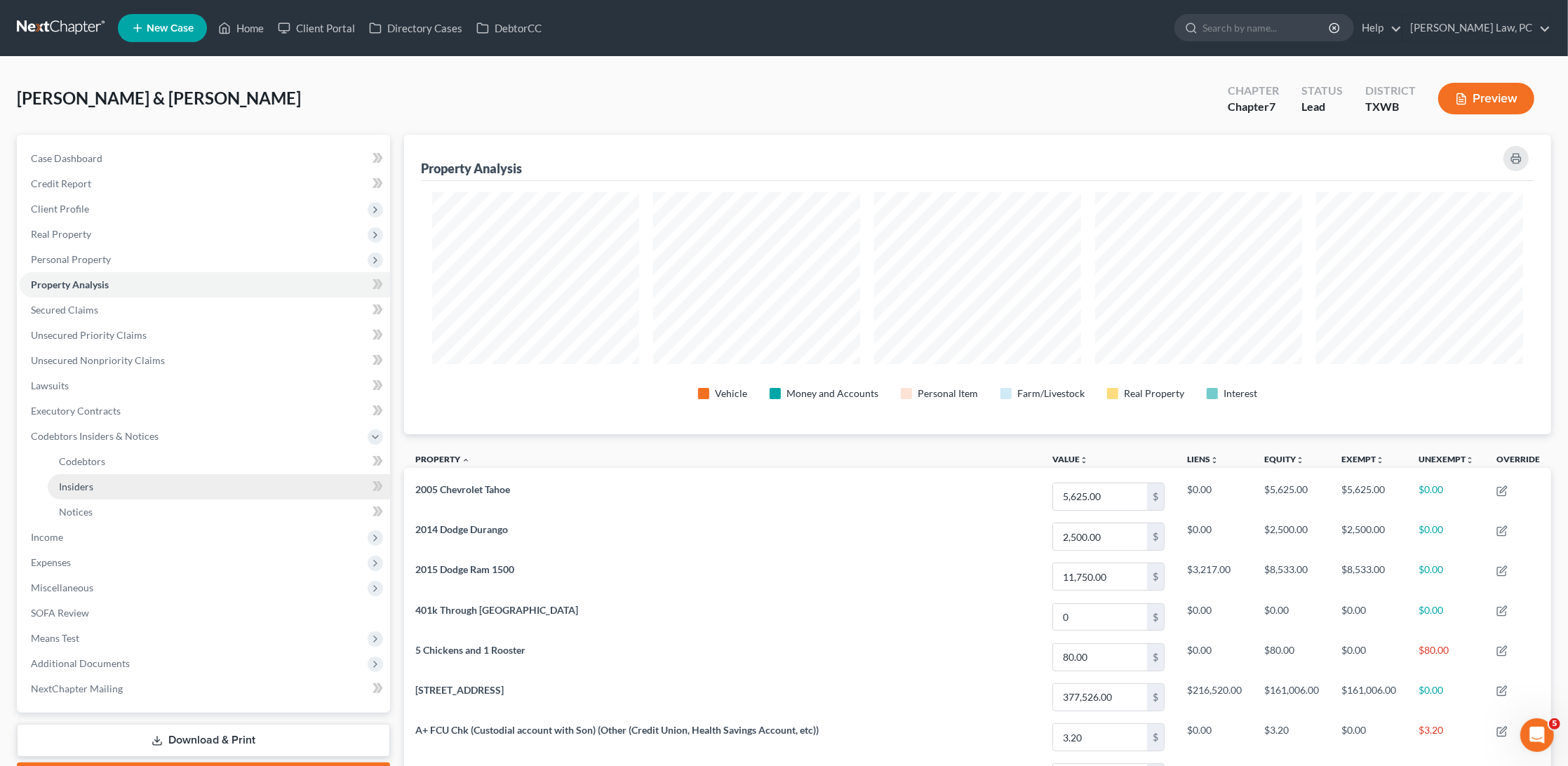
click at [78, 474] on link "Insiders" at bounding box center [219, 486] width 342 height 25
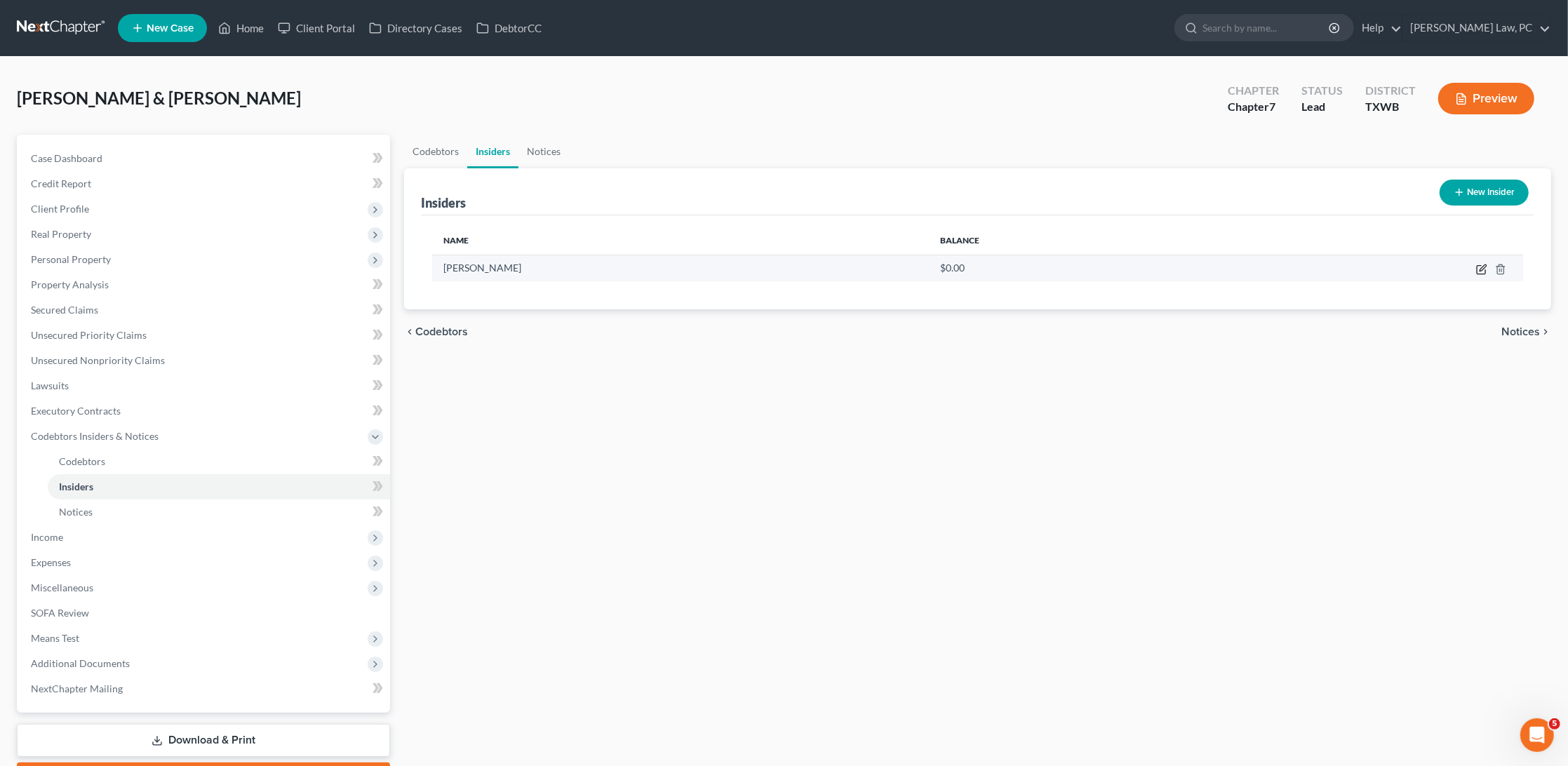
click at [1479, 269] on icon "button" at bounding box center [1481, 269] width 11 height 11
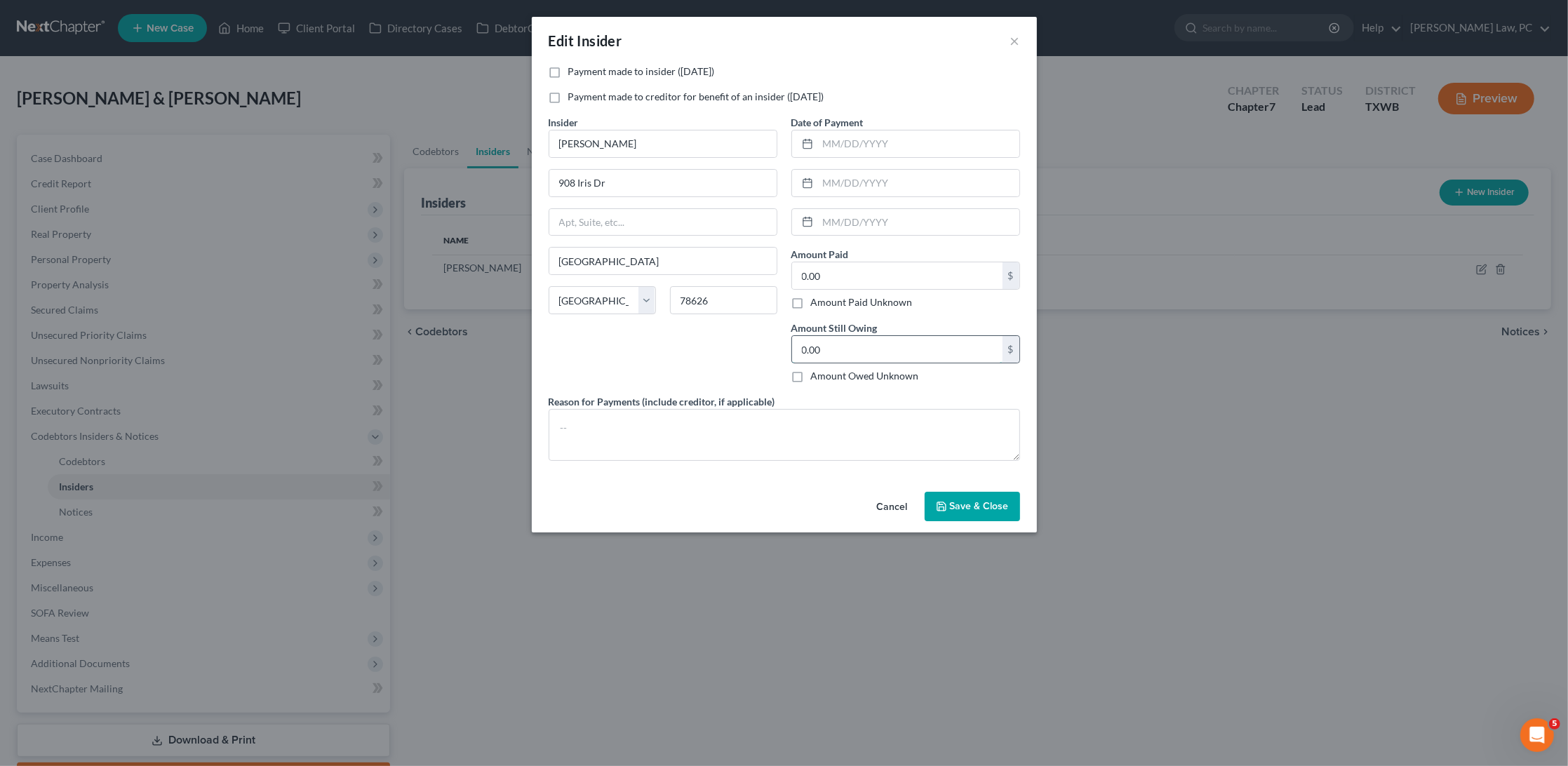
drag, startPoint x: 844, startPoint y: 351, endPoint x: 793, endPoint y: 351, distance: 51.0
click at [793, 351] on input "0.00" at bounding box center [897, 349] width 211 height 26
click at [980, 500] on span "Save & Close" at bounding box center [979, 506] width 59 height 12
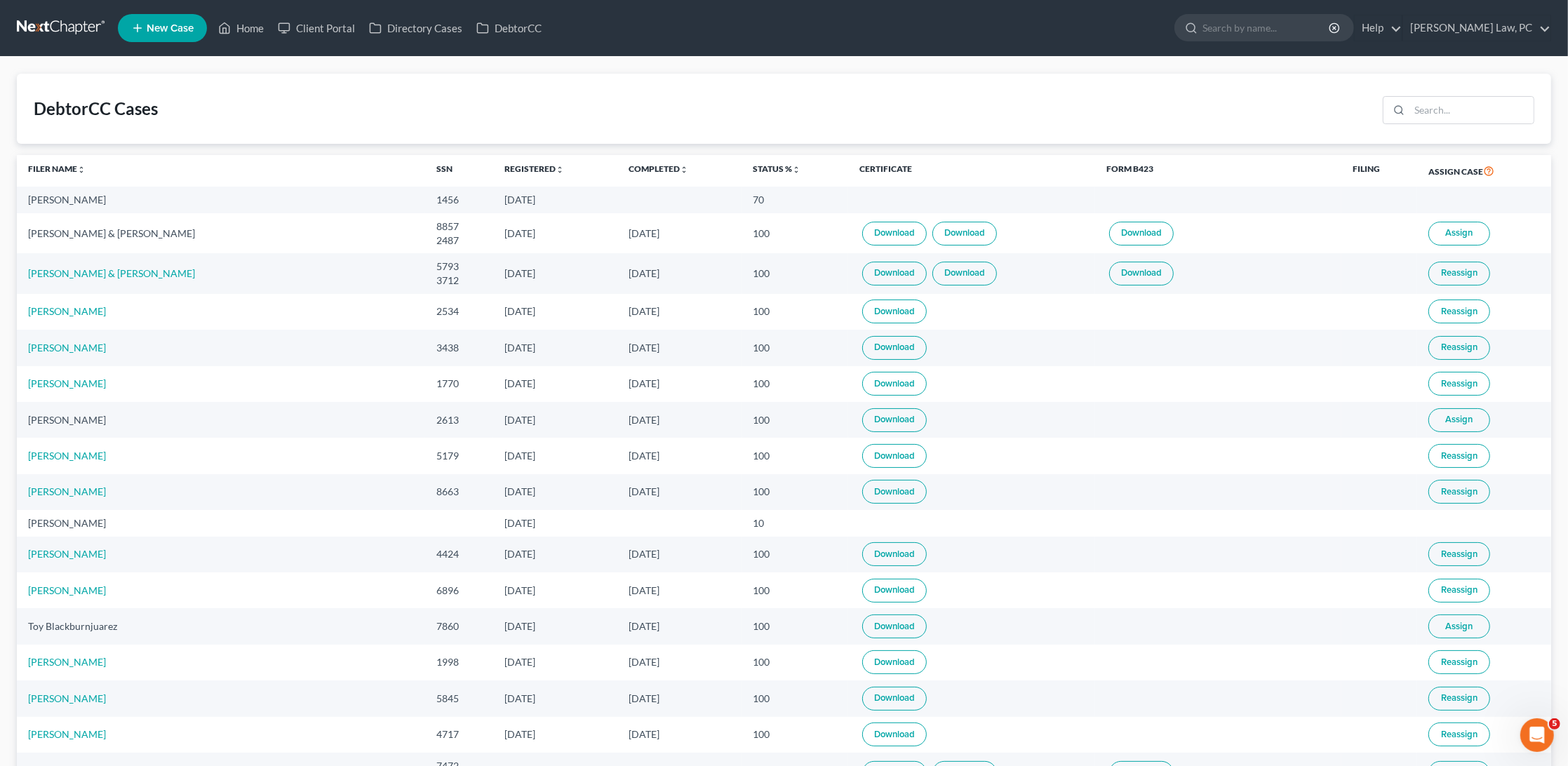
click at [48, 37] on link at bounding box center [62, 28] width 90 height 25
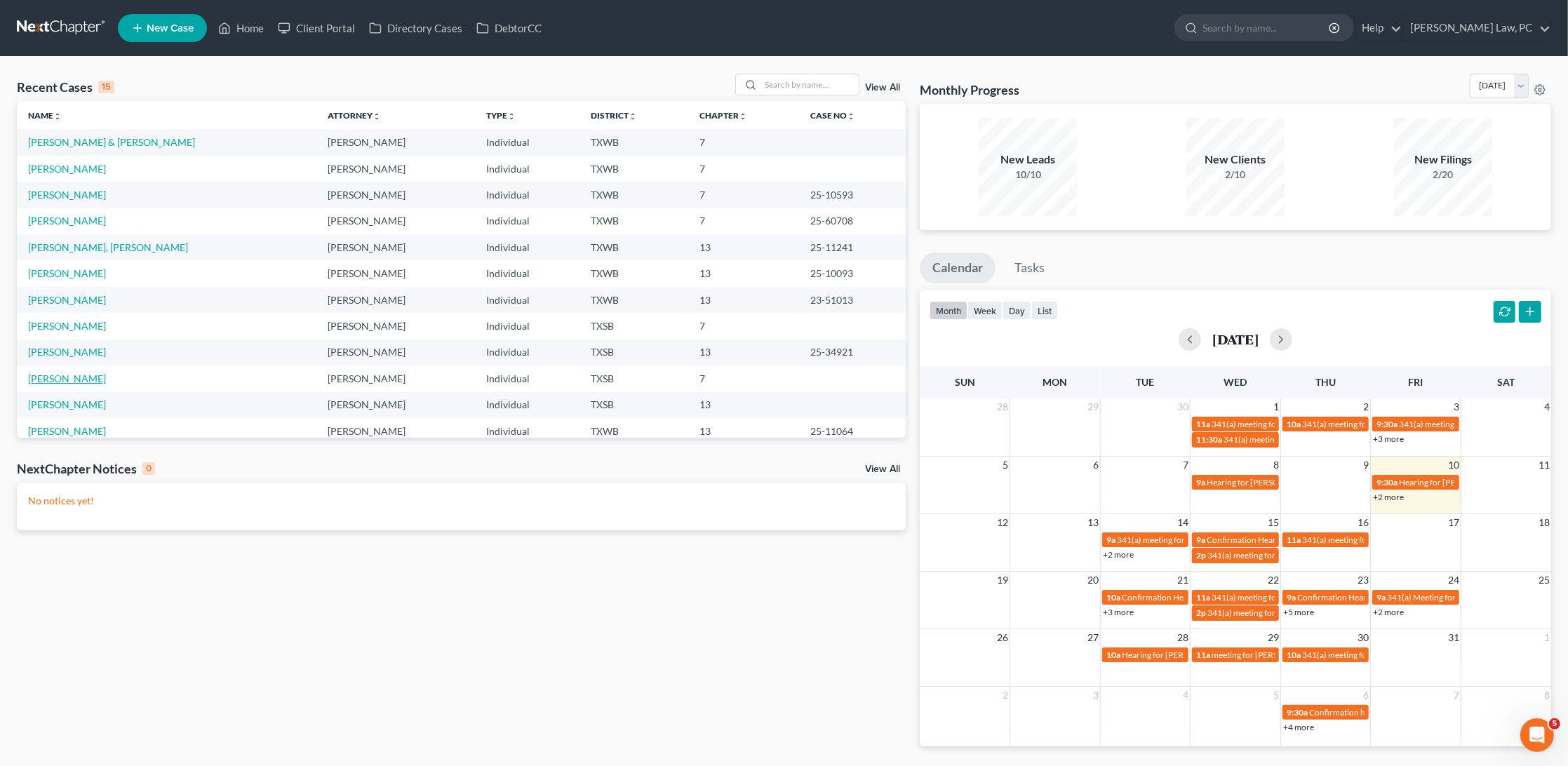
click at [61, 373] on link "[PERSON_NAME]" at bounding box center [67, 379] width 78 height 12
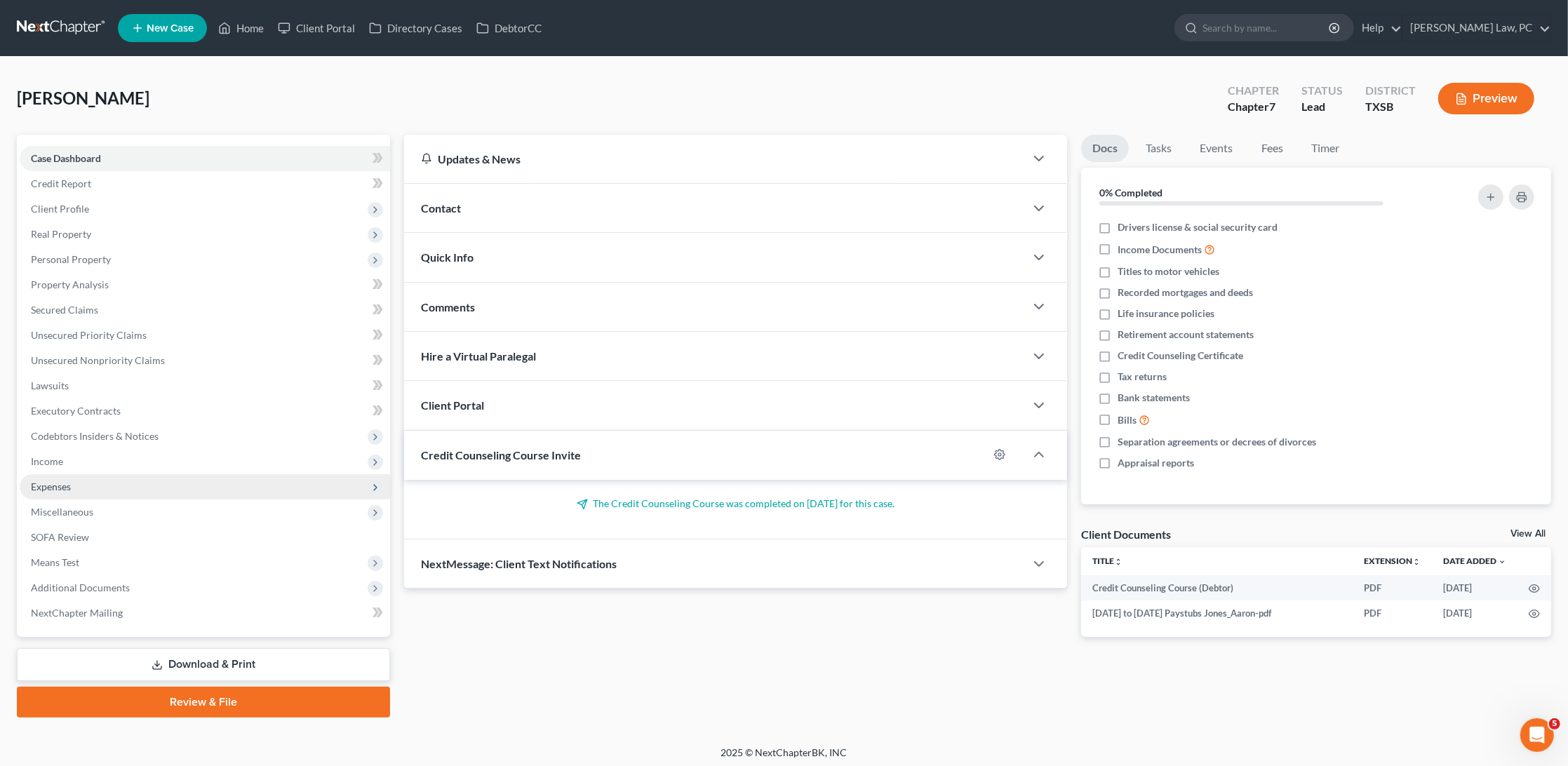
click at [101, 474] on span "Expenses" at bounding box center [205, 486] width 371 height 25
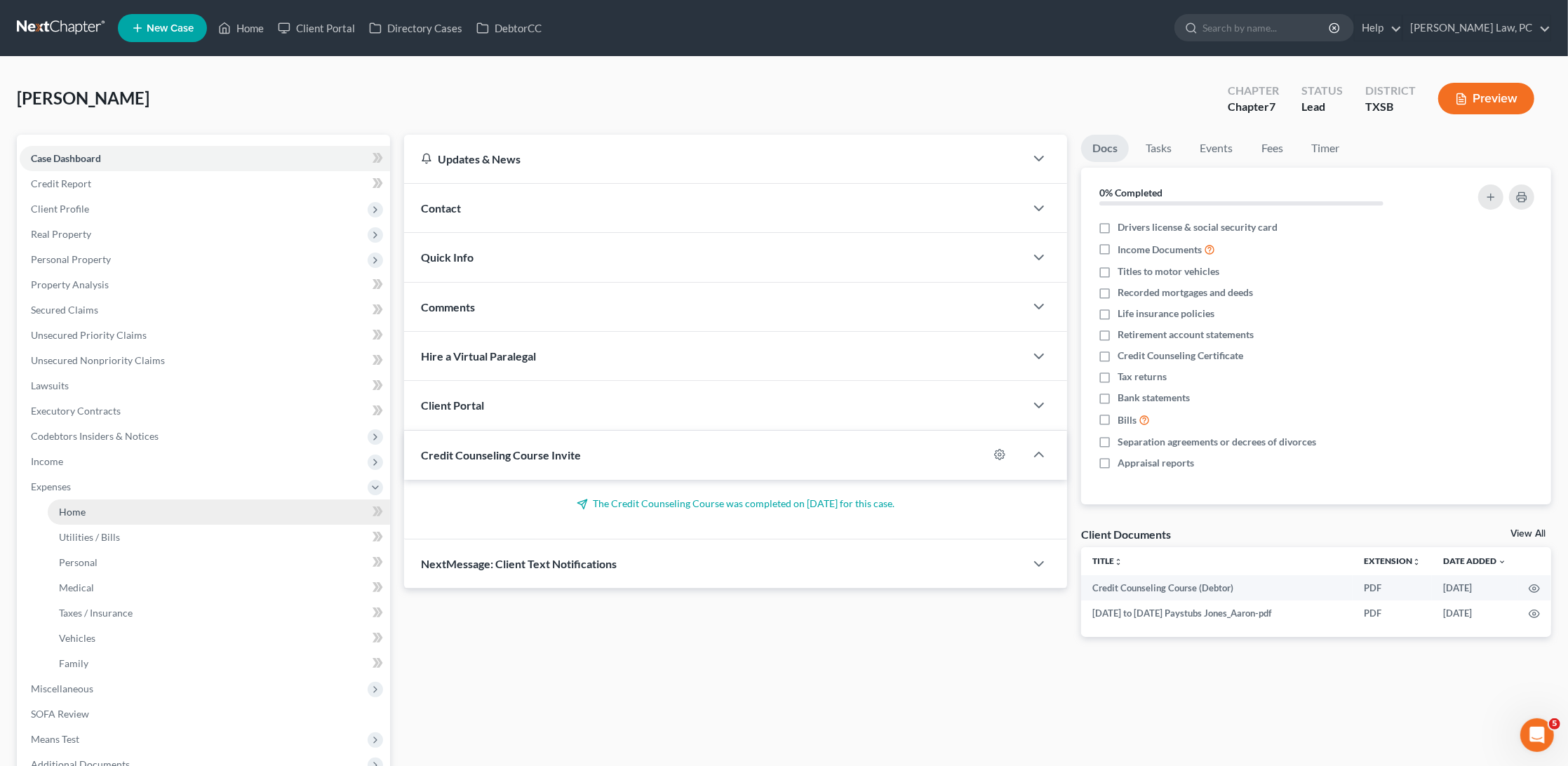
click at [101, 500] on link "Home" at bounding box center [219, 512] width 342 height 25
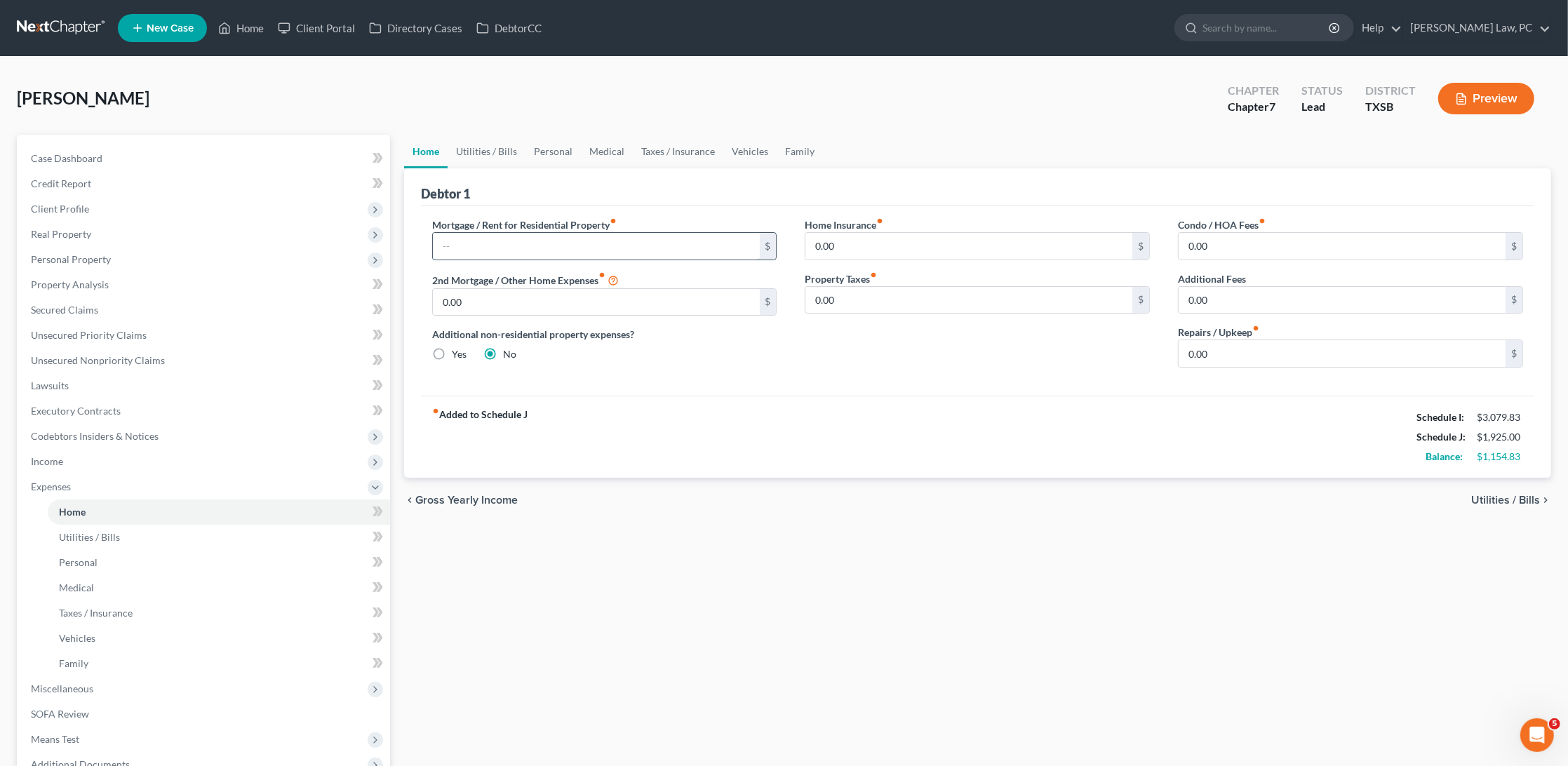
click at [485, 238] on input "text" at bounding box center [596, 246] width 327 height 26
type input "1,244"
drag, startPoint x: 863, startPoint y: 248, endPoint x: 810, endPoint y: 247, distance: 53.0
click at [810, 247] on input "0.00" at bounding box center [968, 246] width 327 height 26
type input "28"
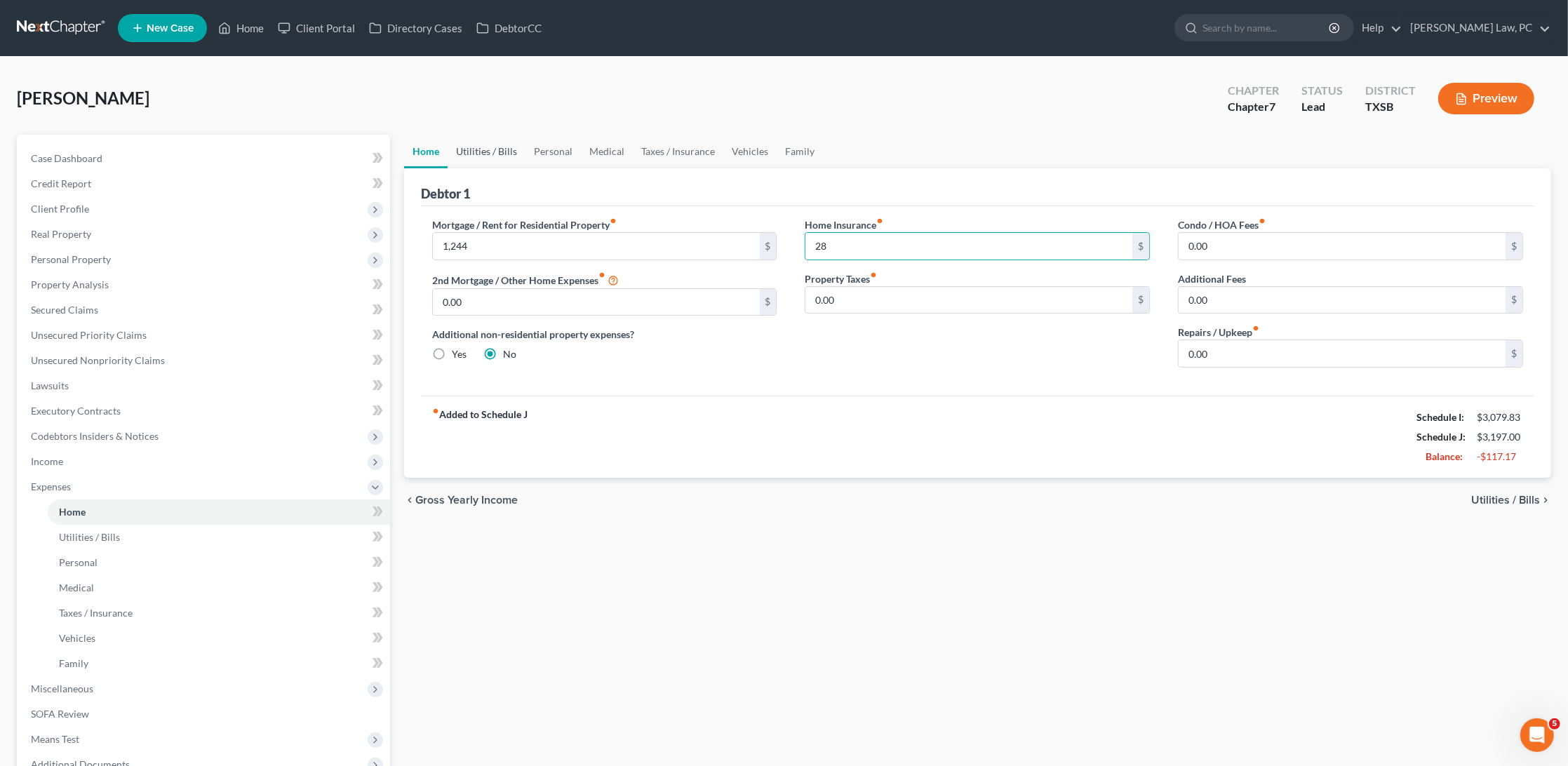
click at [496, 148] on link "Utilities / Bills" at bounding box center [487, 152] width 78 height 34
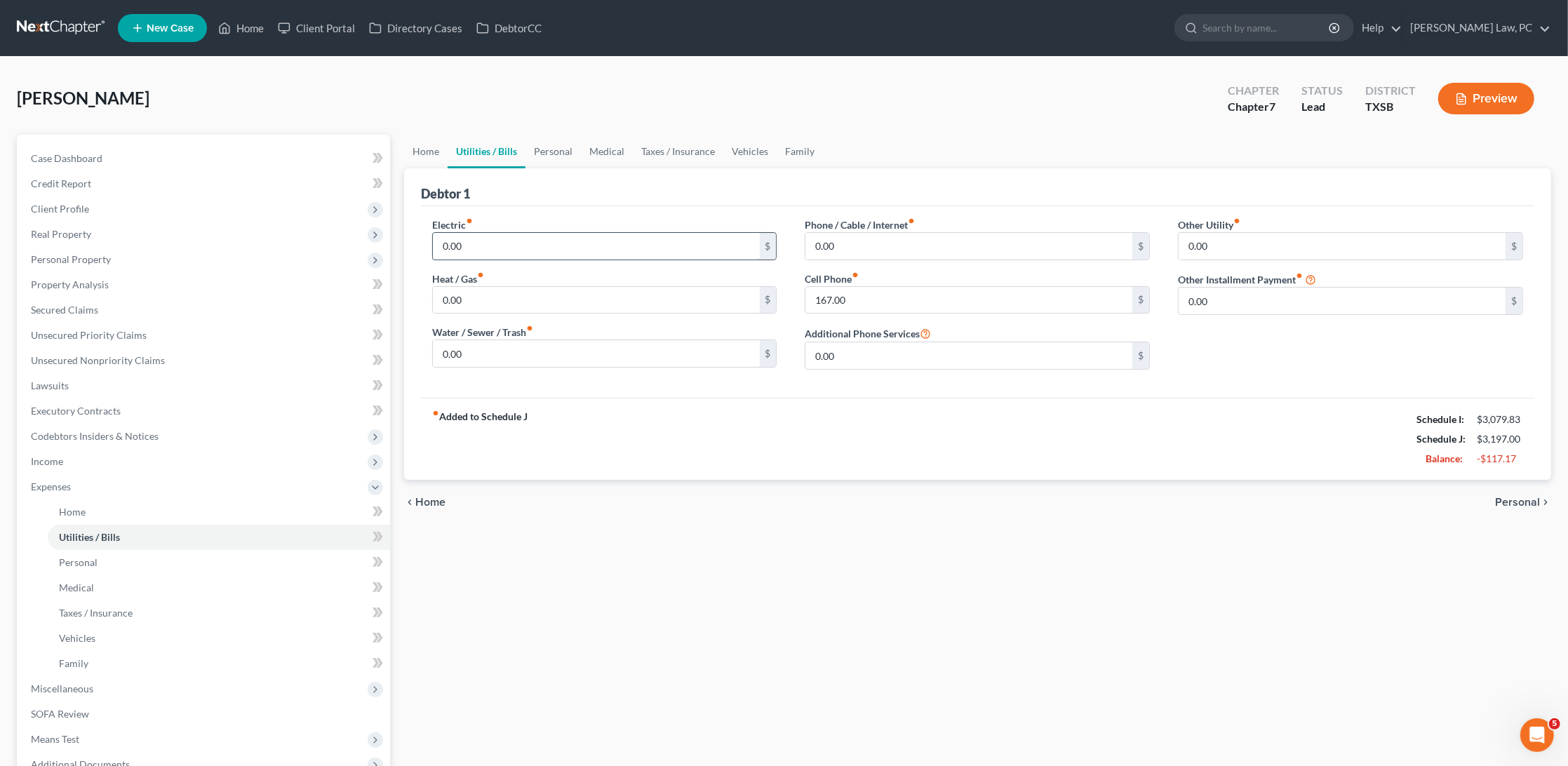
click at [474, 247] on input "0.00" at bounding box center [596, 246] width 327 height 26
click at [423, 146] on link "Home" at bounding box center [426, 152] width 43 height 34
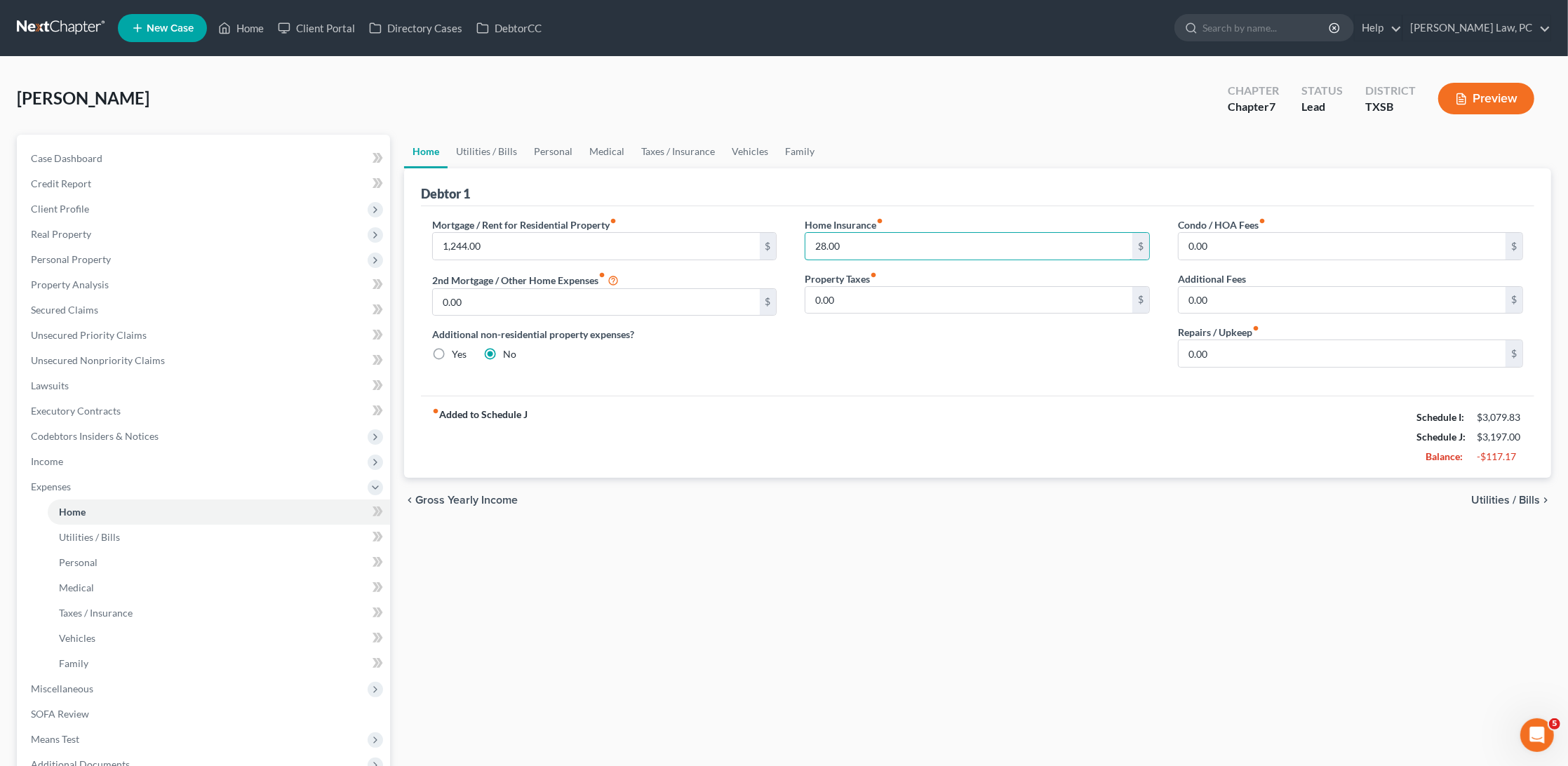
drag, startPoint x: 851, startPoint y: 239, endPoint x: 793, endPoint y: 239, distance: 58.0
click at [793, 239] on div "Home Insurance fiber_manual_record 28.00 $ Property Taxes fiber_manual_record 0…" at bounding box center [977, 298] width 374 height 161
type input "31"
click at [500, 150] on link "Utilities / Bills" at bounding box center [487, 152] width 78 height 34
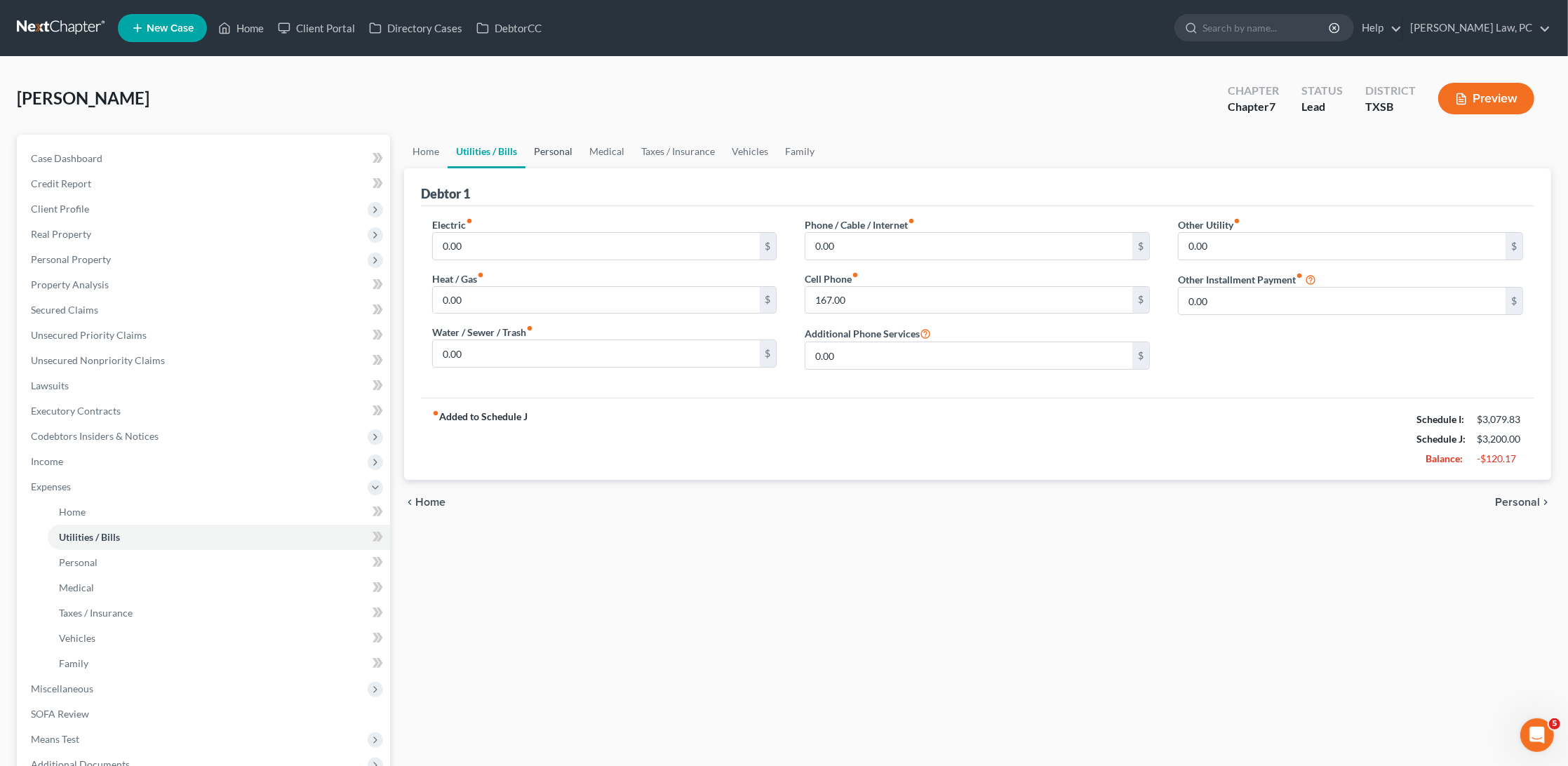
click at [567, 151] on link "Personal" at bounding box center [553, 152] width 56 height 34
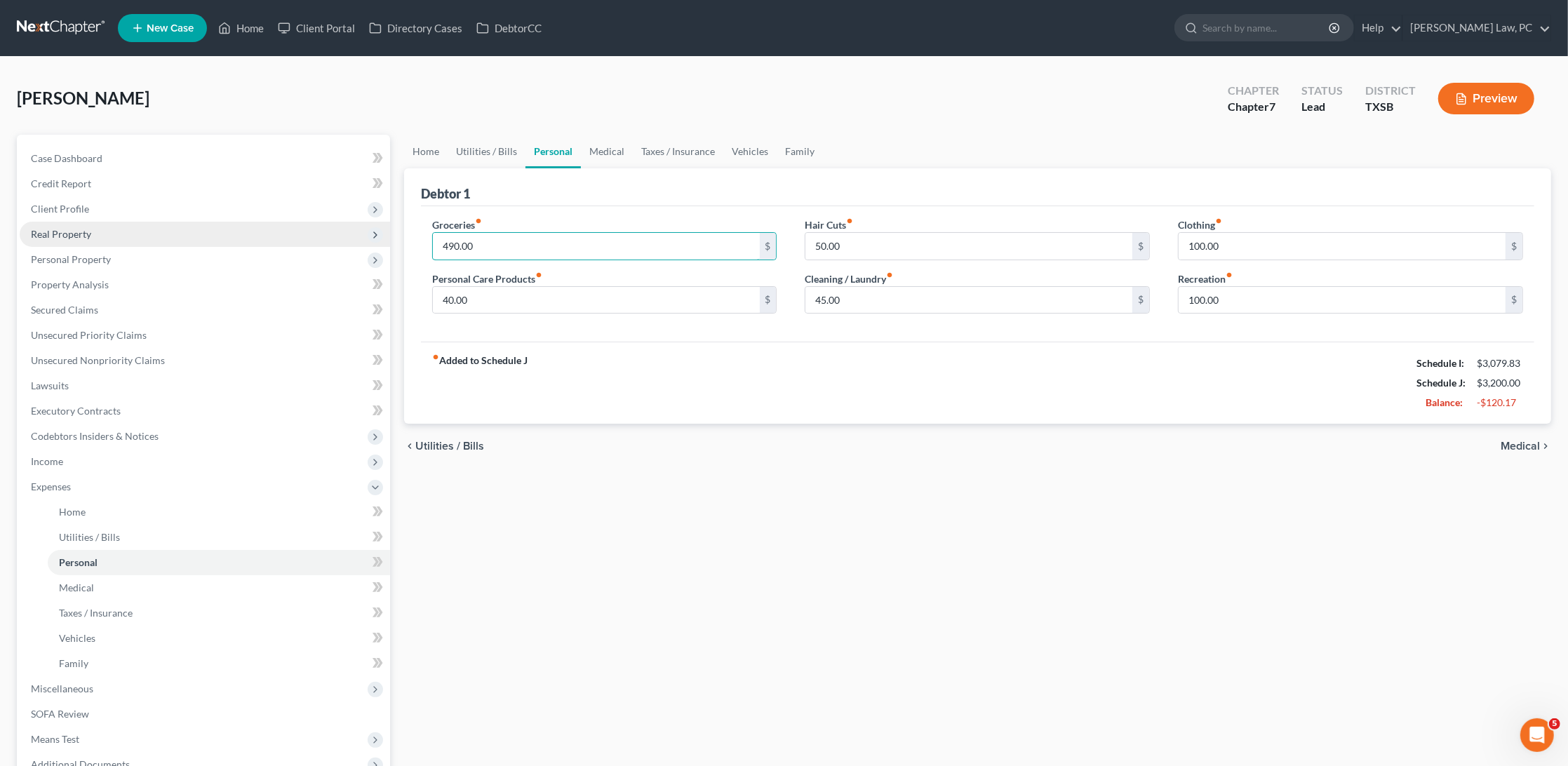
drag, startPoint x: 483, startPoint y: 244, endPoint x: 390, endPoint y: 241, distance: 93.0
click at [387, 241] on div "Petition Navigation Case Dashboard Payments Invoices Payments Payments Credit R…" at bounding box center [784, 514] width 1549 height 759
type input "350"
click at [759, 357] on div "fiber_manual_record Added to Schedule J Schedule I: $3,079.83 Schedule J: $3,06…" at bounding box center [978, 383] width 1114 height 82
drag, startPoint x: 851, startPoint y: 245, endPoint x: 801, endPoint y: 247, distance: 50.0
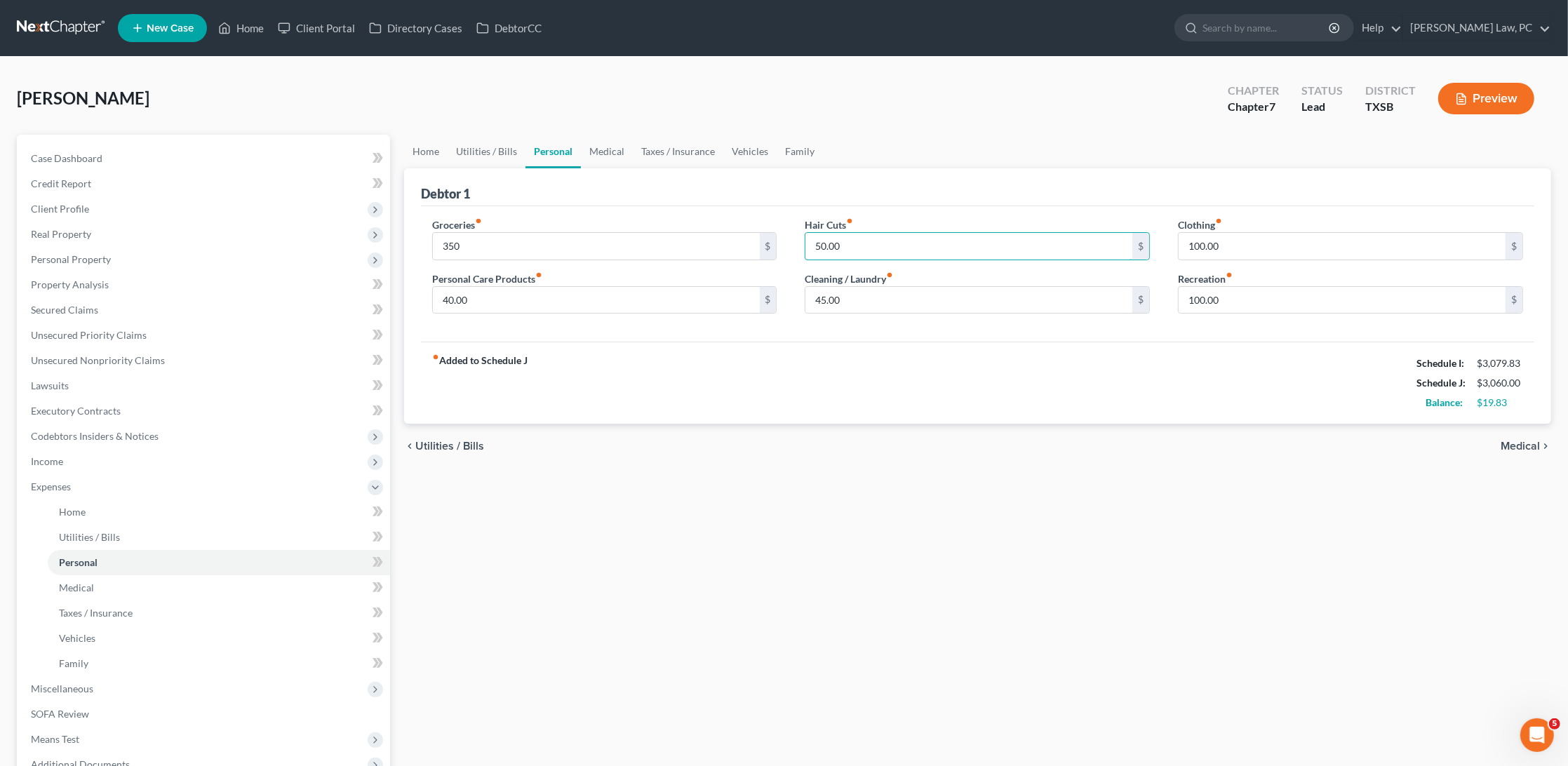
click at [801, 247] on div "Hair Cuts fiber_manual_record 50.00 $ Cleaning / Laundry fiber_manual_record 45…" at bounding box center [977, 271] width 374 height 108
type input "40"
drag, startPoint x: 469, startPoint y: 298, endPoint x: 404, endPoint y: 296, distance: 65.0
click at [404, 296] on div "Debtor 1 Groceries fiber_manual_record 350 $ Personal Care Products fiber_manua…" at bounding box center [978, 296] width 1147 height 256
type input "30"
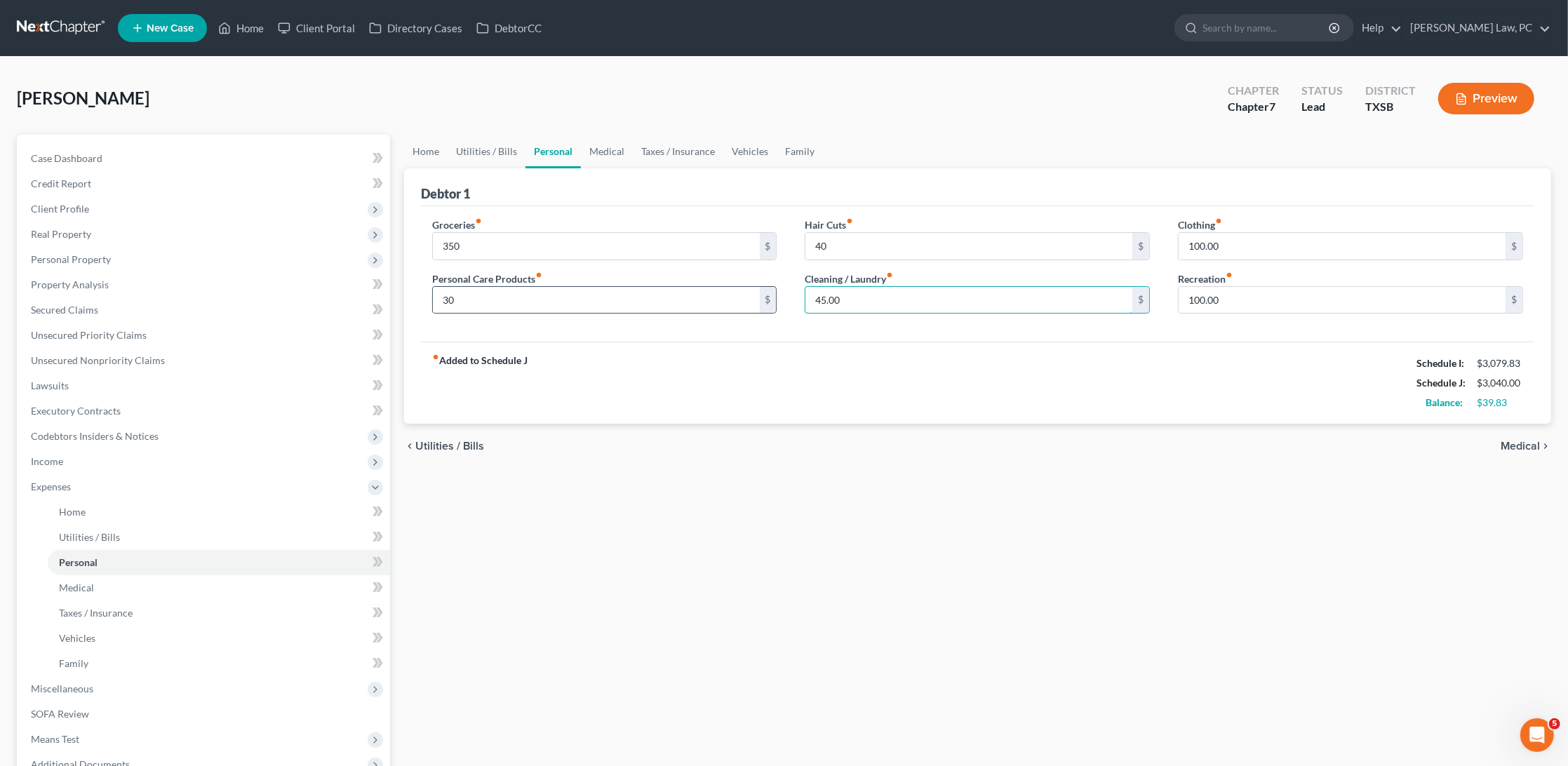
drag, startPoint x: 854, startPoint y: 295, endPoint x: 772, endPoint y: 295, distance: 82.0
click at [772, 295] on div "Groceries fiber_manual_record 350 $ Personal Care Products fiber_manual_record …" at bounding box center [978, 271] width 1119 height 108
type input "30"
drag, startPoint x: 1233, startPoint y: 242, endPoint x: 1130, endPoint y: 244, distance: 103.0
click at [1129, 244] on div "Groceries fiber_manual_record 350 $ Personal Care Products fiber_manual_record …" at bounding box center [978, 271] width 1119 height 108
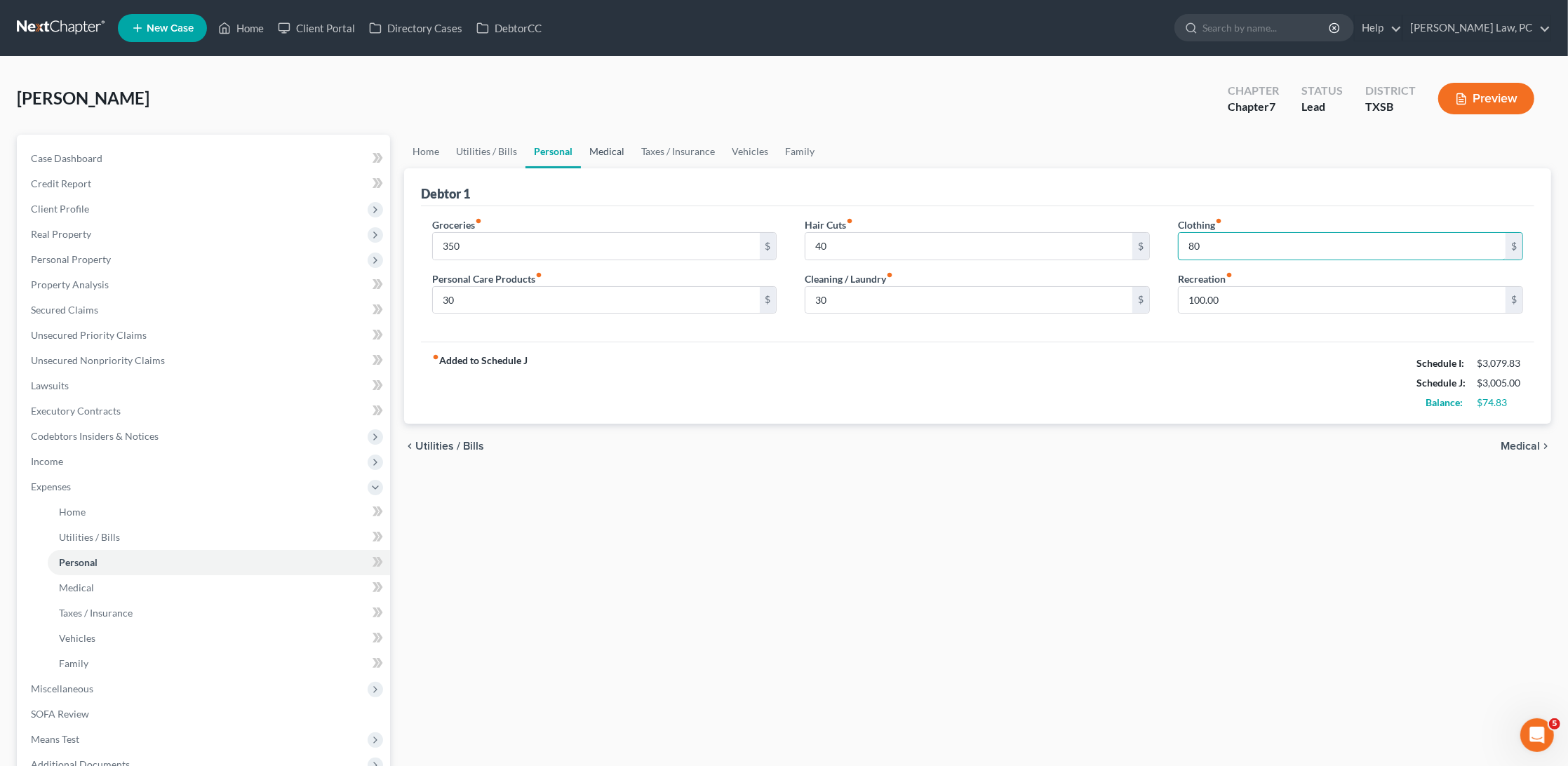
type input "80"
click at [604, 144] on link "Medical" at bounding box center [606, 152] width 52 height 34
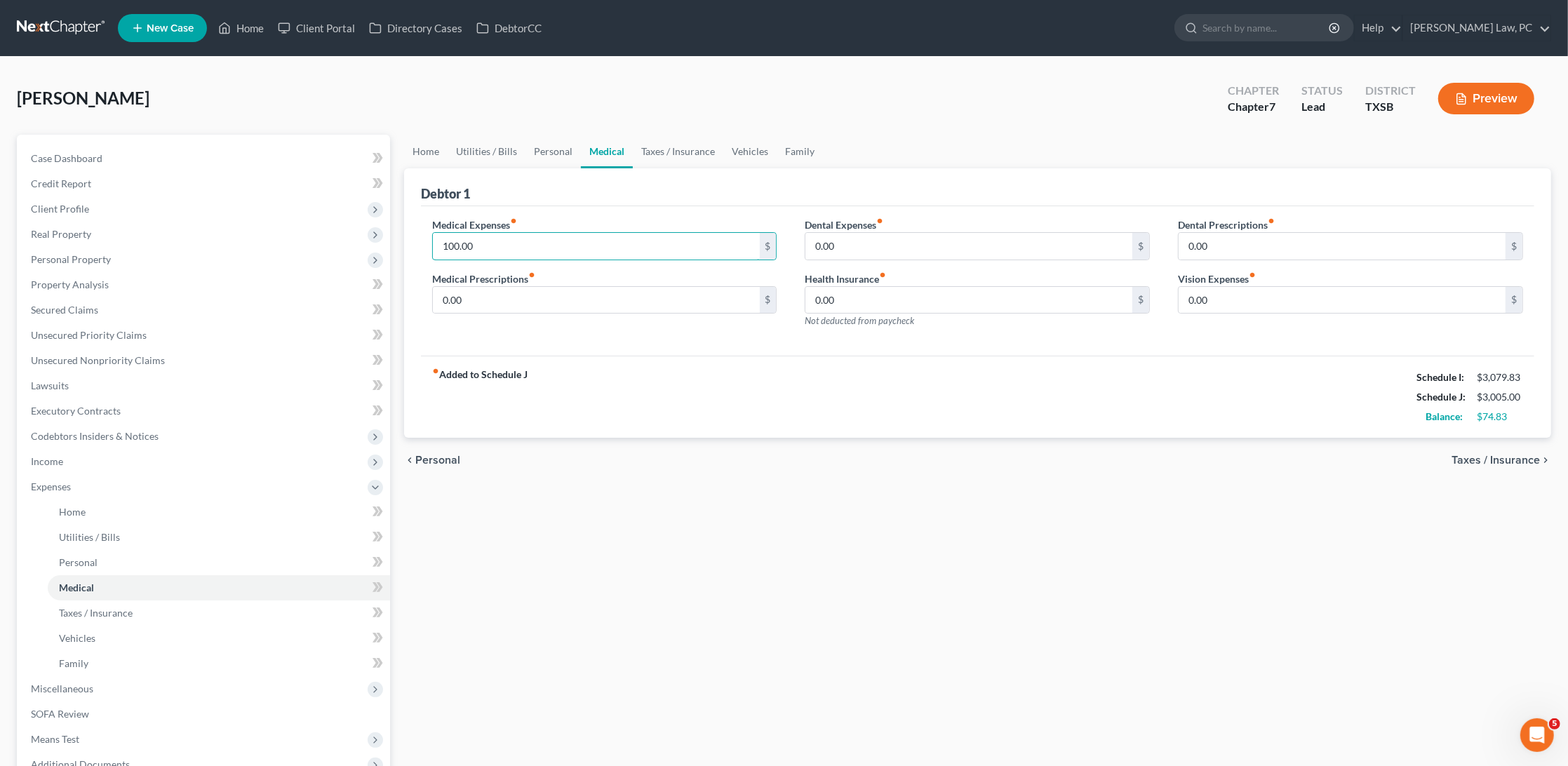
drag, startPoint x: 490, startPoint y: 244, endPoint x: 393, endPoint y: 244, distance: 97.0
click at [391, 244] on div "Petition Navigation Case Dashboard Payments Invoices Payments Payments Credit R…" at bounding box center [784, 514] width 1549 height 759
type input "50"
click at [686, 152] on link "Taxes / Insurance" at bounding box center [678, 152] width 90 height 34
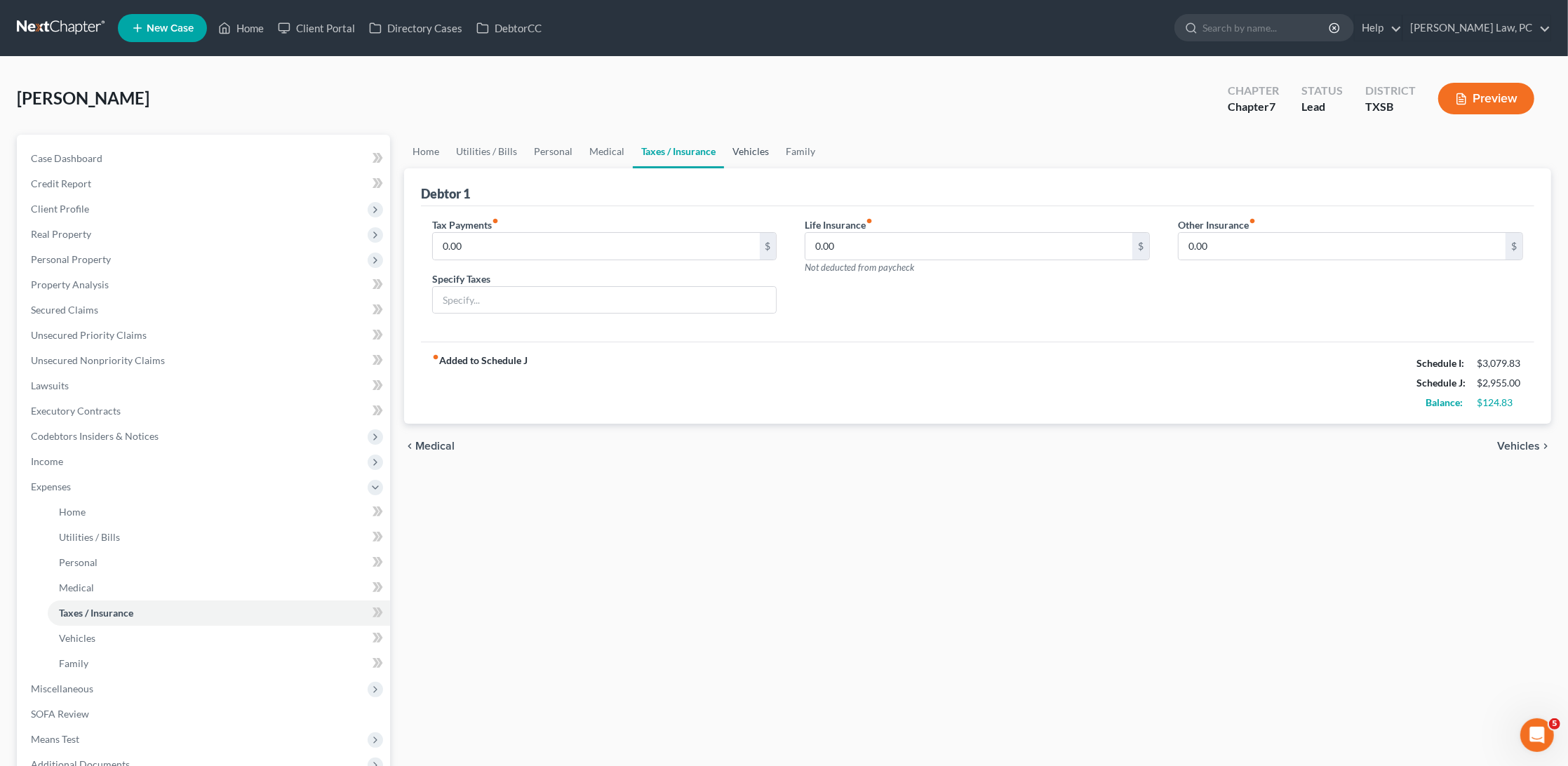
click at [761, 149] on link "Vehicles" at bounding box center [751, 152] width 54 height 34
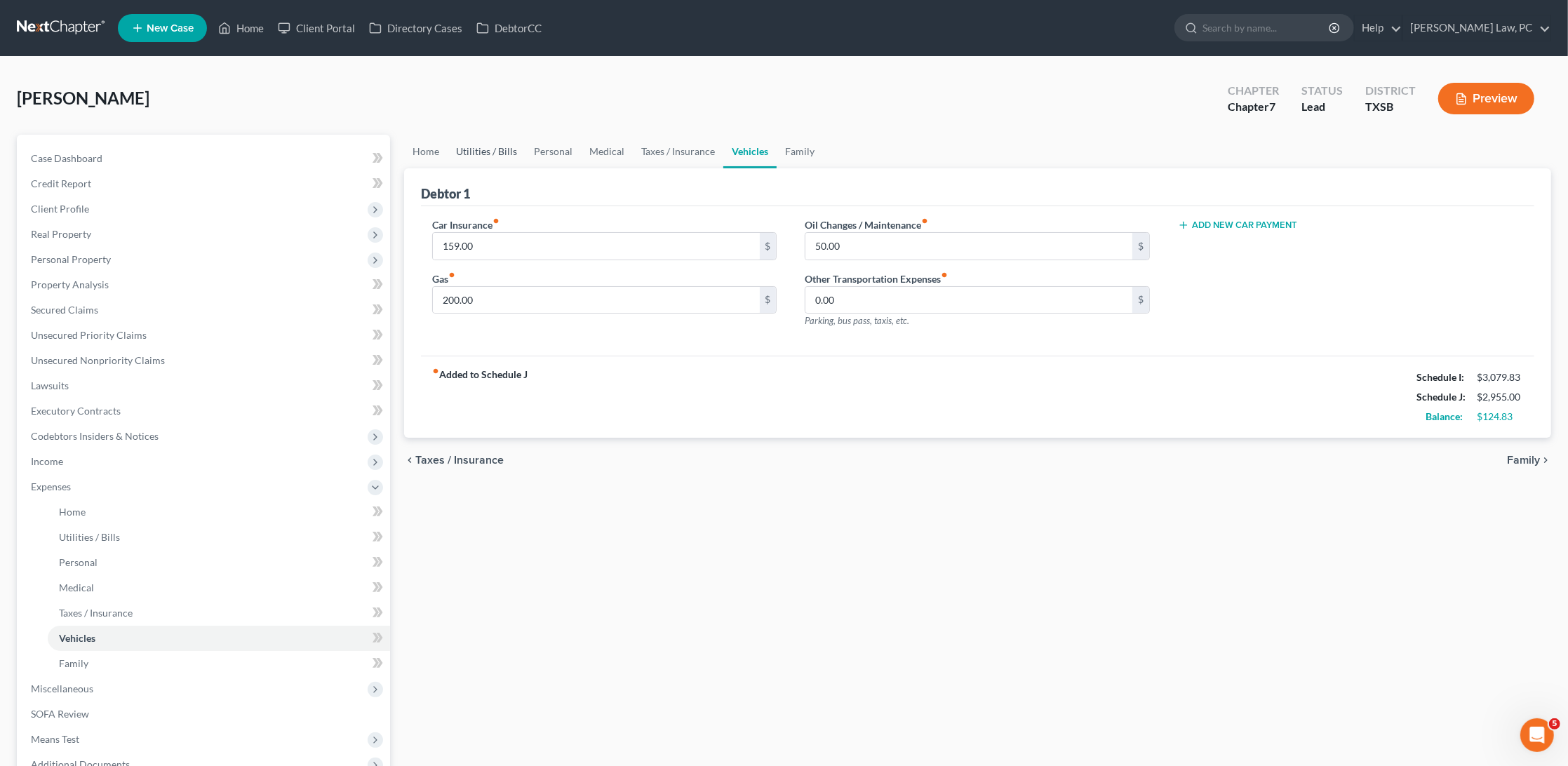
click at [484, 147] on link "Utilities / Bills" at bounding box center [487, 152] width 78 height 34
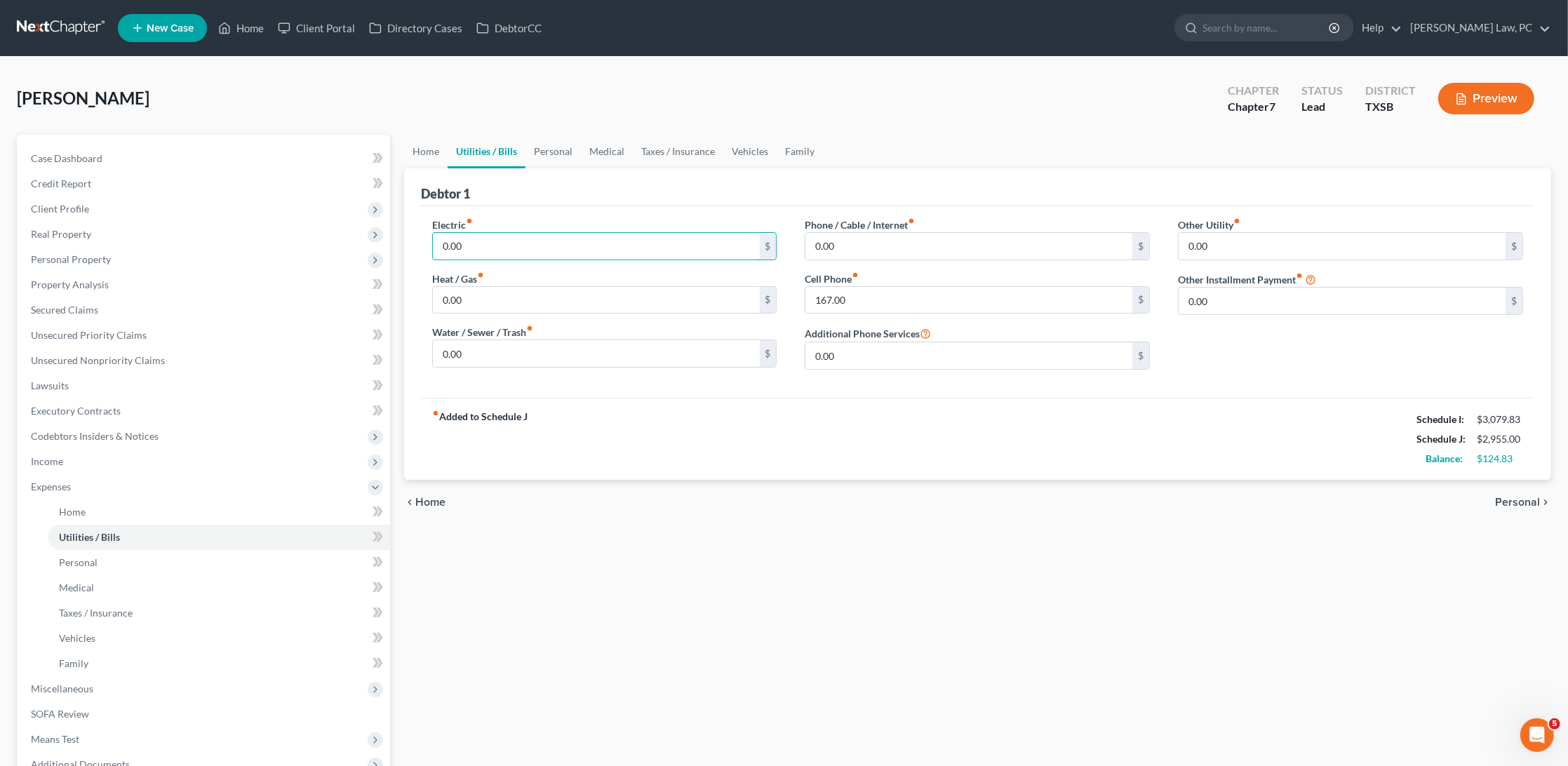
drag, startPoint x: 473, startPoint y: 244, endPoint x: 405, endPoint y: 244, distance: 68.0
click at [405, 244] on div "Debtor 1 Electric fiber_manual_record 0.00 $ Heat / Gas fiber_manual_record 0.0…" at bounding box center [978, 324] width 1147 height 311
type input "80"
drag, startPoint x: 846, startPoint y: 242, endPoint x: 787, endPoint y: 241, distance: 59.0
type input "65"
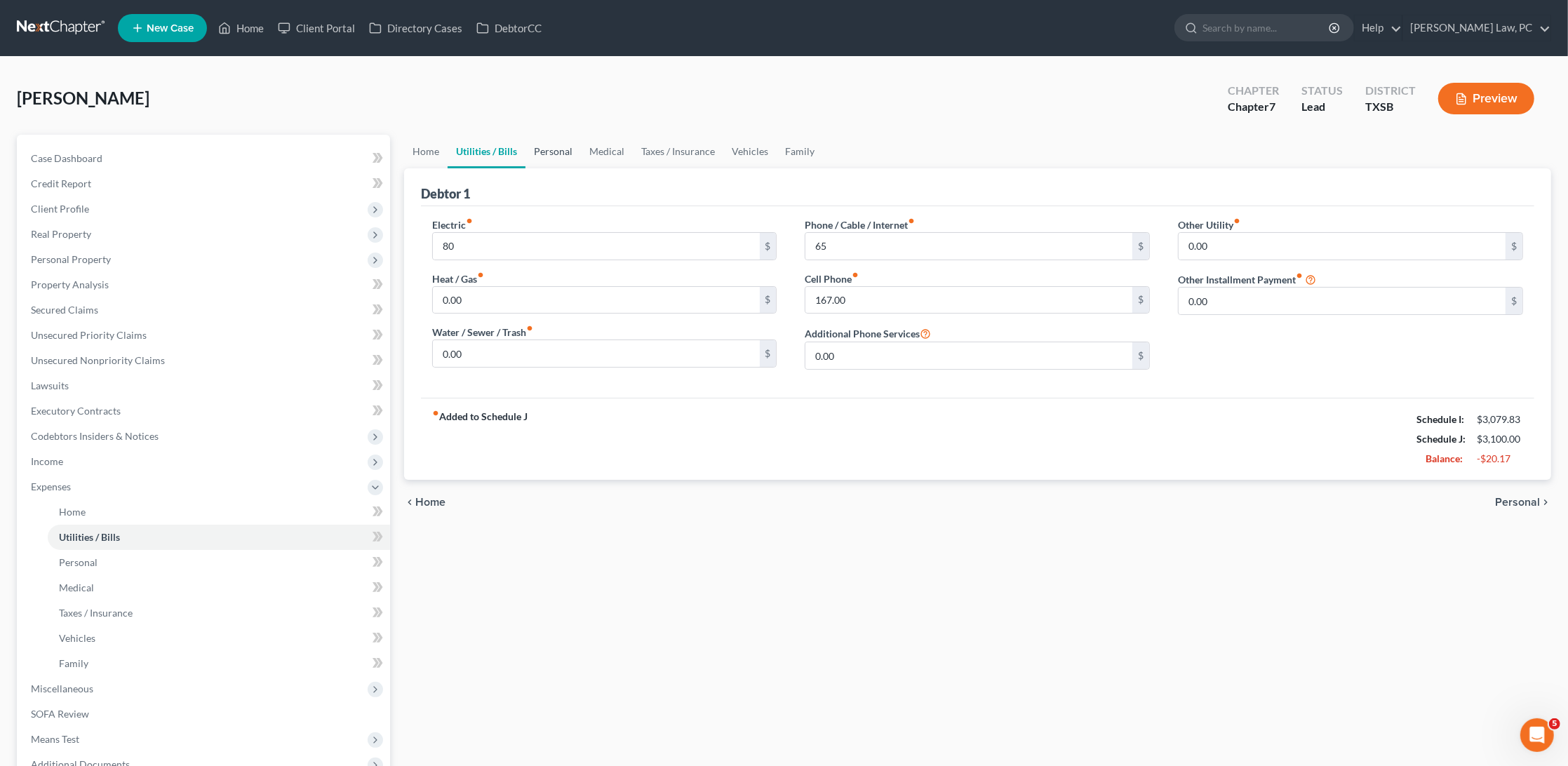
click at [540, 151] on link "Personal" at bounding box center [553, 152] width 56 height 34
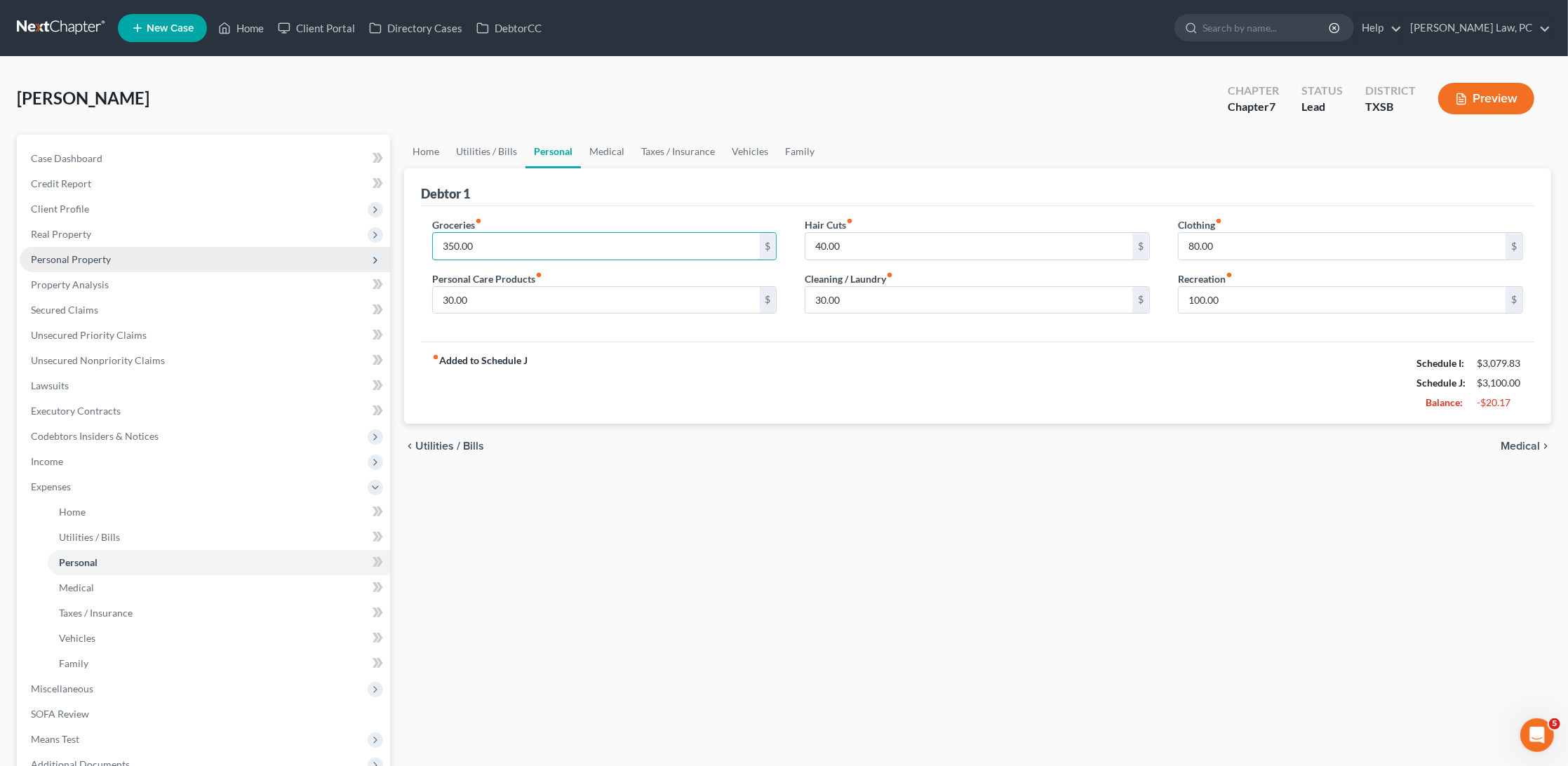
drag, startPoint x: 484, startPoint y: 247, endPoint x: 371, endPoint y: 246, distance: 113.0
click at [369, 246] on div "Petition Navigation Case Dashboard Payments Invoices Payments Payments Credit R…" at bounding box center [784, 514] width 1549 height 759
type input "320"
click at [681, 381] on div "fiber_manual_record Added to Schedule J Schedule I: $3,079.83 Schedule J: $3,07…" at bounding box center [978, 383] width 1114 height 82
click at [612, 151] on link "Medical" at bounding box center [606, 152] width 52 height 34
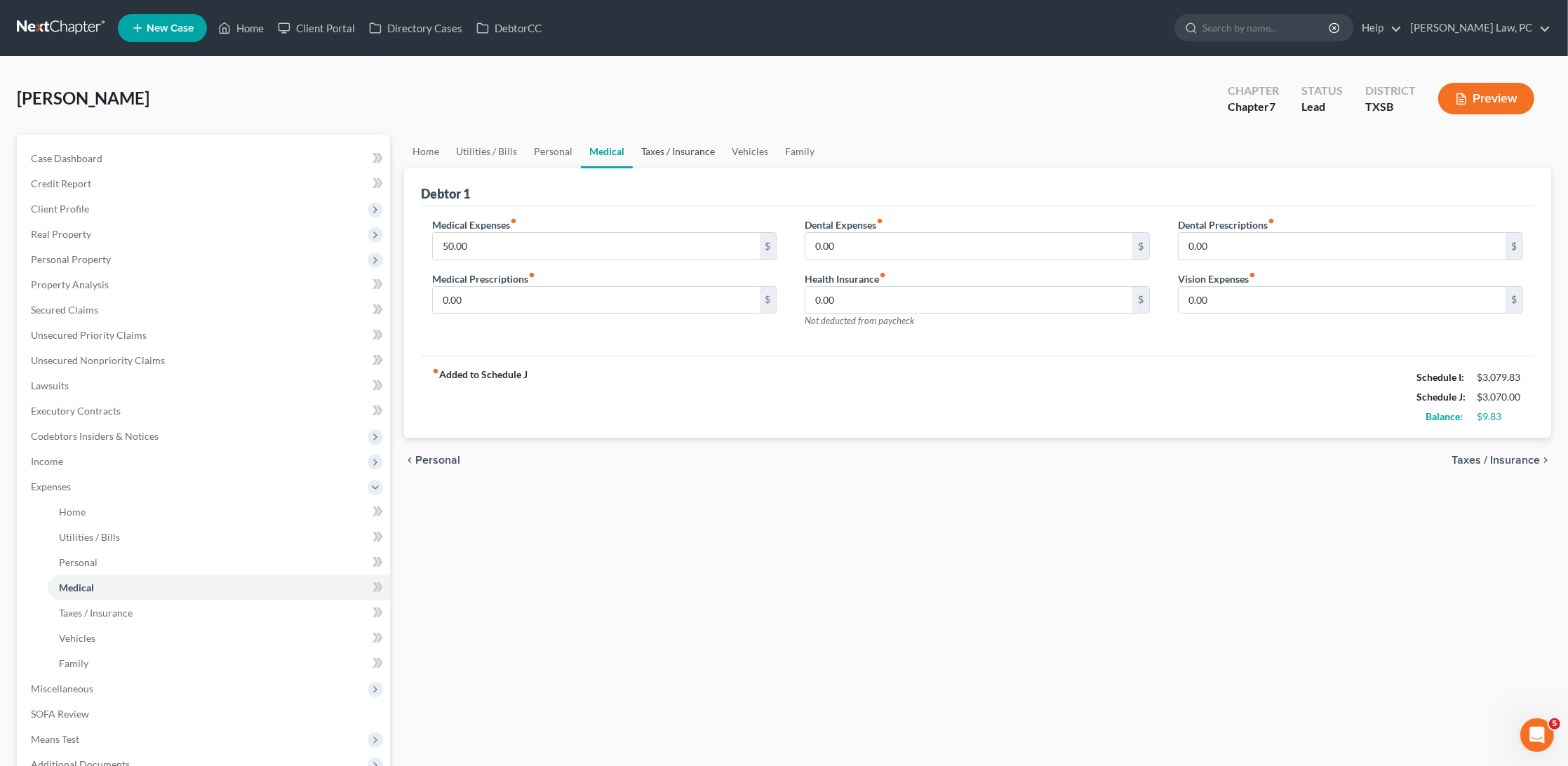
click at [672, 150] on link "Taxes / Insurance" at bounding box center [678, 152] width 90 height 34
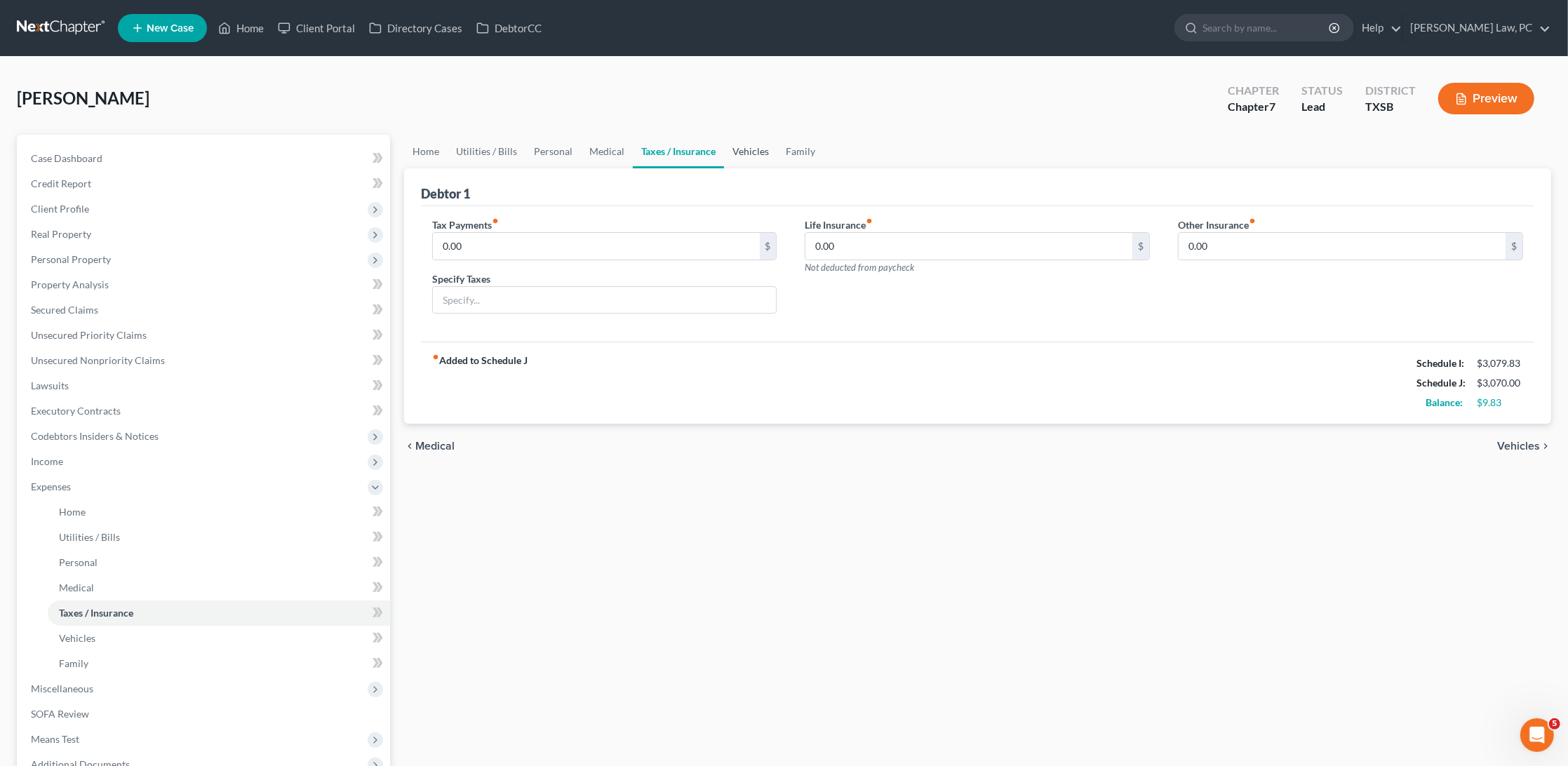
click at [761, 148] on link "Vehicles" at bounding box center [751, 152] width 54 height 34
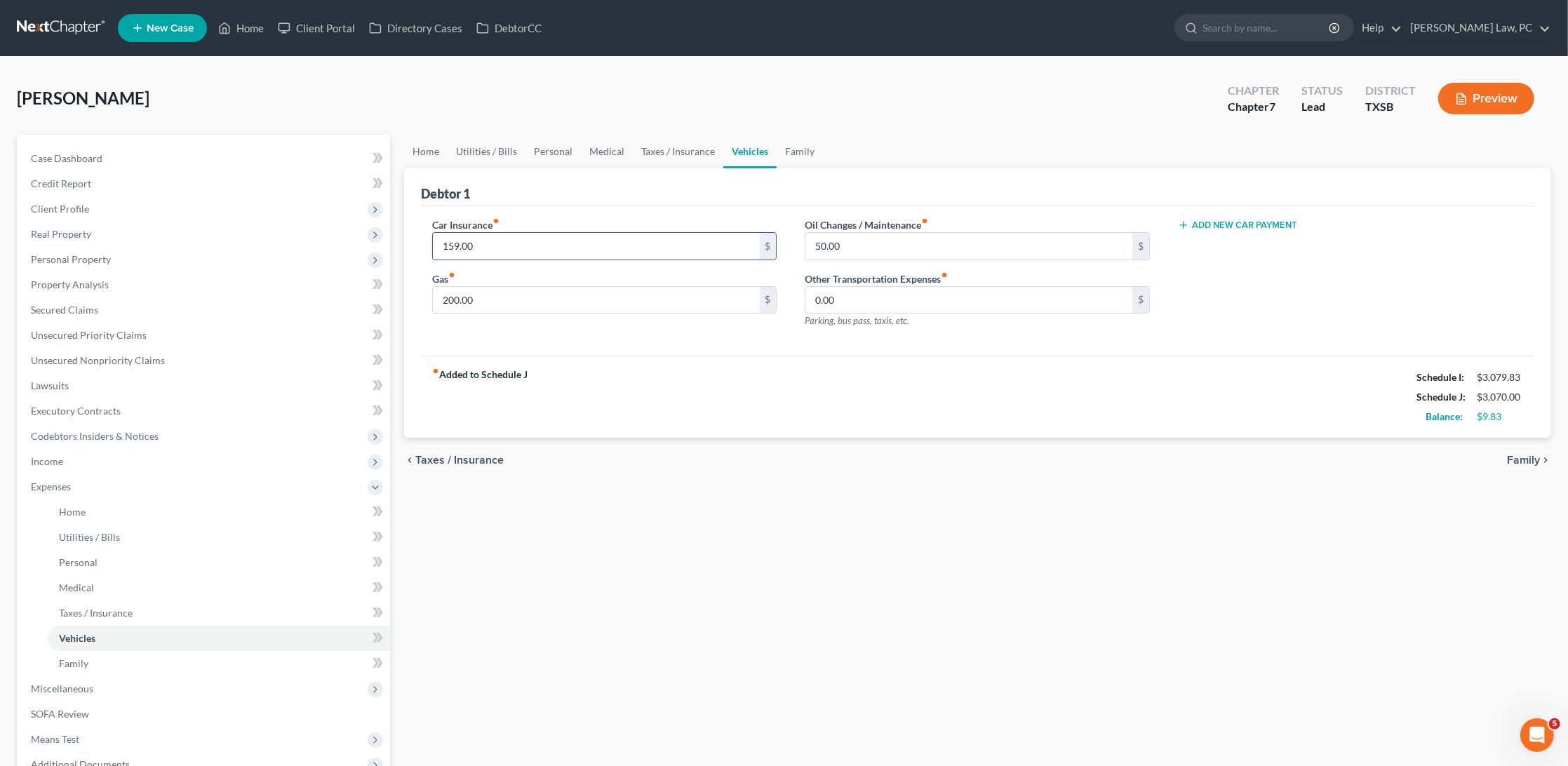
drag, startPoint x: 490, startPoint y: 233, endPoint x: 540, endPoint y: 253, distance: 53.9
click at [540, 253] on input "159.00" at bounding box center [596, 246] width 327 height 26
type input "142"
click at [713, 351] on div "Debtor 1 Car Insurance fiber_manual_record 142 $ Gas fiber_manual_record 200.00…" at bounding box center [978, 303] width 1147 height 270
click at [719, 373] on div "fiber_manual_record Added to Schedule J Schedule I: $3,079.83 Schedule J: $3,05…" at bounding box center [978, 397] width 1114 height 82
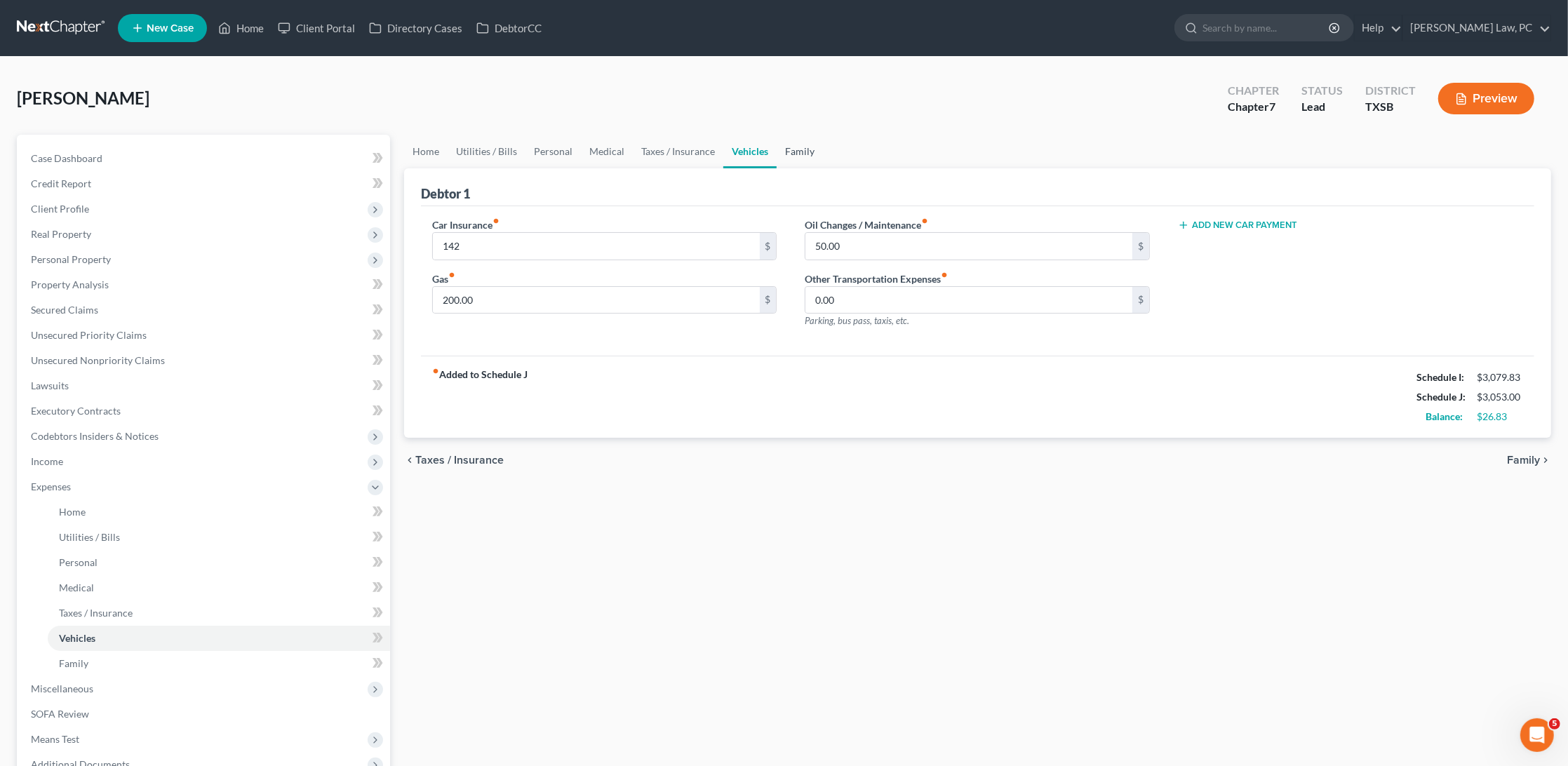
click at [798, 157] on link "Family" at bounding box center [799, 152] width 46 height 34
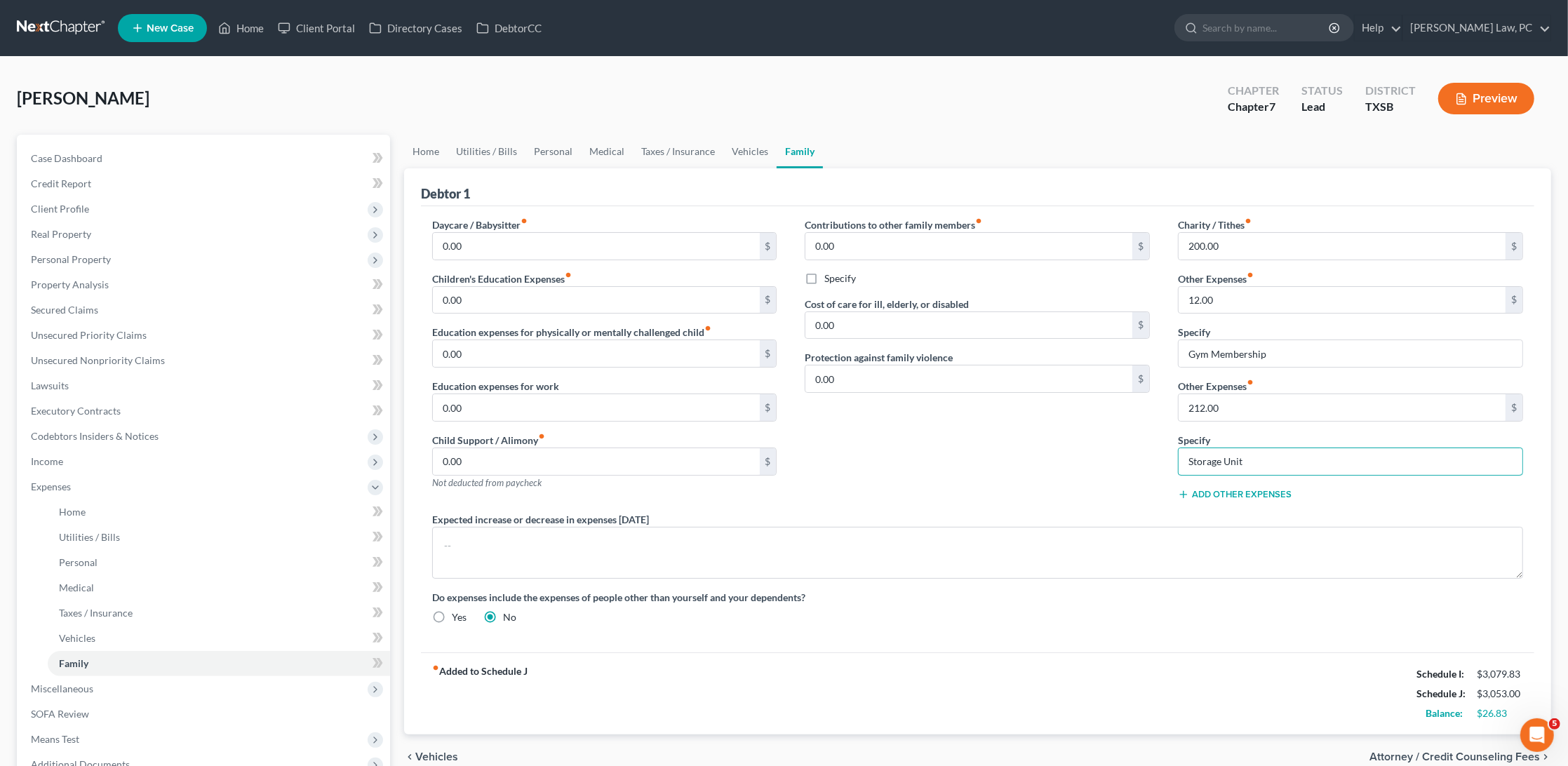
drag, startPoint x: 1266, startPoint y: 456, endPoint x: 1123, endPoint y: 455, distance: 143.0
click at [1123, 455] on div "Daycare / Babysitter fiber_manual_record 0.00 $ Children's Education Expenses f…" at bounding box center [978, 426] width 1119 height 418
drag, startPoint x: 1233, startPoint y: 404, endPoint x: 1114, endPoint y: 403, distance: 119.0
click at [1114, 403] on div "Daycare / Babysitter fiber_manual_record 0.00 $ Children's Education Expenses f…" at bounding box center [978, 426] width 1119 height 418
click at [747, 152] on link "Vehicles" at bounding box center [750, 152] width 54 height 34
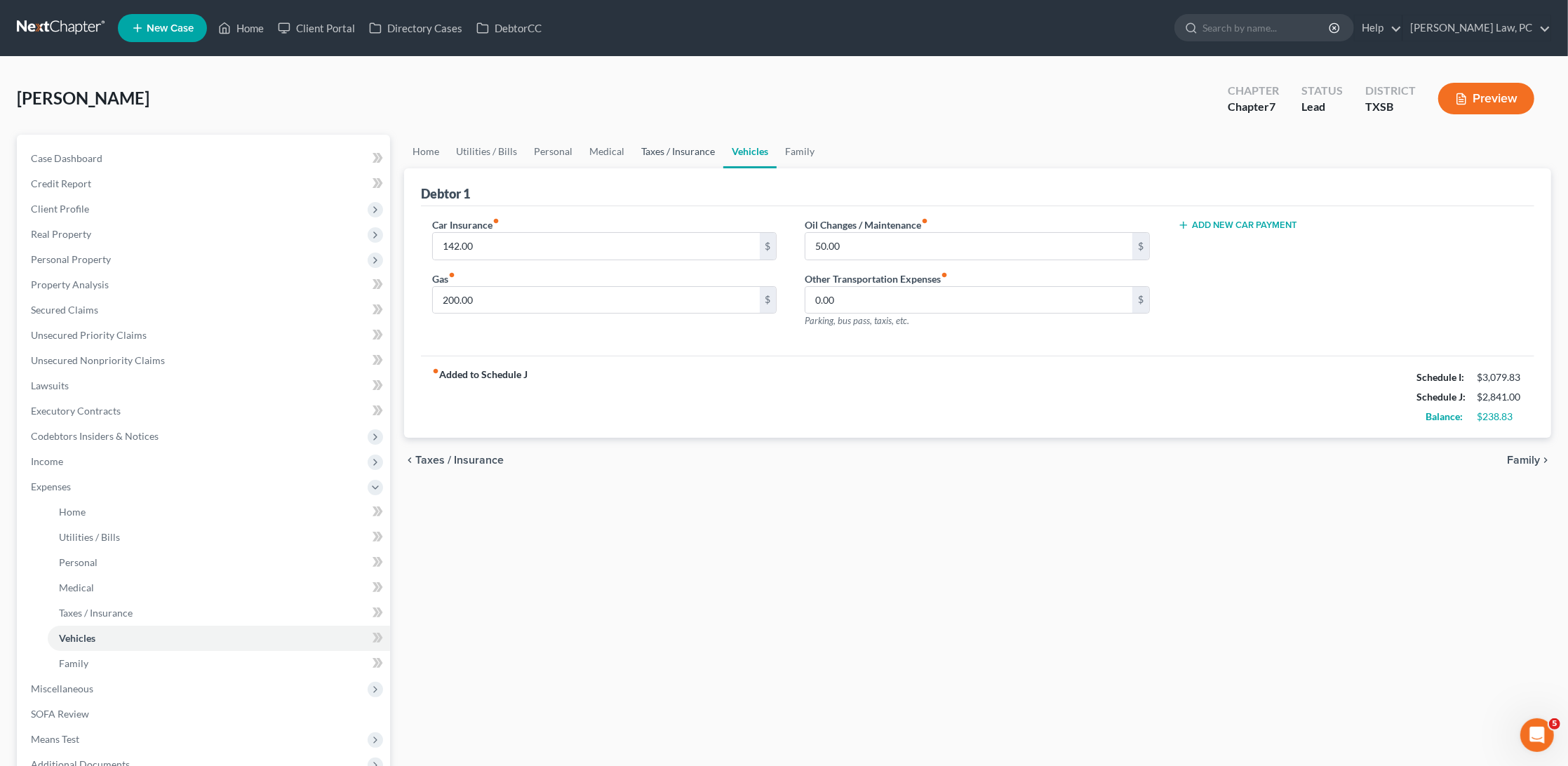
click at [677, 151] on link "Taxes / Insurance" at bounding box center [678, 152] width 90 height 34
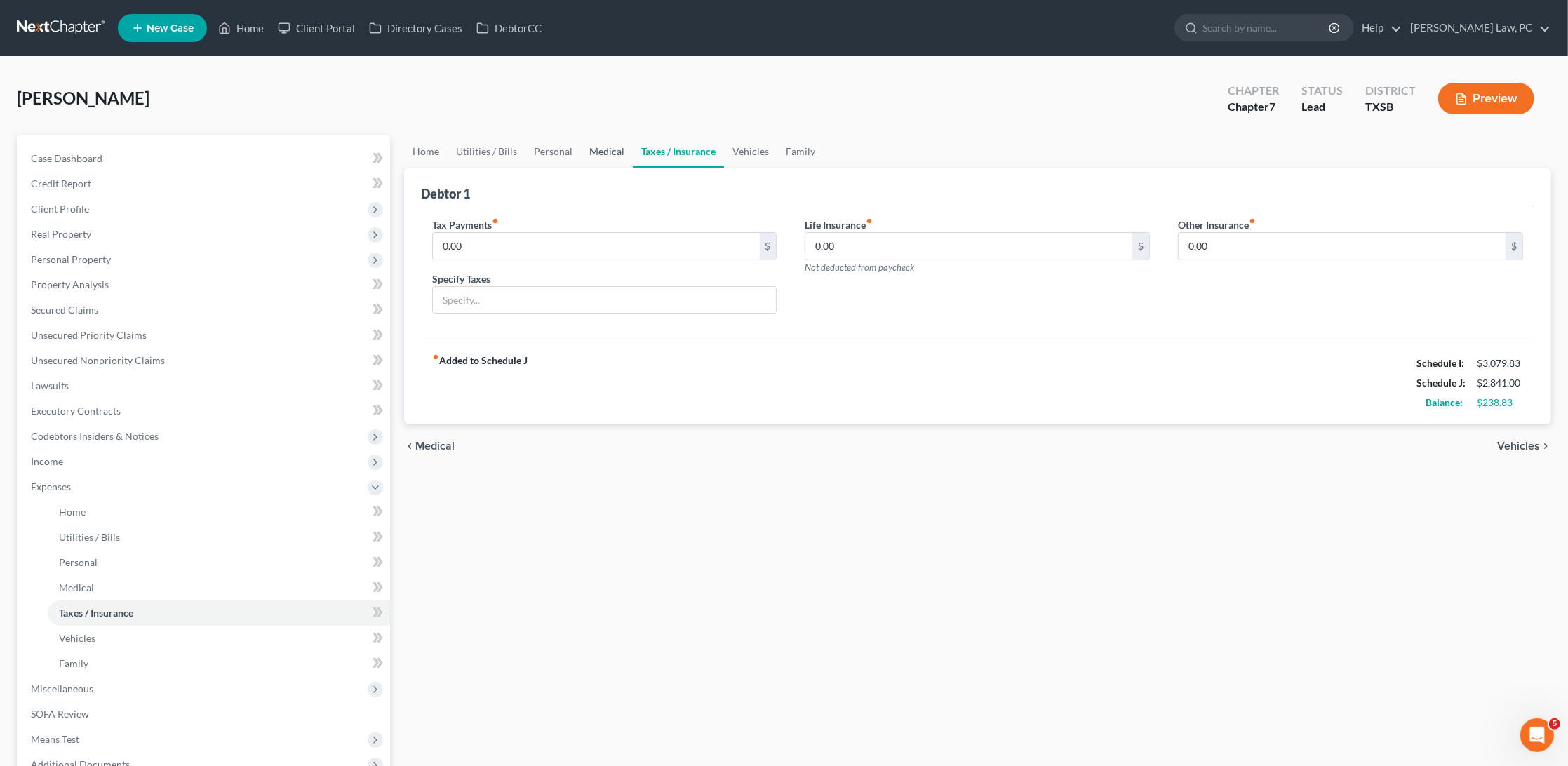
click at [597, 152] on link "Medical" at bounding box center [606, 152] width 52 height 34
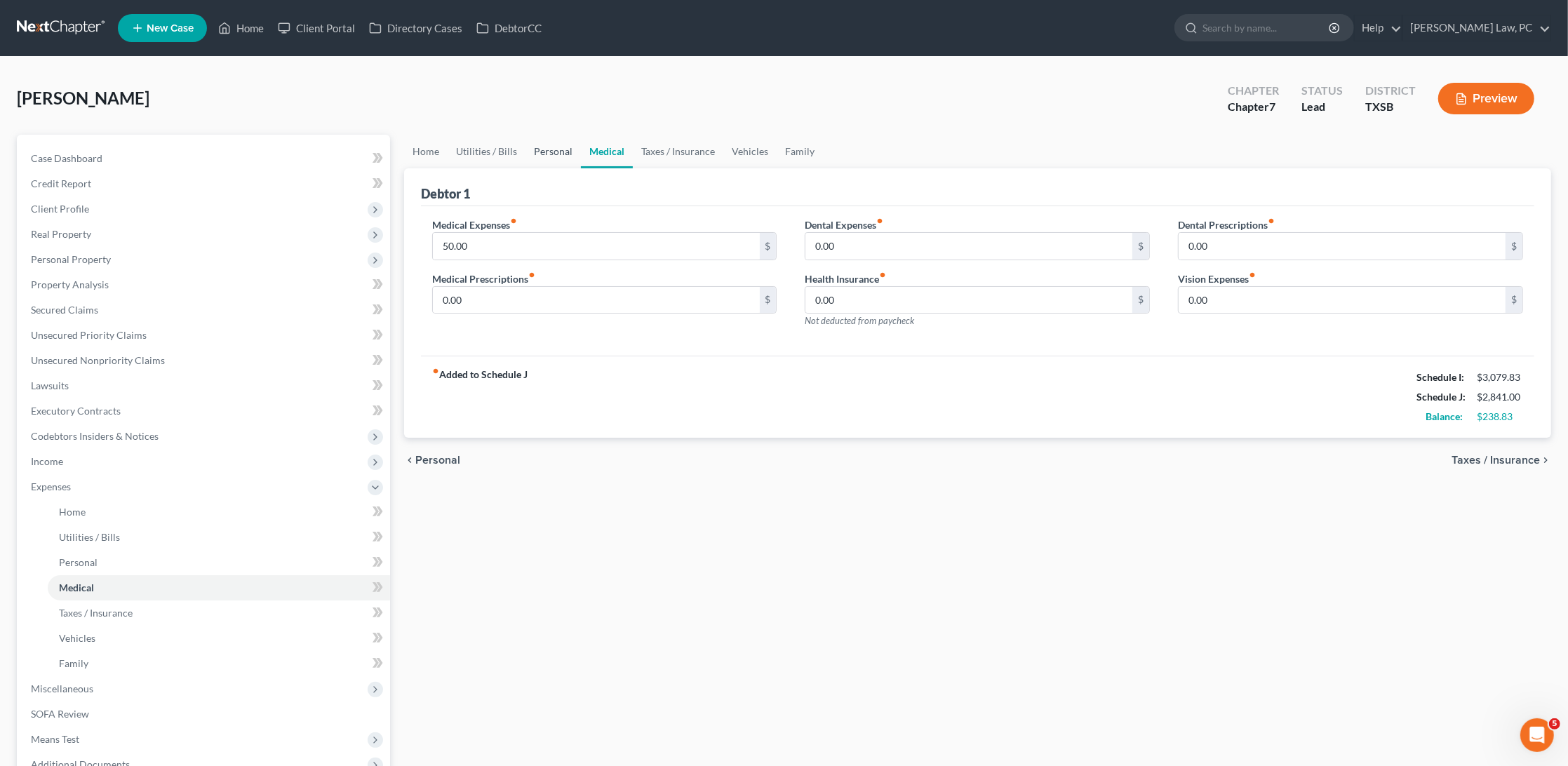
click at [540, 153] on link "Personal" at bounding box center [553, 152] width 56 height 34
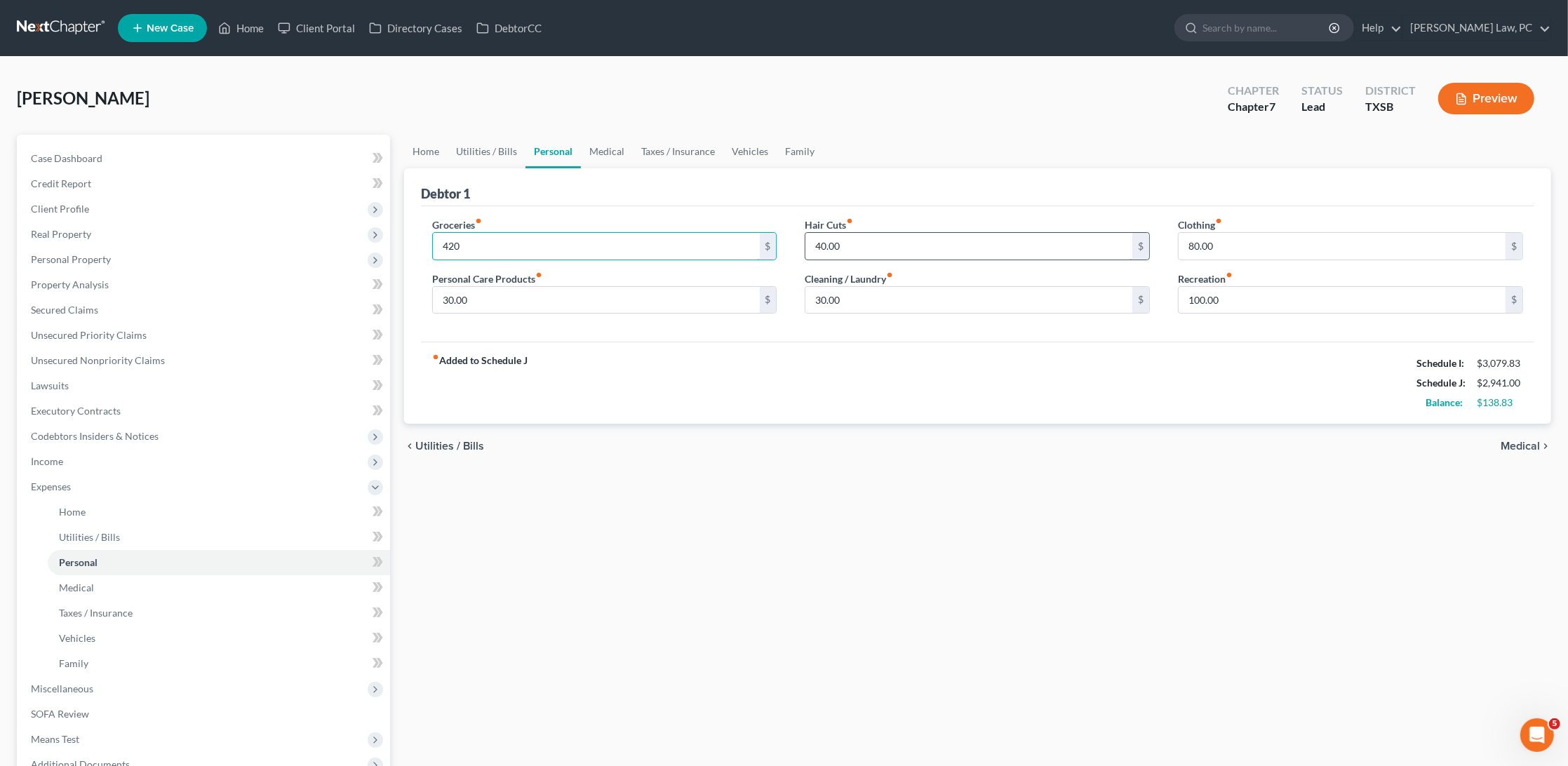
type input "420"
drag, startPoint x: 850, startPoint y: 241, endPoint x: 750, endPoint y: 241, distance: 100.0
click at [750, 241] on div "Groceries fiber_manual_record 420 $ Personal Care Products fiber_manual_record …" at bounding box center [978, 271] width 1119 height 108
type input "50"
click at [1153, 350] on div "fiber_manual_record Added to Schedule J Schedule I: $3,079.83 Schedule J: $2,95…" at bounding box center [978, 383] width 1114 height 82
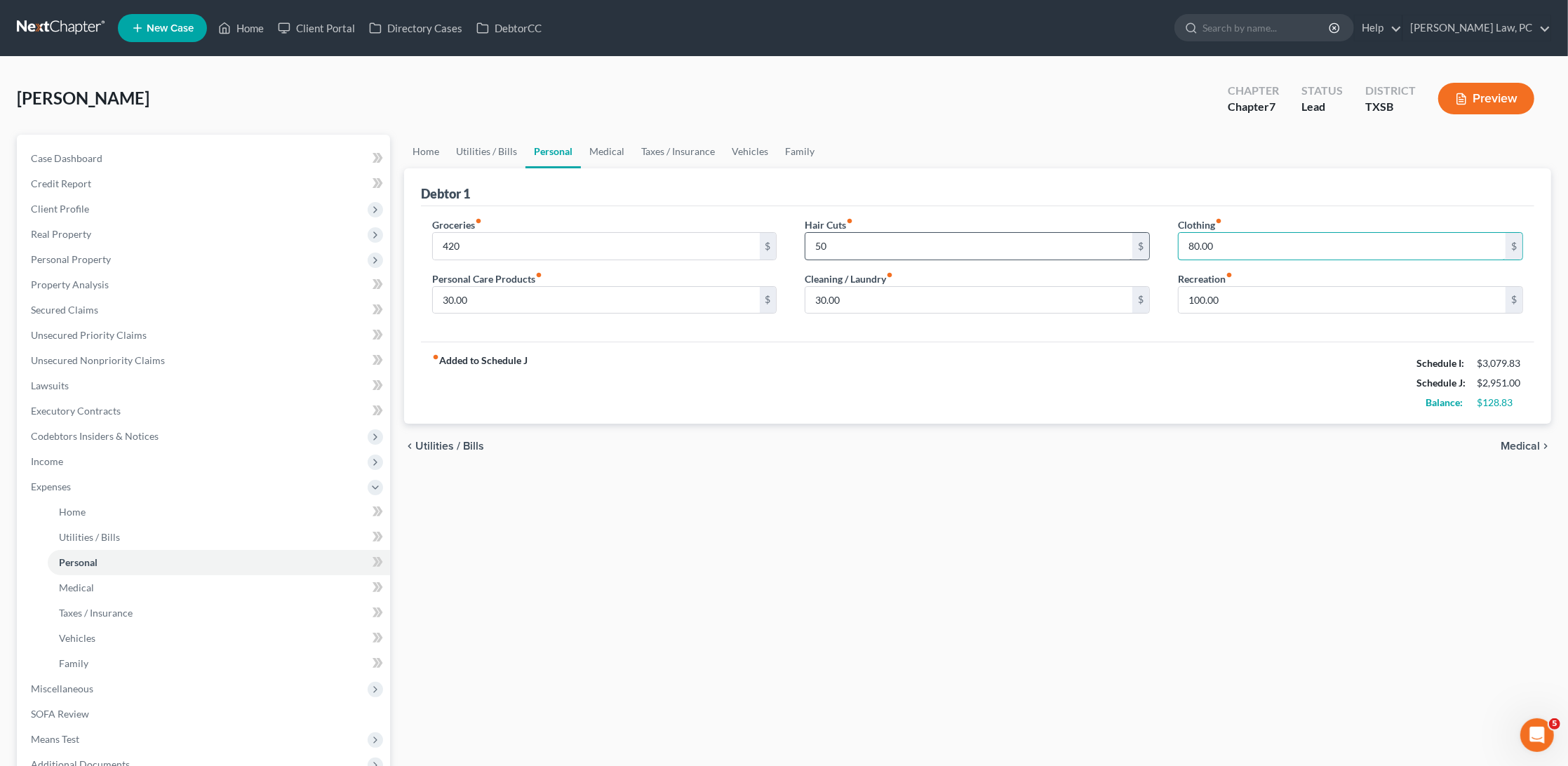
drag, startPoint x: 1180, startPoint y: 245, endPoint x: 1106, endPoint y: 246, distance: 74.0
click at [1106, 246] on div "Groceries fiber_manual_record 420 $ Personal Care Products fiber_manual_record …" at bounding box center [978, 271] width 1119 height 108
type input "100"
click at [1036, 384] on div "fiber_manual_record Added to Schedule J Schedule I: $3,079.83 Schedule J: $2,97…" at bounding box center [978, 383] width 1114 height 82
click at [611, 153] on link "Medical" at bounding box center [606, 152] width 52 height 34
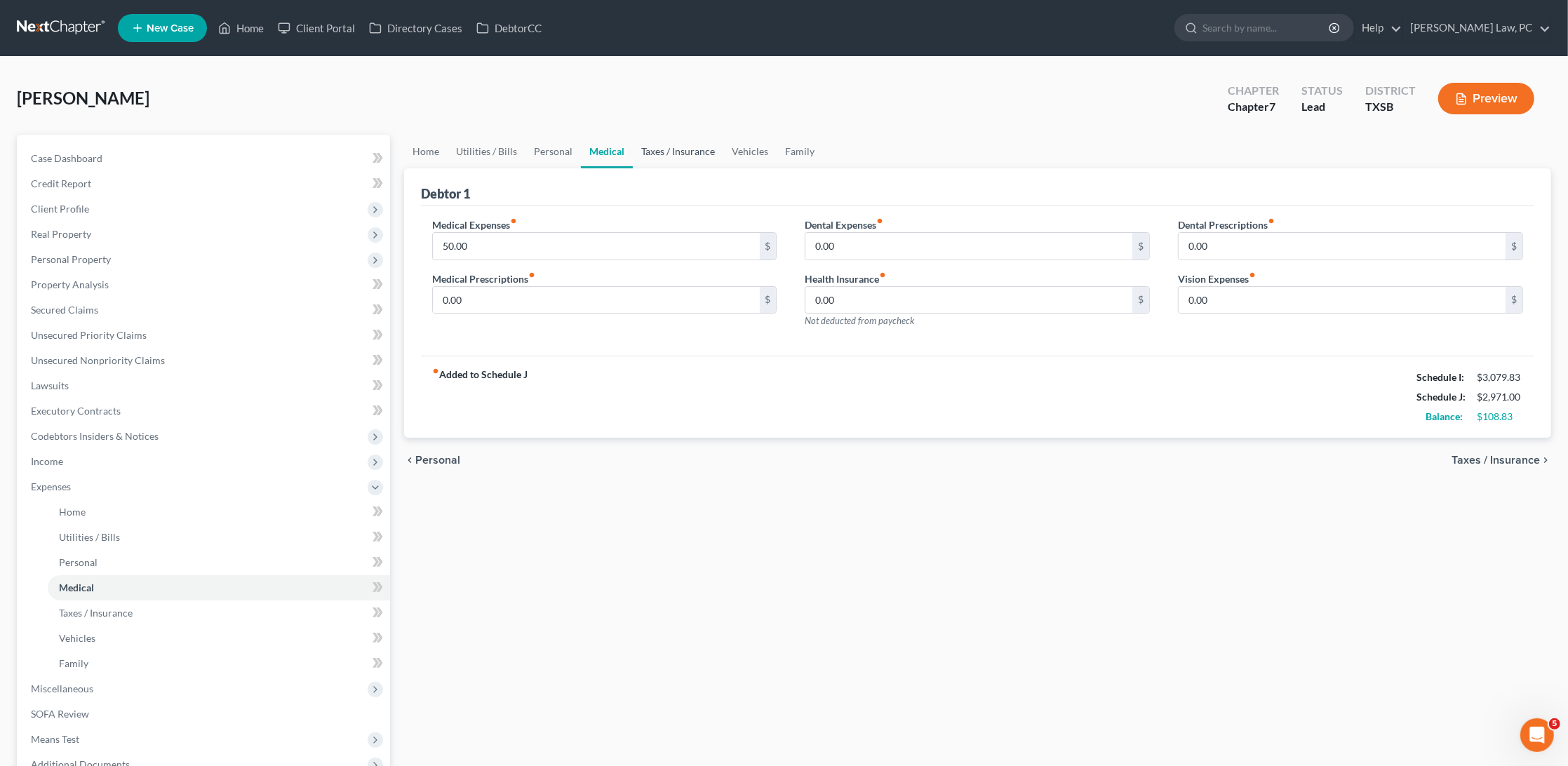
click at [680, 145] on link "Taxes / Insurance" at bounding box center [678, 152] width 90 height 34
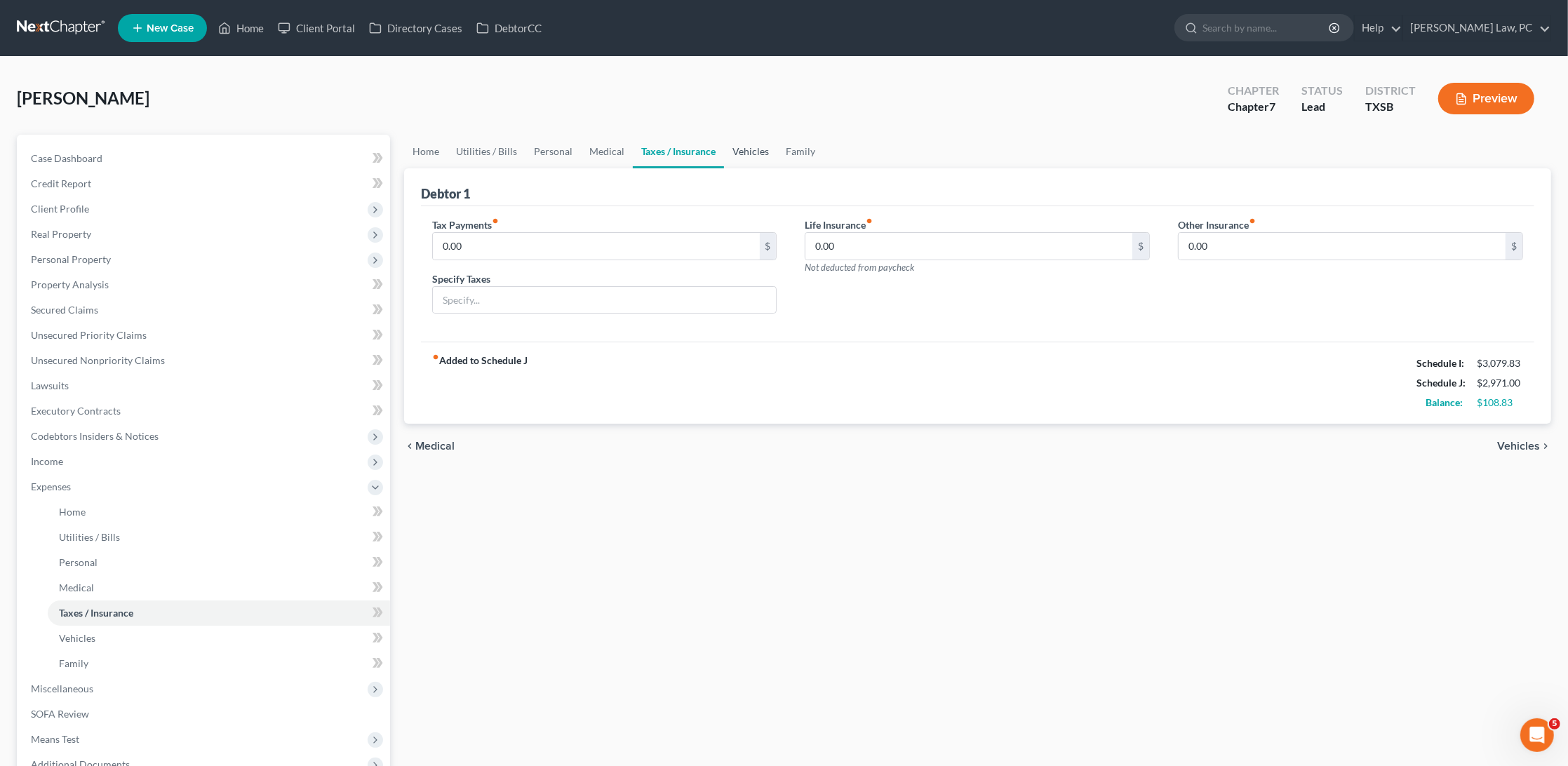
click at [744, 151] on link "Vehicles" at bounding box center [751, 152] width 54 height 34
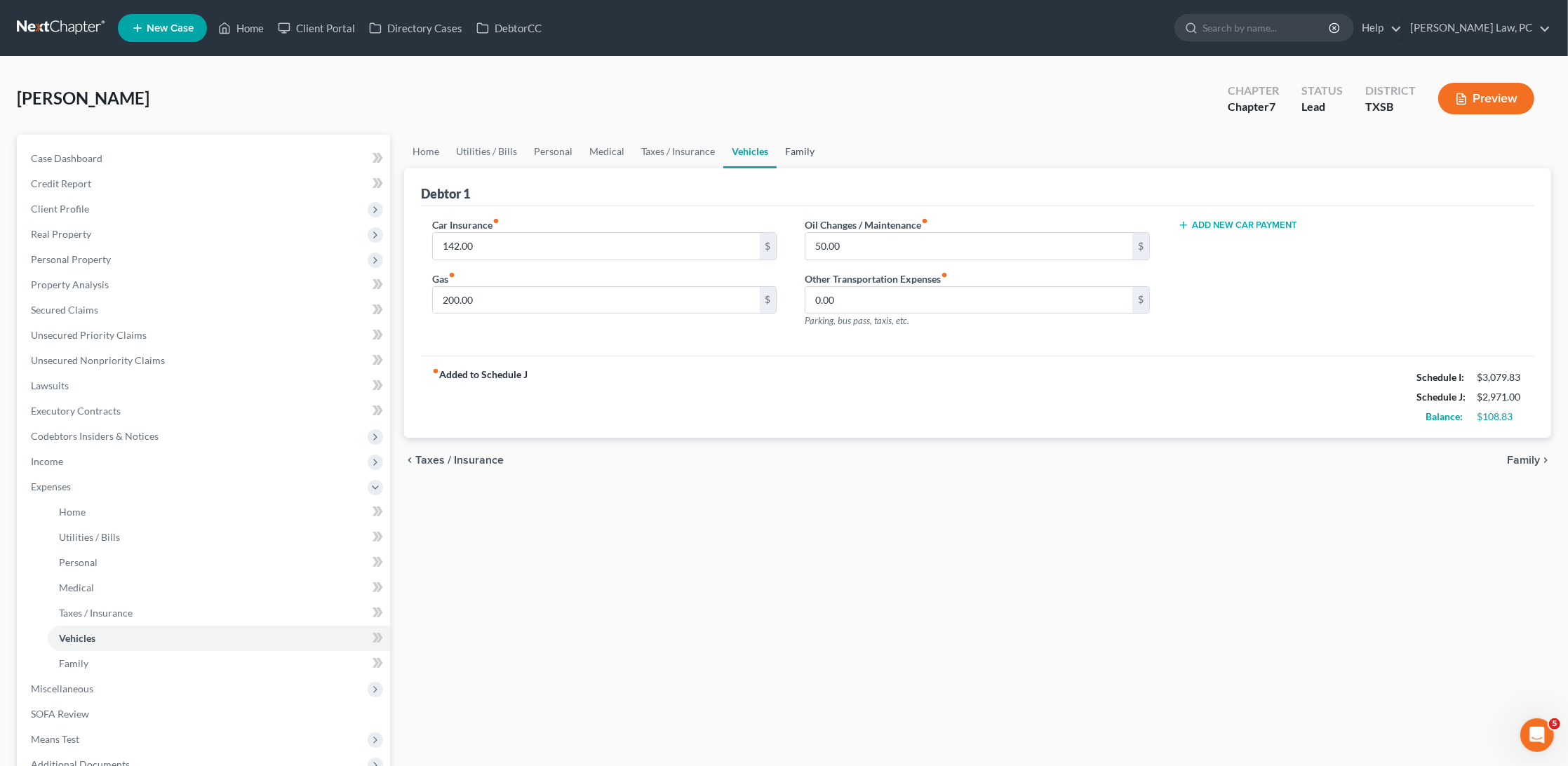
click at [794, 155] on link "Family" at bounding box center [799, 152] width 46 height 34
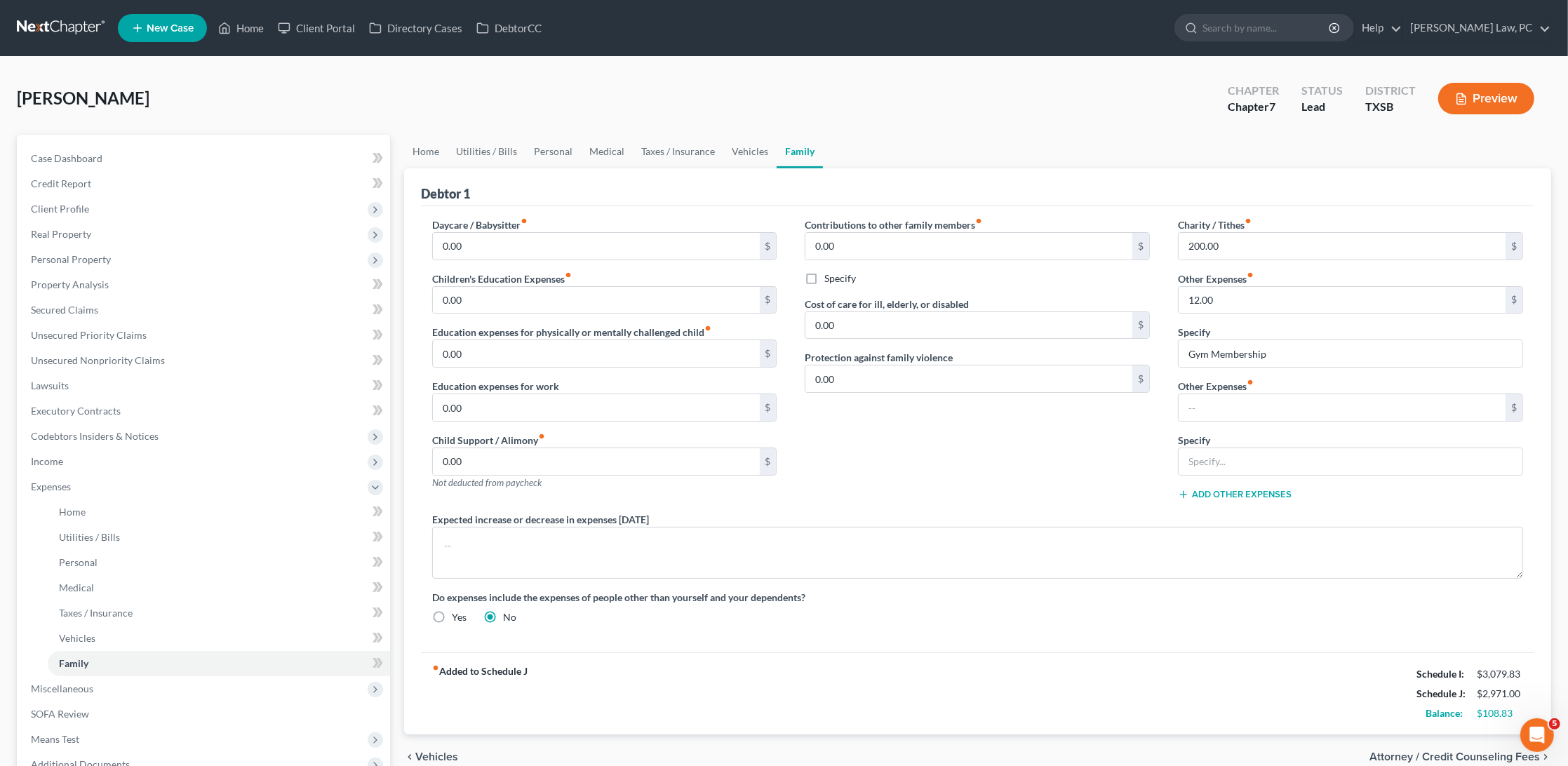
click at [1008, 445] on div "Contributions to other family members fiber_manual_record 0.00 $ Specify Cost o…" at bounding box center [977, 364] width 374 height 294
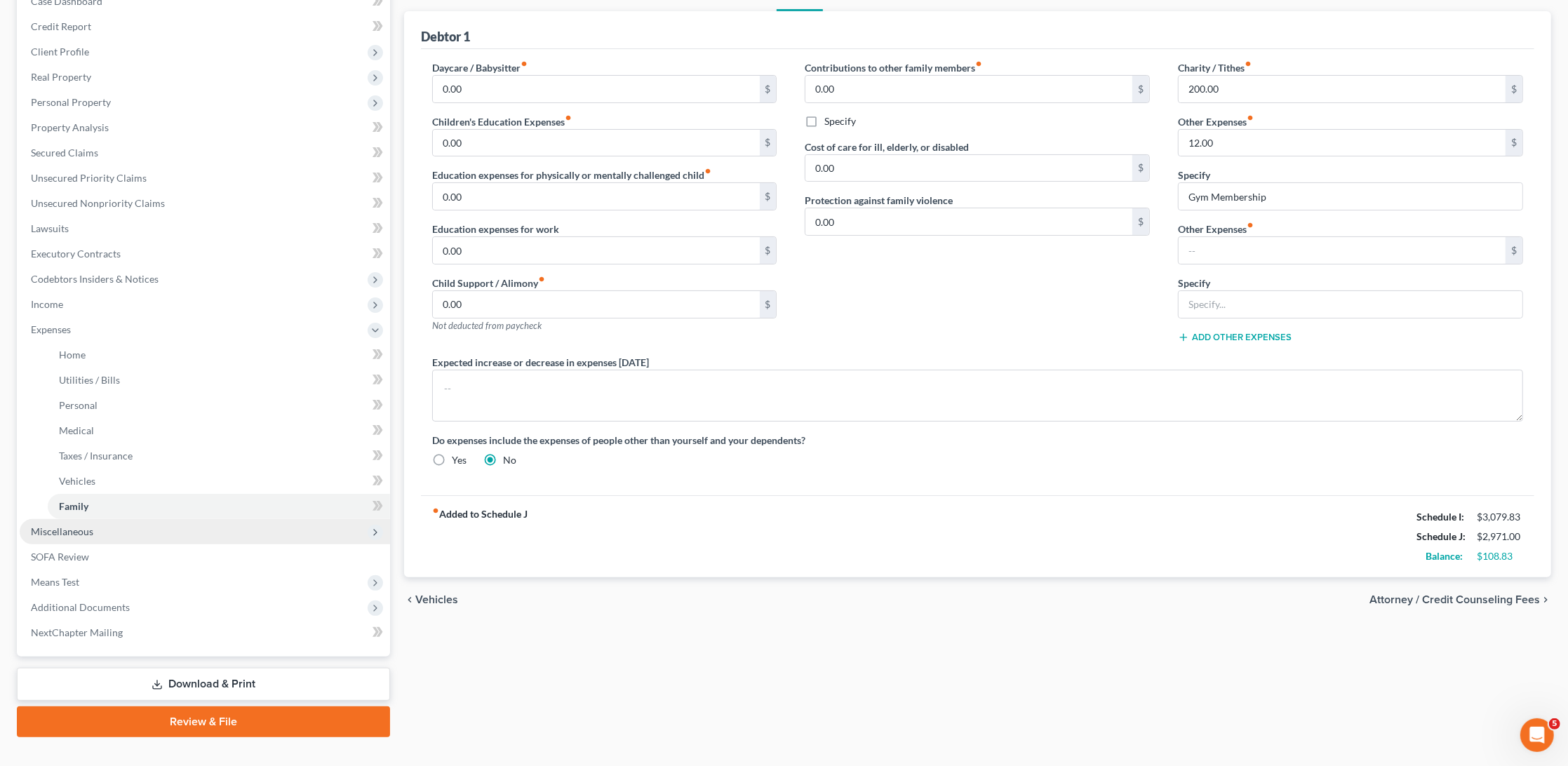
click at [76, 525] on span "Miscellaneous" at bounding box center [62, 531] width 62 height 12
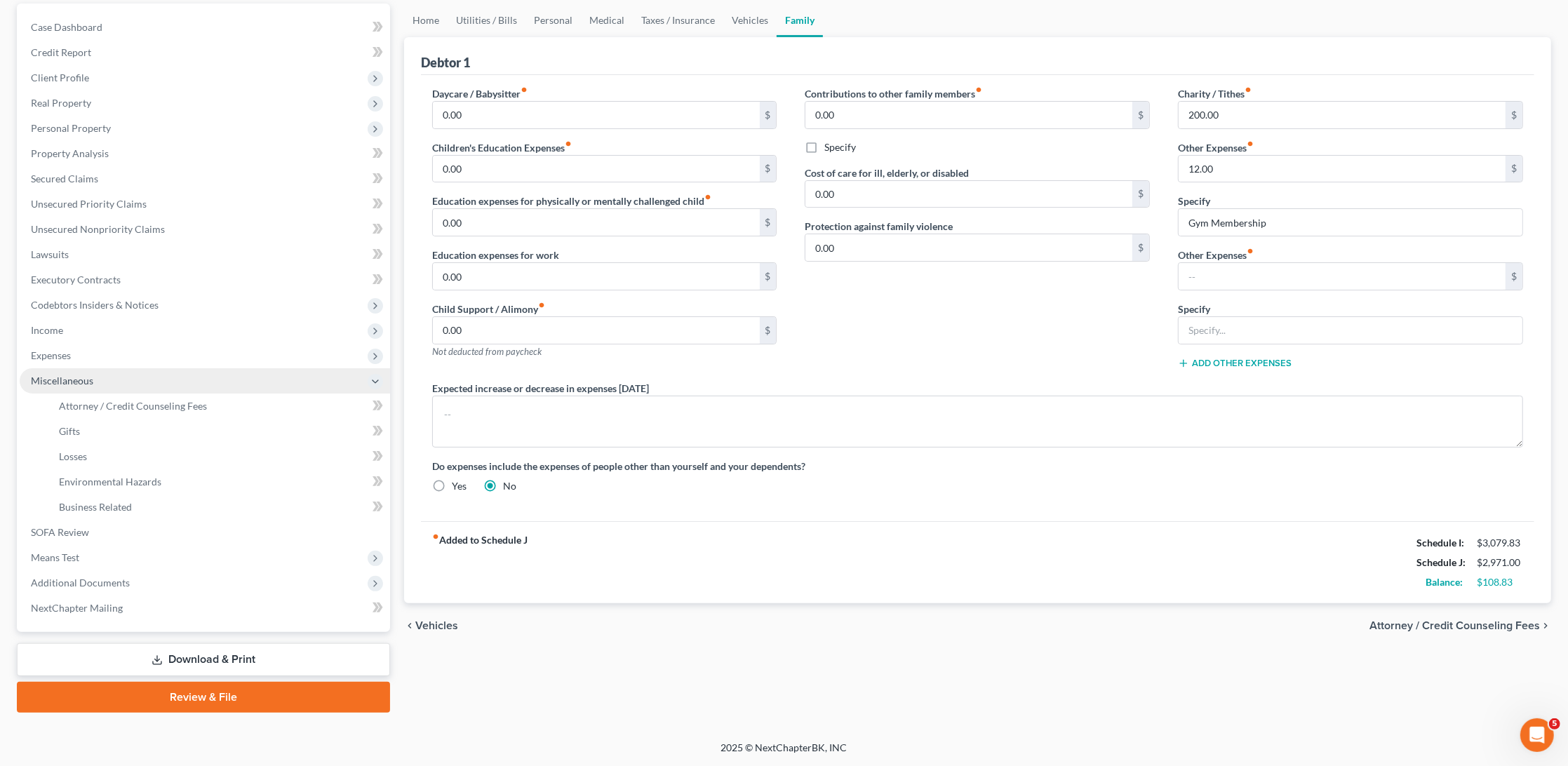
scroll to position [108, 0]
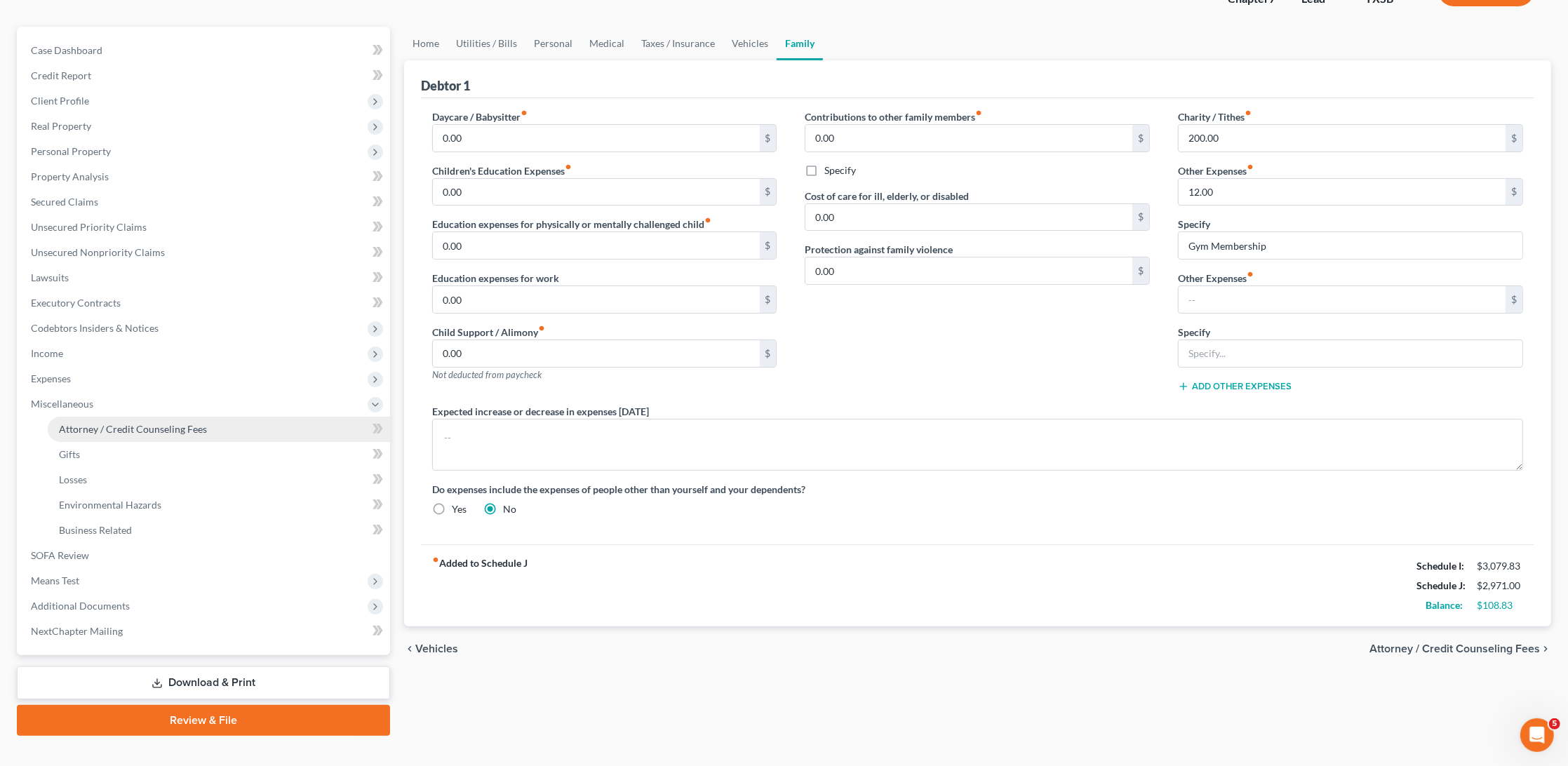
click at [92, 423] on span "Attorney / Credit Counseling Fees" at bounding box center [133, 428] width 148 height 12
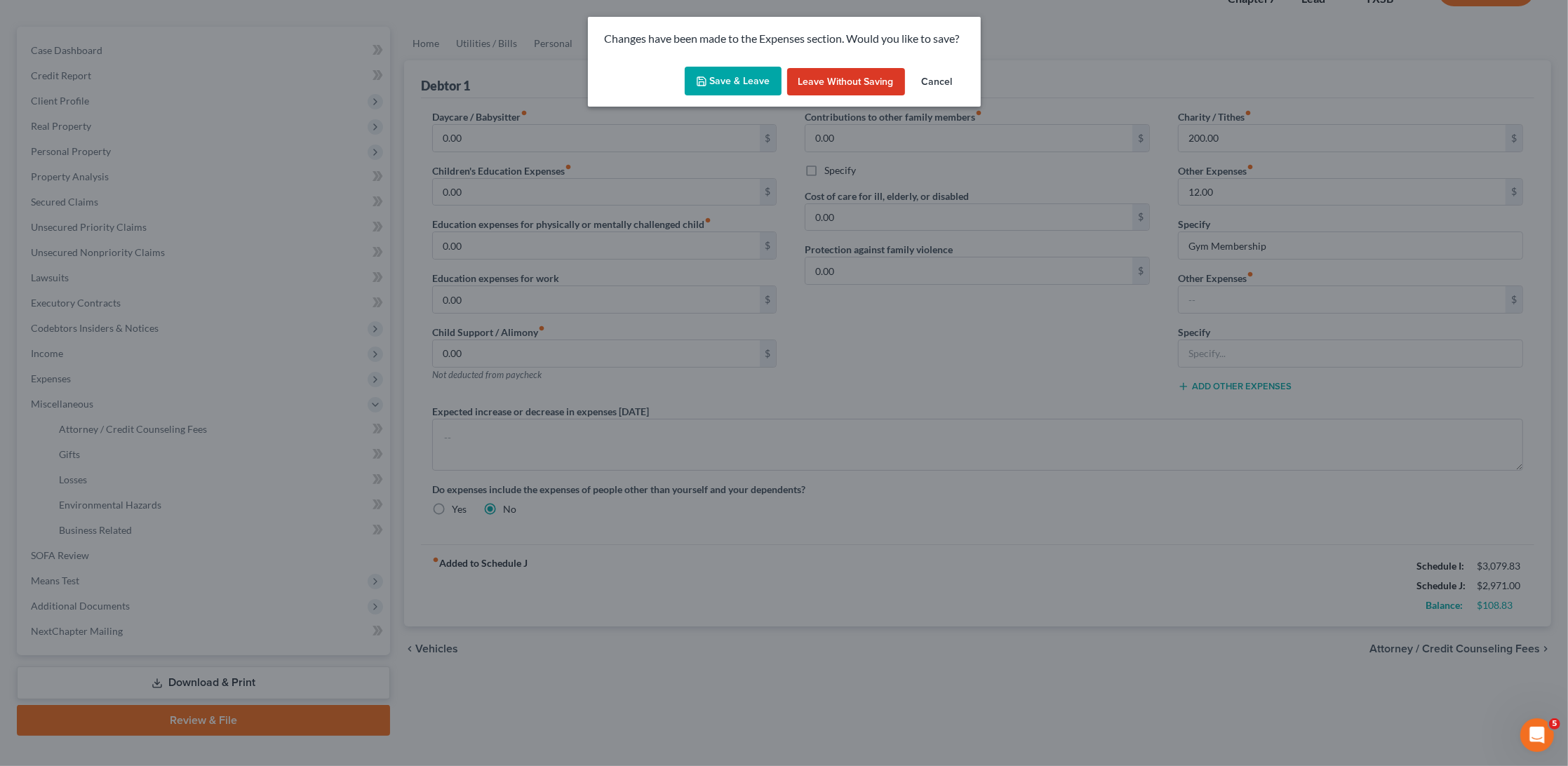
click at [732, 86] on button "Save & Leave" at bounding box center [733, 81] width 97 height 29
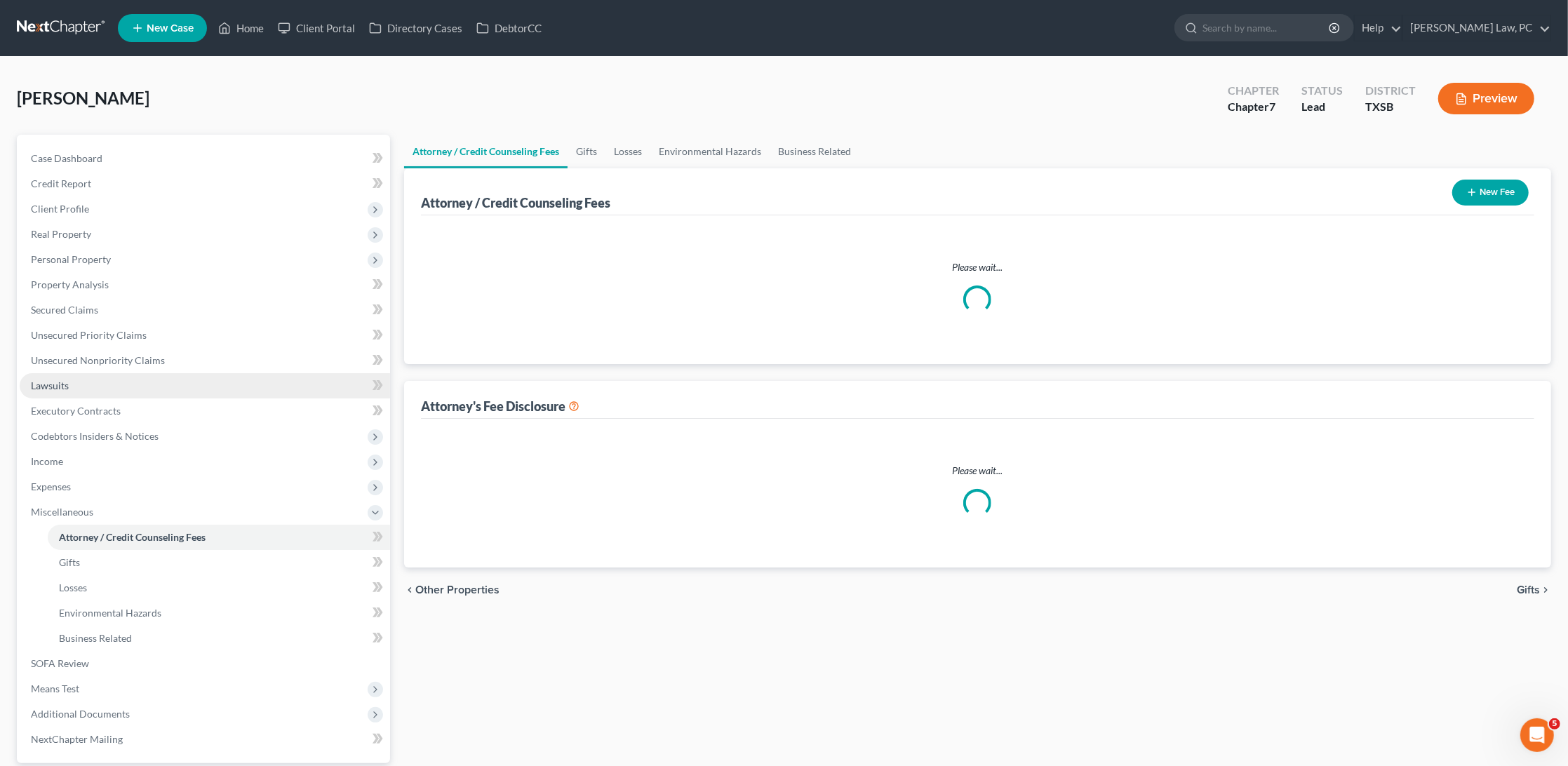
select select "4"
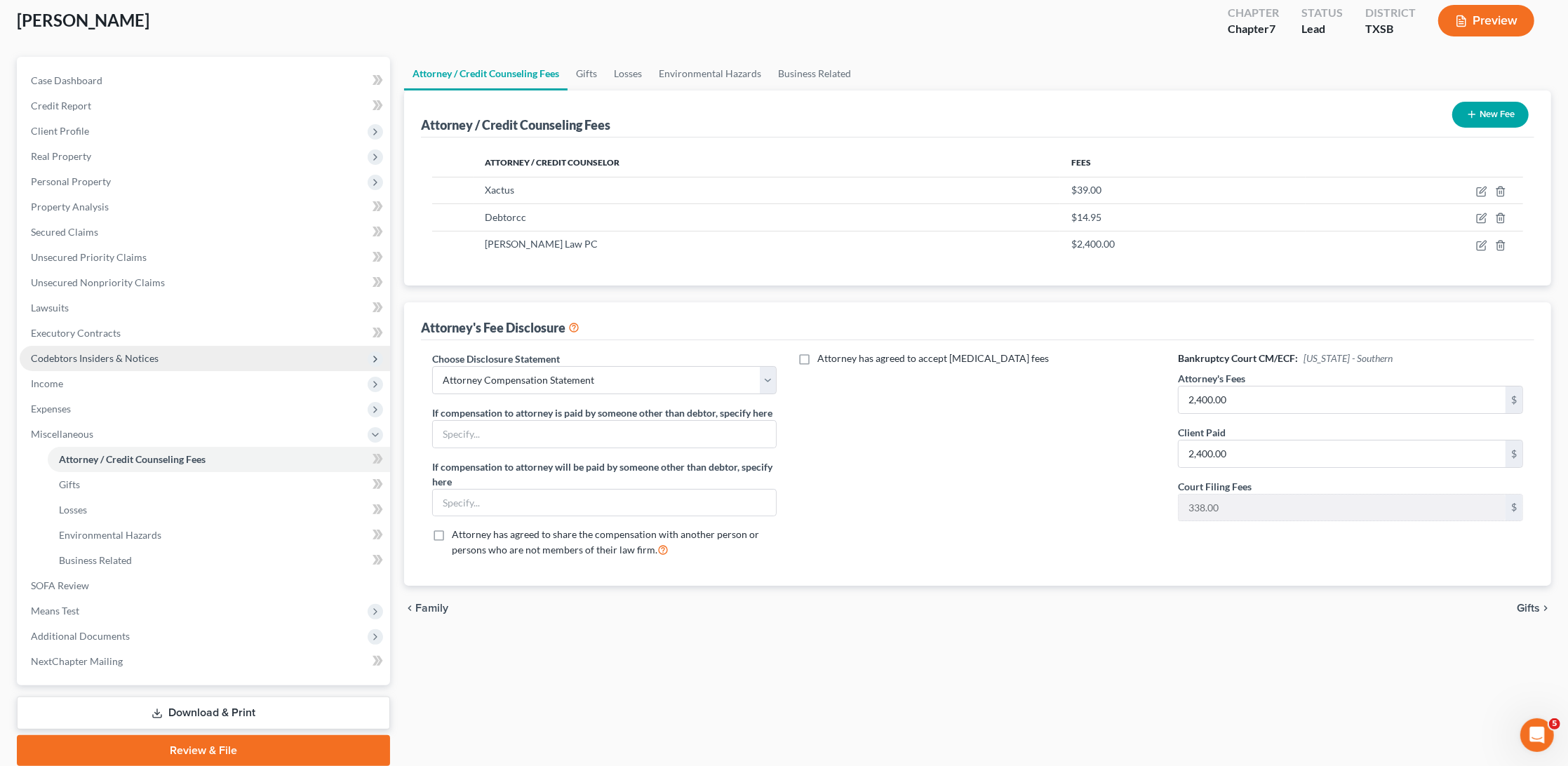
scroll to position [97, 0]
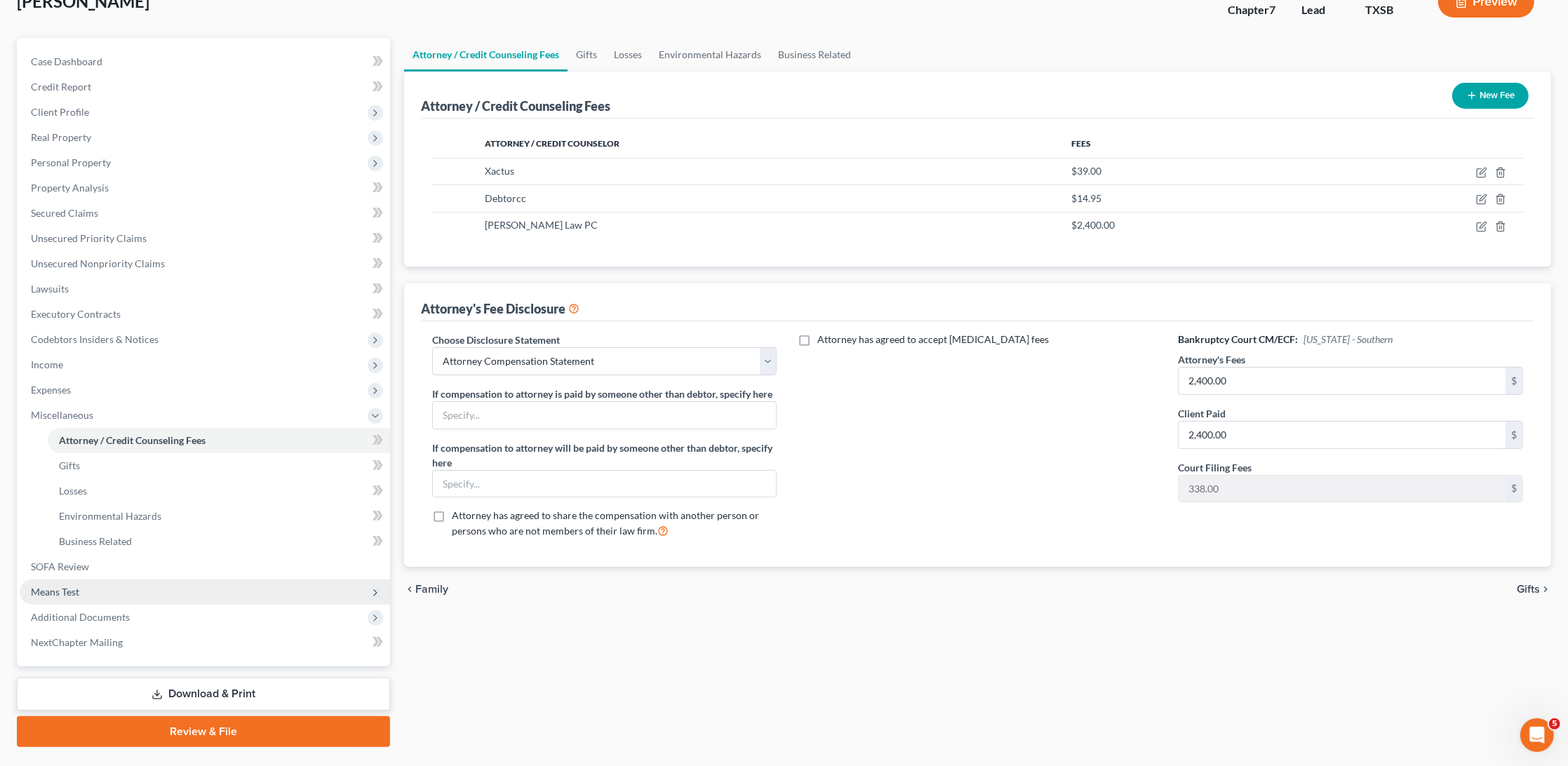
click at [51, 586] on span "Means Test" at bounding box center [55, 591] width 48 height 12
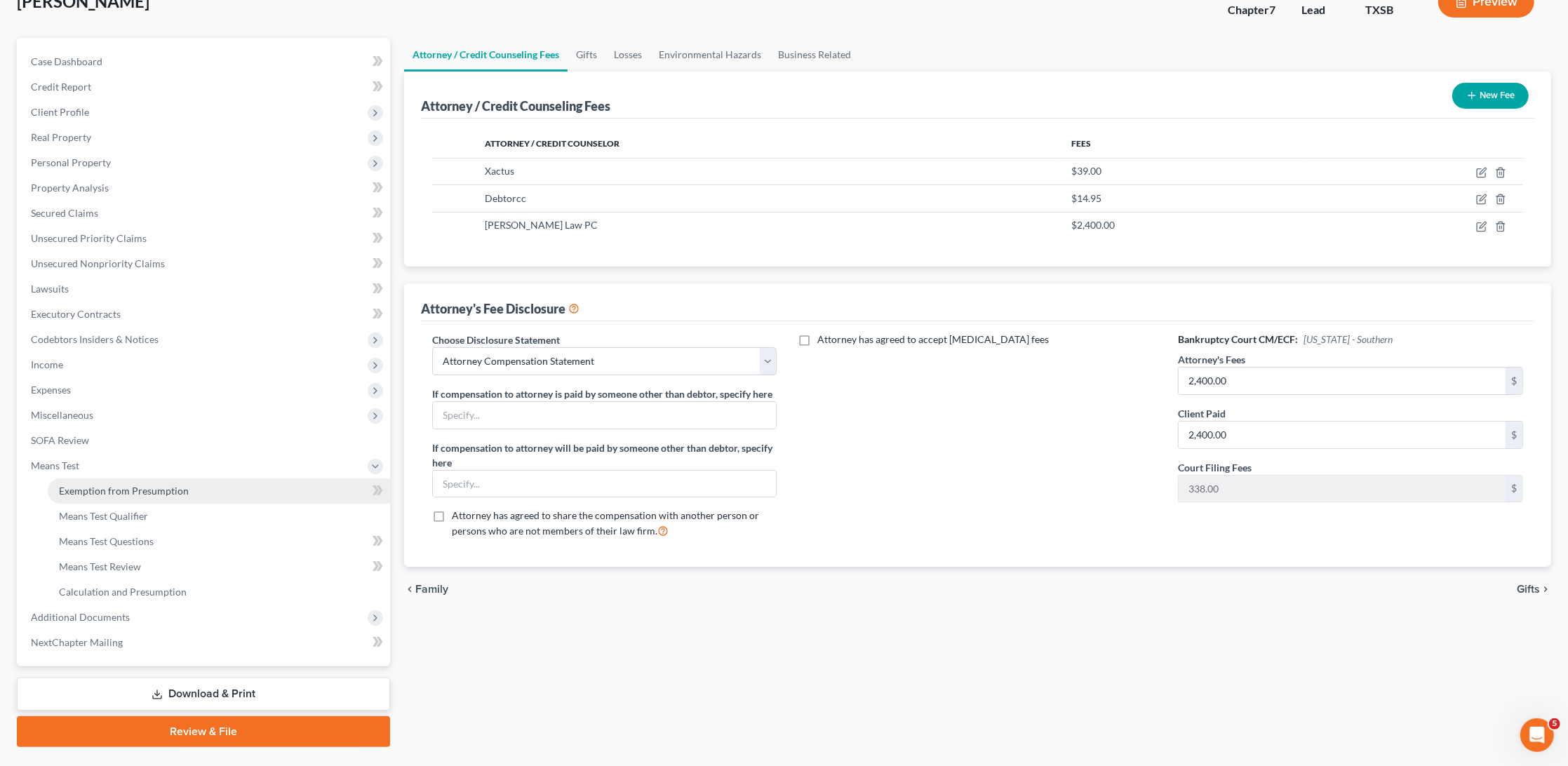
click at [90, 483] on link "Exemption from Presumption" at bounding box center [219, 491] width 342 height 25
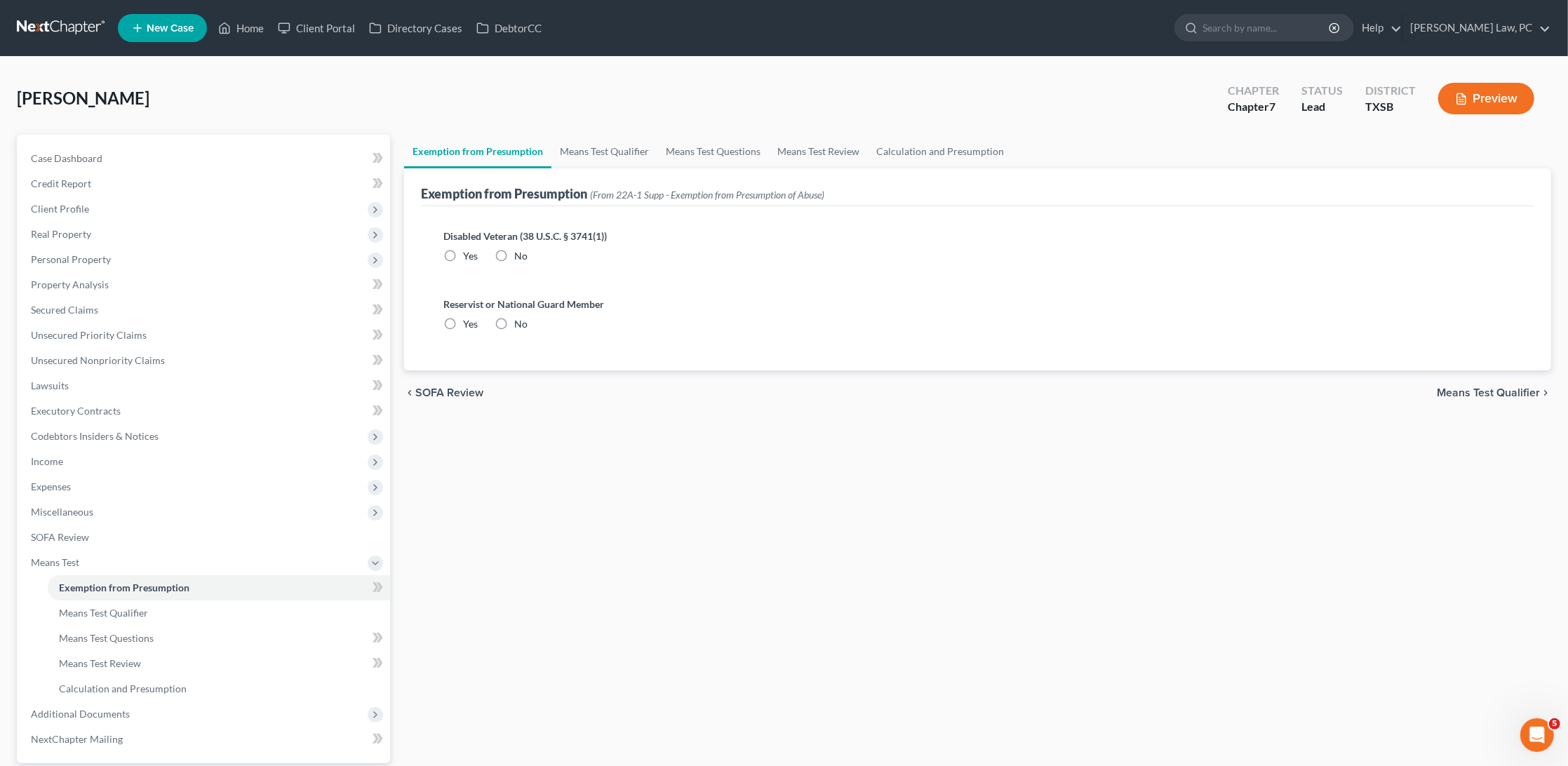
radio input "true"
click at [610, 165] on link "Means Test Qualifier" at bounding box center [604, 152] width 106 height 34
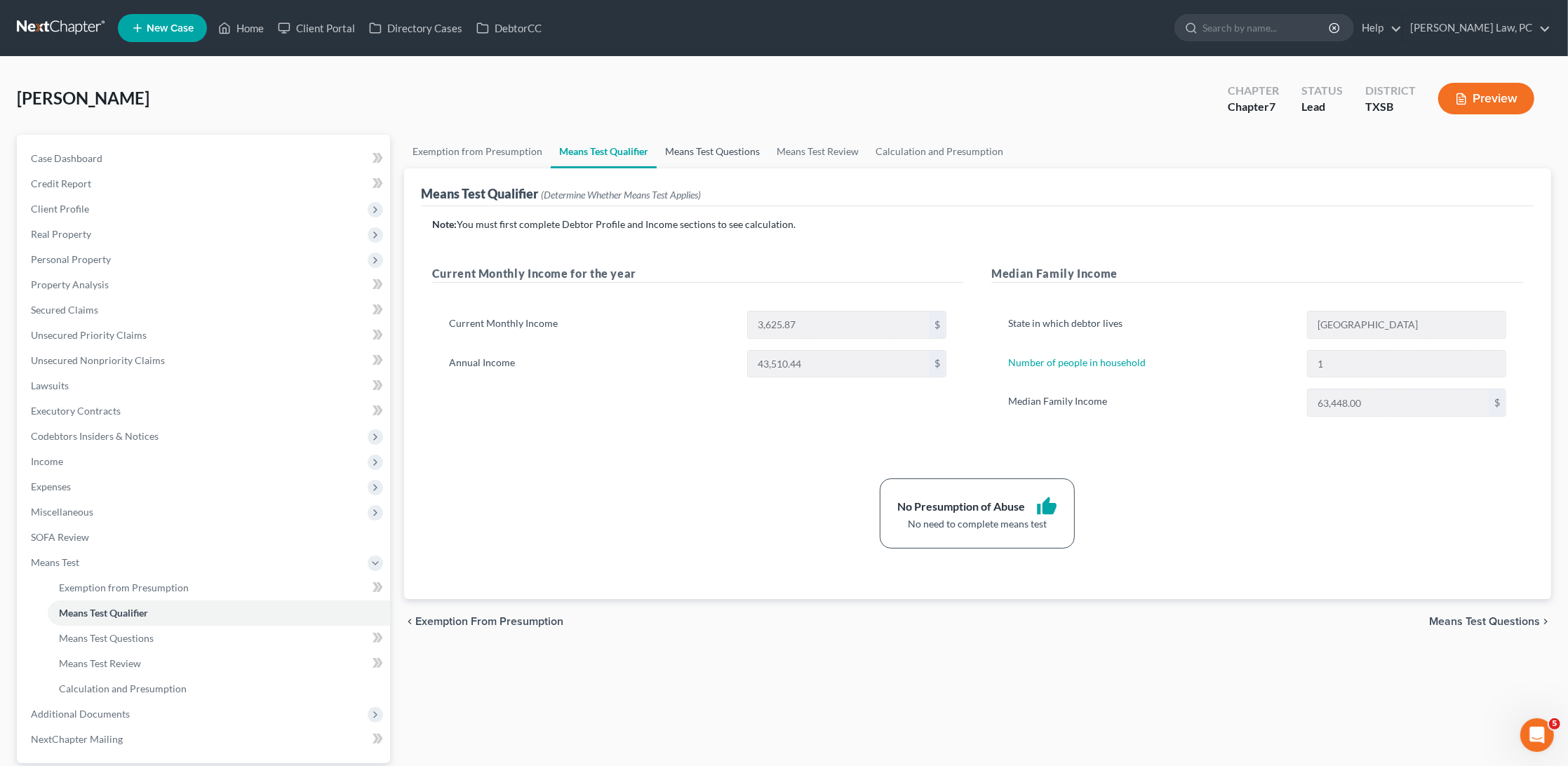
click at [718, 153] on link "Means Test Questions" at bounding box center [713, 152] width 112 height 34
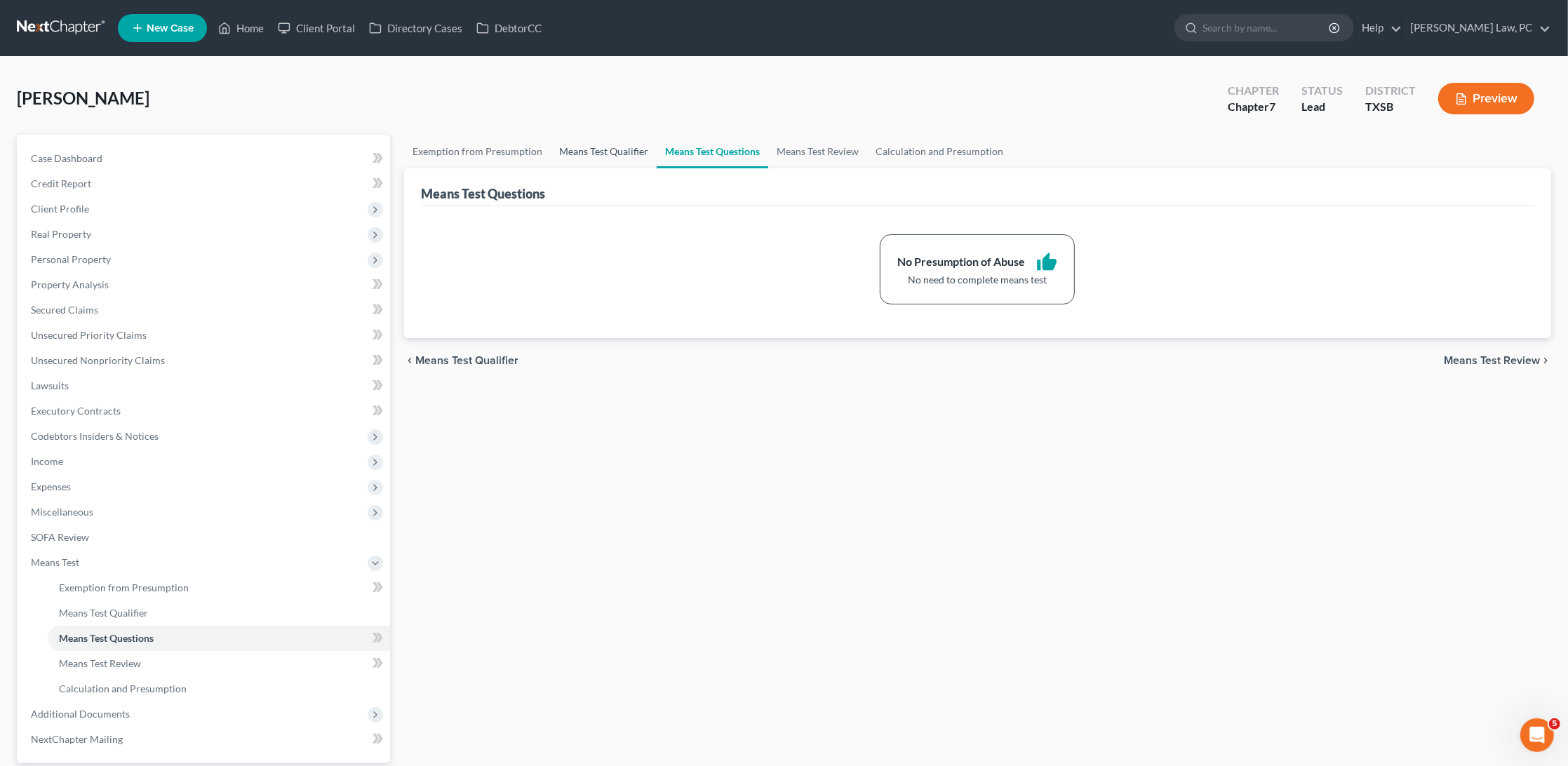
click at [628, 142] on link "Means Test Qualifier" at bounding box center [603, 152] width 106 height 34
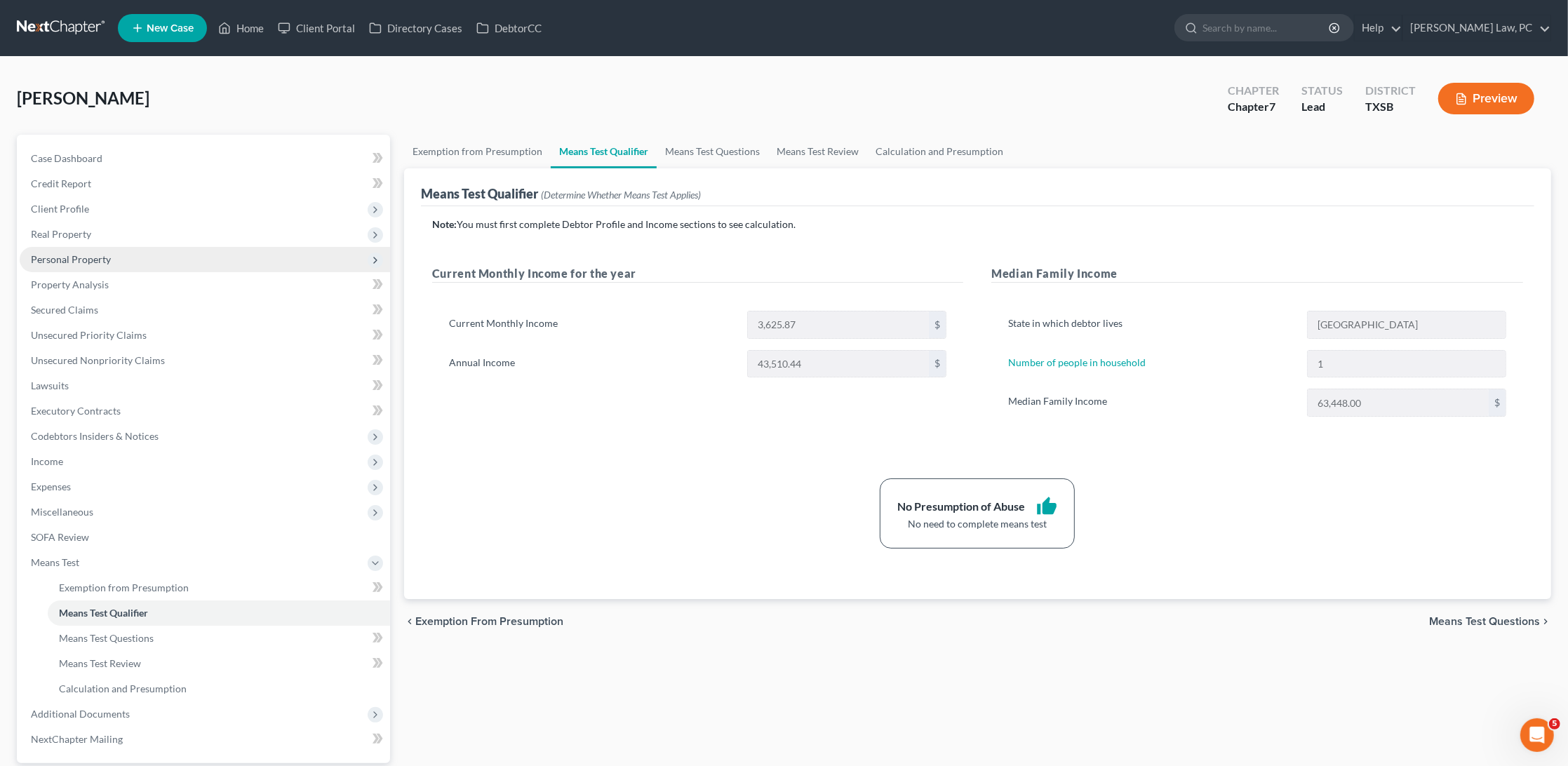
click at [76, 254] on span "Personal Property" at bounding box center [70, 259] width 80 height 12
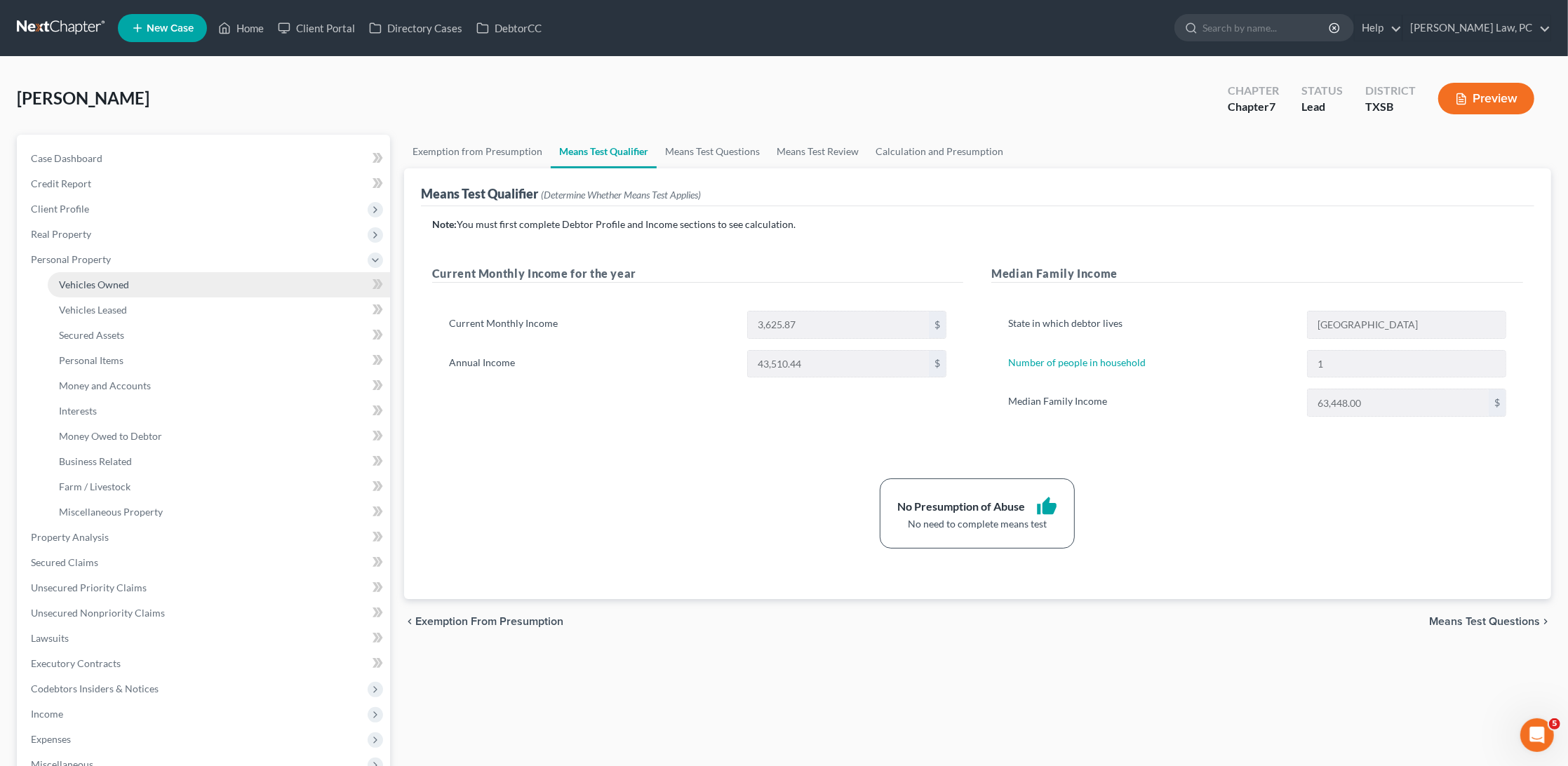
click at [97, 281] on span "Vehicles Owned" at bounding box center [94, 284] width 70 height 12
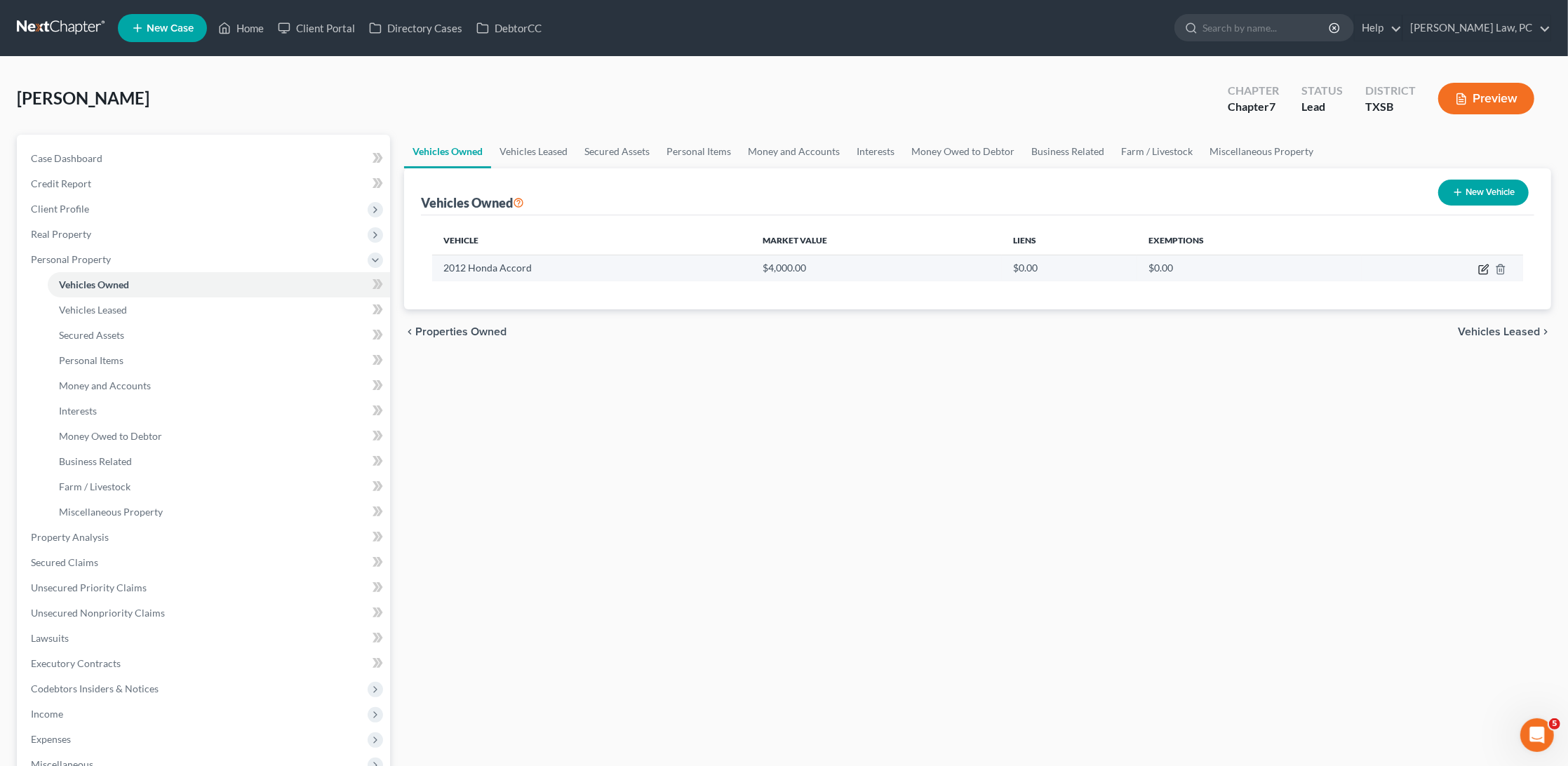
click at [1481, 270] on icon "button" at bounding box center [1484, 269] width 11 height 11
select select "0"
select select "14"
select select "3"
select select "0"
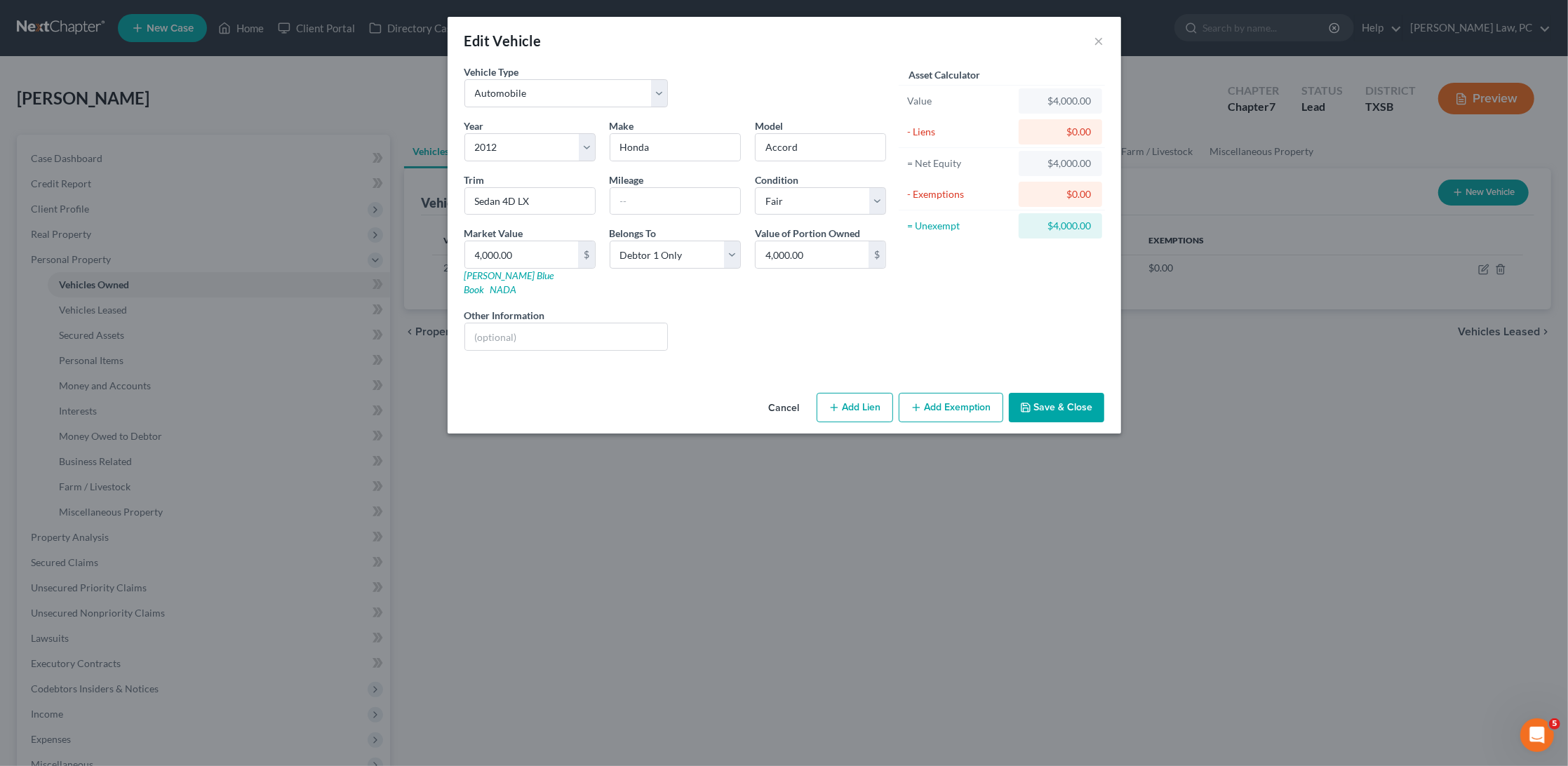
click at [960, 393] on button "Add Exemption" at bounding box center [951, 407] width 104 height 29
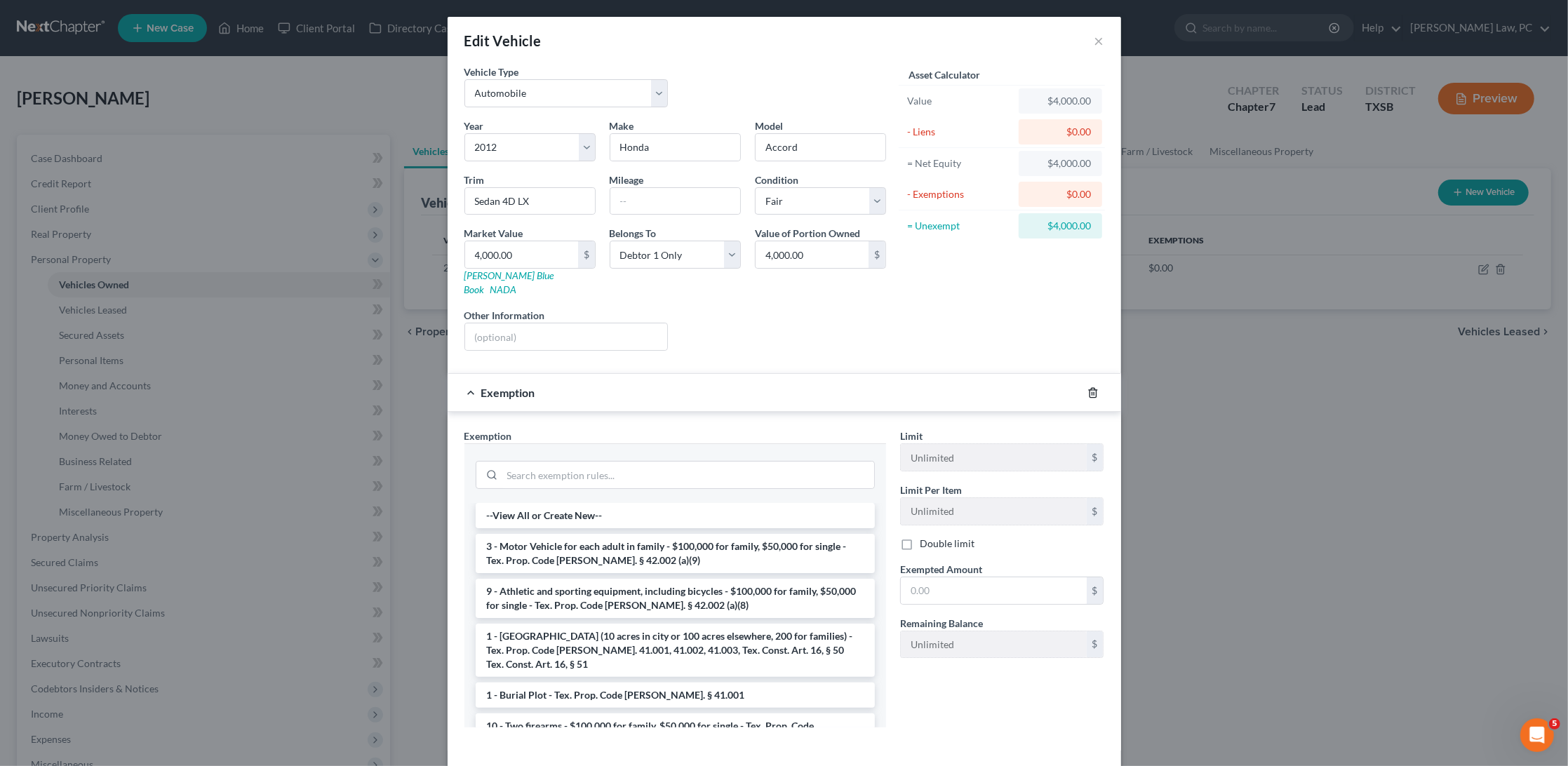
click at [1093, 387] on icon "button" at bounding box center [1093, 393] width 11 height 11
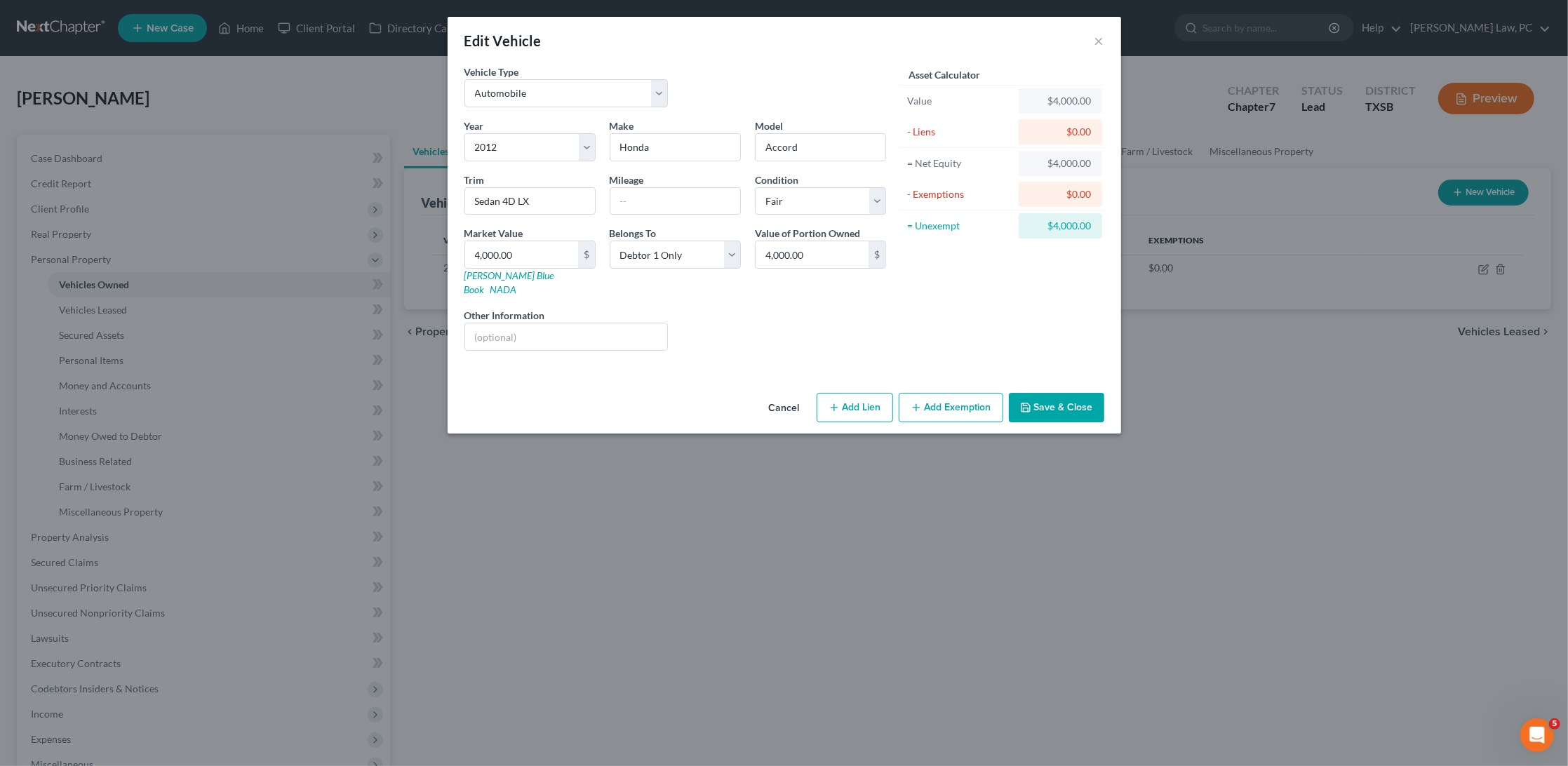
click at [1067, 394] on button "Save & Close" at bounding box center [1057, 407] width 95 height 29
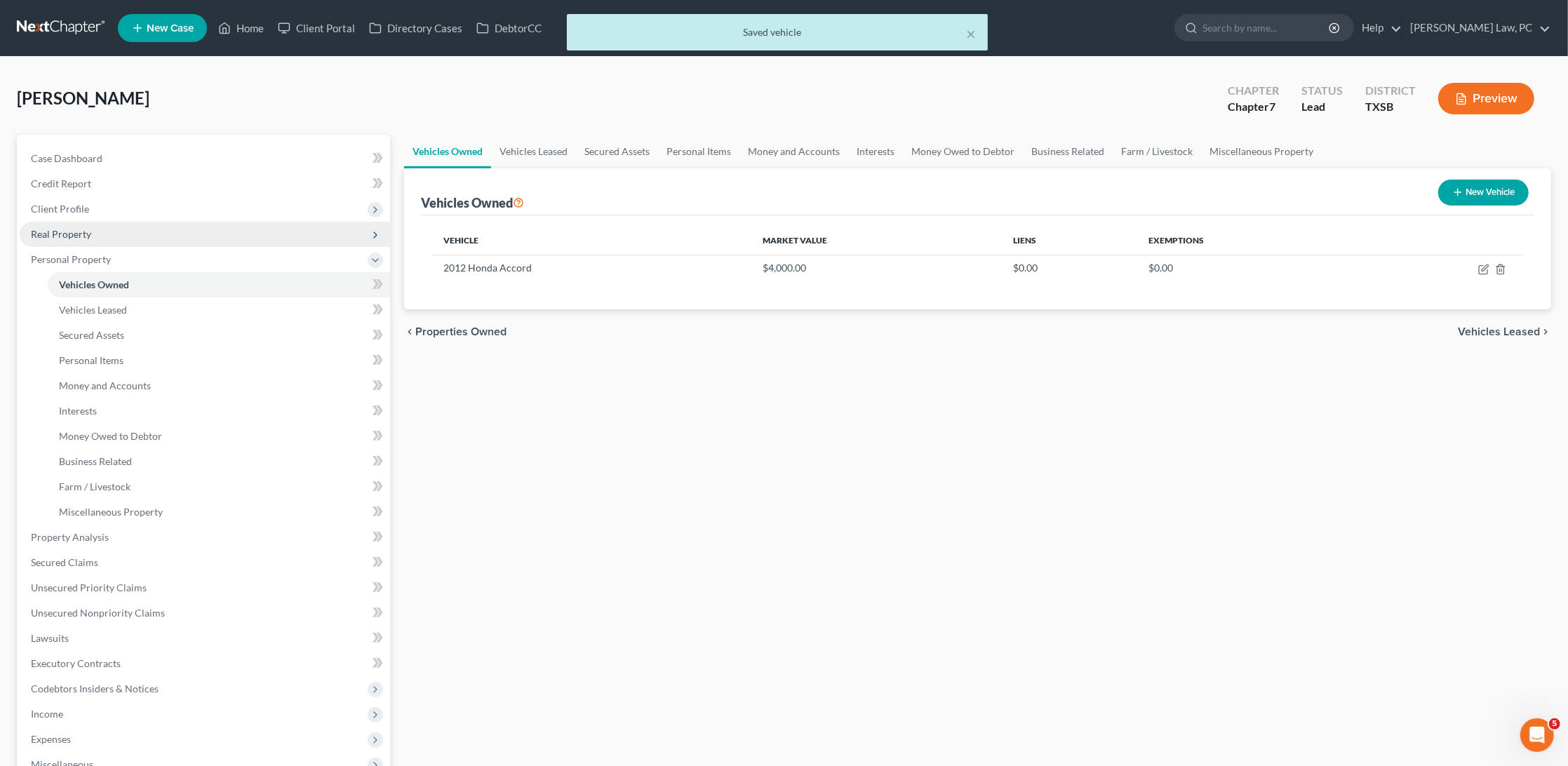
click at [83, 228] on span "Real Property" at bounding box center [61, 234] width 60 height 12
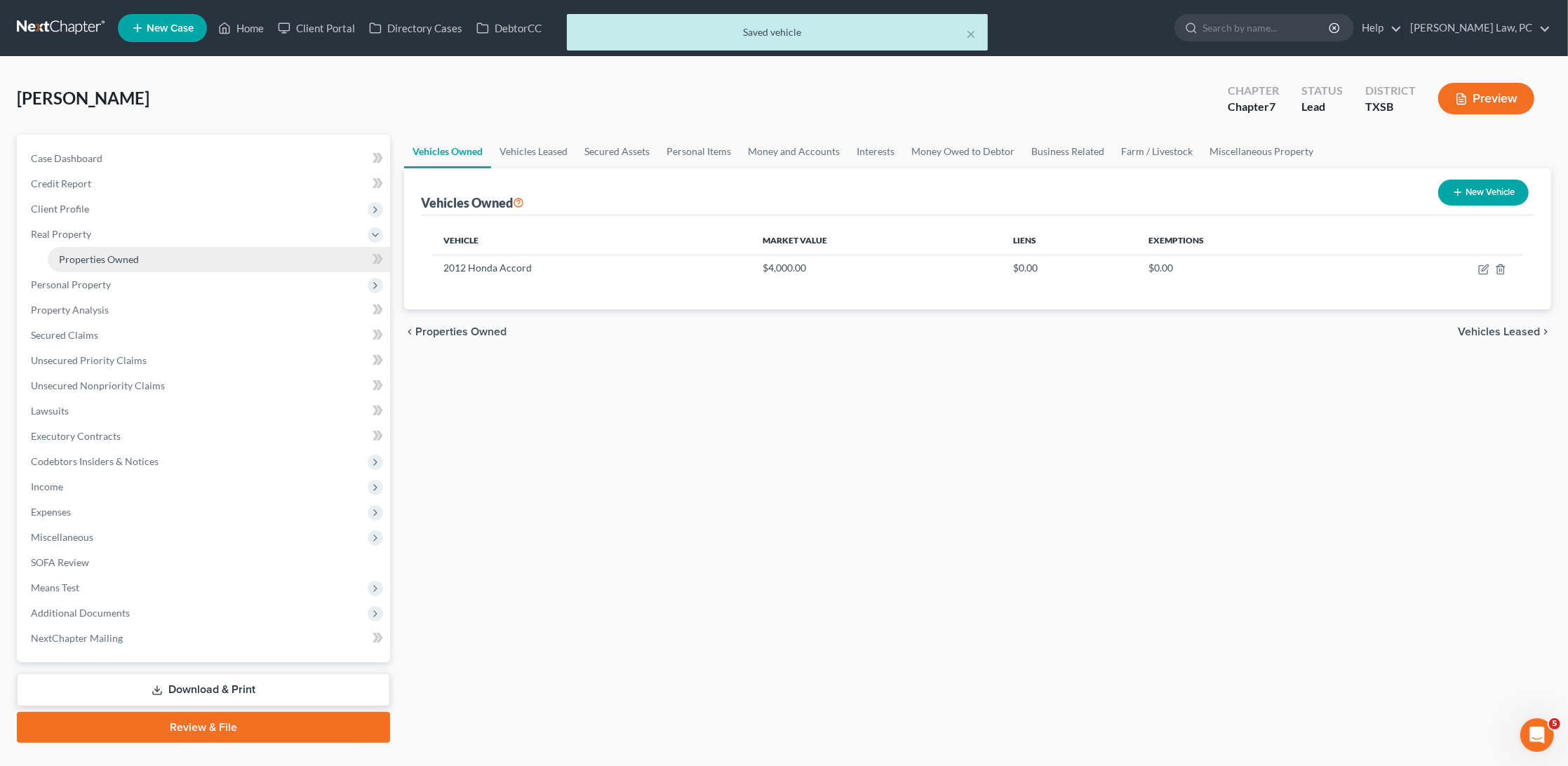
click at [120, 253] on span "Properties Owned" at bounding box center [98, 259] width 80 height 12
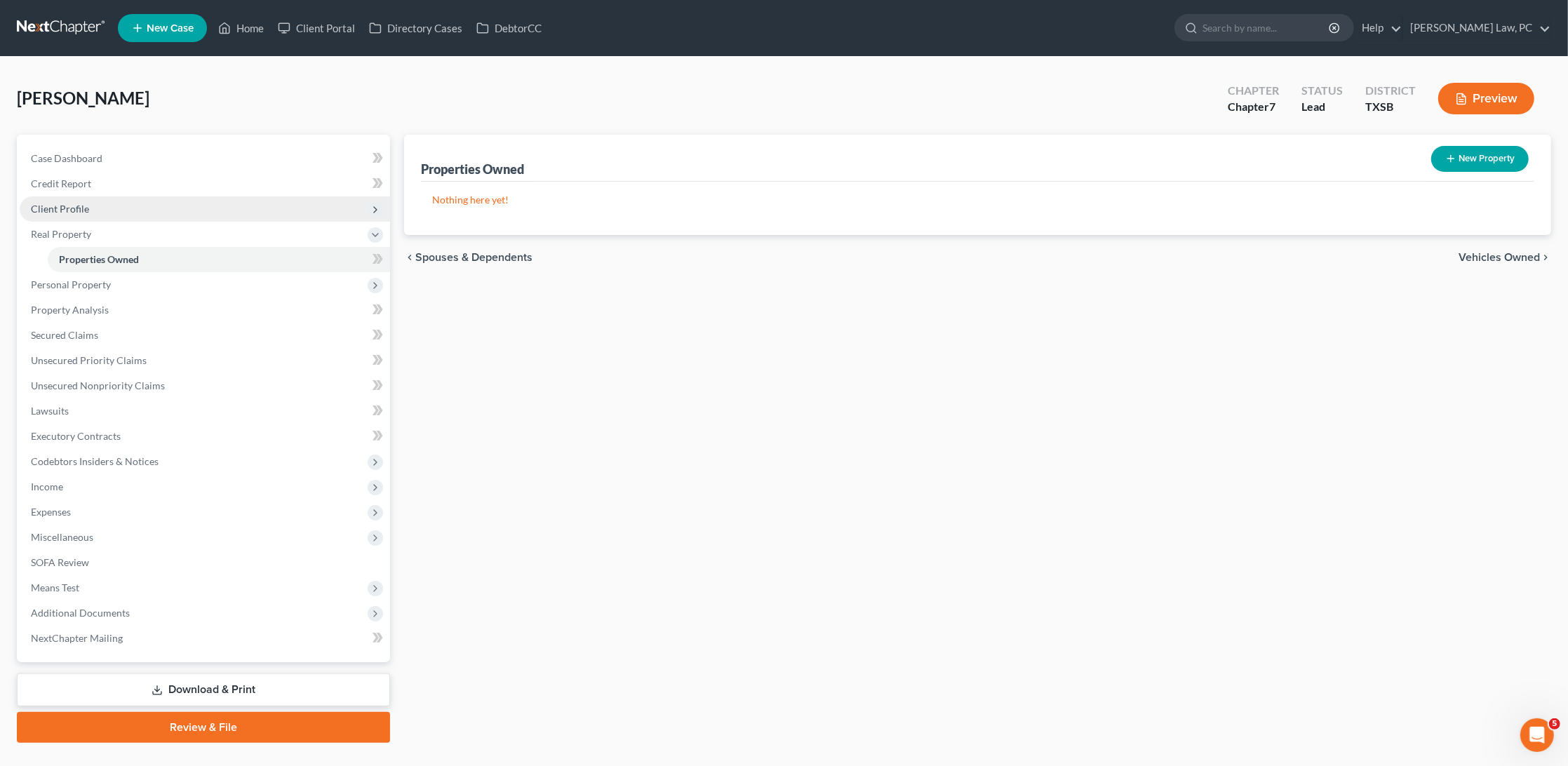
click at [73, 206] on span "Client Profile" at bounding box center [59, 208] width 58 height 12
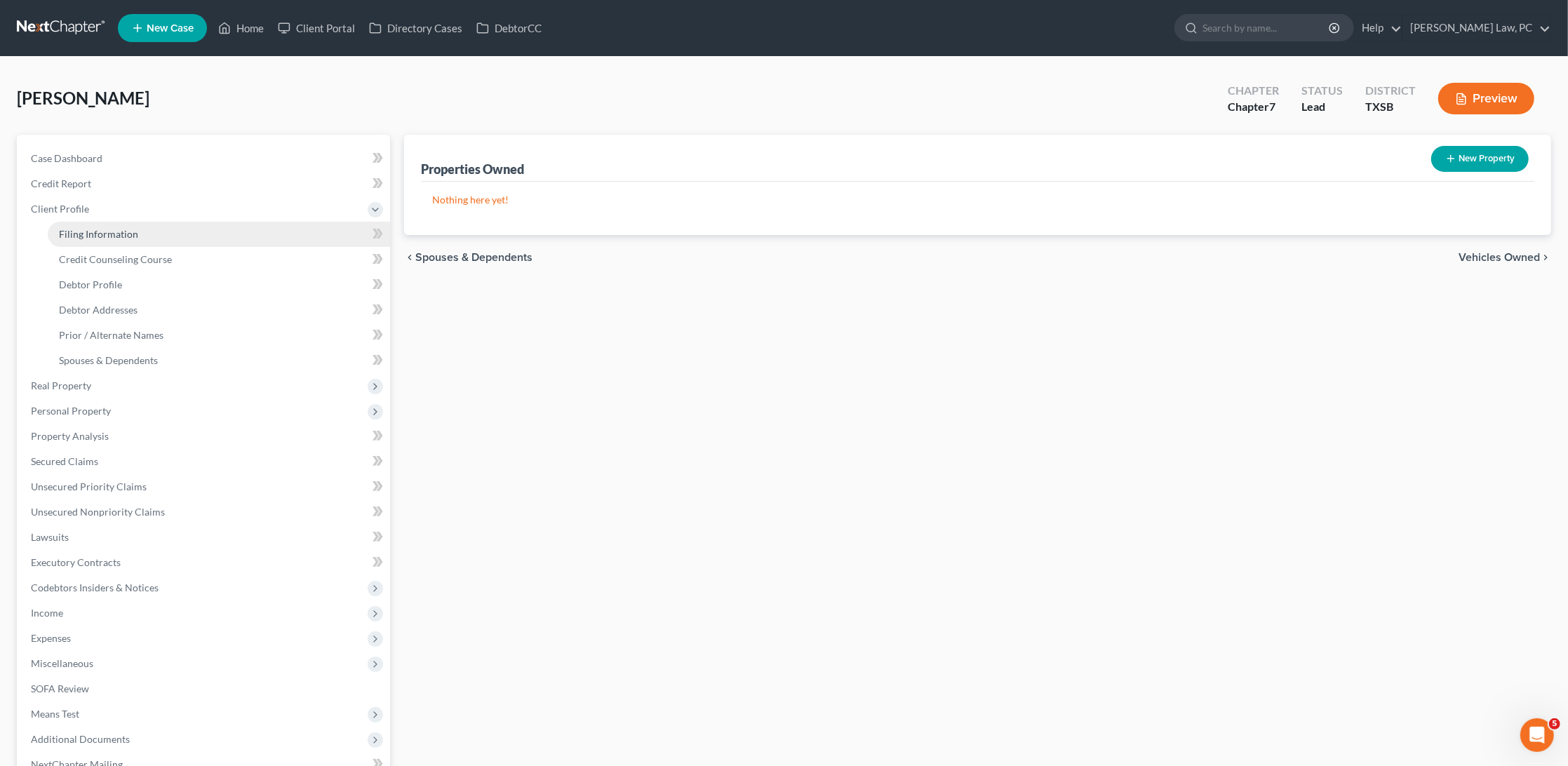
click at [109, 233] on span "Filing Information" at bounding box center [98, 234] width 79 height 12
select select "1"
select select "0"
select select "79"
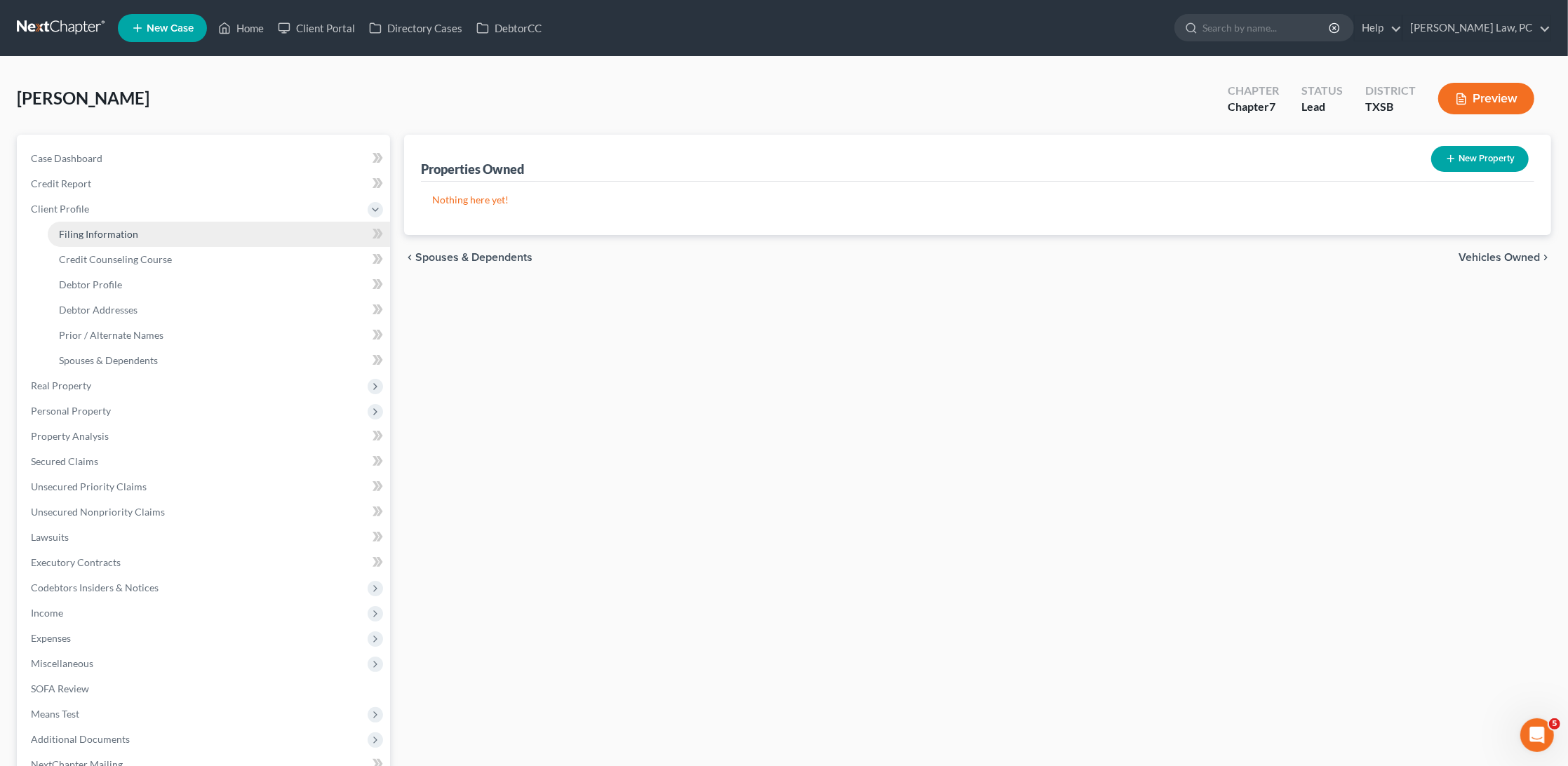
select select "0"
select select "45"
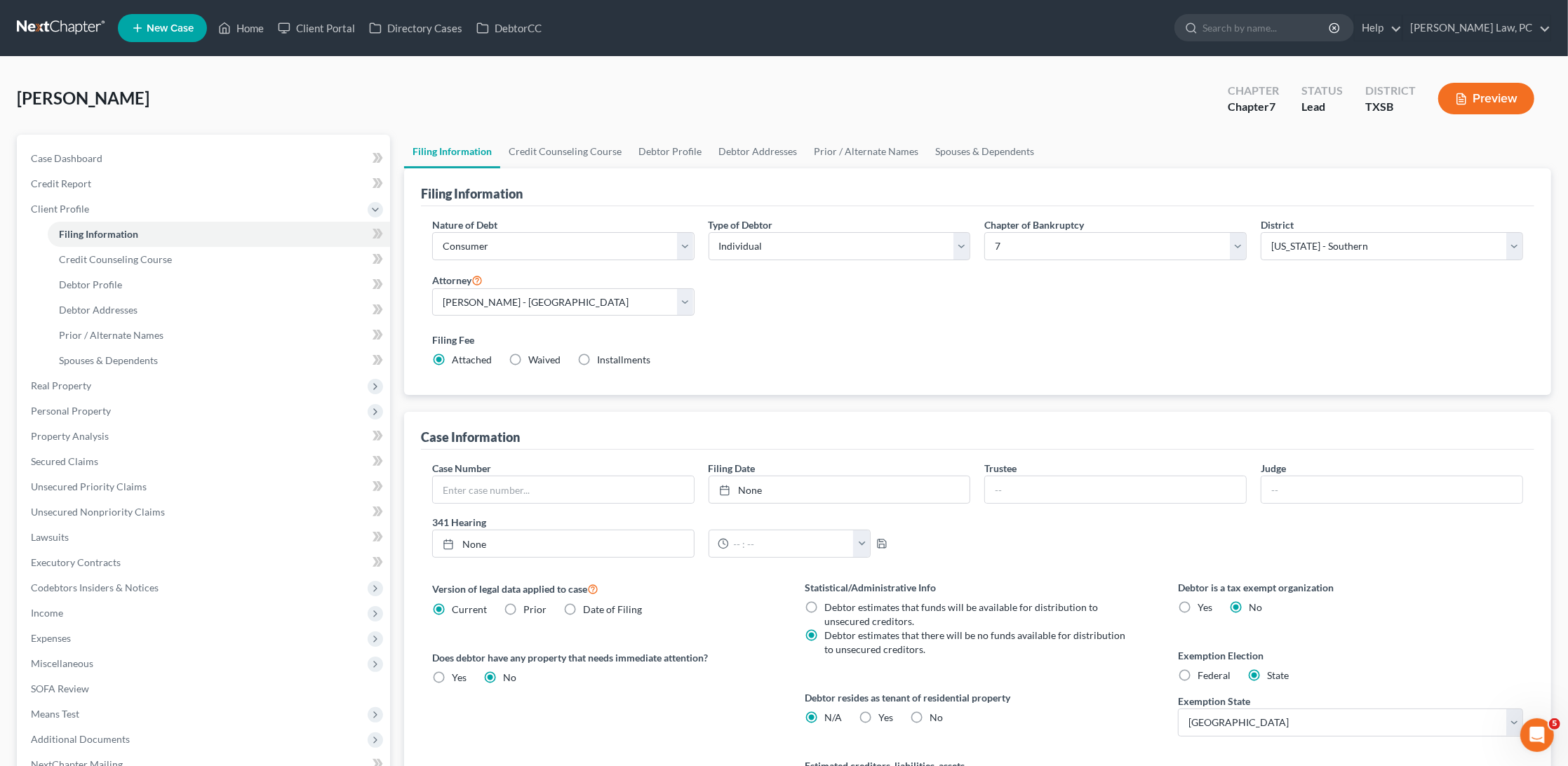
click at [1196, 668] on div "Federal" at bounding box center [1205, 675] width 53 height 14
click at [1198, 668] on label "Federal" at bounding box center [1214, 675] width 33 height 14
click at [1203, 668] on input "Federal" at bounding box center [1208, 673] width 9 height 9
radio input "true"
radio input "false"
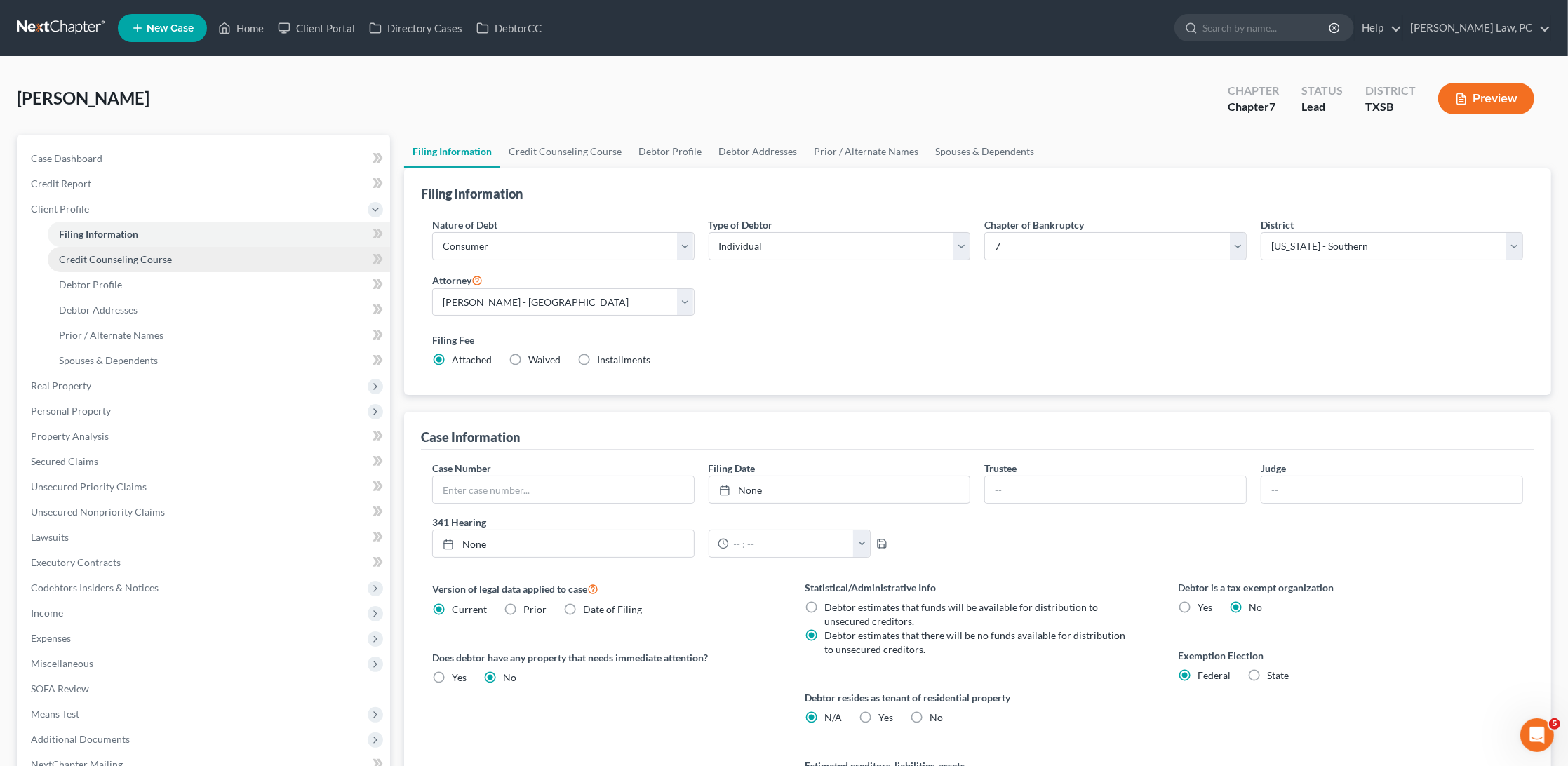
click at [144, 255] on span "Credit Counseling Course" at bounding box center [115, 259] width 113 height 12
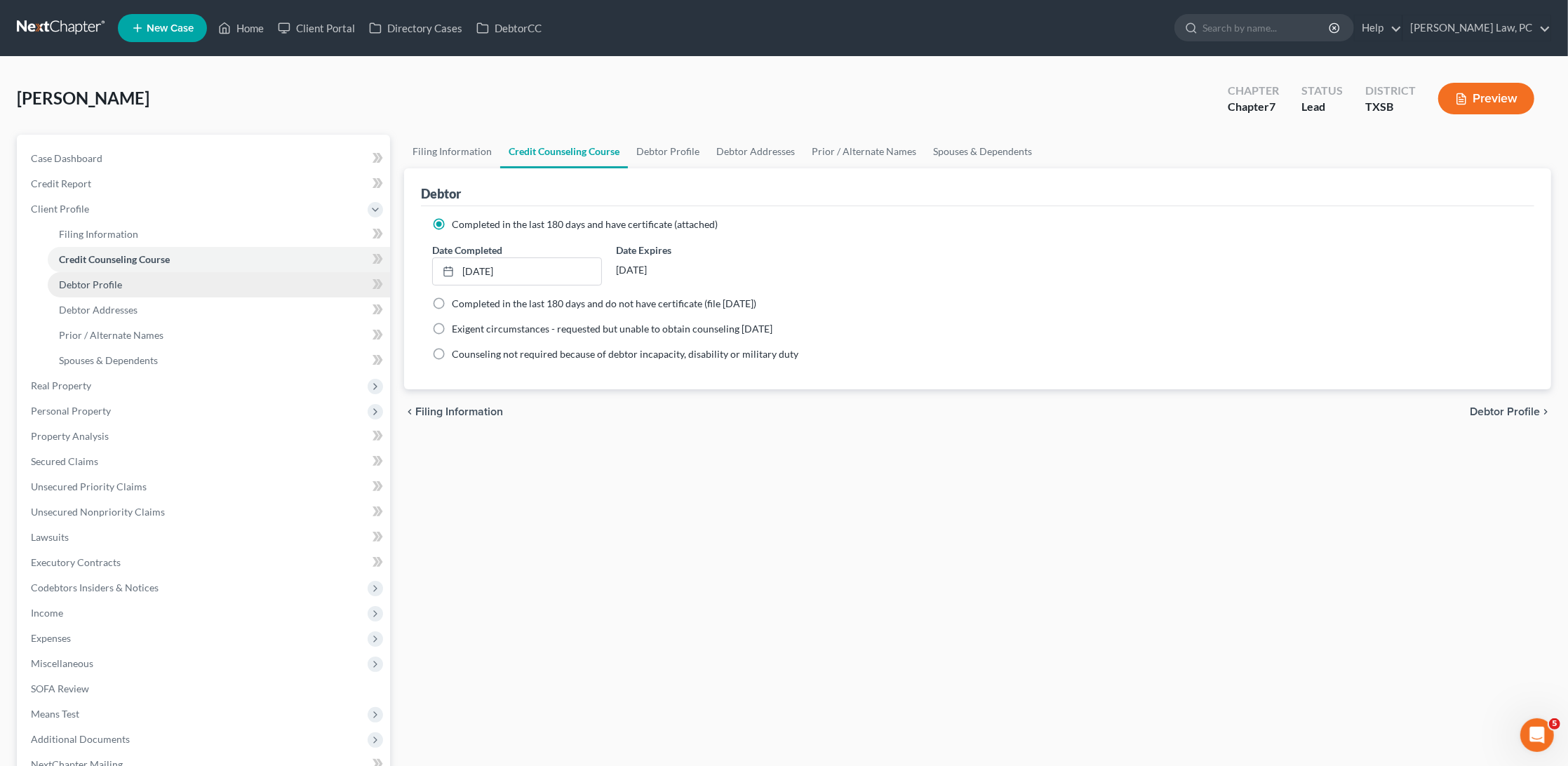
click at [97, 278] on span "Debtor Profile" at bounding box center [90, 284] width 63 height 12
select select "0"
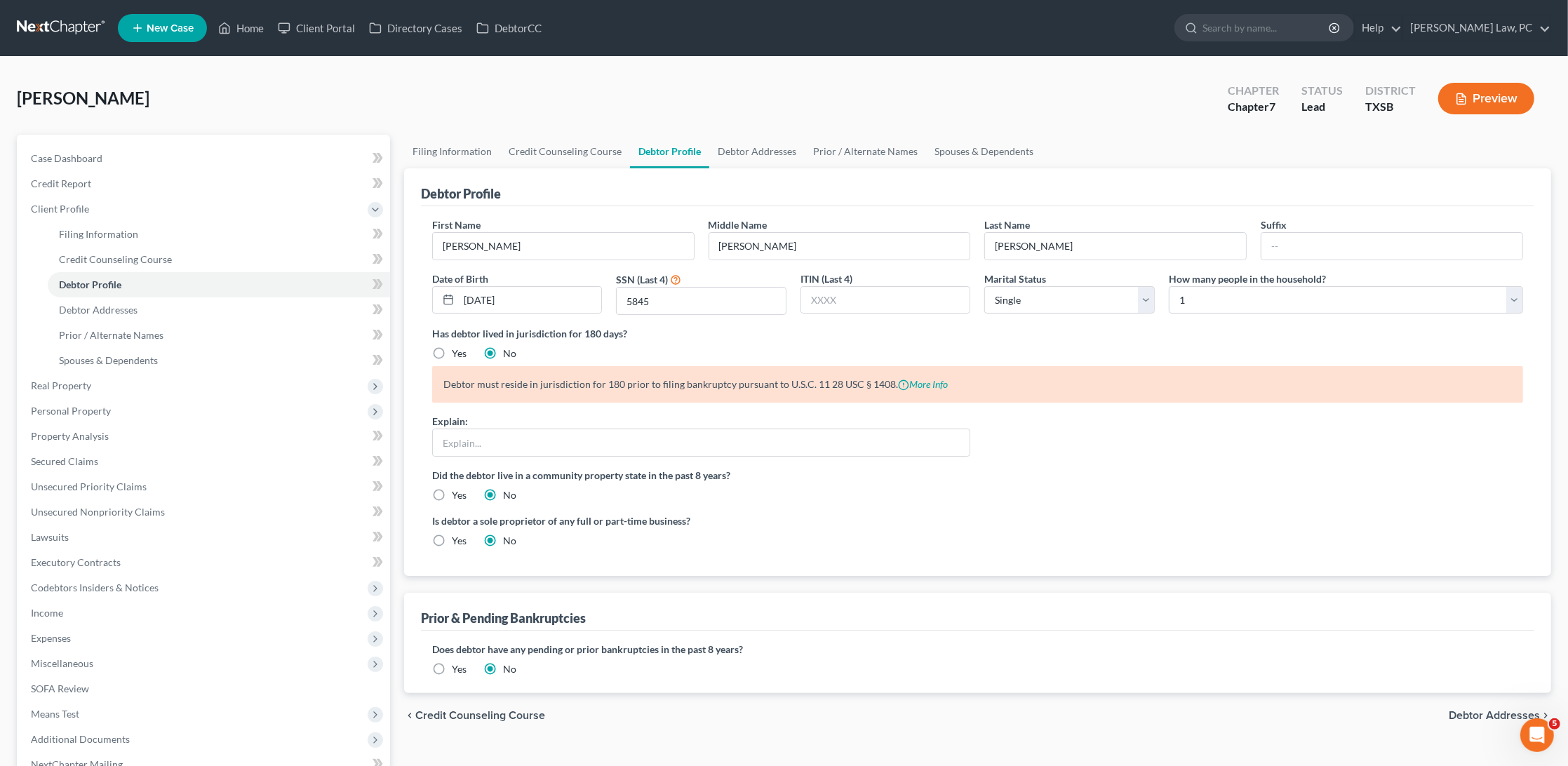
click at [457, 346] on label "Yes" at bounding box center [460, 353] width 15 height 14
click at [457, 346] on input "Yes" at bounding box center [462, 351] width 9 height 9
radio input "true"
radio input "false"
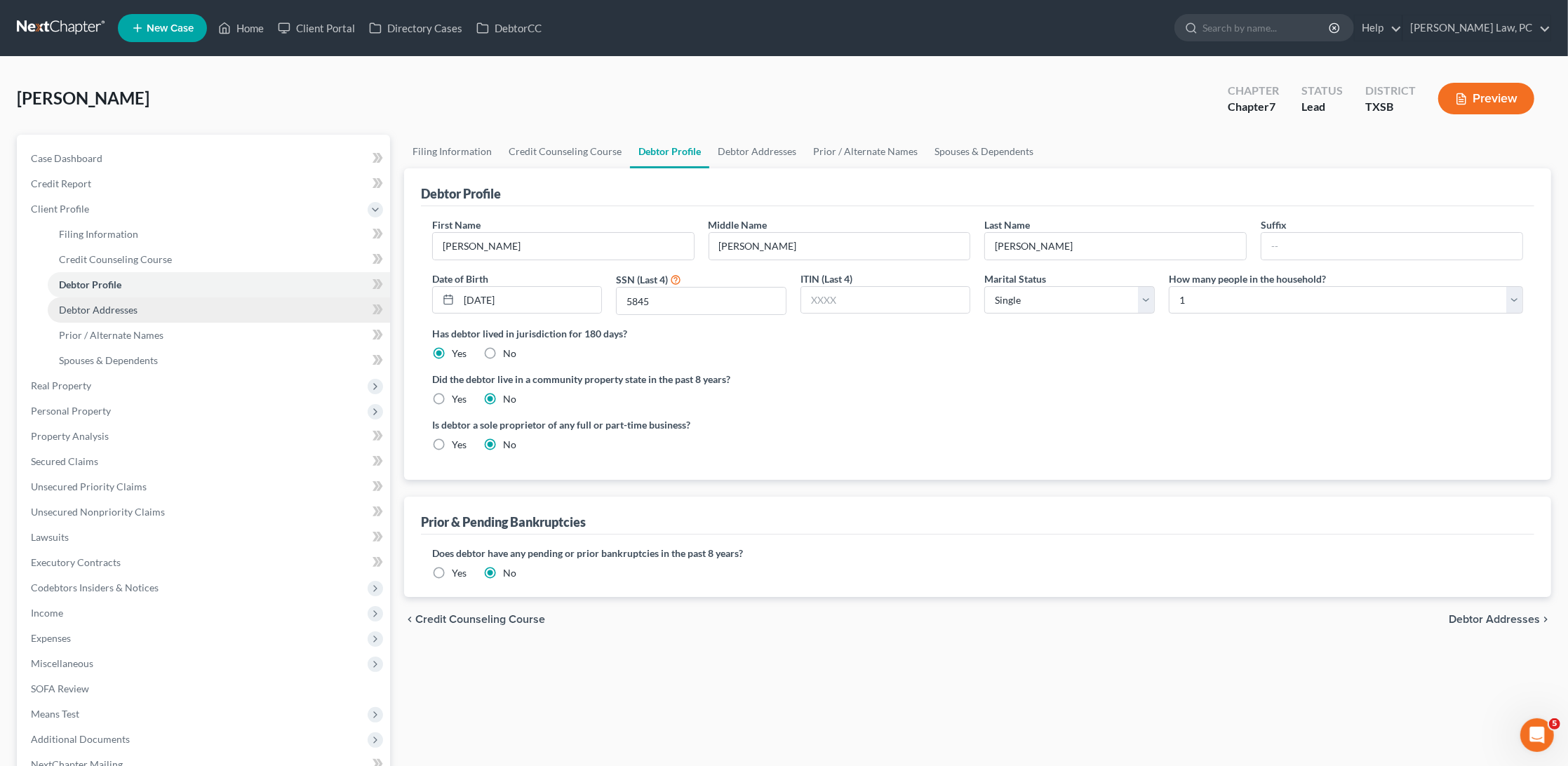
click at [134, 304] on span "Debtor Addresses" at bounding box center [98, 310] width 79 height 12
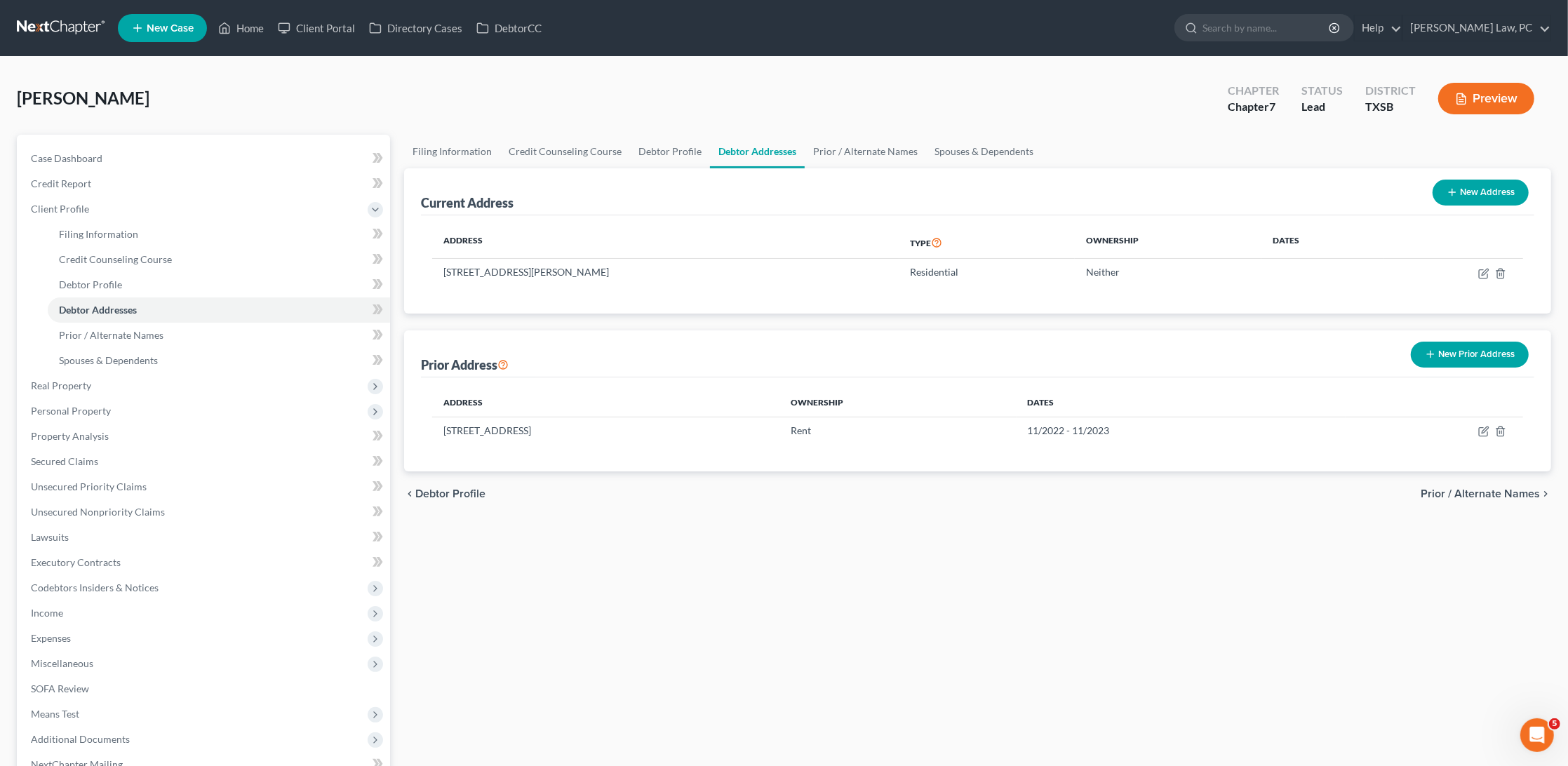
click at [1438, 356] on button "New Prior Address" at bounding box center [1470, 354] width 118 height 26
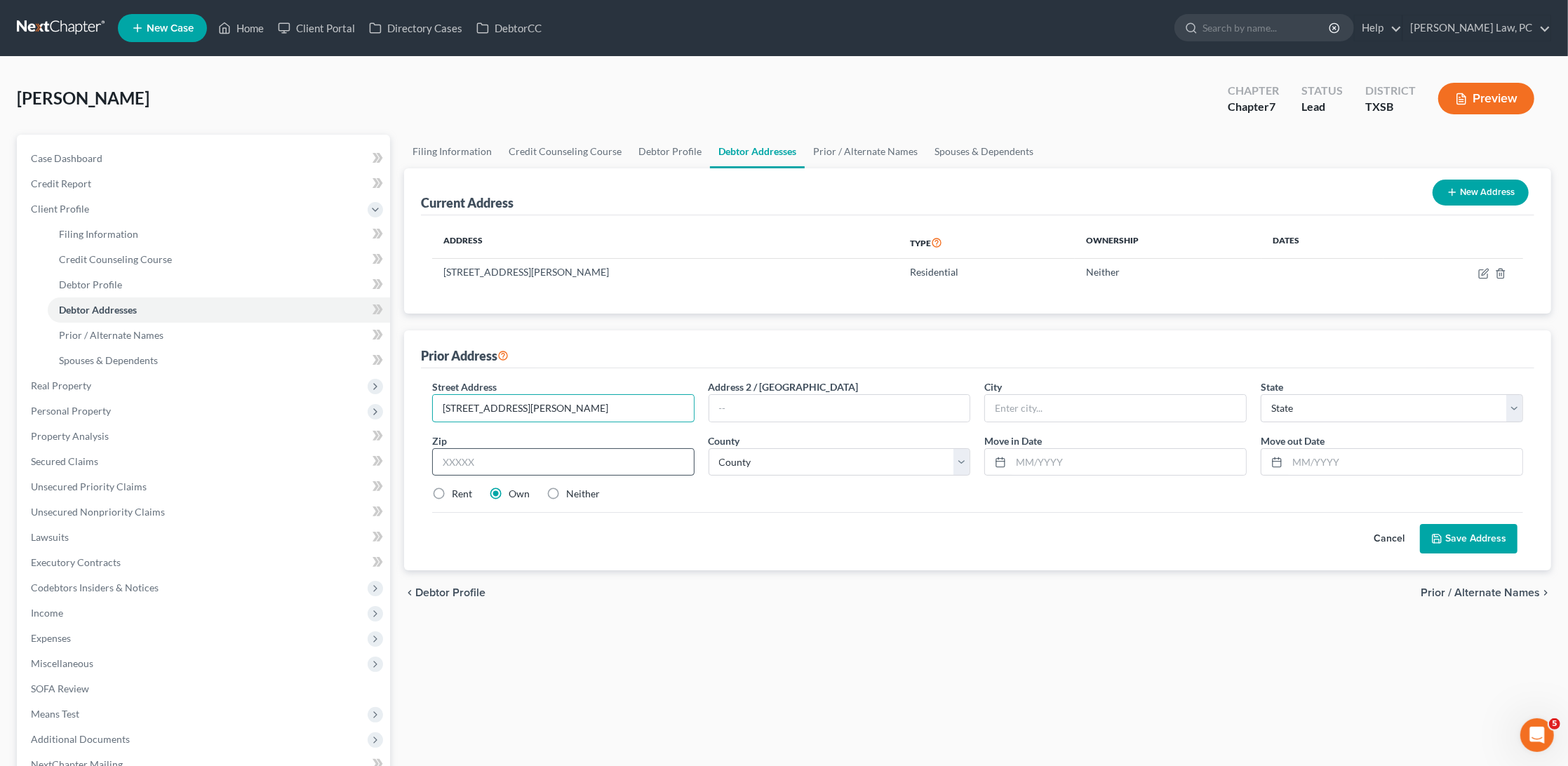
type input "21611 Violet Ridge Rd"
type input "77449"
click at [1069, 453] on input "text" at bounding box center [1128, 462] width 235 height 26
type input "Katy"
select select "45"
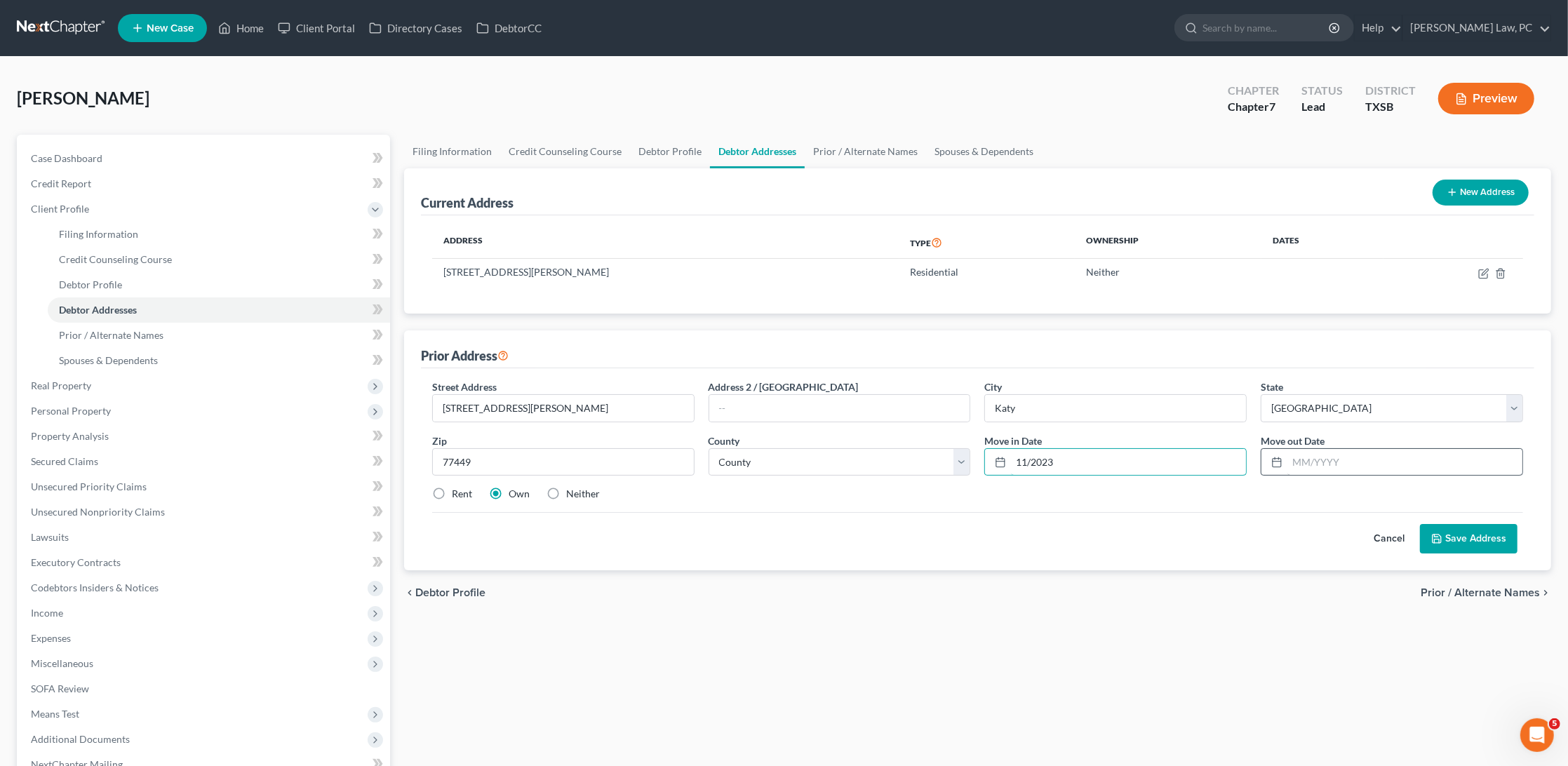
type input "11/2023"
click at [1324, 464] on input "text" at bounding box center [1405, 462] width 235 height 26
type input "10/2025"
click at [1490, 544] on button "Save Address" at bounding box center [1469, 539] width 98 height 29
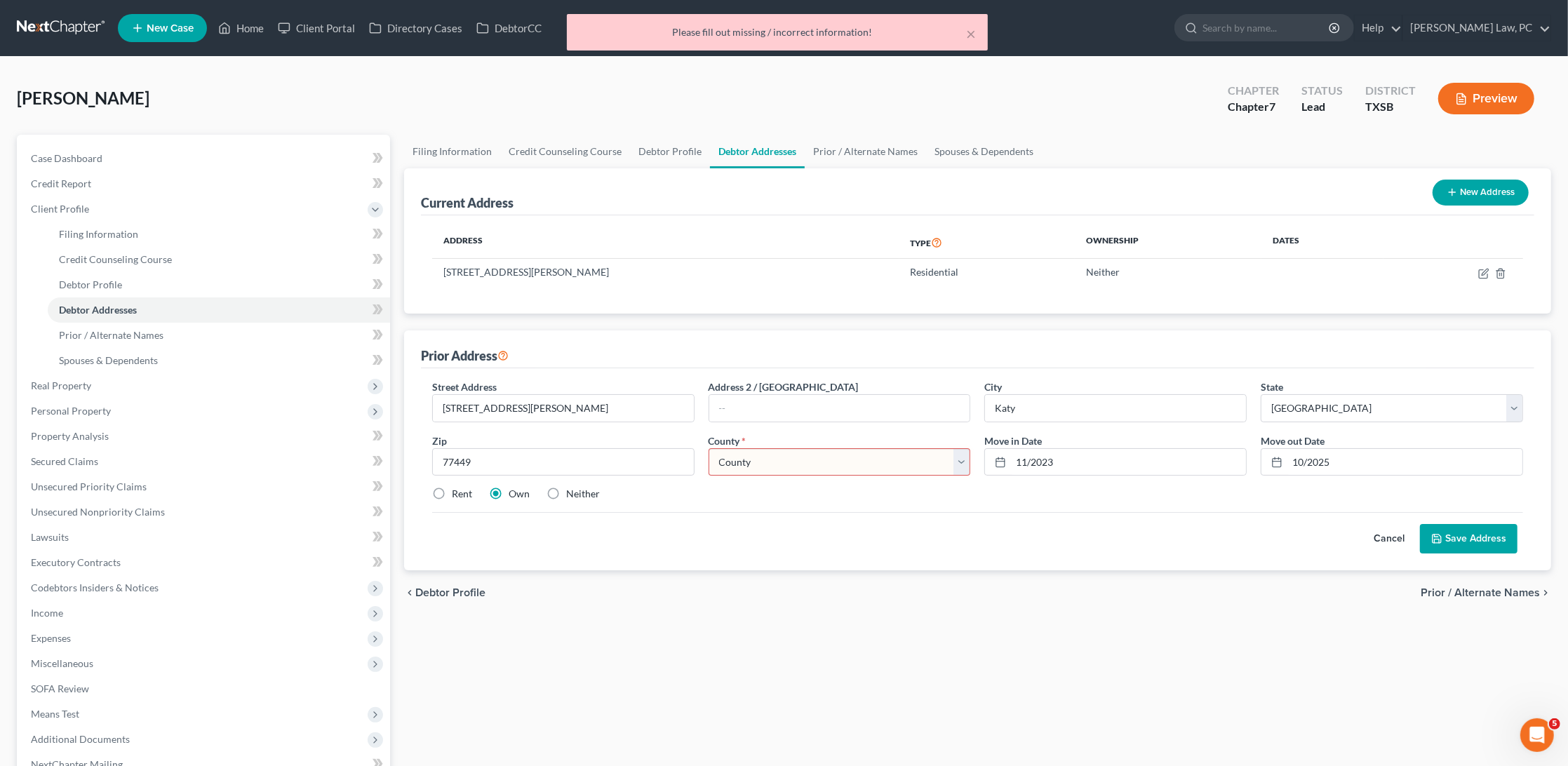
select select "100"
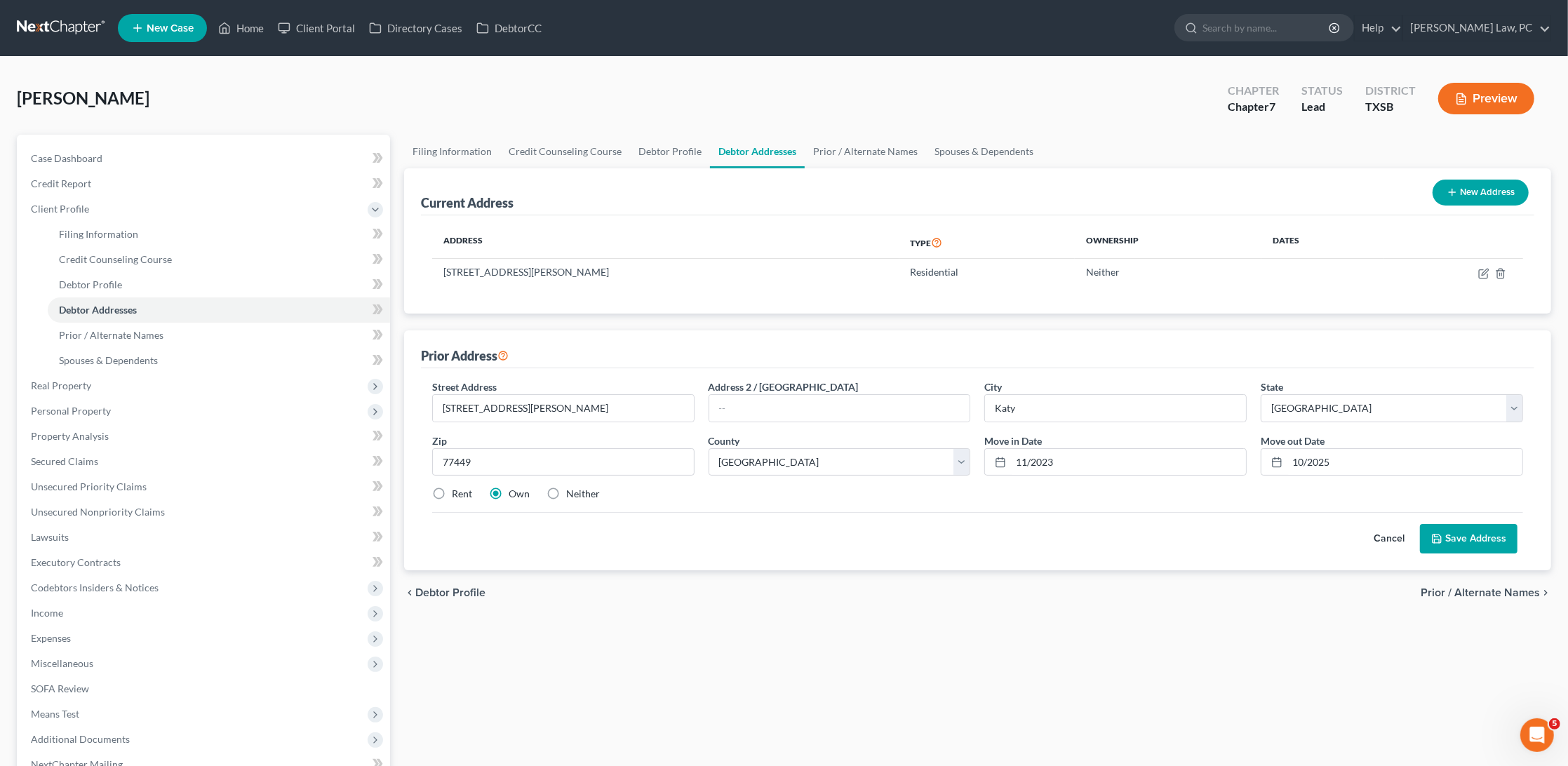
click at [1456, 541] on button "Save Address" at bounding box center [1469, 539] width 98 height 29
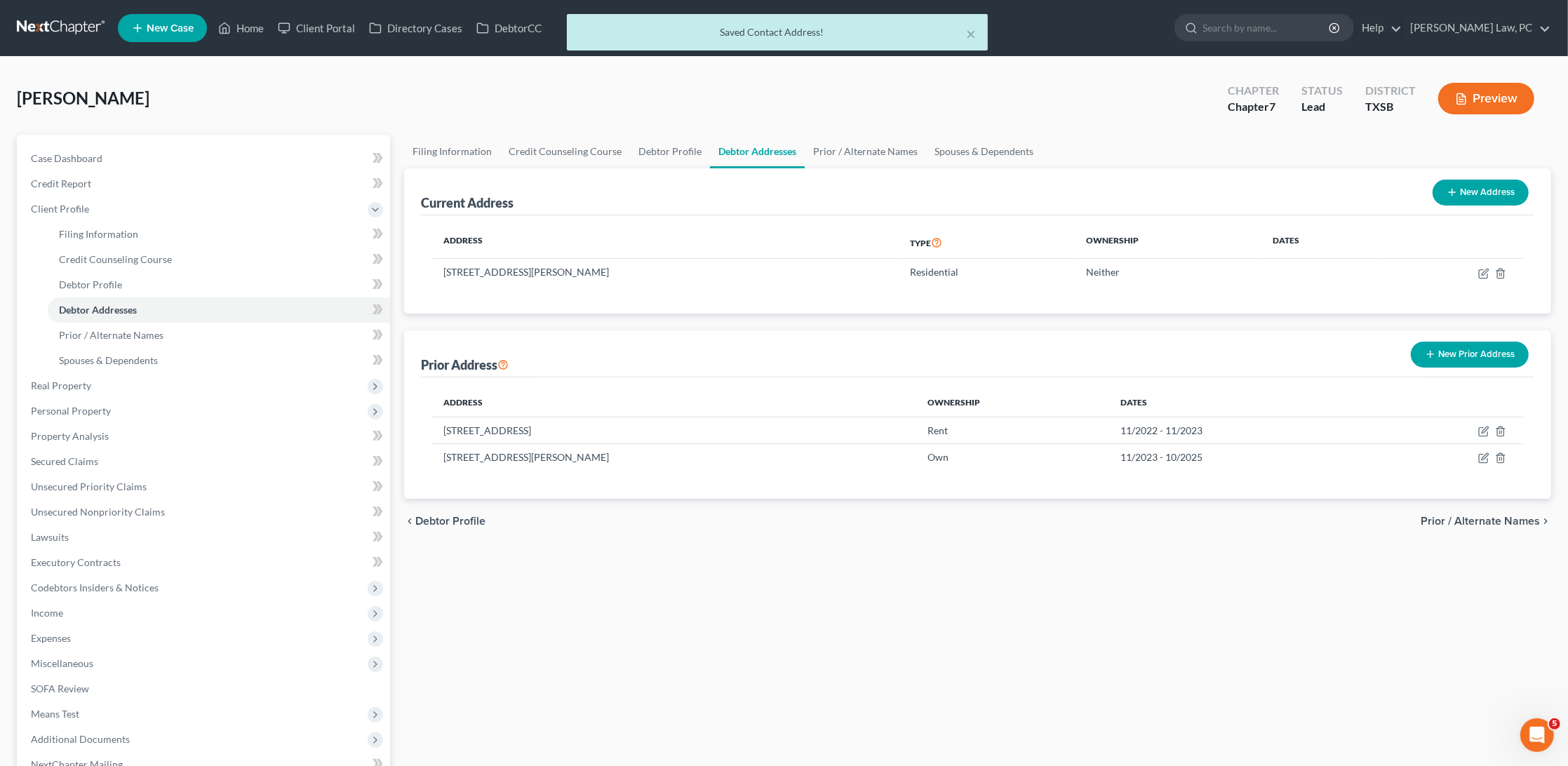
click at [1470, 188] on button "New Address" at bounding box center [1481, 192] width 96 height 26
select select "0"
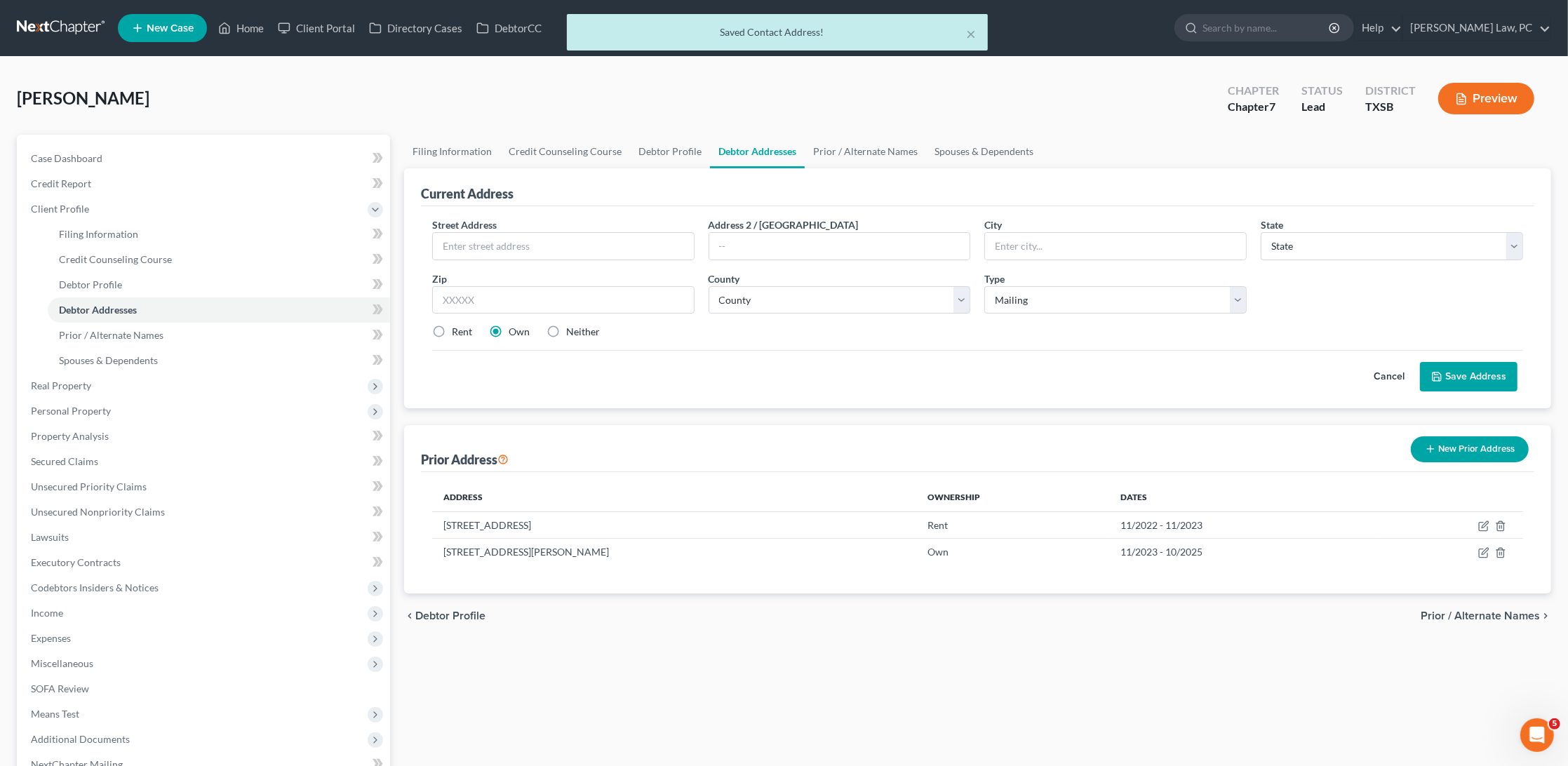
click at [1399, 373] on button "Cancel" at bounding box center [1390, 376] width 62 height 28
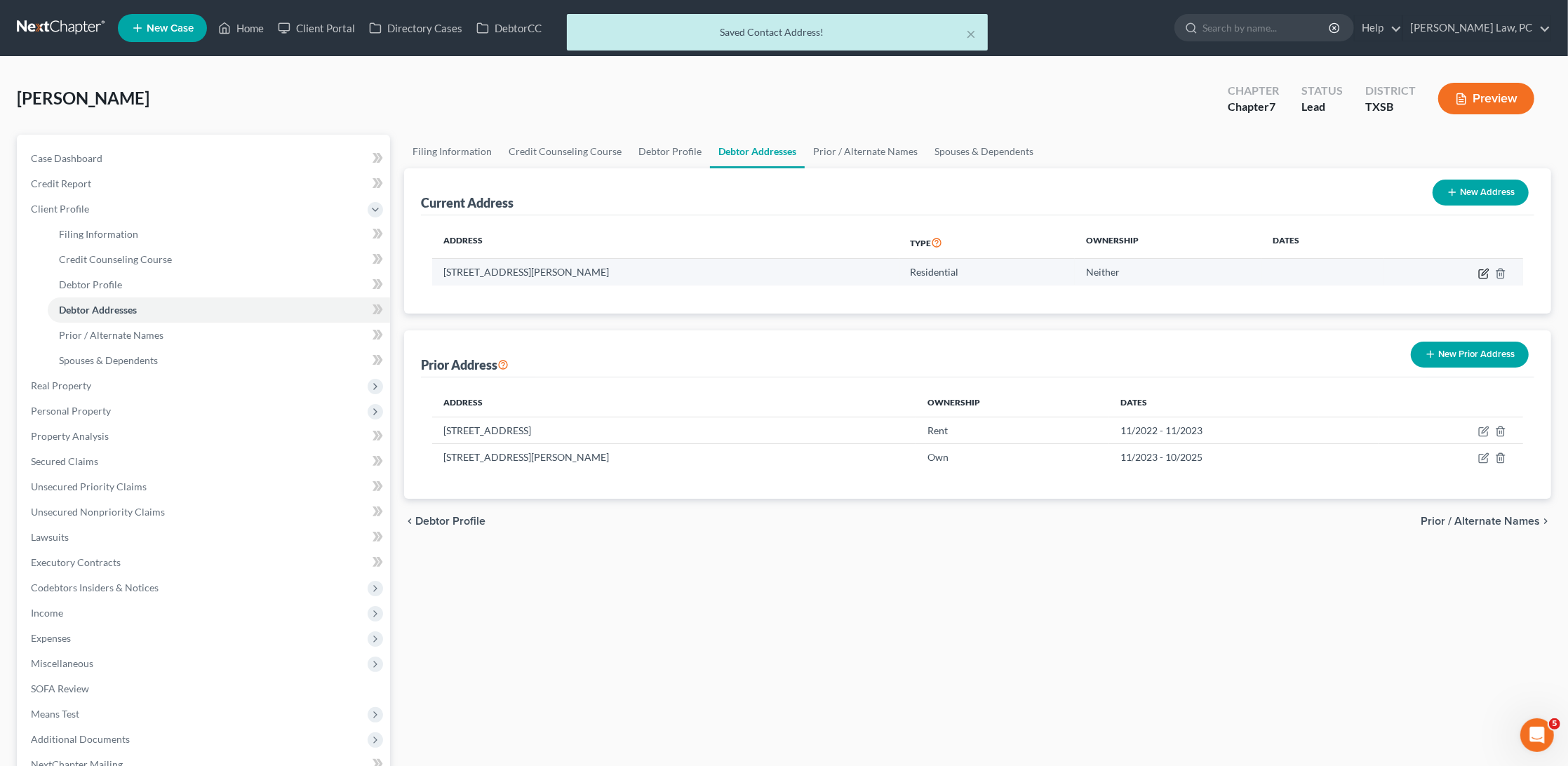
click at [1485, 271] on icon "button" at bounding box center [1484, 273] width 11 height 11
select select "45"
select select "100"
select select "0"
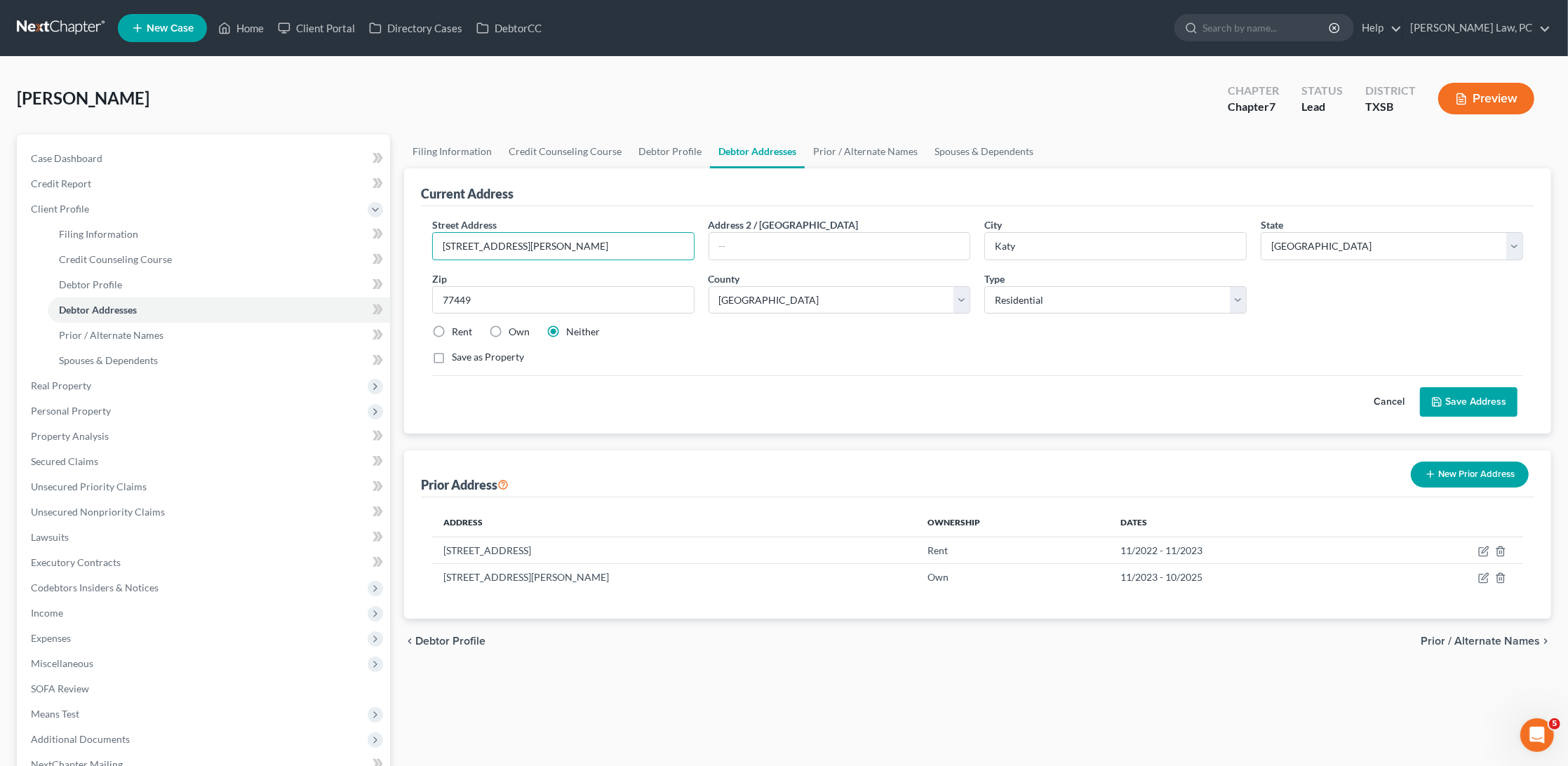
drag, startPoint x: 556, startPoint y: 247, endPoint x: 404, endPoint y: 247, distance: 152.0
click at [465, 245] on input "9150 Highway 6 N Apt 4206" at bounding box center [564, 246] width 261 height 26
type input "9150 N Highway 6 N Apt 4206"
click at [523, 296] on input "77449" at bounding box center [564, 300] width 263 height 28
type input "77095"
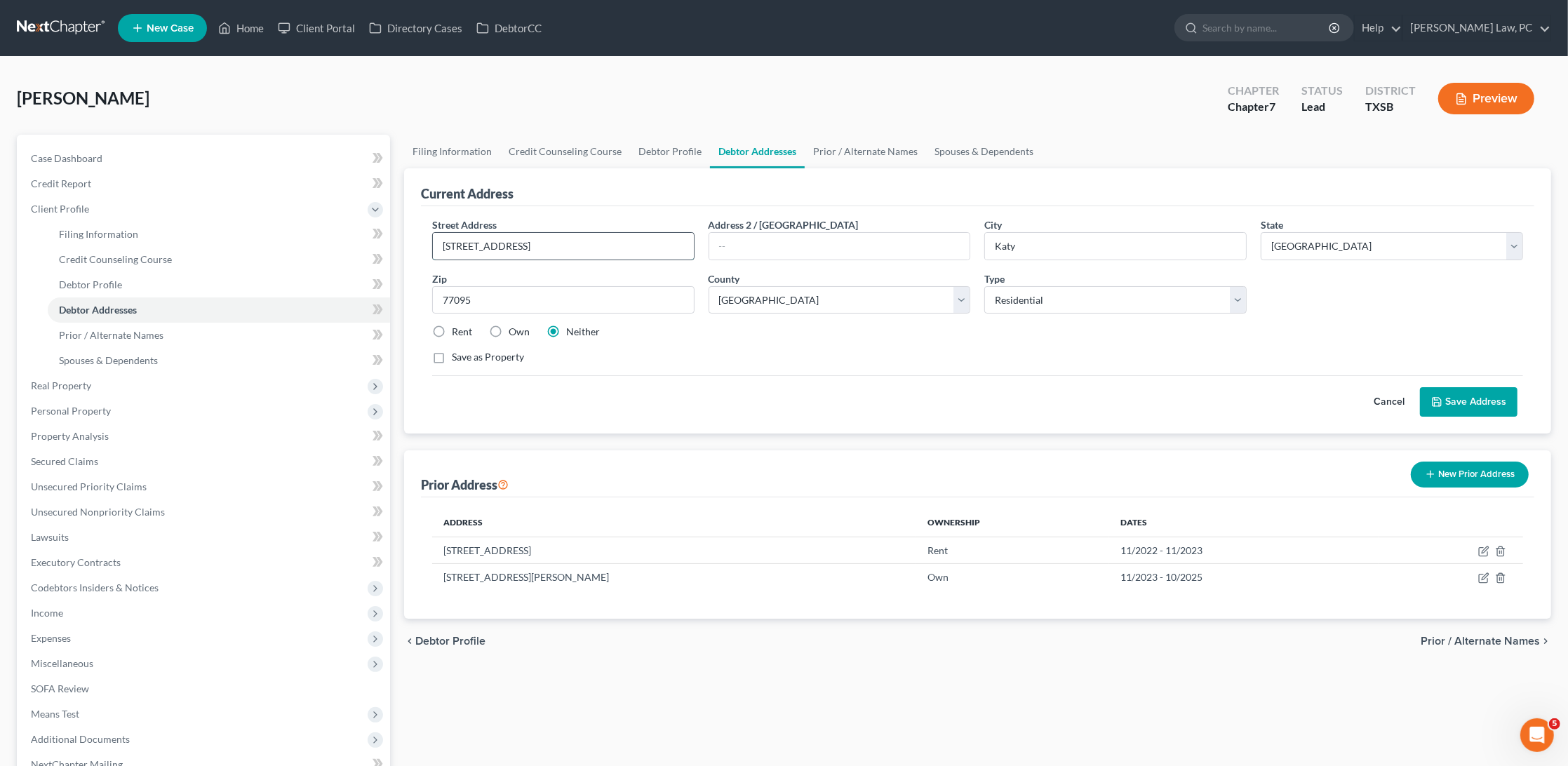
type input "Houston"
click at [532, 244] on input "9150 N Highway 6 N Apt 4206" at bounding box center [564, 246] width 261 height 26
type input "9150 N Highway 6 Apt 4206"
click at [452, 326] on label "Rent" at bounding box center [462, 332] width 21 height 14
click at [457, 326] on input "Rent" at bounding box center [462, 329] width 9 height 9
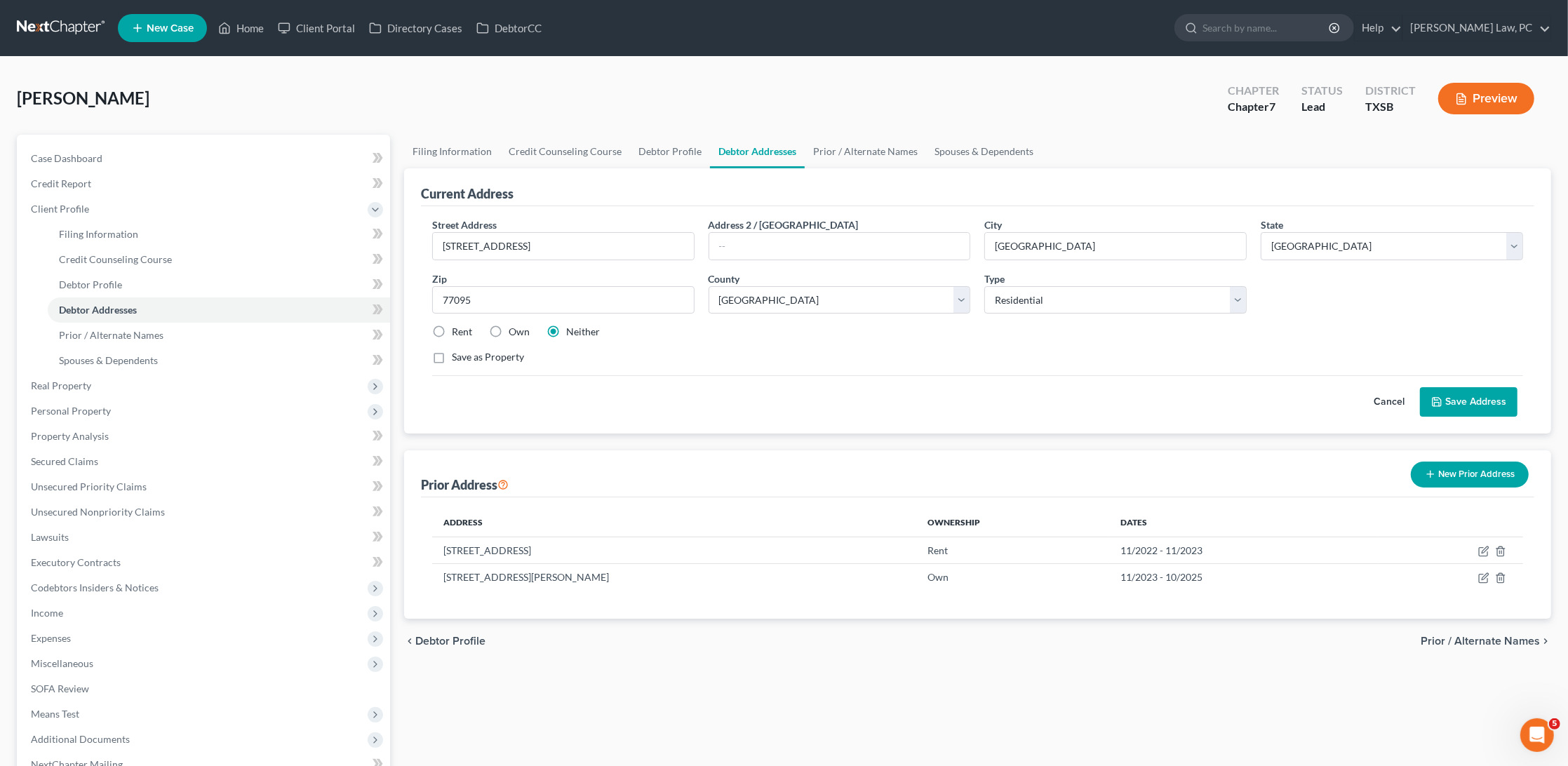
radio input "true"
click at [1459, 404] on button "Save Address" at bounding box center [1469, 402] width 98 height 29
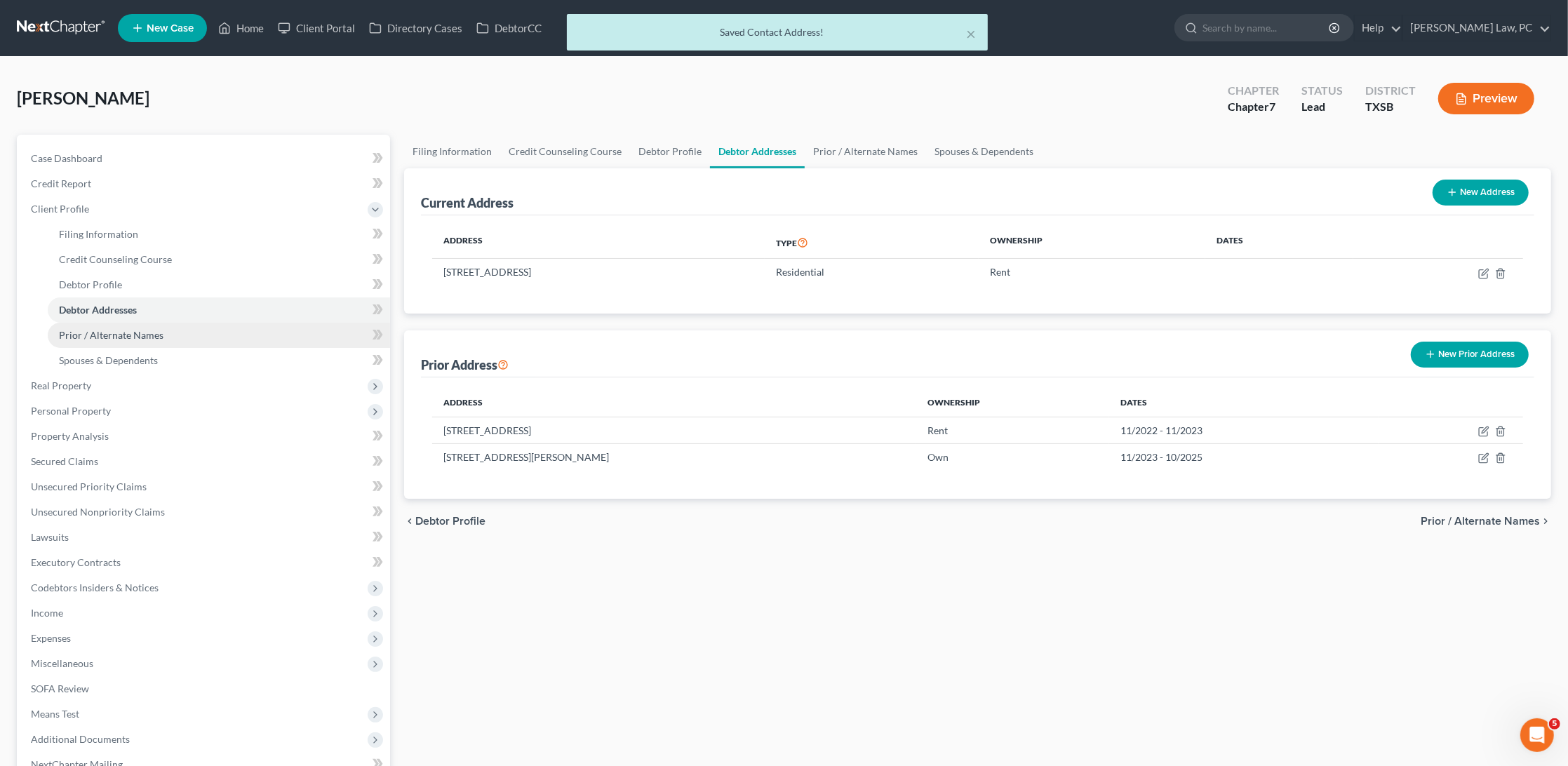
click at [161, 336] on link "Prior / Alternate Names" at bounding box center [219, 335] width 342 height 25
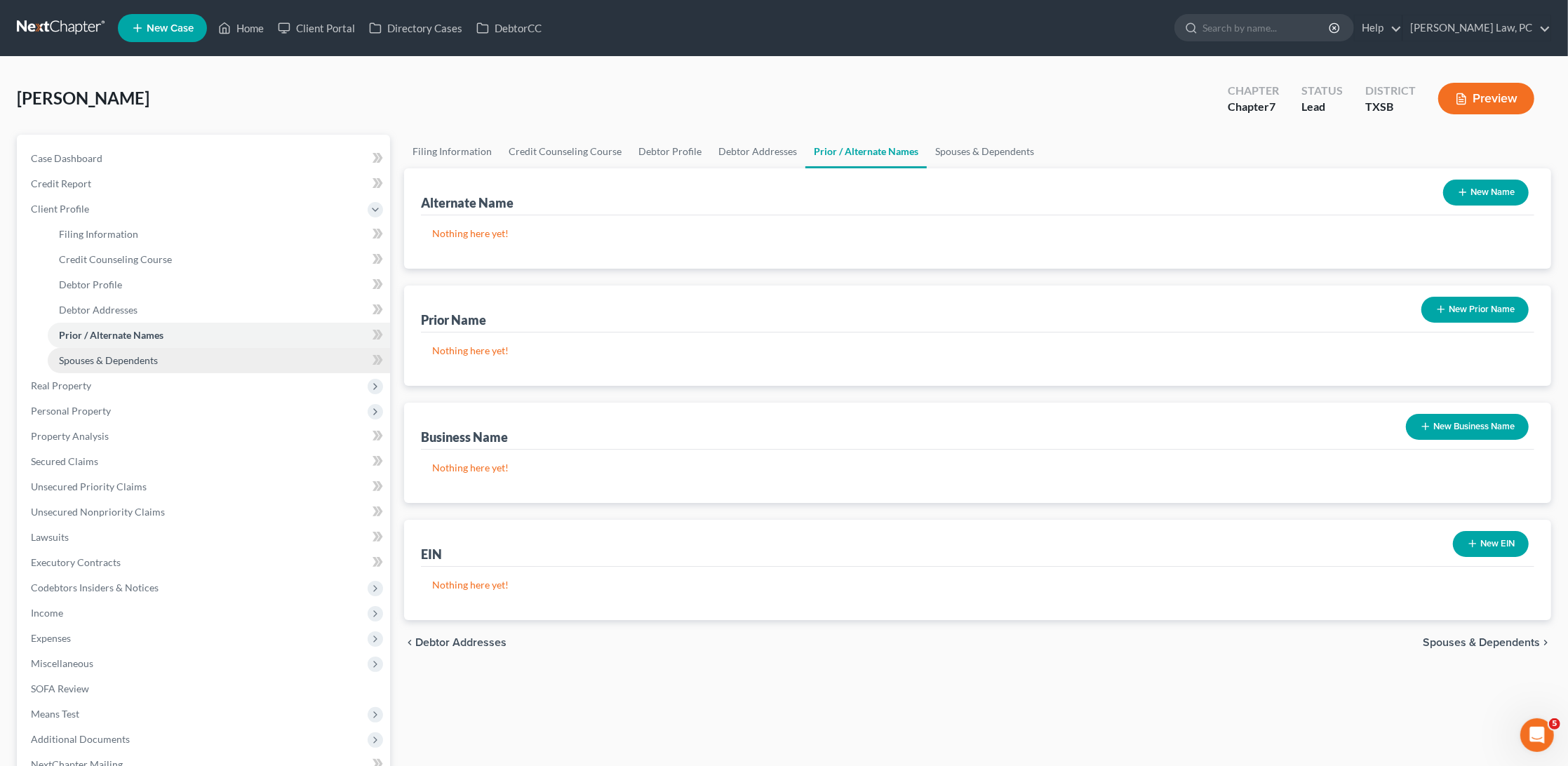
click at [127, 357] on span "Spouses & Dependents" at bounding box center [108, 360] width 99 height 12
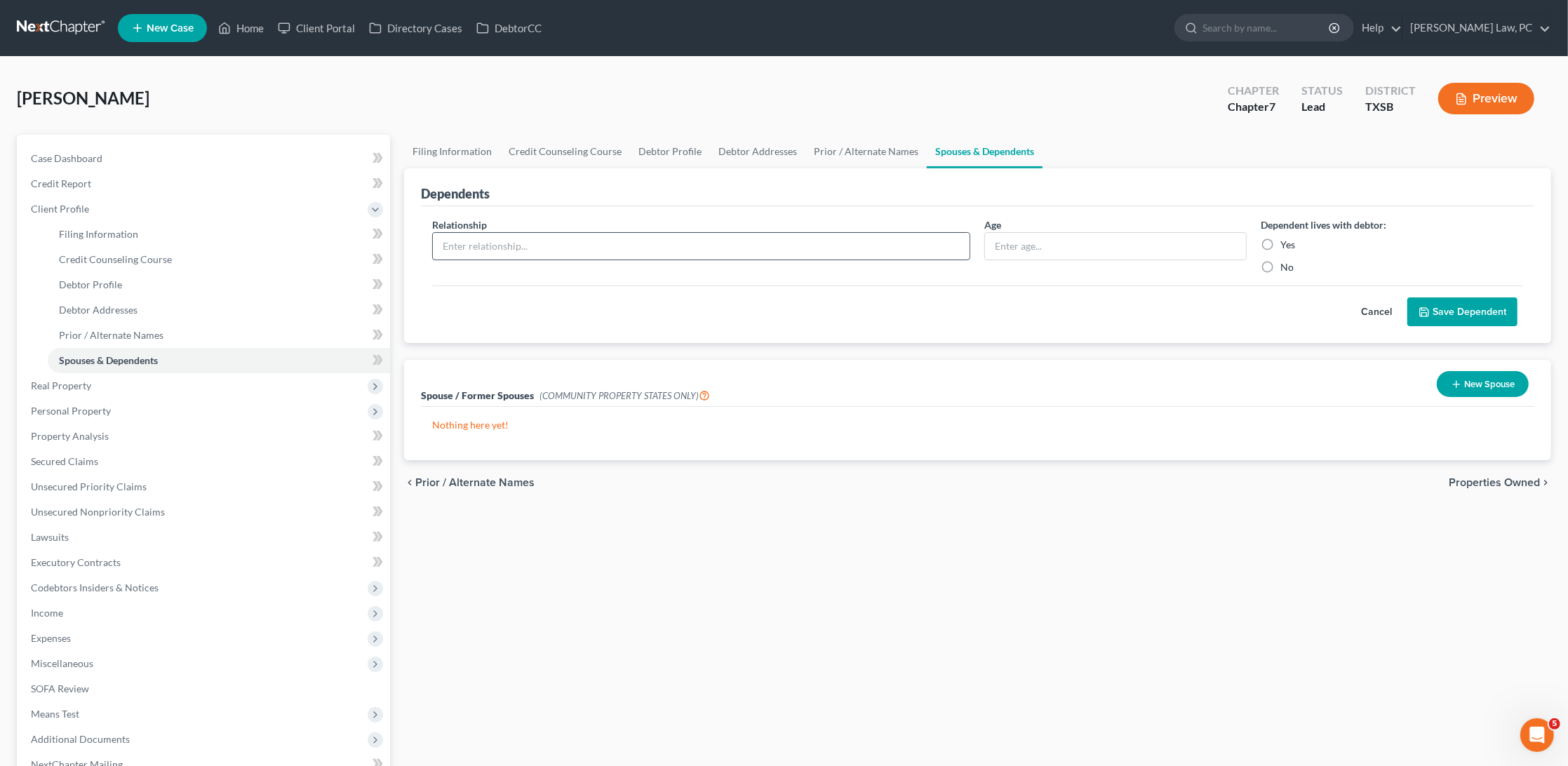
click at [675, 239] on input "text" at bounding box center [702, 246] width 537 height 26
click at [117, 278] on span "Debtor Profile" at bounding box center [90, 284] width 63 height 12
select select "0"
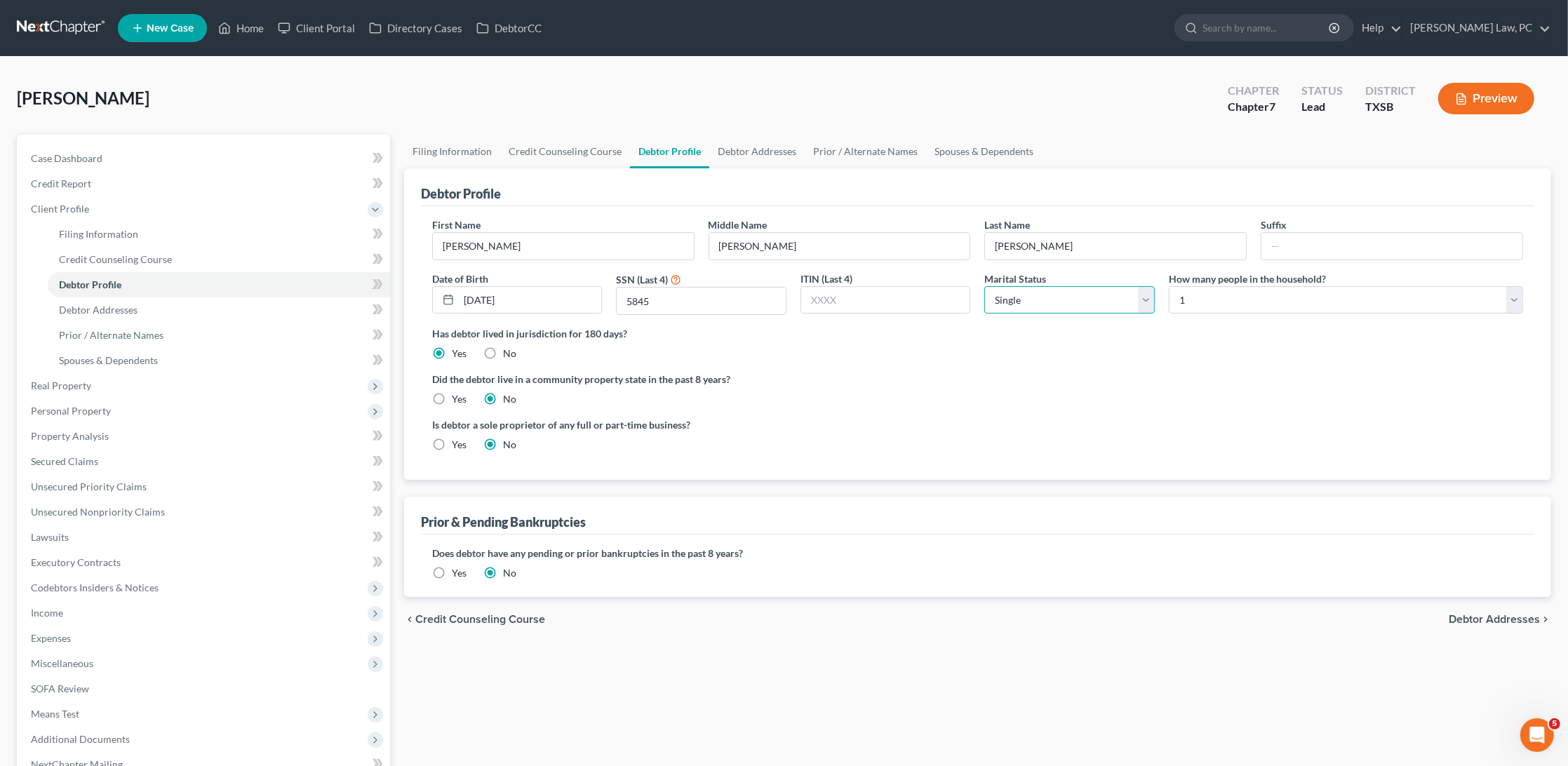
select select "3"
click at [122, 357] on span "Spouses & Dependents" at bounding box center [108, 360] width 99 height 12
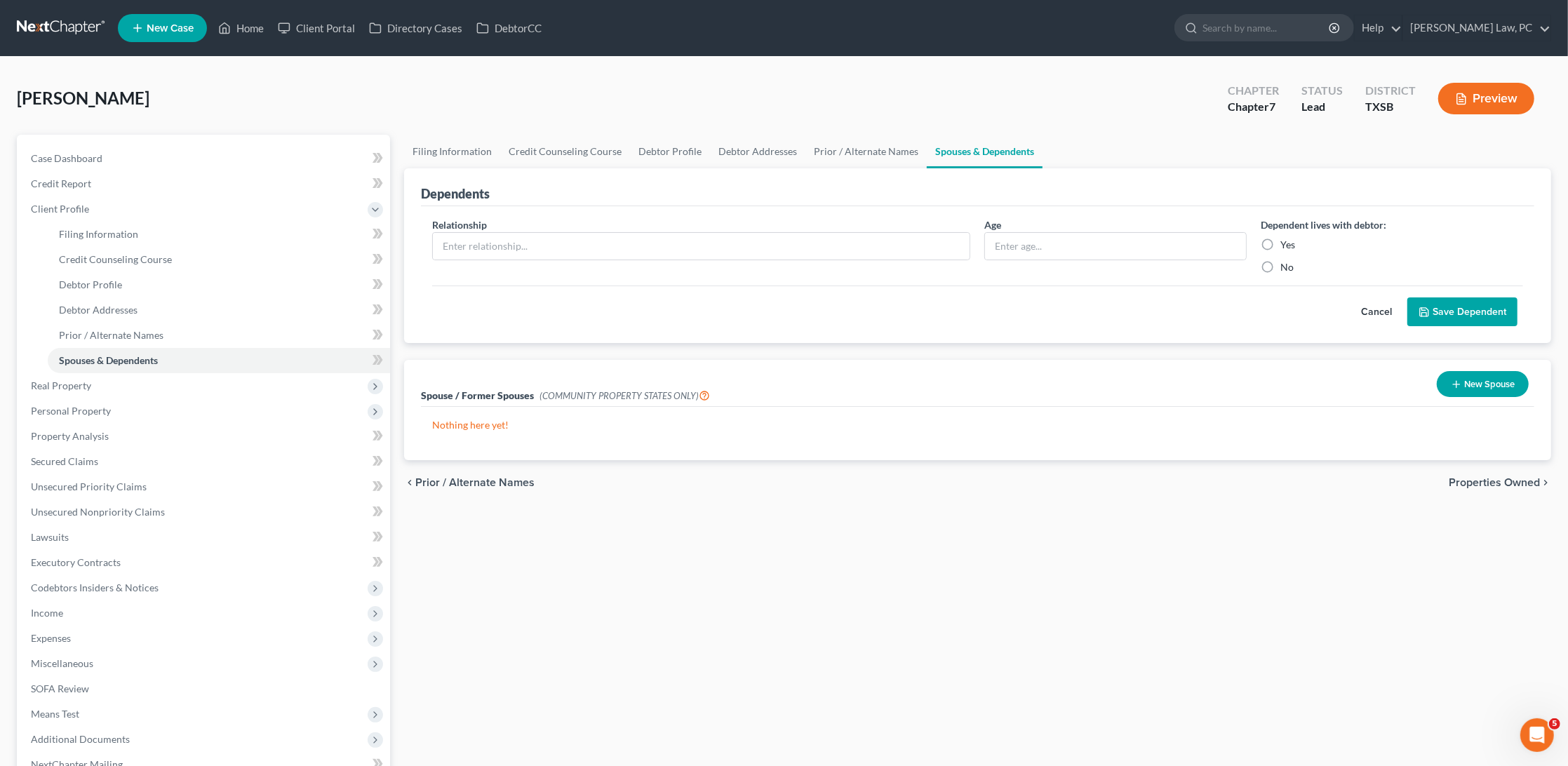
click at [1486, 379] on button "New Spouse" at bounding box center [1483, 384] width 92 height 26
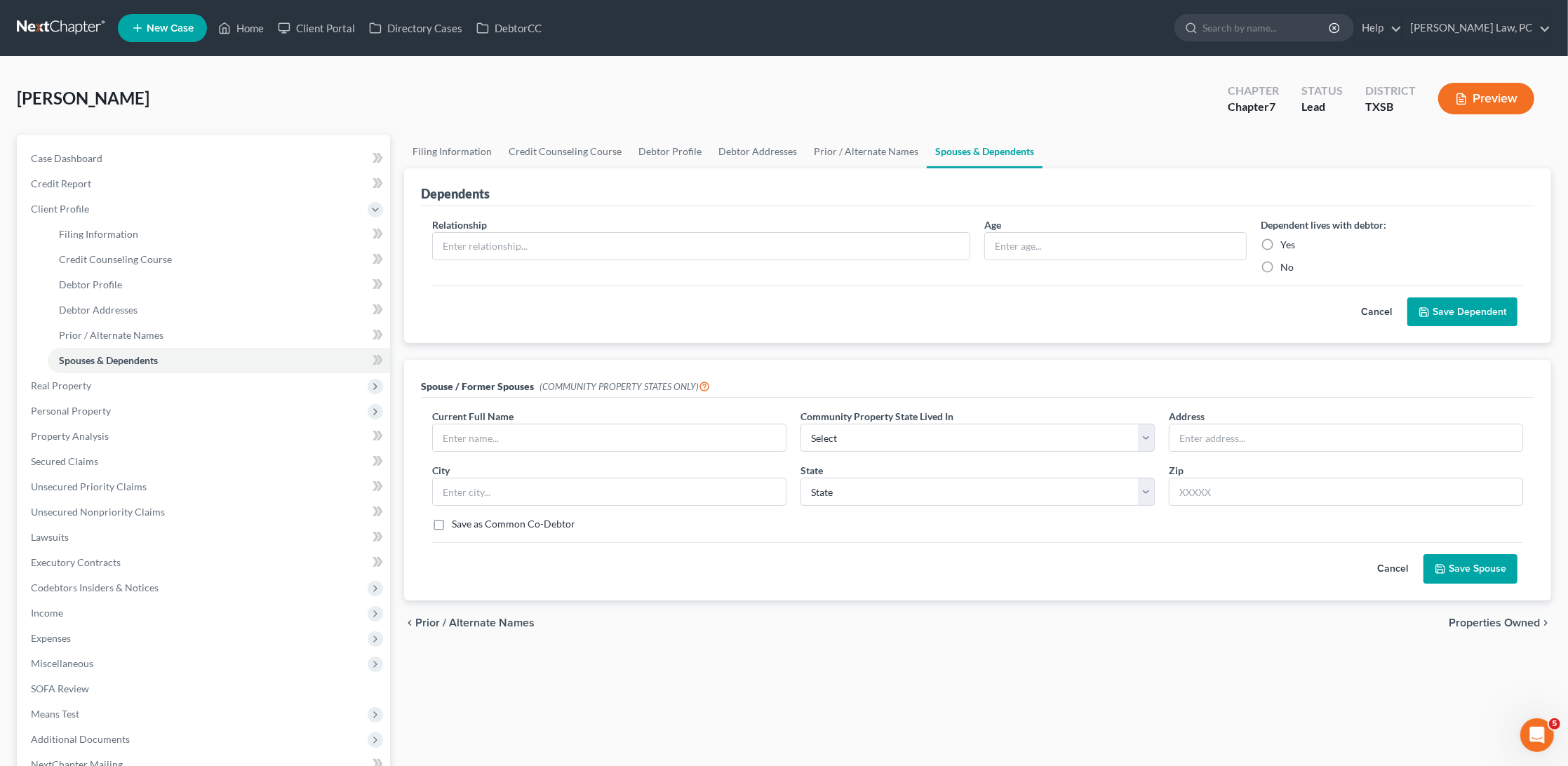
click at [1390, 569] on button "Cancel" at bounding box center [1393, 569] width 62 height 28
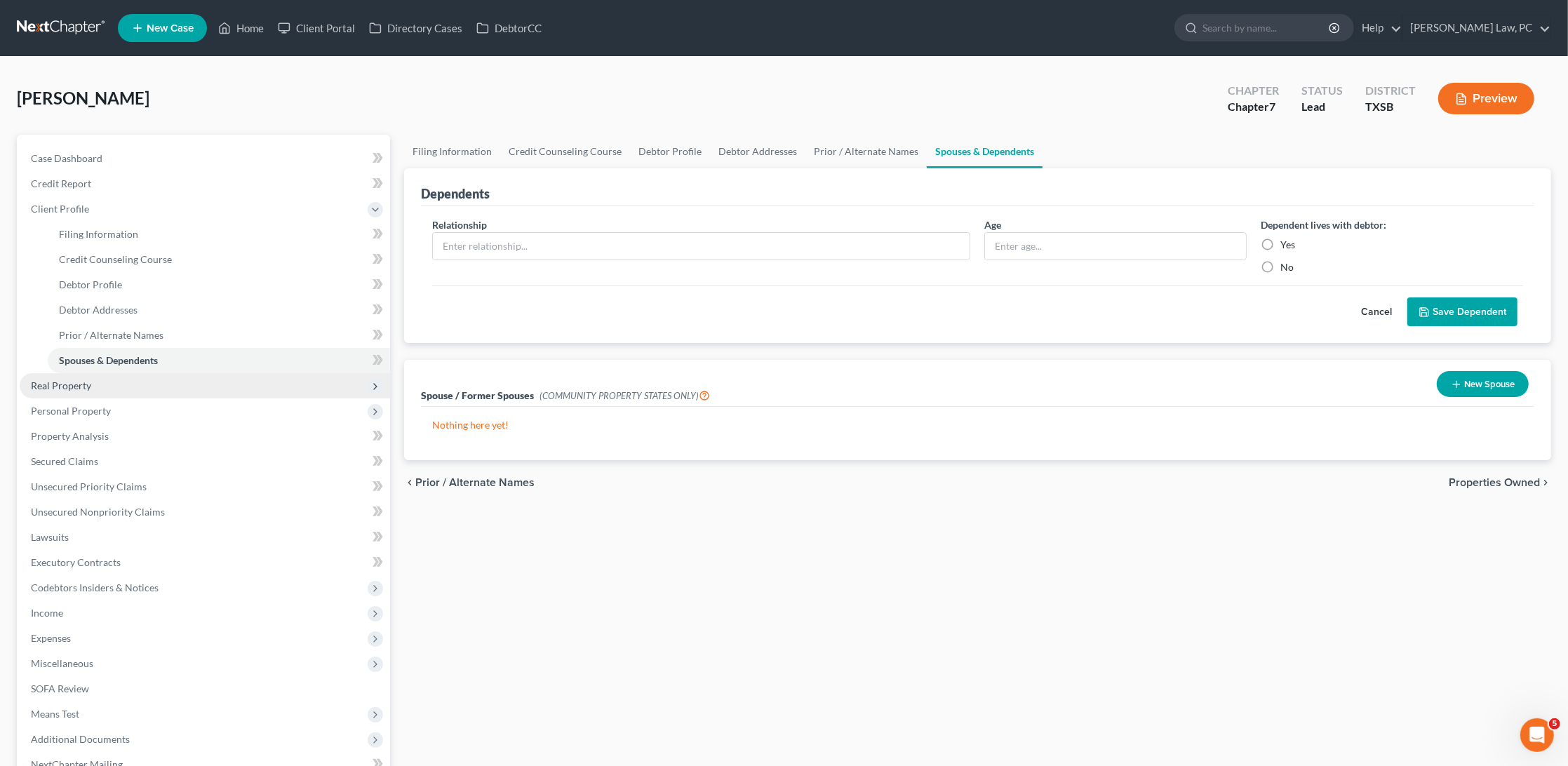
click at [62, 379] on span "Real Property" at bounding box center [61, 385] width 60 height 12
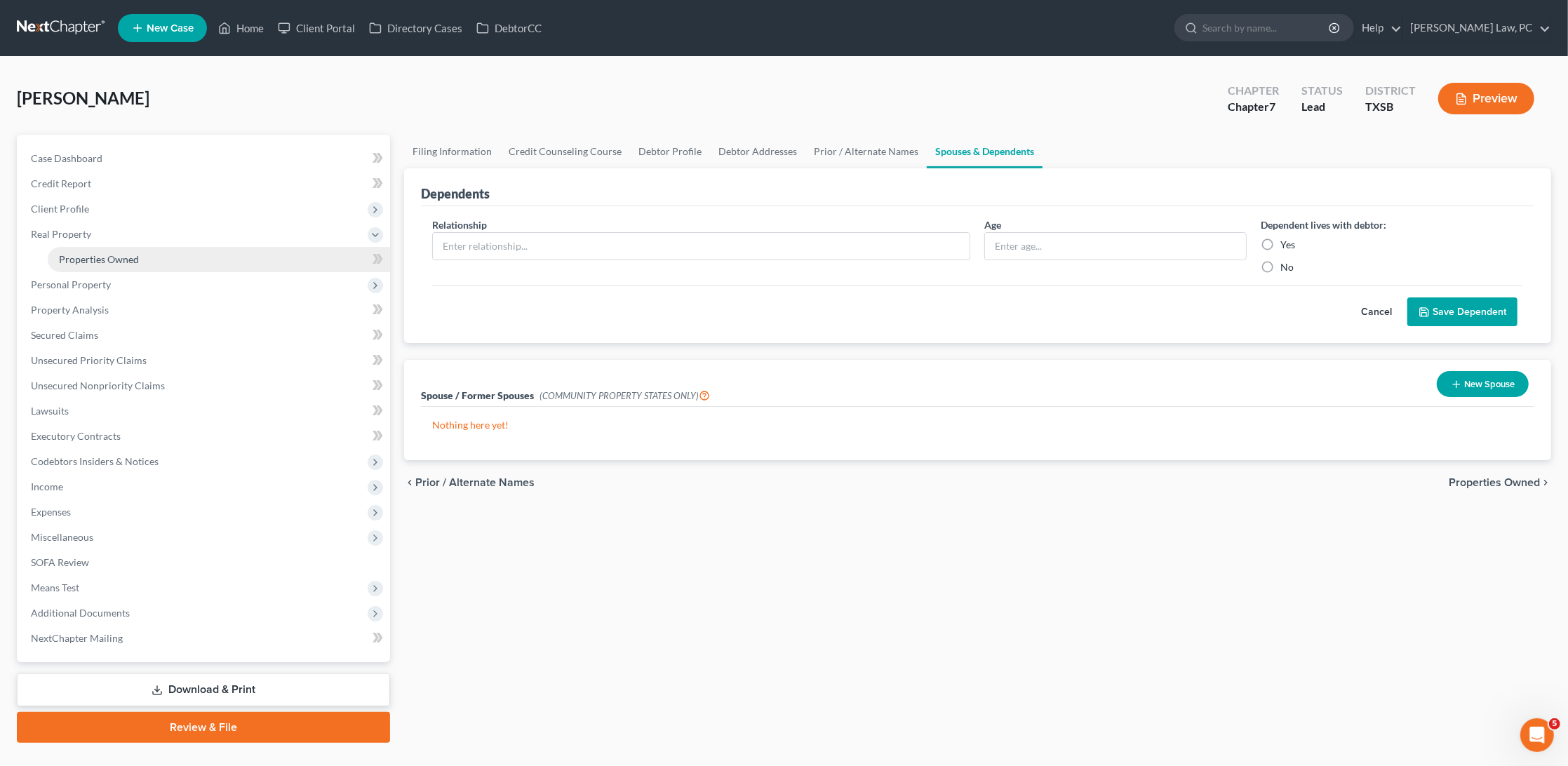
click at [108, 263] on link "Properties Owned" at bounding box center [219, 259] width 342 height 25
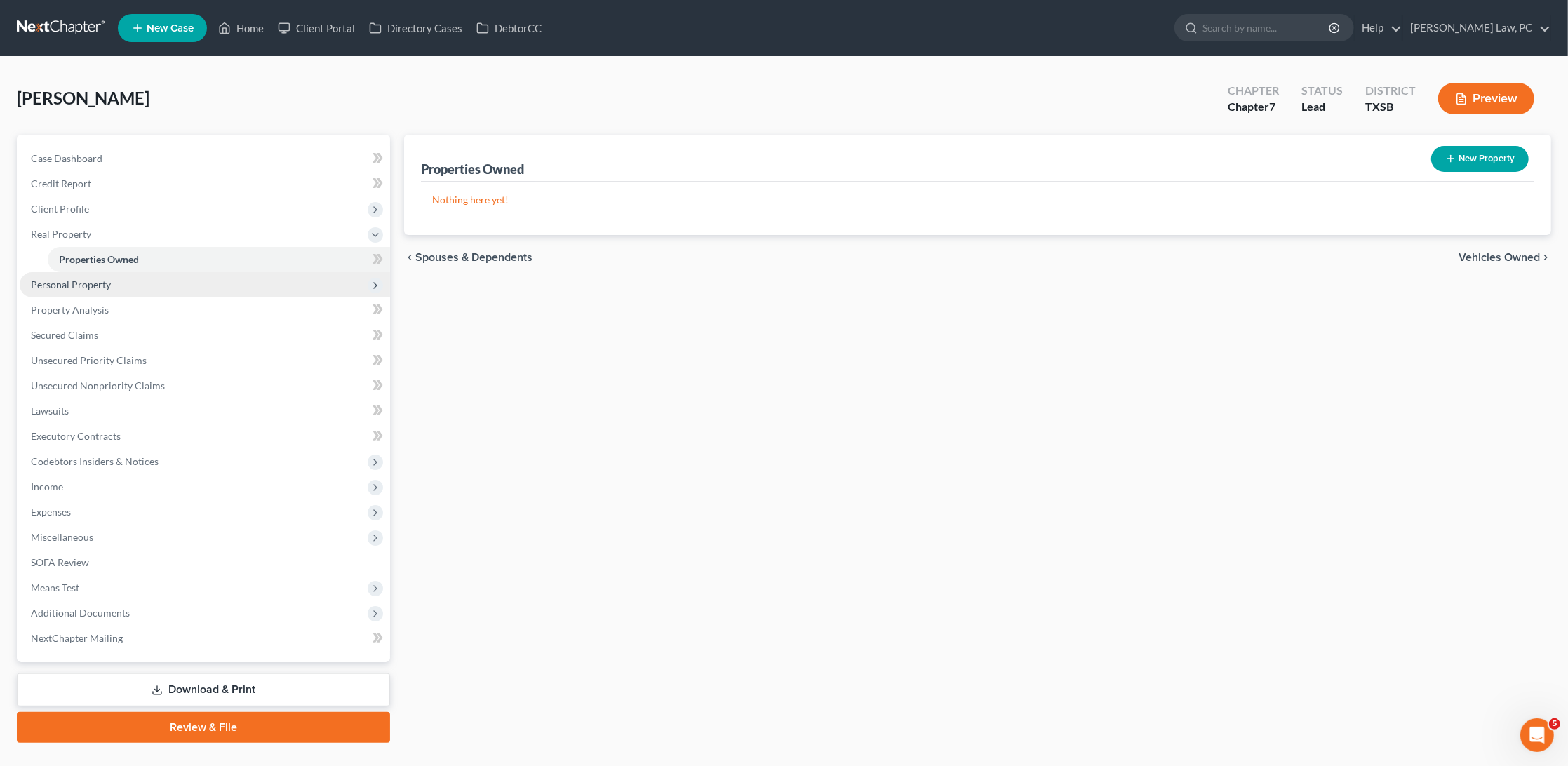
click at [61, 278] on span "Personal Property" at bounding box center [70, 284] width 80 height 12
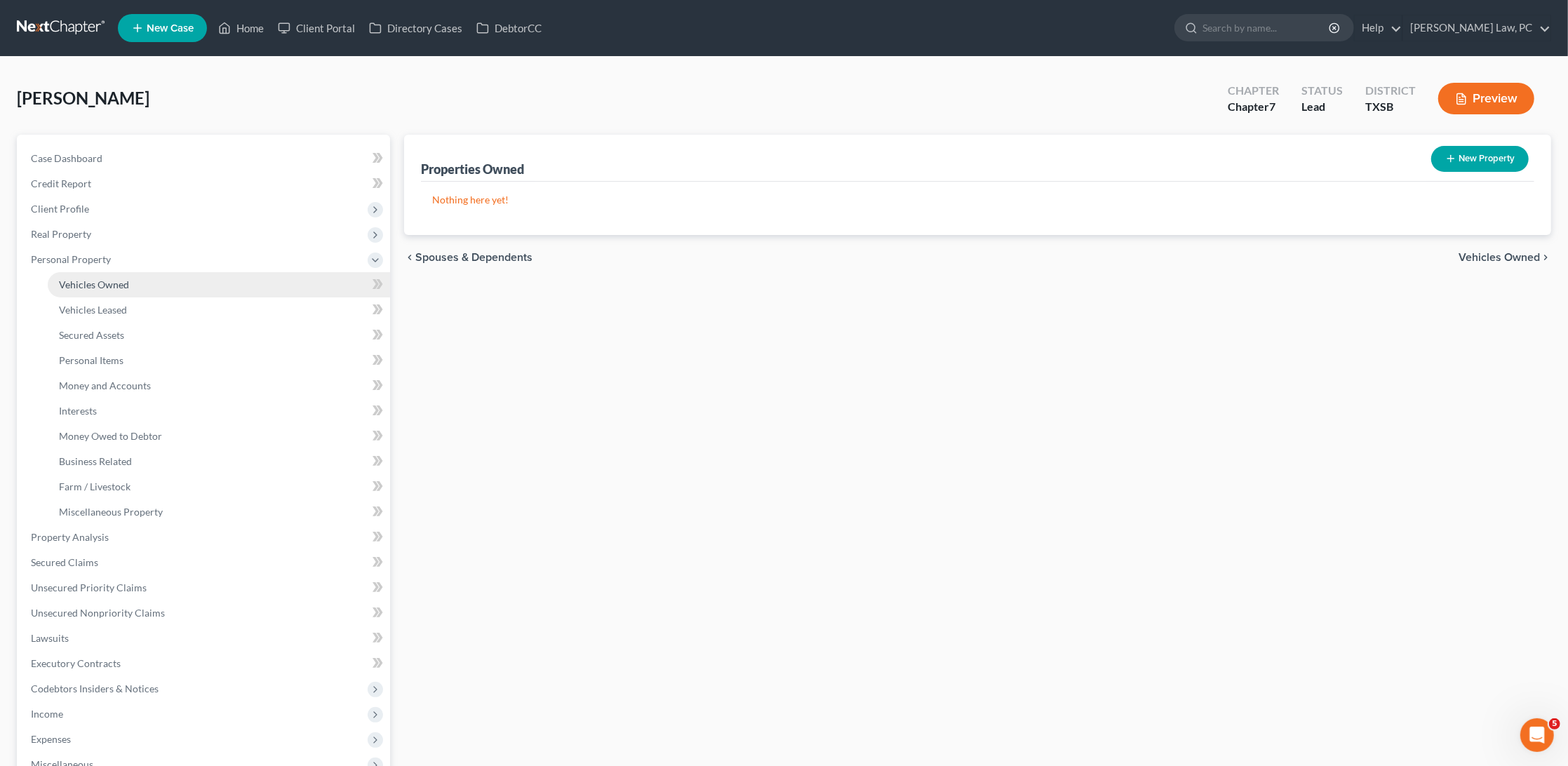
click at [105, 282] on span "Vehicles Owned" at bounding box center [94, 284] width 70 height 12
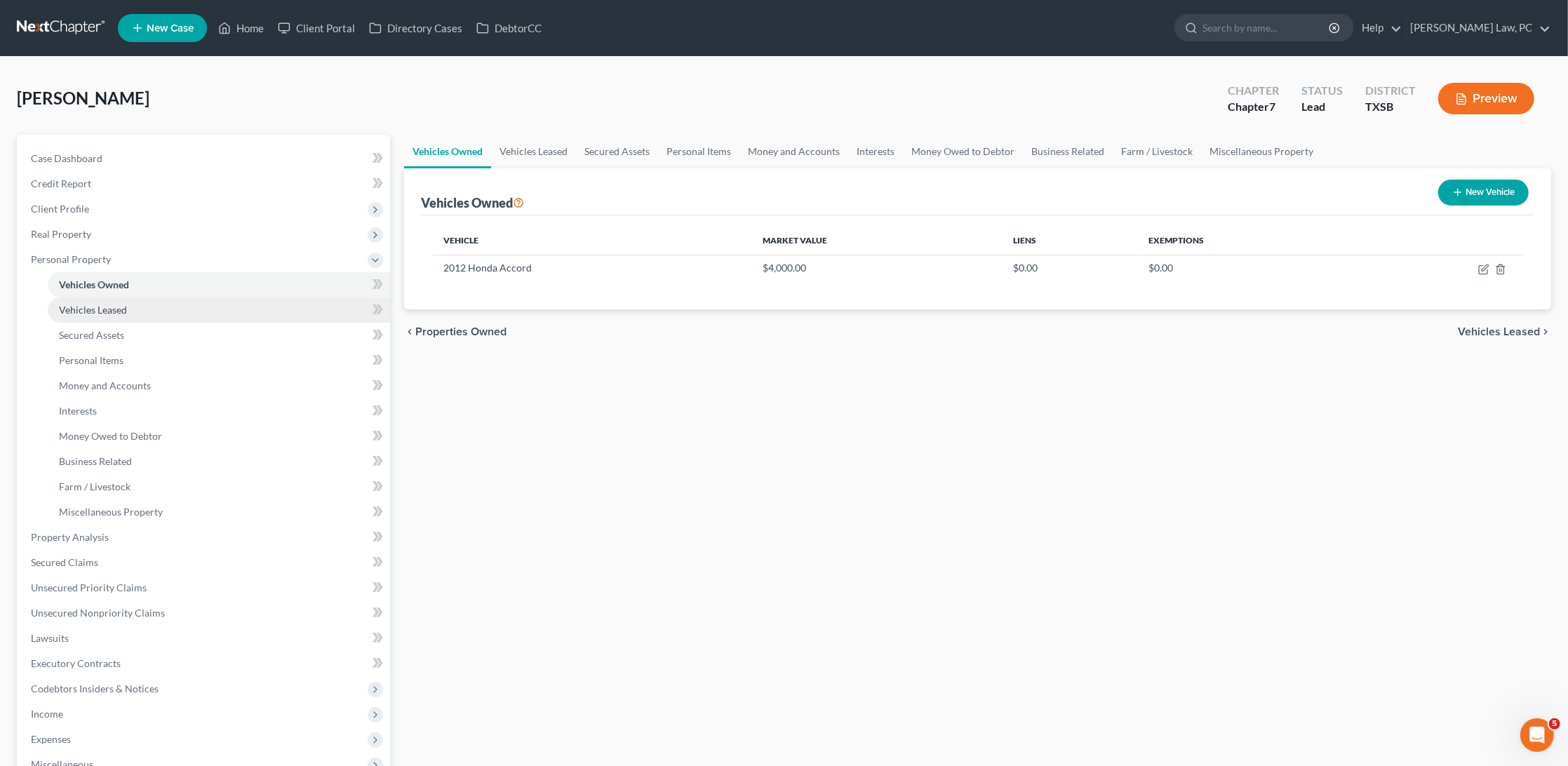
click at [231, 297] on link "Vehicles Leased" at bounding box center [219, 310] width 342 height 25
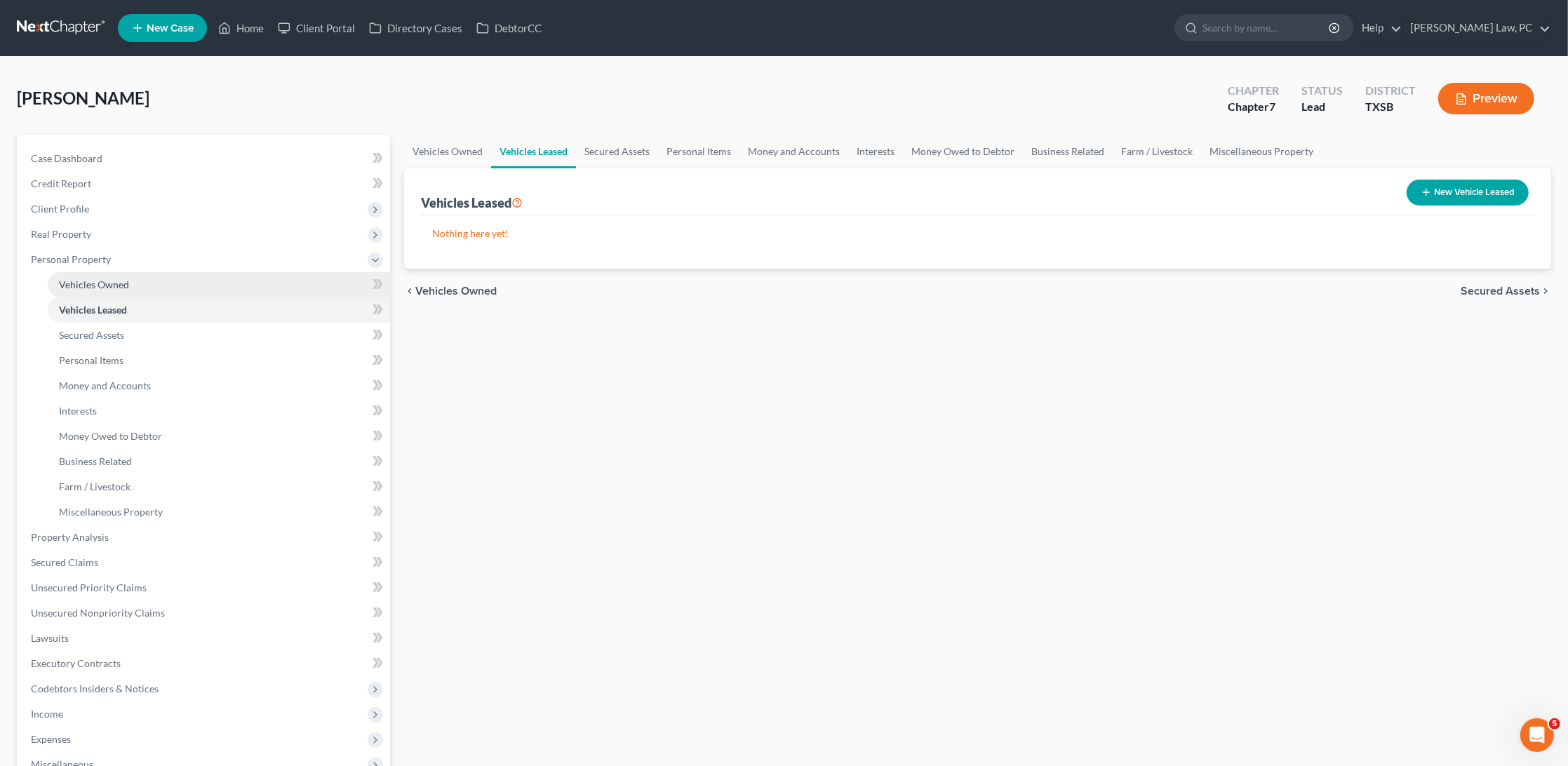
click at [94, 278] on span "Vehicles Owned" at bounding box center [94, 284] width 70 height 12
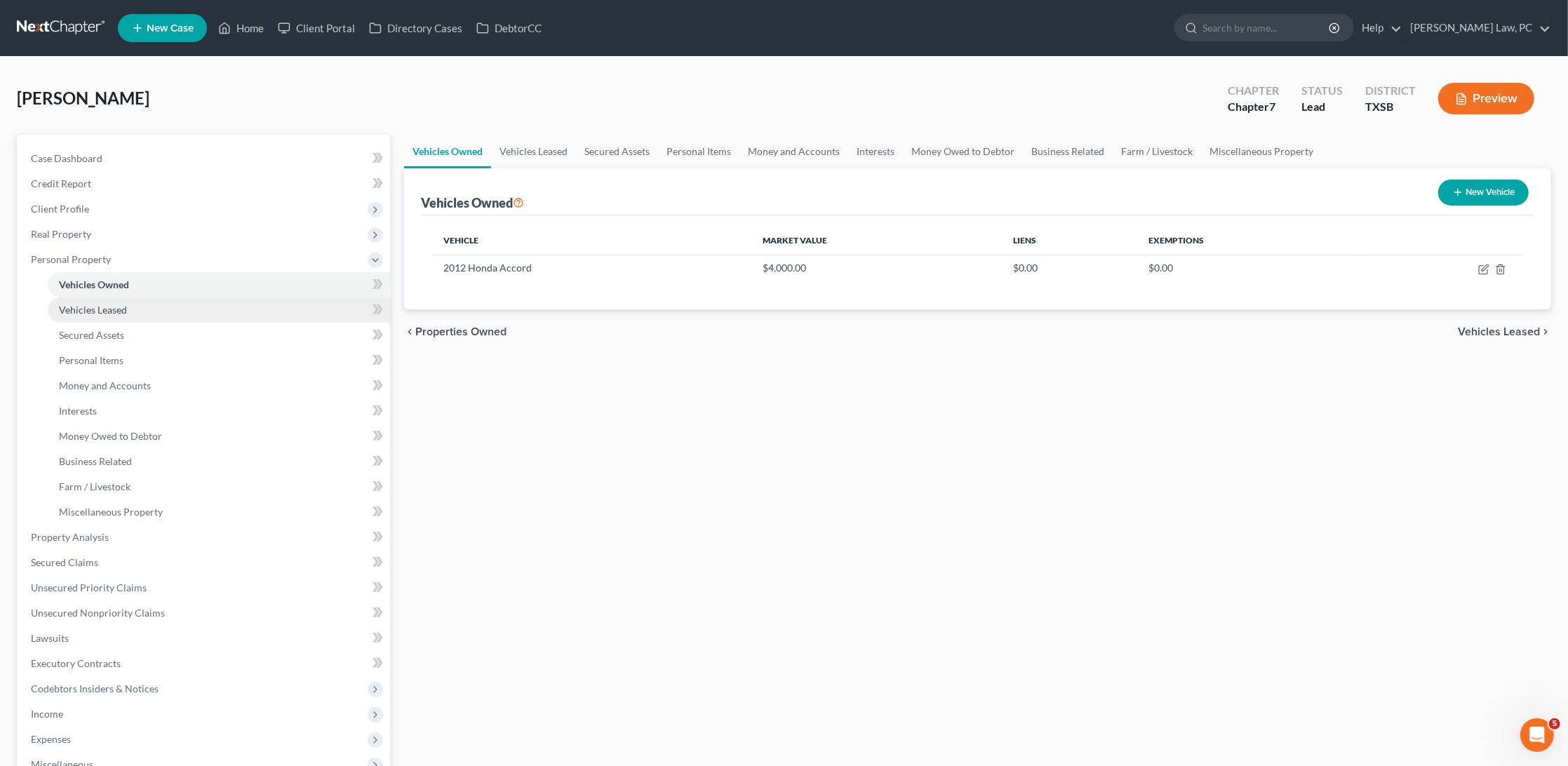
click at [104, 308] on span "Vehicles Leased" at bounding box center [92, 310] width 68 height 12
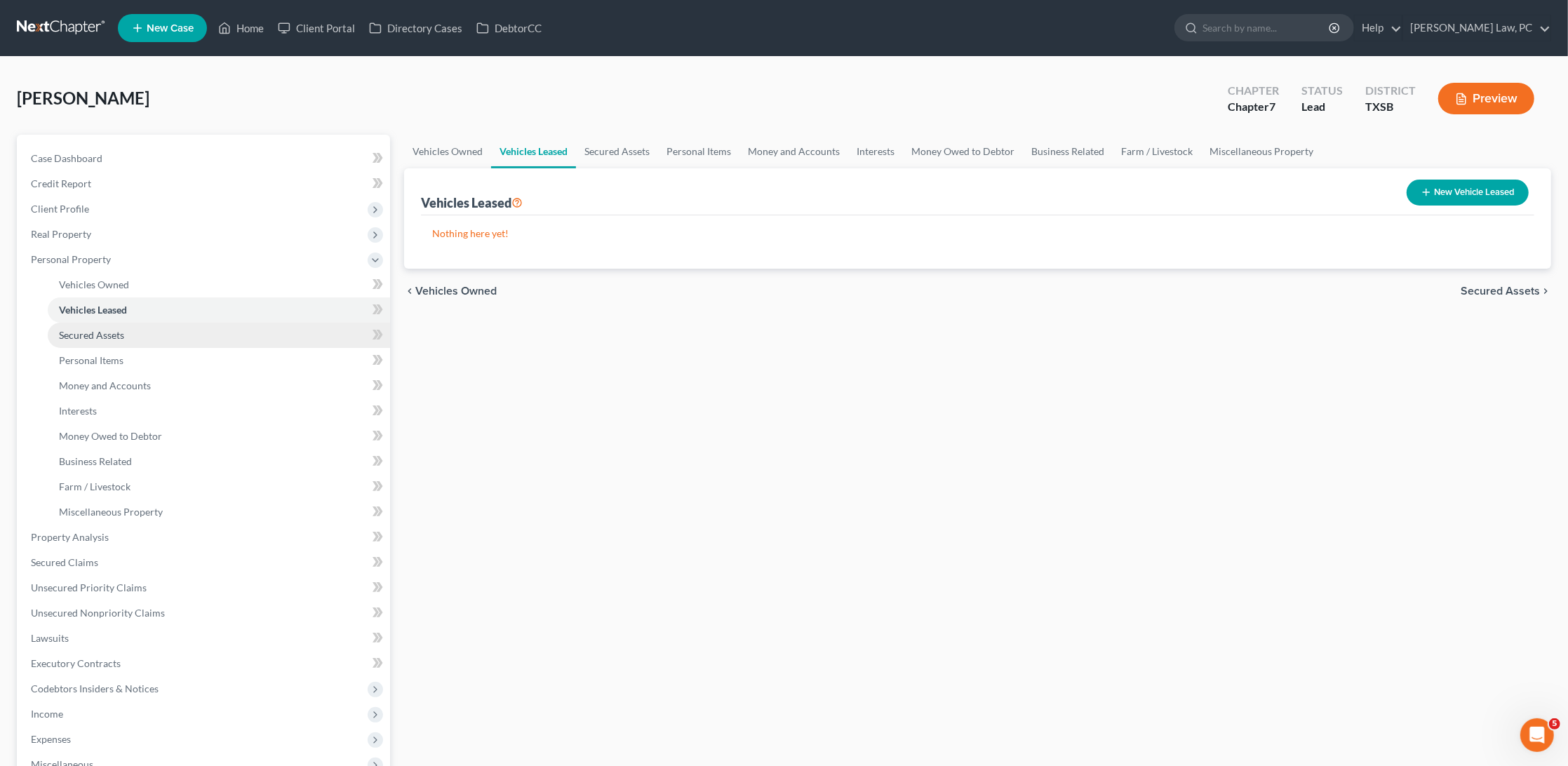
click at [104, 329] on span "Secured Assets" at bounding box center [91, 335] width 65 height 12
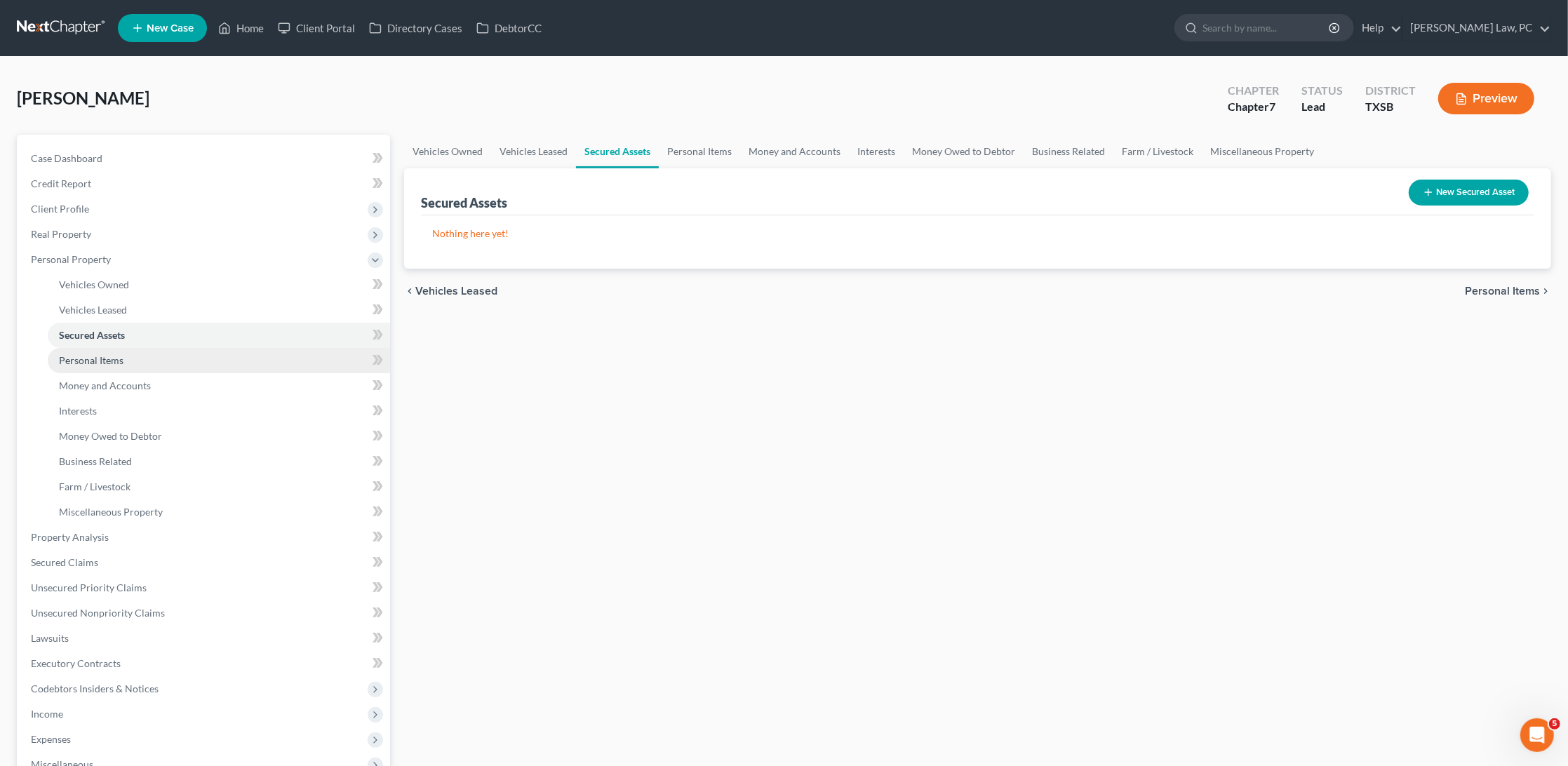
click at [101, 354] on span "Personal Items" at bounding box center [91, 360] width 65 height 12
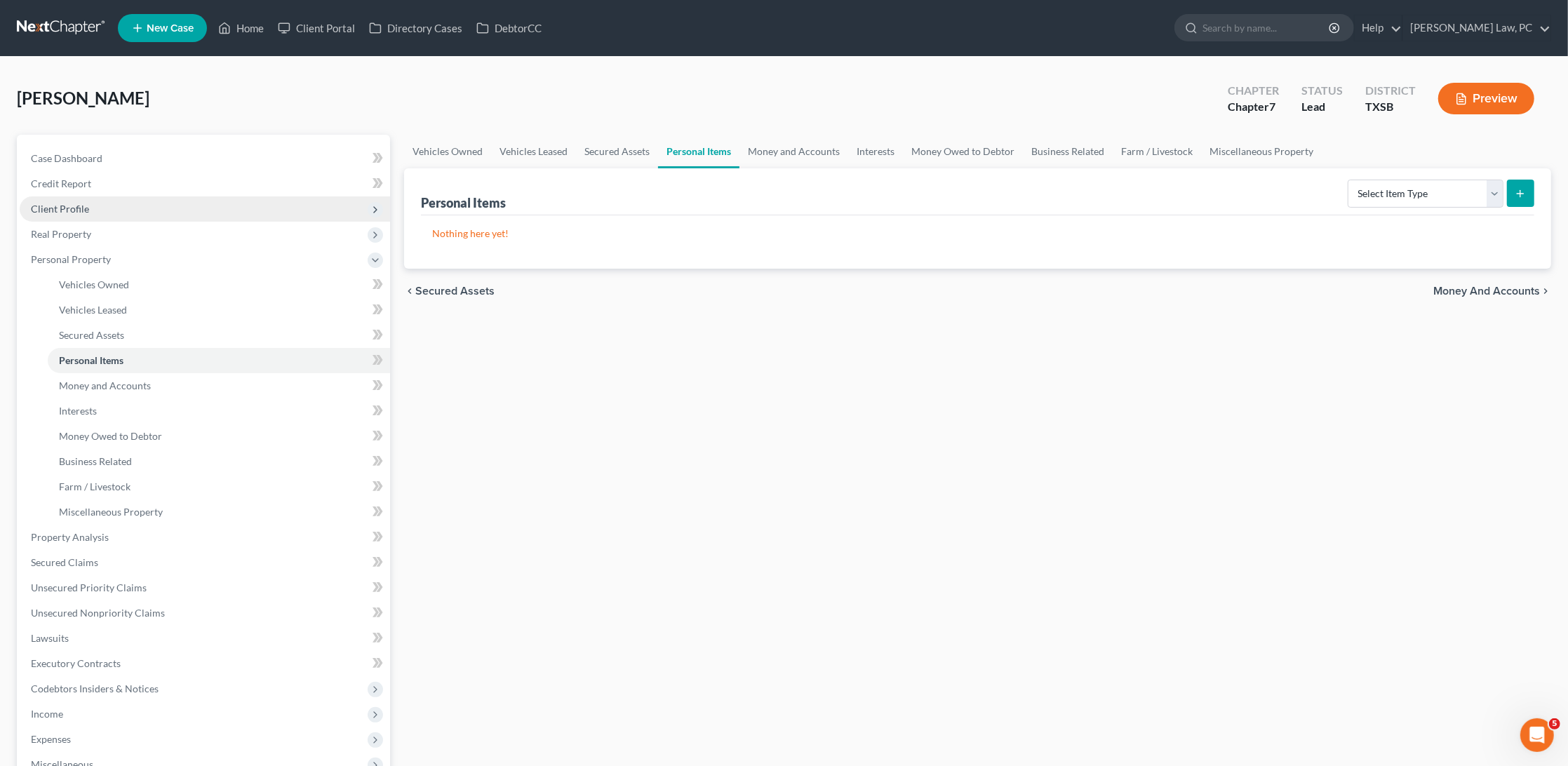
click at [72, 206] on span "Client Profile" at bounding box center [59, 208] width 58 height 12
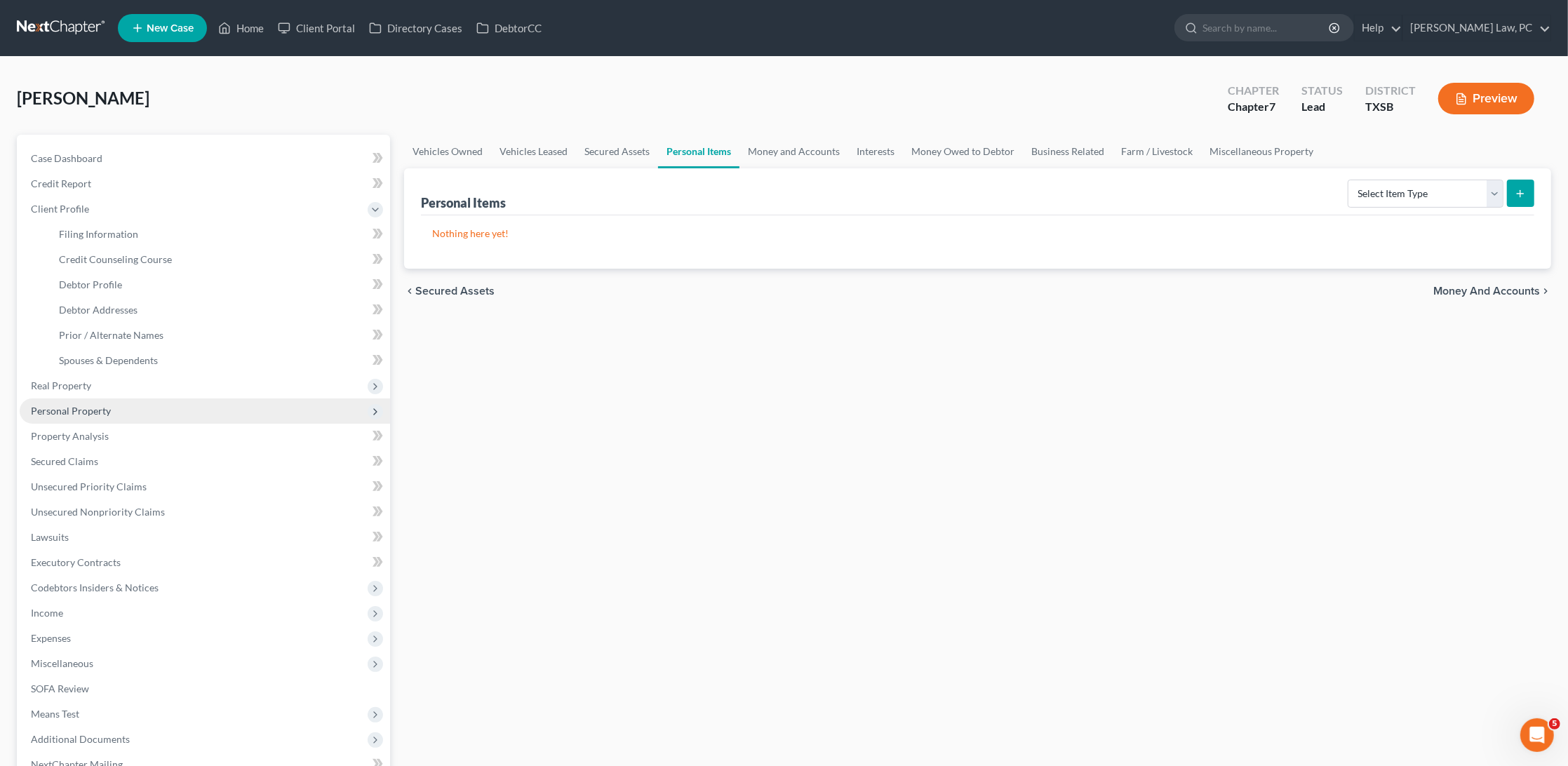
click at [75, 405] on span "Personal Property" at bounding box center [70, 411] width 80 height 12
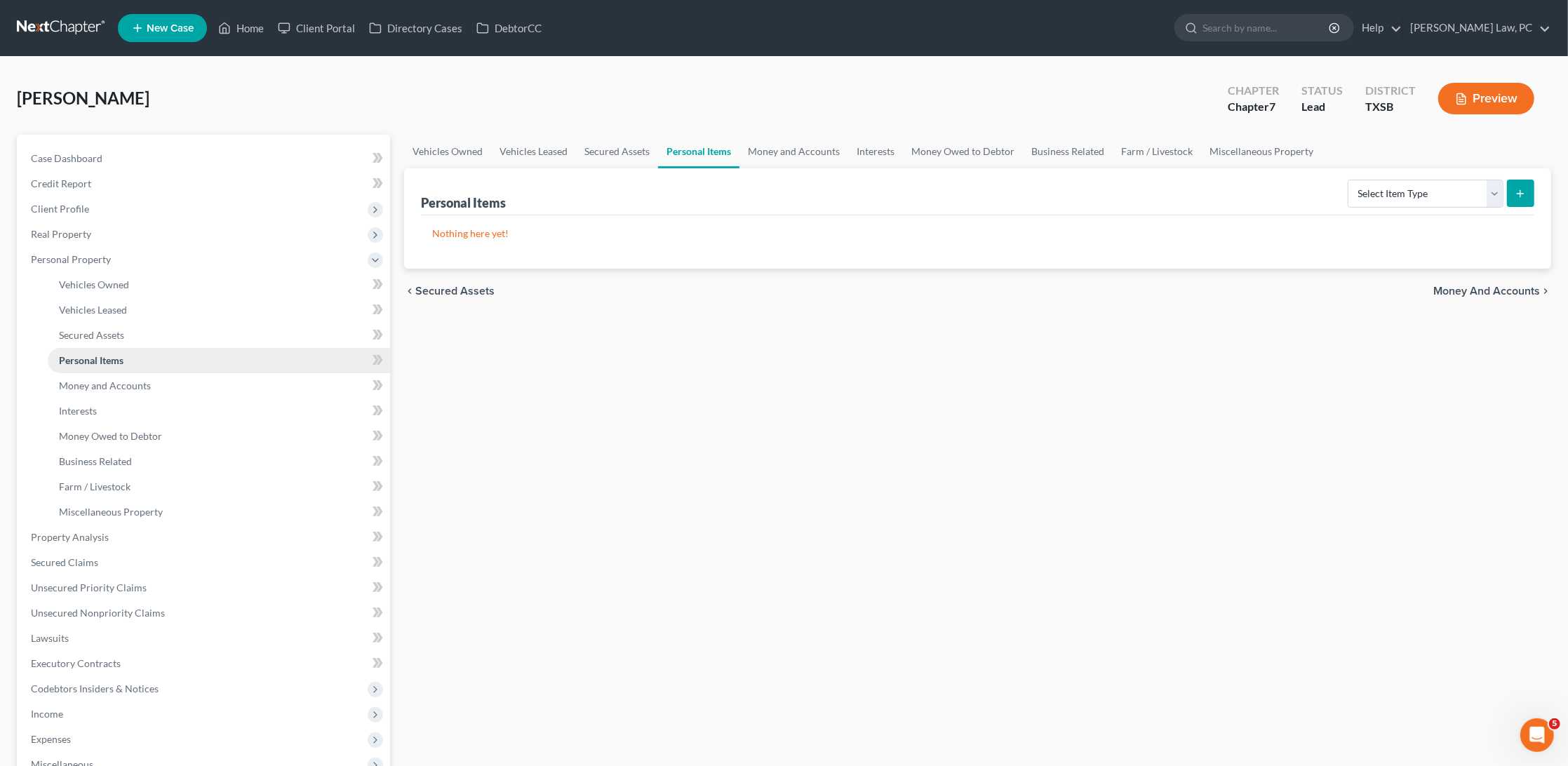
click at [113, 354] on span "Personal Items" at bounding box center [91, 360] width 65 height 12
select select "clothing"
click at [1522, 196] on icon "submit" at bounding box center [1520, 193] width 11 height 11
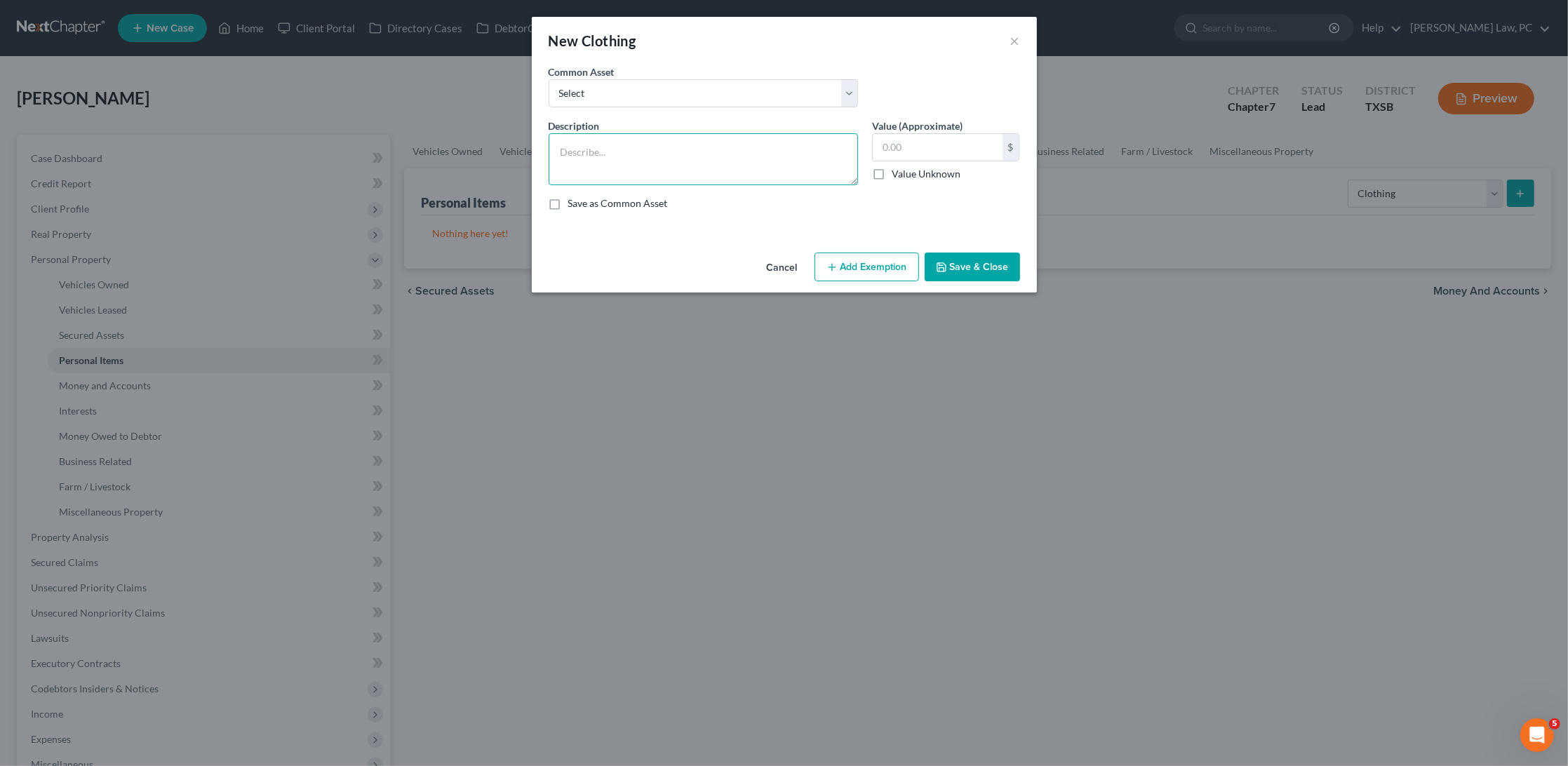
click at [595, 163] on textarea at bounding box center [704, 159] width 310 height 52
click at [558, 139] on textarea "T shirts" at bounding box center [704, 159] width 310 height 52
click at [638, 148] on textarea "20 T shirts" at bounding box center [704, 159] width 310 height 52
click at [629, 151] on textarea "20 T shirts $50, Dress shirts" at bounding box center [704, 159] width 310 height 52
click at [751, 161] on textarea "20 T shirts $50, 3 Dress shirts" at bounding box center [704, 159] width 310 height 52
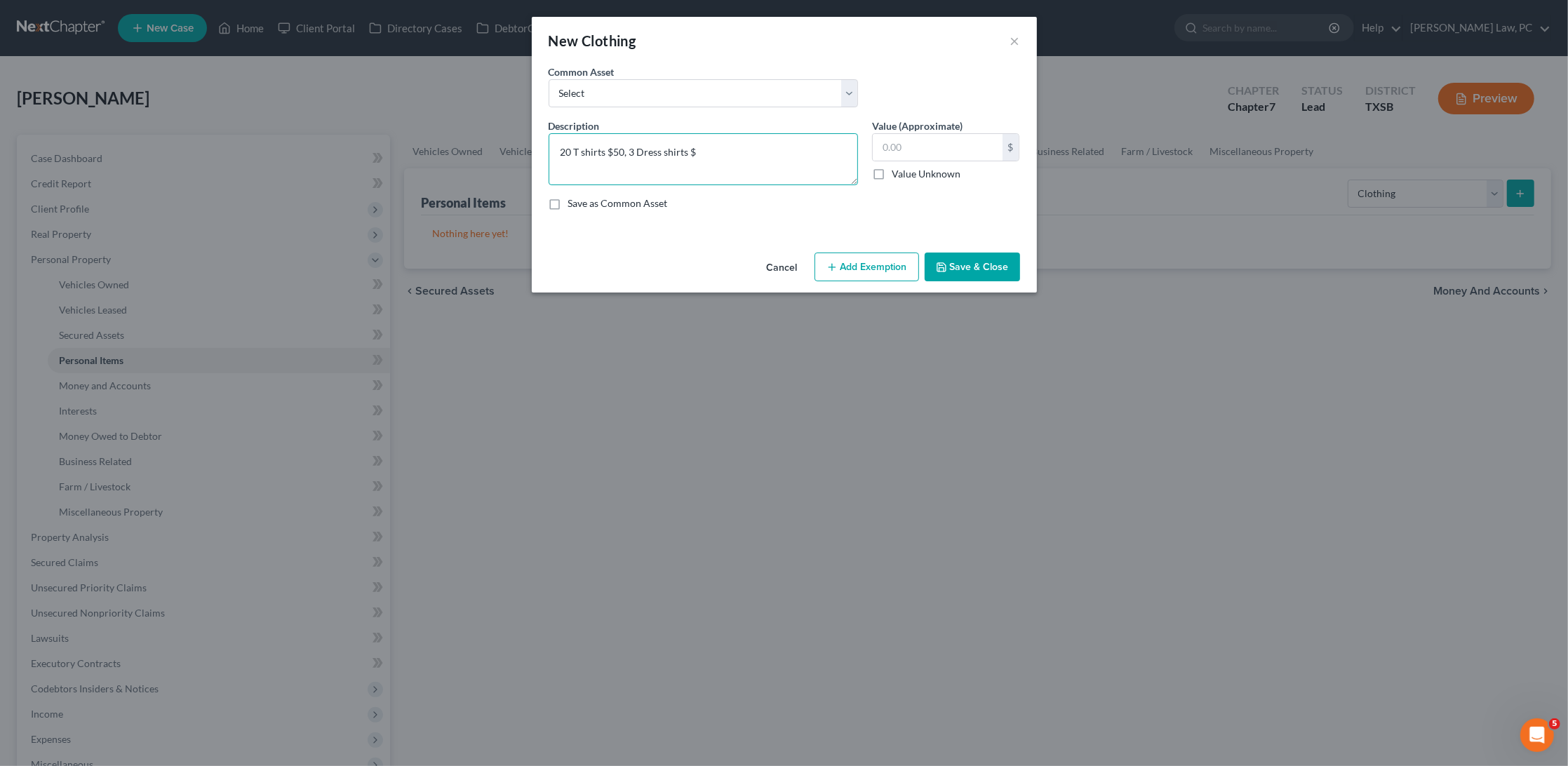
click at [634, 150] on textarea "20 T shirts $50, 3 Dress shirts $" at bounding box center [704, 159] width 310 height 52
click at [718, 149] on textarea "20 T shirts $50, 12 Dress shirts $" at bounding box center [704, 159] width 310 height 52
click at [637, 149] on textarea "20 T shirts $50, 12 Dress shirts $" at bounding box center [704, 159] width 310 height 52
click at [727, 149] on textarea "20 T shirts $50, 10 Dress shirts $" at bounding box center [704, 159] width 310 height 52
click at [724, 153] on textarea "20 T shirts $50, 10 Dress shirts $100, Jeans" at bounding box center [704, 159] width 310 height 52
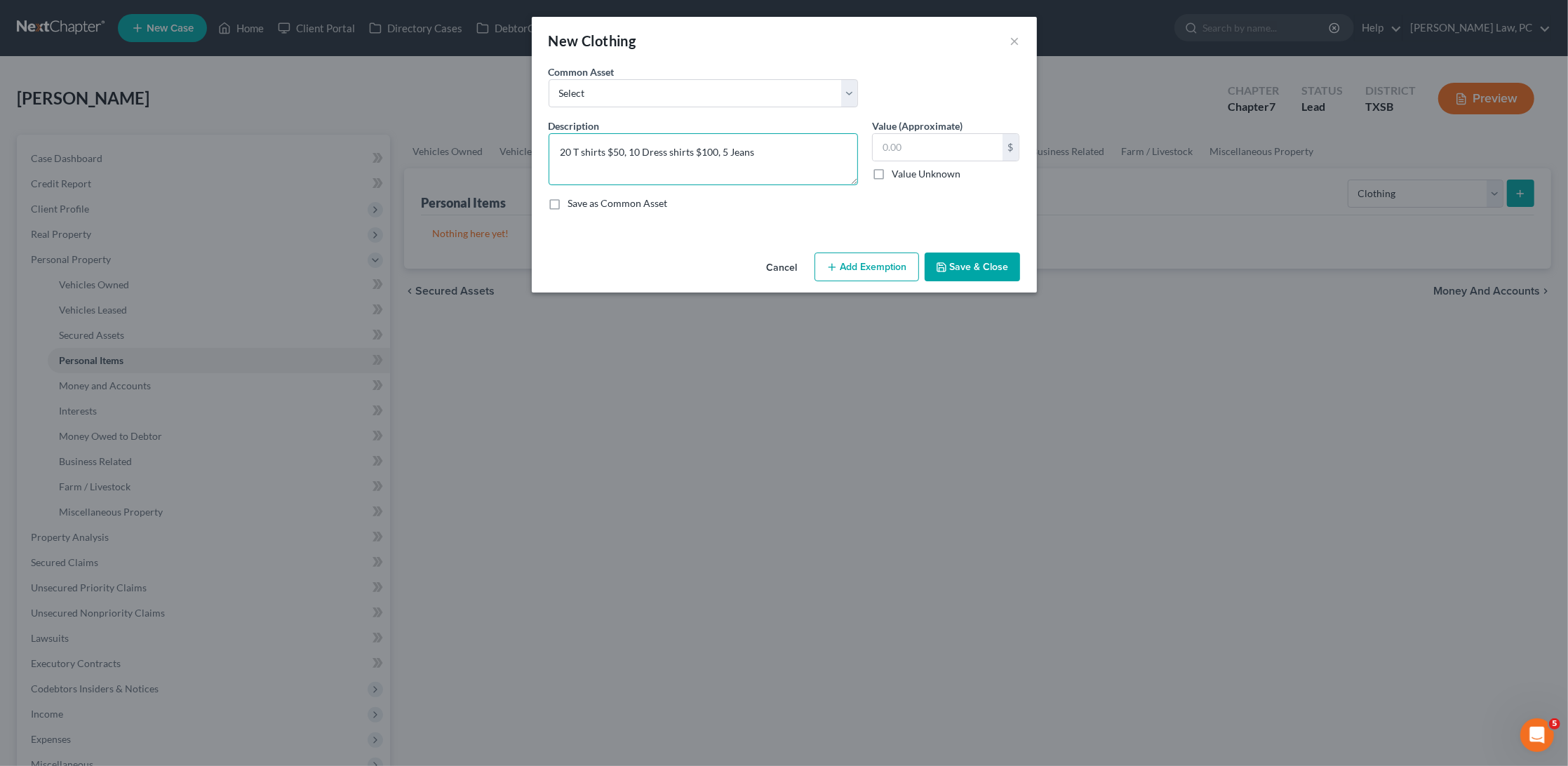
click at [777, 147] on textarea "20 T shirts $50, 10 Dress shirts $100, 5 Jeans" at bounding box center [704, 159] width 310 height 52
click at [774, 150] on textarea "20 T shirts $50, 10 Dress shirts $100, 5 Jeans $50, shorts" at bounding box center [704, 159] width 310 height 52
click at [844, 153] on textarea "20 T shirts $50, 10 Dress shirts $100, 5 Jeans $50, 5 Shorts" at bounding box center [704, 159] width 310 height 52
click at [559, 163] on textarea "20 T shirts $50, 10 Dress shirts $100, 5 Jeans $50, 5 Shorts $50, Dress pants" at bounding box center [704, 159] width 310 height 52
click at [656, 166] on textarea "20 T shirts $50, 10 Dress shirts $100, 5 Jeans $50, 5 Shorts $50, 2 Dress pants" at bounding box center [704, 159] width 310 height 52
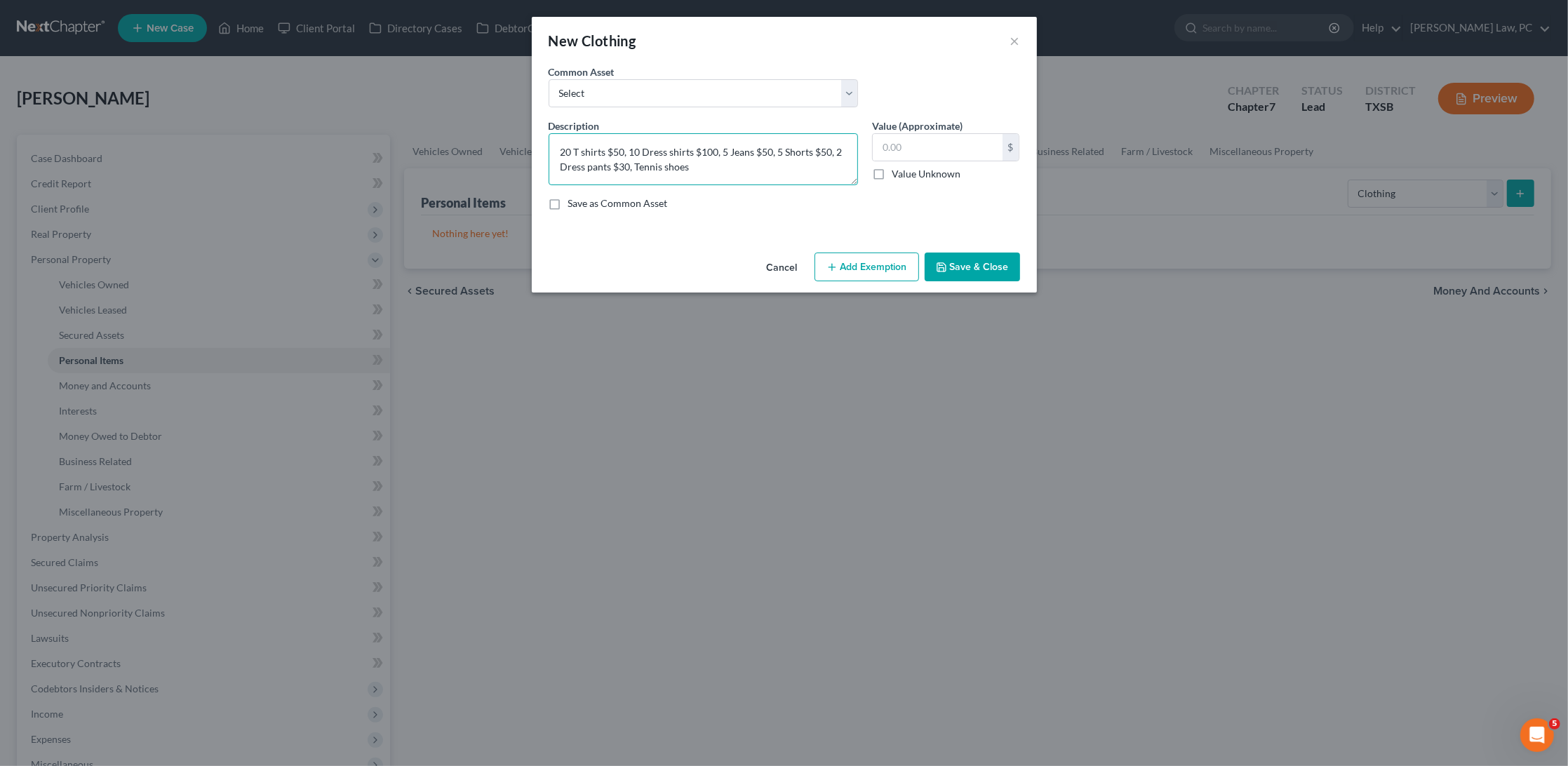
click at [643, 164] on textarea "20 T shirts $50, 10 Dress shirts $100, 5 Jeans $50, 5 Shorts $50, 2 Dress pants…" at bounding box center [704, 159] width 310 height 52
click at [727, 167] on textarea "20 T shirts $50, 10 Dress shirts $100, 5 Jeans $50, 5 Shorts $50, 2 Dress pants…" at bounding box center [704, 159] width 310 height 52
click at [599, 171] on textarea "20 T shirts $50, 10 Dress shirts $100, 5 Jeans $50, 5 Shorts $50, 2 Dress pants…" at bounding box center [704, 159] width 310 height 52
click at [657, 175] on textarea "20 T shirts $50, 10 Dress shirts $100, 5 Jeans $50, 5 Shorts $50, 2 Dress pants…" at bounding box center [704, 159] width 310 height 52
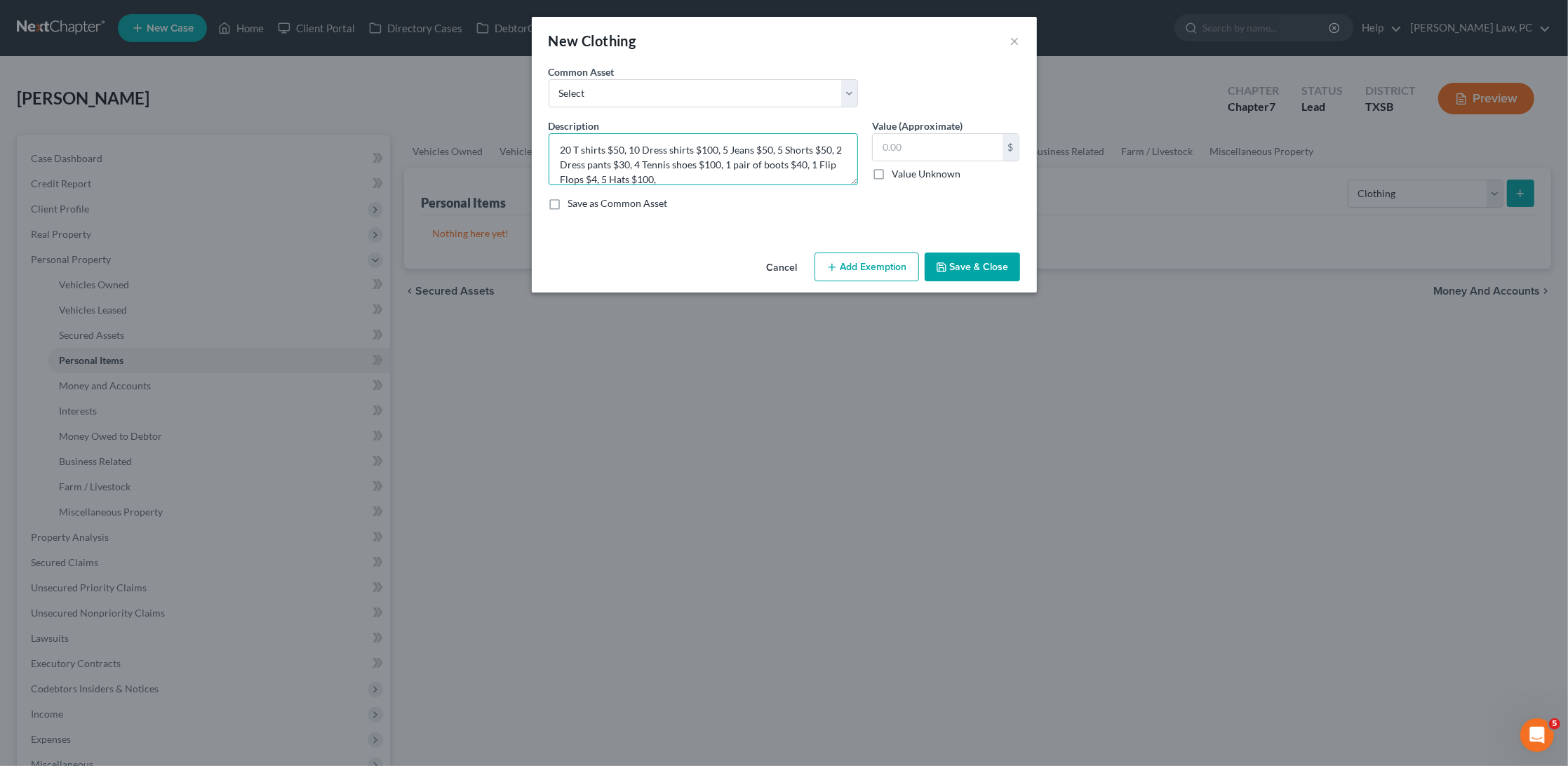
click at [611, 171] on textarea "20 T shirts $50, 10 Dress shirts $100, 5 Jeans $50, 5 Shorts $50, 2 Dress pants…" at bounding box center [704, 159] width 310 height 52
click at [679, 177] on textarea "20 T shirts $50, 10 Dress shirts $100, 5 Jeans $50, 5 Shorts $50, 2 Dress pants…" at bounding box center [704, 159] width 310 height 52
click at [668, 174] on textarea "20 T shirts $50, 10 Dress shirts $100, 5 Jeans $50, 5 Shorts $50, 2 Dress pants…" at bounding box center [704, 159] width 310 height 52
click at [719, 169] on textarea "20 T shirts $50, 10 Dress shirts $100, 5 Jeans $50, 5 Shorts $50, 2 Dress pants…" at bounding box center [704, 159] width 310 height 52
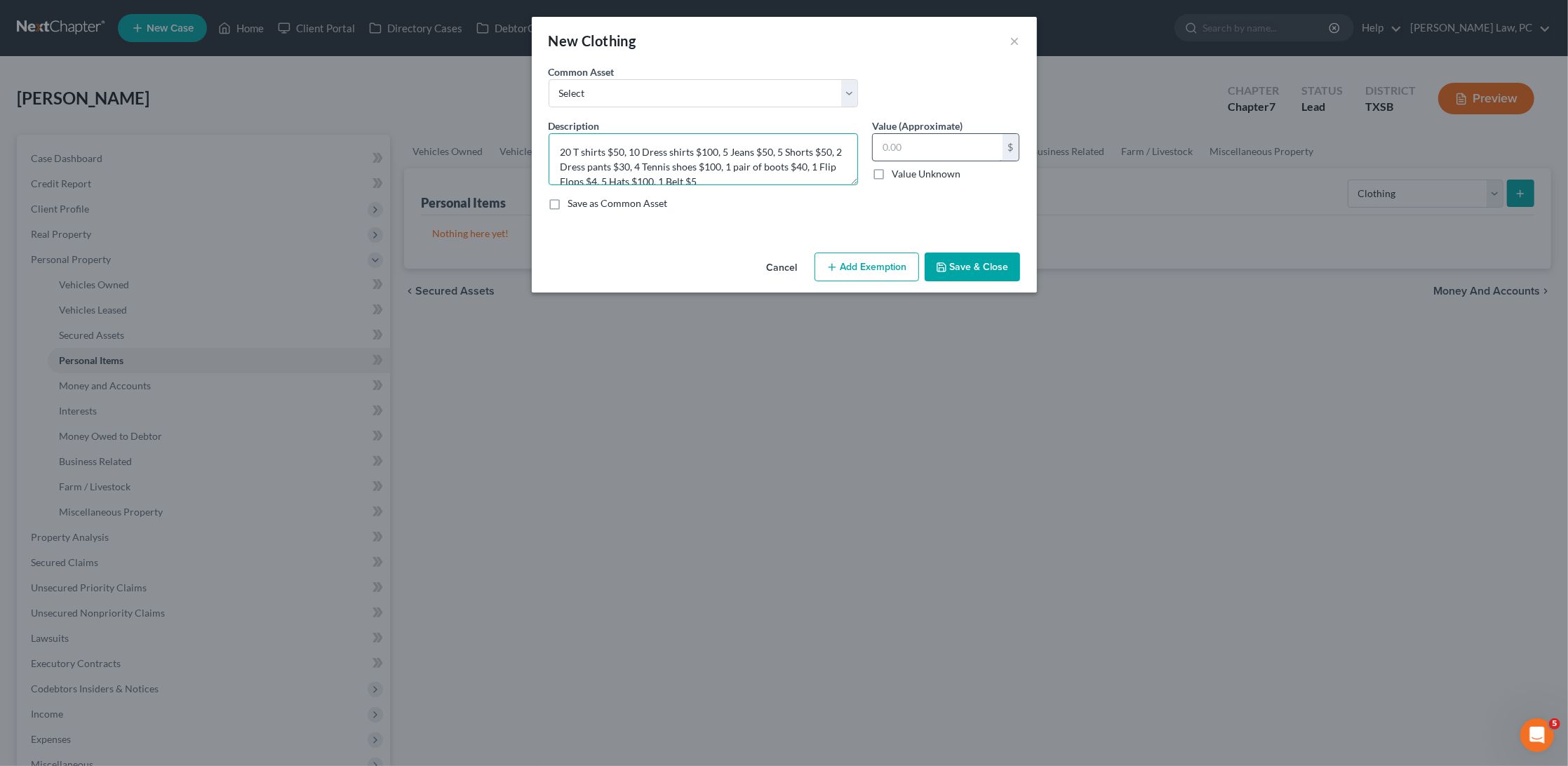
type textarea "20 T shirts $50, 10 Dress shirts $100, 5 Jeans $50, 5 Shorts $50, 2 Dress pants…"
click at [934, 144] on input "text" at bounding box center [937, 147] width 130 height 26
type input "529"
click at [977, 270] on button "Save & Close" at bounding box center [973, 267] width 95 height 29
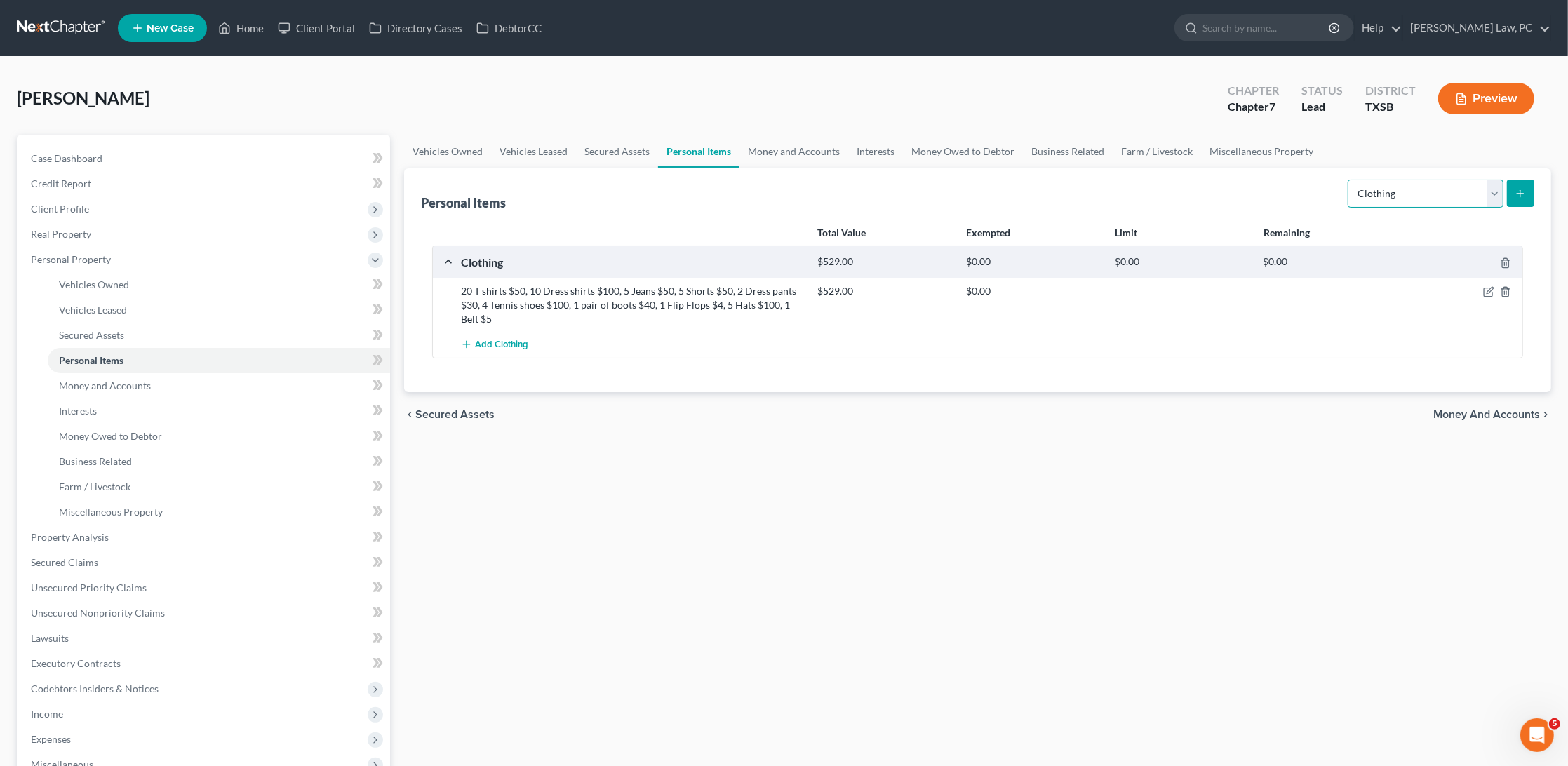
select select "electronics"
click at [1520, 194] on icon "submit" at bounding box center [1520, 193] width 11 height 11
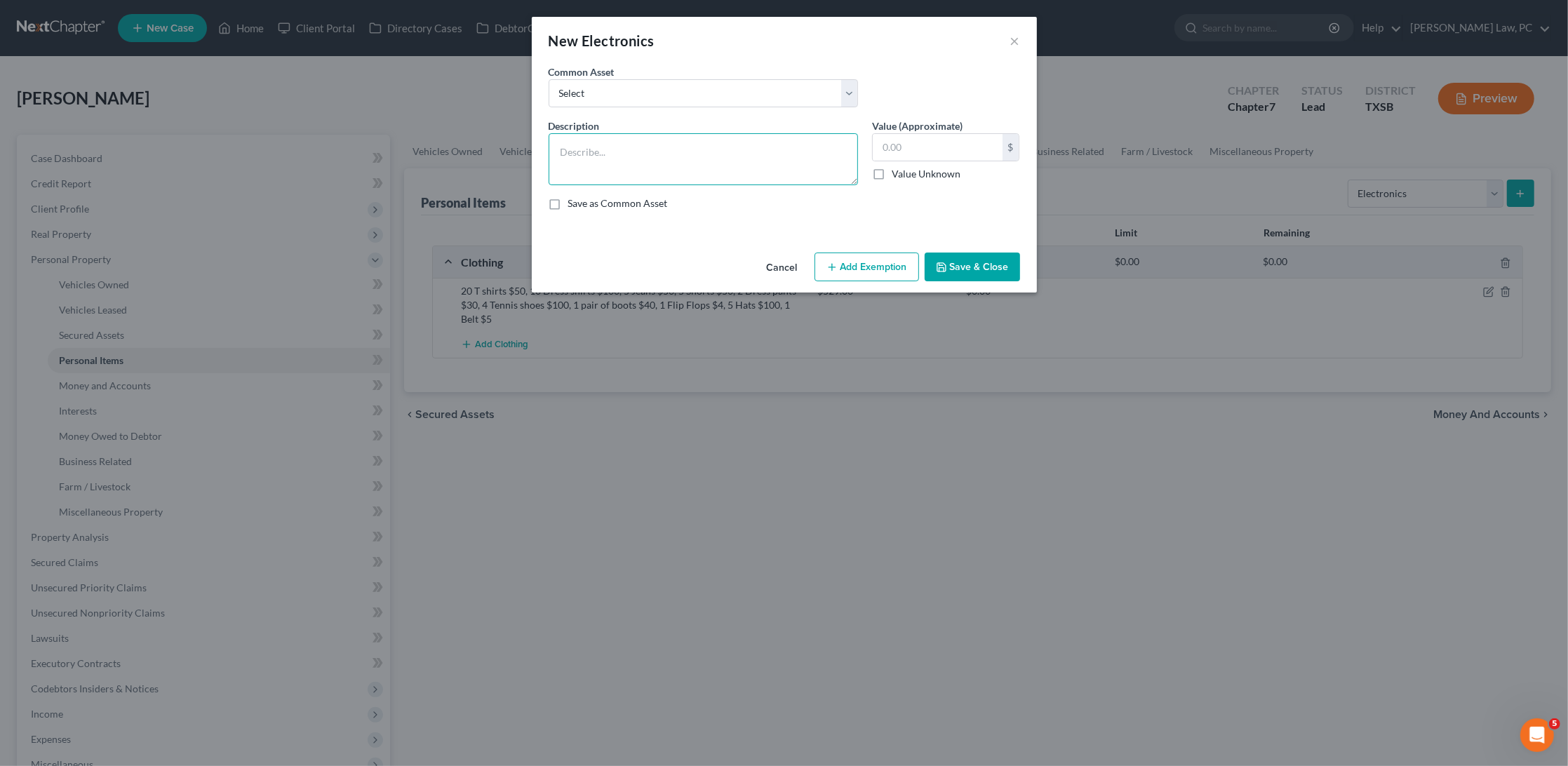
click at [793, 157] on textarea at bounding box center [704, 159] width 310 height 52
click at [708, 149] on textarea "1 cellphone $500, 1 laptop $500, 1 Headphones" at bounding box center [704, 159] width 310 height 52
click at [788, 144] on textarea "1 cellphone $500, 1 laptop $500, 2 Headphones" at bounding box center [704, 159] width 310 height 52
click at [787, 146] on textarea "1 cellphone $500, 1 laptop $500, 2 Headphones $50, TV" at bounding box center [704, 159] width 310 height 52
click at [816, 144] on textarea "1 cellphone $500, 1 laptop $500, 2 Headphones $50,1 TV" at bounding box center [704, 159] width 310 height 52
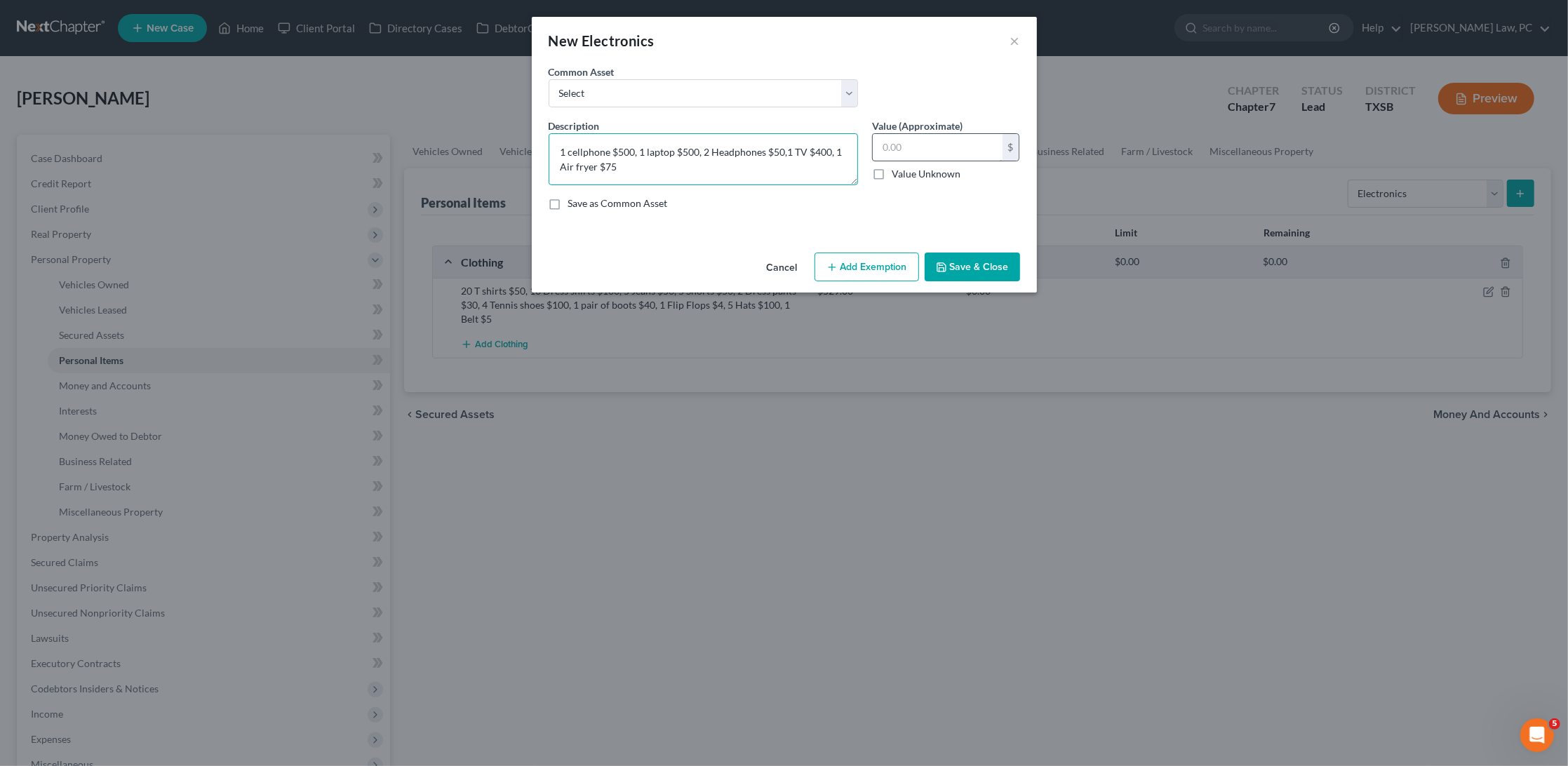
type textarea "1 cellphone $500, 1 laptop $500, 2 Headphones $50,1 TV $400, 1 Air fryer $75"
click at [896, 147] on input "text" at bounding box center [937, 147] width 130 height 26
type input "1,525"
click at [802, 167] on textarea "1 cellphone $500, 1 laptop $500, 2 Headphones $50,1 TV $400, 1 Air fryer $75" at bounding box center [704, 159] width 310 height 52
click at [857, 254] on button "Add Exemption" at bounding box center [867, 267] width 104 height 29
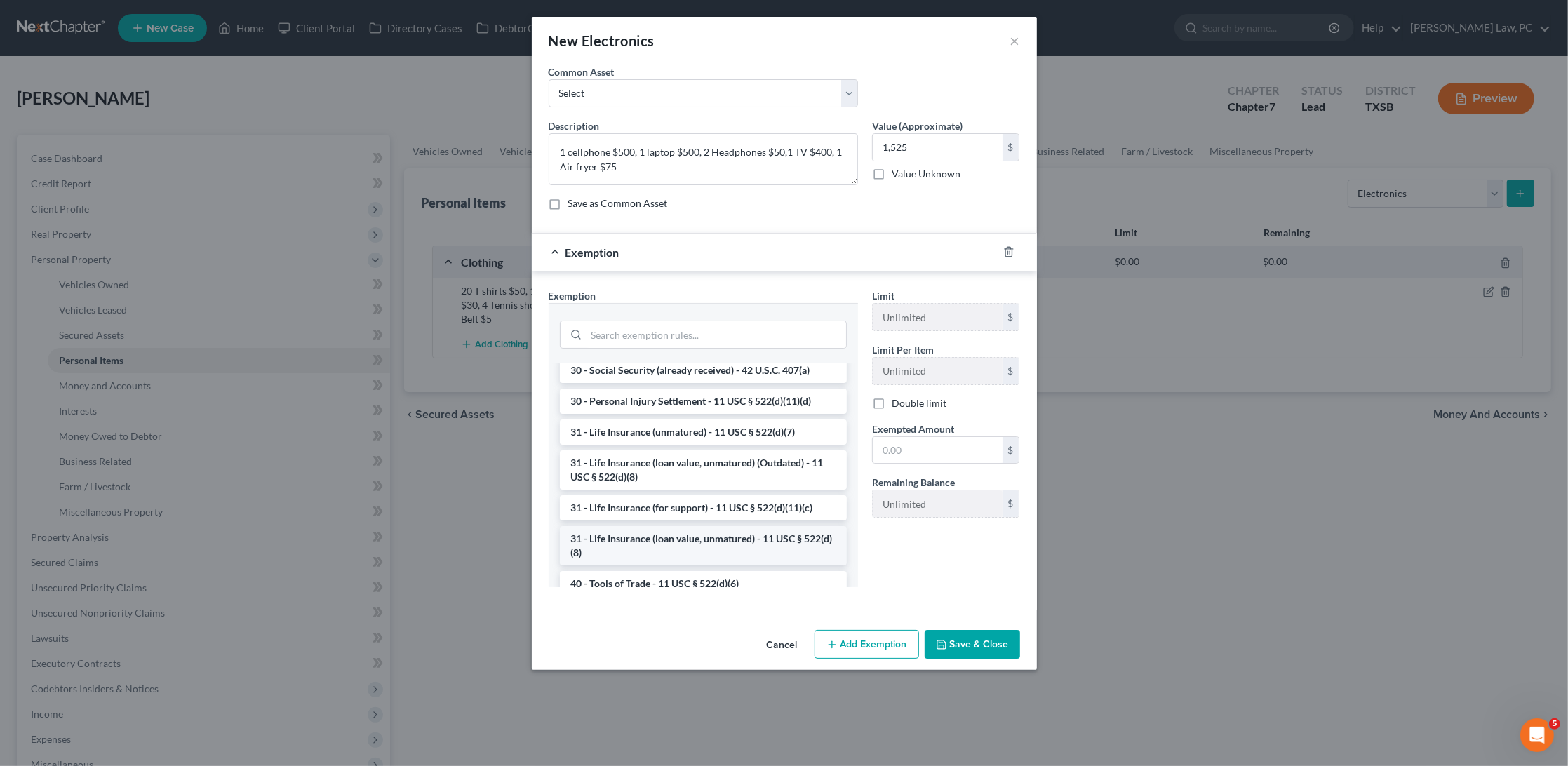
scroll to position [966, 0]
click at [1007, 247] on icon "button" at bounding box center [1009, 252] width 11 height 11
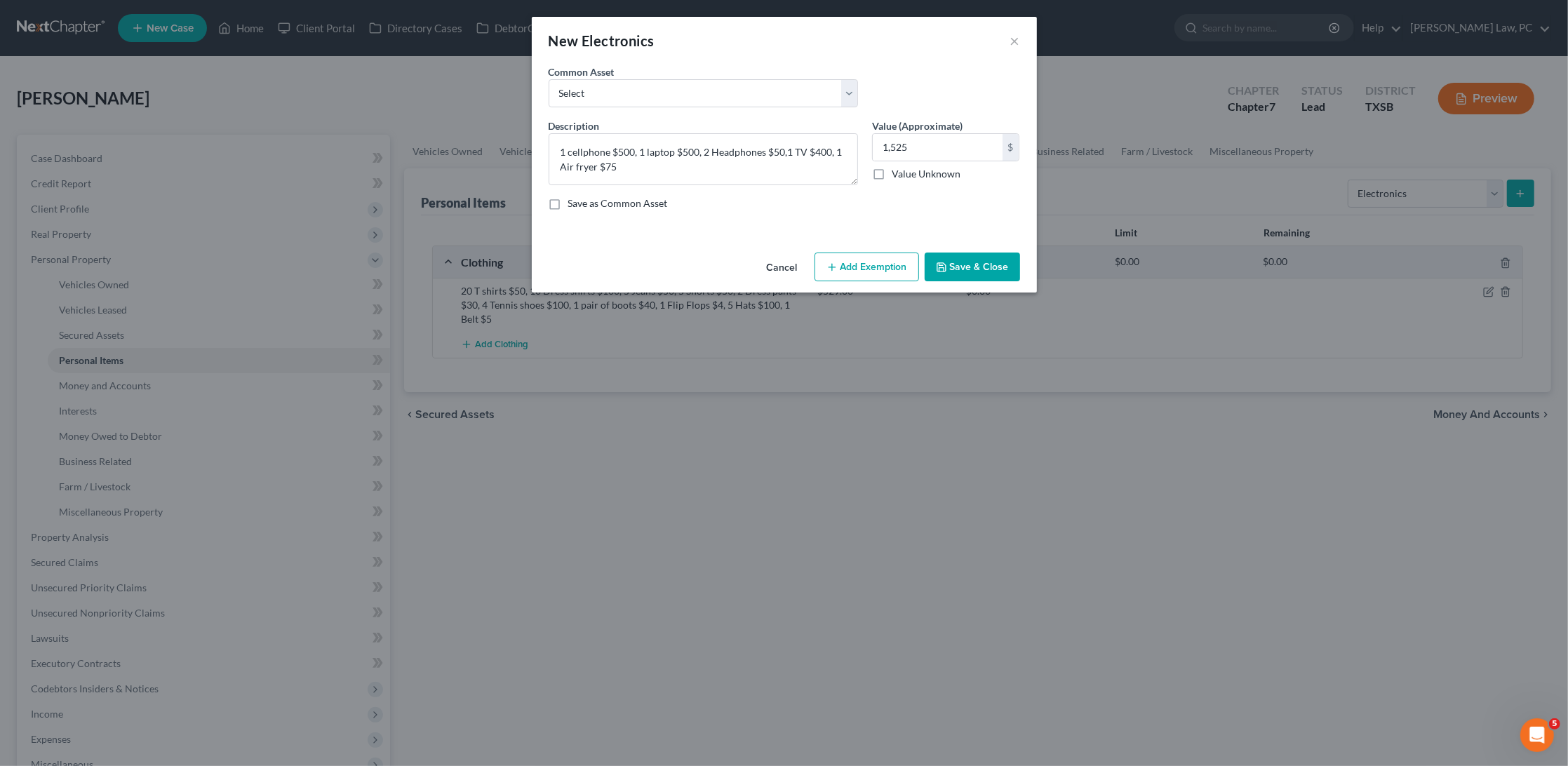
click at [951, 263] on button "Save & Close" at bounding box center [973, 267] width 95 height 29
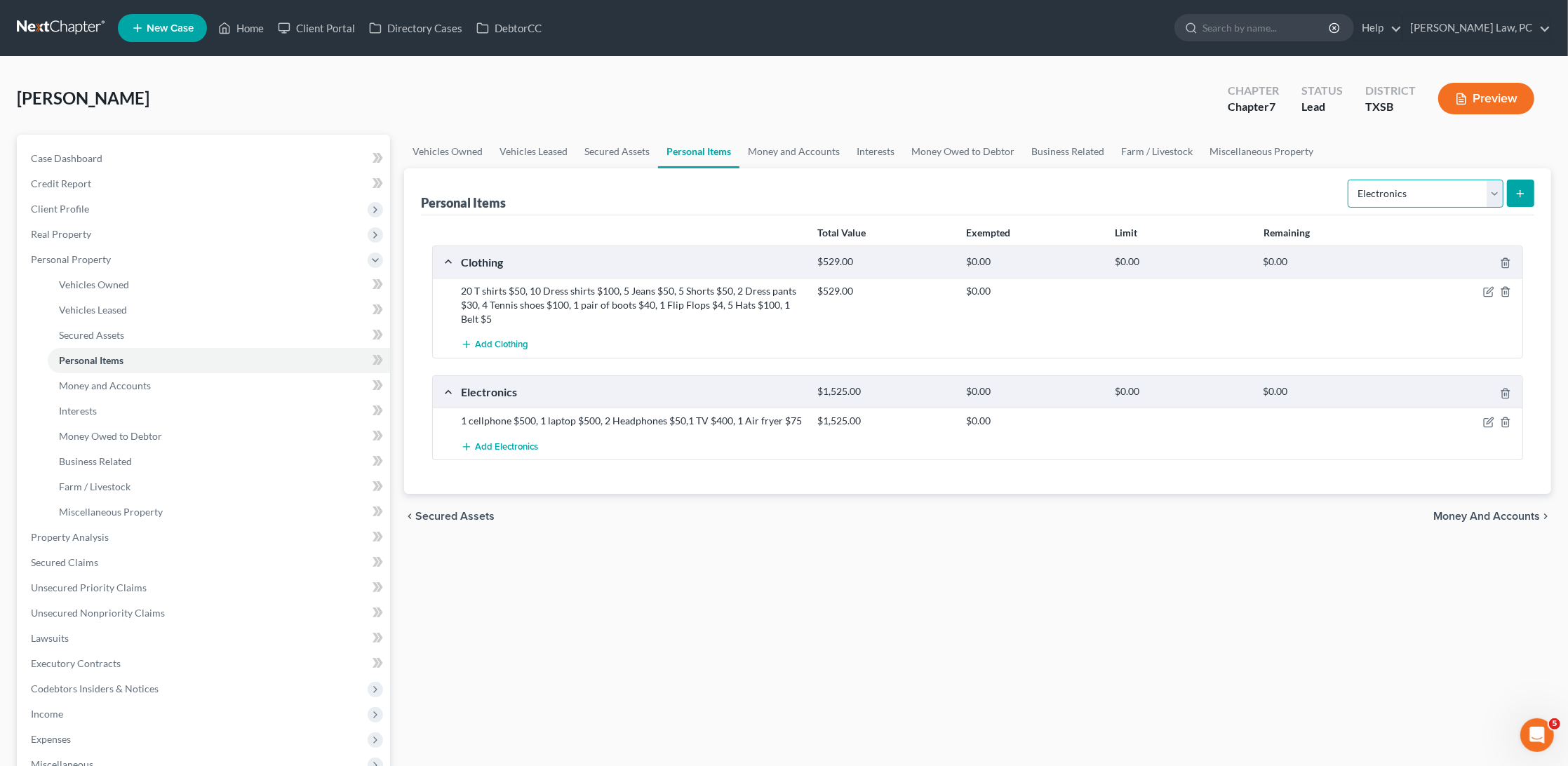
select select "firearms"
click at [1521, 197] on icon "submit" at bounding box center [1520, 193] width 11 height 11
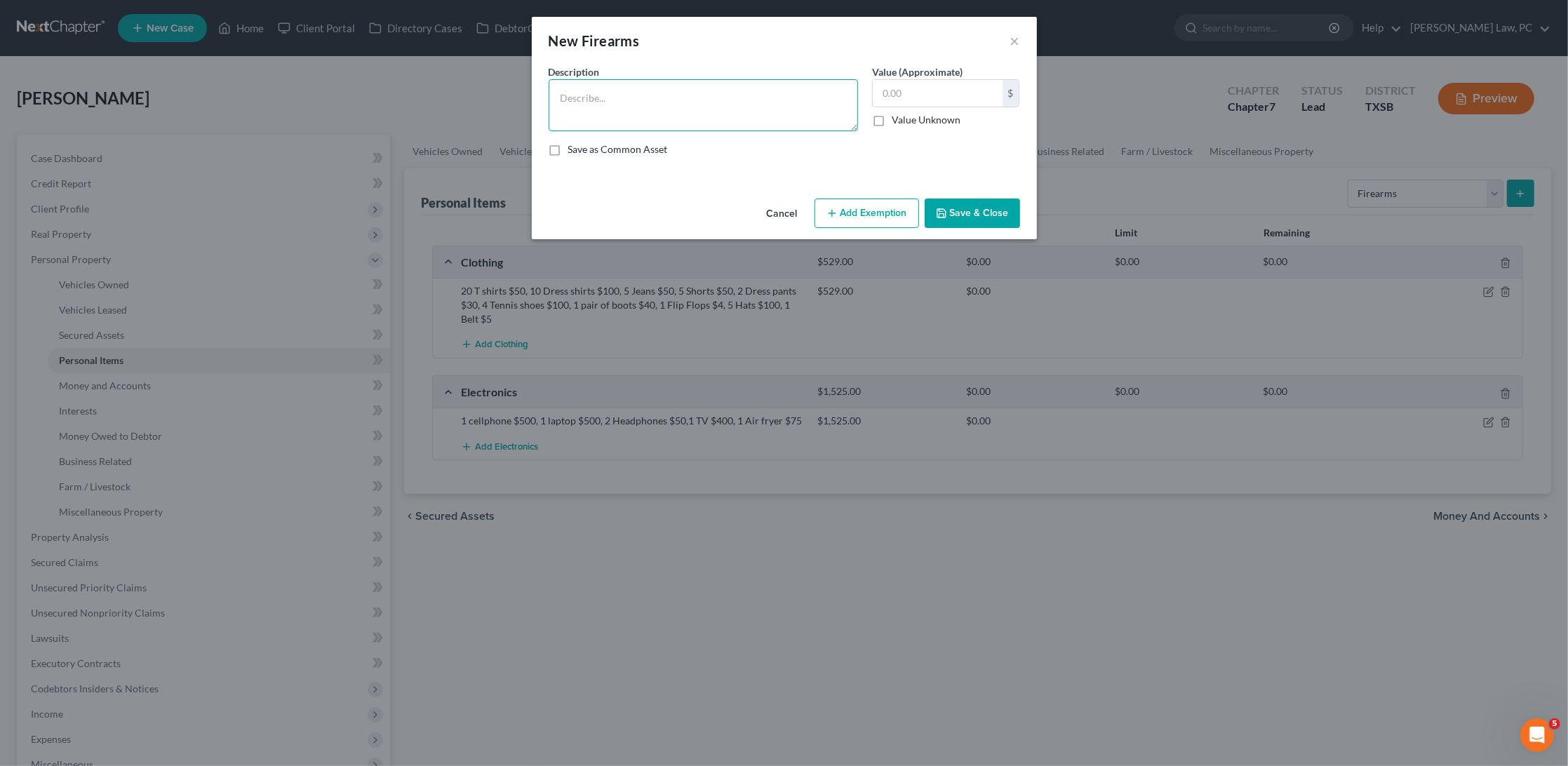
click at [632, 118] on textarea at bounding box center [704, 105] width 310 height 52
click at [610, 101] on textarea "1 Handgun , 1 box" at bounding box center [704, 105] width 310 height 52
click at [678, 95] on textarea "1 Handgun $200, 1 box" at bounding box center [704, 105] width 310 height 52
type textarea "1 Handgun $200, 1 box ammunition $20"
click at [929, 82] on input "text" at bounding box center [937, 93] width 130 height 26
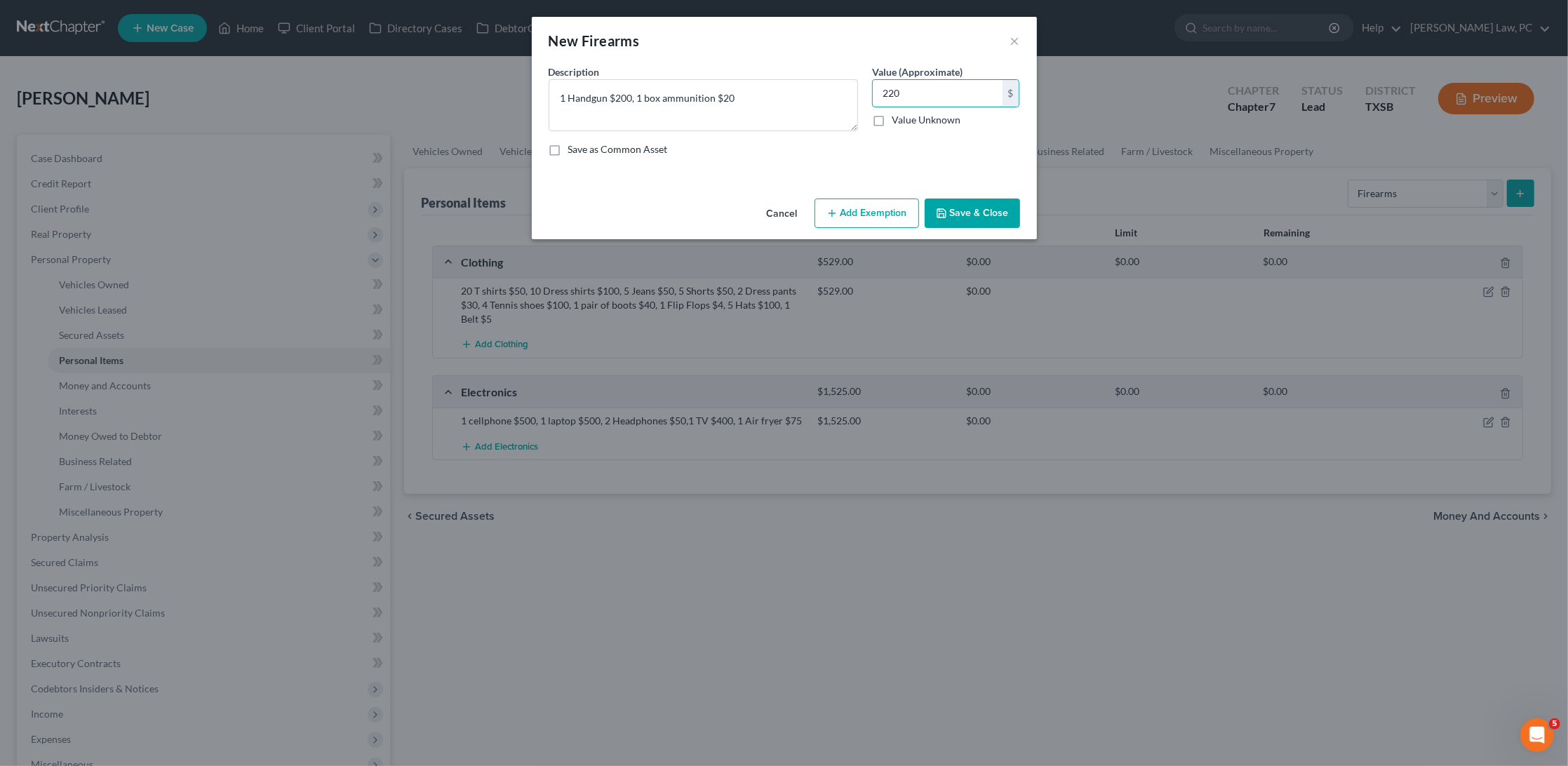
type input "220"
click at [977, 222] on button "Save & Close" at bounding box center [973, 214] width 95 height 29
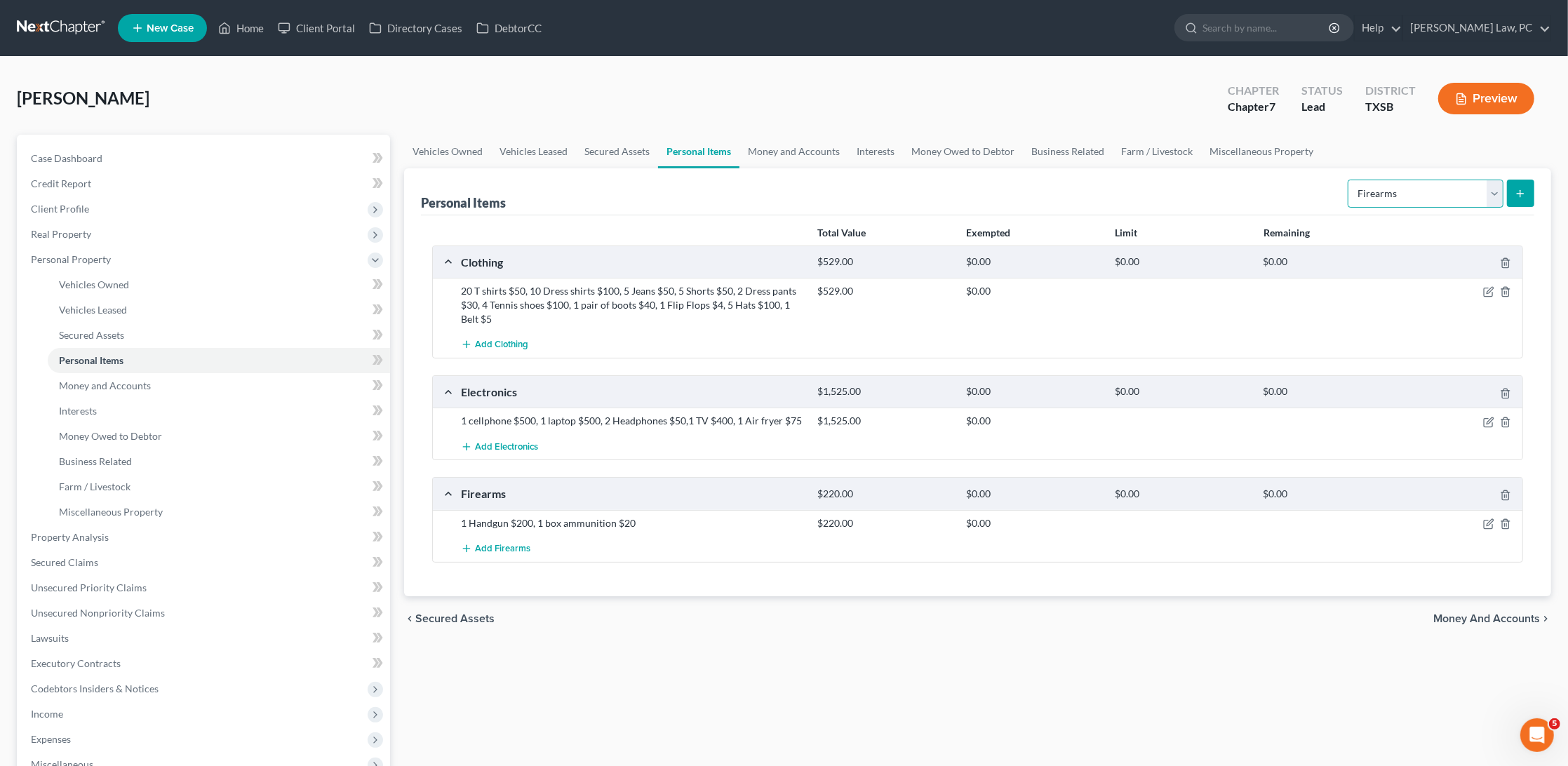
select select "household_goods"
click at [1520, 194] on icon "submit" at bounding box center [1520, 193] width 11 height 11
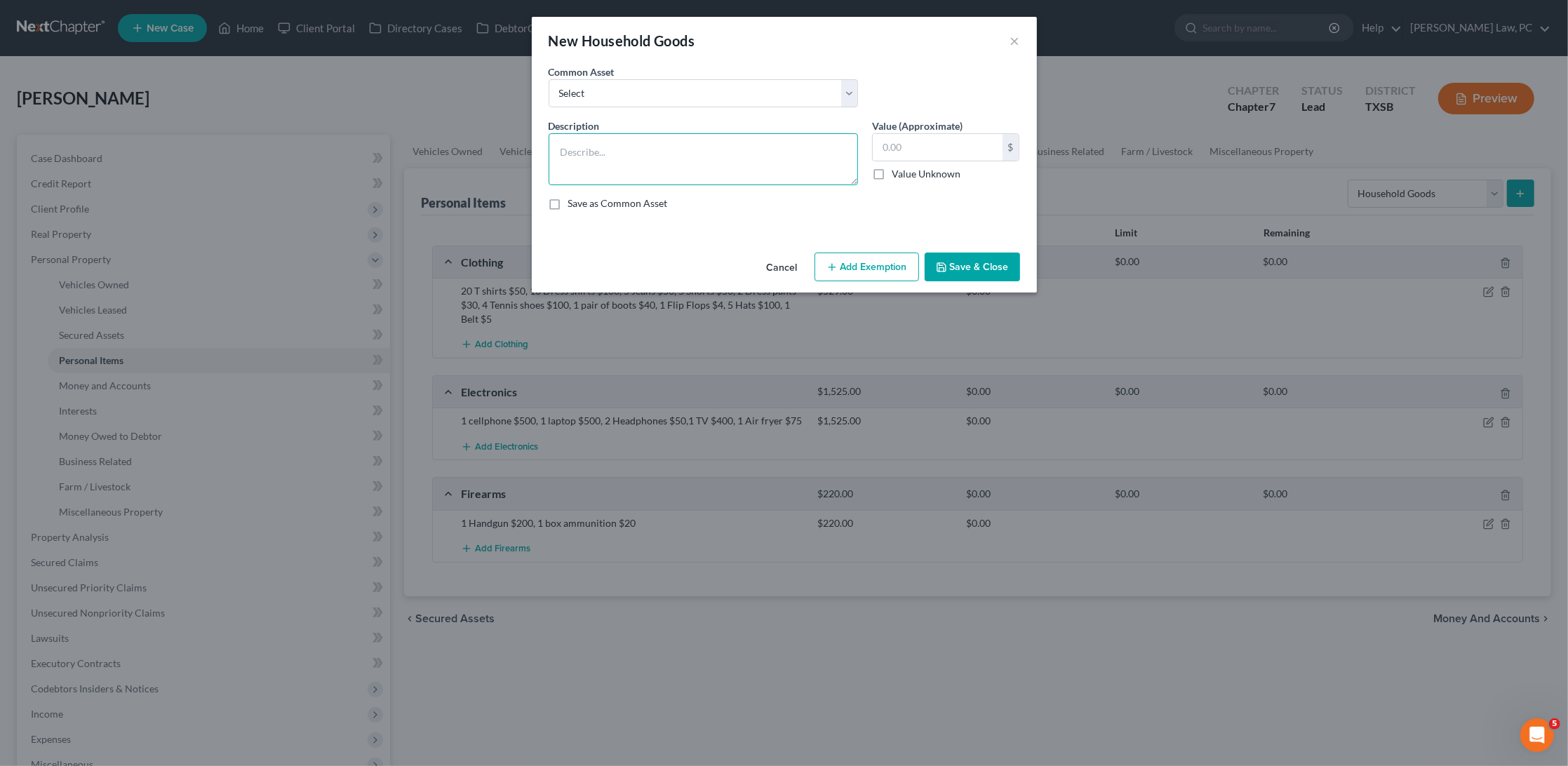
click at [730, 144] on textarea at bounding box center [704, 159] width 310 height 52
click at [561, 145] on textarea "Dinning table w 6 chairs" at bounding box center [704, 159] width 310 height 52
click at [687, 147] on textarea "1 Dinning table w 6 chairs" at bounding box center [704, 159] width 310 height 52
click at [749, 150] on textarea "1 Dinning table w 6 chairs $700, 1 desk $30, Sofa set" at bounding box center [704, 159] width 310 height 52
click at [822, 152] on textarea "1 Dinning table w 6 chairs $700, 1 desk $30, 3 piece Sofa set" at bounding box center [704, 159] width 310 height 52
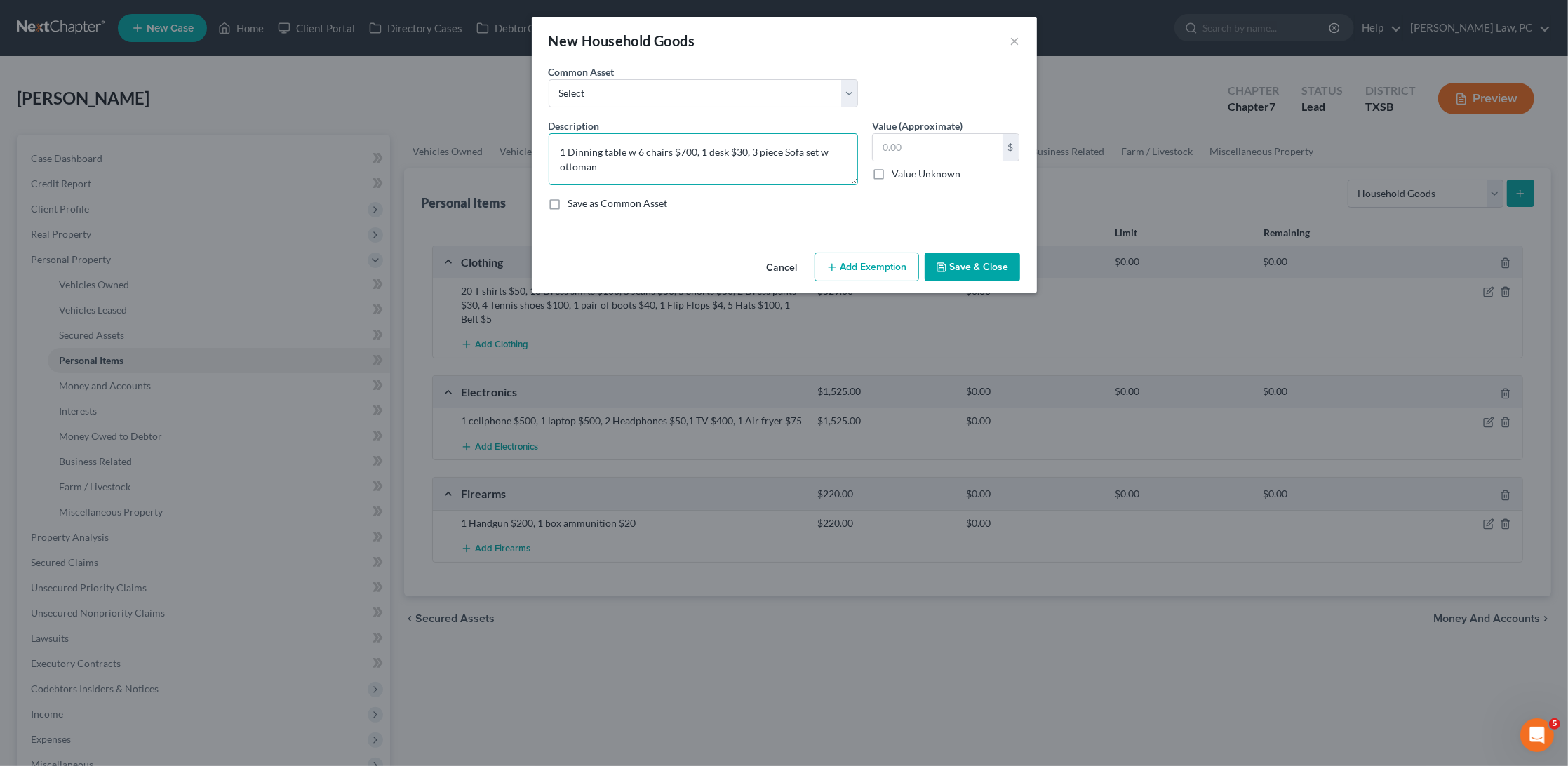
drag, startPoint x: 815, startPoint y: 161, endPoint x: 816, endPoint y: 149, distance: 12.0
click at [816, 149] on textarea "1 Dinning table w 6 chairs $700, 1 desk $30, 3 piece Sofa set w ottoman" at bounding box center [704, 159] width 310 height 52
click at [754, 152] on textarea "1 Dinning table w 6 chairs $700, 1 desk $30, 3 piece Sofa set" at bounding box center [704, 159] width 310 height 52
click at [824, 153] on textarea "1 Dinning table w 6 chairs $700, 1 desk $30, 4 piece Sofa set" at bounding box center [704, 159] width 310 height 52
click at [694, 161] on textarea "1 Dinning table w 6 chairs $700, 1 desk $30, 4 piece Sofa set $500, 1 Dresser $…" at bounding box center [704, 159] width 310 height 52
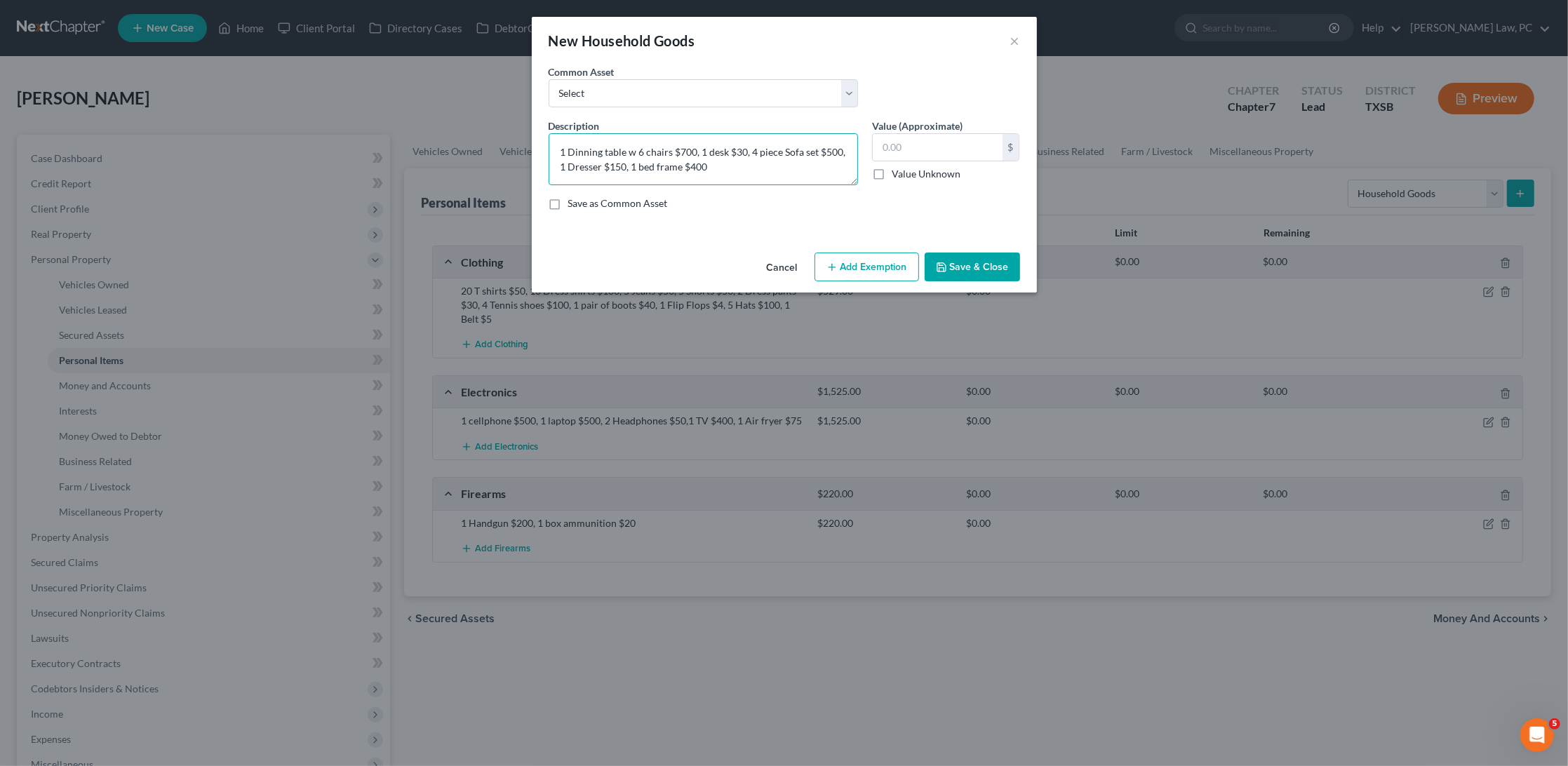
click at [725, 167] on textarea "1 Dinning table w 6 chairs $700, 1 desk $30, 4 piece Sofa set $500, 1 Dresser $…" at bounding box center [704, 159] width 310 height 52
type textarea "1 Dinning table w 6 chairs $700, 1 desk $30, 4 piece Sofa set $500, 1 Dresser $…"
click at [945, 145] on input "text" at bounding box center [937, 147] width 130 height 26
type input "2,255"
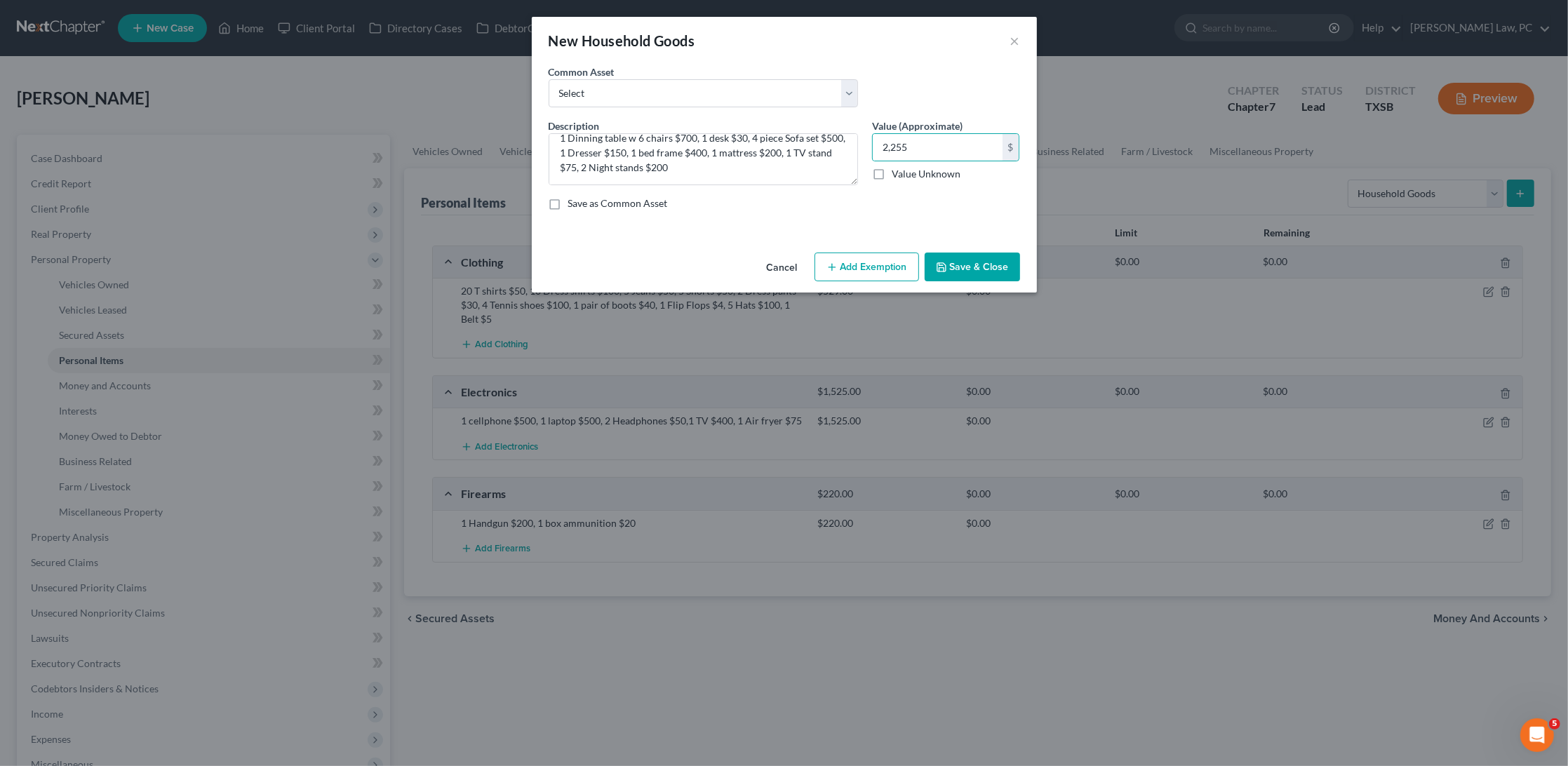
click at [985, 252] on button "Save & Close" at bounding box center [973, 267] width 95 height 29
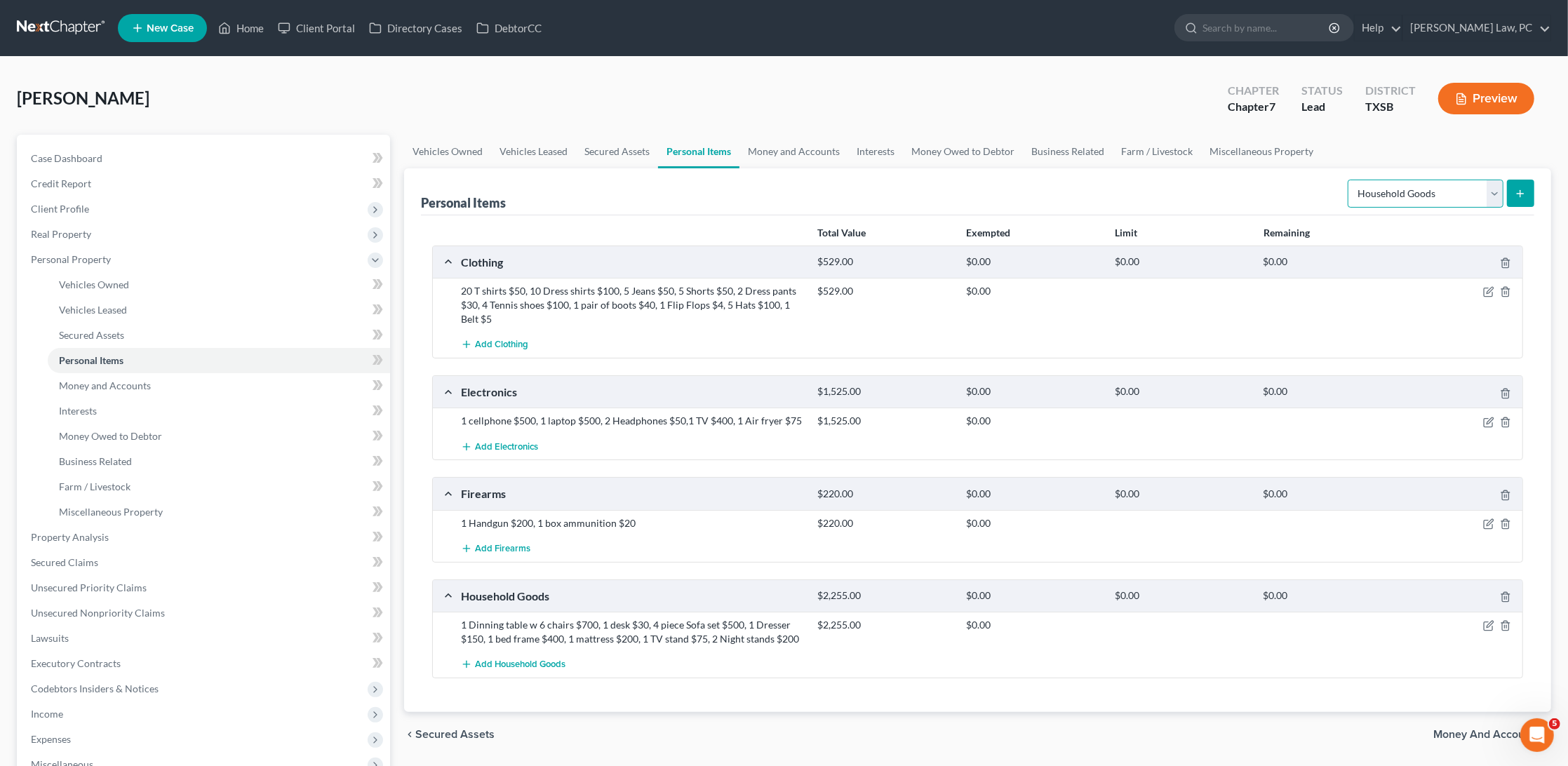
select select "jewelry"
click at [1526, 195] on icon "submit" at bounding box center [1520, 193] width 11 height 11
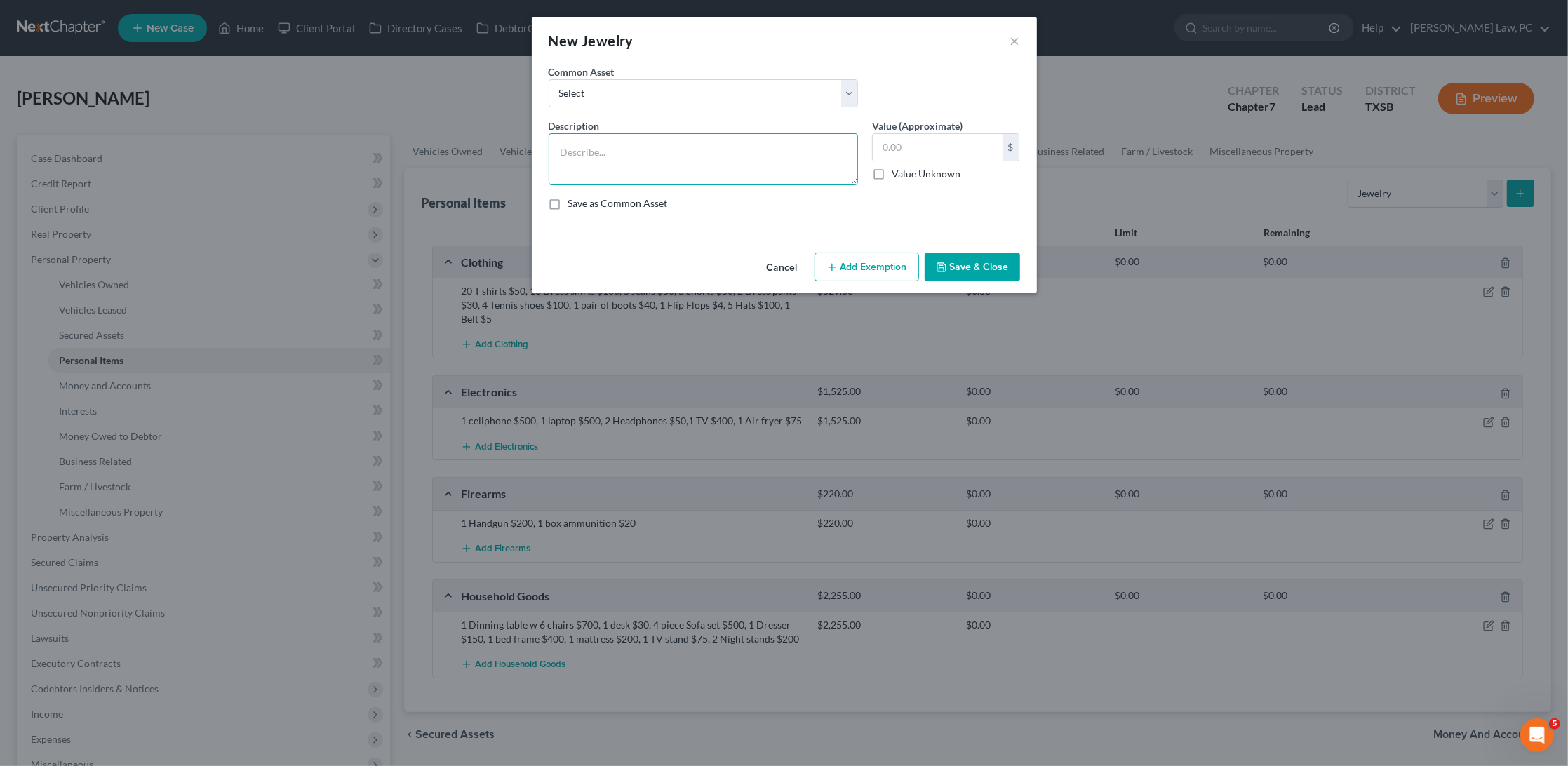
click at [775, 169] on textarea at bounding box center [704, 159] width 310 height 52
type textarea "1 watch"
click at [924, 136] on input "text" at bounding box center [937, 147] width 130 height 26
type input "300"
click at [964, 273] on button "Save & Close" at bounding box center [973, 267] width 95 height 29
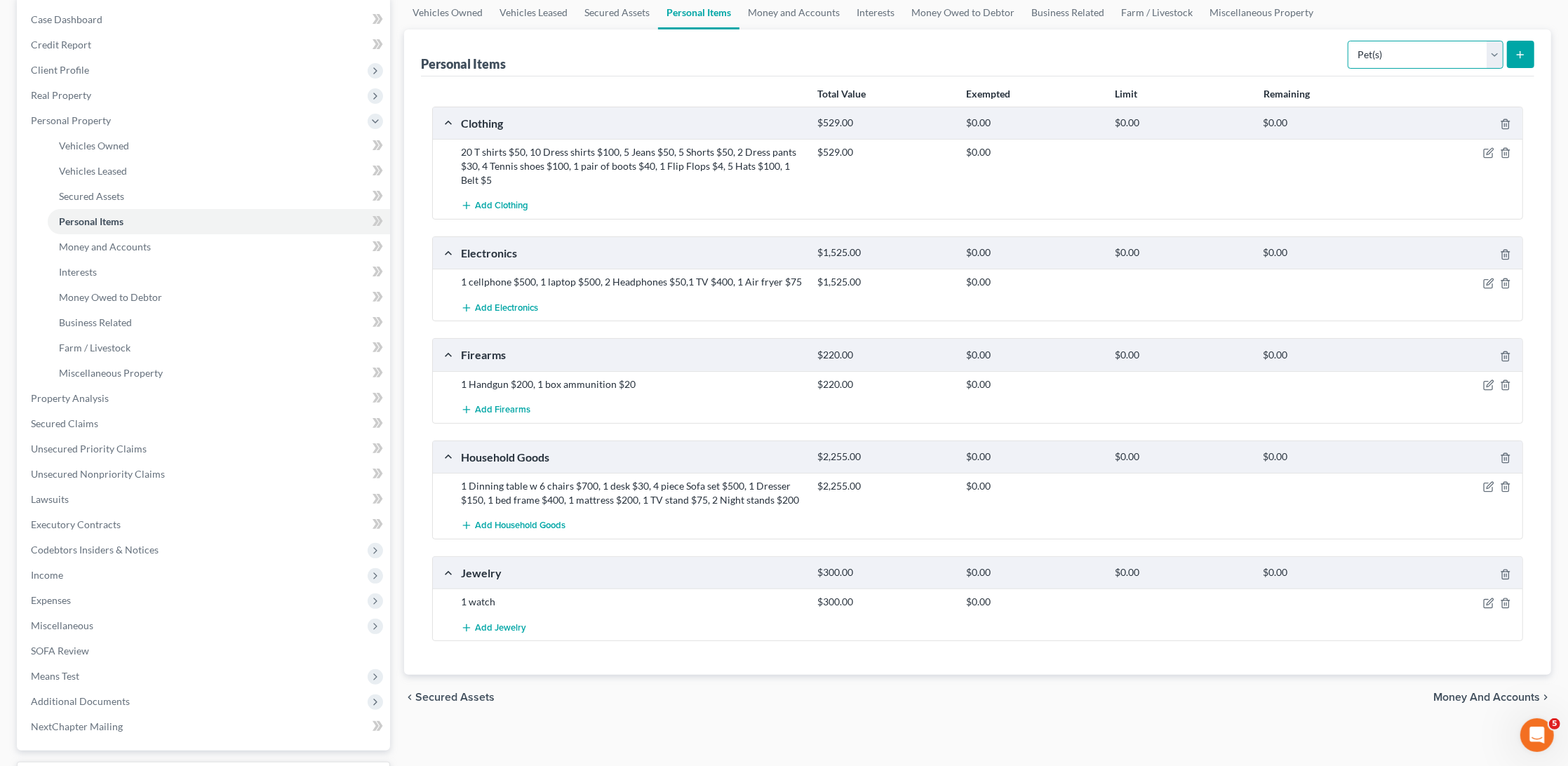
scroll to position [144, 0]
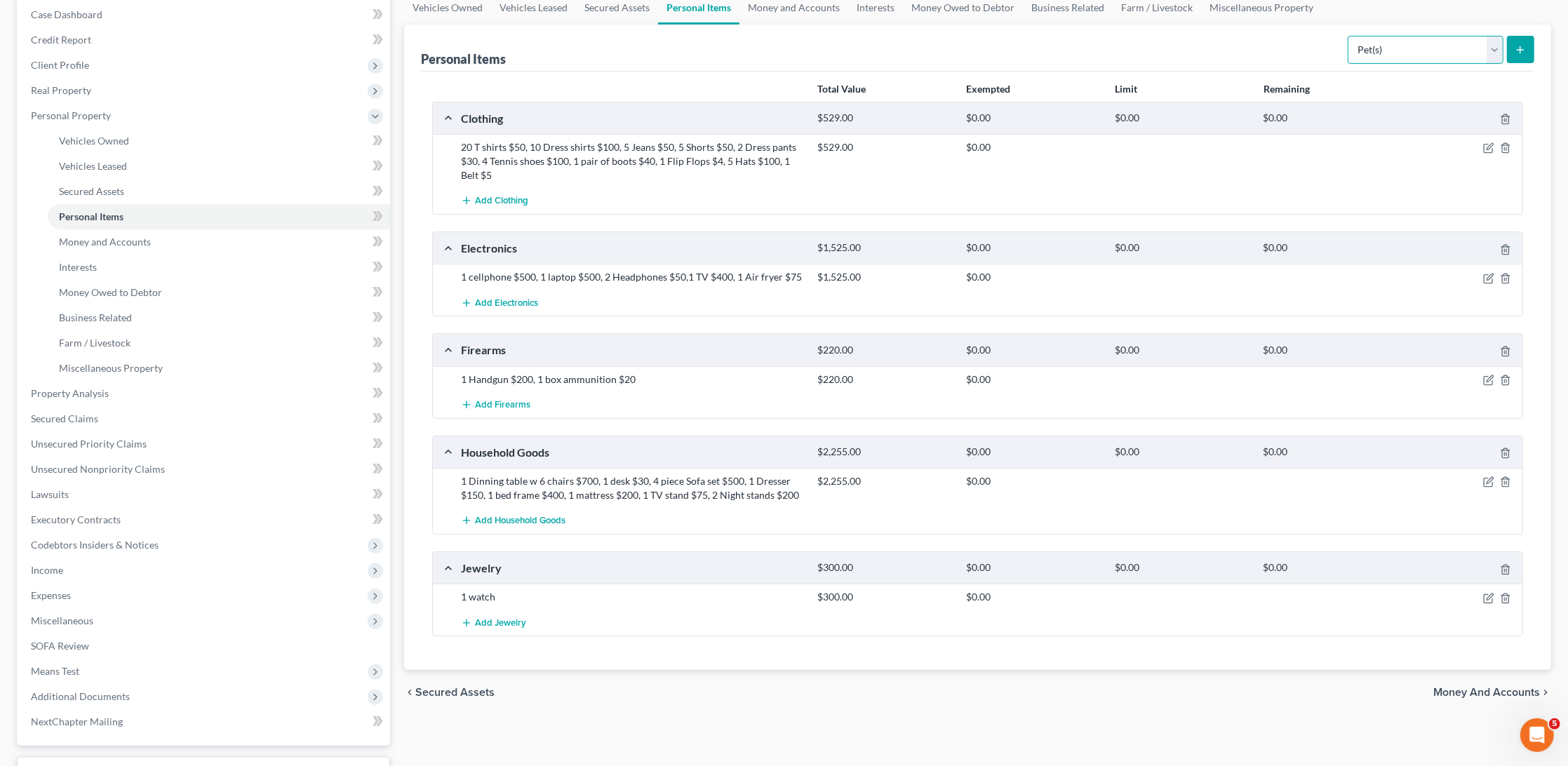
select select "sports_and_hobby_equipment"
click at [1525, 51] on icon "submit" at bounding box center [1520, 49] width 11 height 11
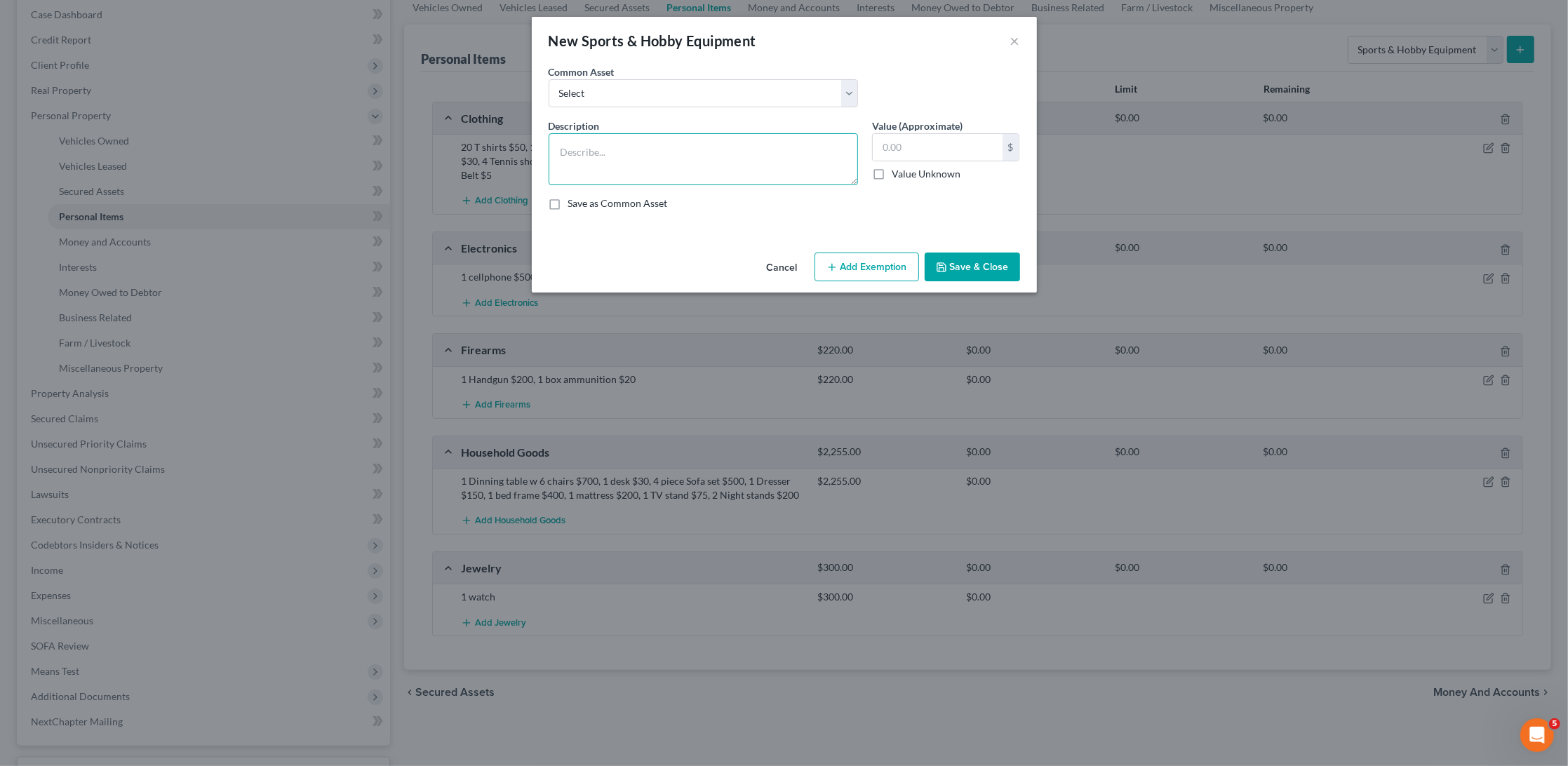
click at [700, 161] on textarea at bounding box center [704, 159] width 310 height 52
drag, startPoint x: 690, startPoint y: 155, endPoint x: 645, endPoint y: 145, distance: 46.1
click at [645, 145] on textarea "3 basketballs $135, Golf Clubs" at bounding box center [704, 159] width 310 height 52
click at [750, 152] on textarea "3 basketballs $135, 1 set of Golf Clubs" at bounding box center [704, 159] width 310 height 52
click at [656, 149] on textarea "3 basketballs $135, 1 set of Golf Clubs with the bag $" at bounding box center [704, 159] width 310 height 52
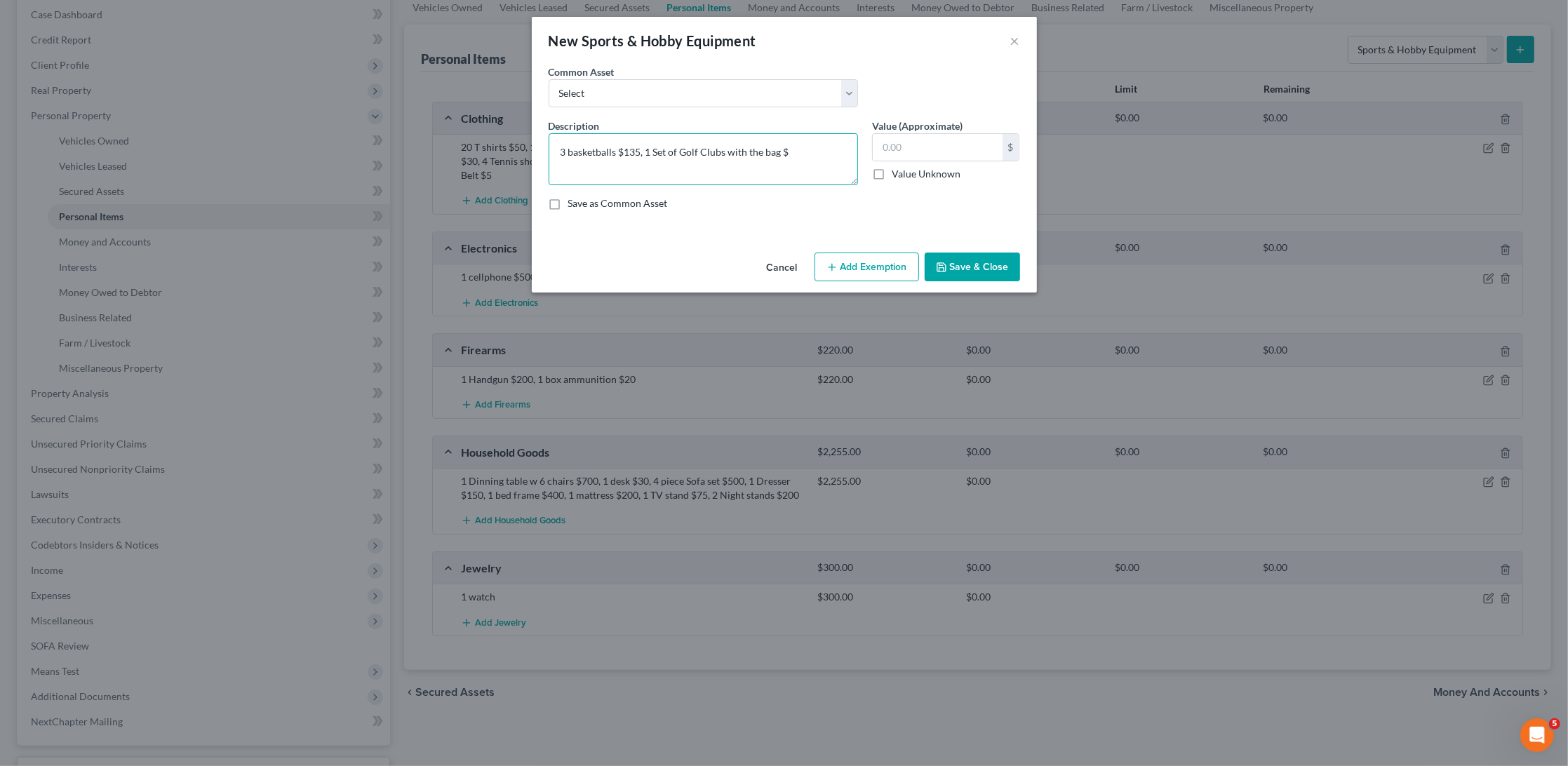
click at [796, 153] on textarea "3 basketballs $135, 1 Set of Golf Clubs with the bag $" at bounding box center [704, 159] width 310 height 52
click at [559, 162] on textarea "3 basketballs $135, 1 Set of Golf Clubs with the bag $1000, resistance bands" at bounding box center [704, 159] width 310 height 52
click at [661, 174] on textarea "3 basketballs $135, 1 Set of Golf Clubs with the bag $1000, 3 resistance bands" at bounding box center [704, 159] width 310 height 52
type textarea "3 basketballs $135, 1 Set of Golf Clubs with the bag $1000, 3 resistance bands …"
click at [911, 151] on input "text" at bounding box center [937, 147] width 130 height 26
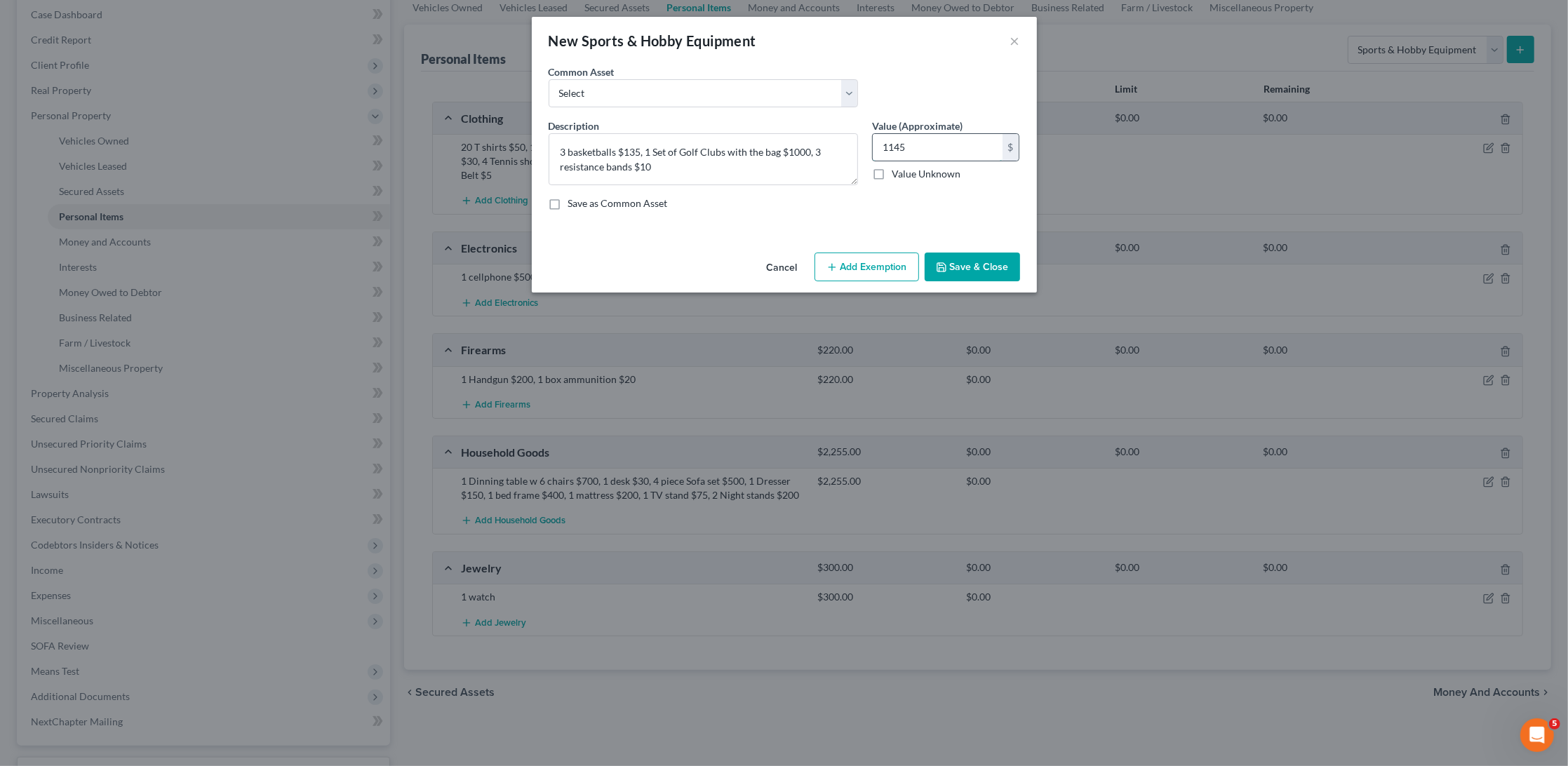
type input "1,145"
click at [567, 152] on textarea "3 basketballs $135, 1 Set of Golf Clubs with the bag $1000, 3 resistance bands …" at bounding box center [704, 159] width 310 height 52
type textarea "3 leather basketballs $135, 1 Set of Golf Clubs with the bag $1000, 3 resistanc…"
click at [951, 263] on button "Save & Close" at bounding box center [973, 267] width 95 height 29
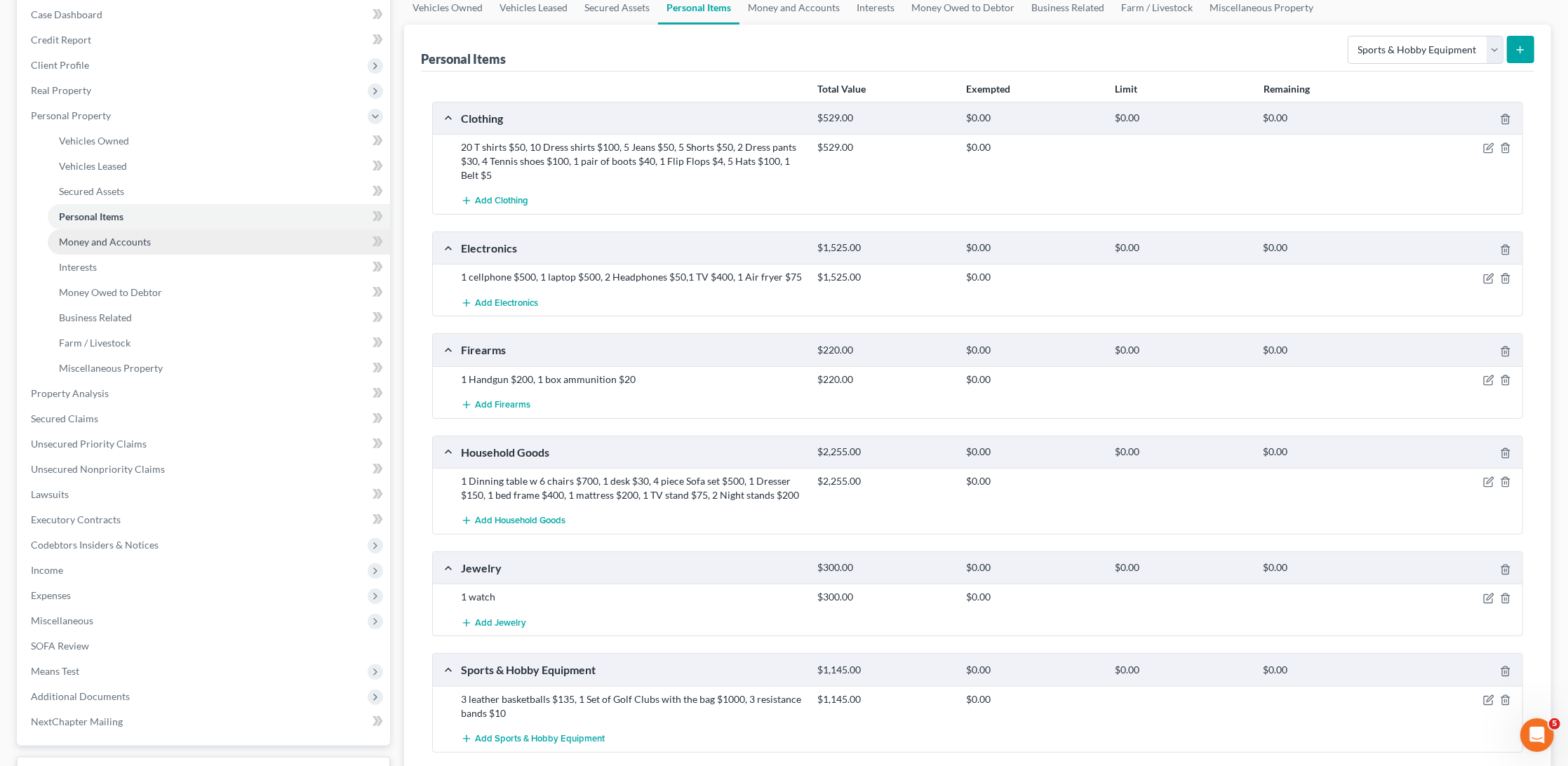
click at [170, 233] on link "Money and Accounts" at bounding box center [219, 242] width 342 height 25
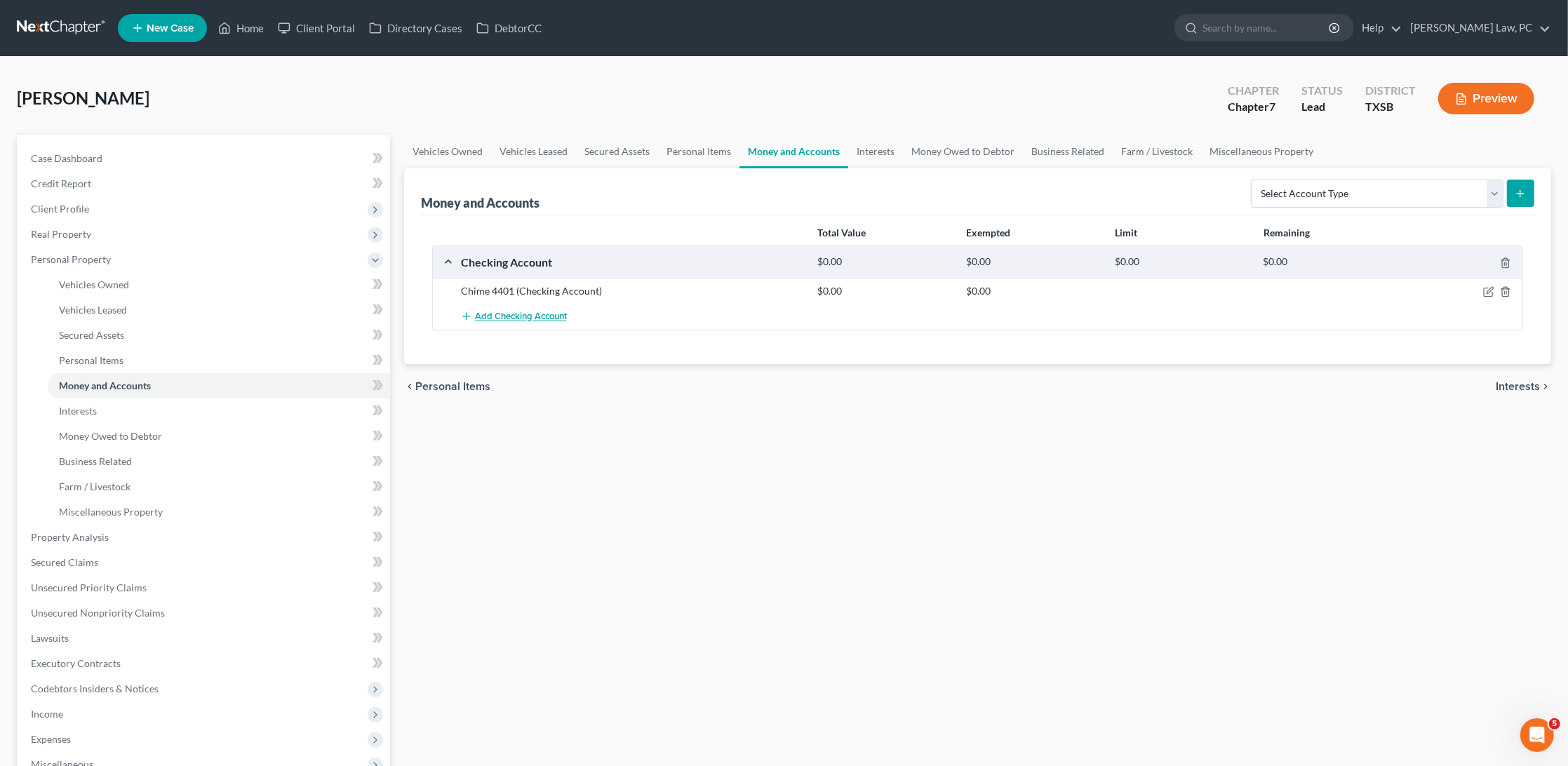
click at [531, 316] on span "Add Checking Account" at bounding box center [520, 316] width 92 height 11
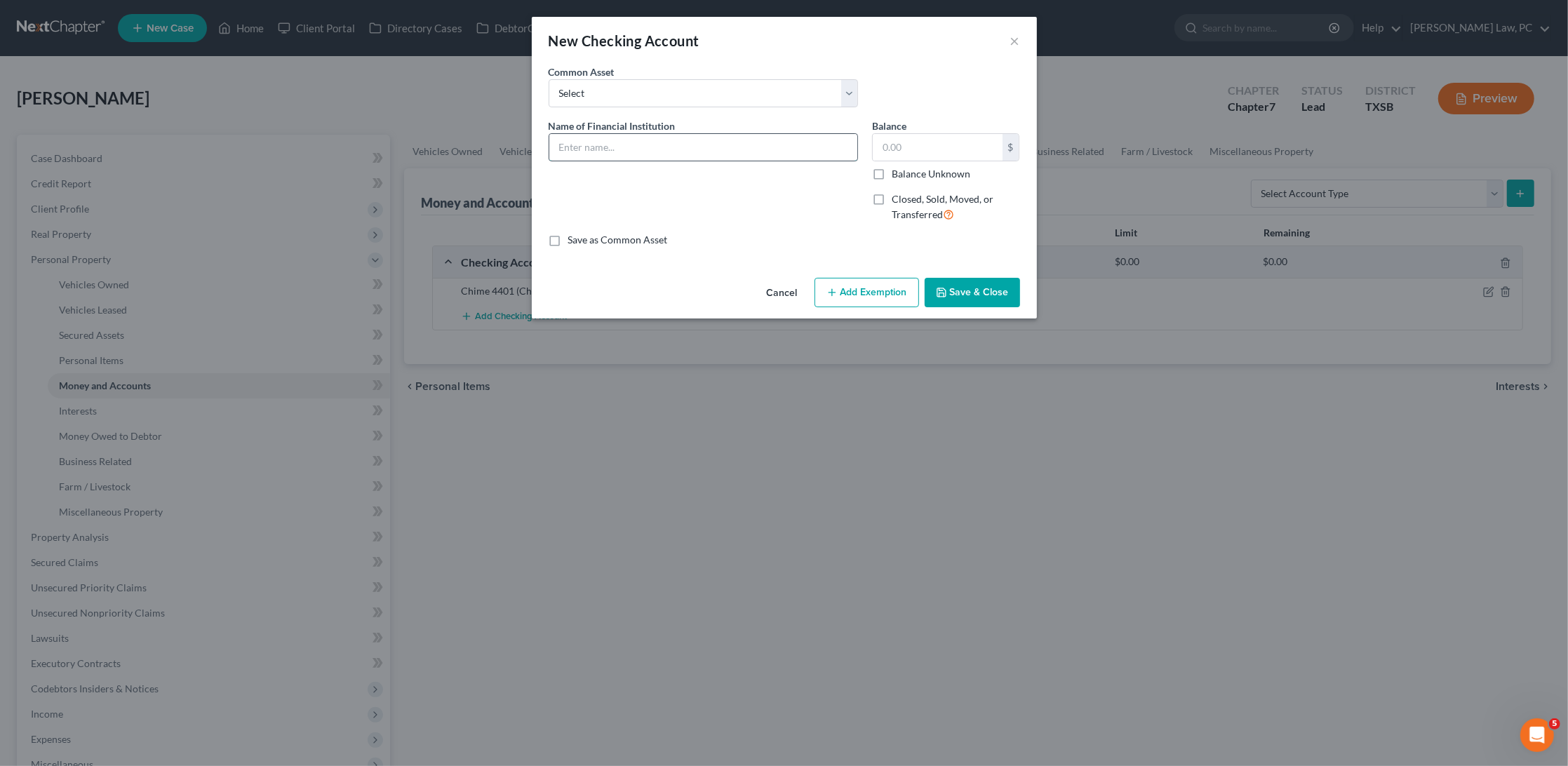
click at [711, 134] on input "text" at bounding box center [703, 147] width 308 height 26
type input "Cash App"
click at [974, 293] on button "Save & Close" at bounding box center [973, 293] width 95 height 29
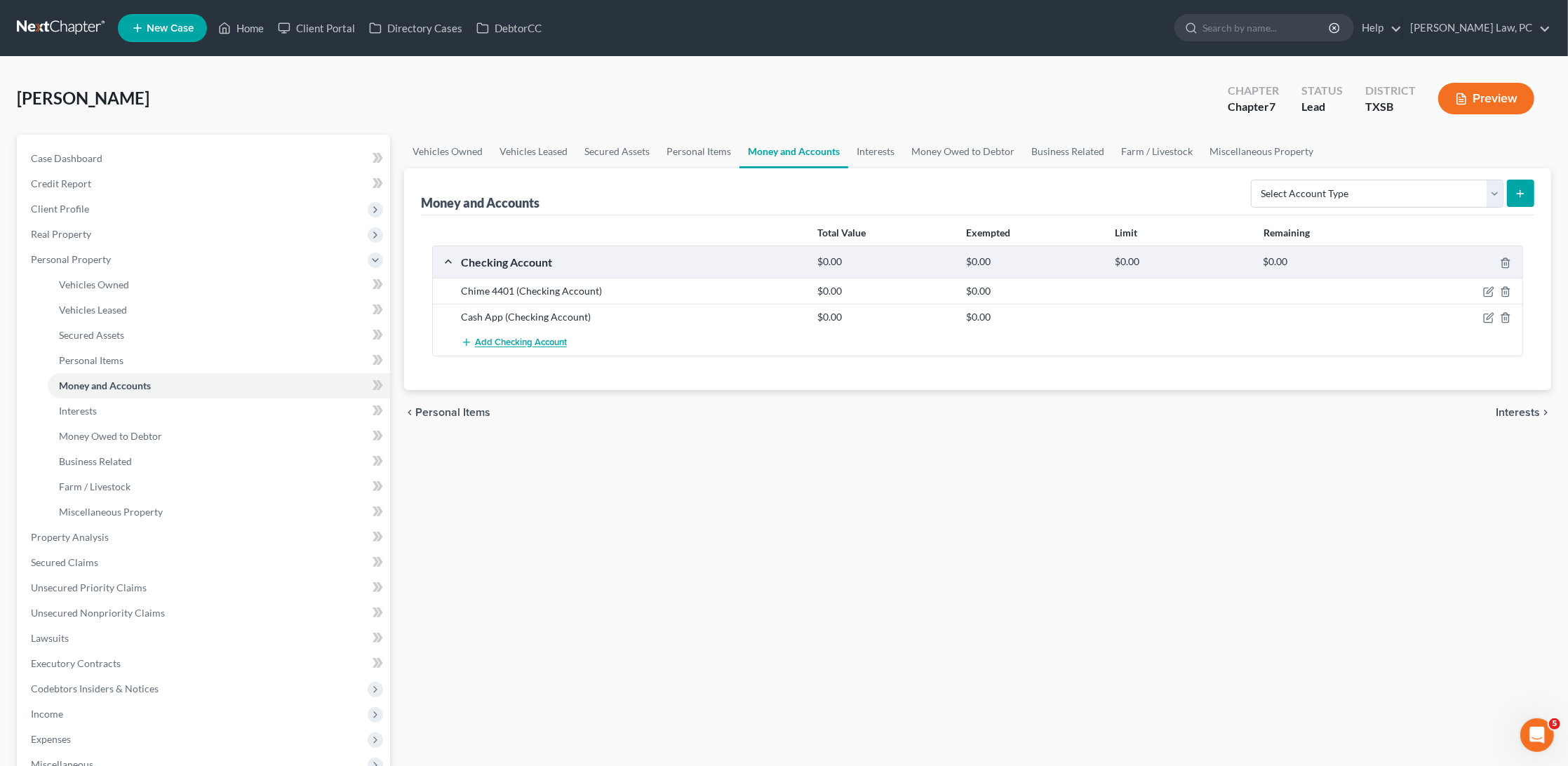
click at [541, 342] on span "Add Checking Account" at bounding box center [520, 343] width 92 height 11
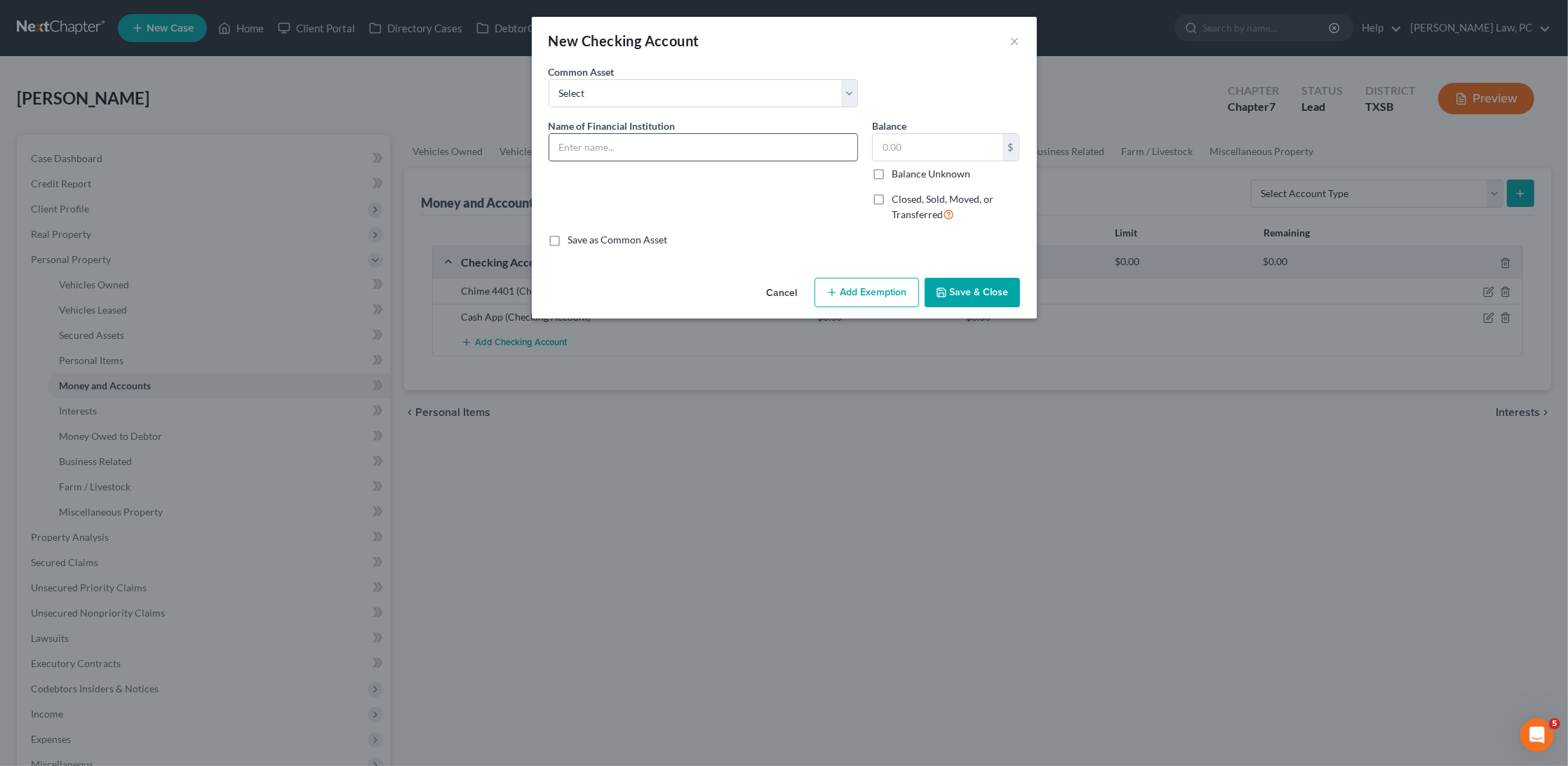
click at [620, 152] on input "text" at bounding box center [703, 147] width 308 height 26
type input "e"
type input "Venmo"
click at [992, 293] on button "Save & Close" at bounding box center [973, 293] width 95 height 29
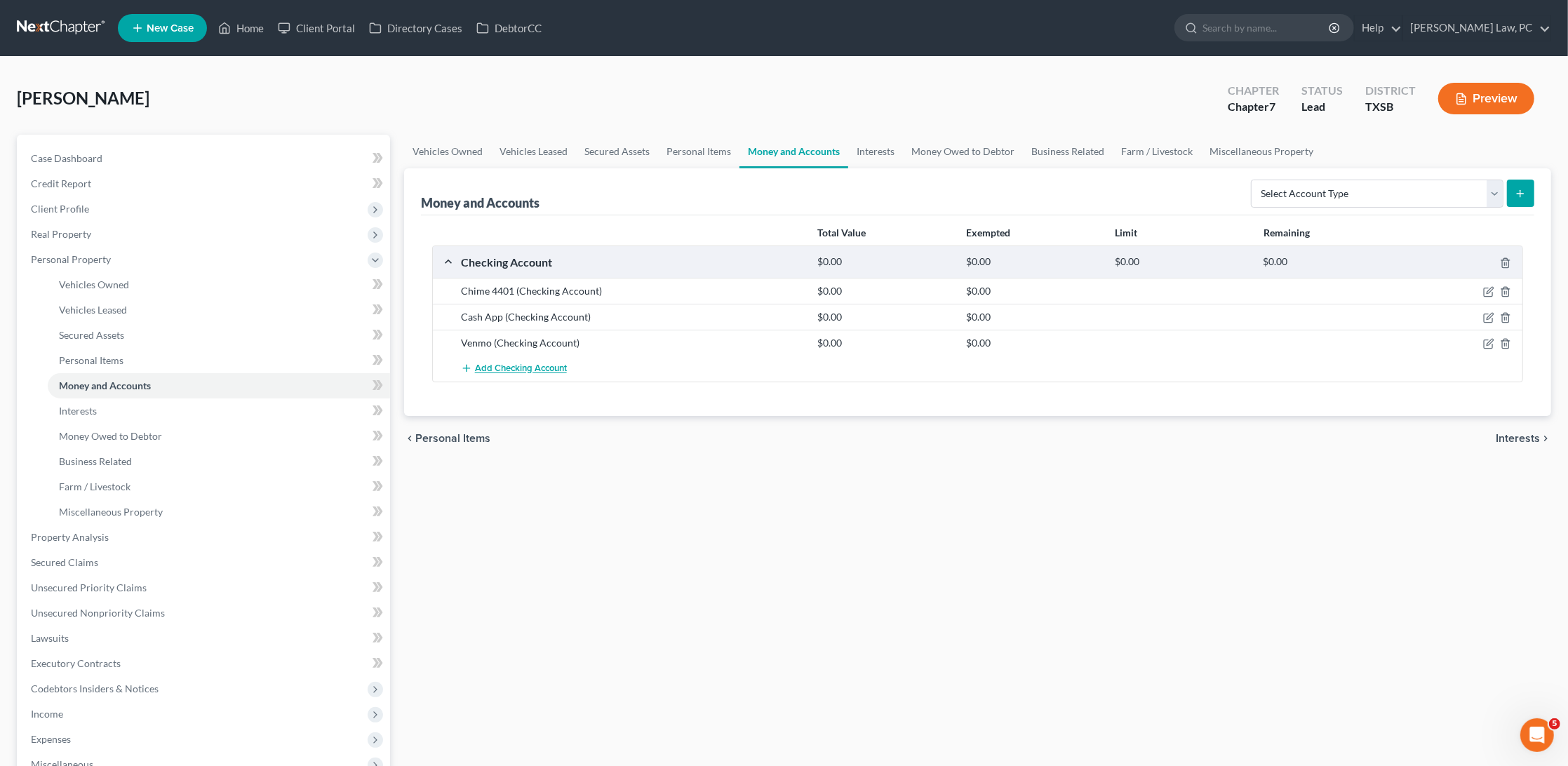
click at [529, 372] on button "Add Checking Account" at bounding box center [514, 368] width 106 height 26
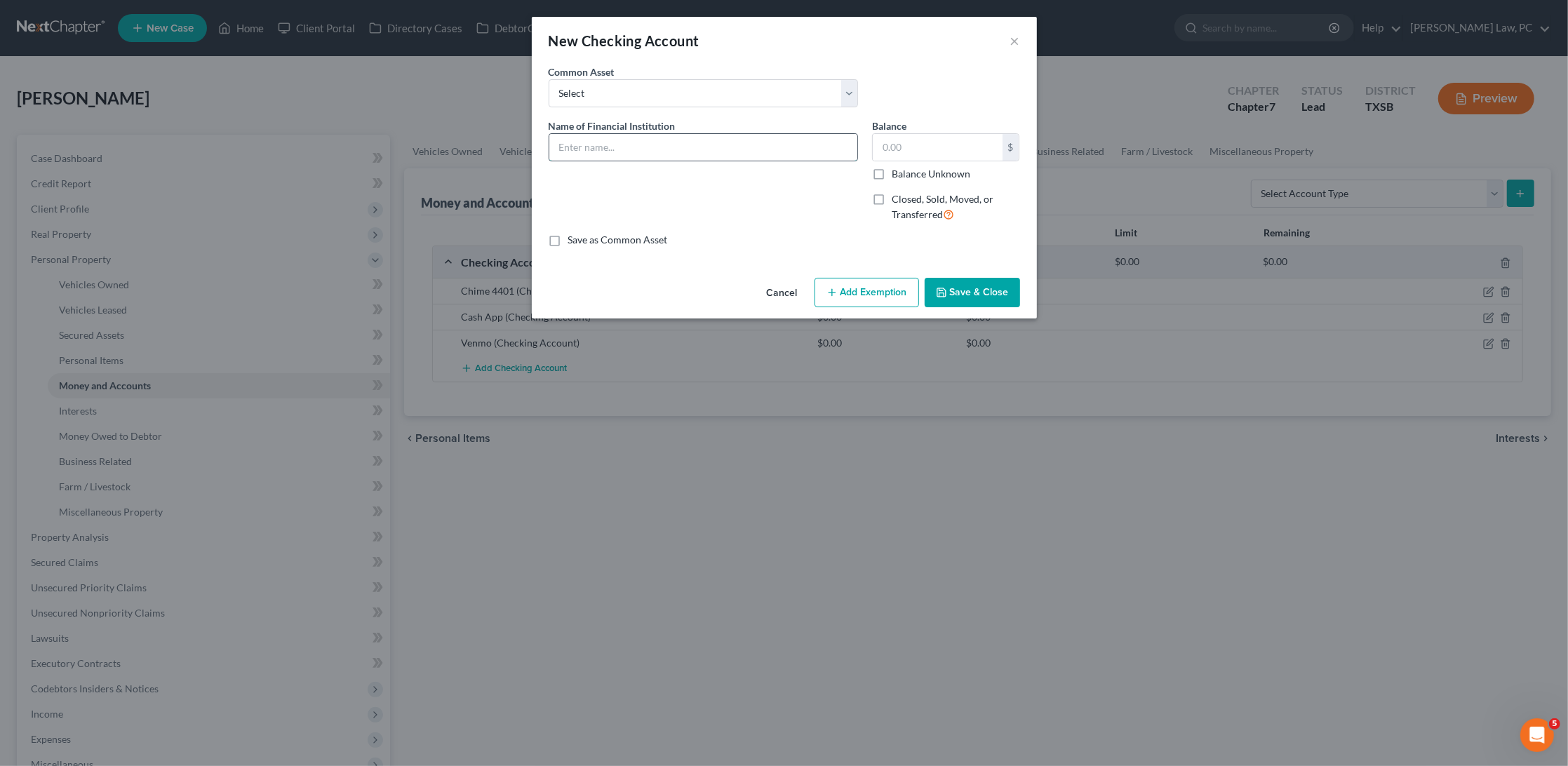
click at [601, 152] on input "text" at bounding box center [703, 147] width 308 height 26
type input "PayPal"
click at [976, 283] on button "Save & Close" at bounding box center [973, 293] width 95 height 29
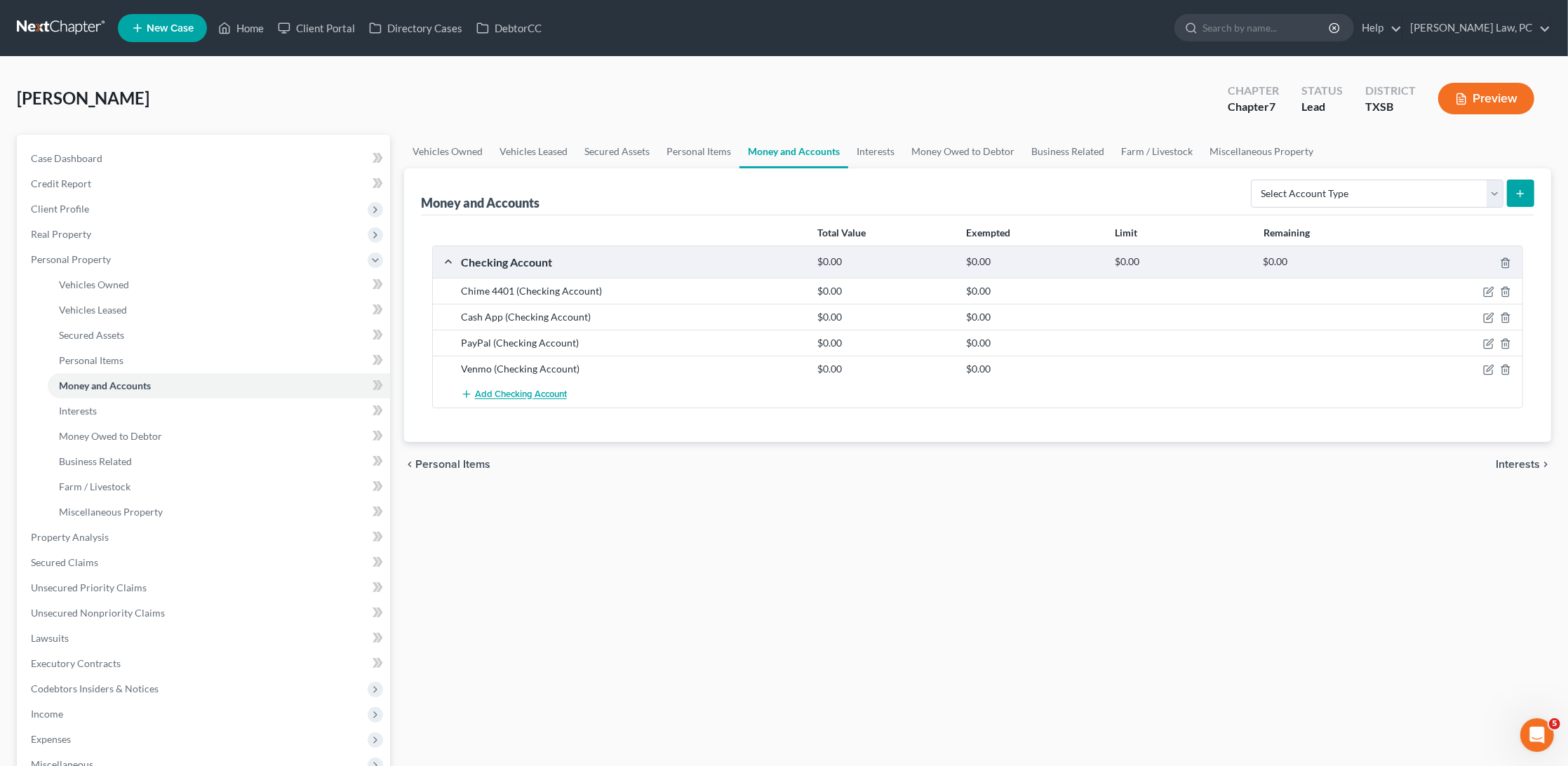
click at [498, 392] on span "Add Checking Account" at bounding box center [520, 395] width 92 height 11
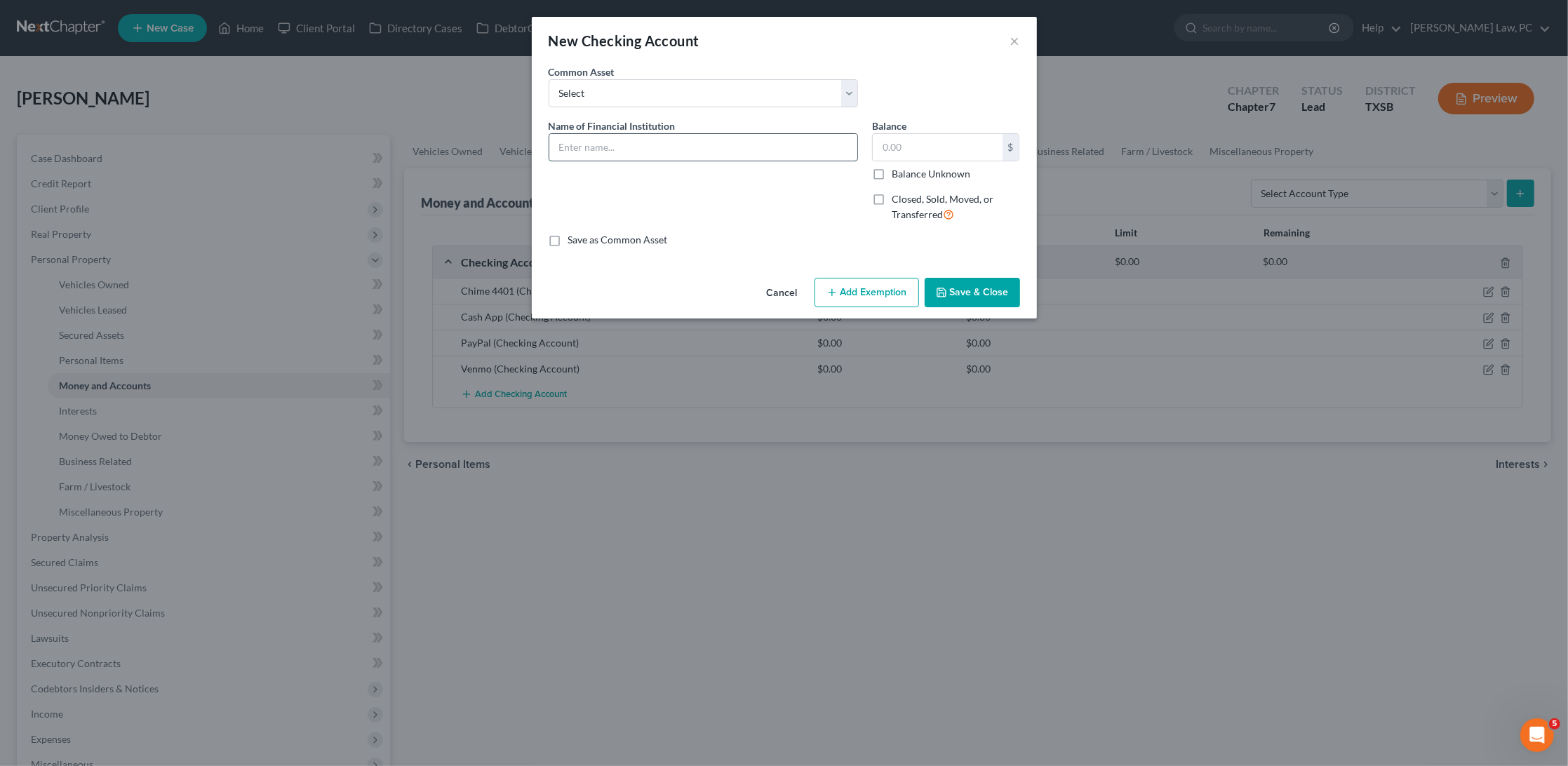
click at [634, 146] on input "text" at bounding box center [703, 147] width 308 height 26
type input "Wells Fargo"
click at [962, 286] on button "Save & Close" at bounding box center [973, 293] width 95 height 29
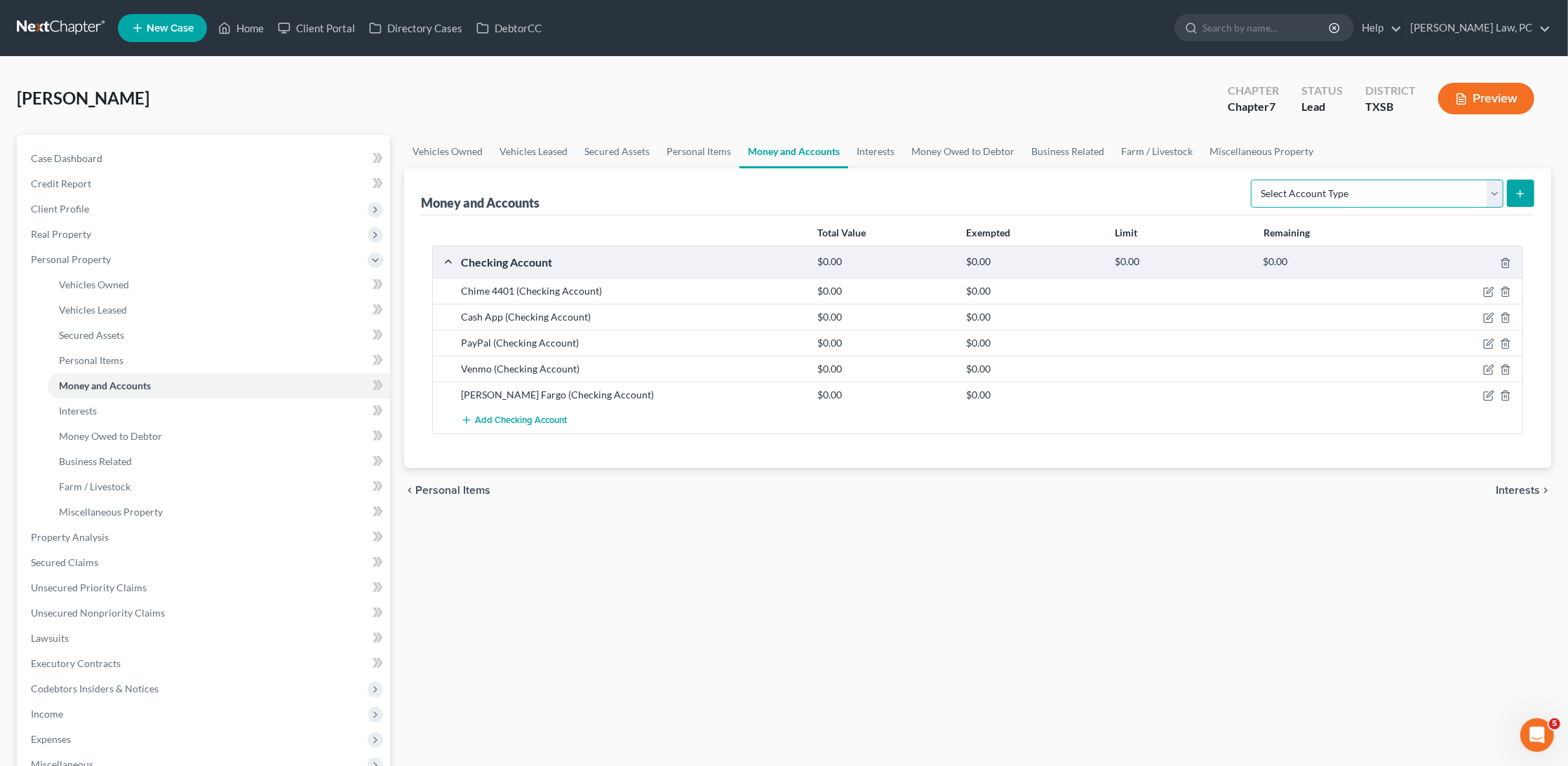
select select "security_deposits"
click at [1517, 196] on icon "submit" at bounding box center [1520, 193] width 11 height 11
select select "security_deposits"
click at [1517, 189] on icon "submit" at bounding box center [1520, 193] width 11 height 11
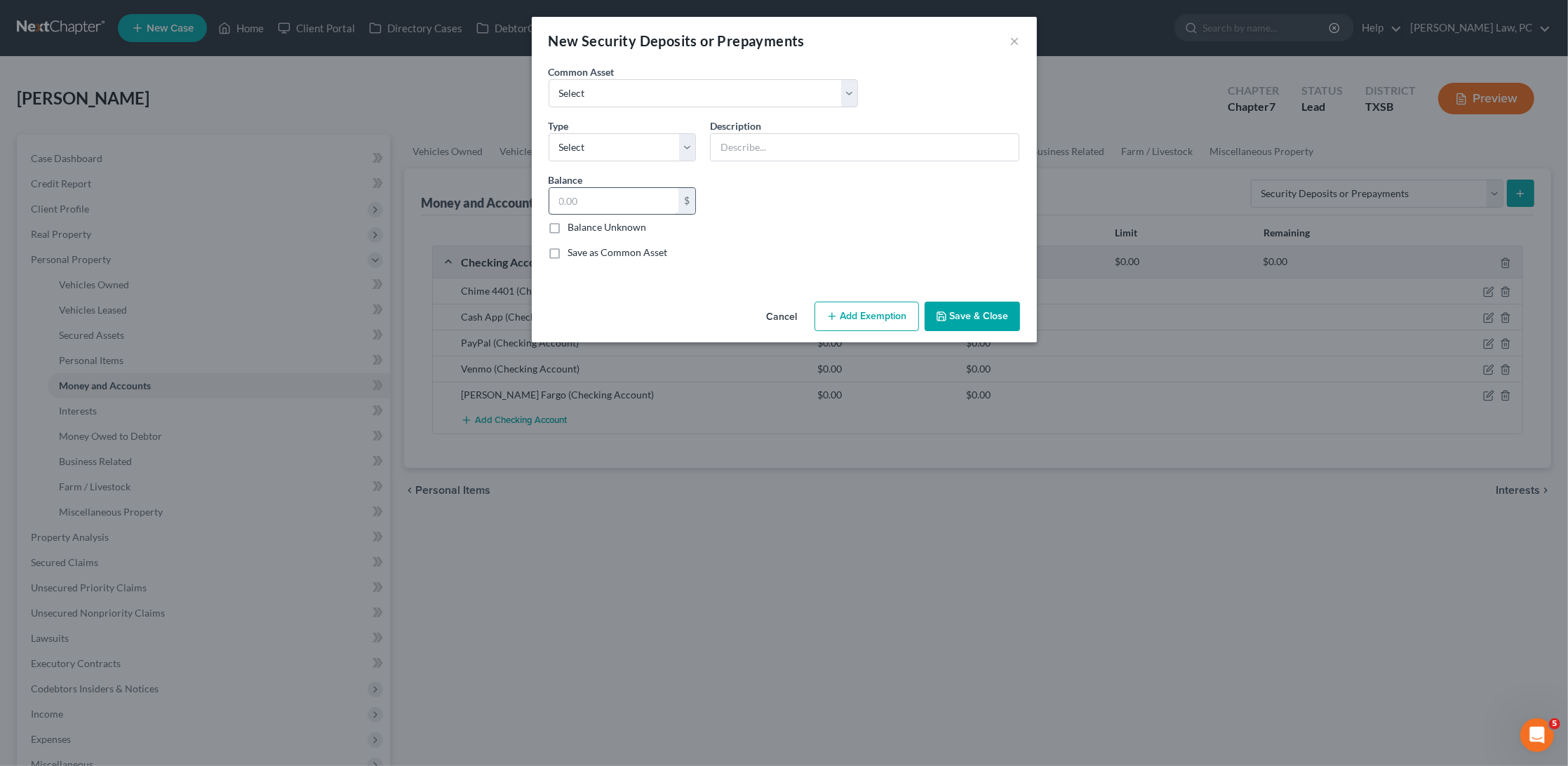
click at [596, 195] on input "text" at bounding box center [614, 201] width 130 height 26
type input "979"
select select "3"
click at [764, 147] on input "text" at bounding box center [865, 147] width 308 height 26
type input "Security Deposit"
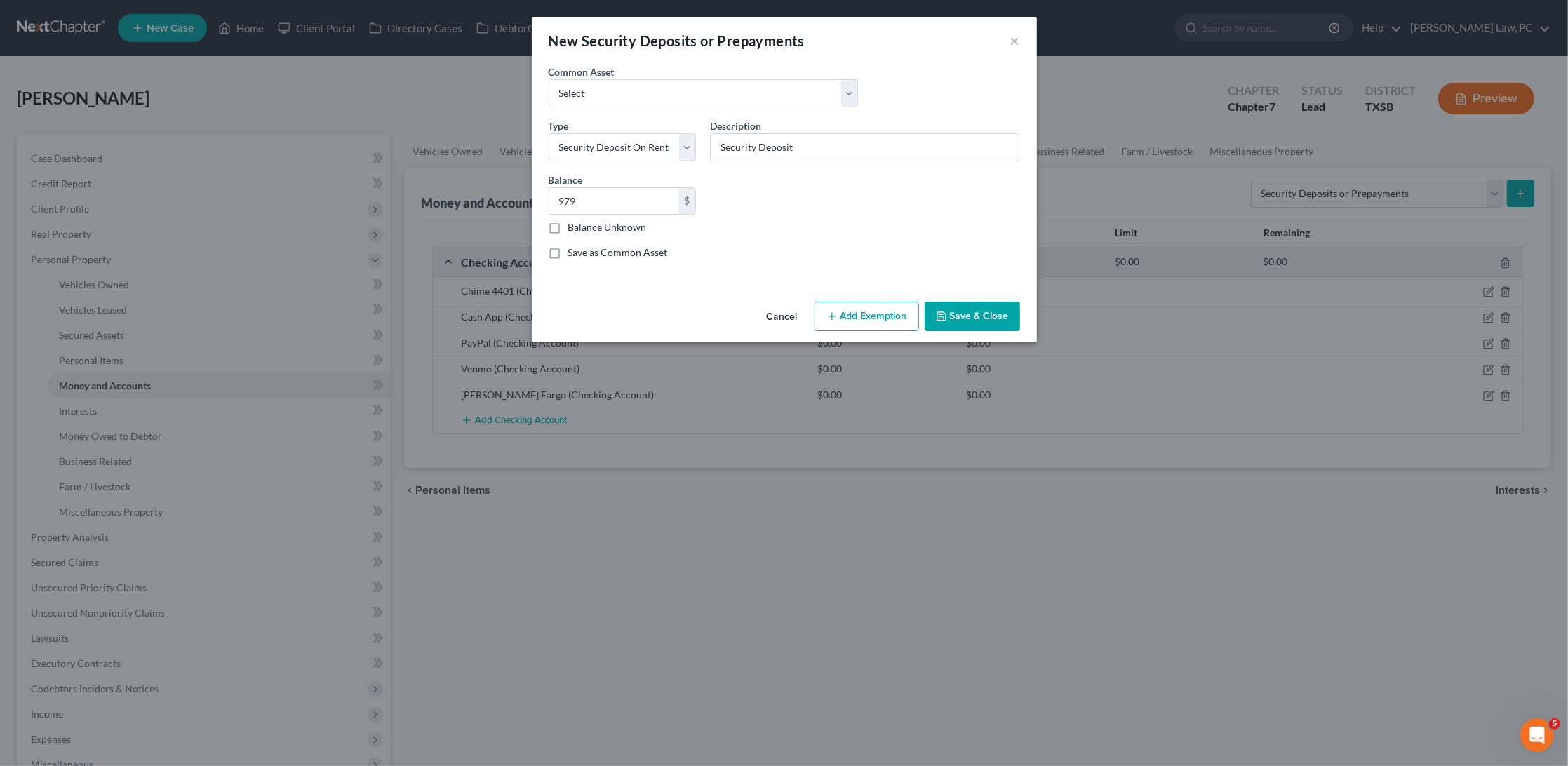
click at [970, 305] on button "Save & Close" at bounding box center [973, 316] width 95 height 29
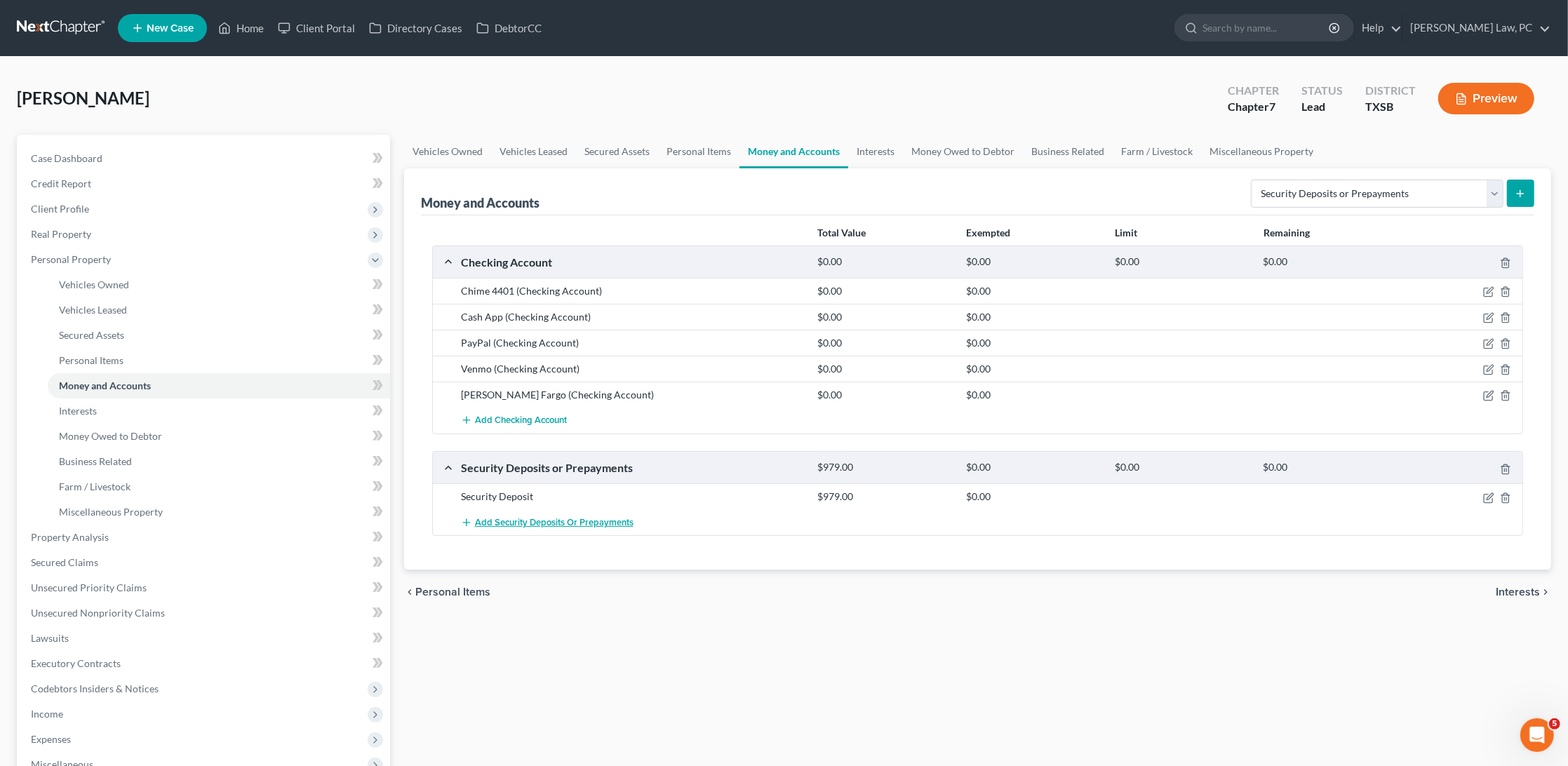
click at [494, 525] on button "Add Security Deposits or Prepayments" at bounding box center [547, 522] width 173 height 26
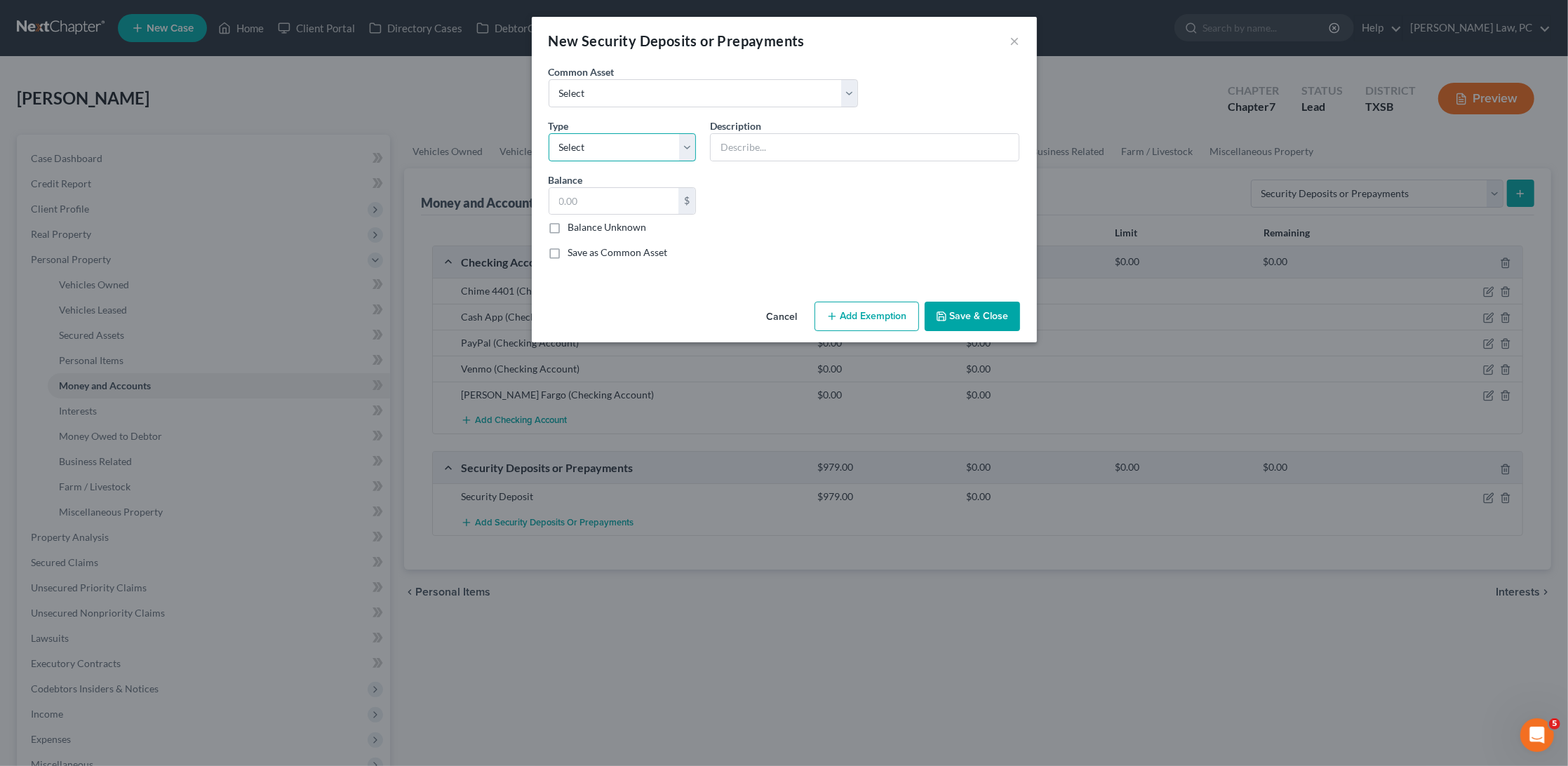
select select "0"
click at [752, 143] on input "text" at bounding box center [865, 147] width 308 height 26
drag, startPoint x: 769, startPoint y: 145, endPoint x: 700, endPoint y: 148, distance: 69.1
click at [806, 142] on input "Security Deposit" at bounding box center [865, 147] width 308 height 26
type input "Security Deposit for Electricity"
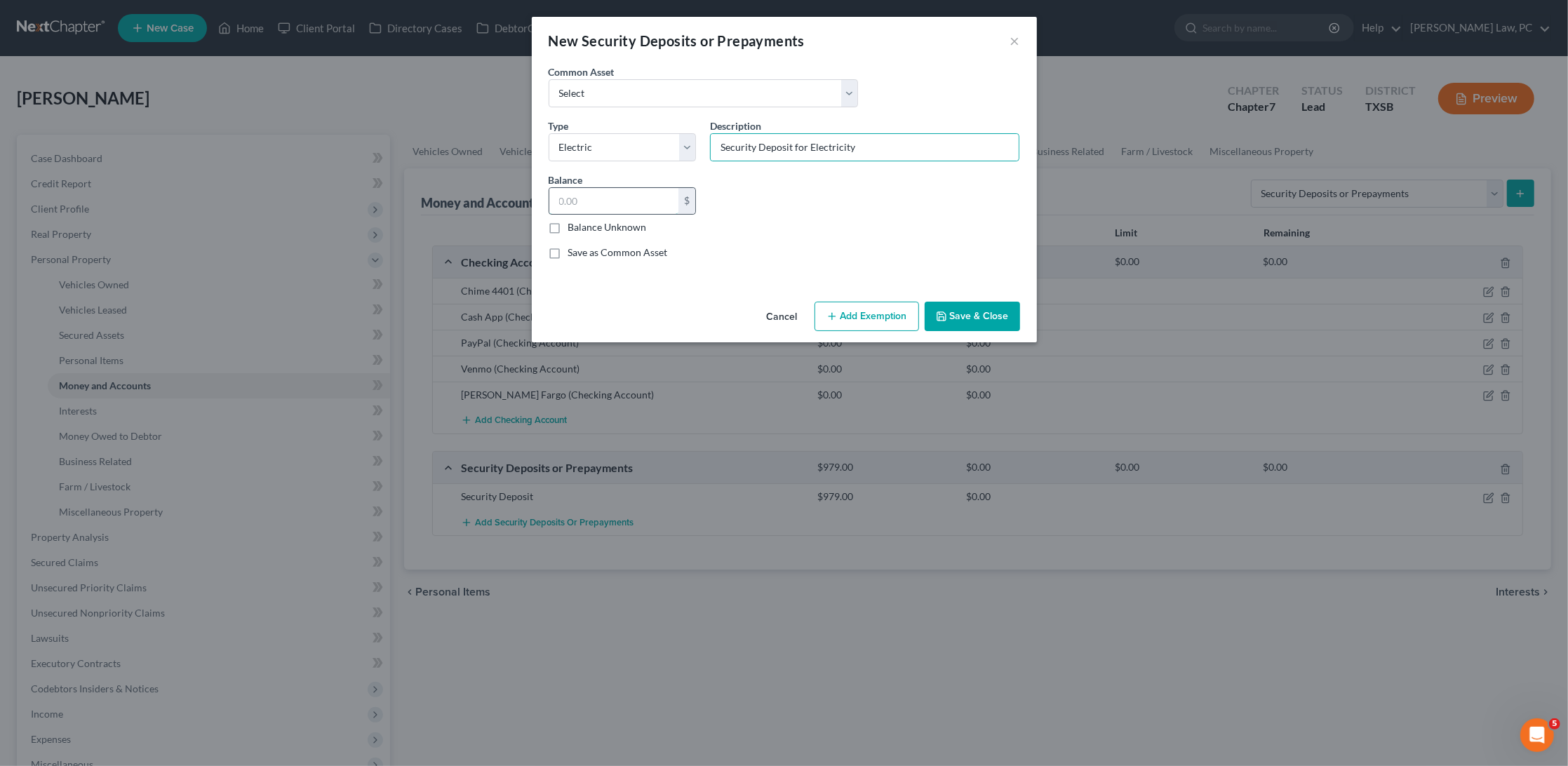
click at [606, 189] on input "text" at bounding box center [614, 201] width 130 height 26
drag, startPoint x: 581, startPoint y: 197, endPoint x: 554, endPoint y: 197, distance: 27.0
click at [554, 197] on input "300" at bounding box center [614, 201] width 130 height 26
drag, startPoint x: 592, startPoint y: 198, endPoint x: 544, endPoint y: 194, distance: 48.2
click at [544, 195] on div "Balance 600.00 $ Balance Unknown Balance Undetermined 600 $ Balance Unknown" at bounding box center [623, 203] width 162 height 62
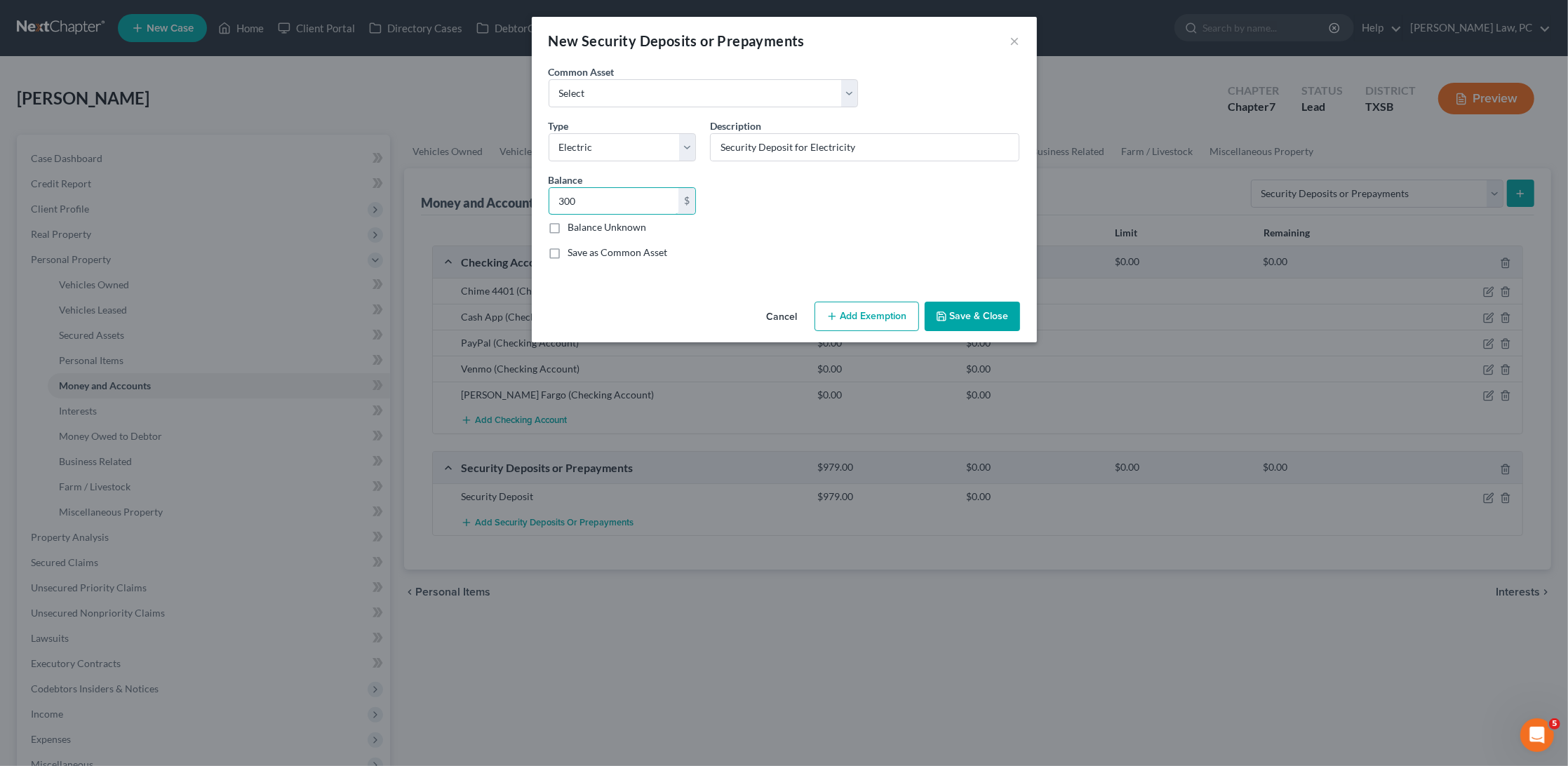
type input "300"
click at [977, 306] on button "Save & Close" at bounding box center [973, 316] width 95 height 29
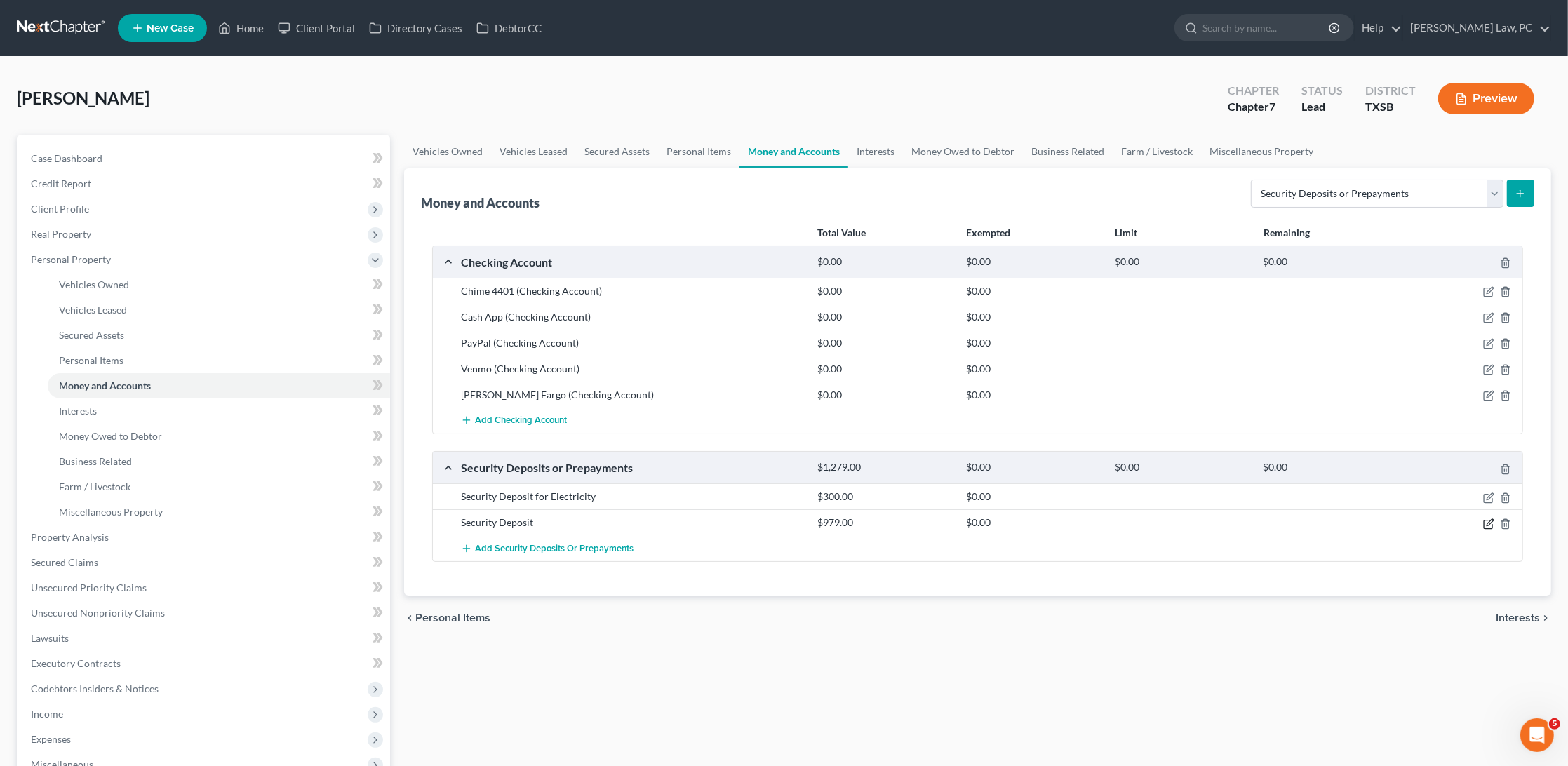
click at [1490, 519] on icon "button" at bounding box center [1490, 522] width 7 height 7
select select "3"
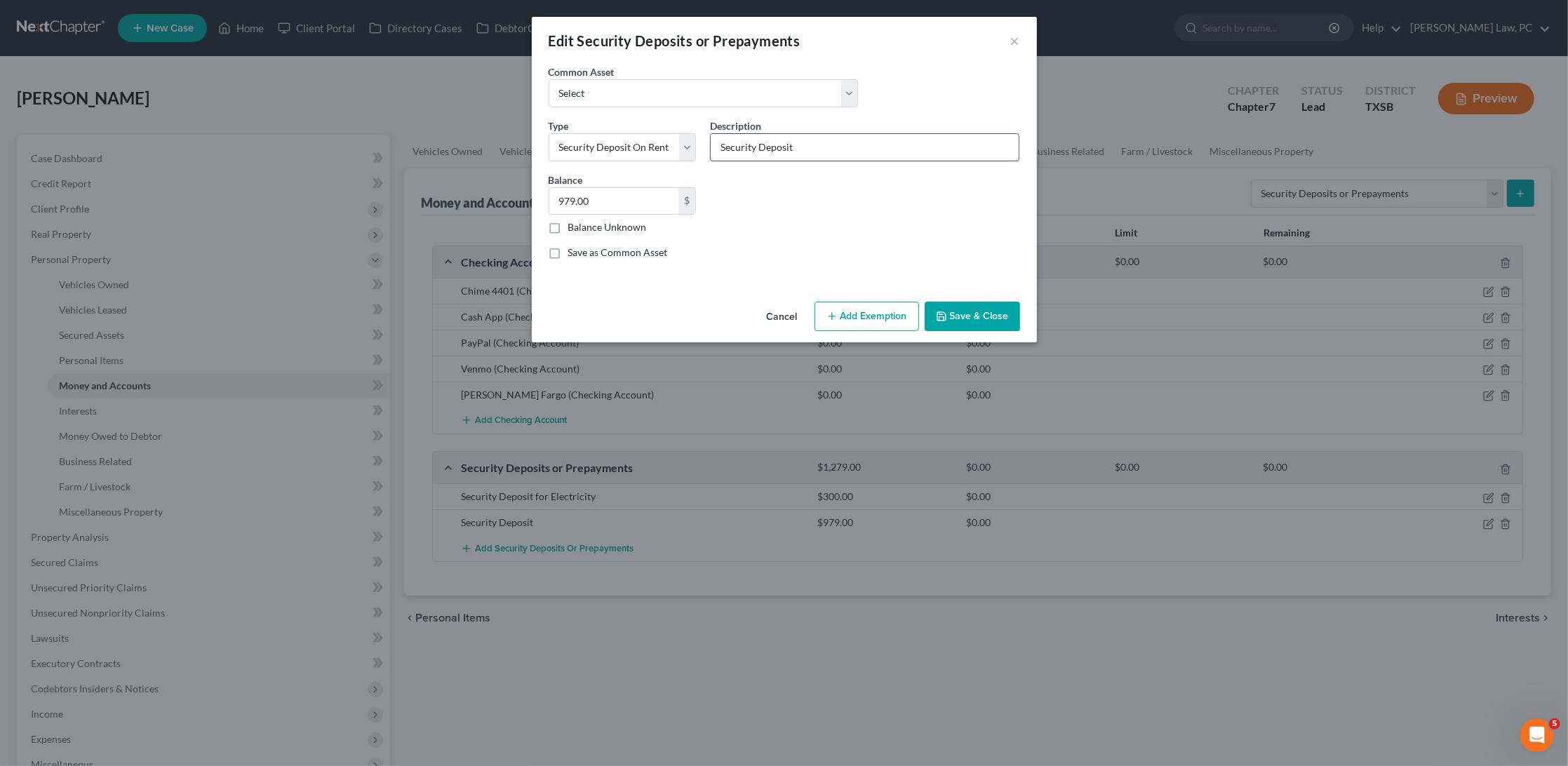
click at [903, 144] on input "Security Deposit" at bounding box center [865, 147] width 308 height 26
type input "Security Deposit for Apartment"
click at [994, 315] on button "Save & Close" at bounding box center [973, 316] width 95 height 29
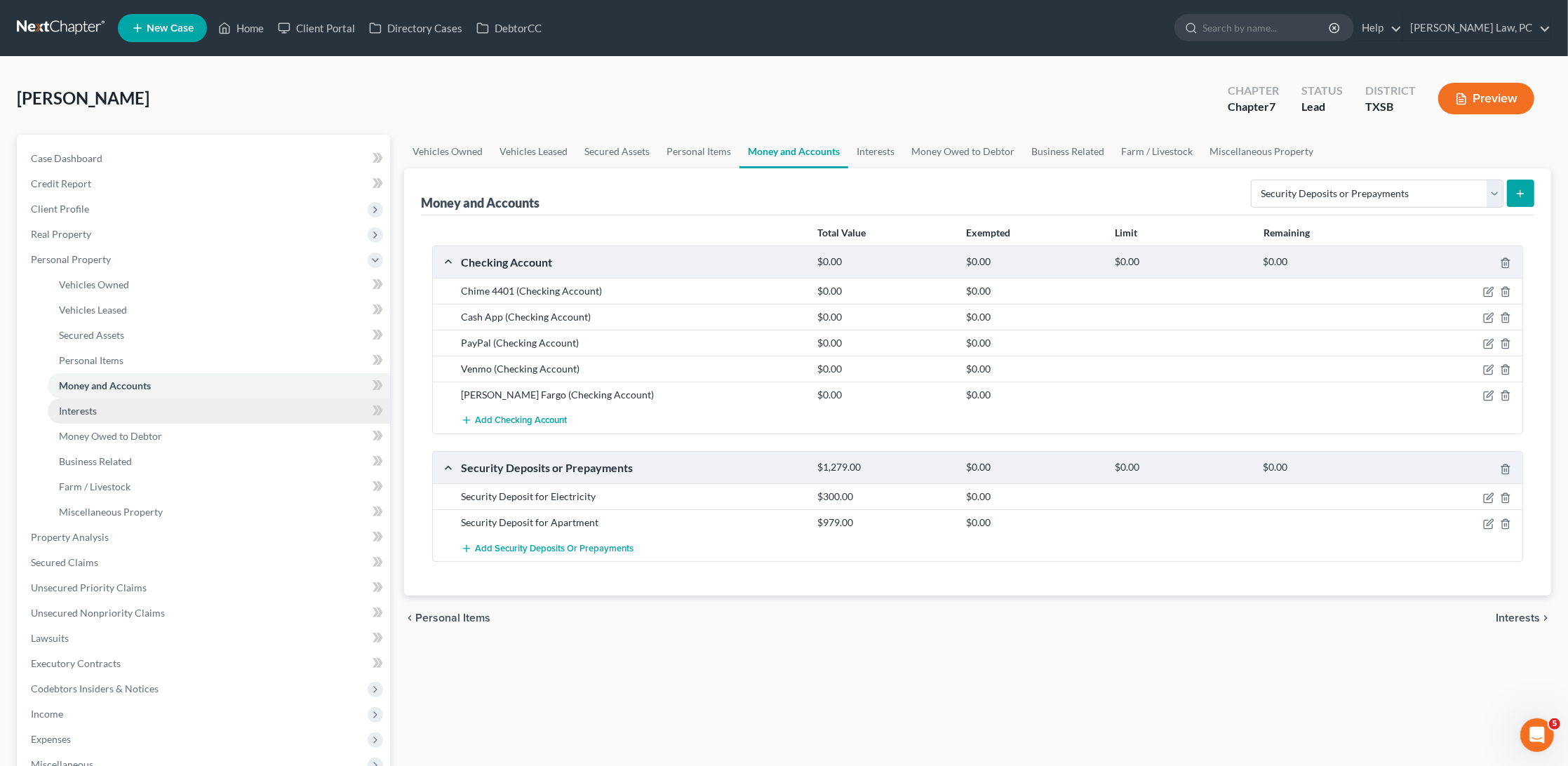
click at [172, 401] on link "Interests" at bounding box center [219, 411] width 342 height 25
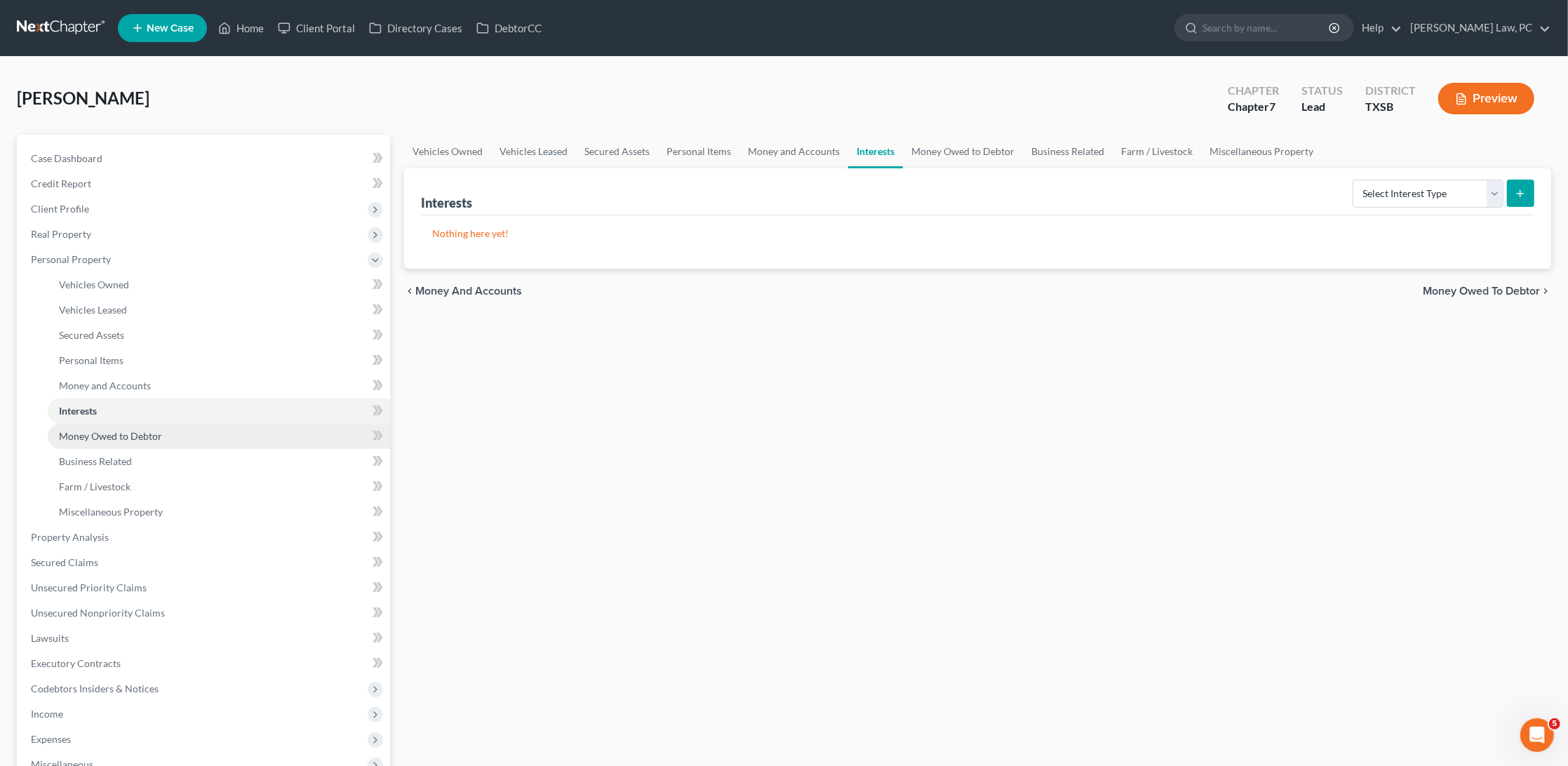
click at [118, 430] on span "Money Owed to Debtor" at bounding box center [110, 436] width 104 height 12
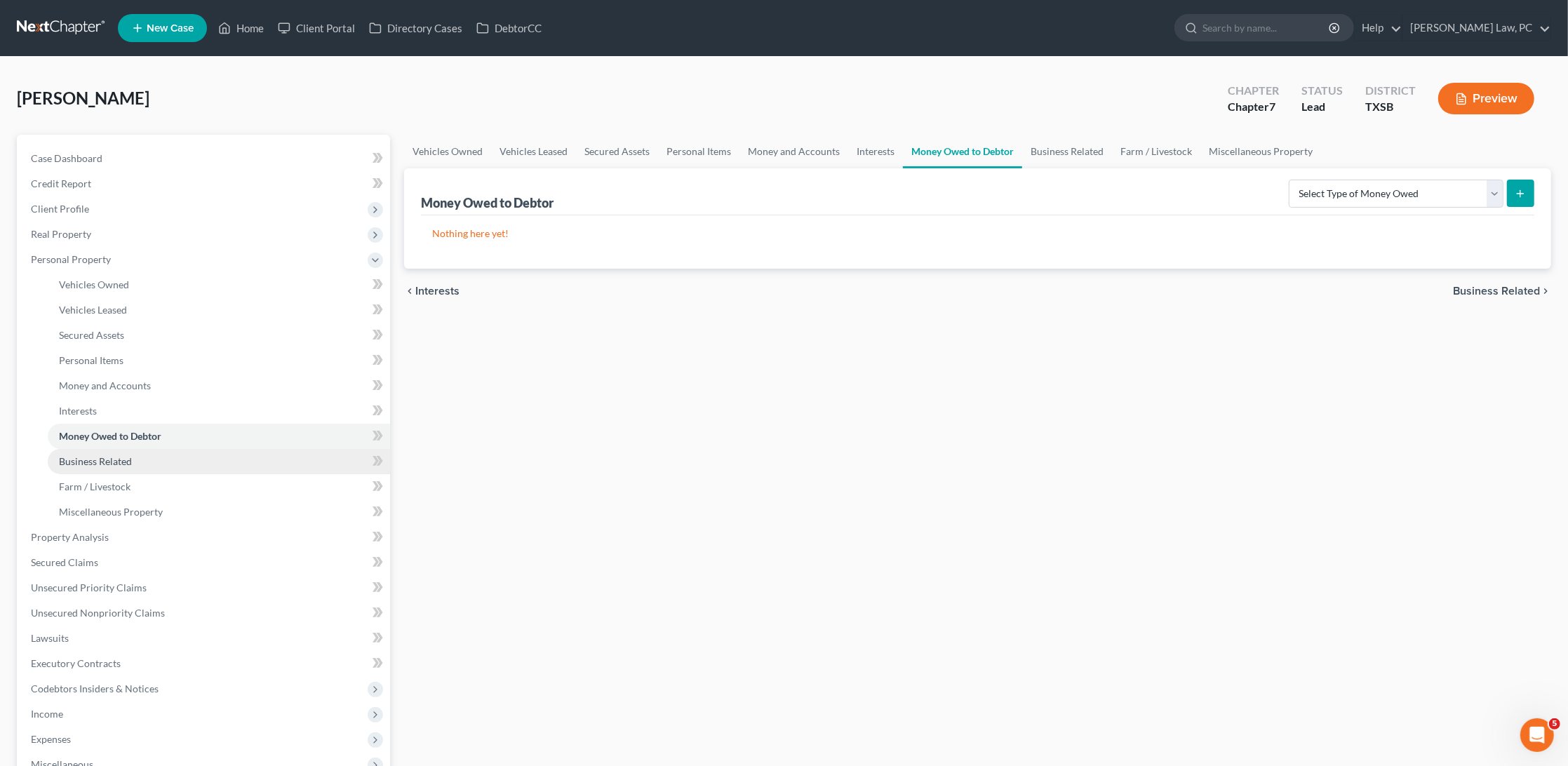
click at [127, 455] on span "Business Related" at bounding box center [95, 461] width 73 height 12
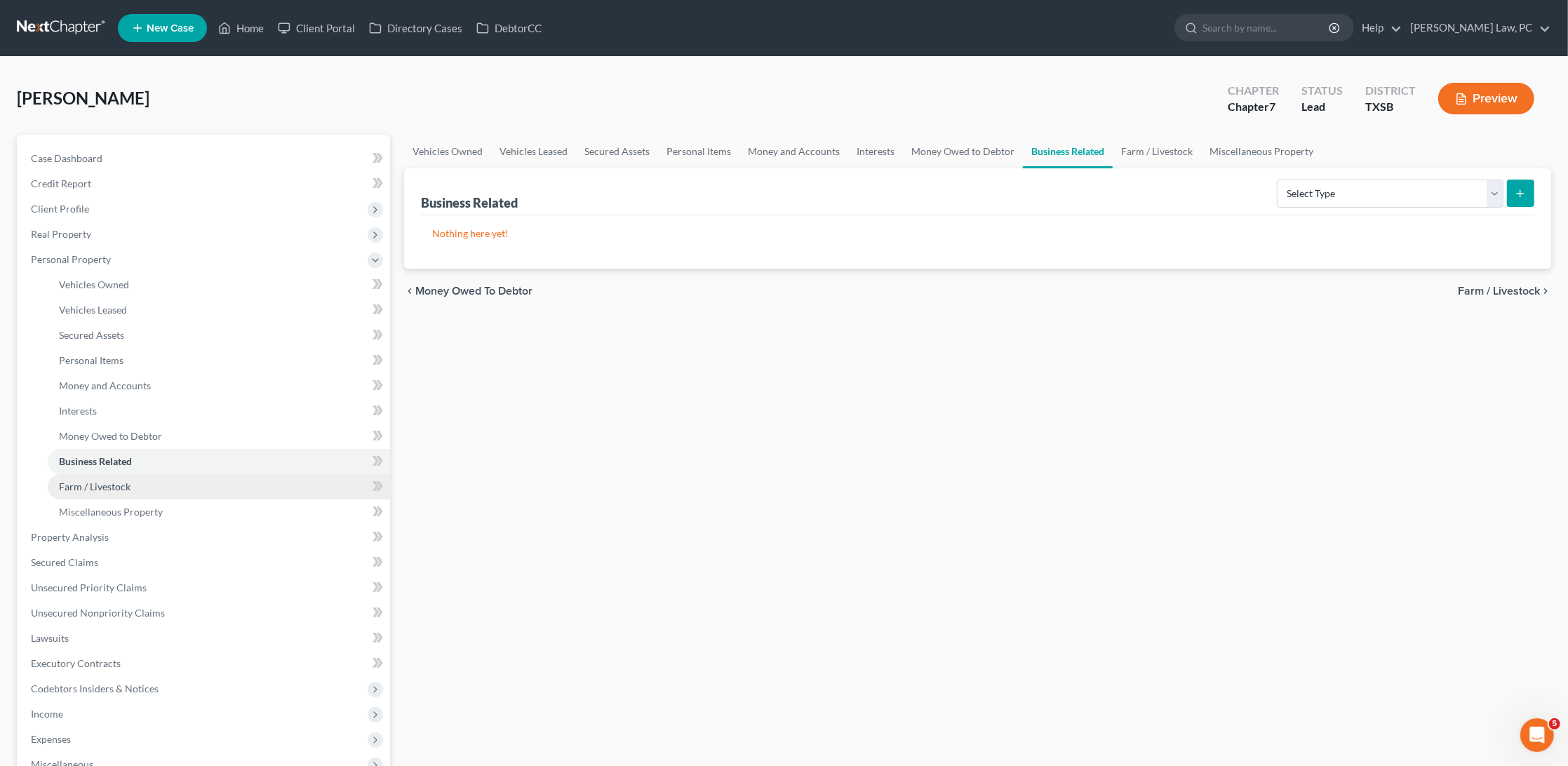
click at [116, 481] on span "Farm / Livestock" at bounding box center [95, 486] width 72 height 12
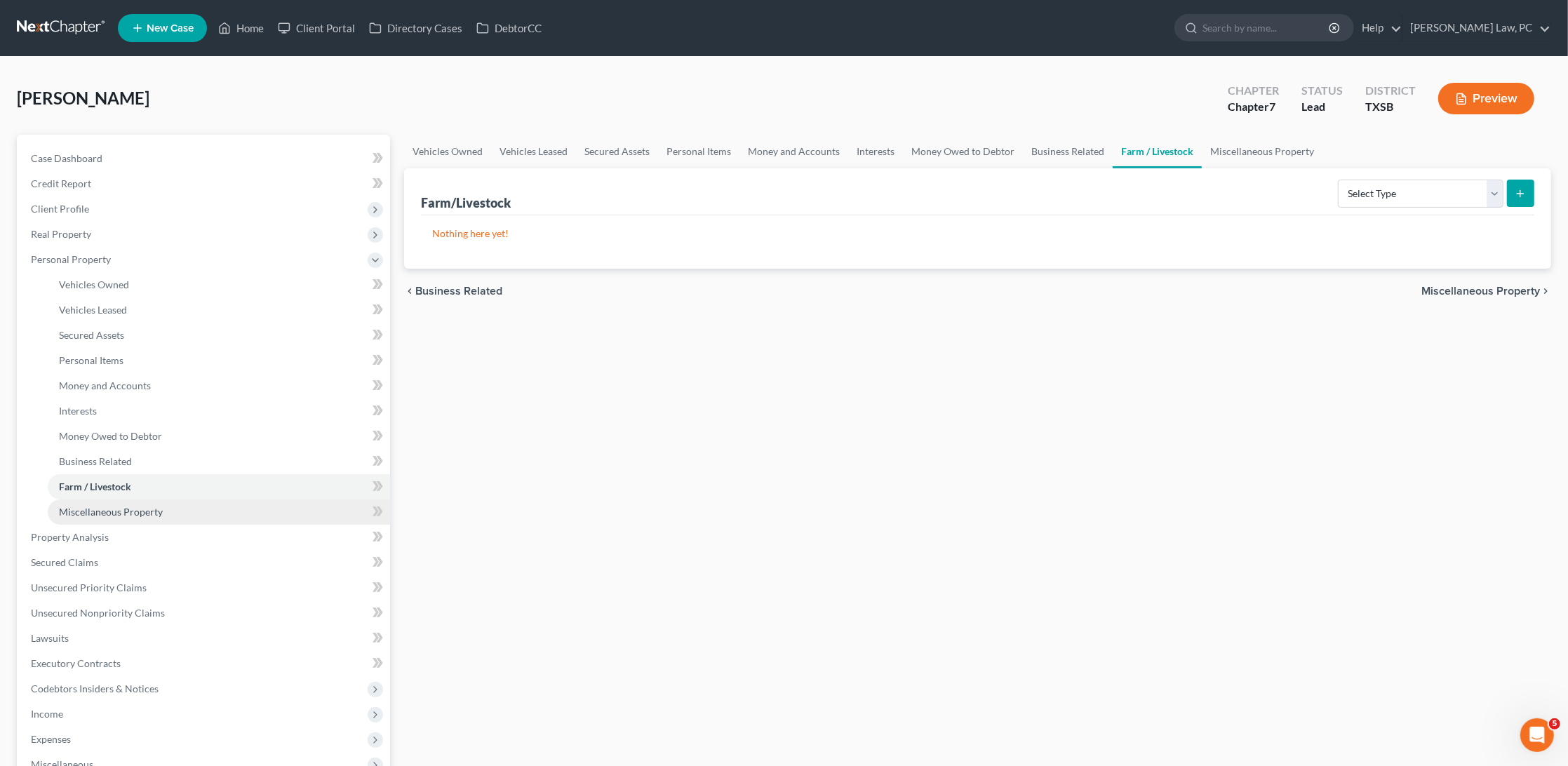
click at [137, 506] on span "Miscellaneous Property" at bounding box center [110, 511] width 104 height 12
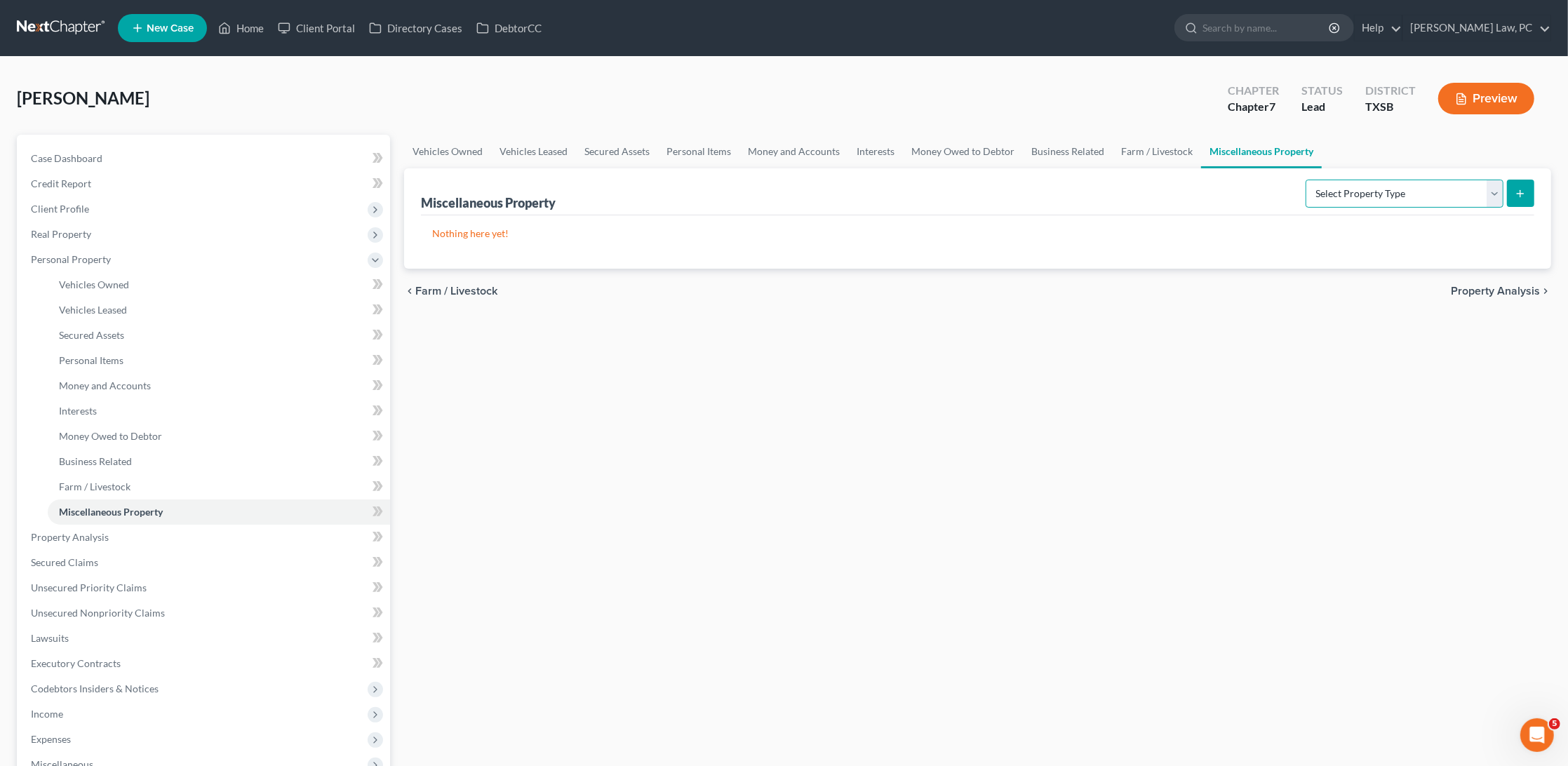
select select "stored_within_1_year"
click at [1521, 194] on line "submit" at bounding box center [1521, 194] width 7 height 0
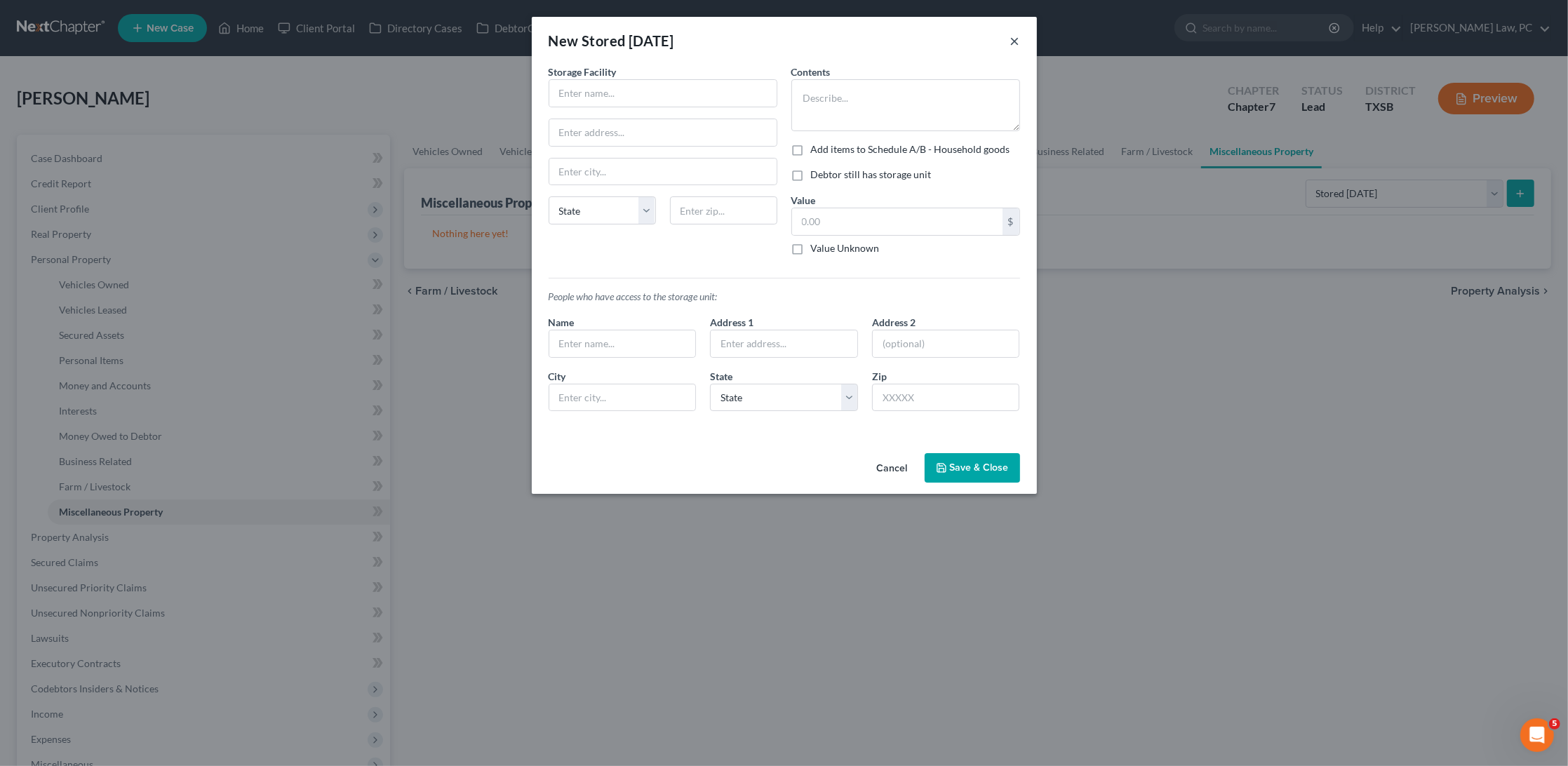
click at [1018, 36] on button "×" at bounding box center [1015, 40] width 10 height 17
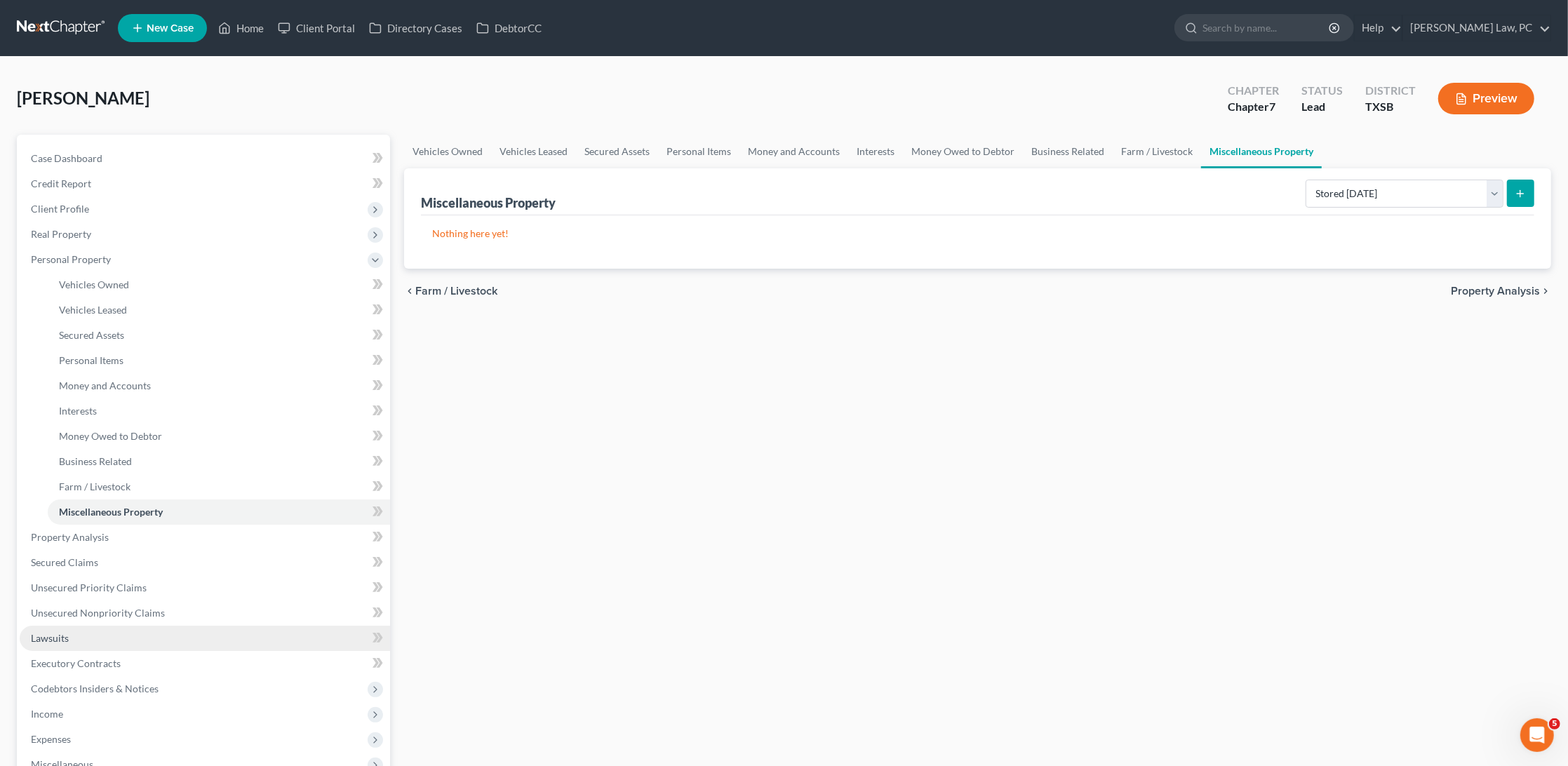
click at [51, 628] on link "Lawsuits" at bounding box center [205, 638] width 371 height 25
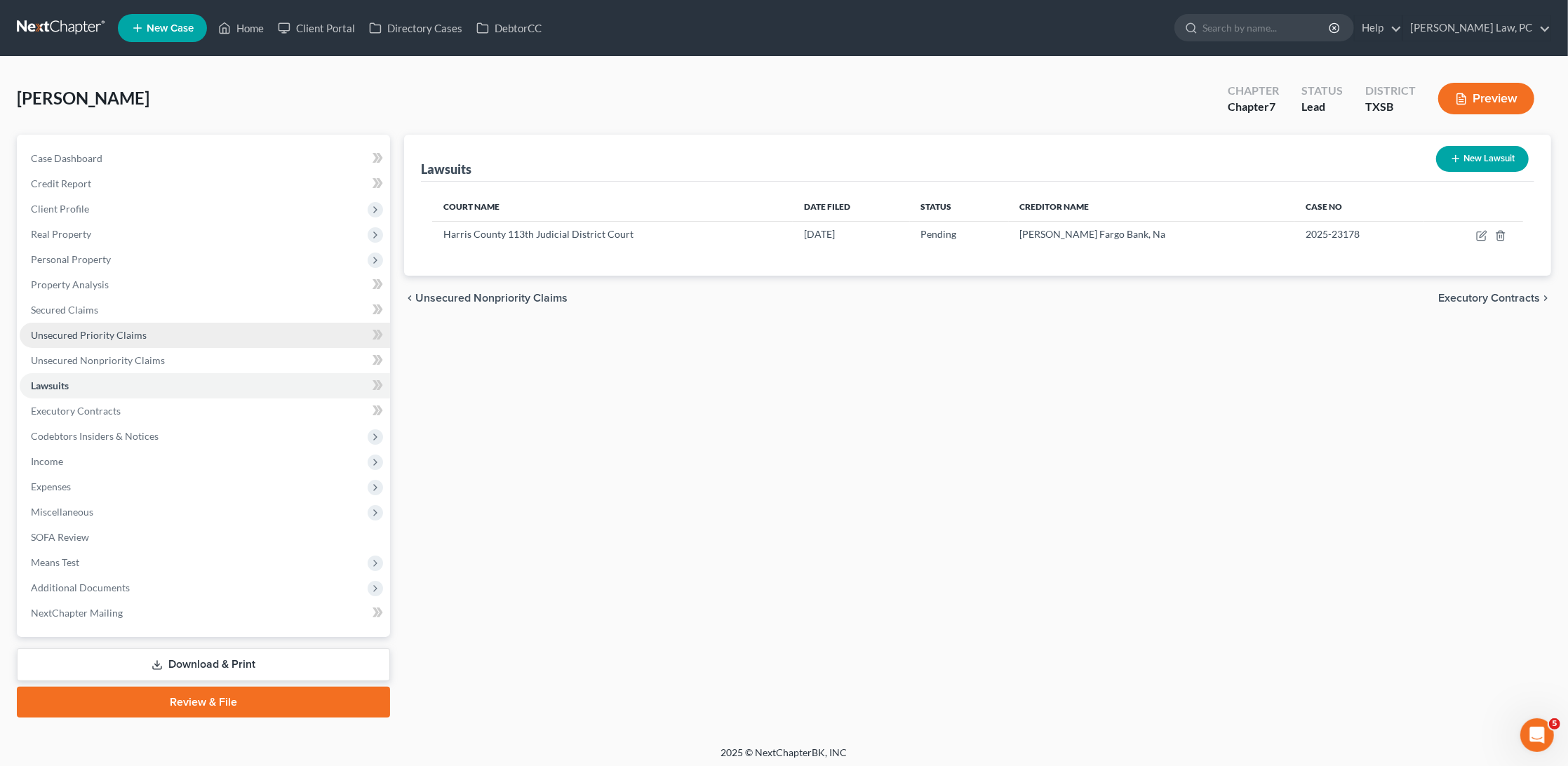
click at [100, 330] on span "Unsecured Priority Claims" at bounding box center [89, 335] width 116 height 12
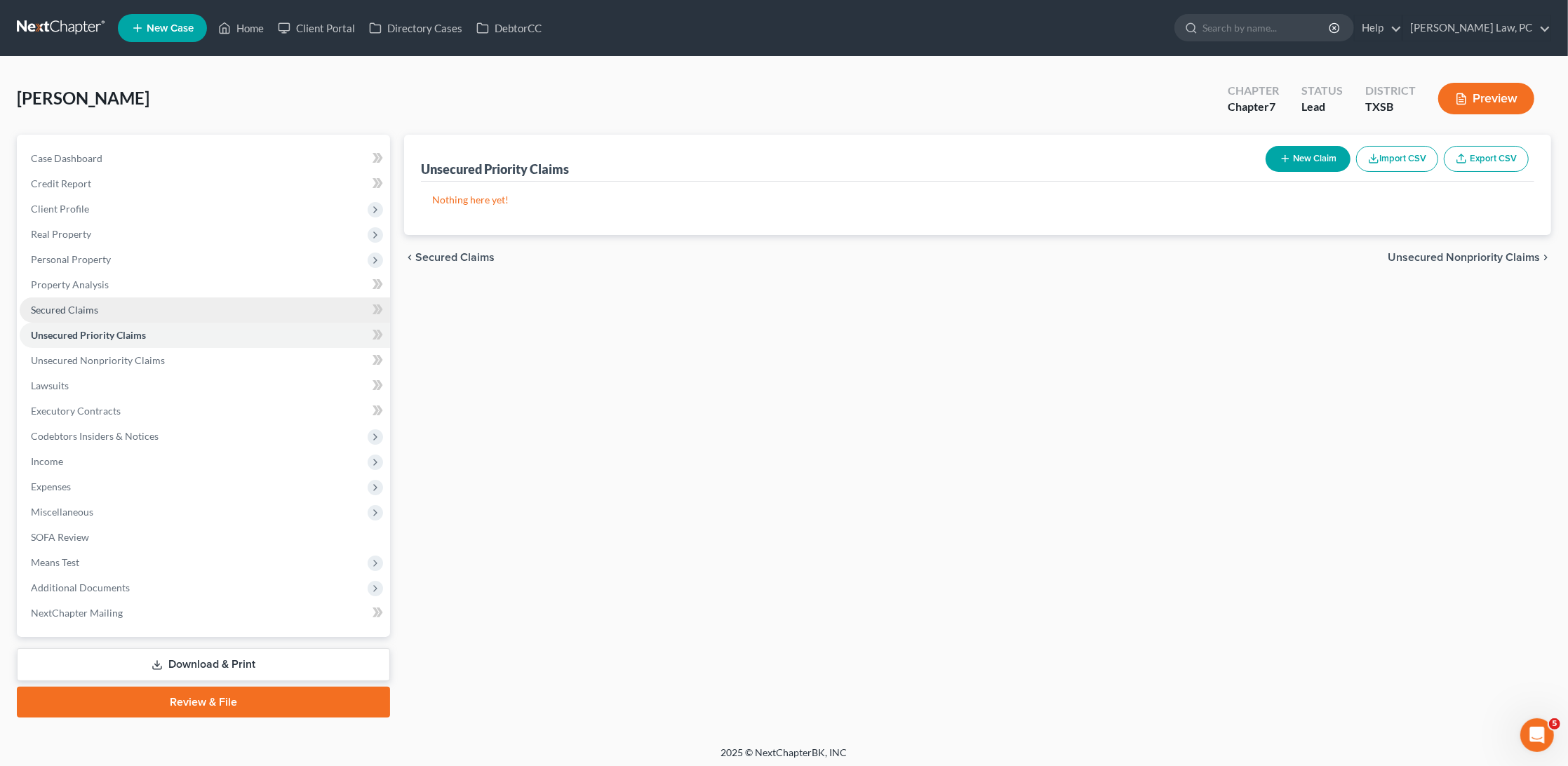
click at [87, 310] on span "Secured Claims" at bounding box center [65, 310] width 68 height 12
click at [90, 330] on span "Unsecured Priority Claims" at bounding box center [89, 335] width 116 height 12
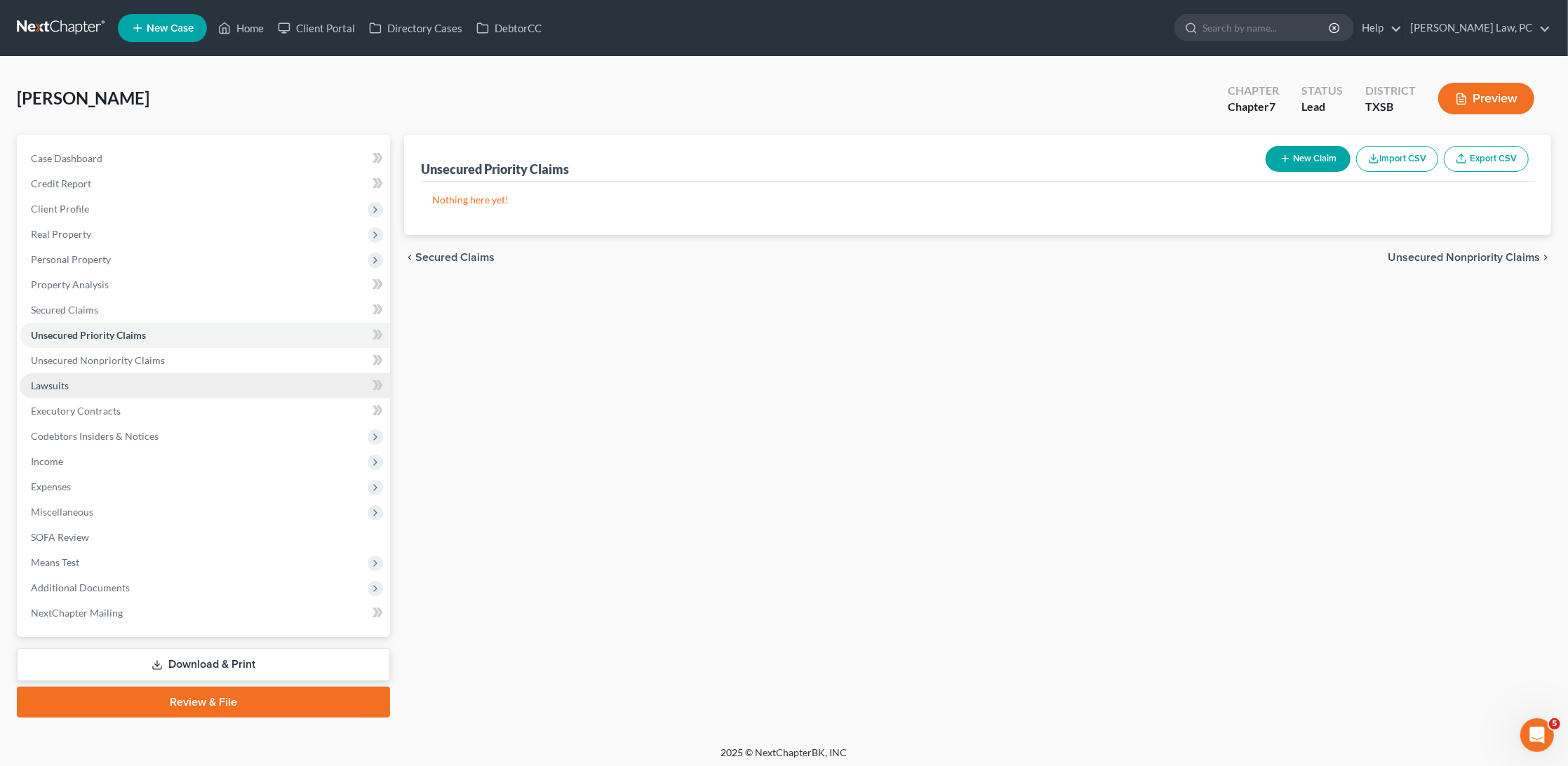
click at [95, 373] on link "Lawsuits" at bounding box center [205, 386] width 371 height 25
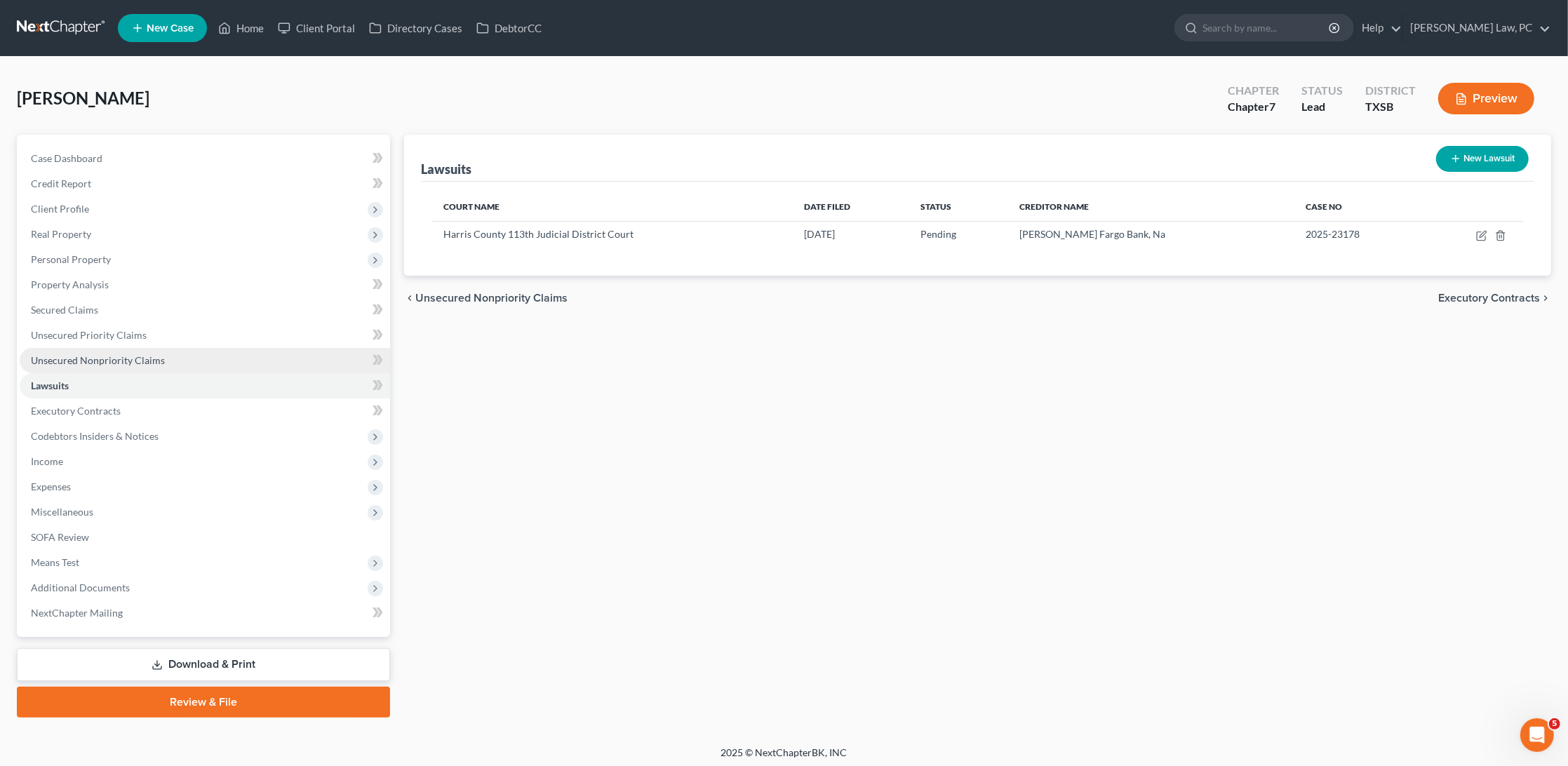
click at [95, 354] on span "Unsecured Nonpriority Claims" at bounding box center [98, 360] width 134 height 12
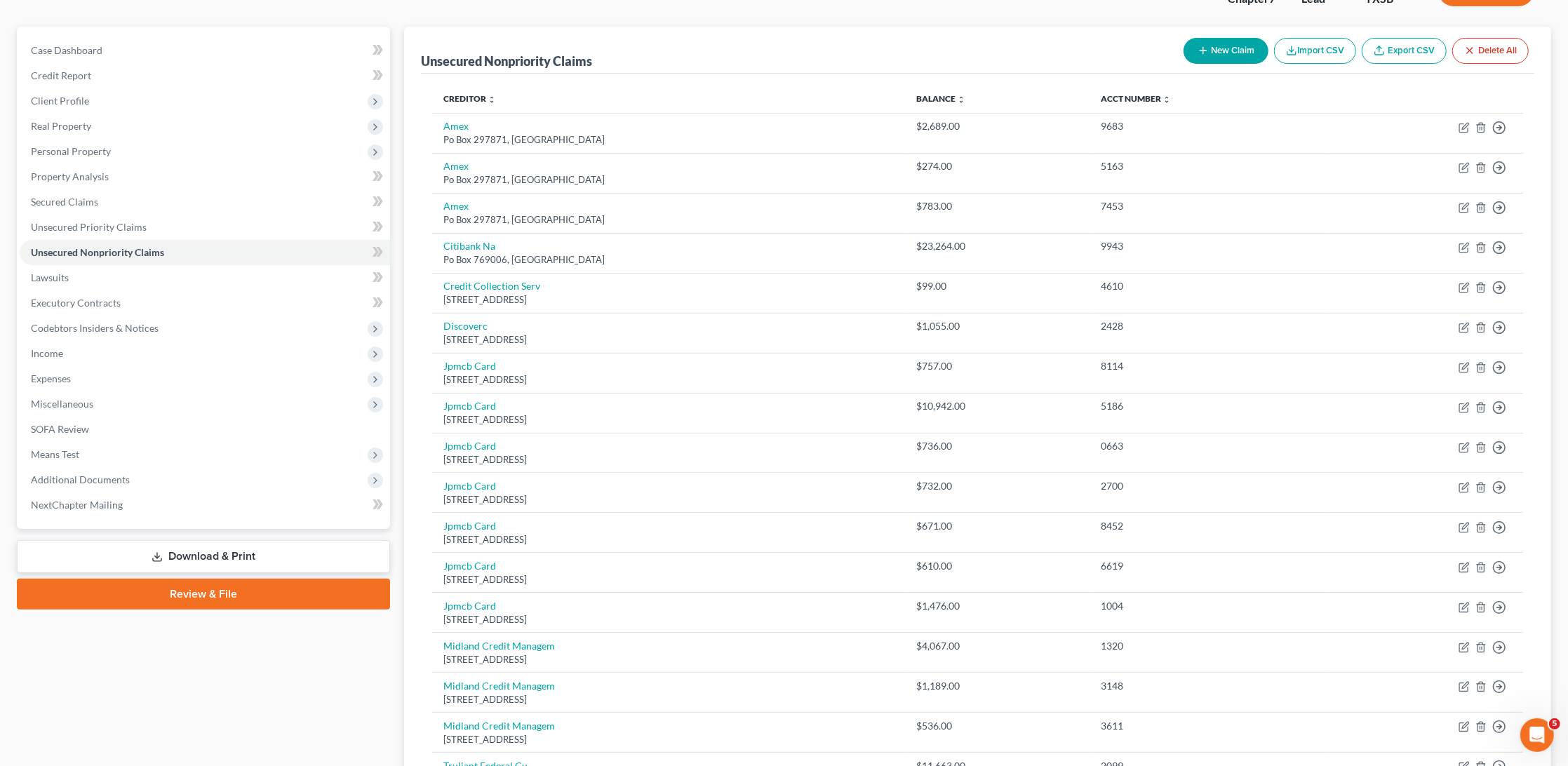
scroll to position [102, 0]
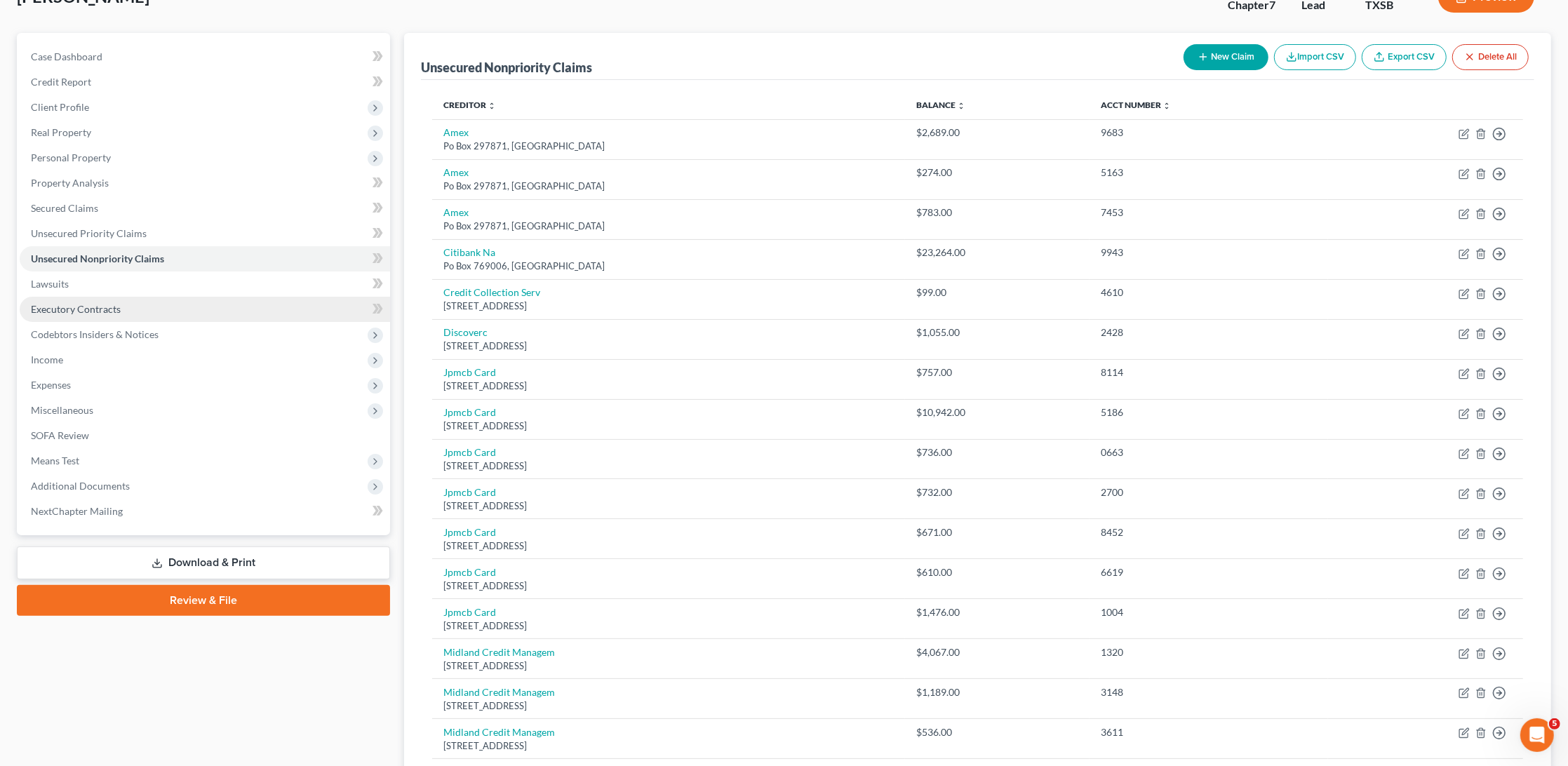
click at [87, 303] on span "Executory Contracts" at bounding box center [76, 309] width 90 height 12
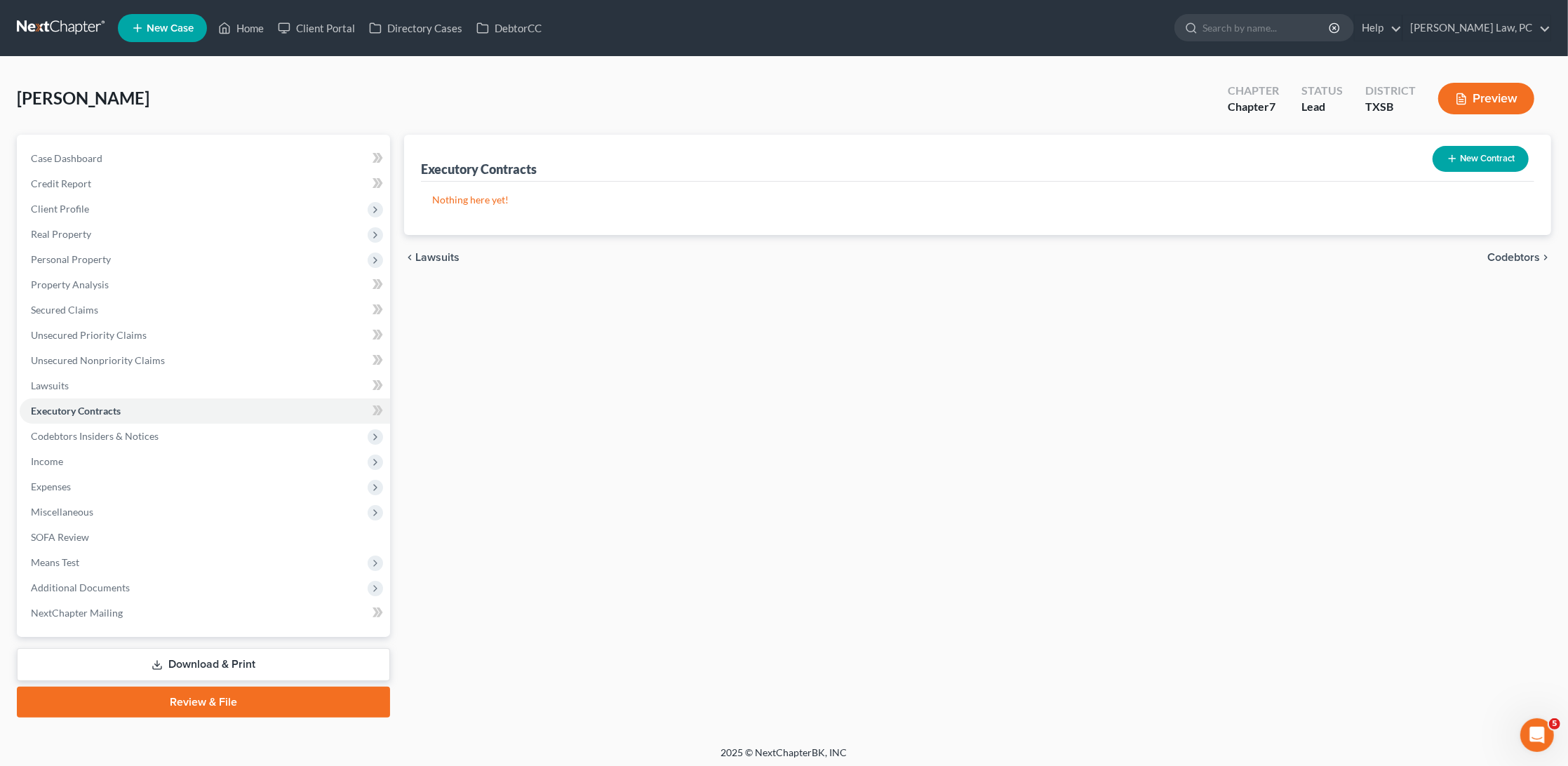
click at [1470, 156] on button "New Contract" at bounding box center [1481, 158] width 96 height 26
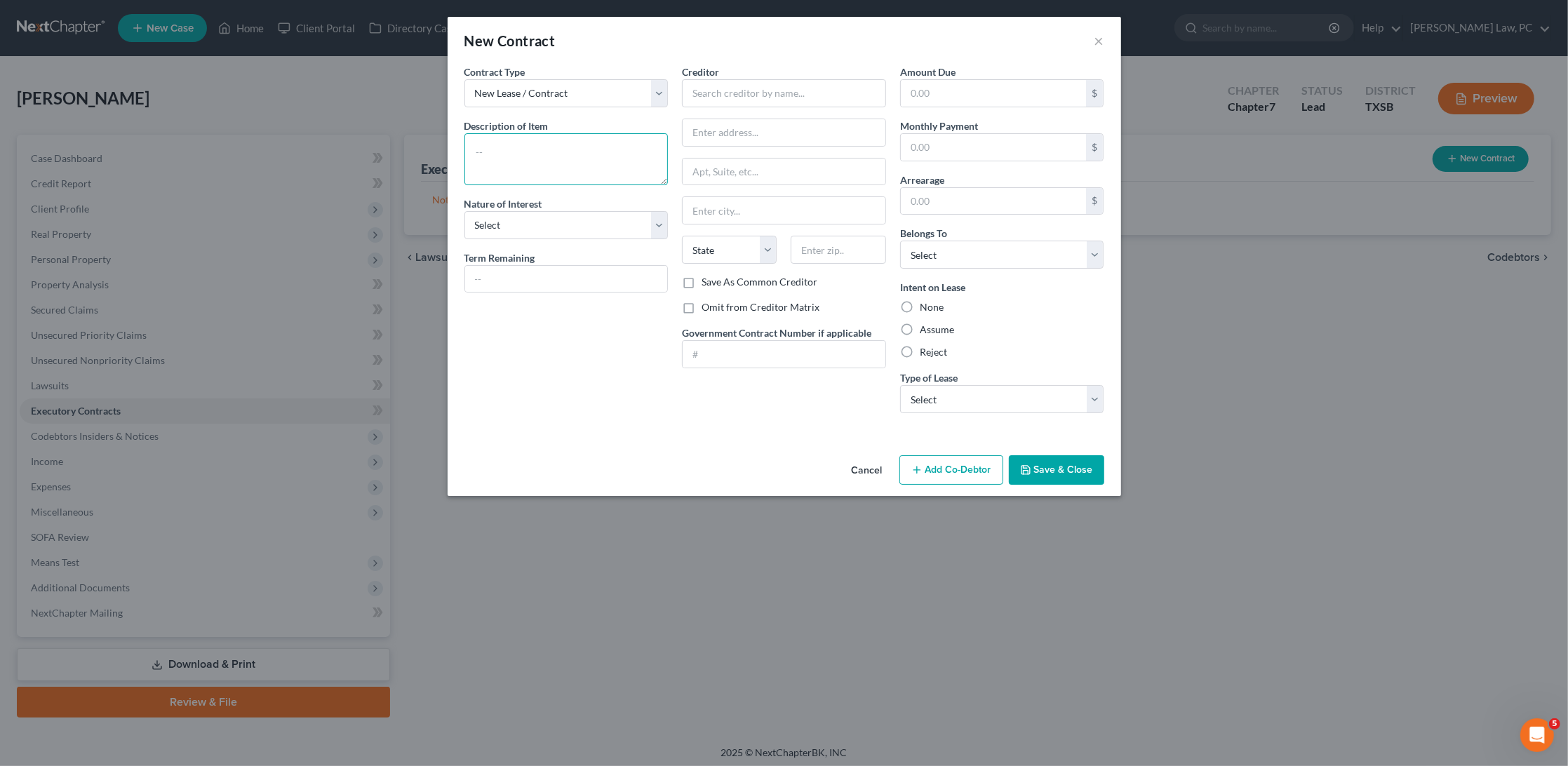
click at [559, 153] on textarea at bounding box center [567, 159] width 204 height 52
type textarea "Lease for Apartment"
select select "3"
click at [545, 270] on input "text" at bounding box center [567, 279] width 203 height 26
type input "12 months"
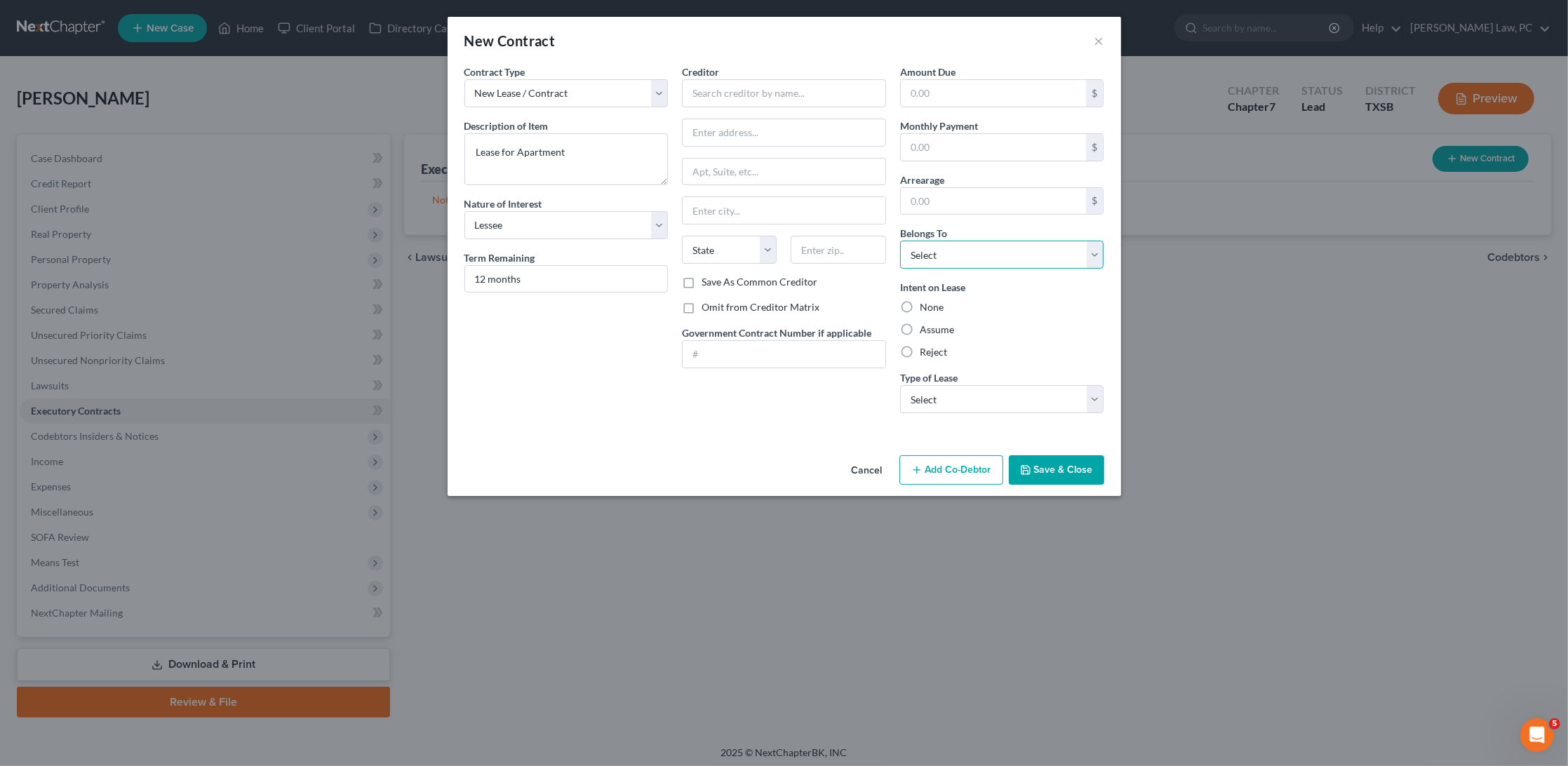
select select "0"
click at [920, 324] on label "Assume" at bounding box center [937, 329] width 35 height 14
click at [926, 324] on input "Assume" at bounding box center [930, 327] width 9 height 9
radio input "true"
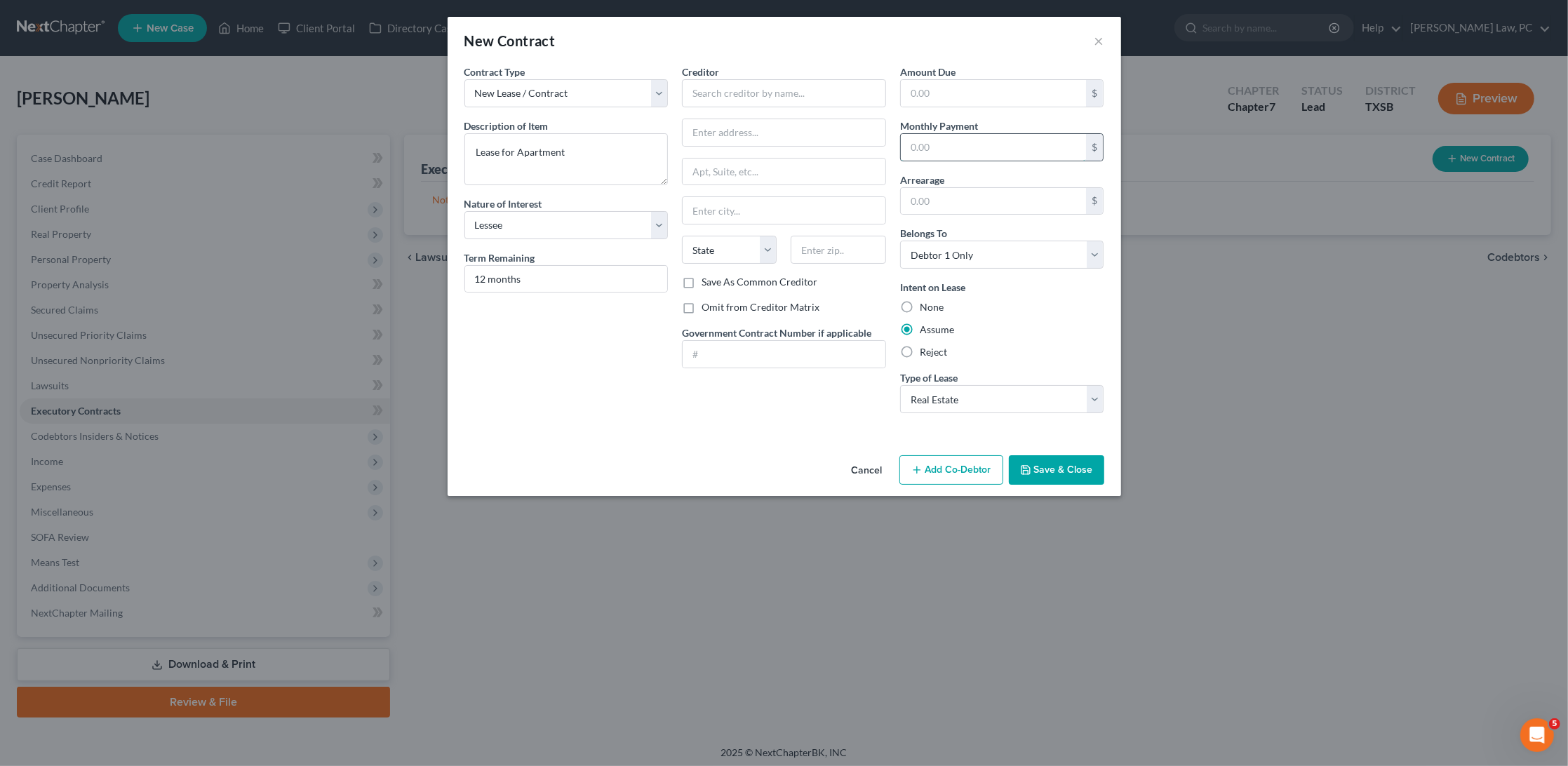
drag, startPoint x: 969, startPoint y: 147, endPoint x: 940, endPoint y: 147, distance: 29.0
click at [940, 147] on input "text" at bounding box center [993, 147] width 186 height 26
type input "1,244"
click at [763, 92] on input "text" at bounding box center [784, 93] width 204 height 28
type input "9"
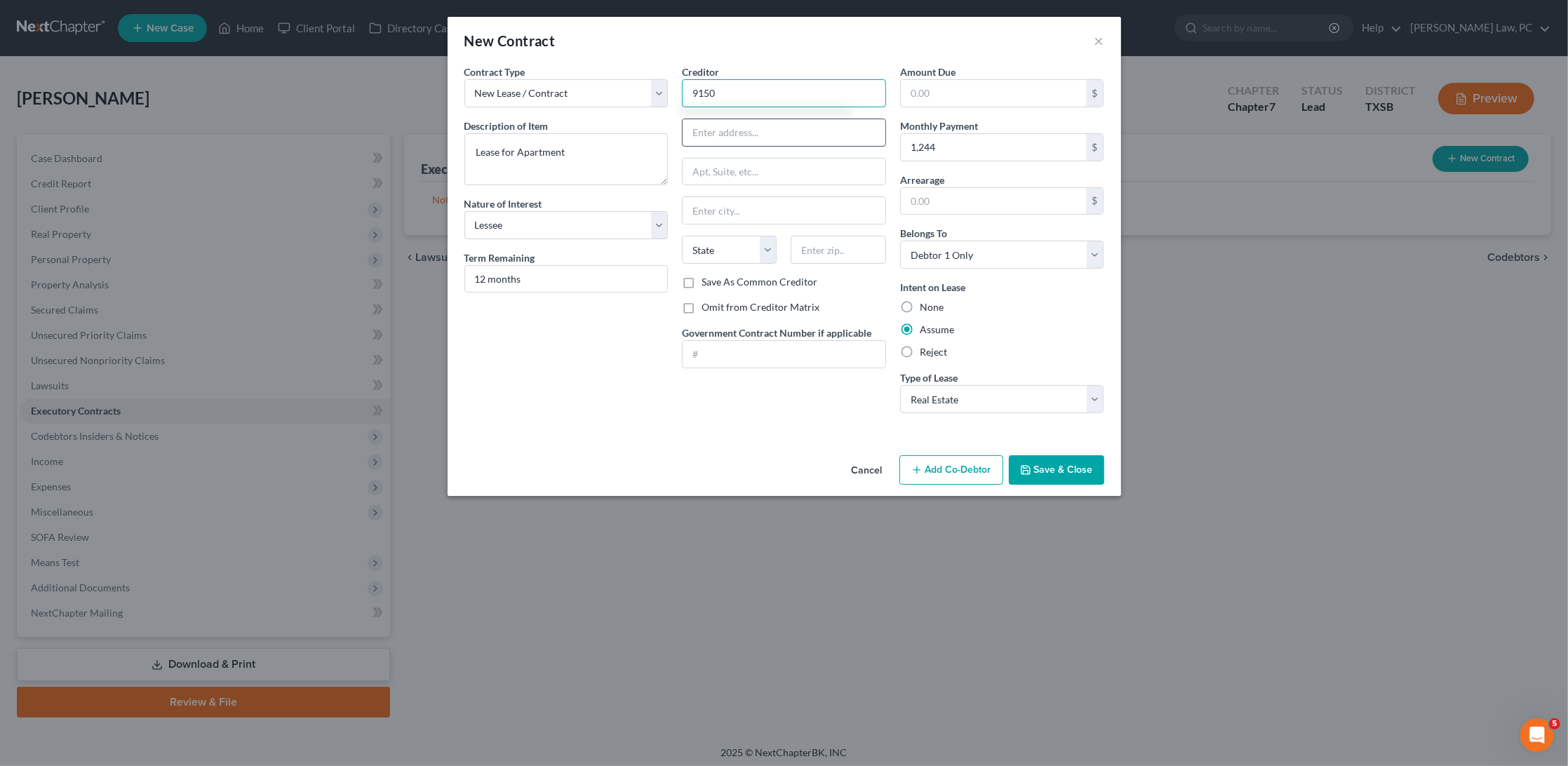
type input "9150"
type input "9150 N Highway 6"
type input "77095"
type input "Houston"
select select "45"
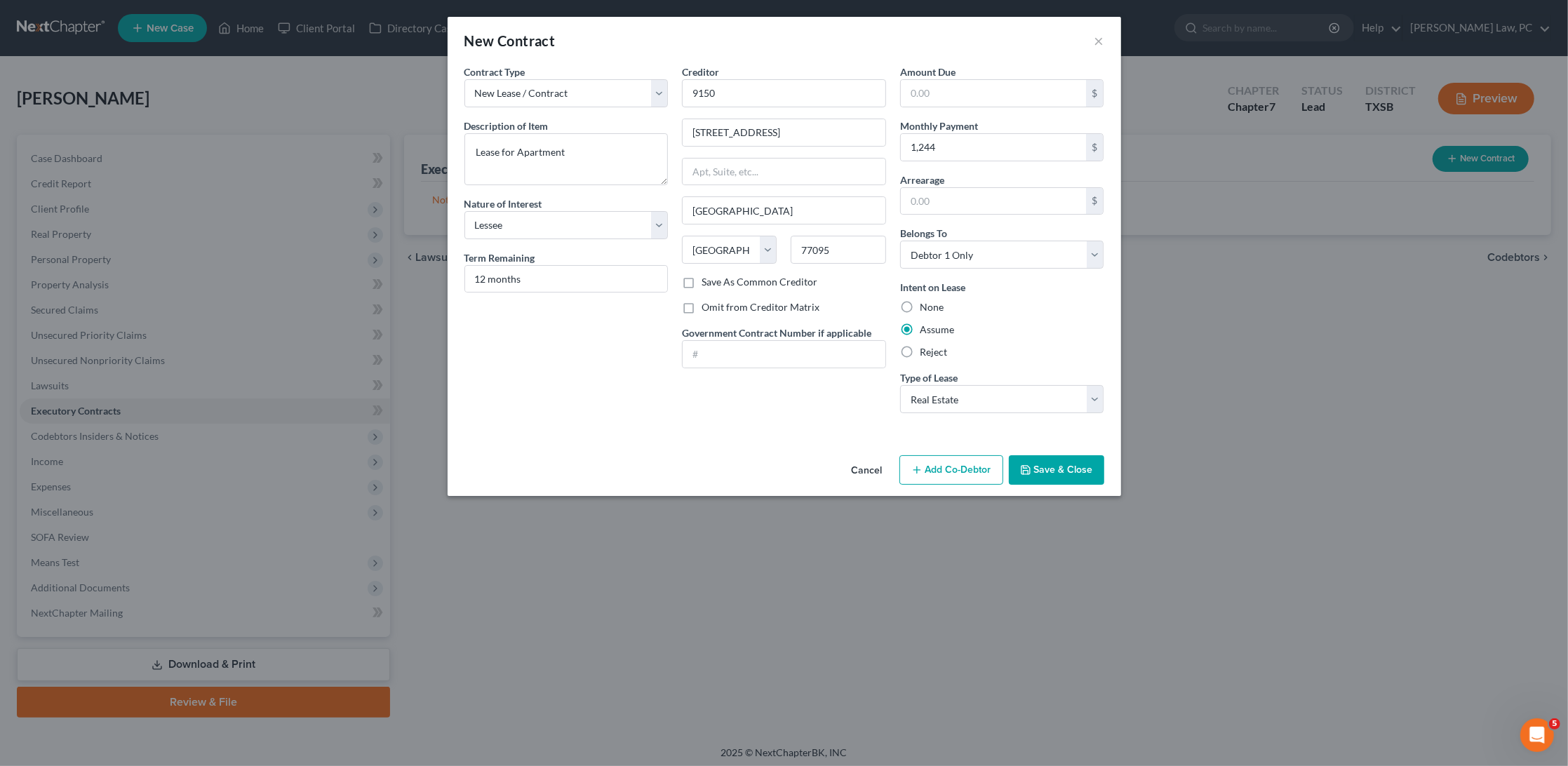
click at [783, 183] on div "Creditor * 9150 9150 N Highway 6 Houston State AL AK AR AZ CA CO CT DE DC FL GA…" at bounding box center [784, 169] width 204 height 211
click at [1063, 467] on button "Save & Close" at bounding box center [1057, 470] width 95 height 29
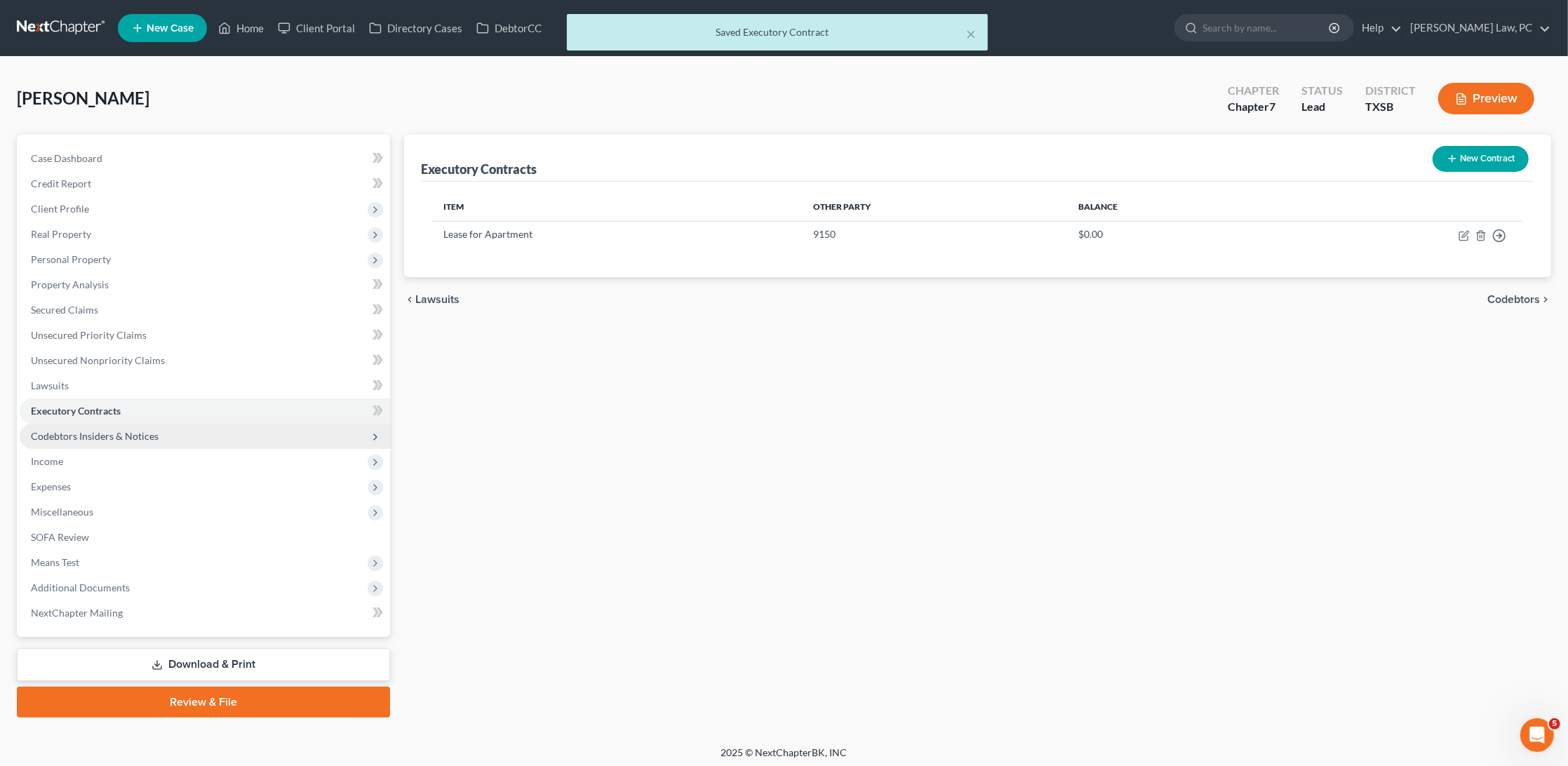
click at [133, 430] on span "Codebtors Insiders & Notices" at bounding box center [95, 436] width 128 height 12
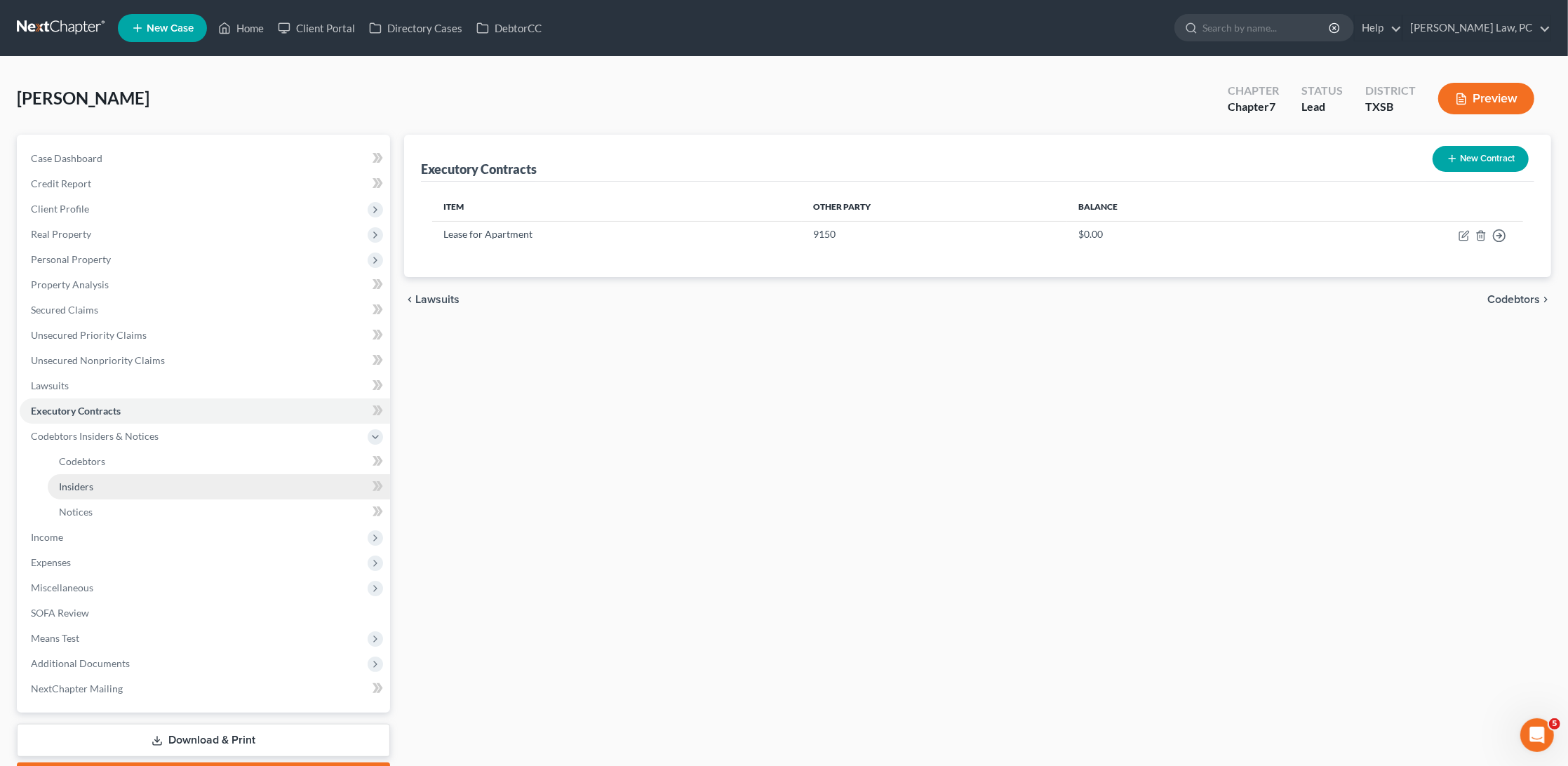
click at [137, 478] on link "Insiders" at bounding box center [219, 486] width 342 height 25
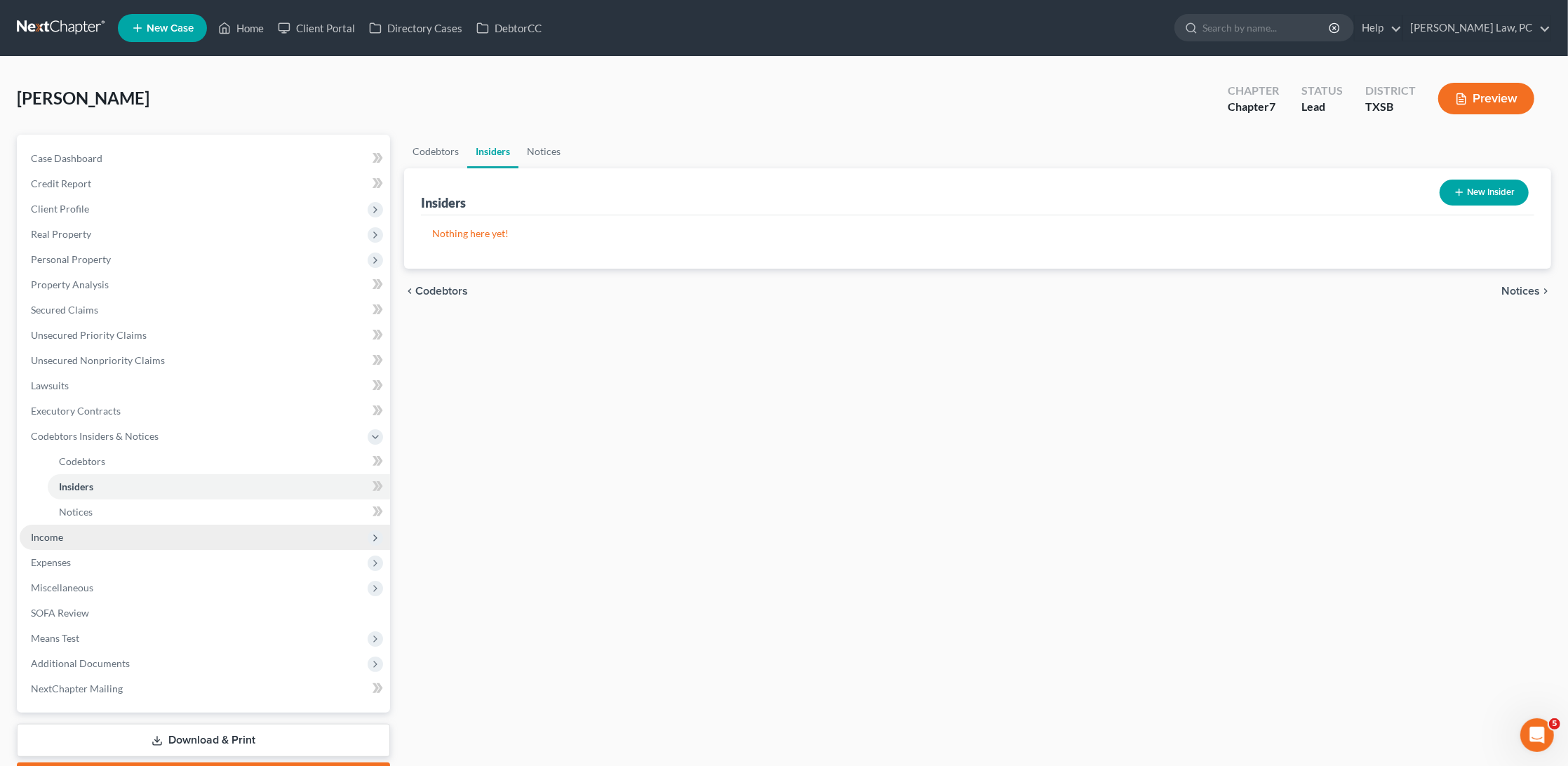
click at [71, 527] on span "Income" at bounding box center [205, 537] width 371 height 25
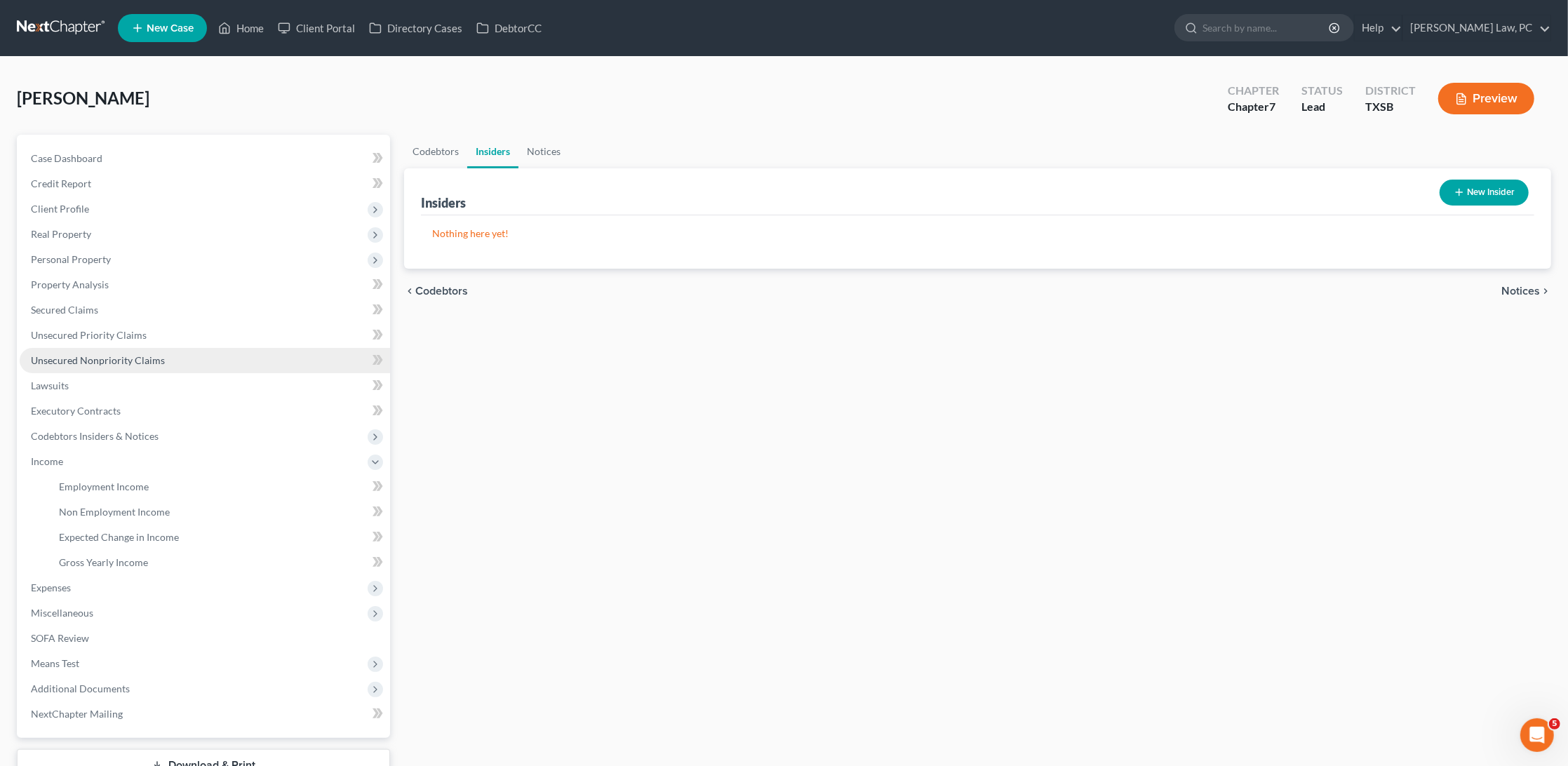
click at [115, 354] on span "Unsecured Nonpriority Claims" at bounding box center [98, 360] width 134 height 12
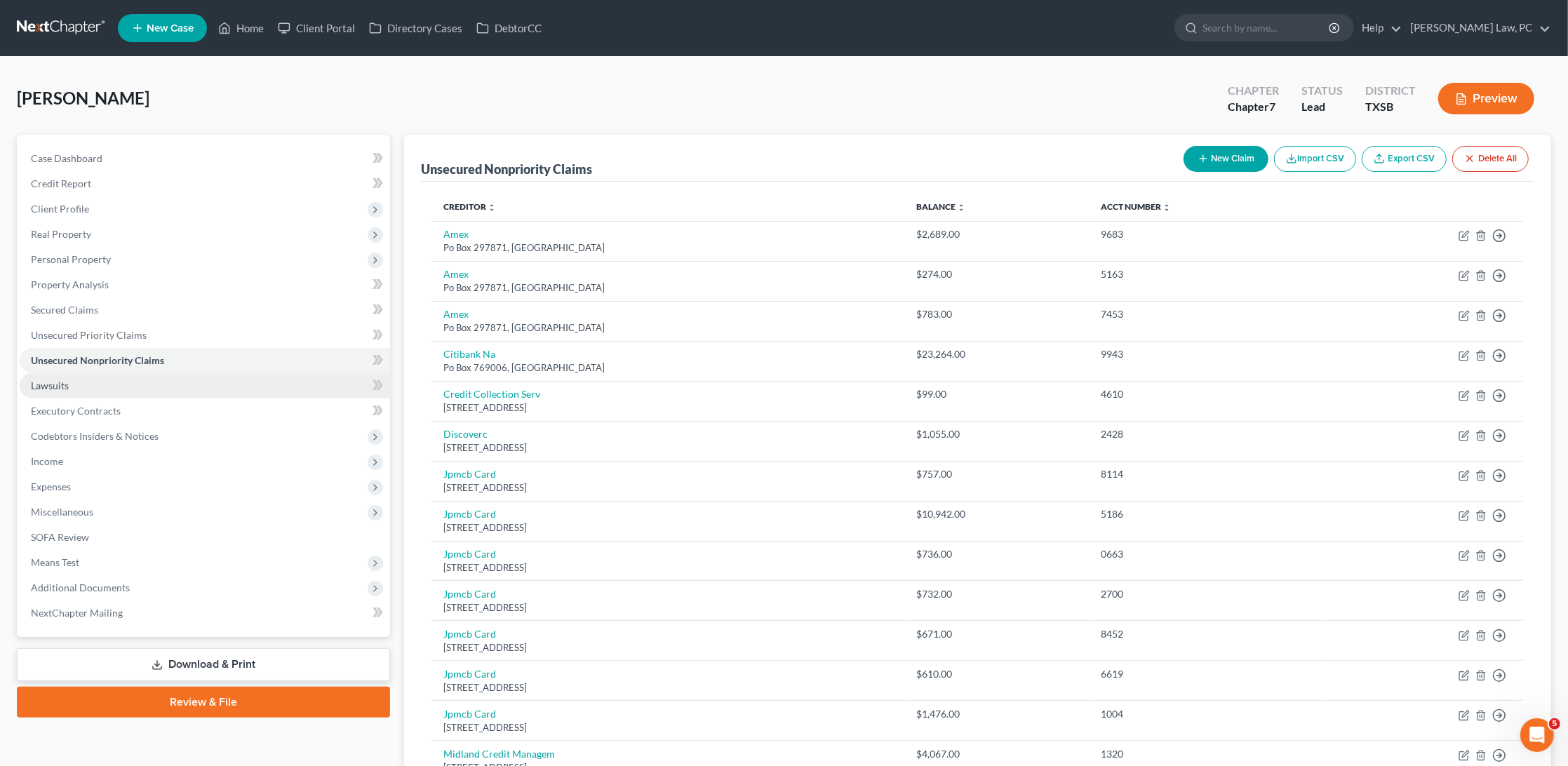
click at [99, 385] on link "Lawsuits" at bounding box center [205, 386] width 371 height 25
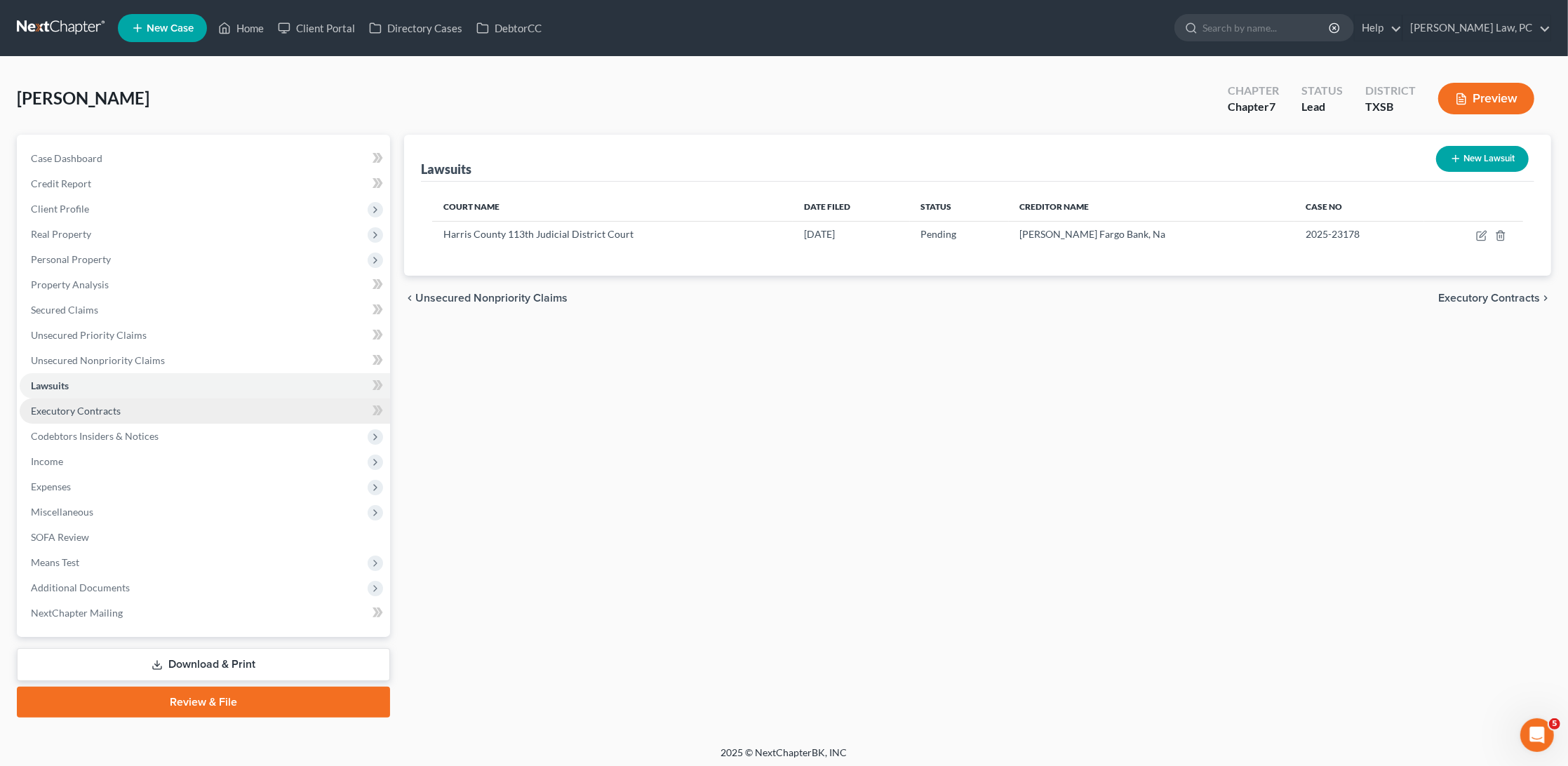
click at [97, 405] on span "Executory Contracts" at bounding box center [76, 411] width 90 height 12
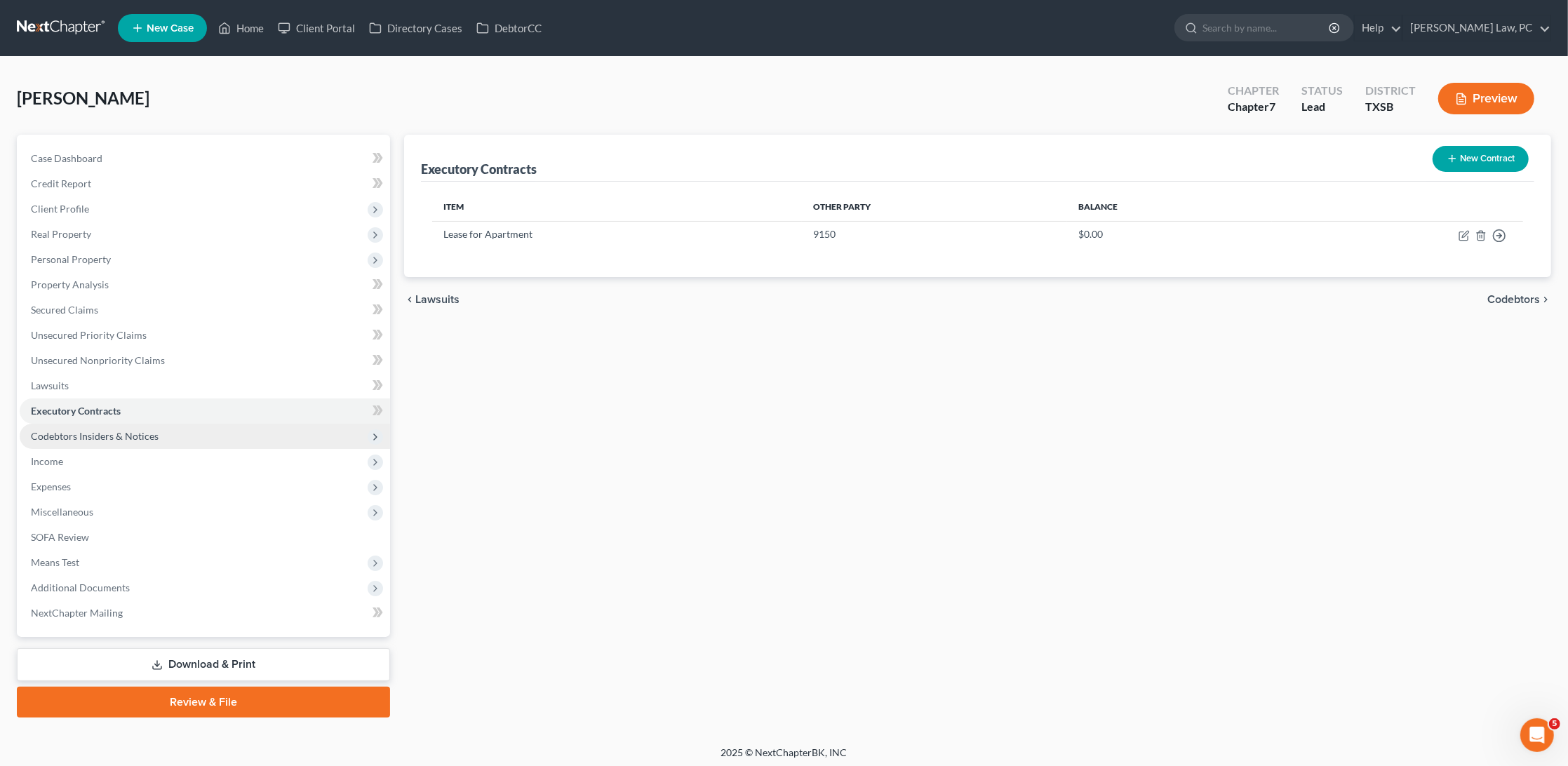
click at [153, 423] on span "Codebtors Insiders & Notices" at bounding box center [205, 436] width 371 height 25
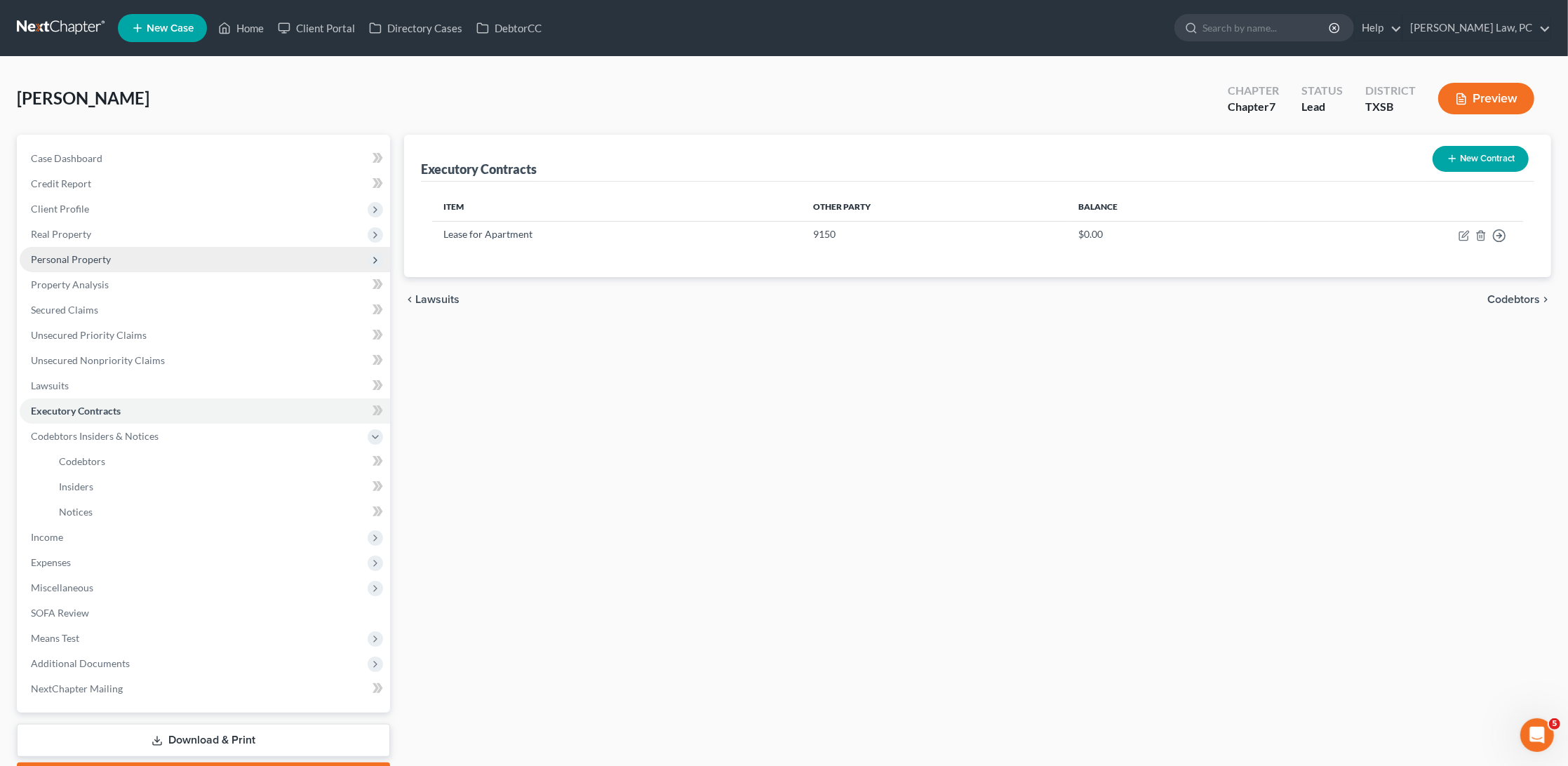
click at [123, 255] on span "Personal Property" at bounding box center [205, 259] width 371 height 25
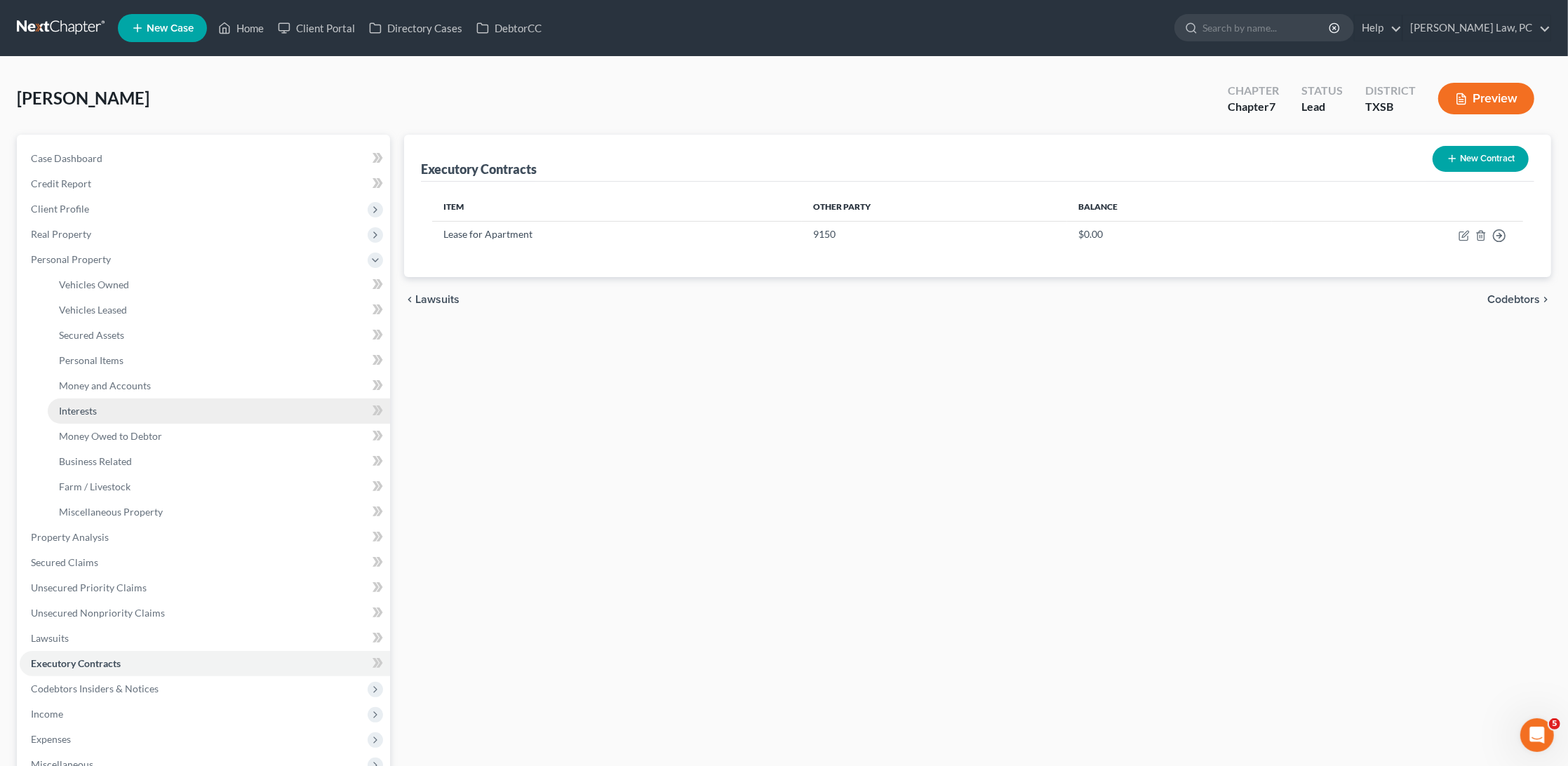
click at [130, 404] on link "Interests" at bounding box center [219, 411] width 342 height 25
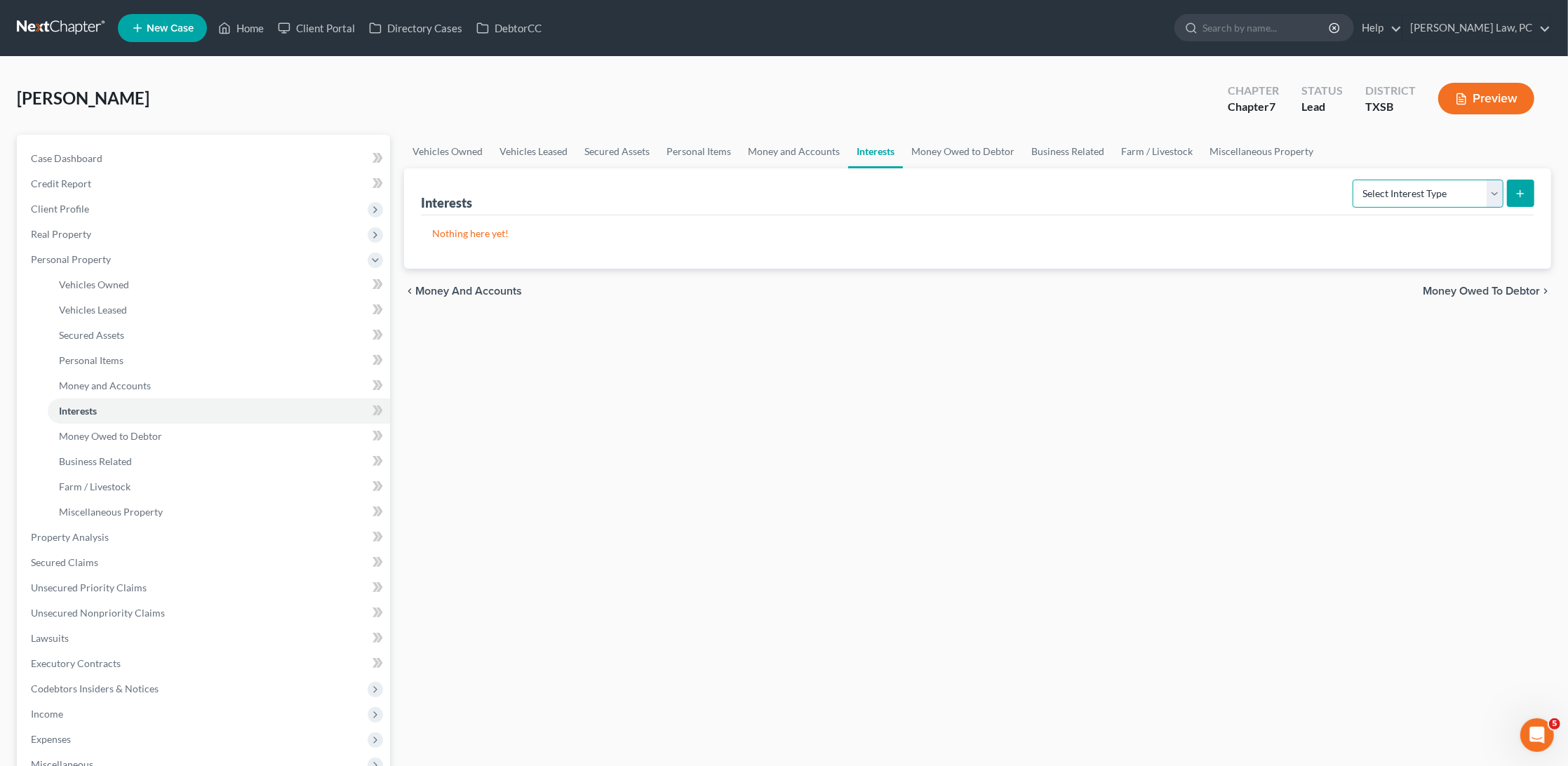
select select "term_life_insurance"
click at [1526, 190] on icon "submit" at bounding box center [1520, 193] width 11 height 11
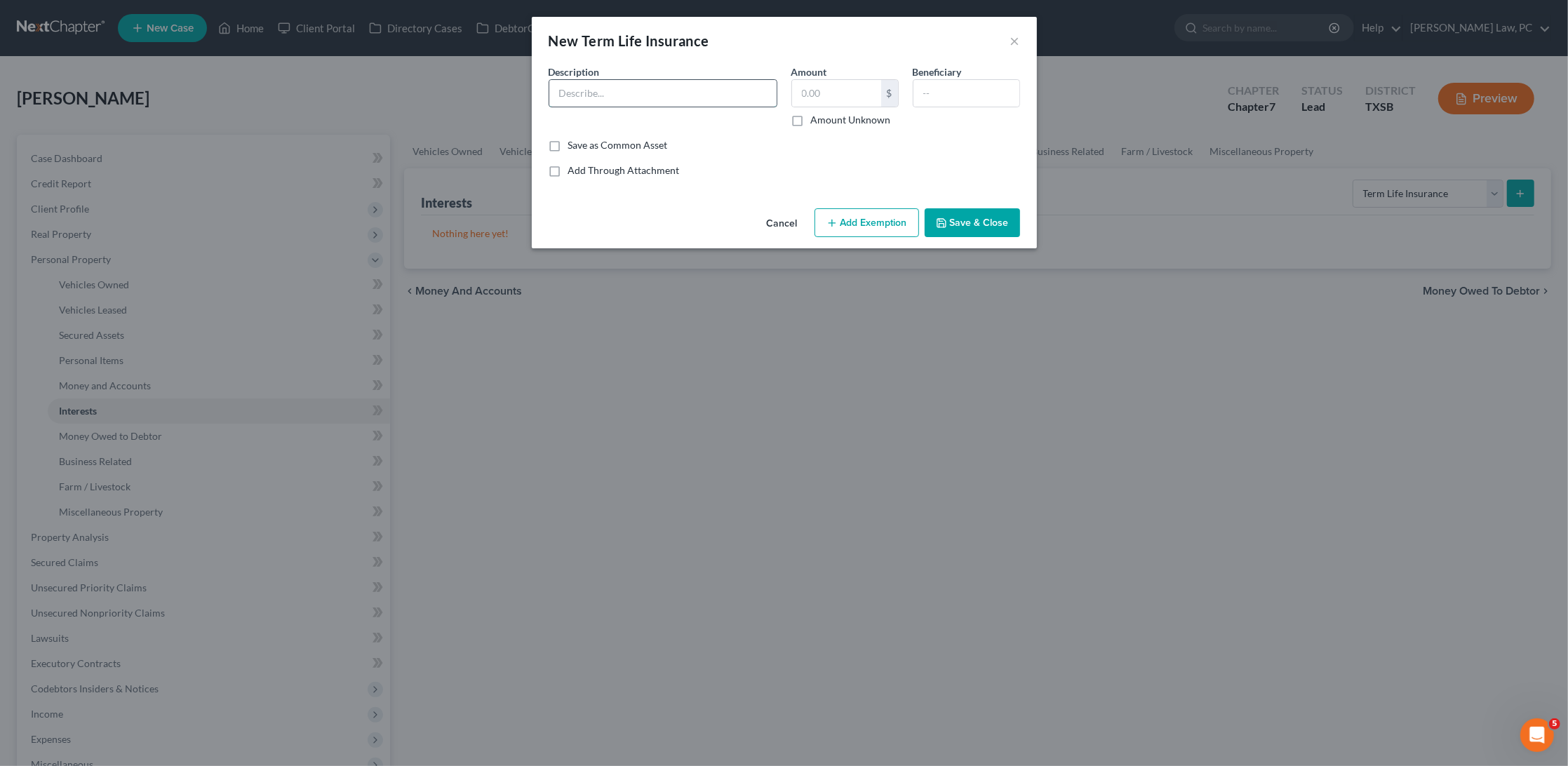
click at [695, 102] on input "text" at bounding box center [663, 93] width 228 height 26
type input "Life Insurance through Tesla"
click at [975, 215] on button "Save & Close" at bounding box center [973, 223] width 95 height 29
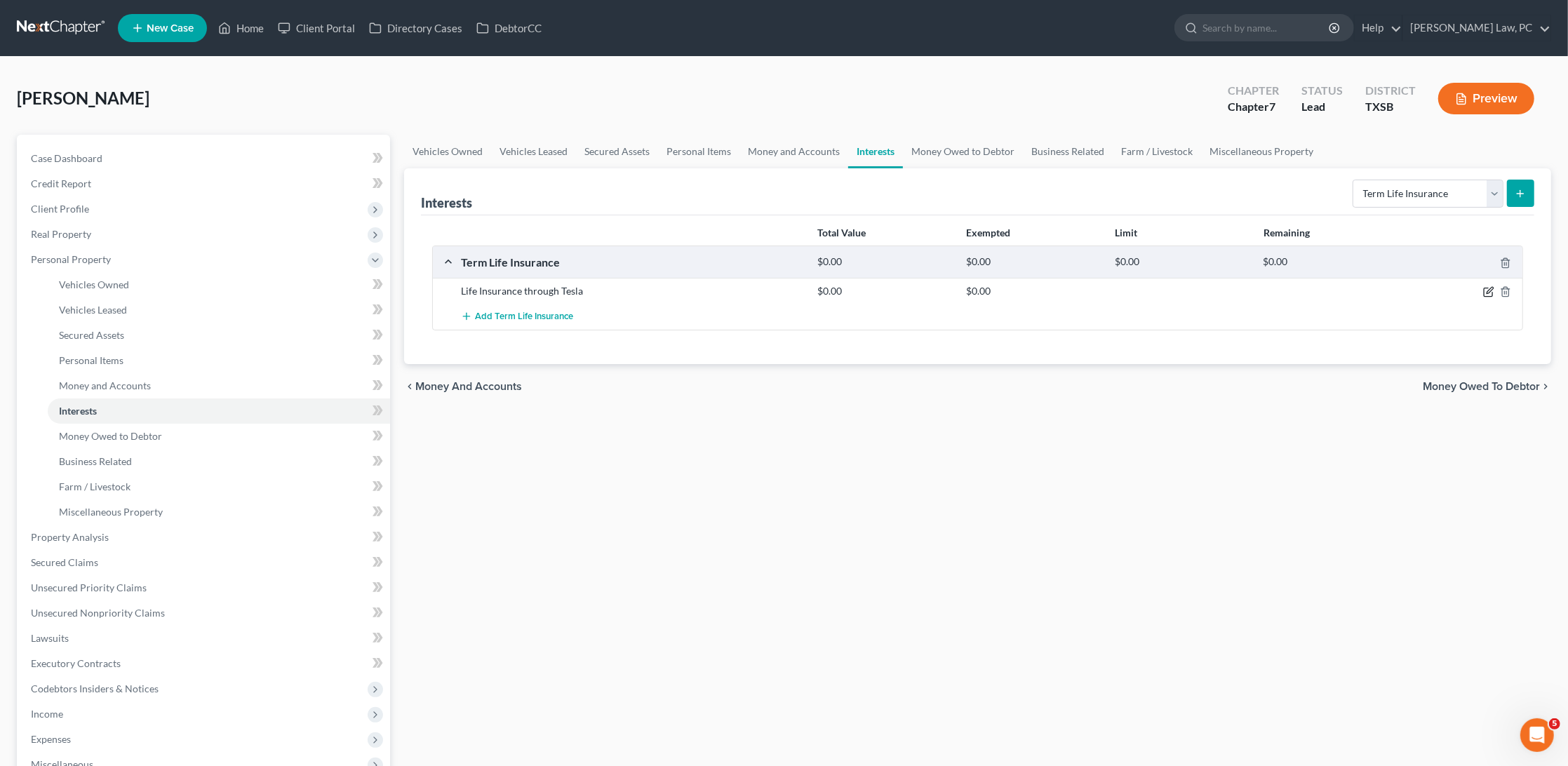
click at [1484, 294] on icon "button" at bounding box center [1489, 291] width 11 height 11
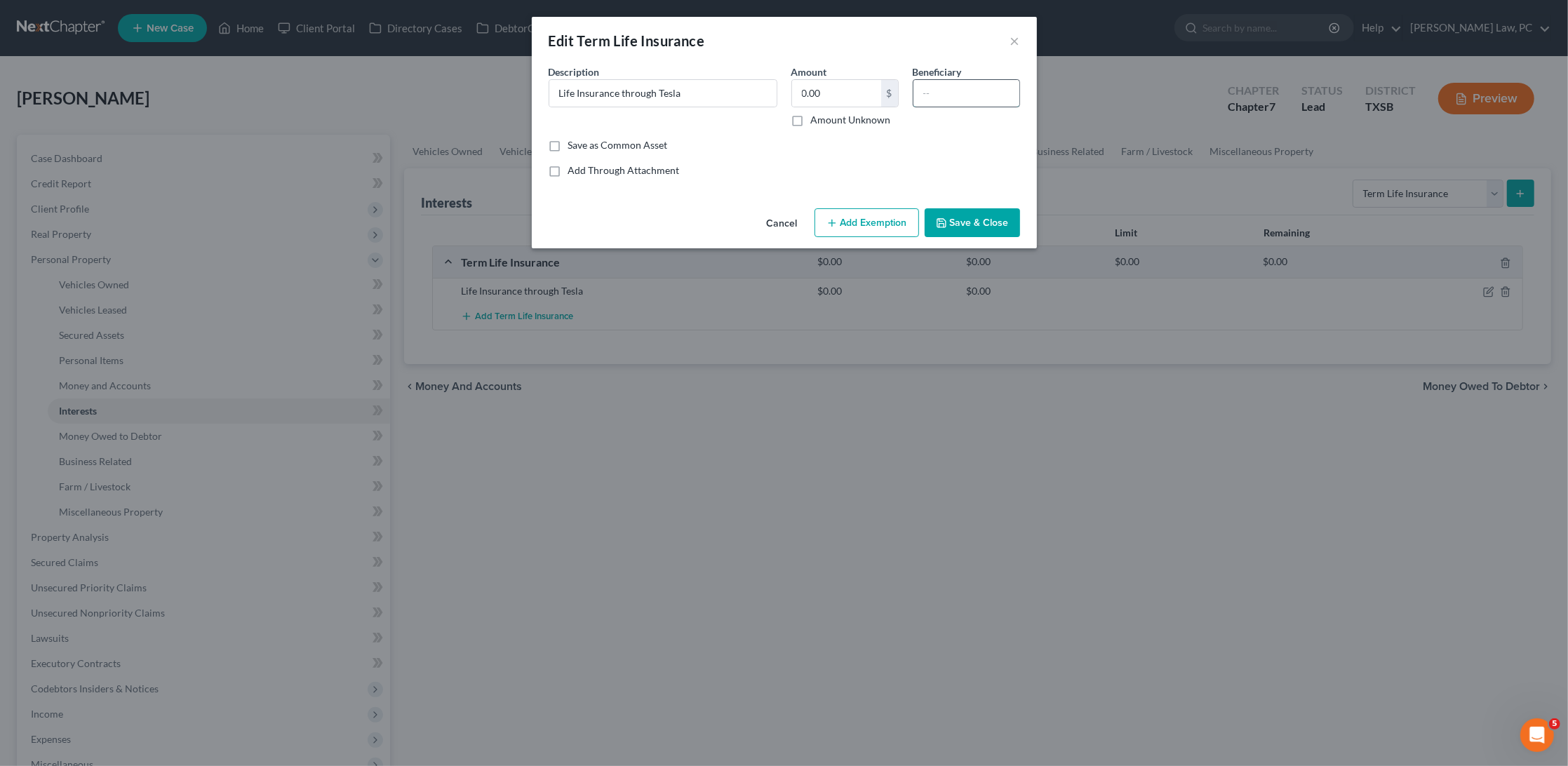
click at [944, 96] on input "text" at bounding box center [967, 93] width 106 height 26
click at [1017, 40] on button "×" at bounding box center [1015, 40] width 10 height 17
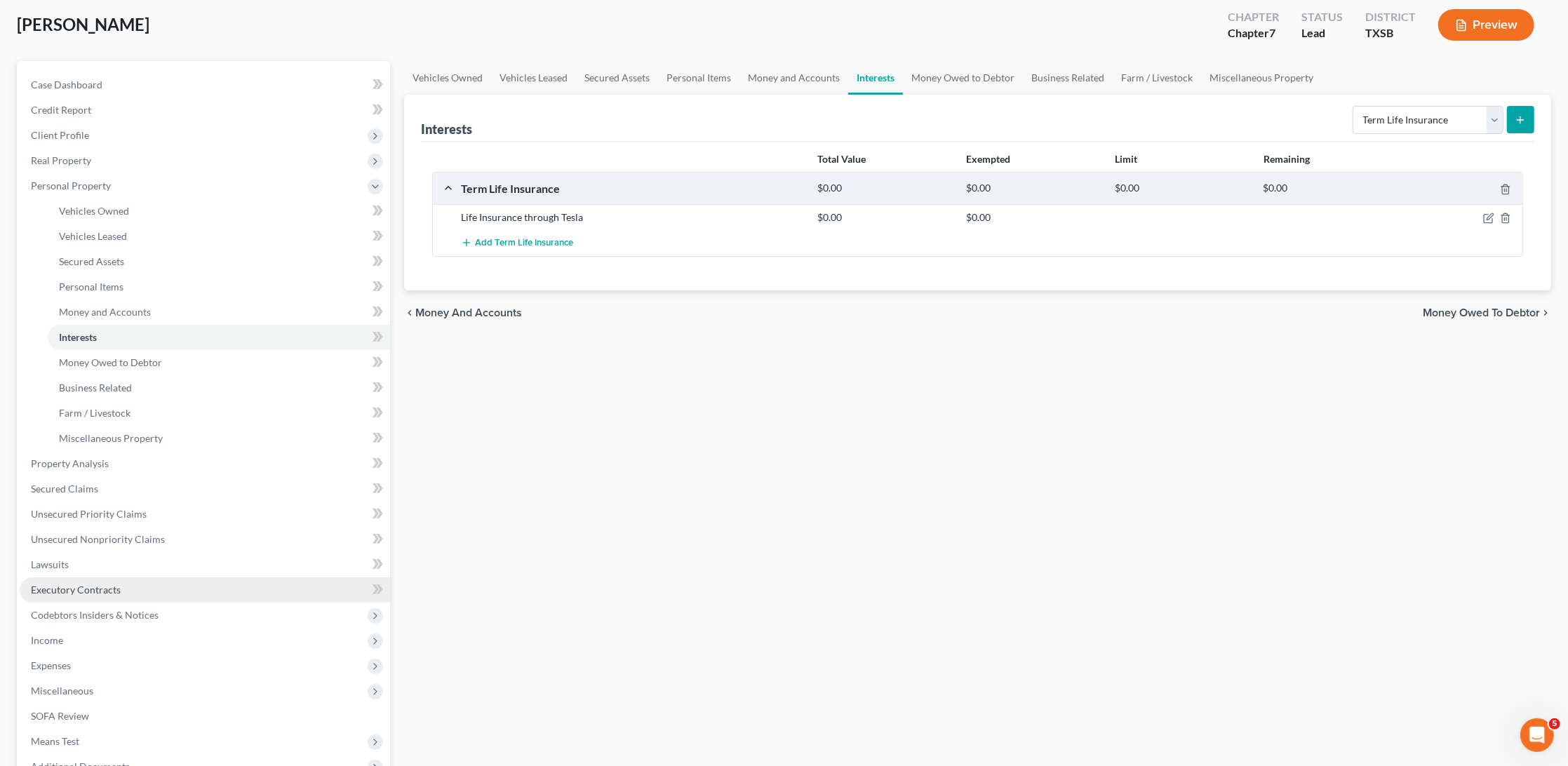
scroll to position [76, 0]
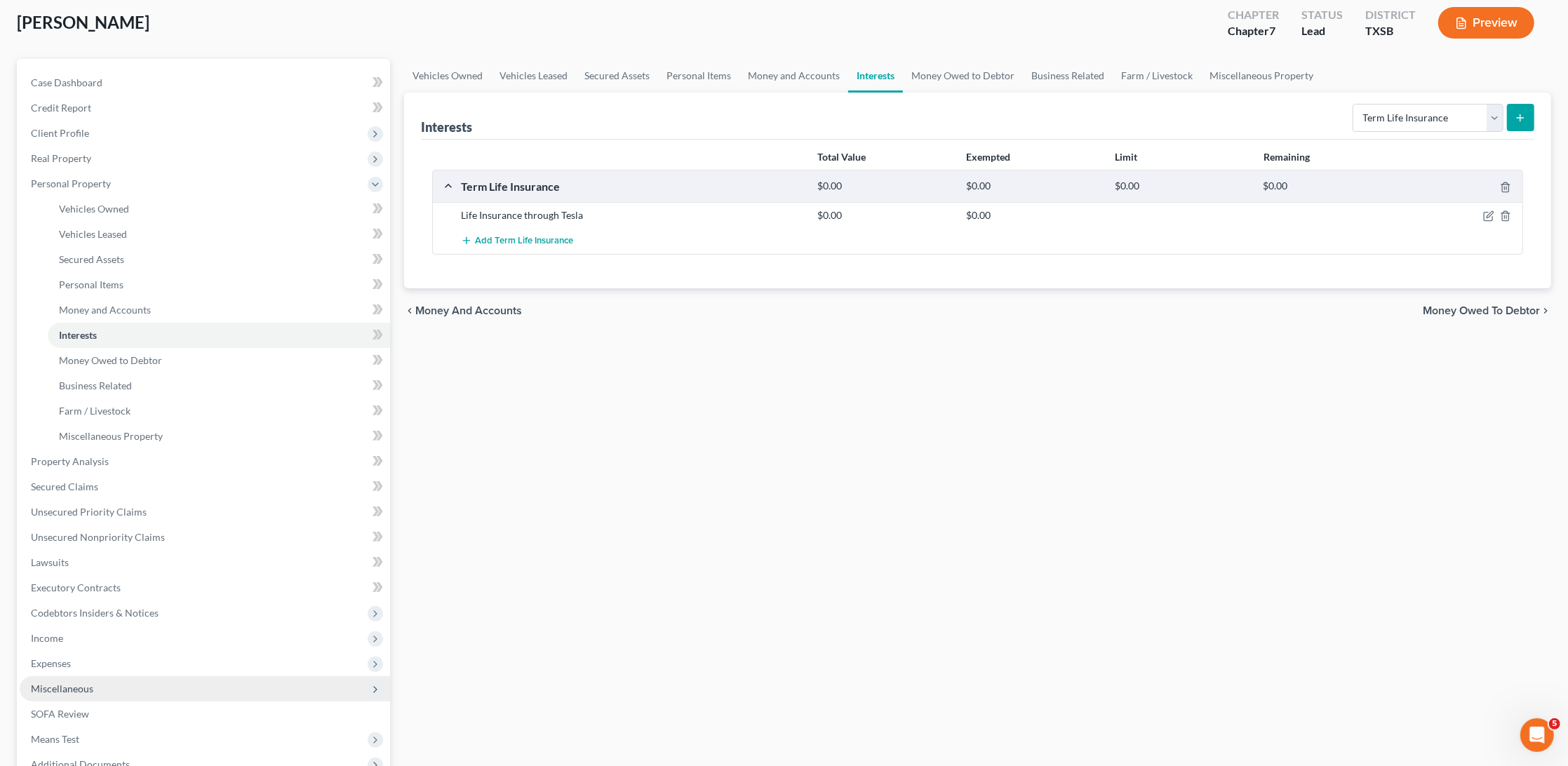
click at [101, 676] on span "Miscellaneous" at bounding box center [205, 688] width 371 height 25
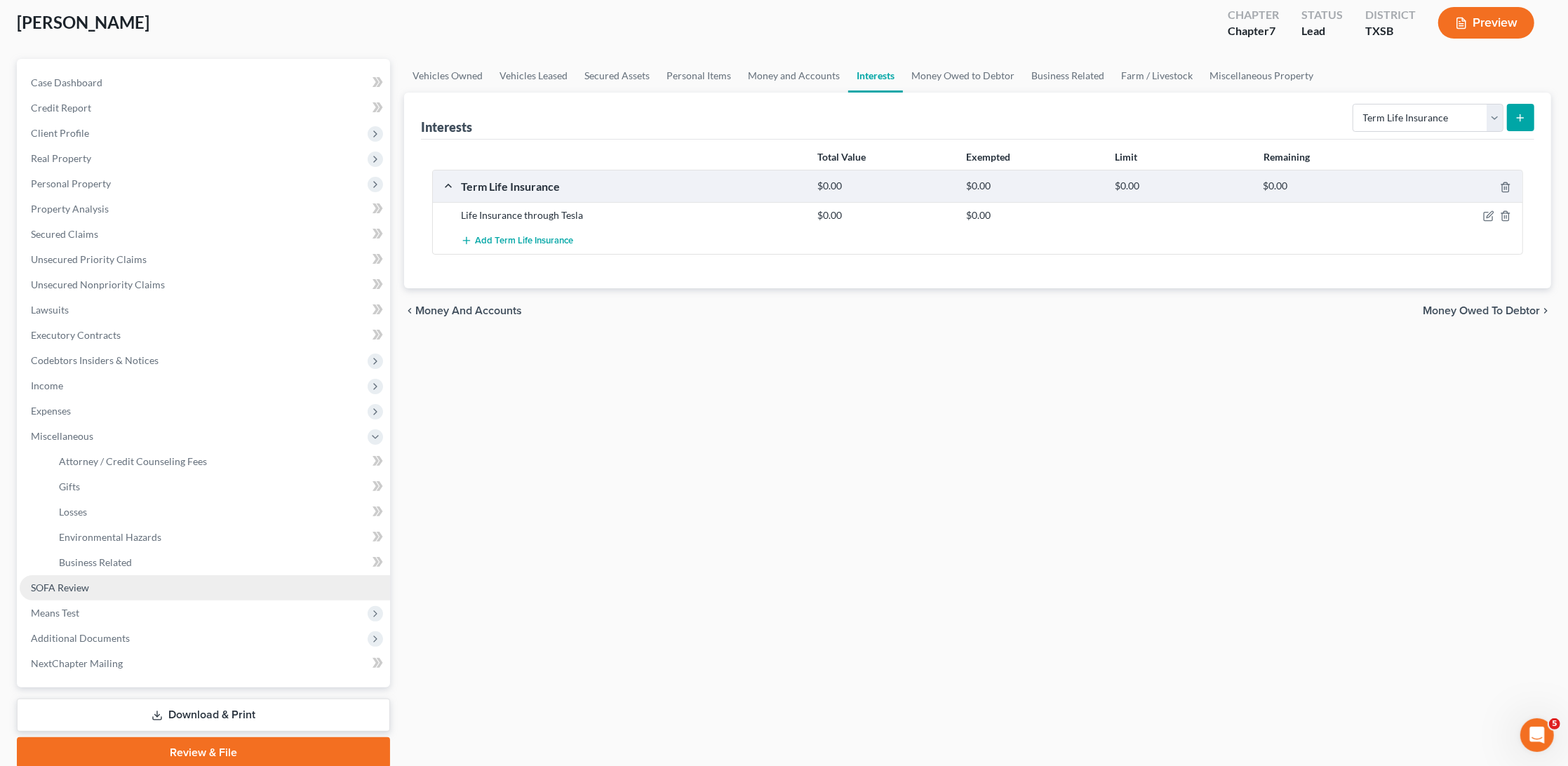
click at [87, 576] on link "SOFA Review" at bounding box center [205, 588] width 371 height 25
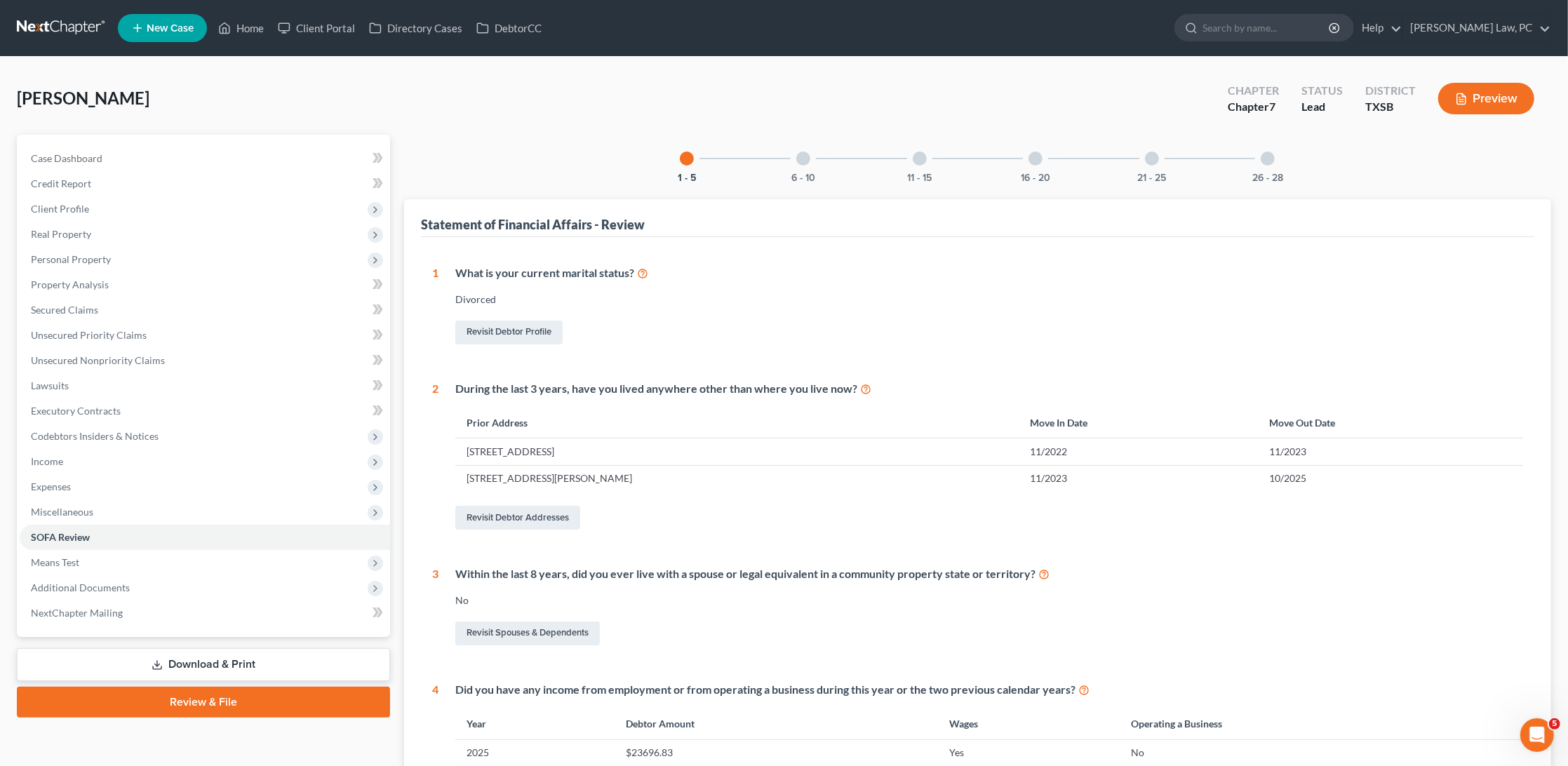
scroll to position [51, 0]
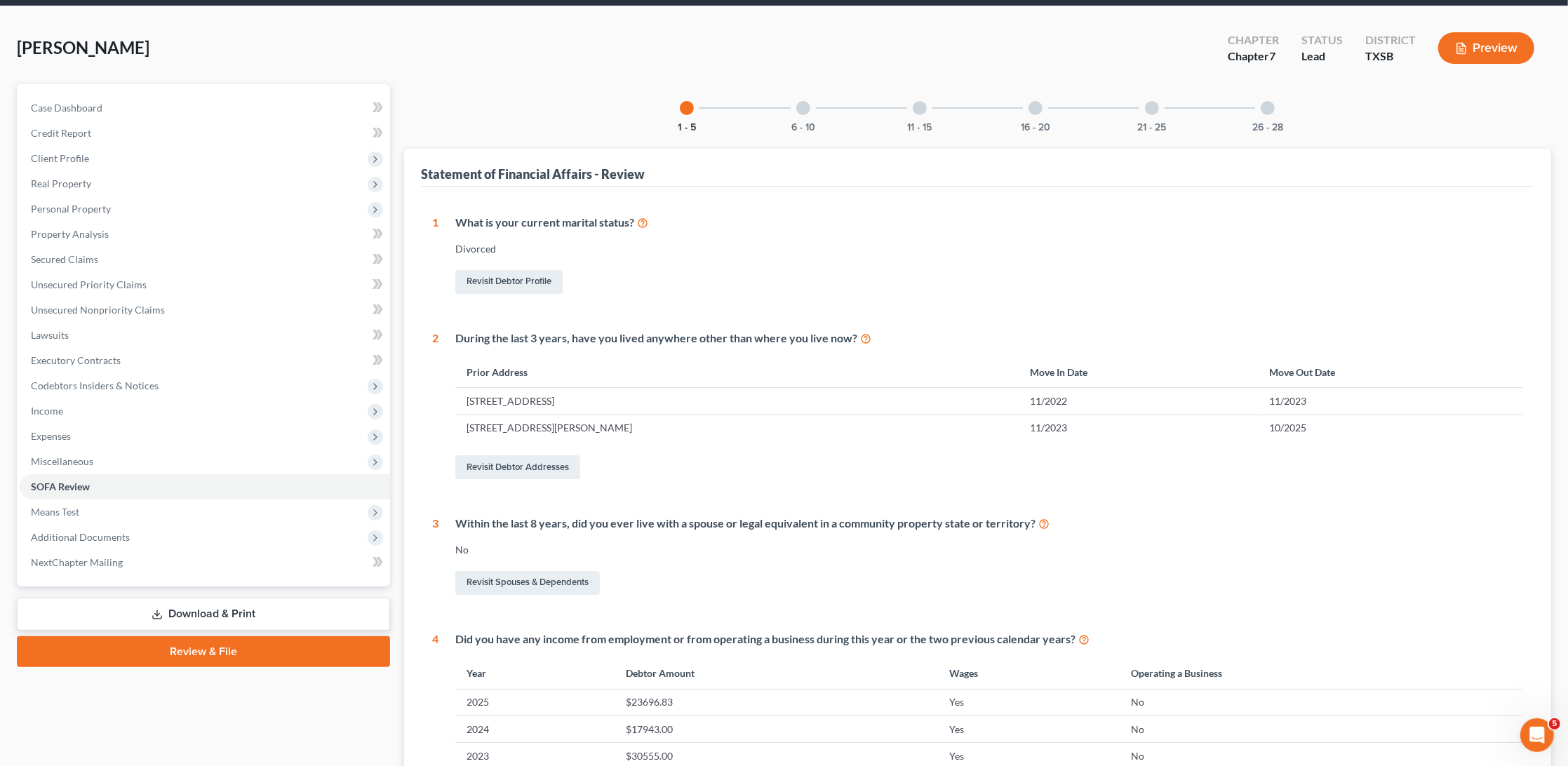
click at [803, 103] on div at bounding box center [803, 108] width 14 height 14
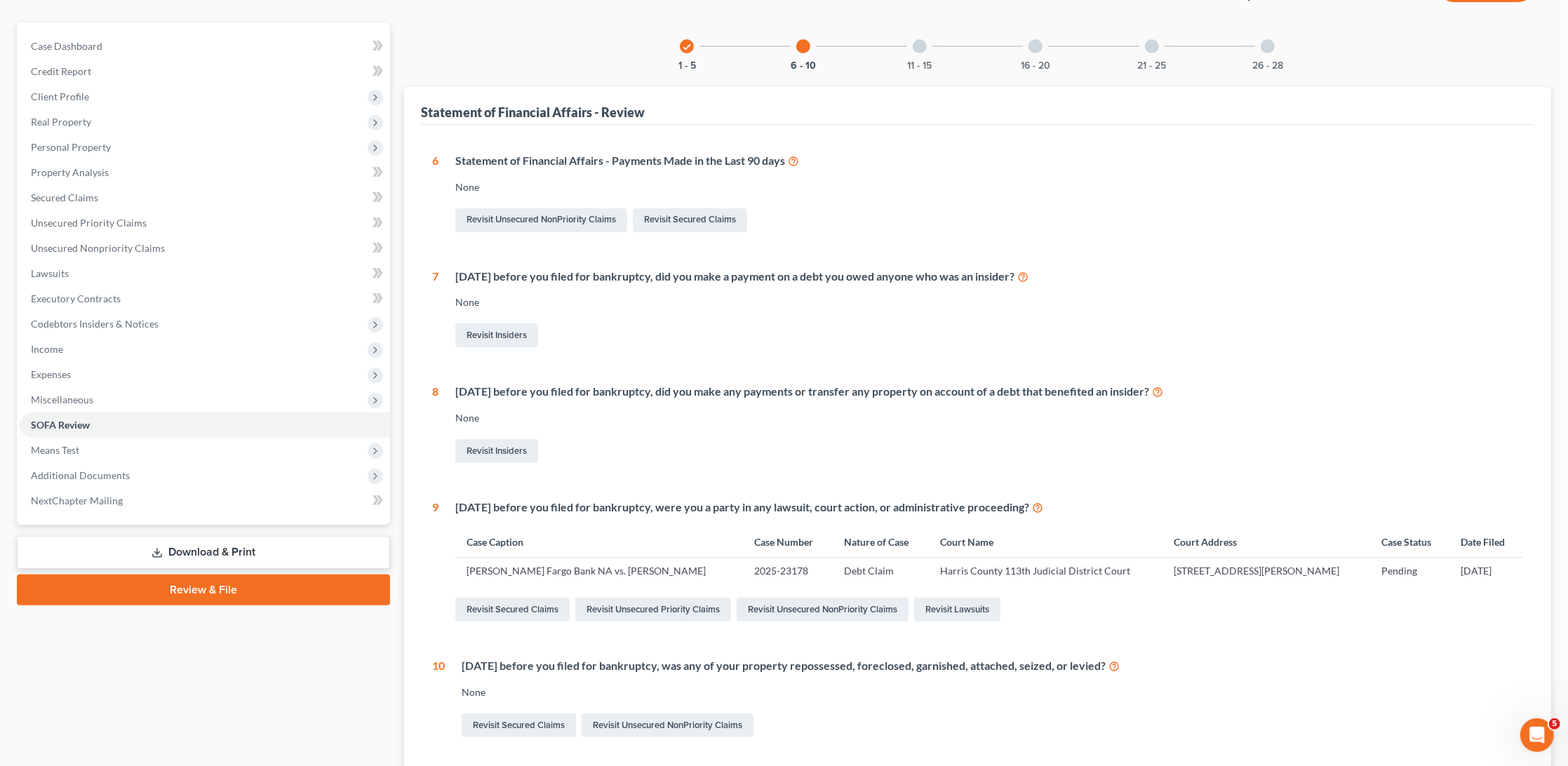
scroll to position [87, 0]
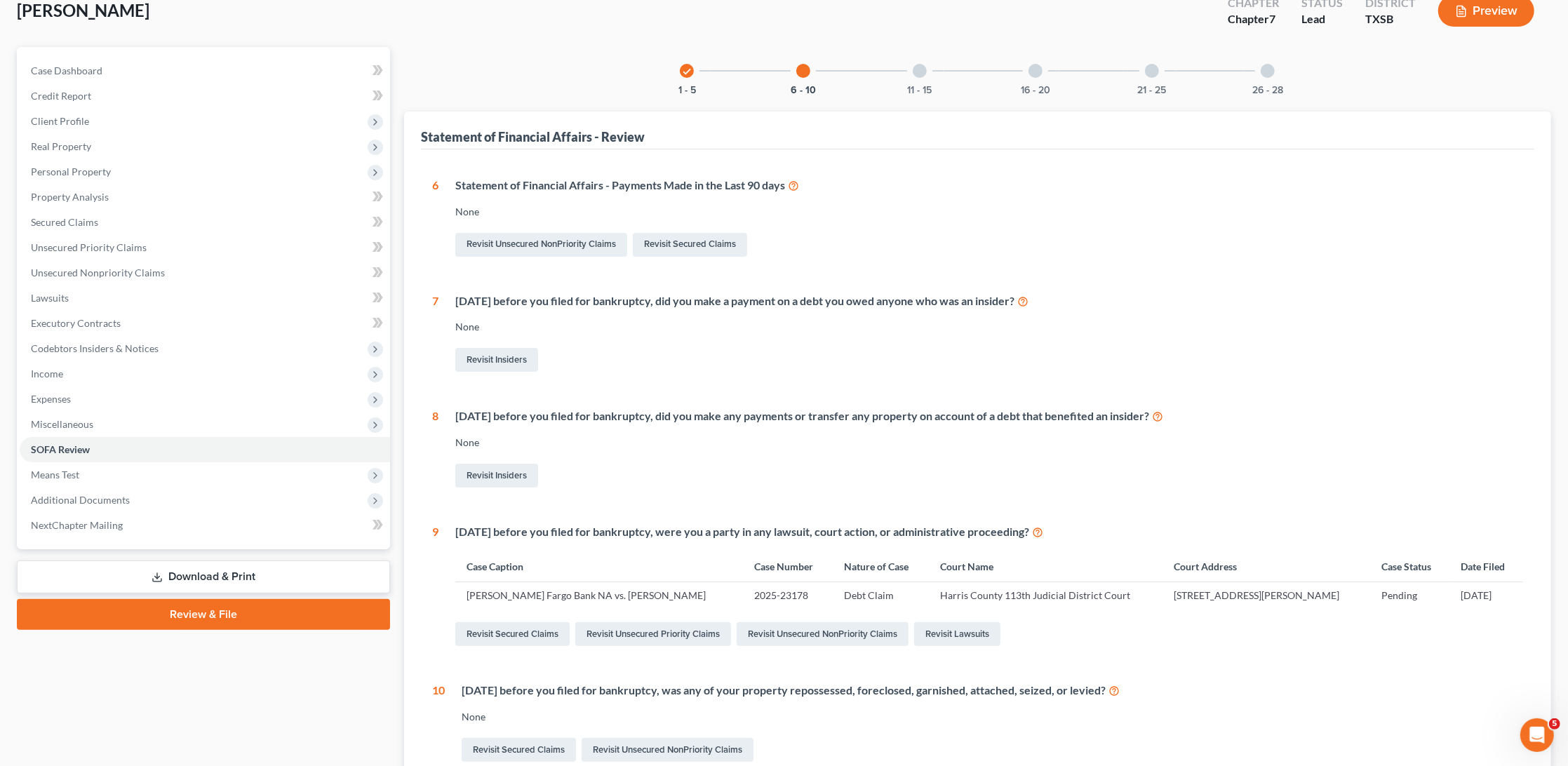
click at [918, 66] on div at bounding box center [920, 70] width 14 height 14
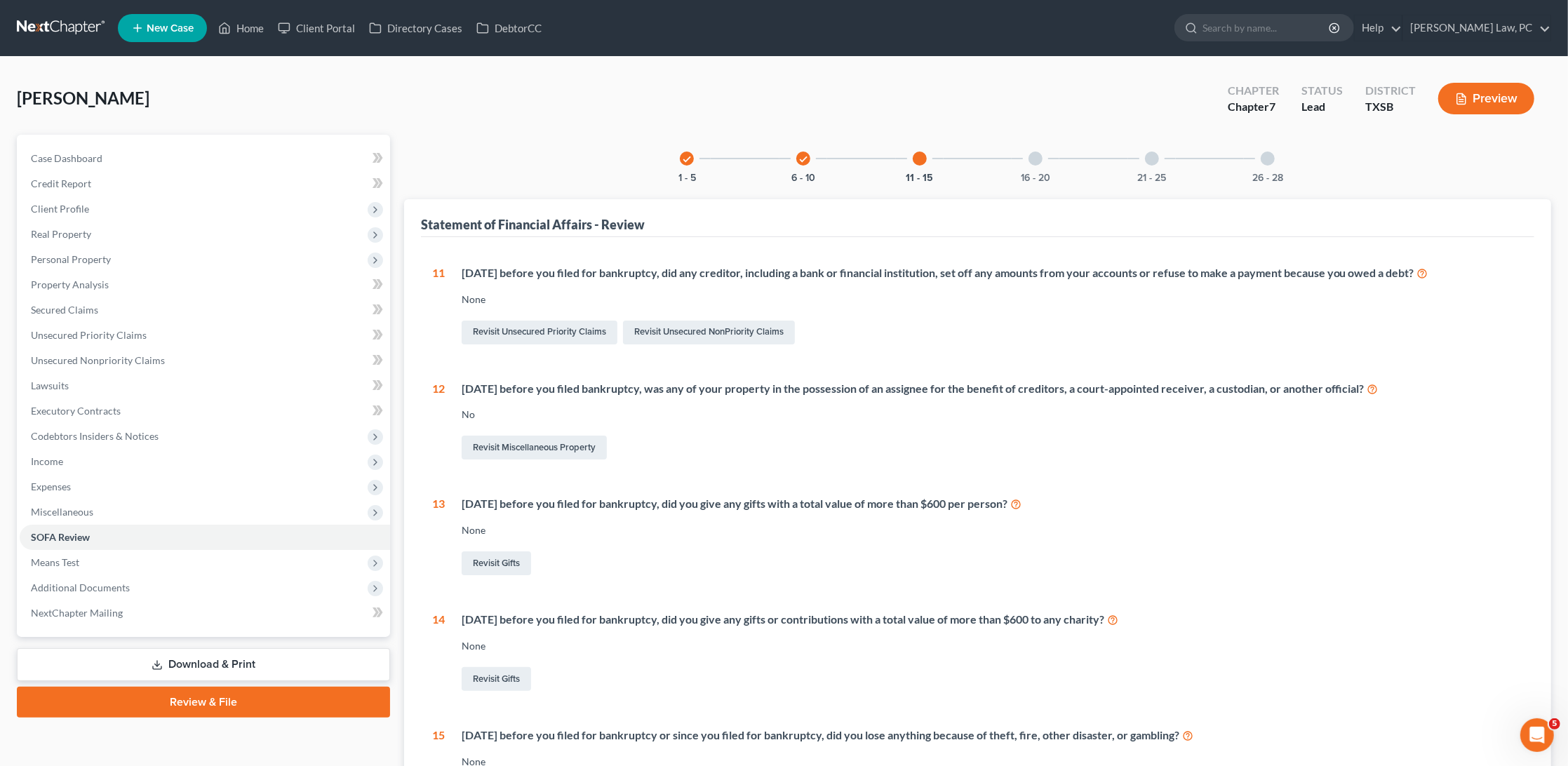
scroll to position [0, 0]
click at [1042, 161] on div at bounding box center [1035, 158] width 14 height 14
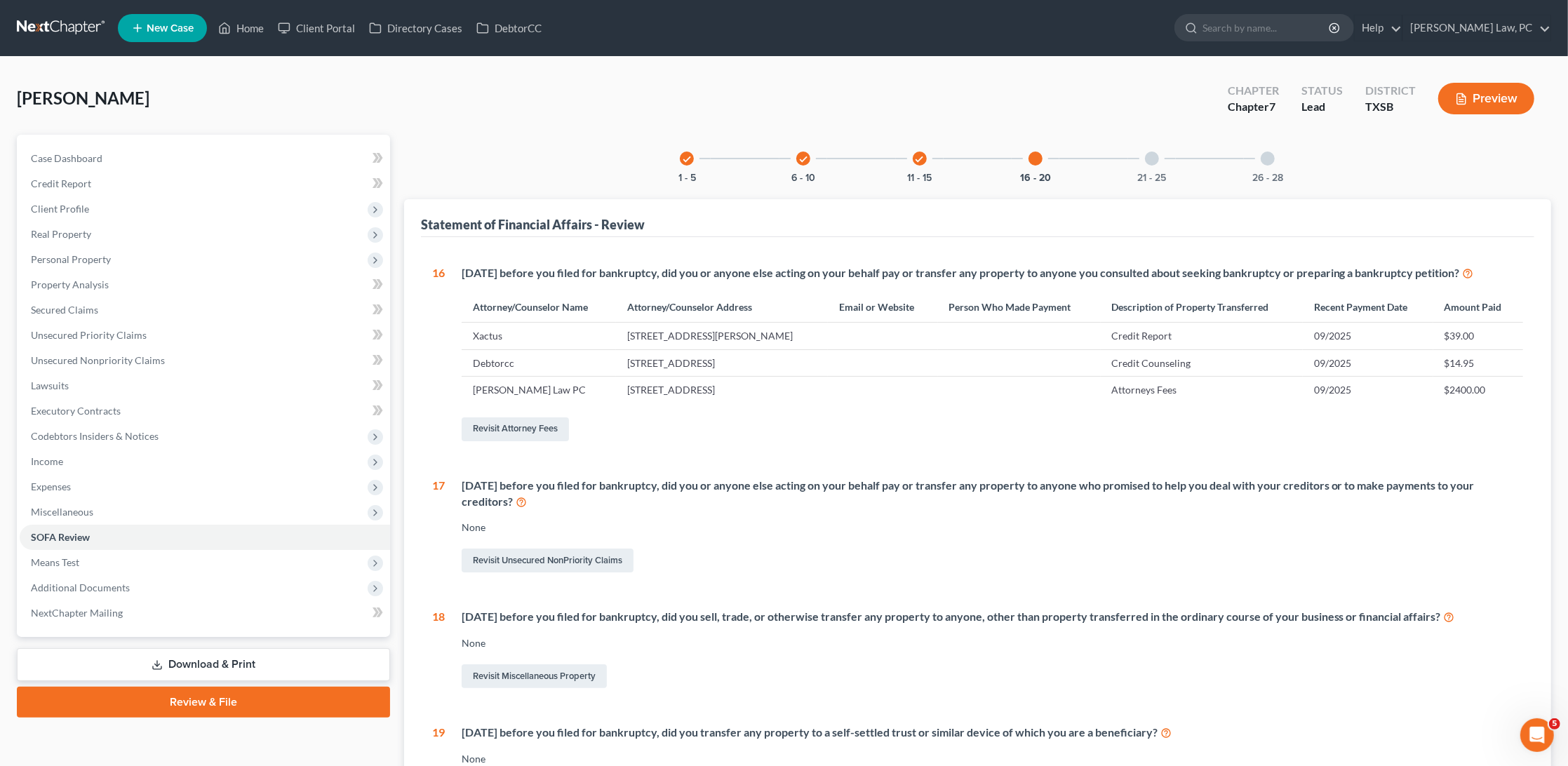
click at [1150, 156] on div at bounding box center [1152, 158] width 14 height 14
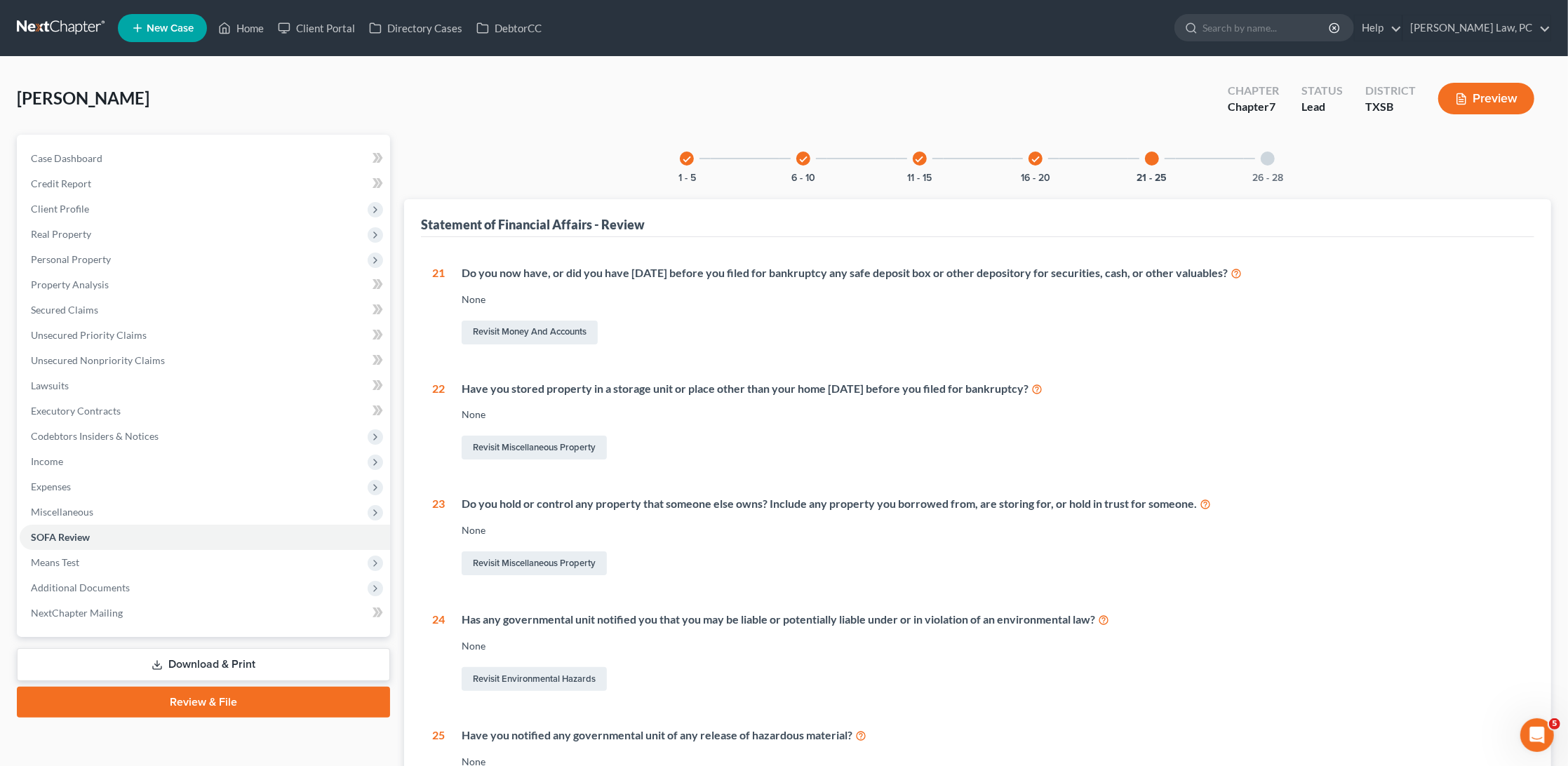
click at [1037, 160] on icon "check" at bounding box center [1035, 158] width 10 height 10
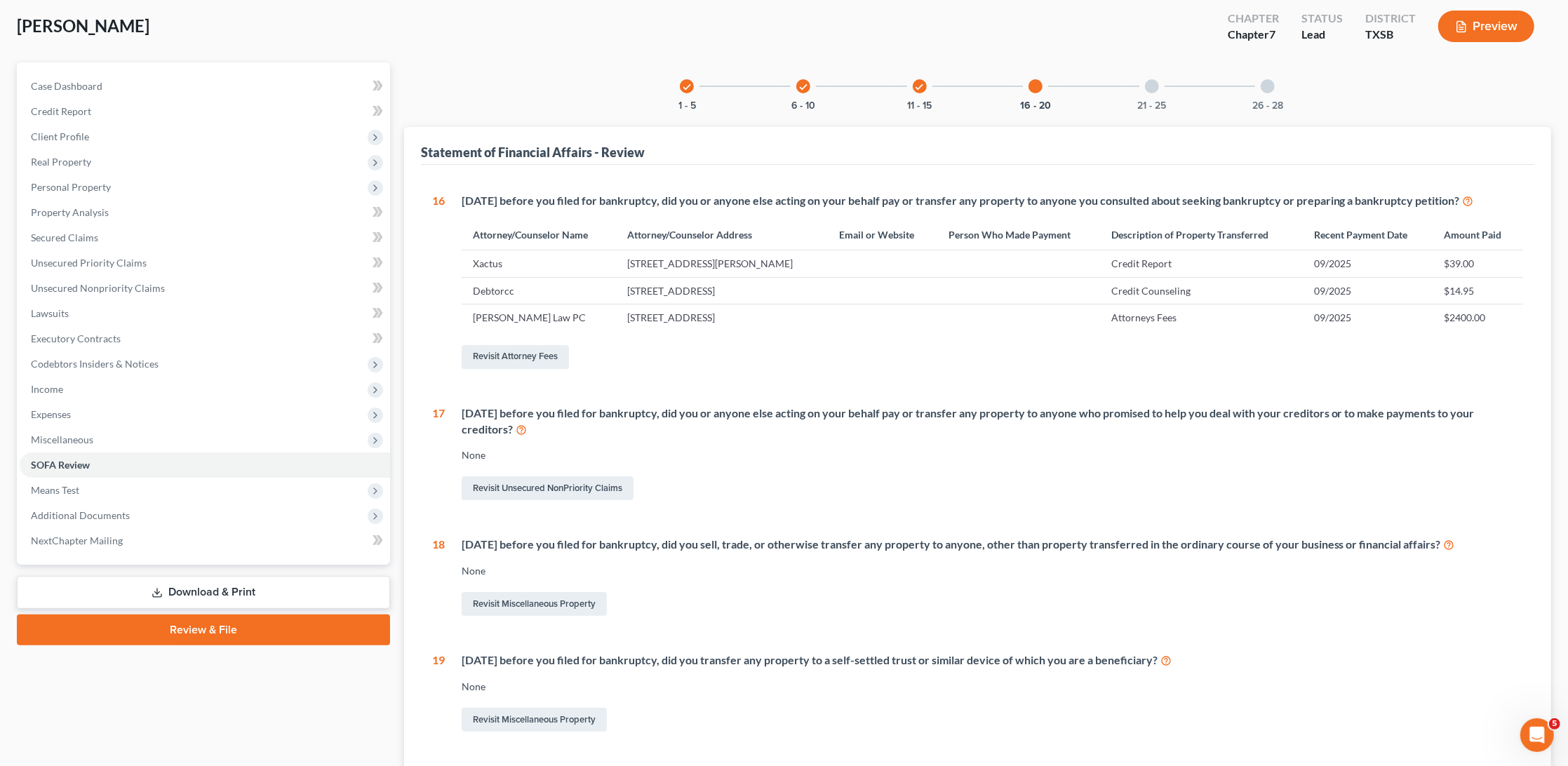
scroll to position [72, 0]
click at [1150, 87] on div at bounding box center [1152, 87] width 14 height 14
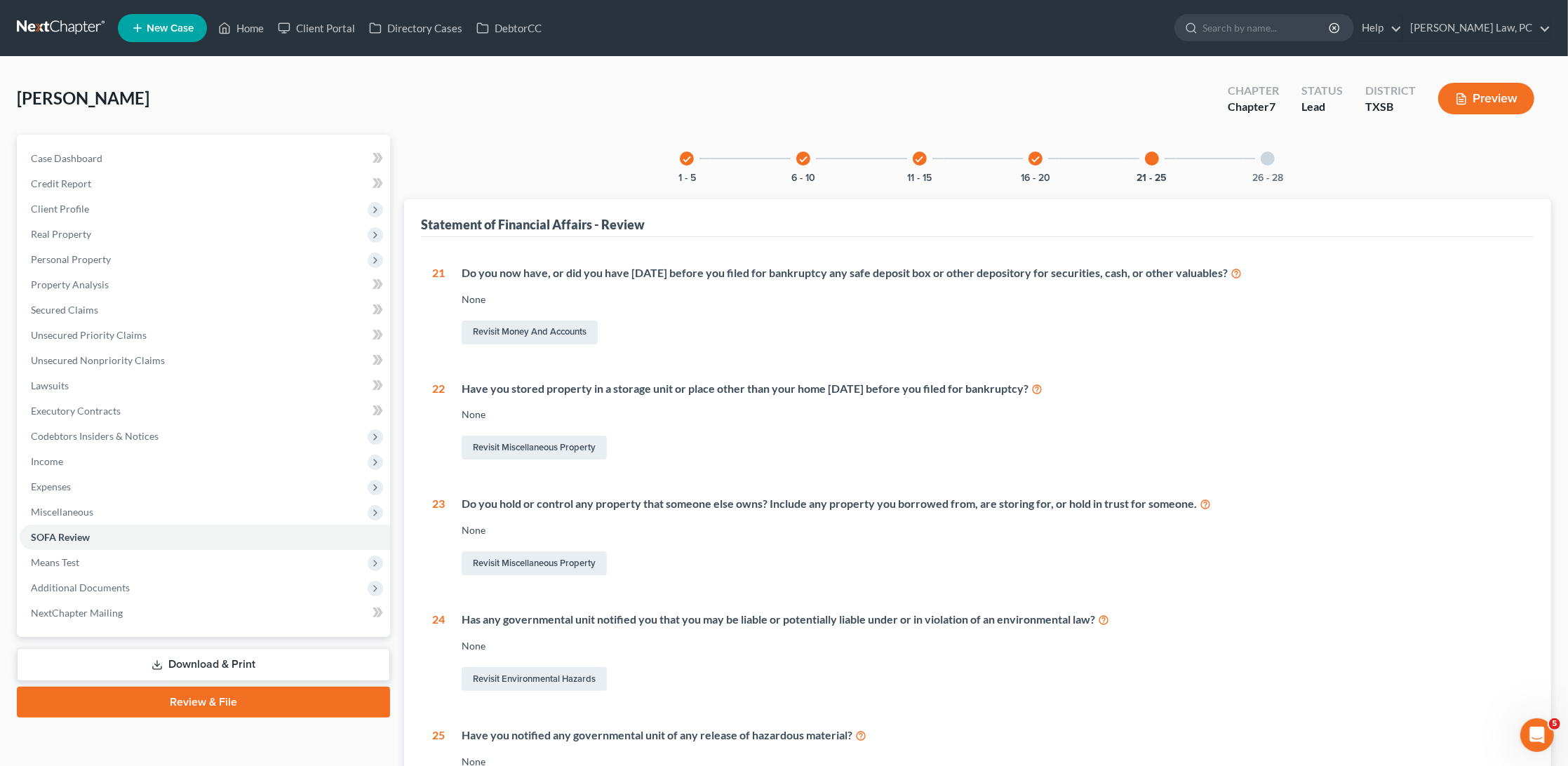
scroll to position [0, 0]
click at [1271, 161] on div at bounding box center [1268, 158] width 14 height 14
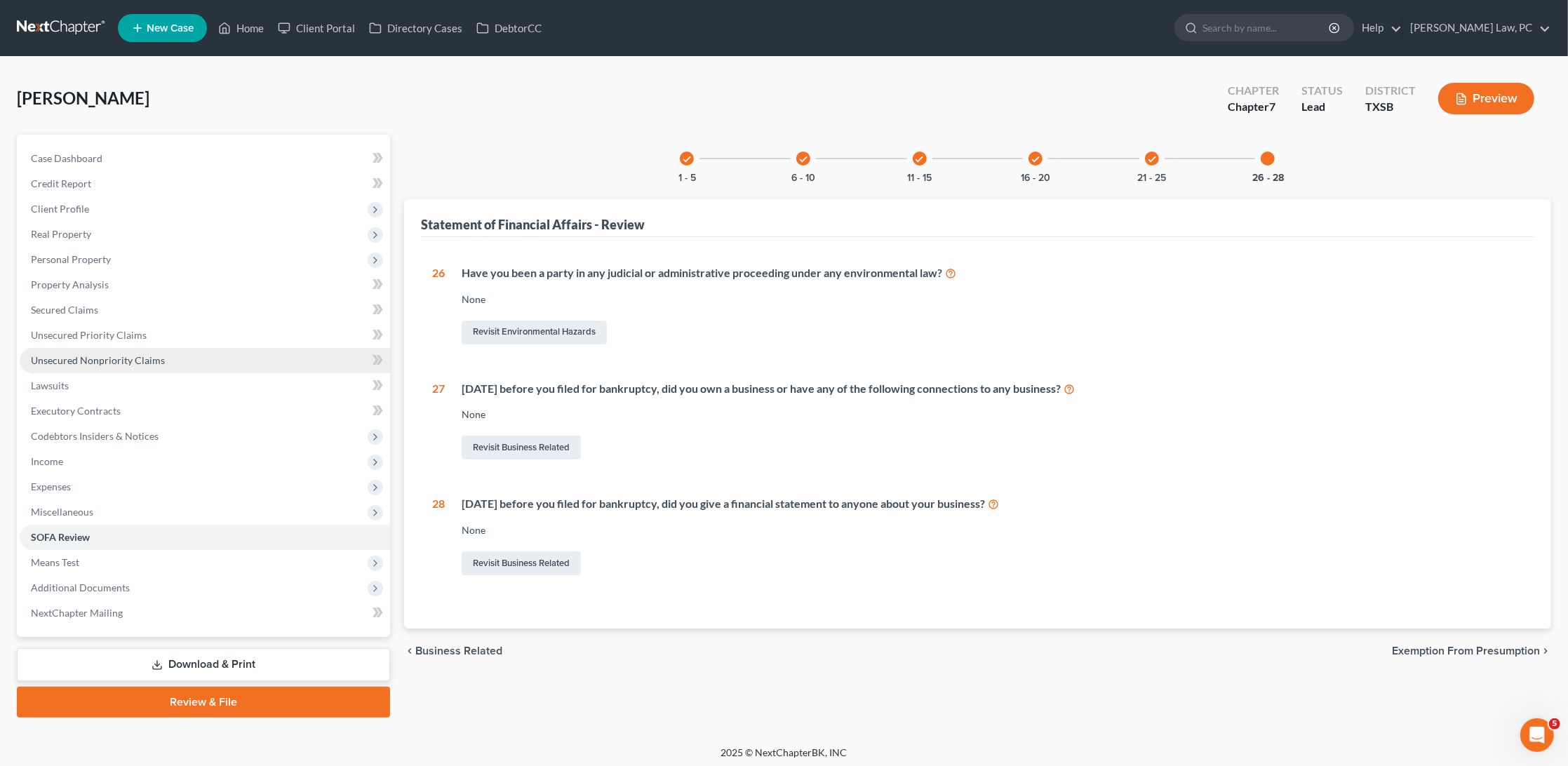
click at [206, 353] on link "Unsecured Nonpriority Claims" at bounding box center [205, 360] width 371 height 25
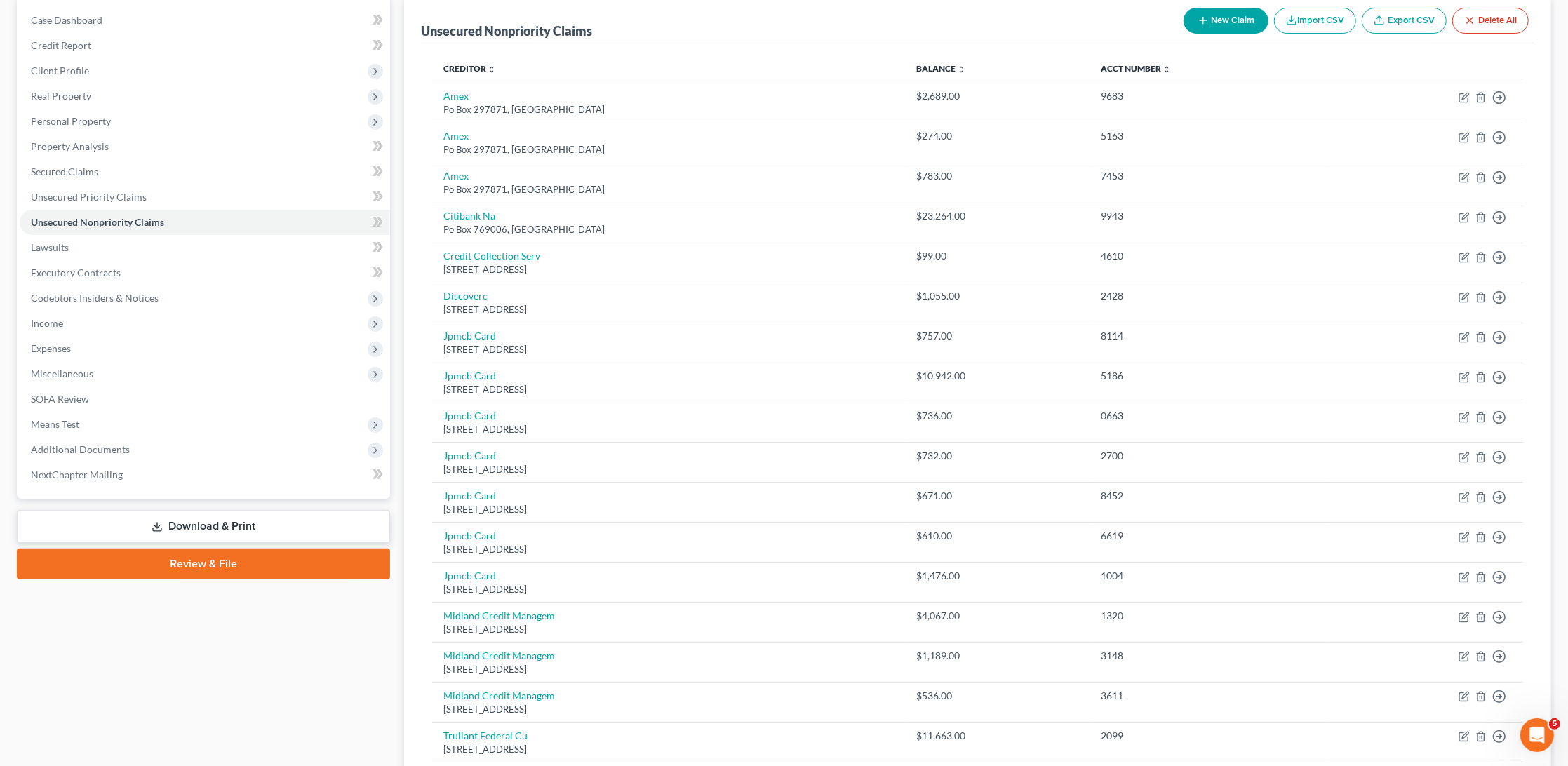
scroll to position [137, 0]
click at [73, 116] on span "Personal Property" at bounding box center [70, 122] width 80 height 12
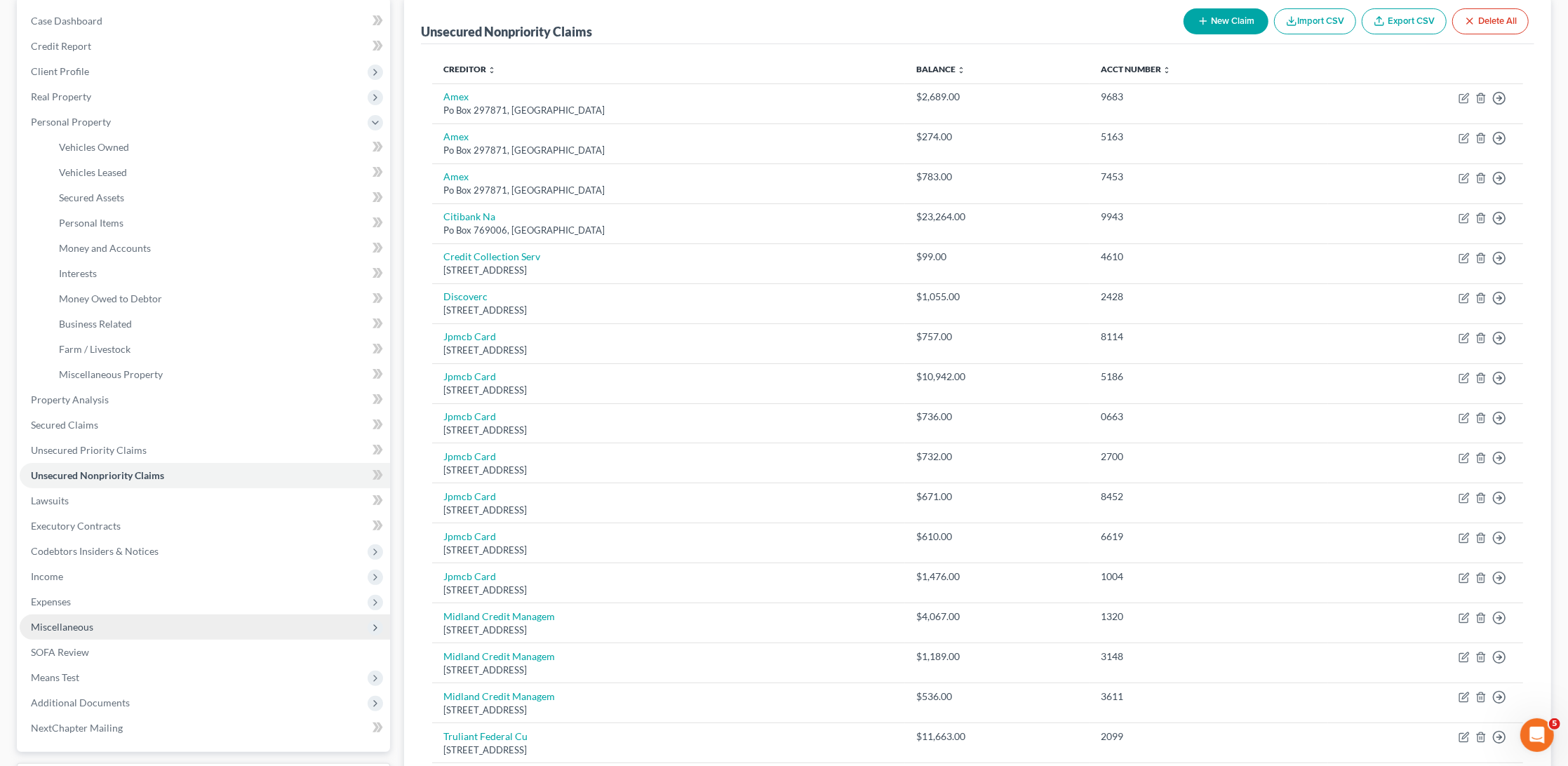
click at [57, 614] on span "Miscellaneous" at bounding box center [205, 627] width 371 height 25
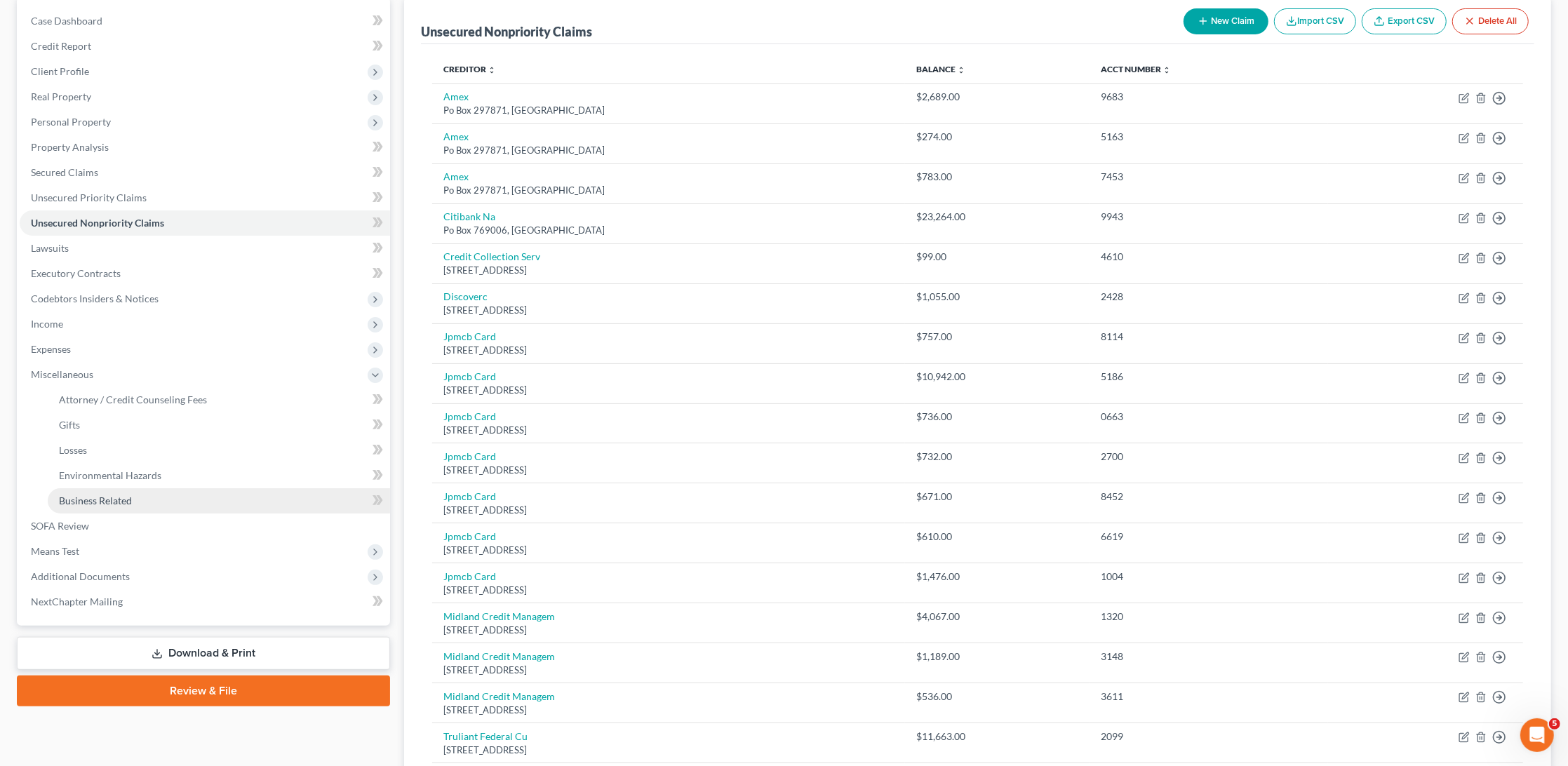
click at [143, 494] on link "Business Related" at bounding box center [219, 500] width 342 height 25
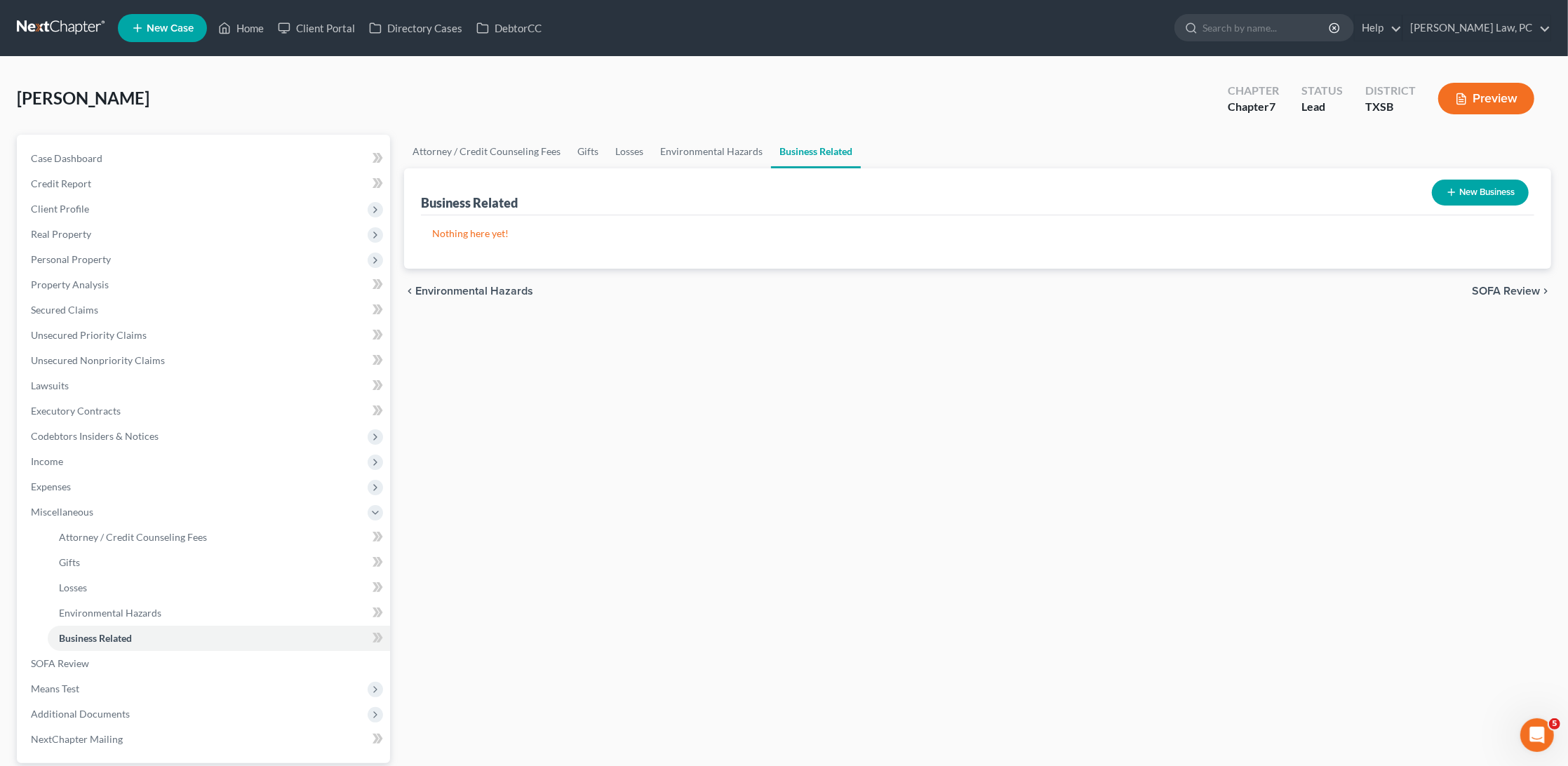
click at [1484, 190] on button "New Business" at bounding box center [1481, 192] width 97 height 26
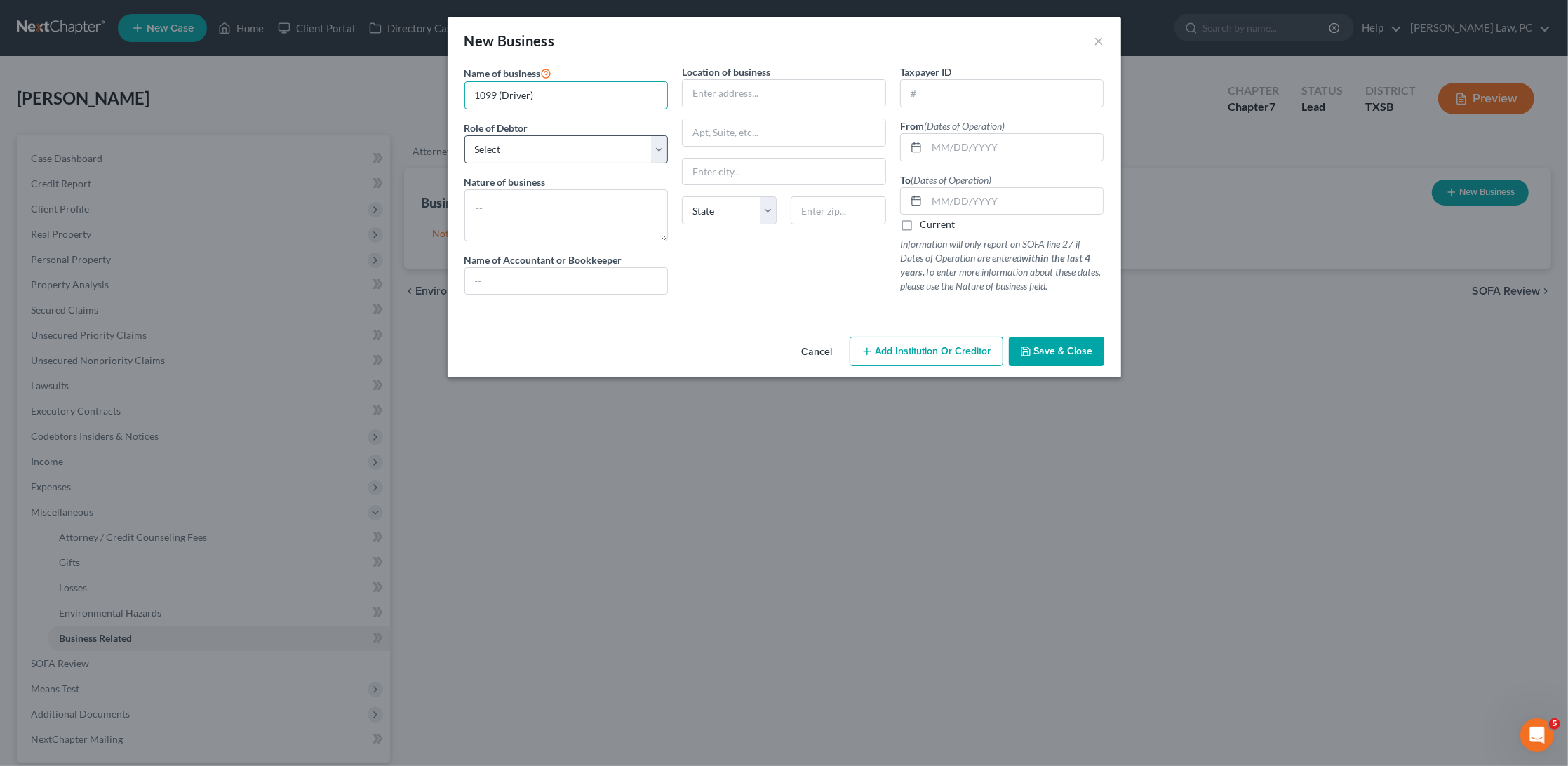
type input "1099 (Driver)"
select select "sole_proprietor"
click at [615, 211] on textarea at bounding box center [567, 215] width 204 height 52
type textarea "Driver"
click at [965, 148] on input "text" at bounding box center [1015, 147] width 177 height 26
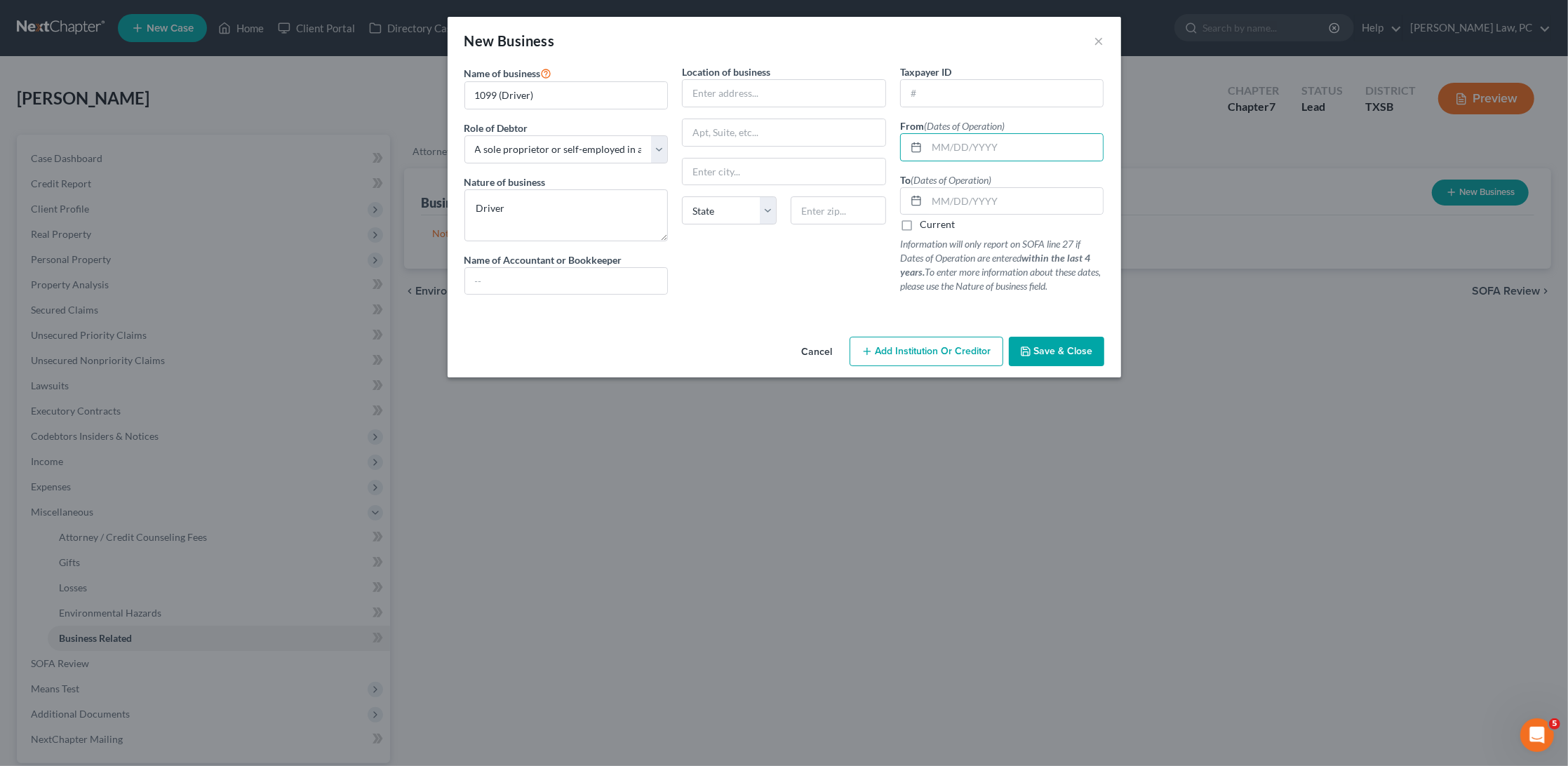
click at [1047, 349] on span "Save & Close" at bounding box center [1064, 351] width 59 height 12
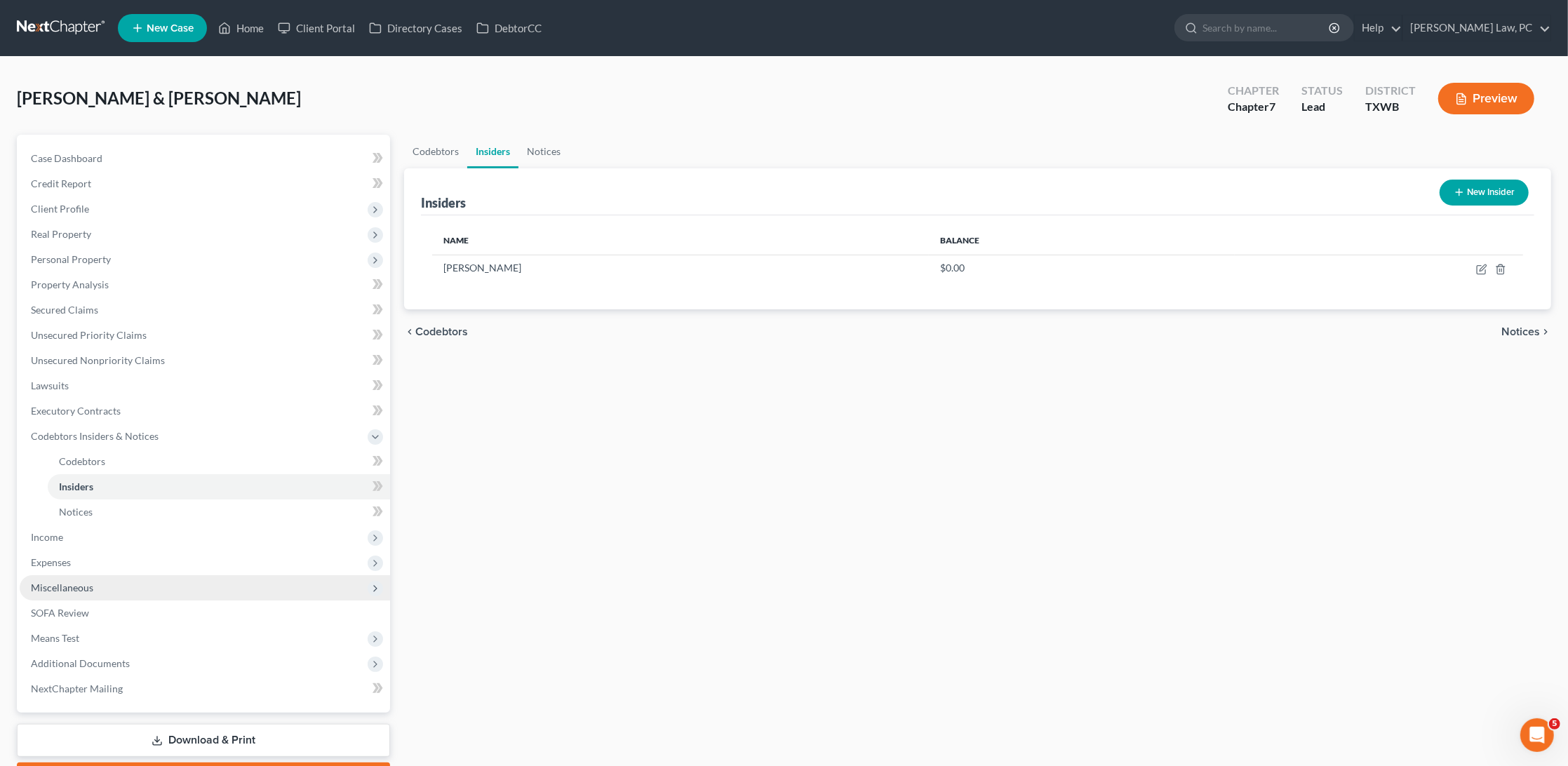
click at [44, 581] on span "Miscellaneous" at bounding box center [62, 587] width 62 height 12
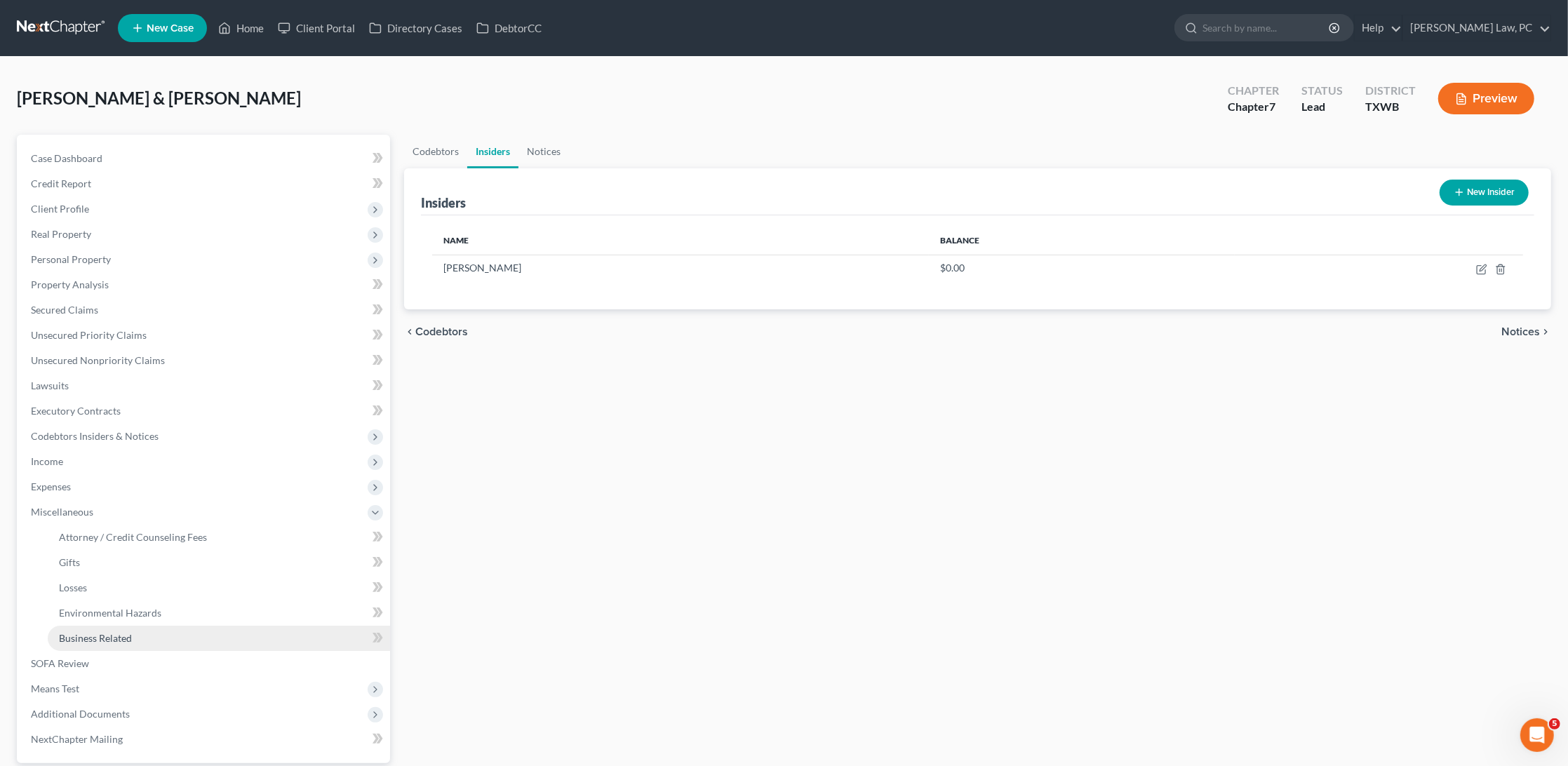
click at [81, 632] on span "Business Related" at bounding box center [95, 638] width 73 height 12
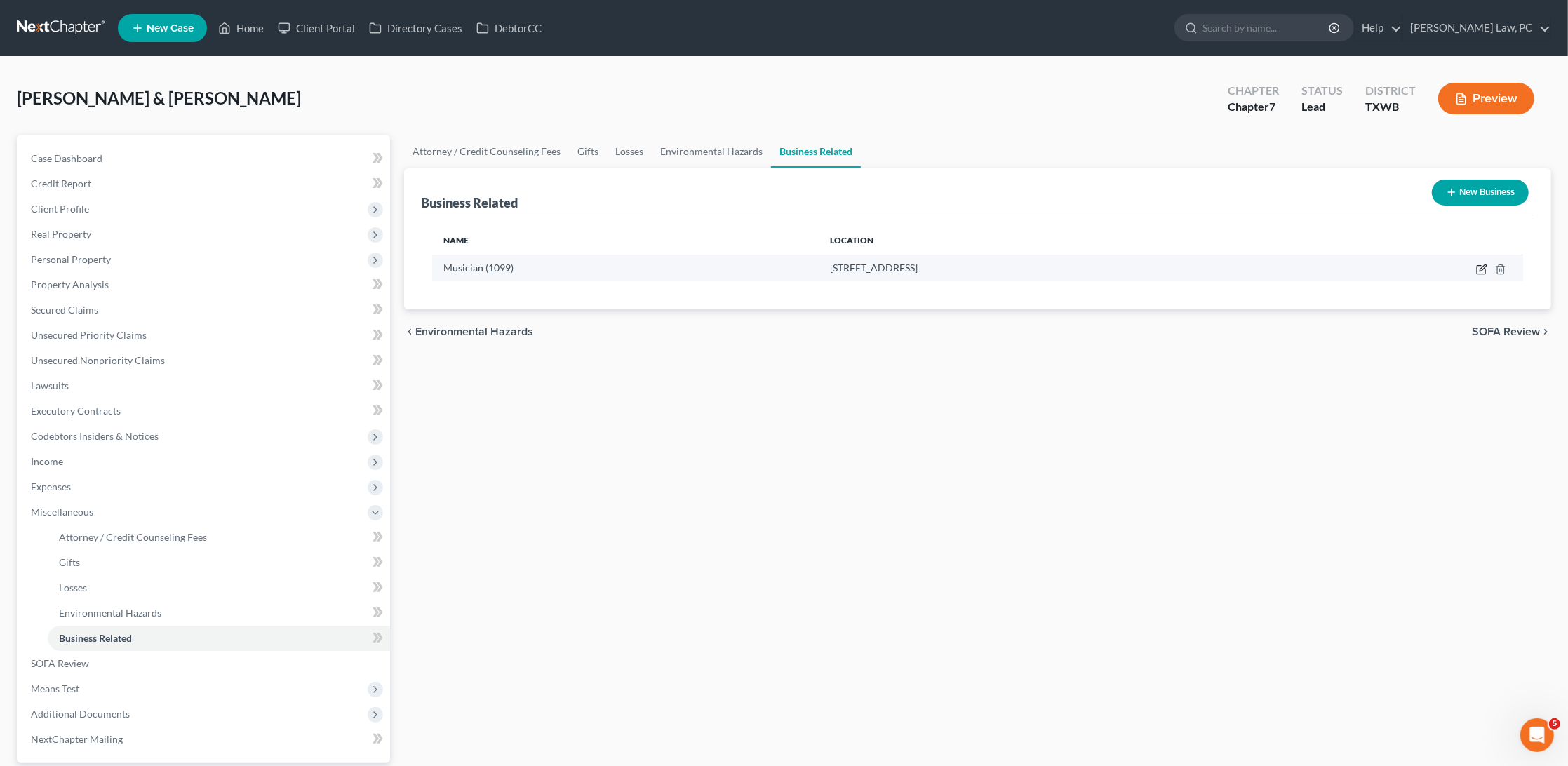
click at [1484, 269] on icon "button" at bounding box center [1481, 269] width 11 height 11
select select "sole_proprietor"
select select "45"
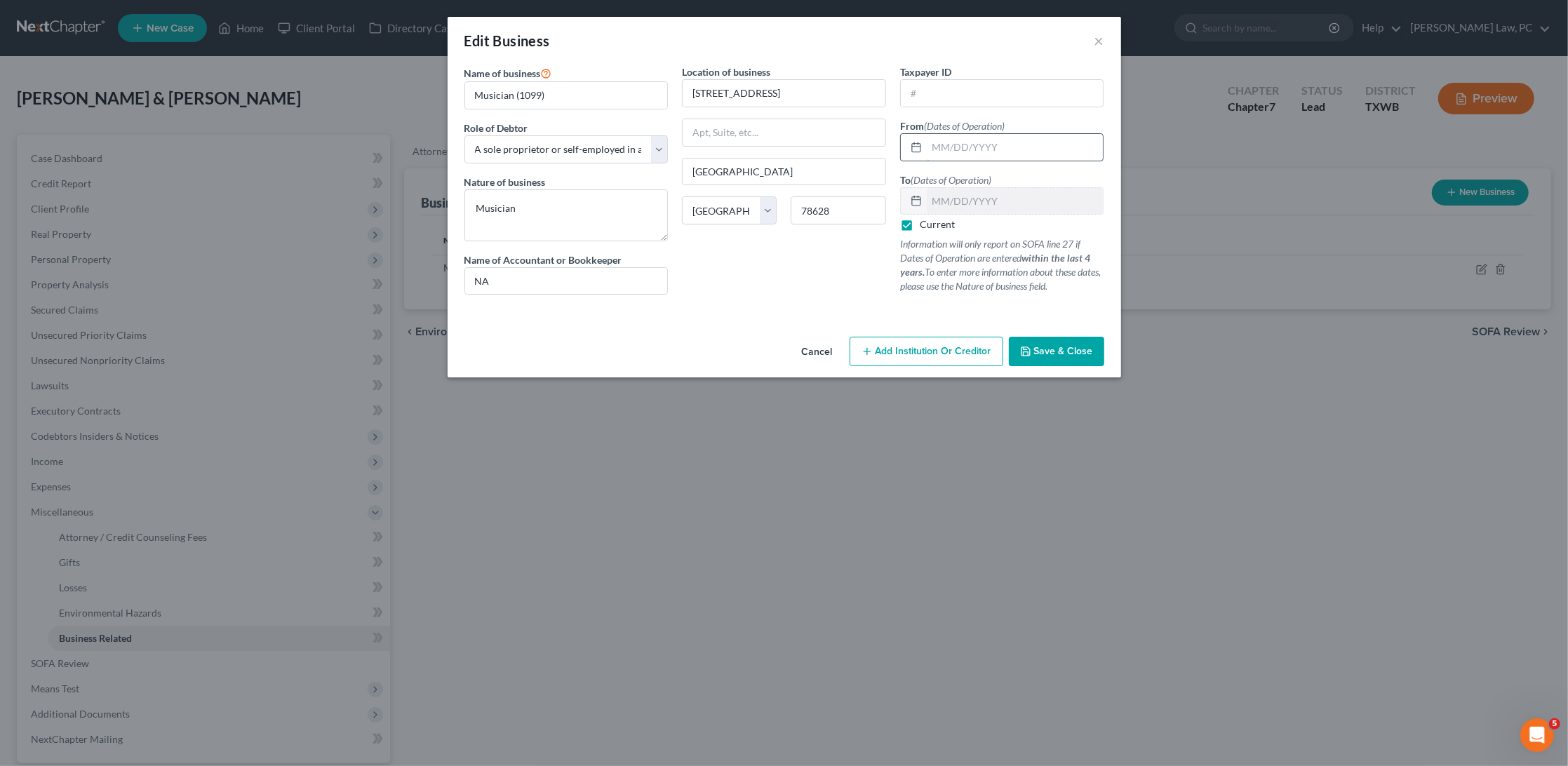
click at [1016, 144] on input "text" at bounding box center [1015, 147] width 177 height 26
type input "[DATE]"
click at [1077, 345] on span "Save & Close" at bounding box center [1064, 351] width 59 height 12
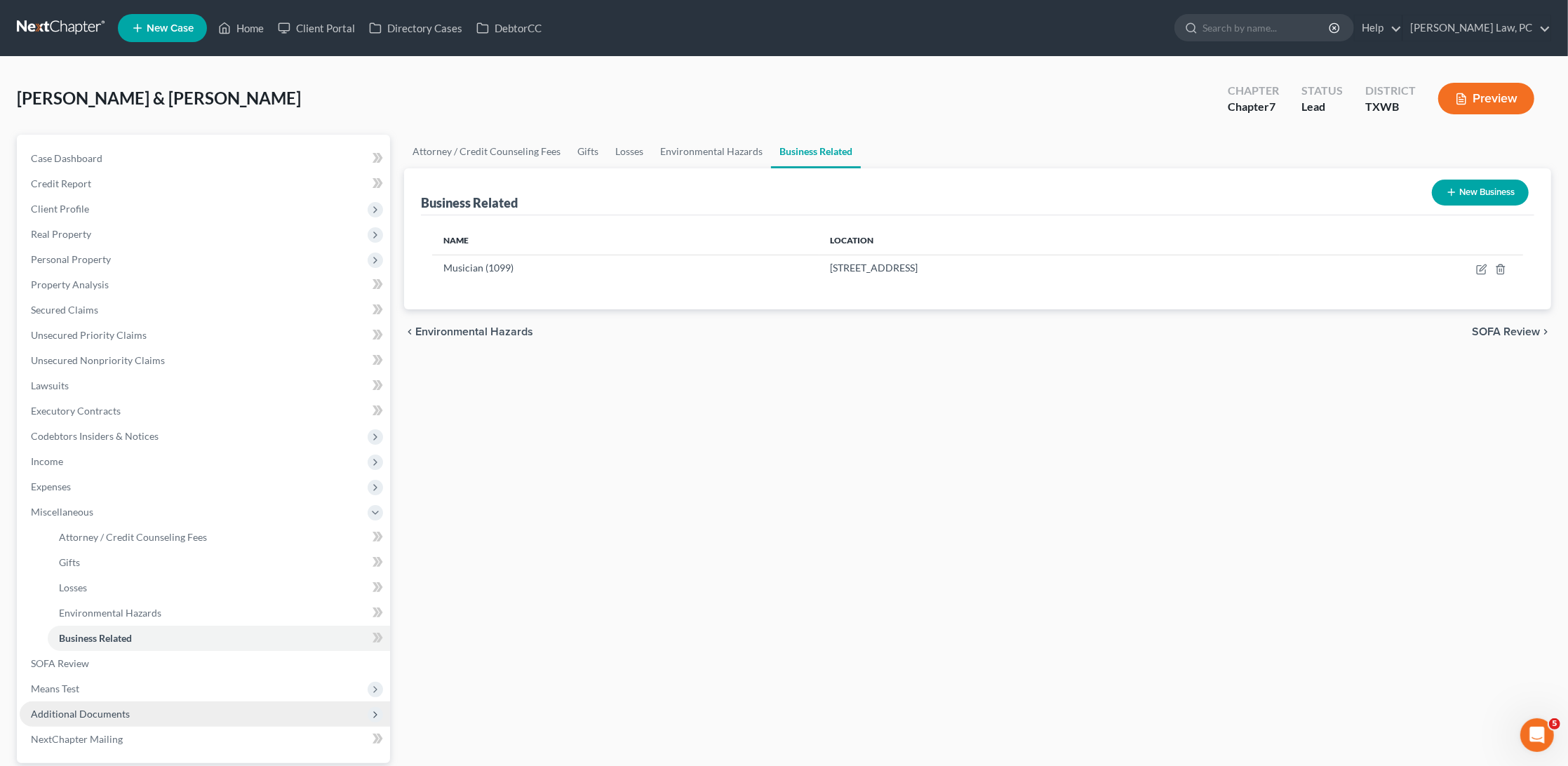
click at [86, 708] on span "Additional Documents" at bounding box center [80, 714] width 99 height 12
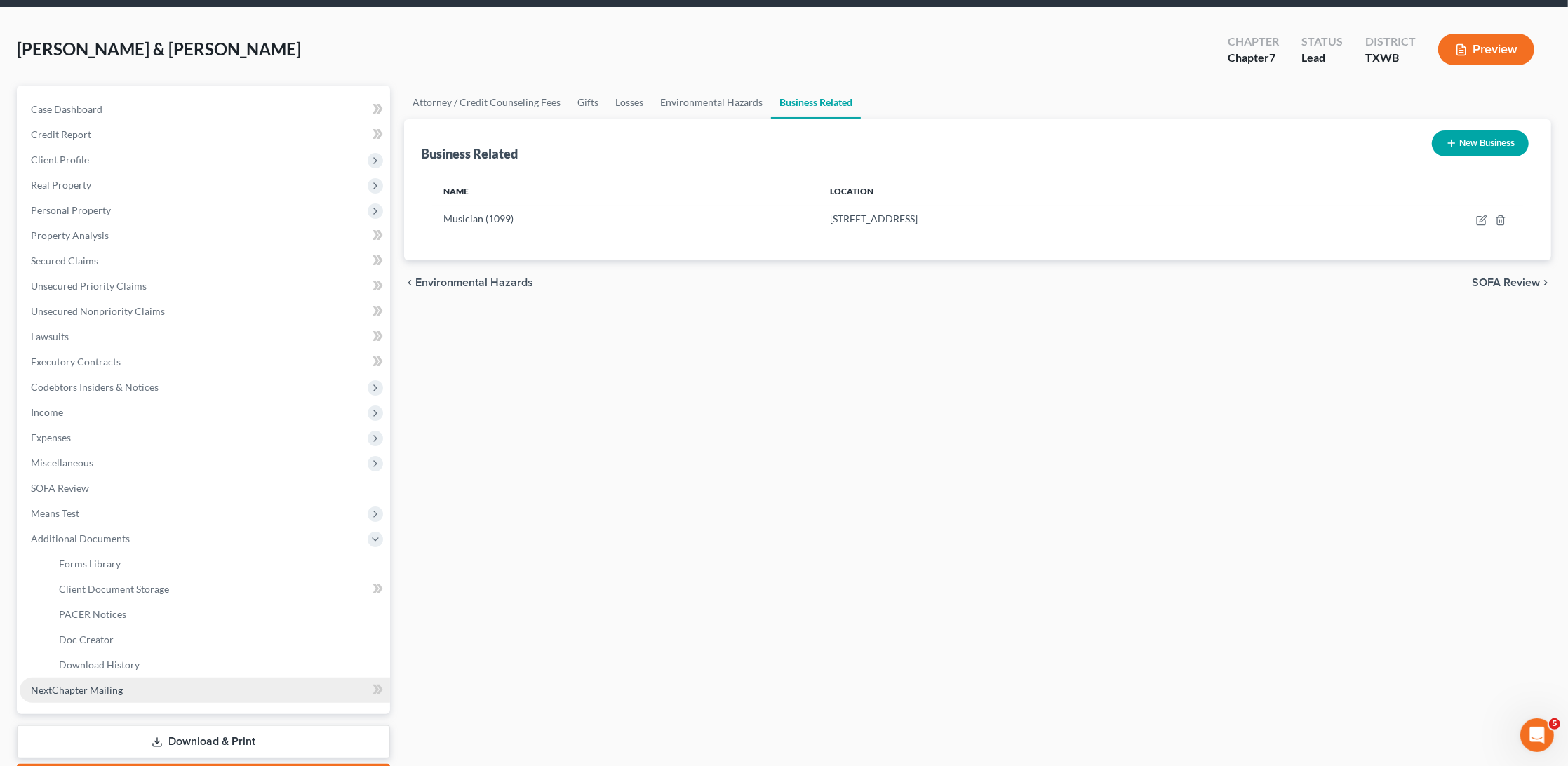
scroll to position [79, 0]
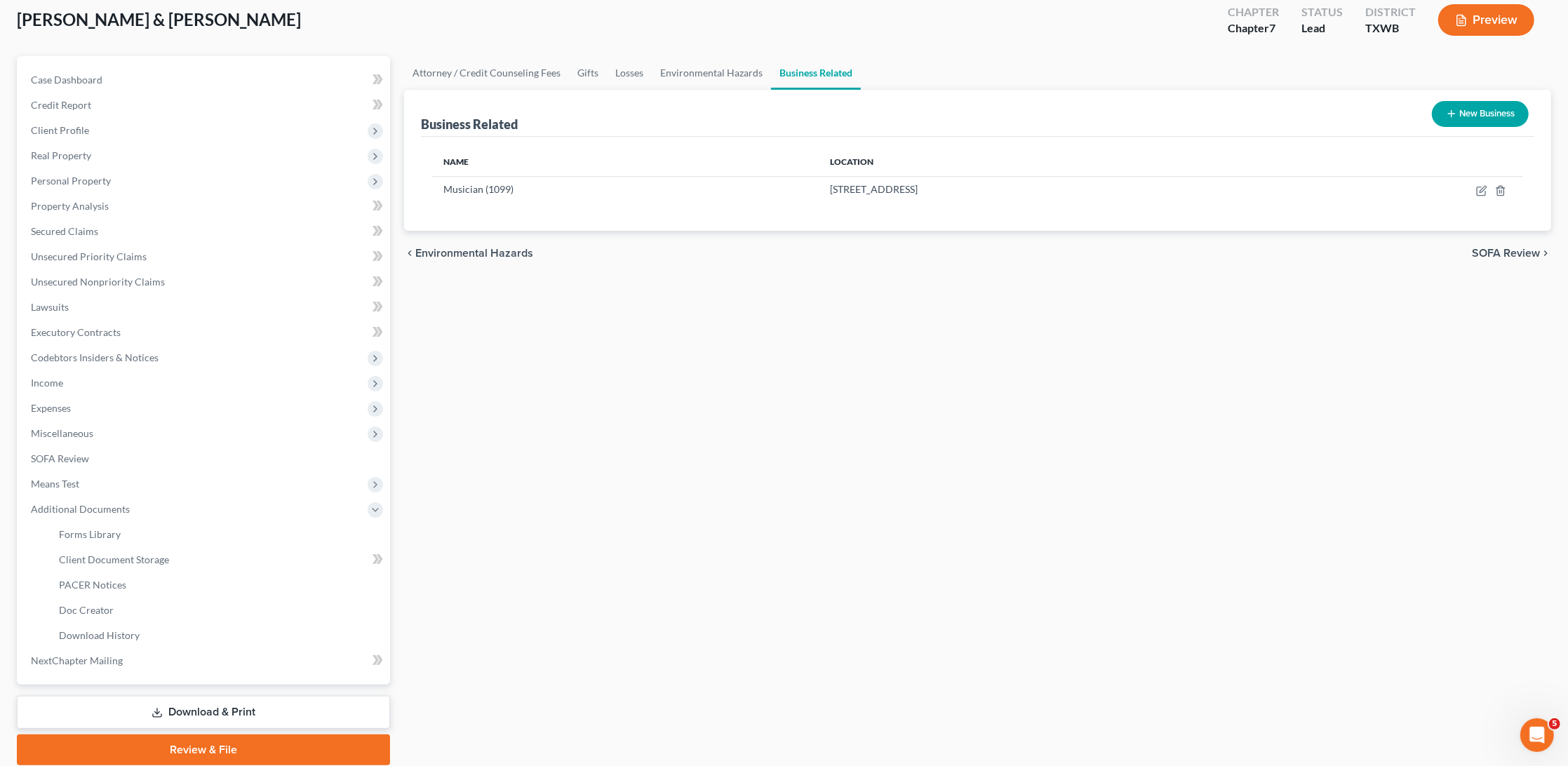
click at [115, 699] on link "Download & Print" at bounding box center [203, 712] width 374 height 33
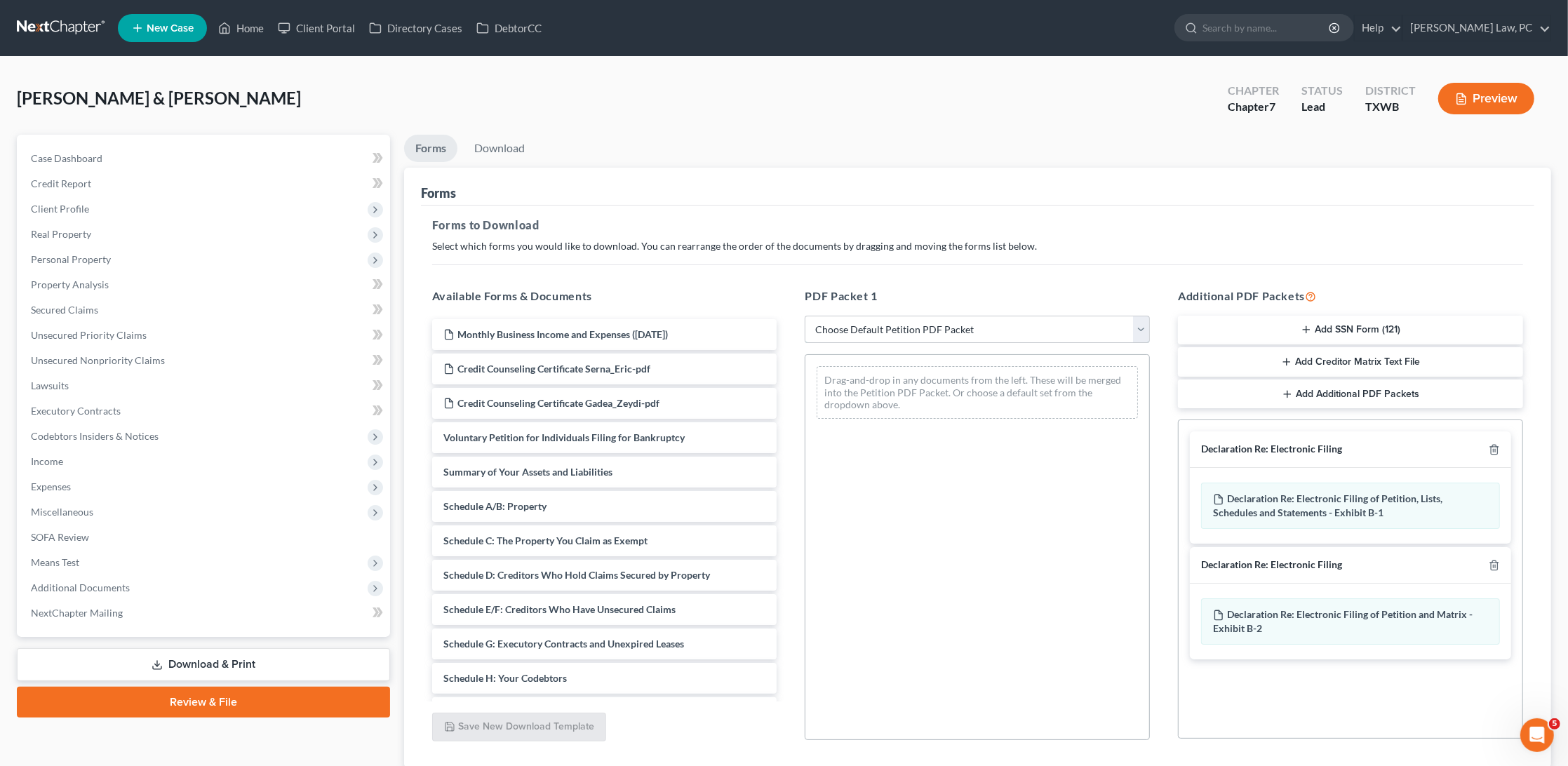
select select "0"
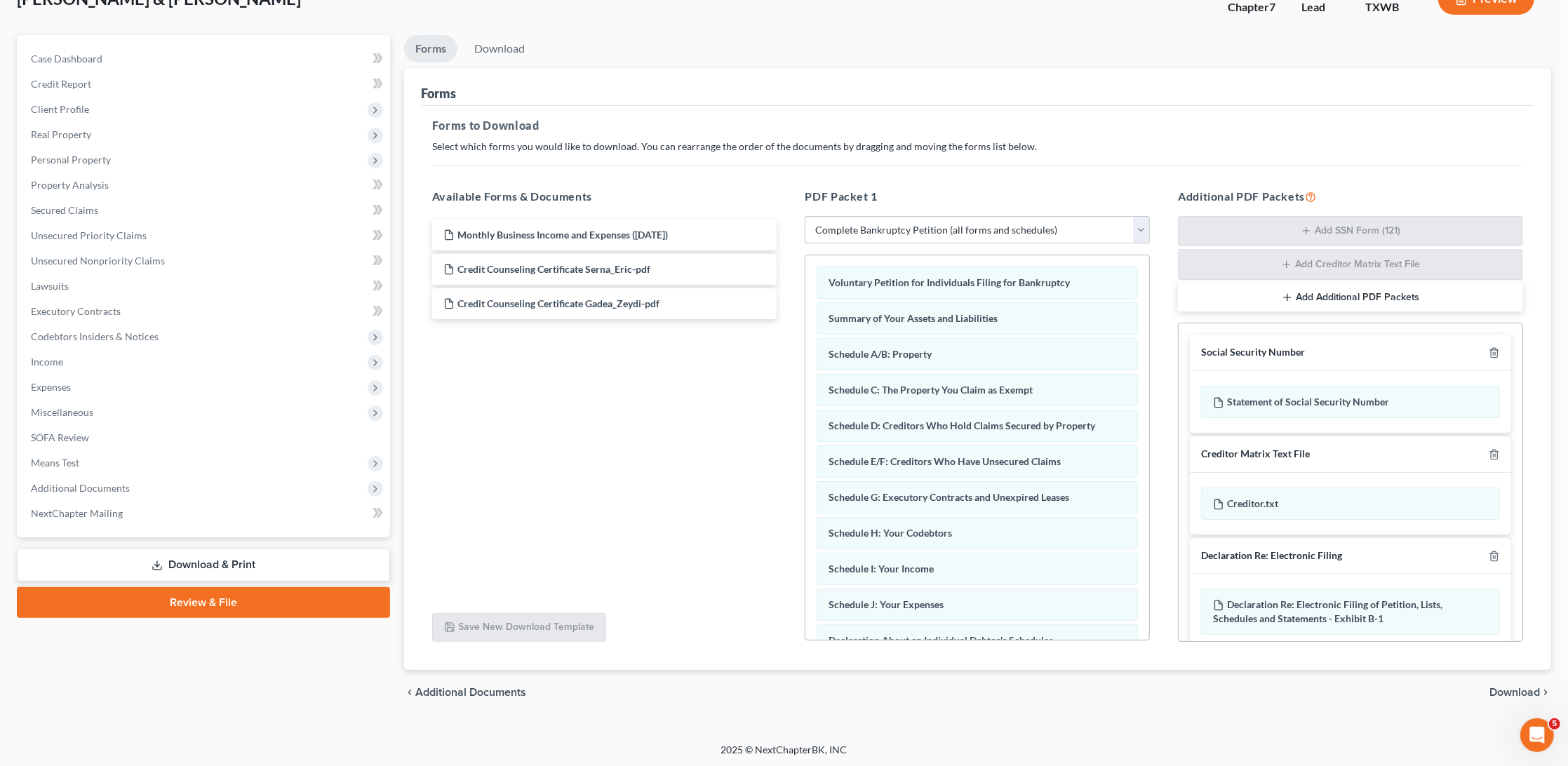
scroll to position [99, 0]
click at [1500, 687] on span "Download" at bounding box center [1514, 693] width 51 height 11
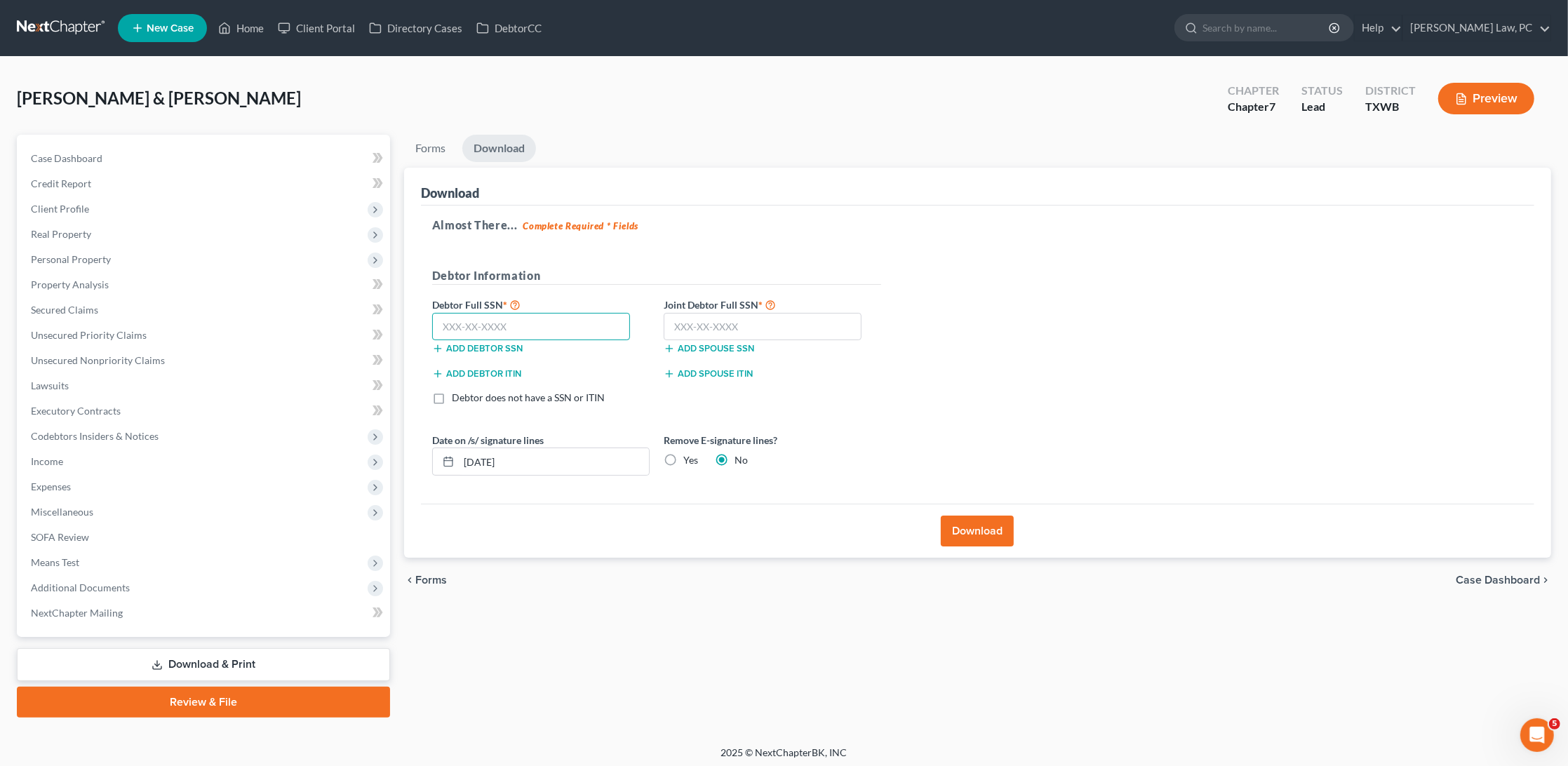
click at [526, 319] on input "text" at bounding box center [531, 327] width 199 height 28
type input "552-67-2487"
click at [794, 321] on input "text" at bounding box center [763, 327] width 199 height 28
type input "609-40-8857"
click at [979, 533] on button "Download" at bounding box center [977, 531] width 73 height 31
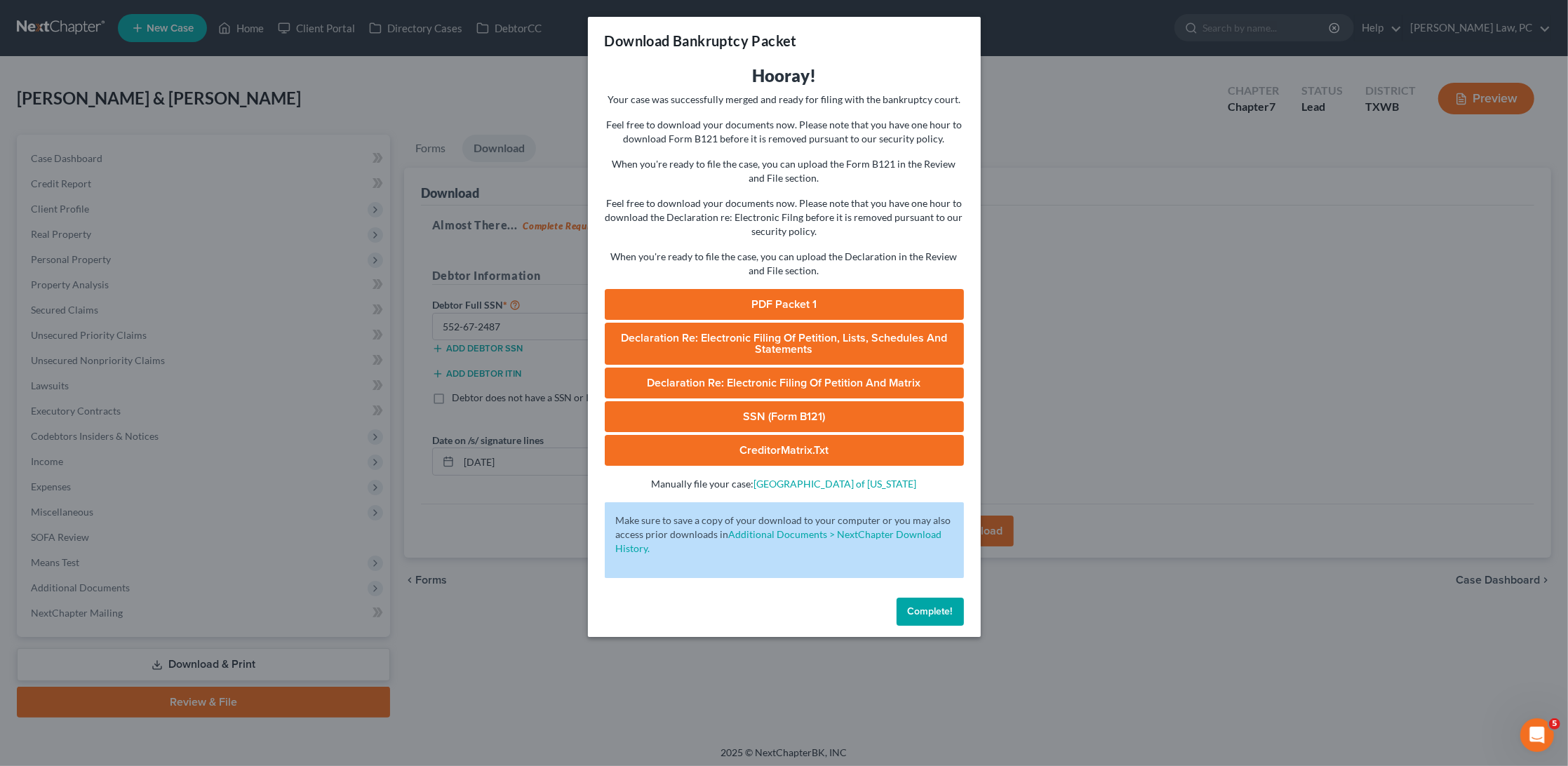
click at [810, 295] on link "PDF Packet 1" at bounding box center [784, 304] width 359 height 31
click at [766, 401] on link "SSN (Form B121)" at bounding box center [784, 417] width 359 height 31
click at [915, 605] on span "Complete!" at bounding box center [930, 611] width 45 height 12
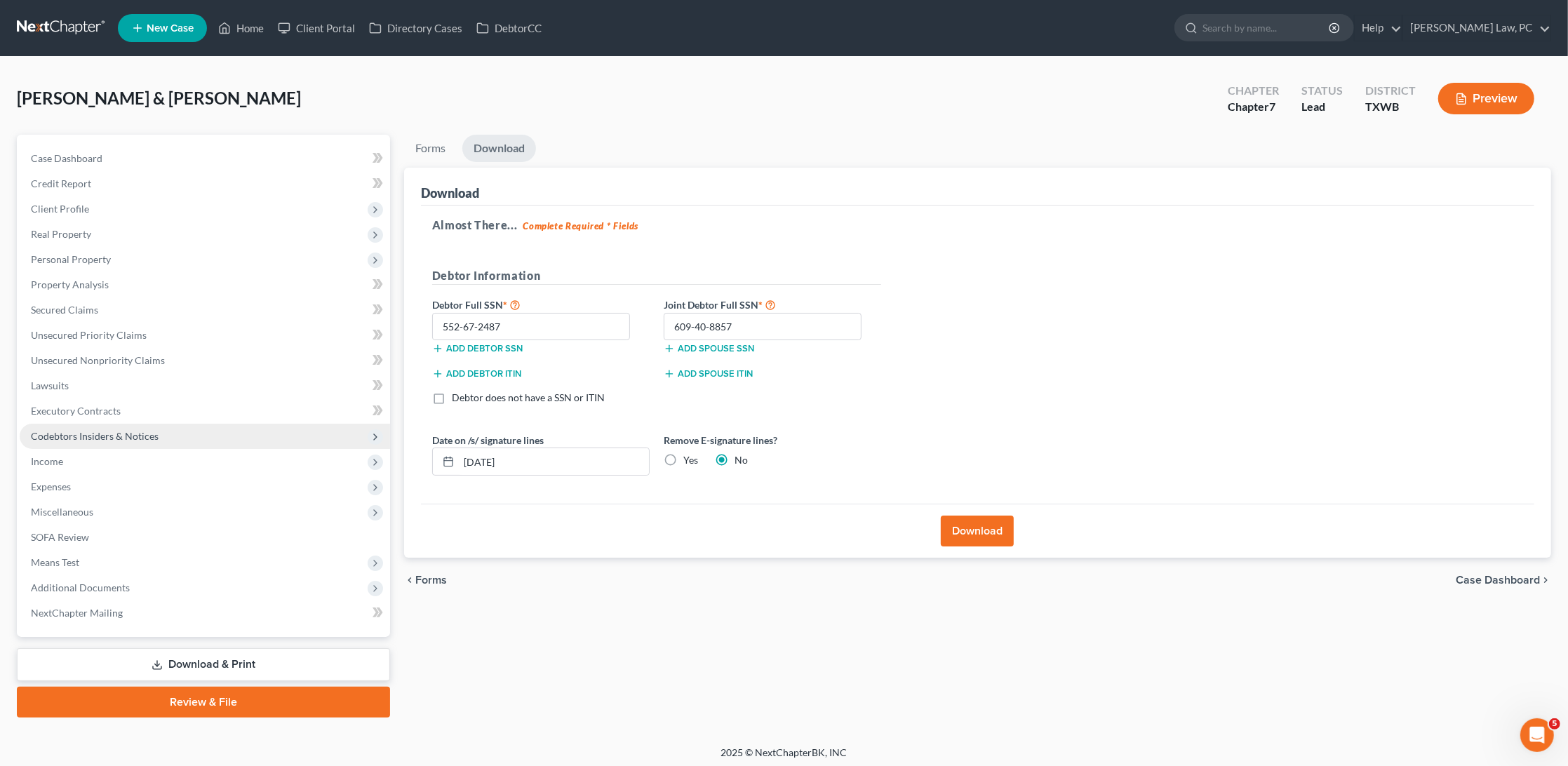
click at [73, 430] on span "Codebtors Insiders & Notices" at bounding box center [95, 436] width 128 height 12
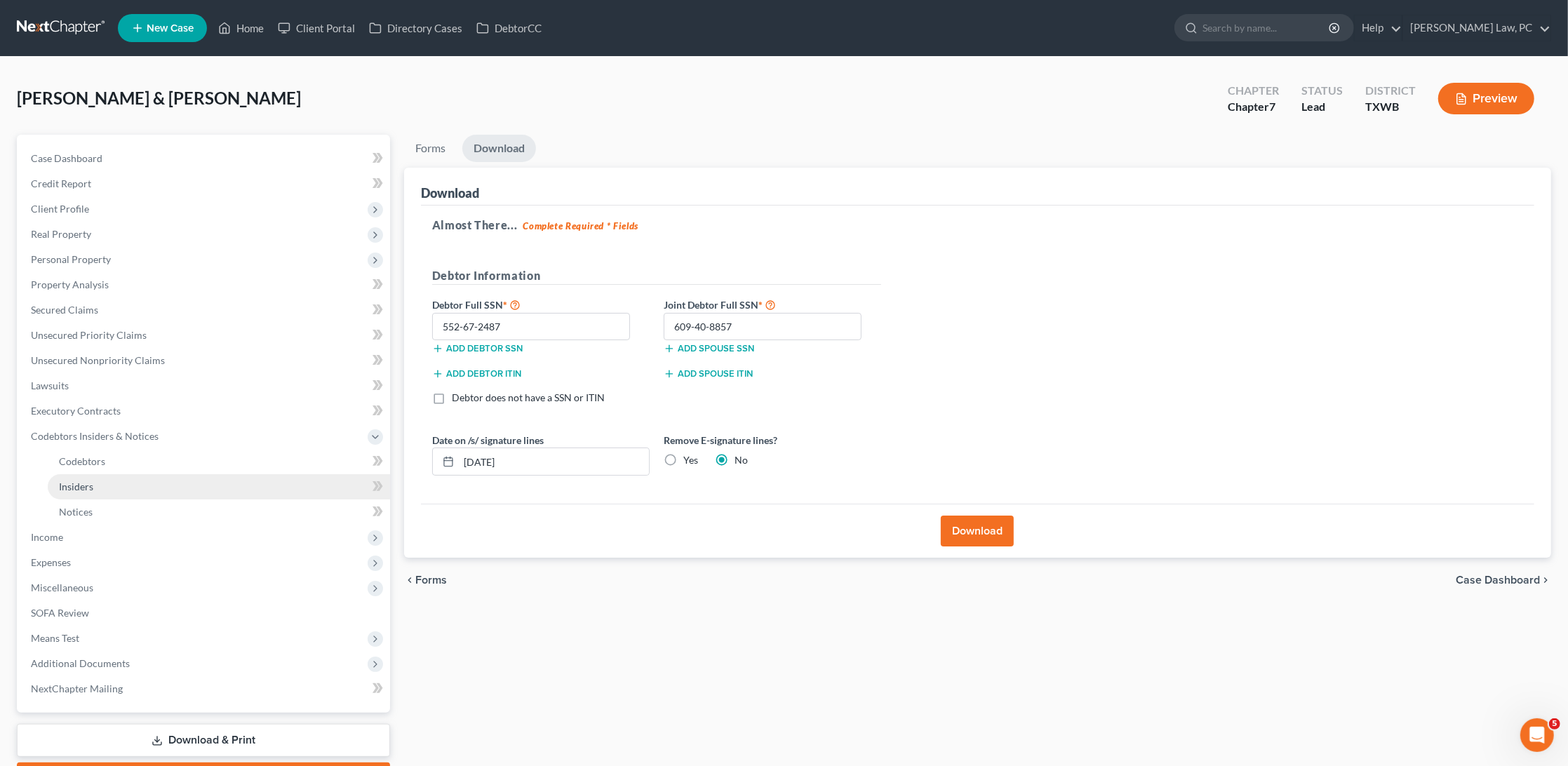
click at [91, 481] on span "Insiders" at bounding box center [76, 486] width 35 height 12
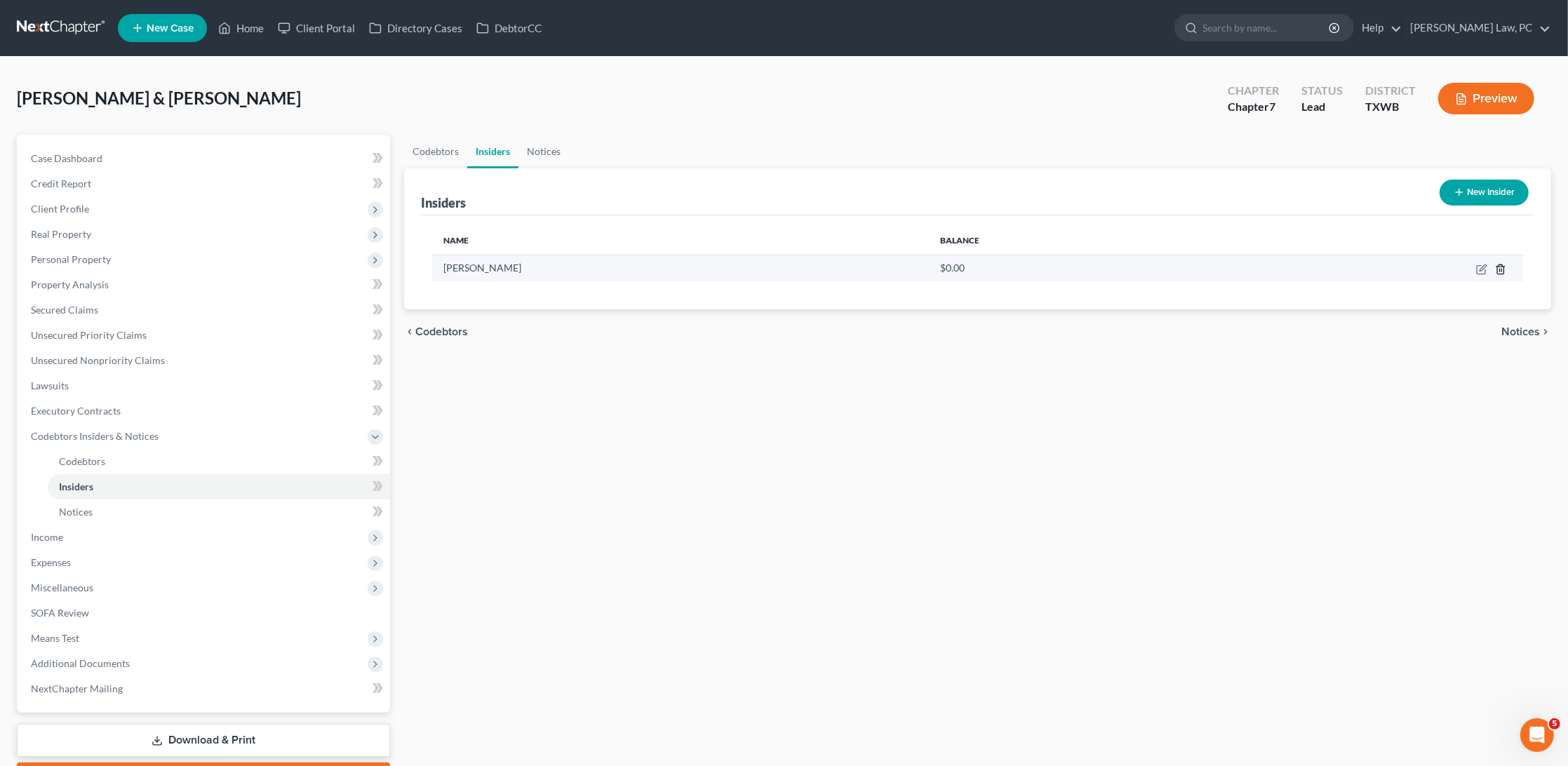
click at [1503, 266] on icon "button" at bounding box center [1500, 269] width 11 height 11
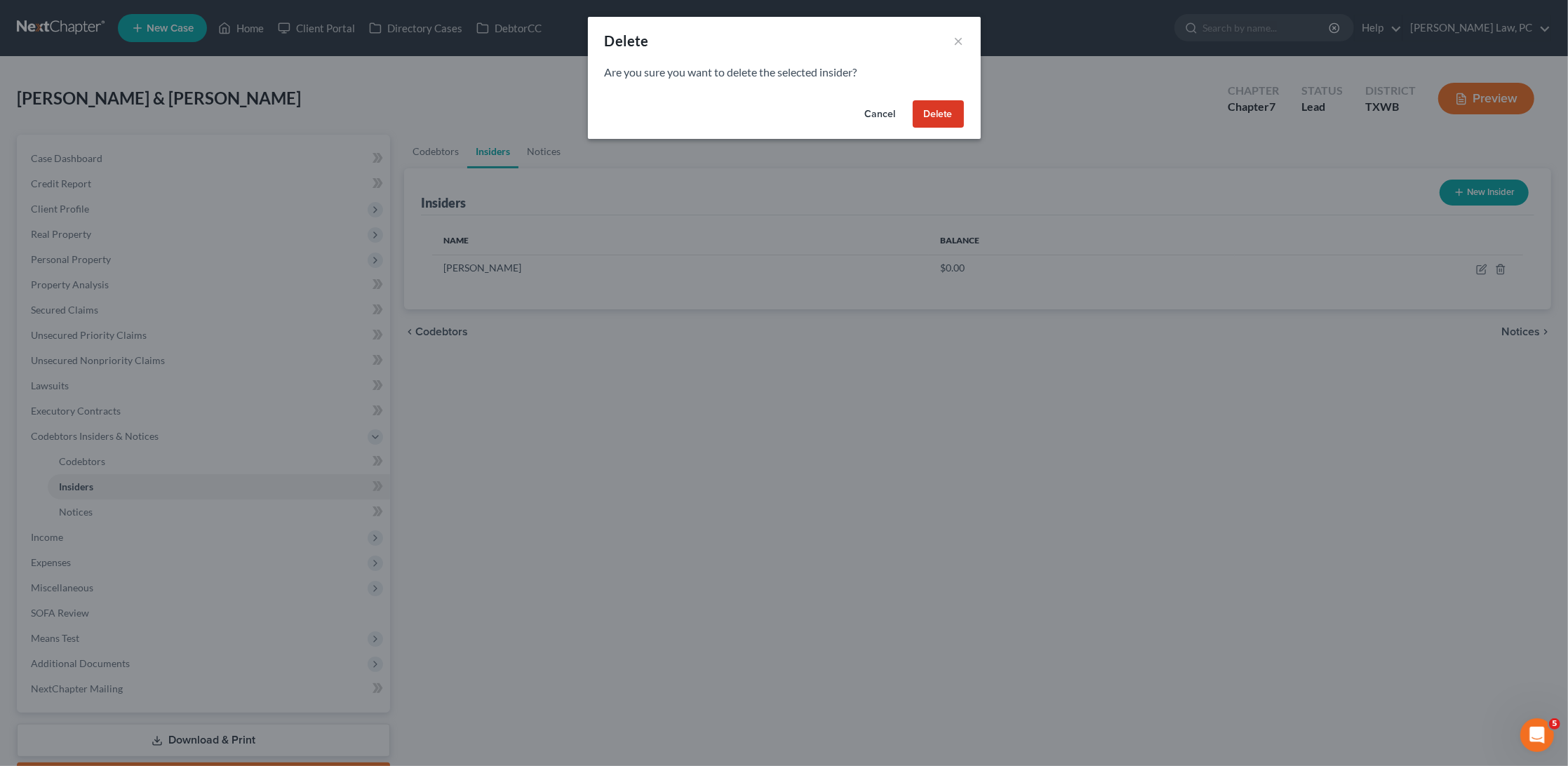
click at [948, 103] on button "Delete" at bounding box center [939, 114] width 51 height 28
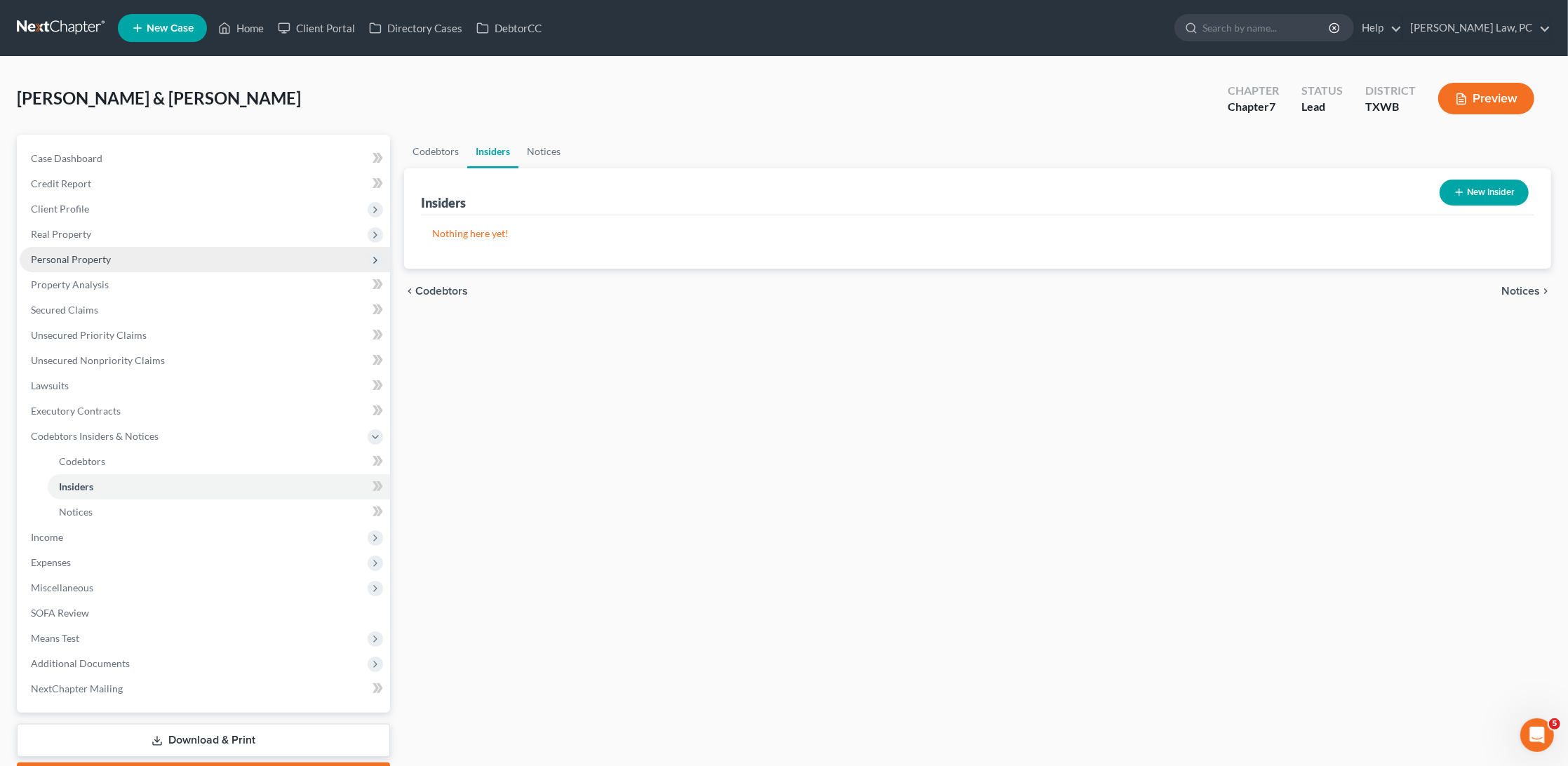
click at [82, 259] on span "Personal Property" at bounding box center [70, 259] width 80 height 12
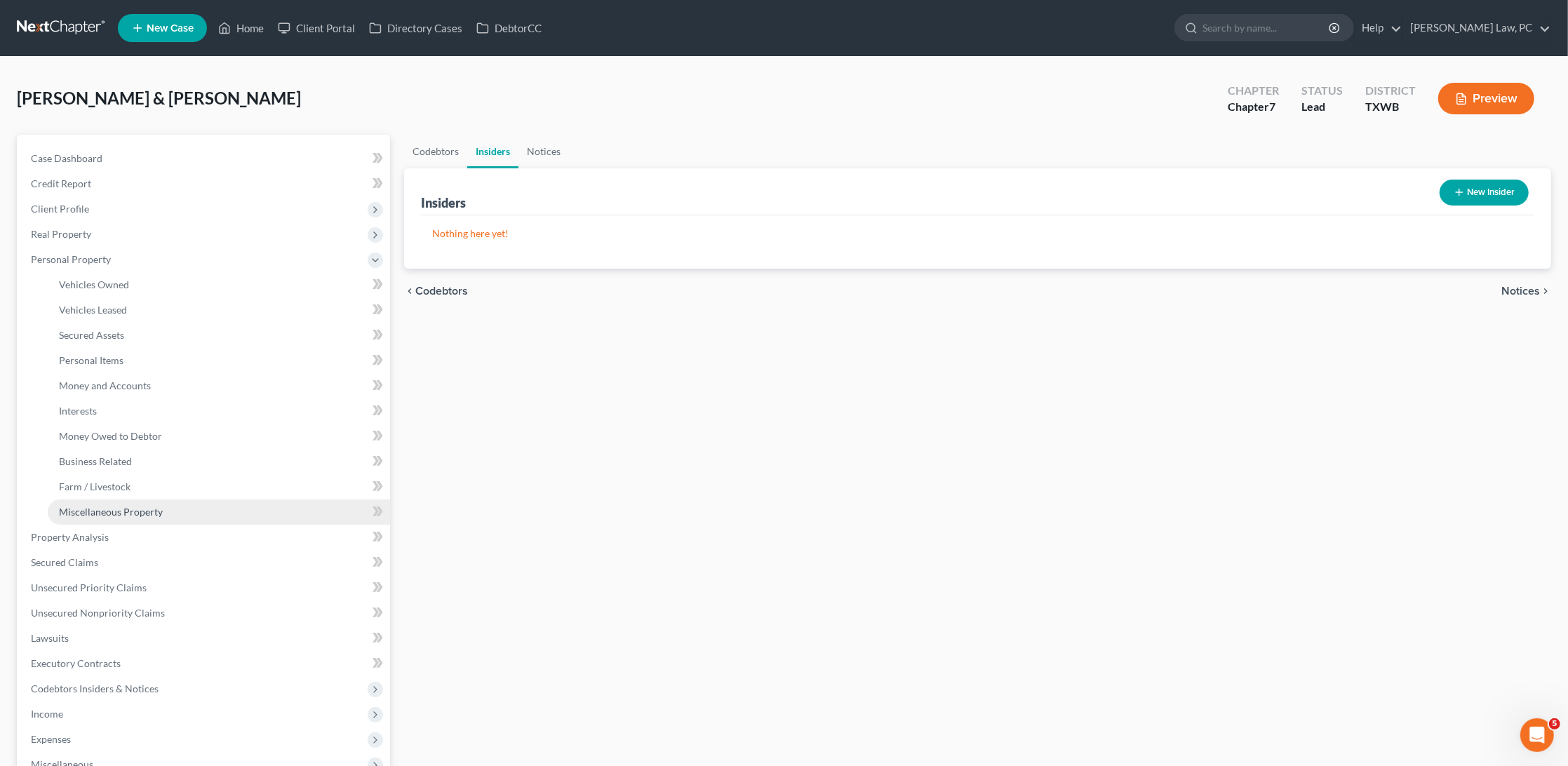
click at [99, 506] on span "Miscellaneous Property" at bounding box center [110, 511] width 104 height 12
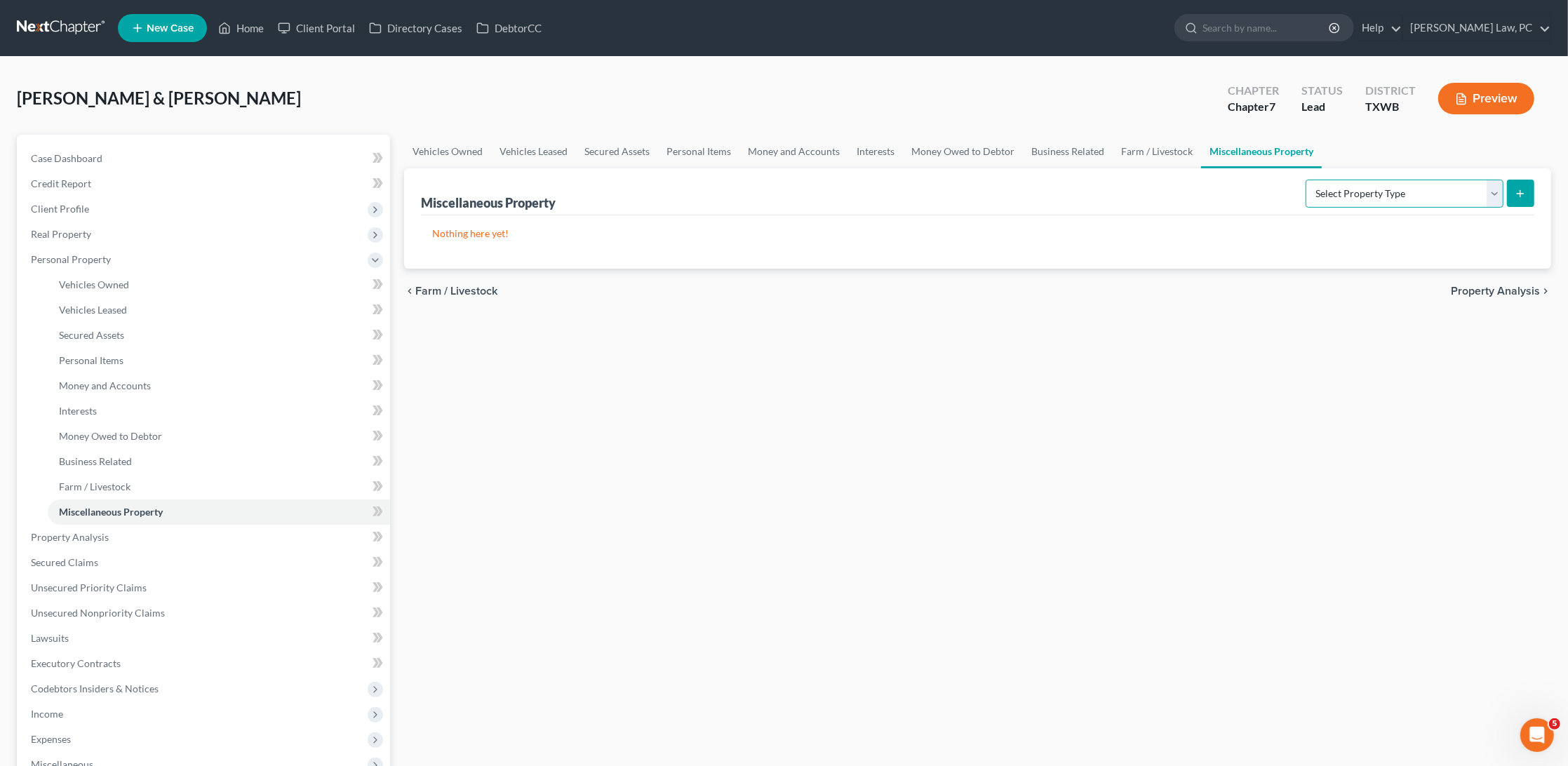
select select "stored_within_1_year"
click at [1522, 194] on icon "submit" at bounding box center [1520, 193] width 11 height 11
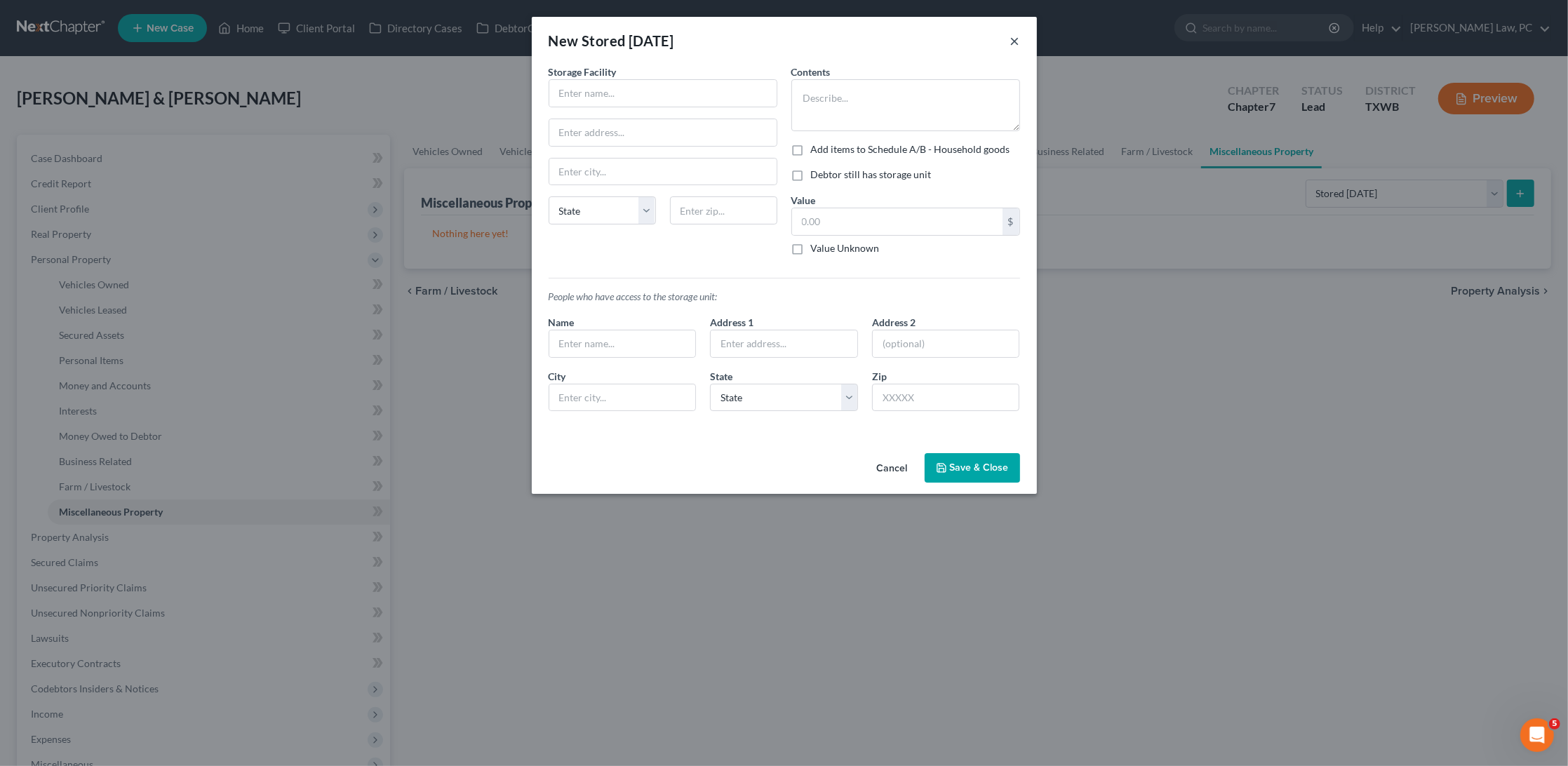
click at [1011, 40] on button "×" at bounding box center [1015, 40] width 10 height 17
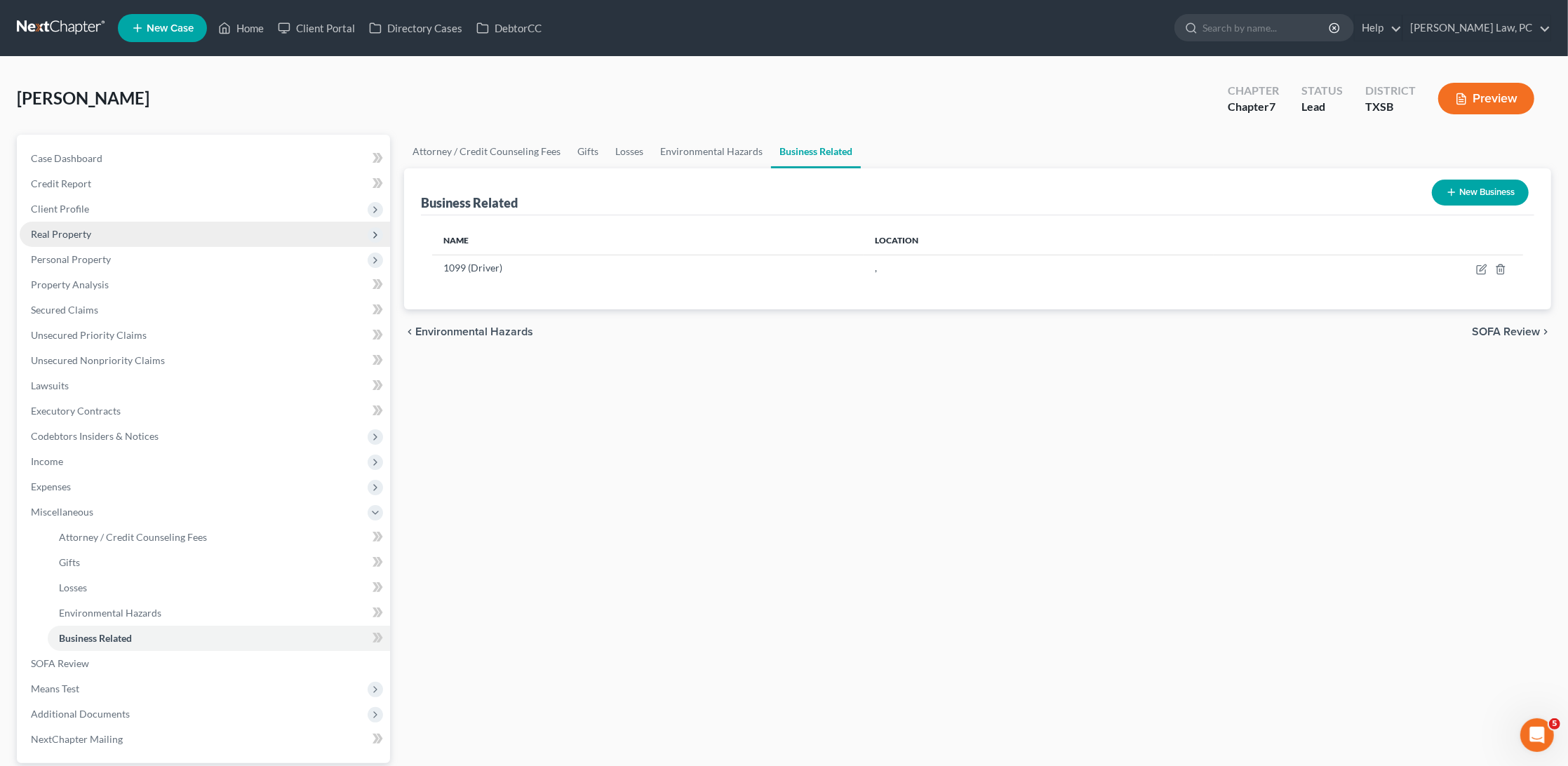
click at [96, 233] on span "Real Property" at bounding box center [205, 234] width 371 height 25
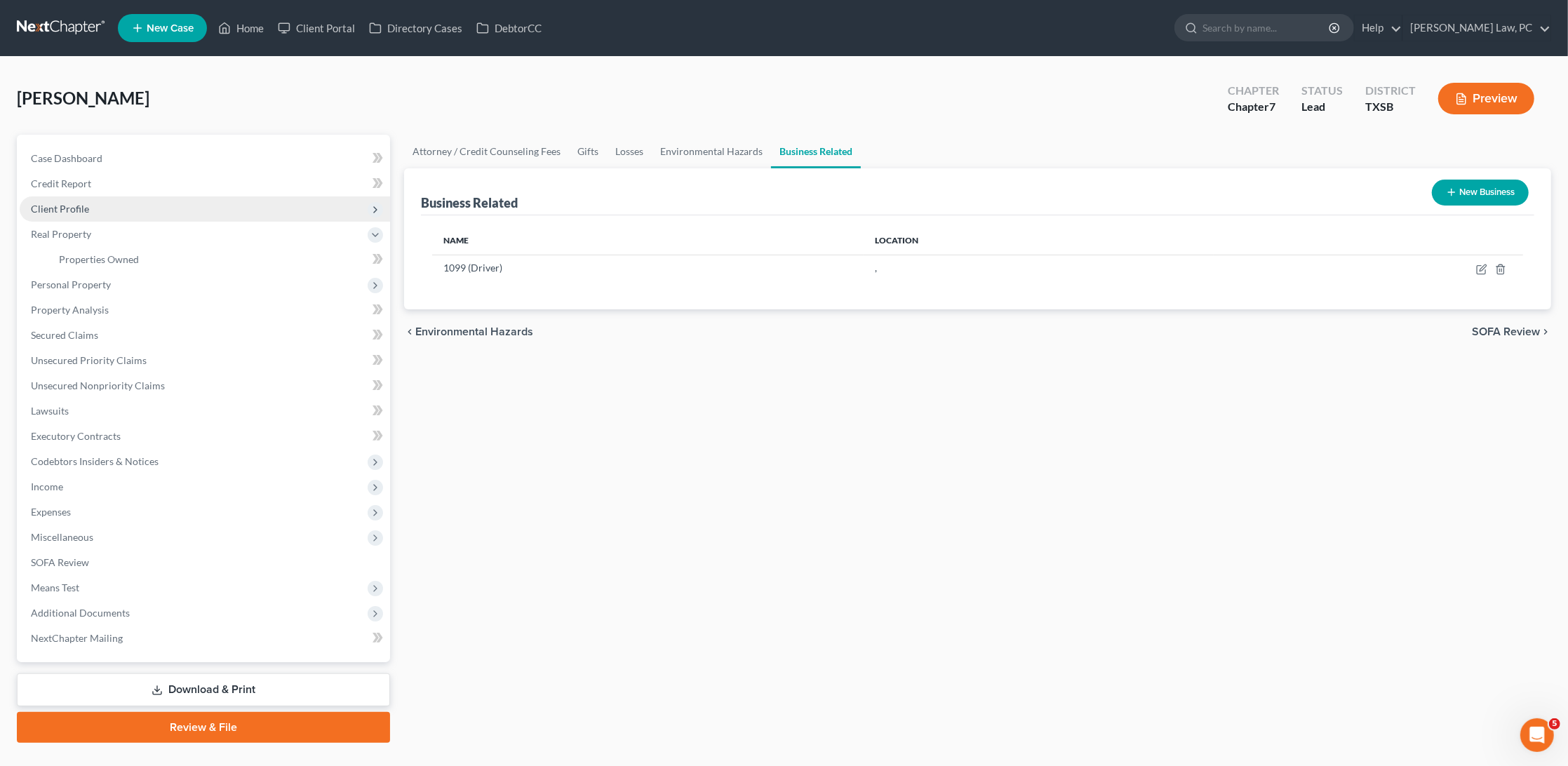
click at [75, 209] on span "Client Profile" at bounding box center [59, 208] width 58 height 12
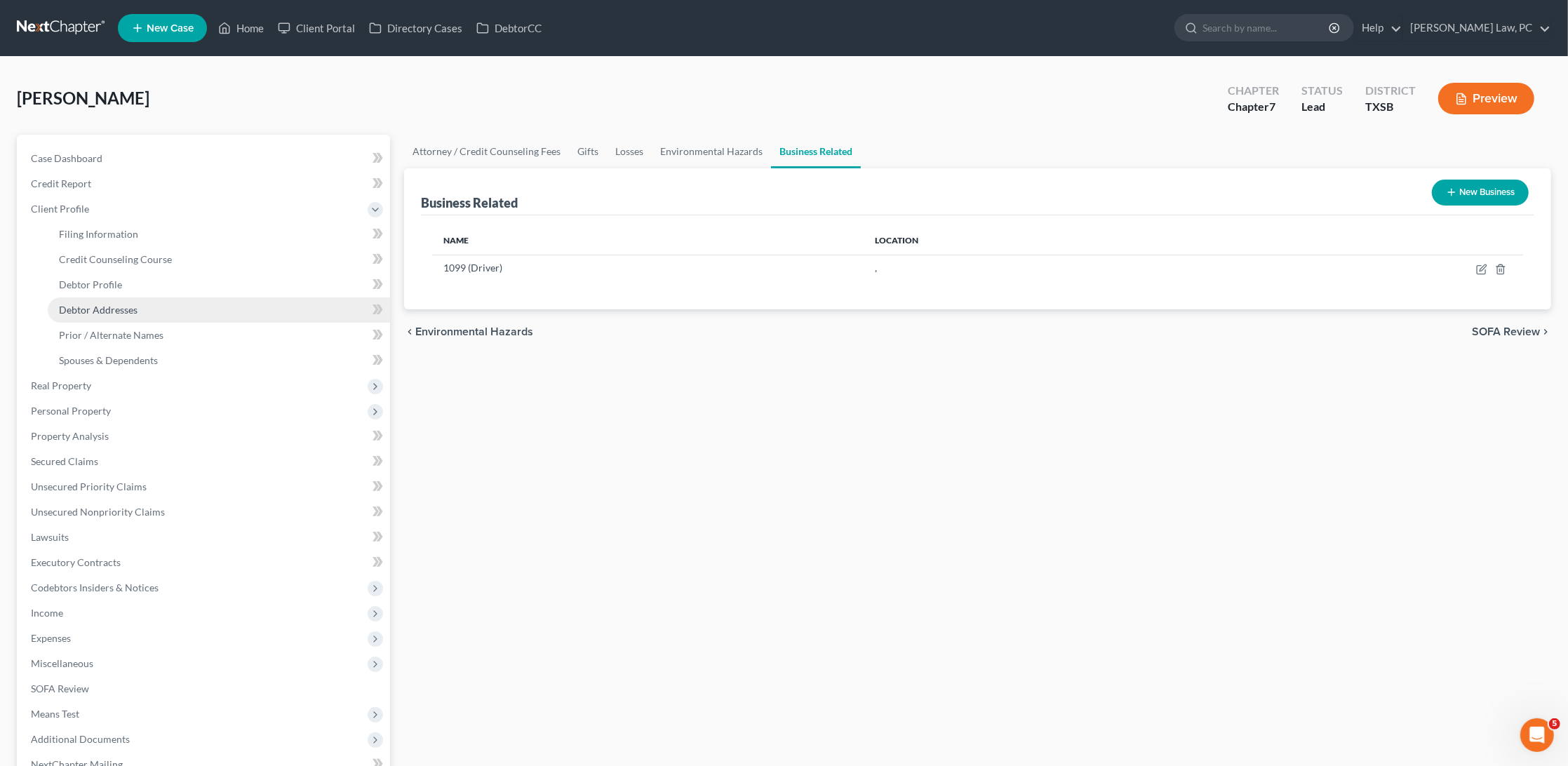
click at [106, 304] on span "Debtor Addresses" at bounding box center [98, 310] width 79 height 12
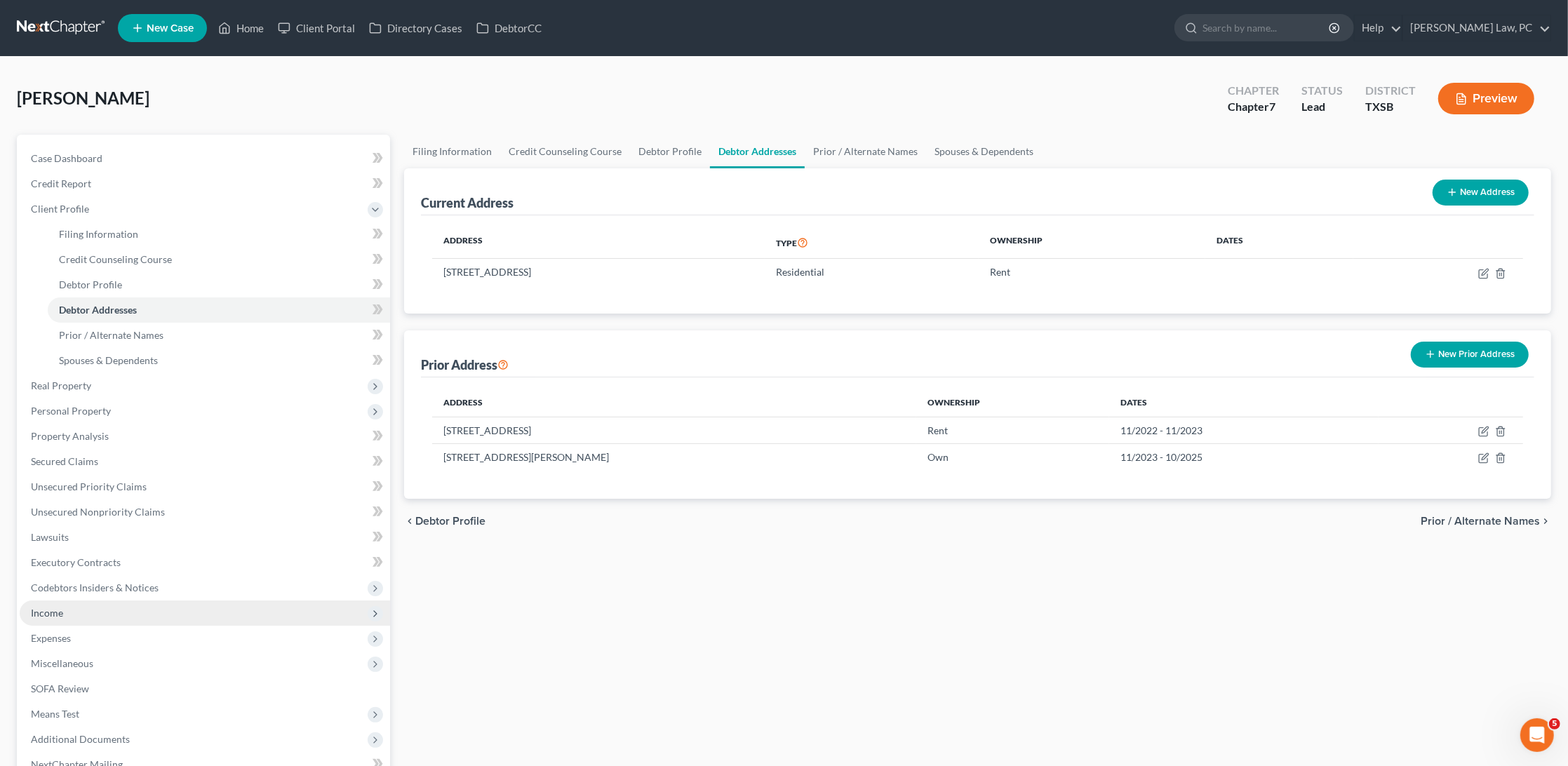
click at [52, 607] on span "Income" at bounding box center [47, 613] width 32 height 12
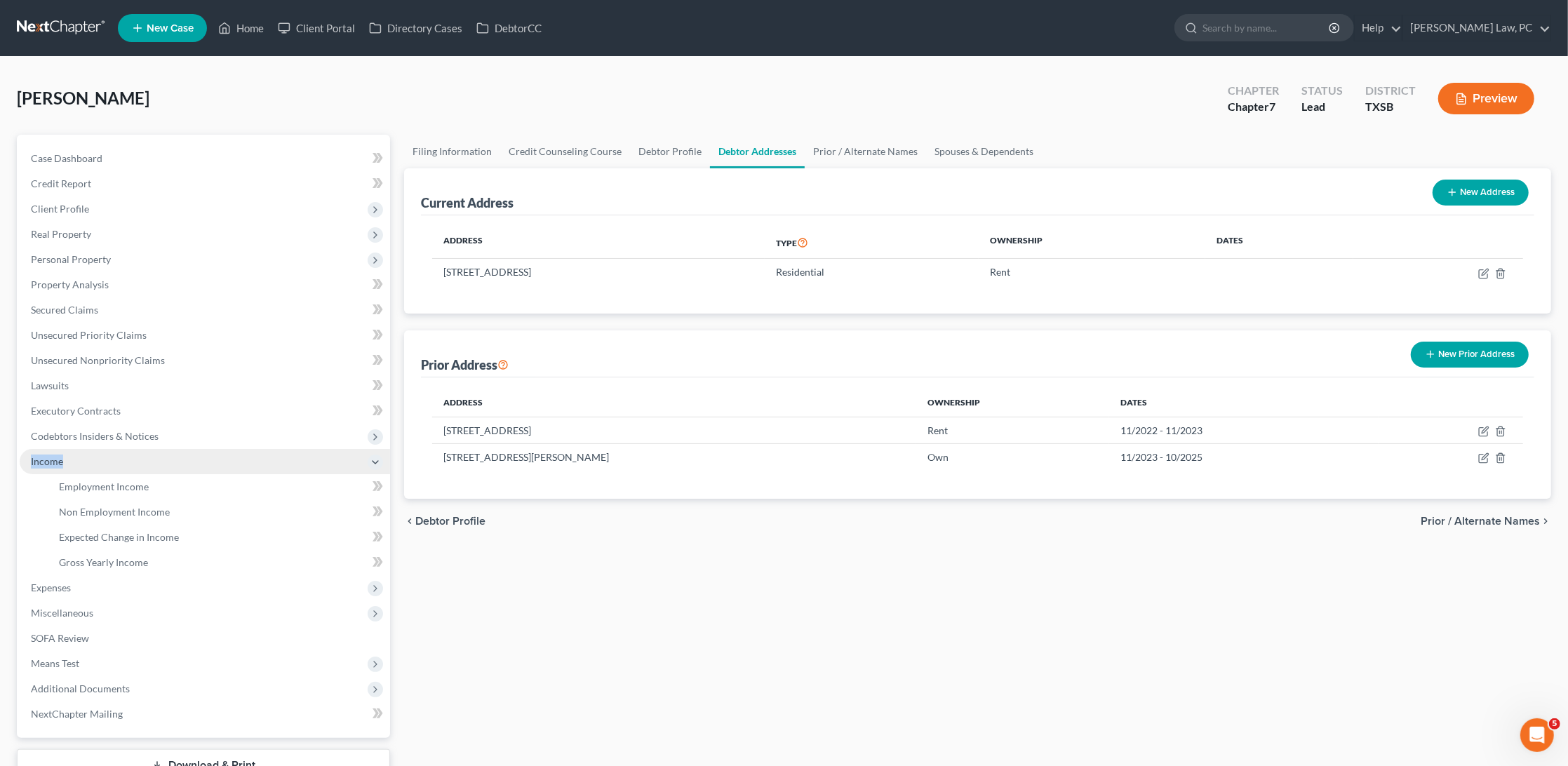
click at [52, 467] on span "Income" at bounding box center [47, 461] width 32 height 12
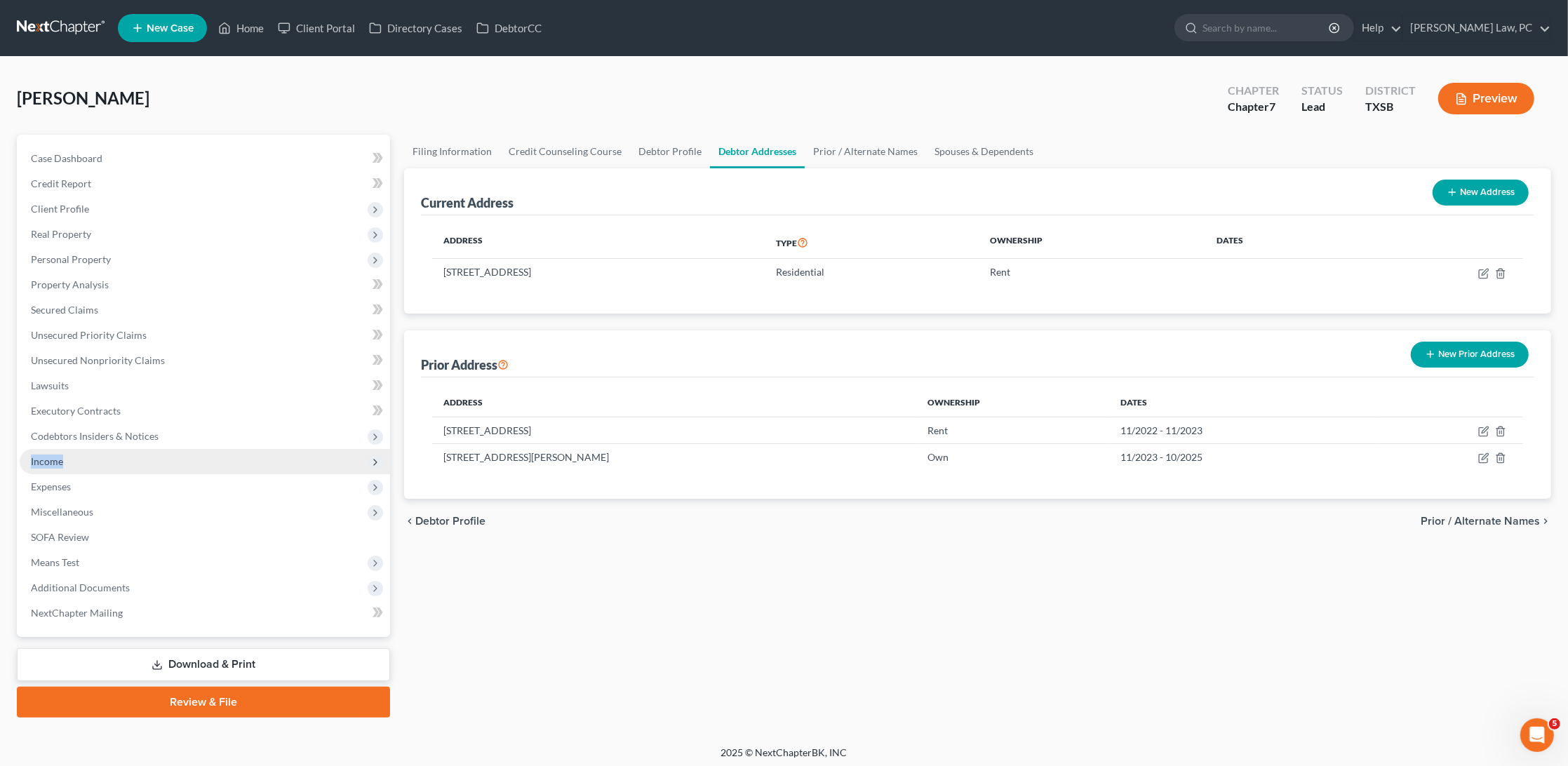
click at [117, 452] on span "Income" at bounding box center [205, 462] width 371 height 25
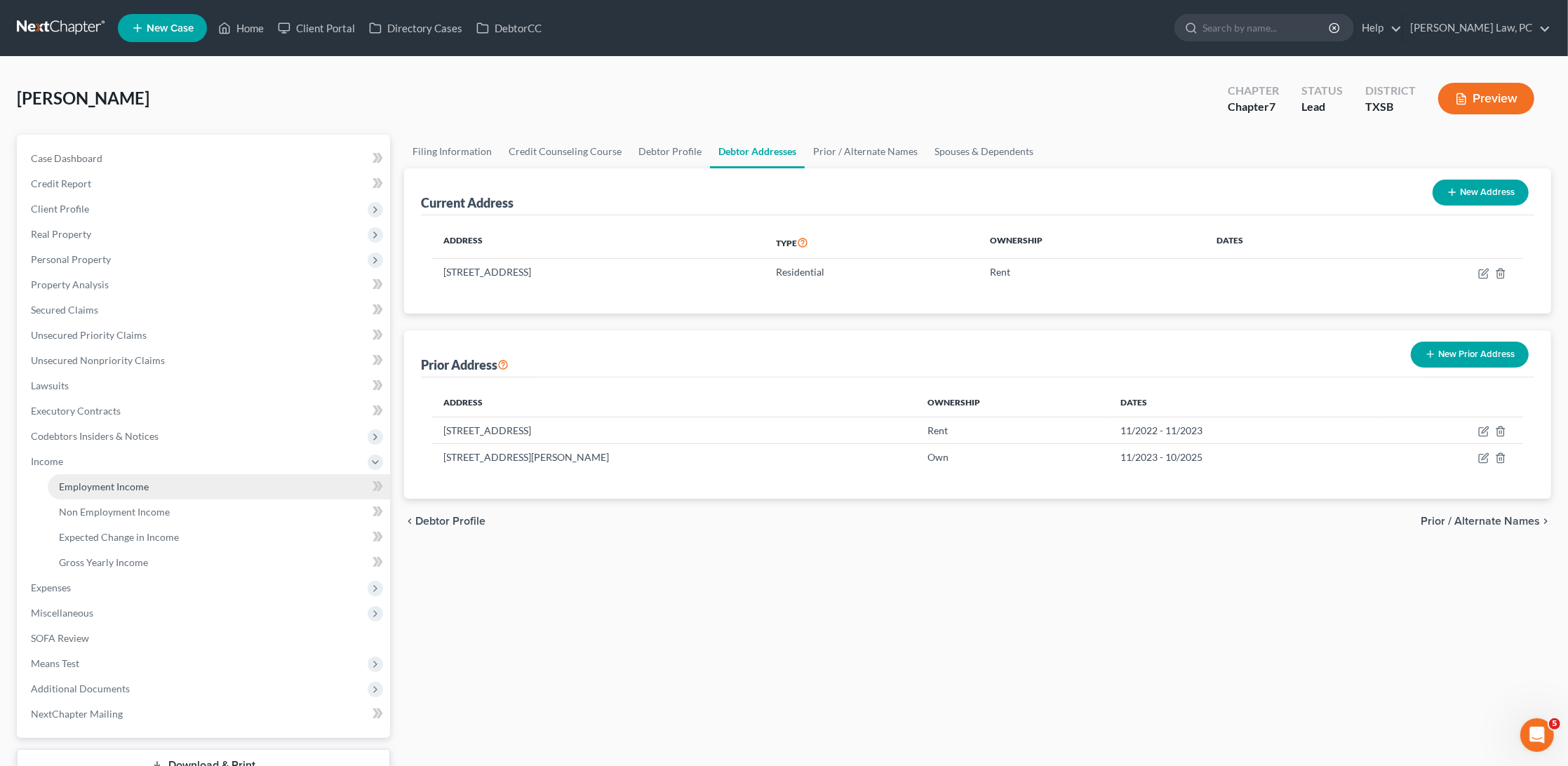
click at [109, 481] on span "Employment Income" at bounding box center [104, 486] width 90 height 12
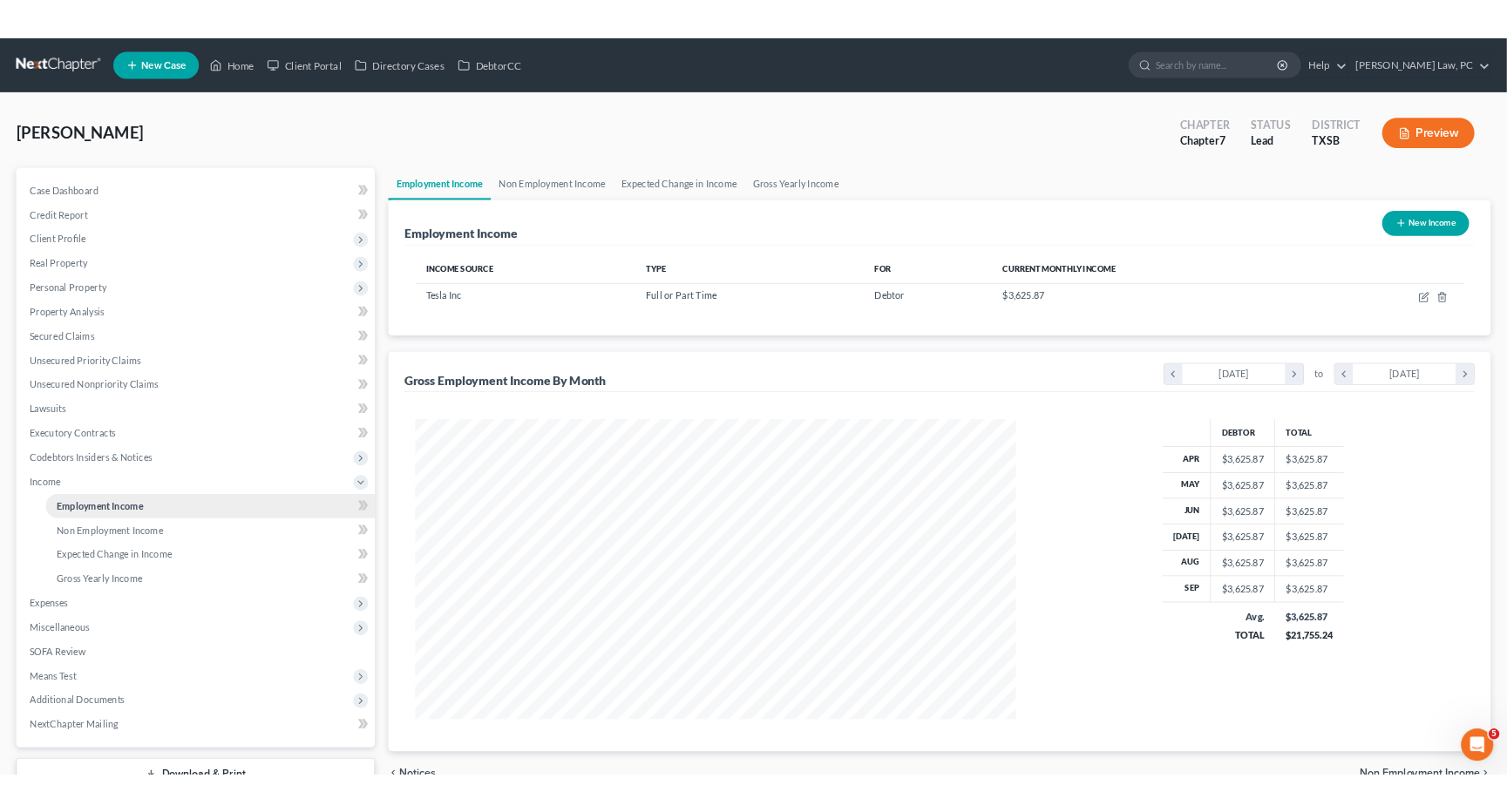
scroll to position [387, 810]
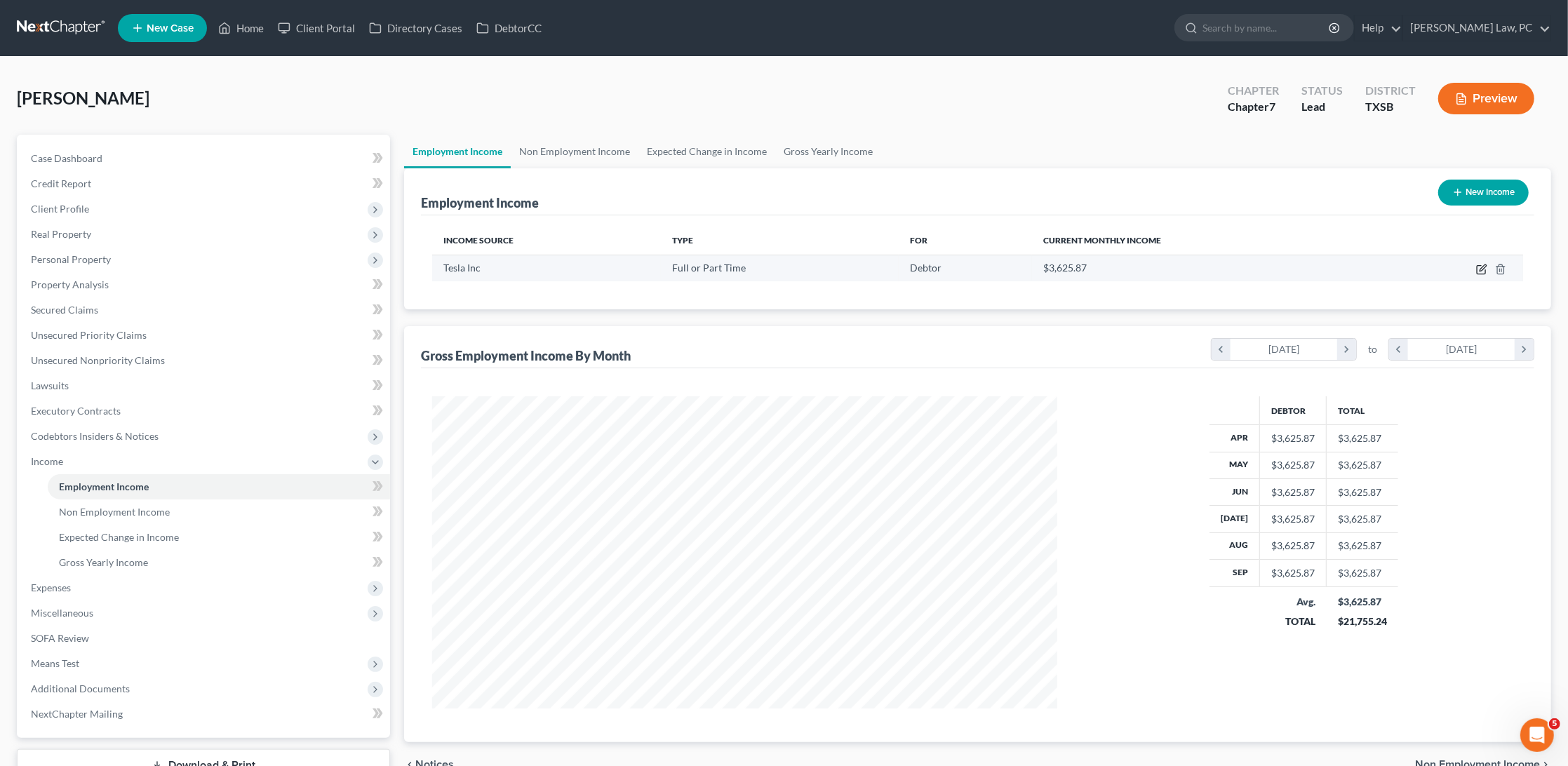
click at [1479, 266] on icon "button" at bounding box center [1481, 269] width 11 height 11
select select "0"
select select "46"
select select "2"
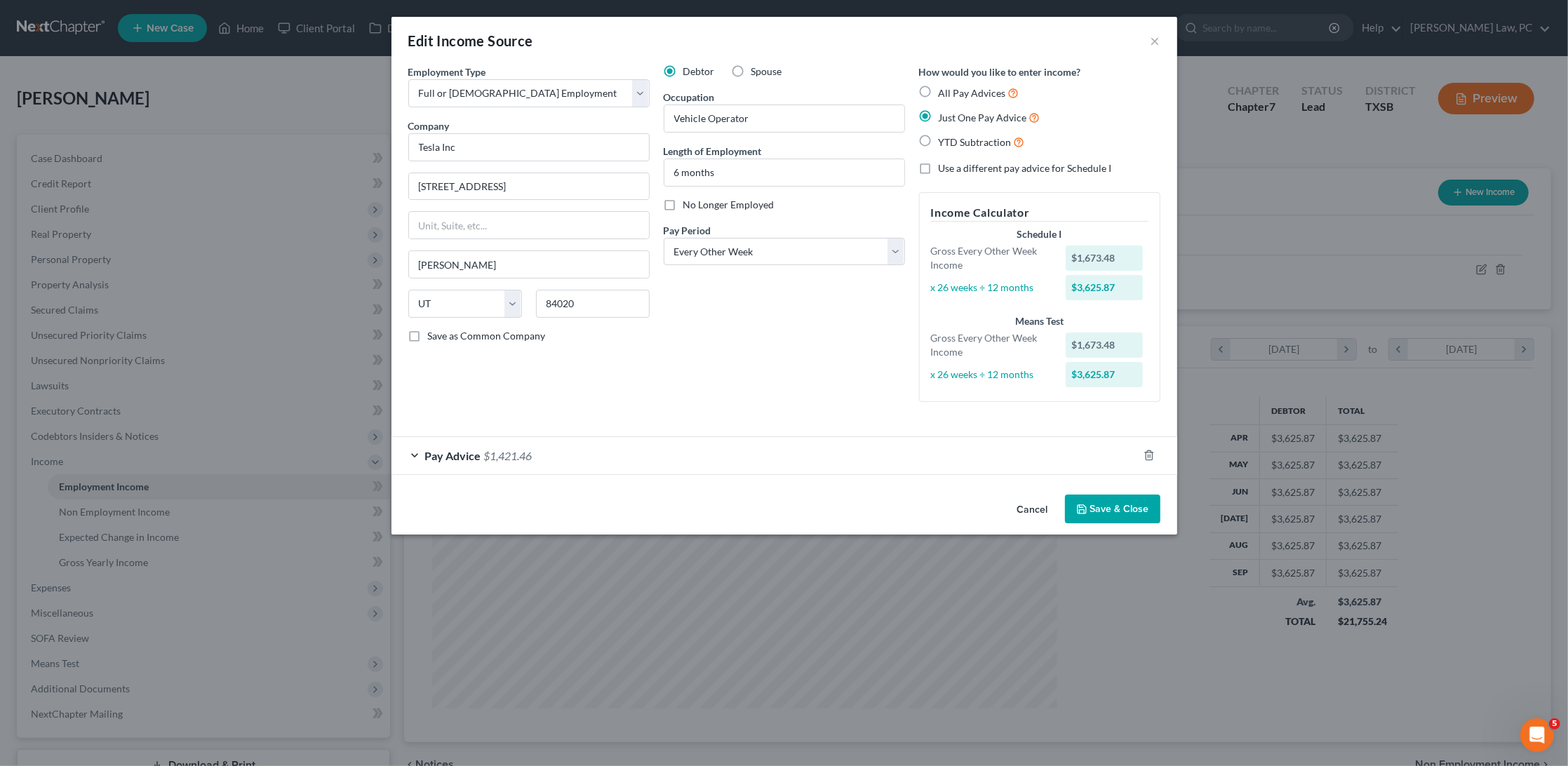
click at [1097, 498] on button "Save & Close" at bounding box center [1113, 509] width 95 height 29
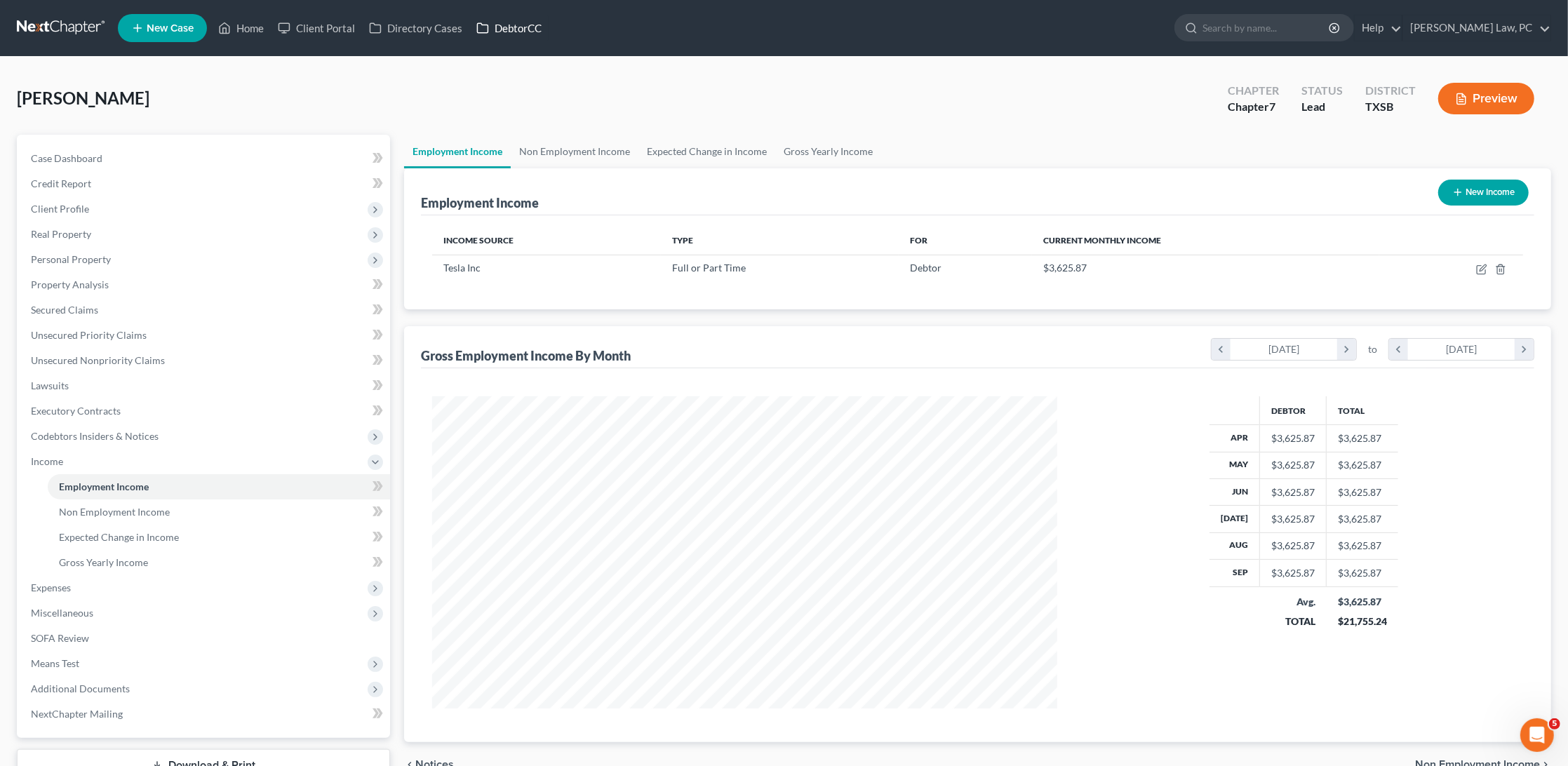
click at [517, 23] on link "DebtorCC" at bounding box center [509, 28] width 79 height 25
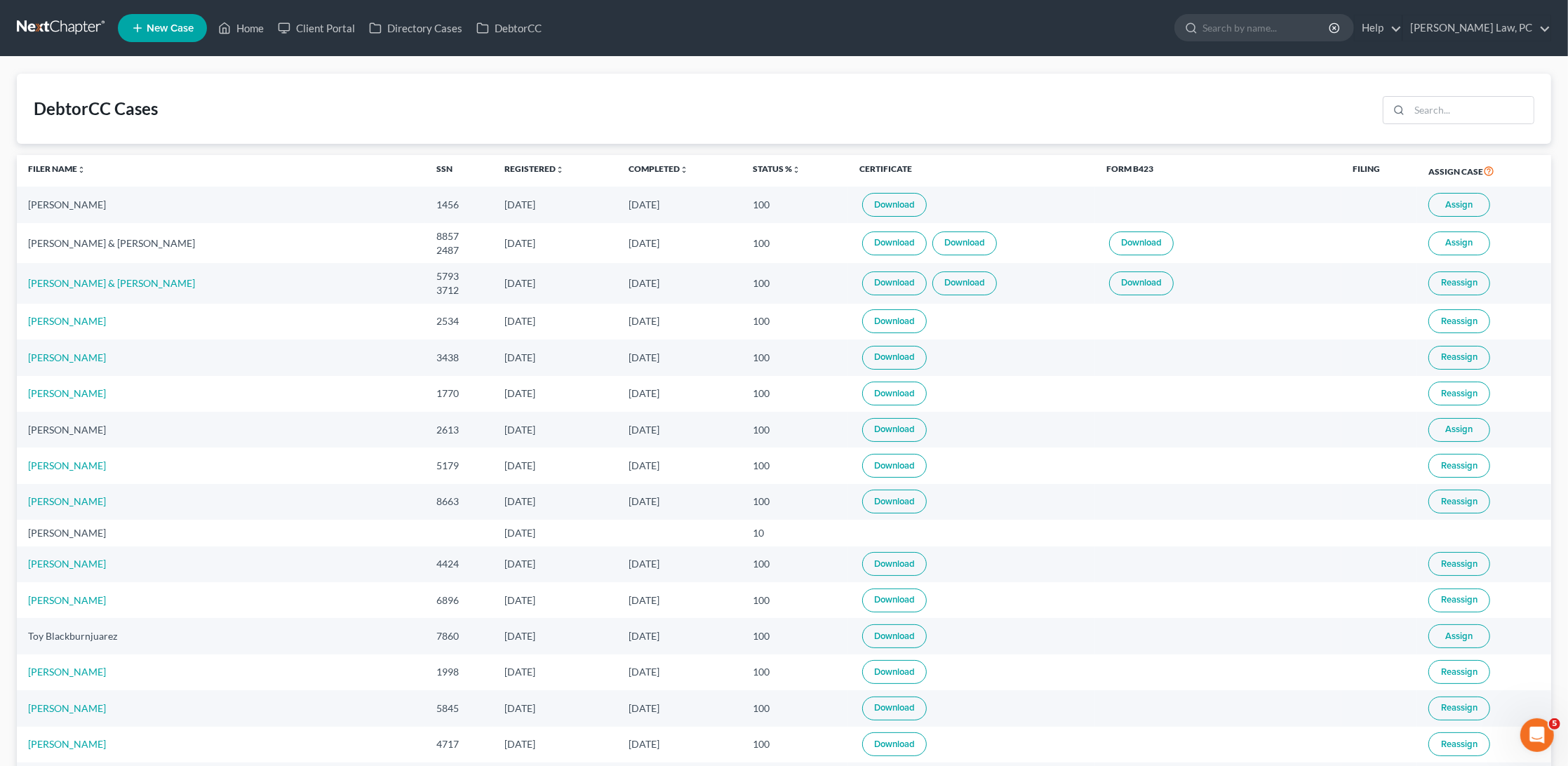
click at [863, 206] on link "Download" at bounding box center [895, 205] width 65 height 24
click at [72, 34] on link at bounding box center [62, 28] width 90 height 25
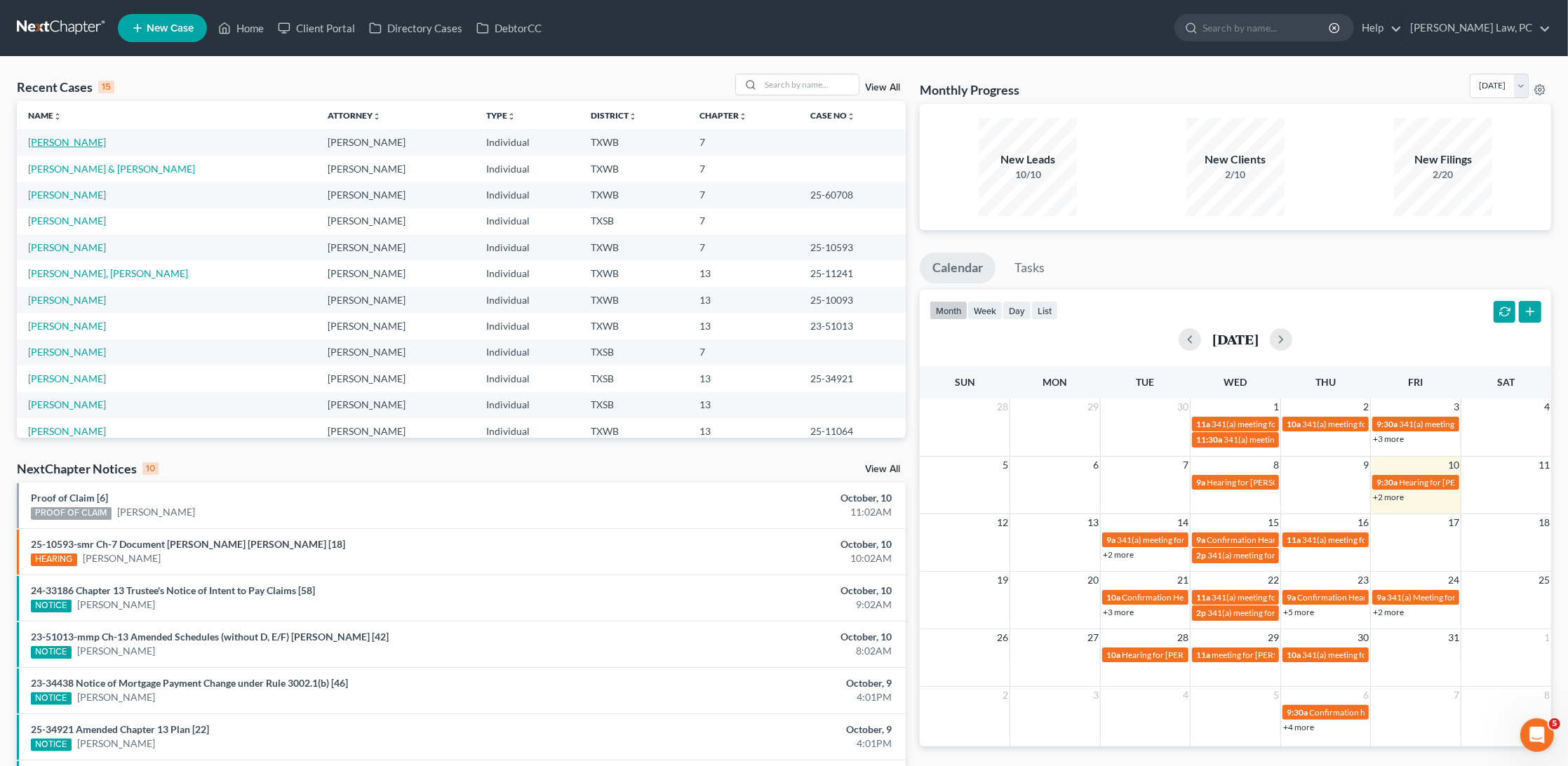
click at [54, 139] on link "[PERSON_NAME]" at bounding box center [67, 142] width 78 height 12
